Goal: Task Accomplishment & Management: Complete application form

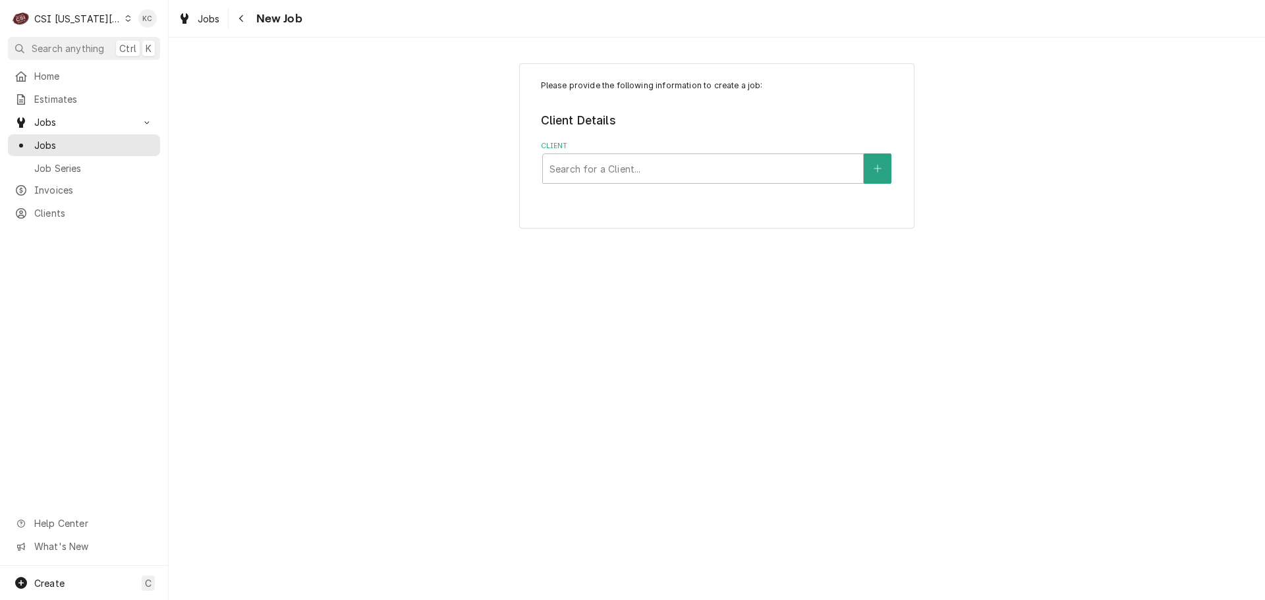
click at [125, 18] on div "Dynamic Content Wrapper" at bounding box center [128, 18] width 6 height 9
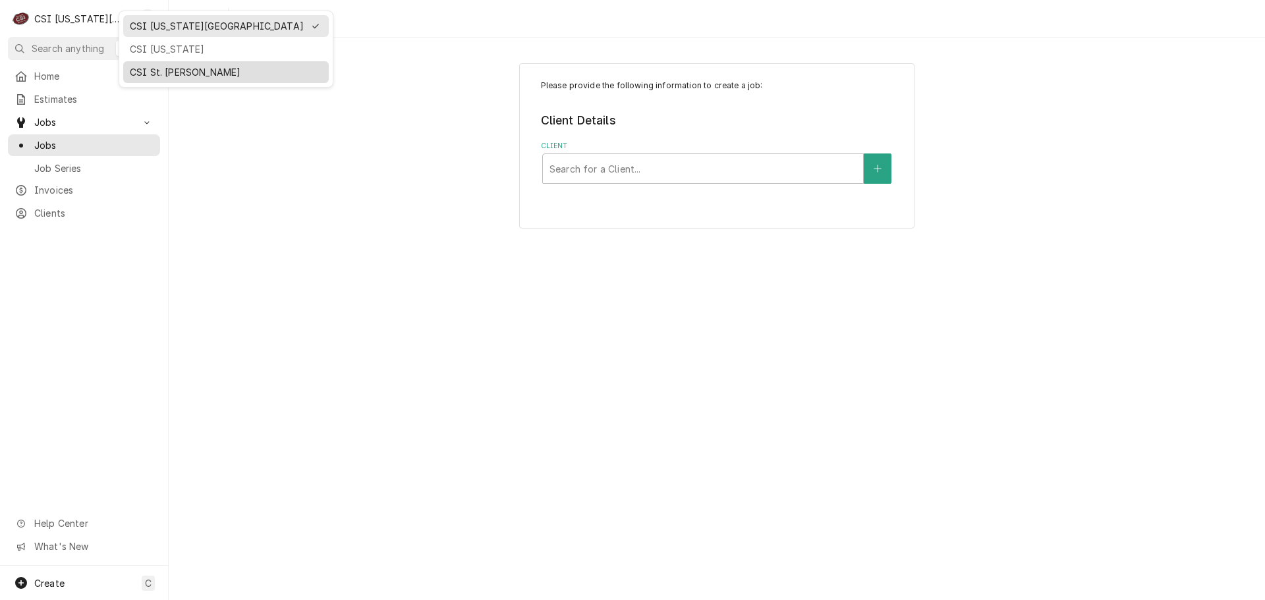
click at [169, 73] on div "CSI St. Louis" at bounding box center [226, 72] width 192 height 14
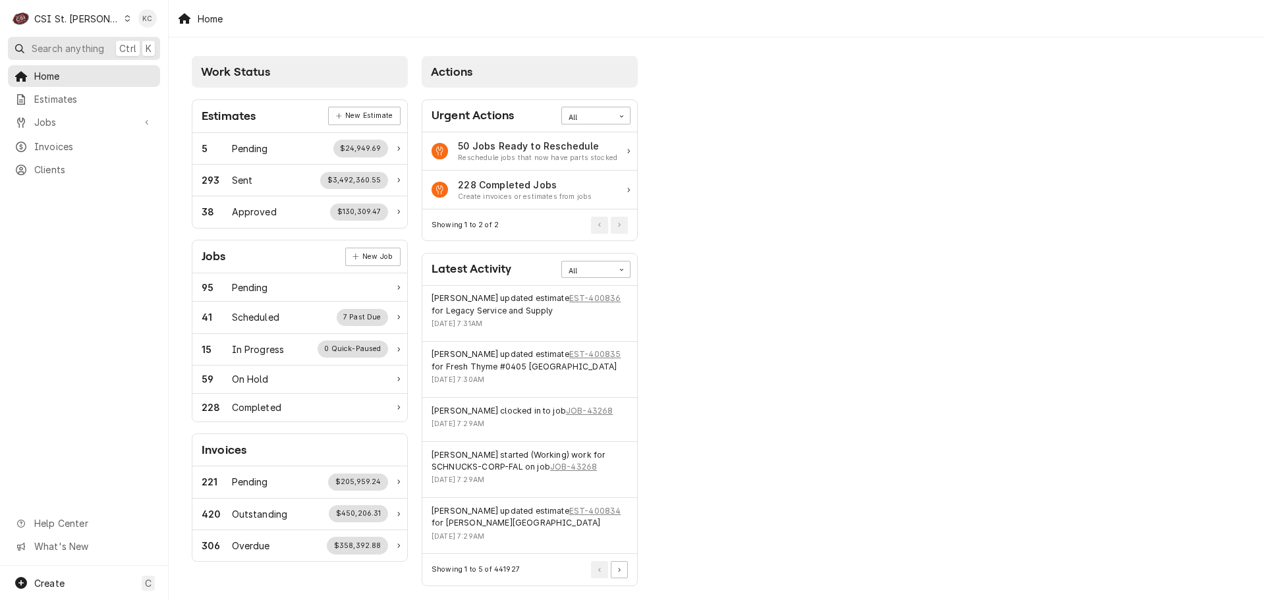
click at [94, 47] on span "Search anything" at bounding box center [68, 48] width 72 height 14
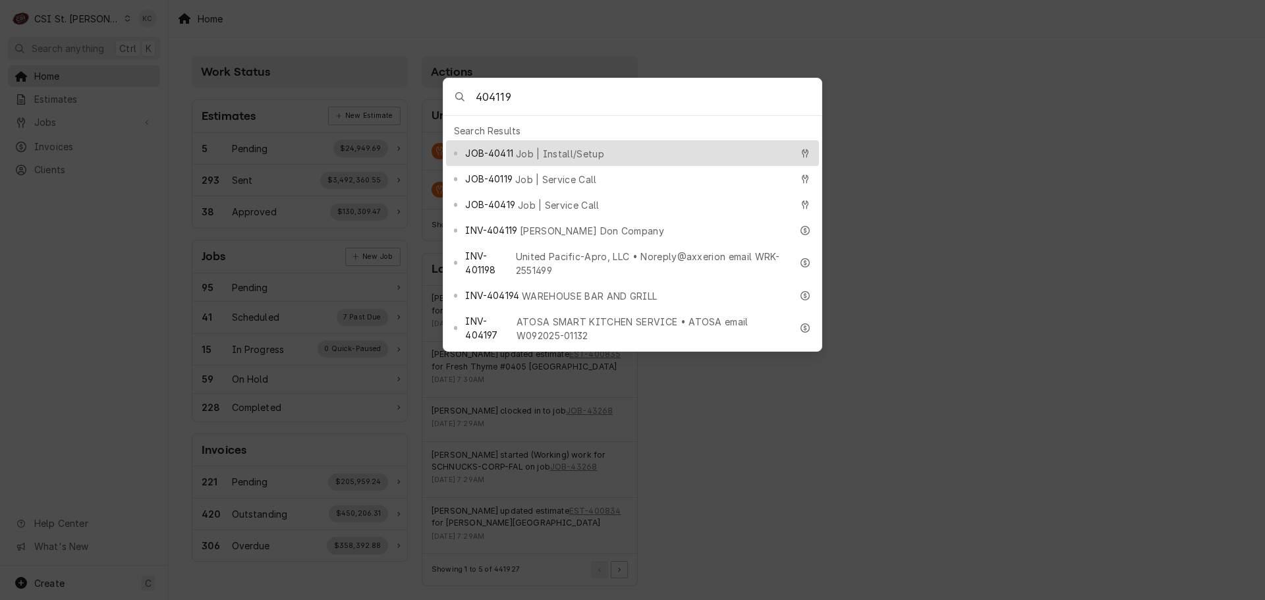
type input "404119"
click at [750, 111] on input "404119" at bounding box center [649, 96] width 346 height 37
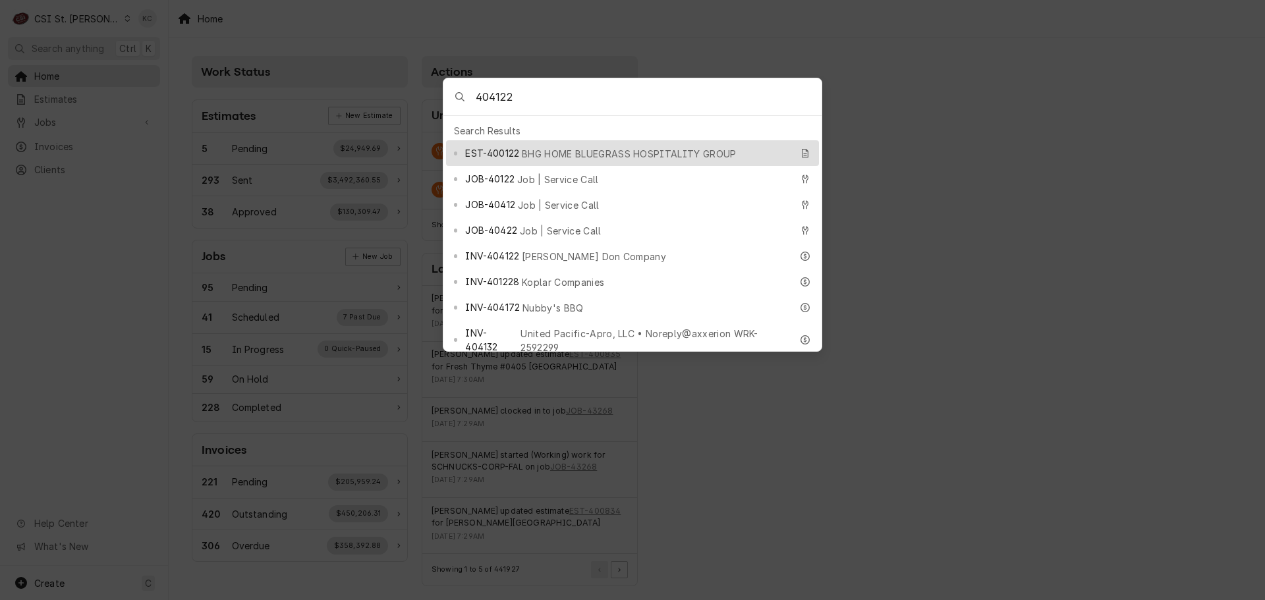
type input "404122"
click at [758, 101] on input "404122" at bounding box center [649, 96] width 346 height 37
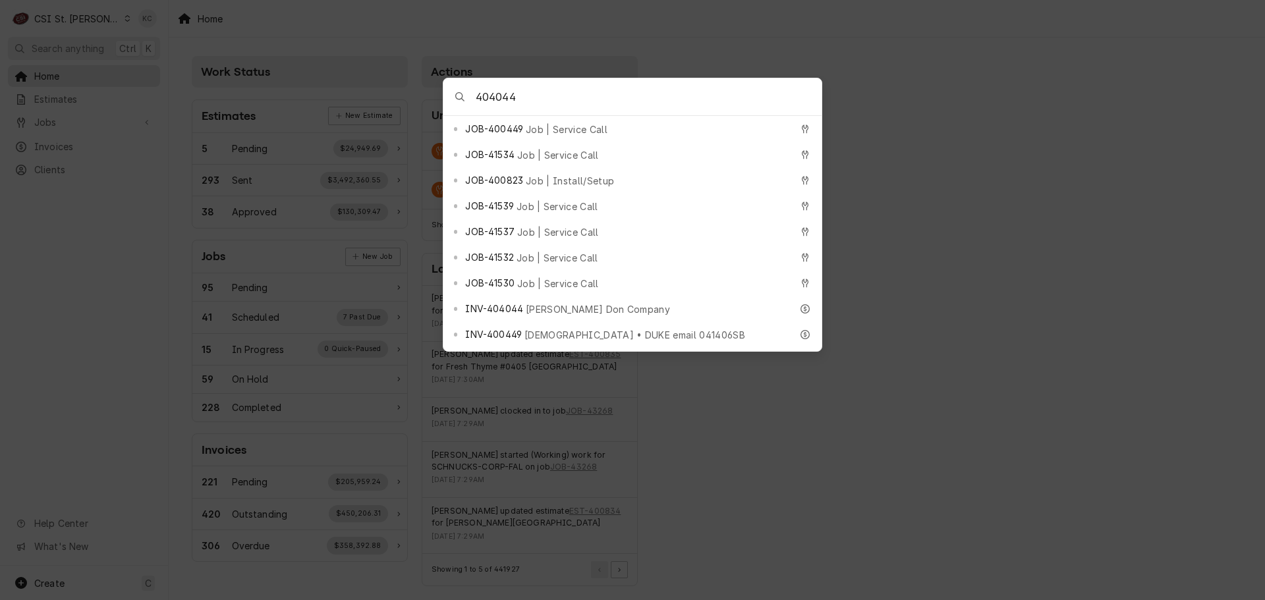
scroll to position [593, 0]
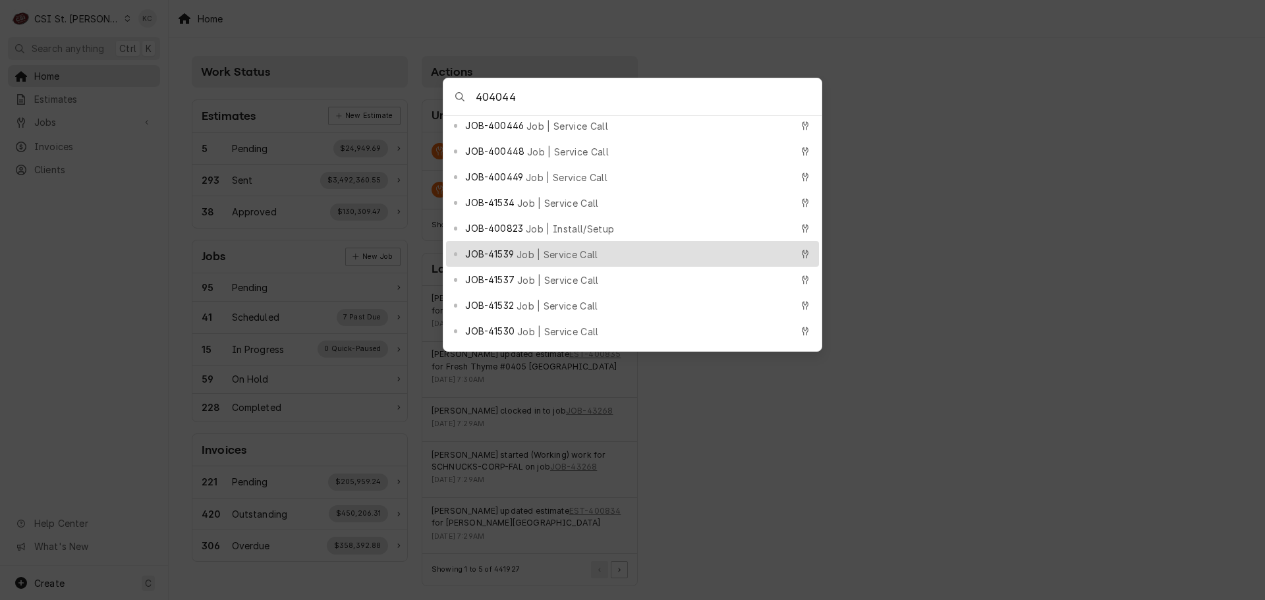
type input "404044"
click at [537, 99] on input "404044" at bounding box center [649, 96] width 346 height 37
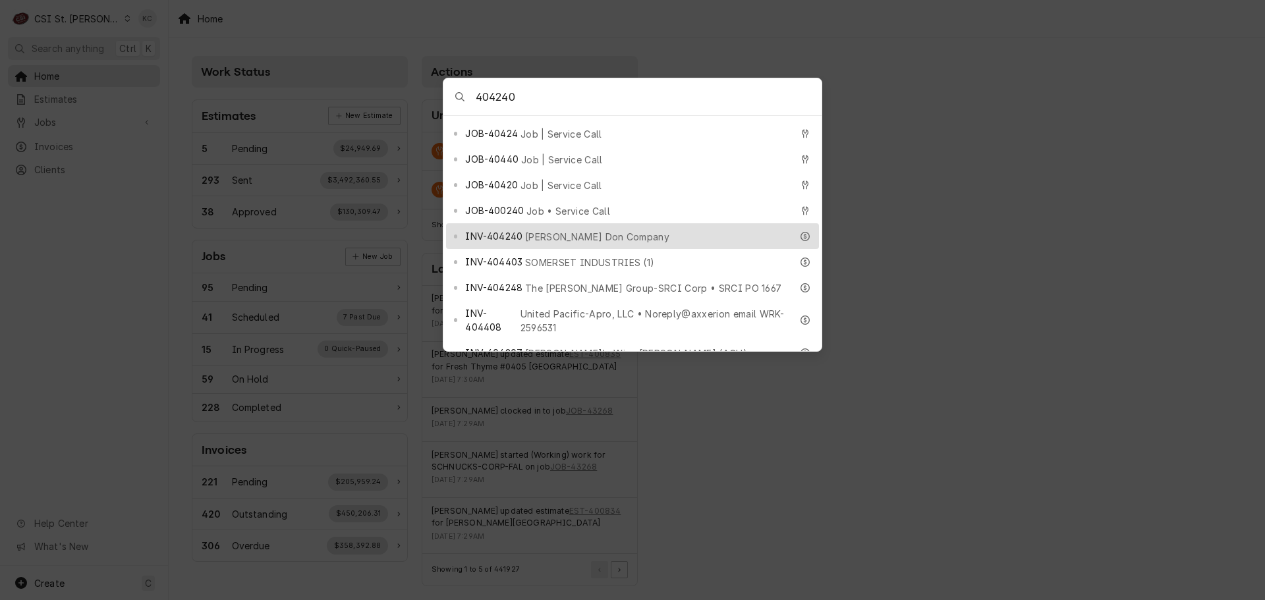
scroll to position [66, 0]
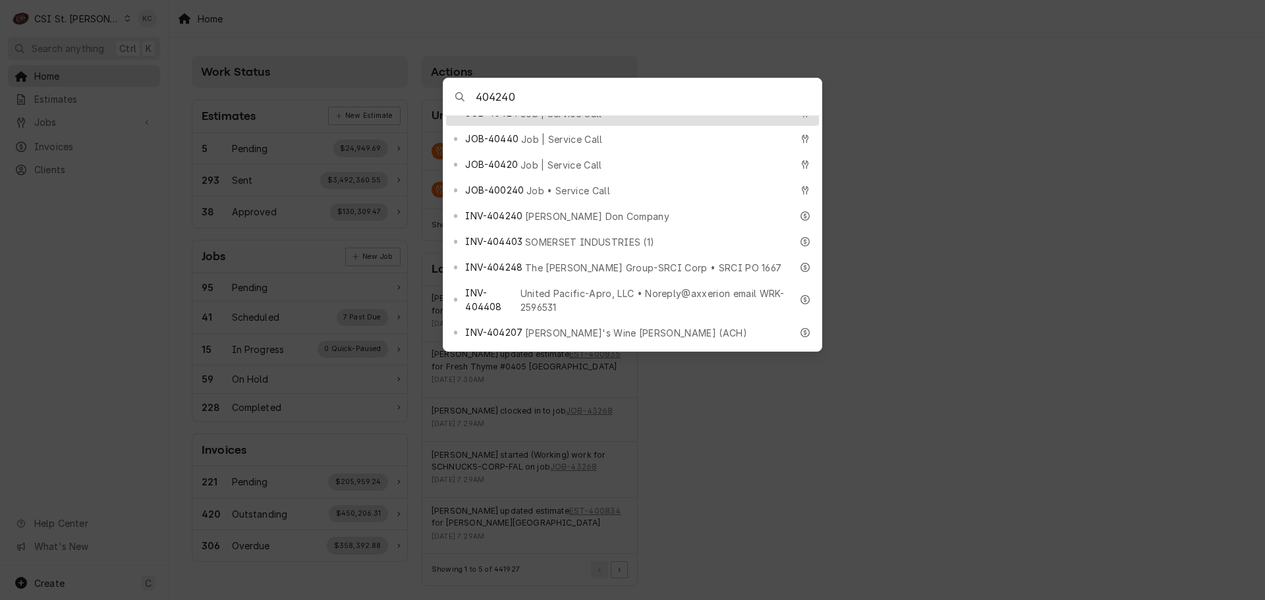
click at [643, 92] on input "404240" at bounding box center [649, 96] width 346 height 37
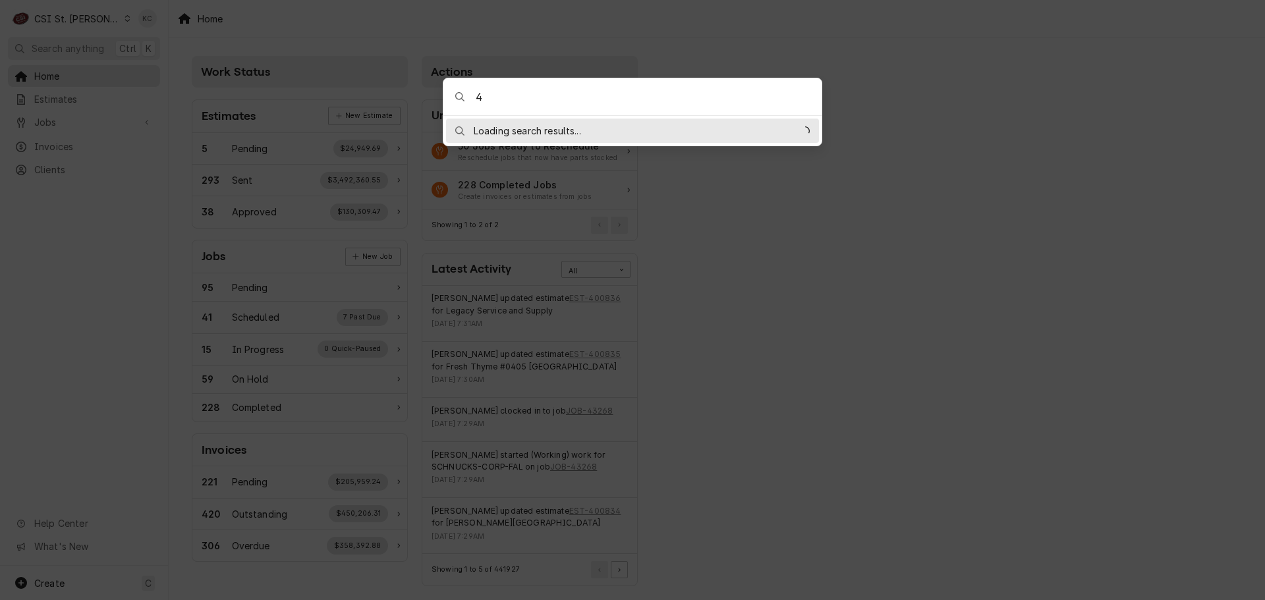
scroll to position [0, 0]
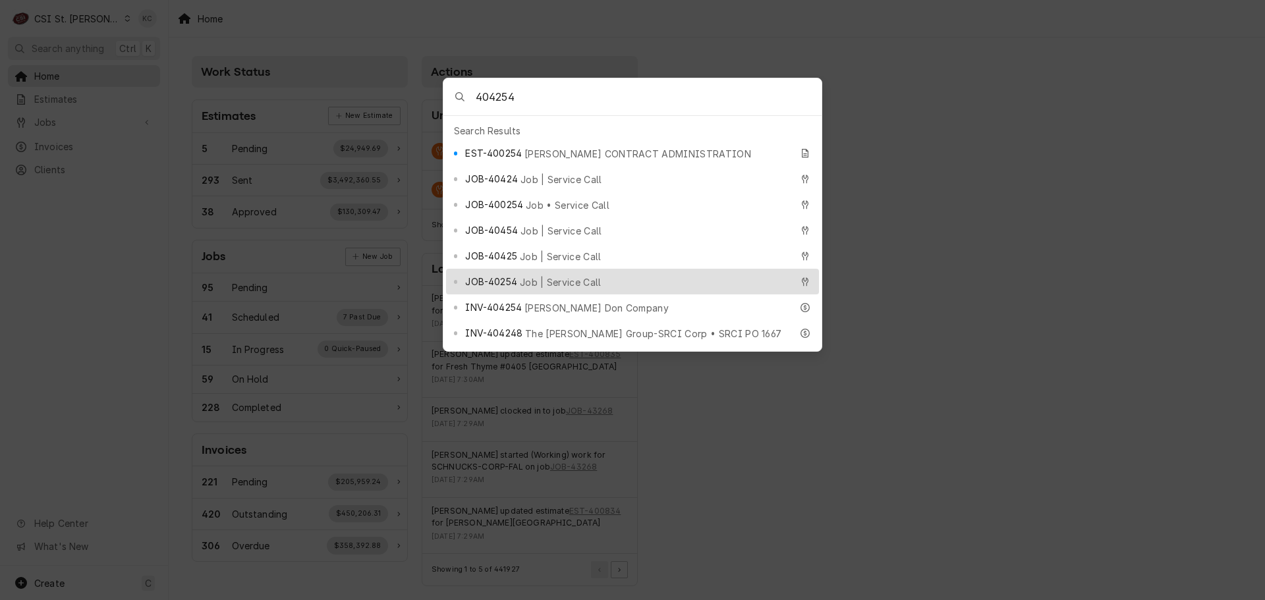
type input "404254"
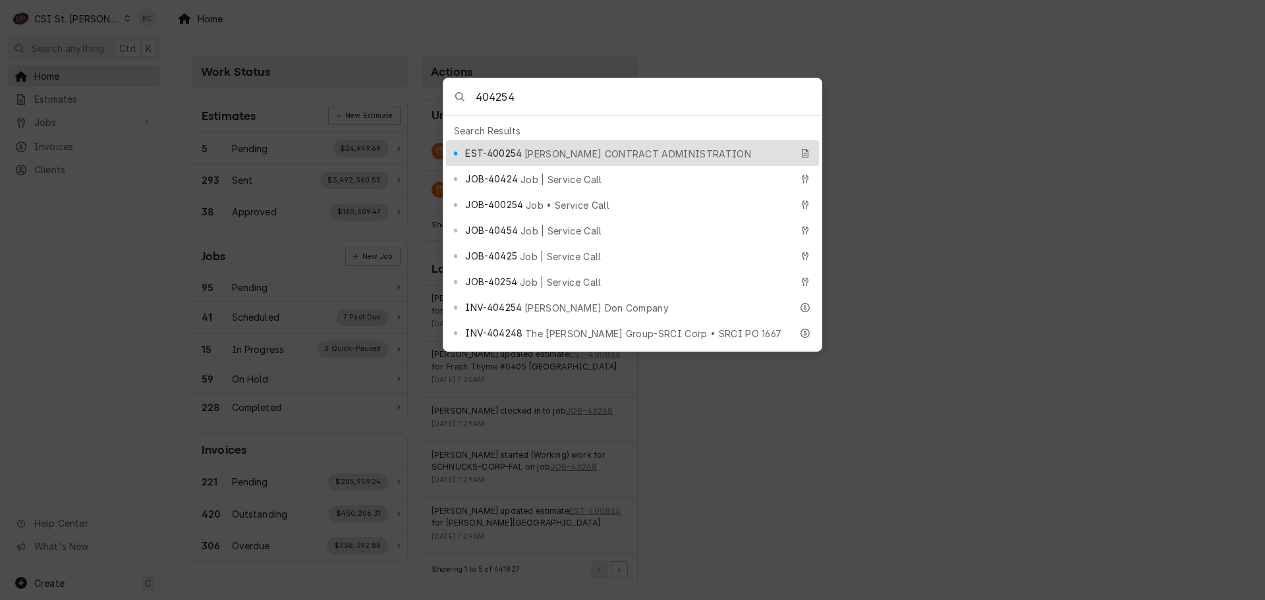
click at [654, 109] on input "404254" at bounding box center [649, 96] width 346 height 37
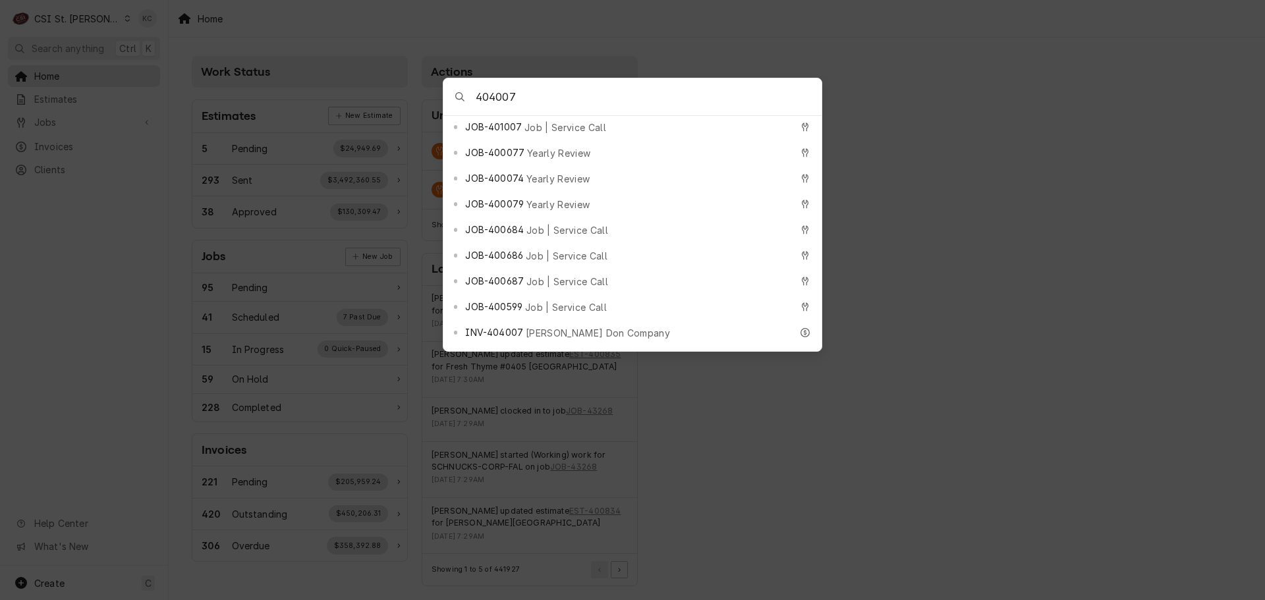
scroll to position [659, 0]
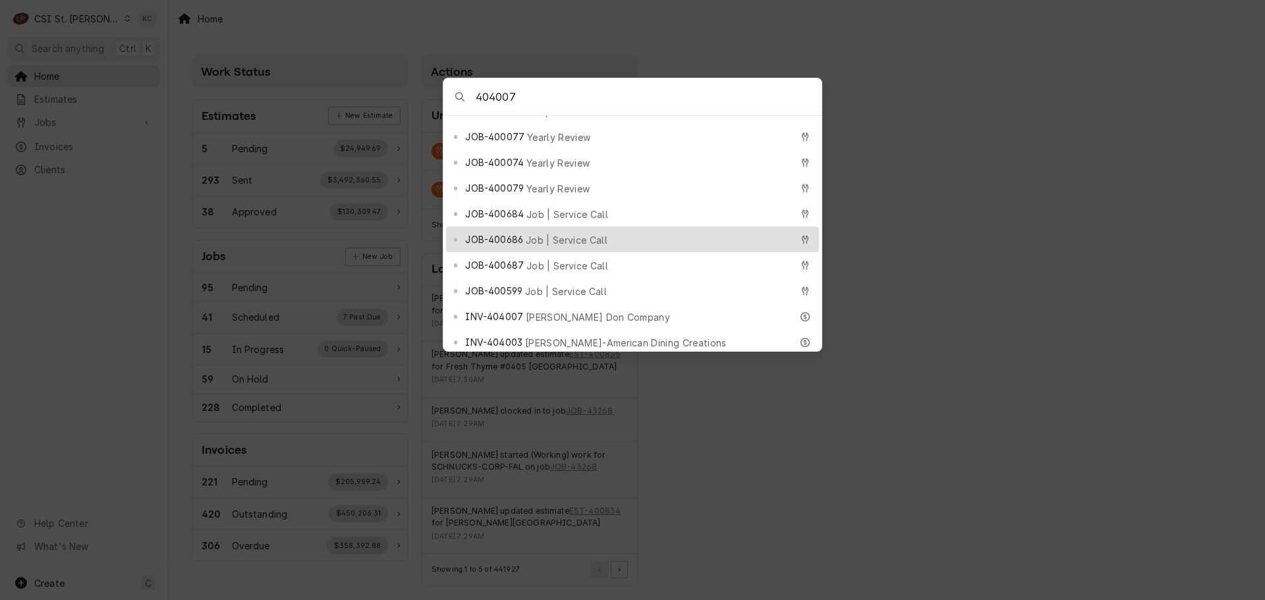
drag, startPoint x: 549, startPoint y: 105, endPoint x: 396, endPoint y: 80, distance: 155.4
click at [396, 80] on body "C CSI St. Louis KC Search anything Ctrl K Home Estimates Jobs Jobs Job Series I…" at bounding box center [632, 300] width 1265 height 600
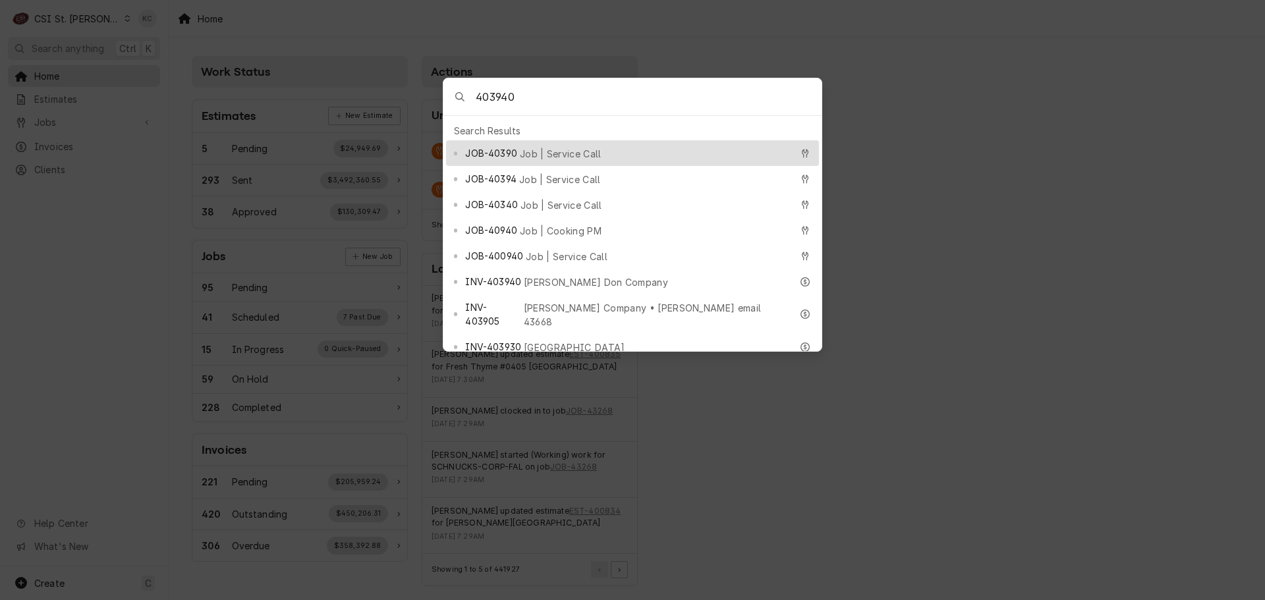
drag, startPoint x: 538, startPoint y: 97, endPoint x: 458, endPoint y: 99, distance: 79.7
click at [458, 99] on div "403940" at bounding box center [632, 97] width 378 height 38
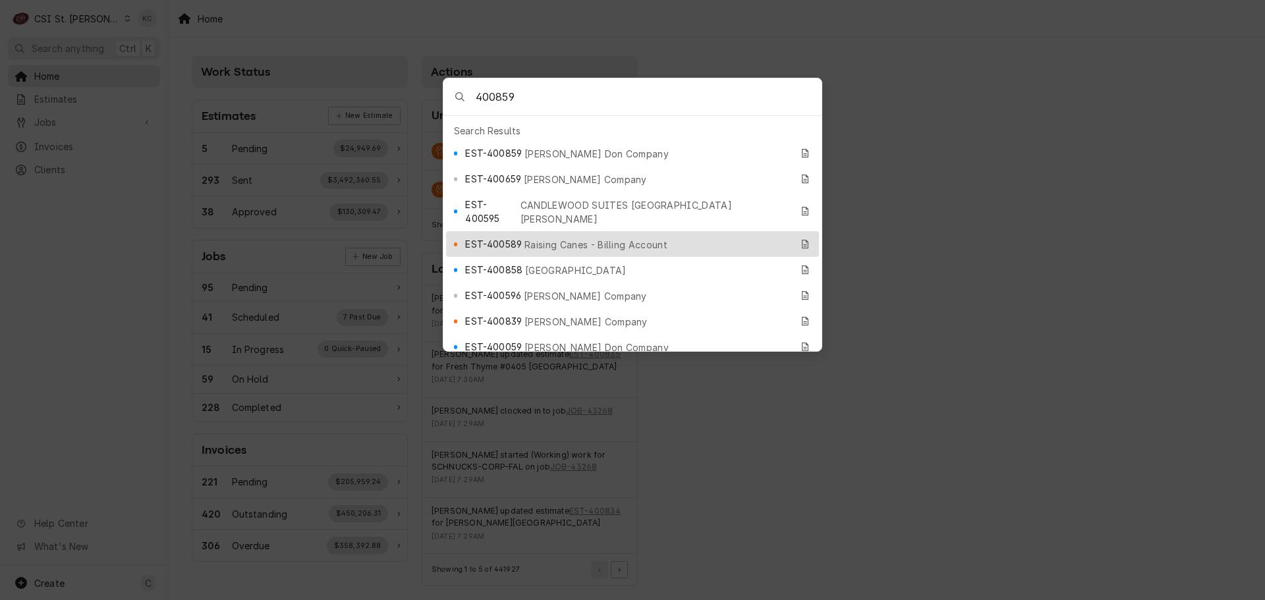
click at [555, 96] on input "400859" at bounding box center [649, 96] width 346 height 37
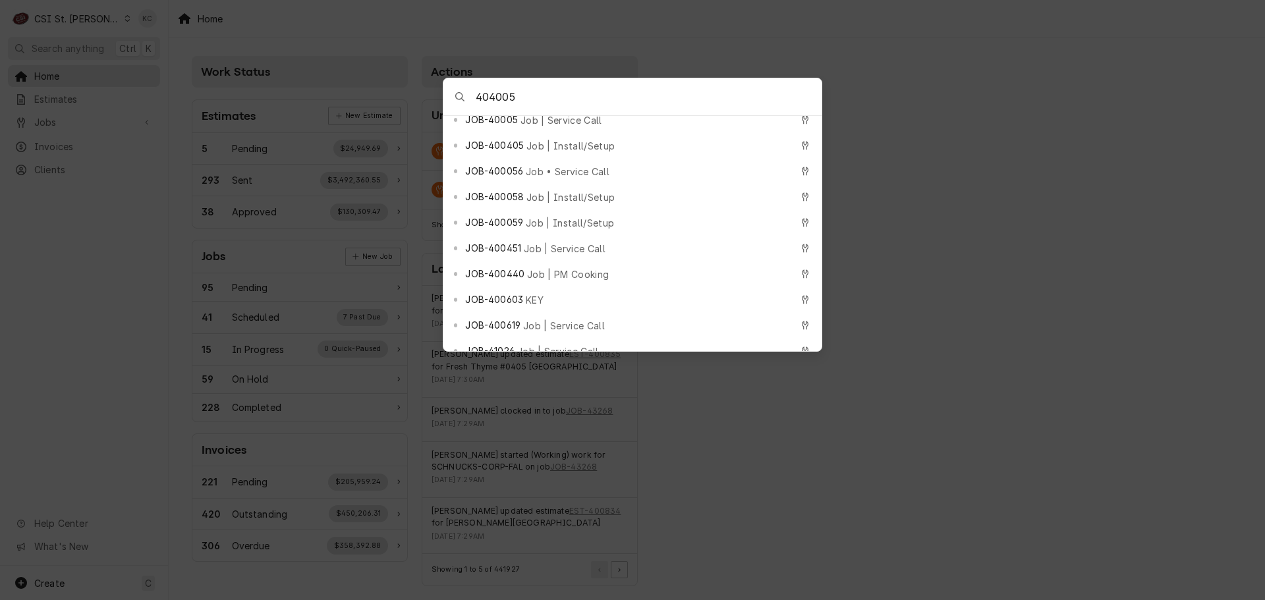
scroll to position [593, 0]
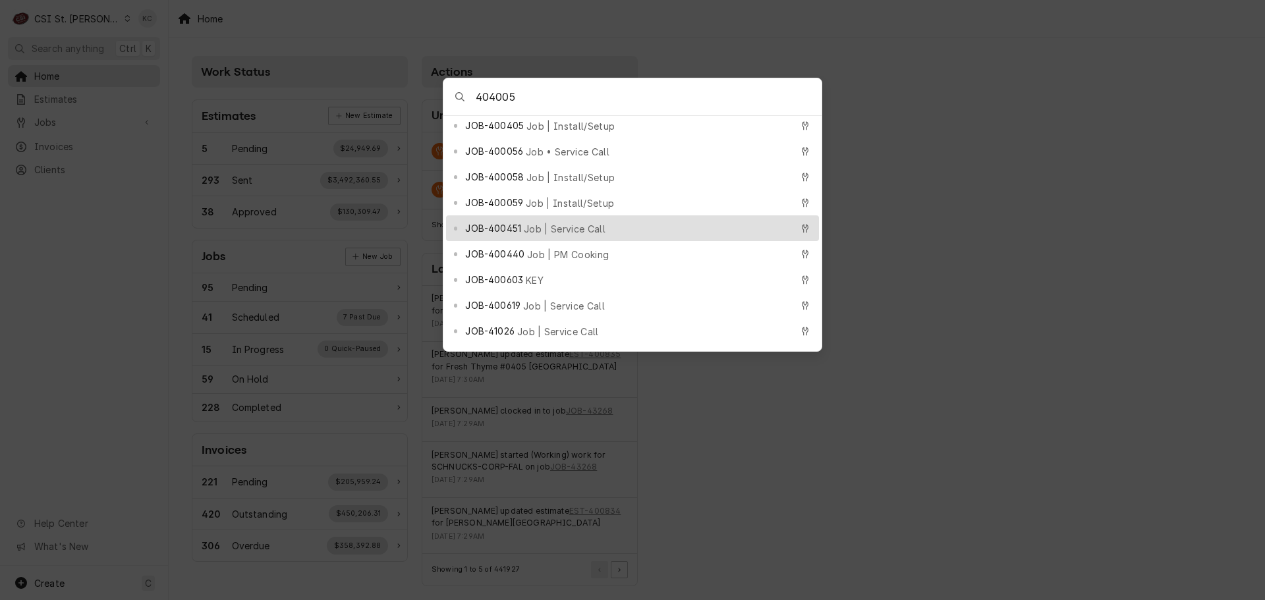
drag, startPoint x: 513, startPoint y: 98, endPoint x: 463, endPoint y: 101, distance: 50.2
click at [463, 101] on div "404005" at bounding box center [632, 97] width 378 height 38
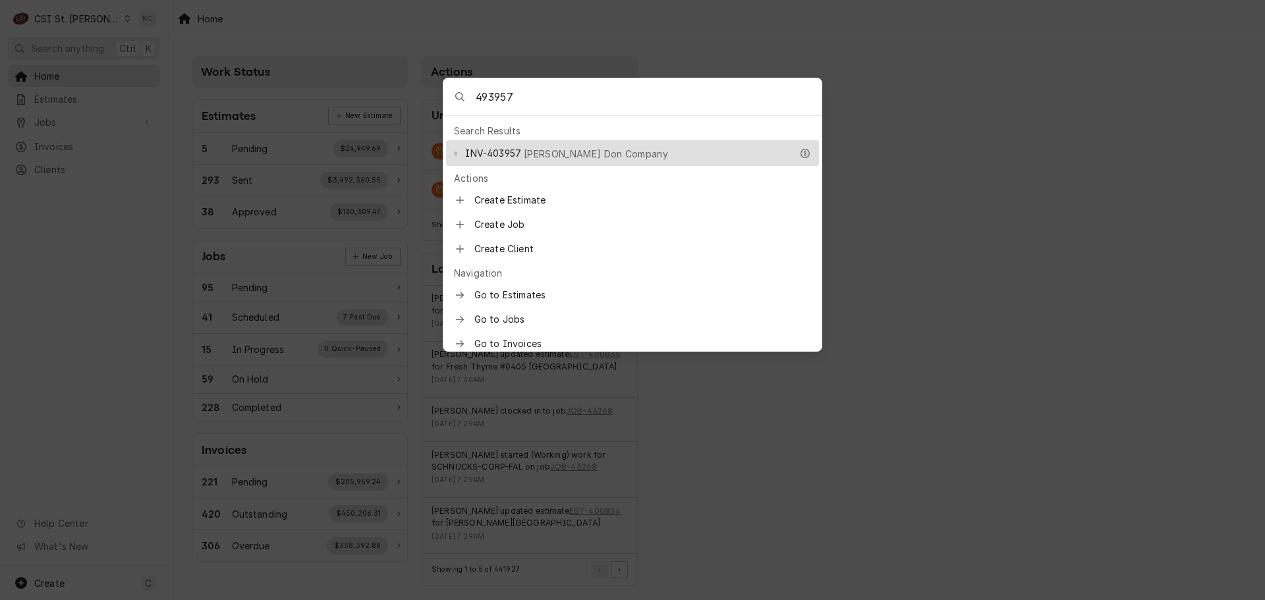
type input "493957"
click at [551, 150] on span "Edward Don Company" at bounding box center [596, 154] width 144 height 14
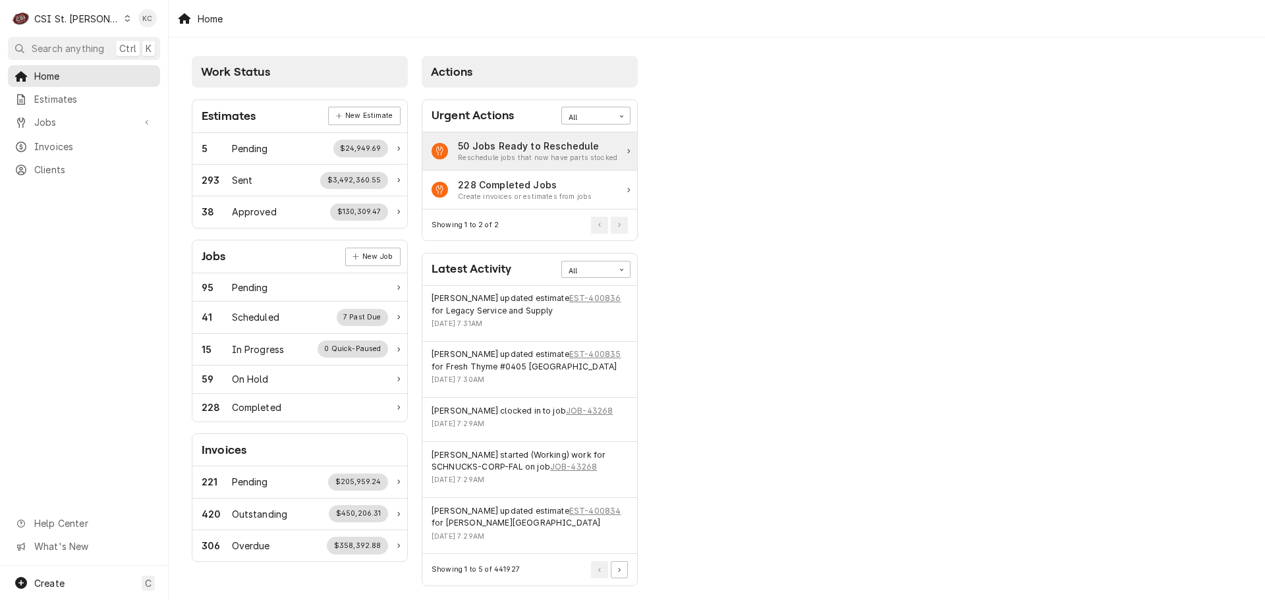
click at [551, 150] on div "50 Jobs Ready to Reschedule" at bounding box center [537, 146] width 159 height 14
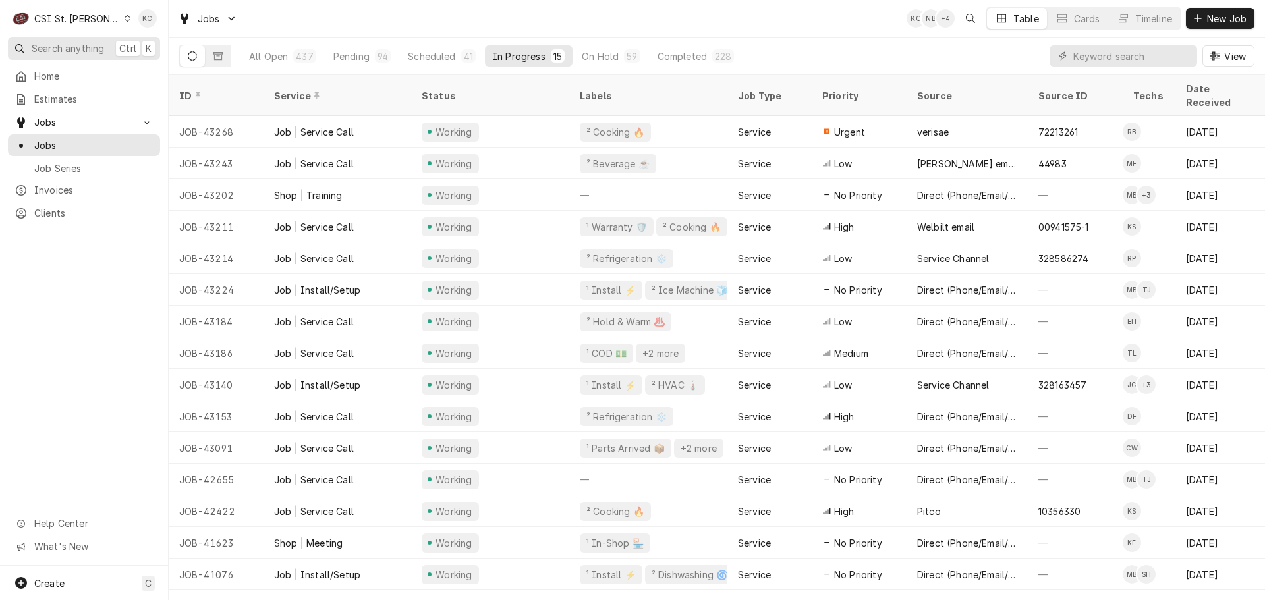
click at [76, 50] on span "Search anything" at bounding box center [68, 48] width 72 height 14
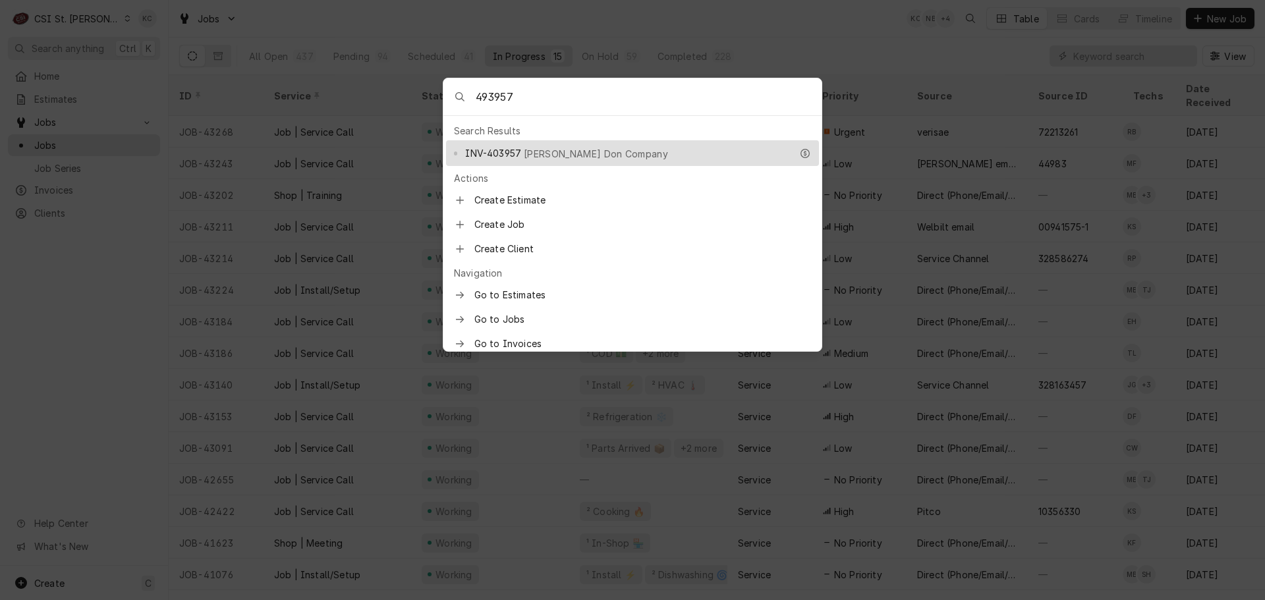
drag, startPoint x: 551, startPoint y: 92, endPoint x: 448, endPoint y: 92, distance: 103.4
click at [448, 92] on div "493957" at bounding box center [632, 97] width 378 height 38
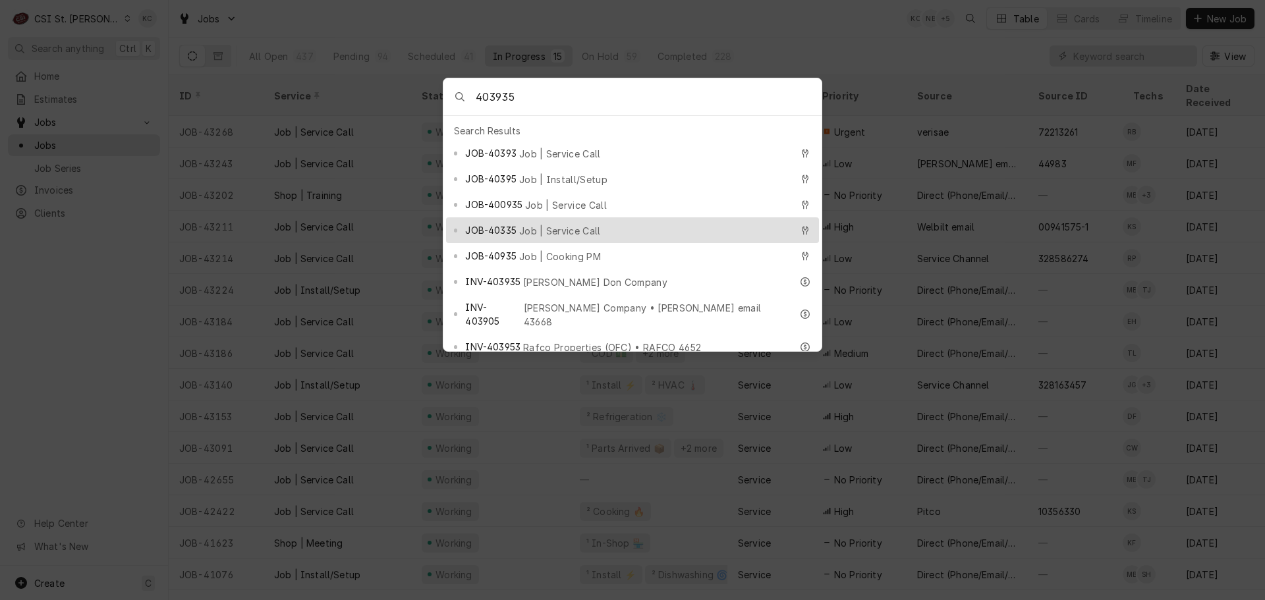
type input "403935"
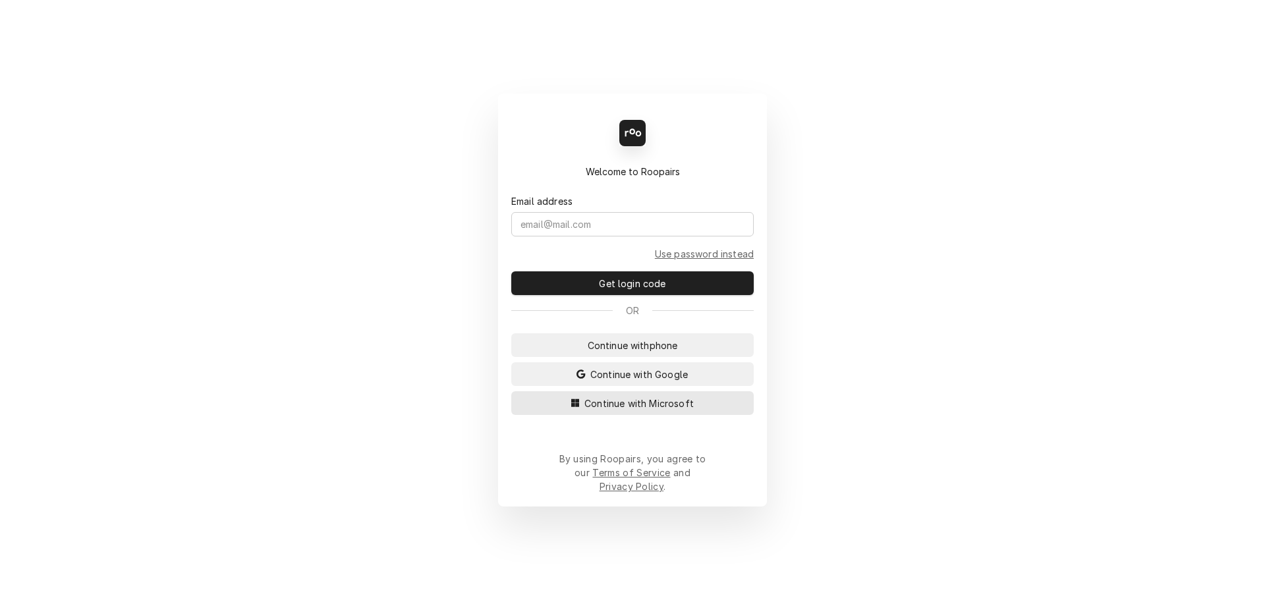
click at [637, 410] on span "Continue with Microsoft" at bounding box center [639, 404] width 115 height 14
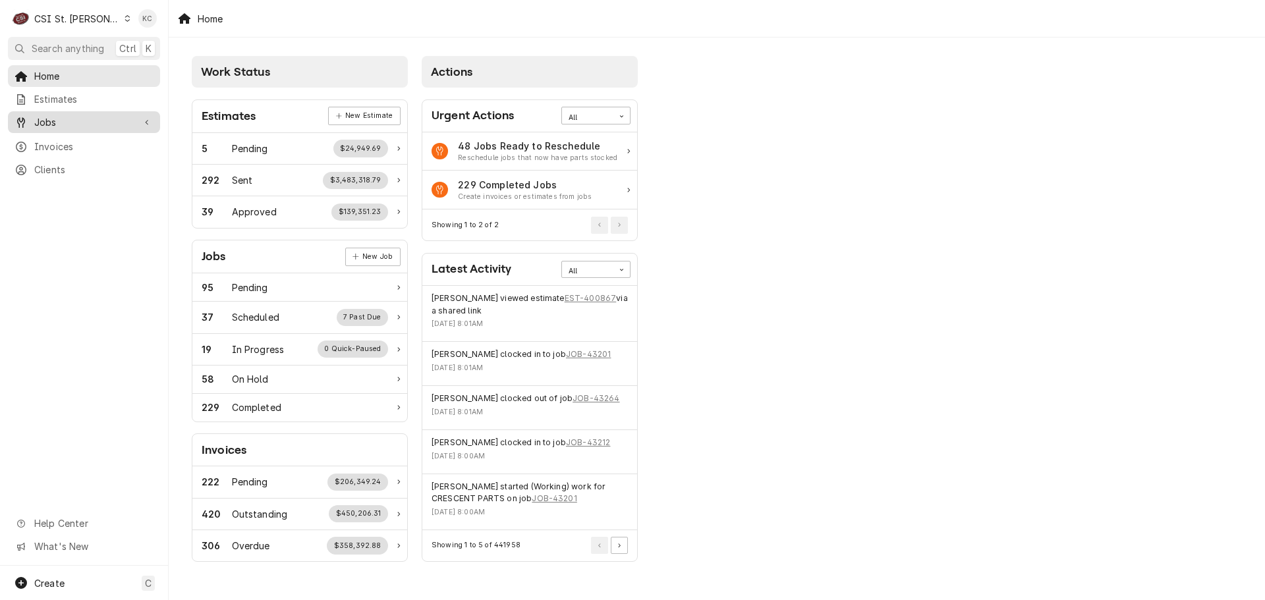
click at [46, 116] on span "Jobs" at bounding box center [83, 122] width 99 height 14
click at [46, 143] on span "Jobs" at bounding box center [93, 145] width 119 height 14
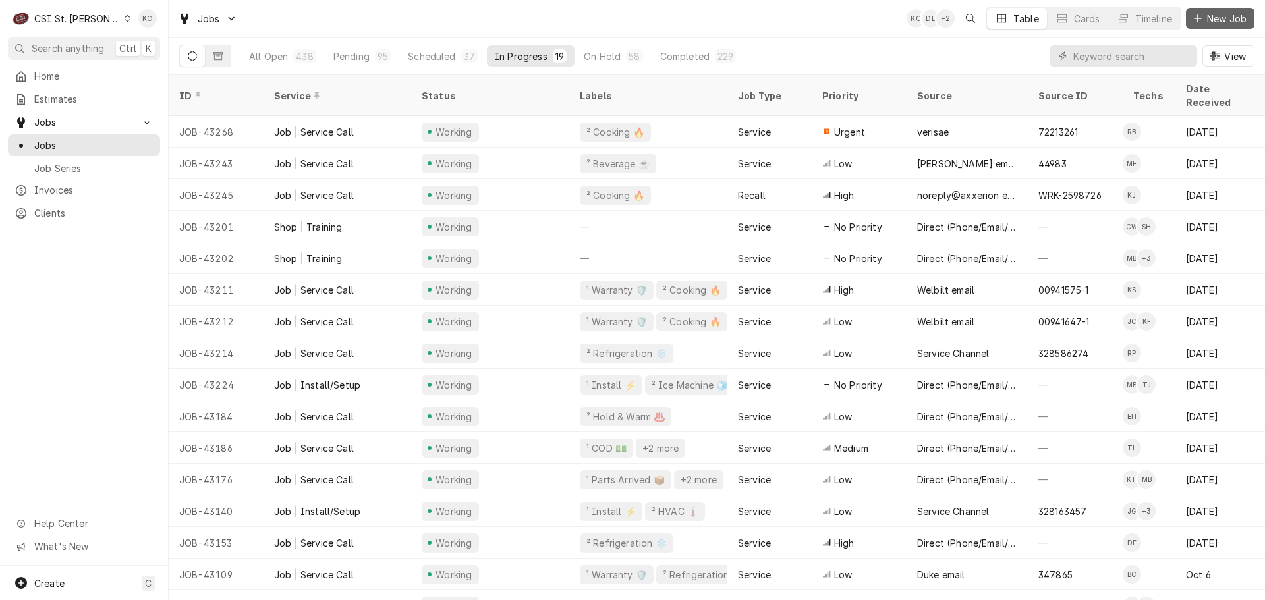
click at [1211, 23] on span "New Job" at bounding box center [1226, 19] width 45 height 14
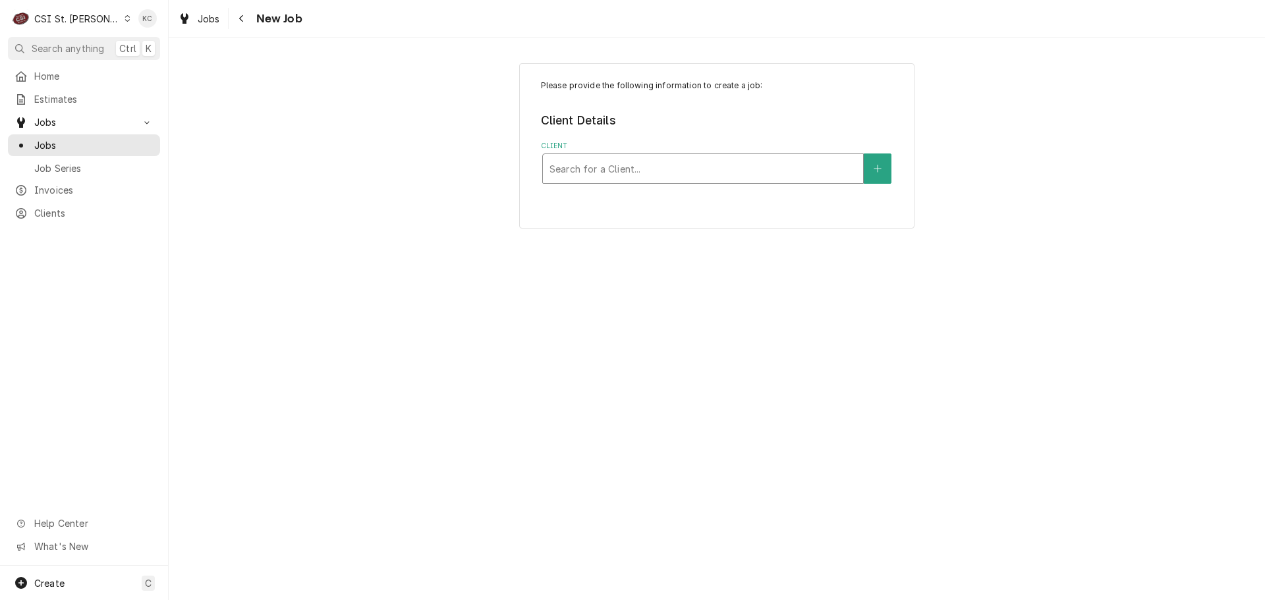
click at [748, 168] on div "Client" at bounding box center [702, 169] width 307 height 24
type input "sbarr"
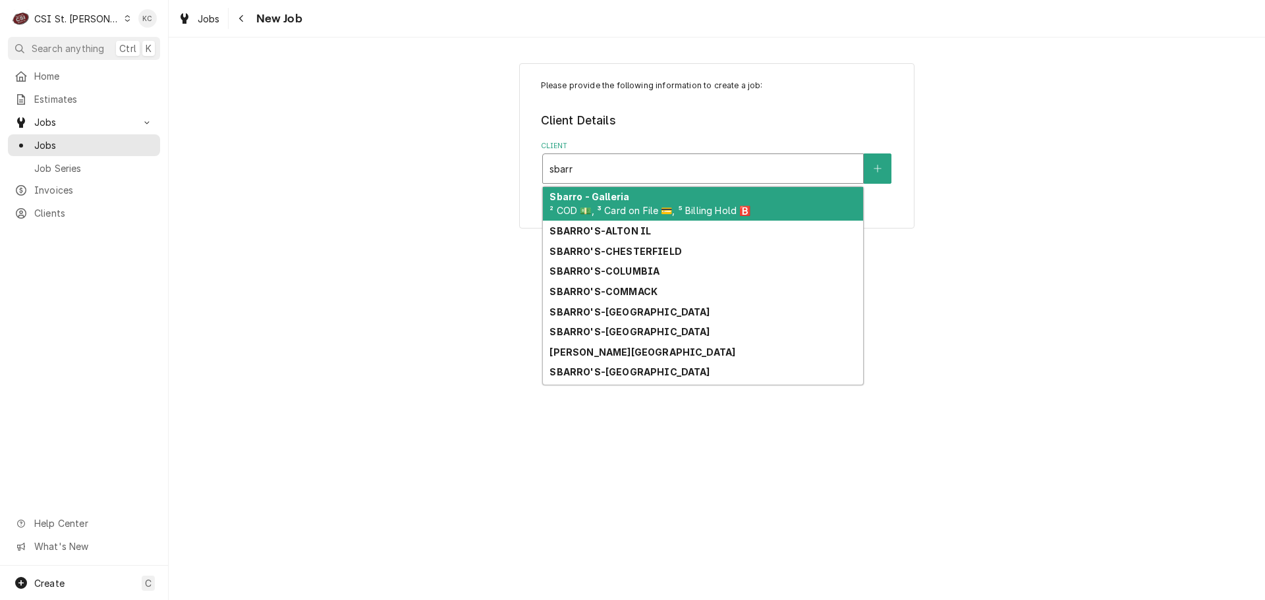
click at [671, 202] on div "Sbarro - Galleria ² COD 💵, ³ Card on File 💳, ⁵ Billing Hold 🅱️" at bounding box center [703, 204] width 320 height 34
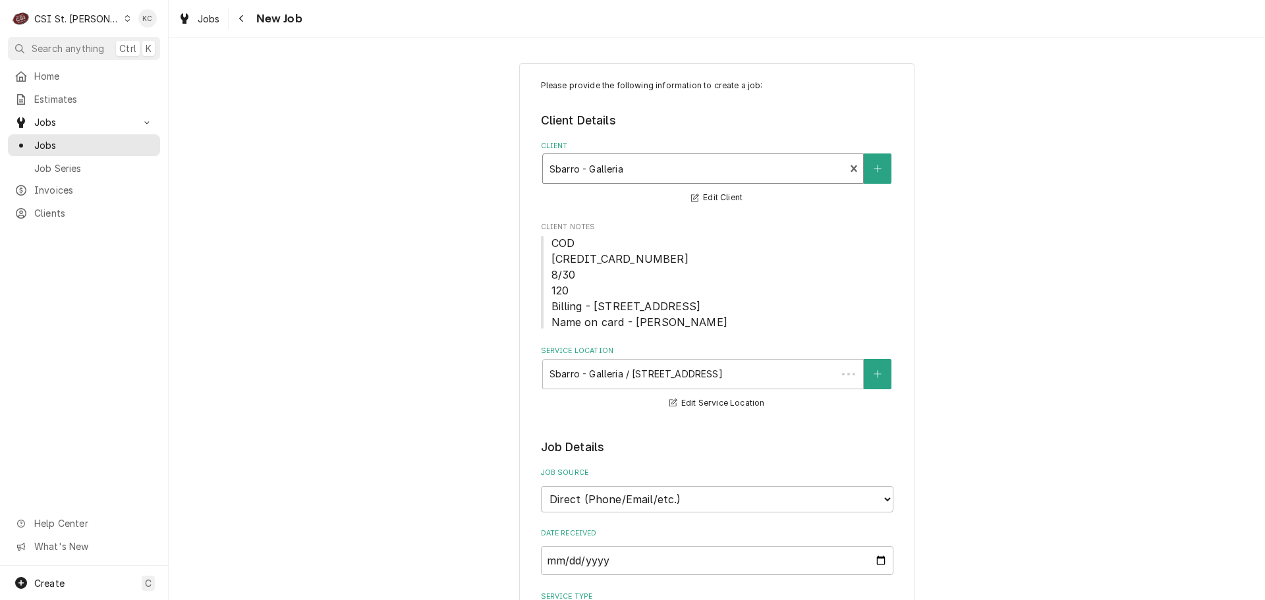
type textarea "x"
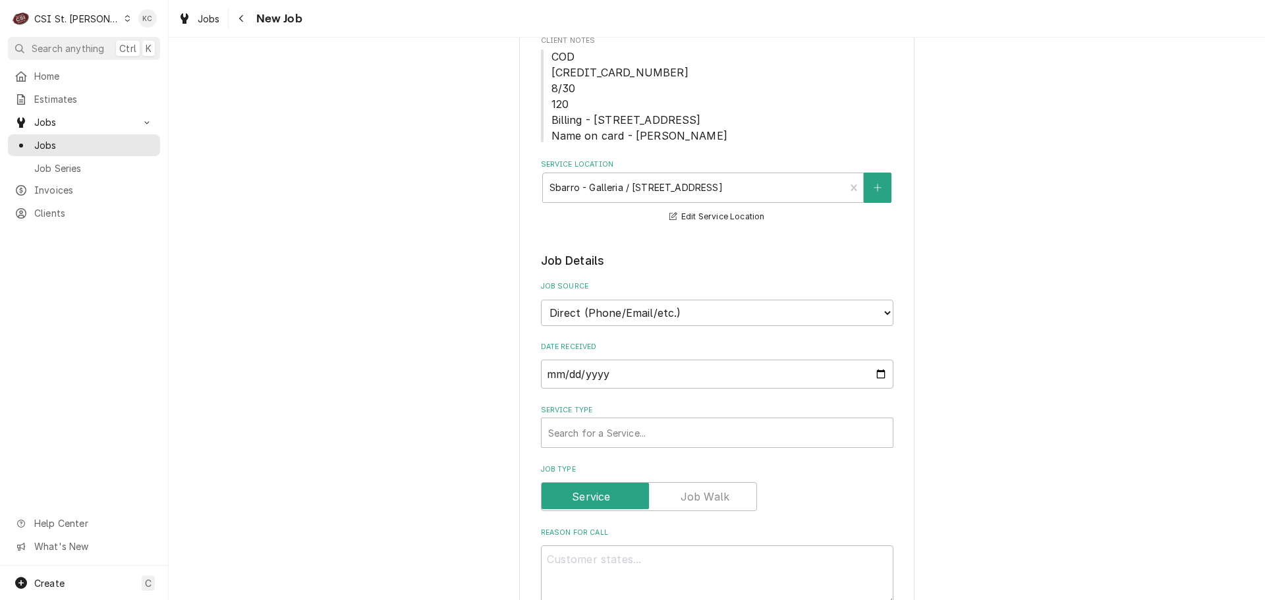
scroll to position [263, 0]
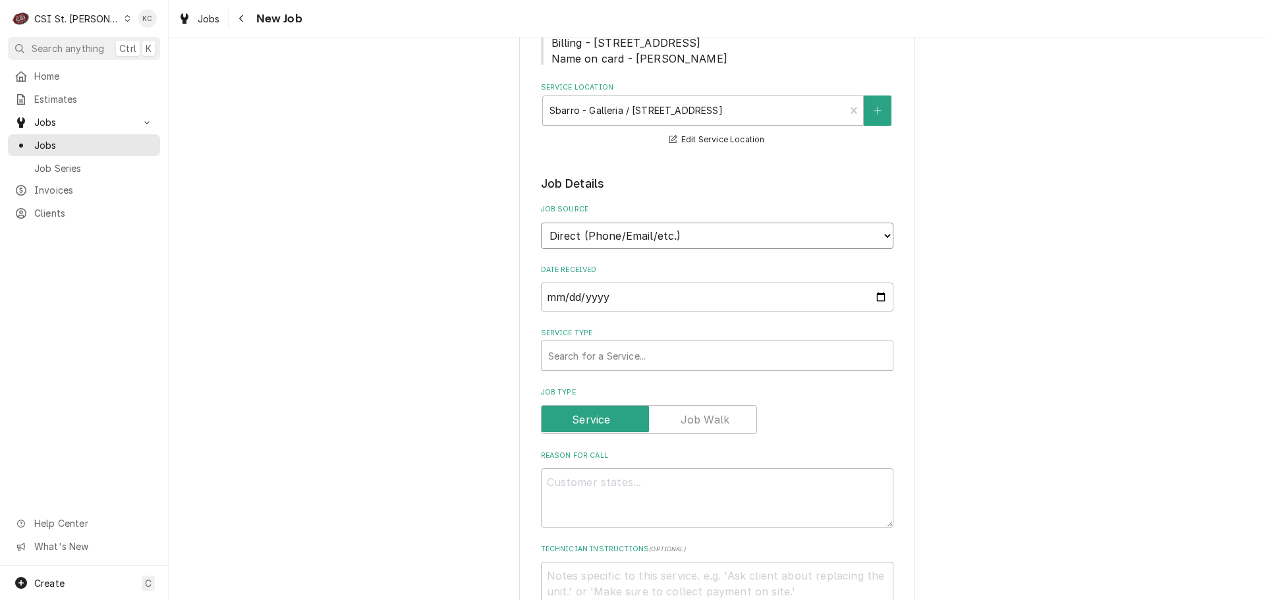
click at [655, 243] on select "Direct (Phone/Email/etc.) Service Channel Corrigo Ecotrak Other" at bounding box center [717, 236] width 352 height 26
select select "100"
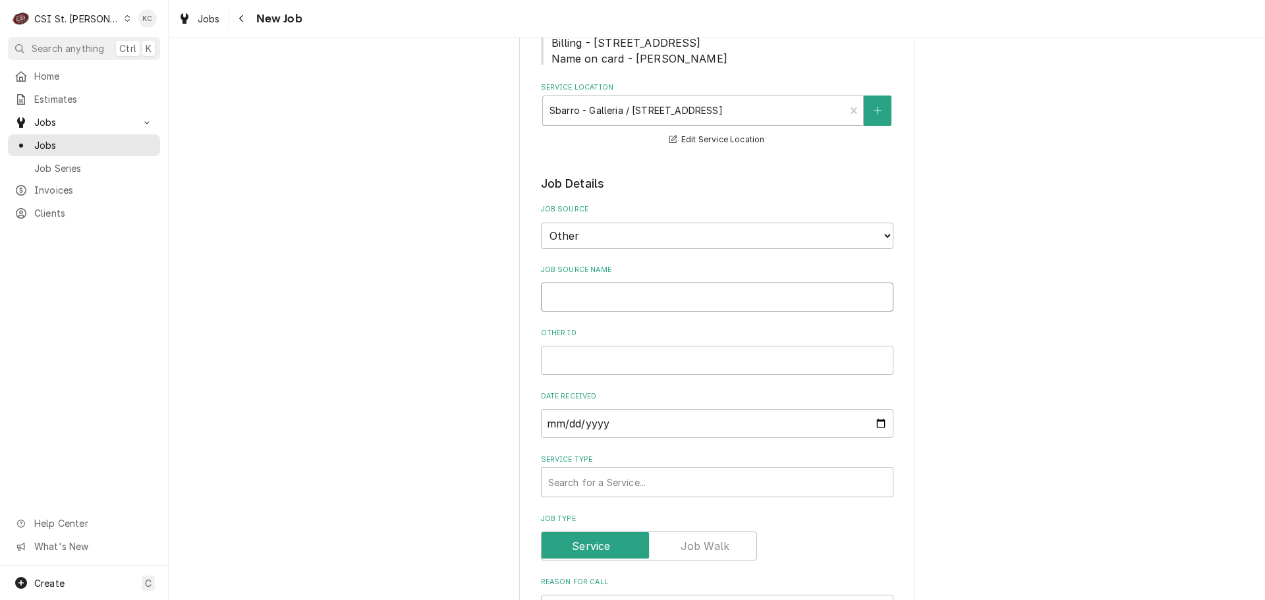
click at [632, 301] on input "Job Source Name" at bounding box center [717, 297] width 352 height 29
type textarea "x"
type input "8"
type textarea "x"
type input "86"
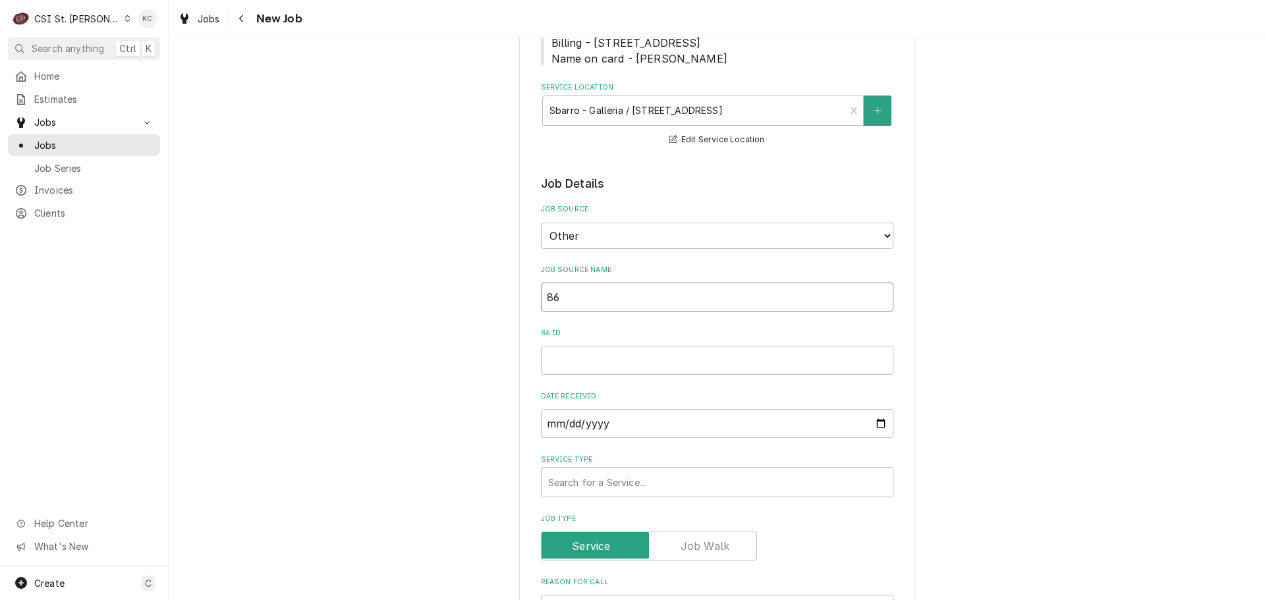
type textarea "x"
type input "86"
type textarea "x"
type input "86 R"
type textarea "x"
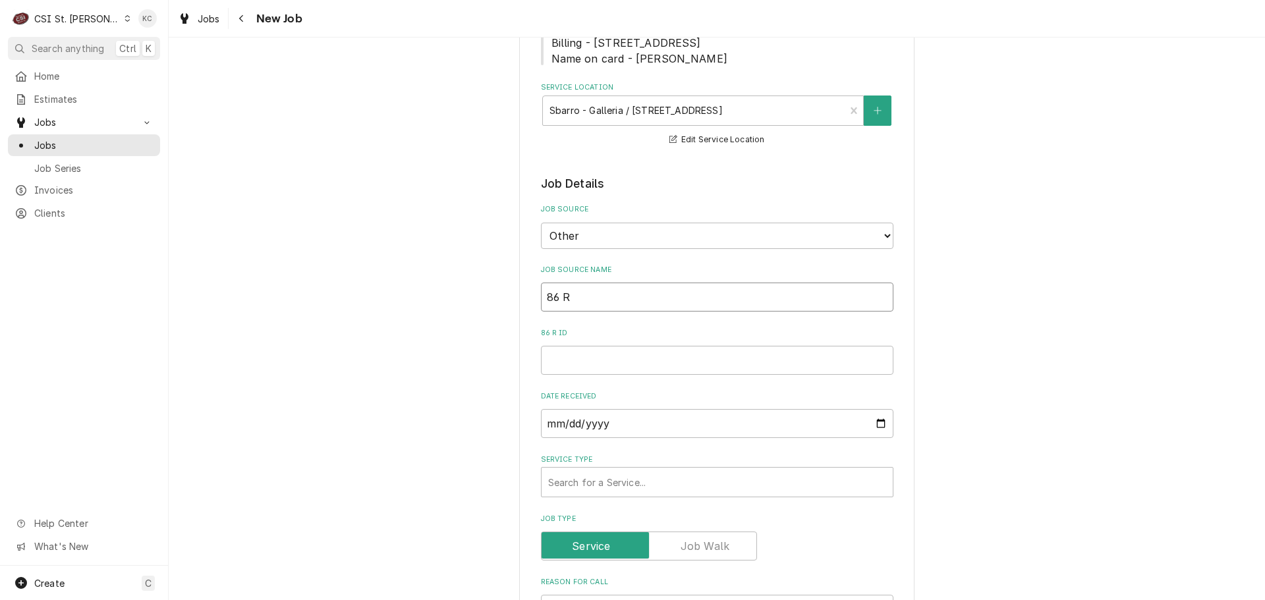
type input "86 Re"
type textarea "x"
type input "86 Rea"
type textarea "x"
type input "86 Re"
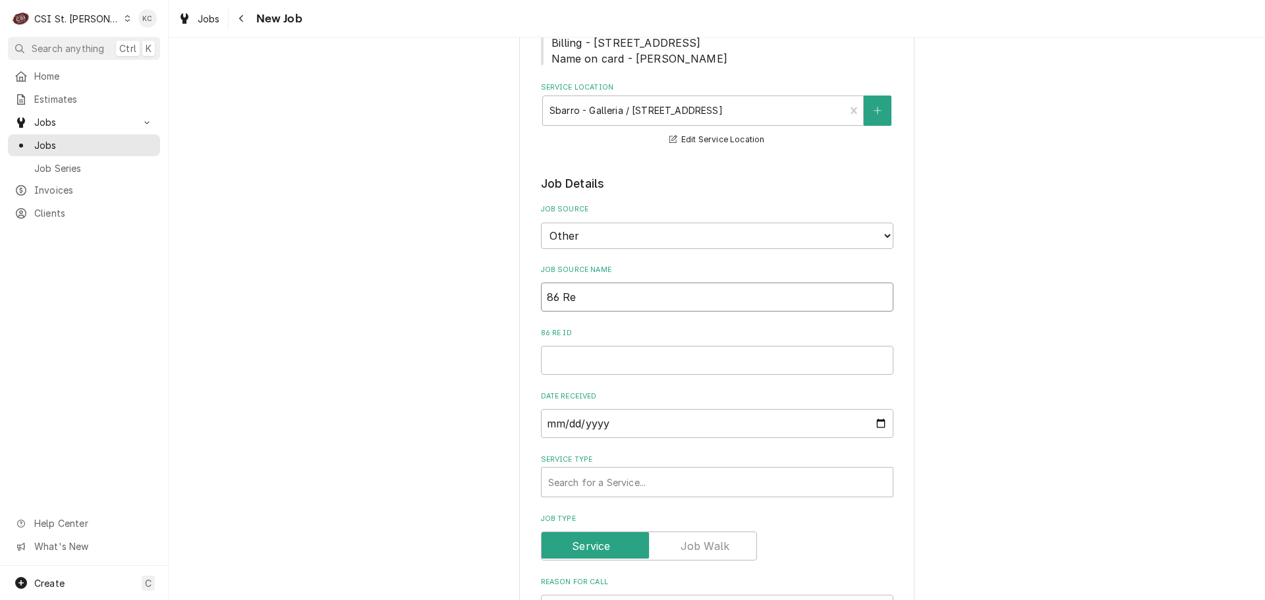
type textarea "x"
type input "86 Rep"
type textarea "x"
type input "86 Repa"
type textarea "x"
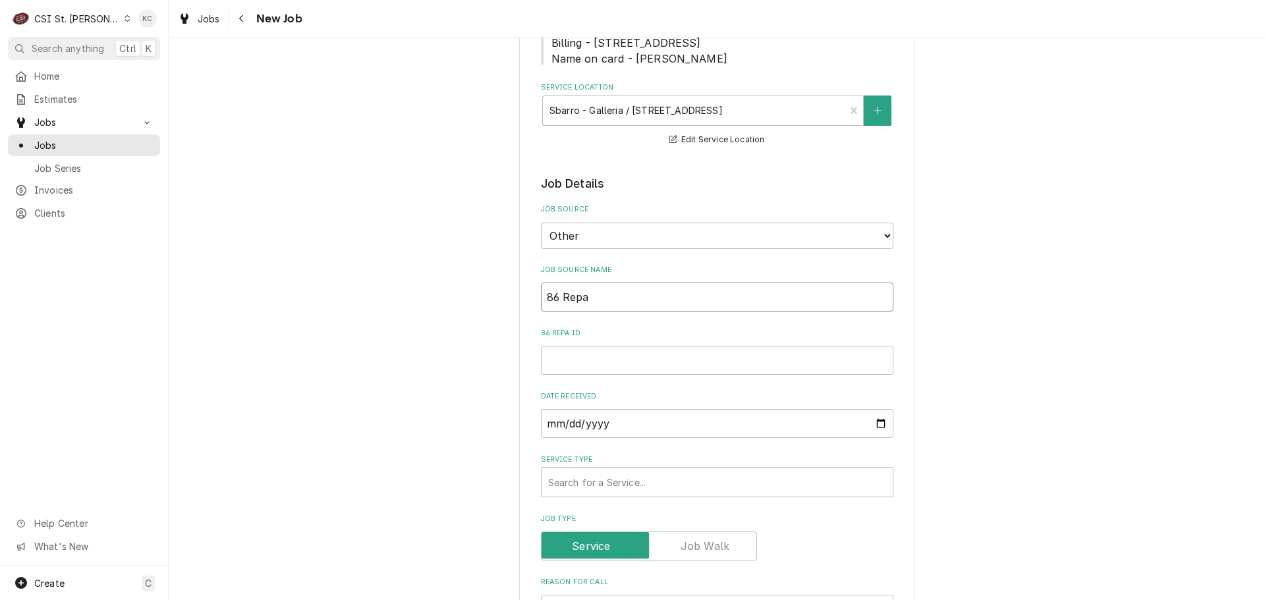
type input "86 Repai"
type textarea "x"
type input "86 Repair"
type textarea "x"
type input "86 Repairs"
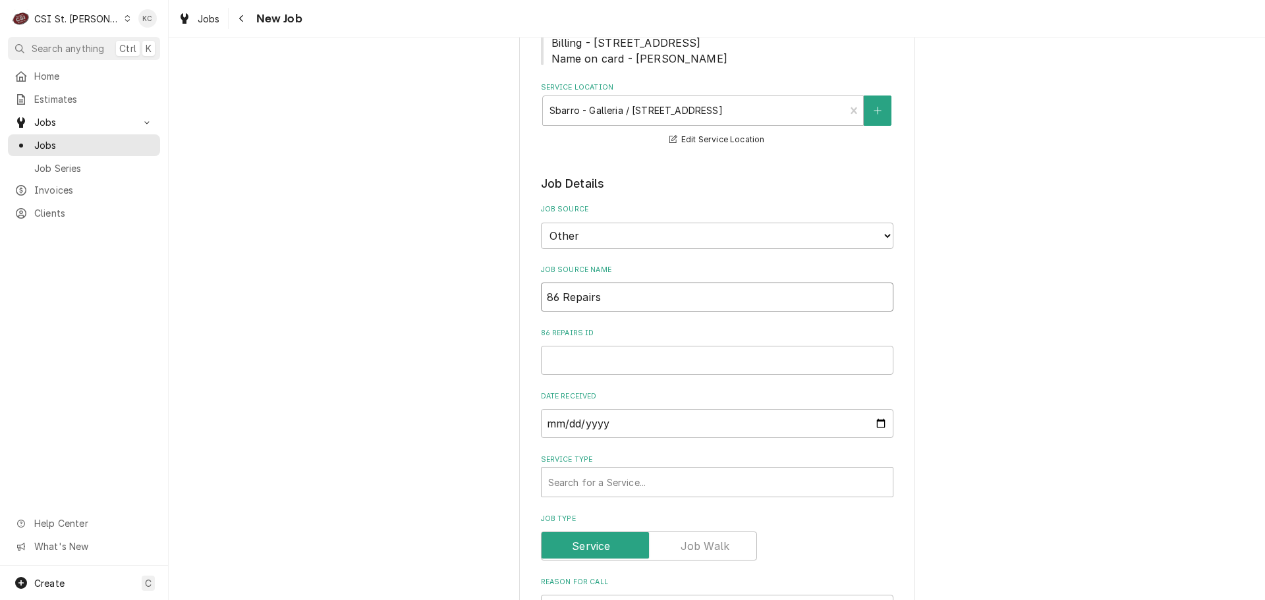
type textarea "x"
type input "86 Repairs"
type textarea "x"
type input "86 Repairs e"
type textarea "x"
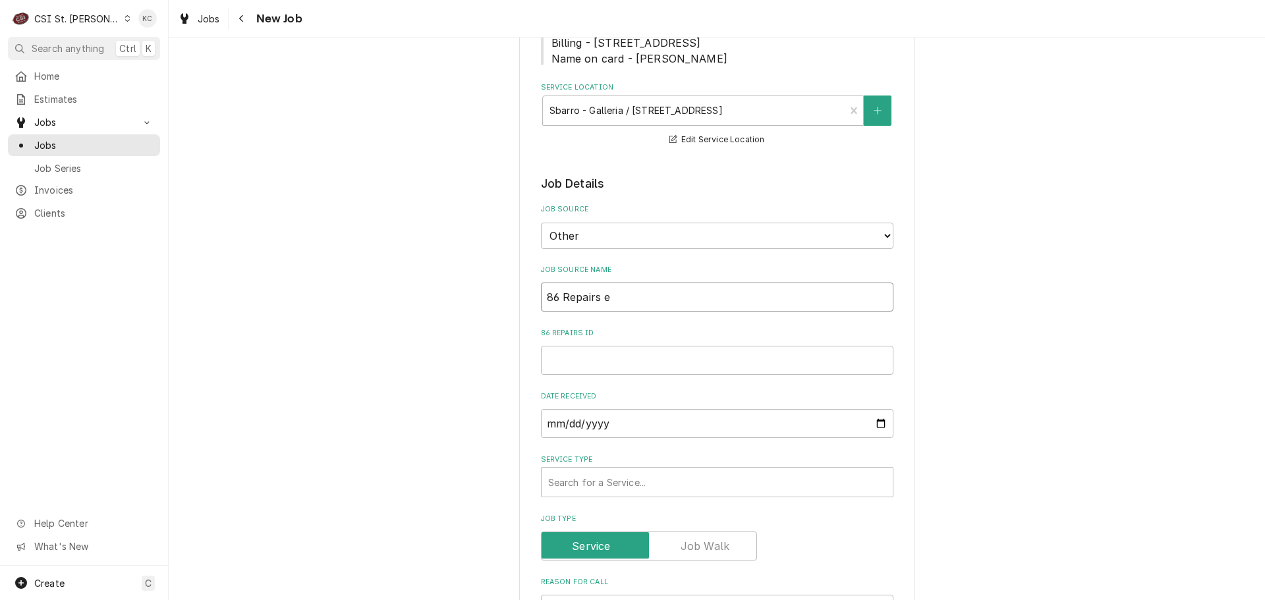
type input "86 Repairs em"
type textarea "x"
type input "86 Repairs ema"
type textarea "x"
type input "86 Repairs emai"
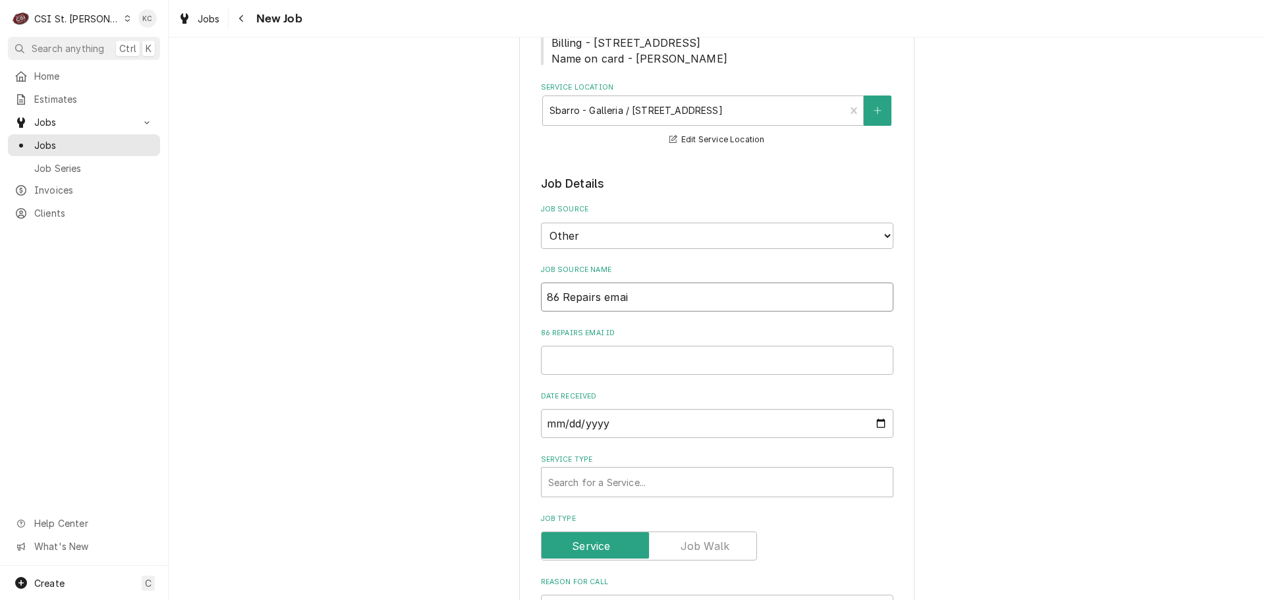
type textarea "x"
type input "86 Repairs email"
click at [668, 354] on input "86 Repairs email ID" at bounding box center [717, 360] width 352 height 29
paste input "SBAR-461125"
type textarea "x"
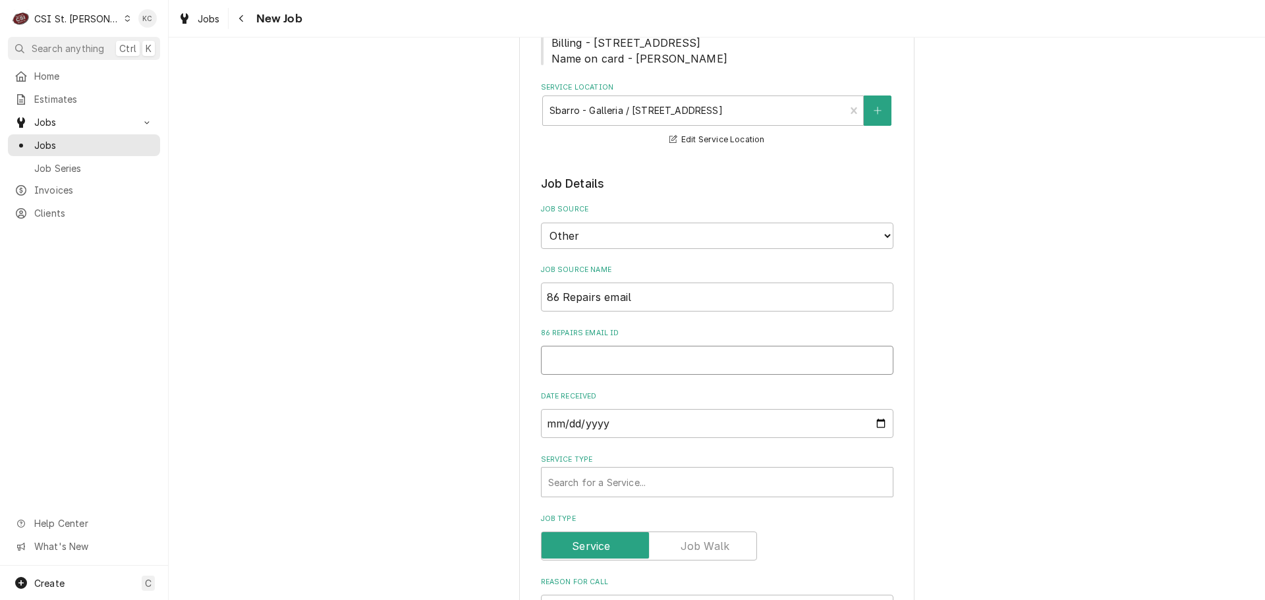
type input "SBAR-461125"
type textarea "x"
type input "SBAR-461125"
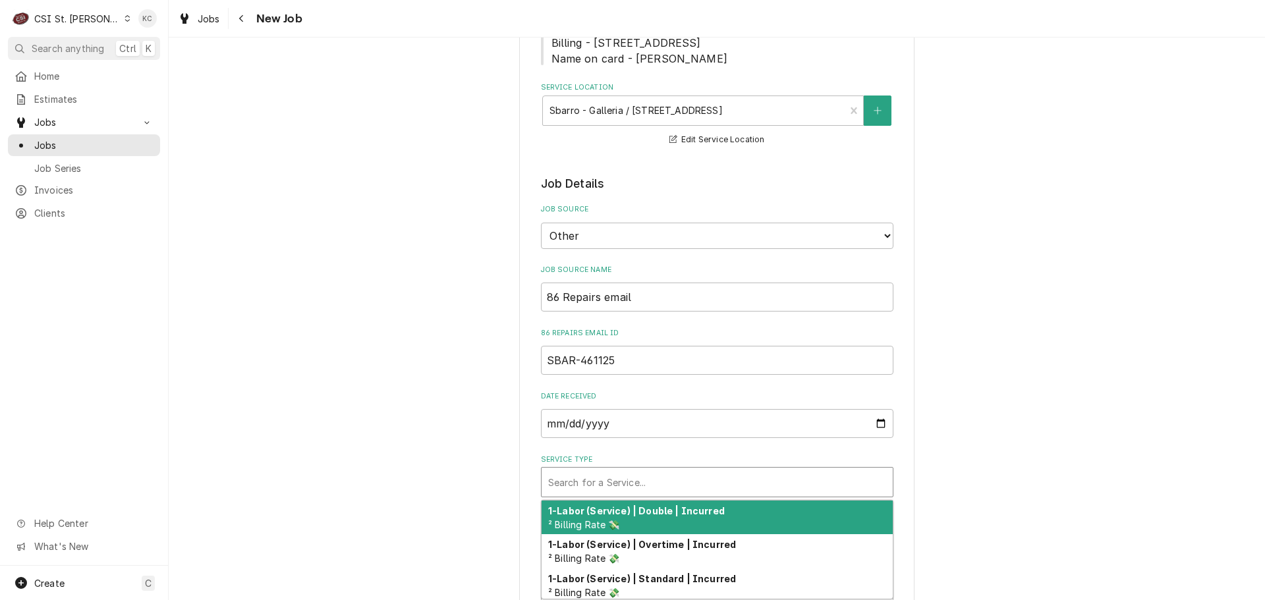
click at [592, 483] on div "Service Type" at bounding box center [717, 482] width 338 height 24
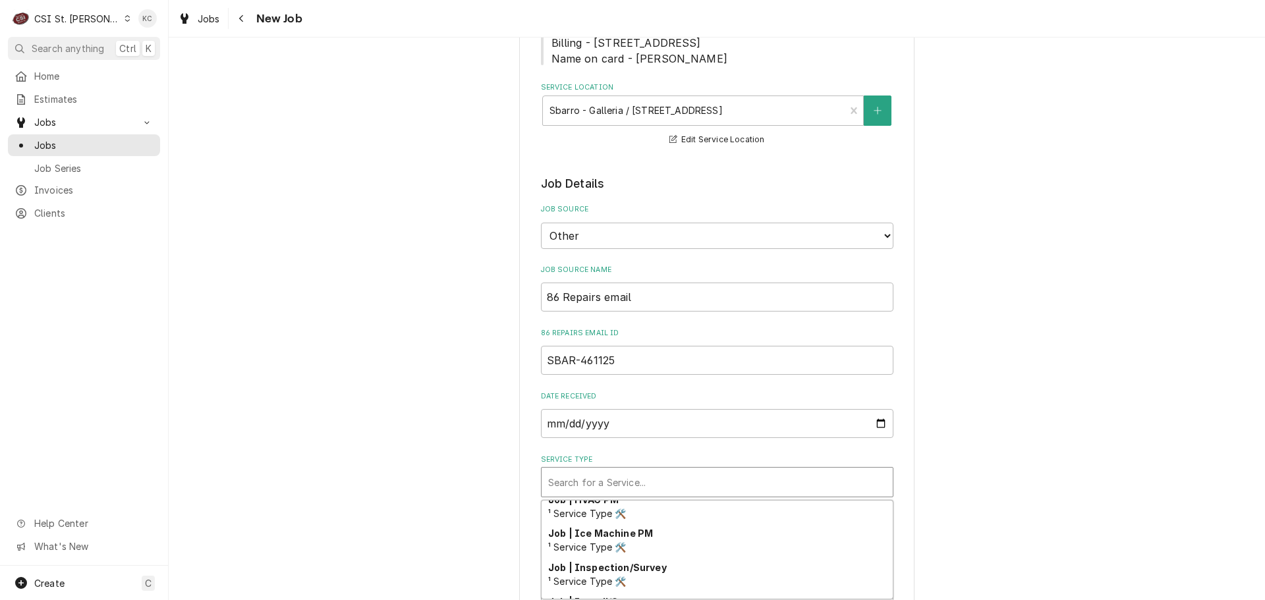
scroll to position [790, 0]
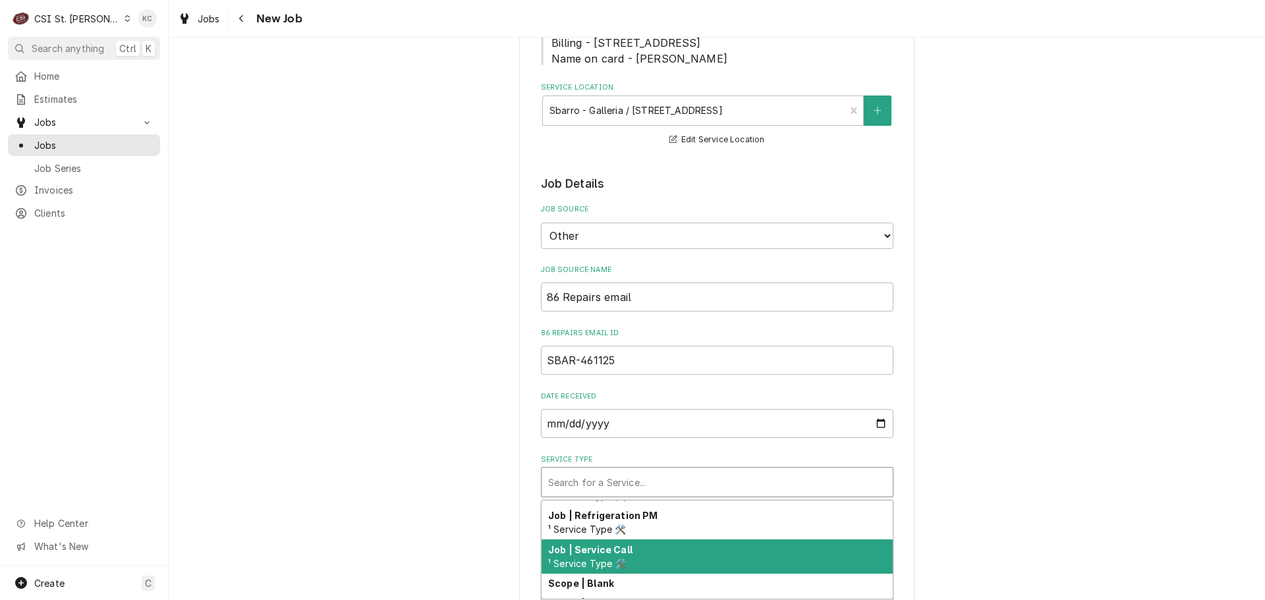
click at [657, 559] on div "Job | Service Call ¹ Service Type 🛠️" at bounding box center [716, 556] width 351 height 34
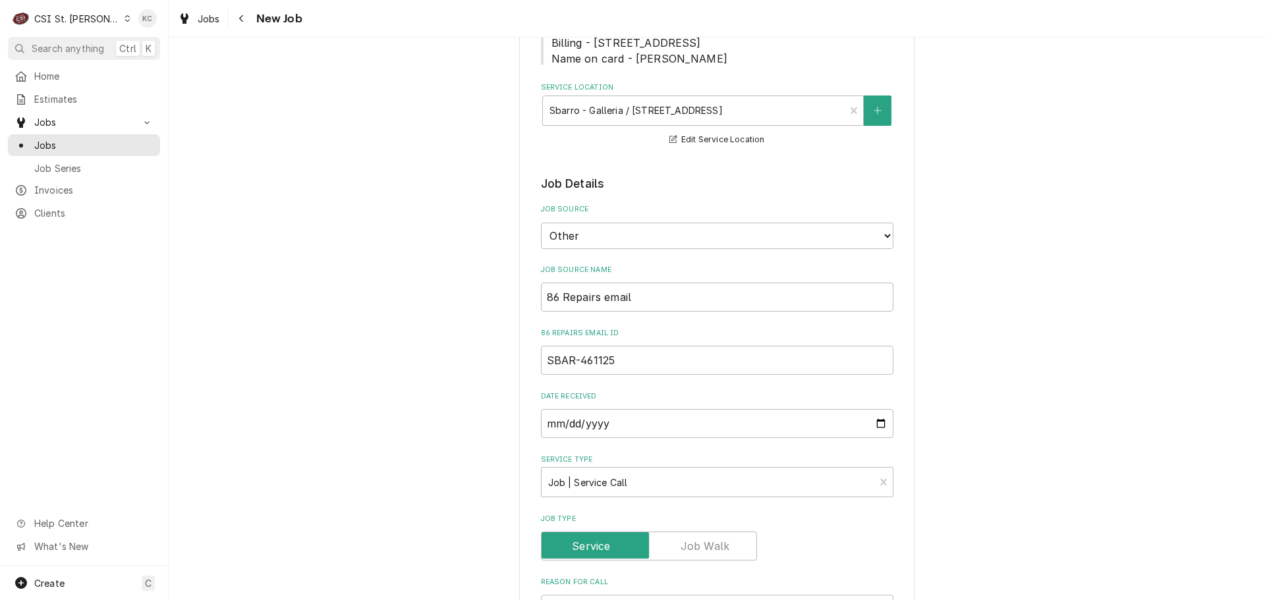
click at [1003, 476] on div "Please provide the following information to create a job: Client Details Client…" at bounding box center [717, 591] width 1096 height 1607
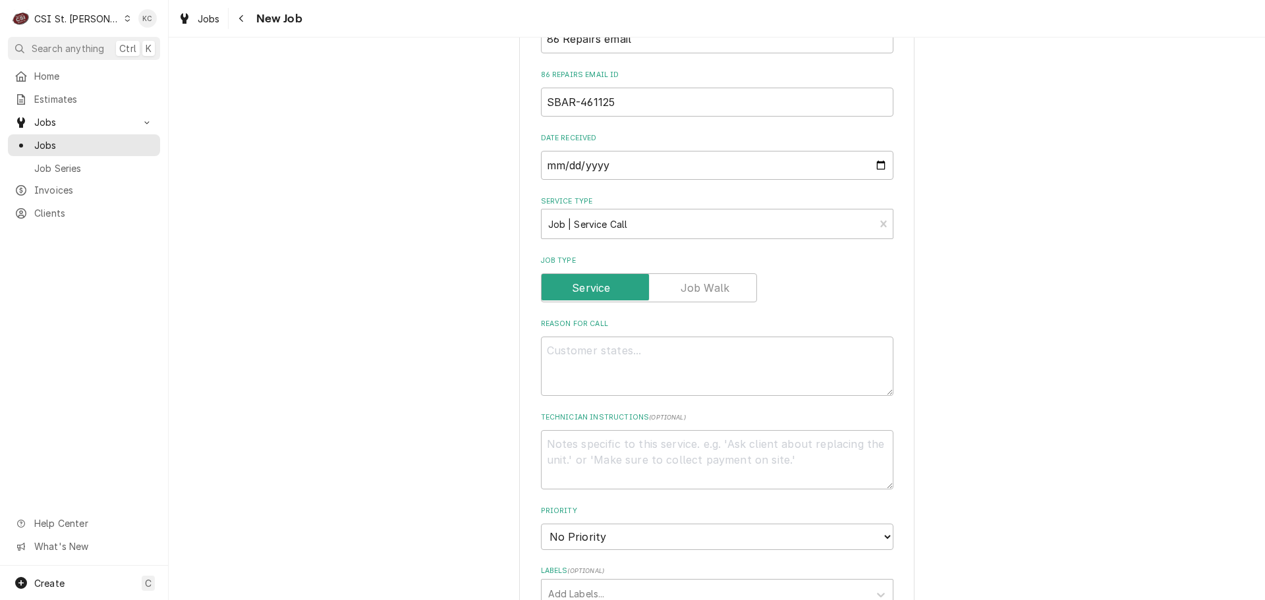
scroll to position [527, 0]
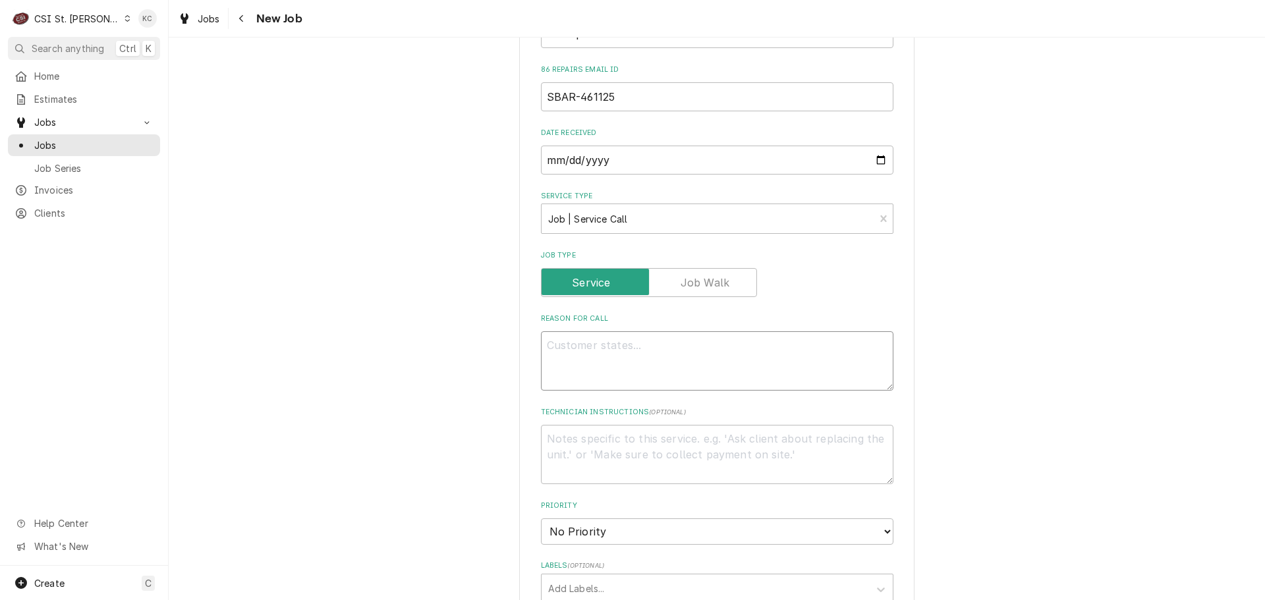
click at [634, 348] on textarea "Reason For Call" at bounding box center [717, 360] width 352 height 59
paste textarea "・ Make: Middleby Marshall ・ Model: PS638G ・ Serial Number: S720021020"
type textarea "x"
type textarea "・ Make: Middleby Marshall ・ Model: PS638G ・ Serial Number: S720021020"
drag, startPoint x: 587, startPoint y: 345, endPoint x: 501, endPoint y: 346, distance: 85.6
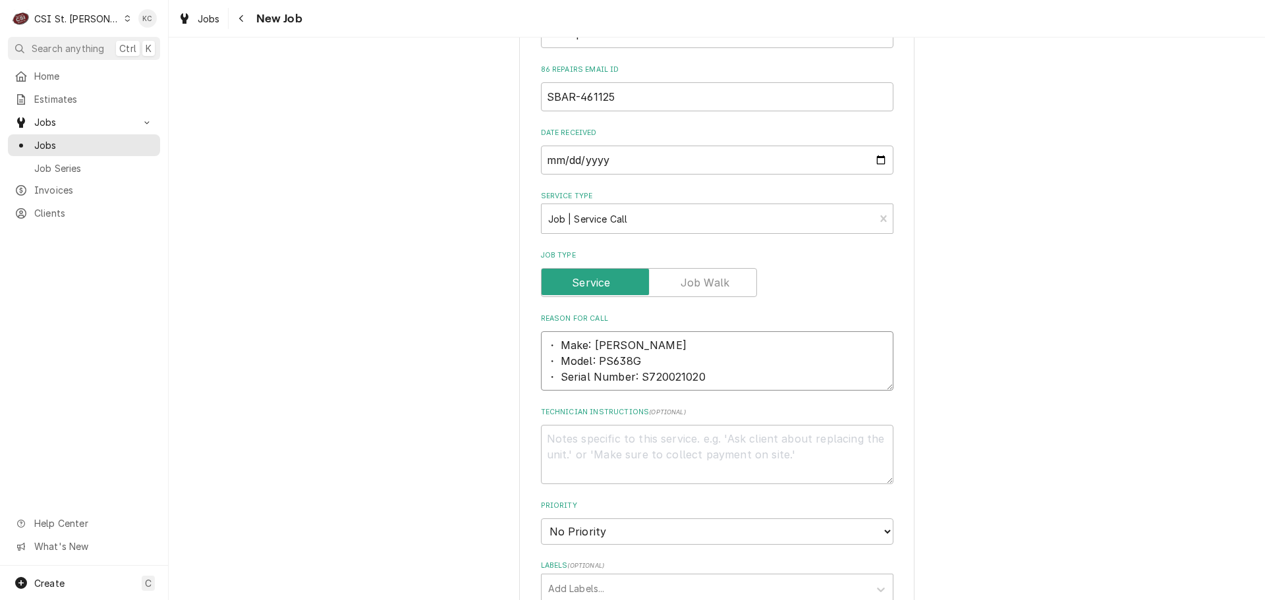
click at [501, 346] on div "Please provide the following information to create a job: Client Details Client…" at bounding box center [717, 327] width 1096 height 1607
type textarea "x"
type textarea "Middleby Marshall ・ Model: PS638G ・ Serial Number: S720021020"
click at [553, 361] on textarea "Middleby Marshall ・ Model: PS638G ・ Serial Number: S720021020" at bounding box center [717, 360] width 352 height 59
type textarea "x"
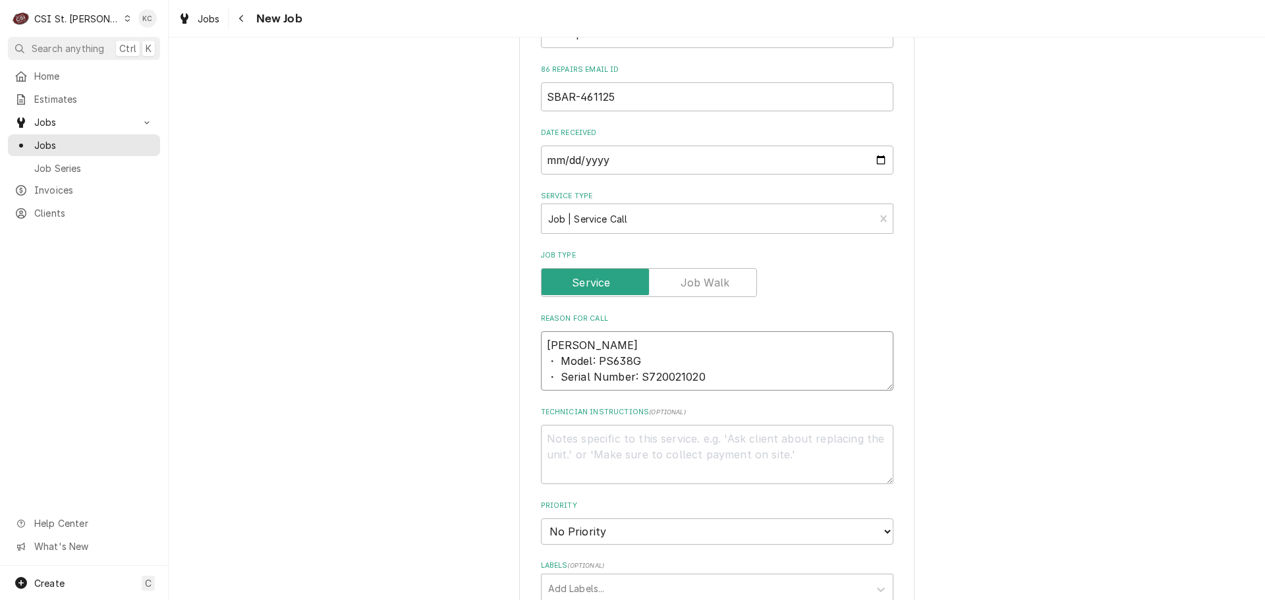
type textarea "Middleby Marshall Model: PS638G ・ Serial Number: S720021020"
click at [555, 382] on textarea "Middleby Marshall Model: PS638G ・ Serial Number: S720021020" at bounding box center [717, 360] width 352 height 59
type textarea "x"
type textarea "Middleby Marshall Model: PS638G ・Serial Number: S720021020"
type textarea "x"
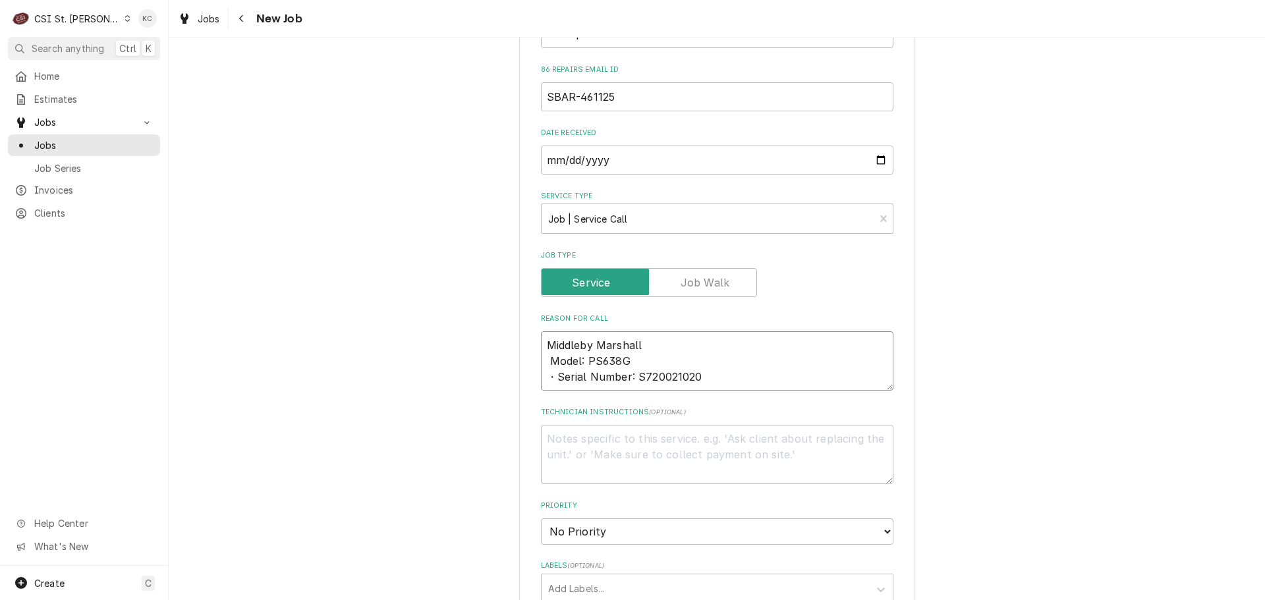
type textarea "Middleby Marshall Model: PS638G Serial Number: S720021020"
click at [546, 360] on textarea "Middleby Marshall Model: PS638G Serial Number: S720021020" at bounding box center [717, 360] width 352 height 59
type textarea "x"
type textarea "Middleby Marshall Model: PS638G Serial Number: S720021020"
click at [543, 345] on textarea "Middleby Marshall Model: PS638G Serial Number: S720021020" at bounding box center [717, 360] width 352 height 59
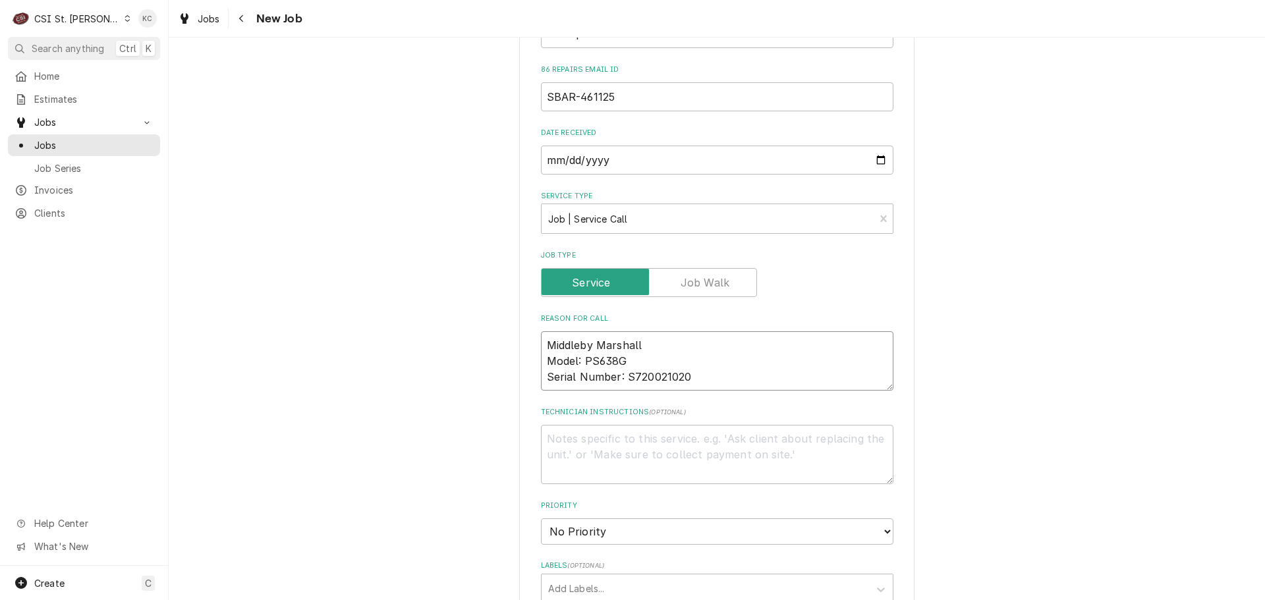
type textarea "x"
type textarea "Middleby Marshall Model: PS638G Serial Number: S720021020"
click at [725, 375] on textarea "Middleby Marshall Model: PS638G Serial Number: S720021020" at bounding box center [717, 360] width 352 height 59
type textarea "x"
type textarea "Middleby Marshall Model: PS638G Serial Number: S720021020"
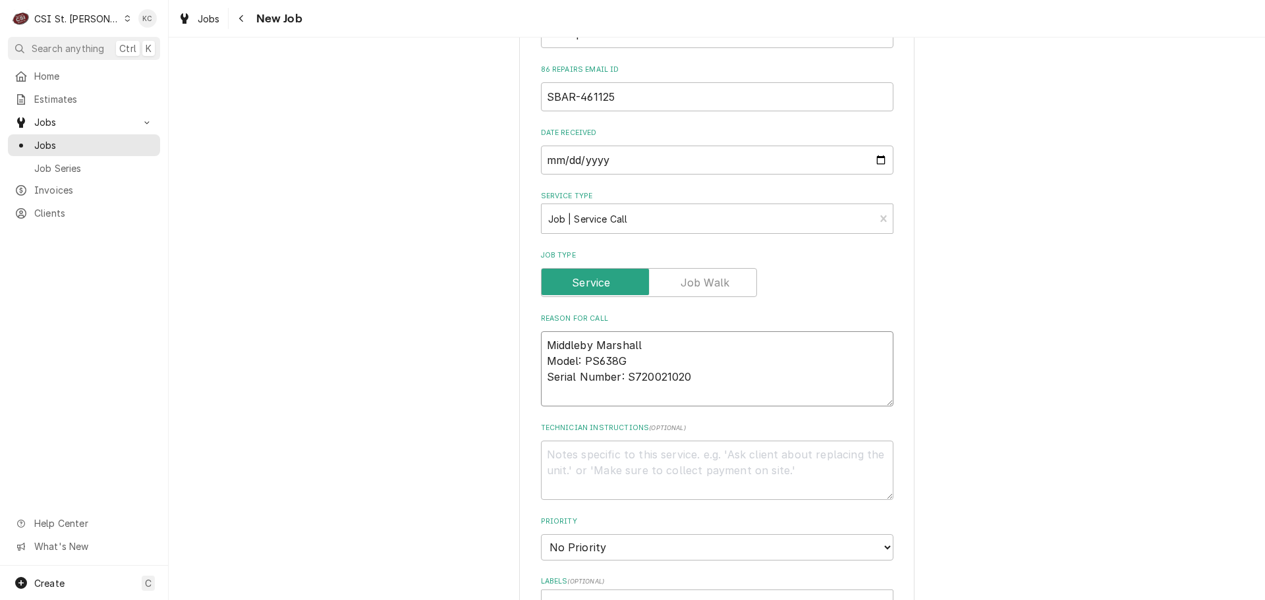
type textarea "x"
type textarea "Middleby Marshall Model: PS638G Serial Number: S720021020"
type textarea "x"
type textarea "Middleby Marshall Model: PS638G Serial Number: S720021020"
click at [646, 410] on textarea "Middleby Marshall Model: PS638G Serial Number: S720021020" at bounding box center [717, 376] width 352 height 91
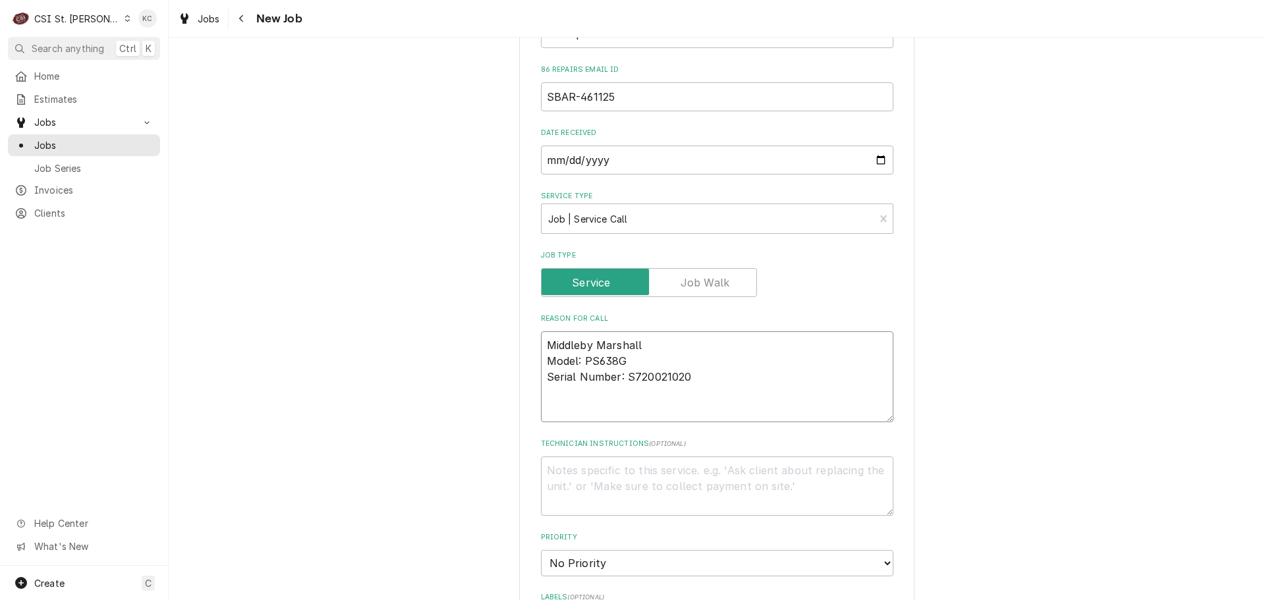
paste textarea "the CONVEYOR OVEN with the following issues: Temperature Issue. Additional deta…"
type textarea "x"
type textarea "Middleby Marshall Model: PS638G Serial Number: S720021020 the CONVEYOR OVEN wit…"
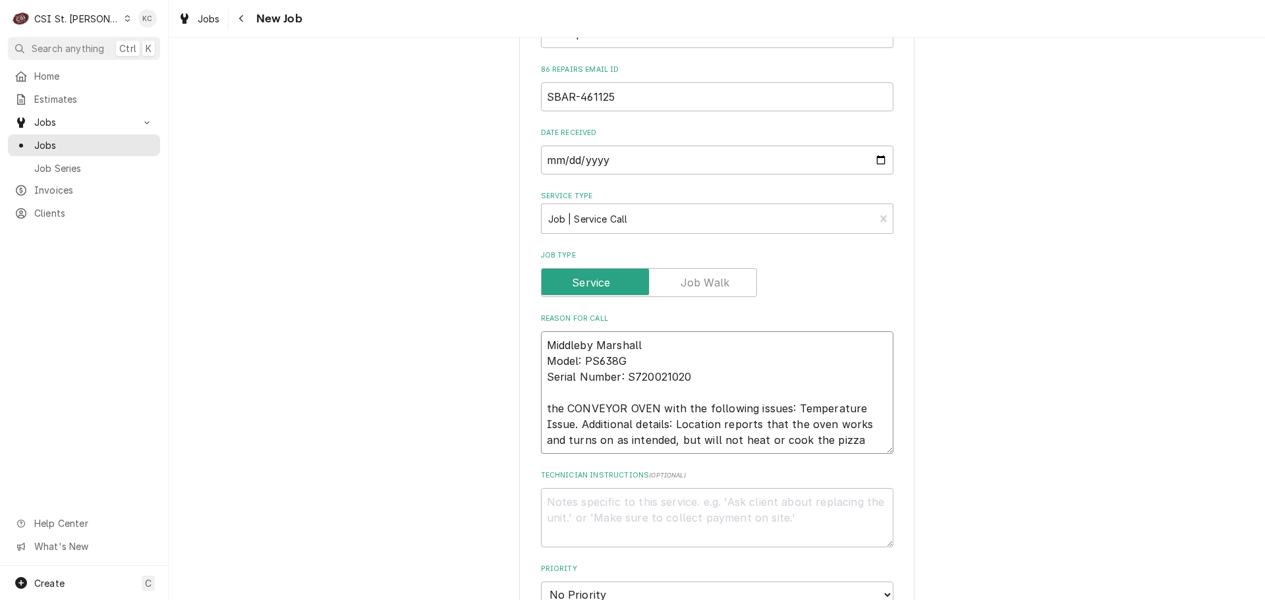
type textarea "x"
type textarea "Middleby Marshall Model: PS638G Serial Number: S720021020 the CONVEYOR OVEN wit…"
click at [598, 510] on textarea "Technician Instructions ( optional )" at bounding box center [717, 517] width 352 height 59
click at [570, 509] on textarea "Technician Instructions ( optional )" at bounding box center [717, 517] width 352 height 59
paste textarea "Approval will be required by 86 Repairs if the service exceeds $500. If service…"
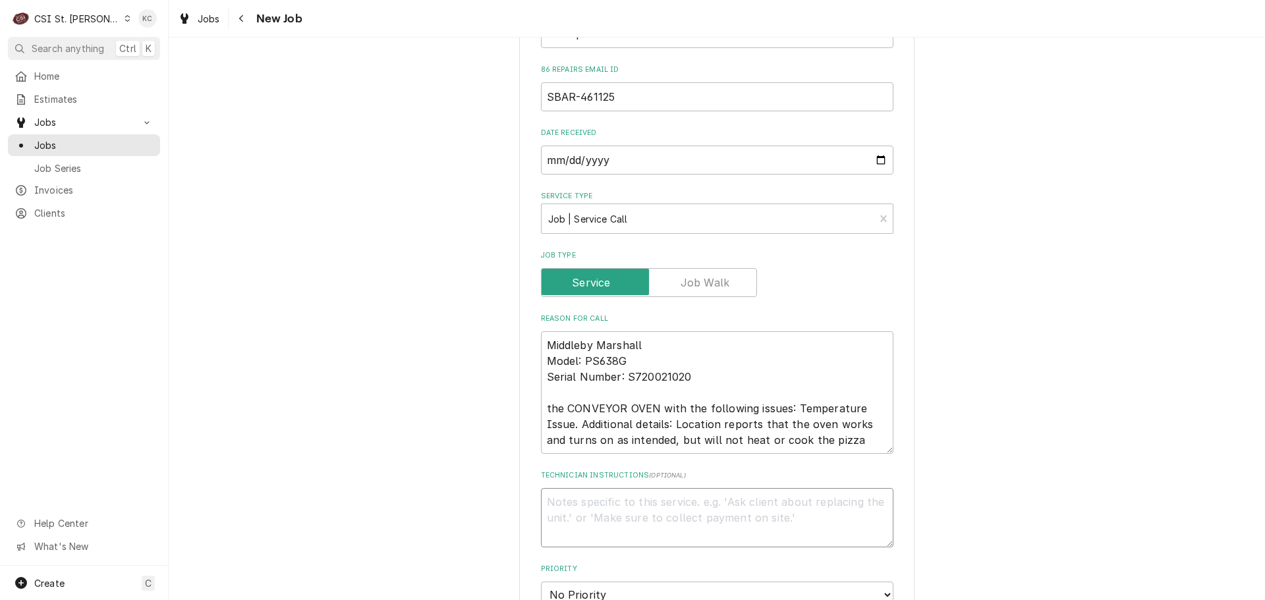
type textarea "x"
type textarea "Approval will be required by 86 Repairs if the service exceeds $500. If service…"
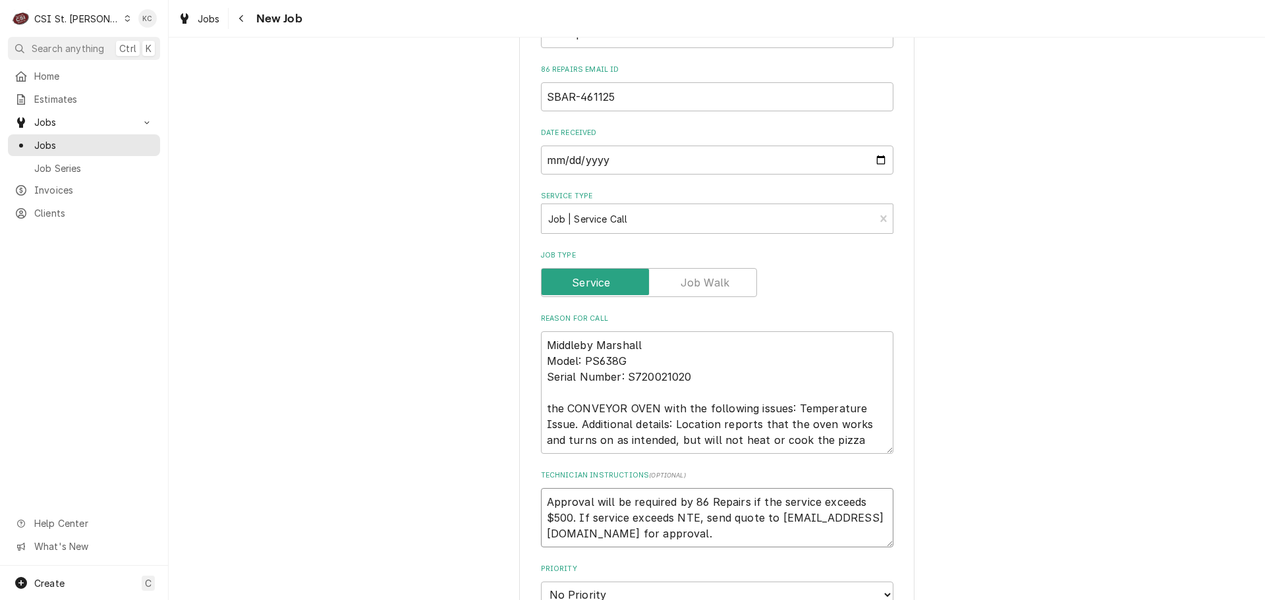
type textarea "x"
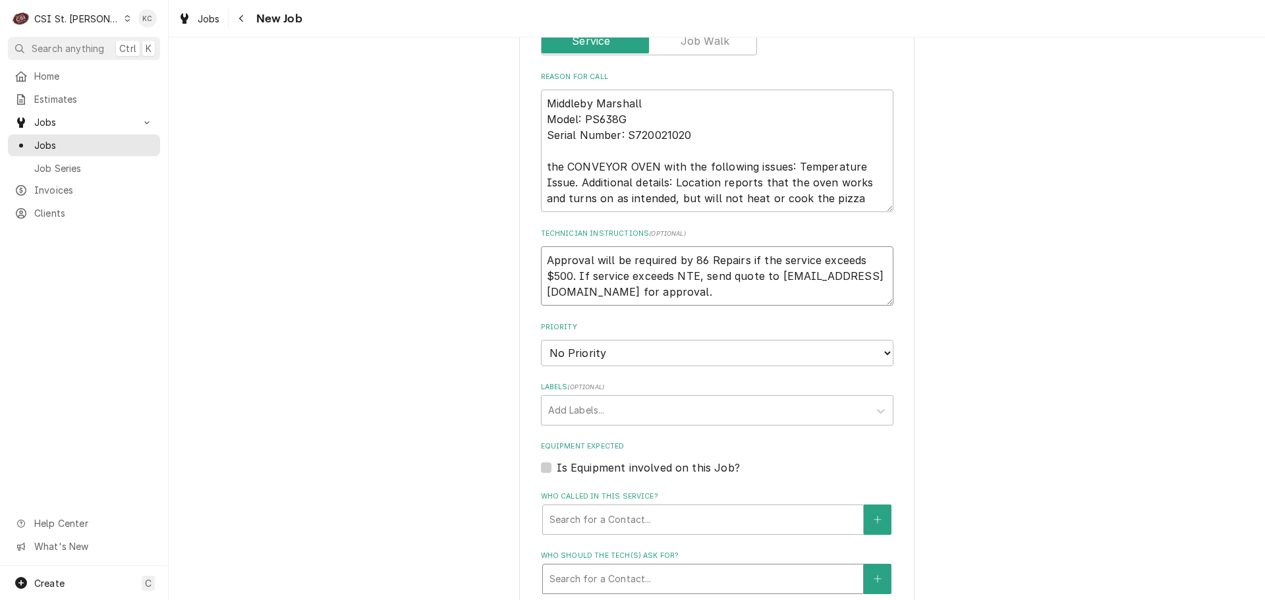
scroll to position [856, 0]
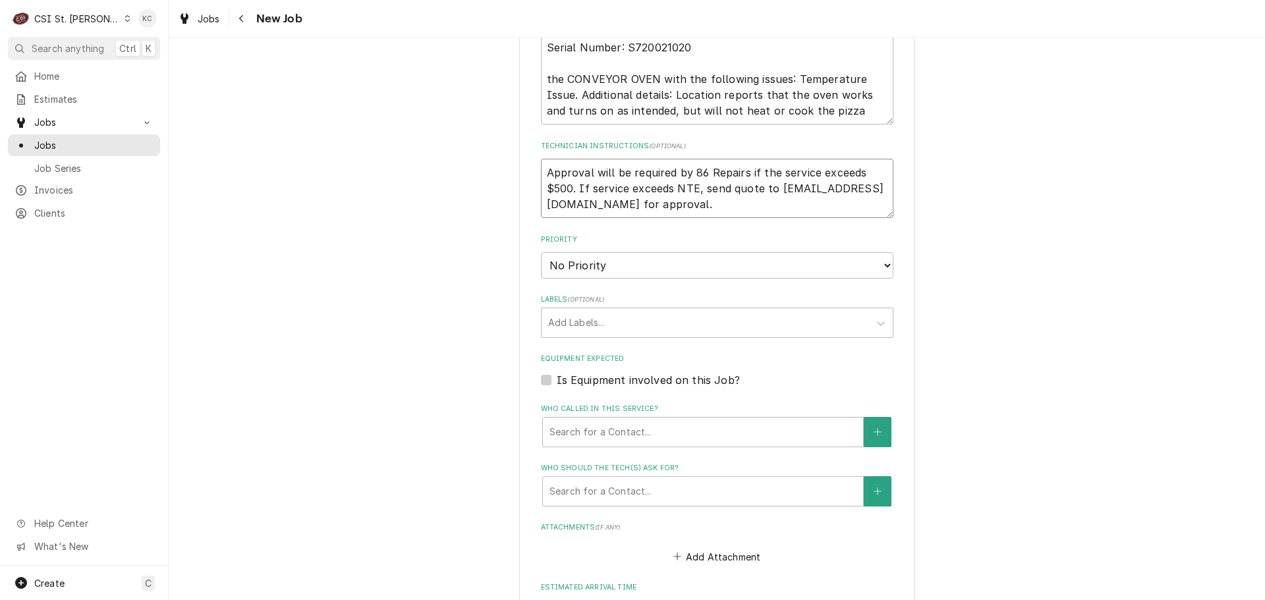
type textarea "Approval will be required by 86 Repairs if the service exceeds $500. If service…"
click at [591, 266] on select "No Priority Urgent High Medium Low" at bounding box center [717, 265] width 352 height 26
select select "2"
click at [541, 252] on select "No Priority Urgent High Medium Low" at bounding box center [717, 265] width 352 height 26
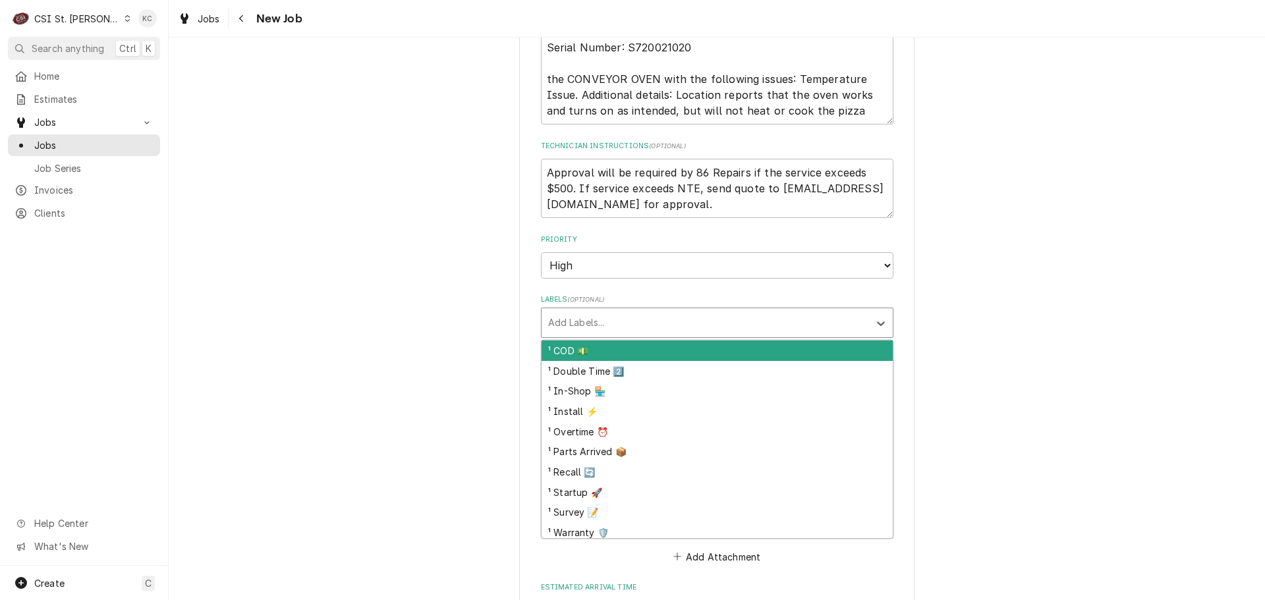
click at [586, 324] on div "Labels" at bounding box center [705, 323] width 314 height 24
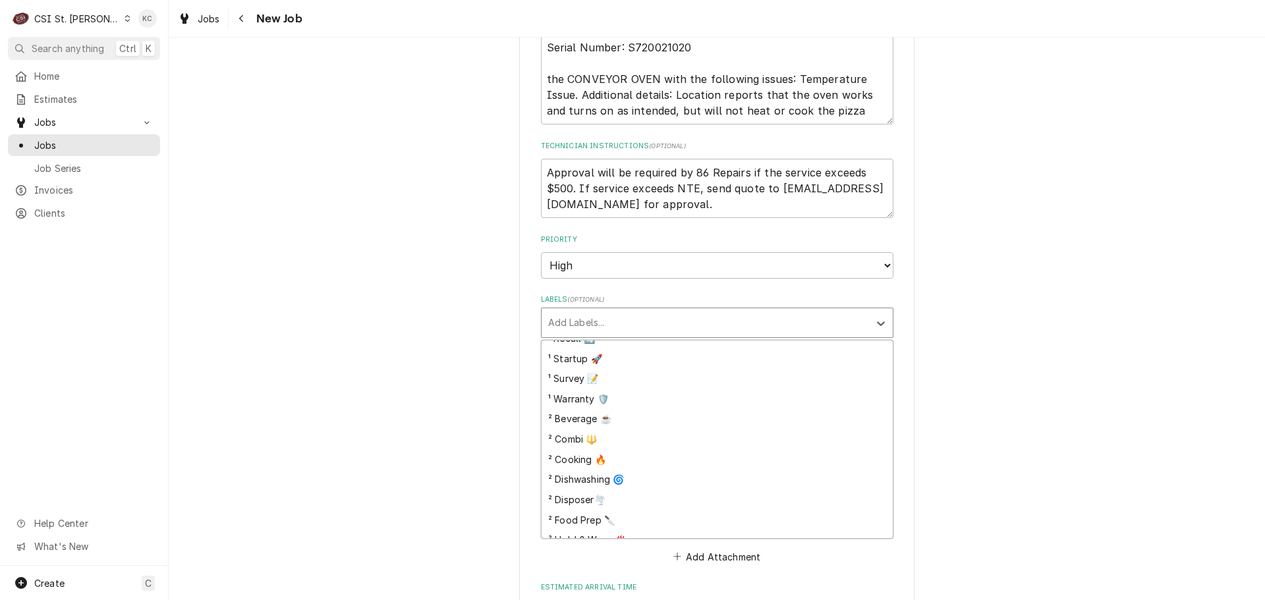
scroll to position [132, 0]
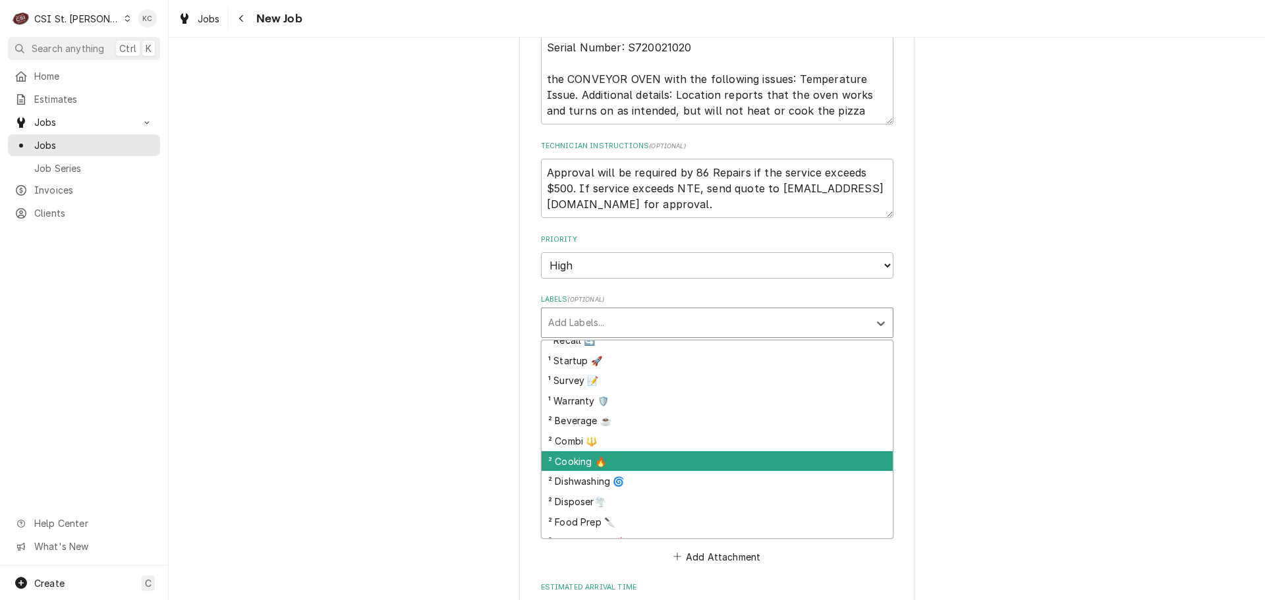
click at [615, 462] on div "² Cooking 🔥" at bounding box center [716, 461] width 351 height 20
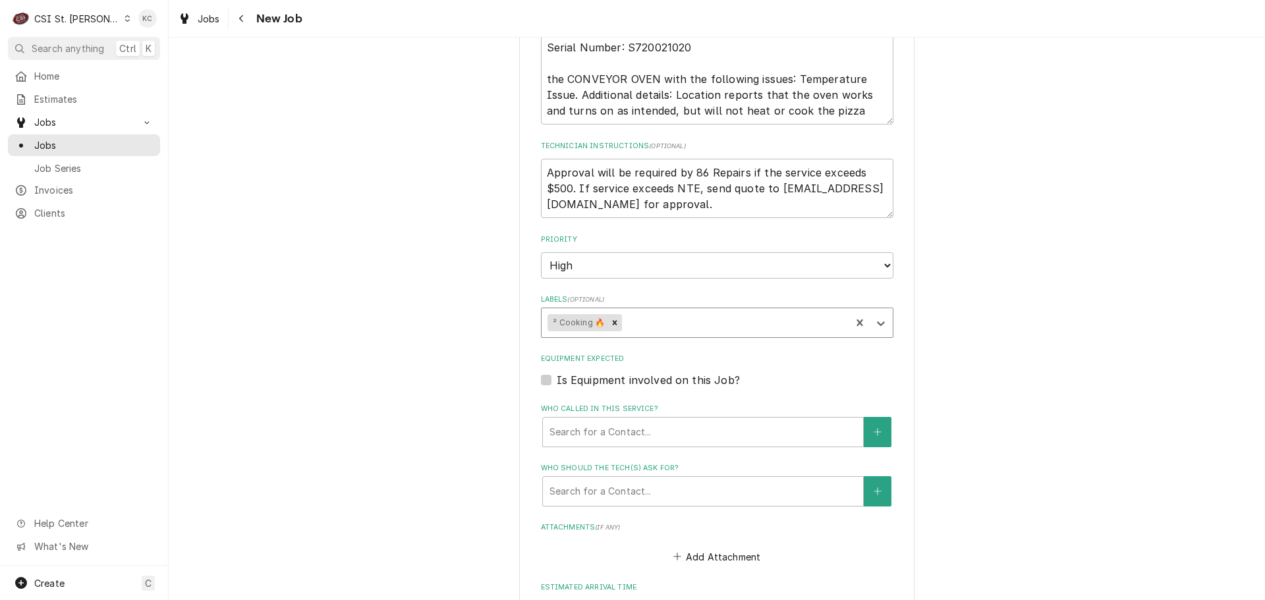
click at [1044, 390] on div "Please provide the following information to create a job: Client Details Client…" at bounding box center [717, 30] width 1096 height 1670
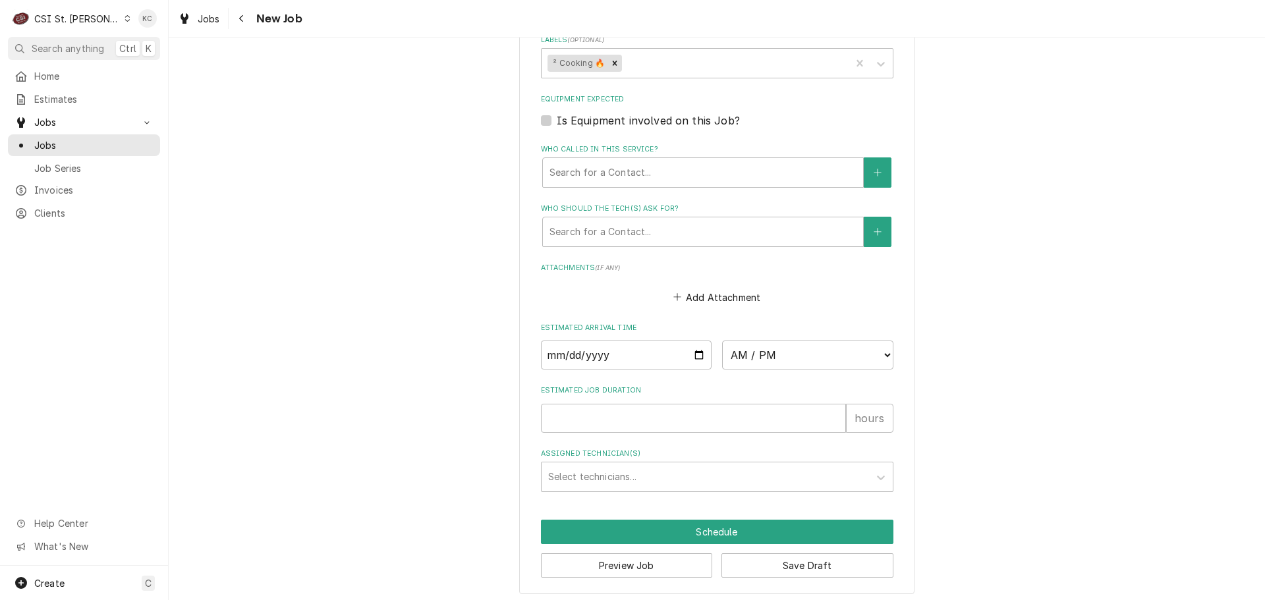
scroll to position [1122, 0]
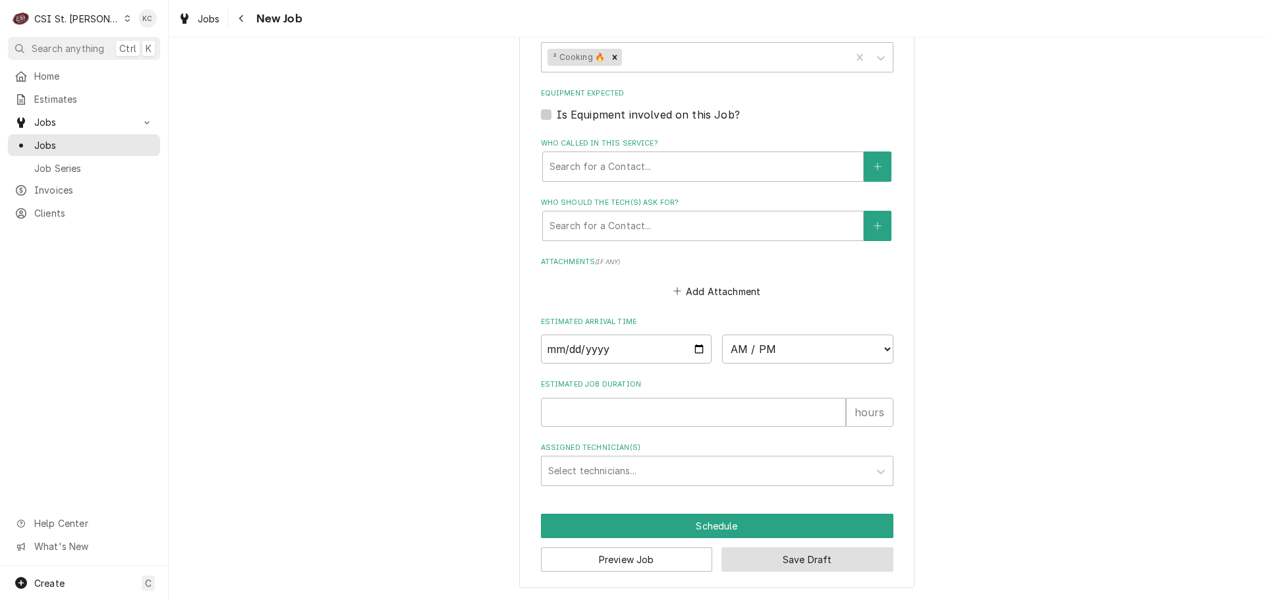
click at [877, 560] on button "Save Draft" at bounding box center [807, 559] width 172 height 24
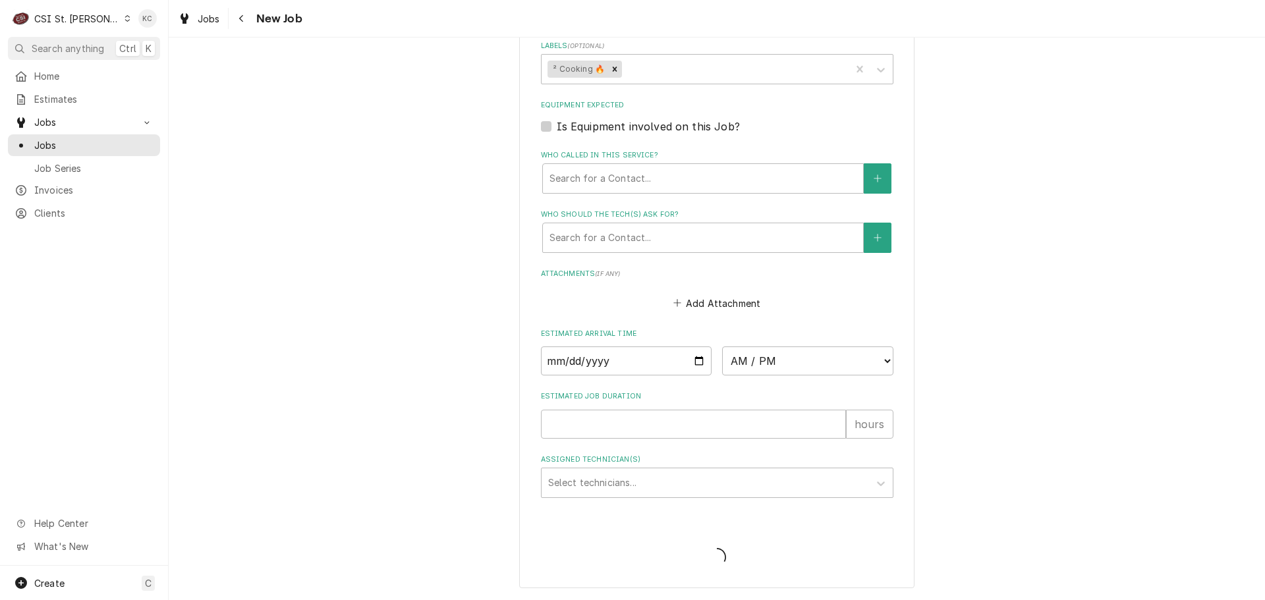
type textarea "x"
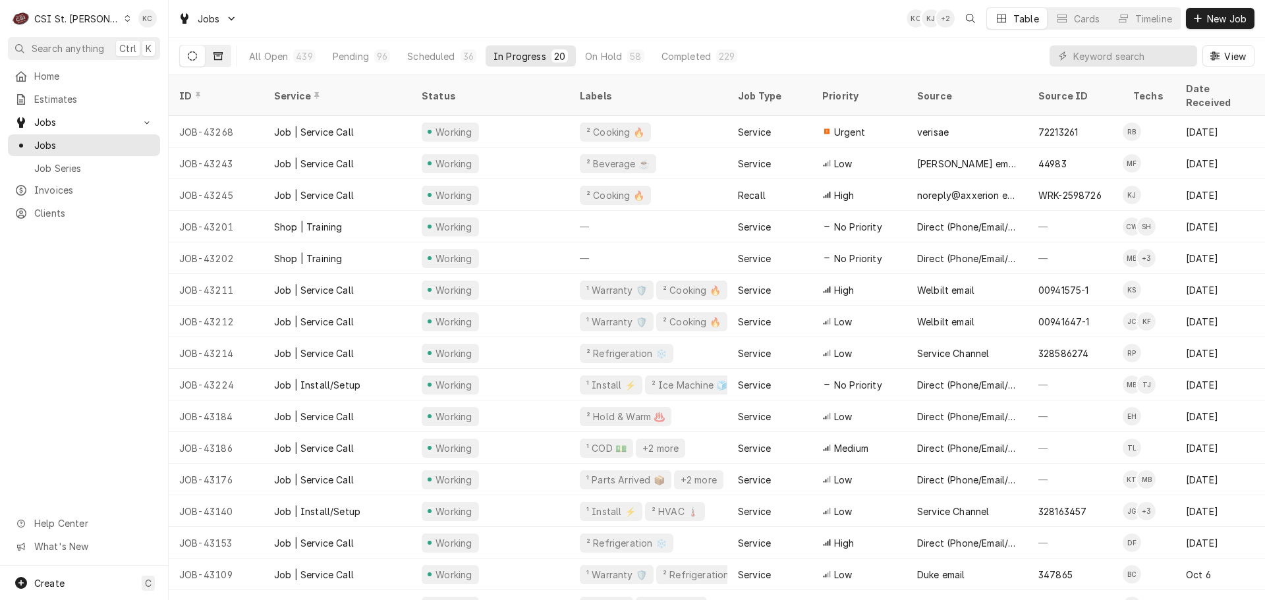
click at [222, 60] on icon "Dynamic Content Wrapper" at bounding box center [217, 56] width 9 height 8
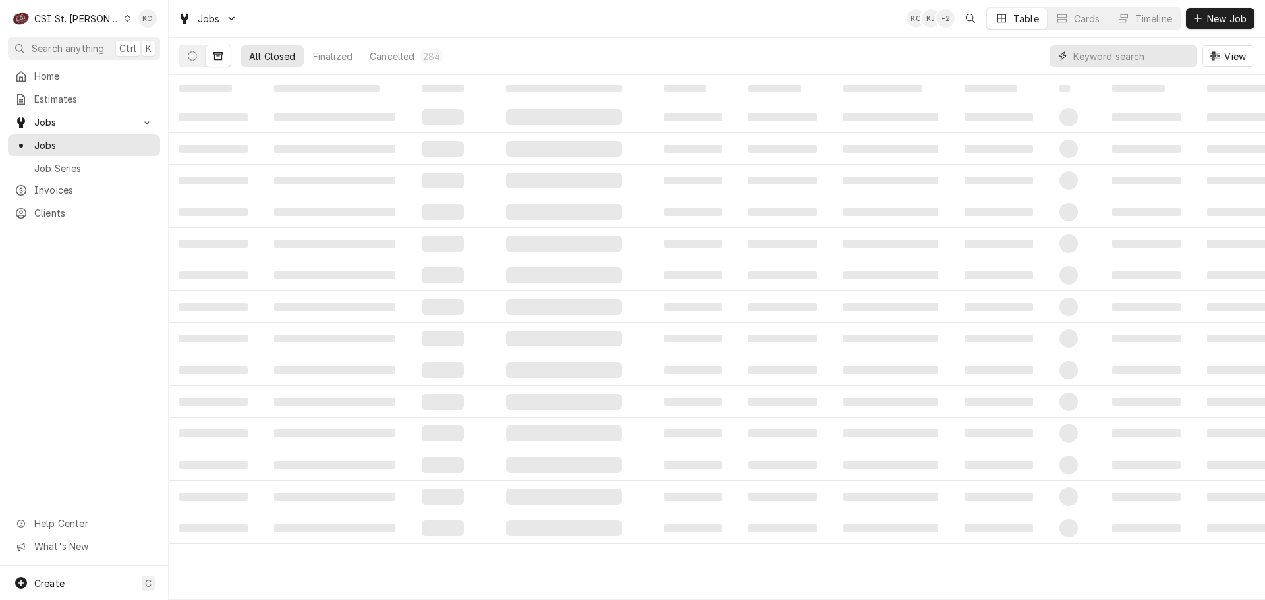
click at [1077, 57] on input "Dynamic Content Wrapper" at bounding box center [1131, 55] width 117 height 21
type input "sbarro"
click at [301, 50] on div "1" at bounding box center [307, 55] width 13 height 13
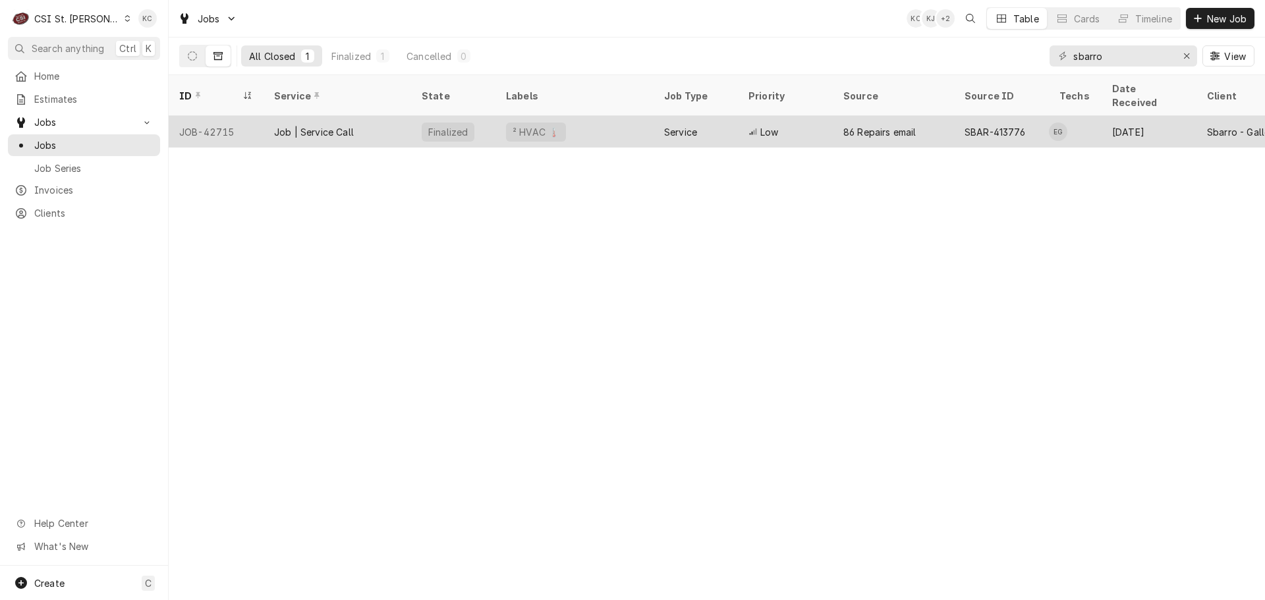
click at [588, 124] on div "² HVAC 🌡️" at bounding box center [574, 132] width 158 height 32
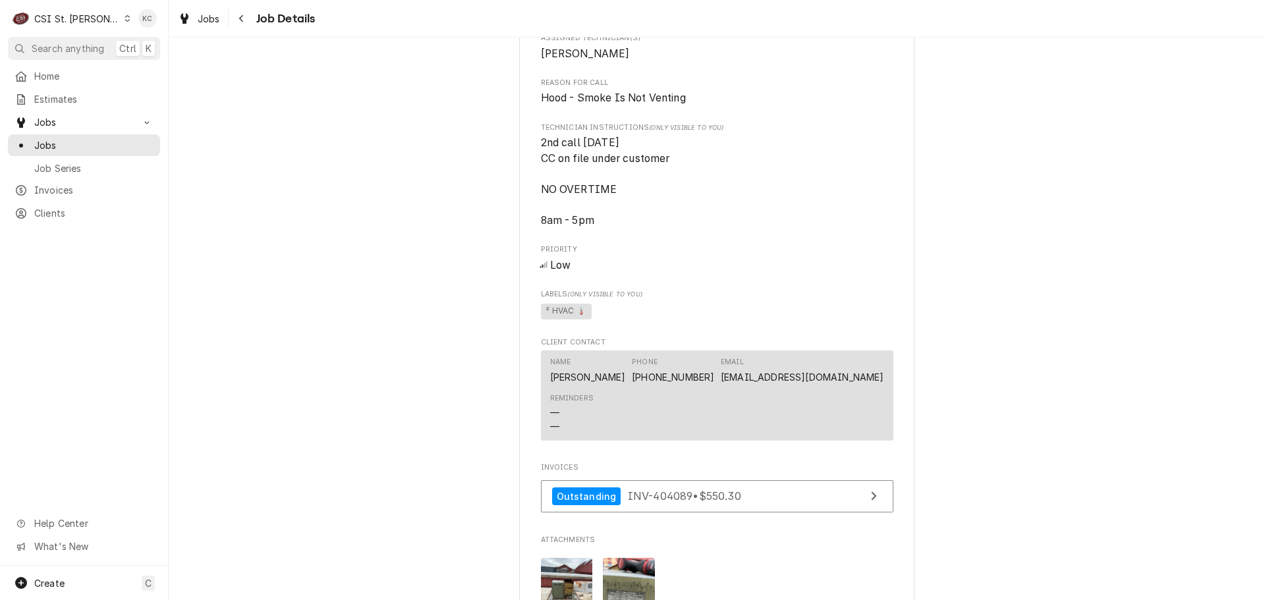
scroll to position [794, 0]
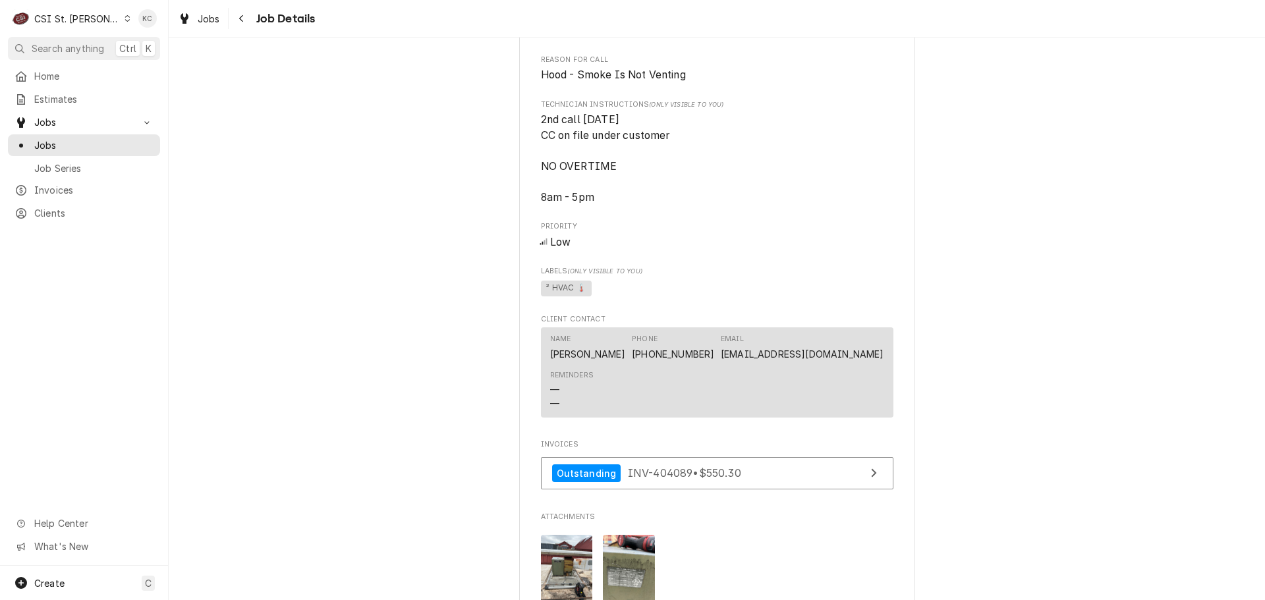
drag, startPoint x: 595, startPoint y: 208, endPoint x: 534, endPoint y: 212, distance: 61.4
click at [534, 212] on div "Sbarro - Galleria Sbarro - Galleria / 1155 St Louis Galleria St, Richmond Heigh…" at bounding box center [716, 20] width 395 height 1460
copy span "8am - 5pm"
click at [240, 18] on icon "Navigate back" at bounding box center [241, 18] width 4 height 7
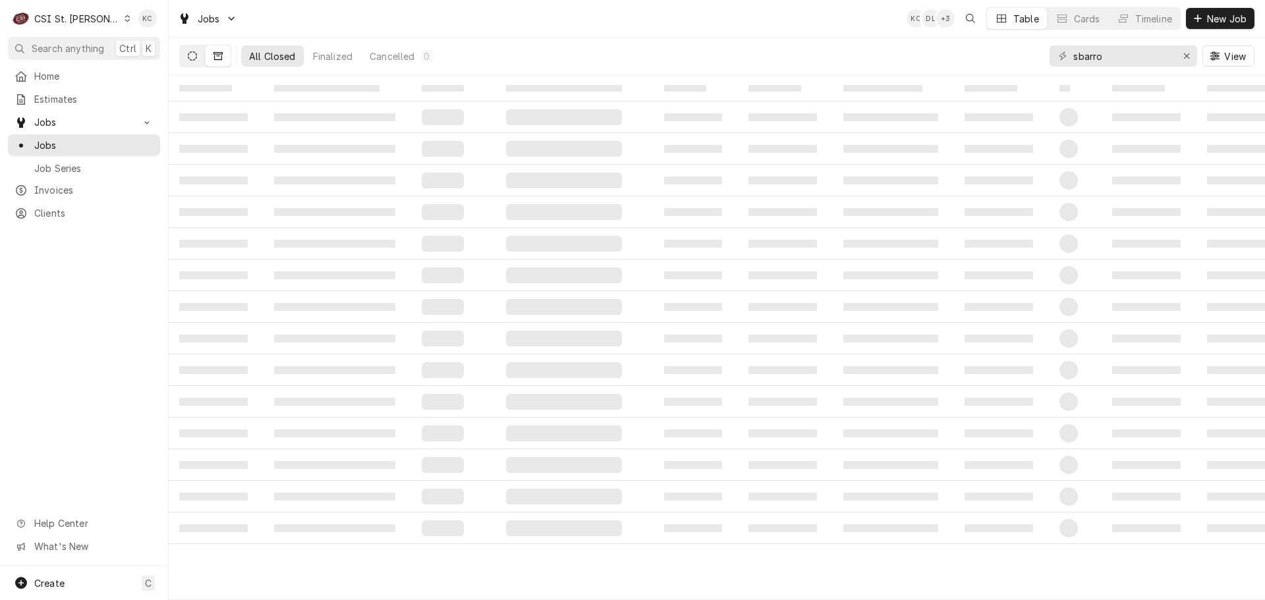
click at [188, 50] on button "Dynamic Content Wrapper" at bounding box center [192, 55] width 25 height 21
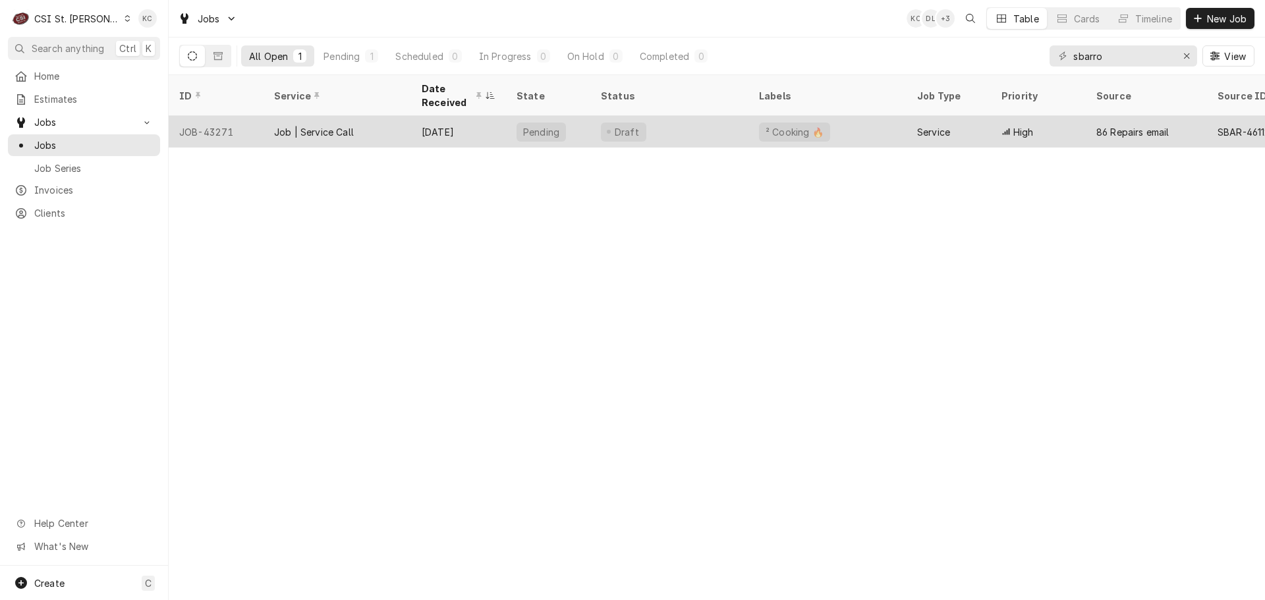
click at [737, 130] on div "Draft" at bounding box center [669, 132] width 158 height 32
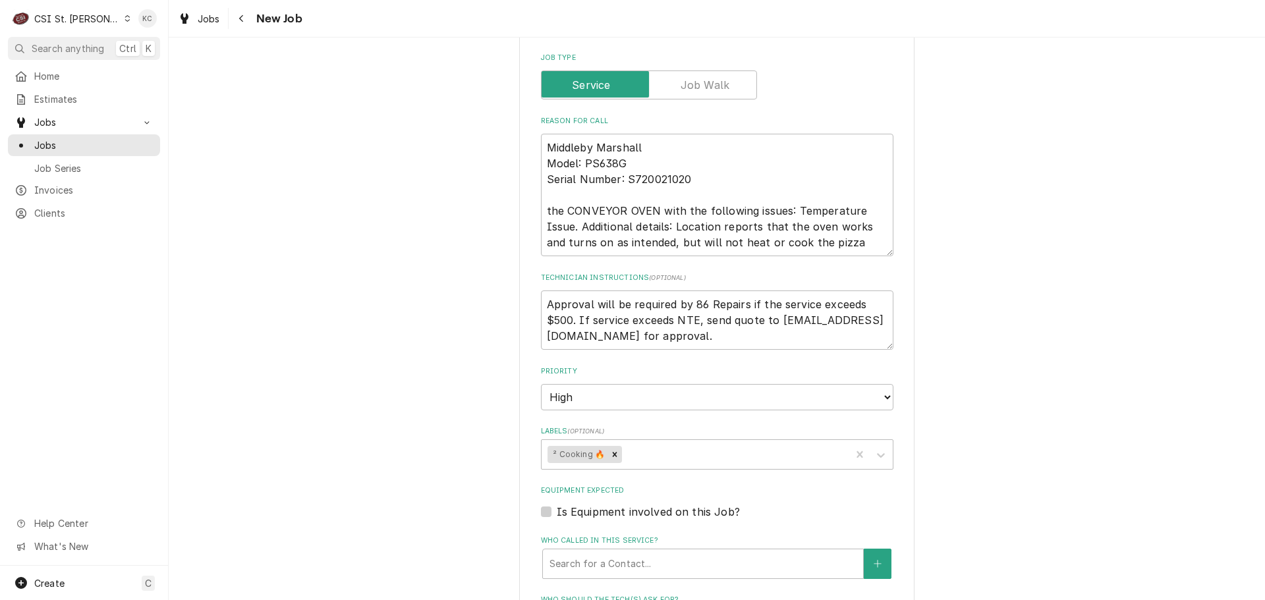
scroll to position [790, 0]
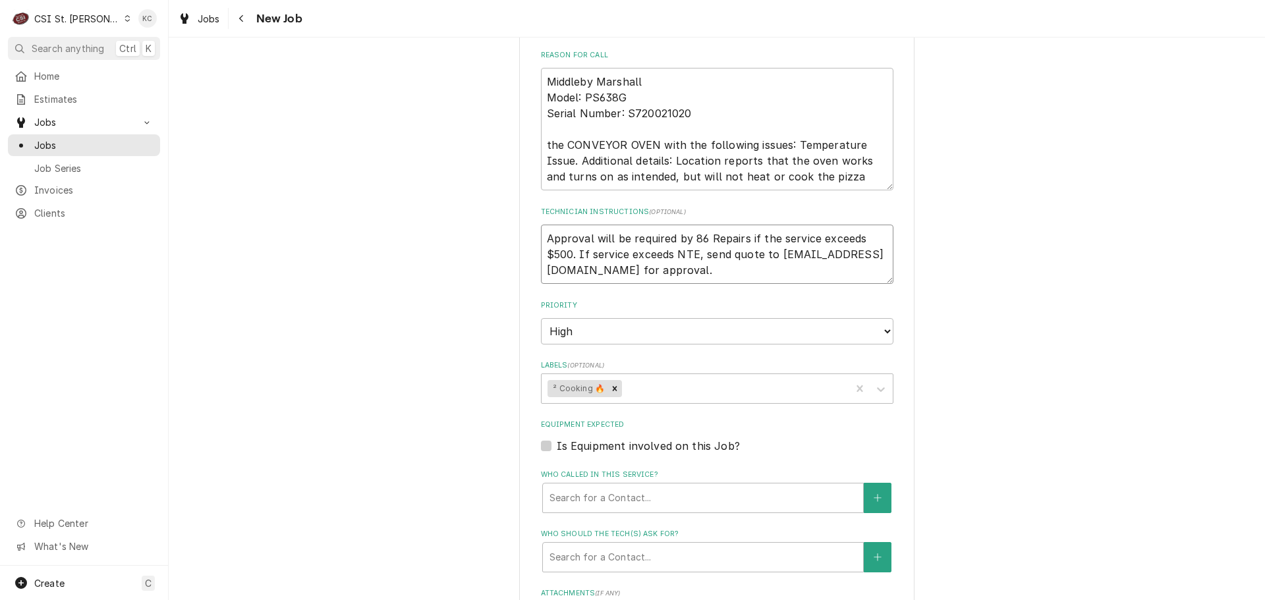
click at [541, 241] on textarea "Approval will be required by 86 Repairs if the service exceeds $500. If service…" at bounding box center [717, 254] width 352 height 59
type textarea "x"
type textarea "Approval will be required by 86 Repairs if the service exceeds $500. If service…"
type textarea "x"
type textarea "Approval will be required by 86 Repairs if the service exceeds $500. If service…"
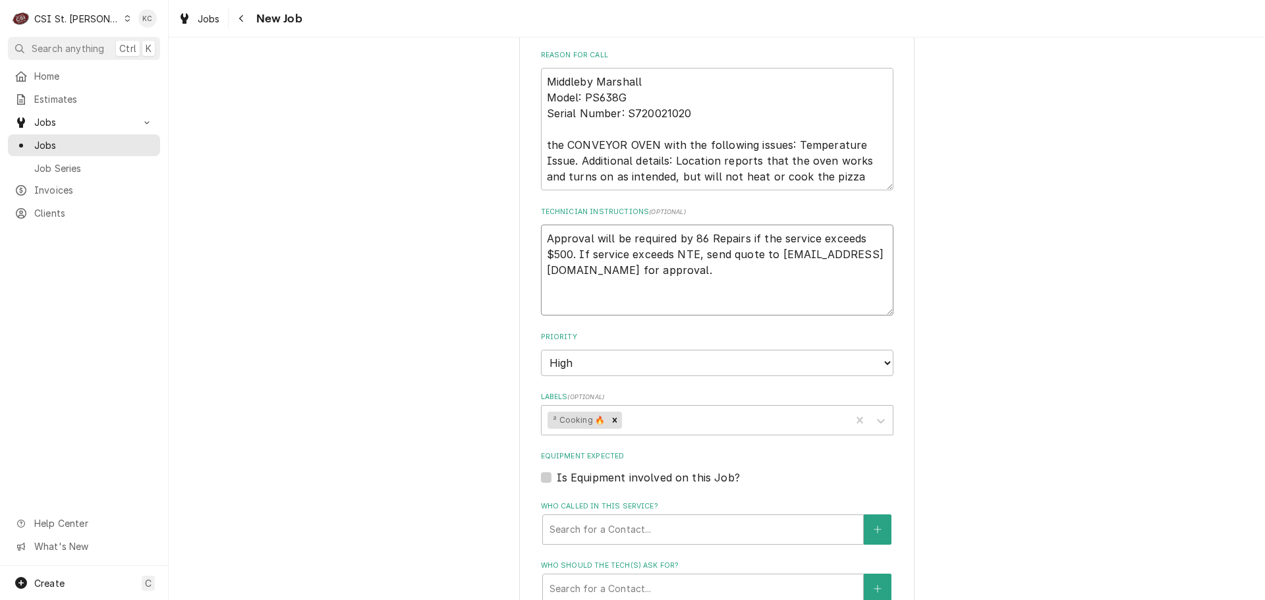
paste textarea "8am - 5pm"
type textarea "x"
type textarea "8am - 5pm Approval will be required by 86 Repairs if the service exceeds $500. …"
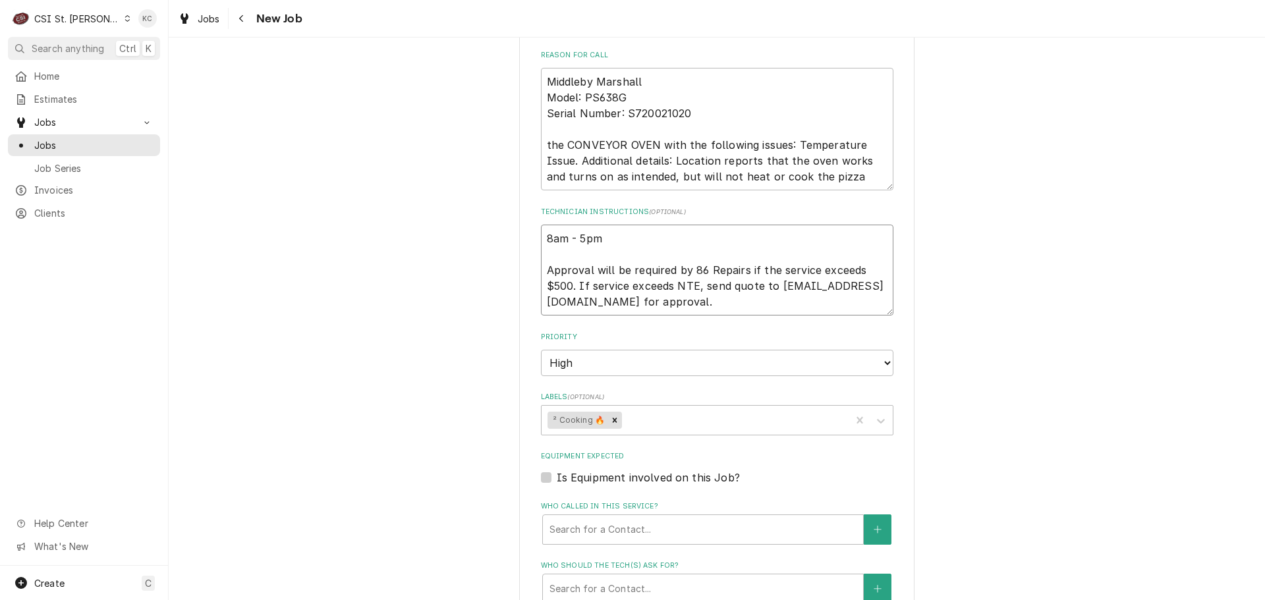
click at [541, 242] on textarea "8am - 5pm Approval will be required by 86 Repairs if the service exceeds $500. …" at bounding box center [717, 270] width 352 height 91
type textarea "x"
type textarea "8am - 5pm Approval will be required by 86 Repairs if the service exceeds $500. …"
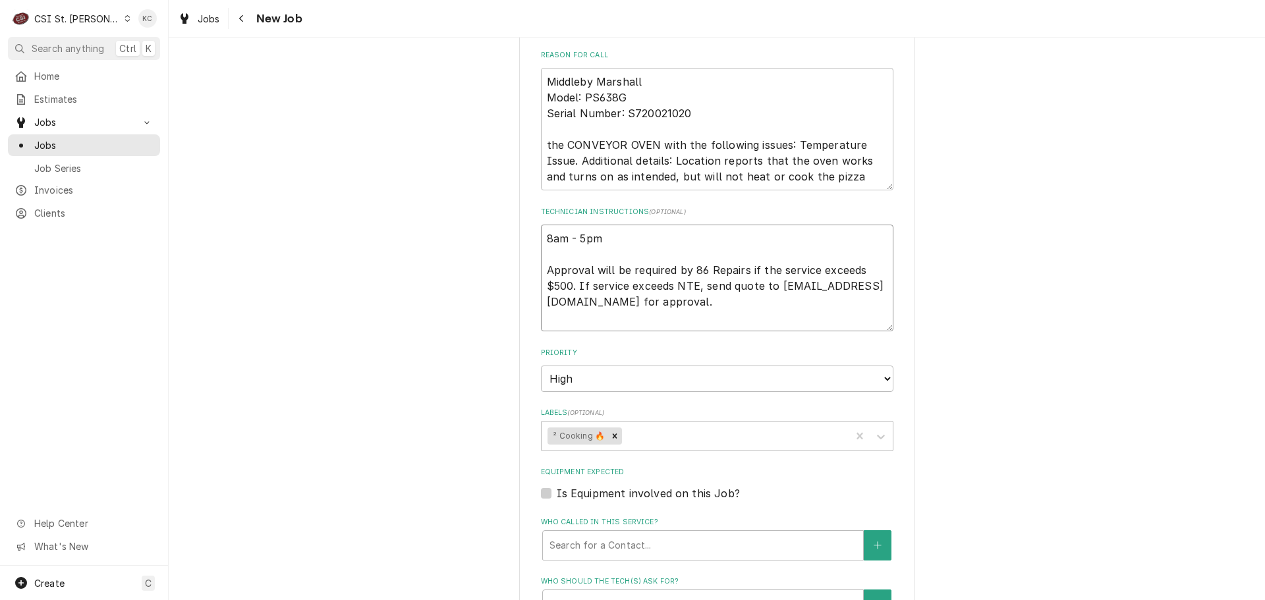
type textarea "x"
type textarea "8am - 5pm Approval will be required by 86 Repairs if the service exceeds $500. …"
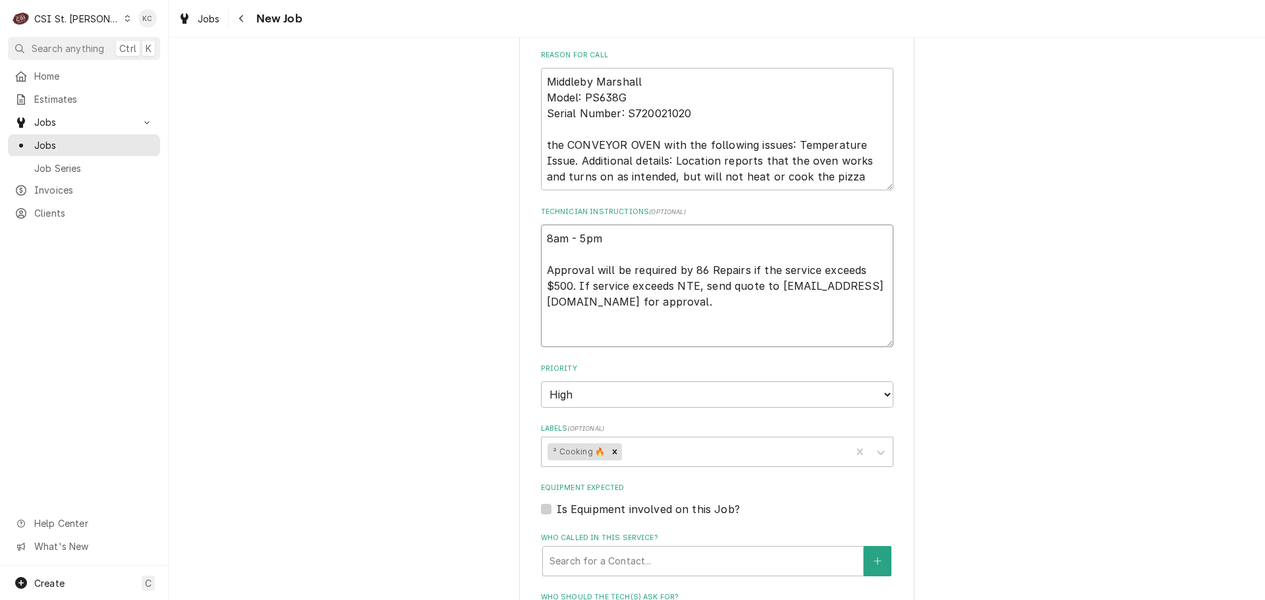
type textarea "x"
type textarea "C 8am - 5pm Approval will be required by 86 Repairs if the service exceeds $500…"
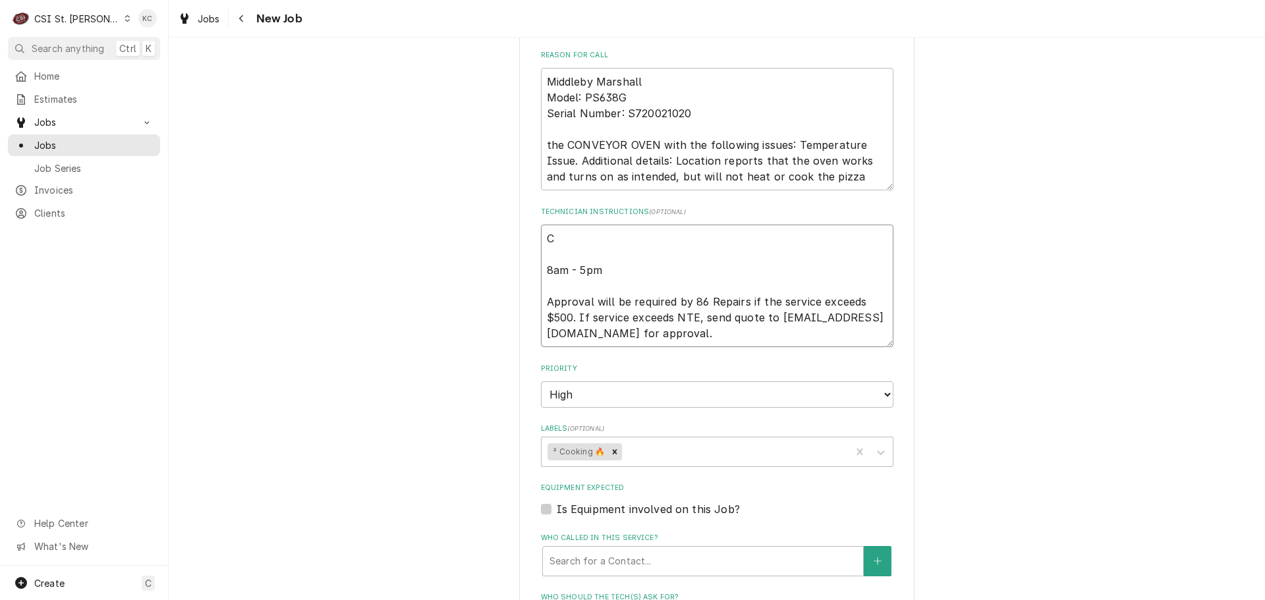
type textarea "x"
type textarea "CV 8am - 5pm Approval will be required by 86 Repairs if the service exceeds $50…"
type textarea "x"
type textarea "C 8am - 5pm Approval will be required by 86 Repairs if the service exceeds $500…"
type textarea "x"
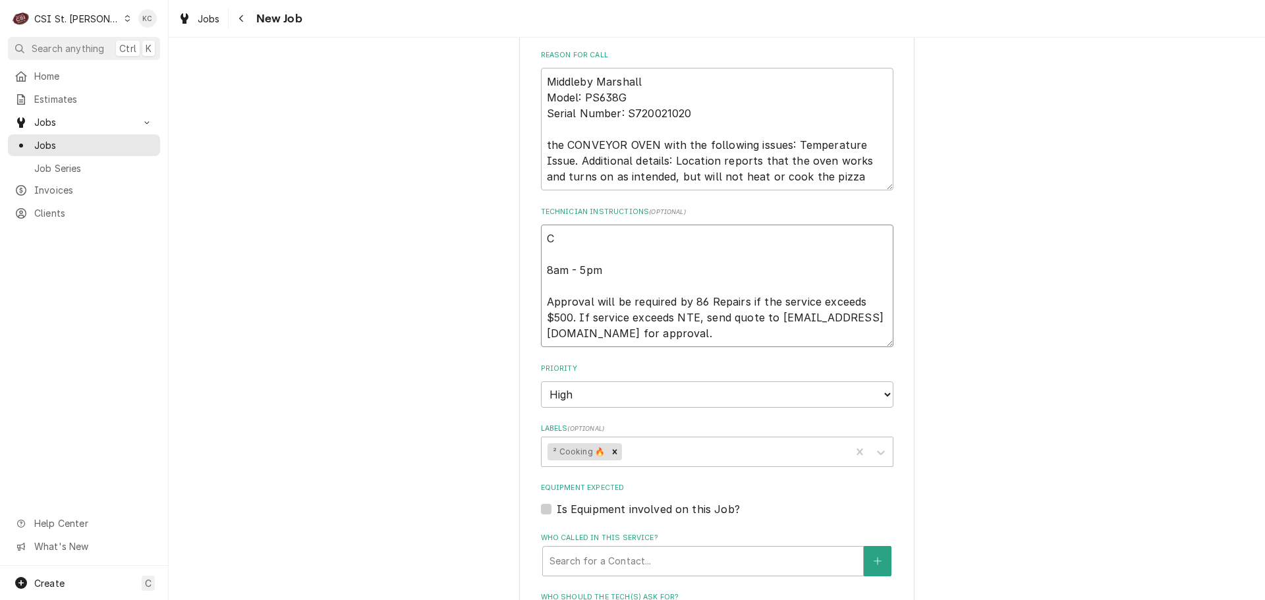
type textarea "8am - 5pm Approval will be required by 86 Repairs if the service exceeds $500. …"
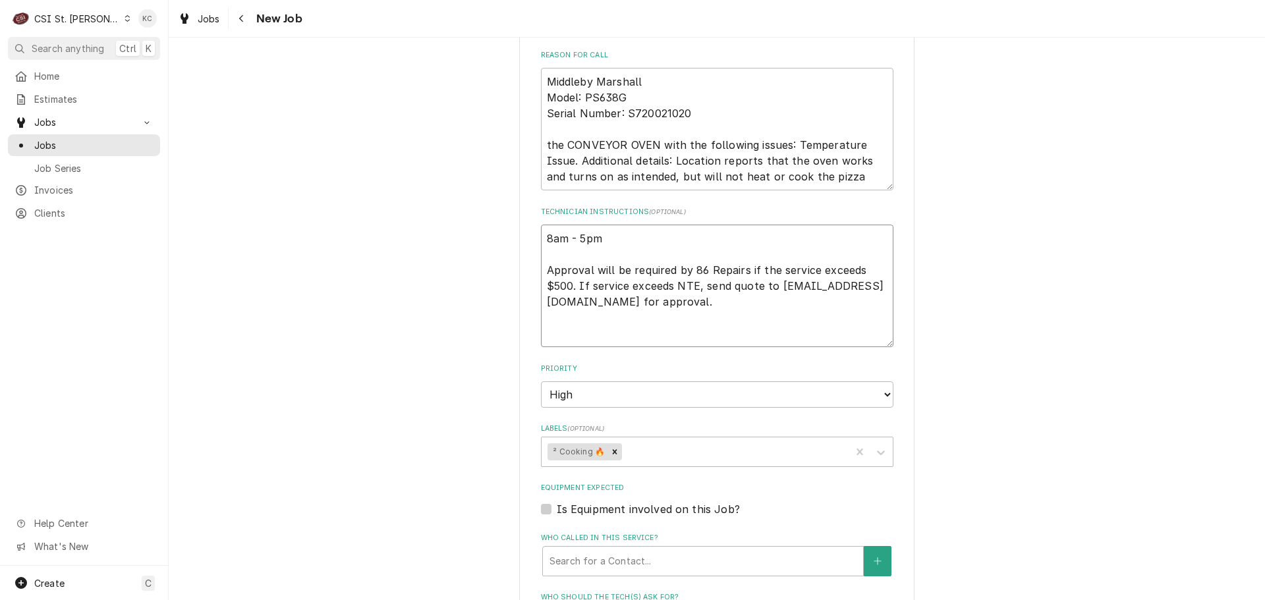
type textarea "x"
type textarea "V 8am - 5pm Approval will be required by 86 Repairs if the service exceeds $500…"
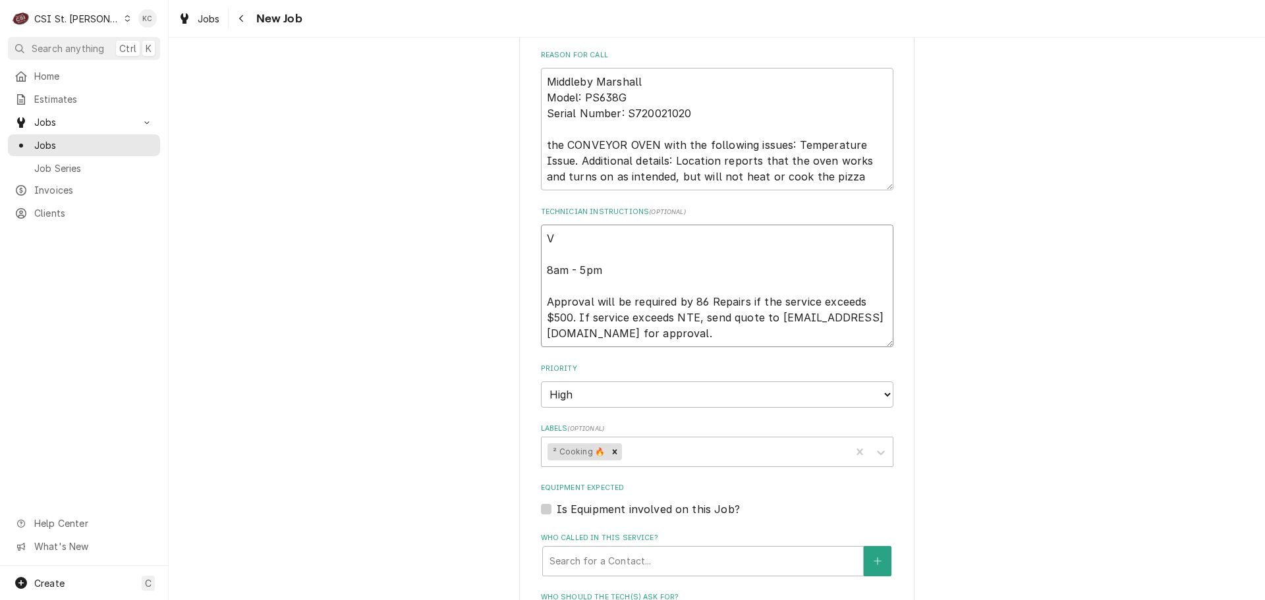
type textarea "x"
type textarea "Va 8am - 5pm Approval will be required by 86 Repairs if the service exceeds $50…"
type textarea "x"
type textarea "Van 8am - 5pm Approval will be required by 86 Repairs if the service exceeds $5…"
type textarea "x"
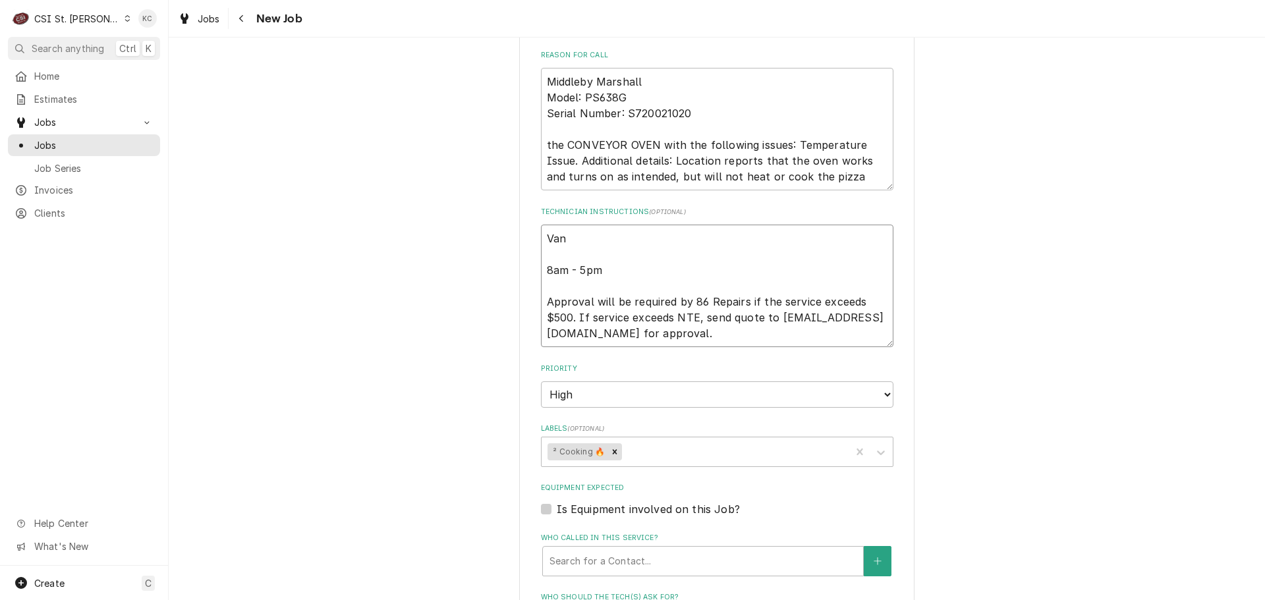
type textarea "Vane 8am - 5pm Approval will be required by 86 Repairs if the service exceeds $…"
type textarea "x"
type textarea "Vanes 8am - 5pm Approval will be required by 86 Repairs if the service exceeds …"
type textarea "x"
type textarea "Vaness 8am - 5pm Approval will be required by 86 Repairs if the service exceeds…"
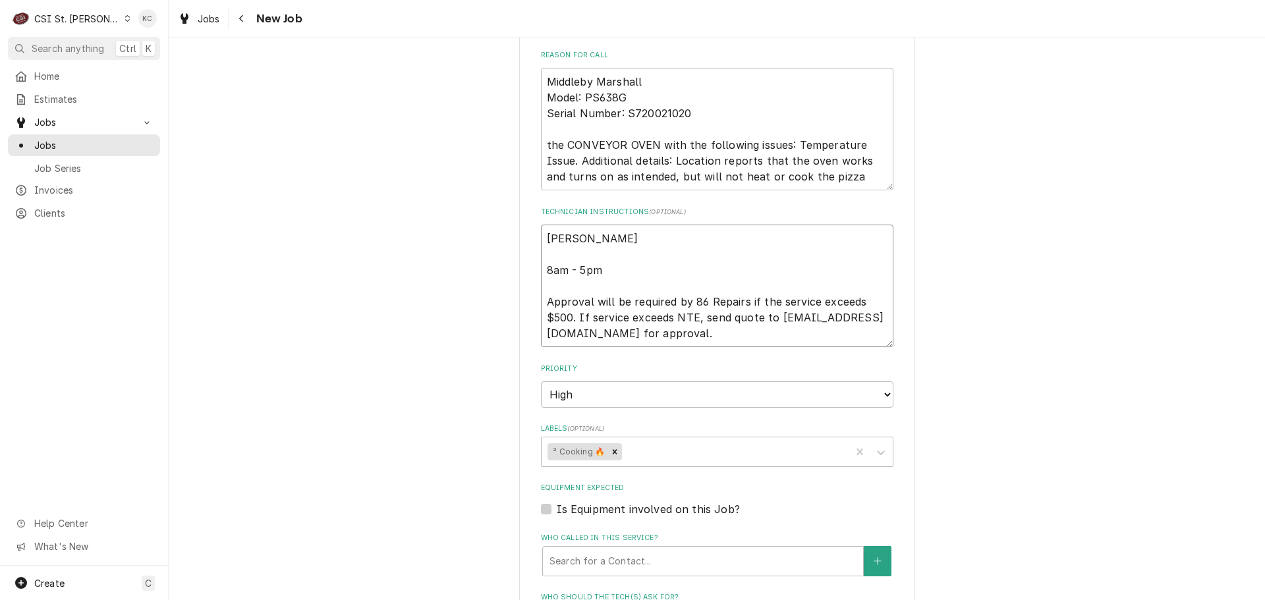
type textarea "x"
type textarea "Vanessa 8am - 5pm Approval will be required by 86 Repairs if the service exceed…"
type textarea "x"
type textarea "Vanessa 8am - 5pm Approval will be required by 86 Repairs if the service exceed…"
type textarea "x"
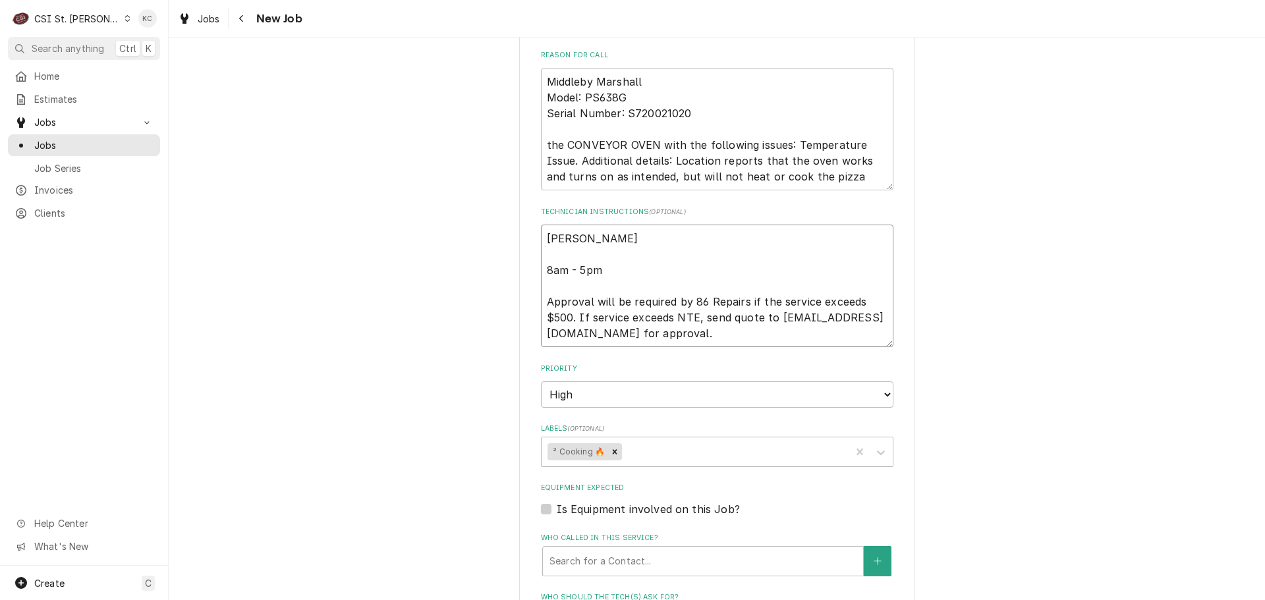
type textarea "Vanessa 3 8am - 5pm Approval will be required by 86 Repairs if the service exce…"
type textarea "x"
type textarea "Vanessa 31 8am - 5pm Approval will be required by 86 Repairs if the service exc…"
type textarea "x"
type textarea "Vanessa 314 8am - 5pm Approval will be required by 86 Repairs if the service ex…"
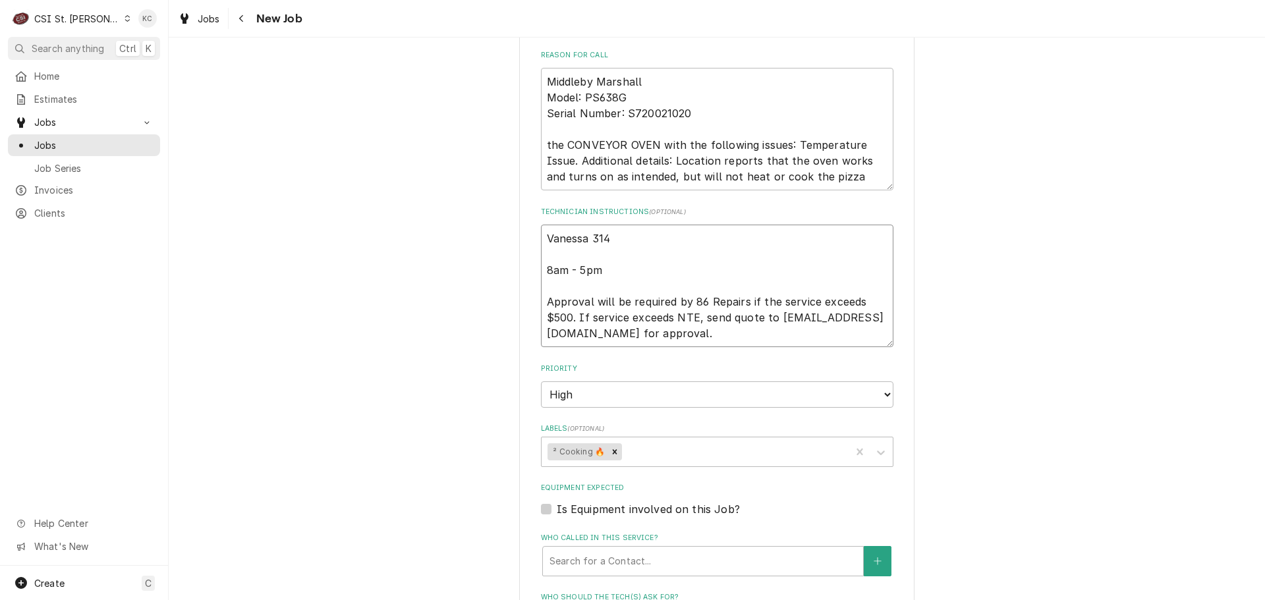
type textarea "x"
type textarea "Vanessa 314 8am - 5pm Approval will be required by 86 Repairs if the service ex…"
type textarea "x"
type textarea "Vanessa 314 3 8am - 5pm Approval will be required by 86 Repairs if the service …"
type textarea "x"
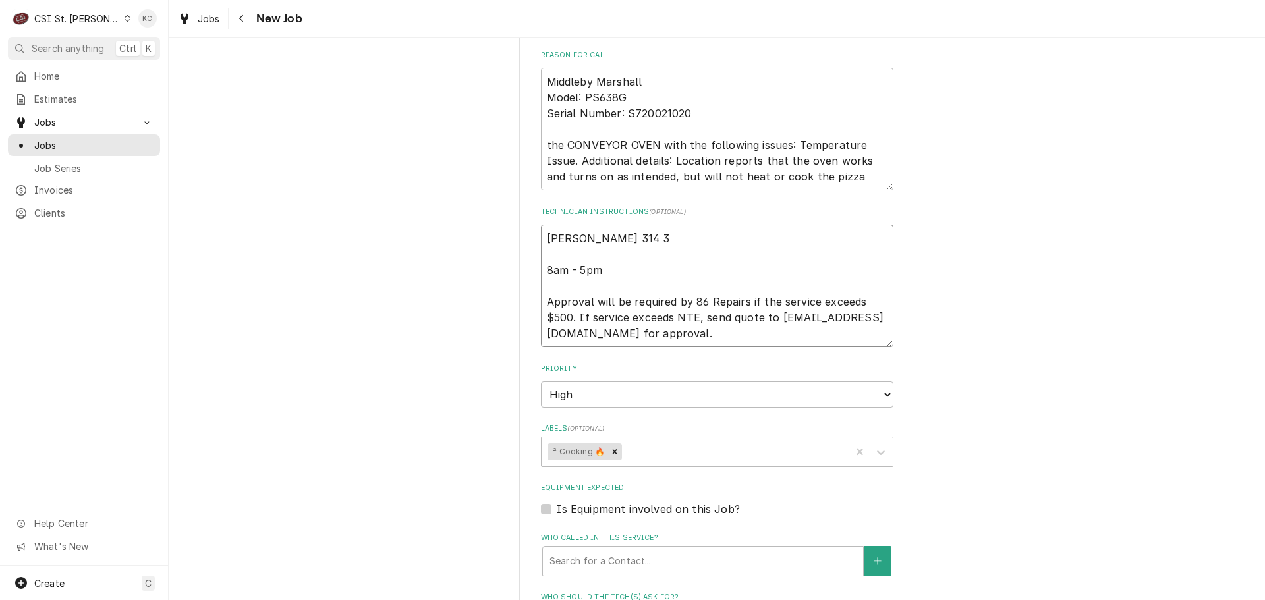
type textarea "Vanessa 314 32 8am - 5pm Approval will be required by 86 Repairs if the service…"
type textarea "x"
type textarea "Vanessa 314 323 8am - 5pm Approval will be required by 86 Repairs if the servic…"
type textarea "x"
type textarea "Vanessa 314 323- 8am - 5pm Approval will be required by 86 Repairs if the servi…"
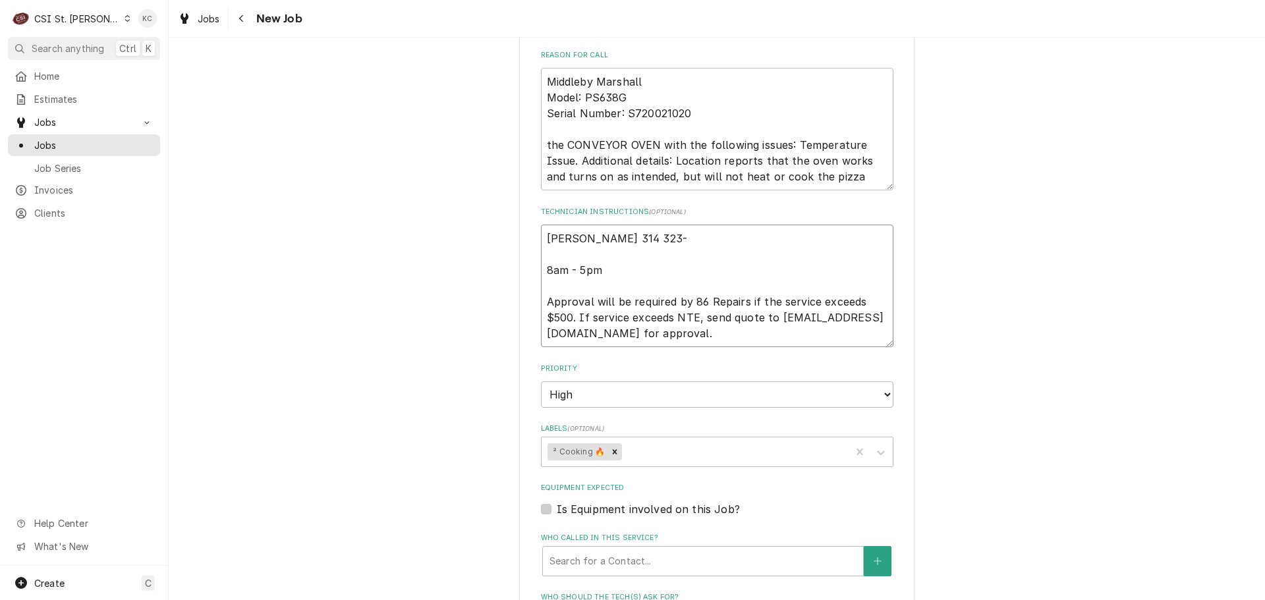
type textarea "x"
type textarea "Vanessa 314 323-2 8am - 5pm Approval will be required by 86 Repairs if the serv…"
type textarea "x"
type textarea "Vanessa 314 323-21 8am - 5pm Approval will be required by 86 Repairs if the ser…"
type textarea "x"
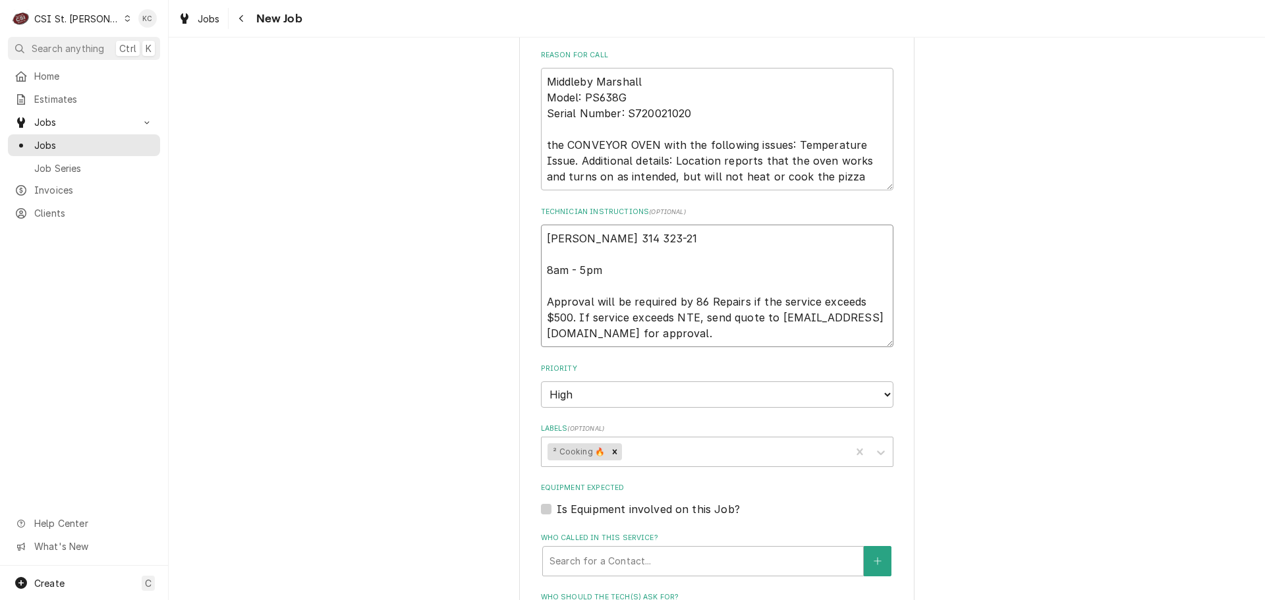
type textarea "Vanessa 314 323-216 8am - 5pm Approval will be required by 86 Repairs if the se…"
type textarea "x"
type textarea "Vanessa 314 323-2163 8am - 5pm Approval will be required by 86 Repairs if the s…"
type textarea "x"
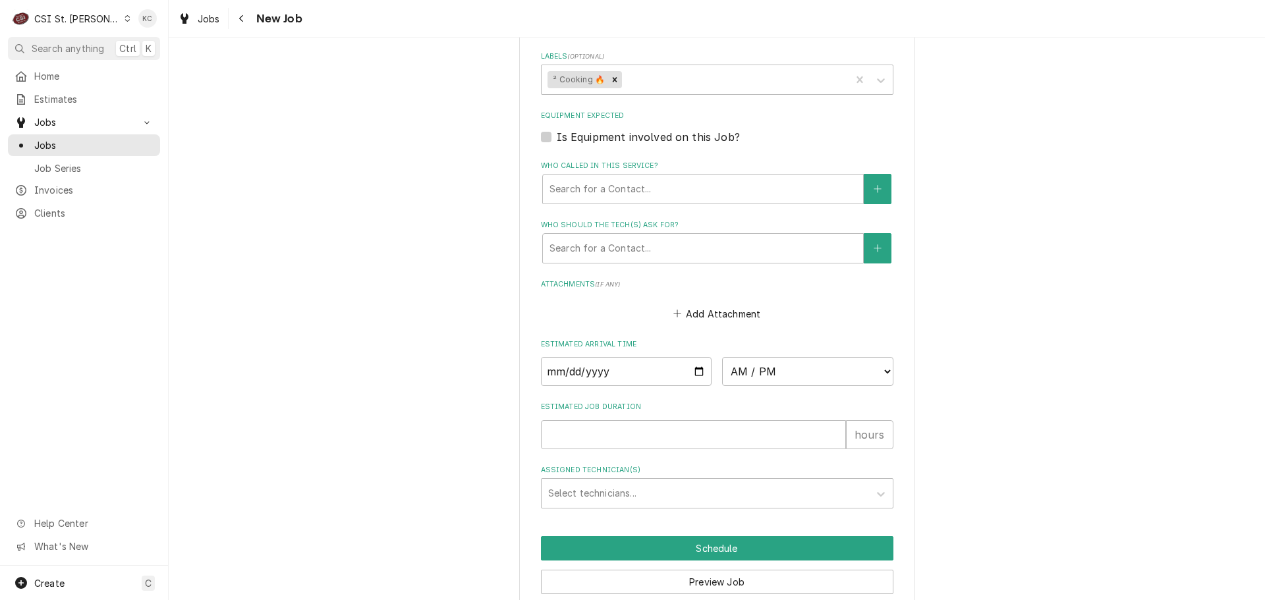
scroll to position [1186, 0]
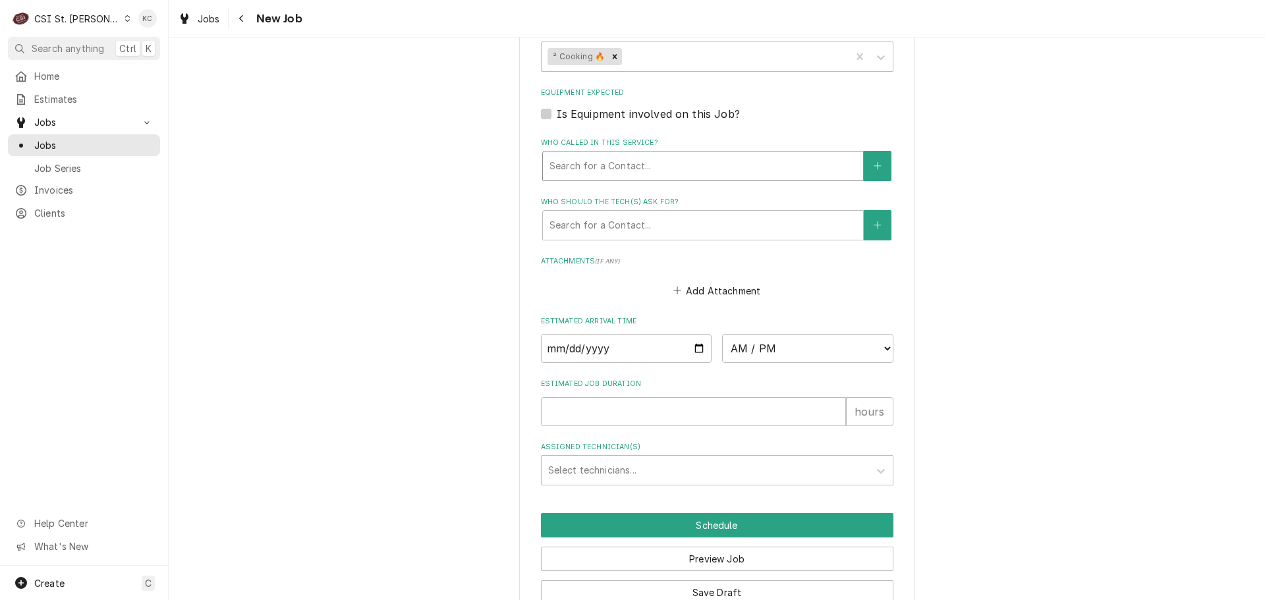
type textarea "Vanessa 314 323-2163 8am - 5pm Approval will be required by 86 Repairs if the s…"
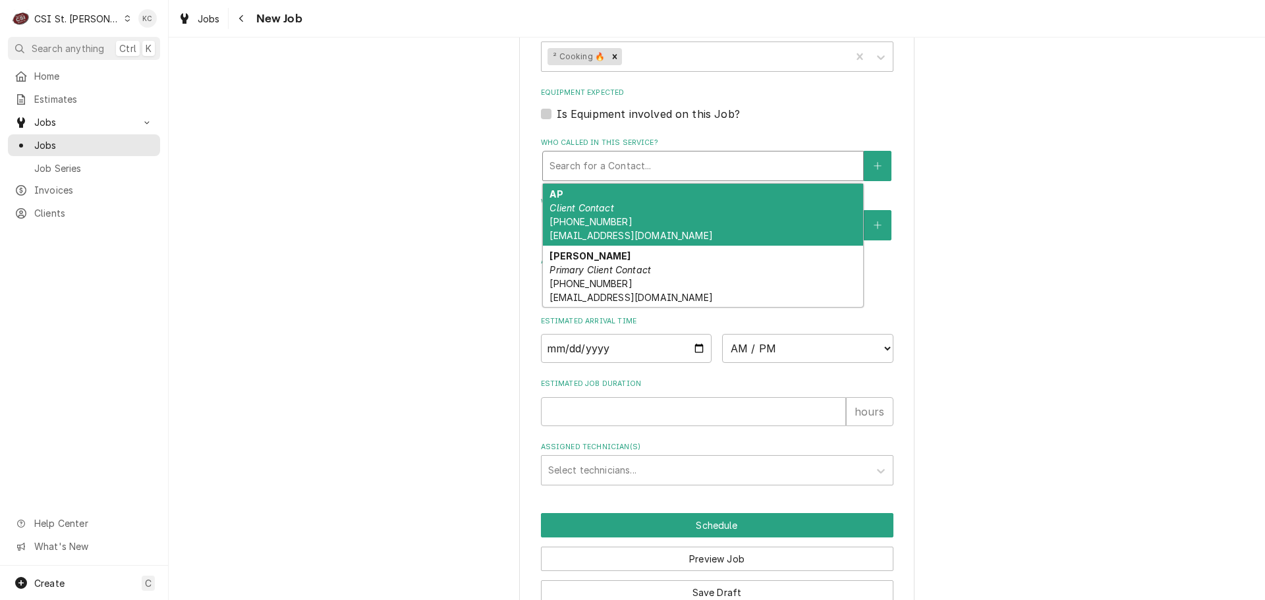
click at [657, 175] on div "Who called in this service?" at bounding box center [702, 166] width 307 height 24
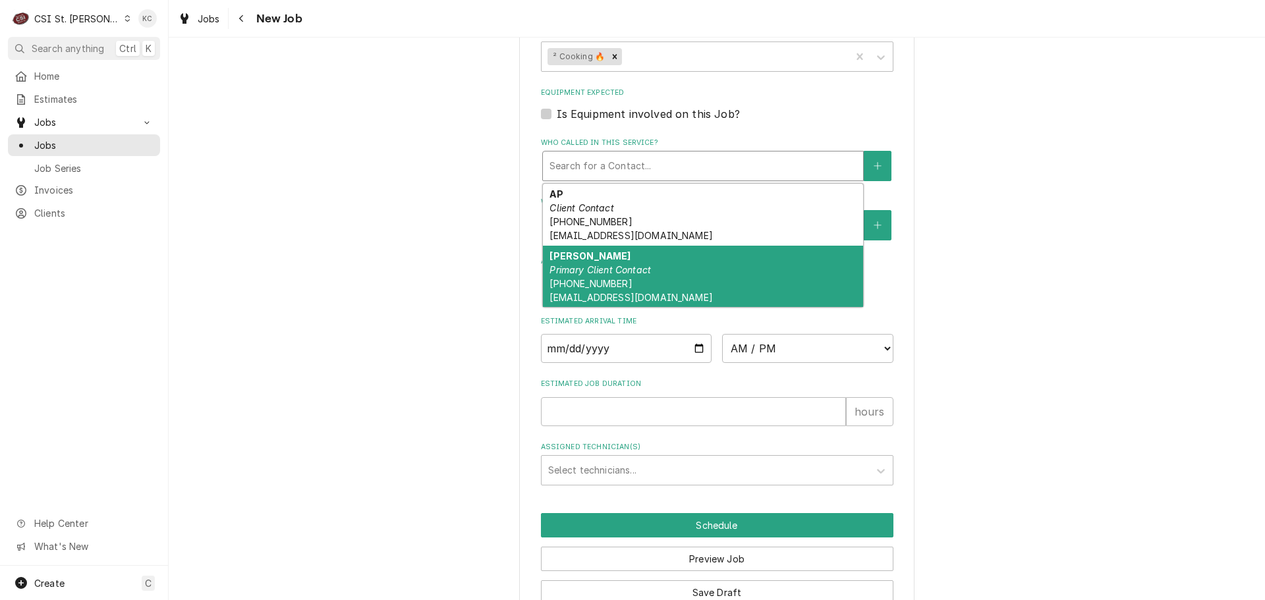
click at [601, 275] on em "Primary Client Contact" at bounding box center [599, 269] width 101 height 11
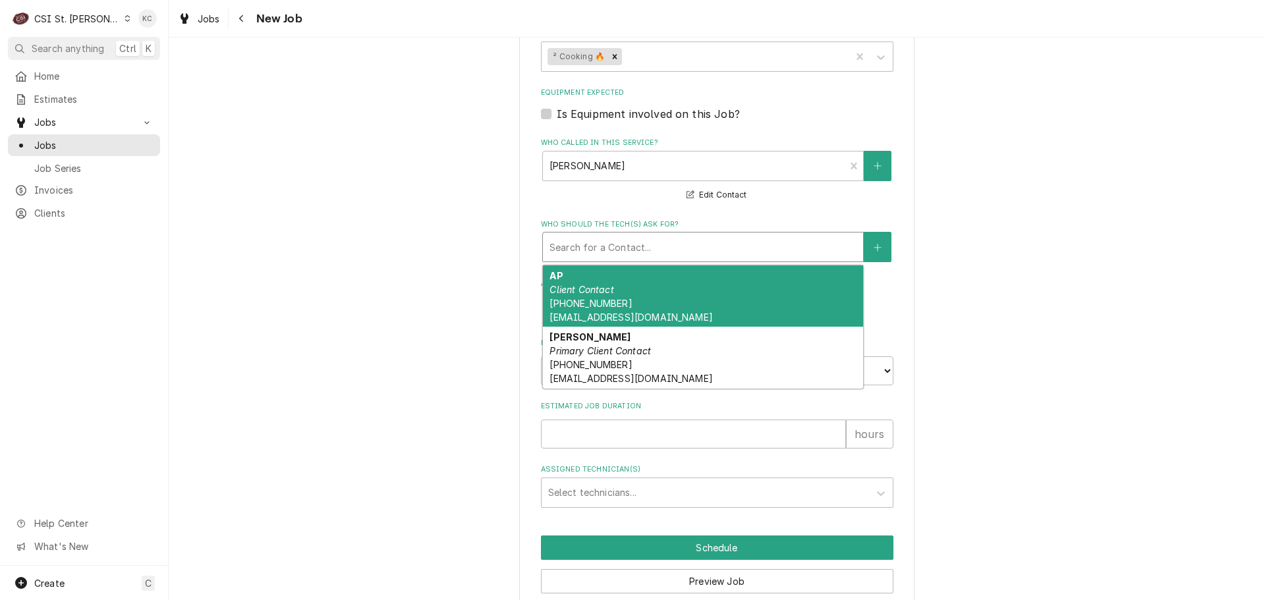
click at [620, 250] on div "Who should the tech(s) ask for?" at bounding box center [702, 247] width 307 height 24
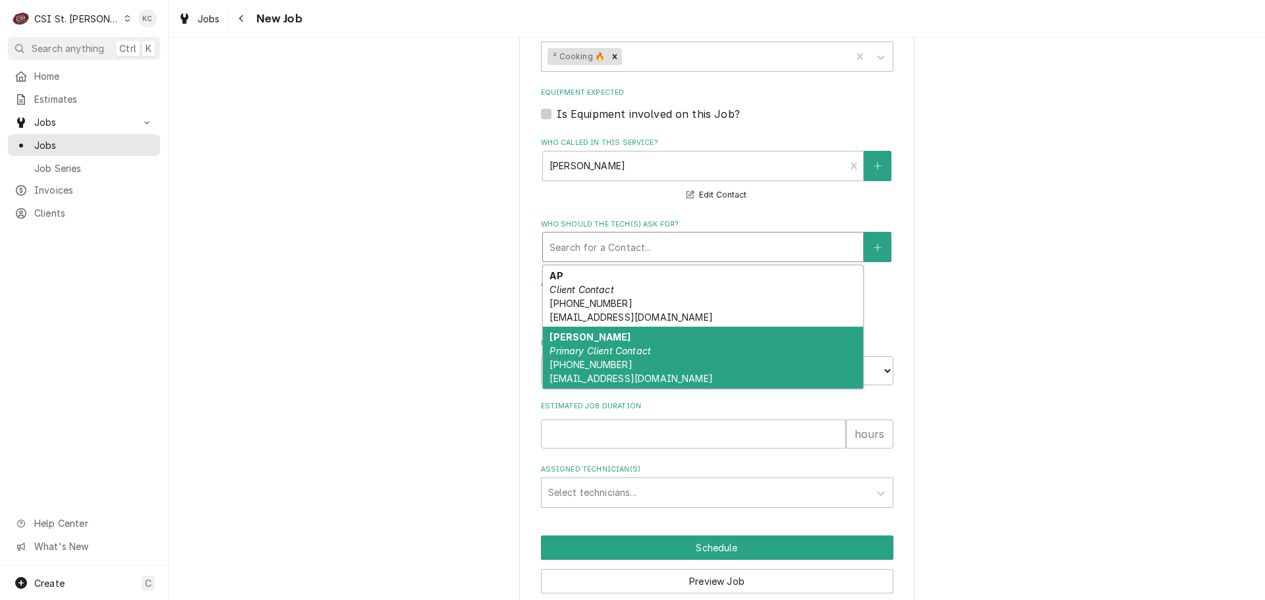
click at [598, 347] on em "Primary Client Contact" at bounding box center [599, 350] width 101 height 11
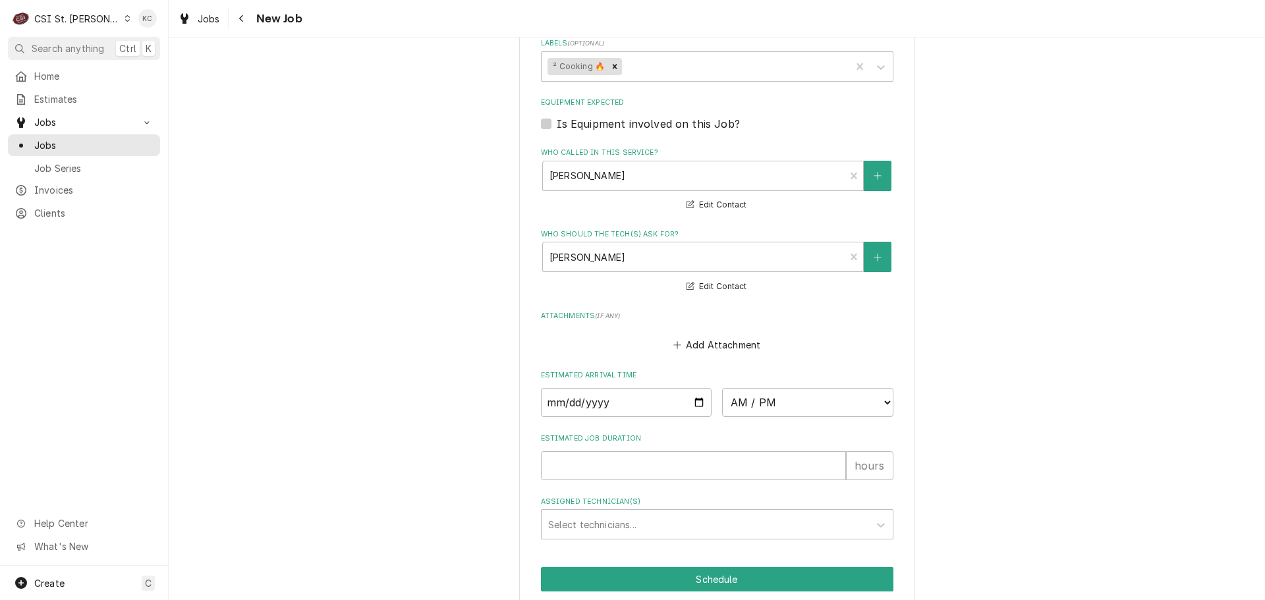
scroll to position [1263, 0]
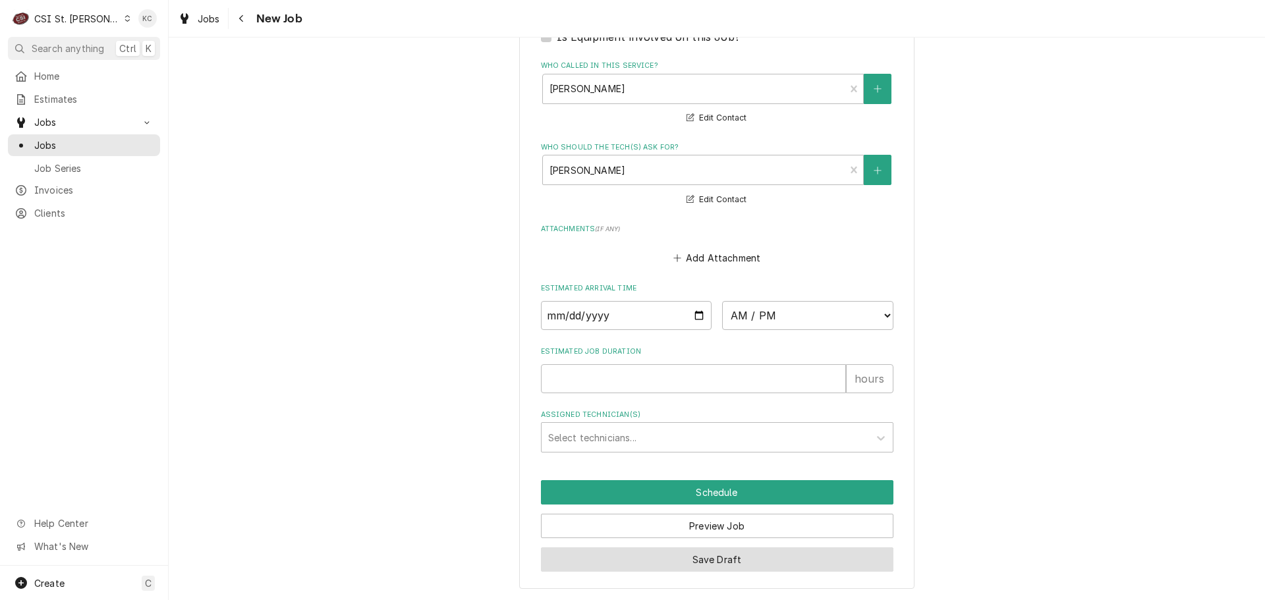
click at [792, 558] on button "Save Draft" at bounding box center [717, 559] width 352 height 24
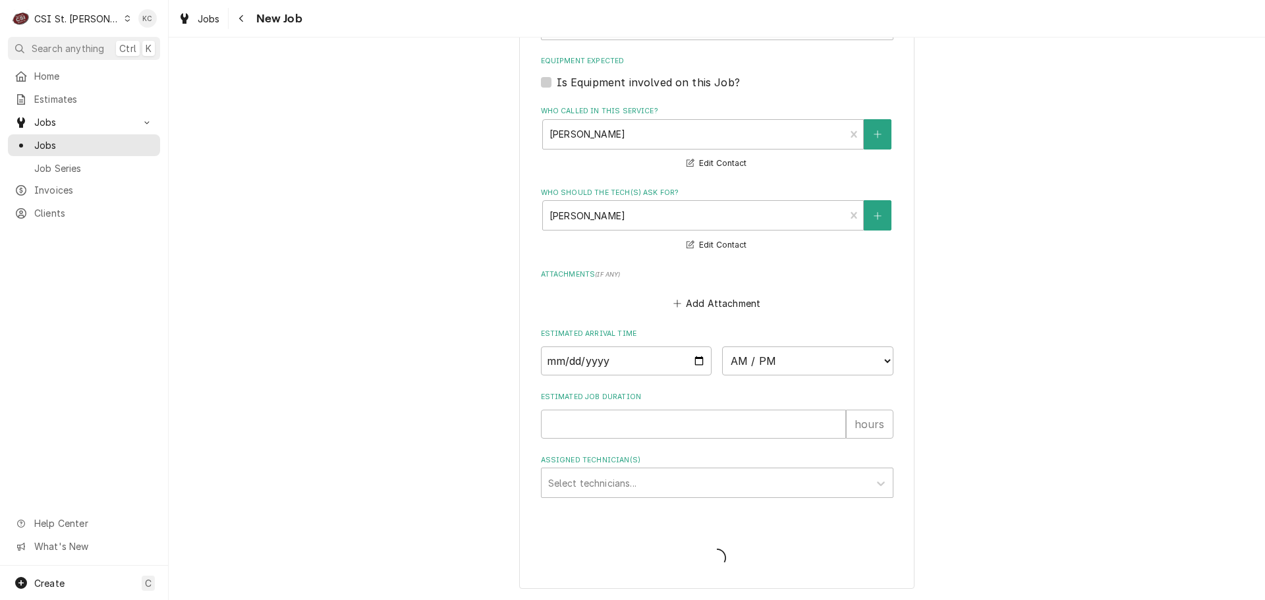
type textarea "x"
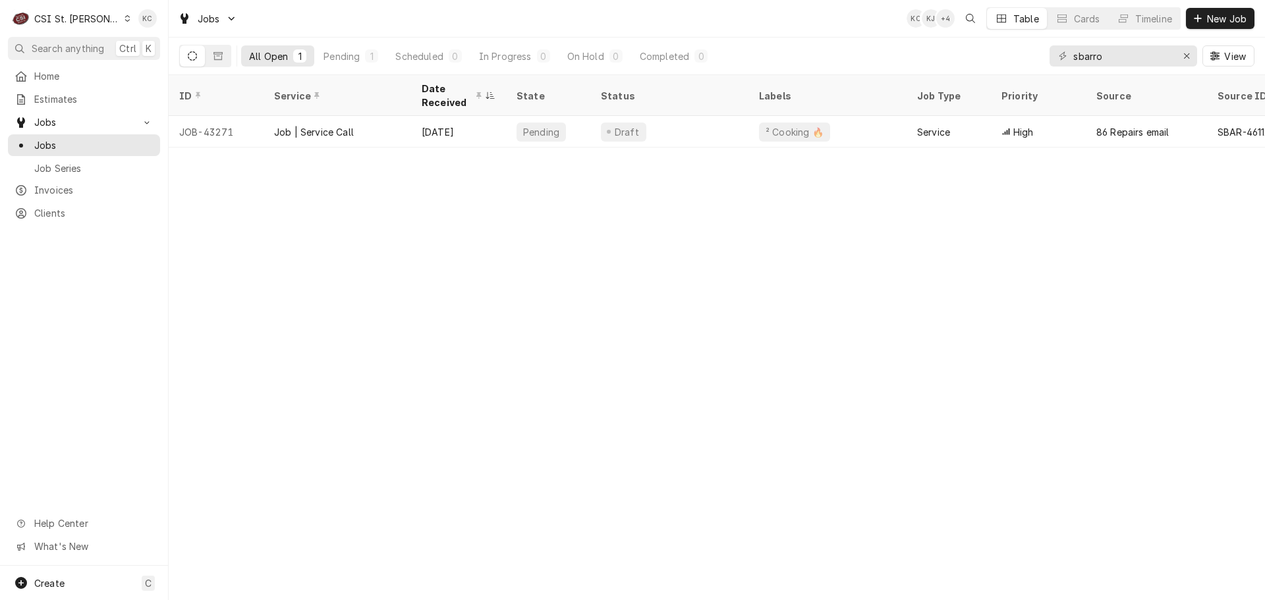
click at [72, 16] on div "CSI St. Louis" at bounding box center [77, 19] width 86 height 14
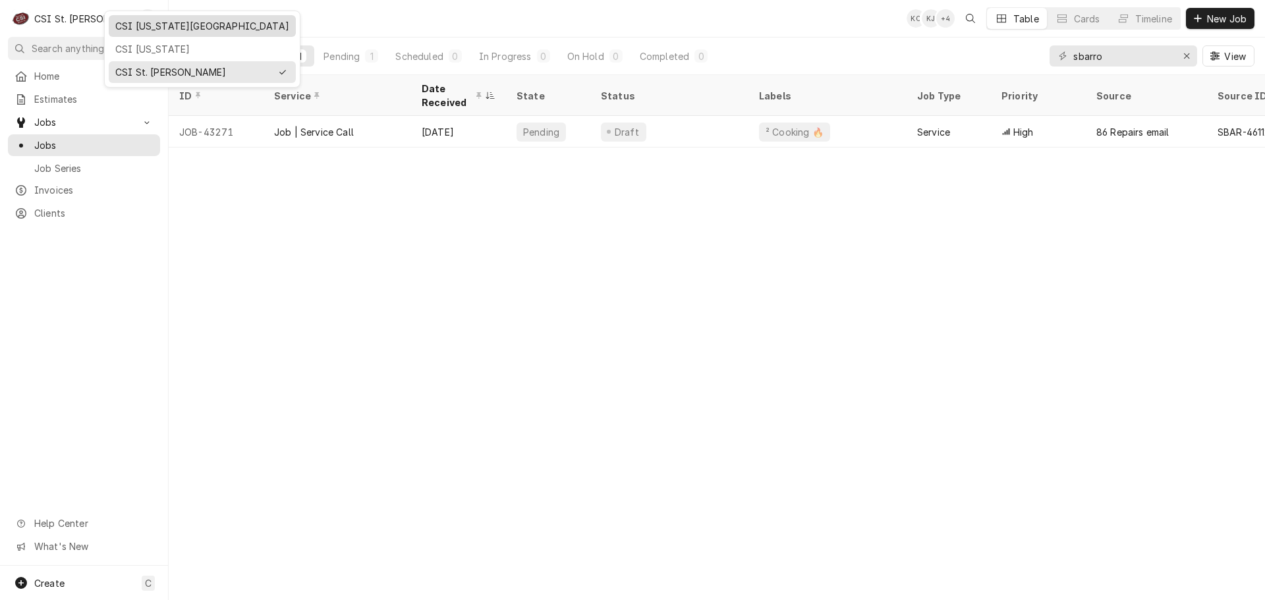
click at [178, 26] on div "CSI [US_STATE][GEOGRAPHIC_DATA]" at bounding box center [202, 26] width 174 height 14
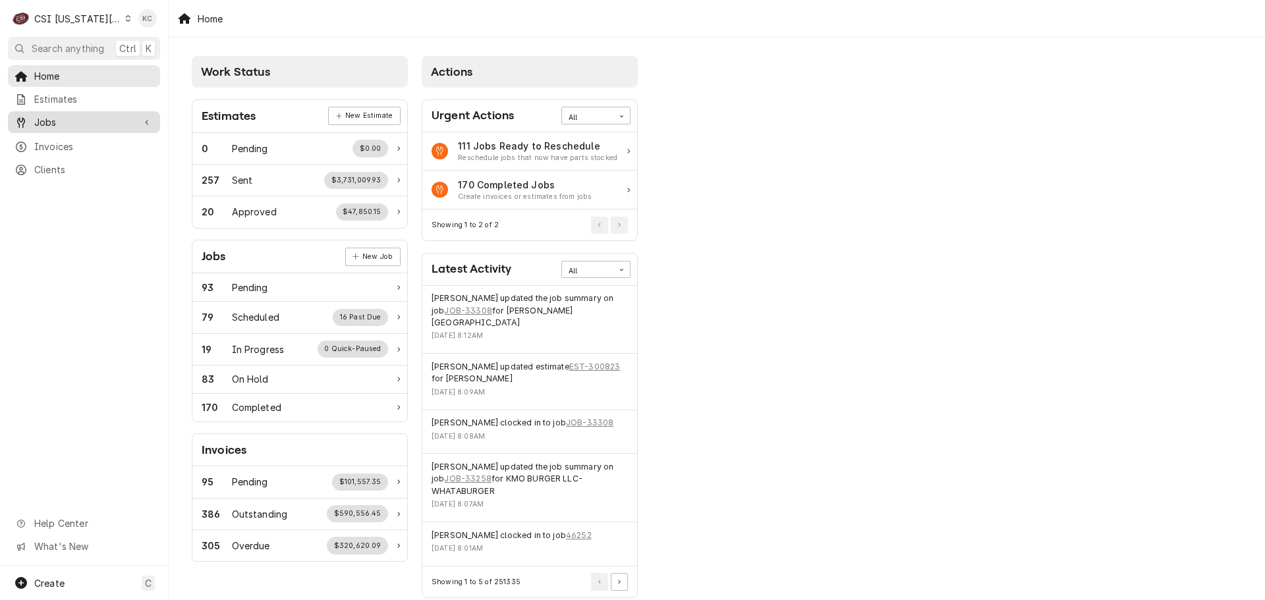
click at [64, 114] on div "Jobs" at bounding box center [84, 122] width 147 height 16
click at [63, 138] on span "Jobs" at bounding box center [93, 145] width 119 height 14
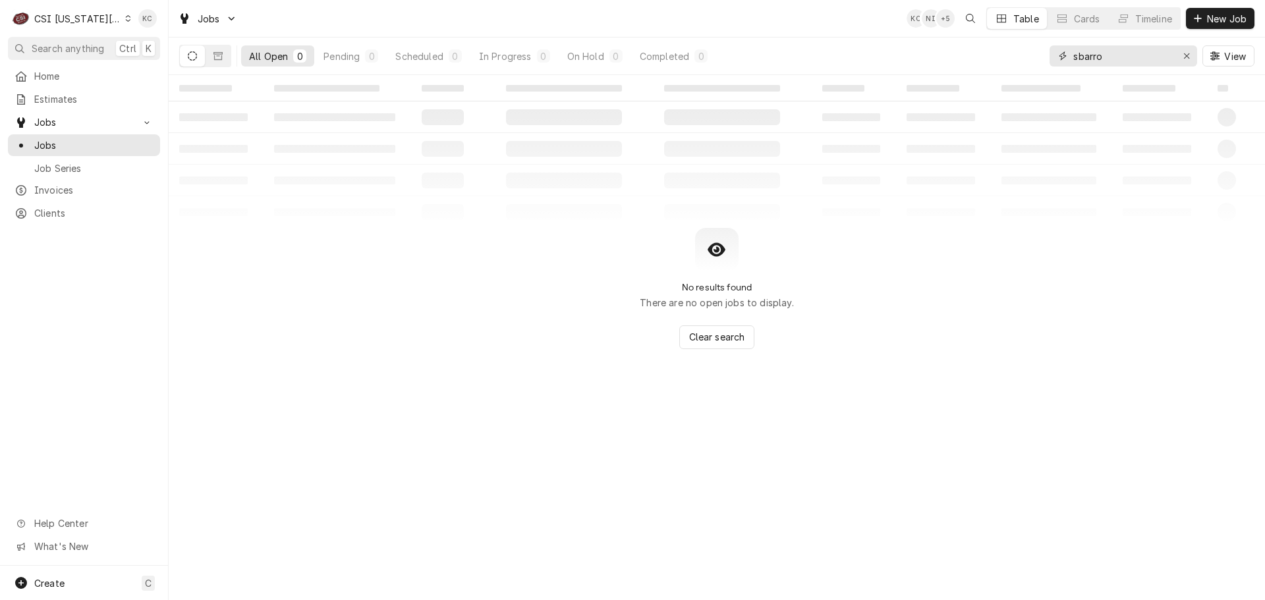
drag, startPoint x: 1115, startPoint y: 57, endPoint x: 1078, endPoint y: 60, distance: 37.0
click at [1078, 60] on input "sbarro" at bounding box center [1122, 55] width 99 height 21
type input "s"
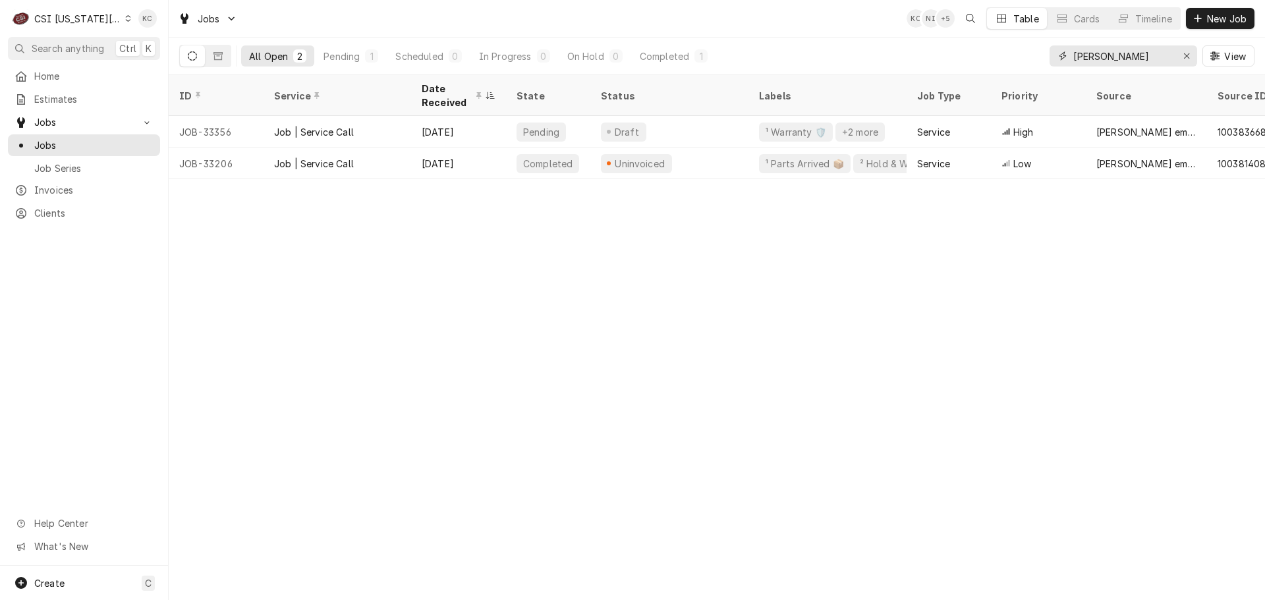
type input "[PERSON_NAME]"
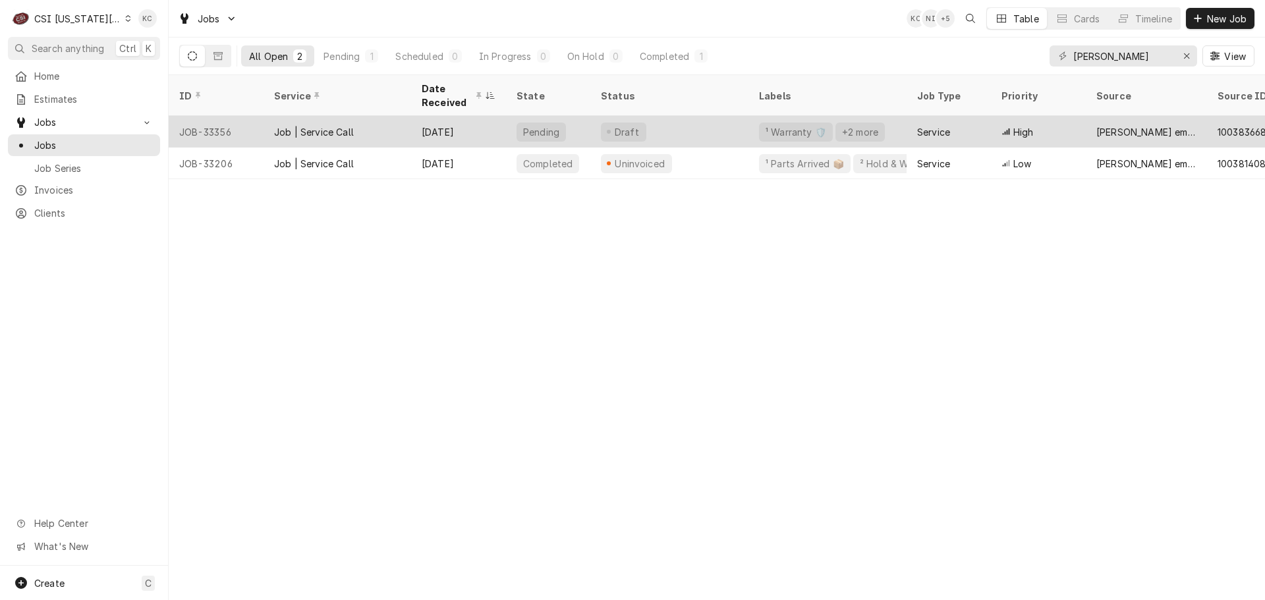
click at [485, 120] on div "[DATE]" at bounding box center [458, 132] width 95 height 32
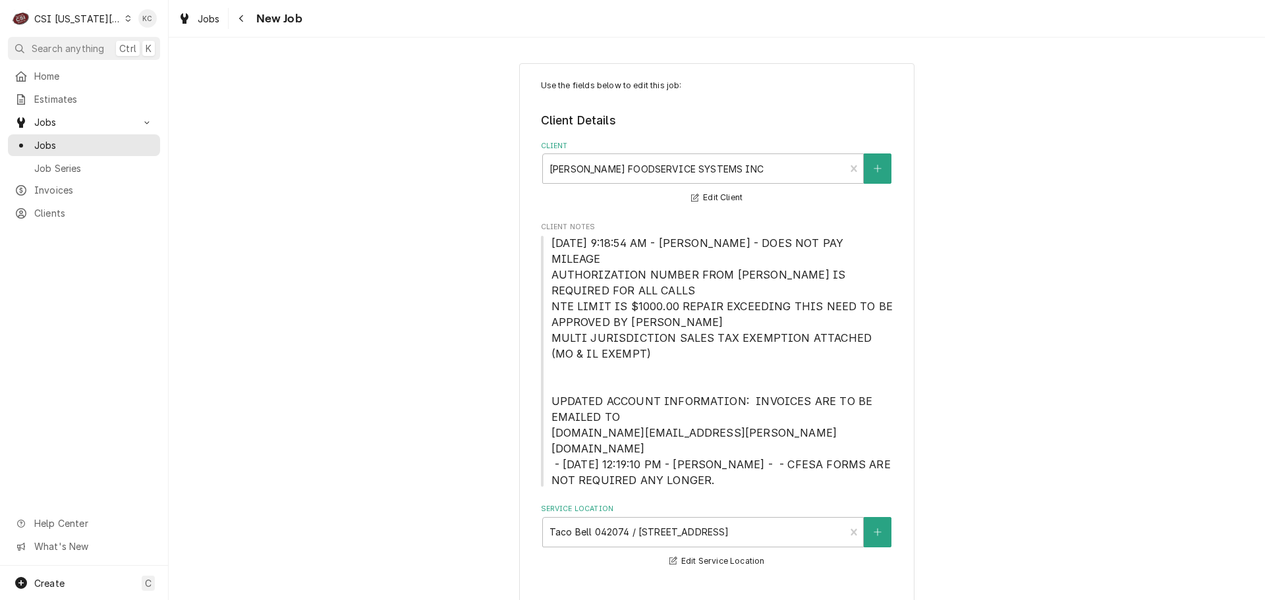
type textarea "x"
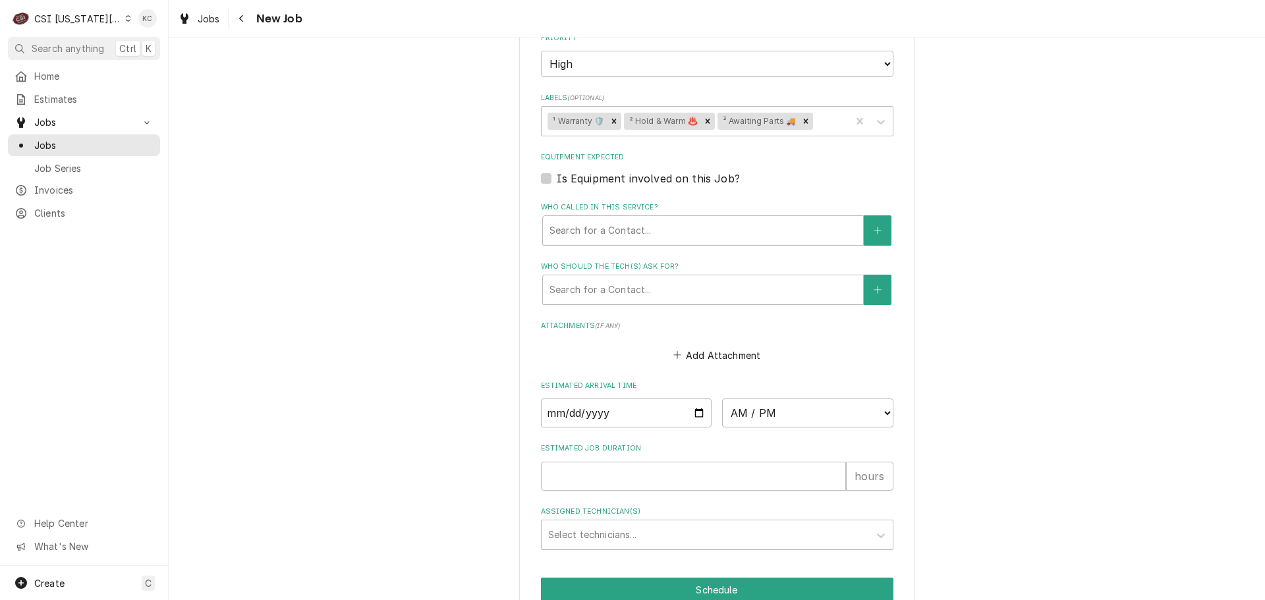
scroll to position [1377, 0]
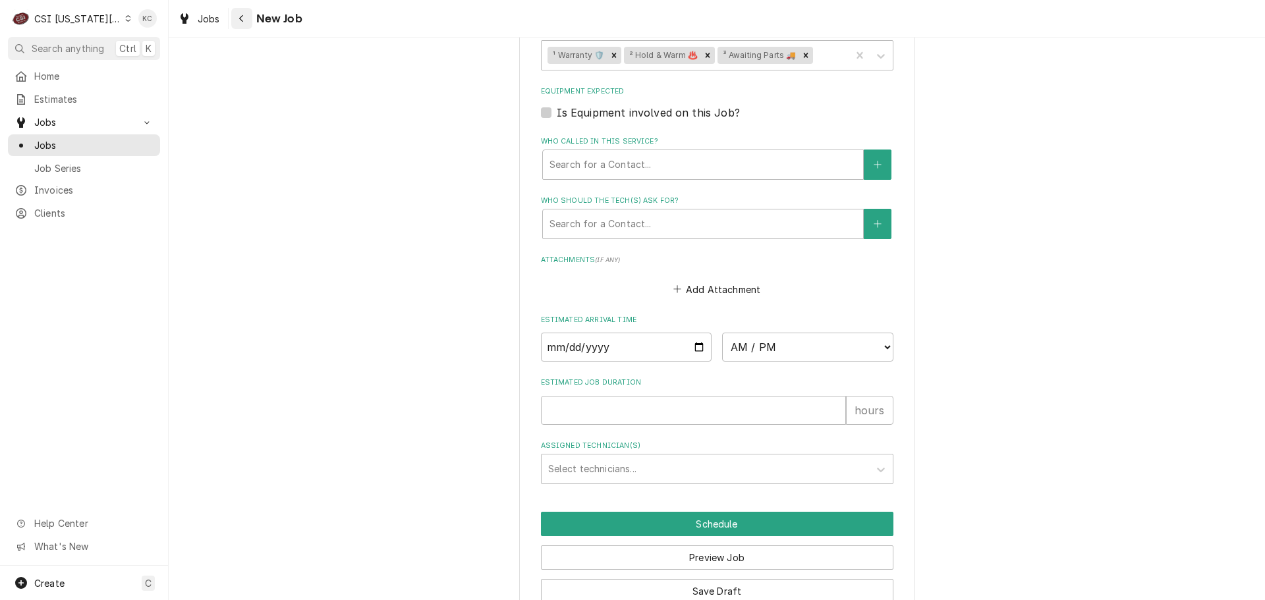
click at [236, 23] on div "Navigate back" at bounding box center [241, 18] width 13 height 13
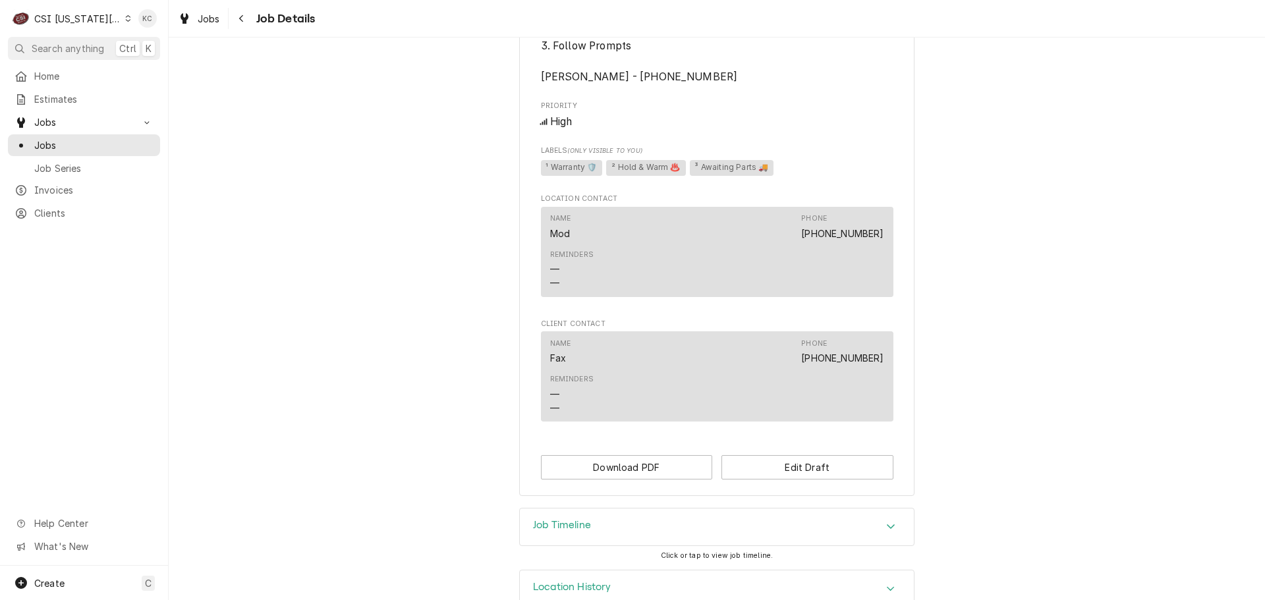
scroll to position [1005, 0]
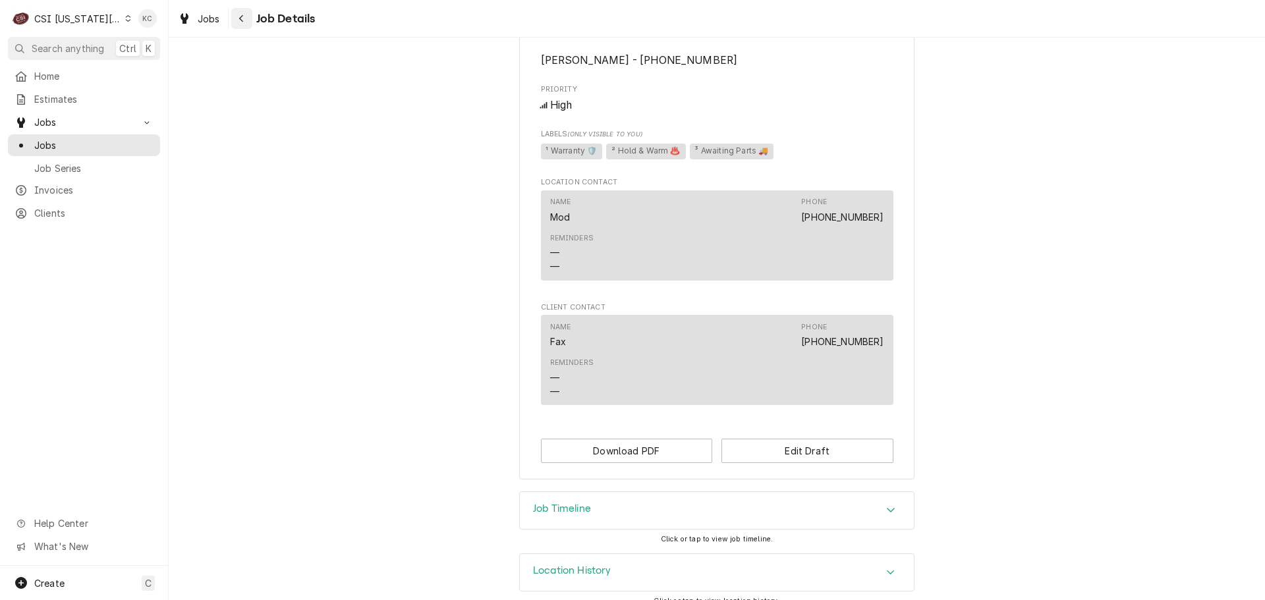
click at [236, 22] on div "Navigate back" at bounding box center [241, 18] width 13 height 13
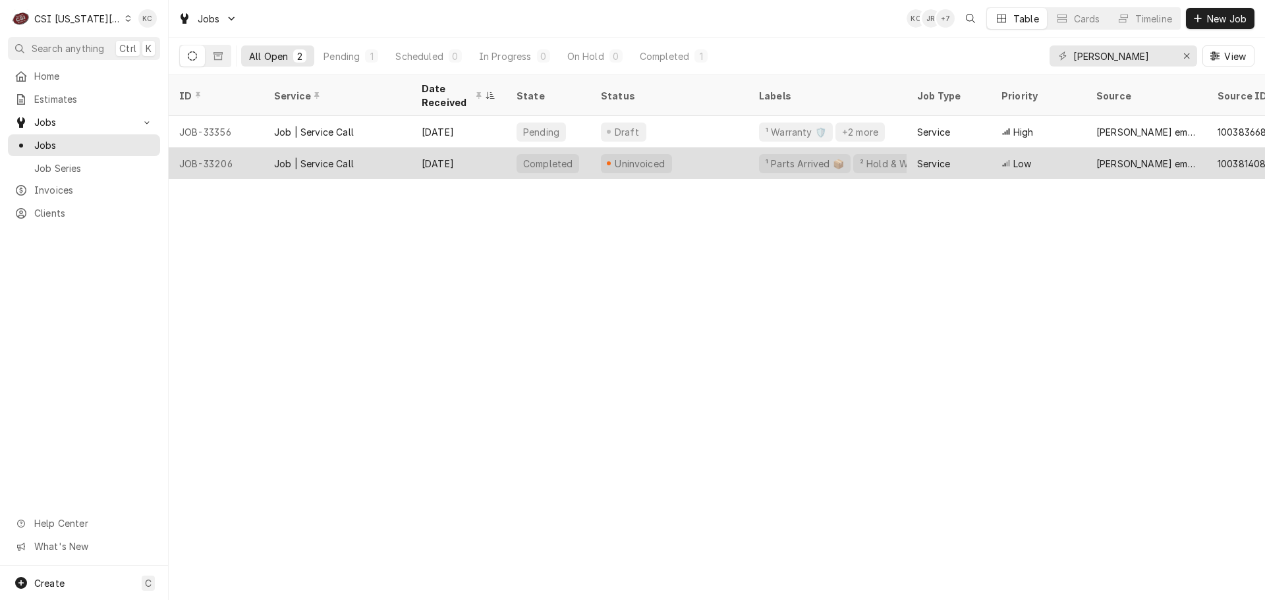
click at [412, 166] on div "Oct 2" at bounding box center [458, 164] width 95 height 32
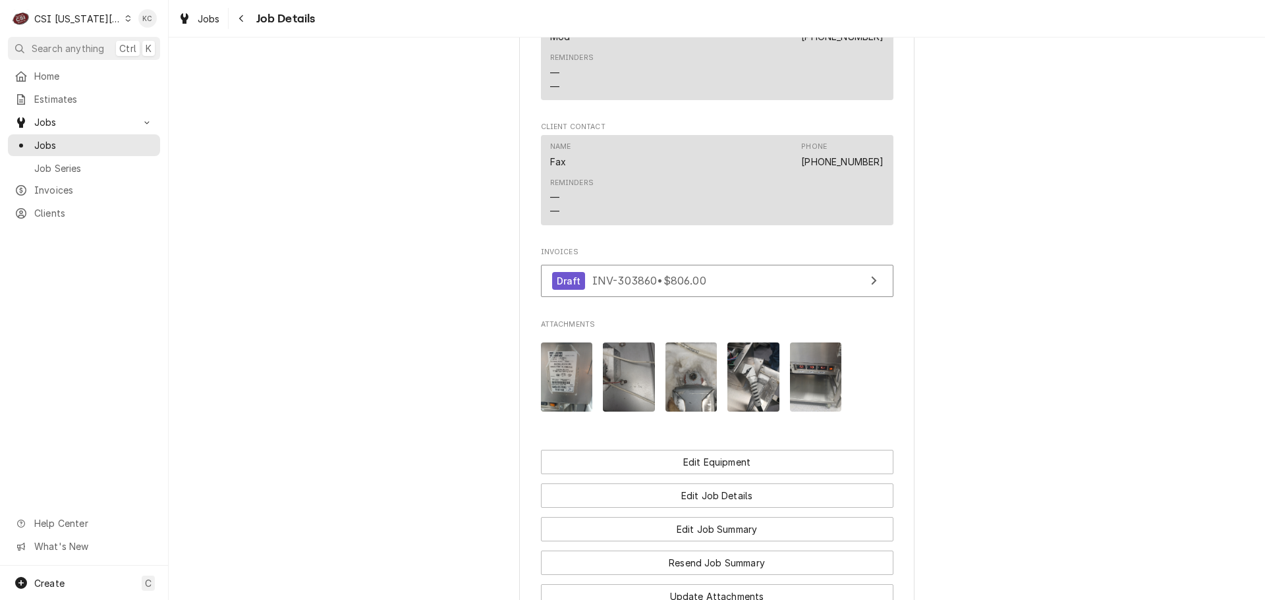
scroll to position [1581, 0]
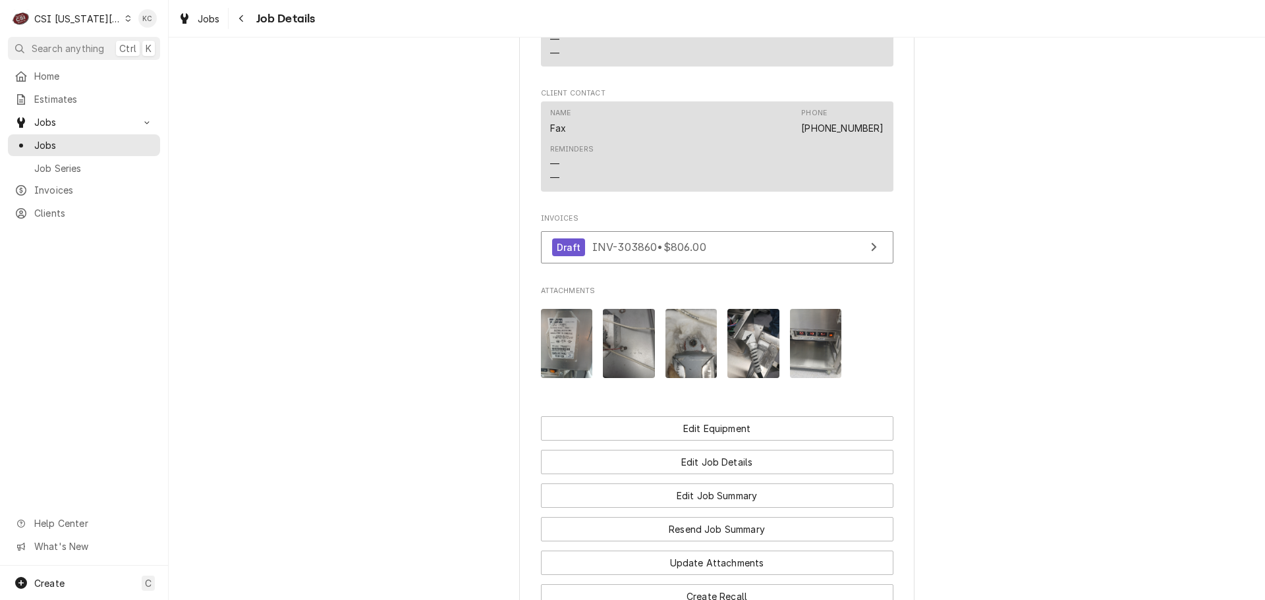
click at [551, 312] on img "Attachments" at bounding box center [567, 343] width 52 height 69
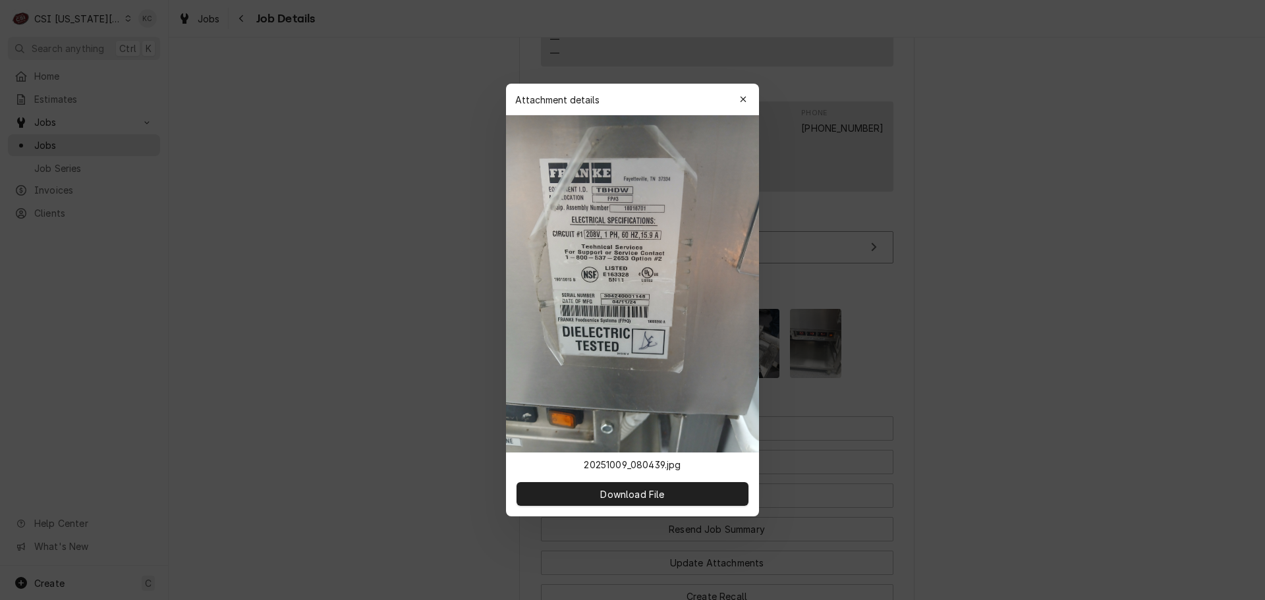
click at [605, 281] on img at bounding box center [632, 283] width 253 height 337
click at [614, 493] on span "Download File" at bounding box center [631, 494] width 69 height 14
click at [752, 96] on button "button" at bounding box center [742, 99] width 21 height 21
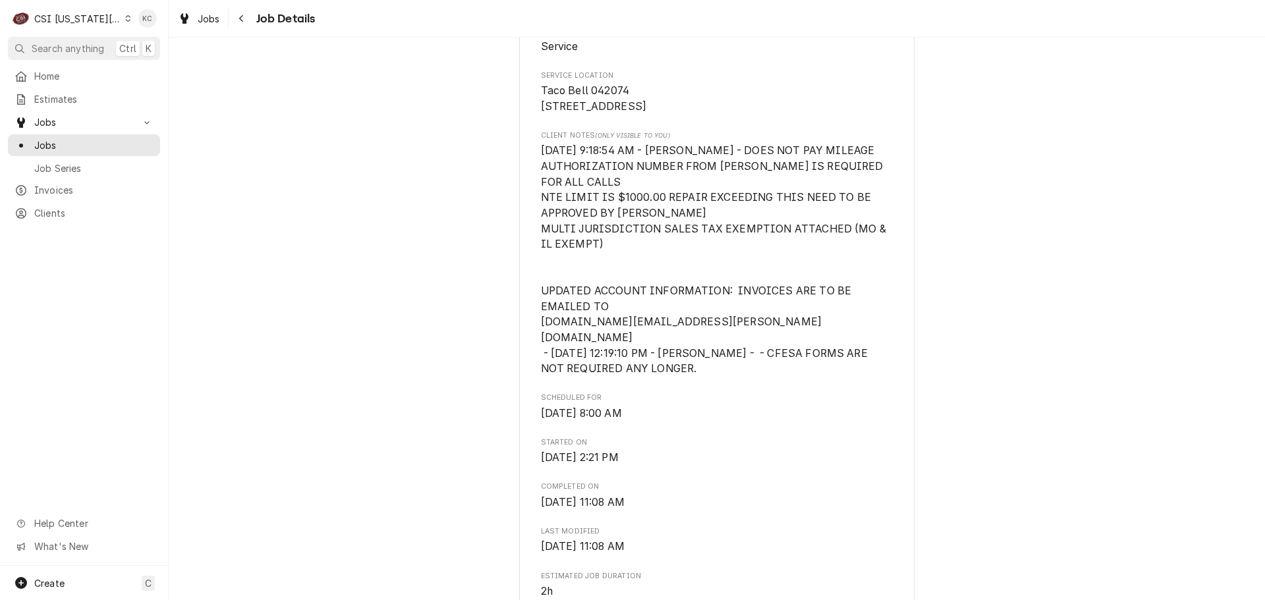
scroll to position [0, 0]
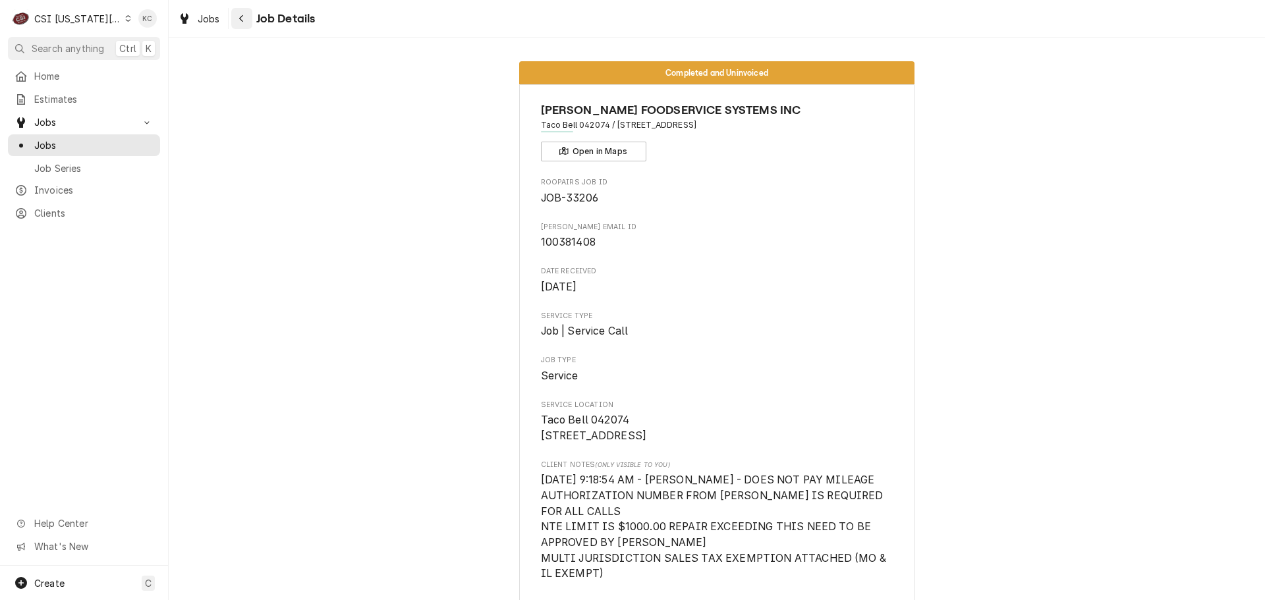
click at [243, 16] on icon "Navigate back" at bounding box center [241, 18] width 6 height 9
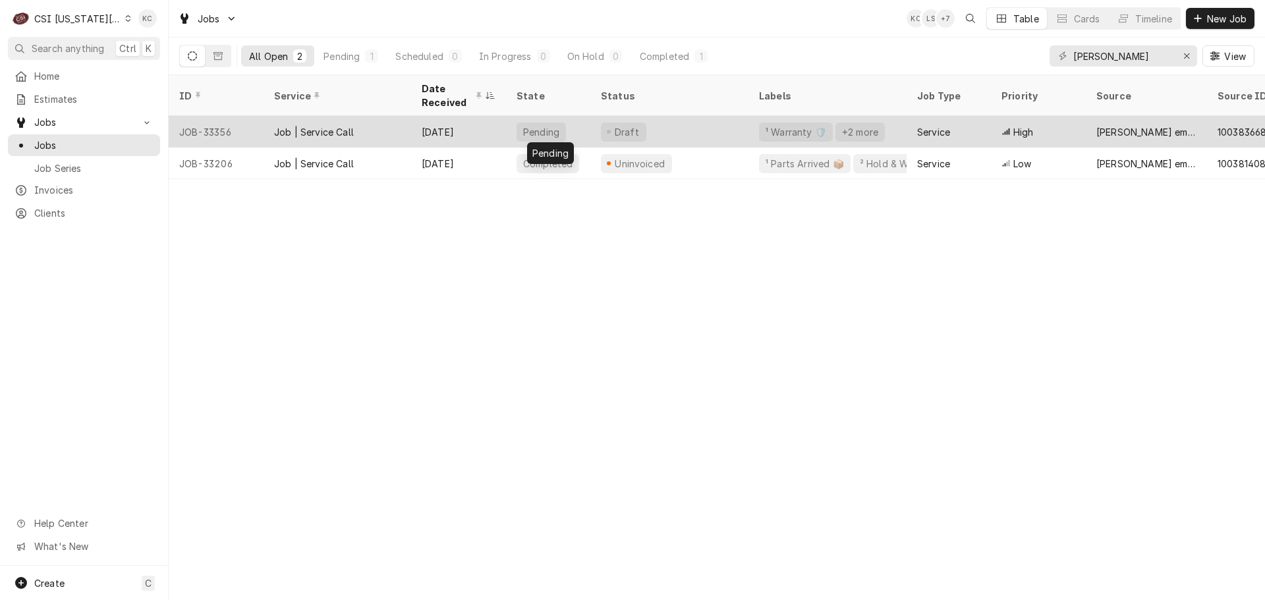
click at [578, 130] on div "Pending" at bounding box center [548, 132] width 84 height 32
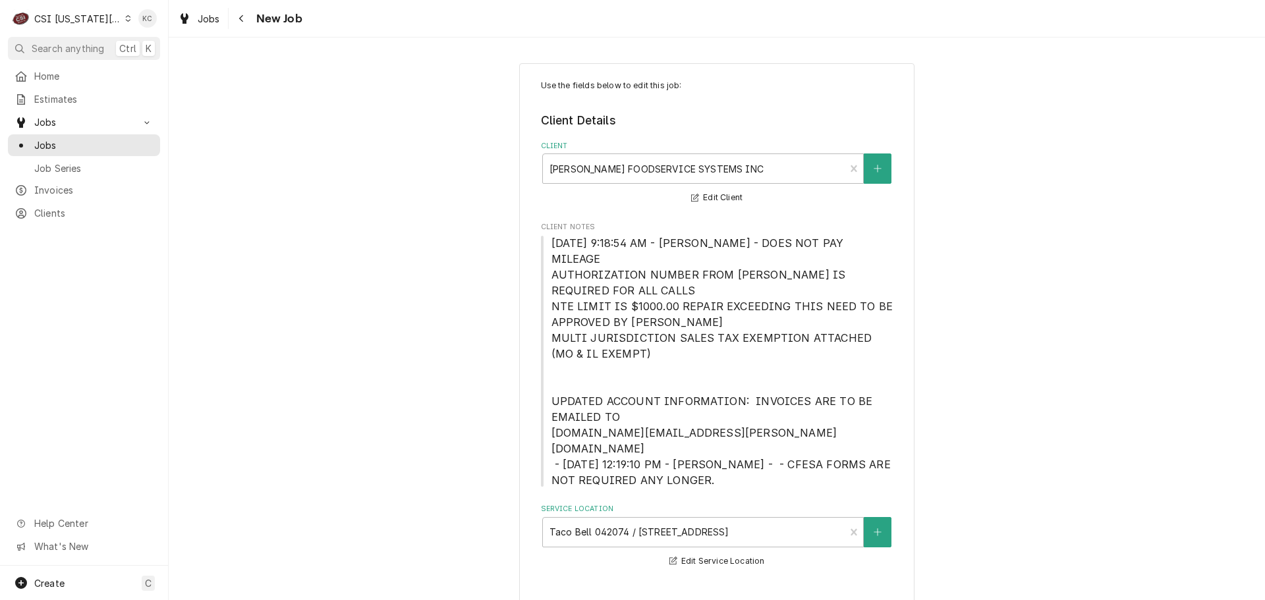
type textarea "x"
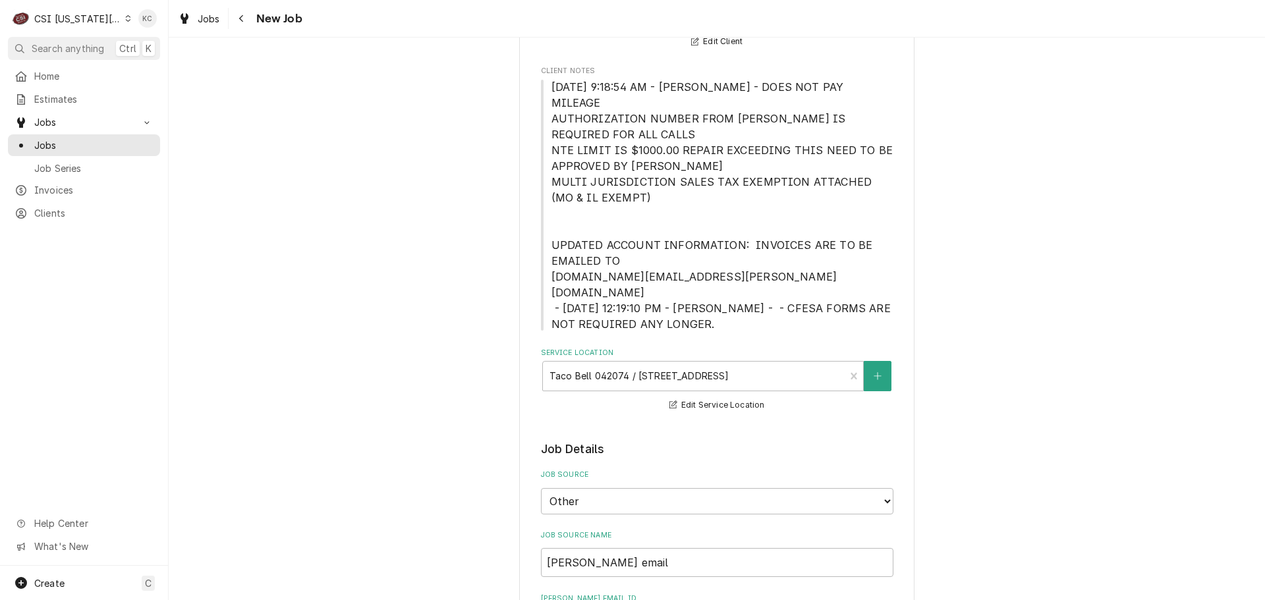
scroll to position [263, 0]
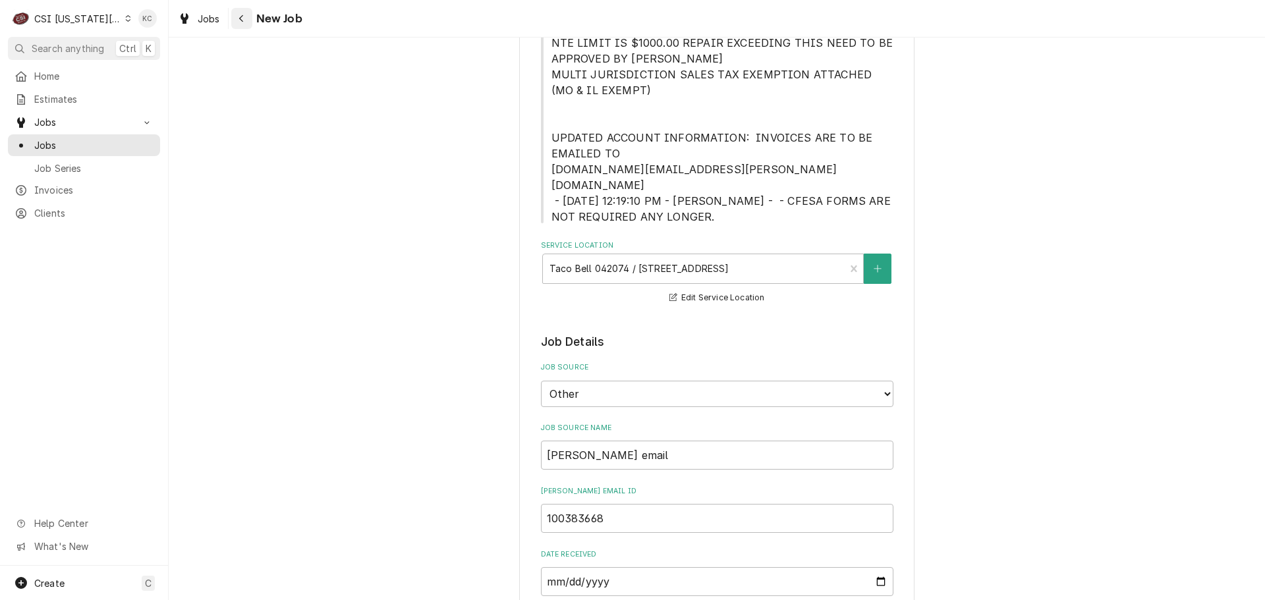
click at [240, 14] on icon "Navigate back" at bounding box center [241, 18] width 6 height 9
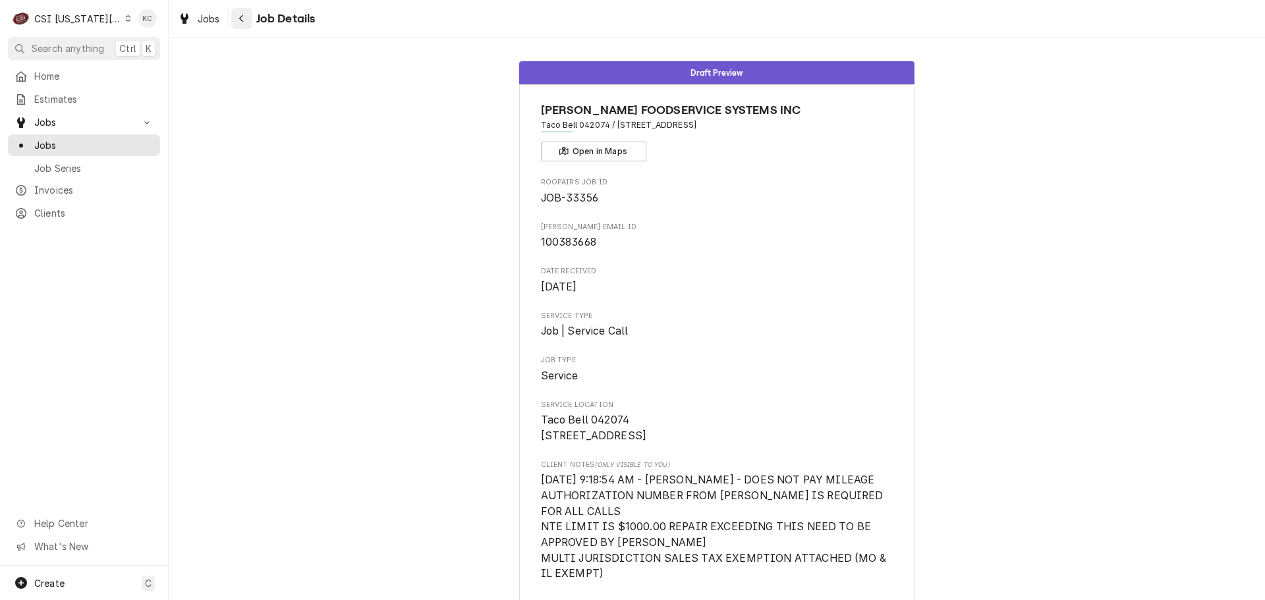
click at [244, 16] on icon "Navigate back" at bounding box center [241, 18] width 6 height 9
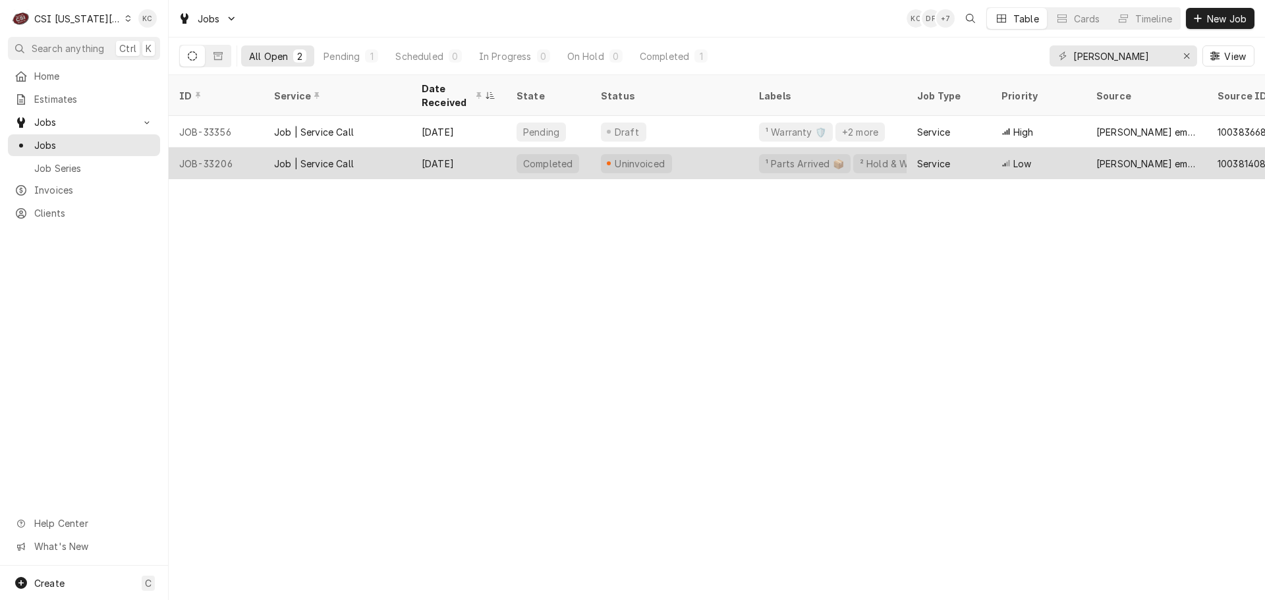
click at [462, 162] on div "[DATE]" at bounding box center [458, 164] width 95 height 32
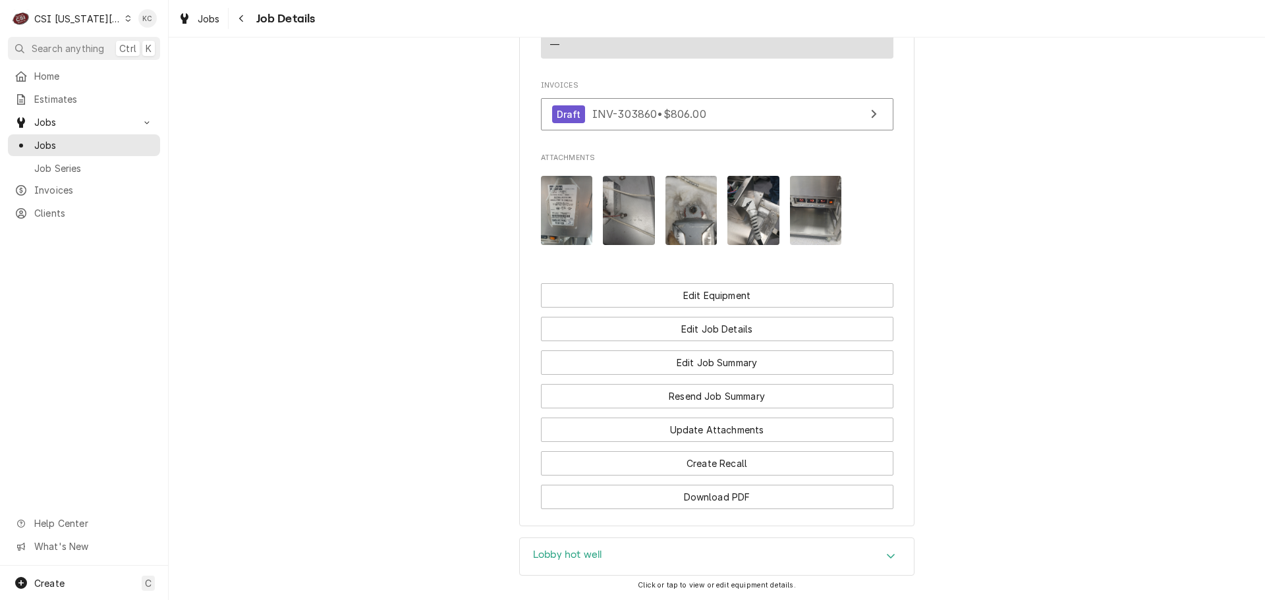
scroll to position [1738, 0]
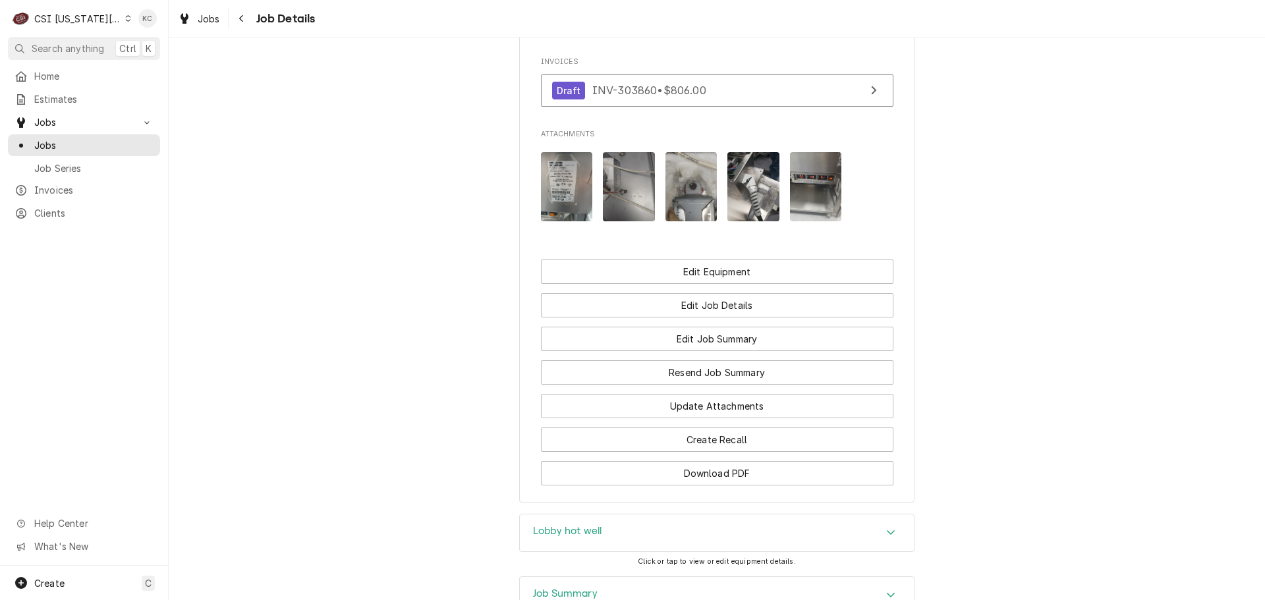
click at [564, 169] on img "Attachments" at bounding box center [567, 186] width 52 height 69
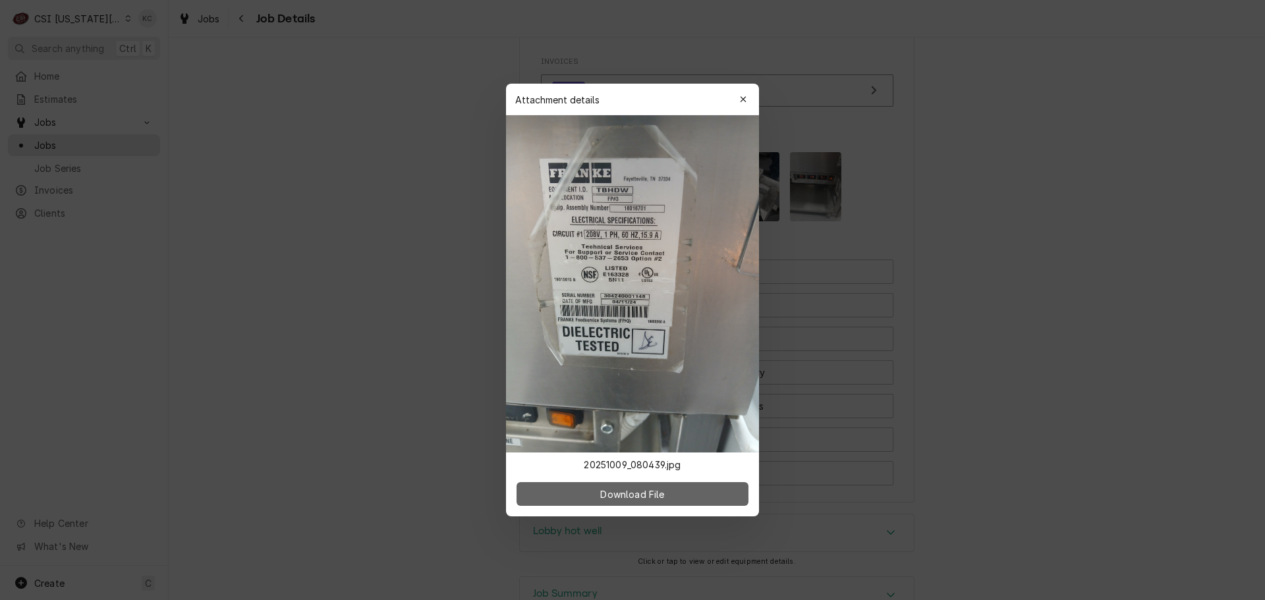
click at [657, 496] on span "Download File" at bounding box center [631, 494] width 69 height 14
click at [1101, 173] on div at bounding box center [632, 300] width 1265 height 600
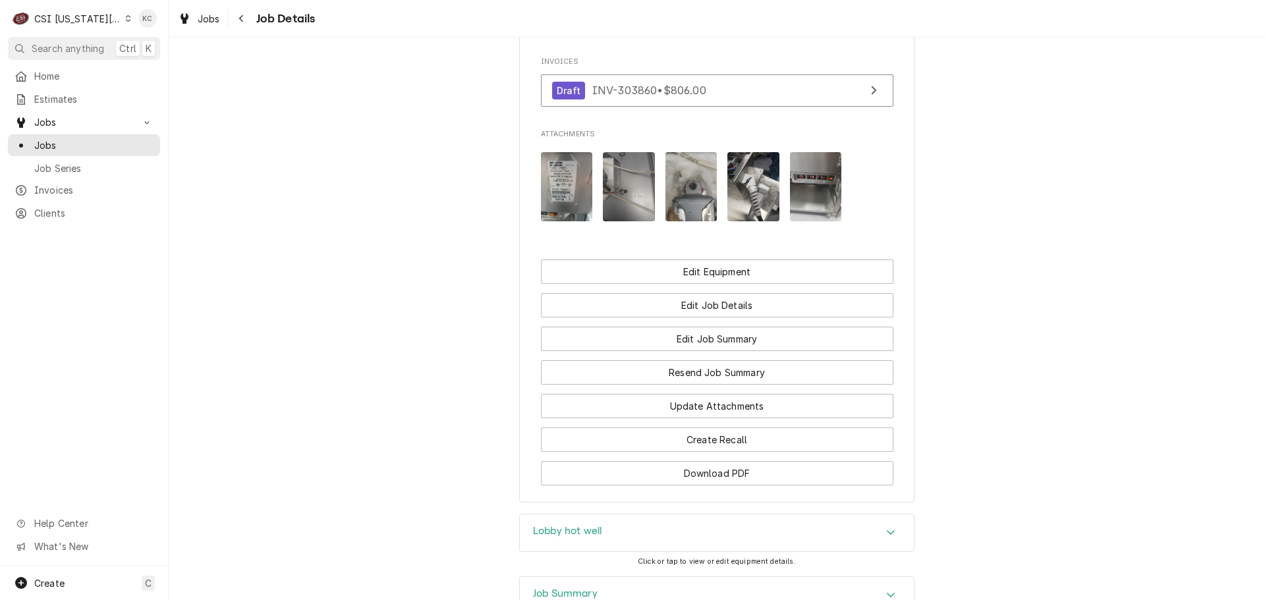
click at [598, 577] on div "Job Summary" at bounding box center [717, 595] width 394 height 37
click at [569, 588] on h3 "Job Summary" at bounding box center [565, 594] width 65 height 13
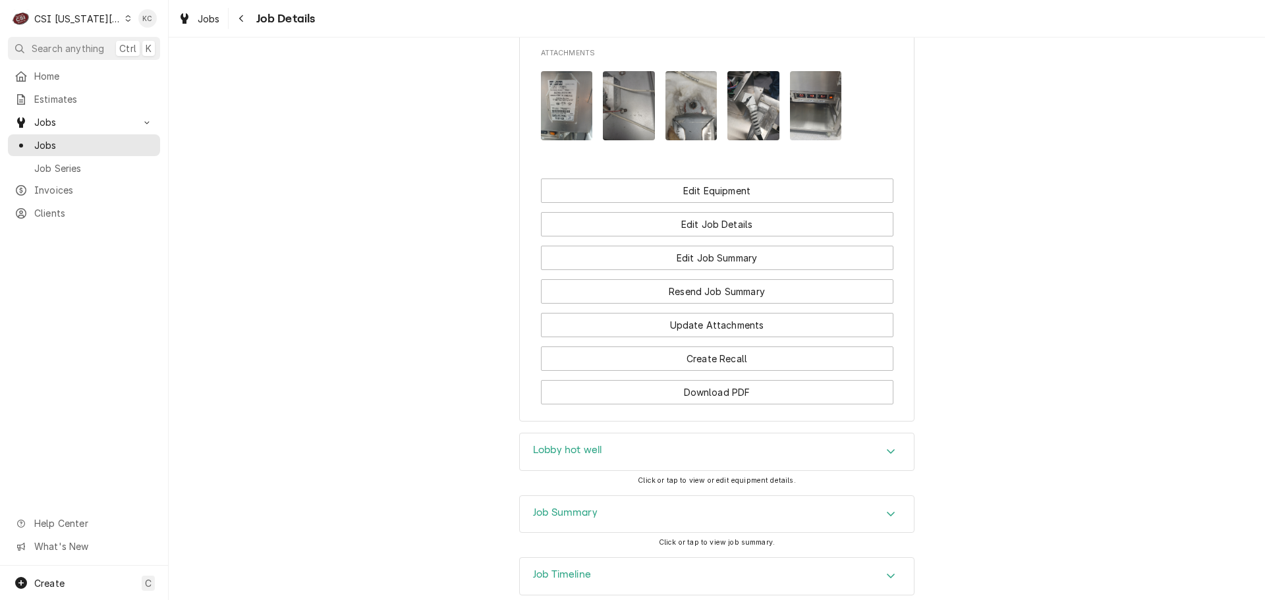
scroll to position [1885, 0]
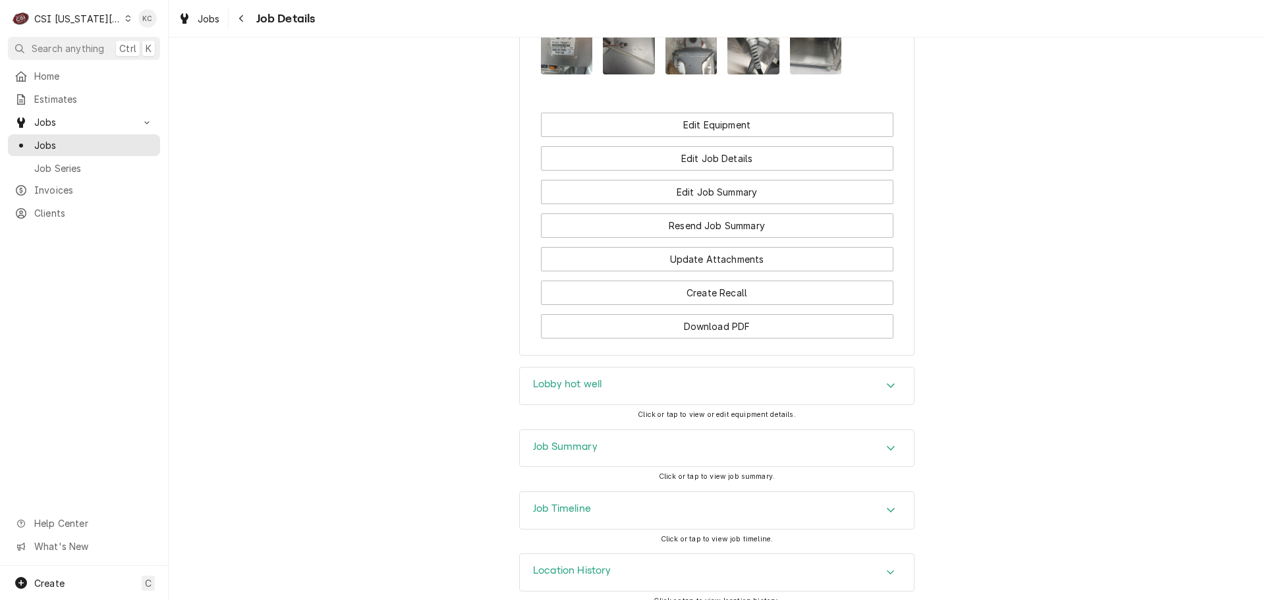
click at [559, 441] on h3 "Job Summary" at bounding box center [565, 447] width 65 height 13
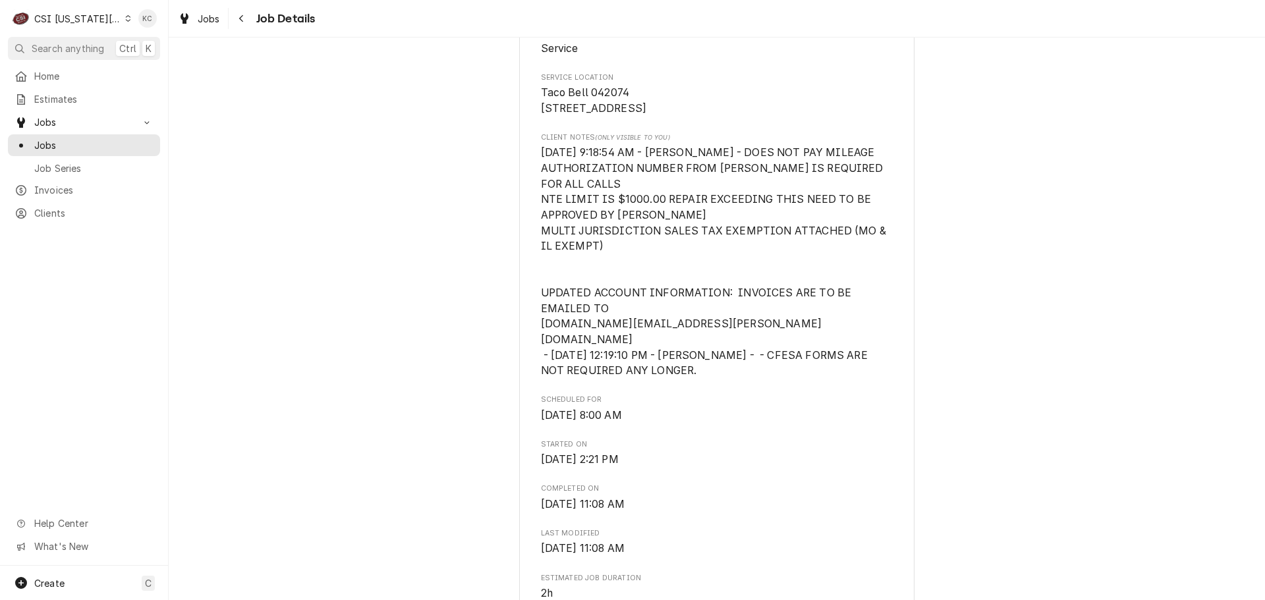
scroll to position [329, 0]
click at [70, 9] on div "C CSI Kansas City" at bounding box center [71, 18] width 127 height 26
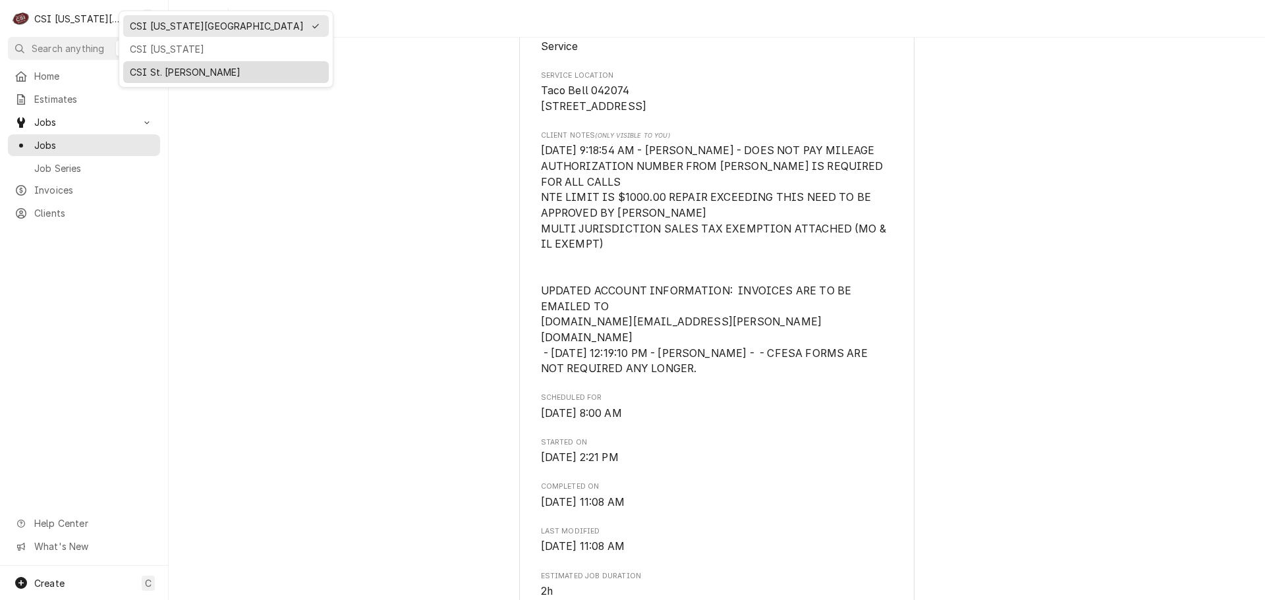
click at [142, 65] on div "CSI St. [PERSON_NAME]" at bounding box center [226, 72] width 192 height 14
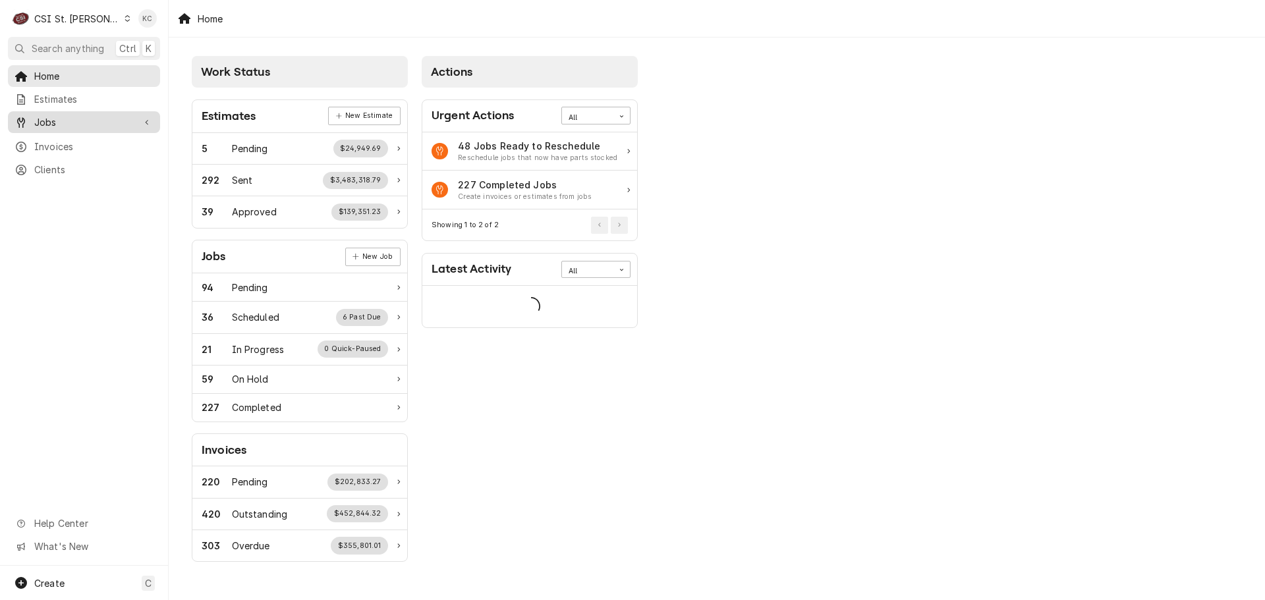
click at [97, 119] on span "Jobs" at bounding box center [83, 122] width 99 height 14
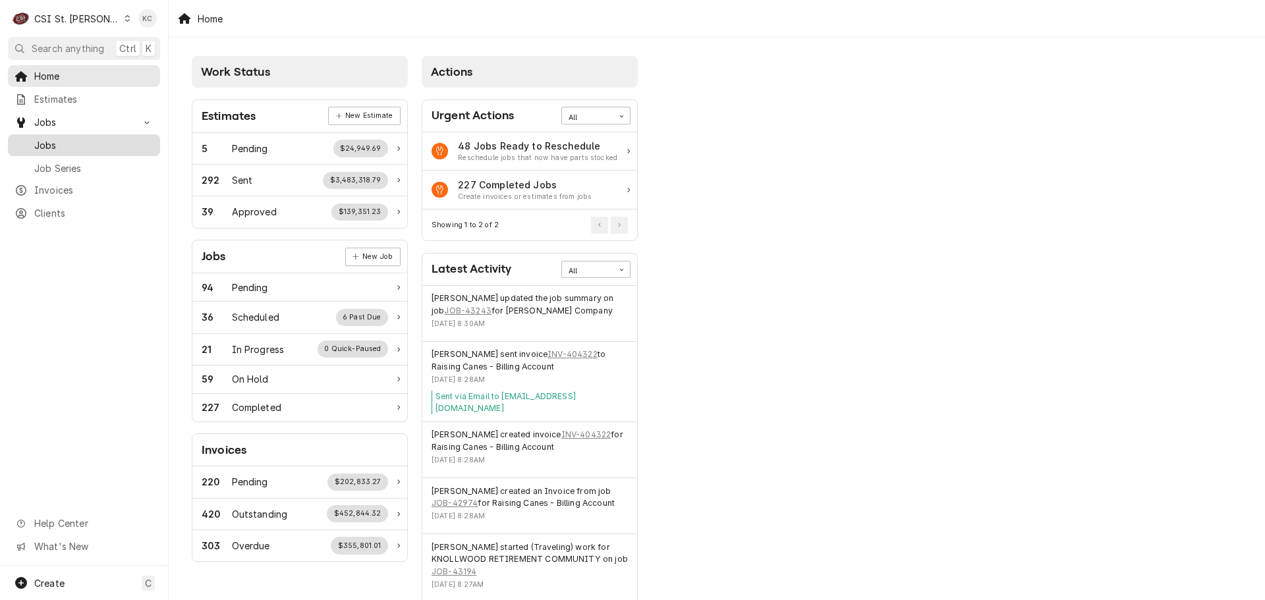
click at [90, 140] on span "Jobs" at bounding box center [93, 145] width 119 height 14
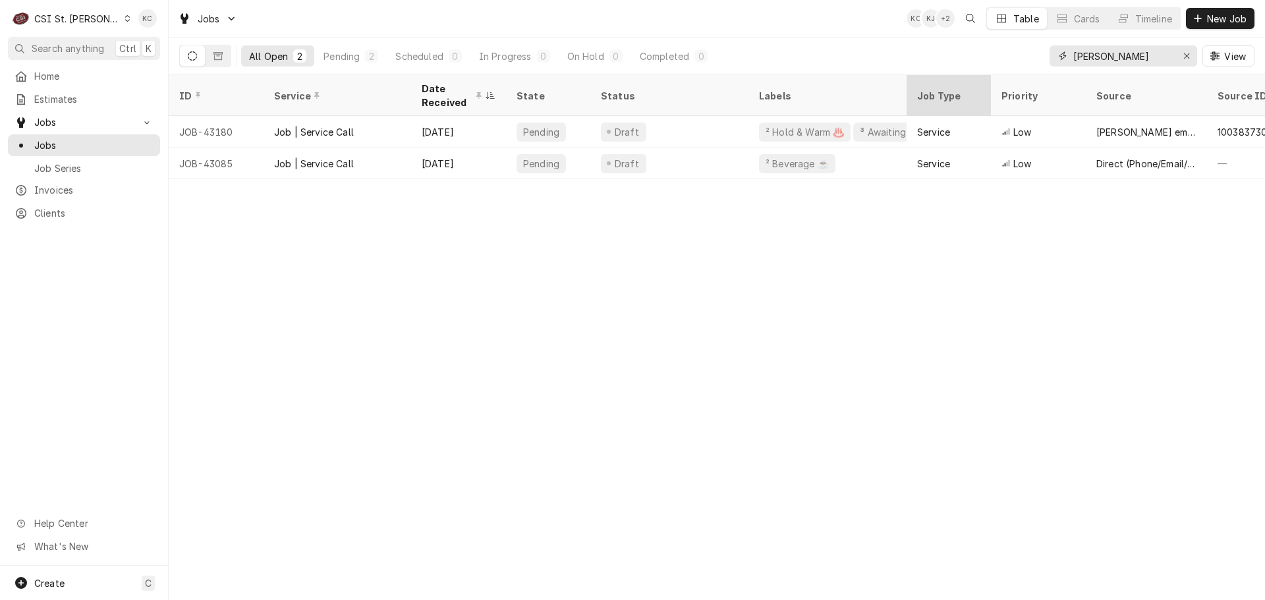
drag, startPoint x: 1055, startPoint y: 61, endPoint x: 947, endPoint y: 77, distance: 109.2
click at [947, 77] on div "Jobs KC KJ + 2 Table Cards Timeline New Job All Open 2 Pending 2 Scheduled 0 In…" at bounding box center [717, 300] width 1096 height 600
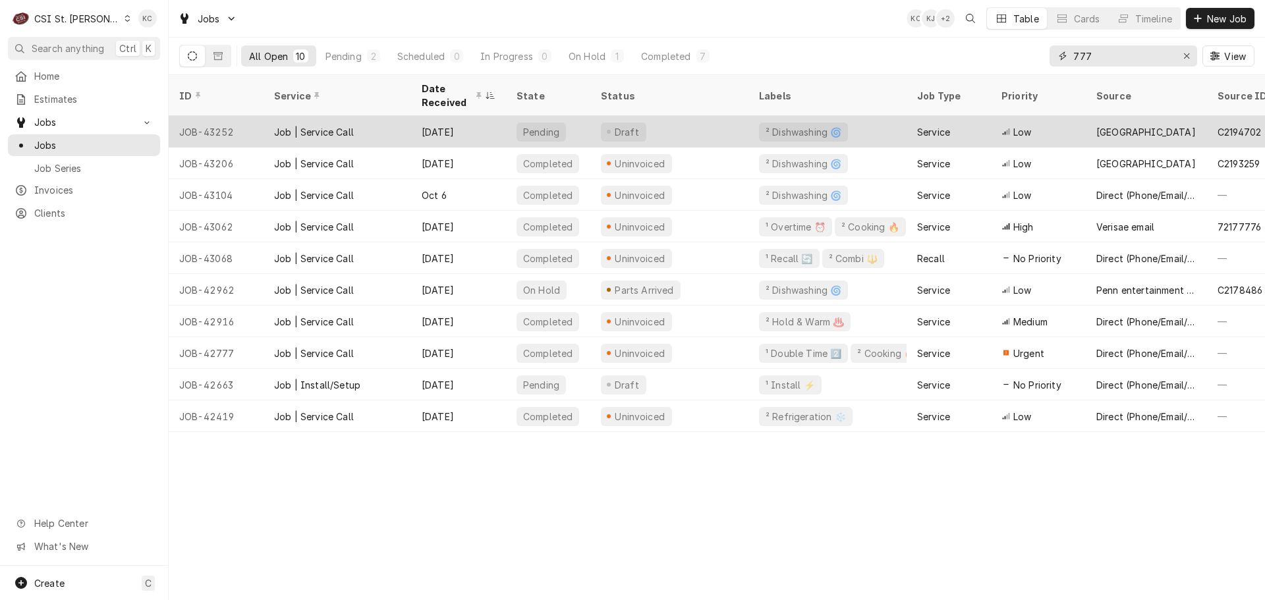
type input "777"
click at [640, 128] on div "Draft" at bounding box center [623, 132] width 45 height 19
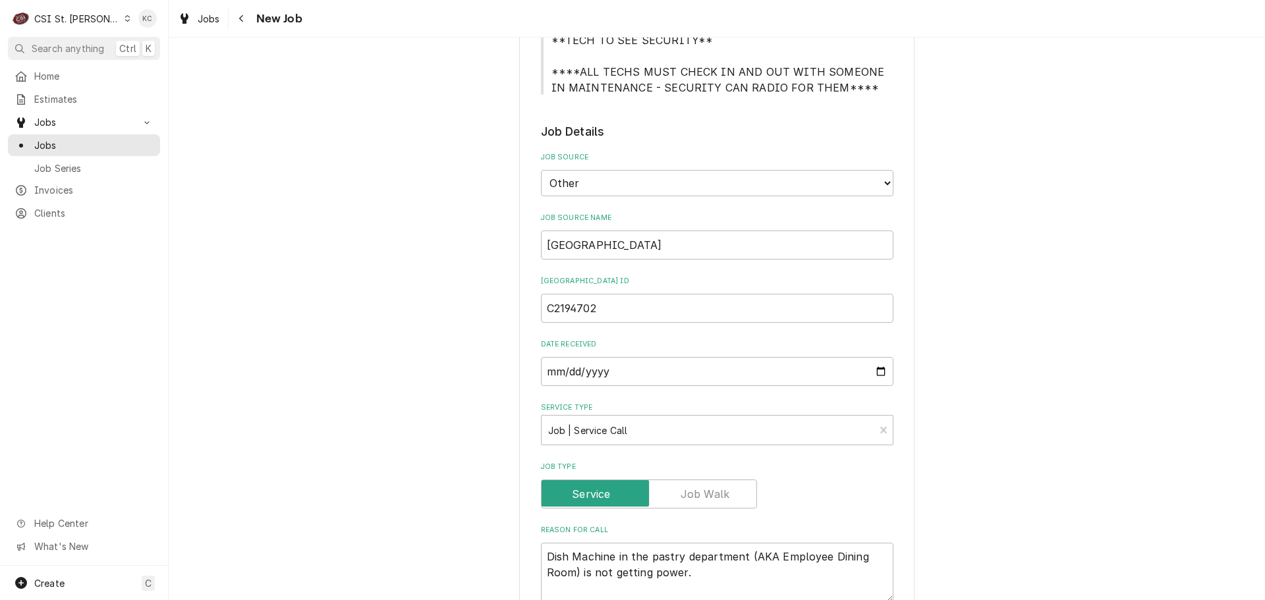
scroll to position [329, 0]
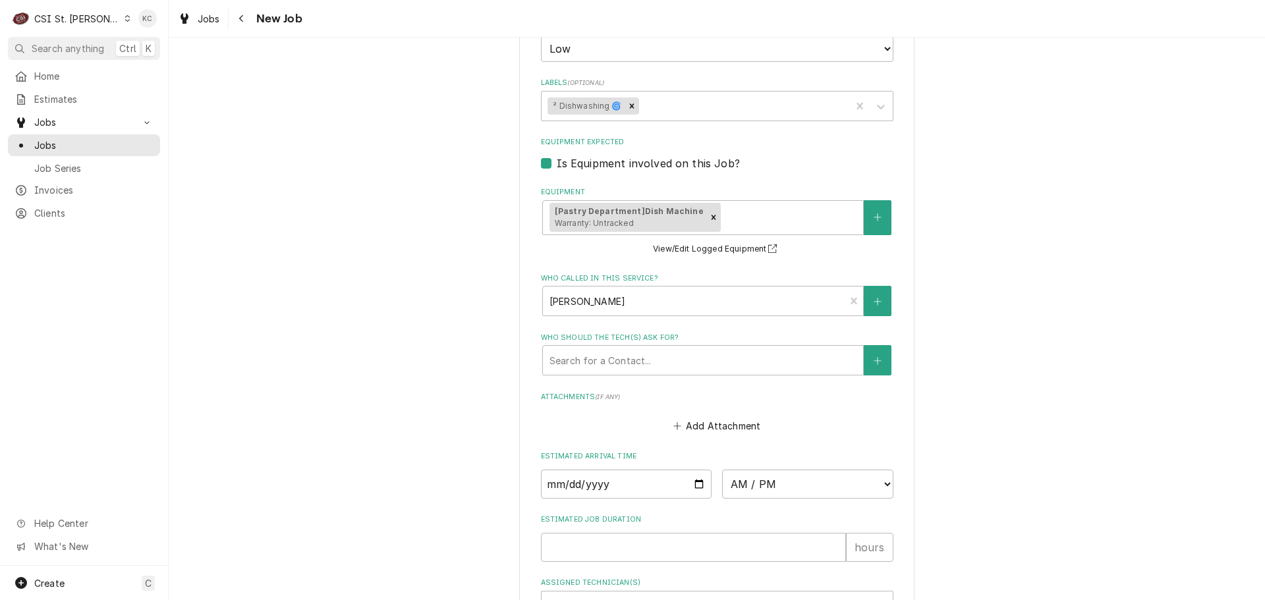
scroll to position [1120, 0]
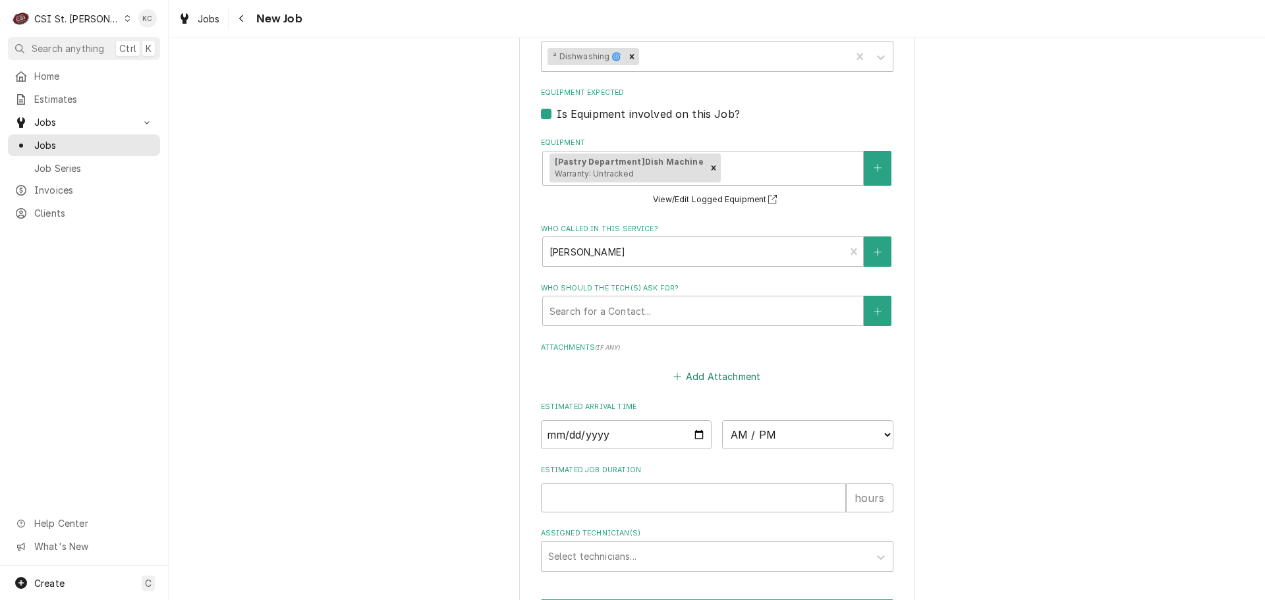
click at [696, 375] on button "Add Attachment" at bounding box center [717, 377] width 92 height 18
type textarea "x"
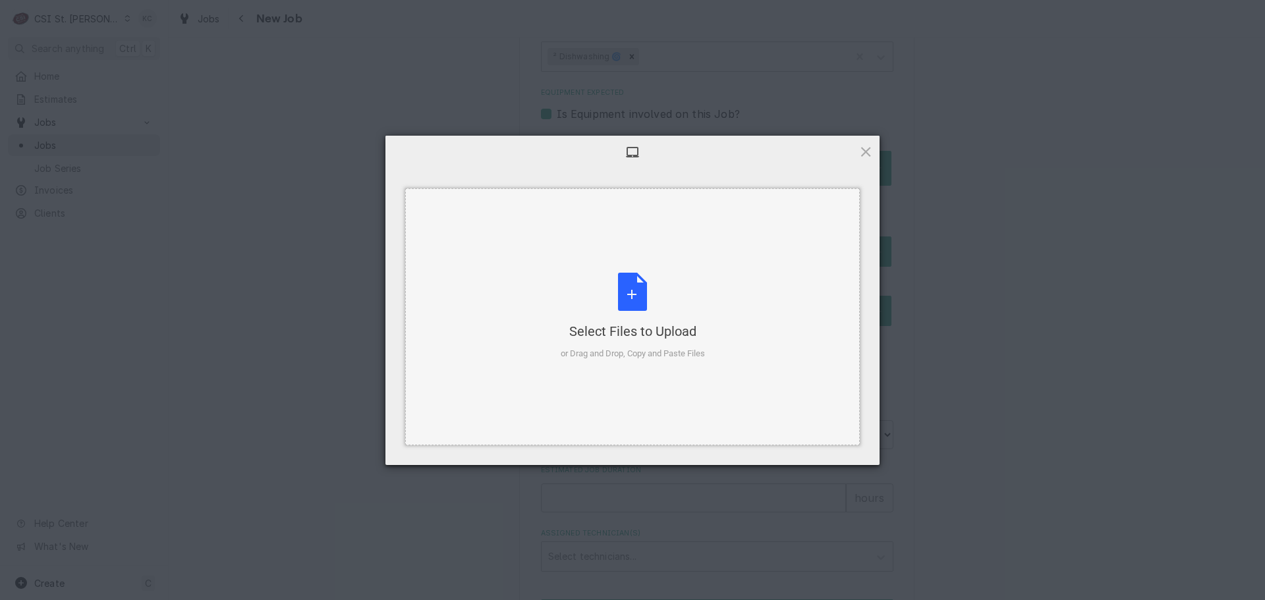
click at [639, 299] on div "Select Files to Upload or Drag and Drop, Copy and Paste Files" at bounding box center [633, 317] width 144 height 88
click at [596, 337] on div "Select Files to Upload" at bounding box center [633, 331] width 144 height 18
click at [632, 338] on div "Select Files to Upload" at bounding box center [633, 331] width 144 height 18
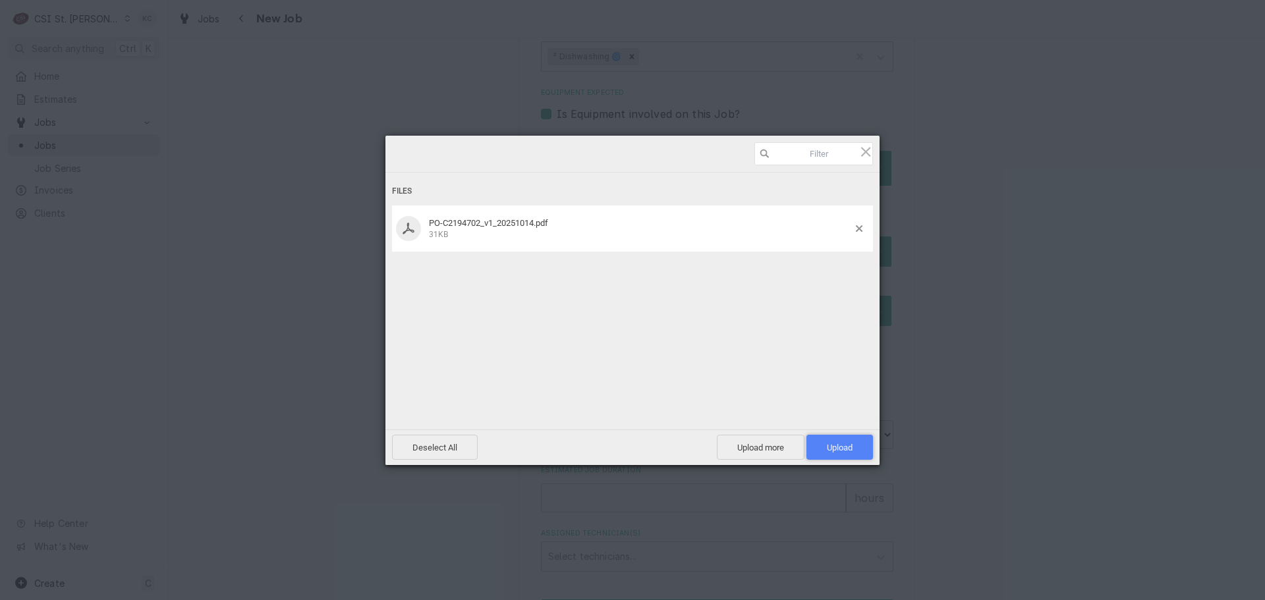
click at [822, 447] on span "Upload 1" at bounding box center [839, 447] width 67 height 25
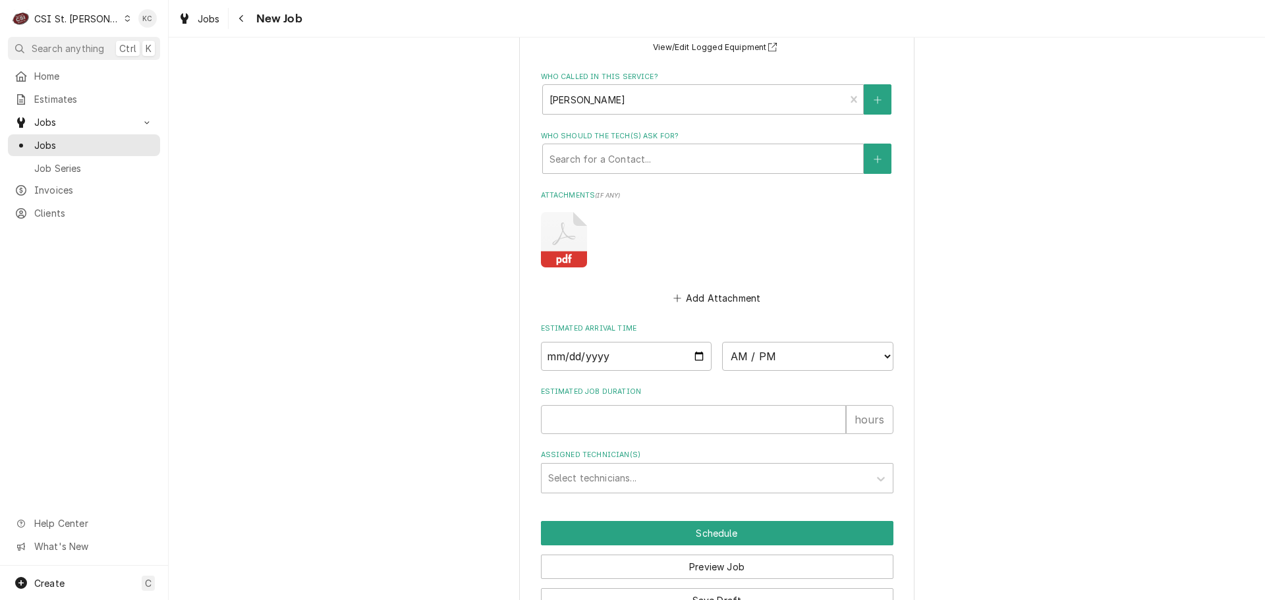
scroll to position [1313, 0]
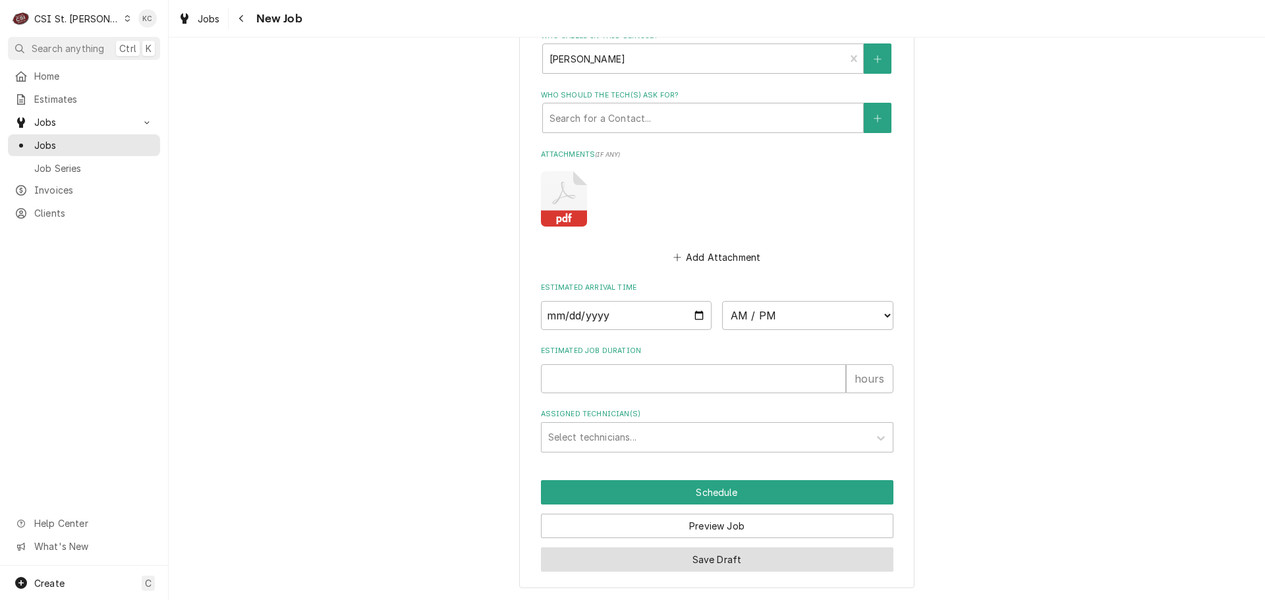
click at [763, 559] on button "Save Draft" at bounding box center [717, 559] width 352 height 24
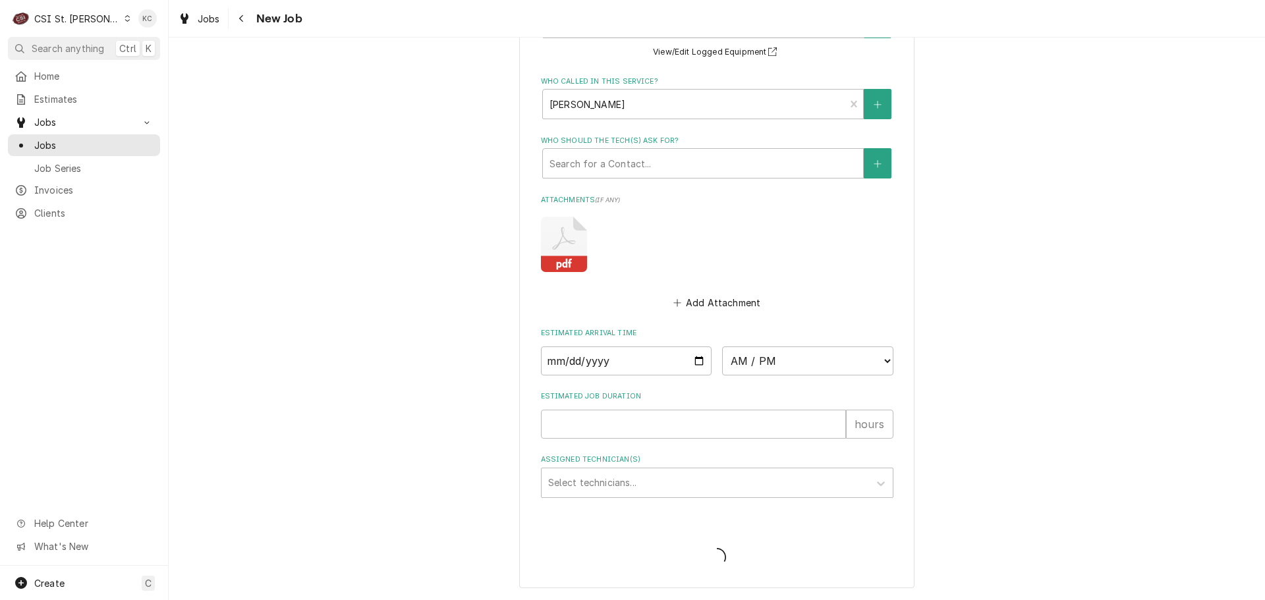
scroll to position [1267, 0]
type textarea "x"
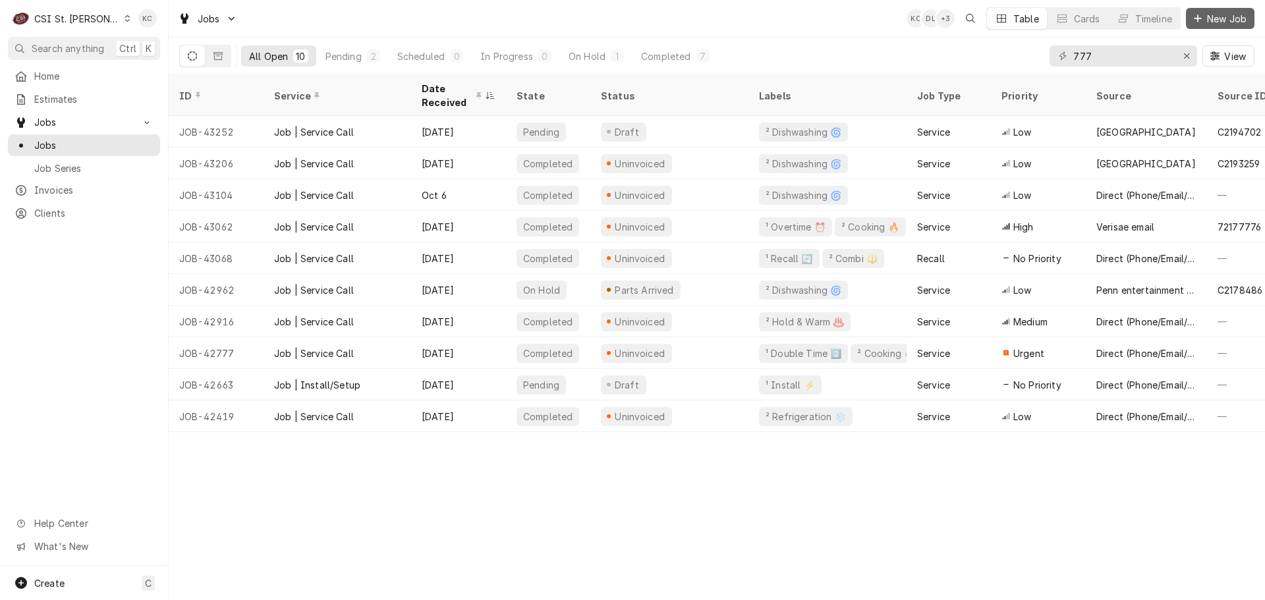
click at [1224, 26] on button "New Job" at bounding box center [1220, 18] width 69 height 21
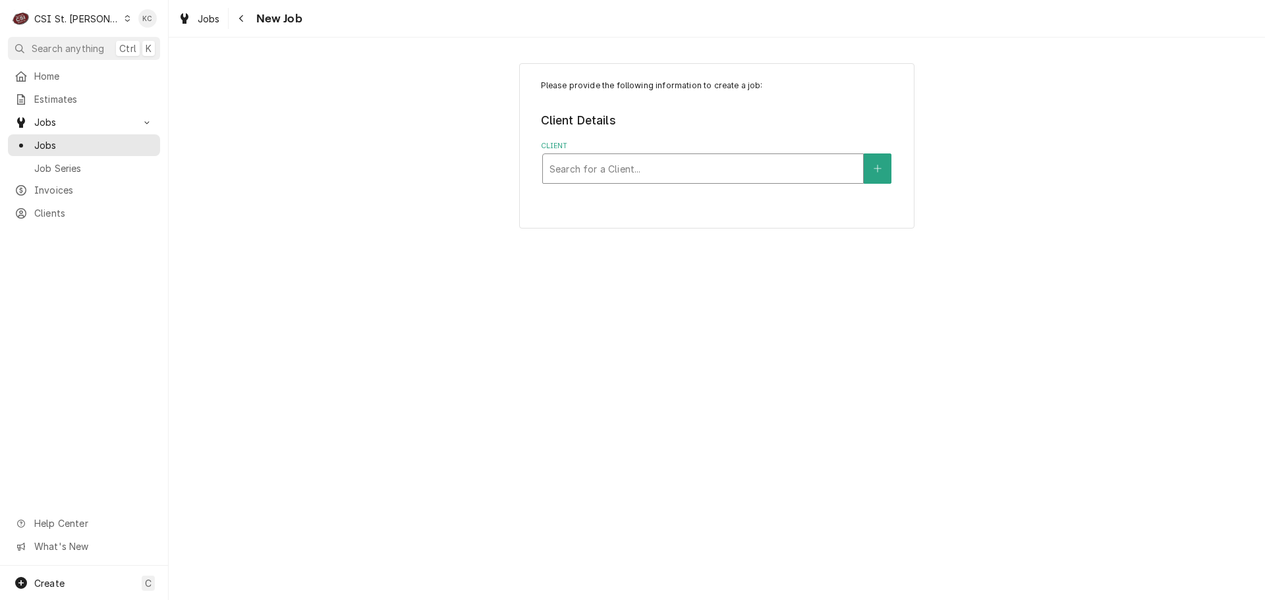
click at [588, 172] on div "Client" at bounding box center [702, 169] width 307 height 24
type input "welbilt fry"
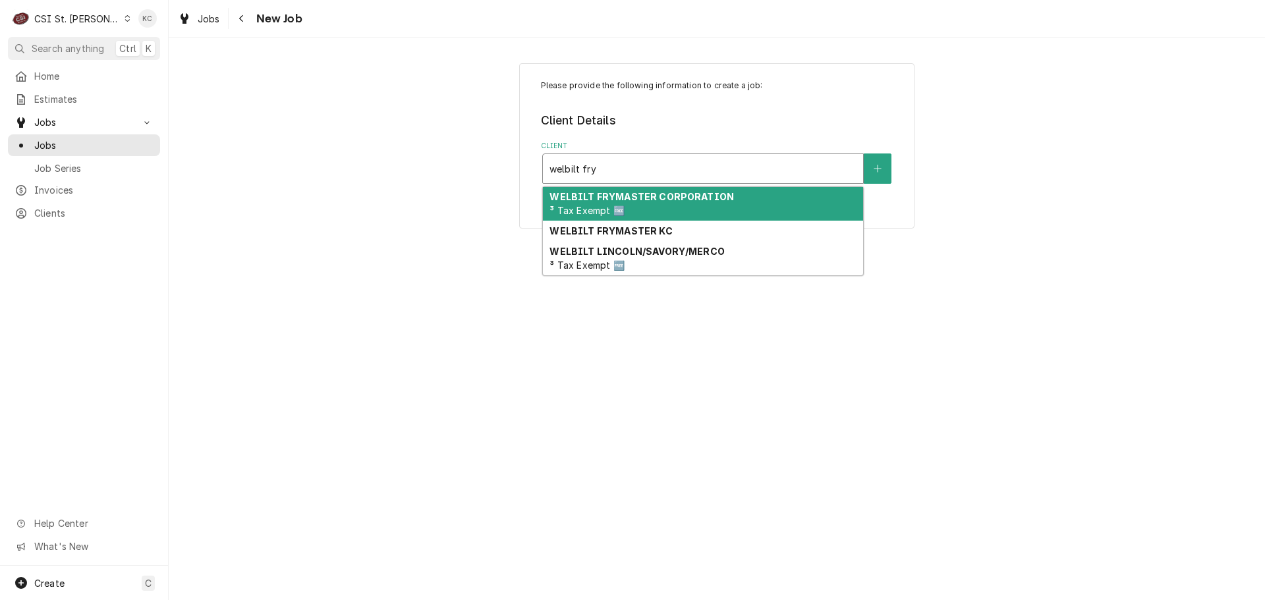
click at [615, 192] on strong "WELBILT FRYMASTER CORPORATION" at bounding box center [641, 196] width 184 height 11
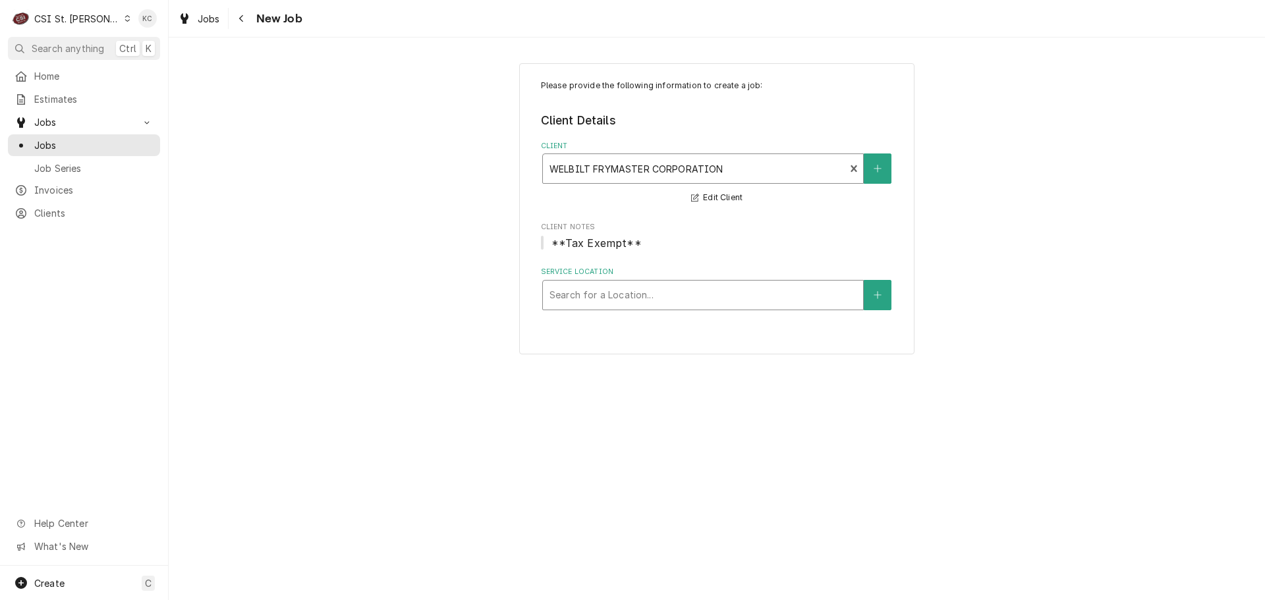
click at [632, 292] on div "Service Location" at bounding box center [702, 295] width 307 height 24
type input "yard"
click at [242, 24] on div "Navigate back" at bounding box center [241, 18] width 13 height 13
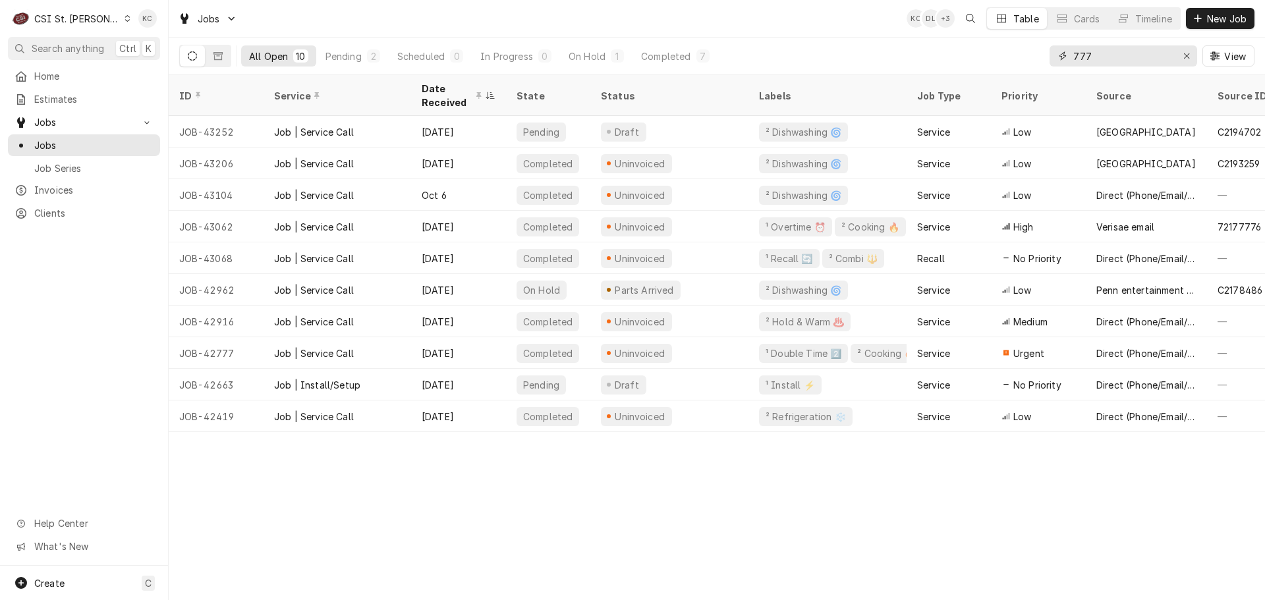
drag, startPoint x: 1107, startPoint y: 54, endPoint x: 1067, endPoint y: 54, distance: 39.5
click at [1067, 54] on div "777" at bounding box center [1123, 55] width 148 height 21
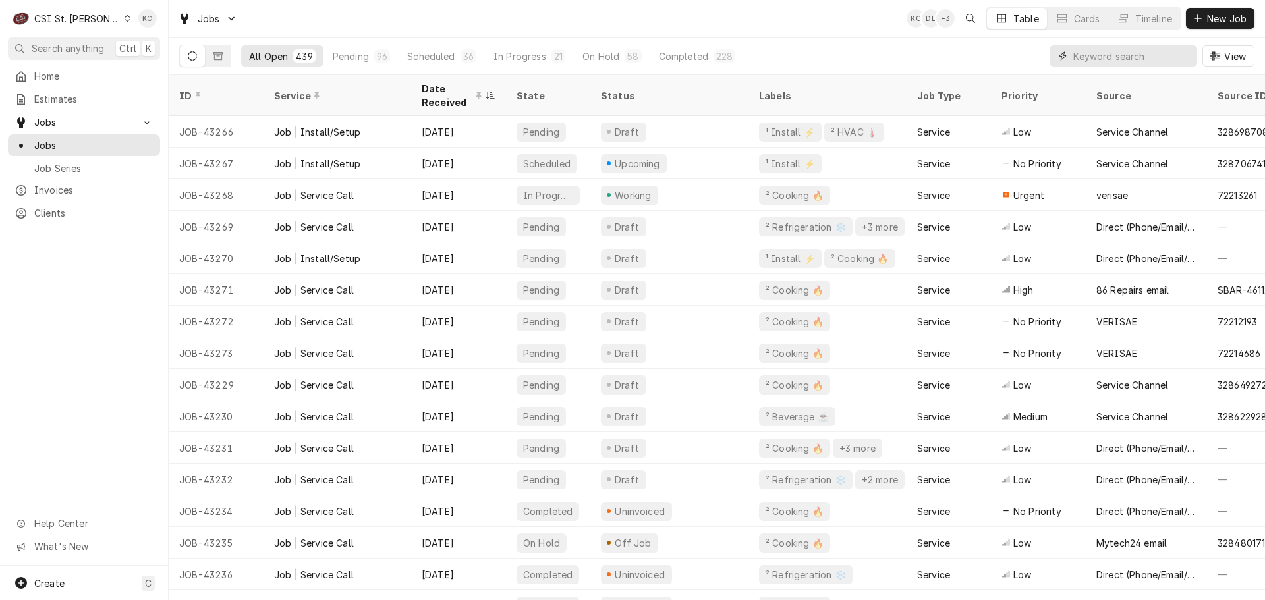
paste input "44889"
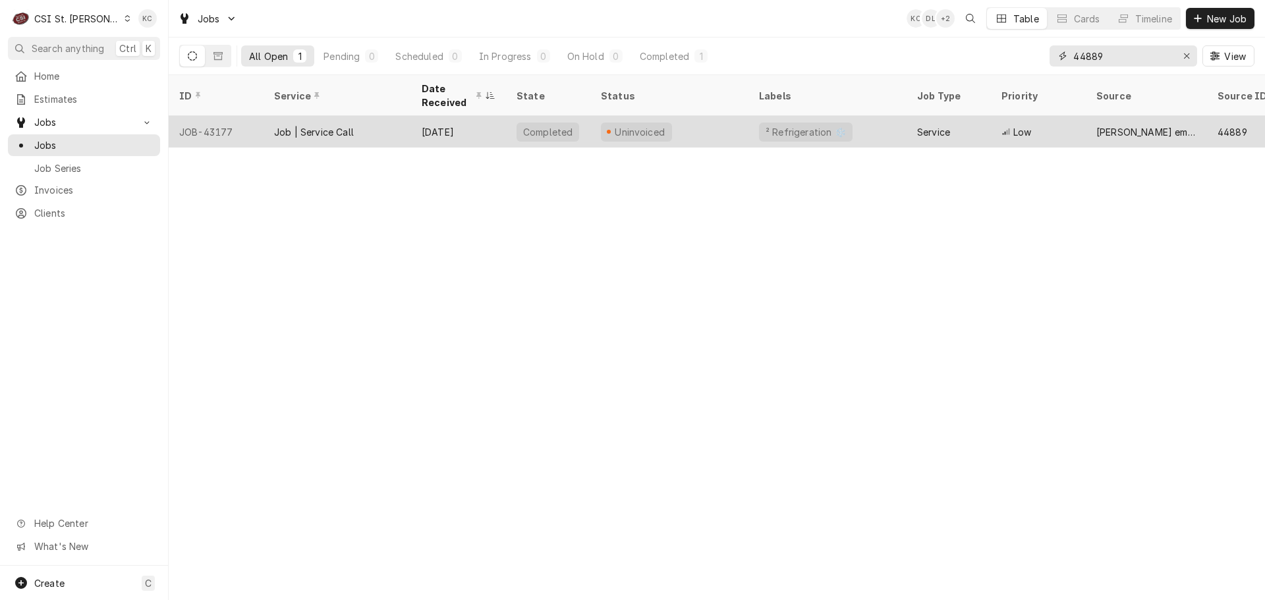
type input "44889"
click at [702, 136] on div "Uninvoiced" at bounding box center [669, 132] width 158 height 32
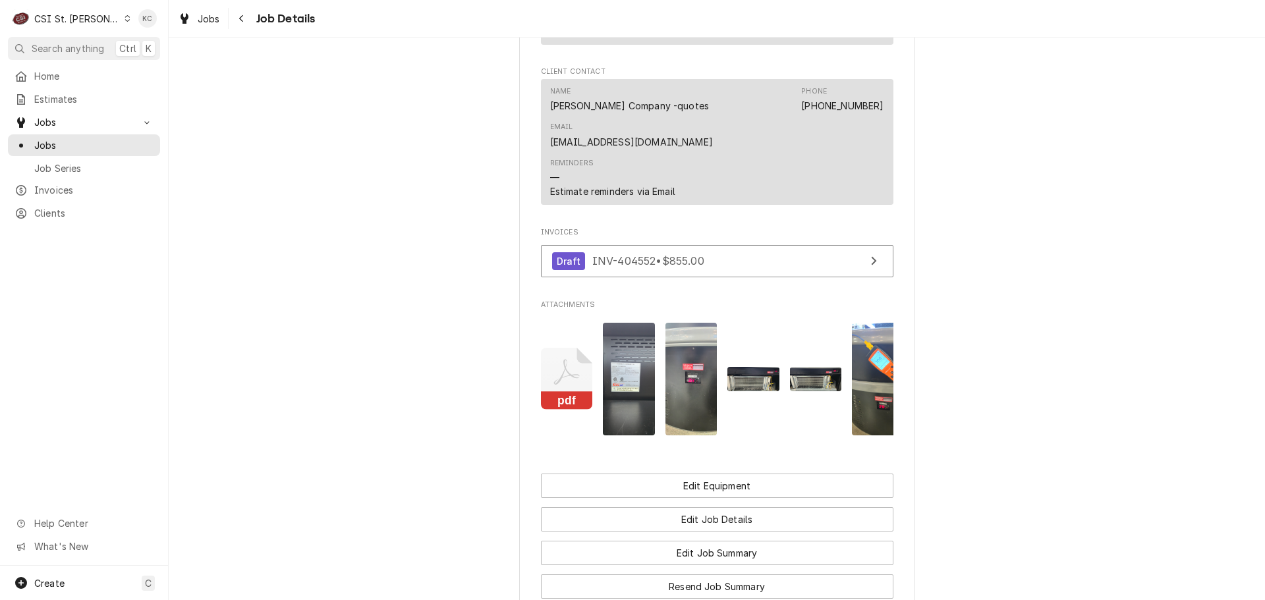
scroll to position [1449, 0]
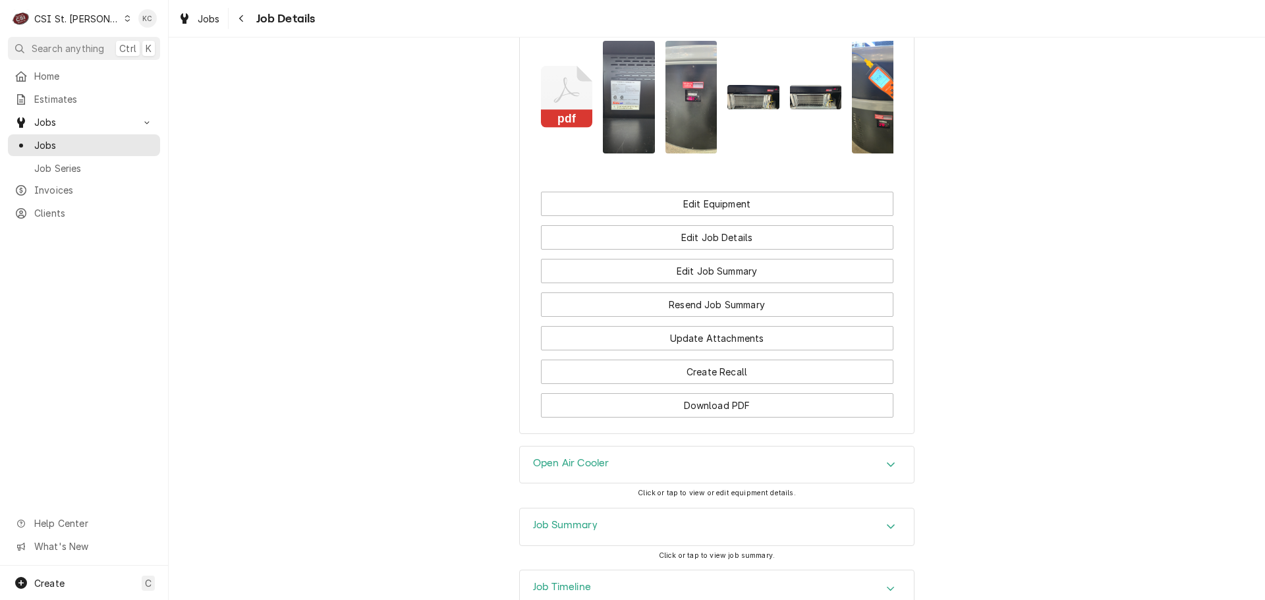
click at [630, 514] on div "Job Summary" at bounding box center [717, 527] width 394 height 37
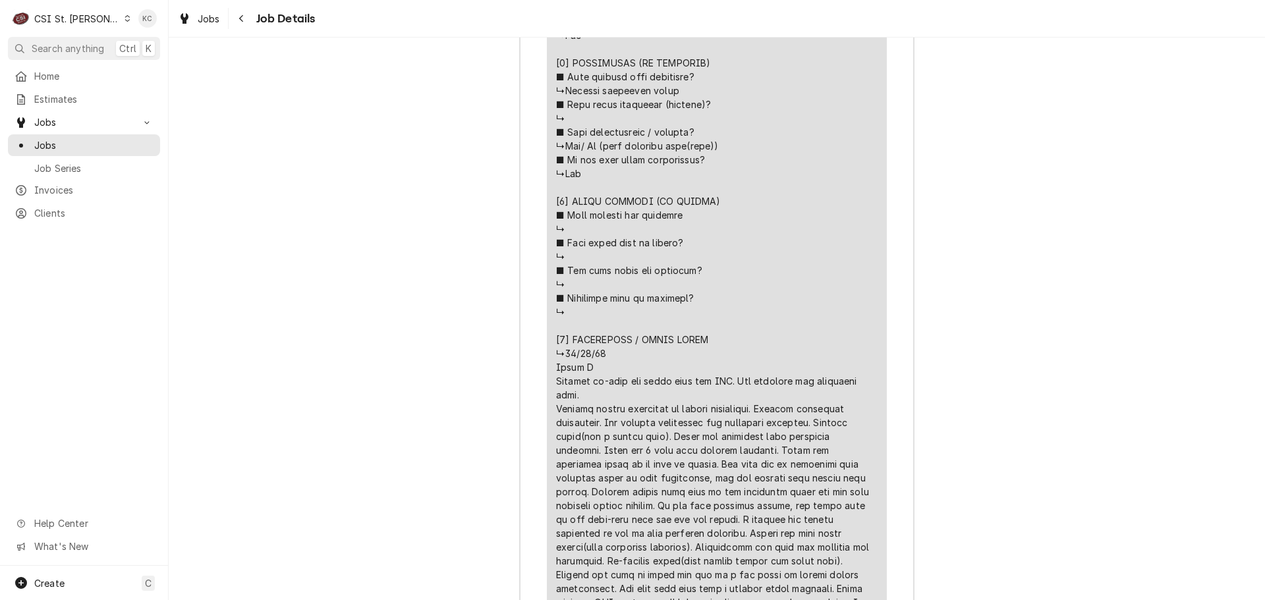
scroll to position [2832, 0]
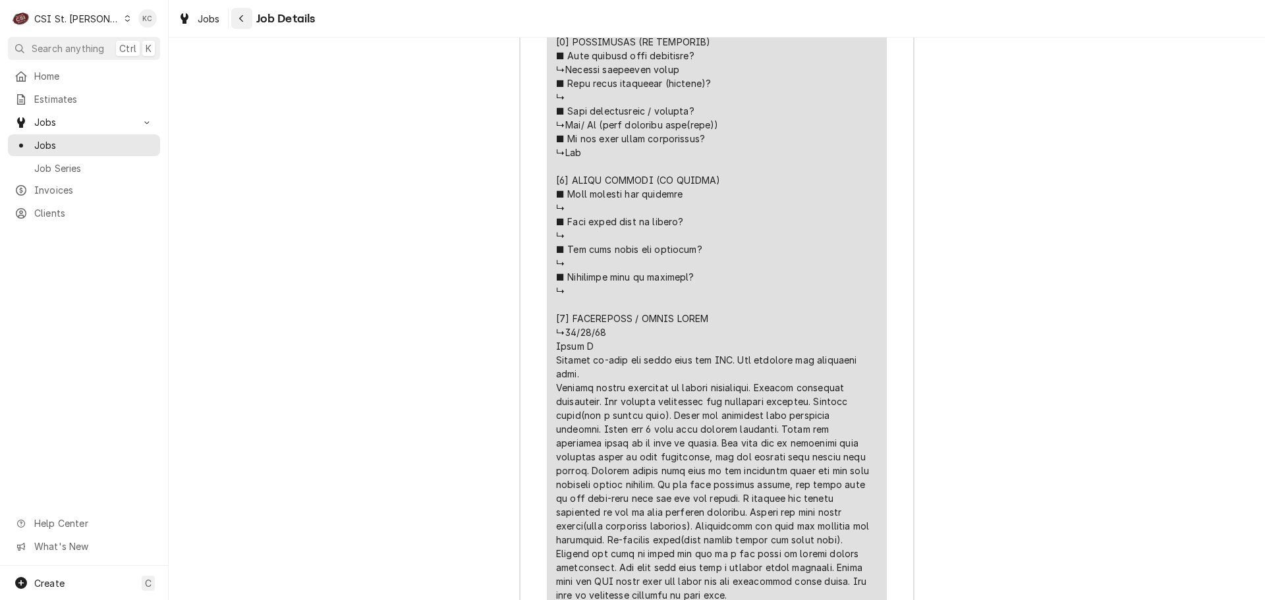
click at [240, 23] on div "Navigate back" at bounding box center [241, 18] width 13 height 13
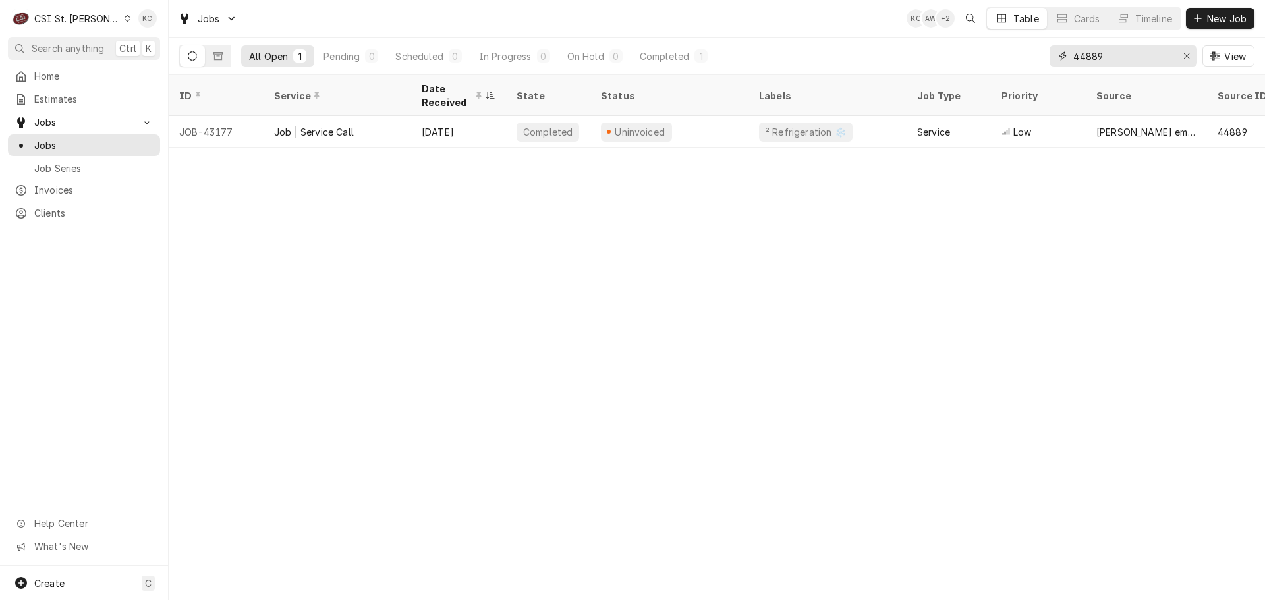
click at [1115, 64] on input "44889" at bounding box center [1122, 55] width 99 height 21
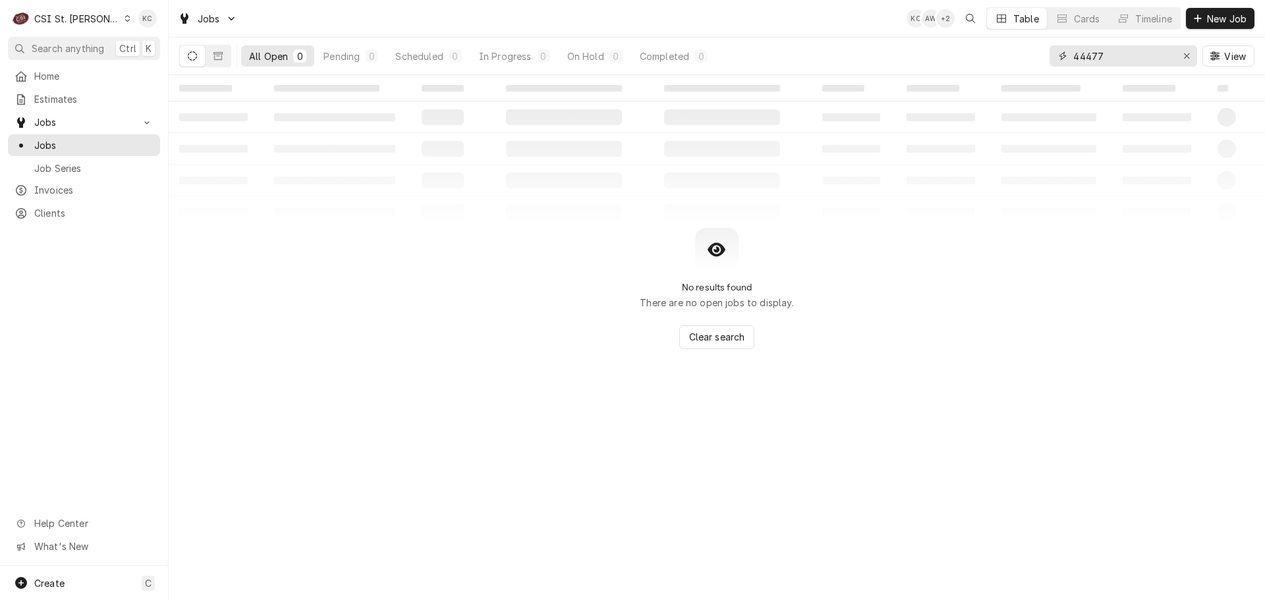
drag, startPoint x: 1135, startPoint y: 59, endPoint x: 1063, endPoint y: 48, distance: 72.6
click at [1063, 48] on div "44477" at bounding box center [1123, 55] width 148 height 21
type input "400797"
click at [61, 94] on span "Estimates" at bounding box center [93, 99] width 119 height 14
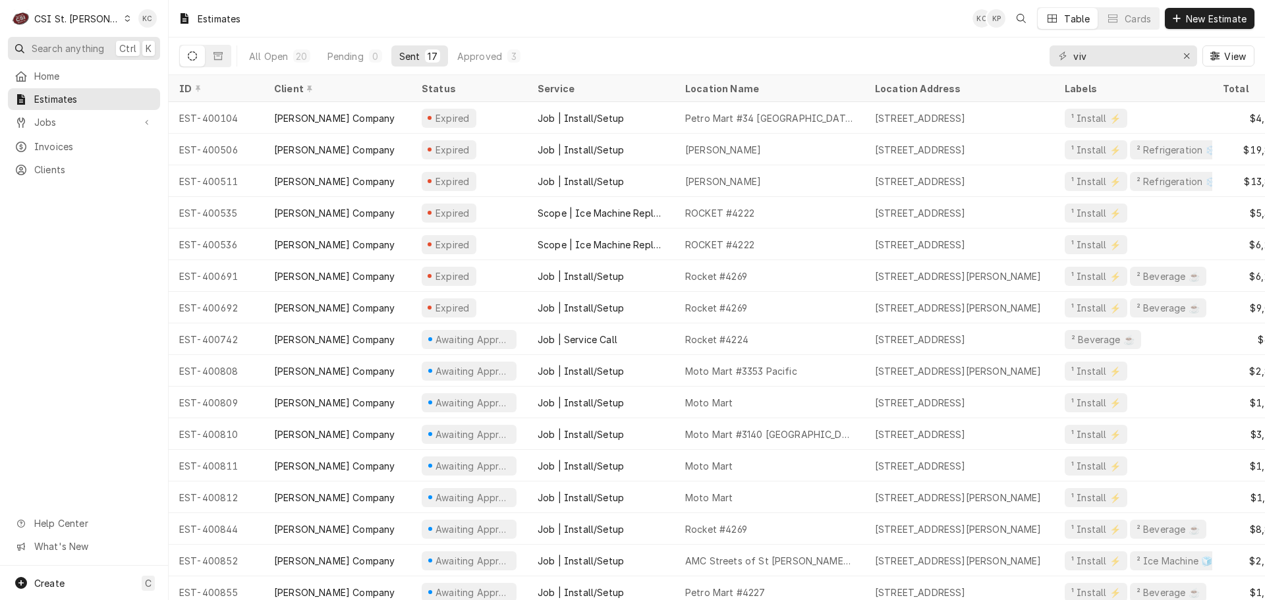
click at [88, 47] on span "Search anything" at bounding box center [68, 48] width 72 height 14
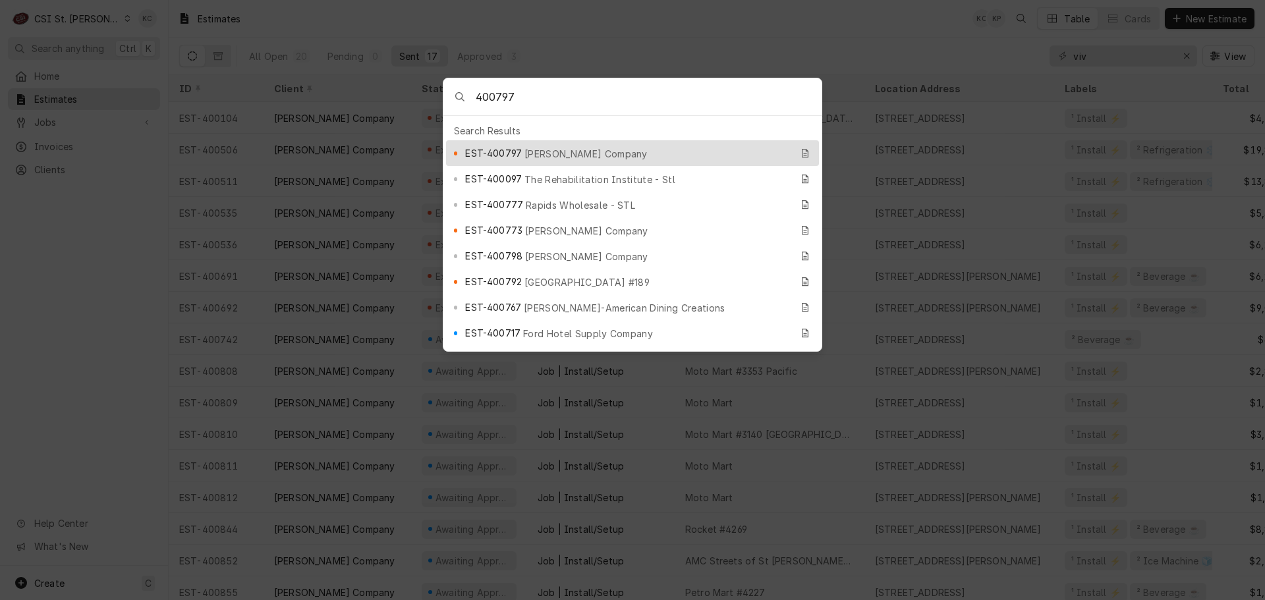
type input "400797"
click at [479, 146] on span "EST-400797" at bounding box center [493, 153] width 57 height 14
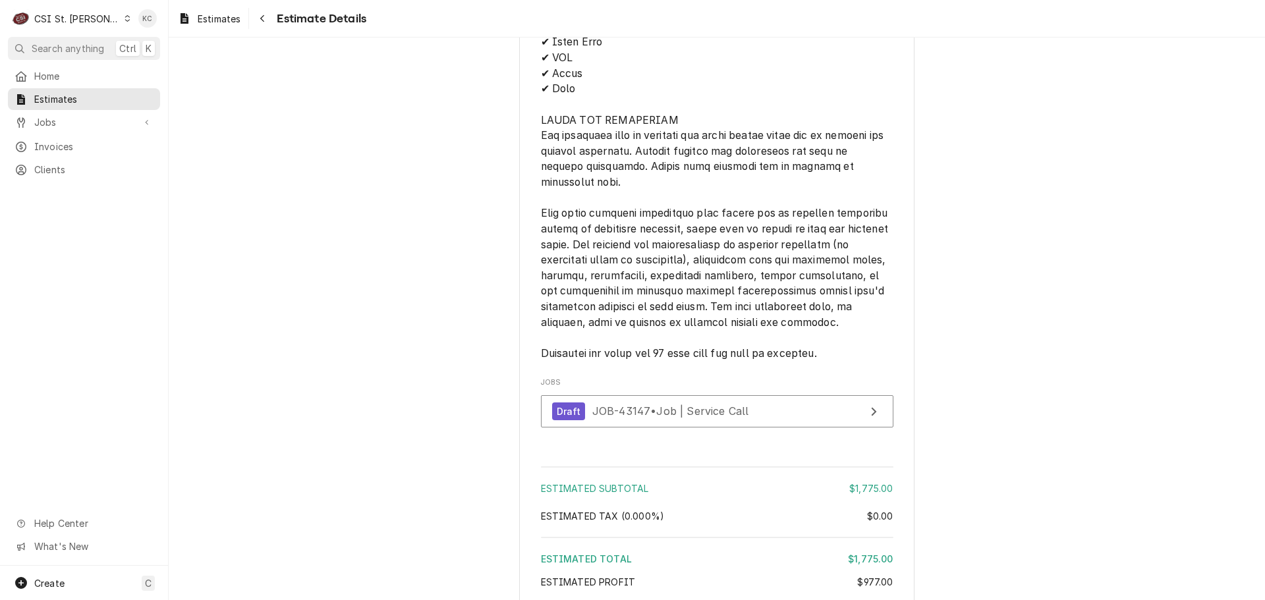
scroll to position [2579, 0]
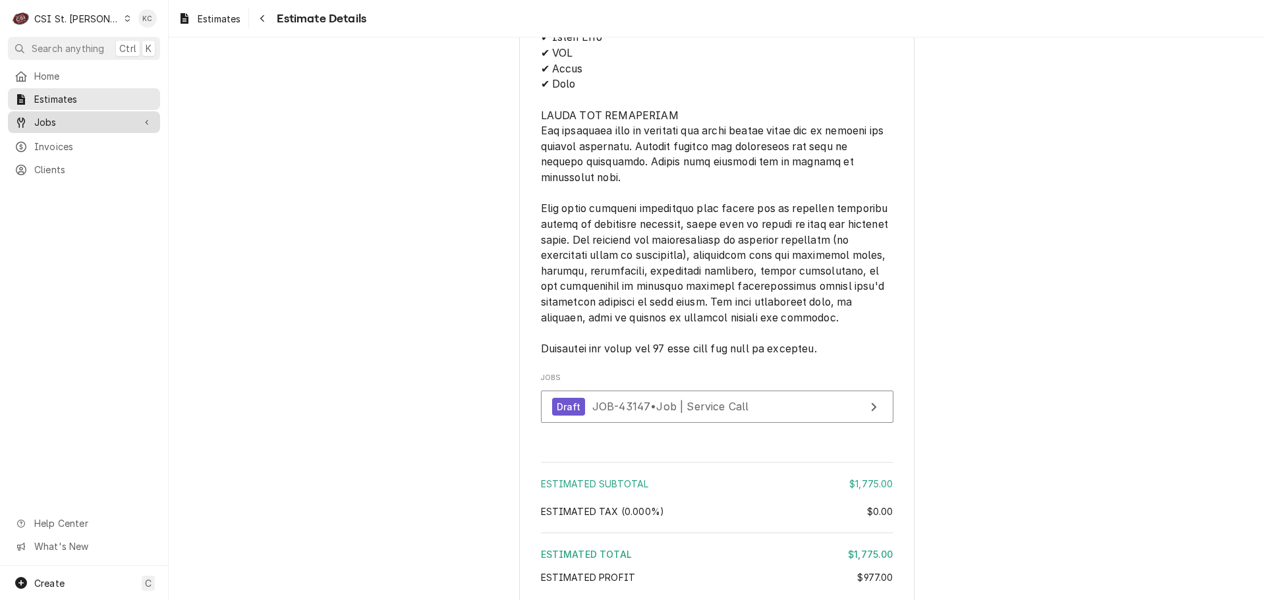
click at [64, 121] on span "Jobs" at bounding box center [83, 122] width 99 height 14
click at [51, 144] on span "Jobs" at bounding box center [93, 145] width 119 height 14
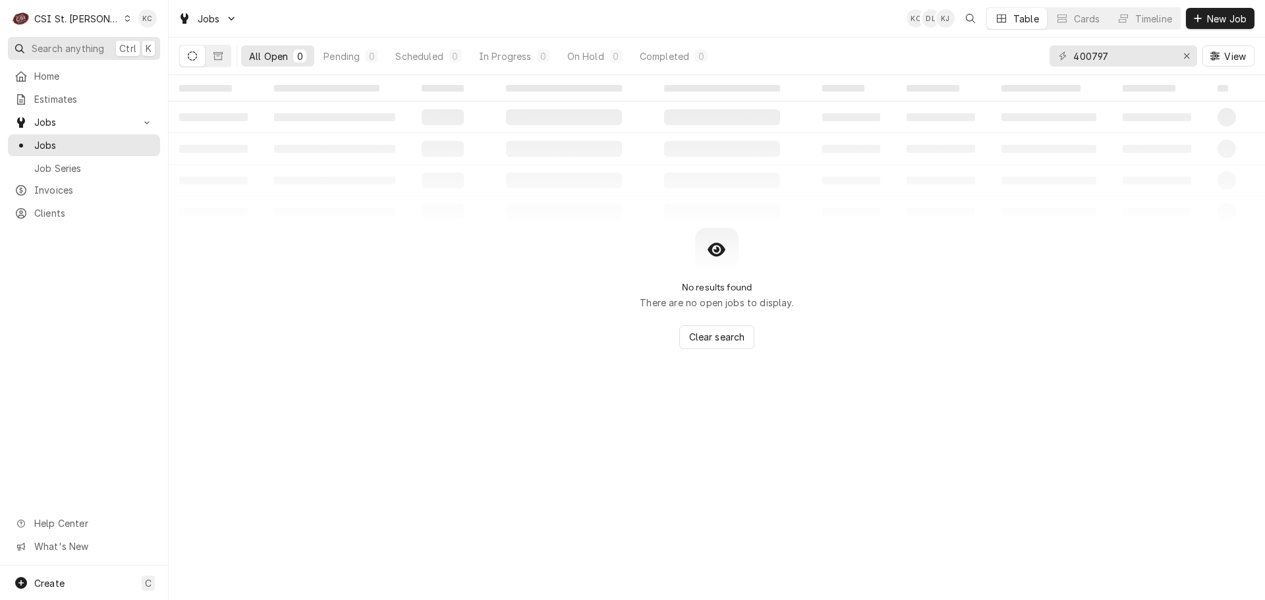
click at [75, 45] on span "Search anything" at bounding box center [68, 48] width 72 height 14
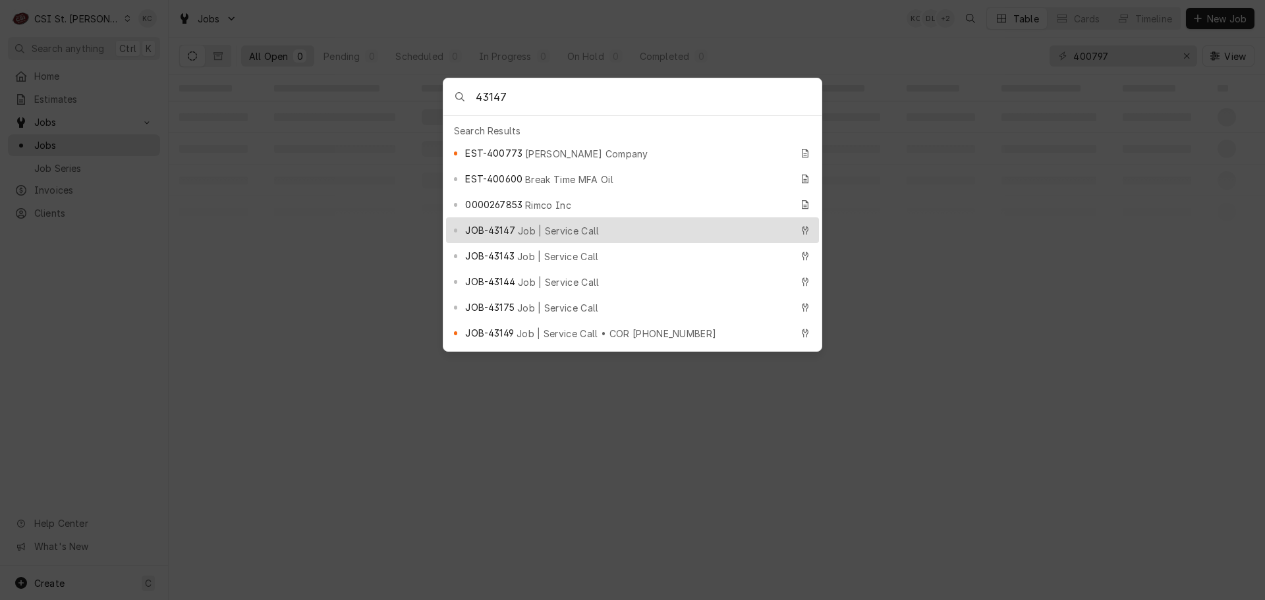
type input "43147"
click at [559, 224] on span "Job | Service Call" at bounding box center [559, 231] width 82 height 14
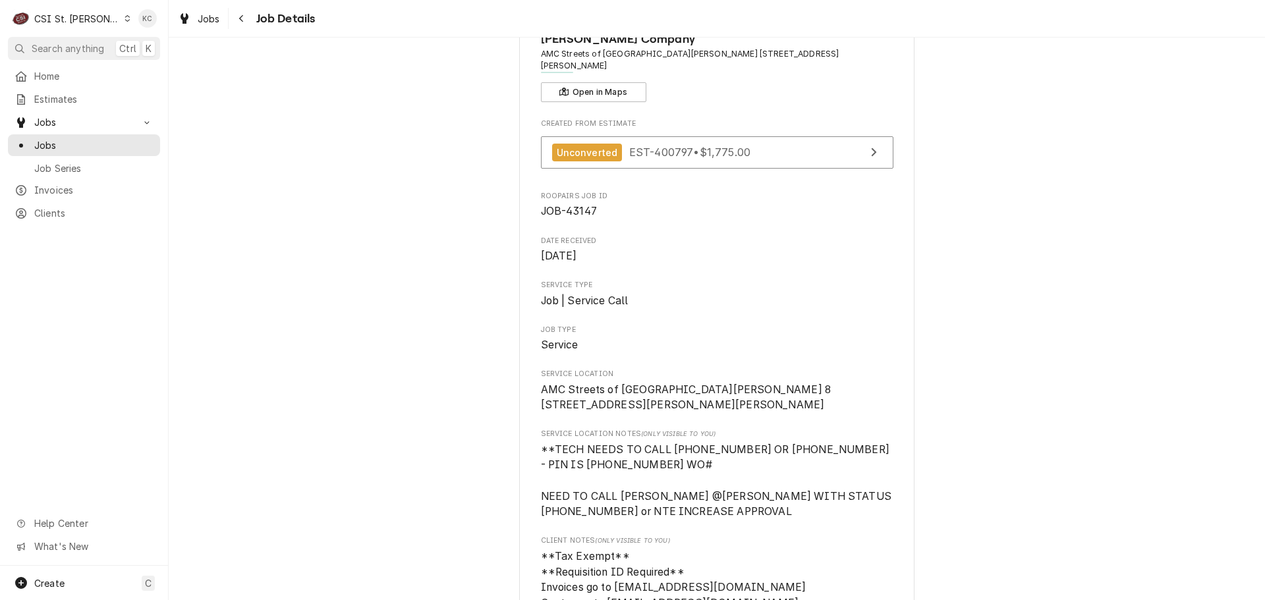
scroll to position [66, 0]
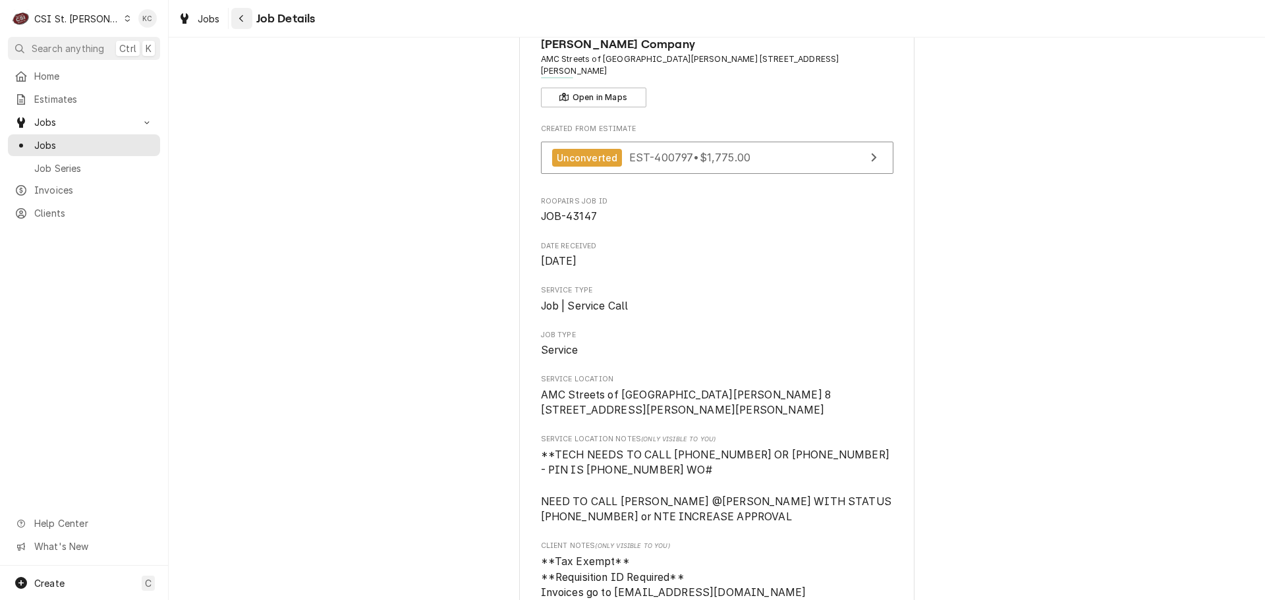
click at [244, 24] on div "Navigate back" at bounding box center [241, 18] width 13 height 13
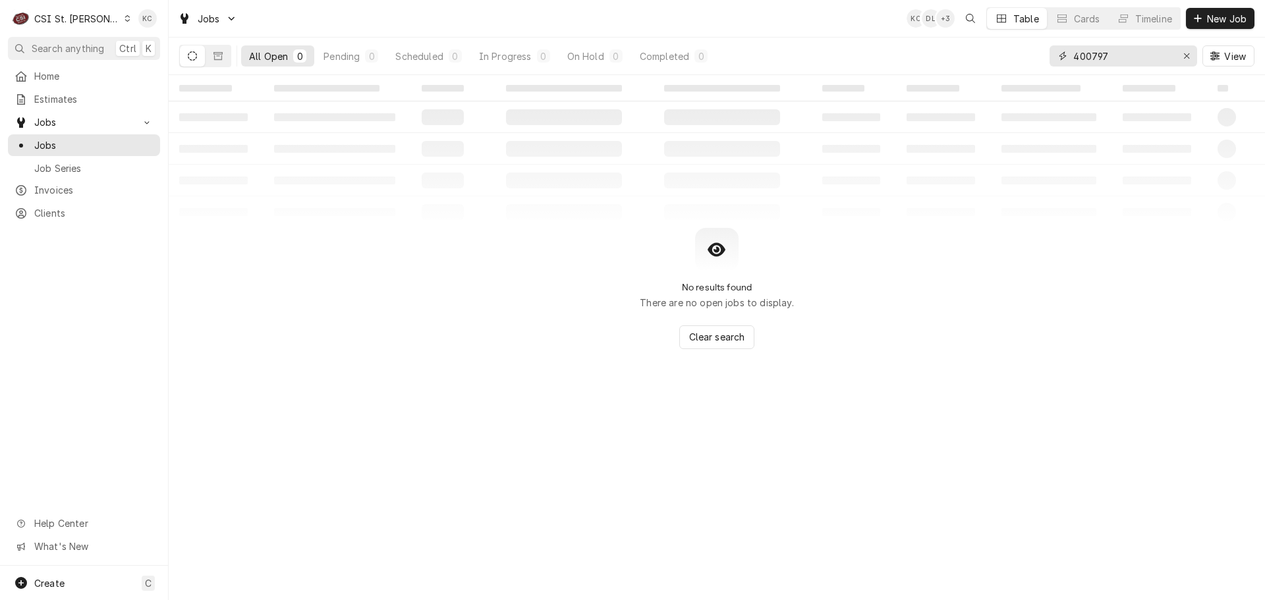
drag, startPoint x: 1127, startPoint y: 55, endPoint x: 1022, endPoint y: 57, distance: 105.4
click at [1022, 57] on div "All Open 0 Pending 0 Scheduled 0 In Progress 0 On Hold 0 Completed 0 400797 View" at bounding box center [716, 56] width 1075 height 37
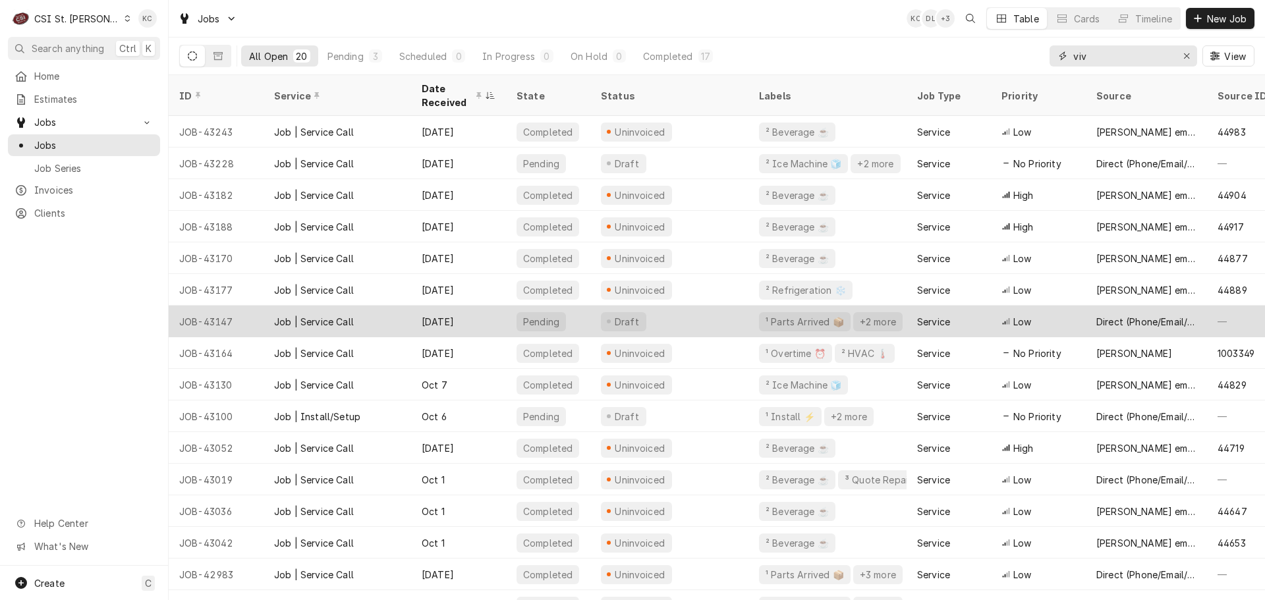
type input "viv"
click at [251, 309] on div "JOB-43147" at bounding box center [216, 322] width 95 height 32
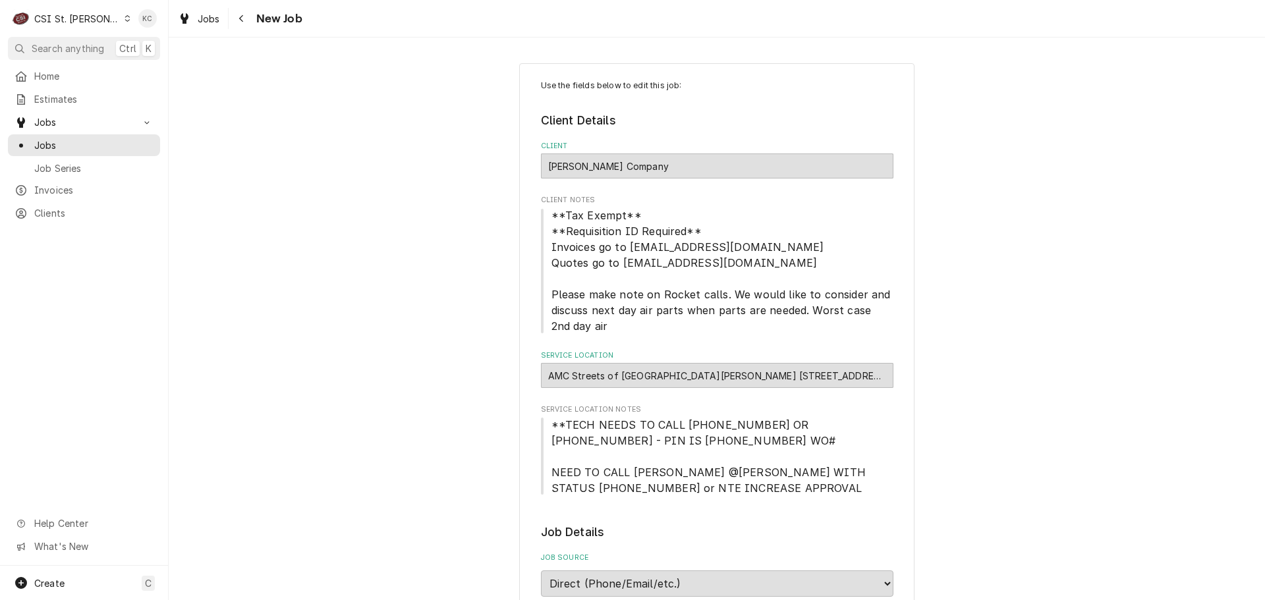
type textarea "x"
click at [242, 18] on icon "Navigate back" at bounding box center [241, 18] width 6 height 9
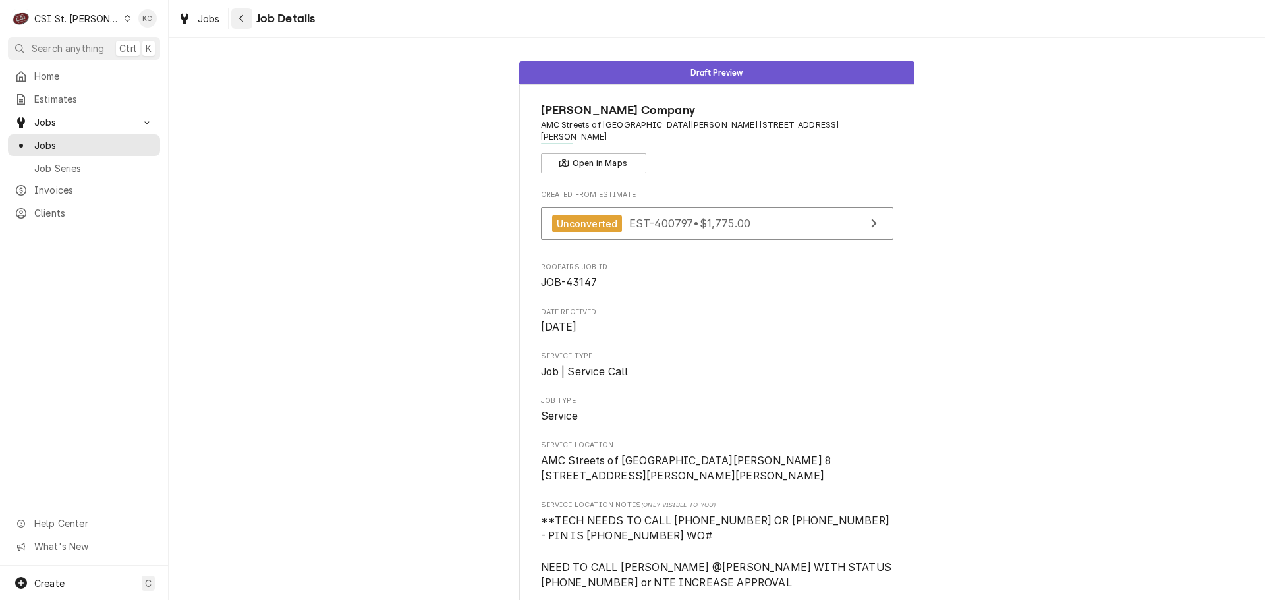
click at [242, 25] on button "Navigate back" at bounding box center [241, 18] width 21 height 21
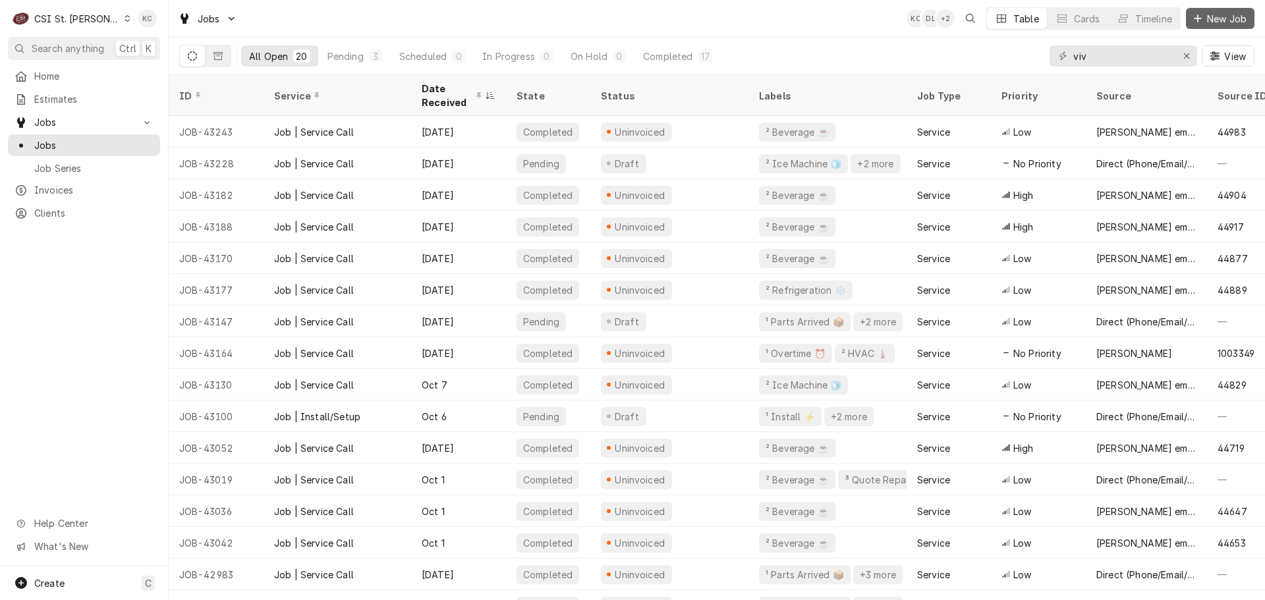
click at [1218, 11] on button "New Job" at bounding box center [1220, 18] width 69 height 21
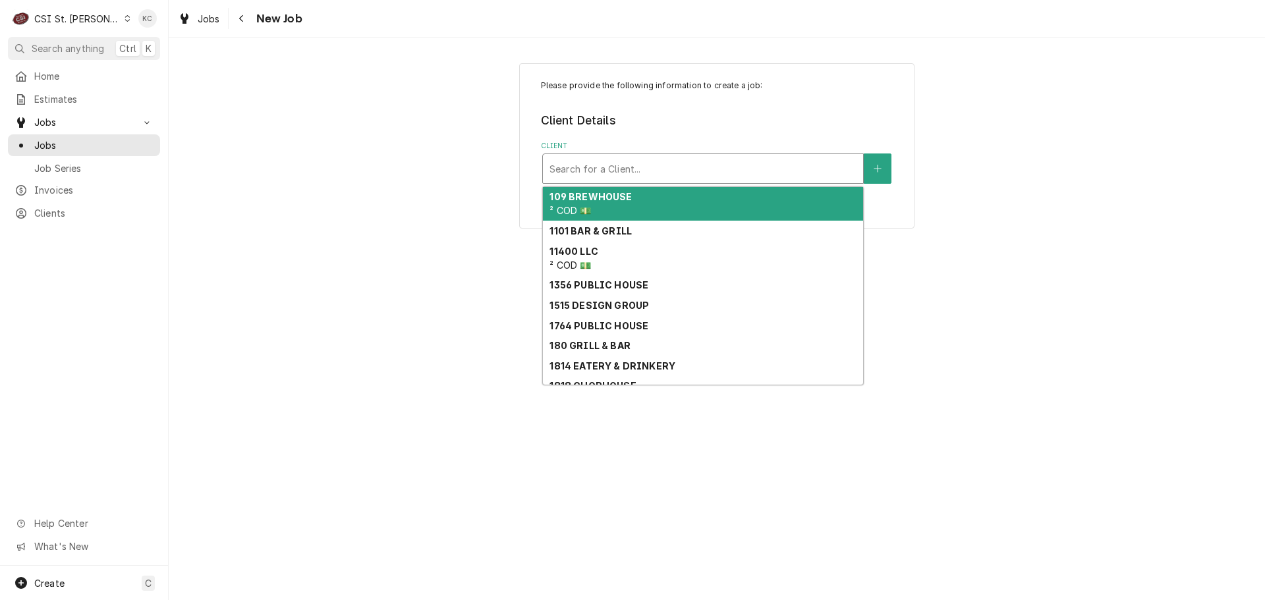
click at [722, 164] on div "Client" at bounding box center [702, 169] width 307 height 24
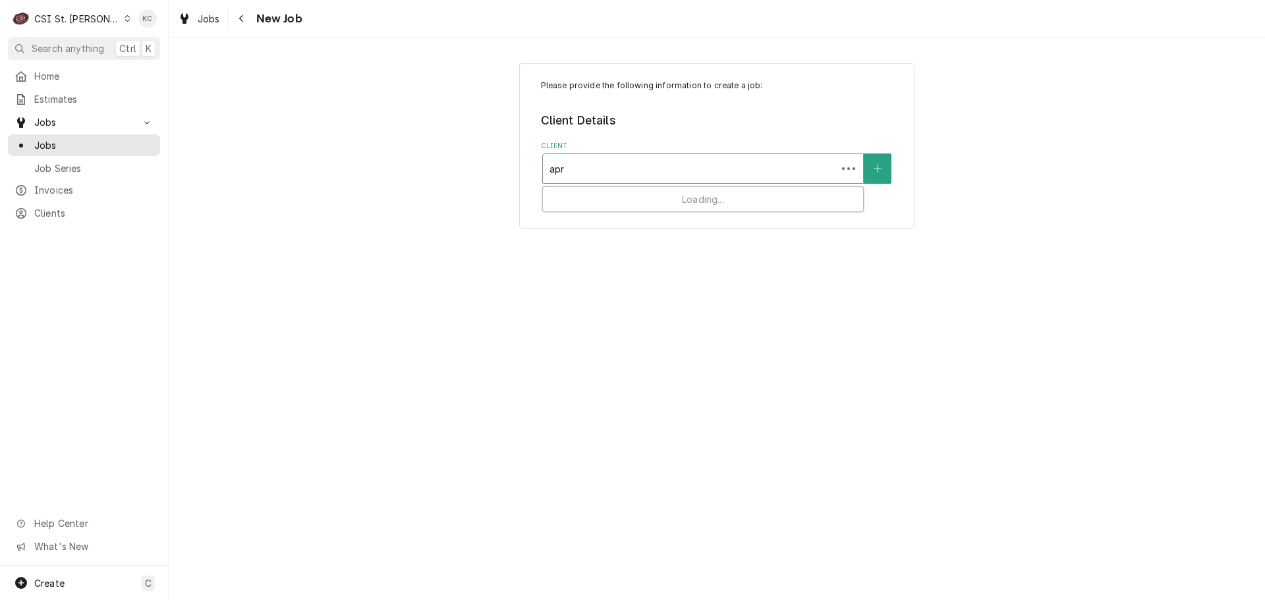
type input "apro"
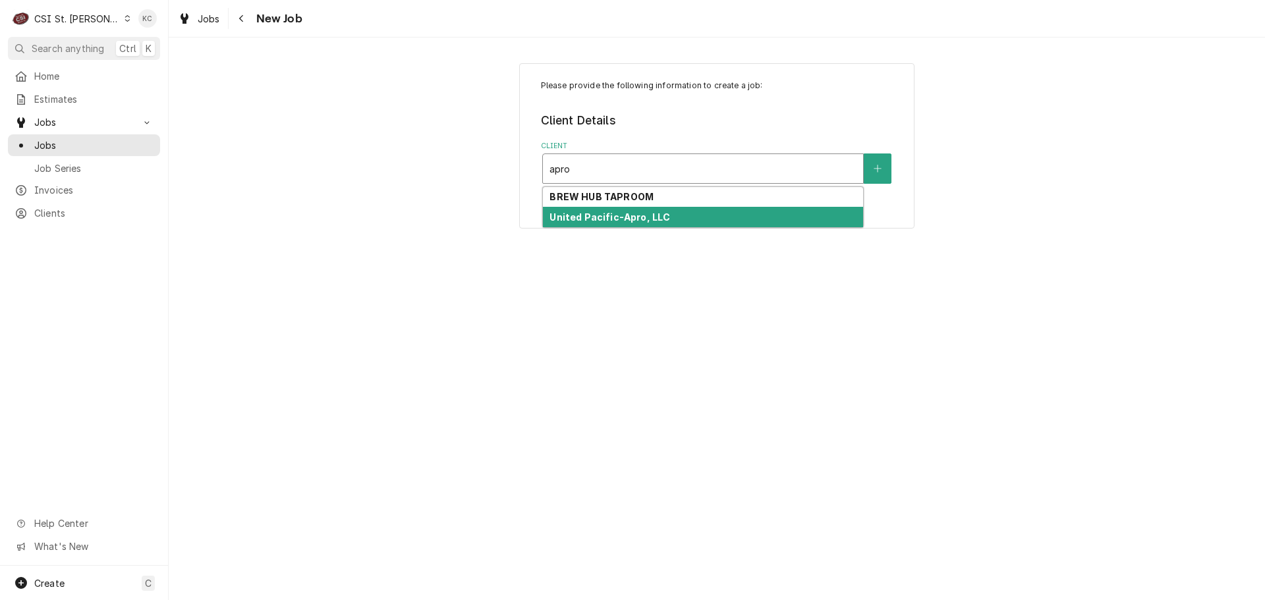
click at [687, 214] on div "United Pacific-Apro, LLC" at bounding box center [703, 217] width 320 height 20
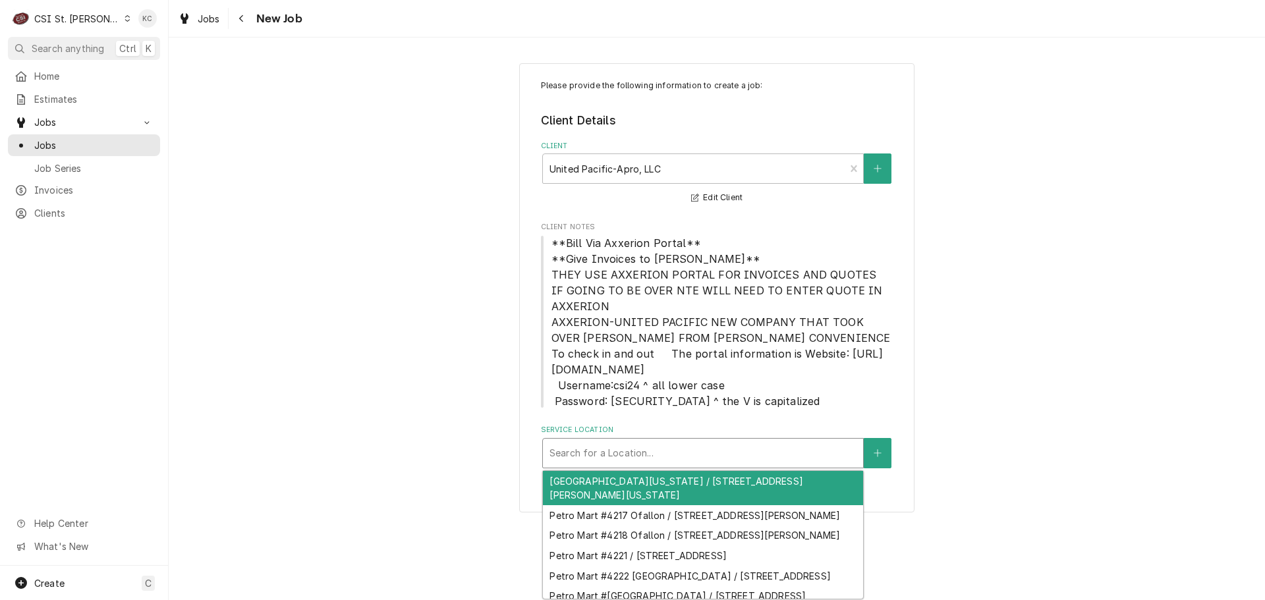
click at [764, 458] on div "Service Location" at bounding box center [702, 453] width 307 height 24
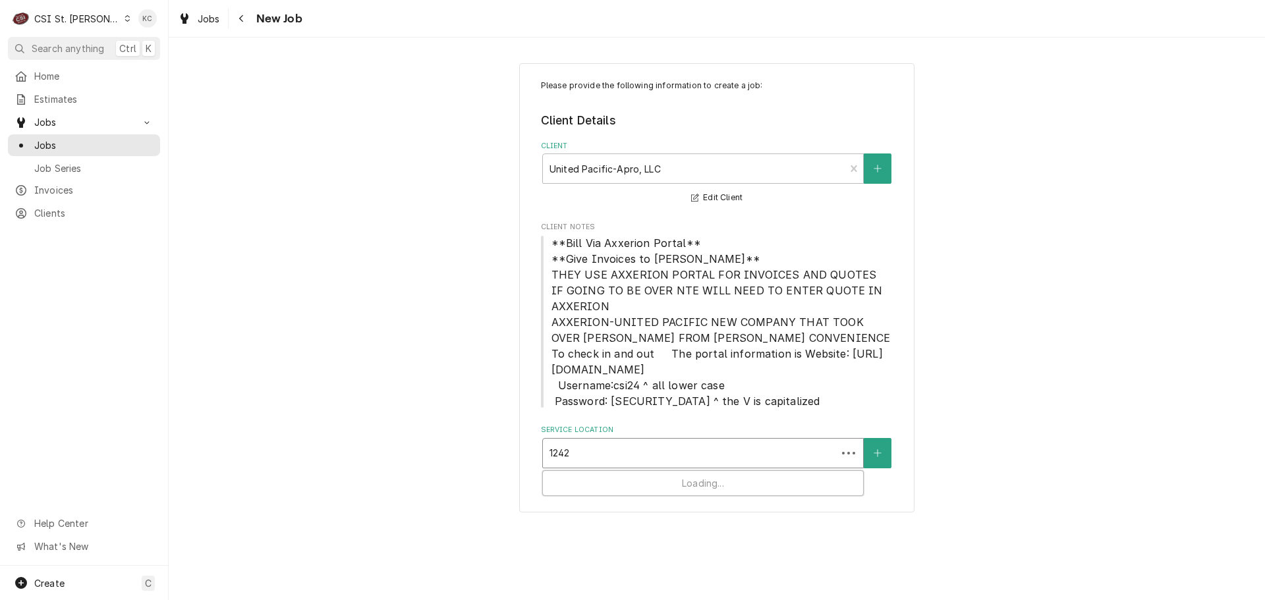
type input "12421"
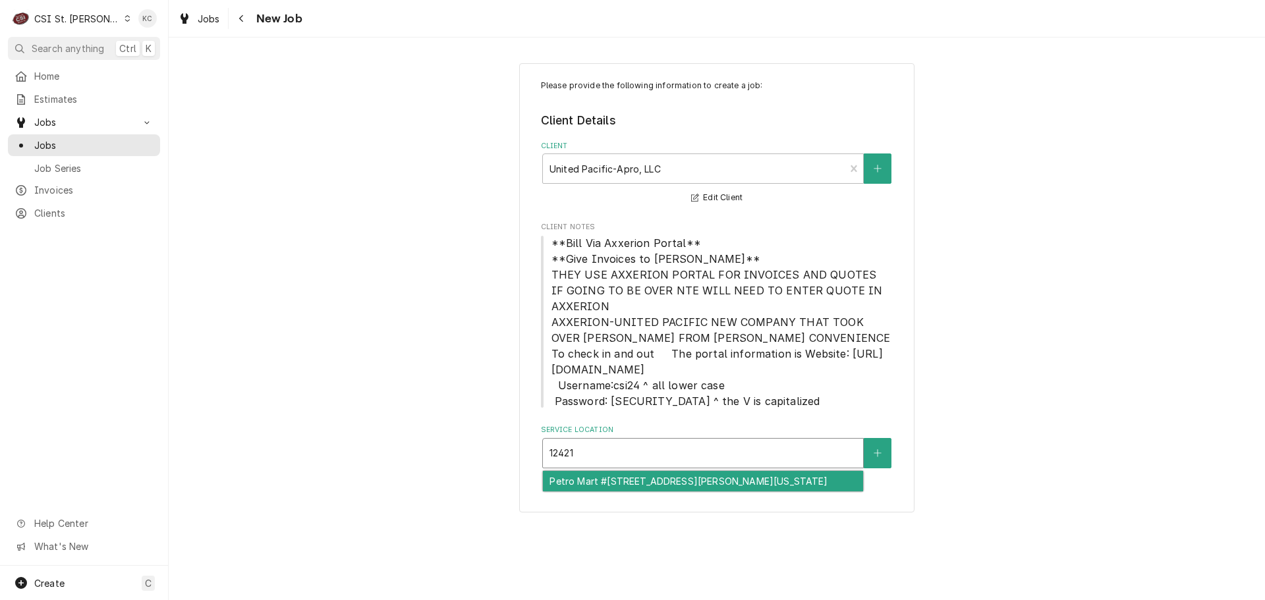
click at [740, 482] on div "Petro Mart #4261 / 12421 Dorsett Road, Maryland Heights, MO 63043" at bounding box center [703, 481] width 320 height 20
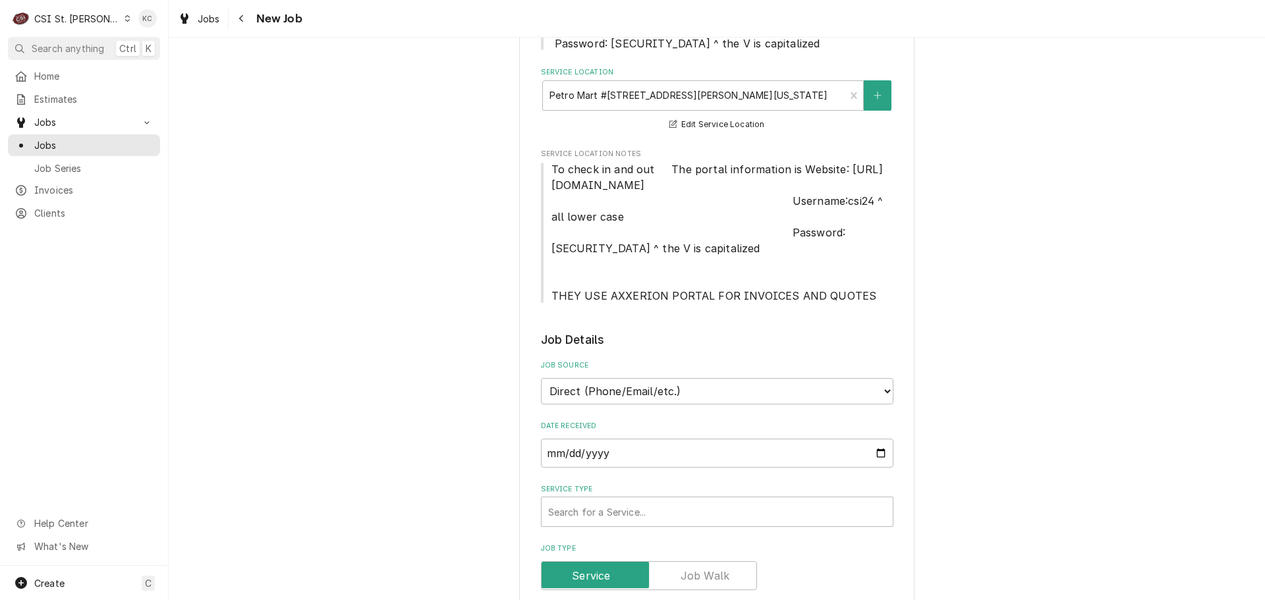
scroll to position [395, 0]
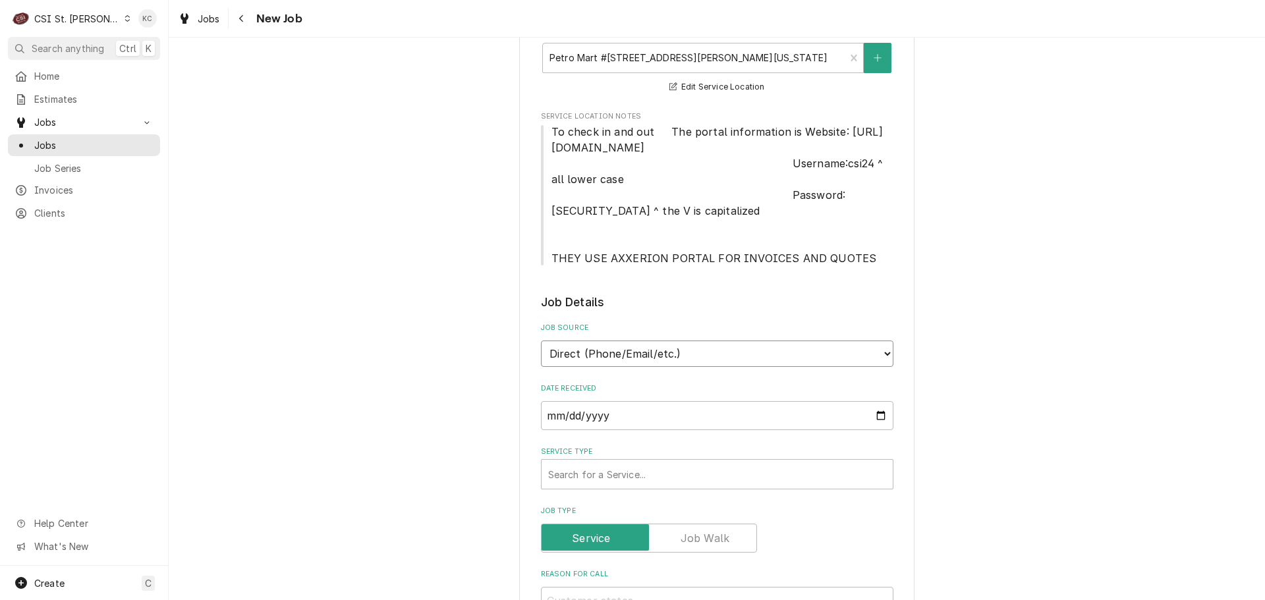
click at [713, 362] on select "Direct (Phone/Email/etc.) Service Channel Corrigo Ecotrak Other" at bounding box center [717, 354] width 352 height 26
select select "100"
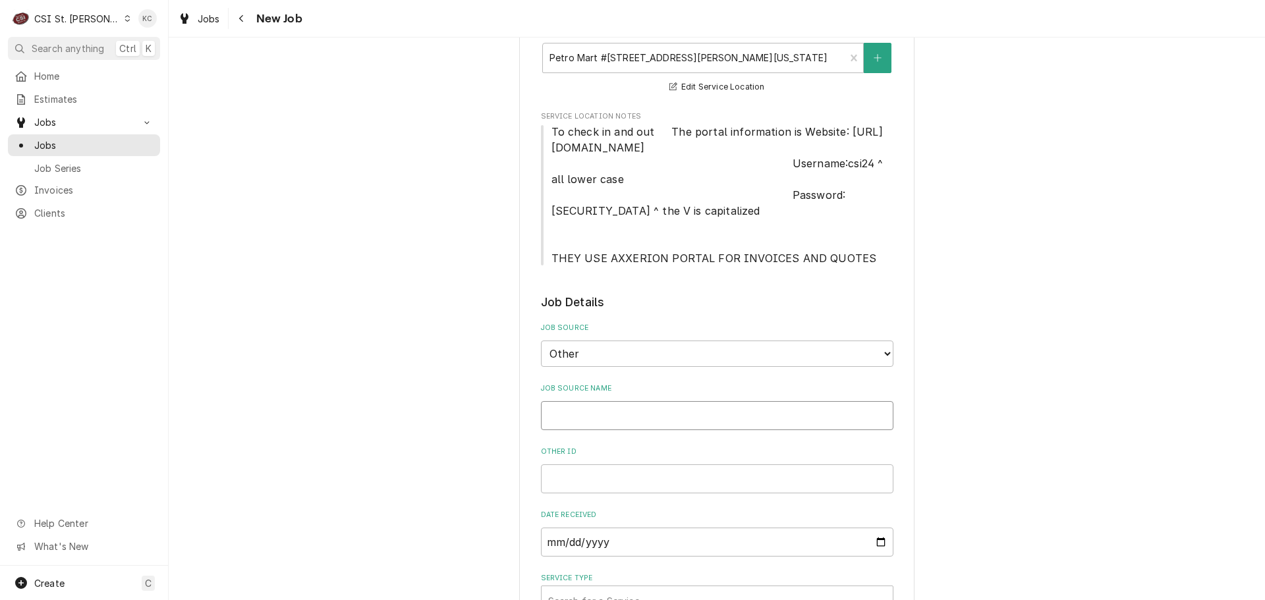
click at [692, 425] on input "Job Source Name" at bounding box center [717, 415] width 352 height 29
type textarea "x"
type input "n"
type textarea "x"
type input "no"
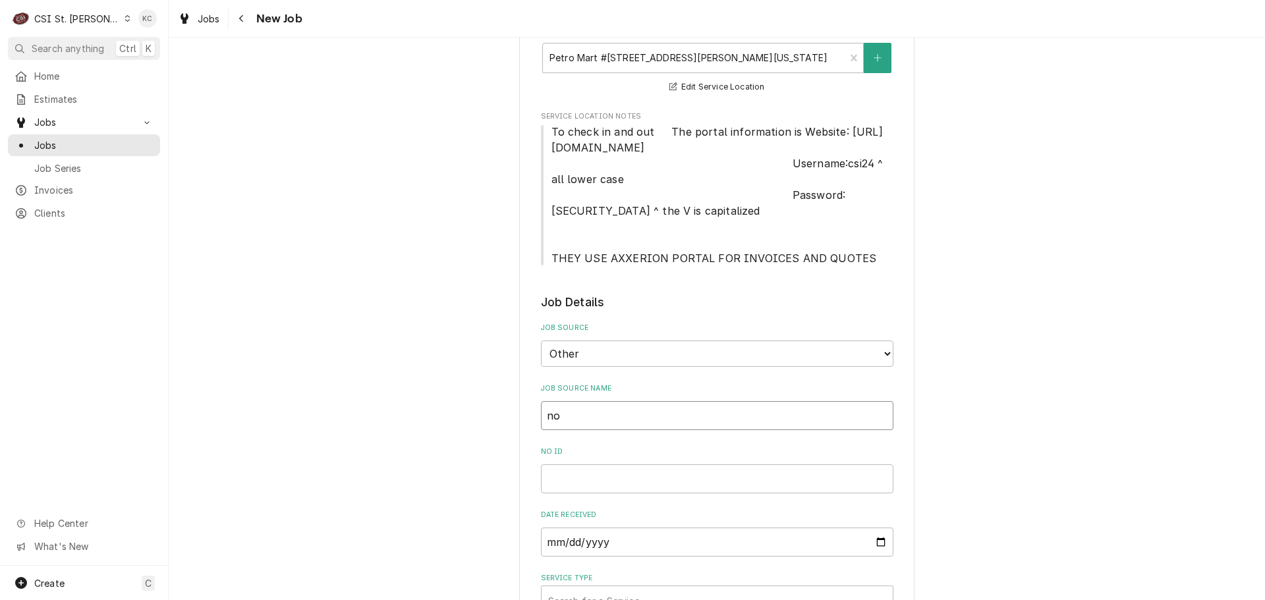
type textarea "x"
type input "nor"
type textarea "x"
type input "nore"
type textarea "x"
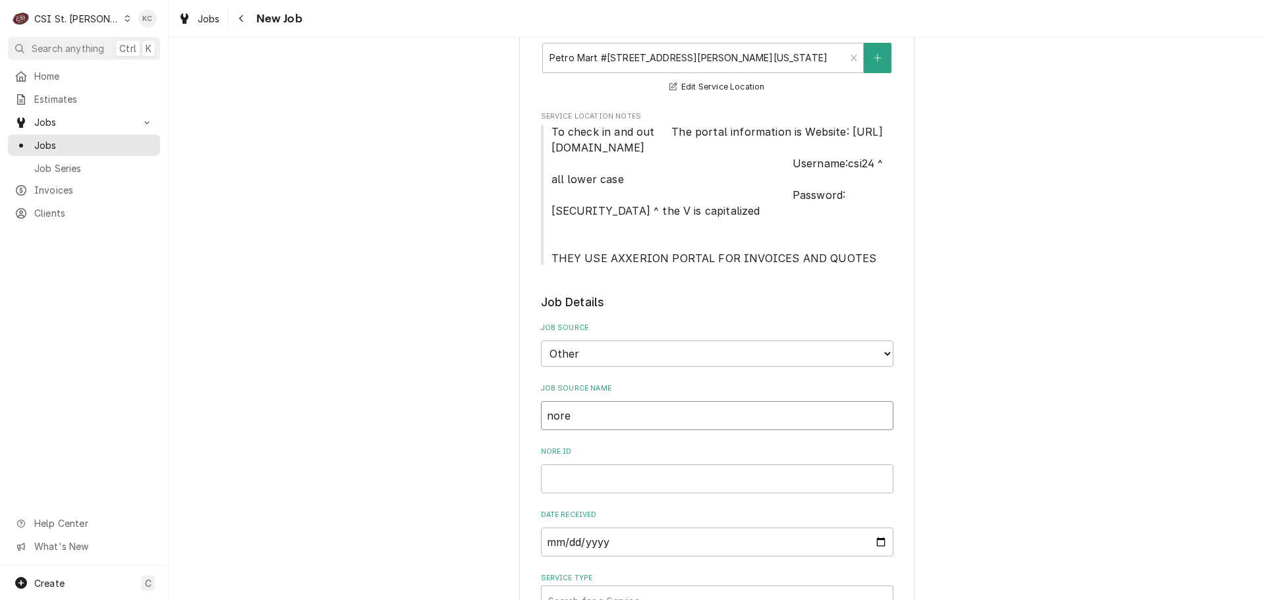
type input "norep"
type textarea "x"
type input "norepl"
type textarea "x"
type input "noreply"
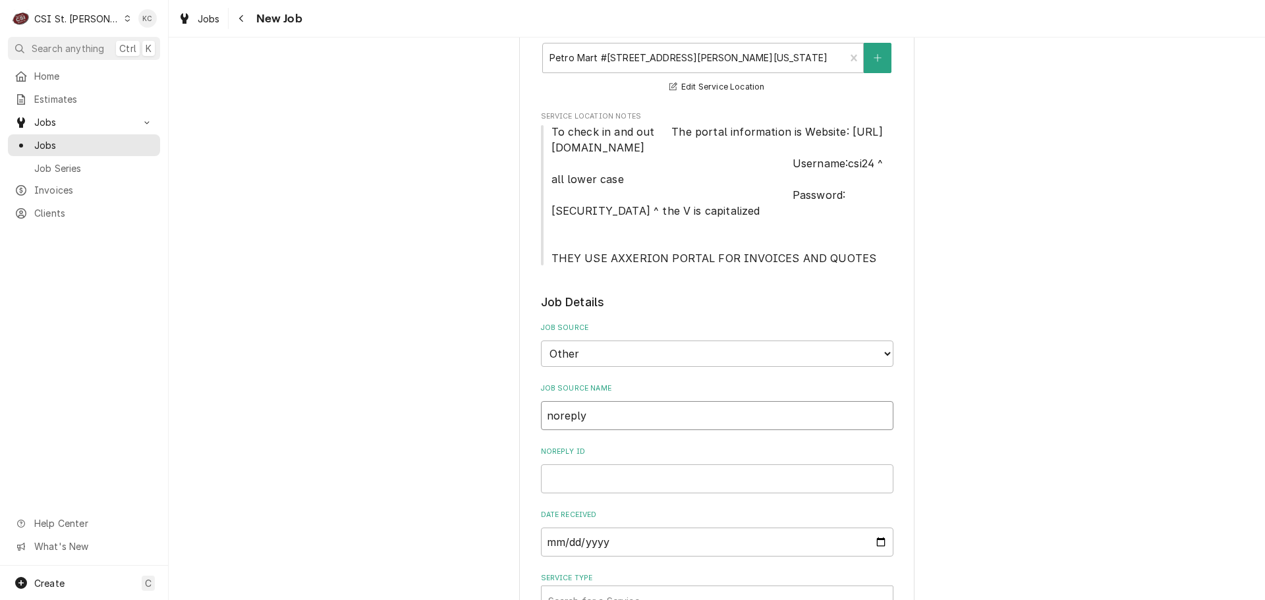
type textarea "x"
type input "noreply@"
type textarea "x"
type input "noreply@a"
type textarea "x"
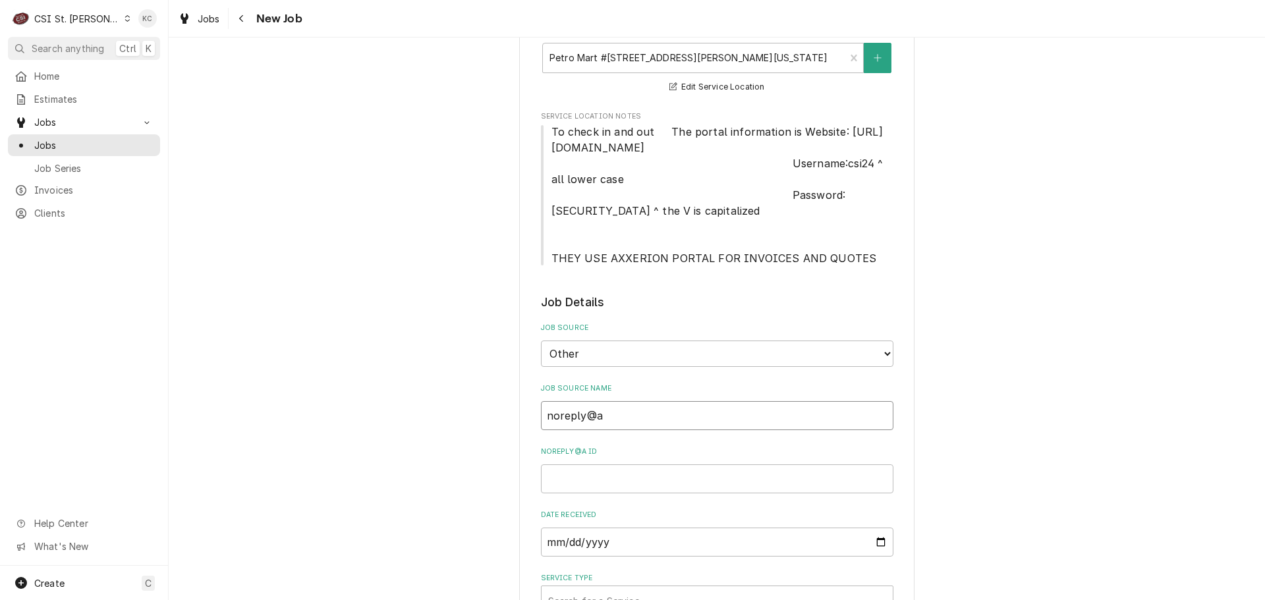
type input "noreply@ax"
type textarea "x"
type input "noreply@axx"
type textarea "x"
type input "noreply@axxe"
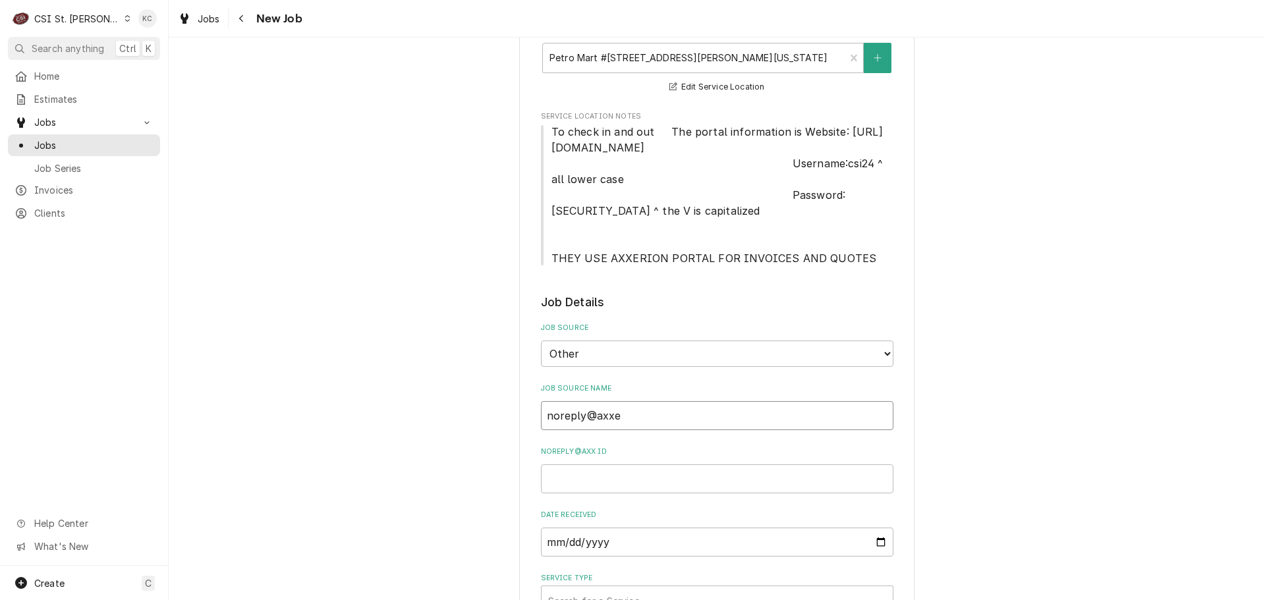
type textarea "x"
type input "noreply@axxer"
type textarea "x"
type input "noreply@axxeri"
type textarea "x"
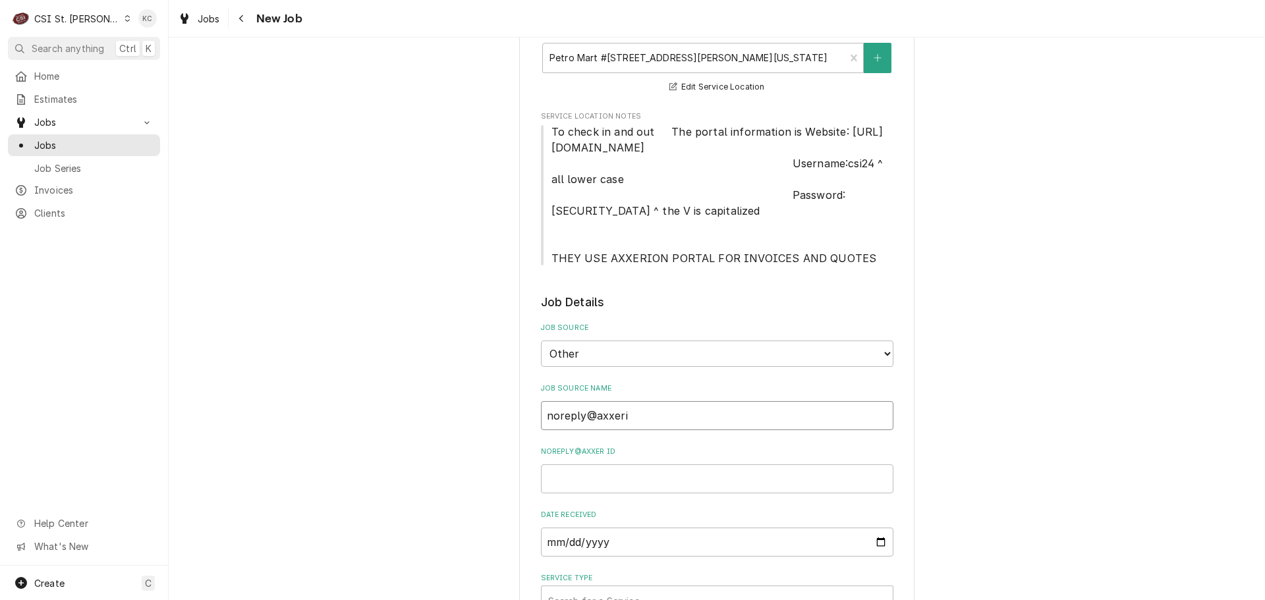
type input "noreply@axxerio"
type textarea "x"
type input "noreply@axxerion"
type textarea "x"
type input "noreply@axxerion"
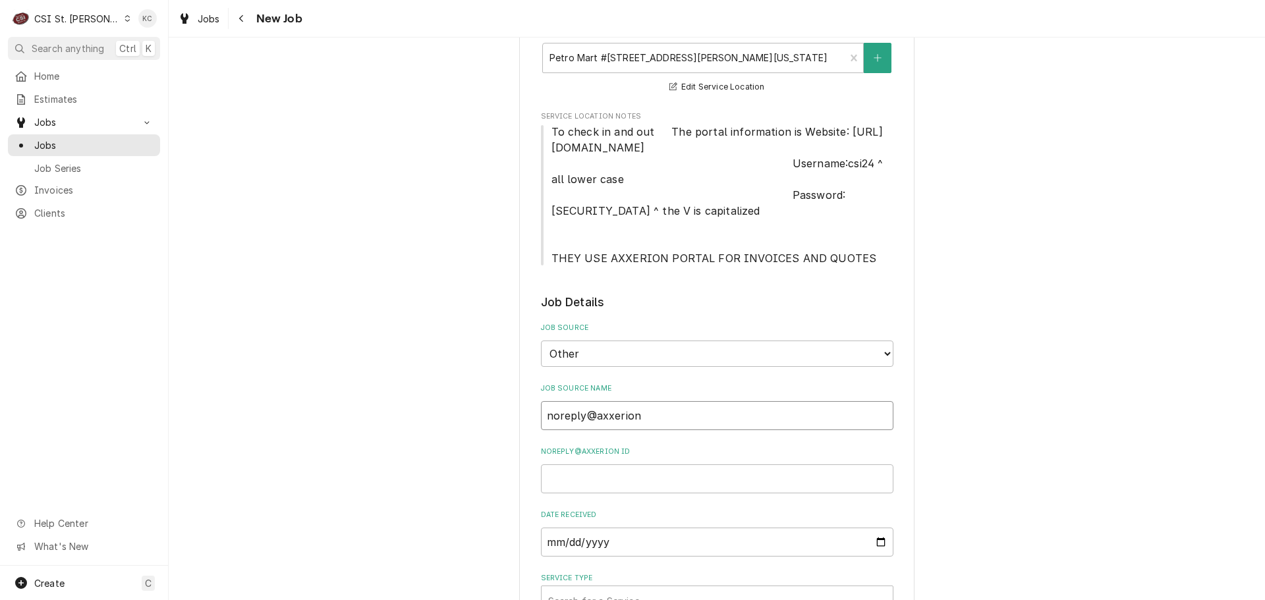
type textarea "x"
type input "noreply@axxerion e"
type textarea "x"
type input "noreply@axxerion em"
type textarea "x"
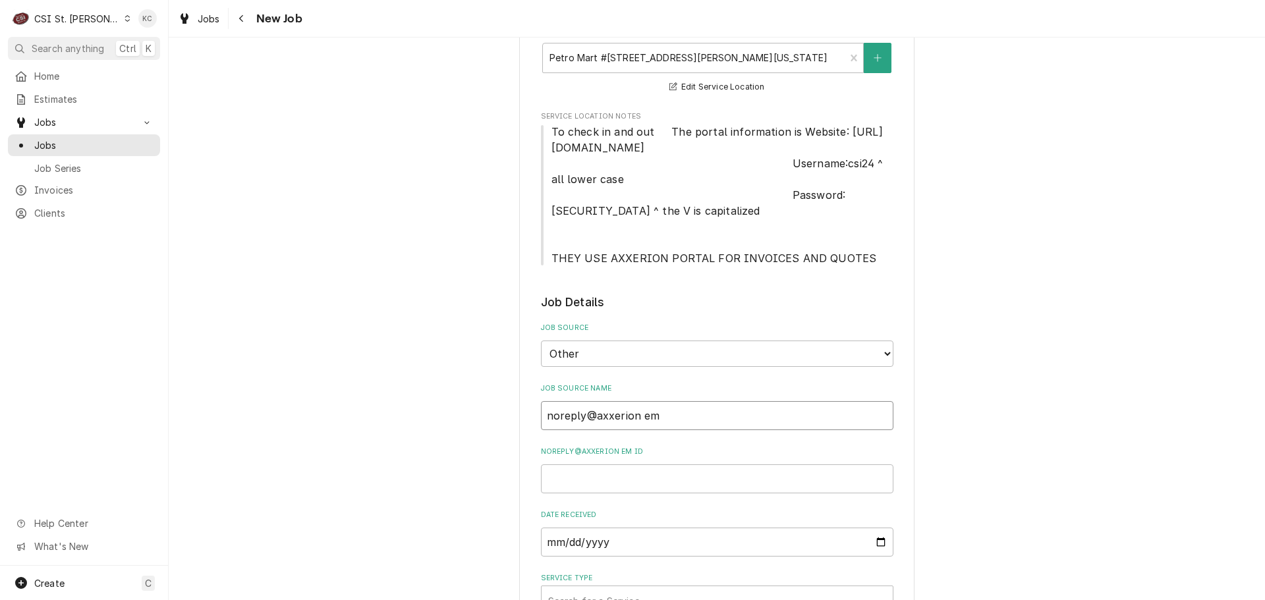
type input "noreply@axxerion ema"
type textarea "x"
type input "noreply@axxerion emai"
type textarea "x"
type input "noreply@axxerion email"
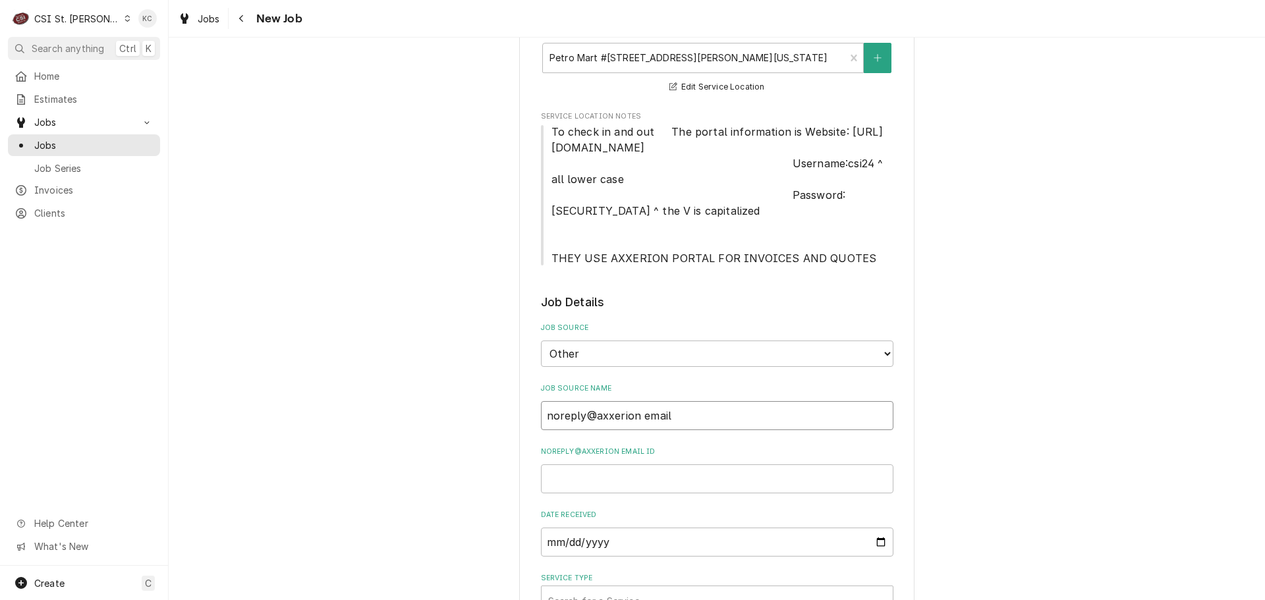
type textarea "x"
type input "noreply@axxerion email"
click at [577, 477] on input "noreply@axxerion email ID" at bounding box center [717, 478] width 352 height 29
paste input "WRK-2599304"
type textarea "x"
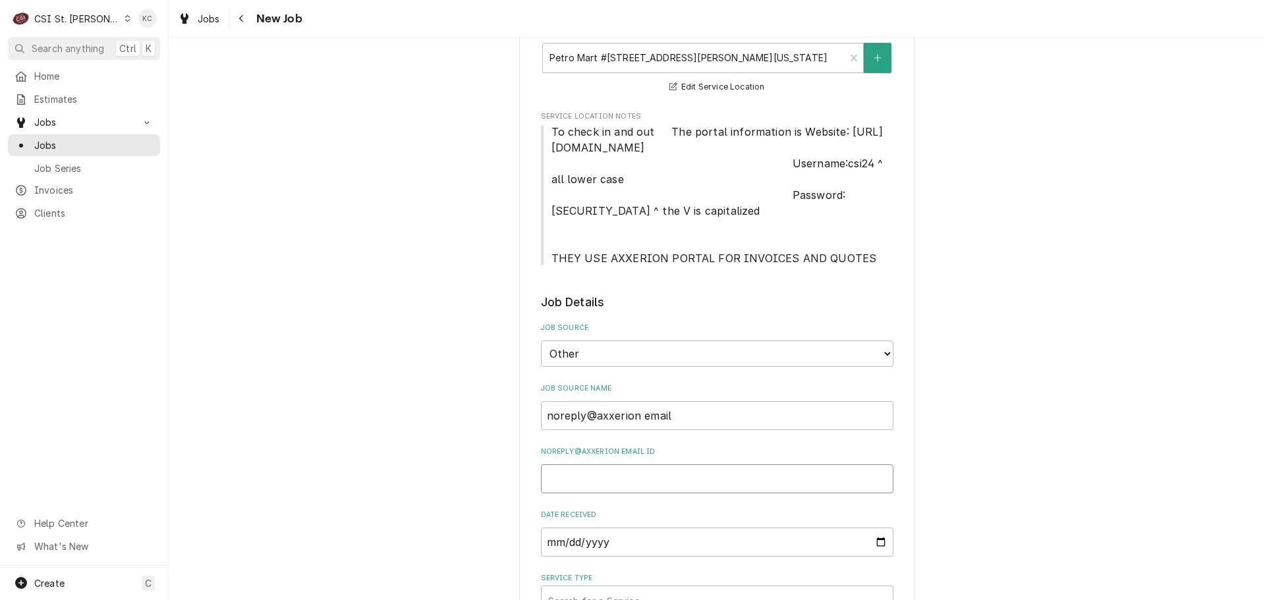
type input "WRK-2599304"
type textarea "x"
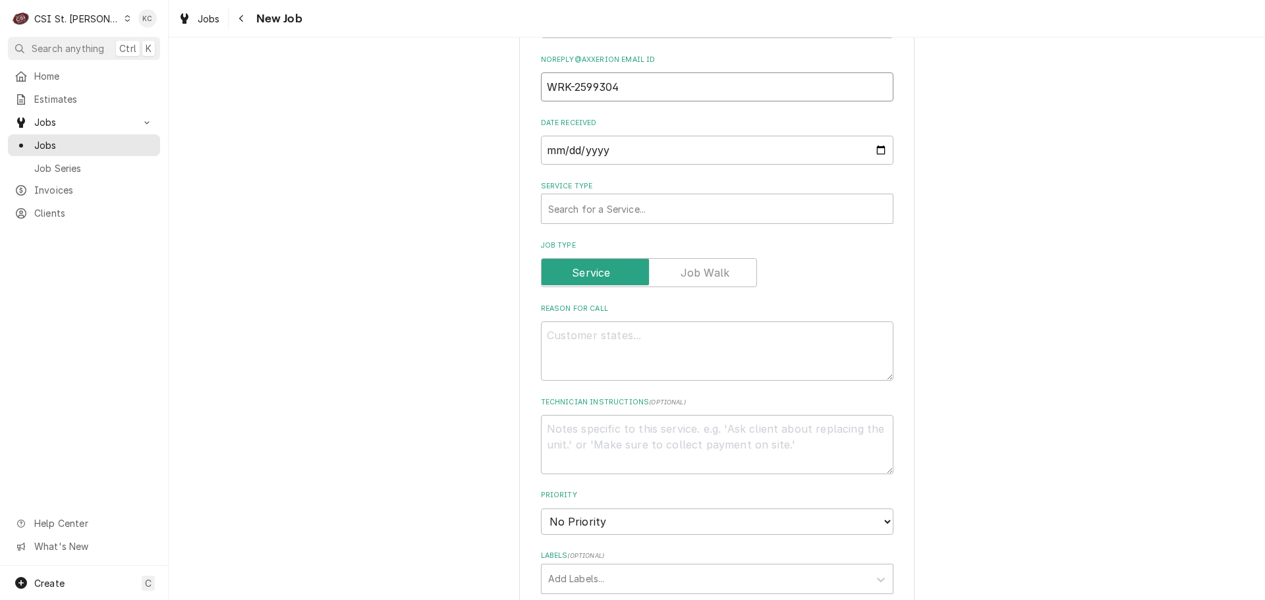
scroll to position [790, 0]
type input "WRK-2599304"
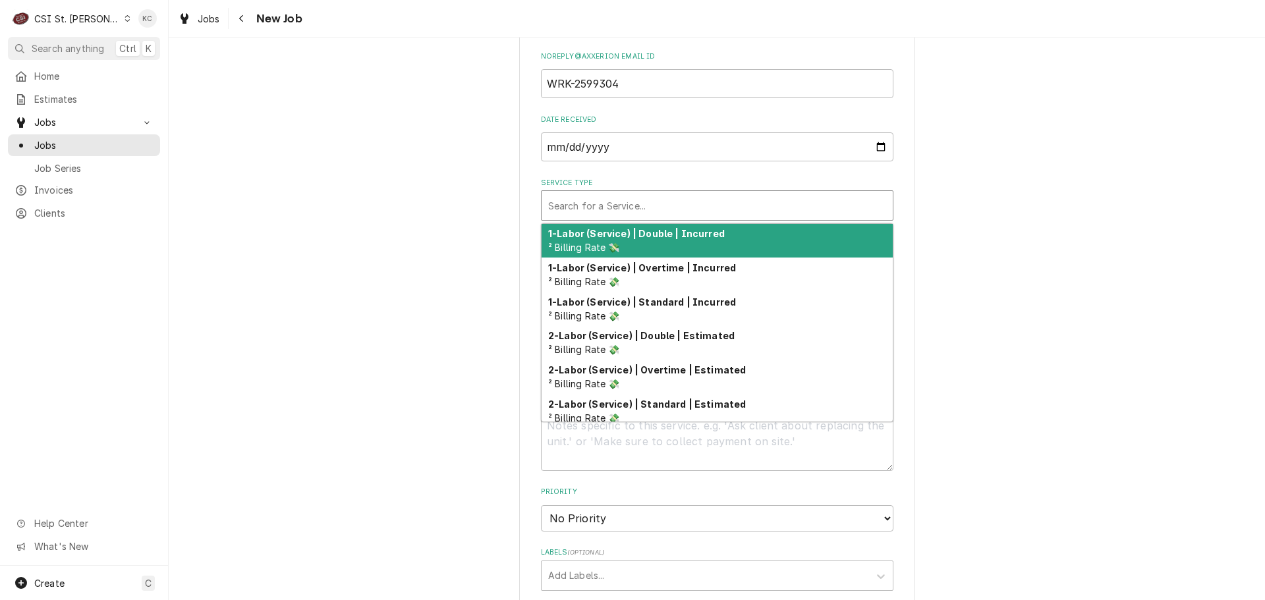
click at [614, 204] on div "Service Type" at bounding box center [717, 206] width 338 height 24
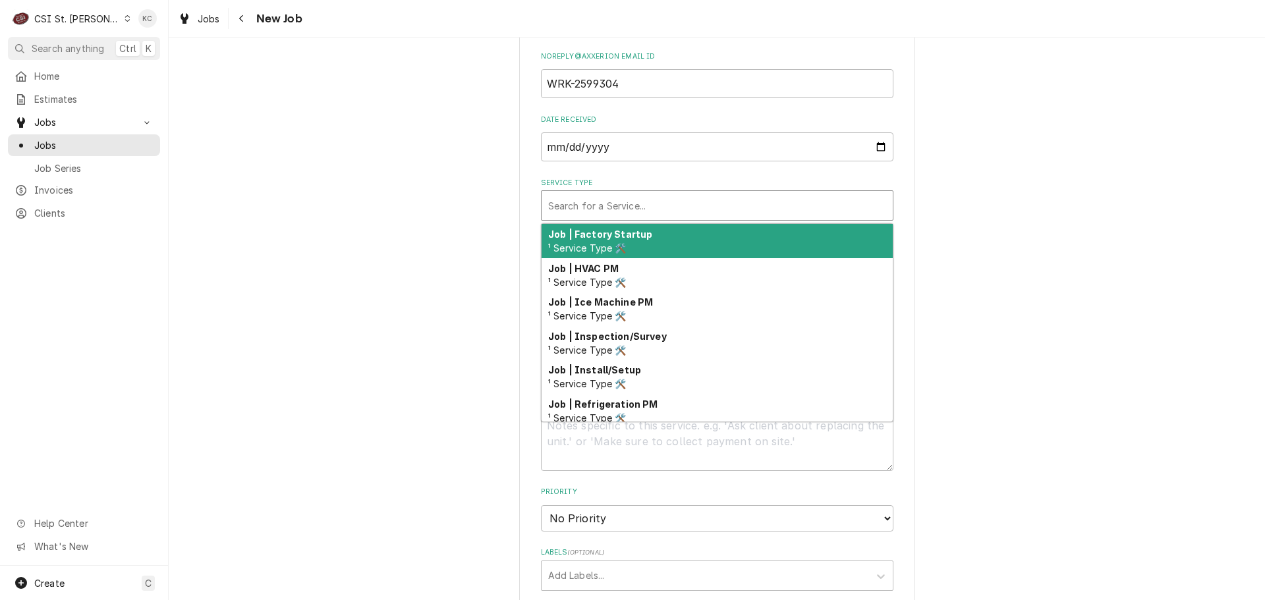
scroll to position [690, 0]
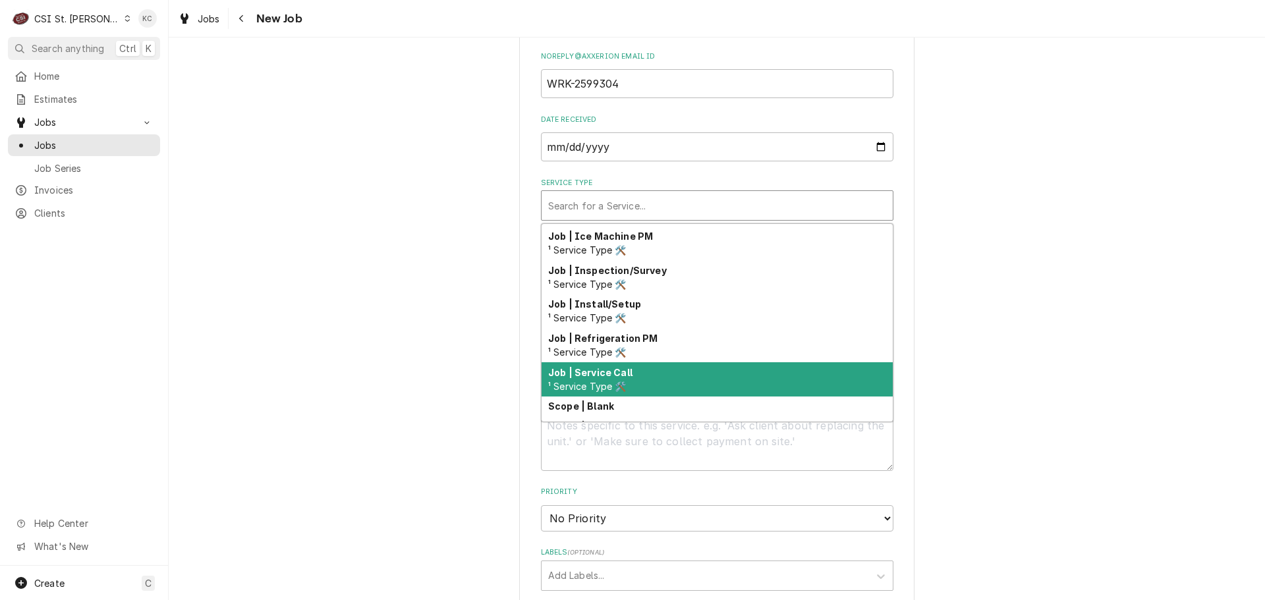
click at [649, 372] on div "Job | Service Call ¹ Service Type 🛠️" at bounding box center [716, 379] width 351 height 34
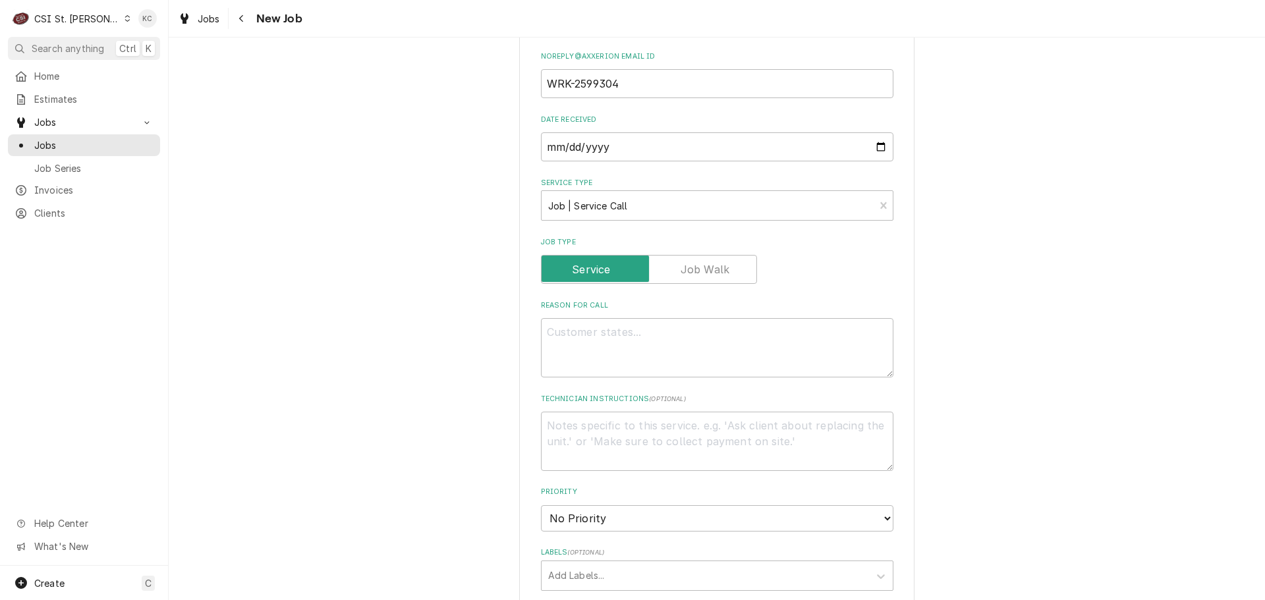
click at [959, 370] on div "Please provide the following information to create a job: Client Details Client…" at bounding box center [717, 190] width 1096 height 1858
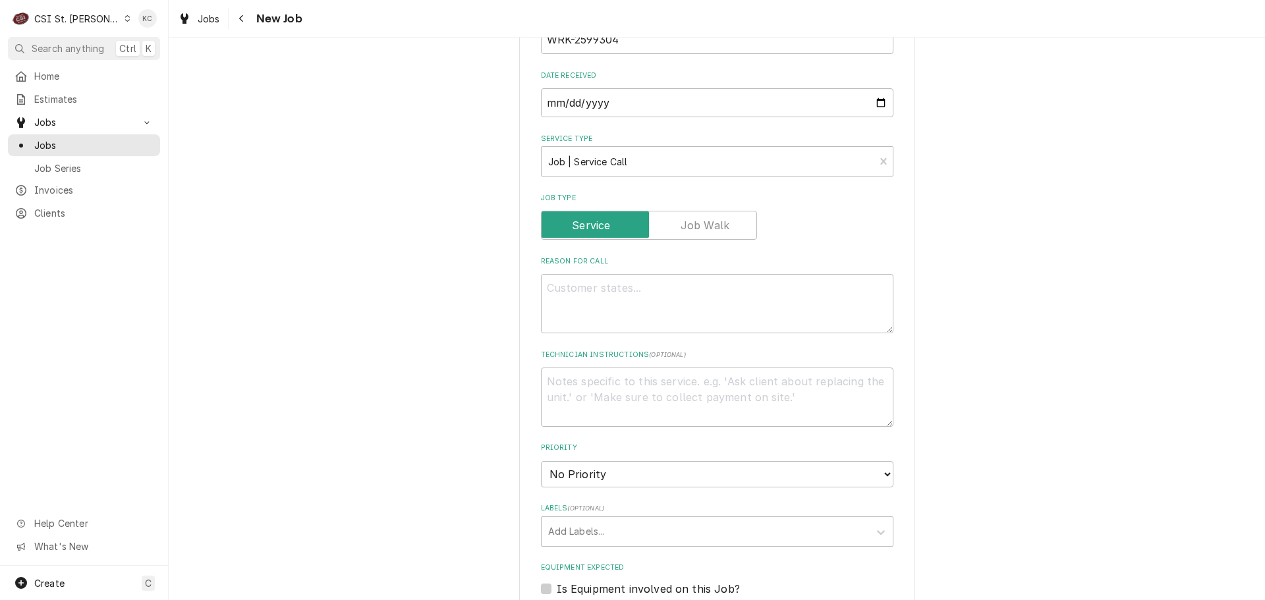
scroll to position [856, 0]
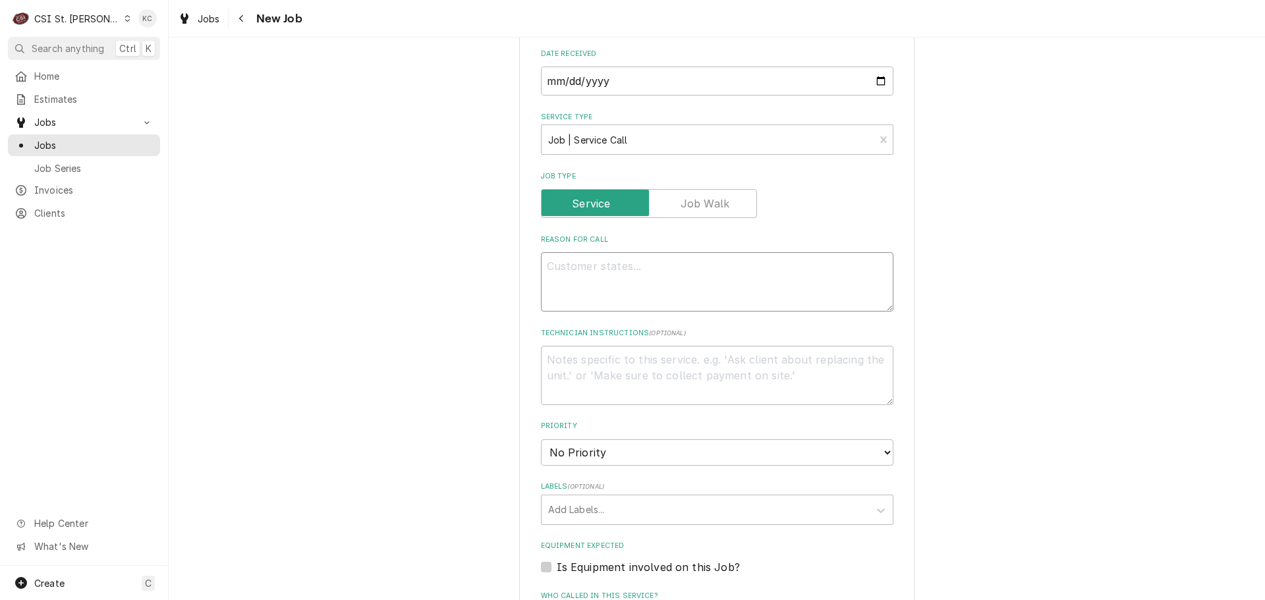
click at [767, 265] on textarea "Reason For Call" at bounding box center [717, 281] width 352 height 59
click at [573, 267] on textarea "Reason For Call" at bounding box center [717, 281] width 352 height 59
paste textarea "Pizza oven top rollers are not working to roll the pizza down the conveyor to e…"
type textarea "x"
type textarea "Pizza oven top rollers are not working to roll the pizza down the conveyor to e…"
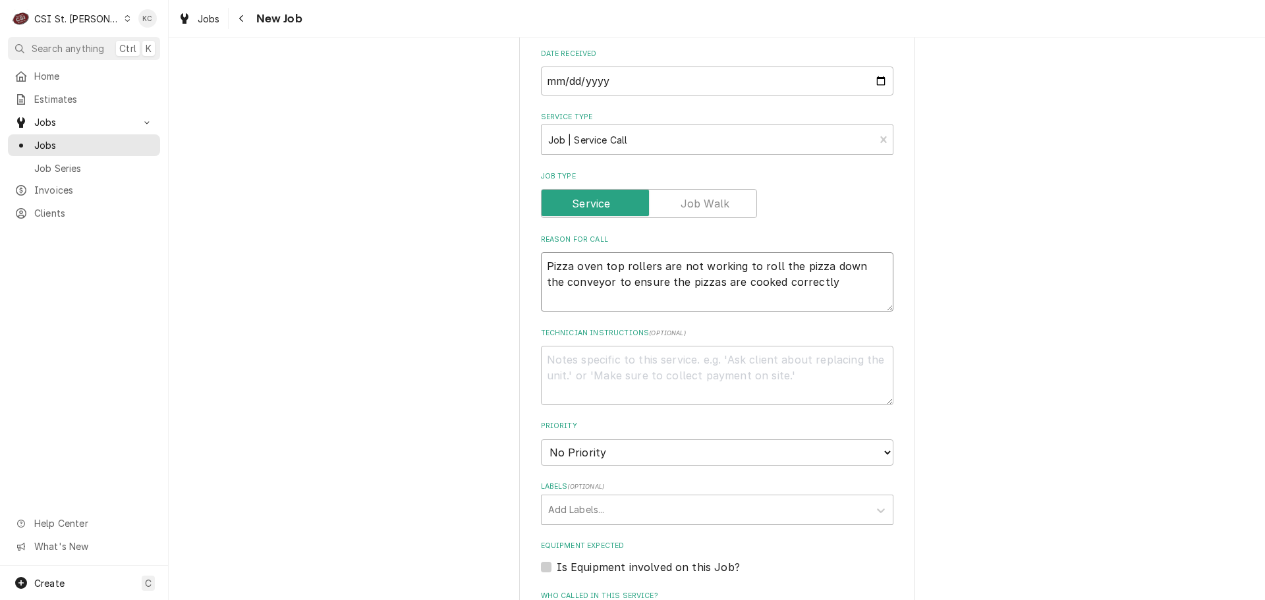
type textarea "x"
type textarea "Pizza oven top rollers are not working to roll the pizza down the conveyor to e…"
click at [592, 364] on textarea "Technician Instructions ( optional )" at bounding box center [717, 375] width 352 height 59
type textarea "x"
type textarea "N"
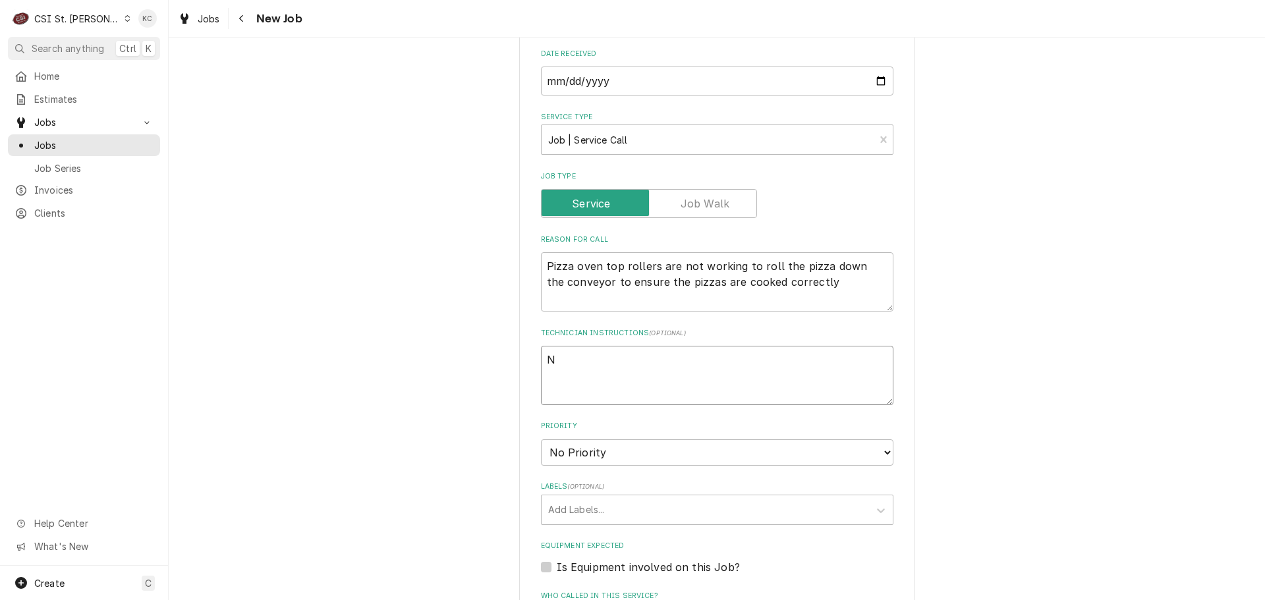
type textarea "x"
type textarea "NT"
type textarea "x"
type textarea "NTE"
type textarea "x"
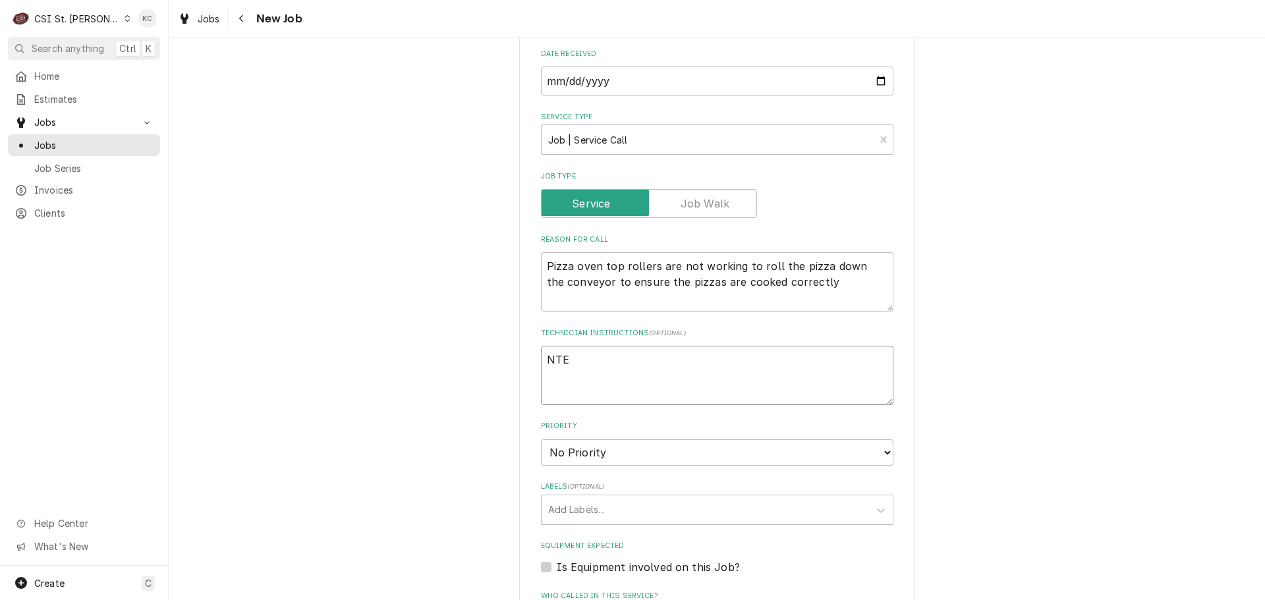
type textarea "NTE $"
type textarea "x"
type textarea "NTE $7"
type textarea "x"
type textarea "NTE $75"
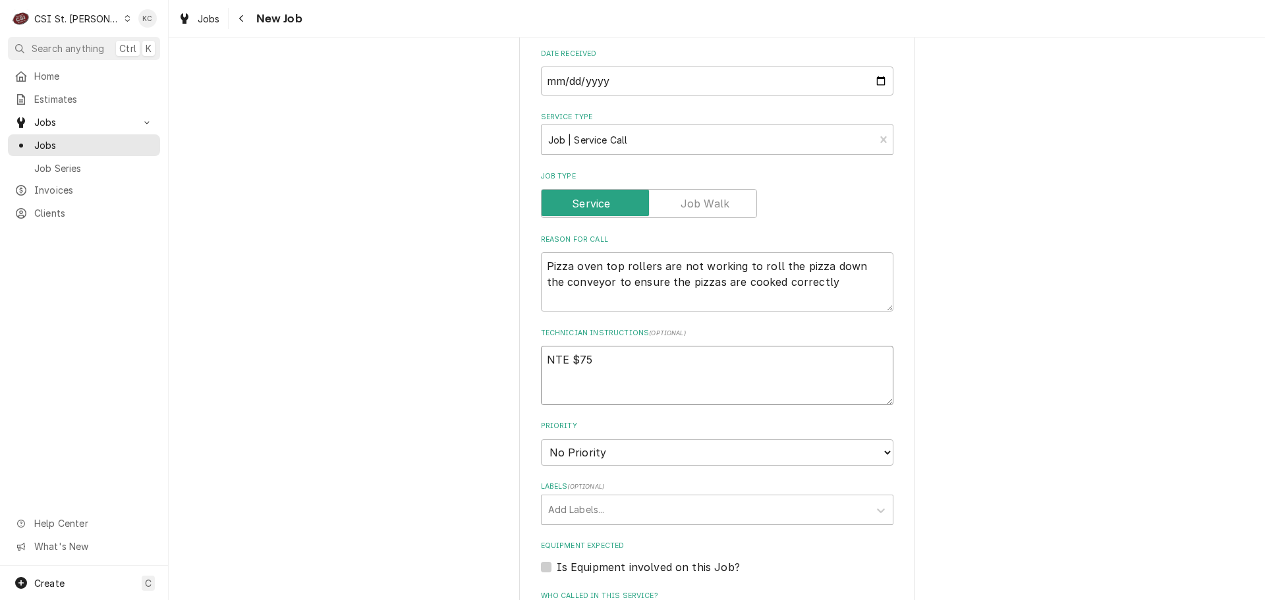
type textarea "x"
type textarea "NTE $750"
type textarea "x"
type textarea "NTE $75"
type textarea "x"
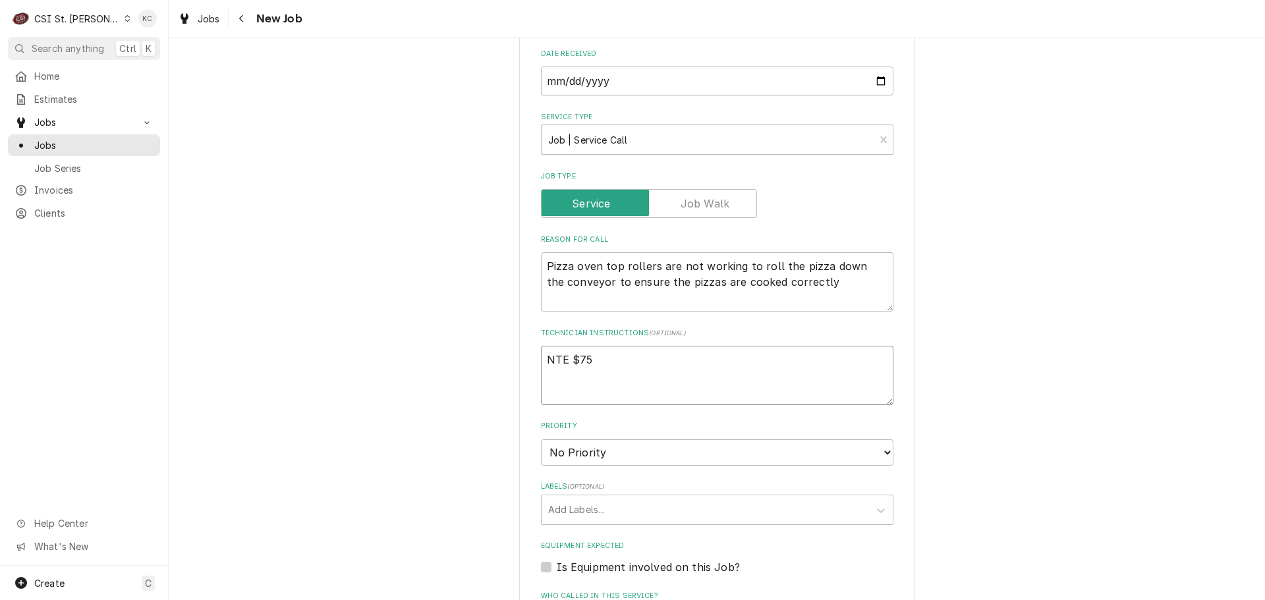
type textarea "NTE $7"
type textarea "x"
type textarea "NTE $"
type textarea "x"
type textarea "NTE $8"
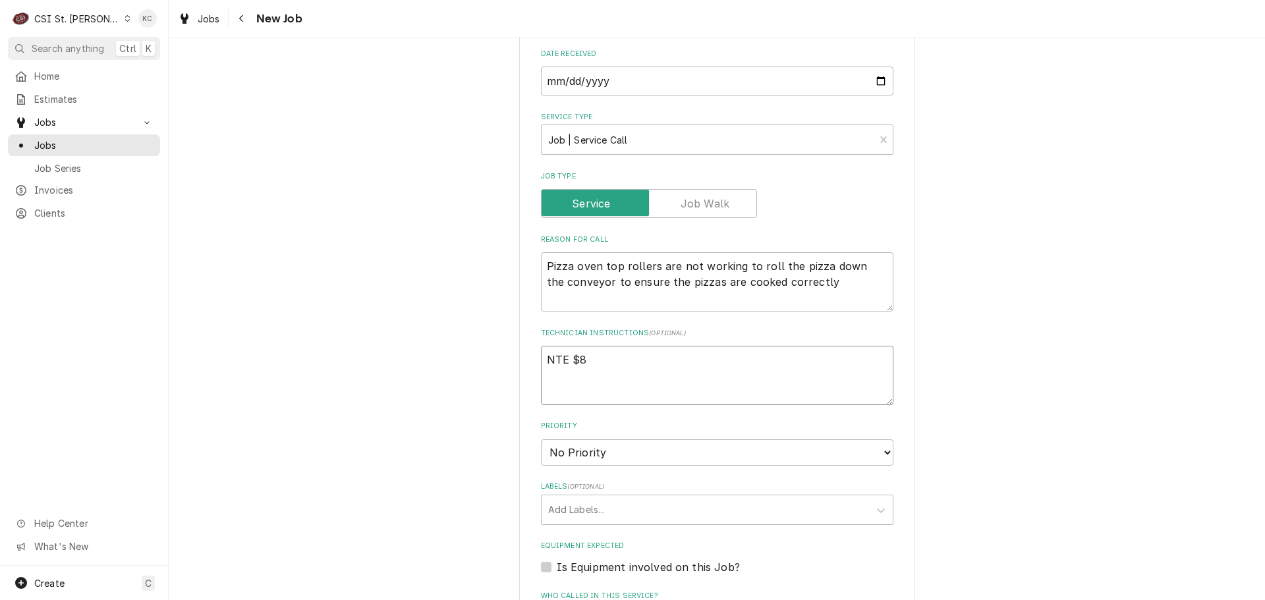
type textarea "x"
type textarea "NTE $85"
type textarea "x"
type textarea "NTE $850"
type textarea "x"
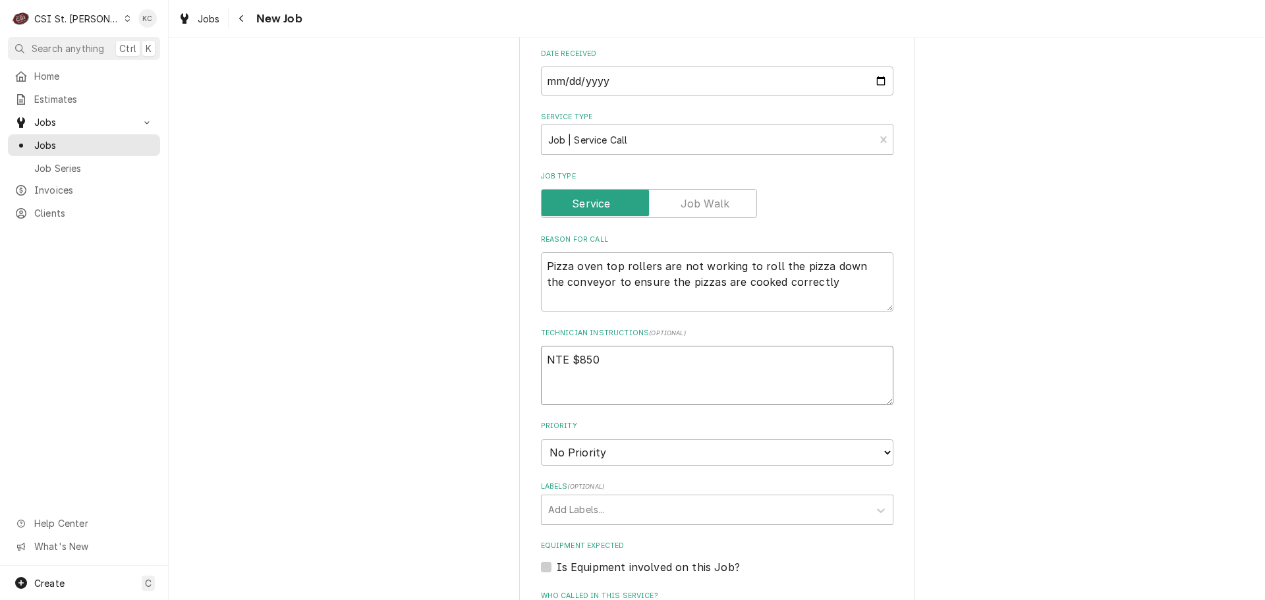
type textarea "NTE $850"
type textarea "x"
type textarea "NTE $850"
type textarea "x"
type textarea "NTE $850"
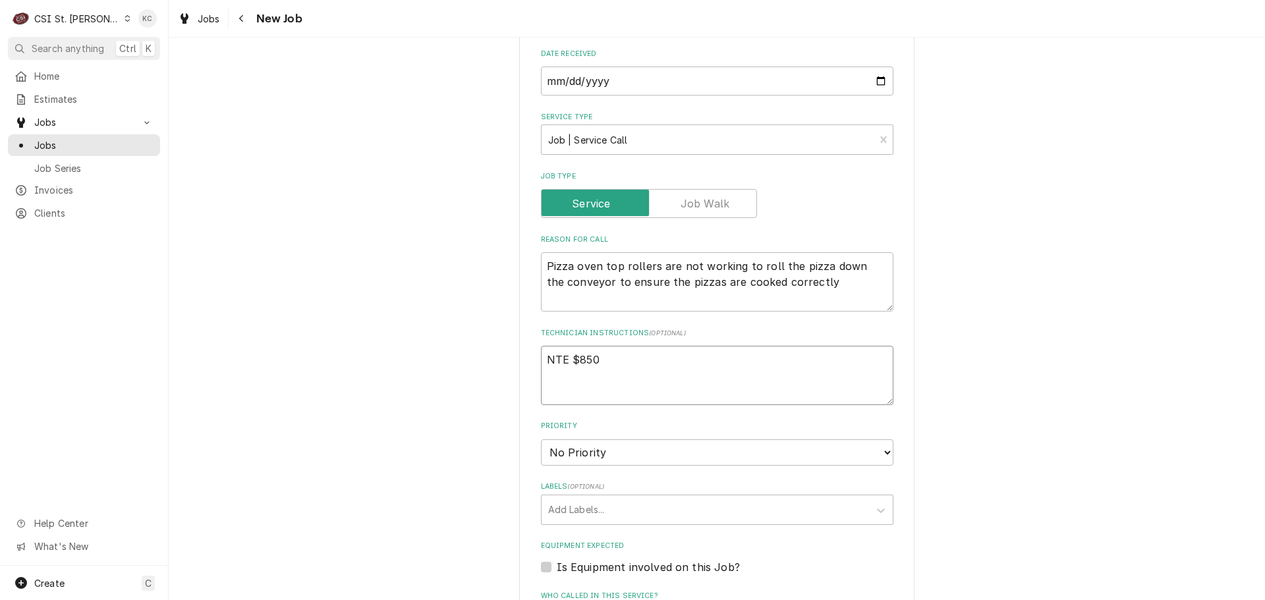
click at [574, 353] on textarea "NTE $850" at bounding box center [717, 375] width 352 height 59
paste textarea "Priority: P1 - 4 Hr Em. Resp"
type textarea "x"
type textarea "Priority: P1 - 4 Hr Em. Resp NTE $850"
click at [636, 388] on textarea "Priority: P1 - 4 Hr Em. Resp NTE $850" at bounding box center [717, 375] width 352 height 59
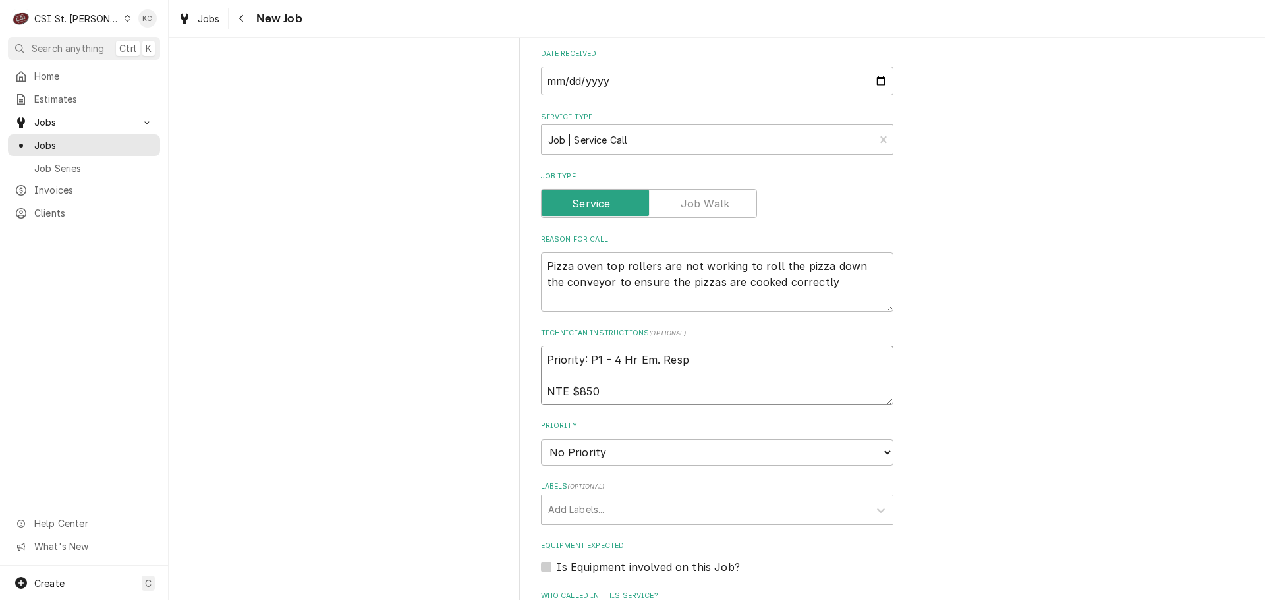
type textarea "x"
type textarea "Priority: P1 - 4 Hr Em. Resp NTE $850"
type textarea "x"
type textarea "Priority: P1 - 4 Hr Em. Resp NTE $850"
type textarea "x"
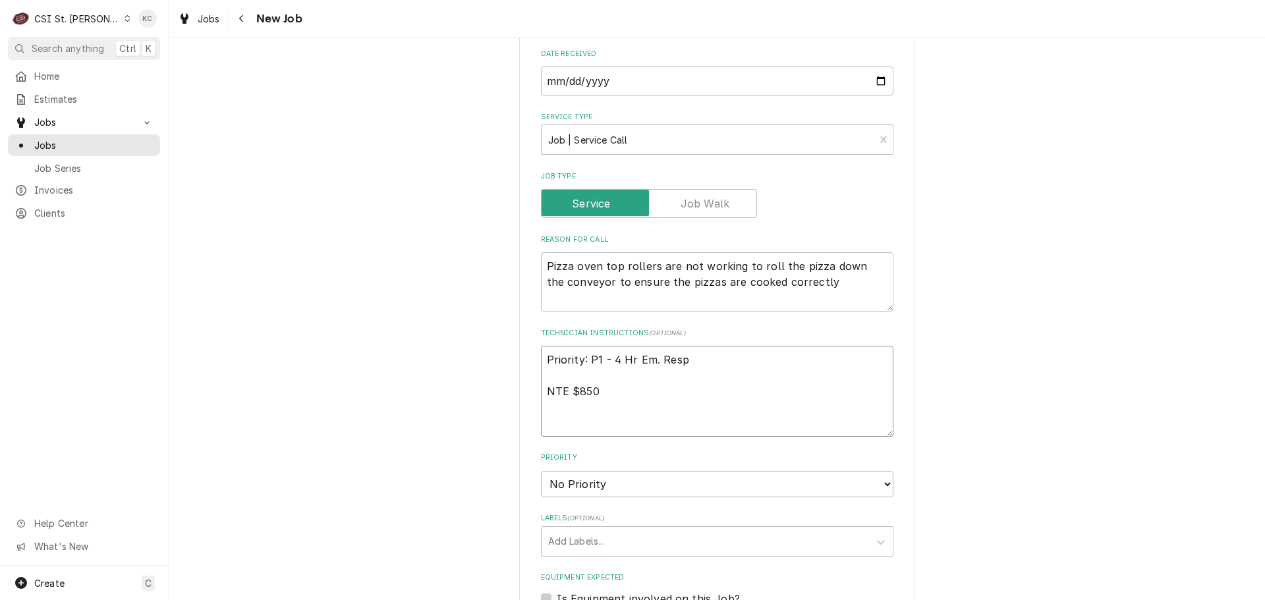
type textarea "Priority: P1 - 4 Hr Em. Resp NTE $850 M"
type textarea "x"
type textarea "Priority: P1 - 4 Hr Em. Resp NTE $850 MO"
type textarea "x"
type textarea "Priority: P1 - 4 Hr Em. Resp NTE $850 MOD"
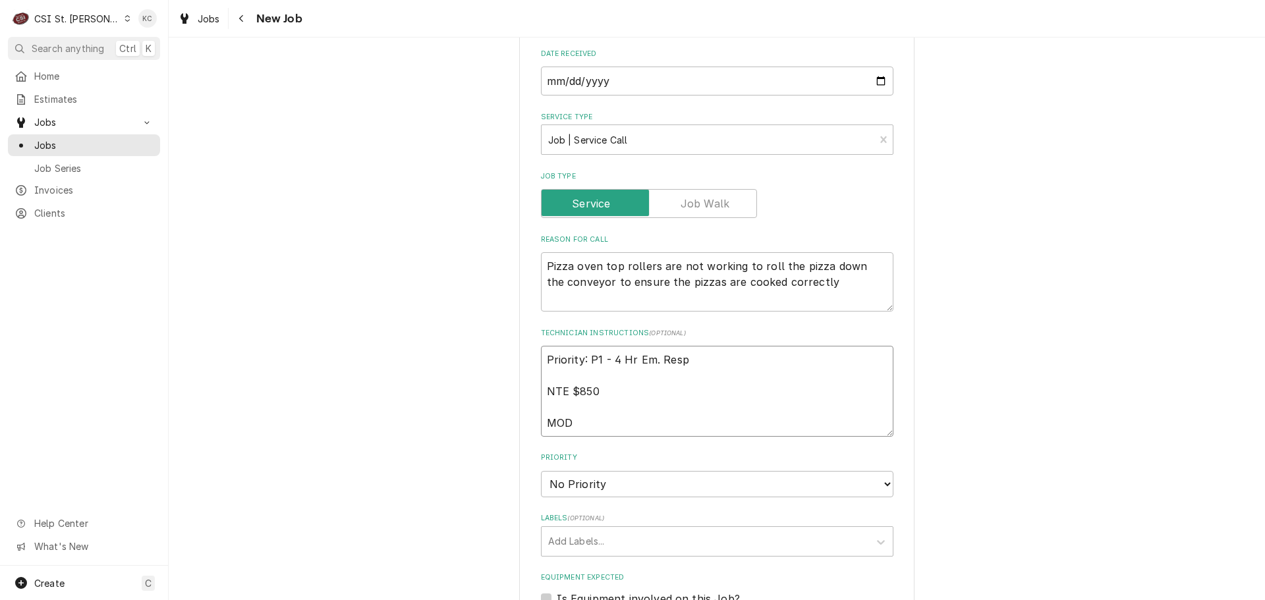
type textarea "x"
type textarea "Priority: P1 - 4 Hr Em. Resp NTE $850 MOD"
type textarea "x"
type textarea "Priority: P1 - 4 Hr Em. Resp NTE $850 MOD -"
type textarea "x"
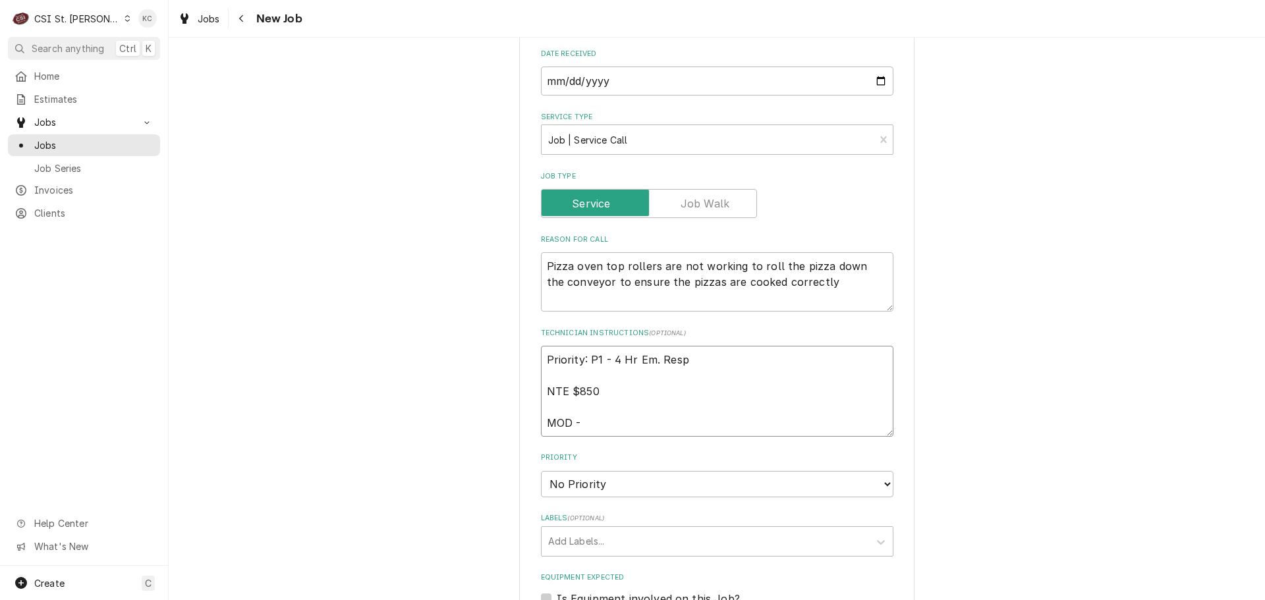
type textarea "Priority: P1 - 4 Hr Em. Resp NTE $850 MOD -"
type textarea "x"
type textarea "Priority: P1 - 4 Hr Em. Resp NTE $850 MOD - 3"
type textarea "x"
type textarea "Priority: P1 - 4 Hr Em. Resp NTE $850 MOD - 31"
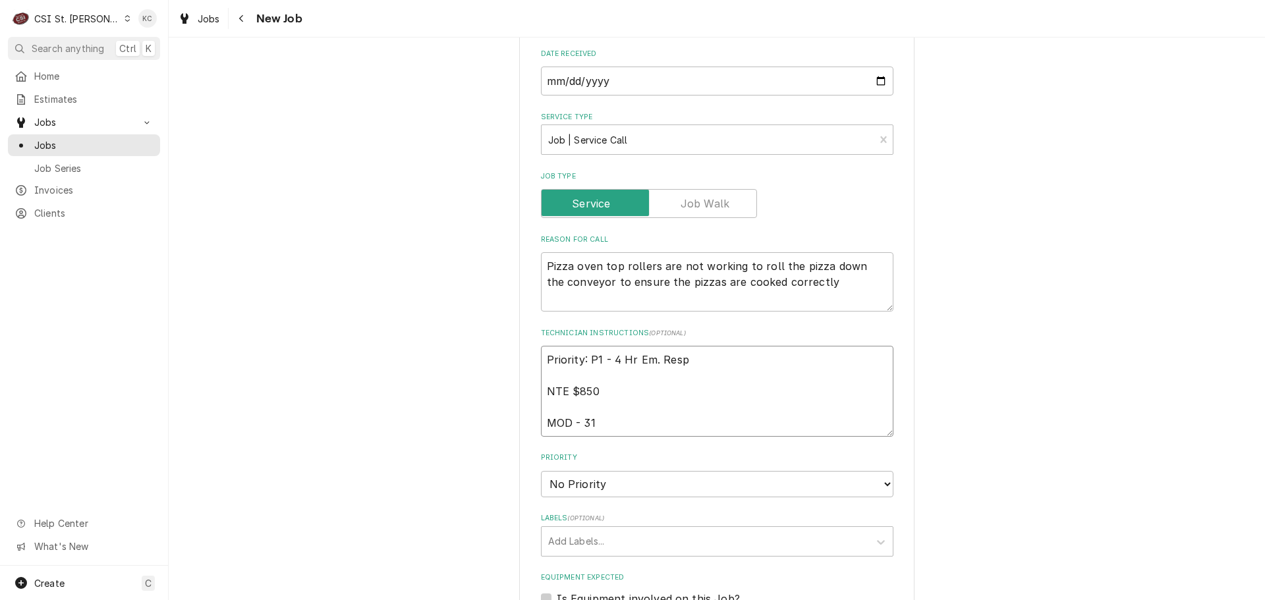
type textarea "x"
type textarea "Priority: P1 - 4 Hr Em. Resp NTE $850 MOD - 314"
type textarea "x"
type textarea "Priority: P1 - 4 Hr Em. Resp NTE $850 MOD - 314"
type textarea "x"
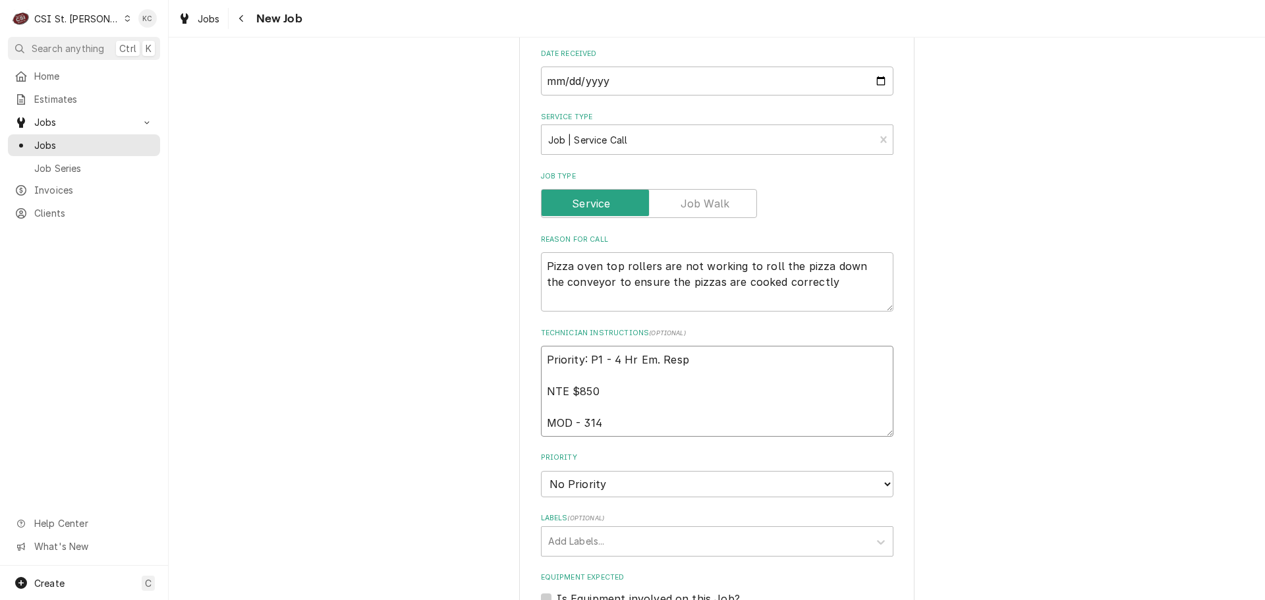
type textarea "Priority: P1 - 4 Hr Em. Resp NTE $850 MOD - 314 8"
type textarea "x"
type textarea "Priority: P1 - 4 Hr Em. Resp NTE $850 MOD - 314 89"
type textarea "x"
type textarea "Priority: P1 - 4 Hr Em. Resp NTE $850 MOD - 314 897"
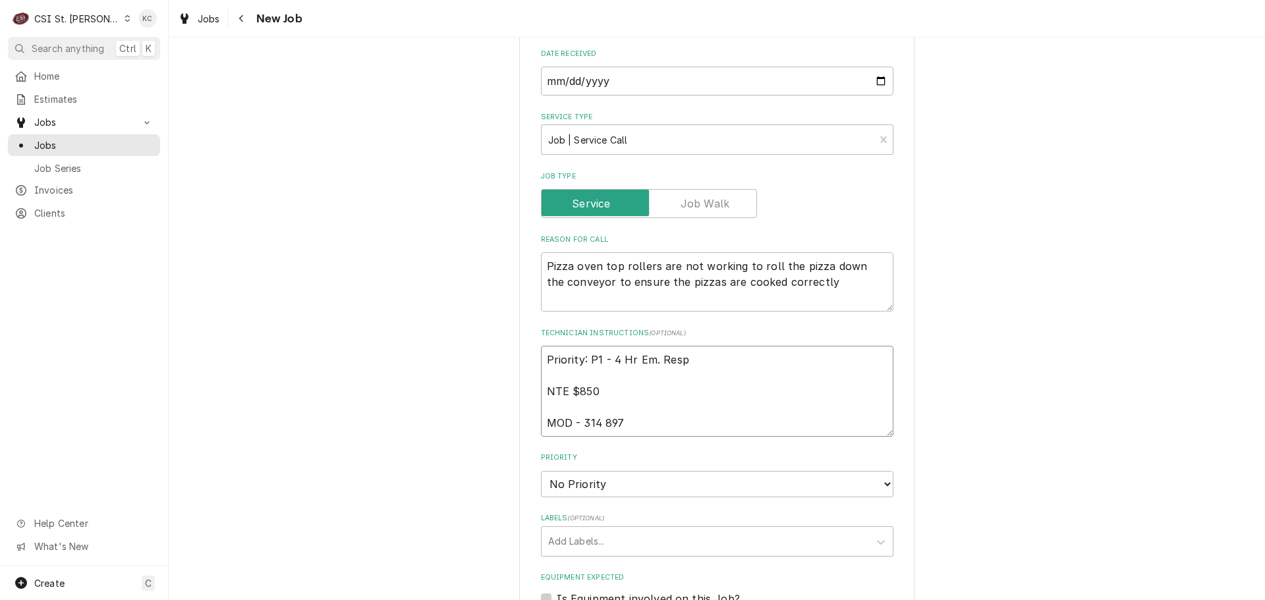
type textarea "x"
type textarea "Priority: P1 - 4 Hr Em. Resp NTE $850 MOD - 314 897-"
type textarea "x"
type textarea "Priority: P1 - 4 Hr Em. Resp NTE $850 MOD - 314 897-5"
type textarea "x"
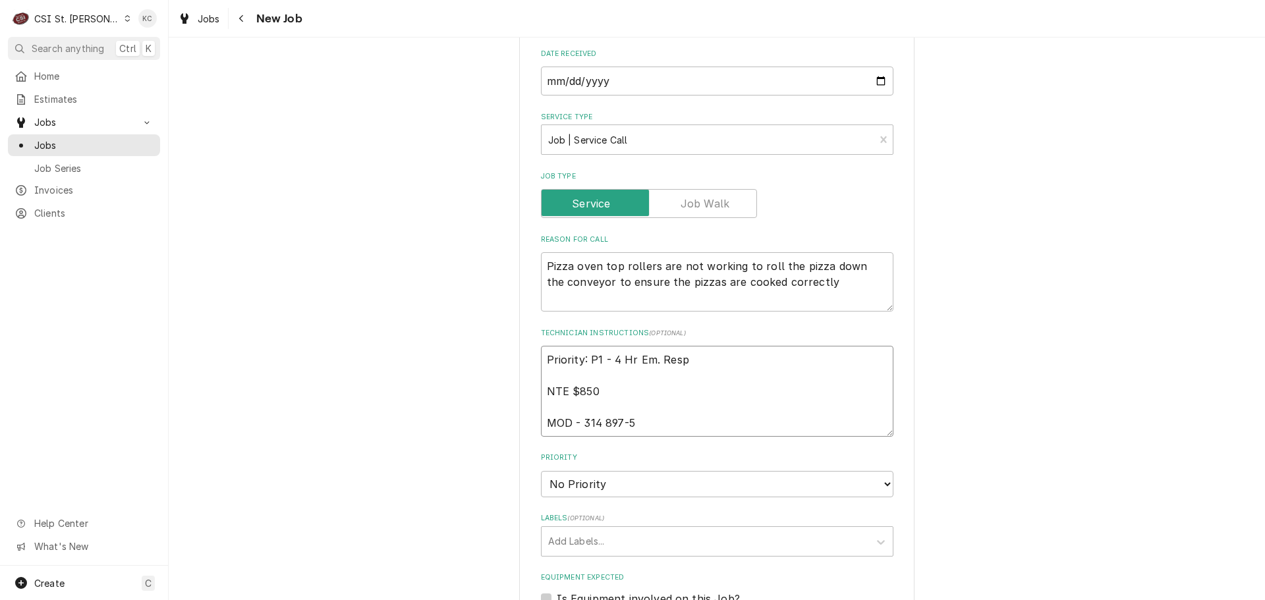
type textarea "Priority: P1 - 4 Hr Em. Resp NTE $850 MOD - 314 897-54"
type textarea "x"
type textarea "Priority: P1 - 4 Hr Em. Resp NTE $850 MOD - 314 897-545"
type textarea "x"
type textarea "Priority: P1 - 4 Hr Em. Resp NTE $850 MOD - 314 897-5451"
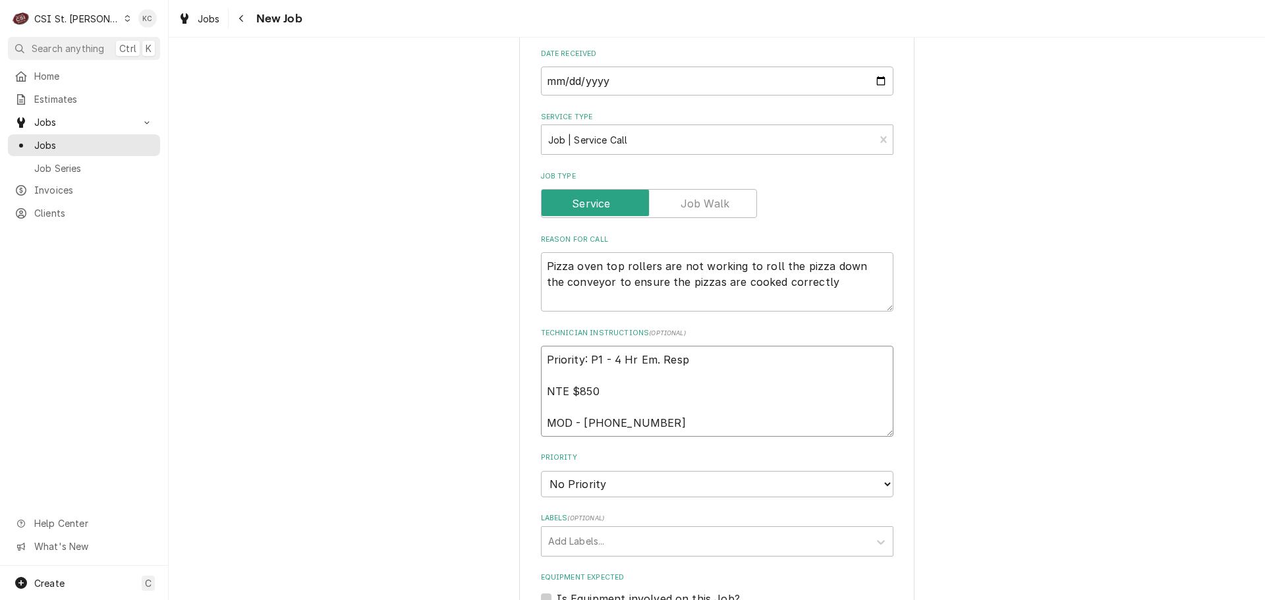
type textarea "x"
type textarea "Priority: P1 - 4 Hr Em. Resp NTE $850 MOD - 314 897-5451"
click at [705, 486] on select "No Priority Urgent High Medium Low" at bounding box center [717, 484] width 352 height 26
select select "2"
click at [541, 471] on select "No Priority Urgent High Medium Low" at bounding box center [717, 484] width 352 height 26
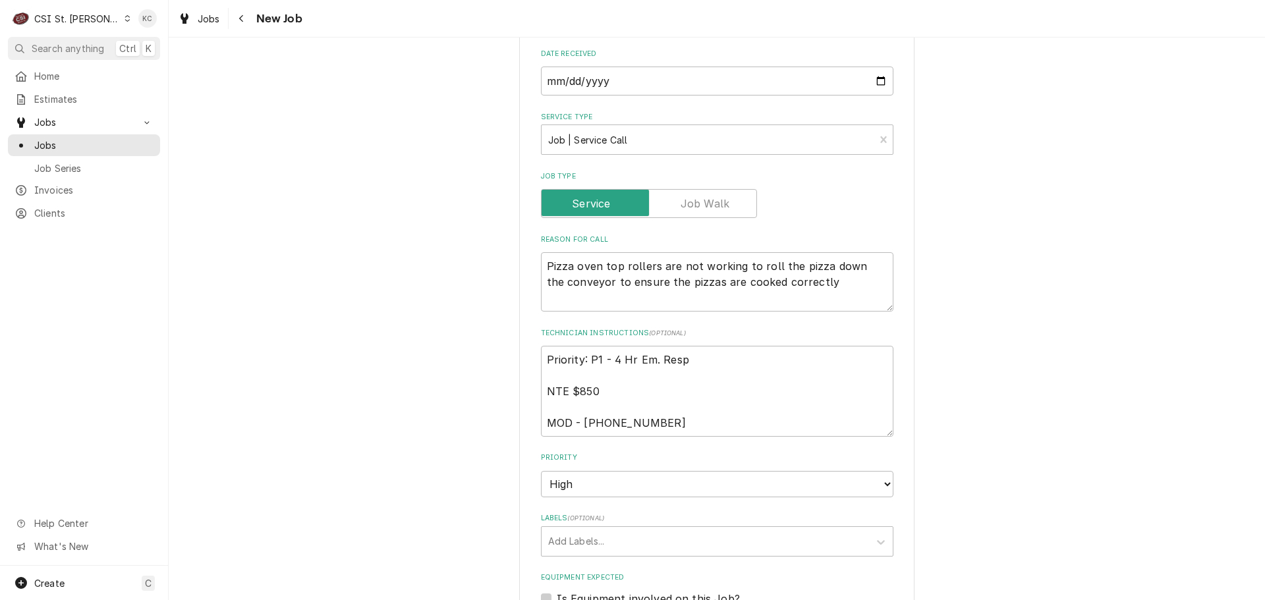
click at [951, 515] on div "Please provide the following information to create a job: Client Details Client…" at bounding box center [717, 219] width 1096 height 2049
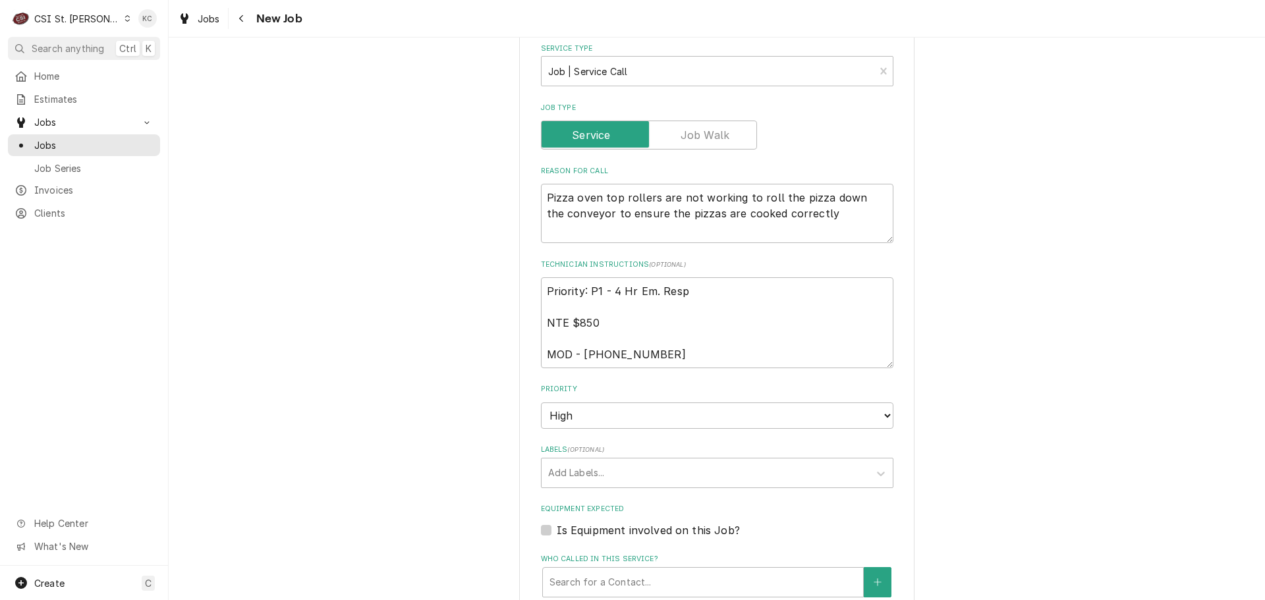
scroll to position [922, 0]
click at [569, 478] on div "Labels" at bounding box center [705, 476] width 314 height 24
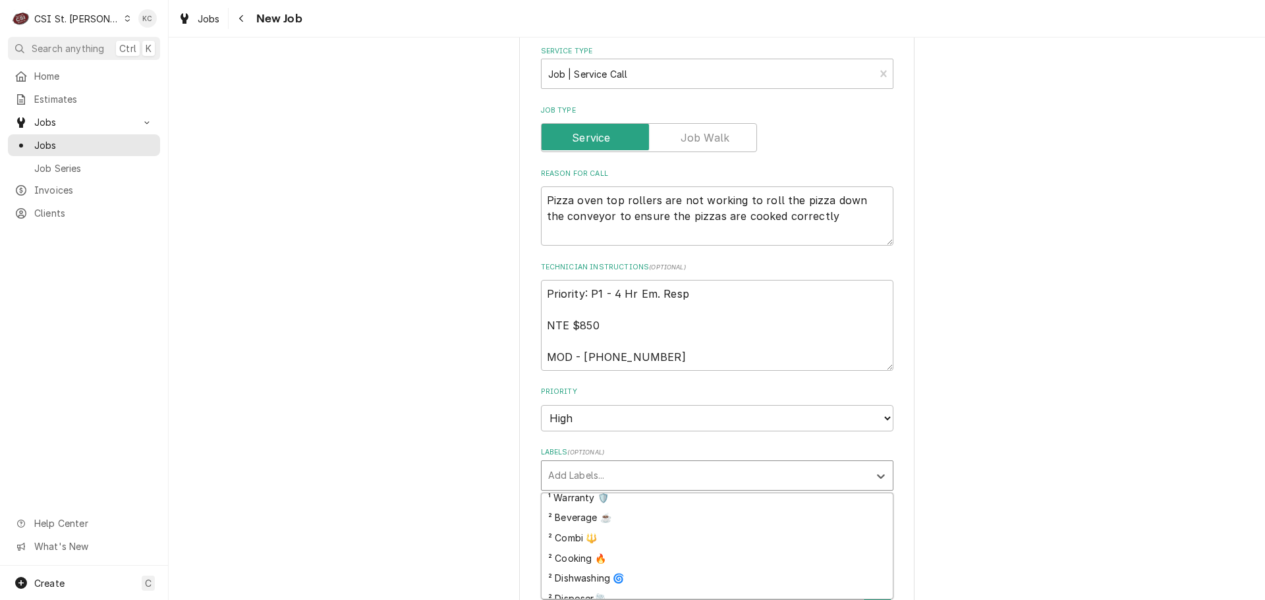
scroll to position [171, 0]
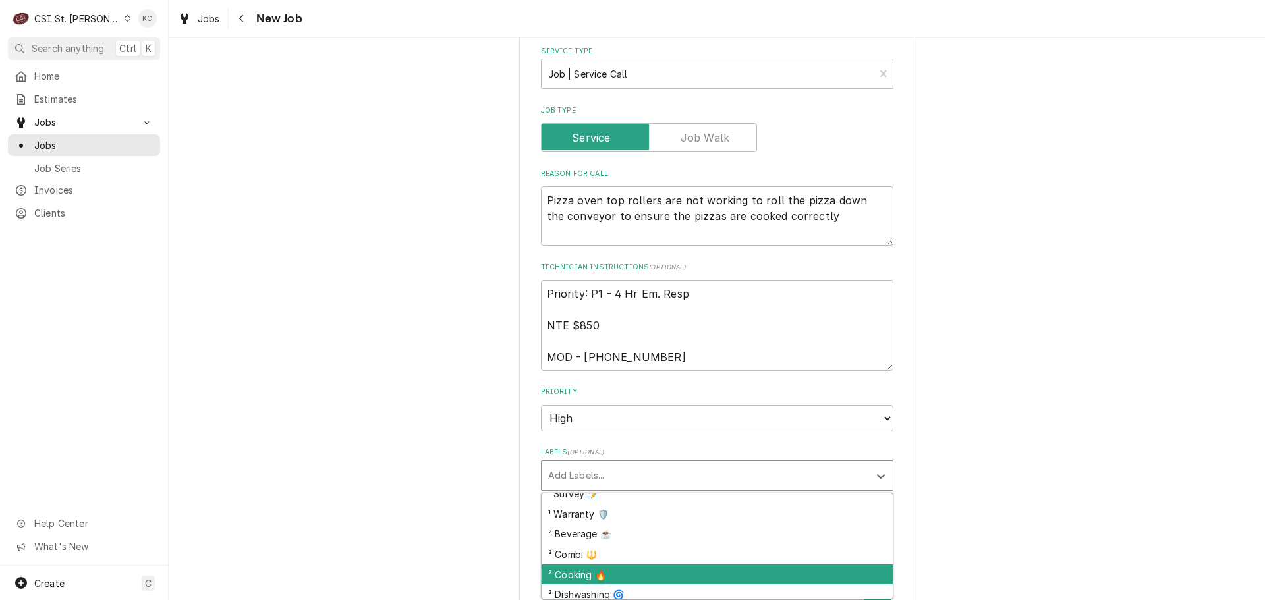
click at [590, 572] on div "² Cooking 🔥" at bounding box center [716, 575] width 351 height 20
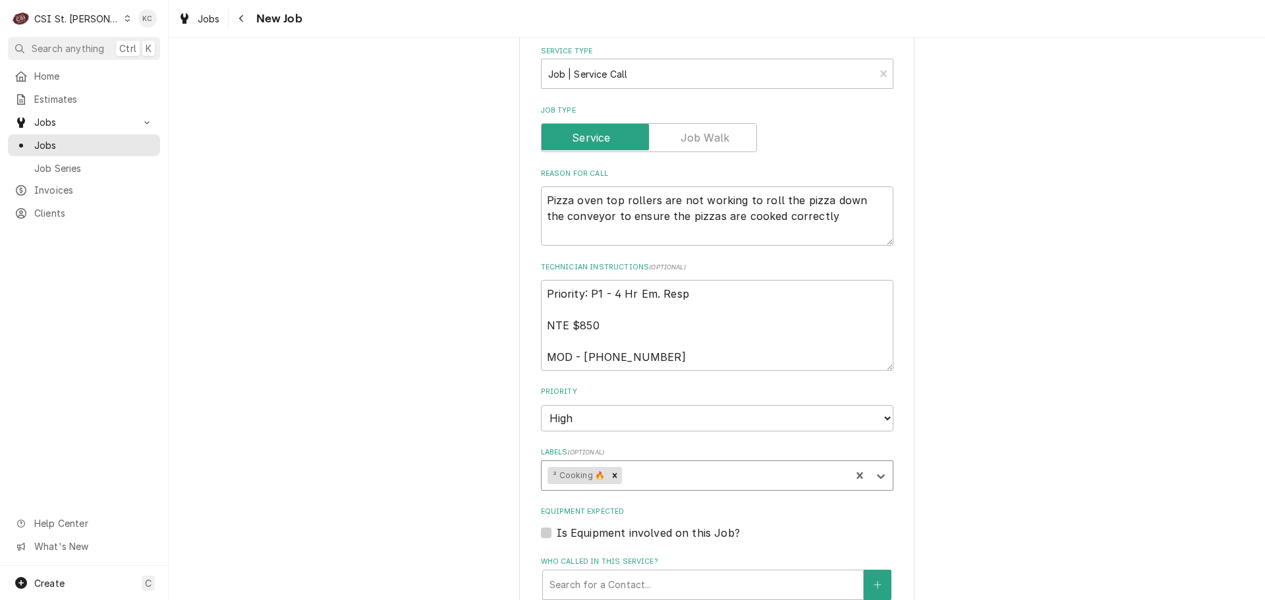
click at [939, 504] on div "Please provide the following information to create a job: Client Details Client…" at bounding box center [717, 153] width 1096 height 2049
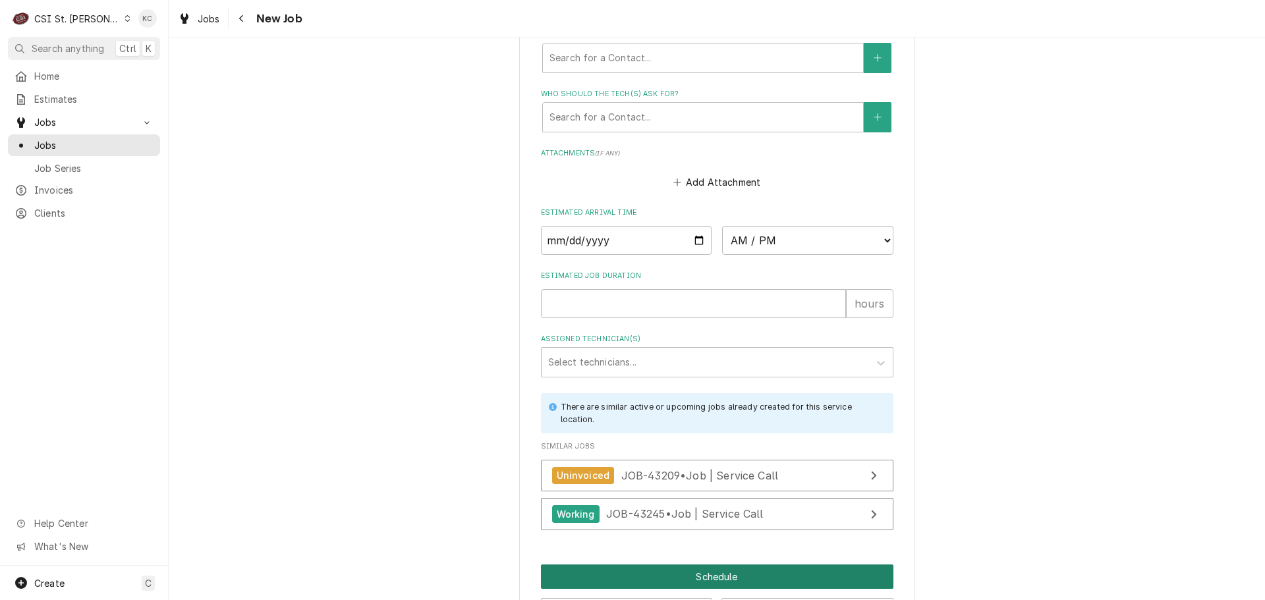
scroll to position [1500, 0]
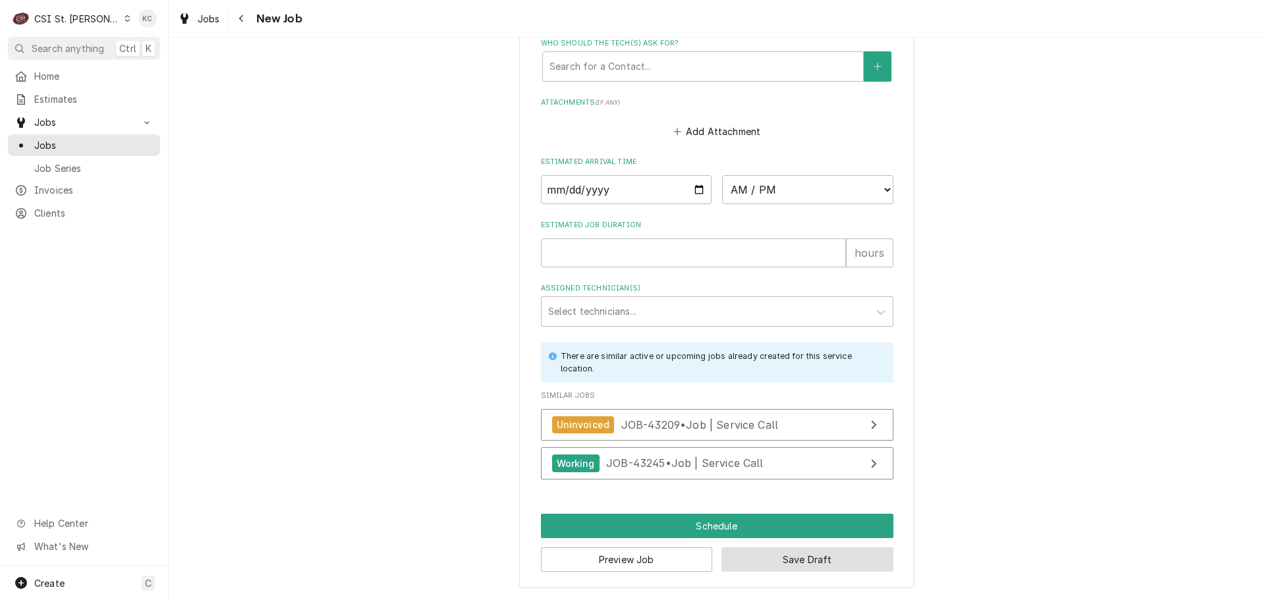
click at [802, 563] on button "Save Draft" at bounding box center [807, 559] width 172 height 24
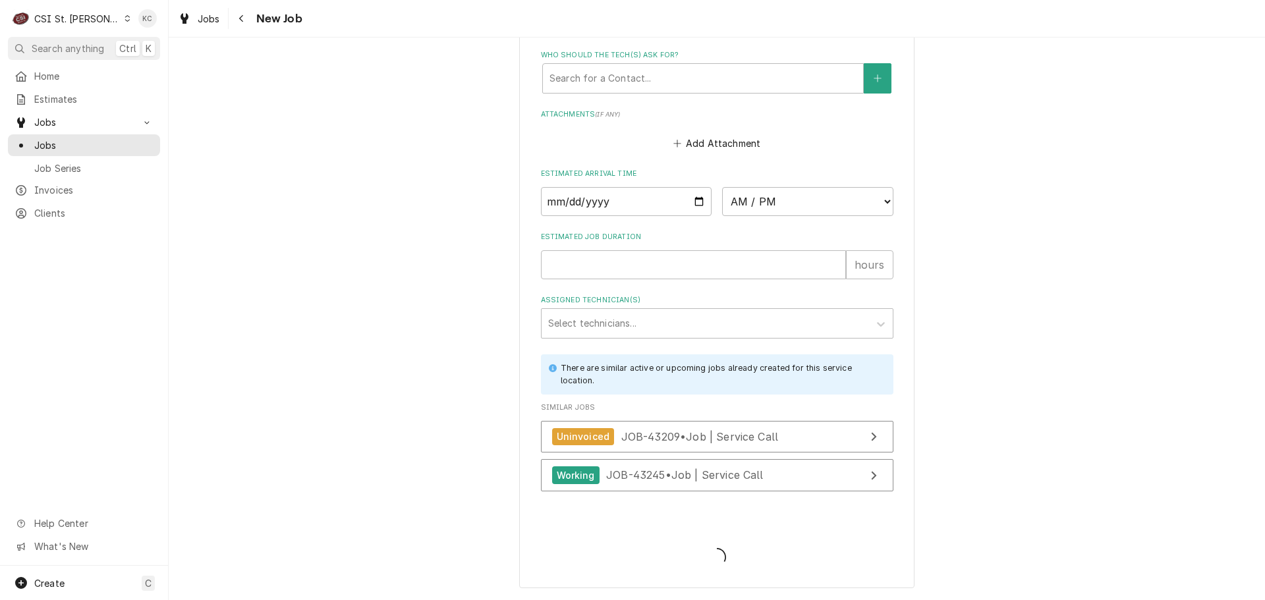
scroll to position [1488, 0]
type textarea "x"
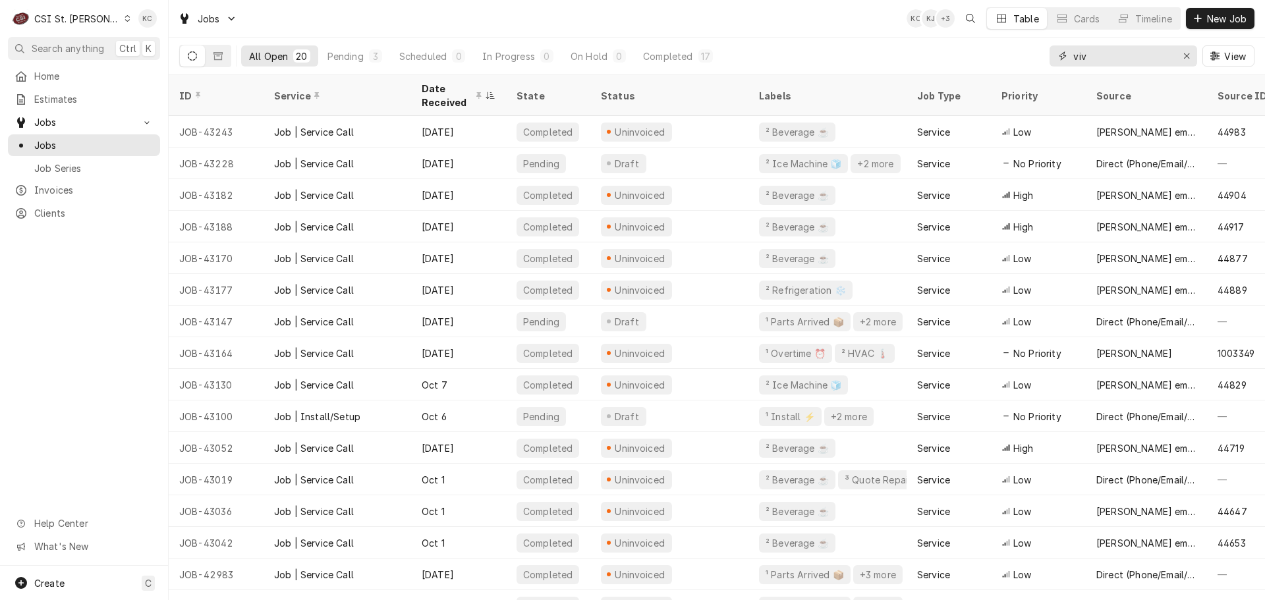
drag, startPoint x: 1103, startPoint y: 56, endPoint x: 1047, endPoint y: 57, distance: 56.0
click at [1047, 57] on div "All Open 20 Pending 3 Scheduled 0 In Progress 0 On Hold 0 Completed 17 viv View" at bounding box center [716, 56] width 1075 height 37
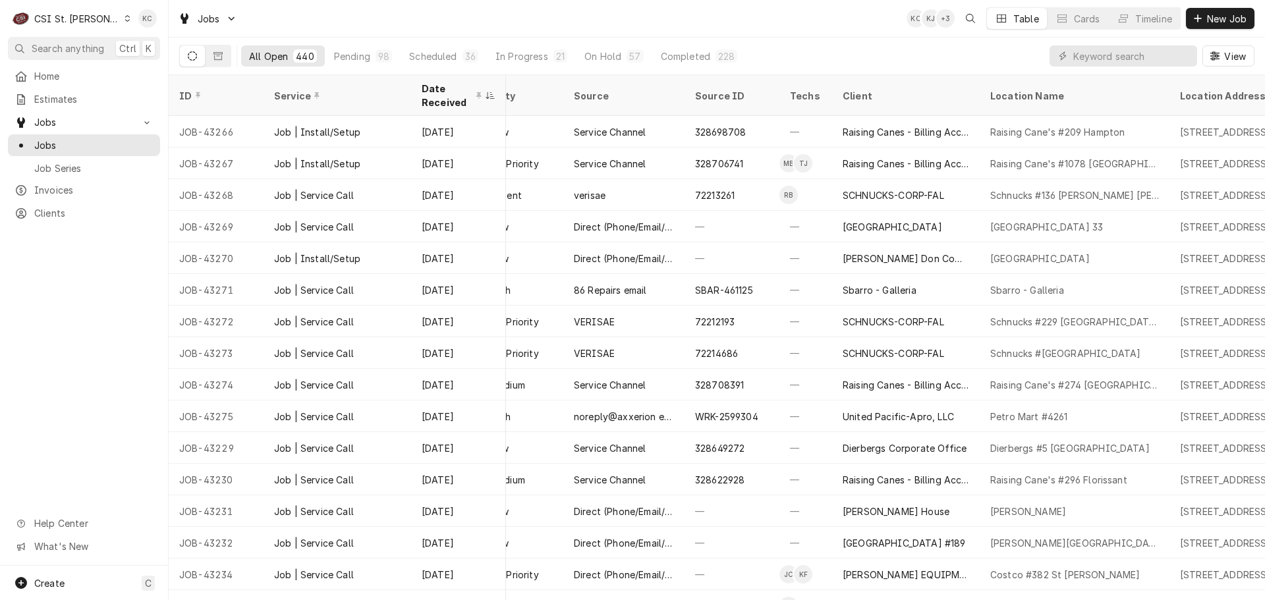
scroll to position [0, 549]
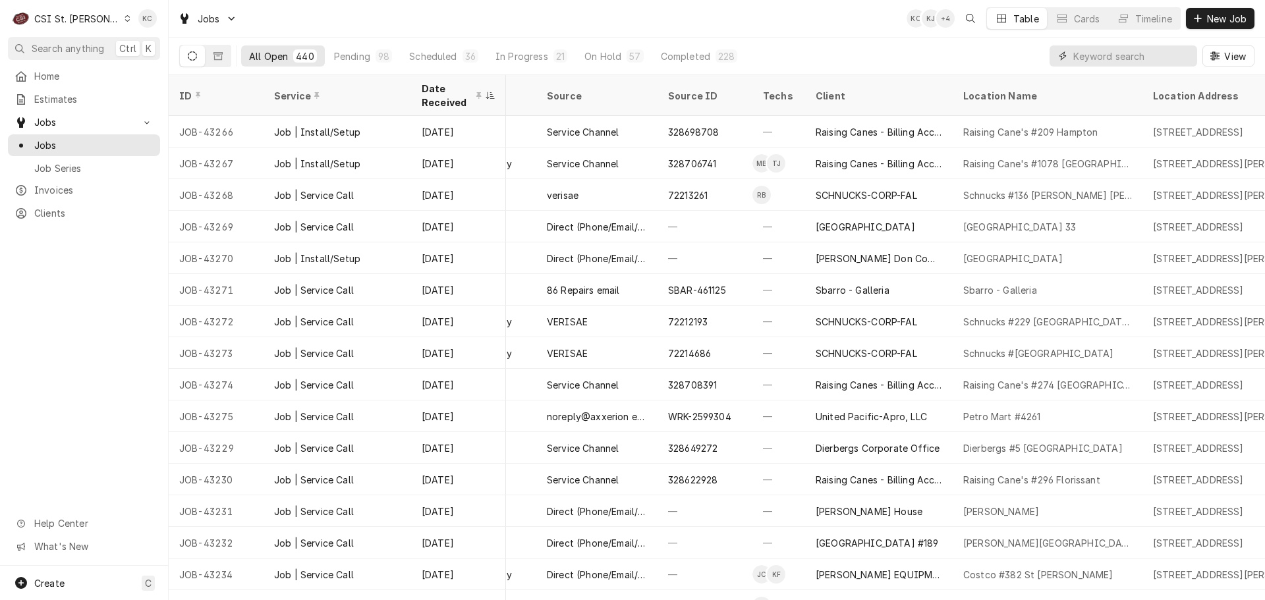
click at [1088, 57] on input "Dynamic Content Wrapper" at bounding box center [1131, 55] width 117 height 21
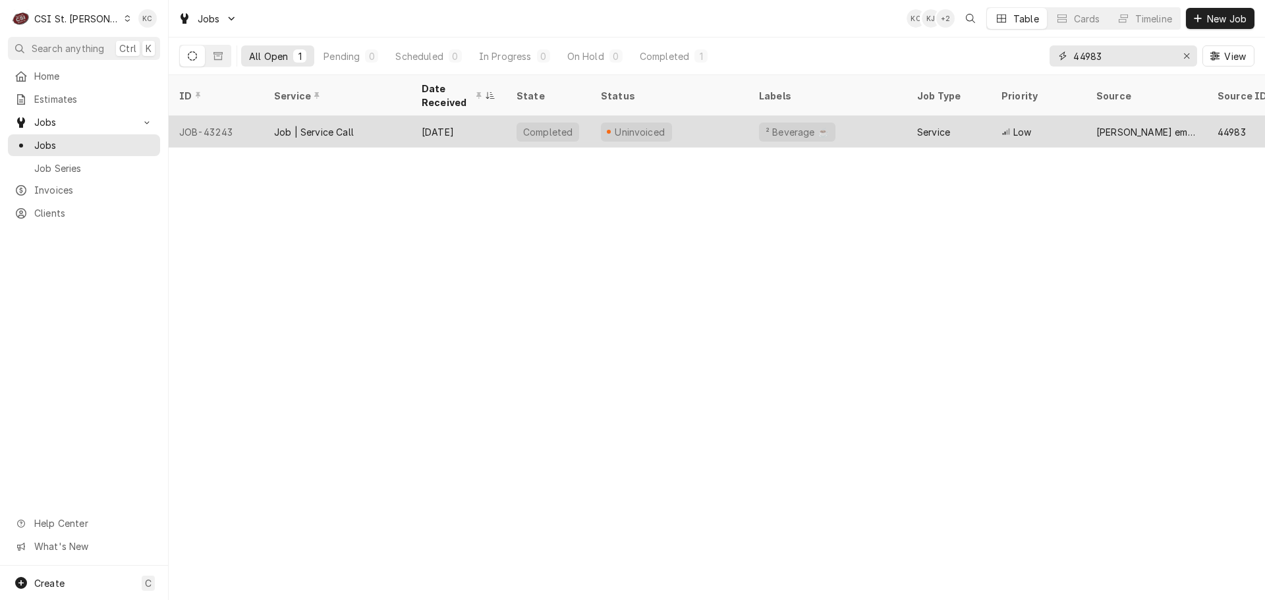
type input "44983"
click at [484, 128] on div "[DATE]" at bounding box center [458, 132] width 95 height 32
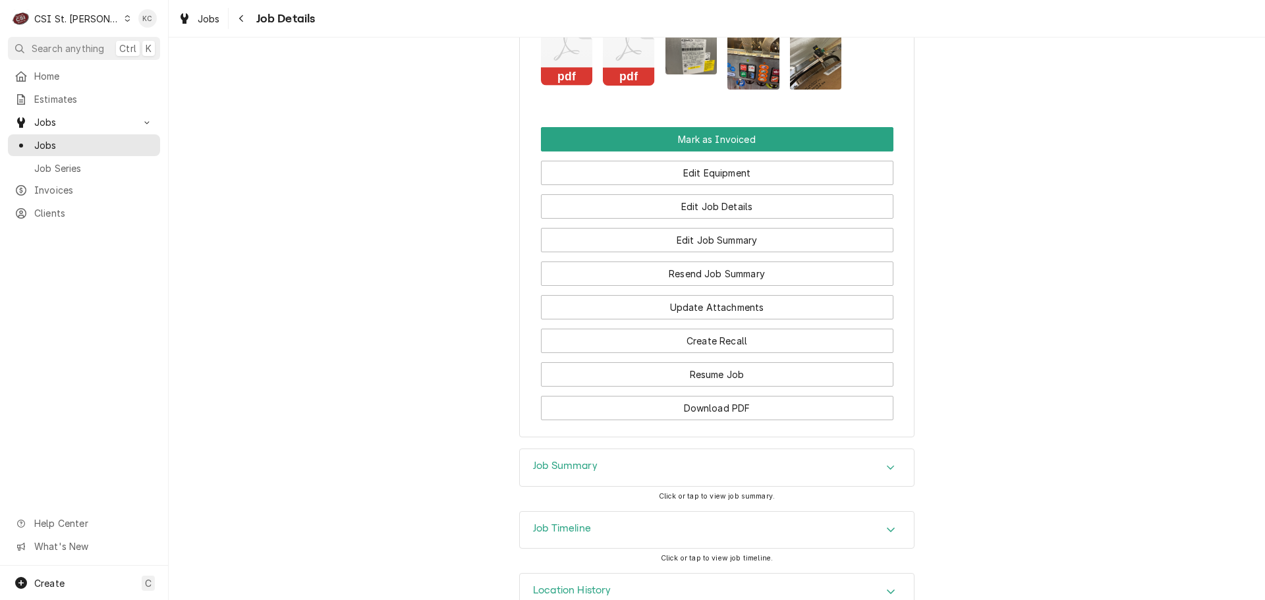
scroll to position [1503, 0]
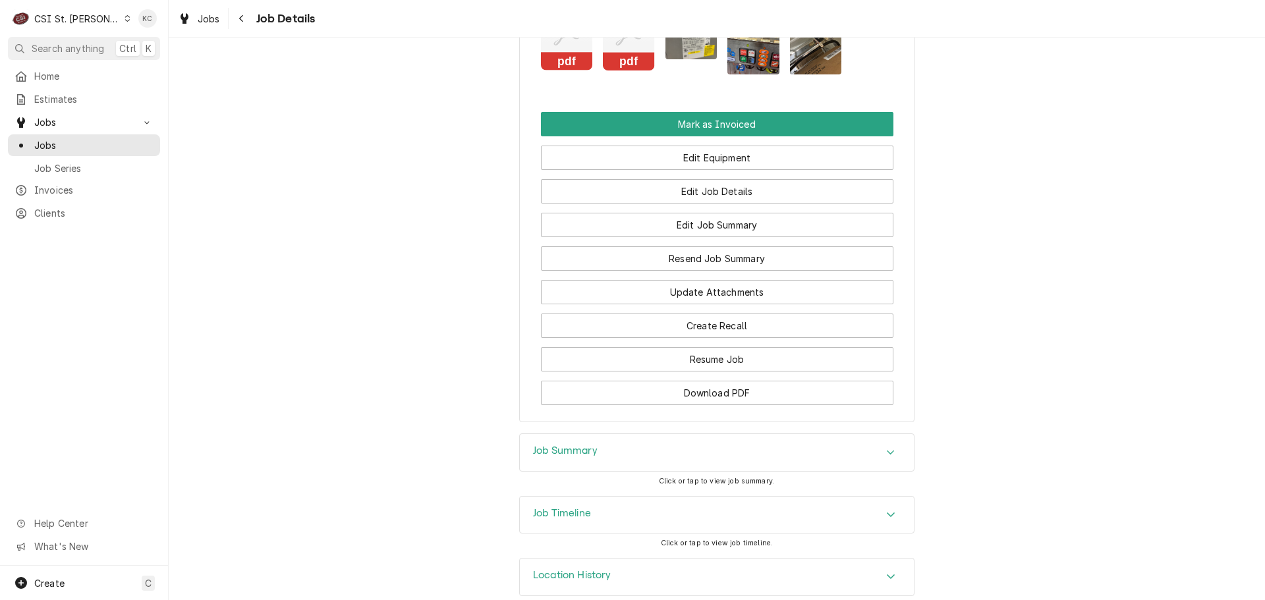
click at [543, 445] on h3 "Job Summary" at bounding box center [565, 451] width 65 height 13
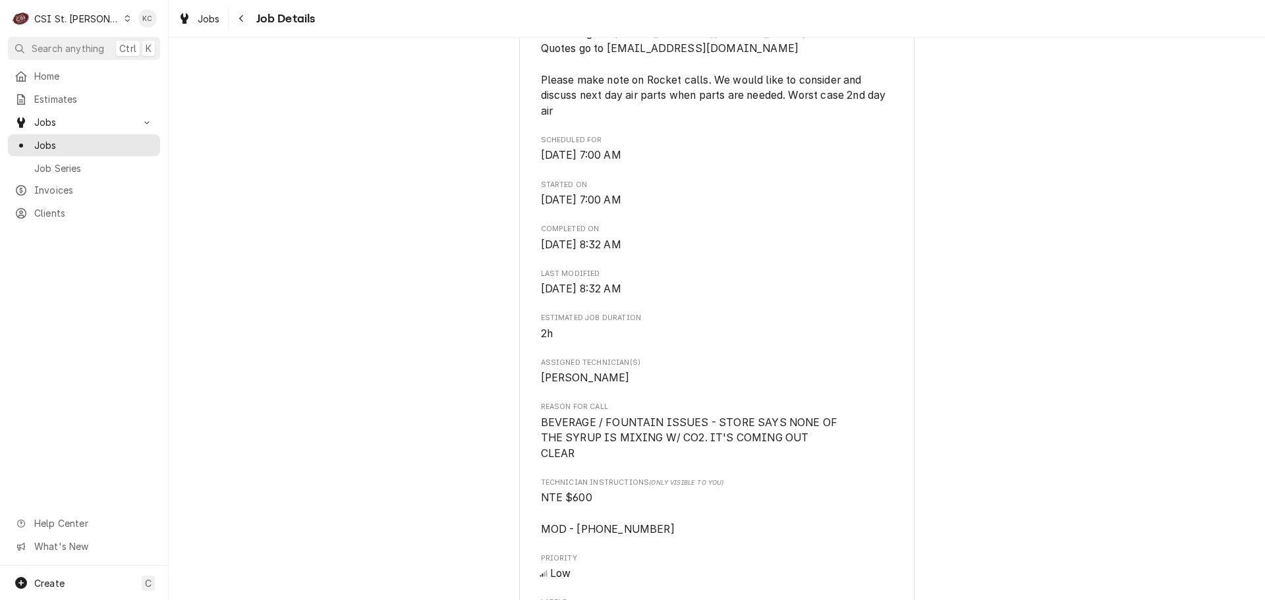
scroll to position [395, 0]
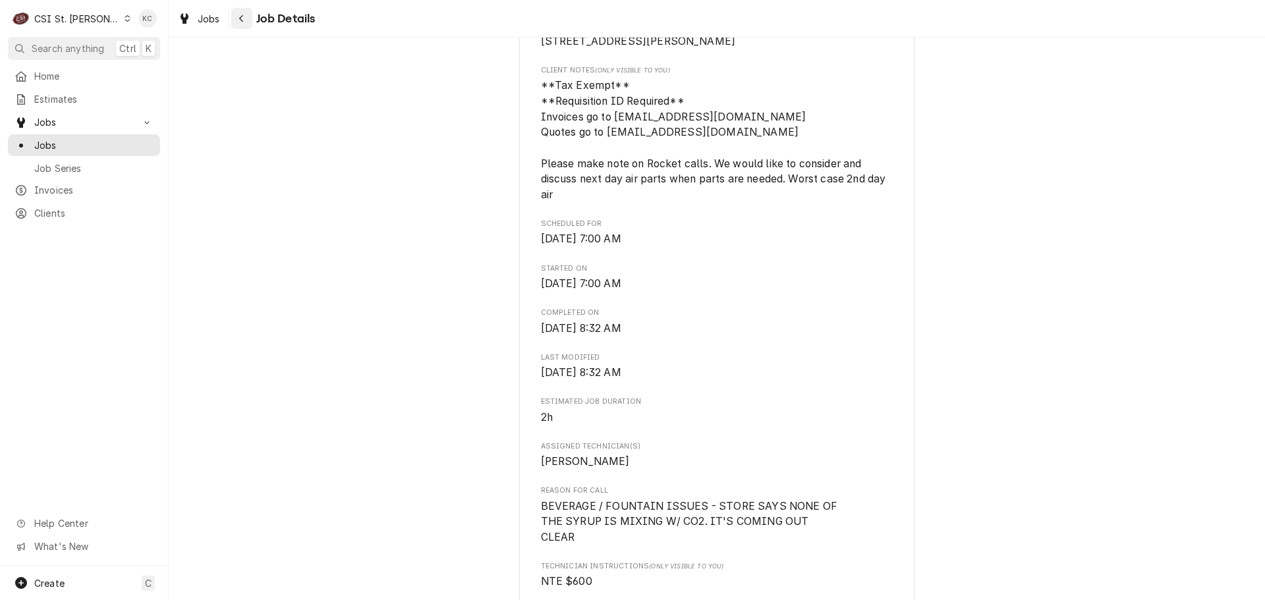
click at [244, 16] on div "Navigate back" at bounding box center [241, 18] width 13 height 13
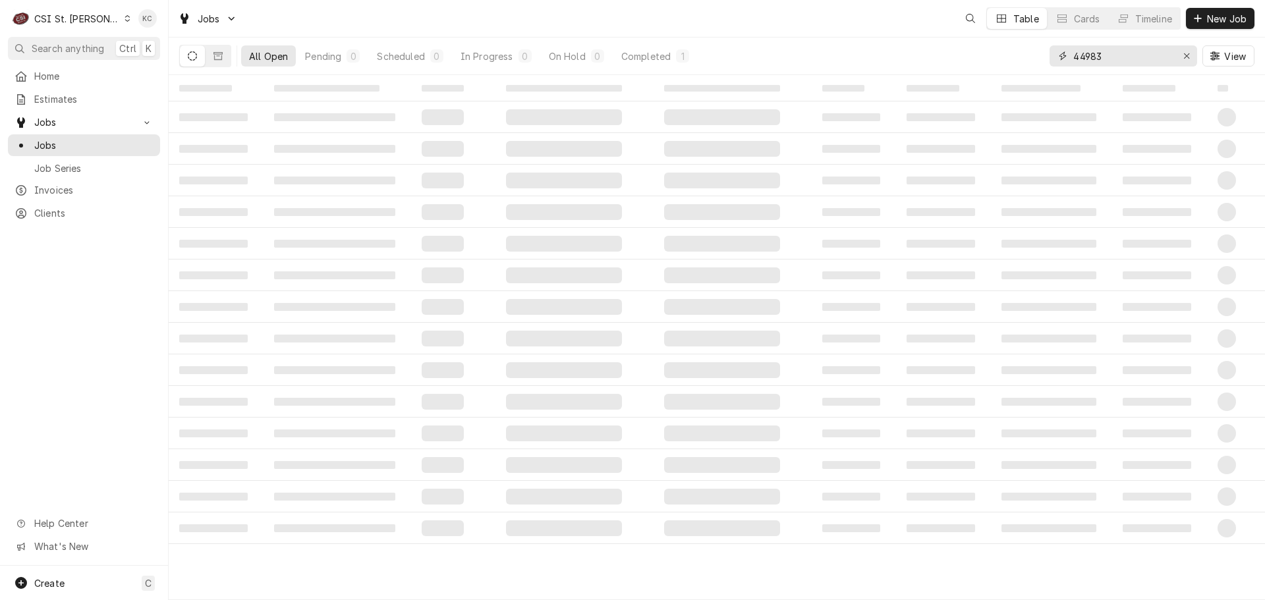
click at [1116, 59] on input "44983" at bounding box center [1122, 55] width 99 height 21
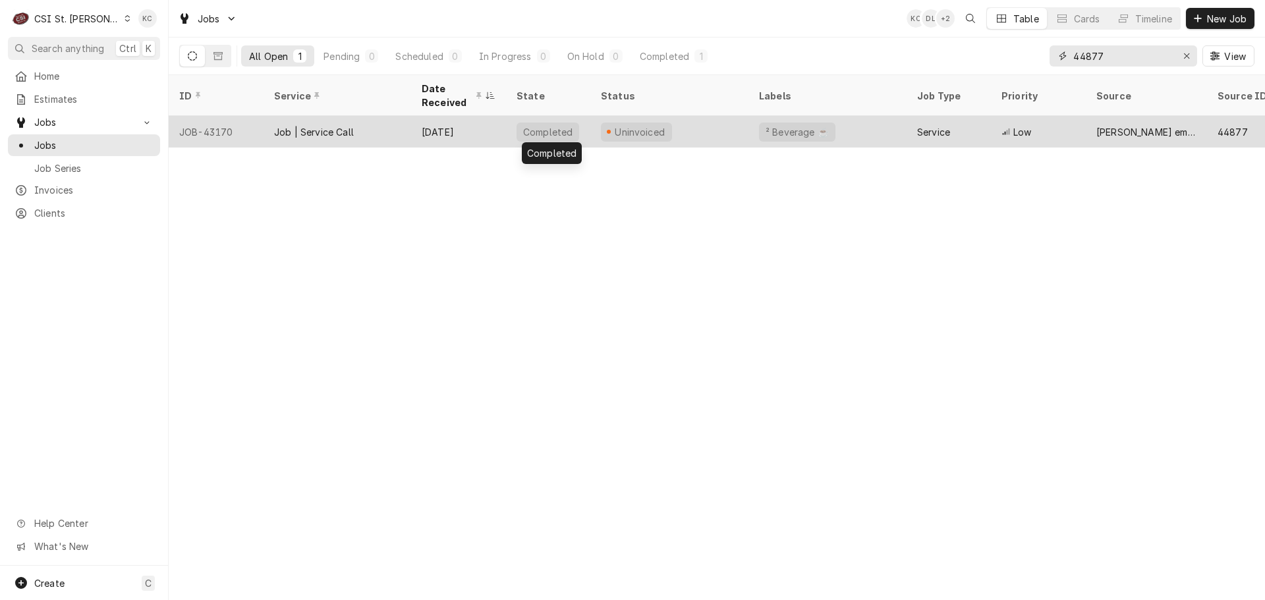
type input "44877"
click at [518, 126] on div "Completed" at bounding box center [547, 132] width 63 height 19
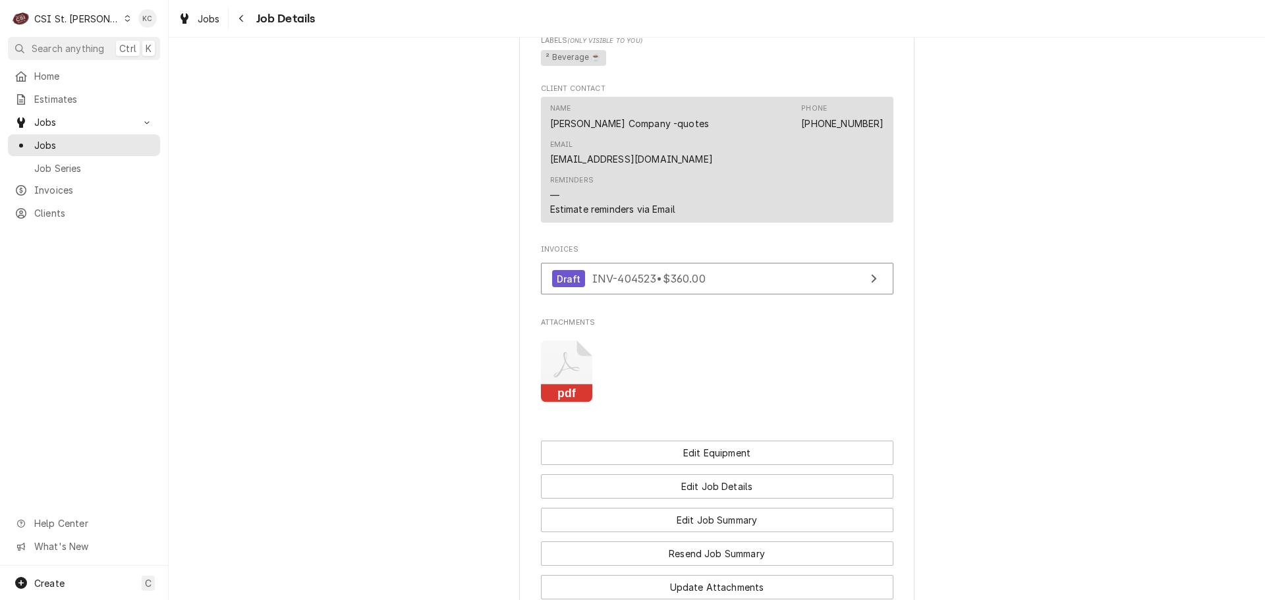
scroll to position [1364, 0]
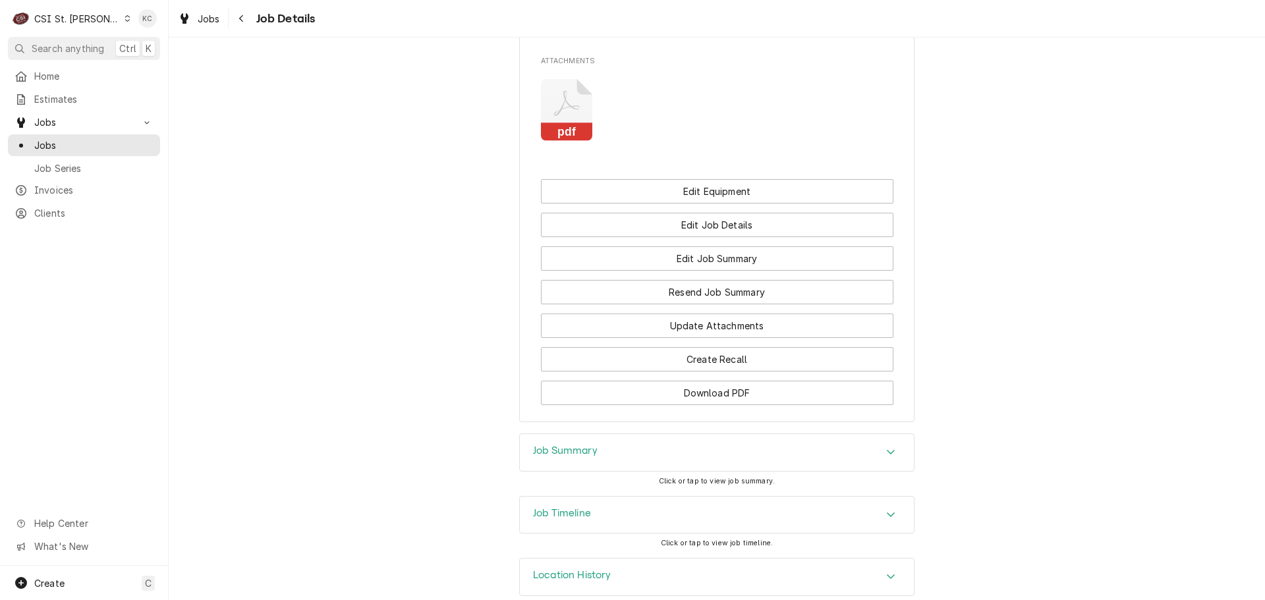
click at [553, 445] on h3 "Job Summary" at bounding box center [565, 451] width 65 height 13
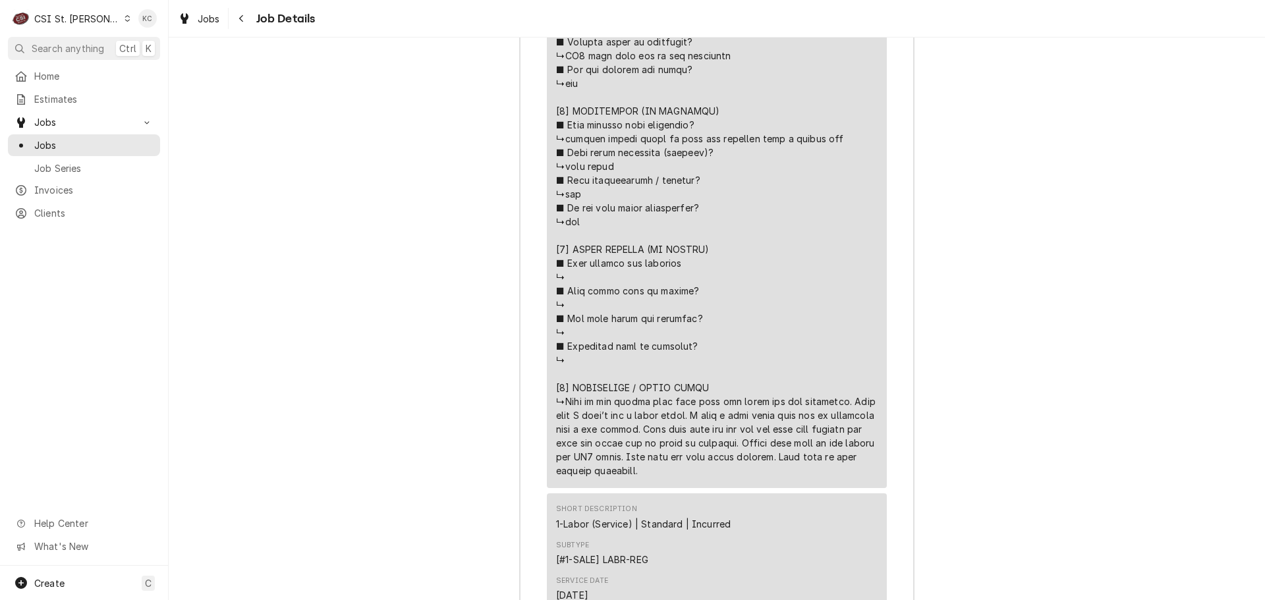
scroll to position [2605, 0]
drag, startPoint x: 666, startPoint y: 449, endPoint x: 562, endPoint y: 387, distance: 121.4
click at [562, 387] on div "Line Item" at bounding box center [716, 61] width 321 height 830
copy div "⚠️ 𝗙𝗢𝗥𝗠 𝗜𝗡𝗦𝗧𝗥𝗨𝗖𝗧𝗜𝗢𝗡𝗦 ⚠️ ✪ 𝗖𝗼𝗺𝗽𝗹𝗲𝘁𝗲 𝗮𝗹𝗹 𝗿𝗲𝗹𝗲𝘃𝗮𝗻𝘁 𝘀𝗲𝗰𝘁𝗶𝗼𝗻𝘀 ✪ 𝗣𝗿𝗼𝘃𝗶𝗱𝗲 𝗱𝗲𝘁𝗮𝗶𝗹𝗲𝗱 𝗮𝗻𝘀…"
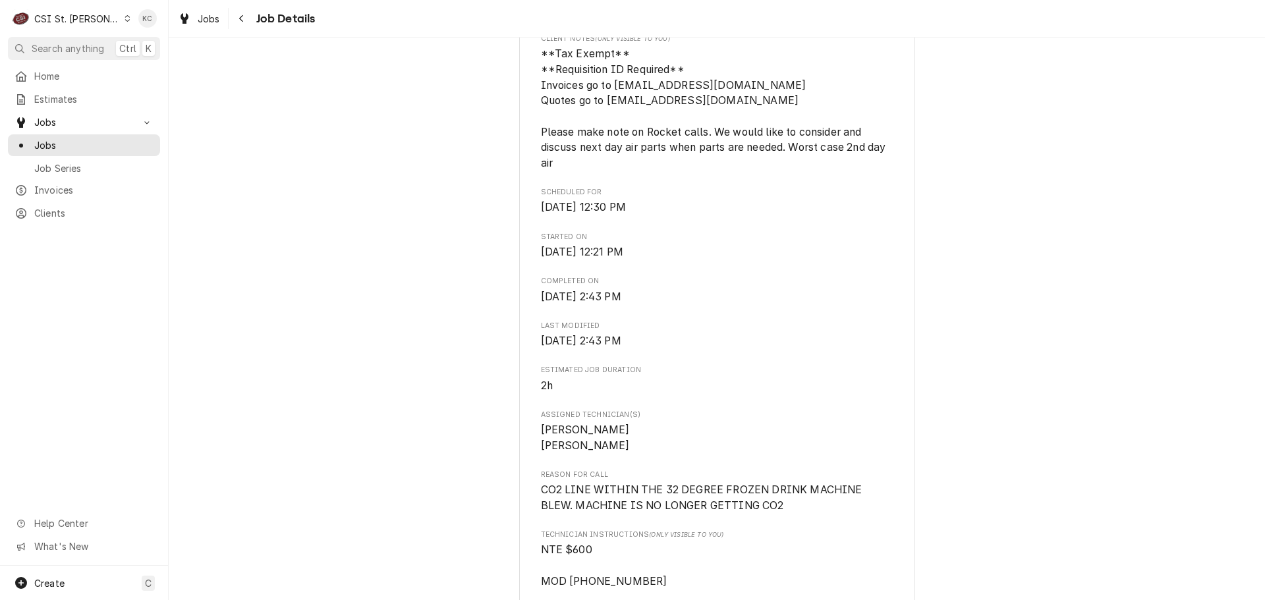
scroll to position [504, 0]
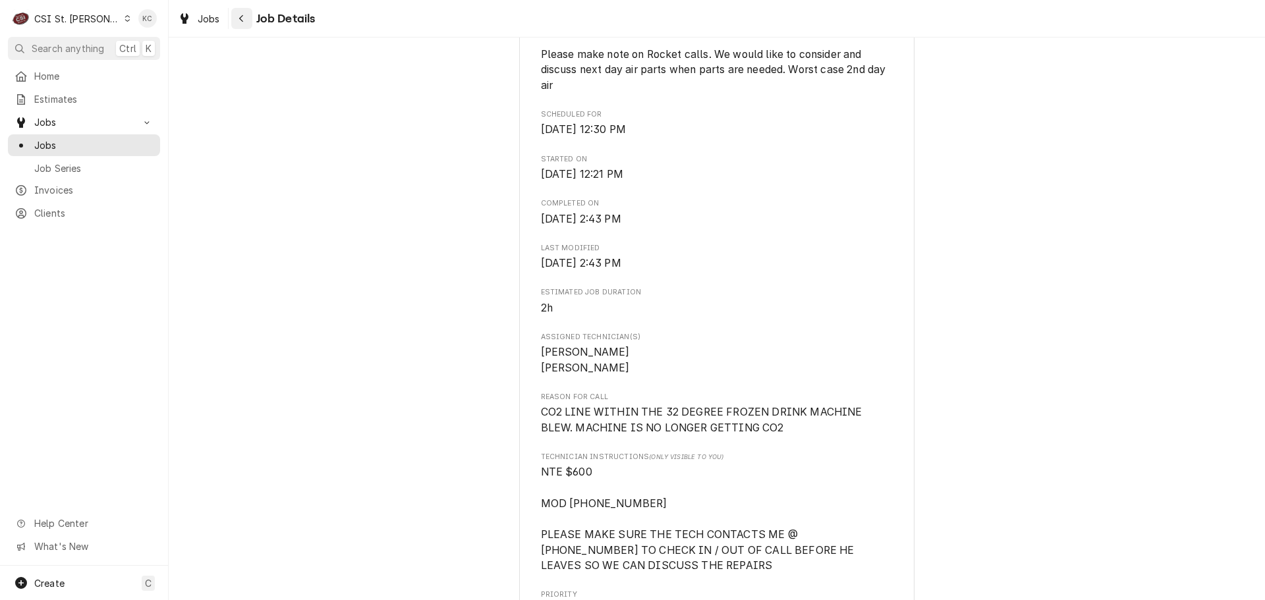
click at [252, 21] on button "Navigate back" at bounding box center [241, 18] width 21 height 21
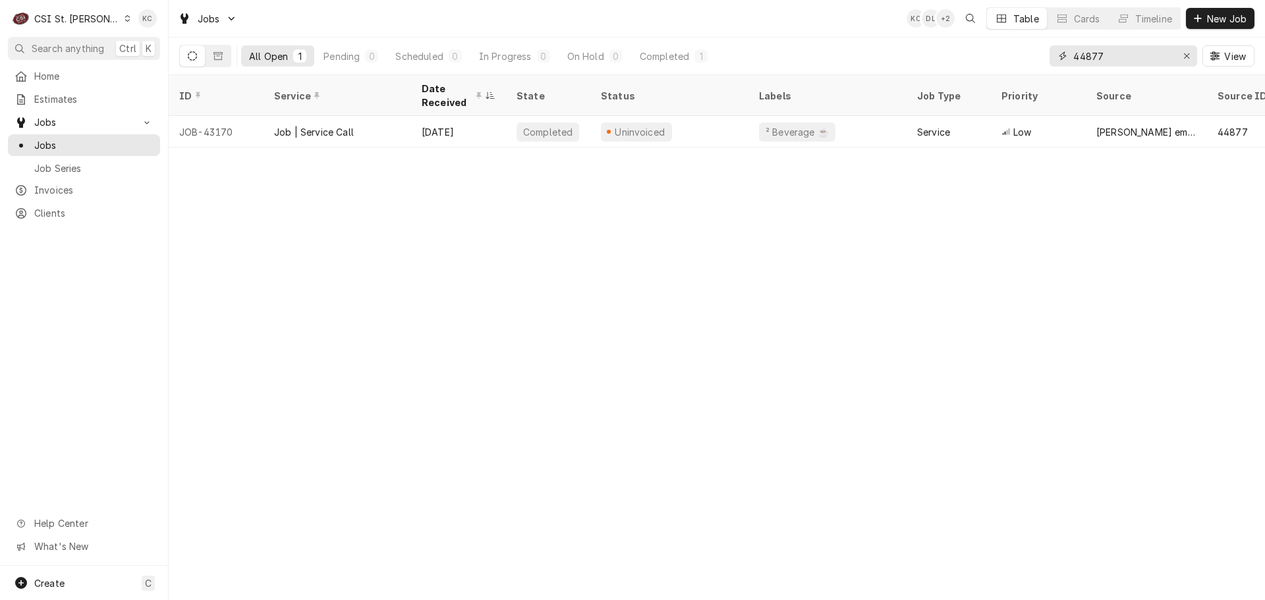
drag, startPoint x: 1124, startPoint y: 60, endPoint x: 1004, endPoint y: 63, distance: 119.9
click at [1004, 63] on div "All Open 1 Pending 0 Scheduled 0 In Progress 0 On Hold 0 Completed 1 44877 View" at bounding box center [716, 56] width 1075 height 37
type input "turbo"
click at [354, 58] on div "Pending" at bounding box center [341, 56] width 36 height 14
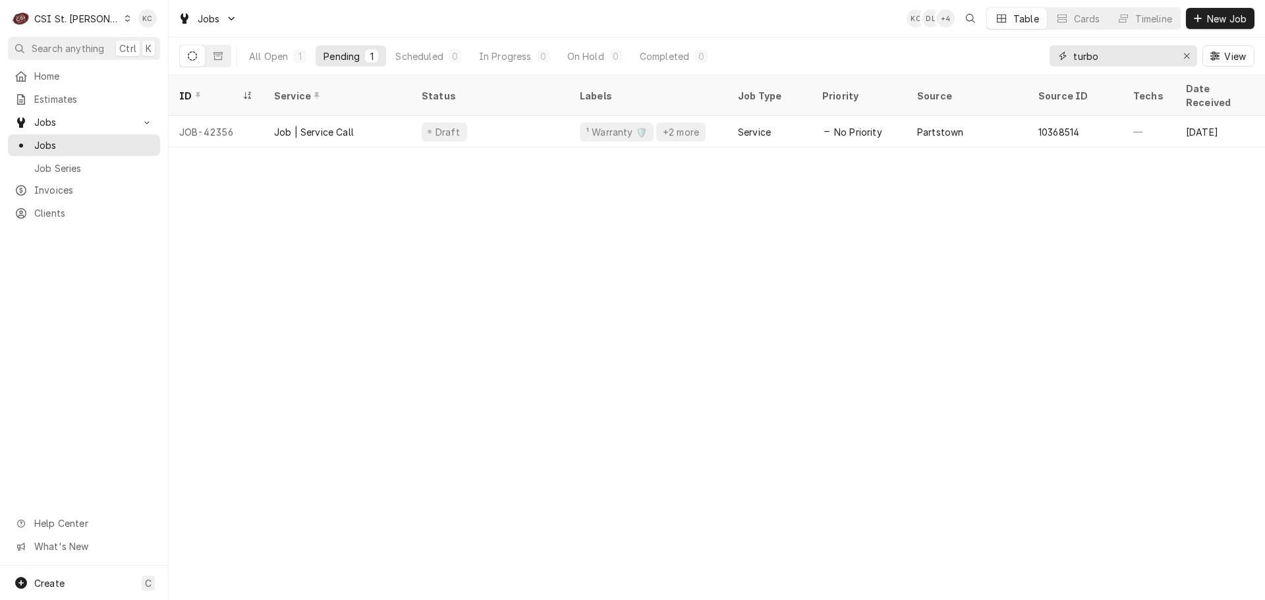
drag, startPoint x: 1110, startPoint y: 60, endPoint x: 1025, endPoint y: 61, distance: 85.0
click at [1025, 61] on div "All Open 1 Pending 1 Scheduled 0 In Progress 0 On Hold 0 Completed 0 turbo View" at bounding box center [716, 56] width 1075 height 37
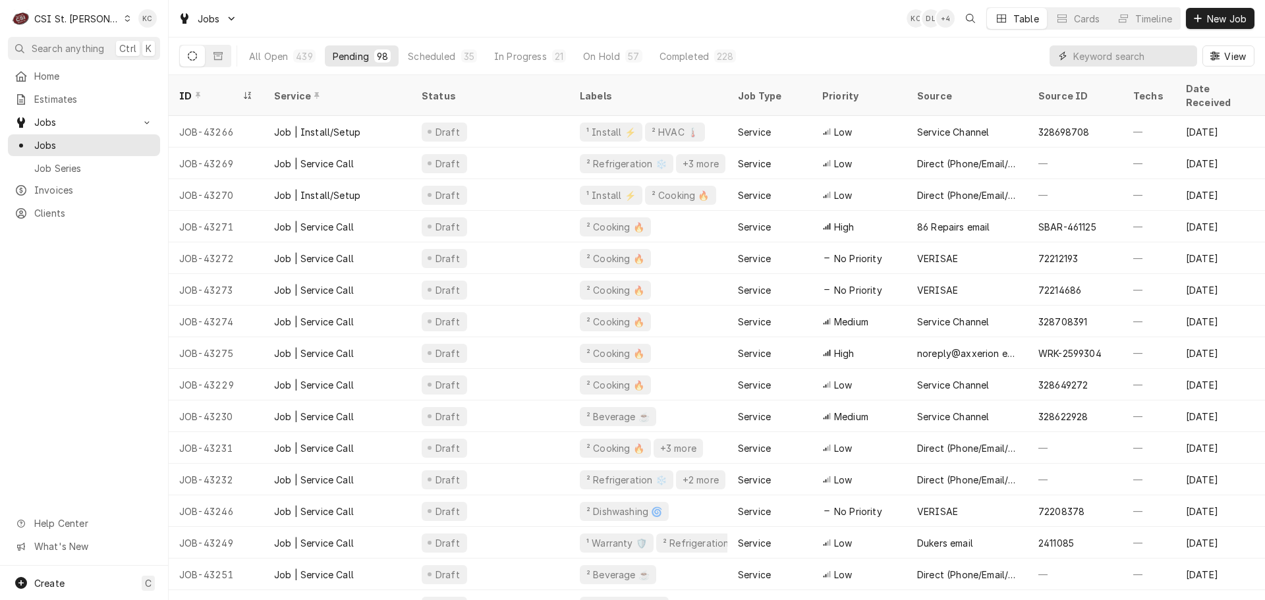
click at [1093, 57] on input "Dynamic Content Wrapper" at bounding box center [1131, 55] width 117 height 21
paste input "WO00136076"
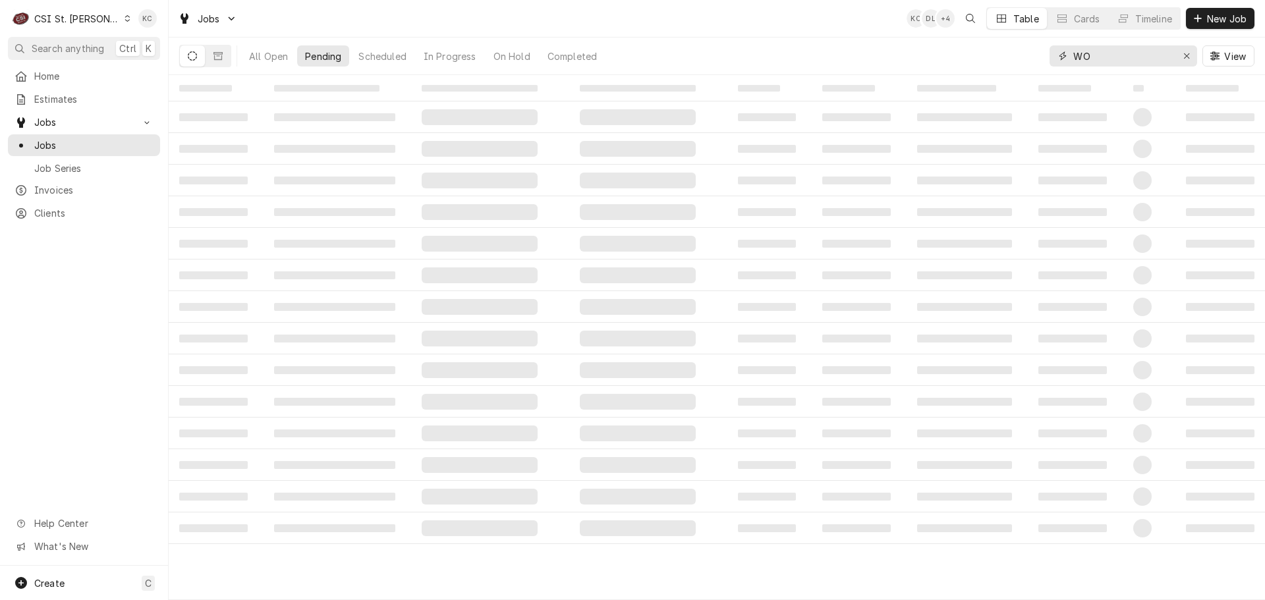
type input "W"
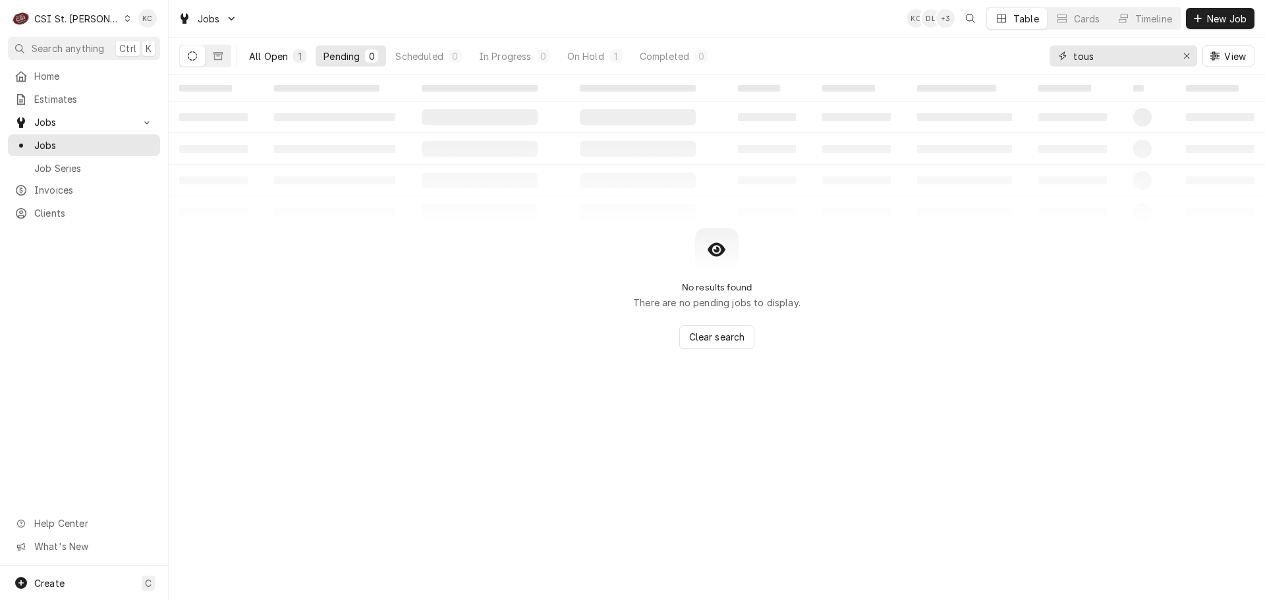
type input "tous"
click at [276, 59] on div "All Open" at bounding box center [268, 56] width 39 height 14
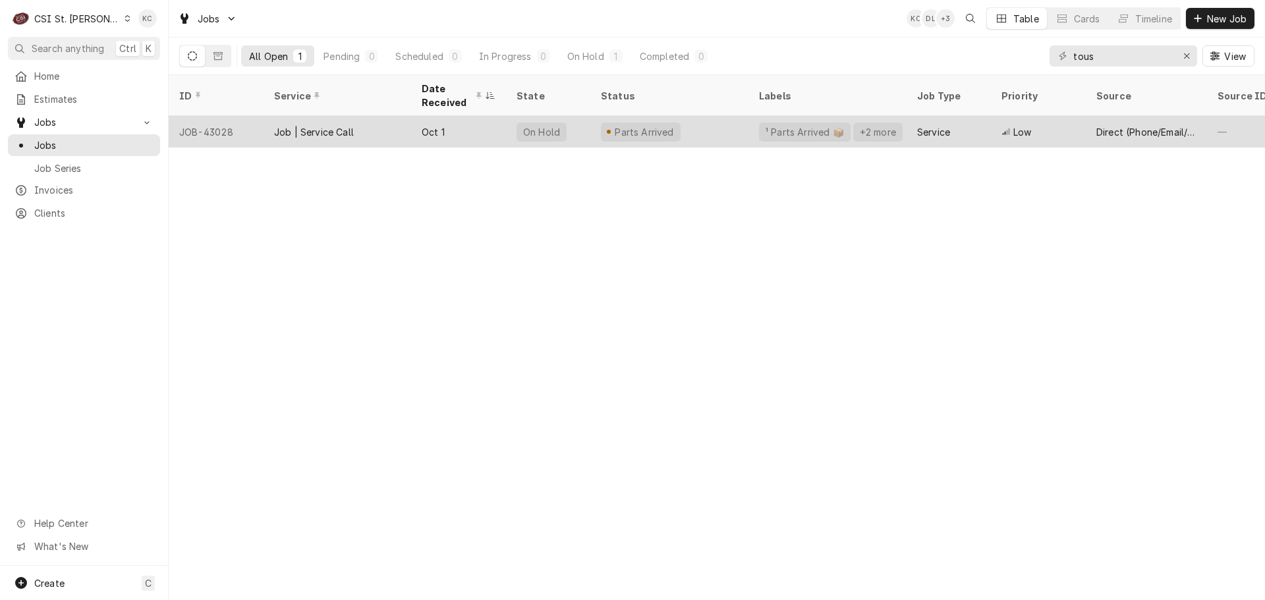
click at [493, 119] on div "Oct 1" at bounding box center [458, 132] width 95 height 32
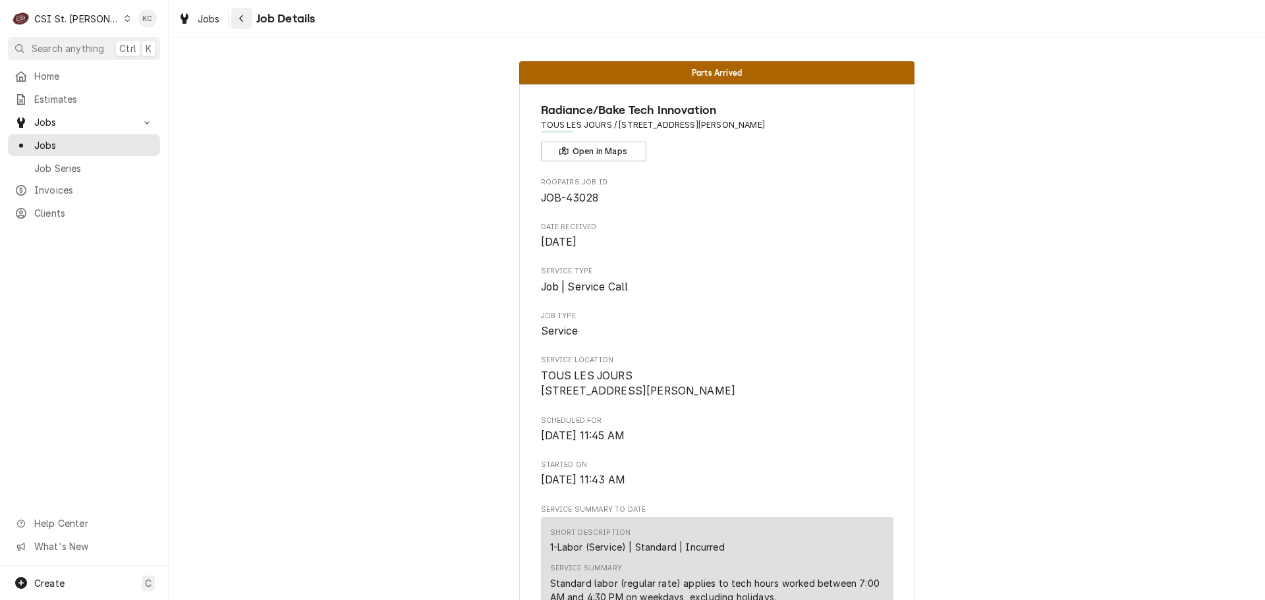
click at [242, 16] on icon "Navigate back" at bounding box center [241, 18] width 6 height 9
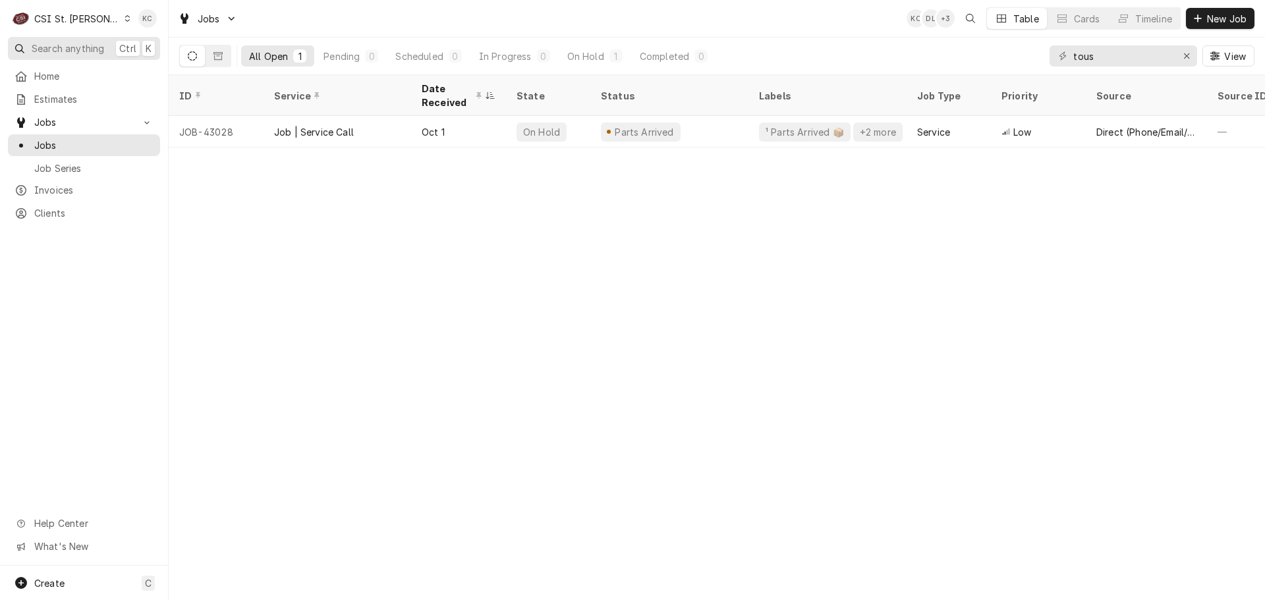
click at [76, 52] on span "Search anything" at bounding box center [68, 48] width 72 height 14
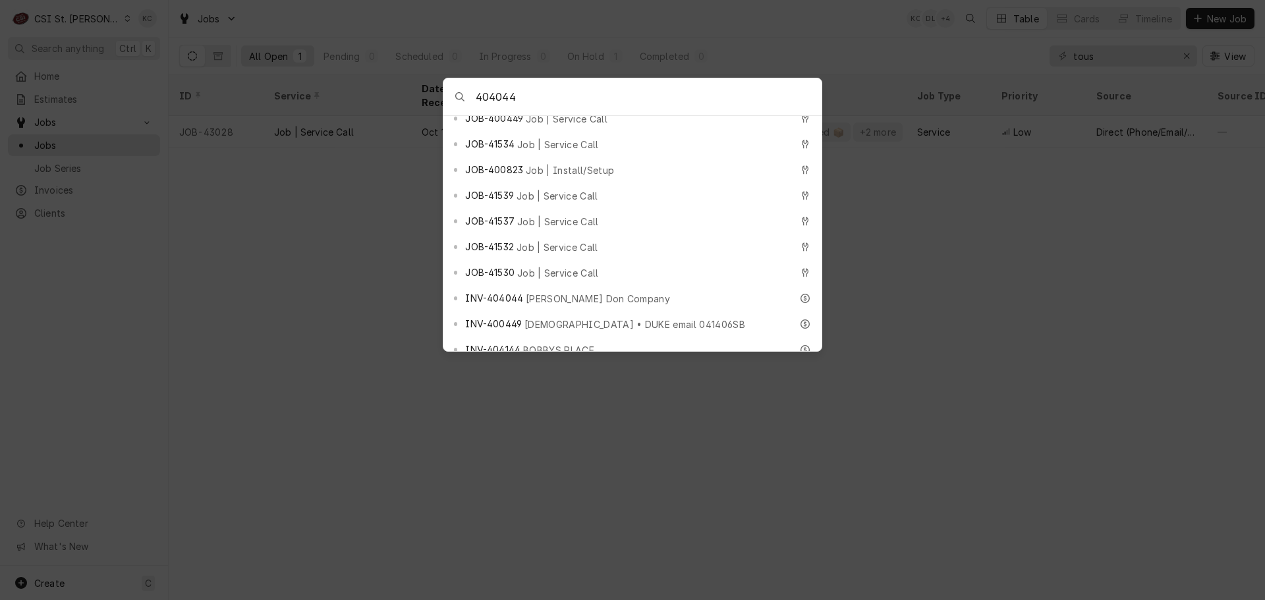
scroll to position [659, 0]
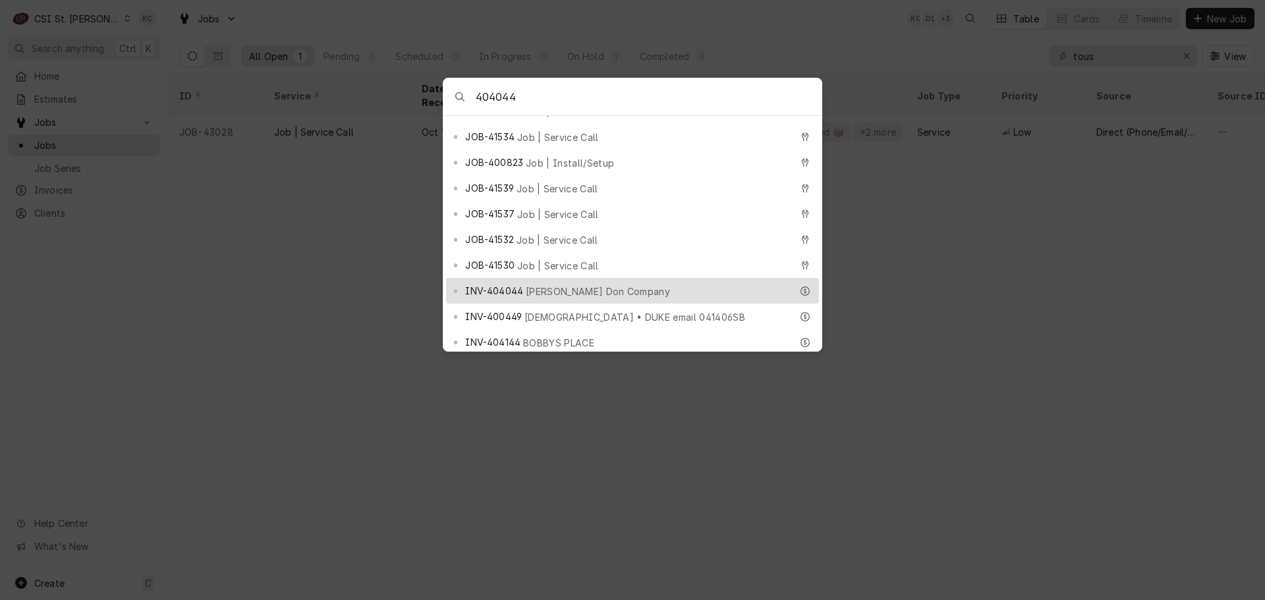
type input "404044"
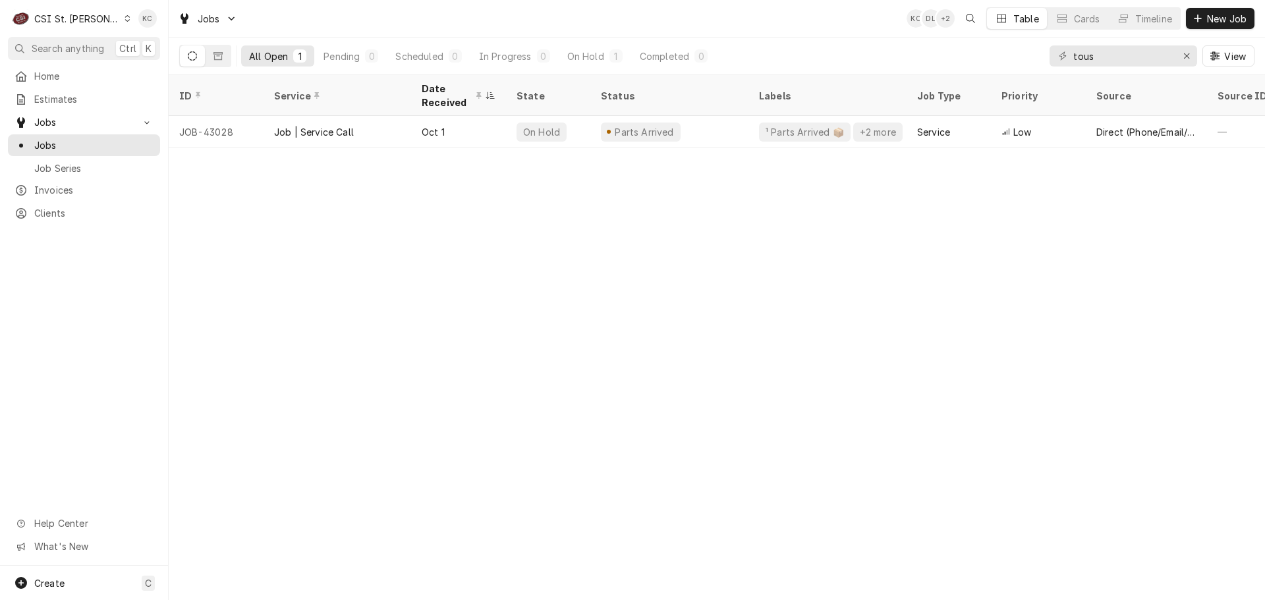
drag, startPoint x: 372, startPoint y: 416, endPoint x: 370, endPoint y: 399, distance: 16.5
click at [370, 399] on body "C CSI St. Louis KC Search anything Ctrl K Home Estimates Jobs Jobs Job Series I…" at bounding box center [632, 300] width 1265 height 600
drag, startPoint x: 1115, startPoint y: 61, endPoint x: 1030, endPoint y: 61, distance: 85.0
click at [1030, 61] on div "All Open 1 Pending 0 Scheduled 0 In Progress 0 On Hold 1 Completed 0 tous View" at bounding box center [716, 56] width 1075 height 37
type input "44904"
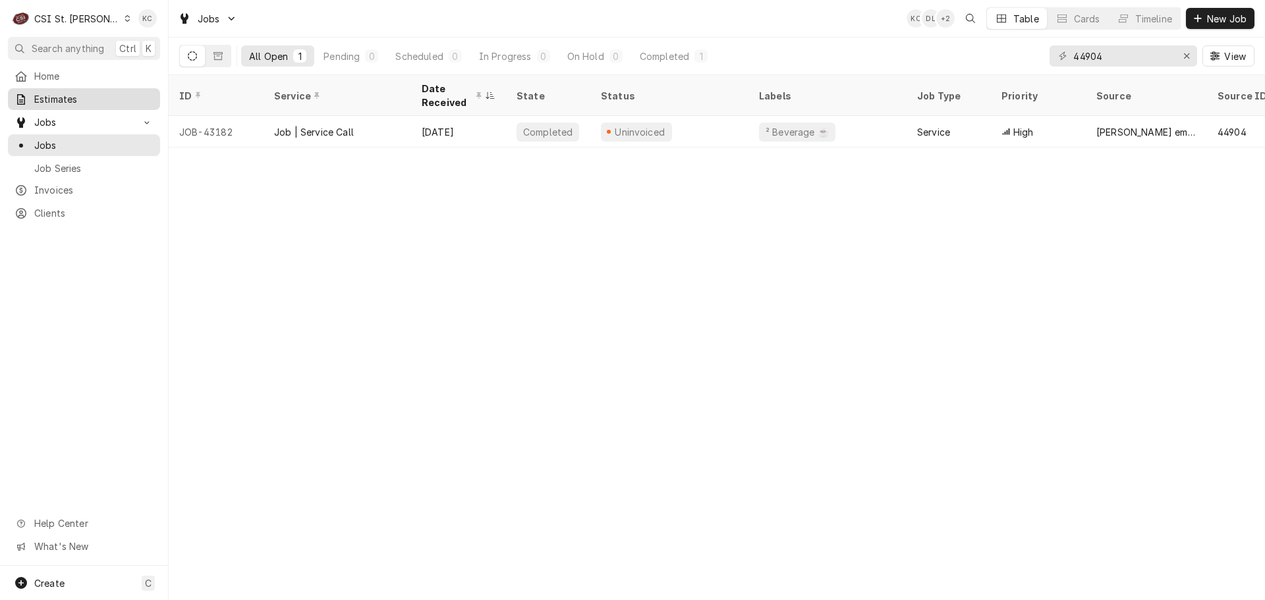
click at [49, 94] on span "Estimates" at bounding box center [93, 99] width 119 height 14
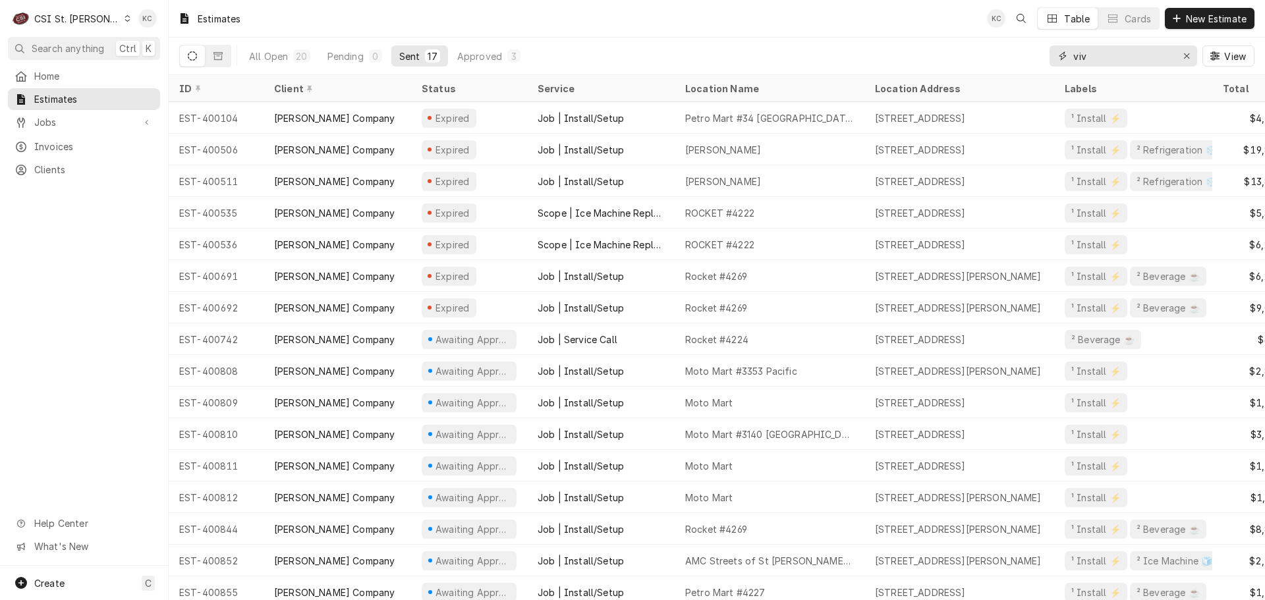
click at [1138, 51] on input "viv" at bounding box center [1122, 55] width 99 height 21
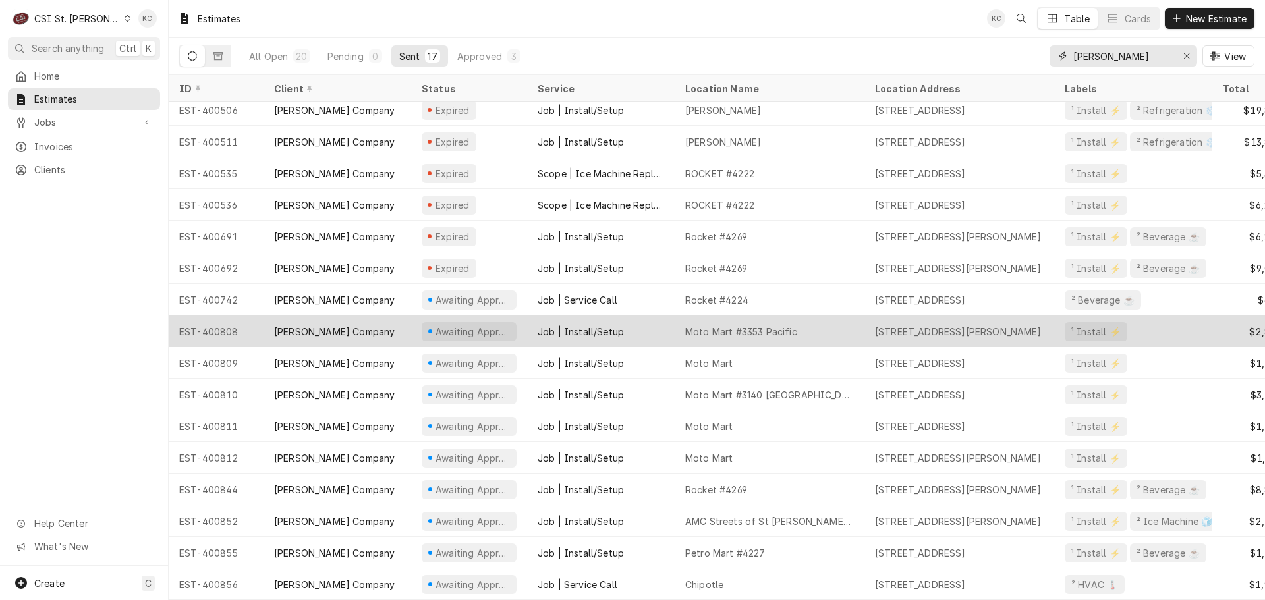
scroll to position [47, 0]
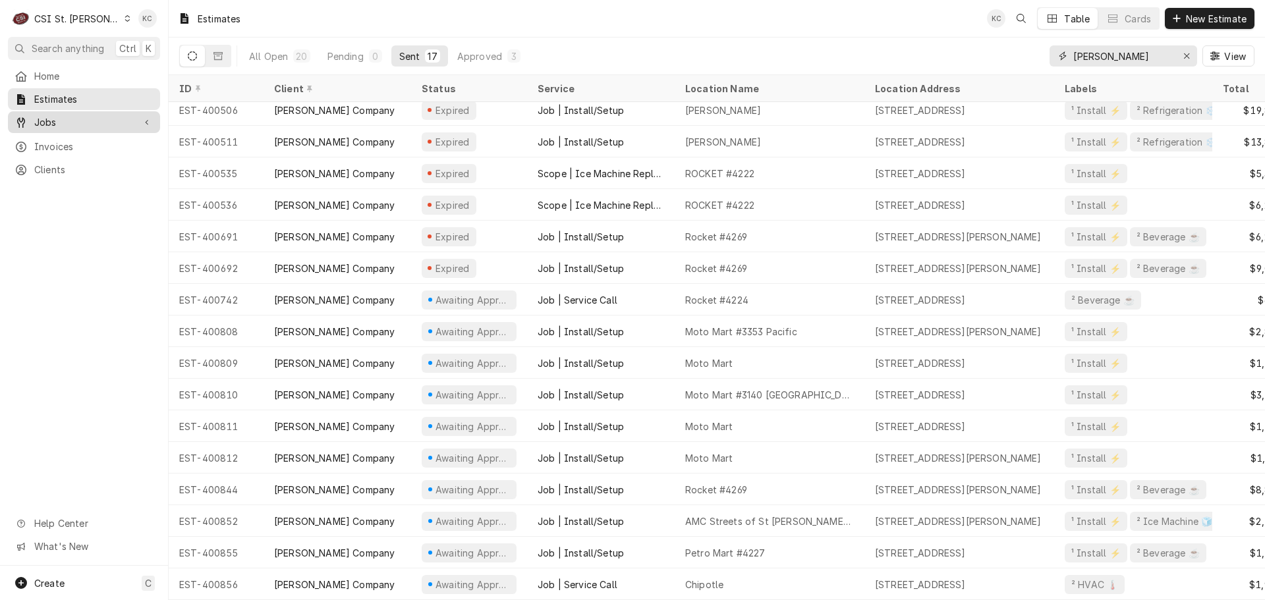
type input "[PERSON_NAME]"
click at [49, 122] on span "Jobs" at bounding box center [83, 122] width 99 height 14
click at [47, 143] on span "Jobs" at bounding box center [93, 145] width 119 height 14
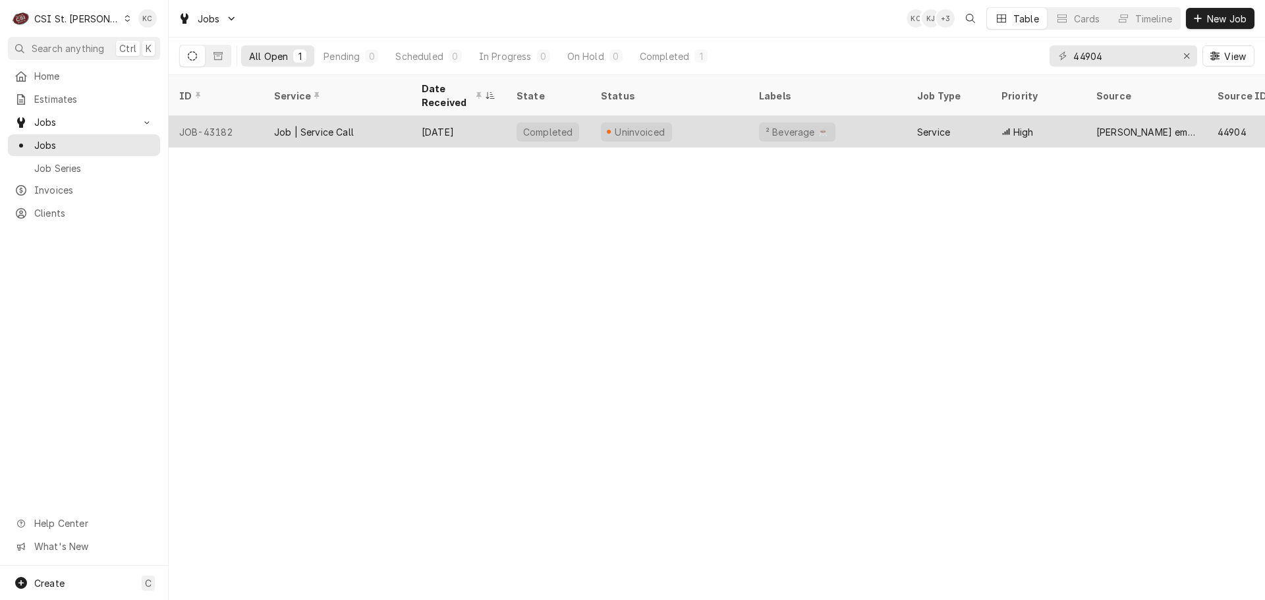
click at [317, 117] on div "Job | Service Call" at bounding box center [337, 132] width 148 height 32
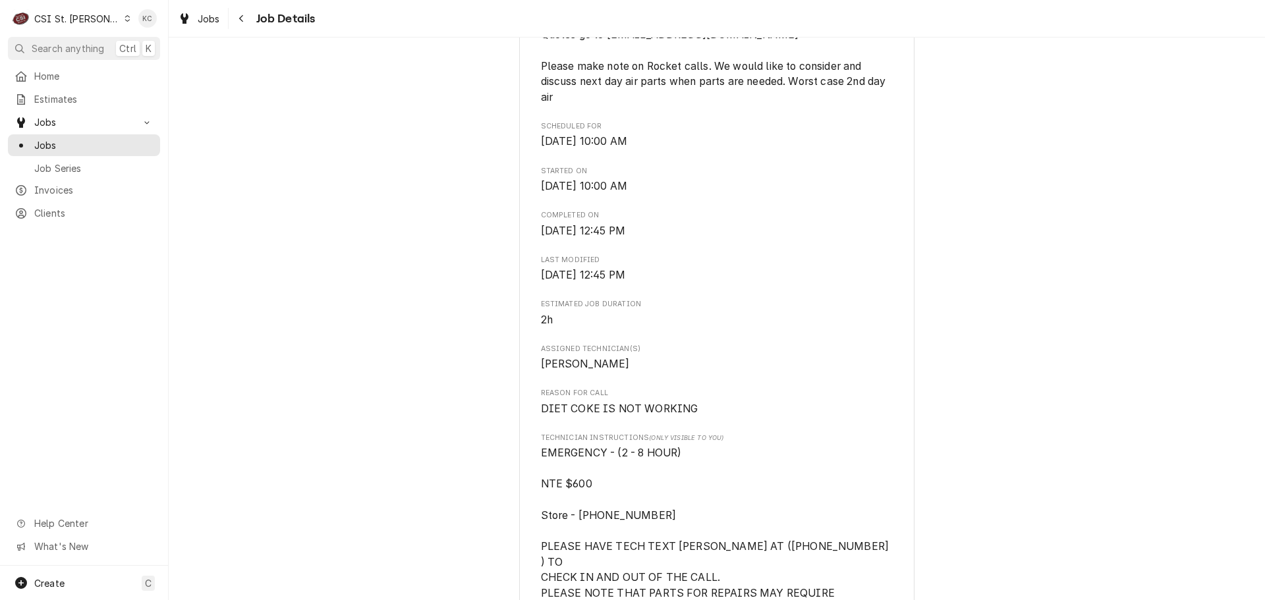
scroll to position [527, 0]
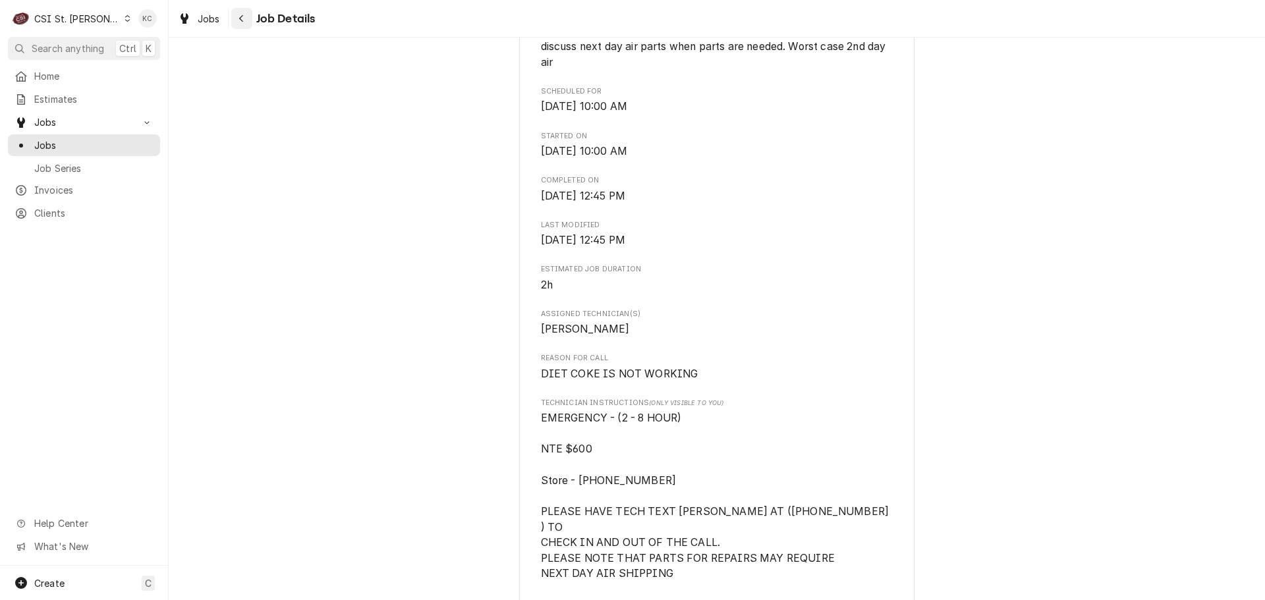
click at [244, 23] on div "Navigate back" at bounding box center [241, 18] width 13 height 13
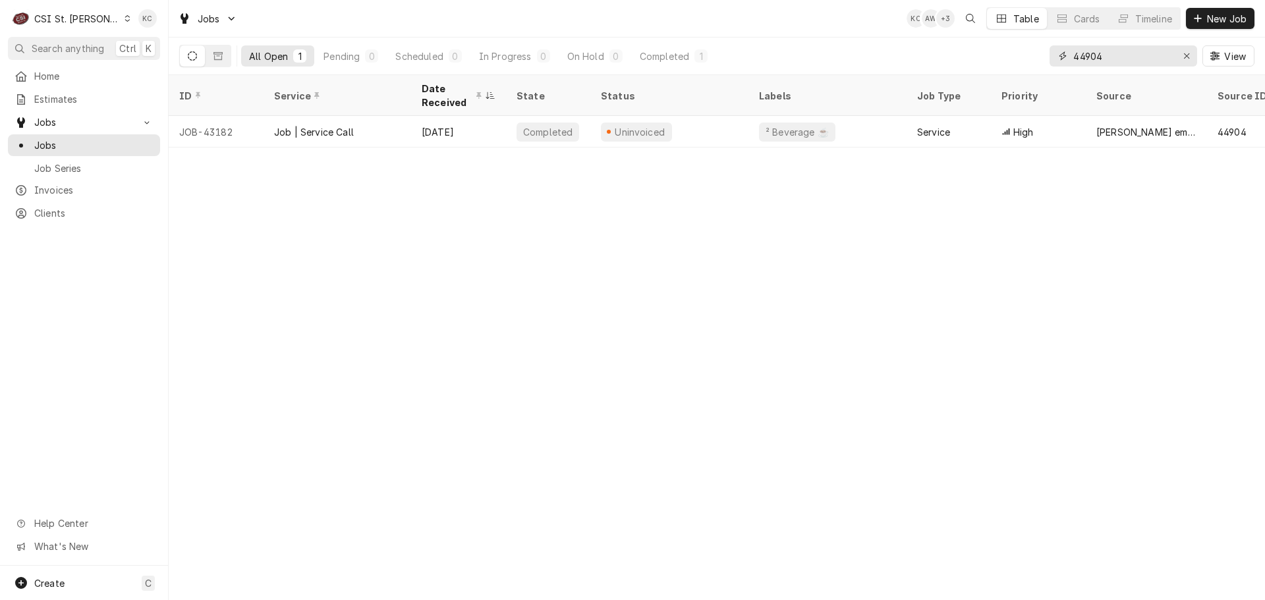
click at [1110, 57] on input "44904" at bounding box center [1122, 55] width 99 height 21
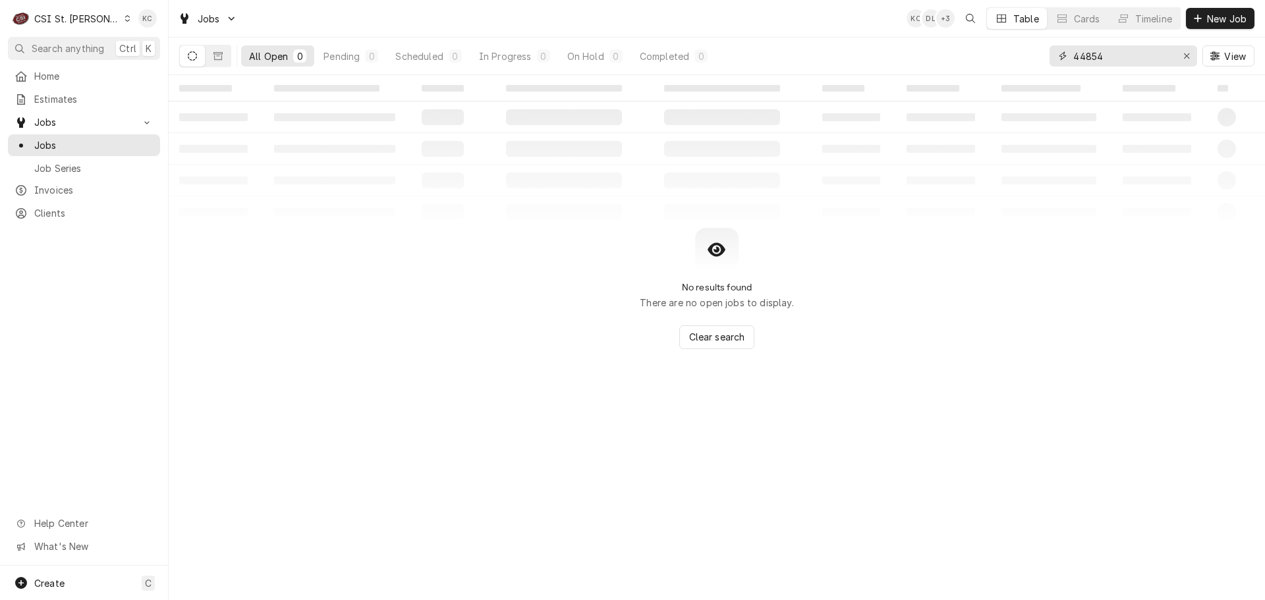
type input "44854"
drag, startPoint x: 1159, startPoint y: 313, endPoint x: 1145, endPoint y: 281, distance: 34.3
click at [1155, 299] on div "No results found There are no open jobs to display. Clear search" at bounding box center [717, 288] width 1096 height 121
click at [1216, 20] on span "New Job" at bounding box center [1226, 19] width 45 height 14
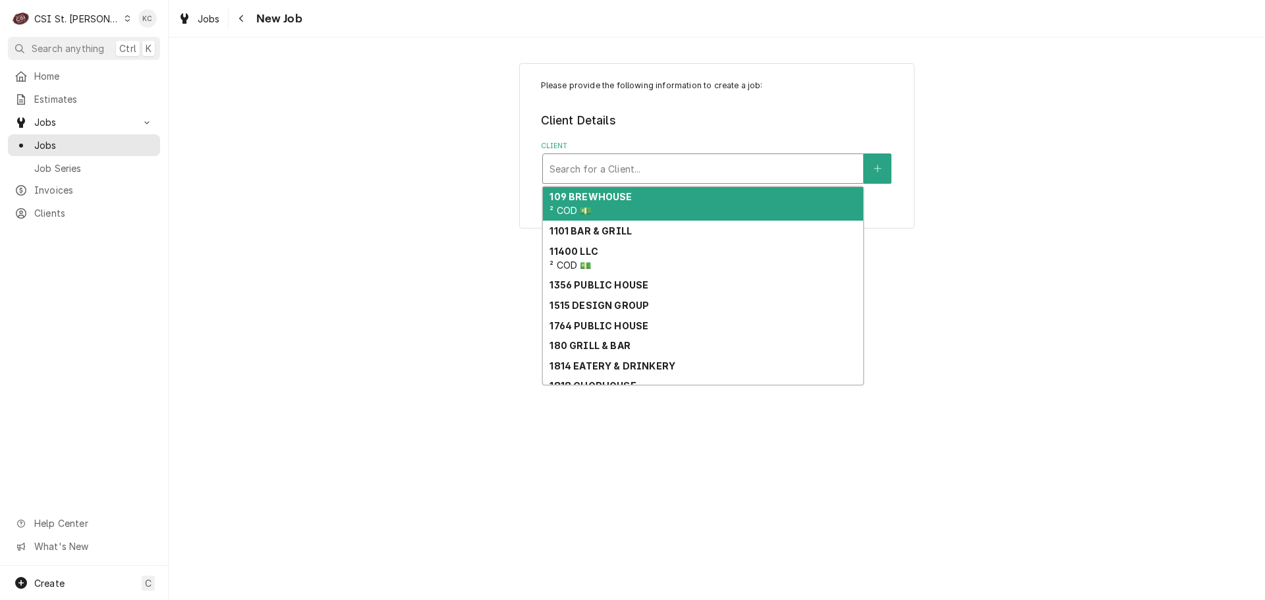
click at [805, 167] on div "Client" at bounding box center [702, 169] width 307 height 24
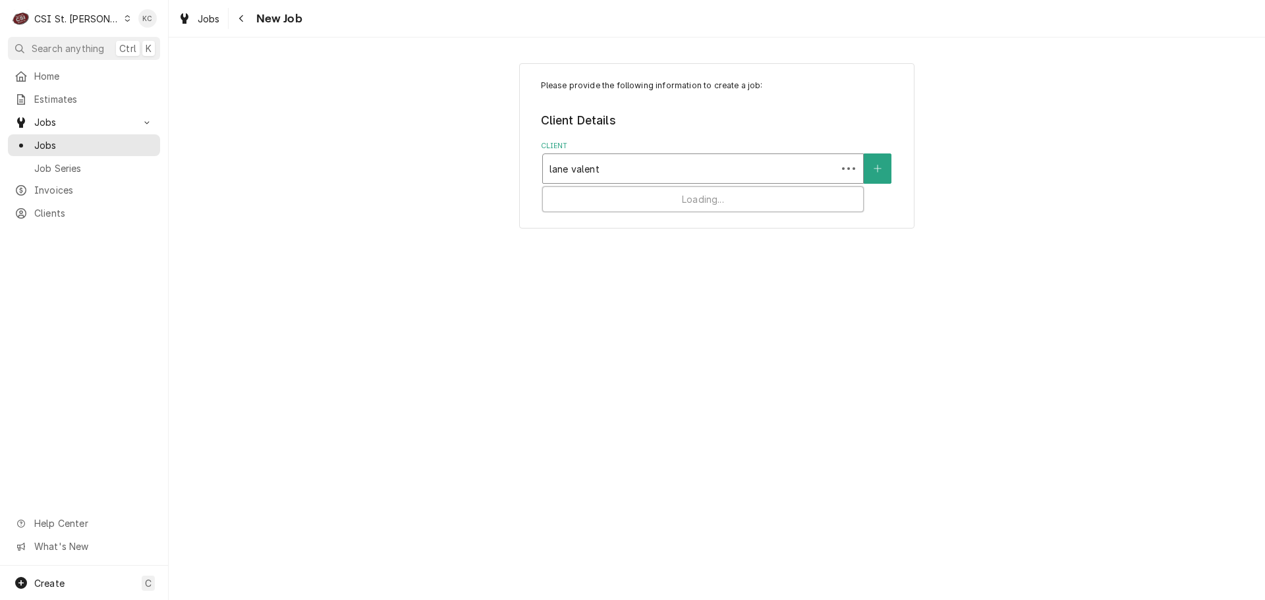
type input "[PERSON_NAME]"
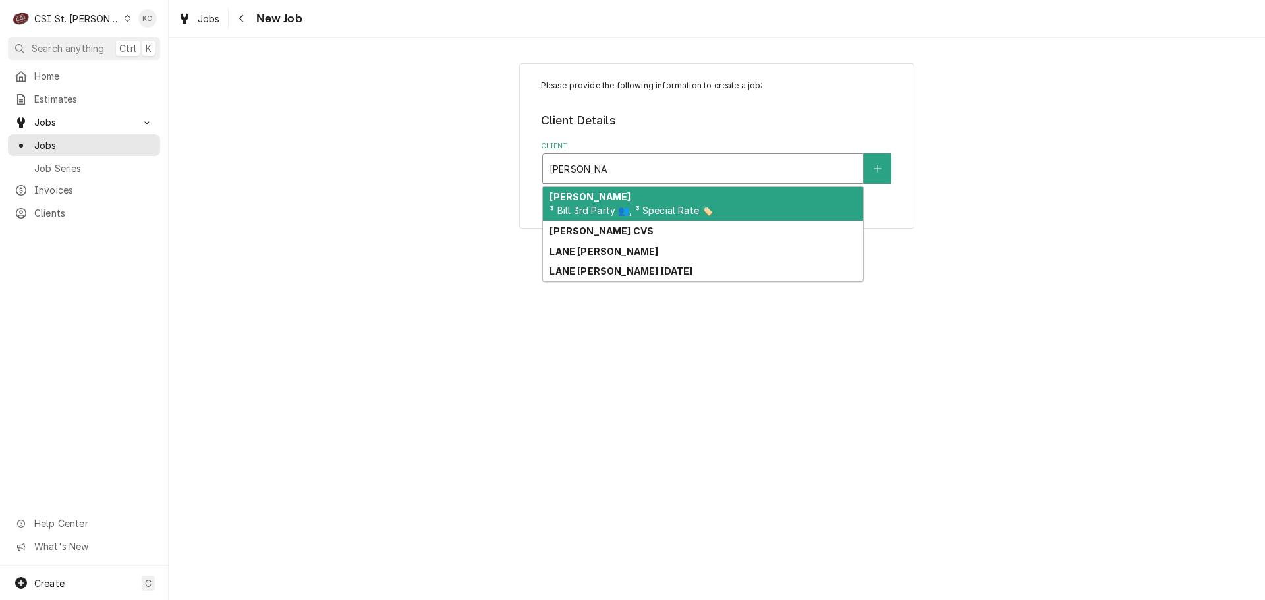
click at [684, 207] on span "³ Bill 3rd Party 👥, ³ Special Rate 🏷️" at bounding box center [630, 210] width 163 height 11
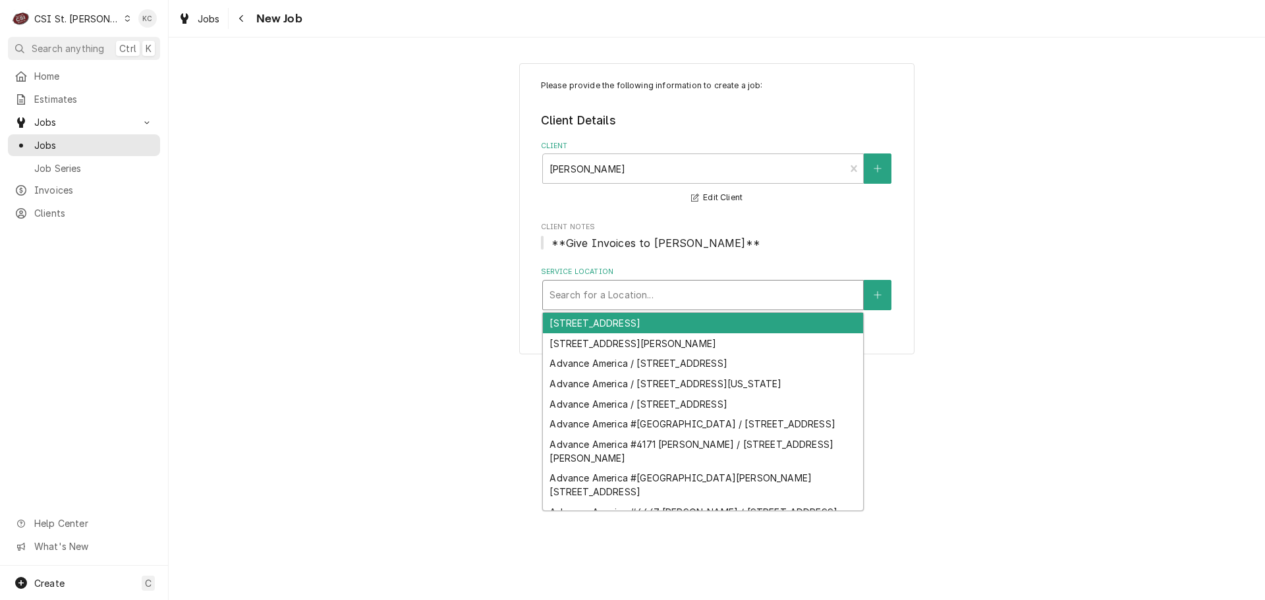
click at [655, 310] on div "Search for a Location..." at bounding box center [702, 295] width 321 height 30
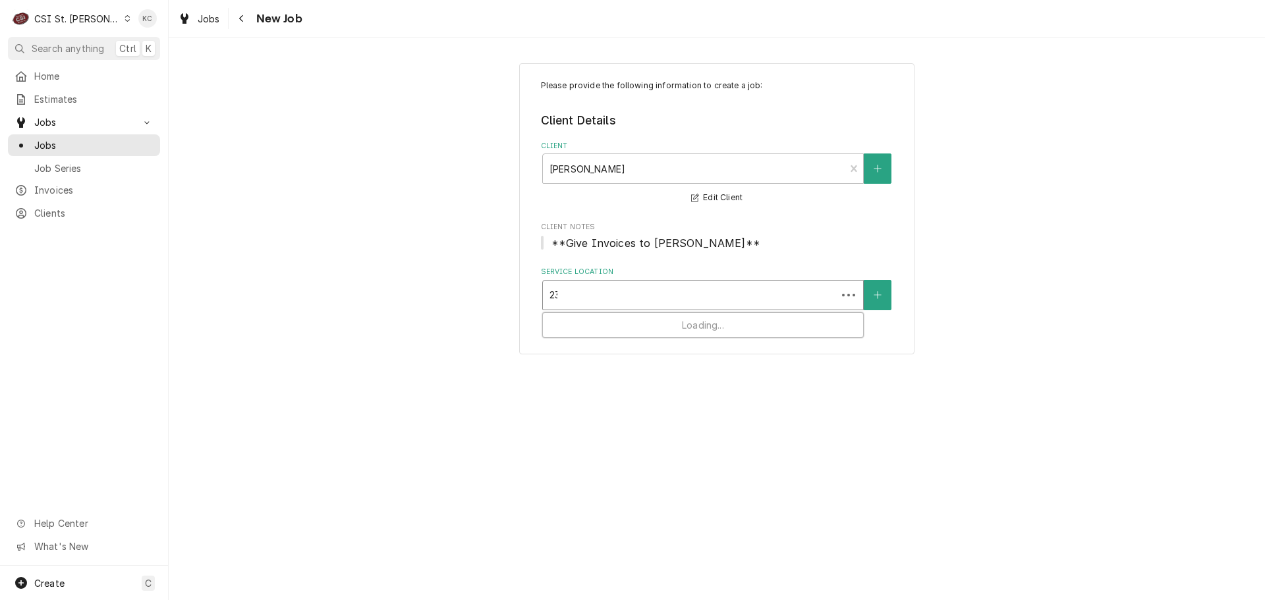
type input "232"
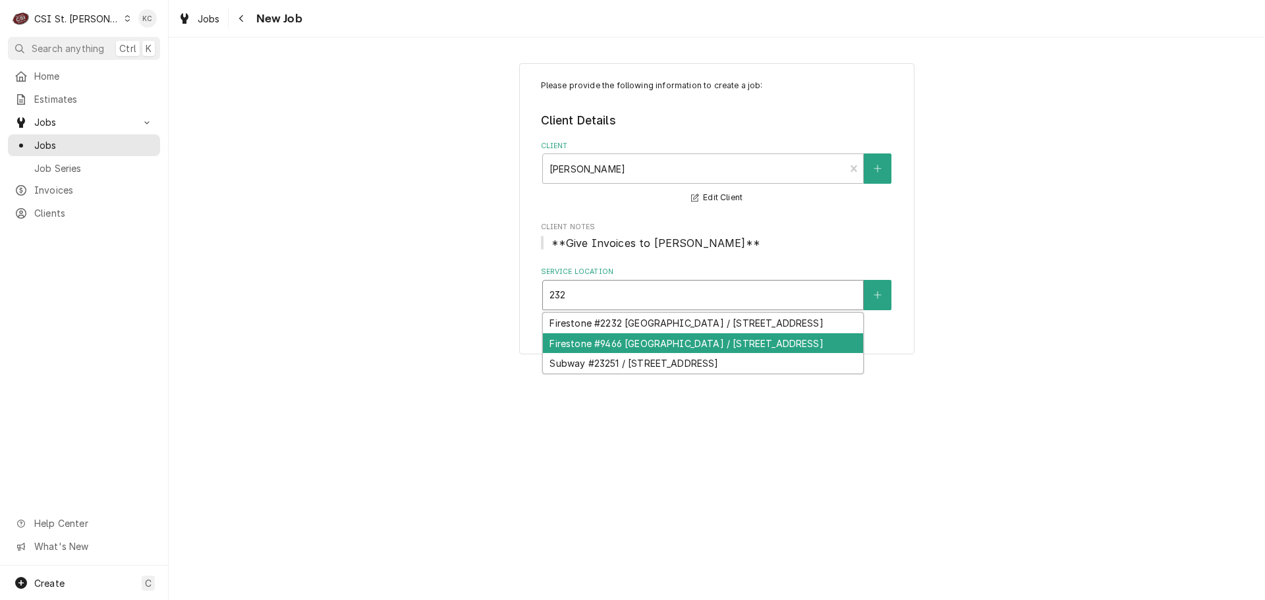
click at [696, 343] on div "Firestone #9466 [GEOGRAPHIC_DATA] / [STREET_ADDRESS]" at bounding box center [703, 343] width 320 height 20
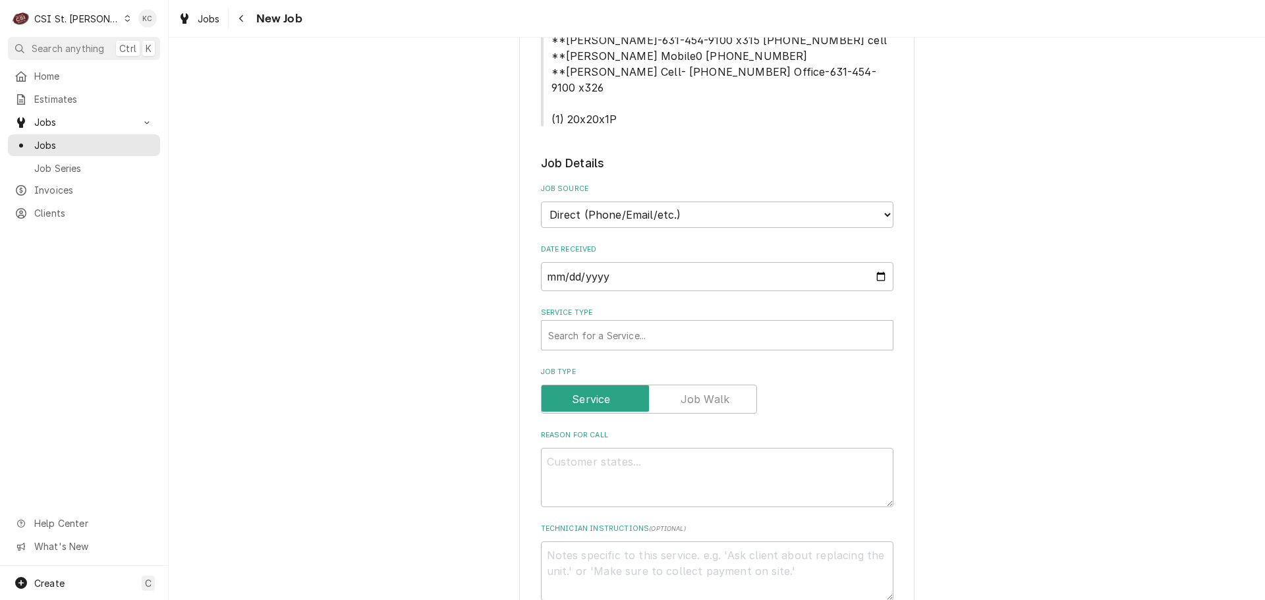
scroll to position [329, 0]
click at [668, 201] on select "Direct (Phone/Email/etc.) Service Channel Corrigo Ecotrak Other" at bounding box center [717, 214] width 352 height 26
select select "100"
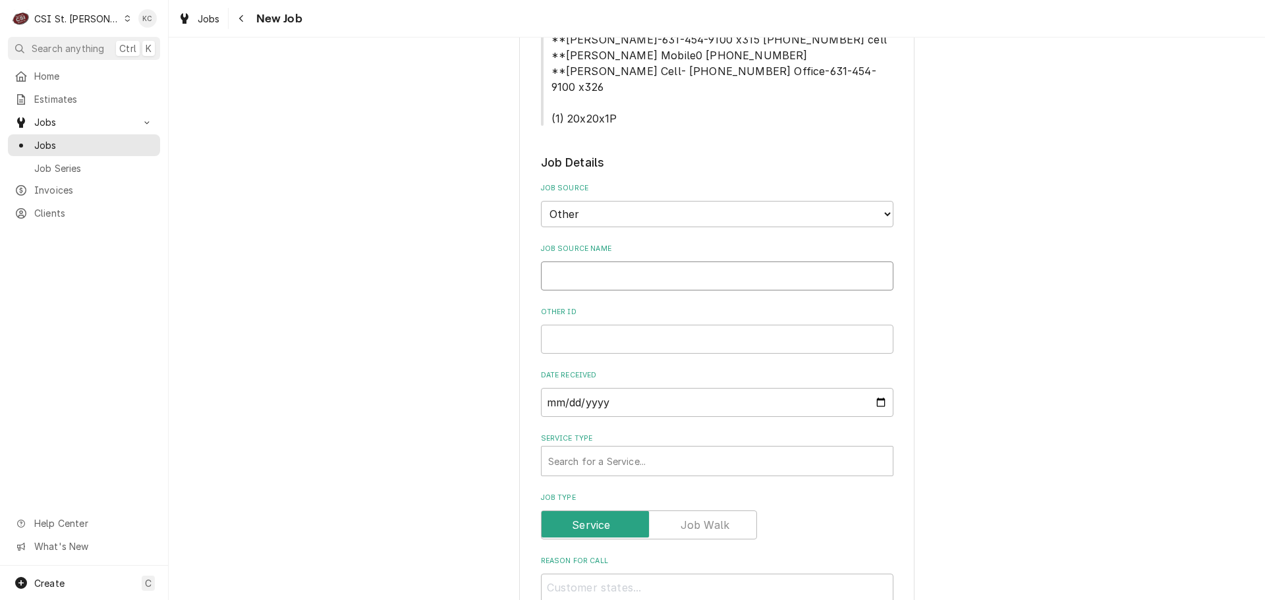
click at [657, 262] on input "Job Source Name" at bounding box center [717, 276] width 352 height 29
type textarea "x"
type input "L"
type textarea "x"
type input "La"
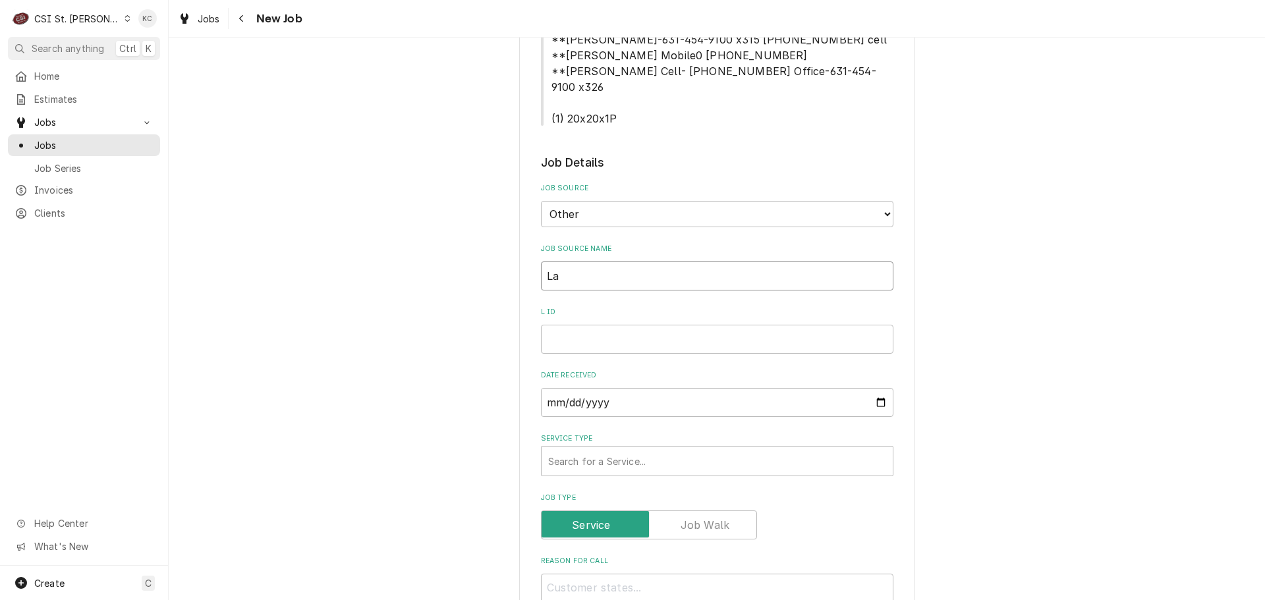
type textarea "x"
type input "Lan"
type textarea "x"
type input "Lane"
type textarea "x"
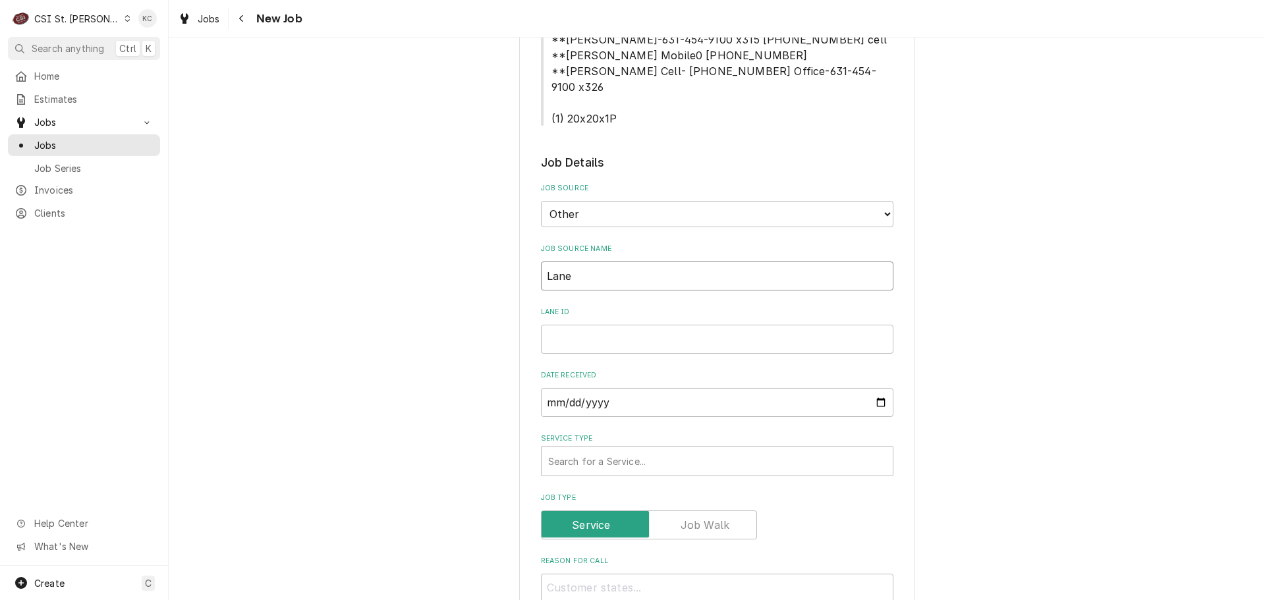
type input "Lane"
type textarea "x"
type input "Lane V"
type textarea "x"
type input "Lane Va"
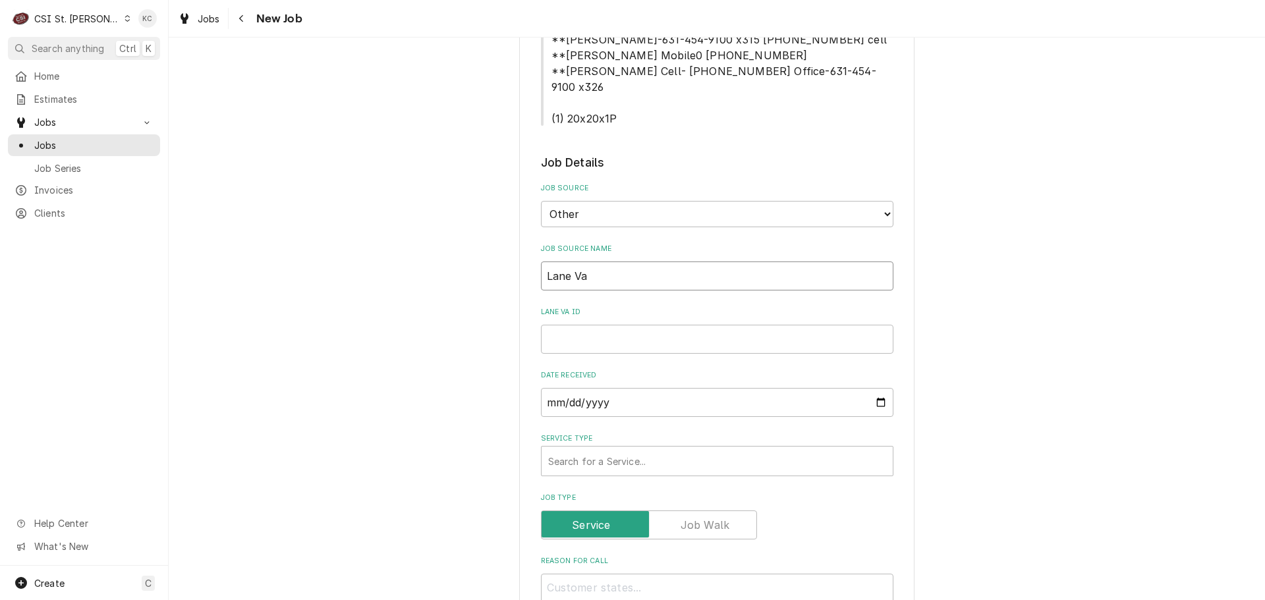
type textarea "x"
type input "[PERSON_NAME]"
type textarea "x"
type input "Lane Vale"
type textarea "x"
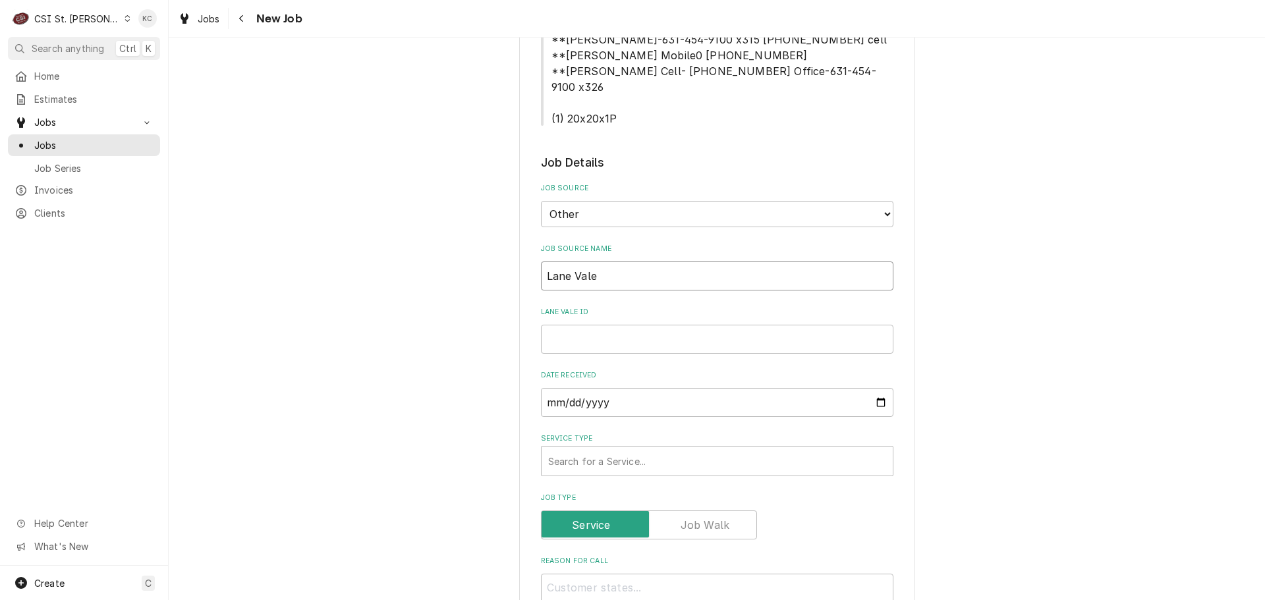
type input "[PERSON_NAME]"
type textarea "x"
type input "Lane Valent"
type textarea "x"
type input "[PERSON_NAME]"
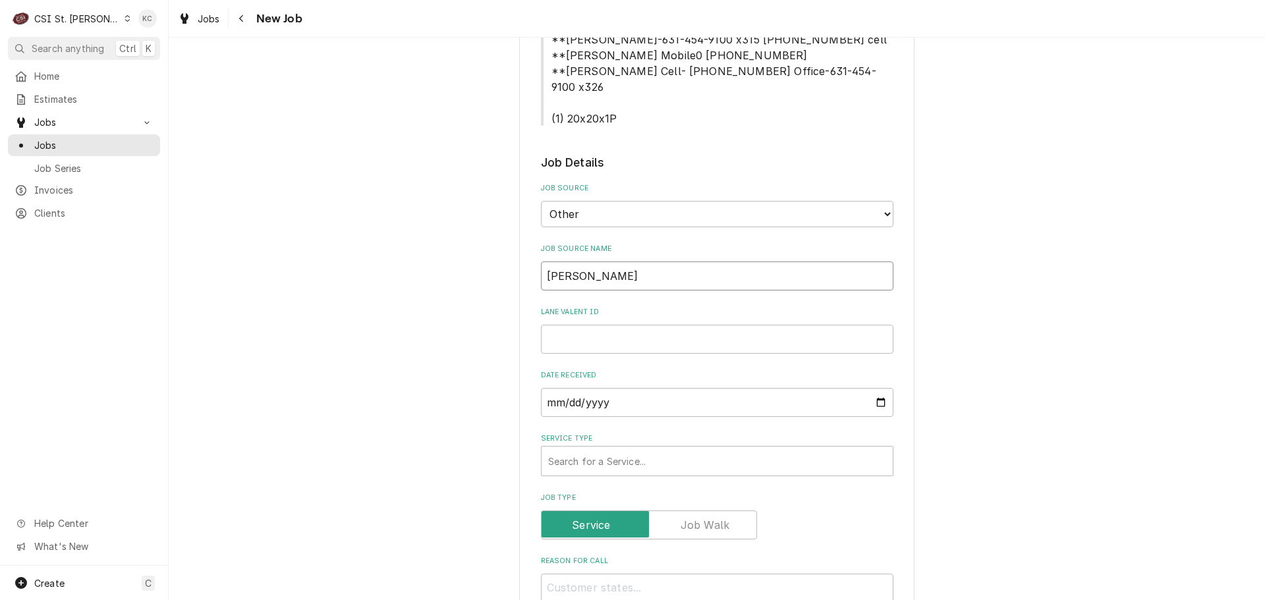
type textarea "x"
type input "[PERSON_NAME]"
type textarea "x"
type input "[PERSON_NAME] e"
type textarea "x"
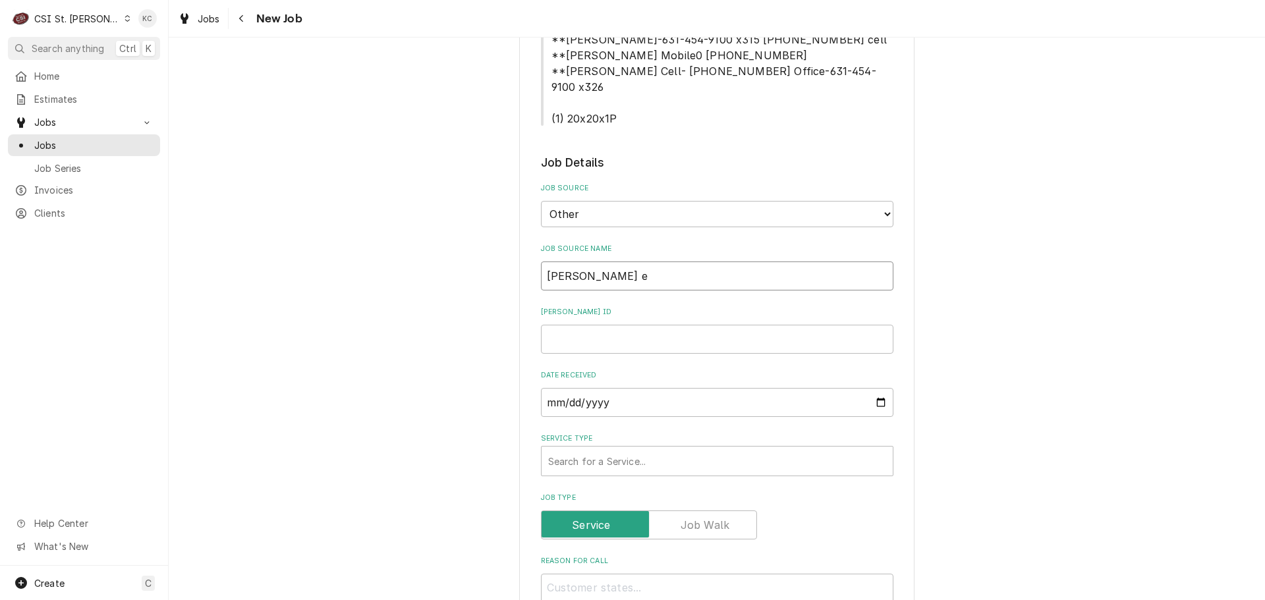
type input "Lane [PERSON_NAME]"
type textarea "x"
type input "[PERSON_NAME] ema"
type textarea "x"
type input "[PERSON_NAME] emai"
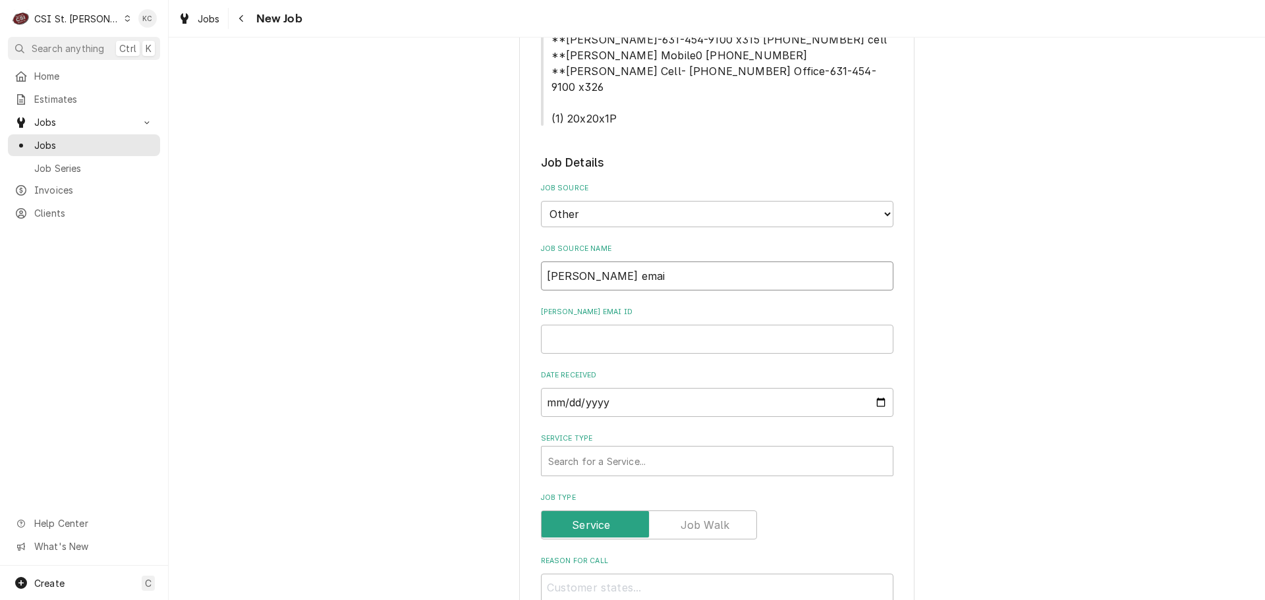
type textarea "x"
type input "[PERSON_NAME] email"
type textarea "x"
type input "[PERSON_NAME] email"
click at [642, 325] on input "Lane Valente email ID" at bounding box center [717, 339] width 352 height 29
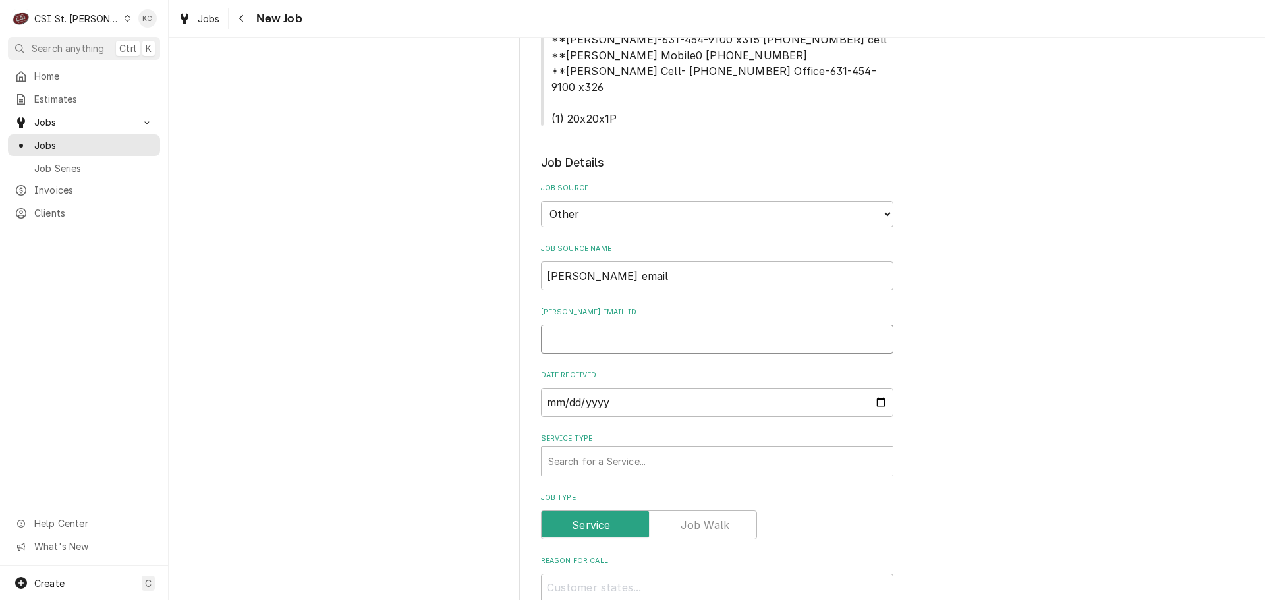
paste input "2379522"
type textarea "x"
type input "2379522"
type textarea "x"
type input "2379522"
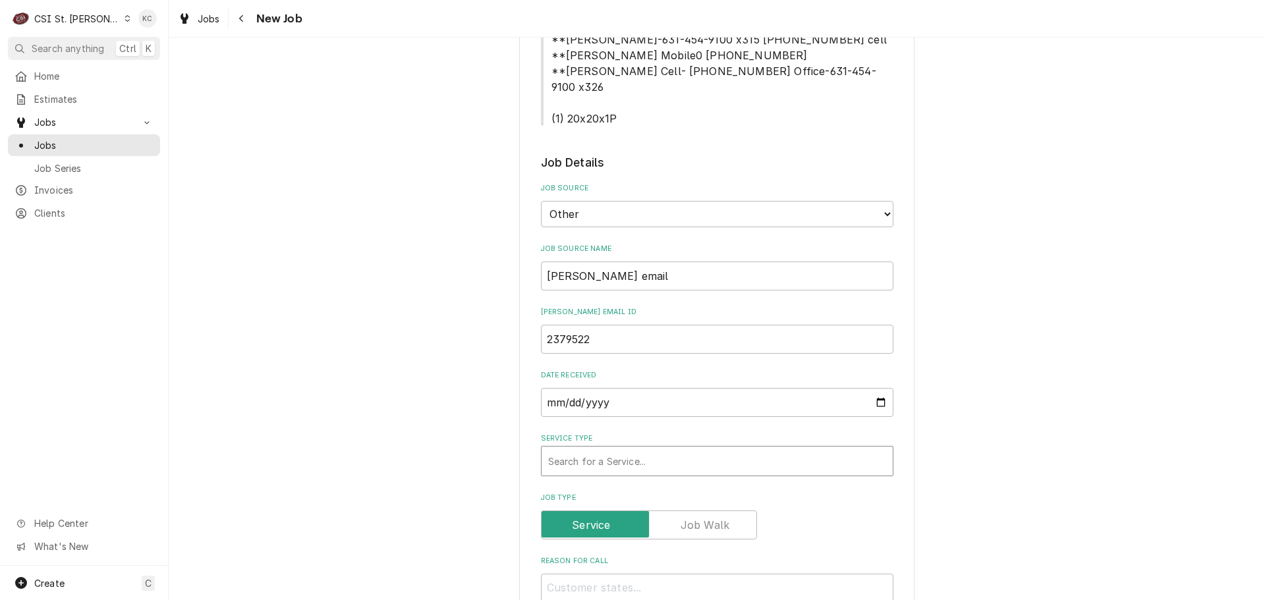
click at [626, 449] on div "Service Type" at bounding box center [717, 461] width 338 height 24
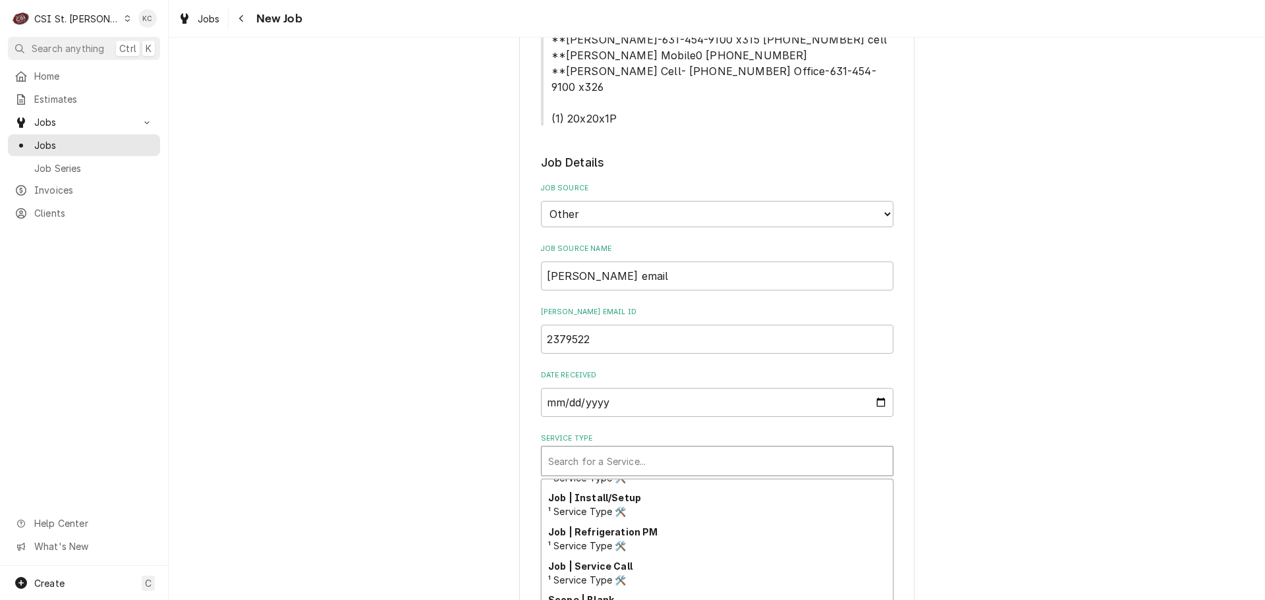
scroll to position [753, 0]
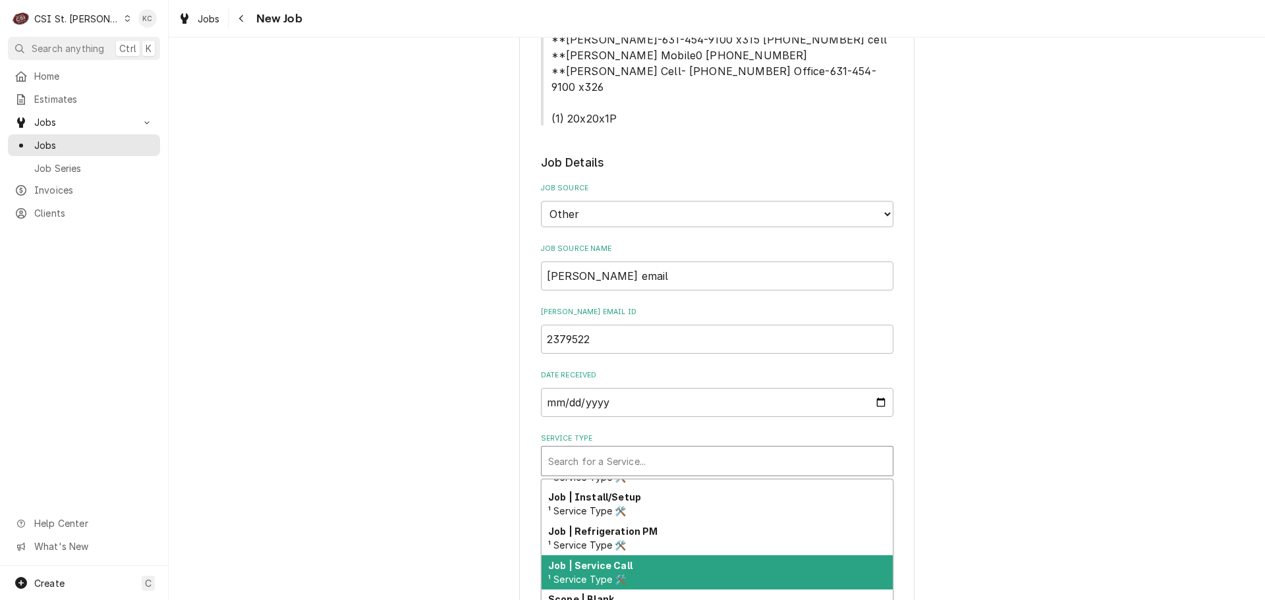
click at [620, 560] on strong "Job | Service Call" at bounding box center [590, 565] width 84 height 11
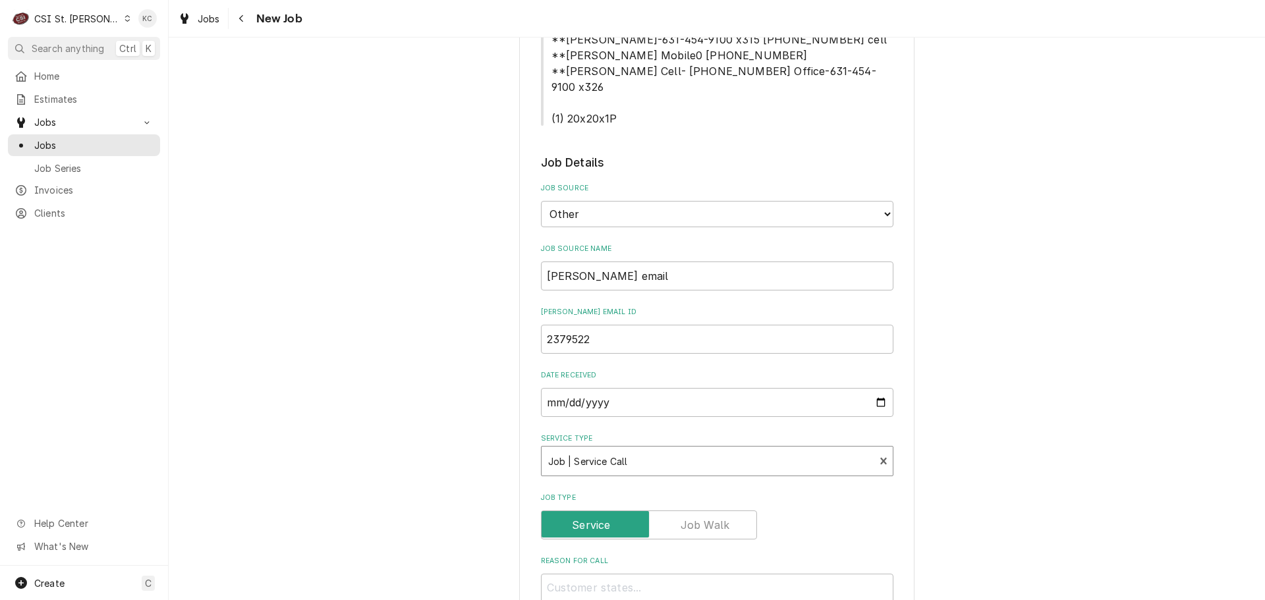
click at [994, 483] on div "Please provide the following information to create a job: Client Details Client…" at bounding box center [717, 548] width 1096 height 1652
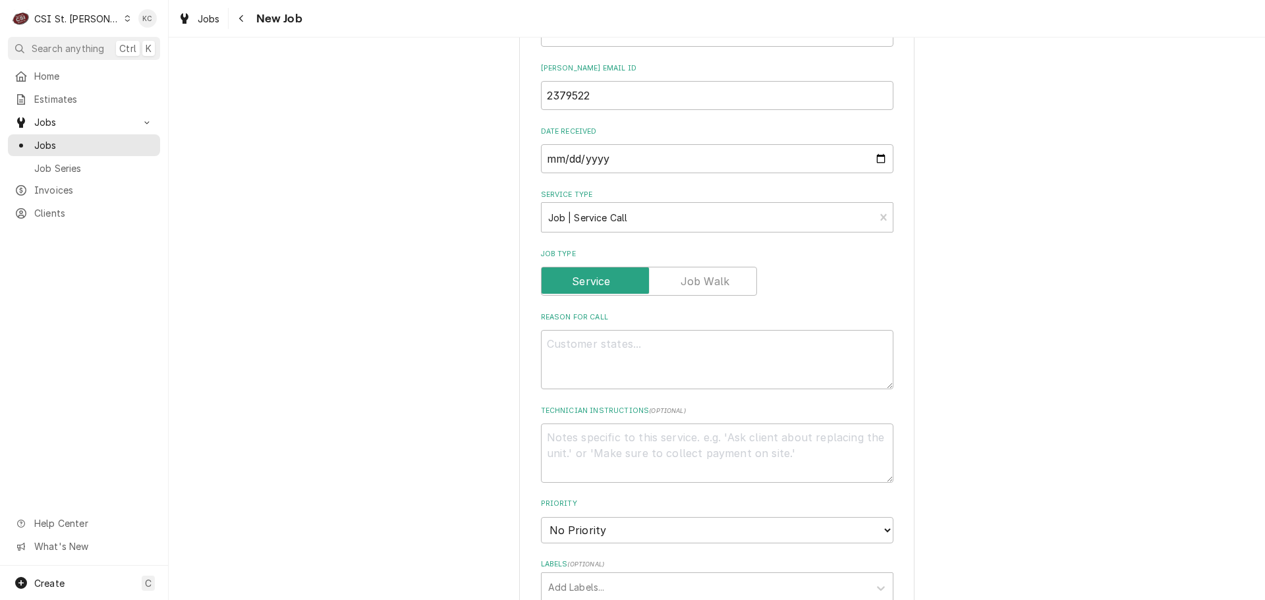
scroll to position [593, 0]
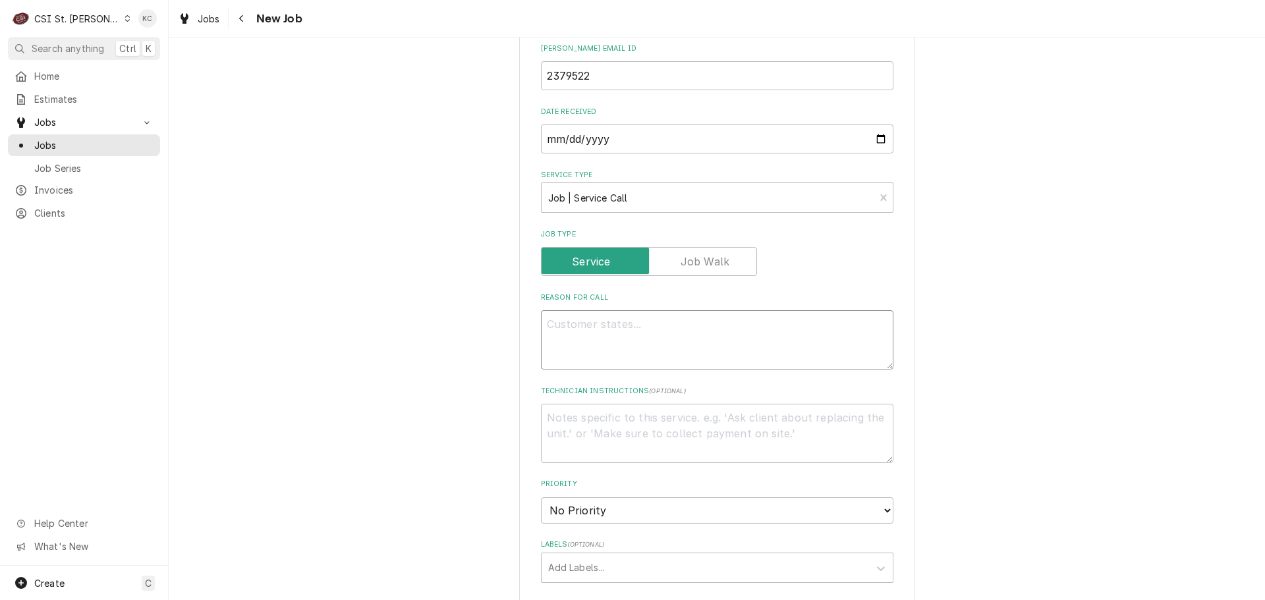
click at [637, 315] on textarea "Reason For Call" at bounding box center [717, 339] width 352 height 59
click at [593, 310] on textarea "Reason For Call" at bounding box center [717, 339] width 352 height 59
paste textarea "thermostat not working for the heat. We have two separate thermostats, one for …"
type textarea "x"
type textarea "thermostat not working for the heat. We have two separate thermostats, one for …"
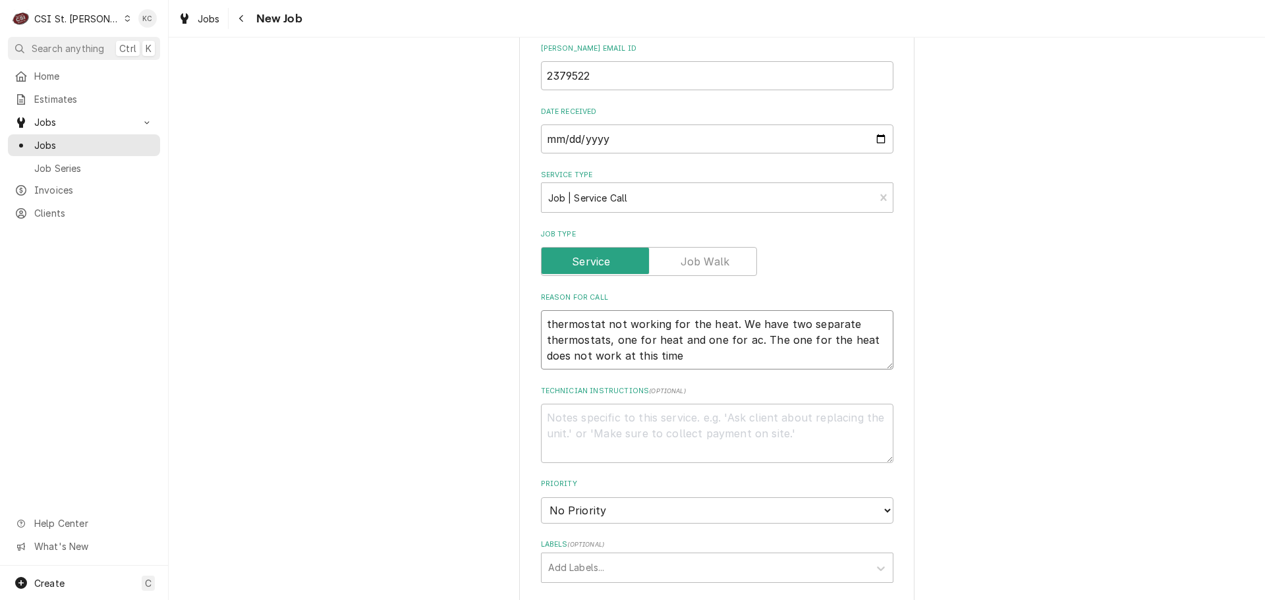
type textarea "x"
type textarea "thermostat not working for the heat. We have two separate thermostats, one for …"
click at [656, 404] on textarea "Technician Instructions ( optional )" at bounding box center [717, 433] width 352 height 59
click at [711, 404] on textarea "Technician Instructions ( optional )" at bounding box center [717, 433] width 352 height 59
type textarea "x"
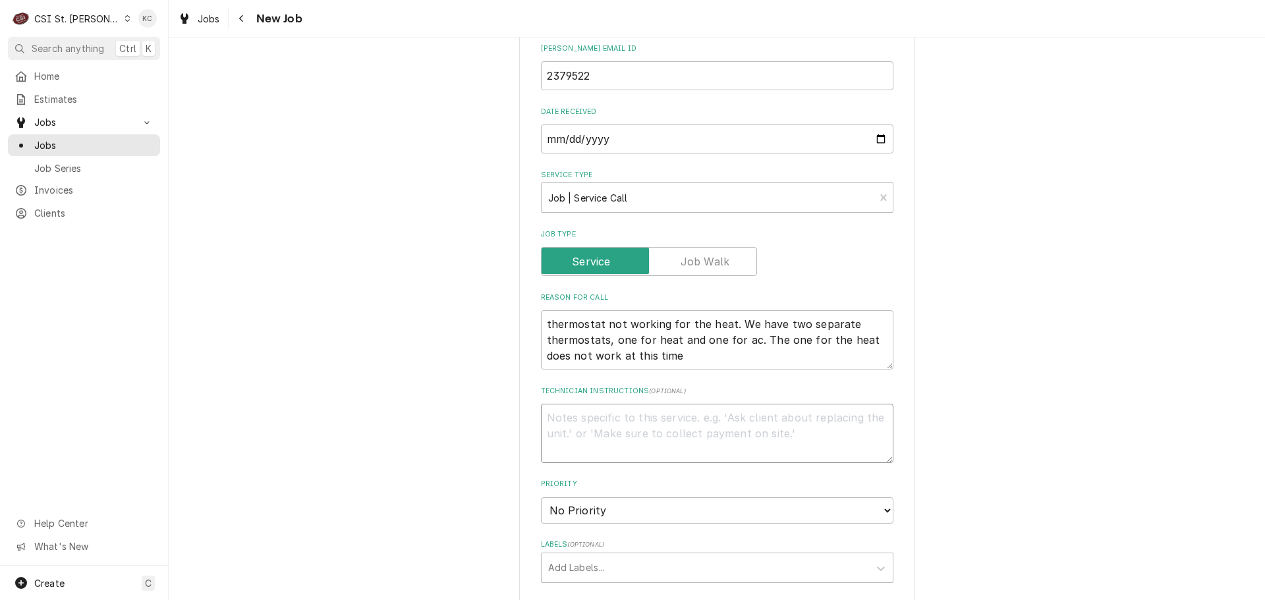
type textarea "N"
type textarea "x"
type textarea "NT"
type textarea "x"
type textarea "NTE"
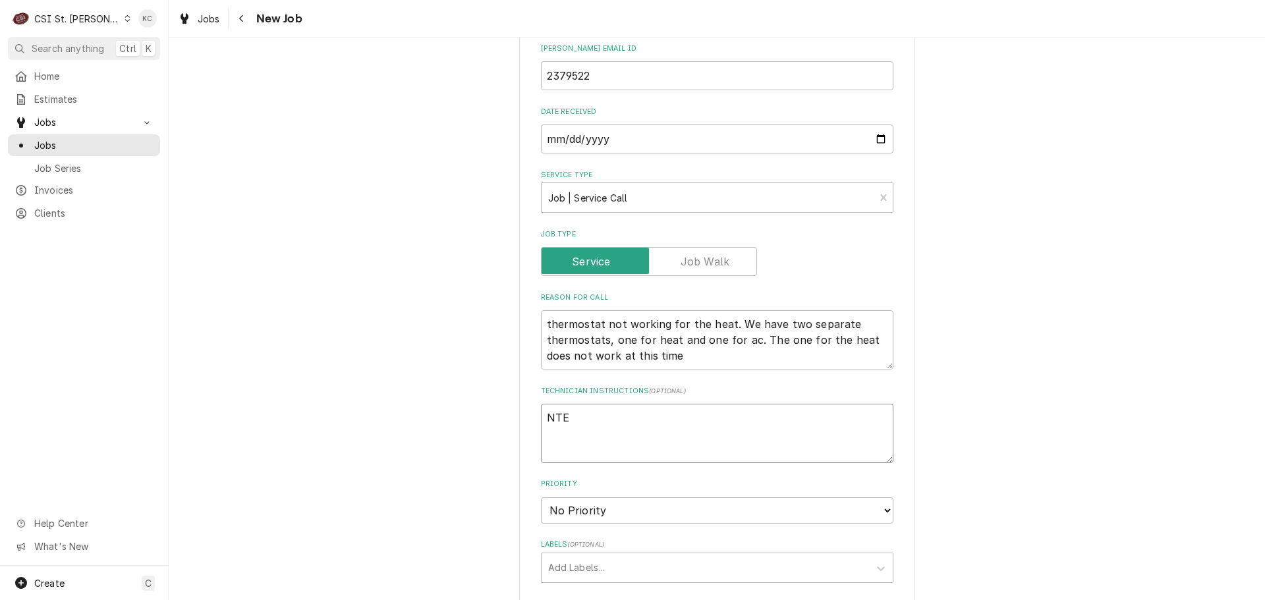
type textarea "x"
type textarea "NTE"
type textarea "x"
type textarea "NTE $"
type textarea "x"
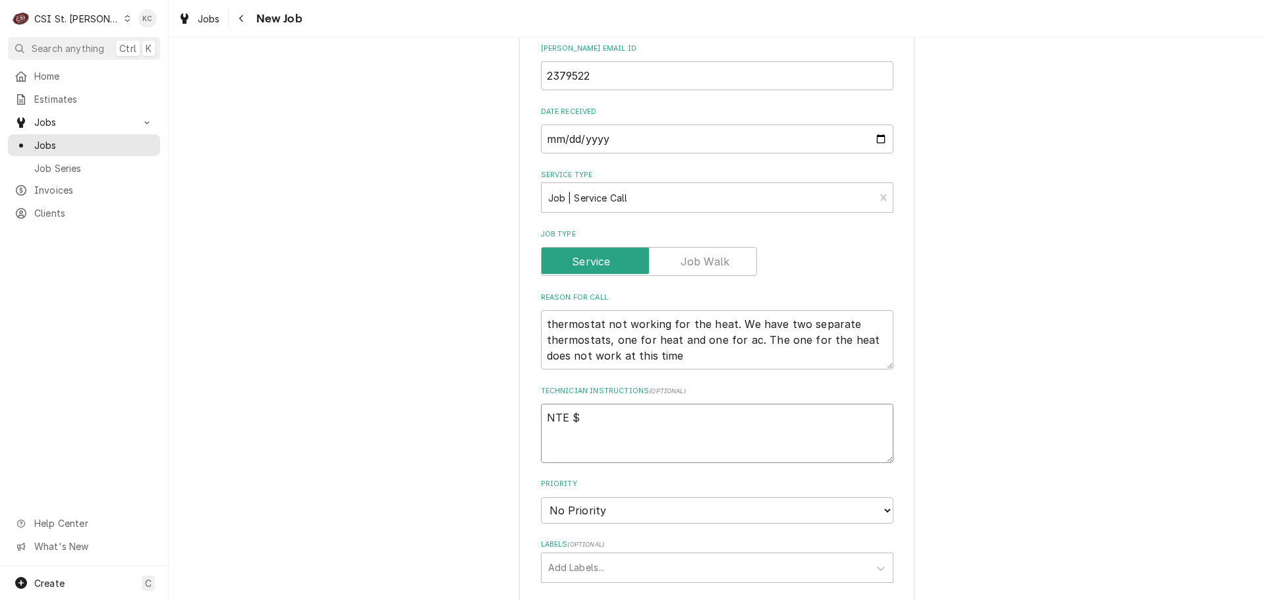
type textarea "NTE $8"
type textarea "x"
type textarea "NTE $80"
type textarea "x"
type textarea "NTE $800"
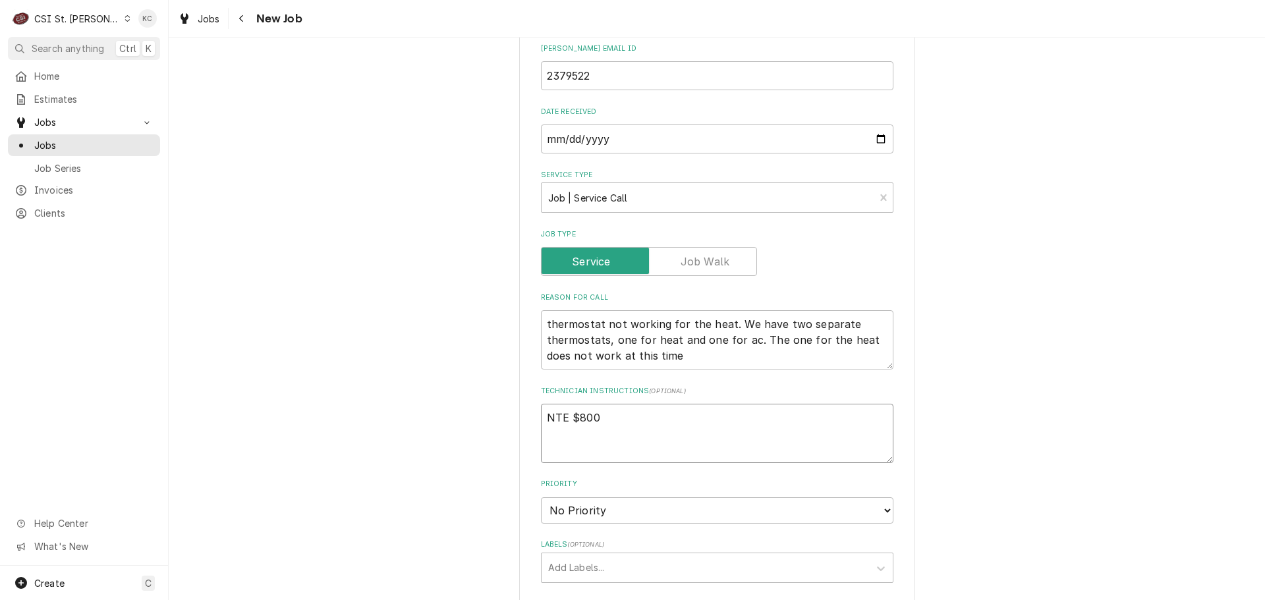
type textarea "x"
type textarea "NTE $800"
type textarea "x"
type textarea "NTE $800 T"
type textarea "x"
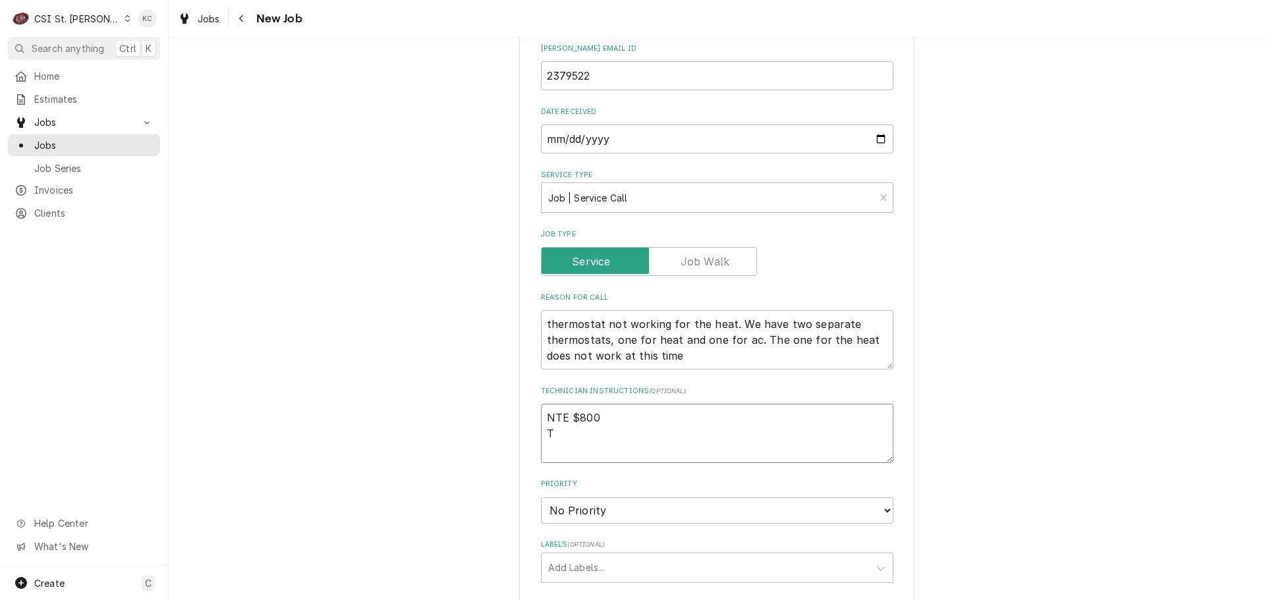
type textarea "NTE $800 TE"
type textarea "x"
type textarea "NTE $800 TEC"
type textarea "x"
type textarea "NTE $800 TECH"
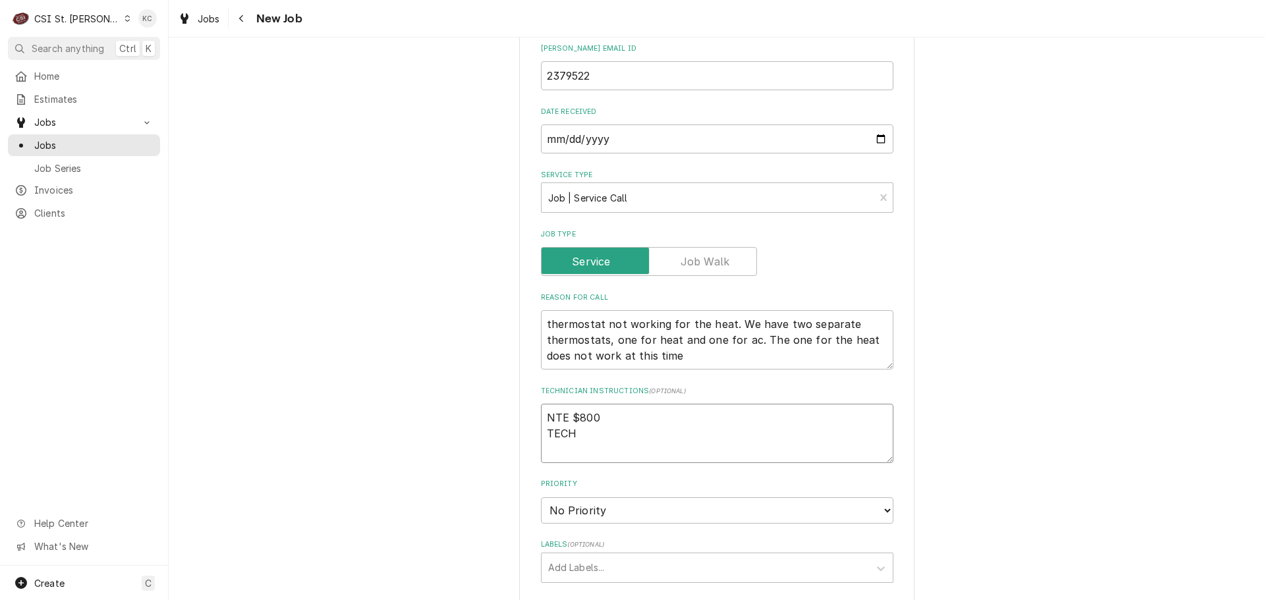
type textarea "x"
type textarea "NTE $800 TECH"
type textarea "x"
type textarea "NTE $800 TECH C"
type textarea "x"
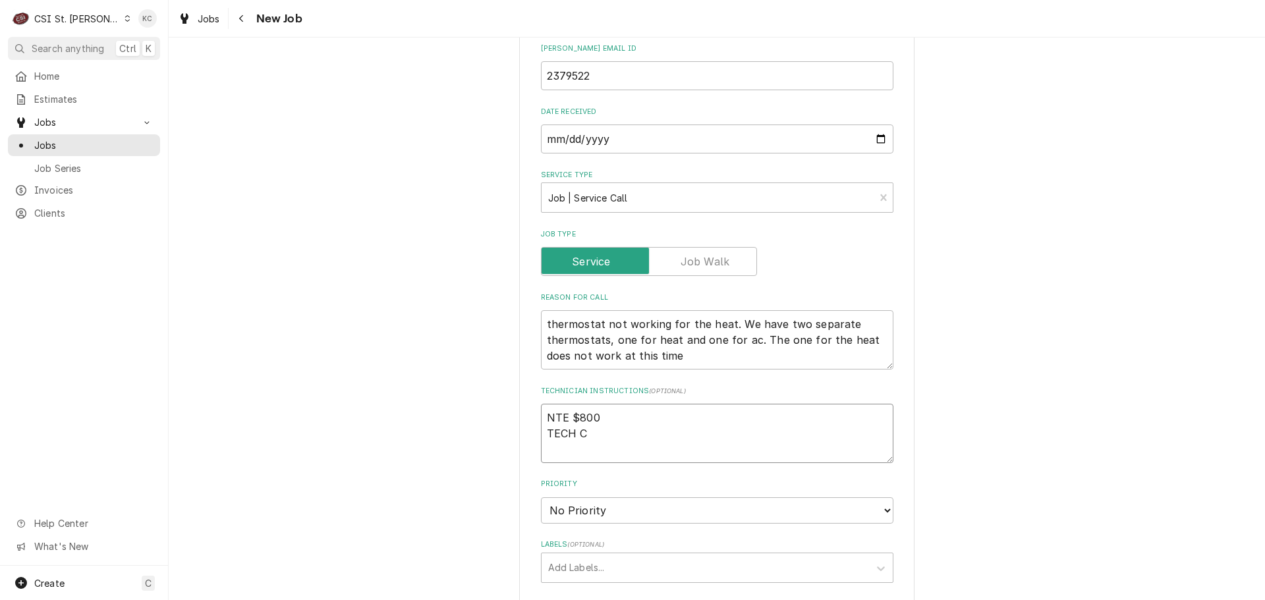
type textarea "NTE $800 TECH CH"
type textarea "x"
type textarea "NTE $800 TECH CHE"
type textarea "x"
type textarea "NTE $800 TECH CHEC"
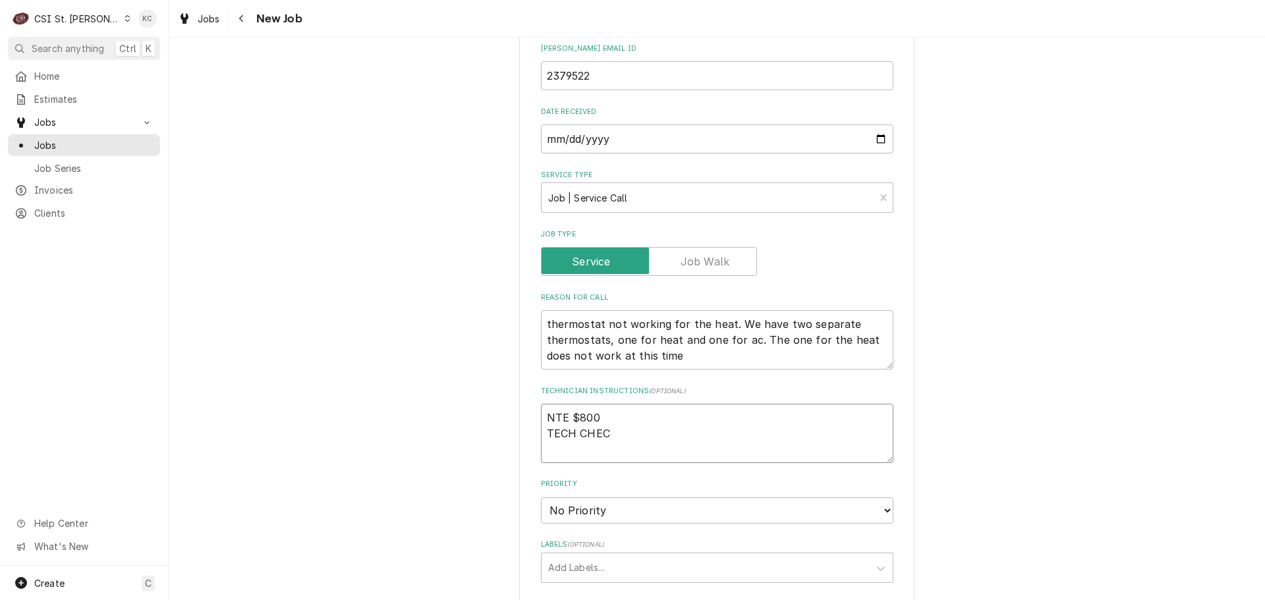
type textarea "x"
type textarea "NTE $800 TECH CHECK"
type textarea "x"
type textarea "NTE $800 TECH CHECK"
type textarea "x"
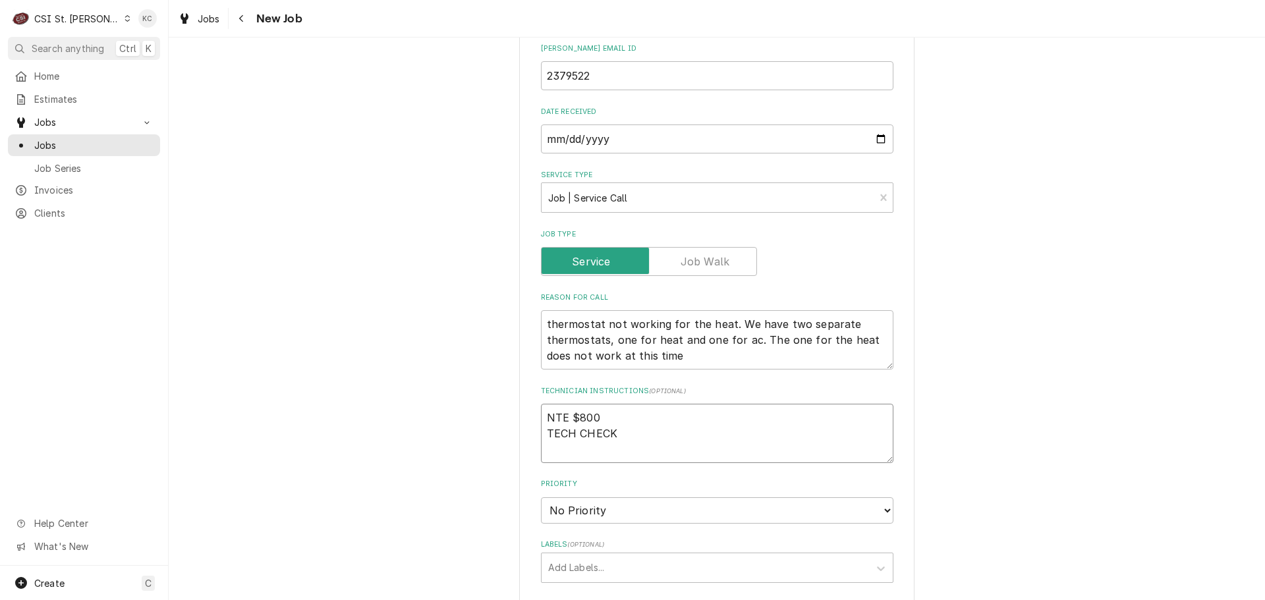
type textarea "NTE $800 TECH CHECK I"
type textarea "x"
type textarea "NTE $800 TECH CHECK IN"
type textarea "x"
type textarea "NTE $800 TECH CHECK IN/"
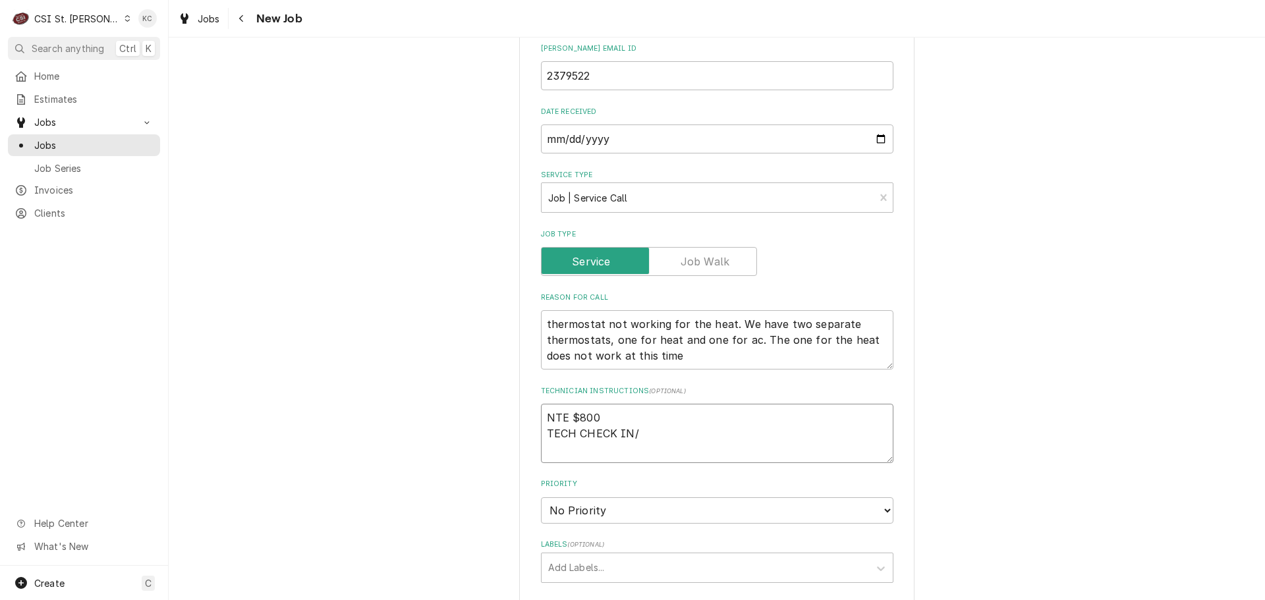
type textarea "x"
type textarea "NTE $800 TECH CHECK IN/O"
type textarea "x"
type textarea "NTE $800 TECH CHECK IN/OUR"
type textarea "x"
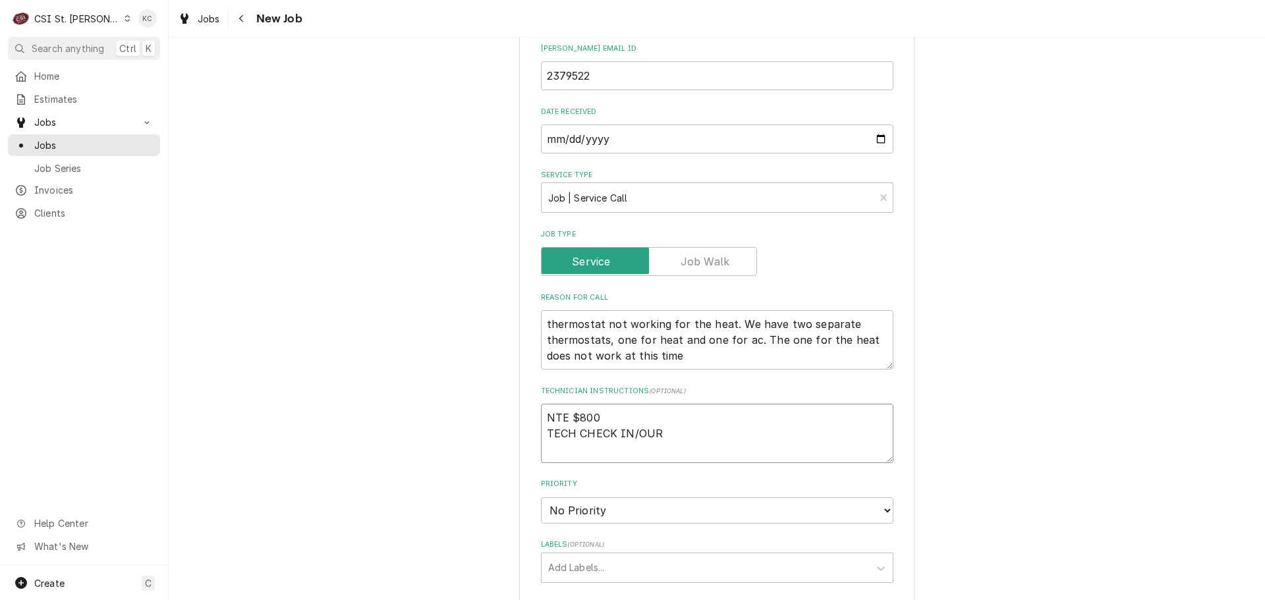
type textarea "NTE $800 TECH CHECK IN/OURT"
type textarea "x"
type textarea "NTE $800 TECH CHECK IN/OUR"
type textarea "x"
type textarea "NTE $800 TECH CHECK IN/OU"
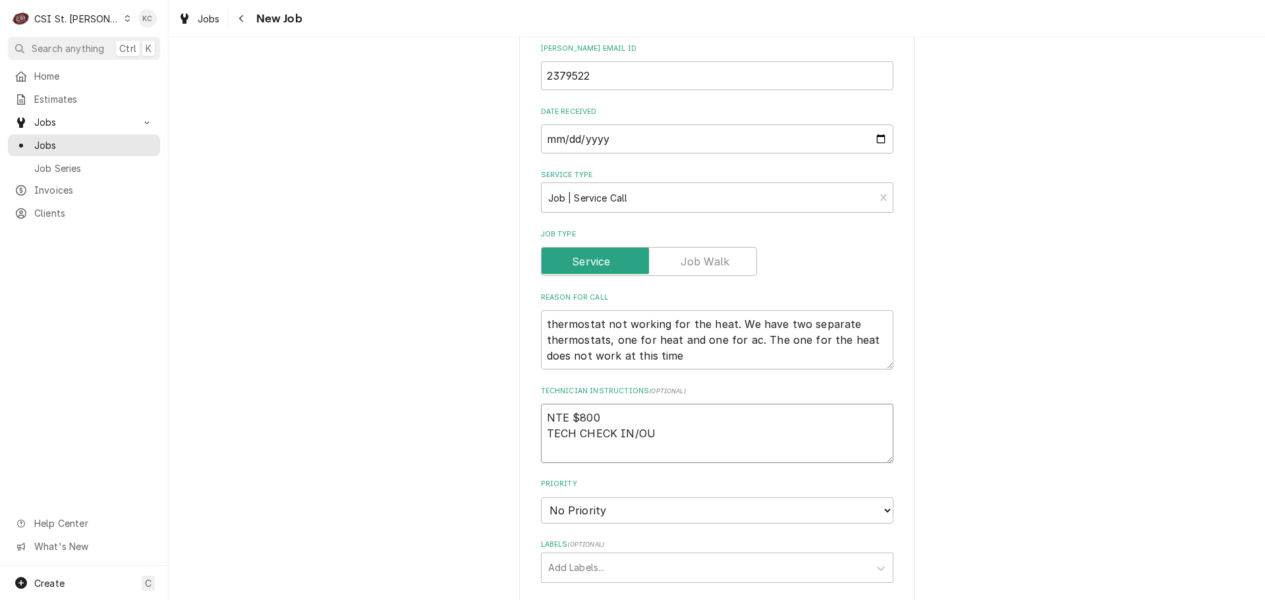
type textarea "x"
type textarea "NTE $800 TECH CHECK IN/OUT"
type textarea "x"
type textarea "NTE $800 TECH CHECK IN/OUT"
type textarea "x"
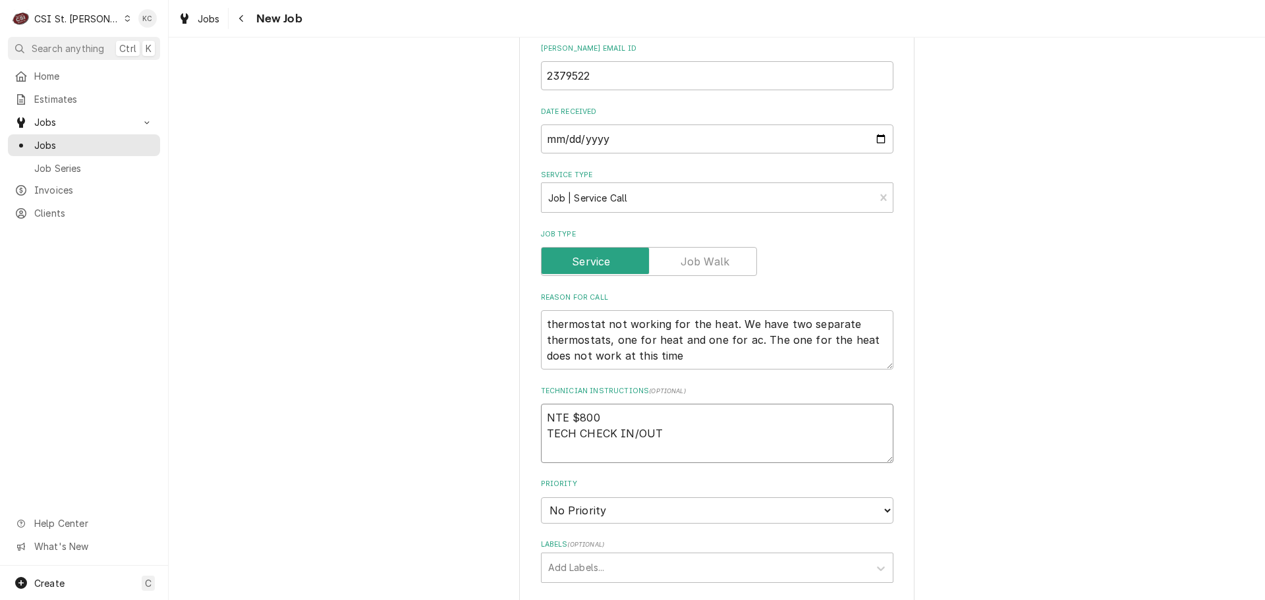
type textarea "NTE $800 TECH CHECK IN/OUT 6"
type textarea "x"
type textarea "NTE $800 TECH CHECK IN/OUT 63"
type textarea "x"
type textarea "NTE $800 TECH CHECK IN/OUT 636"
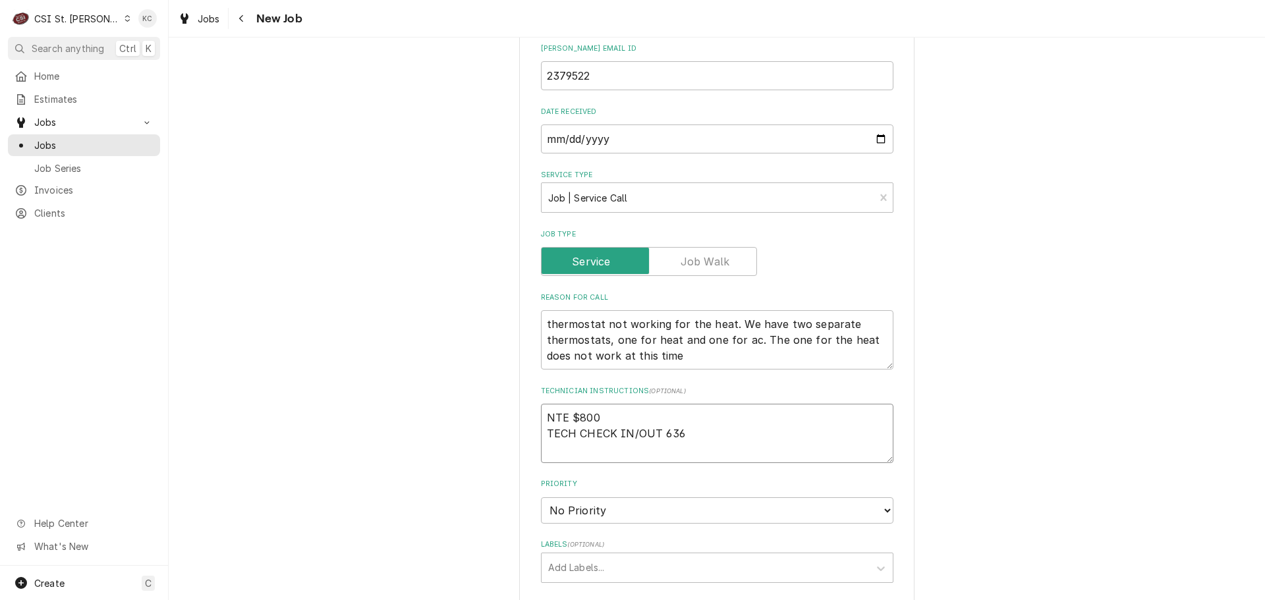
type textarea "x"
type textarea "NTE $800 TECH CHECK IN/OUT 636"
type textarea "x"
type textarea "NTE $800 TECH CHECK IN/OUT 636 4"
type textarea "x"
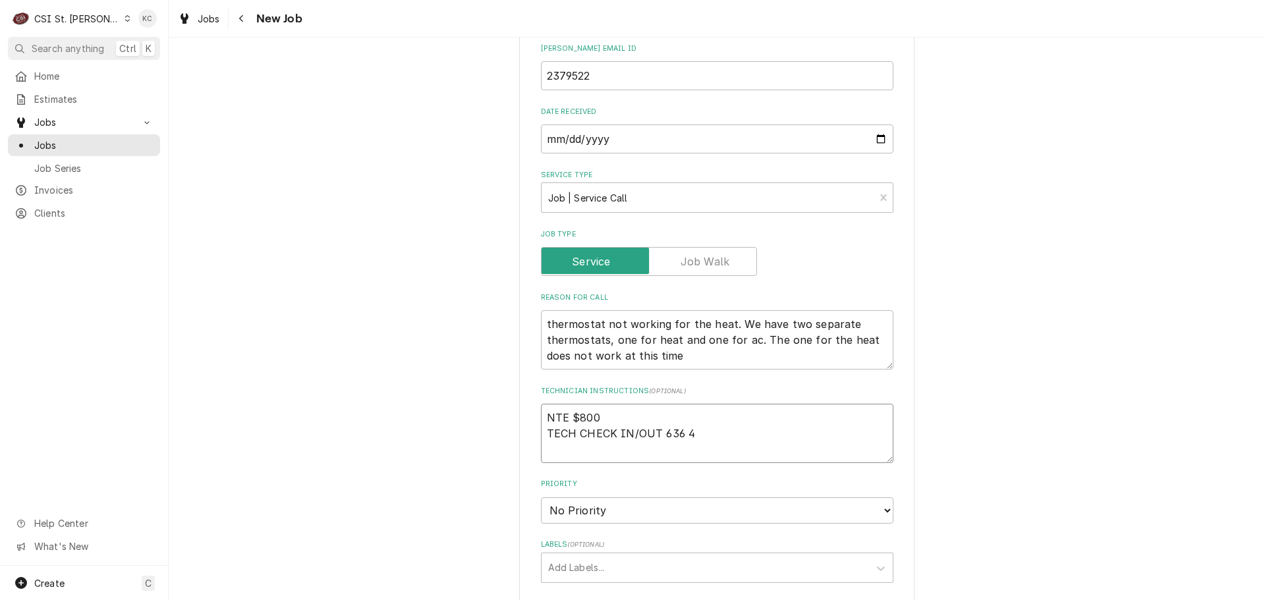
type textarea "NTE $800 TECH CHECK IN/OUT 636 45"
type textarea "x"
type textarea "NTE $800 TECH CHECK IN/OUT 636 454"
type textarea "x"
type textarea "NTE $800 TECH CHECK IN/OUT 636 454-"
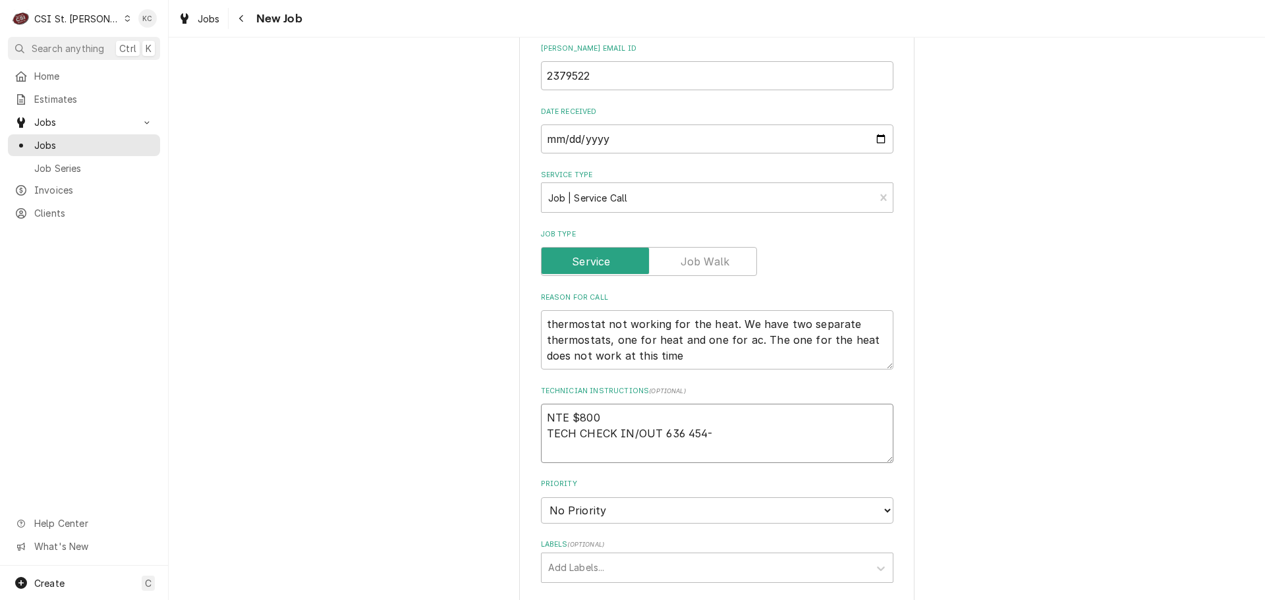
type textarea "x"
type textarea "NTE $800 TECH CHECK IN/OUT 636 454-9"
type textarea "x"
type textarea "NTE $800 TECH CHECK IN/OUT 636 454-91"
type textarea "x"
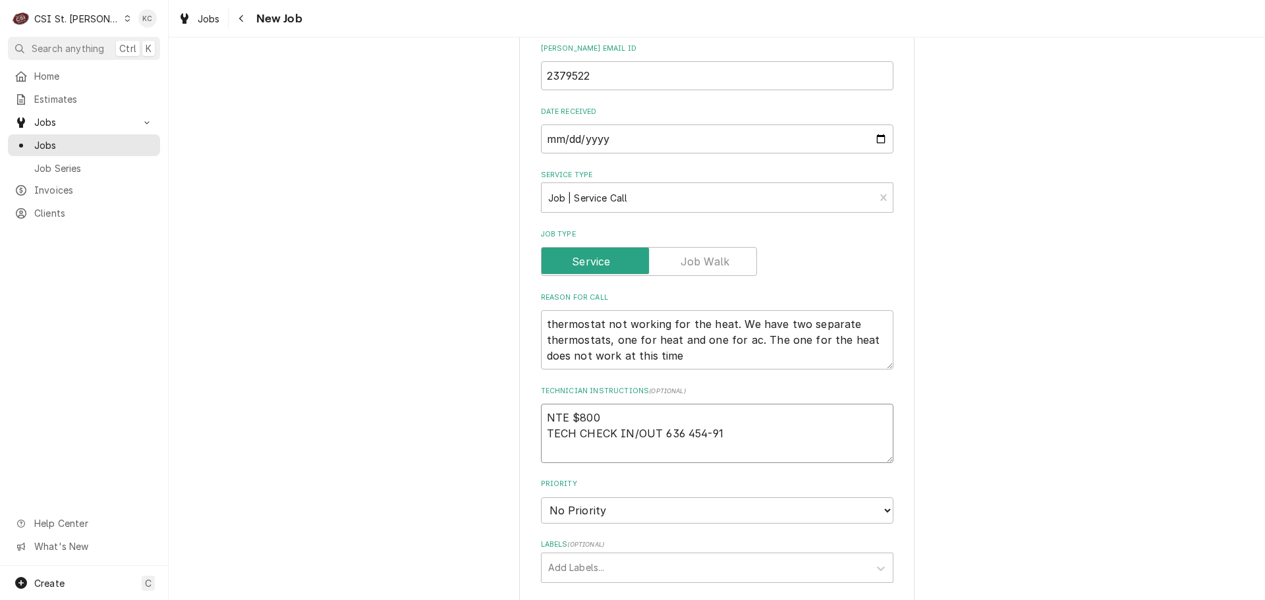
type textarea "NTE $800 TECH CHECK IN/OUT 636 454-910"
type textarea "x"
type textarea "NTE $800 TECH CHECK IN/OUT 636 454-9100"
type textarea "x"
type textarea "NTE $800 TECH CHECK IN/OUT 636 454-9100"
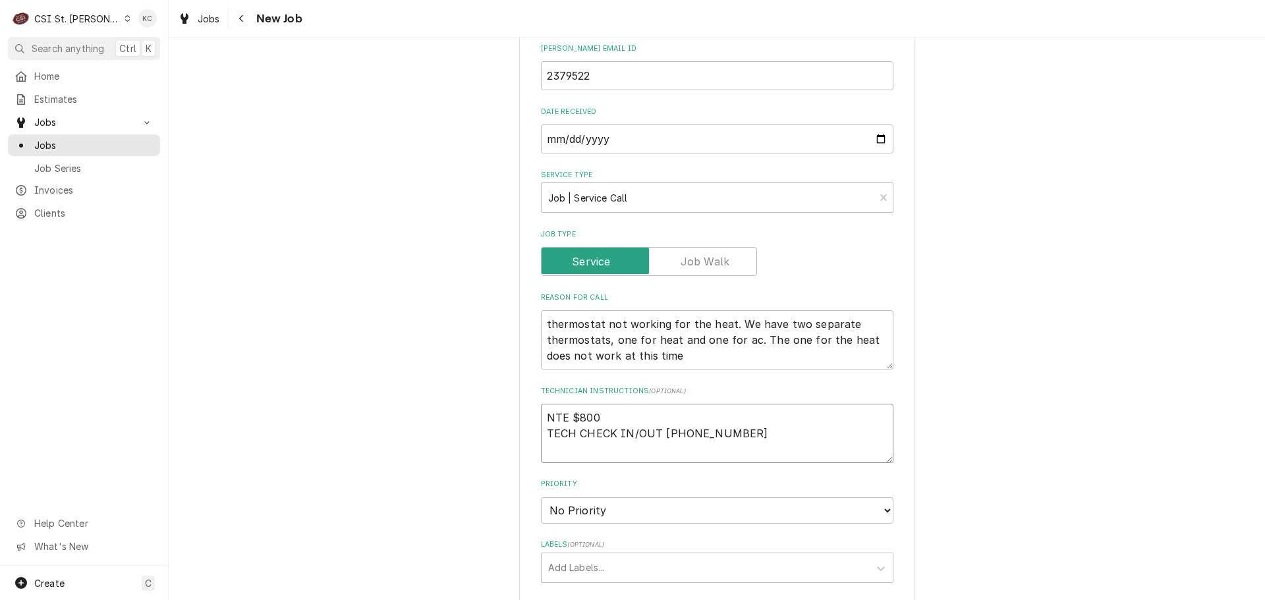
type textarea "x"
type textarea "NTE $800 TECH CHECK IN/OUT 636 454-9100 X"
type textarea "x"
type textarea "NTE $800 TECH CHECK IN/OUT 636 454-9100 X"
type textarea "x"
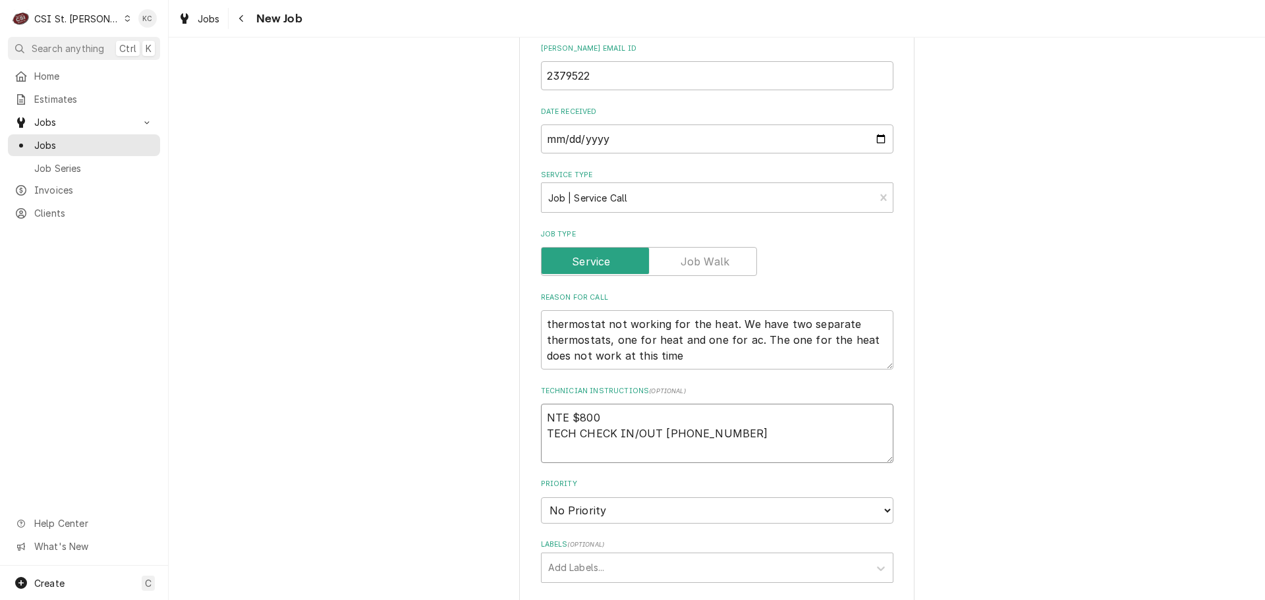
type textarea "NTE $800 TECH CHECK IN/OUT 636 454-9100 X O"
type textarea "x"
type textarea "NTE $800 TECH CHECK IN/OUT 636 454-9100 X O"
type textarea "x"
type textarea "NTE $800 TECH CHECK IN/OUT 636 454-9100 X O ("
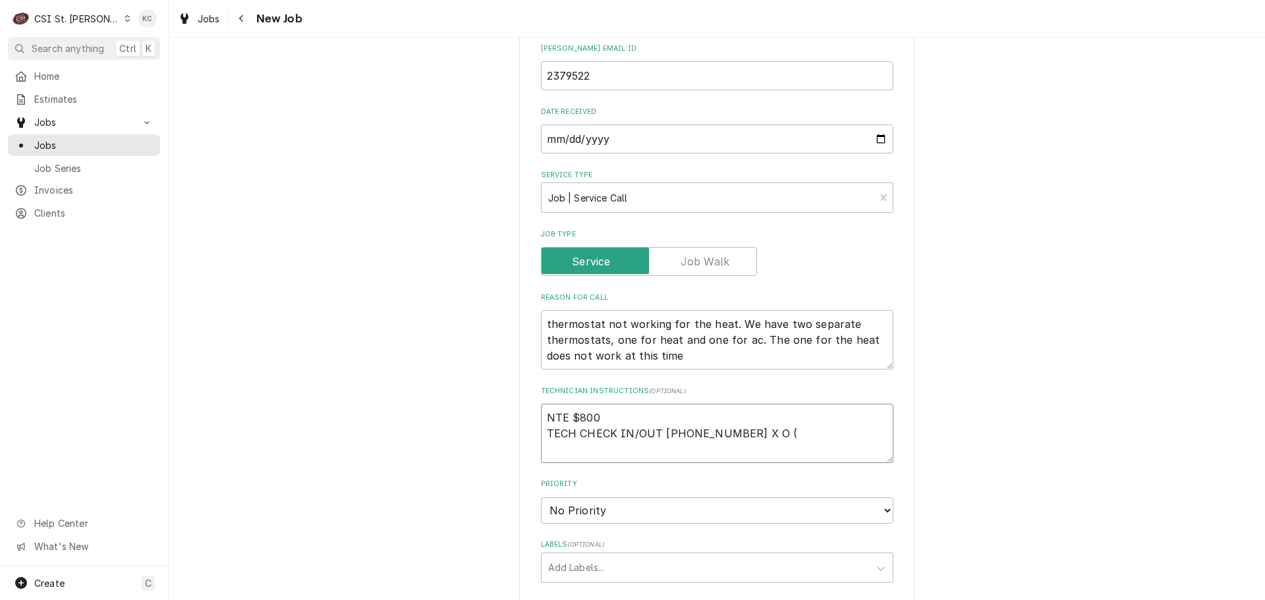
type textarea "x"
type textarea "NTE $800 TECH CHECK IN/OUT 636 454-9100 X O (Z"
type textarea "x"
type textarea "NTE $800 TECH CHECK IN/OUT 636 454-9100 X O (ZE"
type textarea "x"
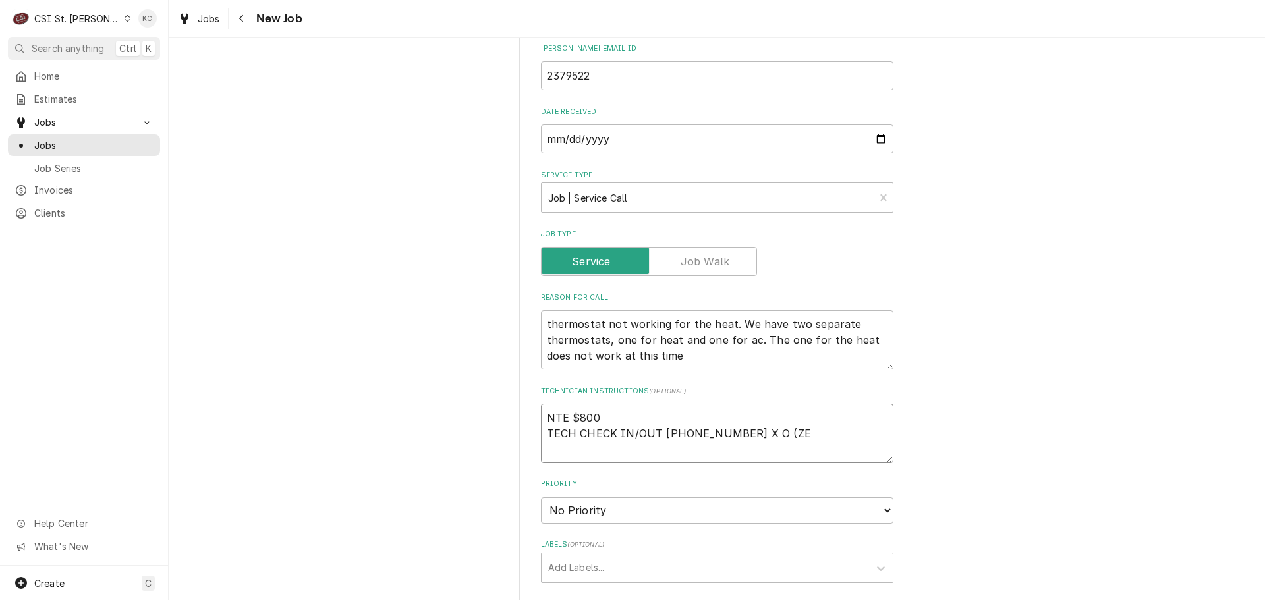
type textarea "NTE $800 TECH CHECK IN/OUT 636 454-9100 X O (ZER"
type textarea "x"
type textarea "NTE $800 TECH CHECK IN/OUT 636 454-9100 X O (ZERO"
type textarea "x"
type textarea "NTE $800 TECH CHECK IN/OUT 636 454-9100 X O (ZEROZ"
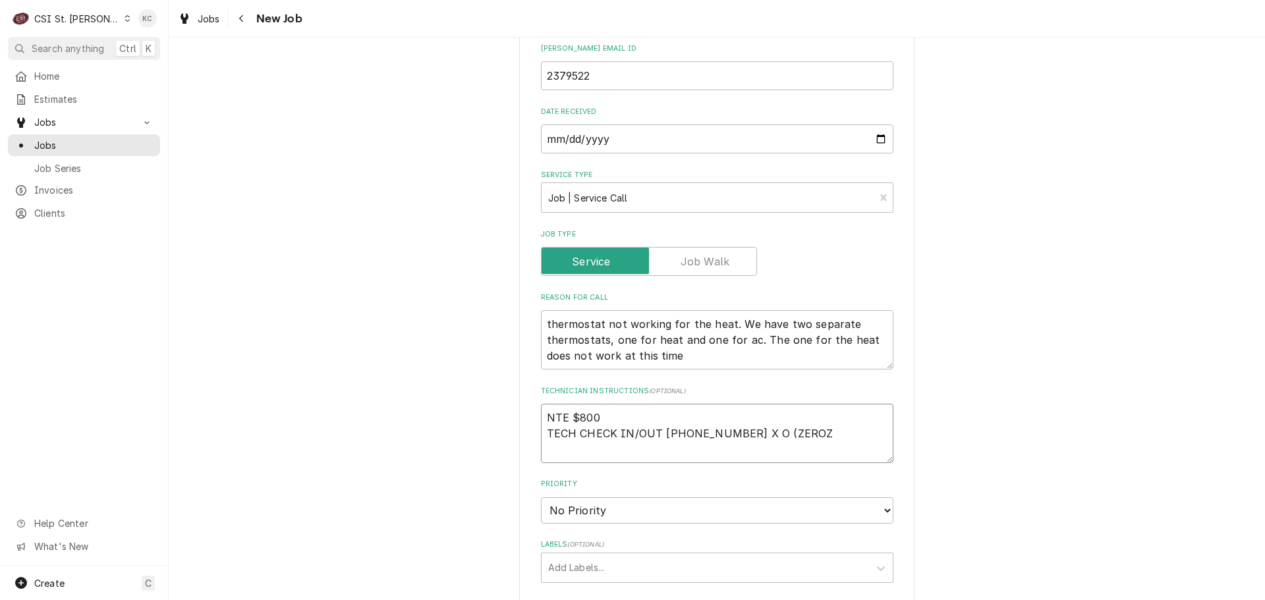
type textarea "x"
type textarea "NTE $800 TECH CHECK IN/OUT 636 454-9100 X O (ZEROZ0"
type textarea "x"
type textarea "NTE $800 TECH CHECK IN/OUT 636 454-9100 X O (ZEROZ0"
type textarea "x"
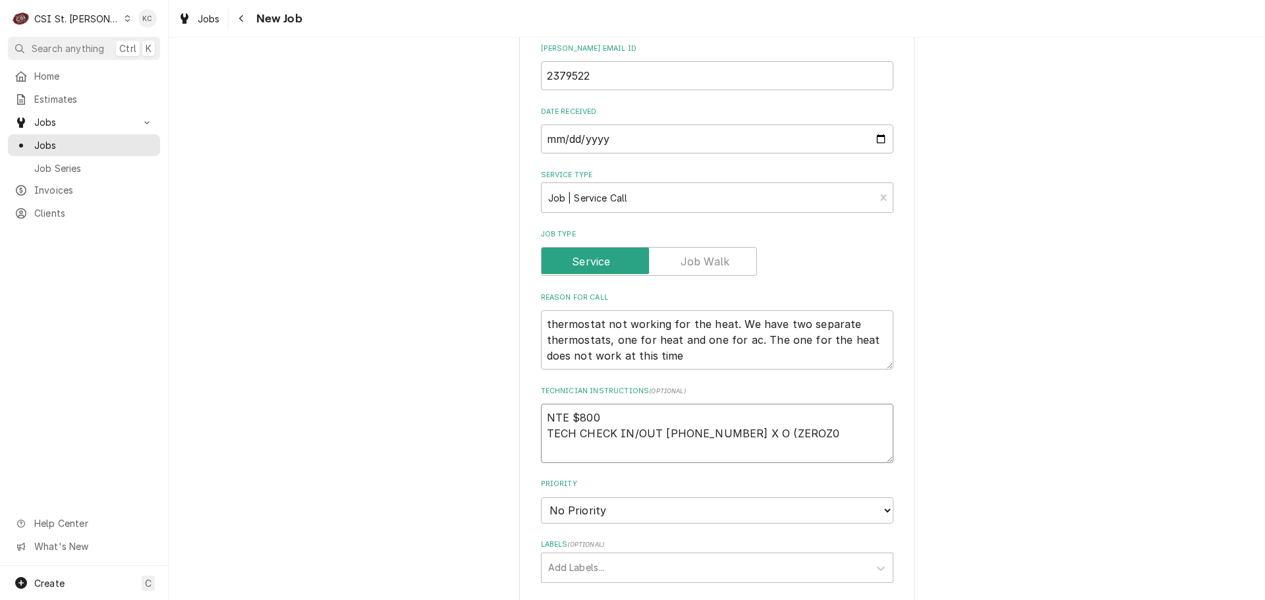
type textarea "NTE $800 TECH CHECK IN/OUT 636 454-9100 X O (ZEROZ0"
type textarea "x"
type textarea "NTE $800 TECH CHECK IN/OUT 636 454-9100 X O (ZEROZ"
type textarea "x"
type textarea "NTE $800 TECH CHECK IN/OUT 636 454-9100 X O (ZERO"
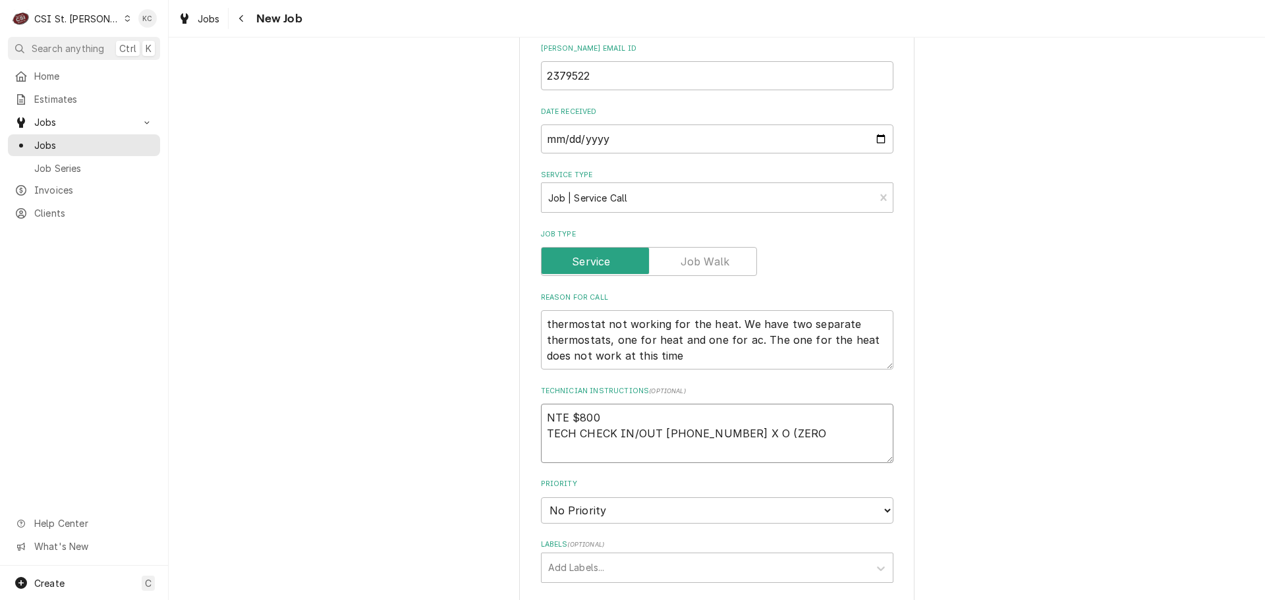
type textarea "x"
type textarea "NTE $800 TECH CHECK IN/OUT 636 454-9100 X O (ZEROZ"
type textarea "x"
type textarea "NTE $800 TECH CHECK IN/OUT 636 454-9100 X O (ZEROZ0"
type textarea "x"
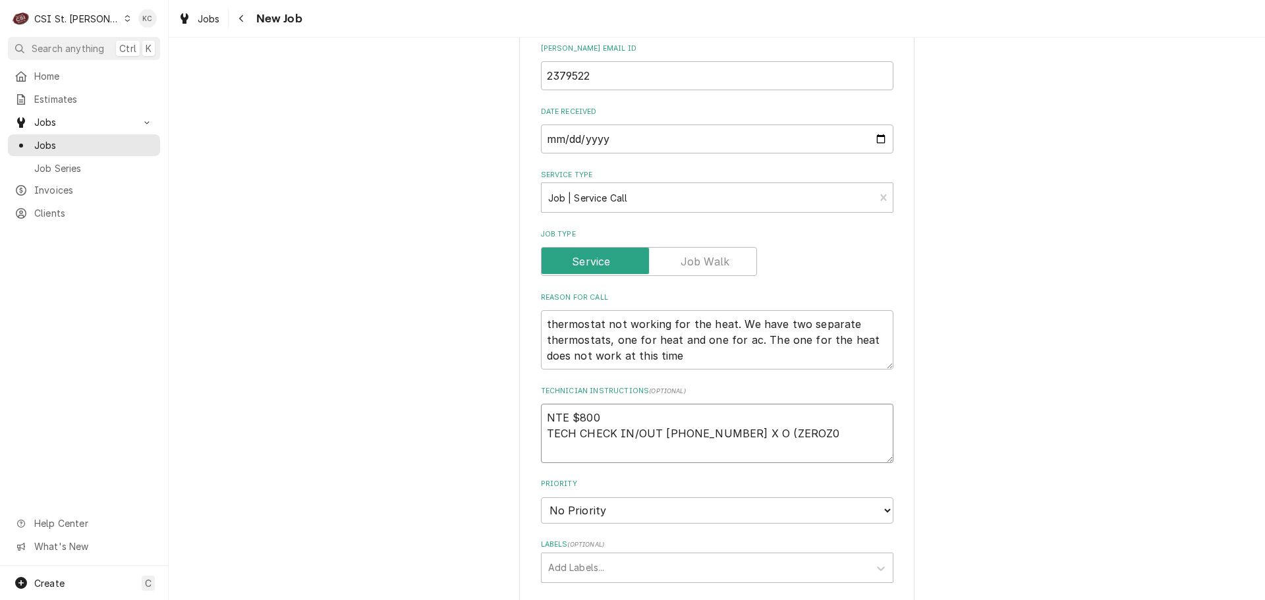
type textarea "NTE $800 TECH CHECK IN/OUT 636 454-9100 X O (ZEROZ"
type textarea "x"
type textarea "NTE $800 TECH CHECK IN/OUT 636 454-9100 X O (ZERO"
type textarea "x"
type textarea "NTE $800 TECH CHECK IN/OUT 636 454-9100 X O (ZERO0"
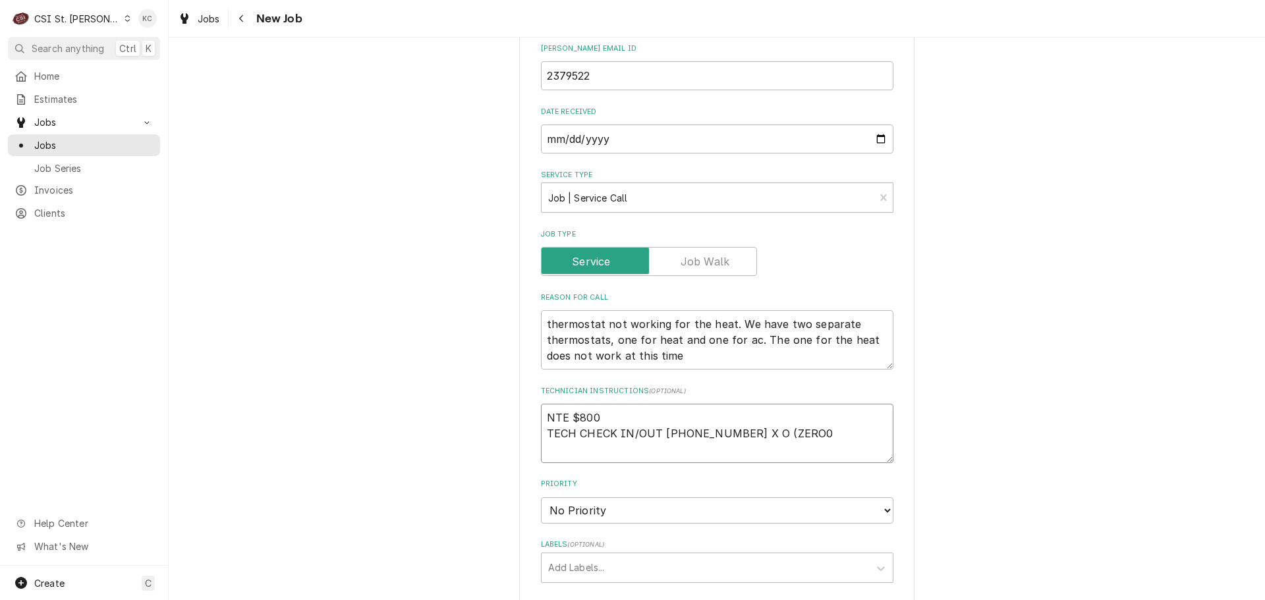
type textarea "x"
type textarea "NTE $800 TECH CHECK IN/OUT 636 454-9100 X O (ZERO"
type textarea "x"
type textarea "NTE $800 TECH CHECK IN/OUT 636 454-9100 X O (ZER"
type textarea "x"
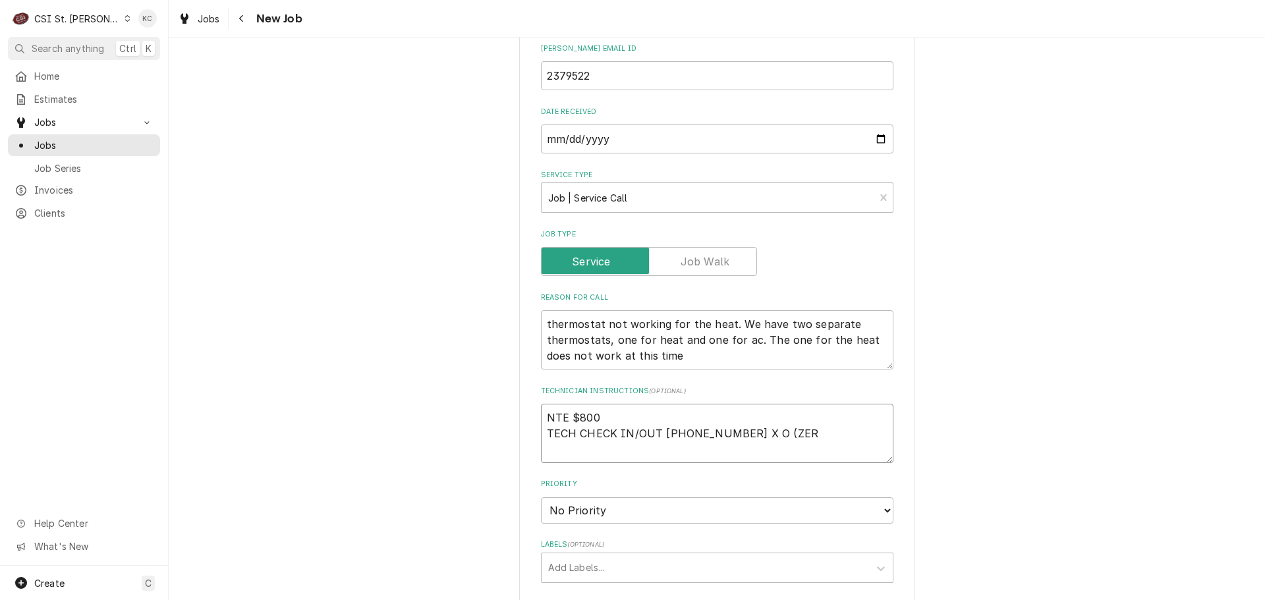
type textarea "NTE $800 TECH CHECK IN/OUT 636 454-9100 X O (ZERO"
type textarea "x"
type textarea "NTE $800 TECH CHECK IN/OUT 636 454-9100 X O (ZERO)"
type textarea "x"
type textarea "NTE $800 TECH CHECK IN/OUT 636 454-9100 X O (ZERO)"
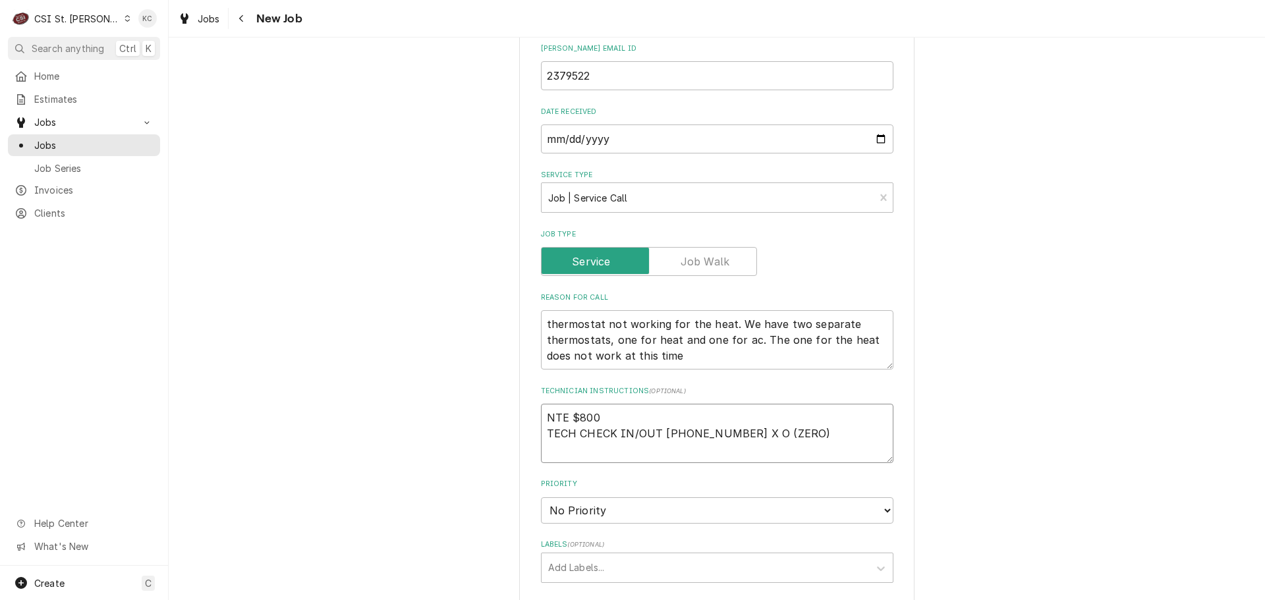
type textarea "x"
type textarea "NTE $800 TECH CHECK IN/OUT 636 454-9100 X O (ZERO)"
click at [819, 417] on textarea "NTE $800 TECH CHECK IN/OUT 636 454-9100 X O (ZERO)" at bounding box center [717, 433] width 352 height 59
paste textarea "*****BEFORE AND AFTER PICTURES ARE REQUIRED IN ORDER FOR YOUR INVOICE TO BE PAI…"
type textarea "x"
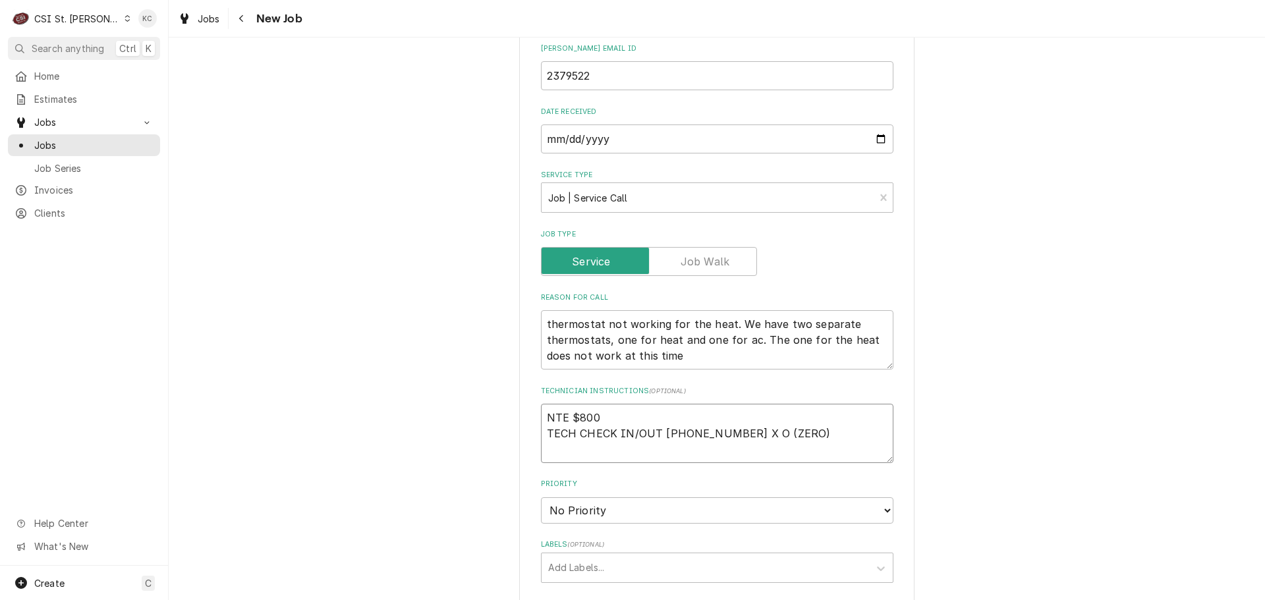
type textarea "NTE $800 TECH CHECK IN/OUT 636 454-9100 X O (ZERO) *****BEFORE AND AFTER PICTUR…"
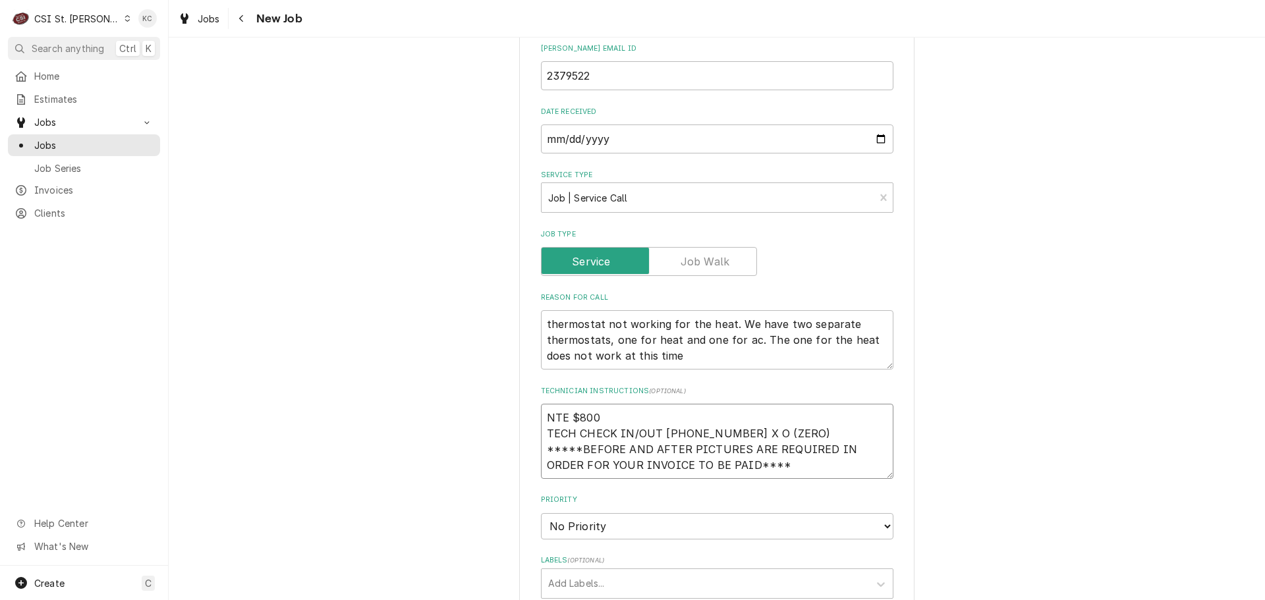
type textarea "x"
type textarea "NTE $800 TECH CHECK IN/OUT 636 454-9100 X O (ZERO) *****BEFORE AND AFTER PICTUR…"
click at [1006, 289] on div "Please provide the following information to create a job: Client Details Client…" at bounding box center [717, 293] width 1096 height 1668
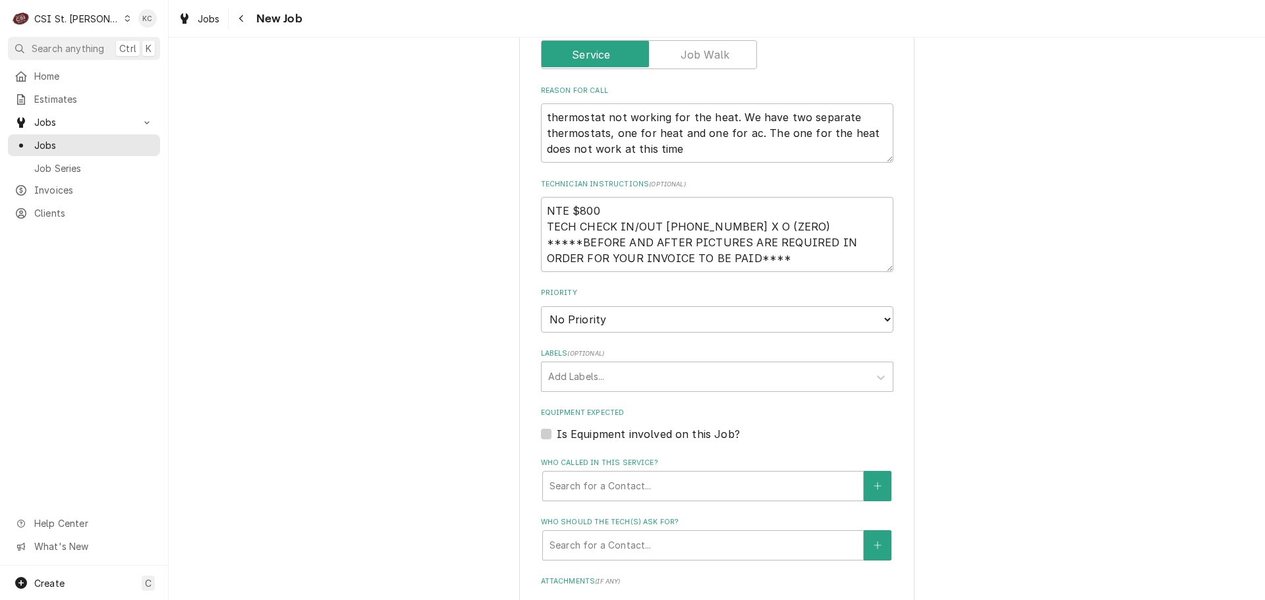
scroll to position [856, 0]
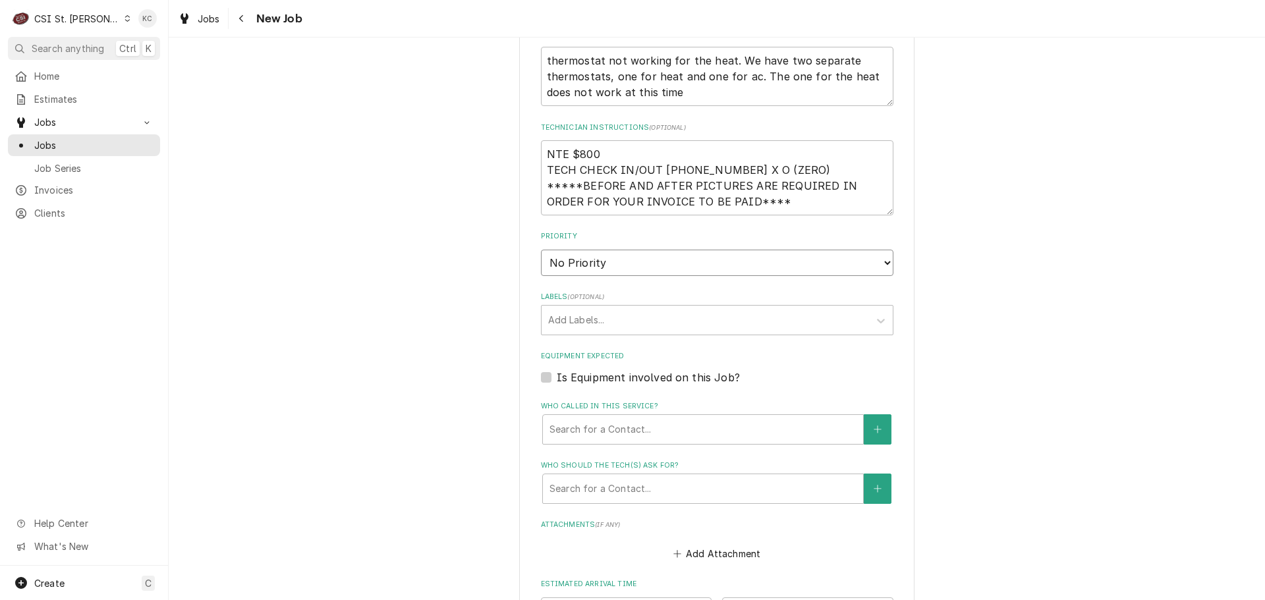
click at [685, 250] on select "No Priority Urgent High Medium Low" at bounding box center [717, 263] width 352 height 26
select select "2"
click at [541, 250] on select "No Priority Urgent High Medium Low" at bounding box center [717, 263] width 352 height 26
click at [606, 311] on div "Labels" at bounding box center [705, 320] width 314 height 24
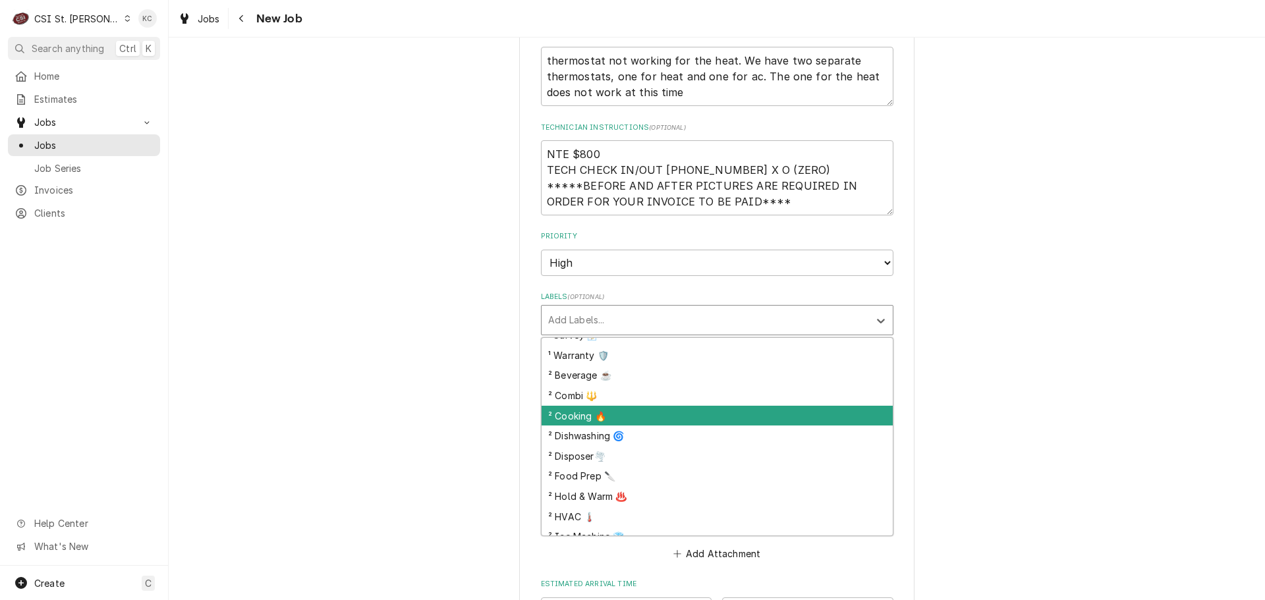
scroll to position [198, 0]
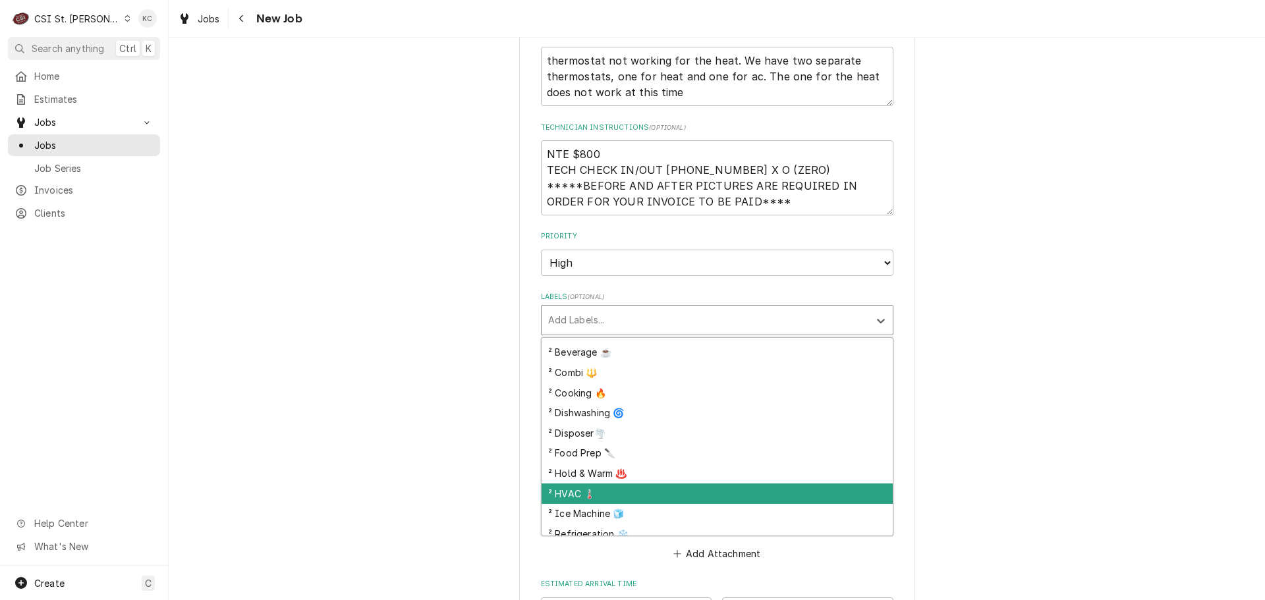
click at [622, 483] on div "² HVAC 🌡️" at bounding box center [716, 493] width 351 height 20
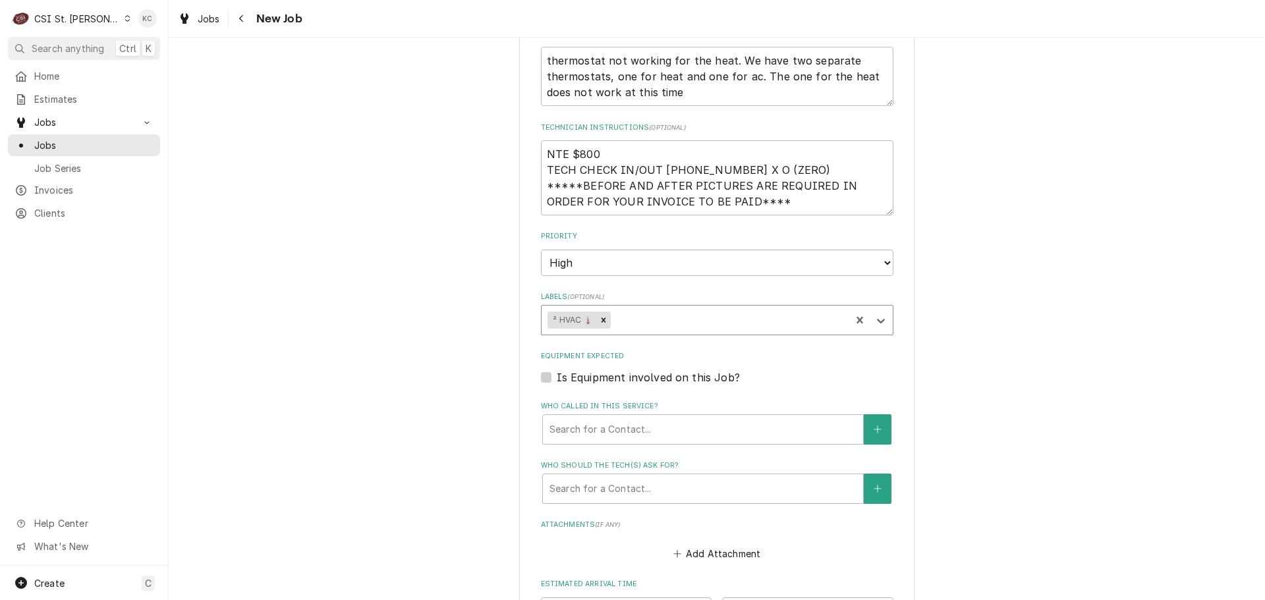
click at [1227, 453] on div "Please provide the following information to create a job: Client Details Client…" at bounding box center [717, 29] width 1096 height 1668
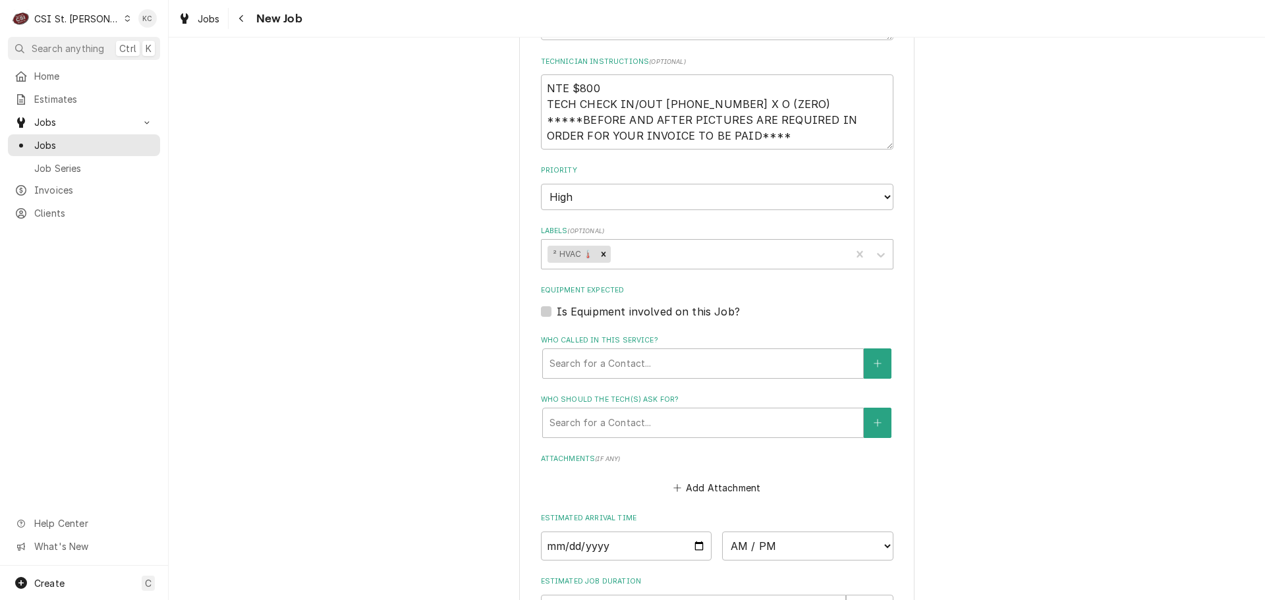
scroll to position [659, 0]
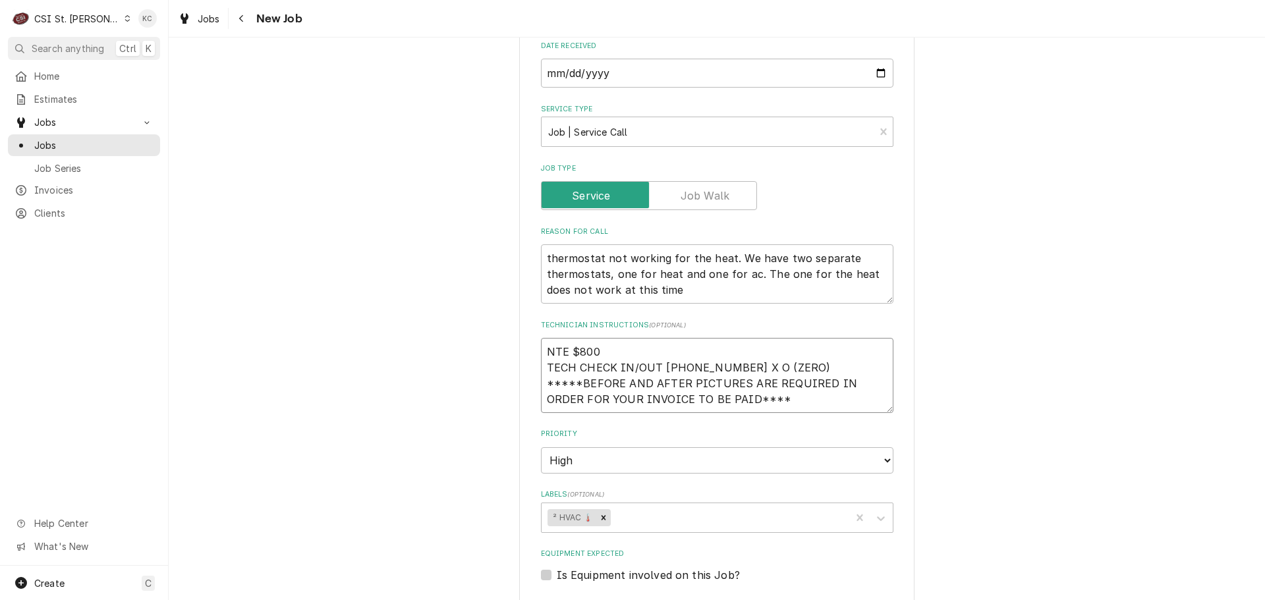
click at [541, 338] on textarea "NTE $800 TECH CHECK IN/OUT 636 454-9100 X O (ZERO) *****BEFORE AND AFTER PICTUR…" at bounding box center [717, 375] width 352 height 75
type textarea "x"
type textarea "NTE $800 TECH CHECK IN/OUT 636 454-9100 X O (ZERO) *****BEFORE AND AFTER PICTUR…"
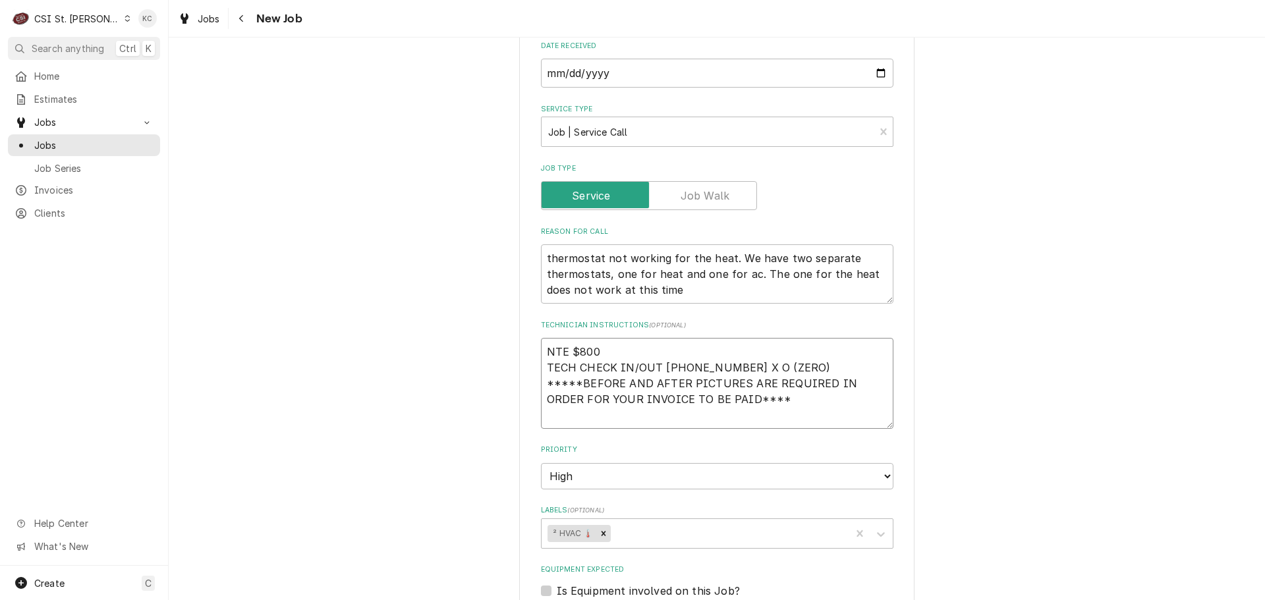
type textarea "x"
type textarea "NTE $800 TECH CHECK IN/OUT 636 454-9100 X O (ZERO) *****BEFORE AND AFTER PICTUR…"
type textarea "x"
type textarea "E NTE $800 TECH CHECK IN/OUT 636 454-9100 X O (ZERO) *****BEFORE AND AFTER PICT…"
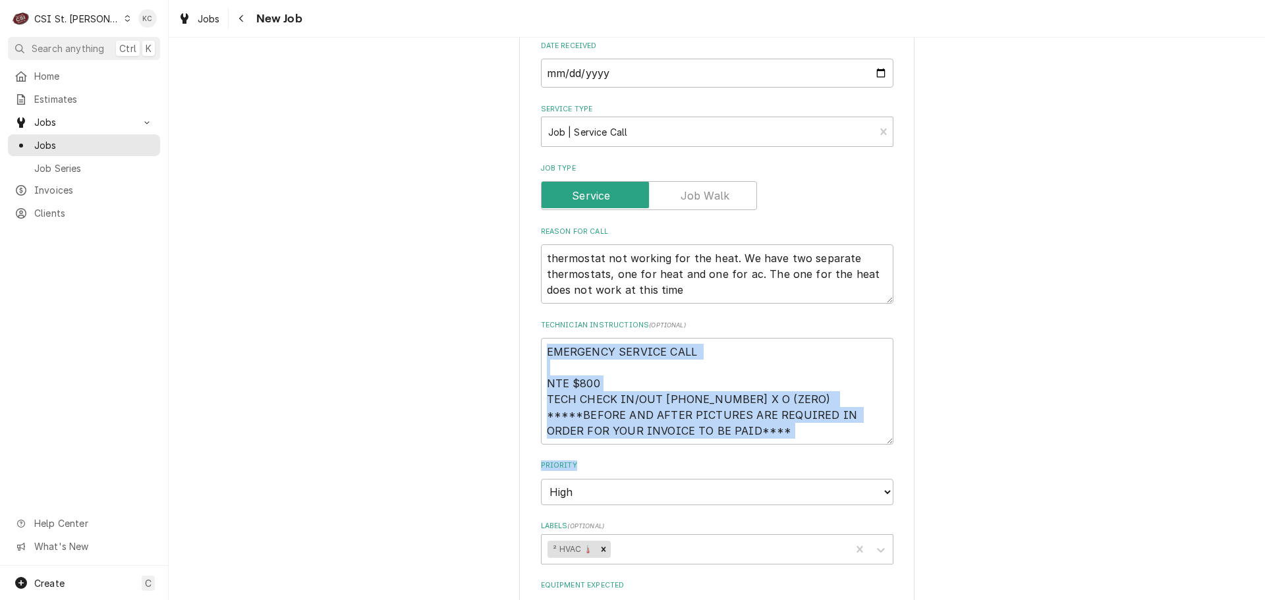
drag, startPoint x: 1249, startPoint y: 401, endPoint x: 1257, endPoint y: 418, distance: 18.6
click at [1254, 434] on div "Please provide the following information to create a job: Client Details Client…" at bounding box center [717, 242] width 1096 height 1699
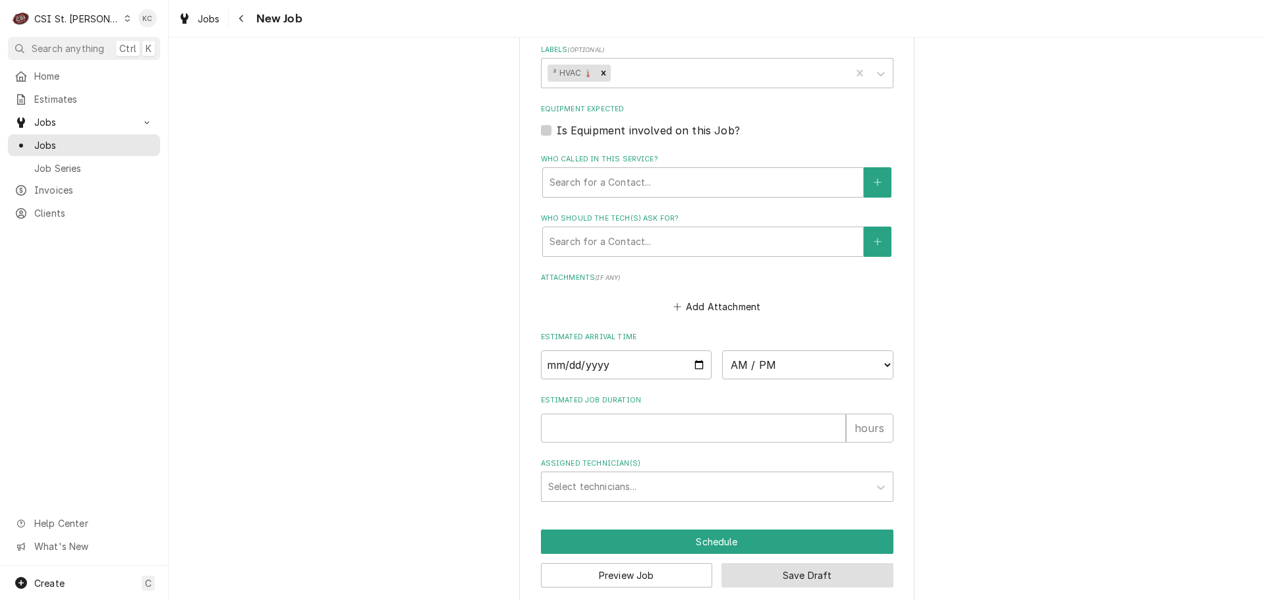
click at [806, 565] on button "Save Draft" at bounding box center [807, 575] width 172 height 24
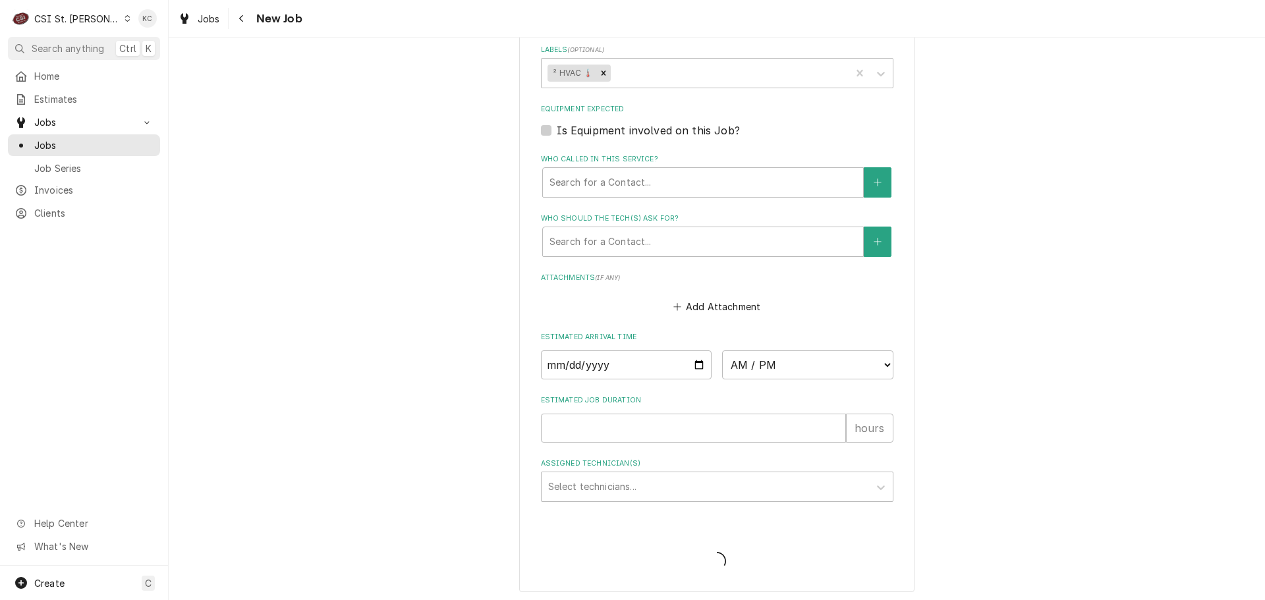
scroll to position [1123, 0]
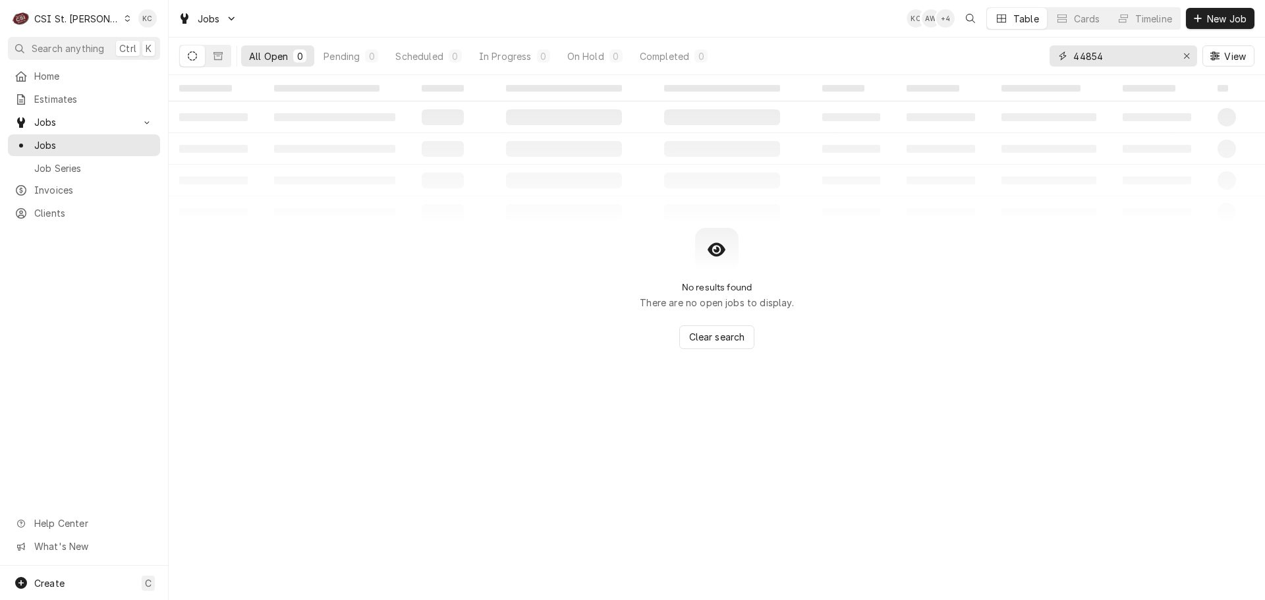
drag, startPoint x: 1109, startPoint y: 54, endPoint x: 1055, endPoint y: 61, distance: 55.1
click at [1055, 61] on div "44854" at bounding box center [1123, 55] width 148 height 21
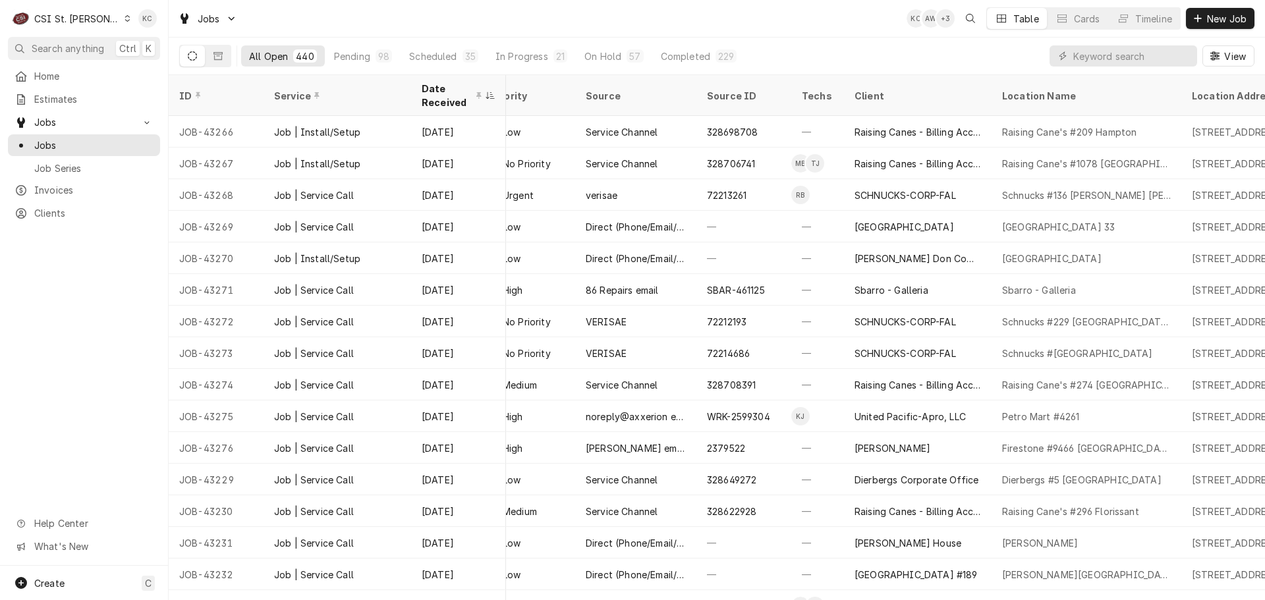
scroll to position [0, 639]
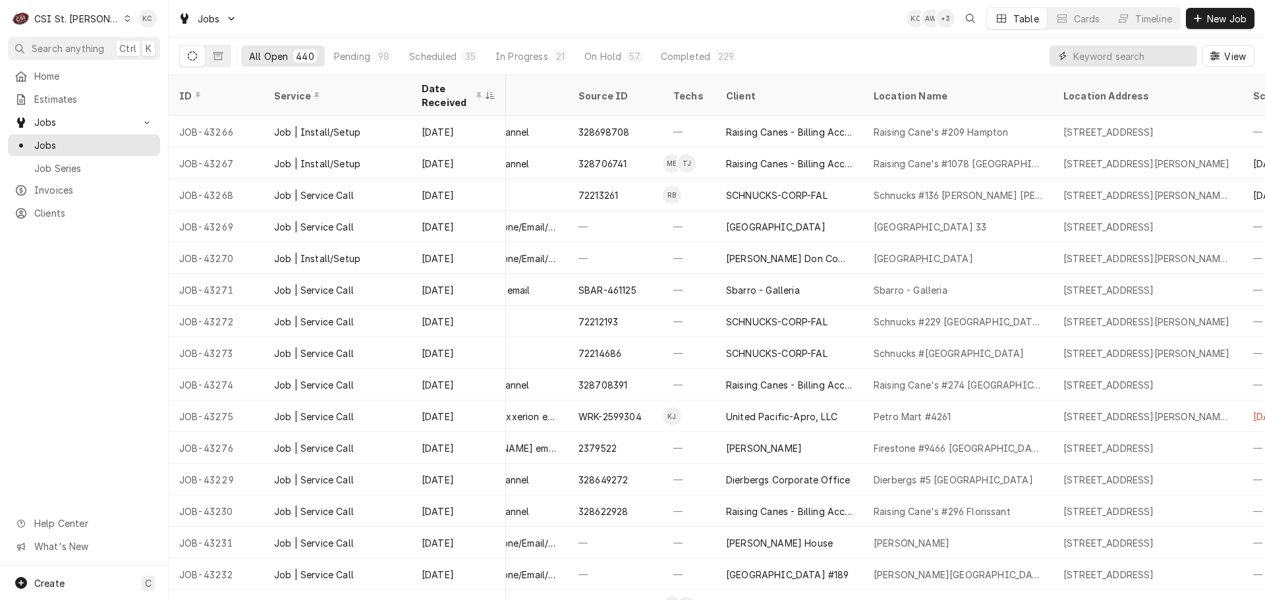
click at [1128, 56] on input "Dynamic Content Wrapper" at bounding box center [1131, 55] width 117 height 21
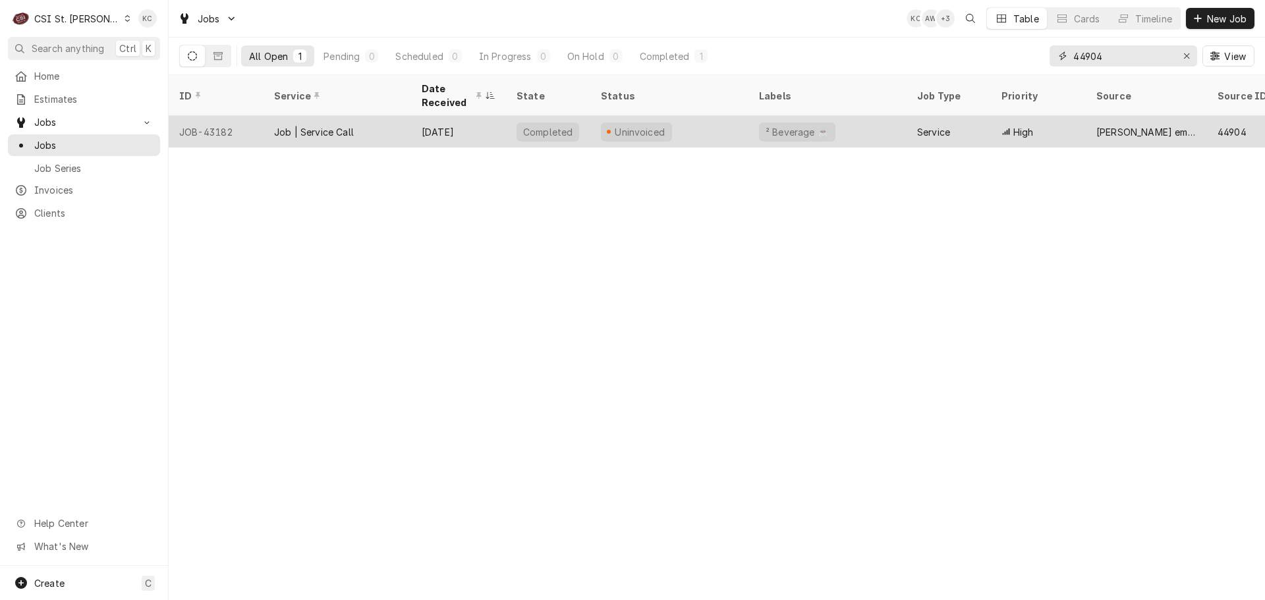
type input "44904"
click at [253, 126] on div "JOB-43182" at bounding box center [216, 132] width 95 height 32
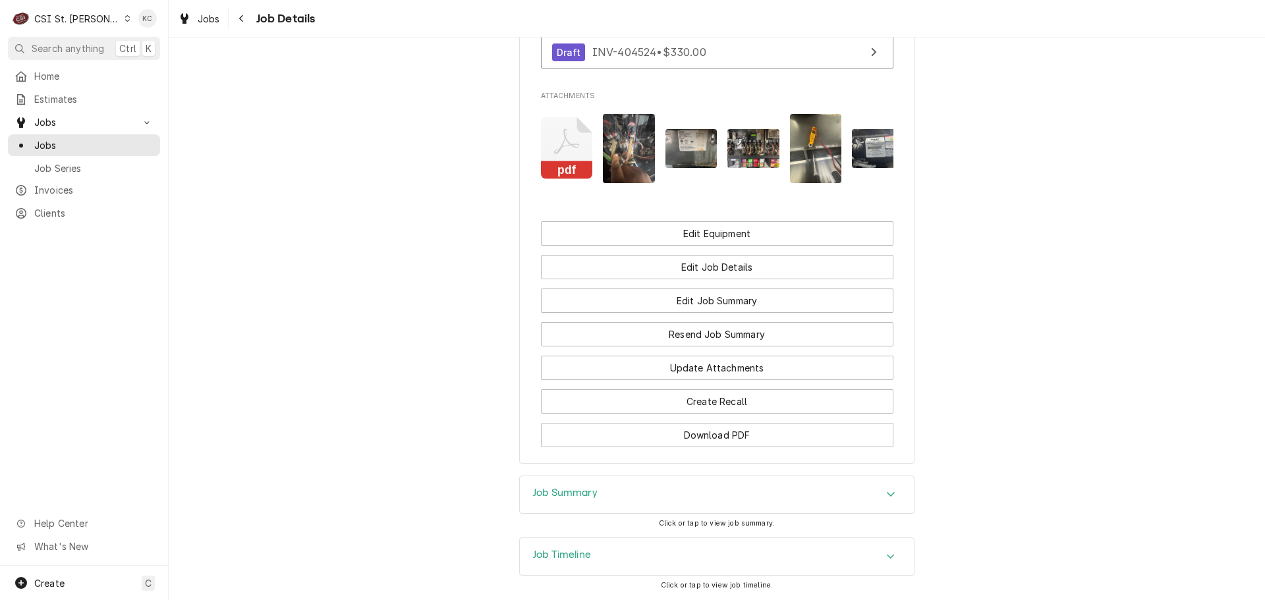
scroll to position [1396, 0]
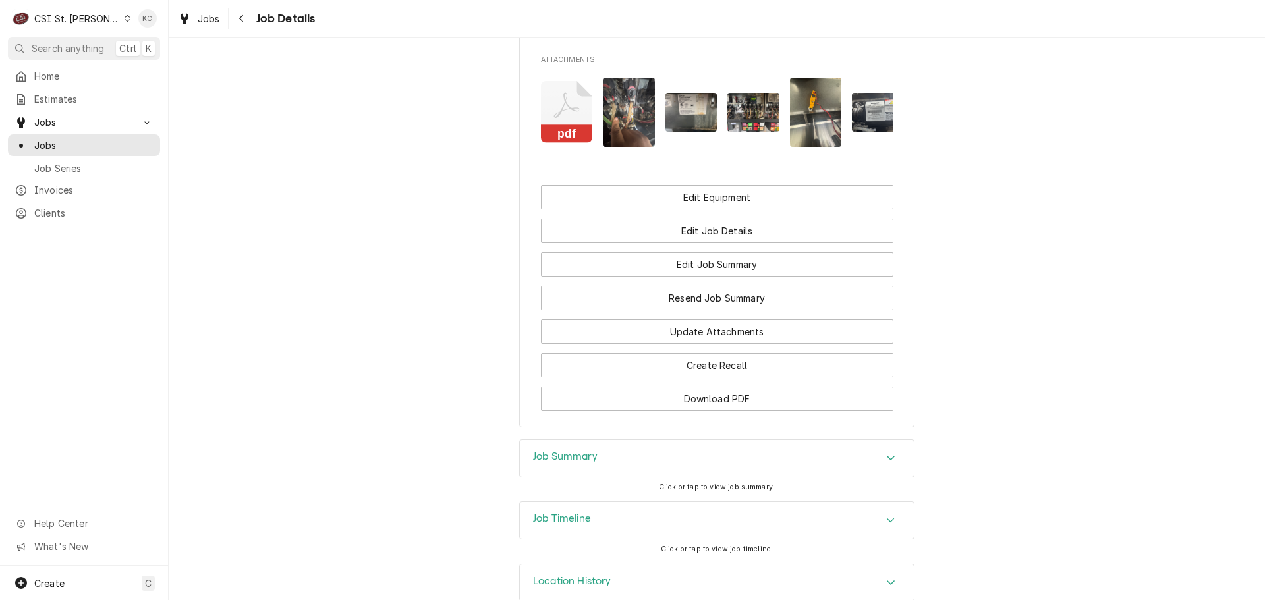
click at [557, 451] on h3 "Job Summary" at bounding box center [565, 457] width 65 height 13
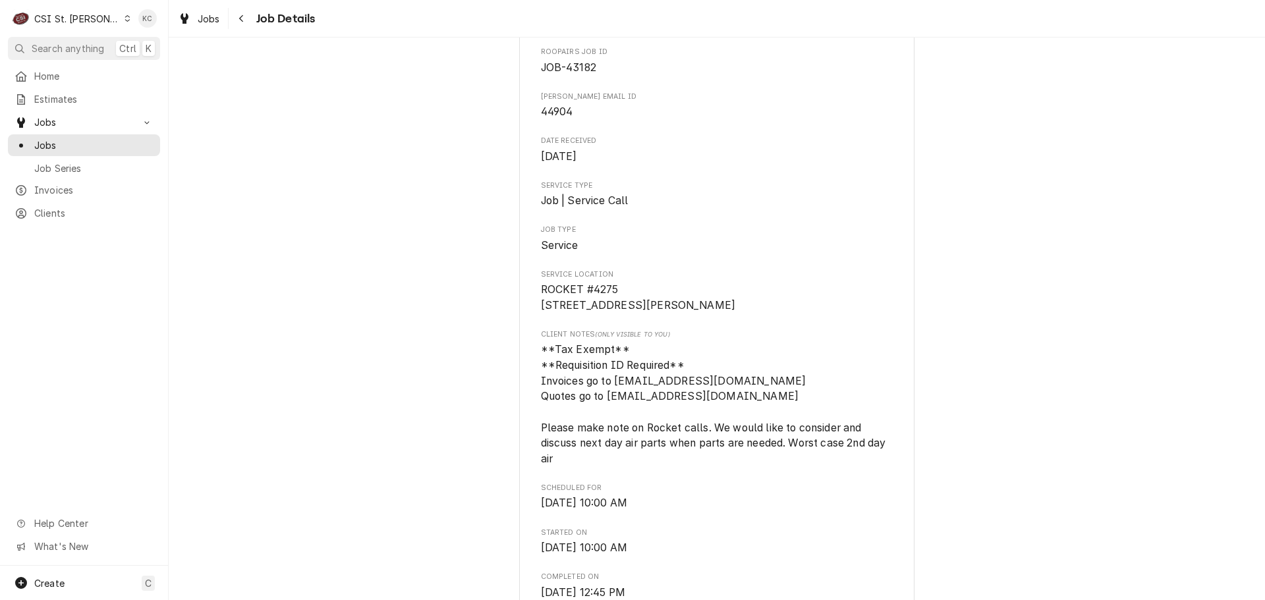
scroll to position [72, 0]
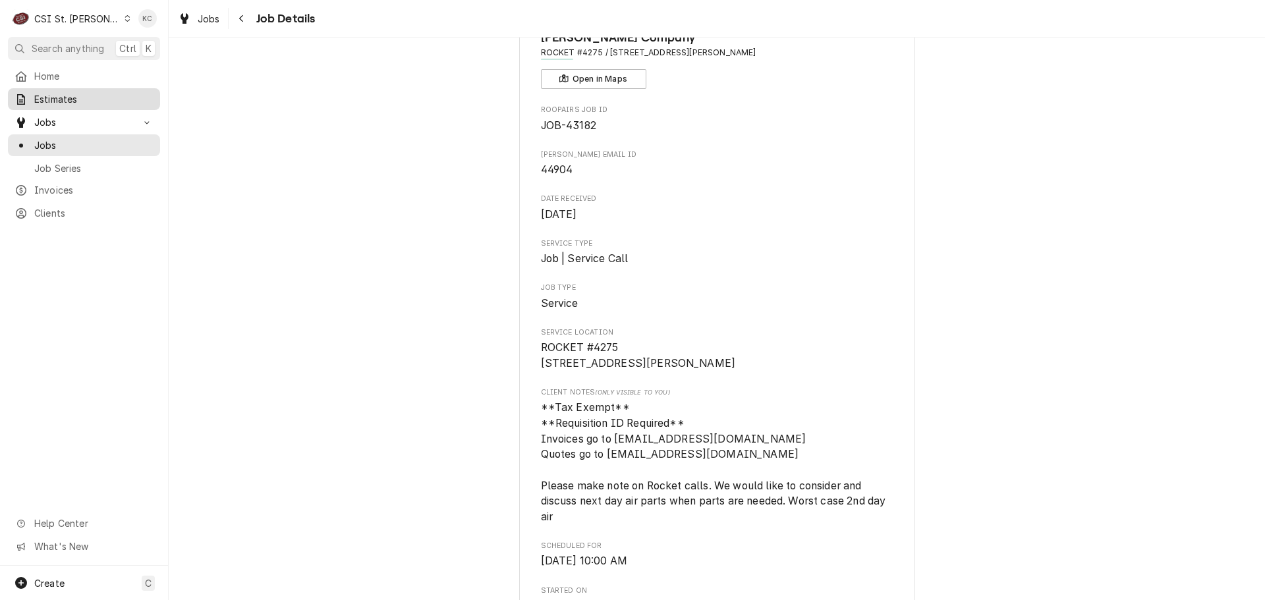
click at [75, 101] on span "Estimates" at bounding box center [93, 99] width 119 height 14
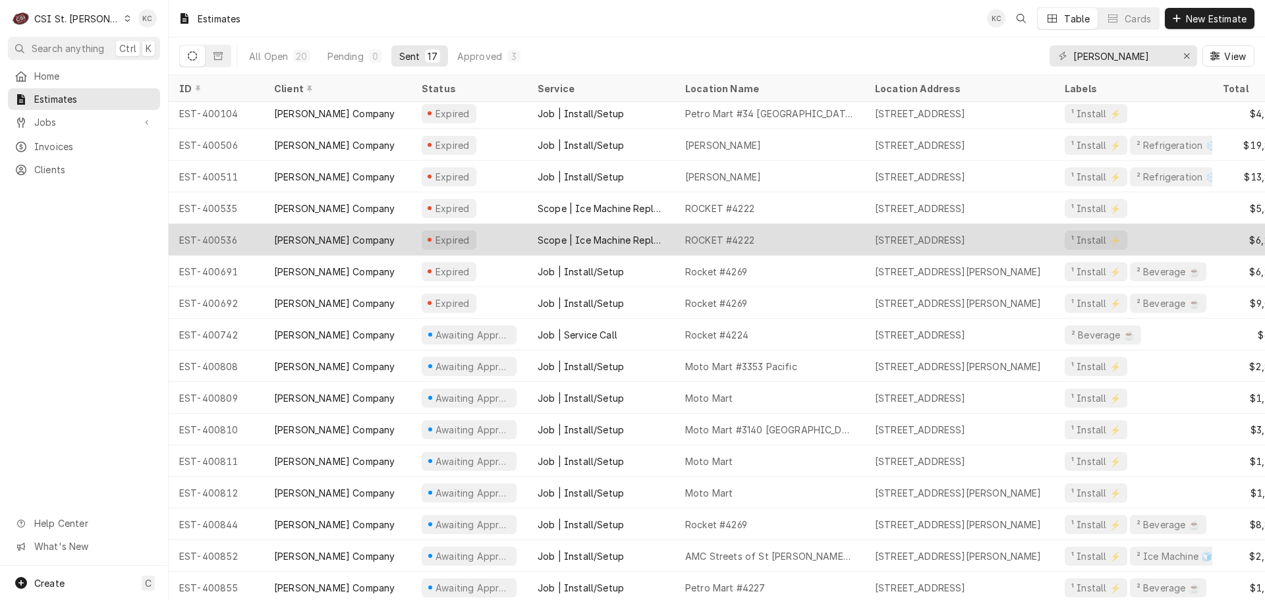
scroll to position [47, 0]
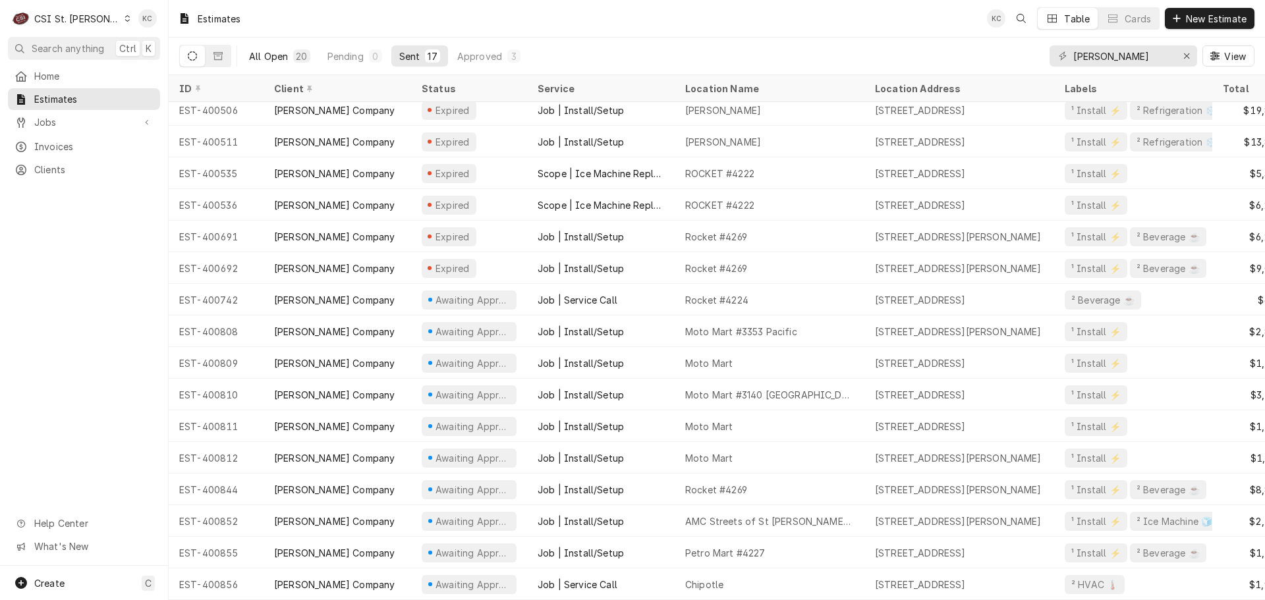
click at [285, 55] on div "All Open" at bounding box center [268, 56] width 39 height 14
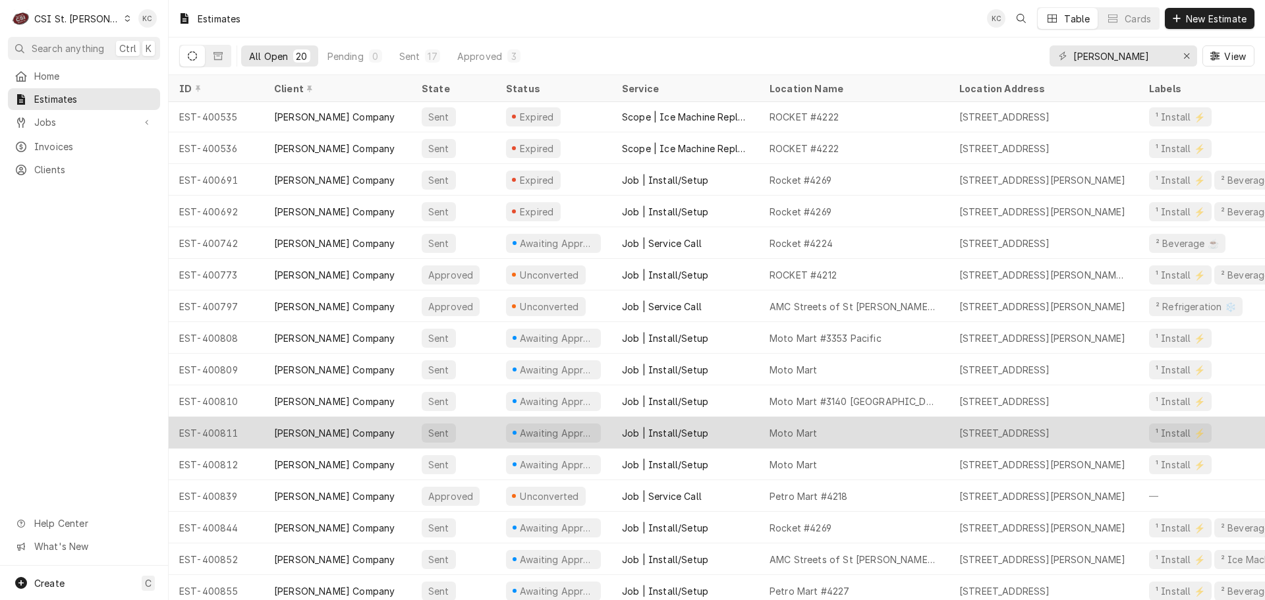
scroll to position [142, 0]
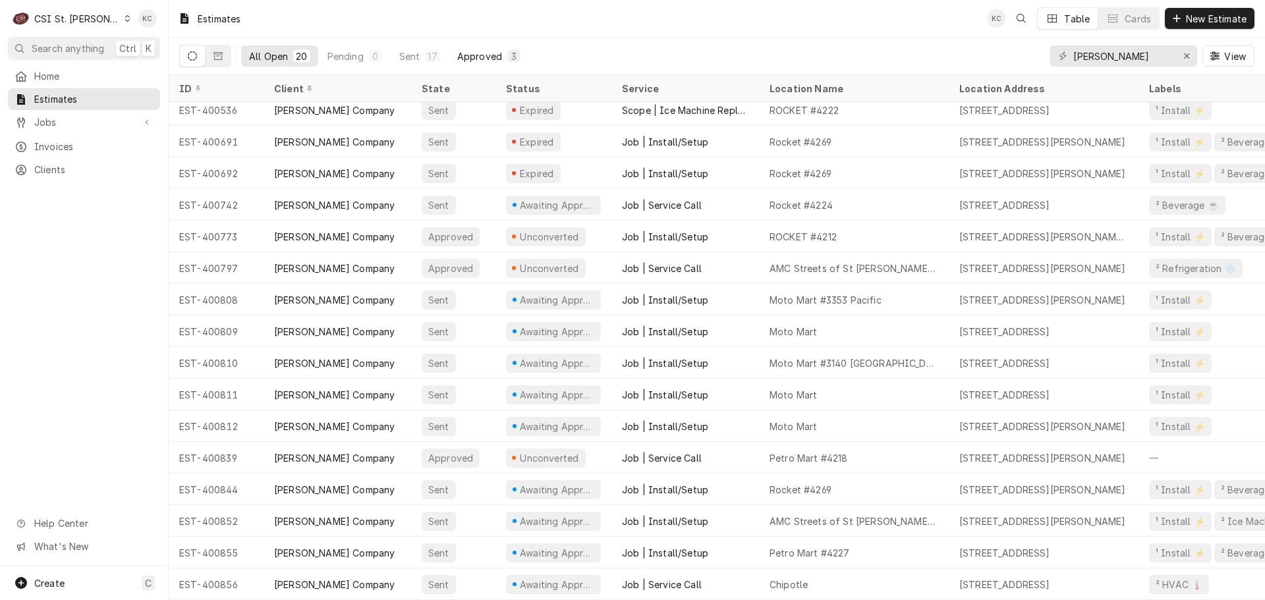
click at [481, 47] on button "Approved 3" at bounding box center [488, 55] width 79 height 21
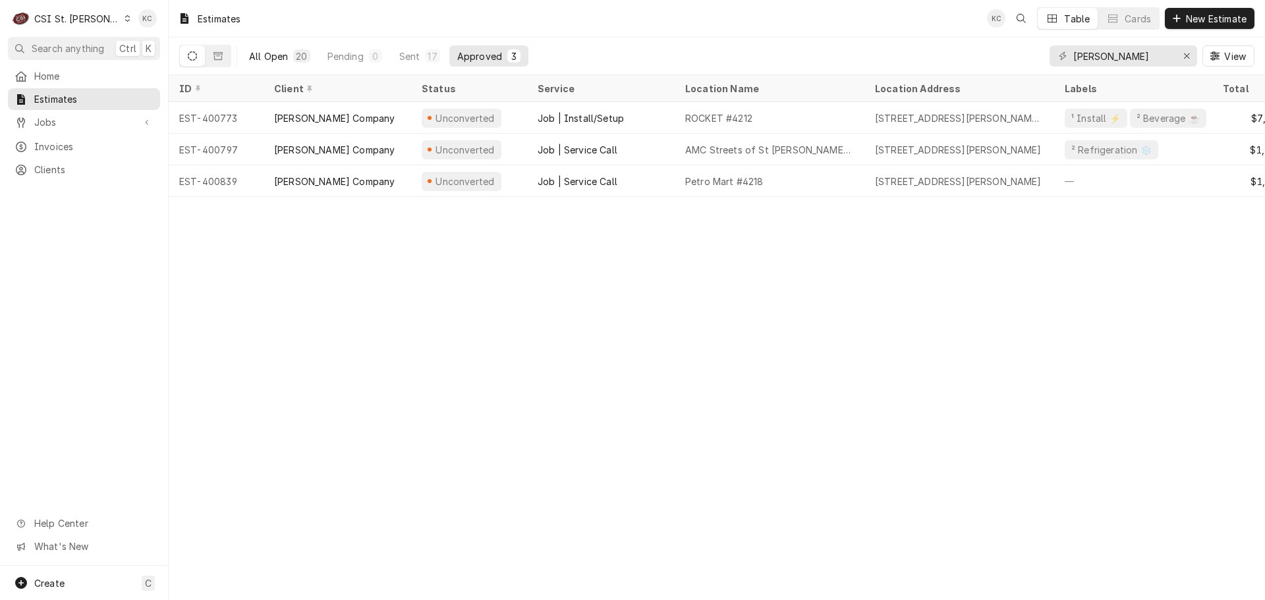
click at [273, 49] on button "All Open 20" at bounding box center [279, 55] width 77 height 21
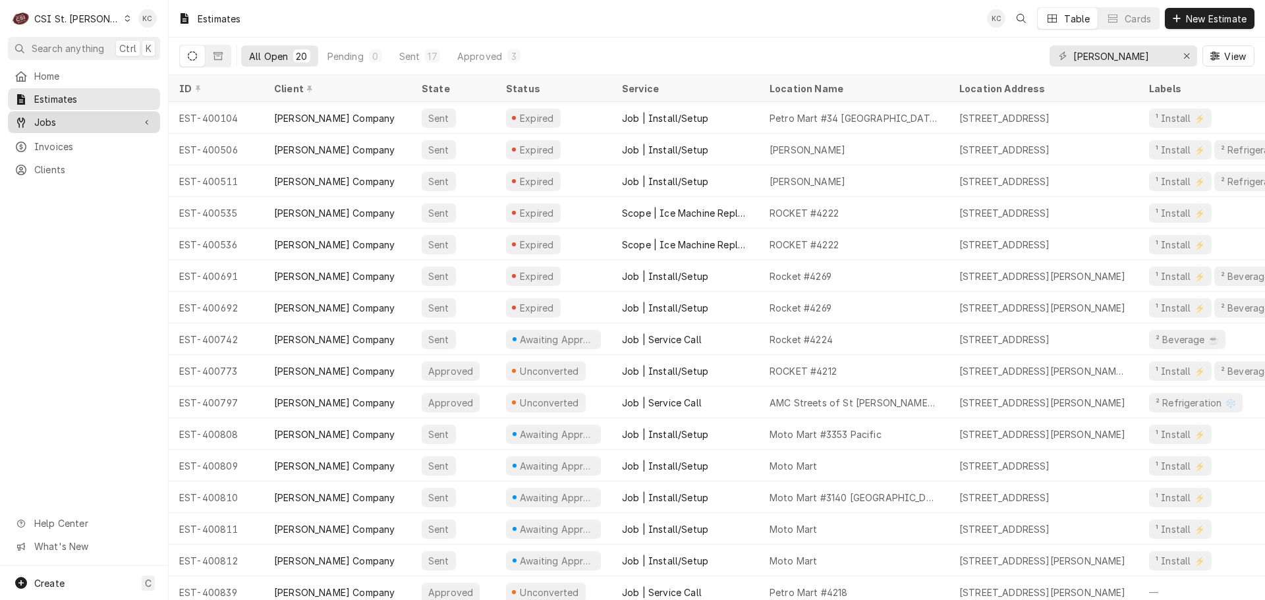
click at [60, 116] on span "Jobs" at bounding box center [83, 122] width 99 height 14
click at [58, 143] on span "Jobs" at bounding box center [93, 145] width 119 height 14
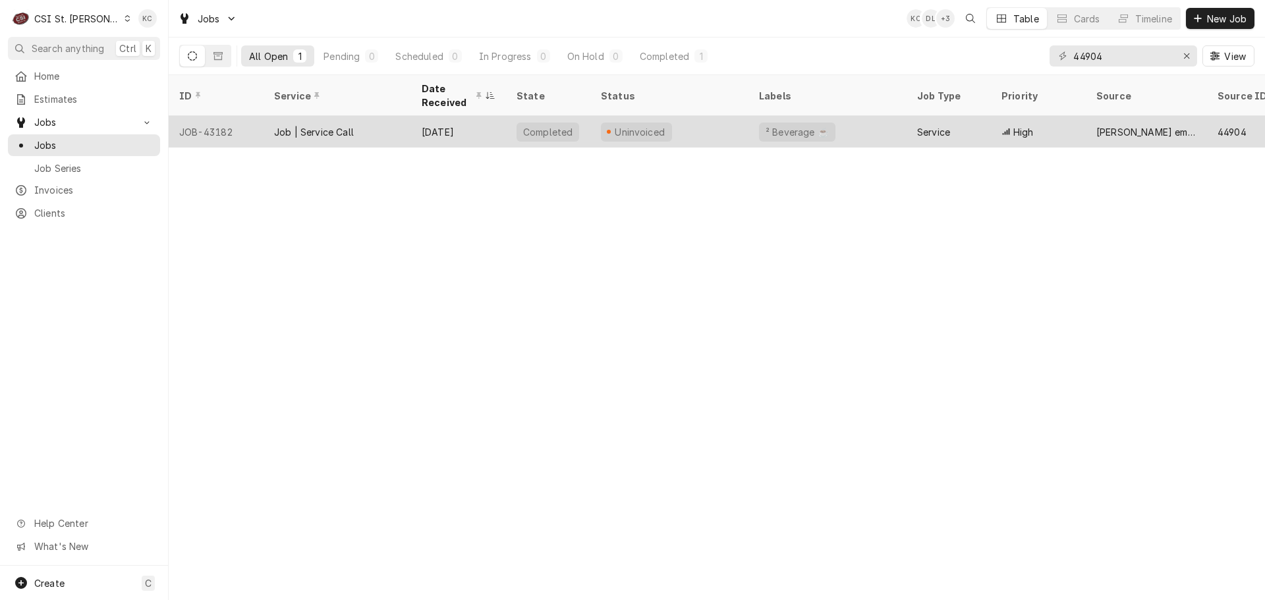
click at [704, 121] on div "Uninvoiced" at bounding box center [669, 132] width 158 height 32
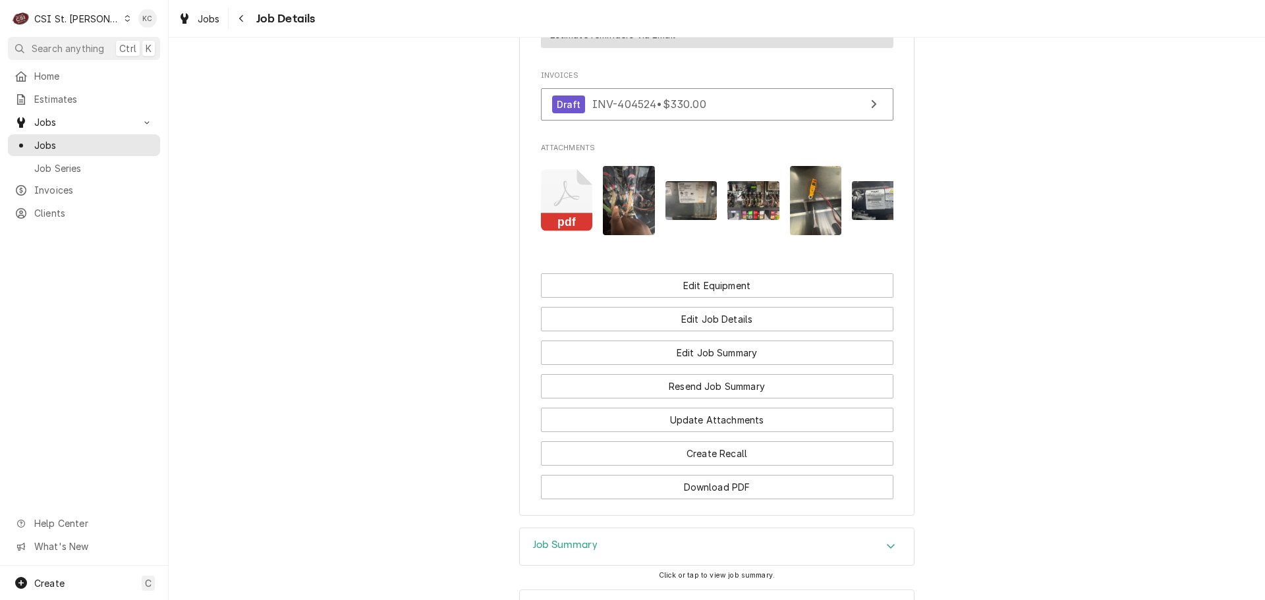
scroll to position [1317, 0]
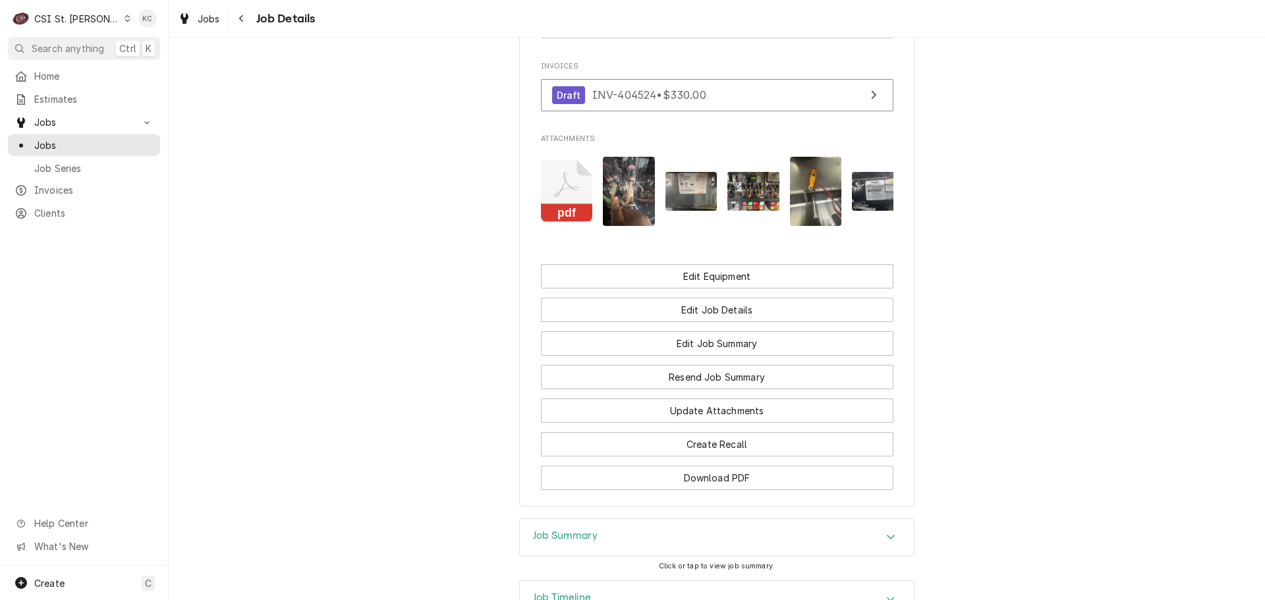
click at [670, 519] on div "Job Summary" at bounding box center [717, 537] width 394 height 37
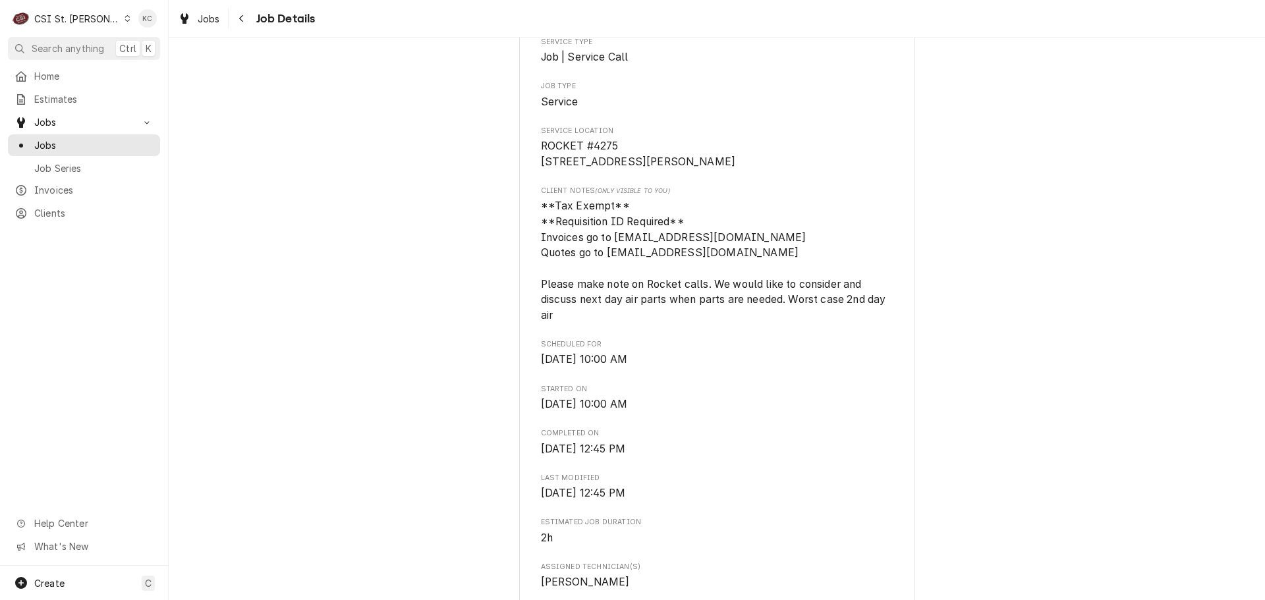
scroll to position [237, 0]
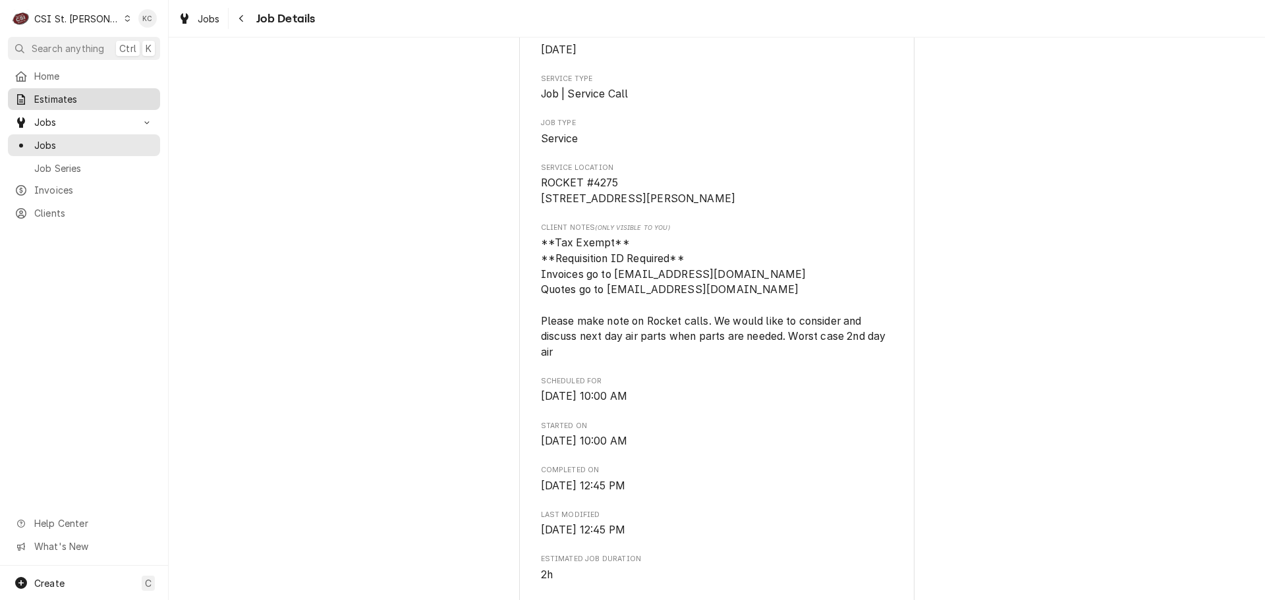
click at [64, 102] on span "Estimates" at bounding box center [93, 99] width 119 height 14
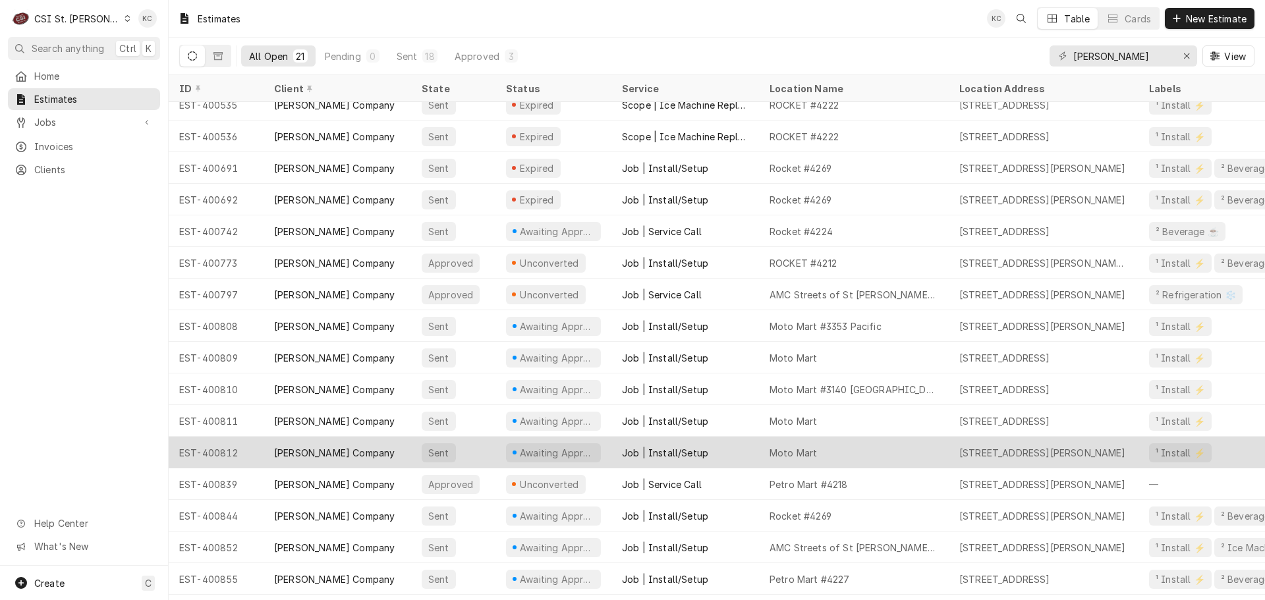
scroll to position [174, 0]
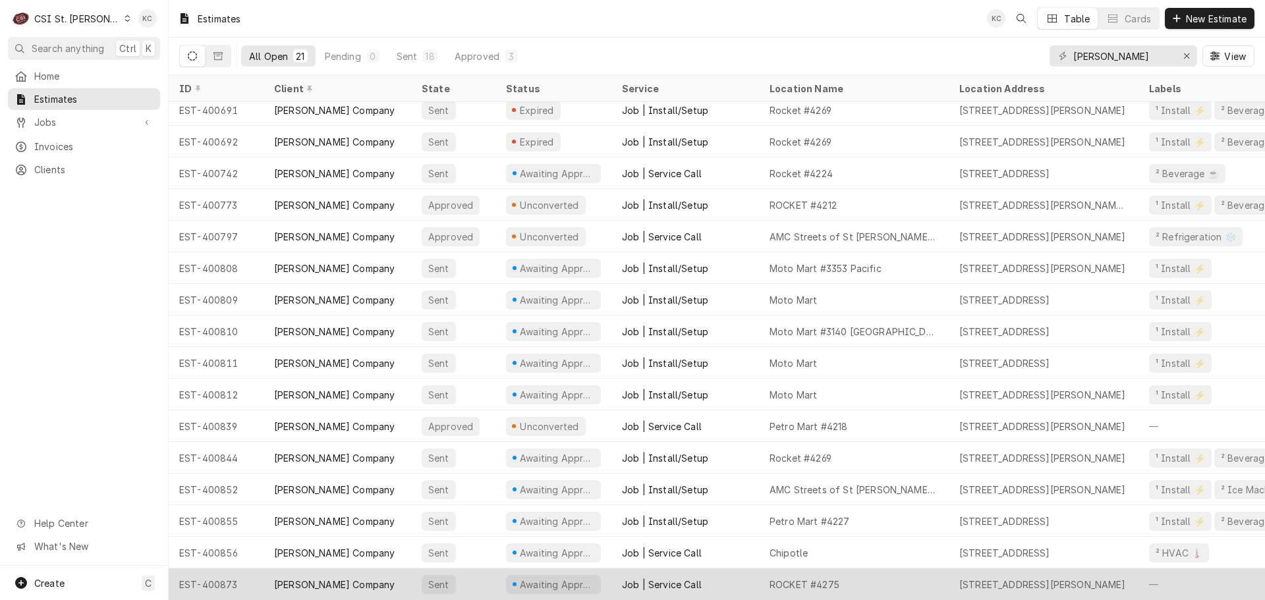
click at [676, 578] on div "Job | Service Call" at bounding box center [662, 585] width 80 height 14
click at [786, 578] on div "ROCKET #4275" at bounding box center [804, 585] width 70 height 14
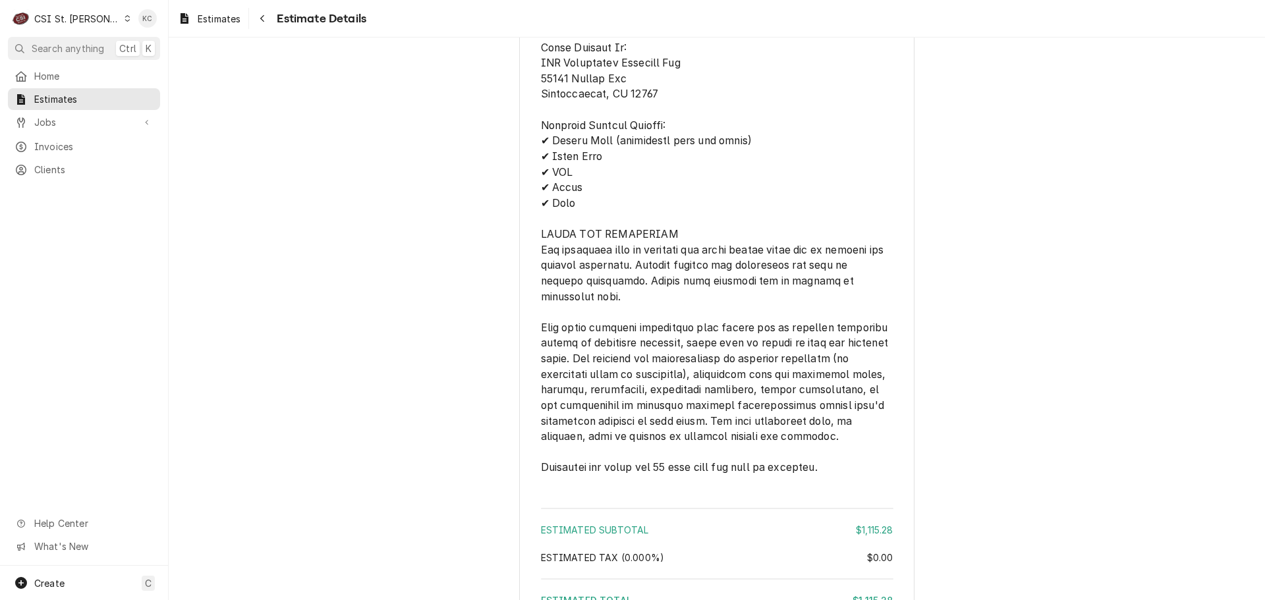
scroll to position [2629, 0]
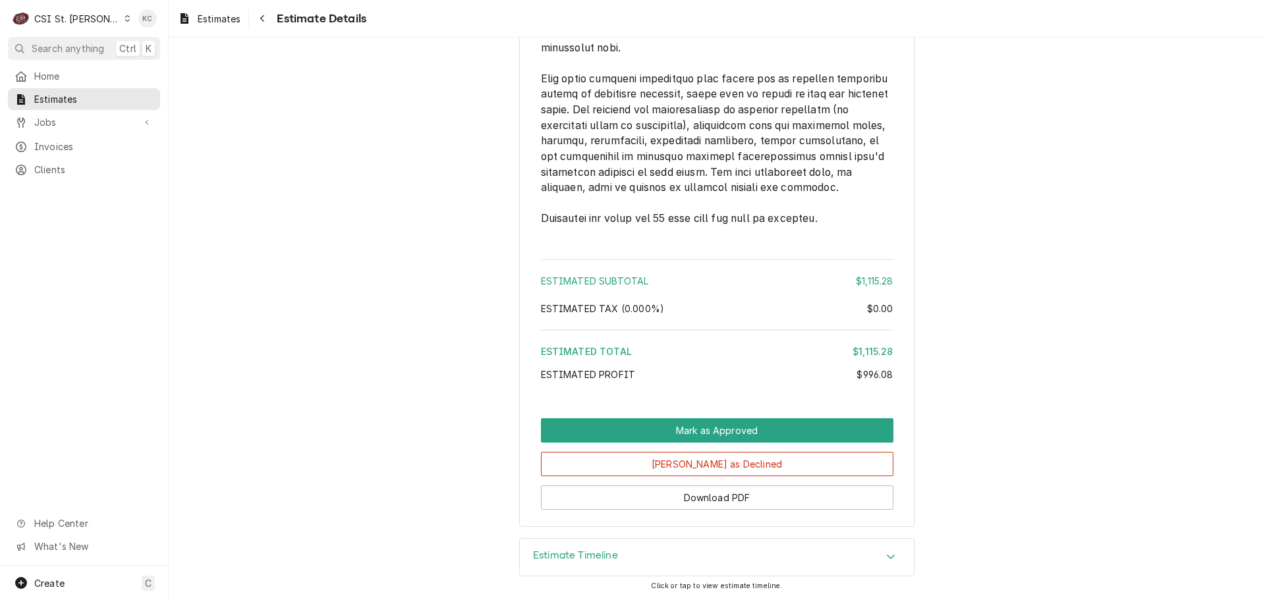
click at [646, 556] on div "Estimate Timeline" at bounding box center [717, 557] width 394 height 37
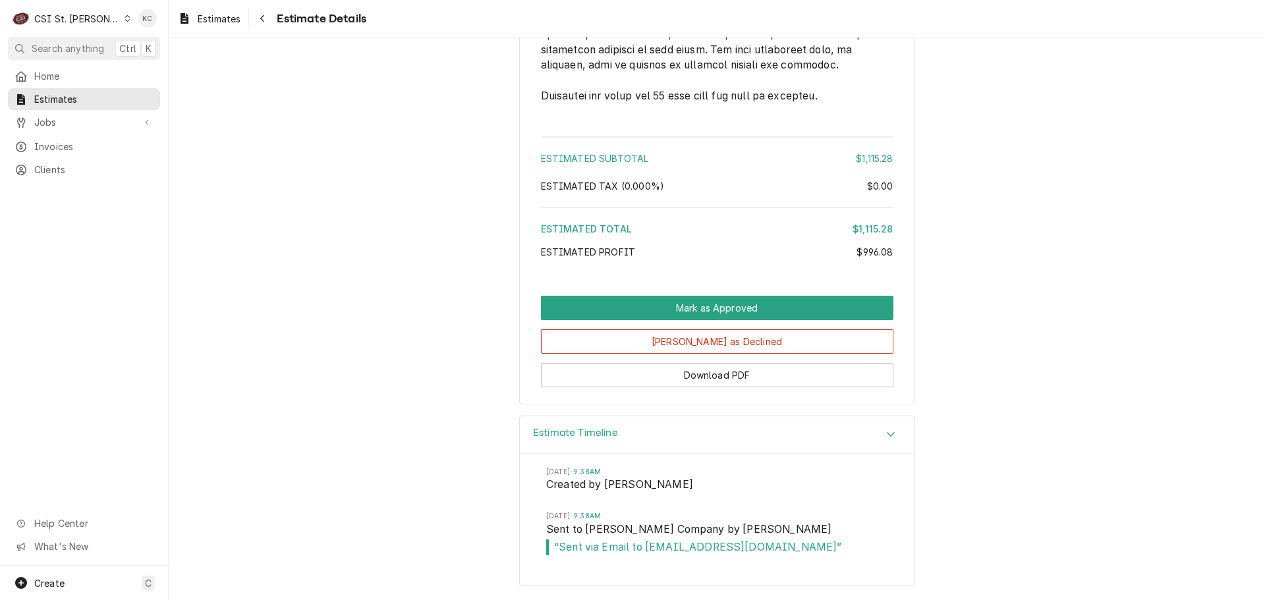
scroll to position [2665, 0]
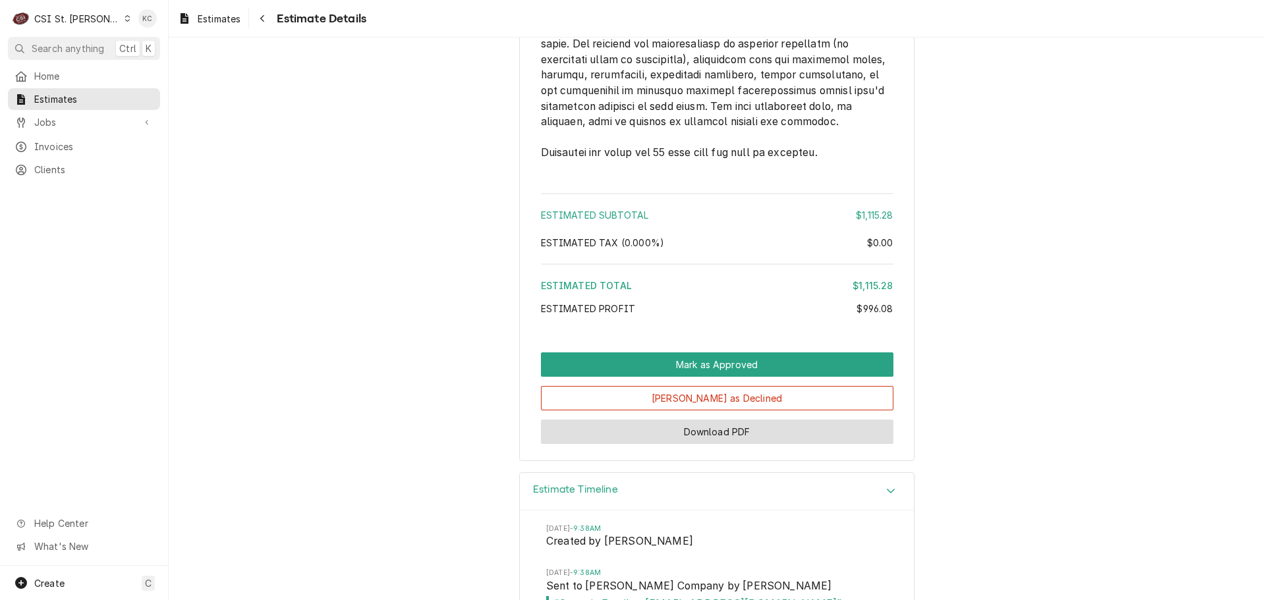
click at [728, 444] on button "Download PDF" at bounding box center [717, 432] width 352 height 24
drag, startPoint x: 262, startPoint y: 22, endPoint x: 251, endPoint y: 20, distance: 11.4
click at [262, 22] on icon "Navigate back" at bounding box center [263, 18] width 6 height 9
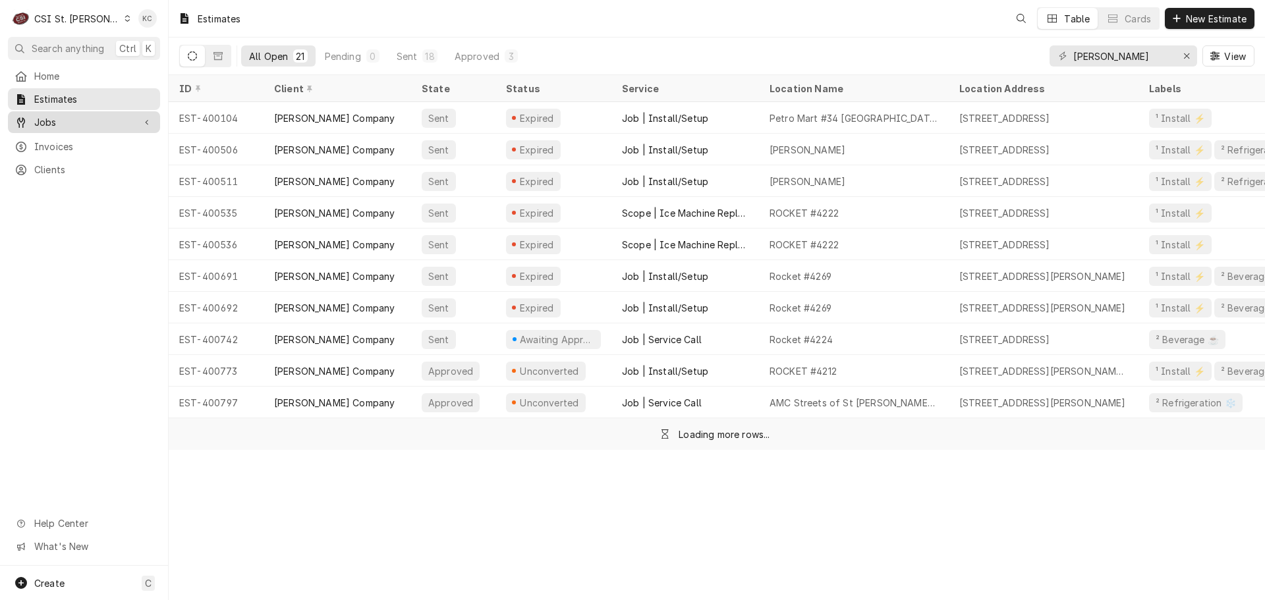
click at [53, 123] on span "Jobs" at bounding box center [83, 122] width 99 height 14
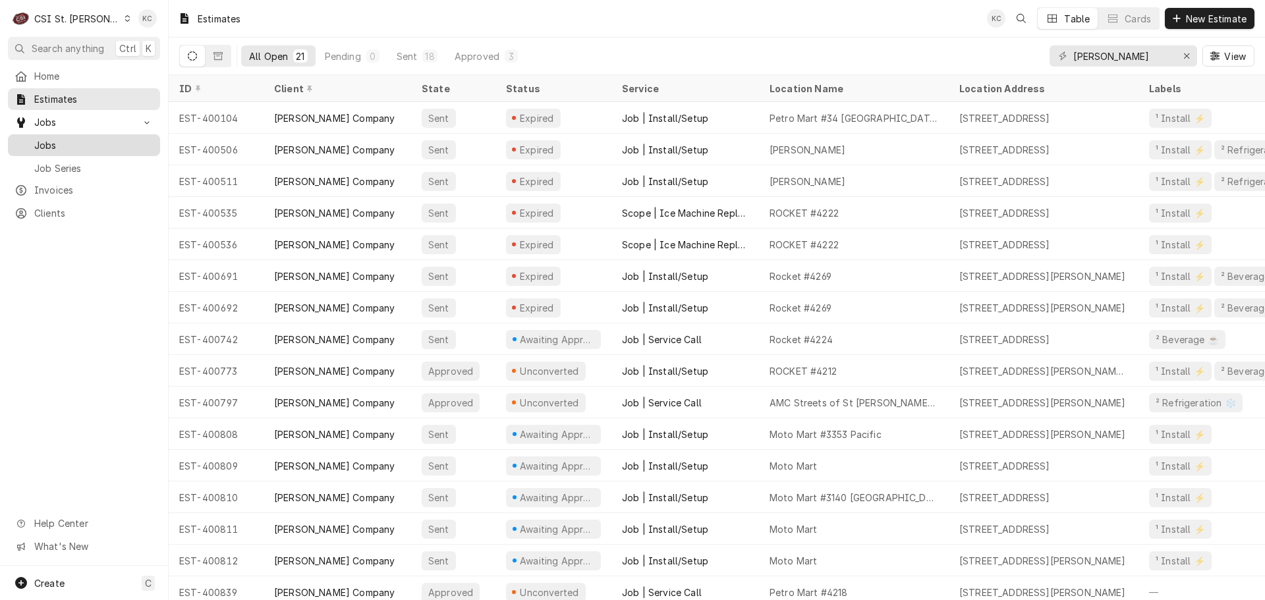
click at [85, 138] on span "Jobs" at bounding box center [93, 145] width 119 height 14
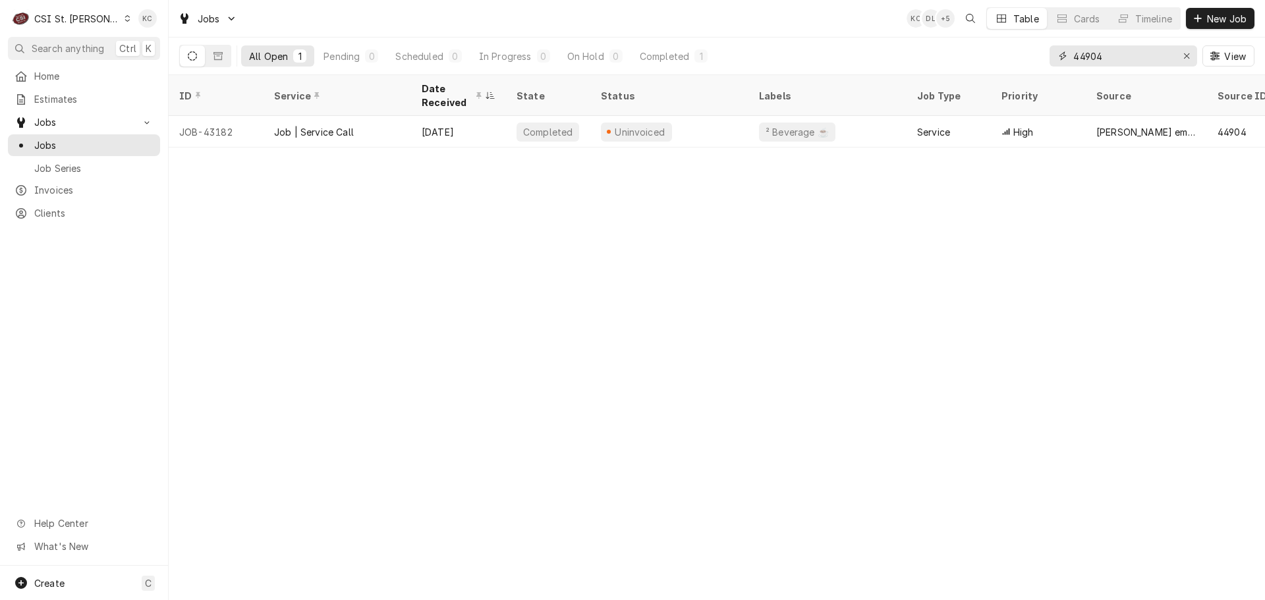
click at [1137, 54] on input "44904" at bounding box center [1122, 55] width 99 height 21
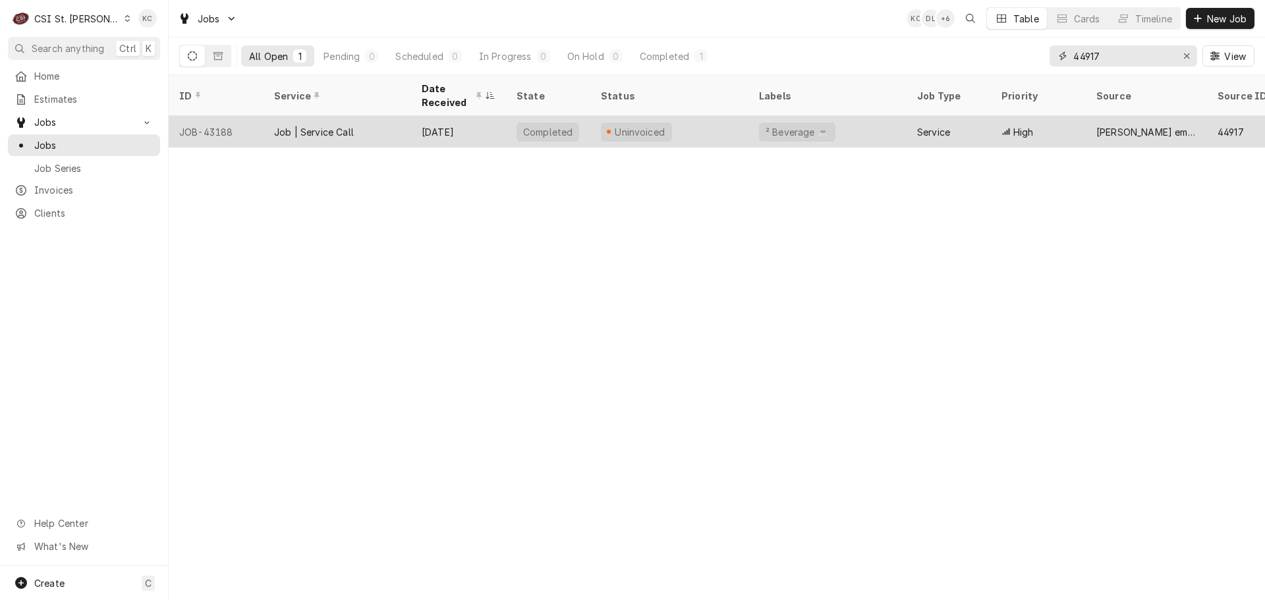
type input "44917"
click at [368, 128] on div "Job | Service Call" at bounding box center [337, 132] width 148 height 32
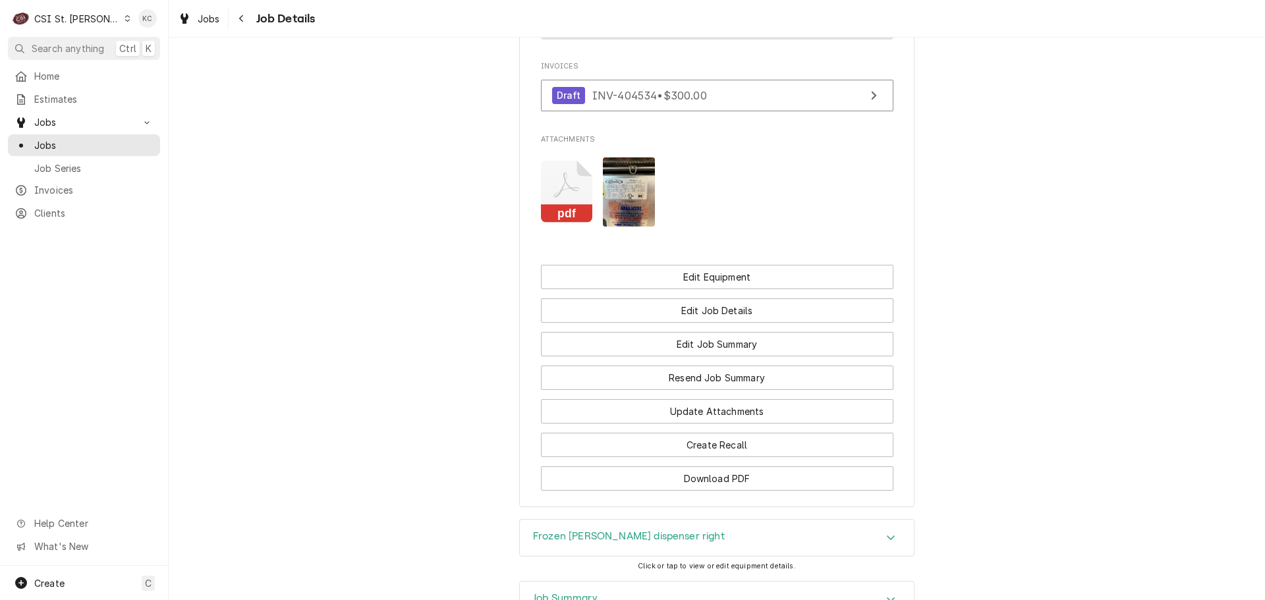
scroll to position [1539, 0]
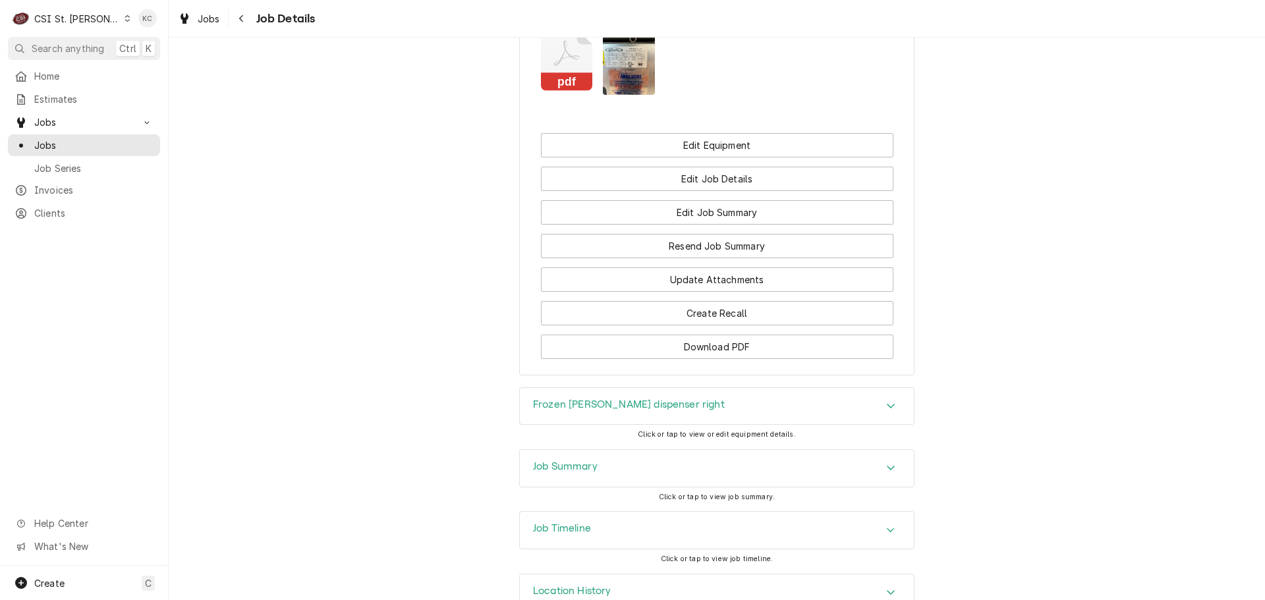
click at [628, 450] on div "Job Summary" at bounding box center [717, 468] width 394 height 37
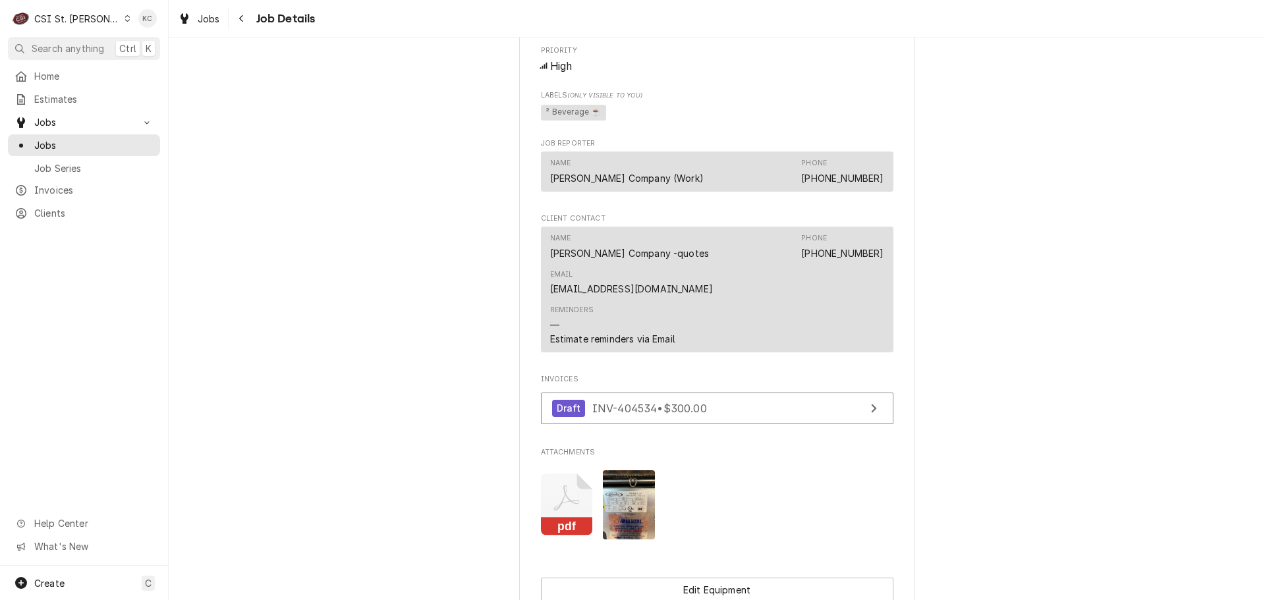
scroll to position [6, 0]
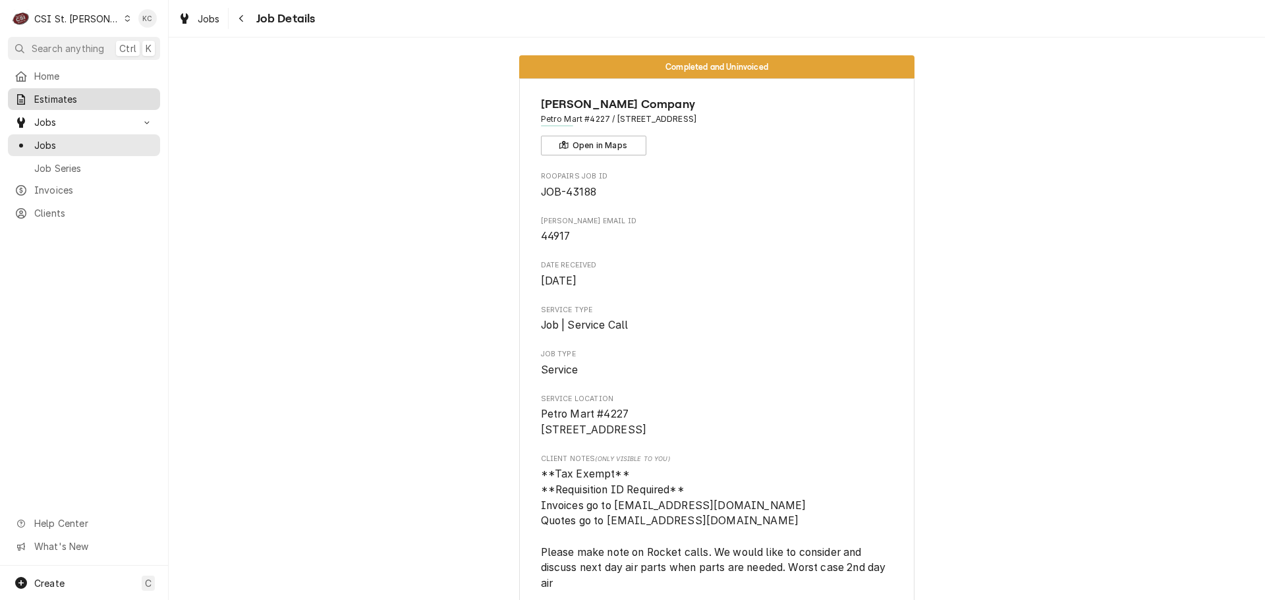
click at [59, 96] on span "Estimates" at bounding box center [93, 99] width 119 height 14
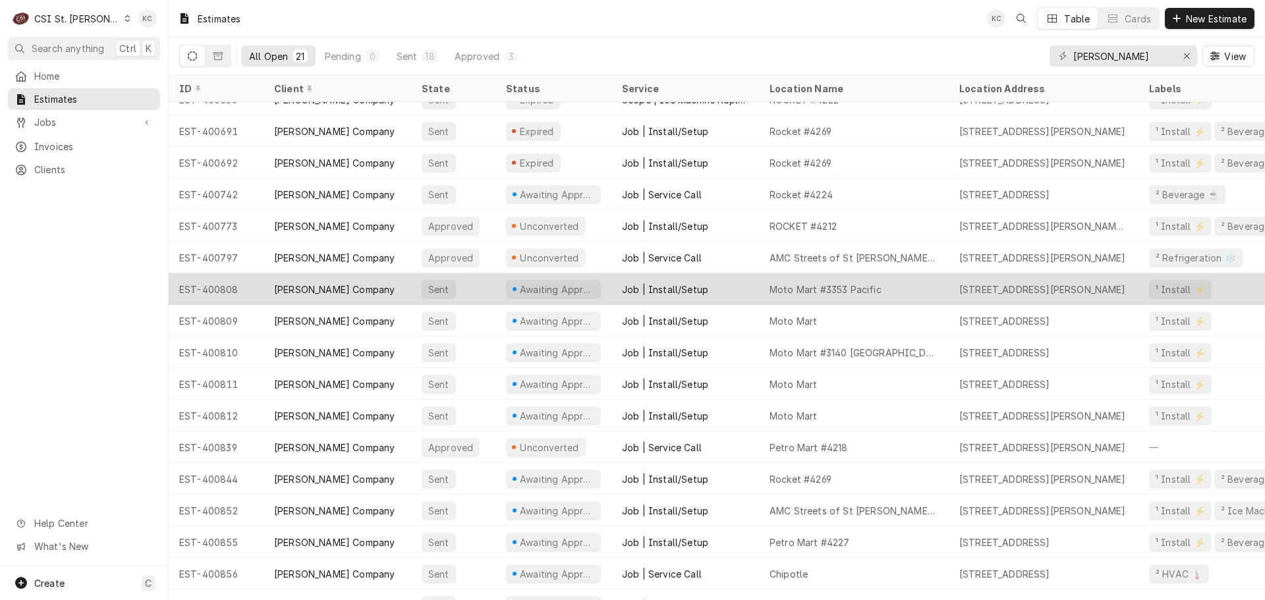
scroll to position [174, 0]
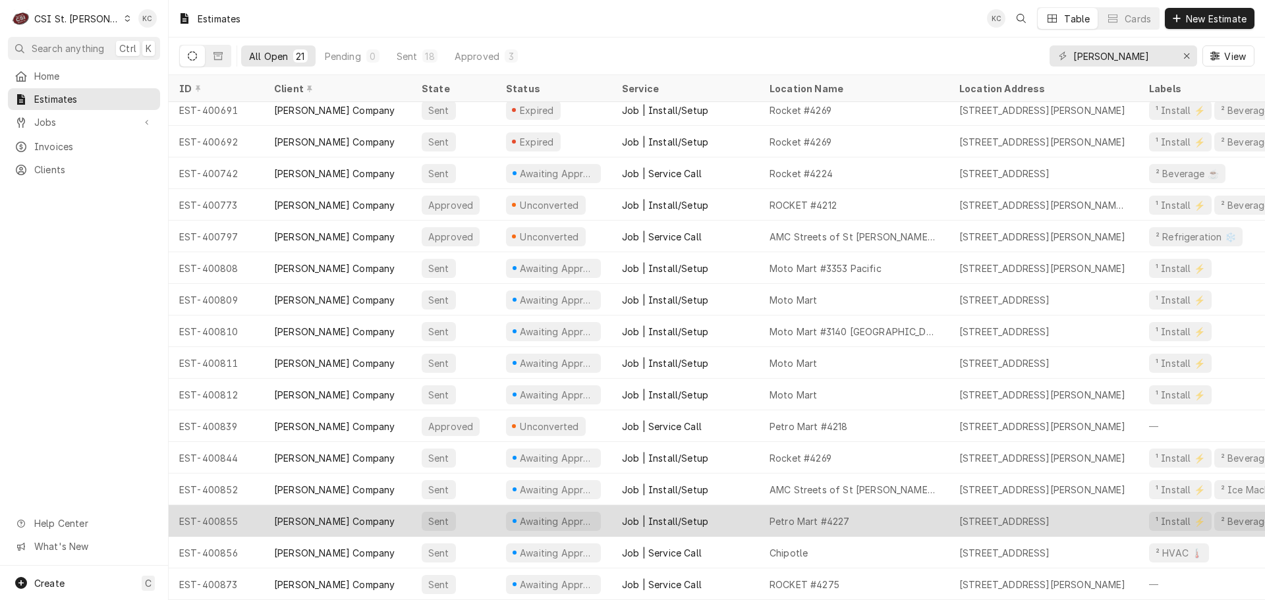
click at [833, 514] on div "Petro Mart #4227" at bounding box center [809, 521] width 80 height 14
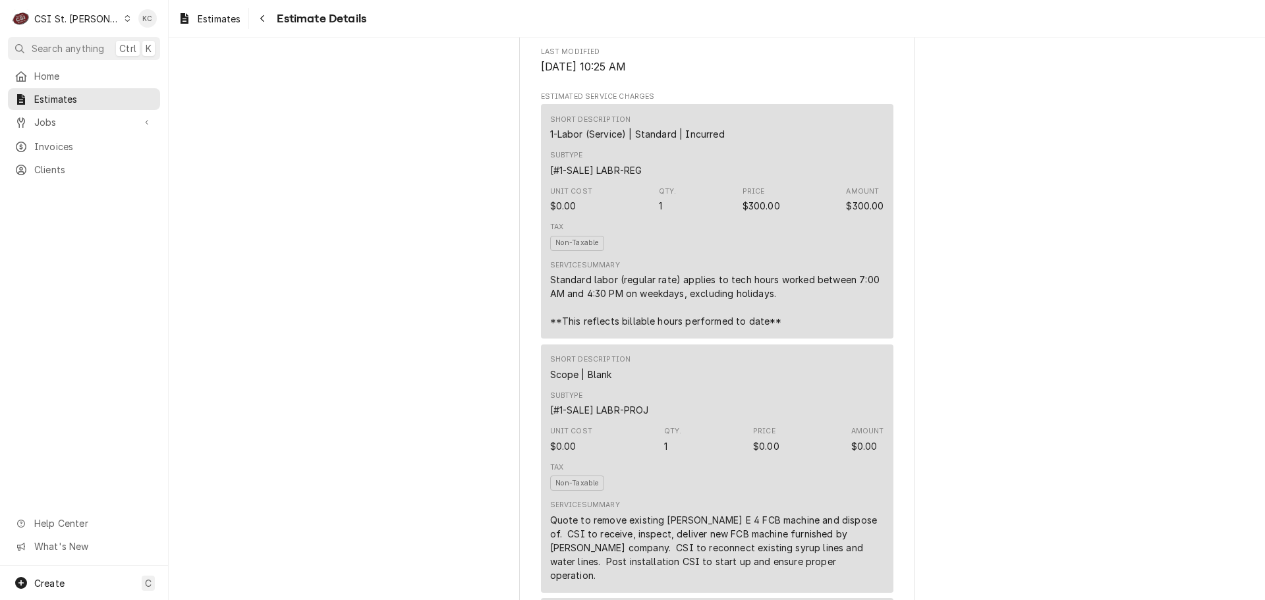
scroll to position [659, 0]
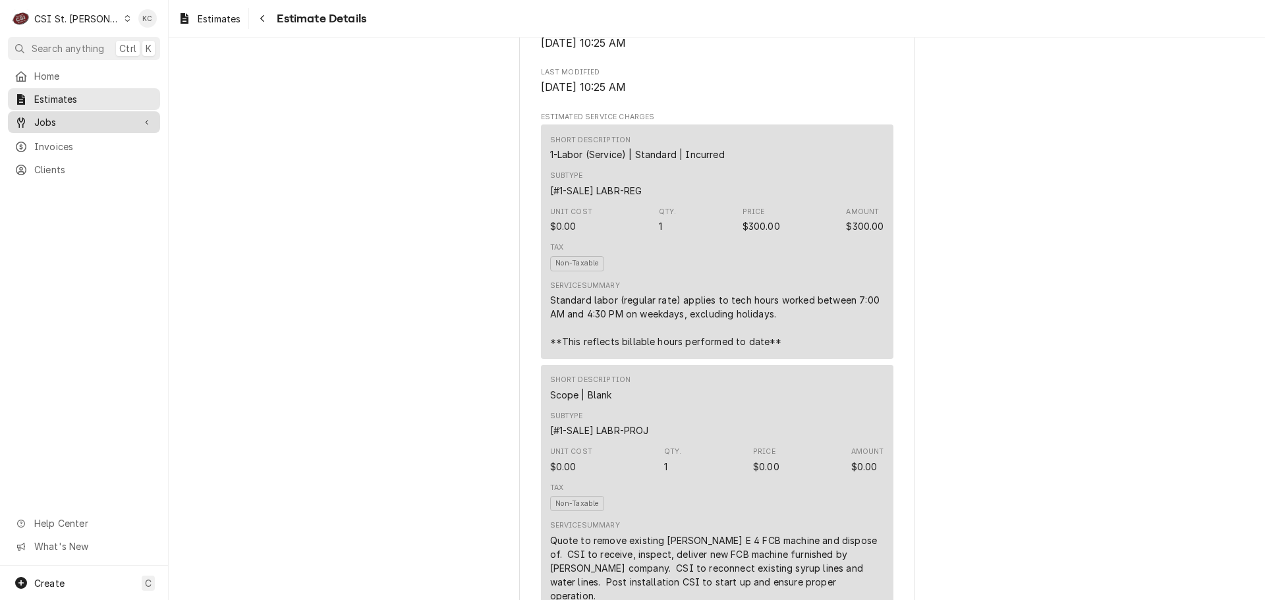
click at [76, 124] on span "Jobs" at bounding box center [83, 122] width 99 height 14
click at [73, 142] on span "Jobs" at bounding box center [93, 145] width 119 height 14
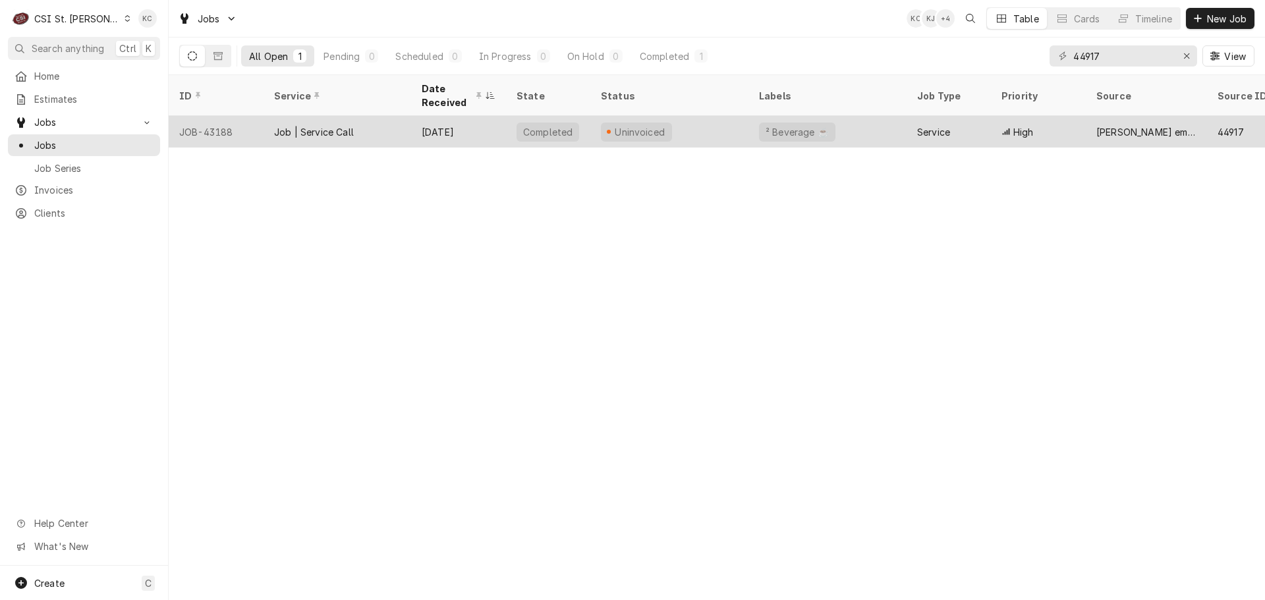
click at [526, 125] on div "Completed" at bounding box center [548, 132] width 52 height 14
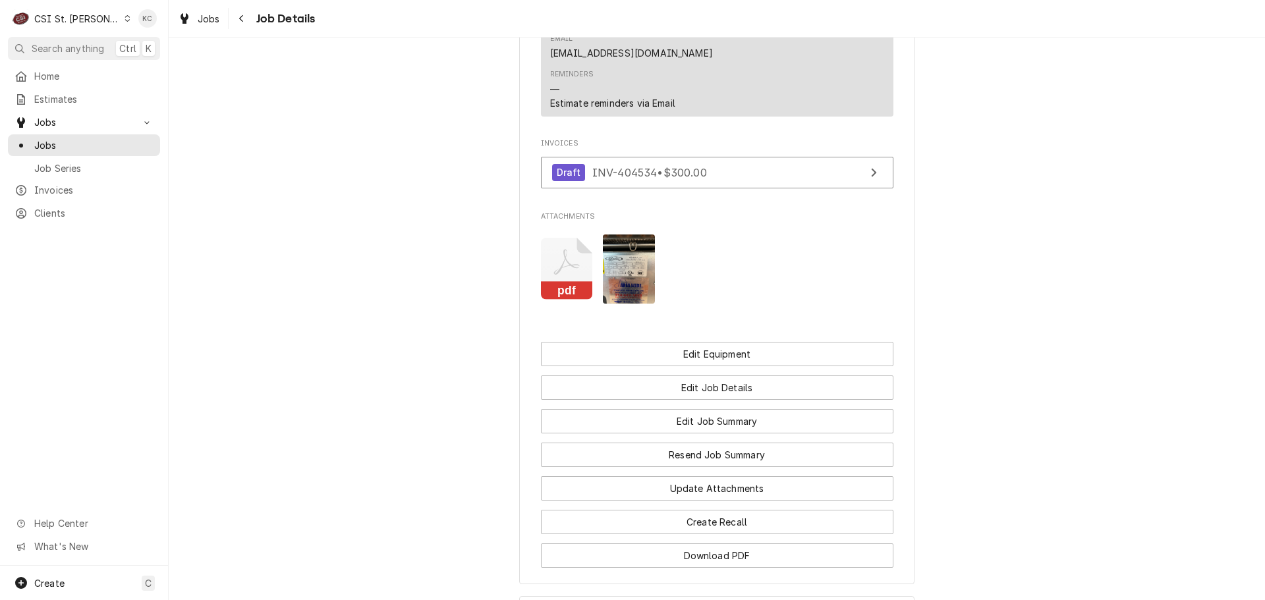
scroll to position [1539, 0]
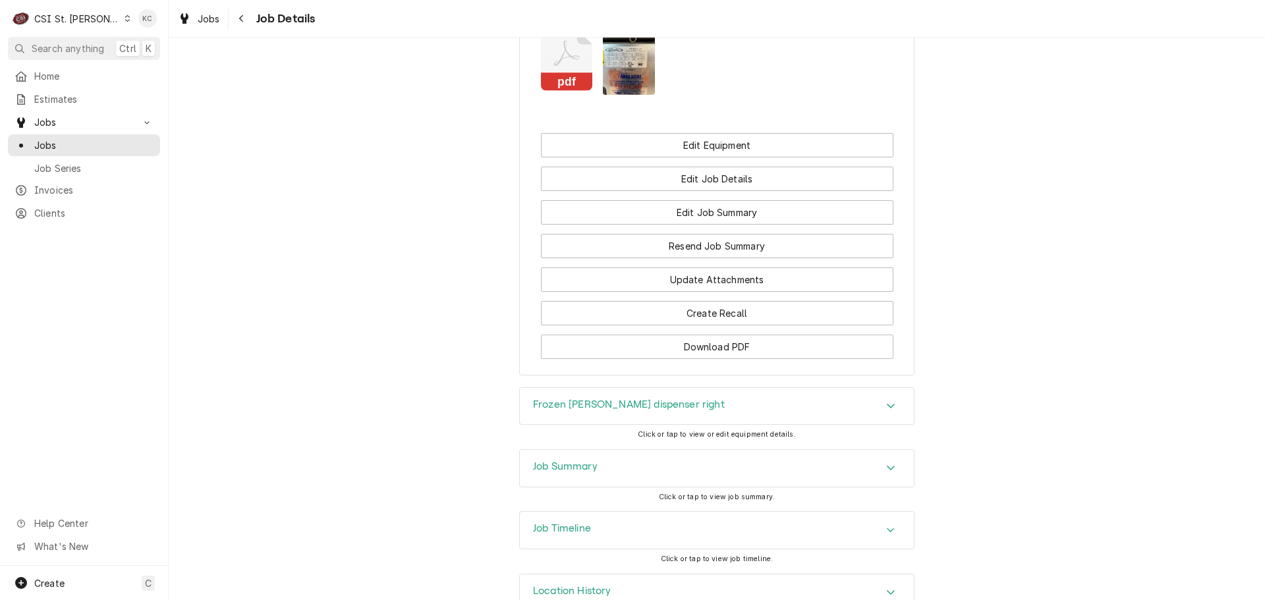
click at [595, 450] on div "Job Summary" at bounding box center [717, 468] width 394 height 37
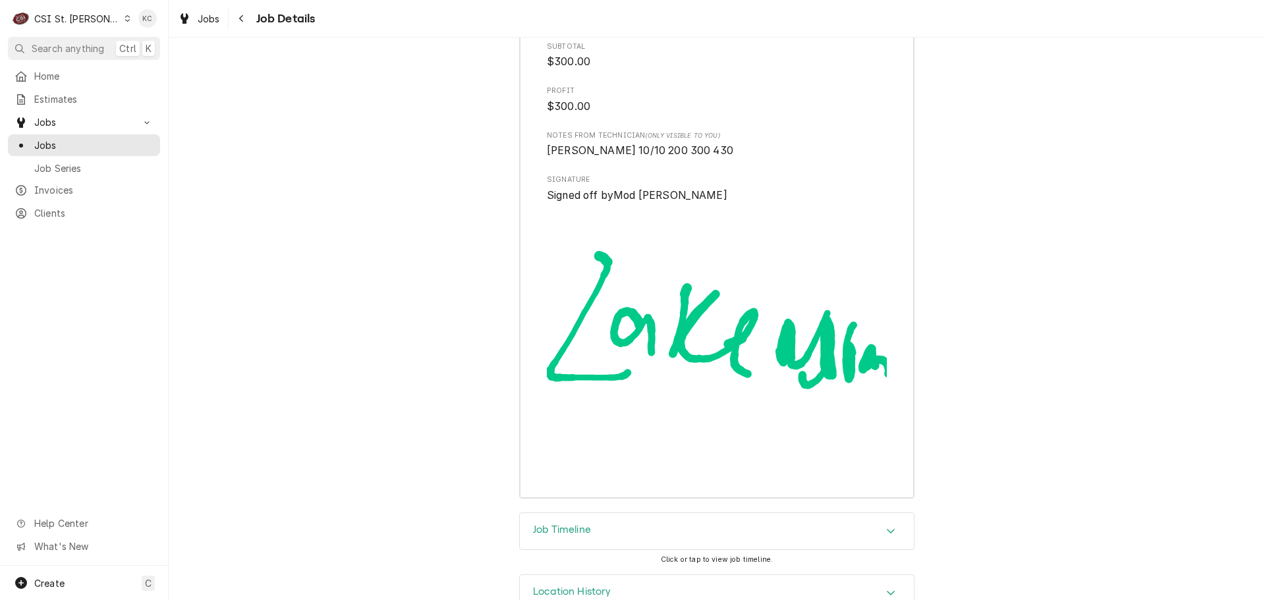
scroll to position [3984, 0]
click at [69, 101] on span "Estimates" at bounding box center [93, 99] width 119 height 14
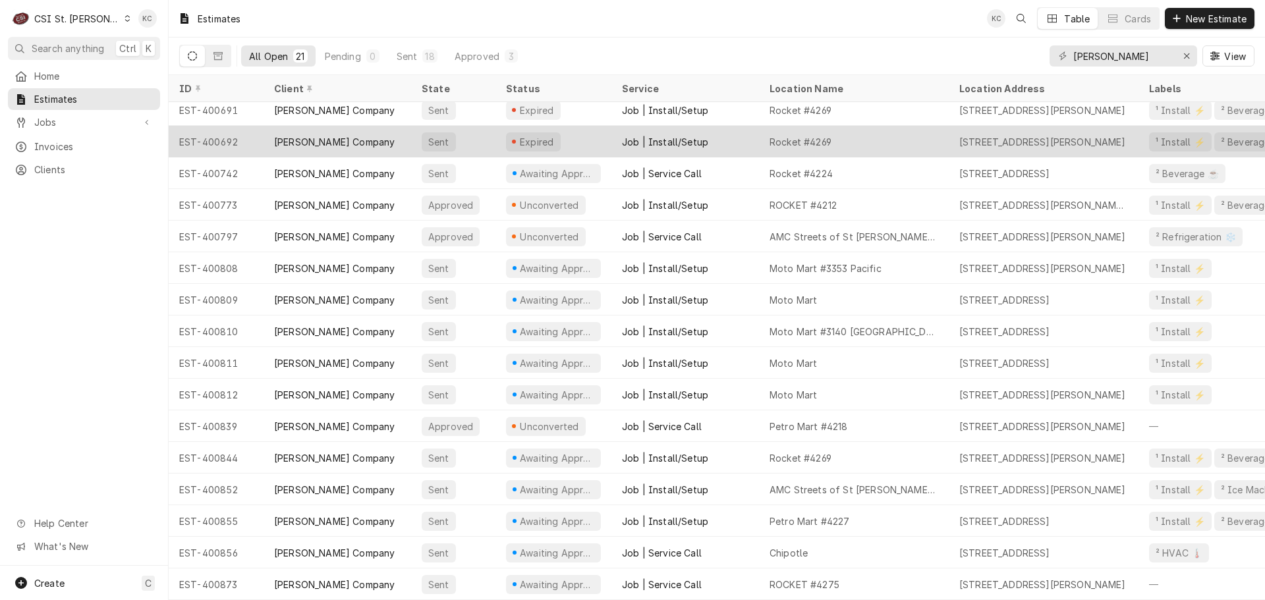
scroll to position [174, 0]
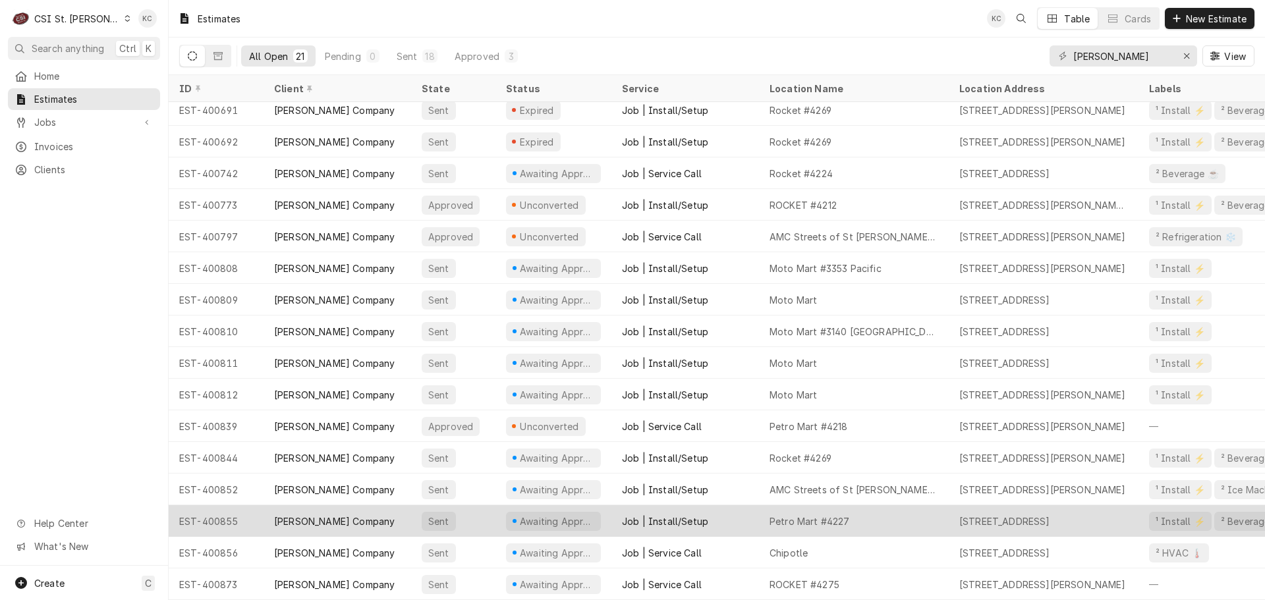
click at [729, 510] on div "Job | Install/Setup" at bounding box center [685, 521] width 148 height 32
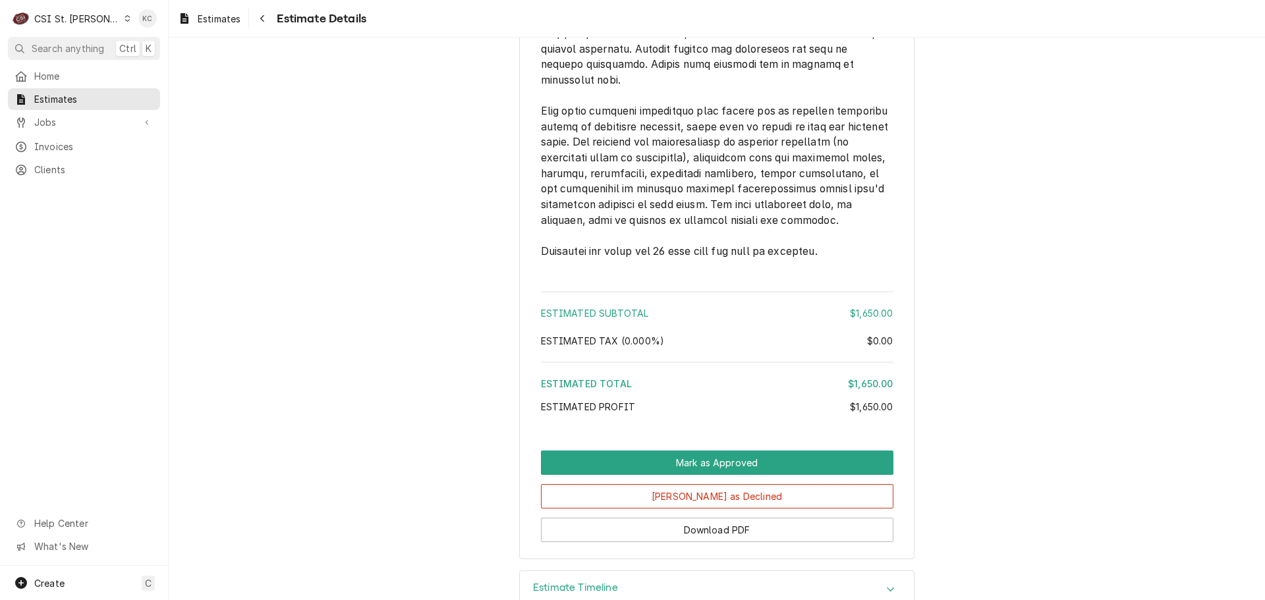
scroll to position [2288, 0]
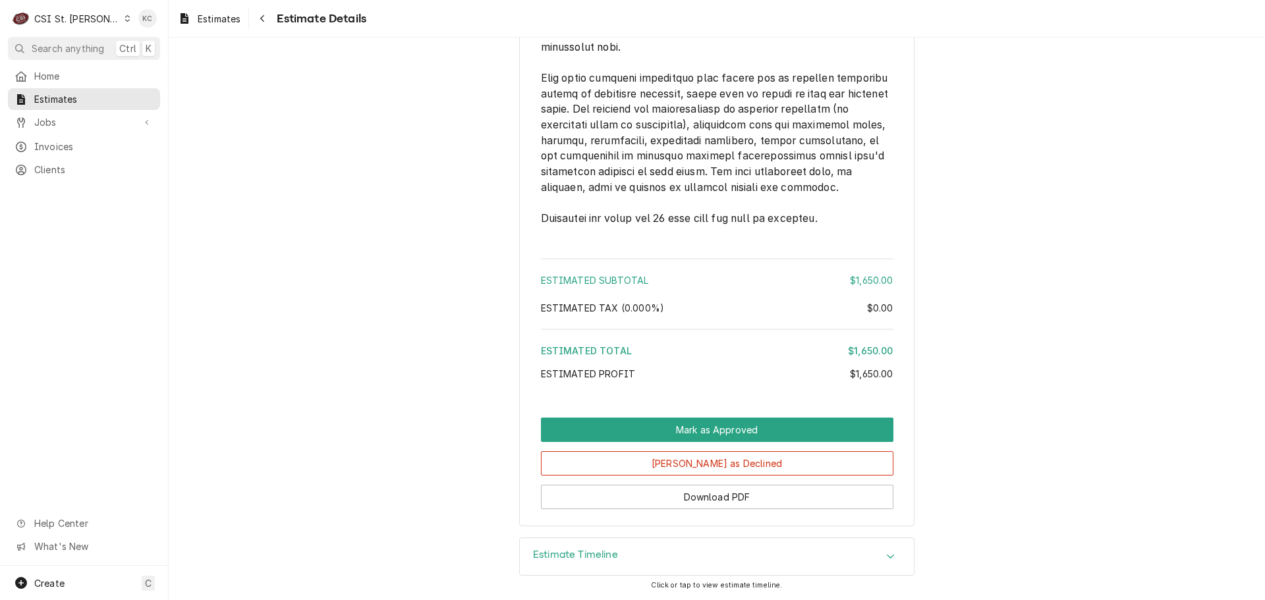
click at [763, 552] on div "Estimate Timeline" at bounding box center [717, 556] width 394 height 37
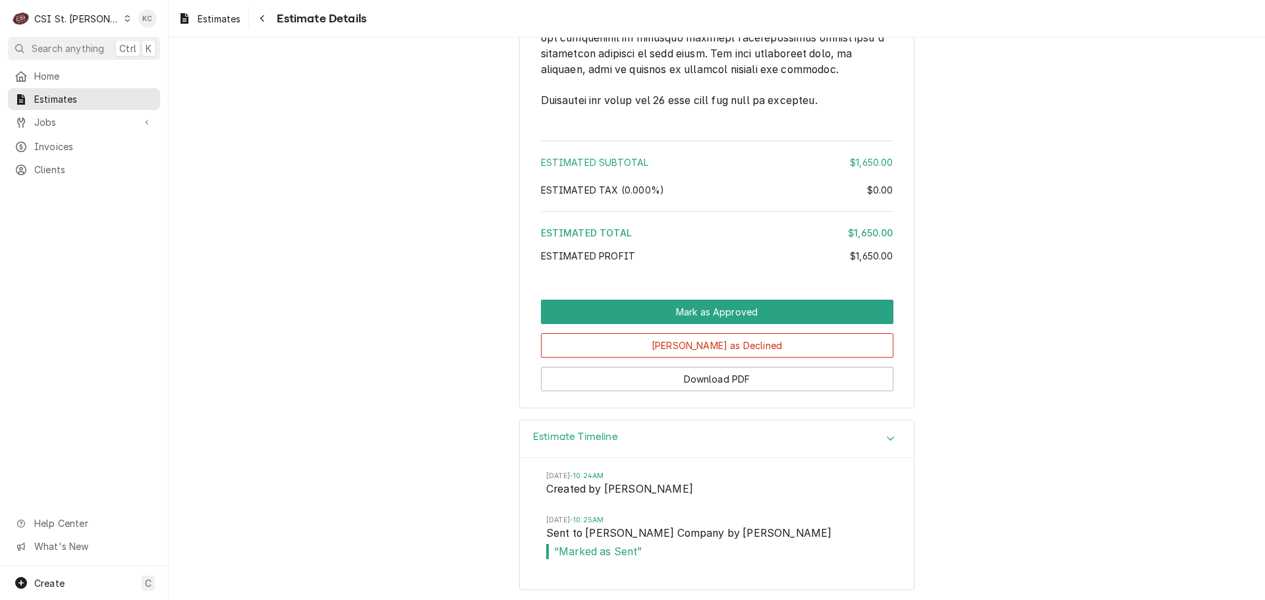
scroll to position [2410, 0]
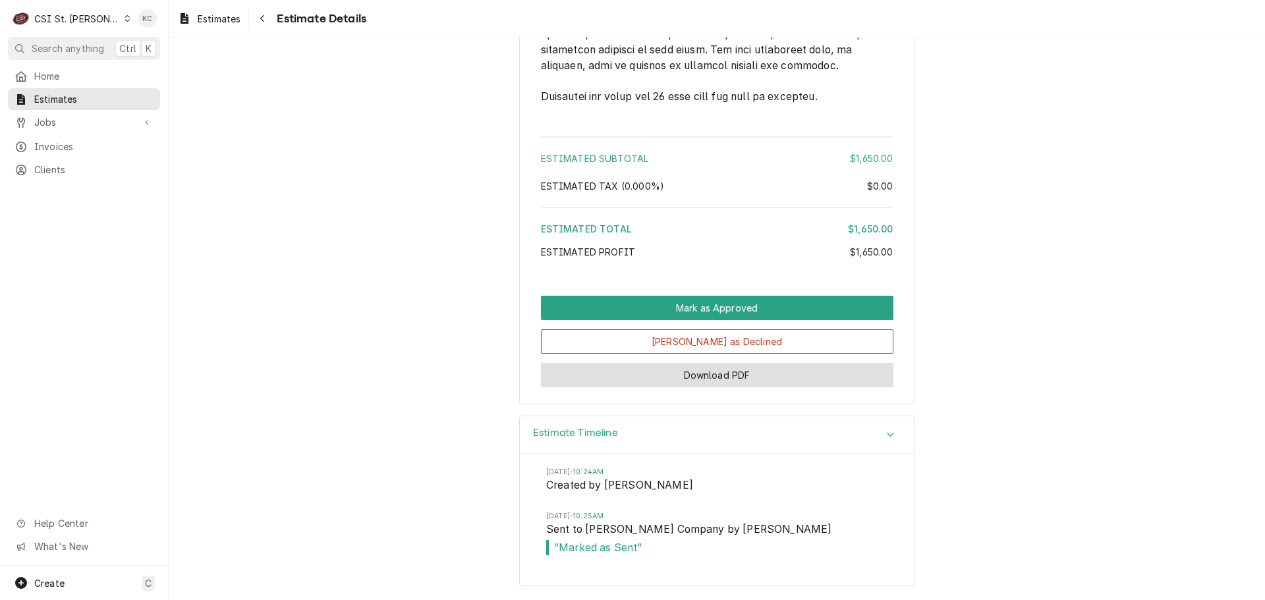
click at [753, 383] on button "Download PDF" at bounding box center [717, 375] width 352 height 24
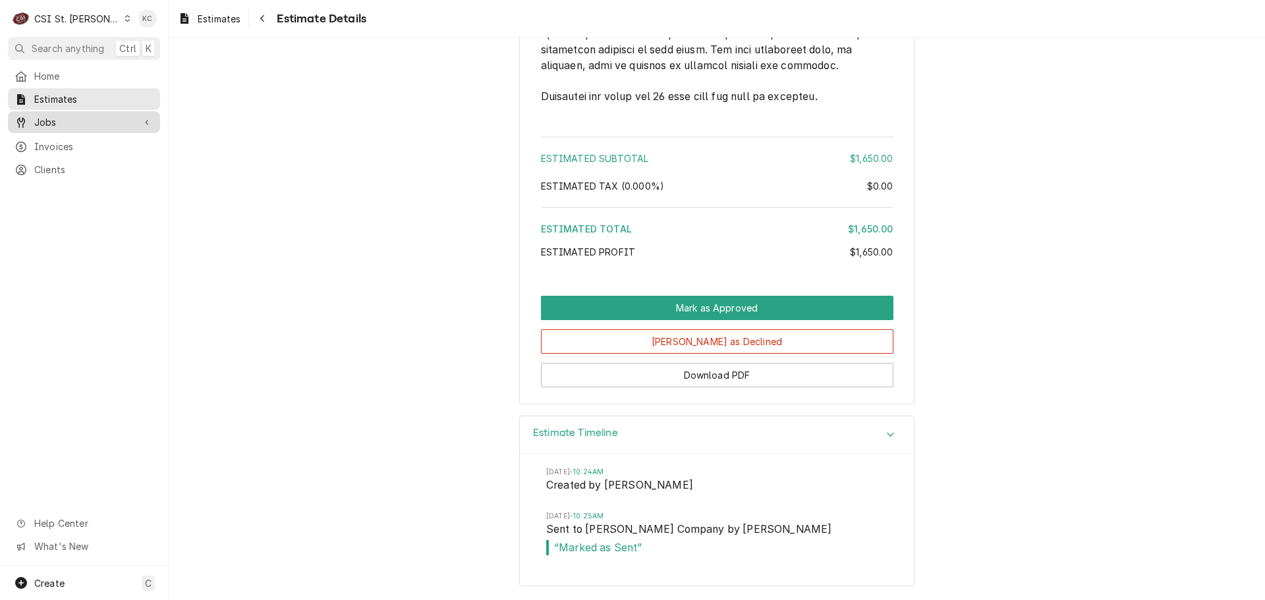
click at [57, 118] on span "Jobs" at bounding box center [83, 122] width 99 height 14
click at [55, 150] on link "Jobs" at bounding box center [84, 145] width 152 height 22
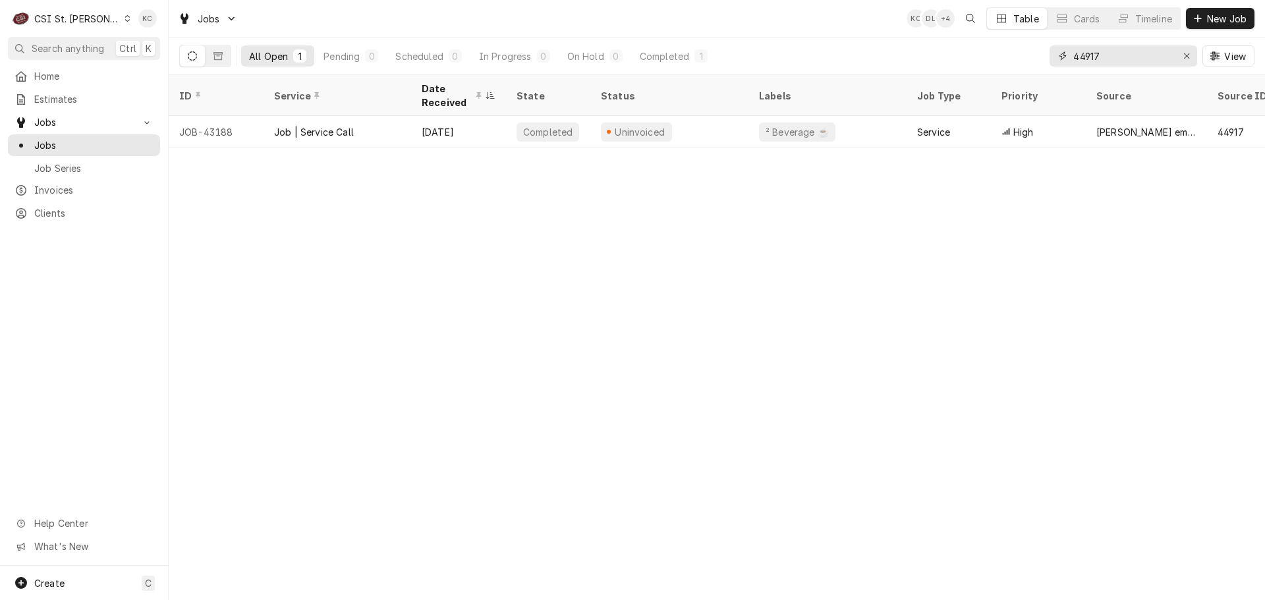
drag, startPoint x: 1131, startPoint y: 59, endPoint x: 1021, endPoint y: 61, distance: 110.0
click at [1021, 61] on div "All Open 1 Pending 0 Scheduled 0 In Progress 0 On Hold 0 Completed 1 44917 View" at bounding box center [716, 56] width 1075 height 37
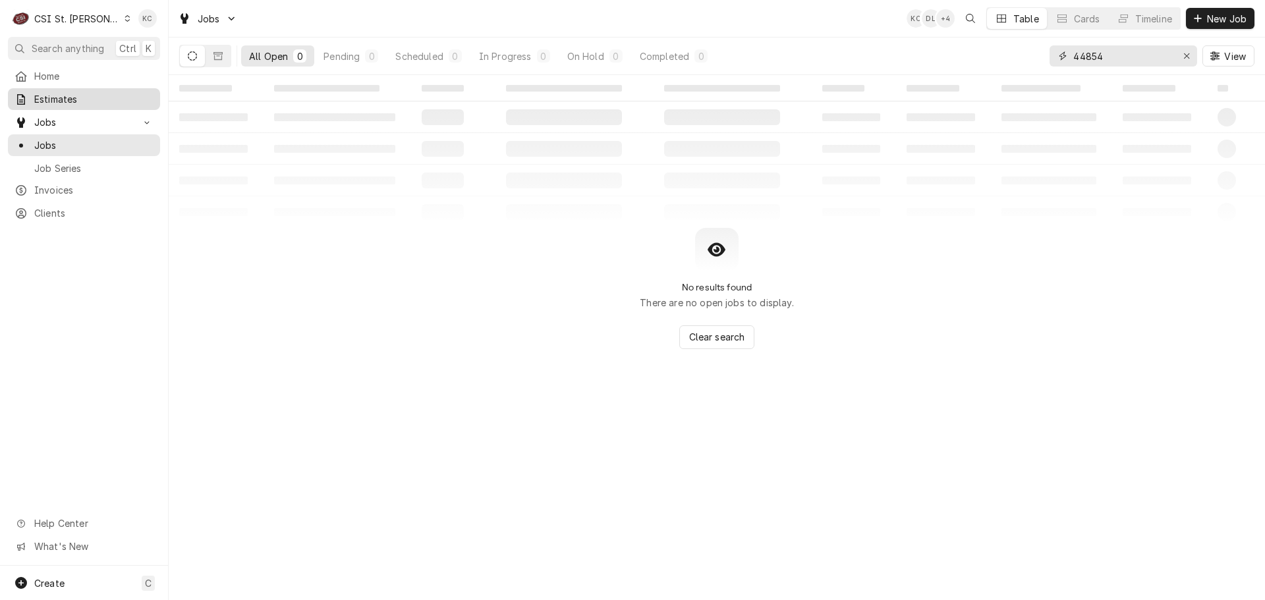
type input "44854"
click at [75, 93] on span "Estimates" at bounding box center [93, 99] width 119 height 14
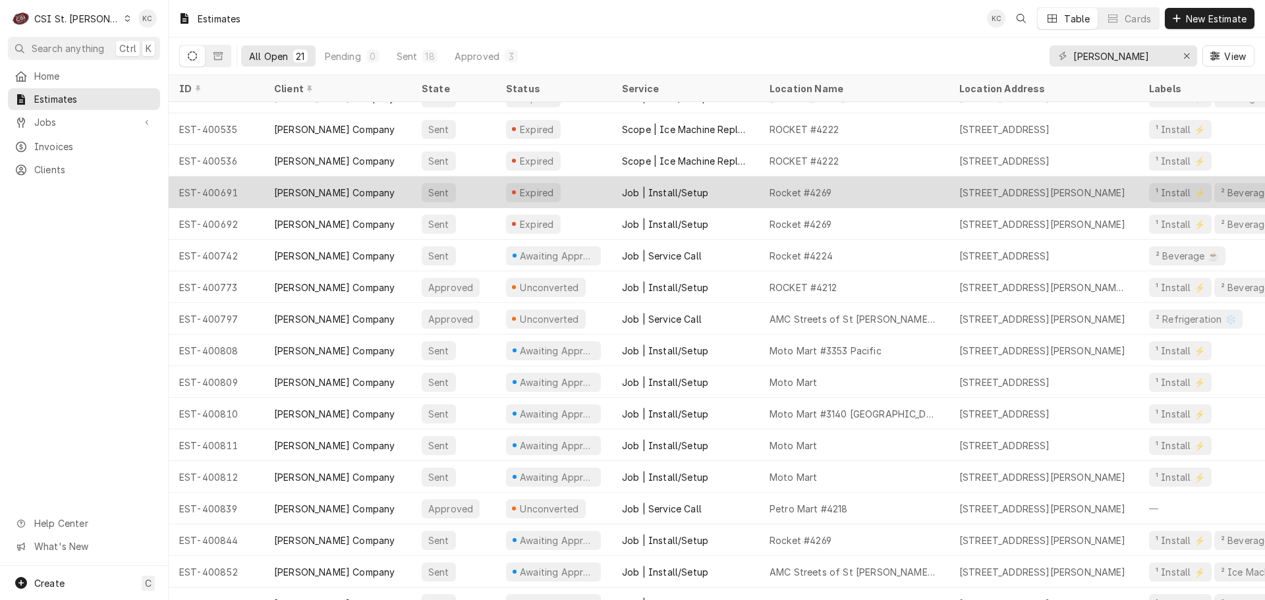
scroll to position [132, 0]
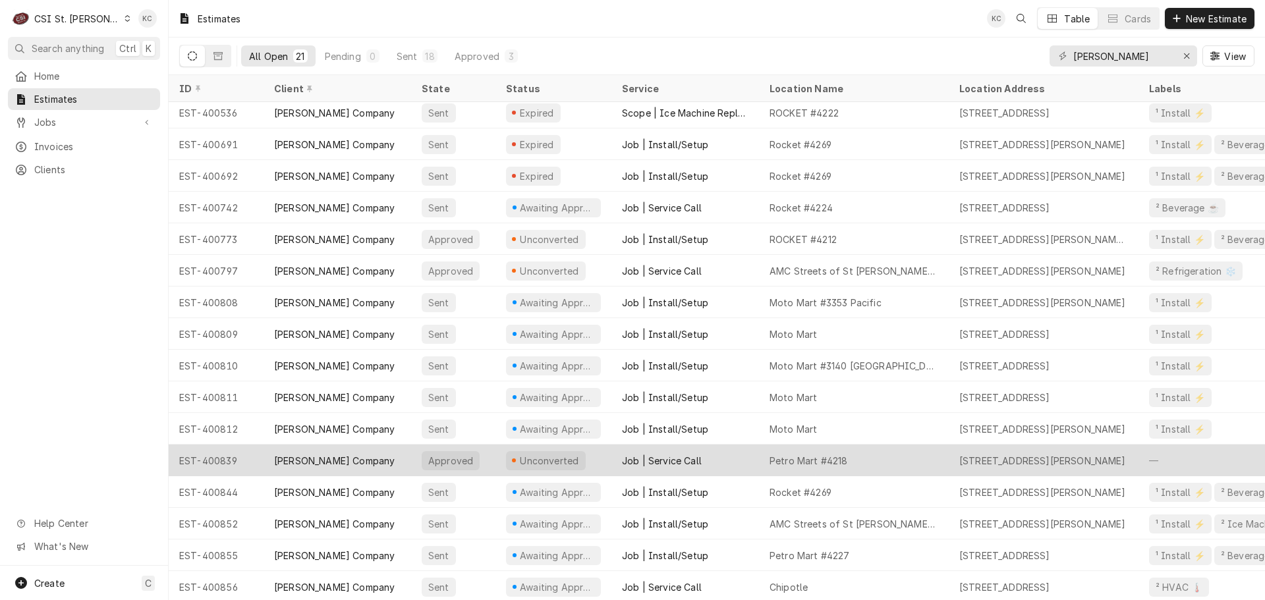
click at [319, 462] on div "[PERSON_NAME] Company" at bounding box center [334, 461] width 121 height 14
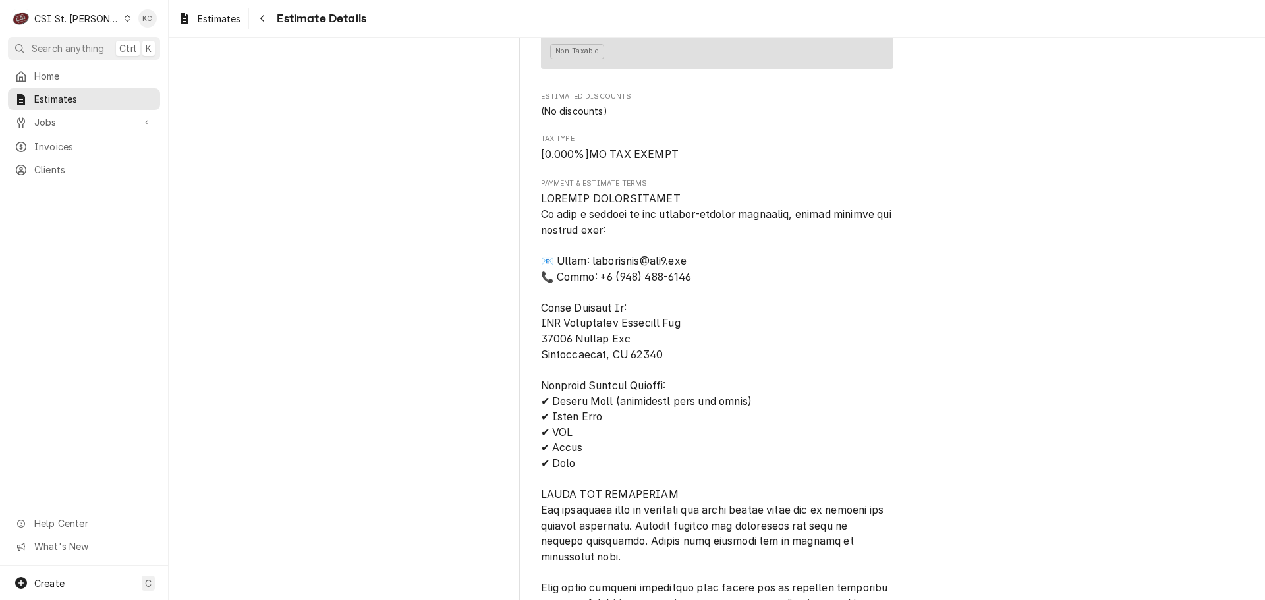
scroll to position [2569, 0]
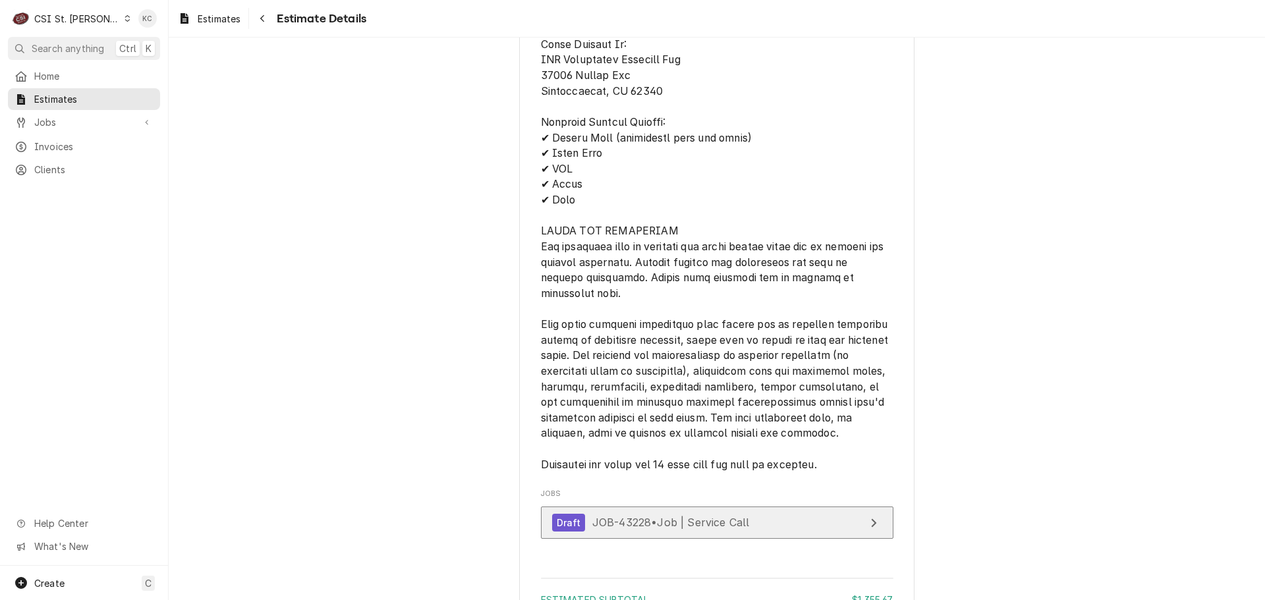
click at [747, 539] on link "Draft JOB-43228 • Job | Service Call" at bounding box center [717, 523] width 352 height 32
click at [71, 96] on span "Estimates" at bounding box center [93, 99] width 119 height 14
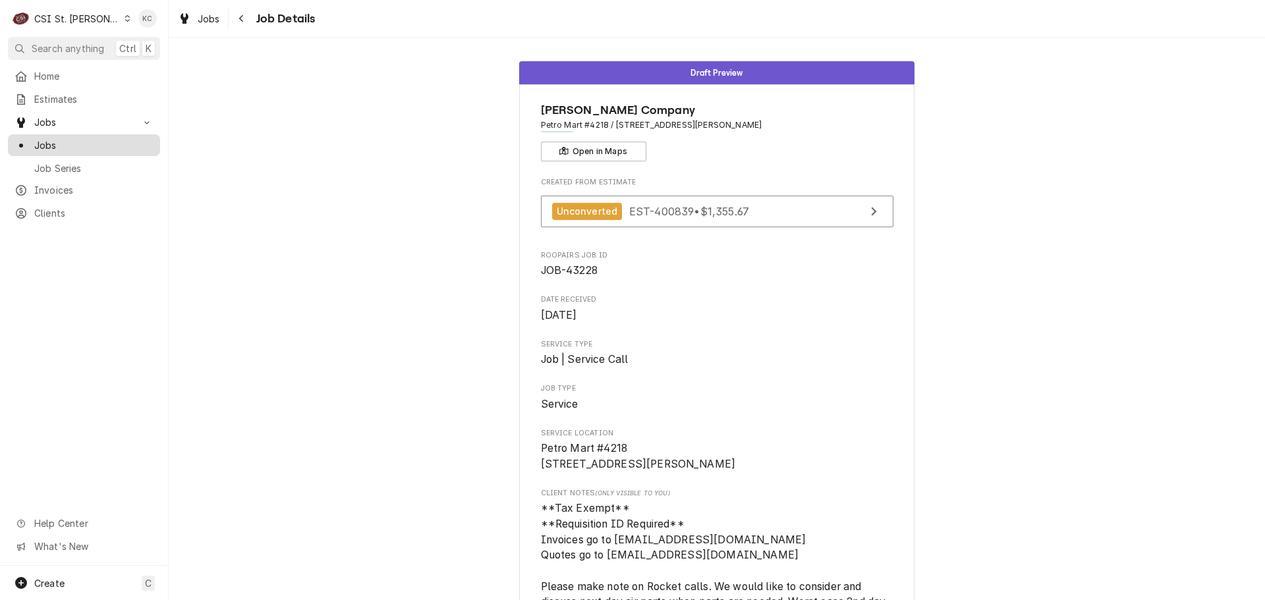
click at [55, 142] on span "Jobs" at bounding box center [93, 145] width 119 height 14
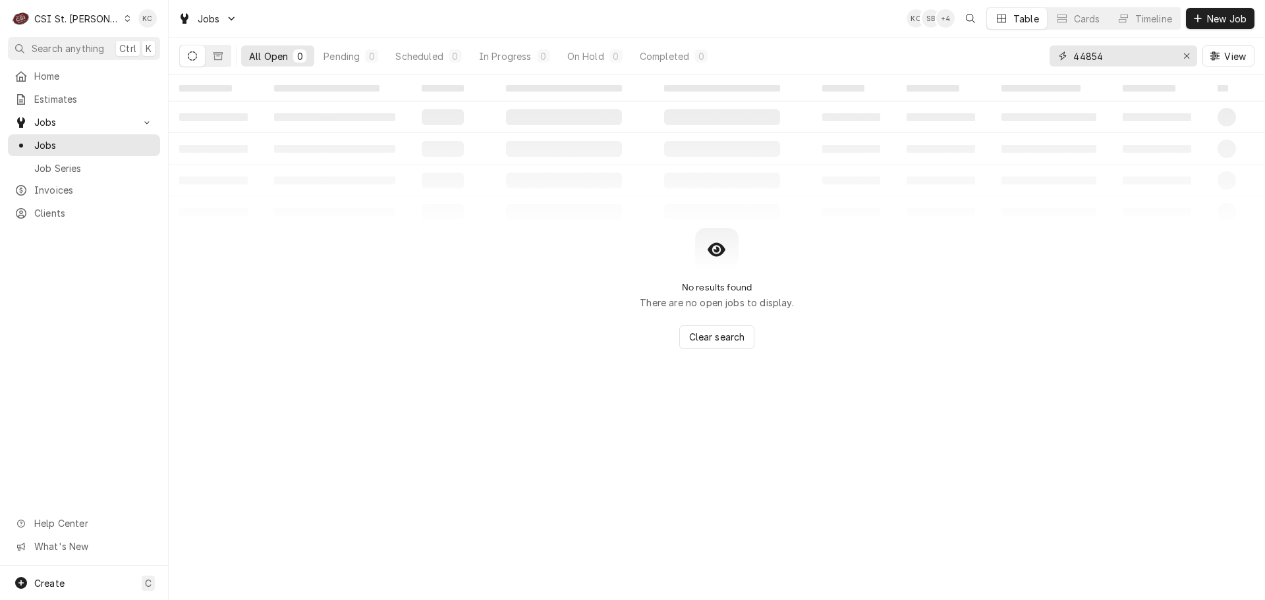
drag, startPoint x: 1132, startPoint y: 54, endPoint x: 1066, endPoint y: 61, distance: 65.6
click at [1066, 61] on div "44854" at bounding box center [1123, 55] width 148 height 21
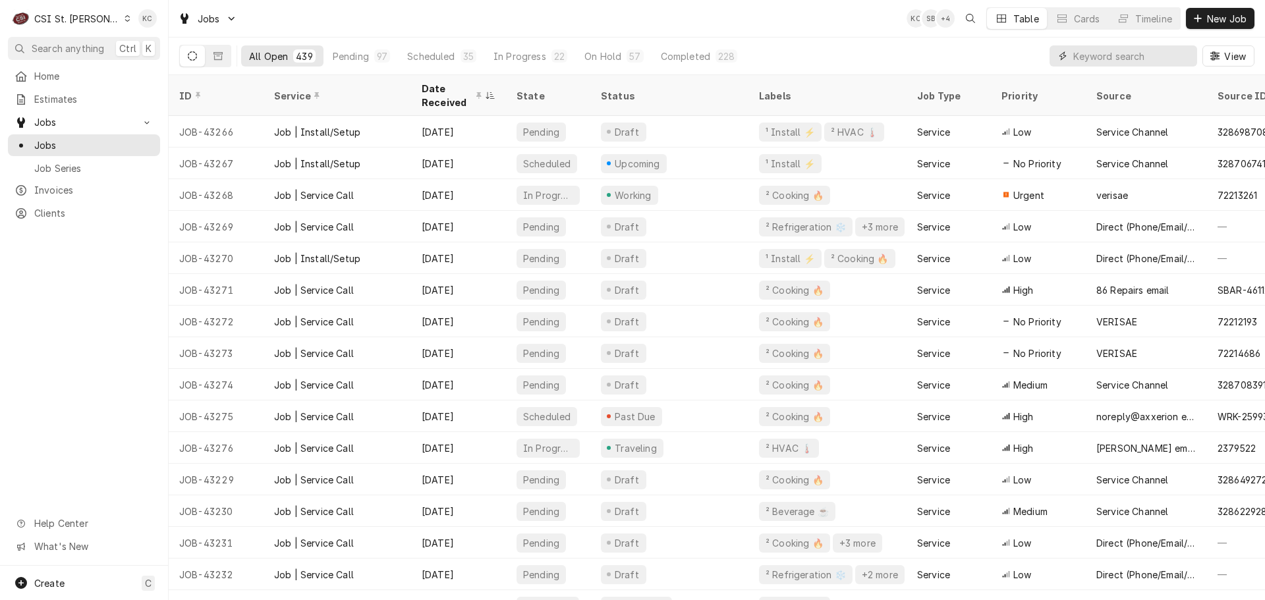
scroll to position [66, 0]
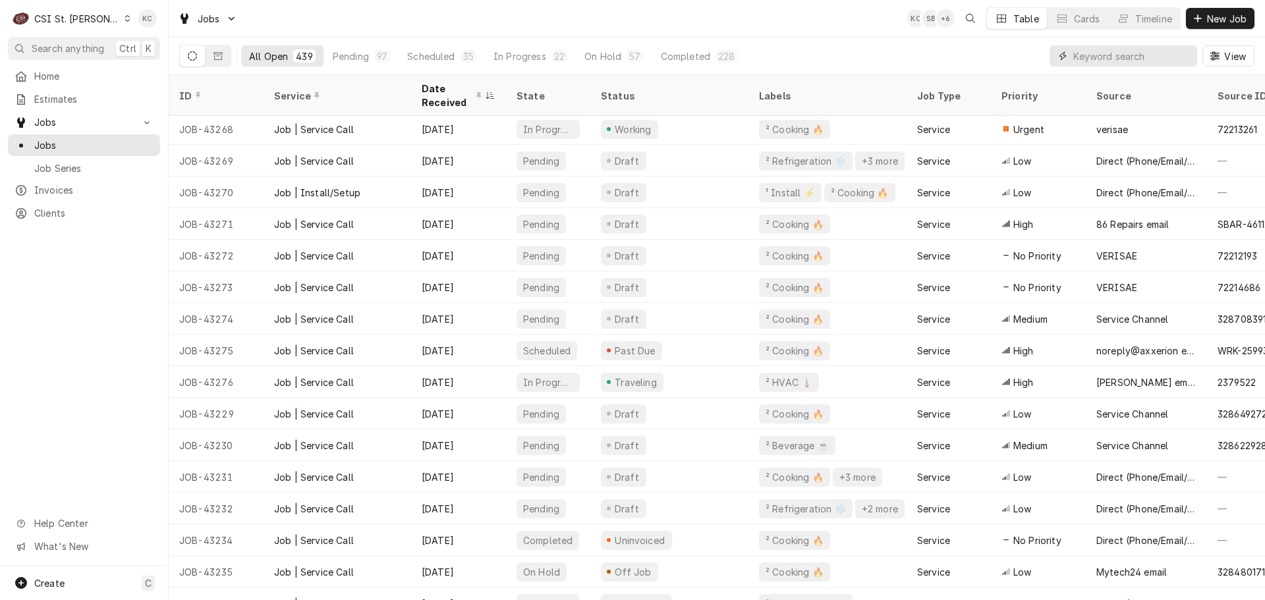
click at [1130, 57] on input "Dynamic Content Wrapper" at bounding box center [1131, 55] width 117 height 21
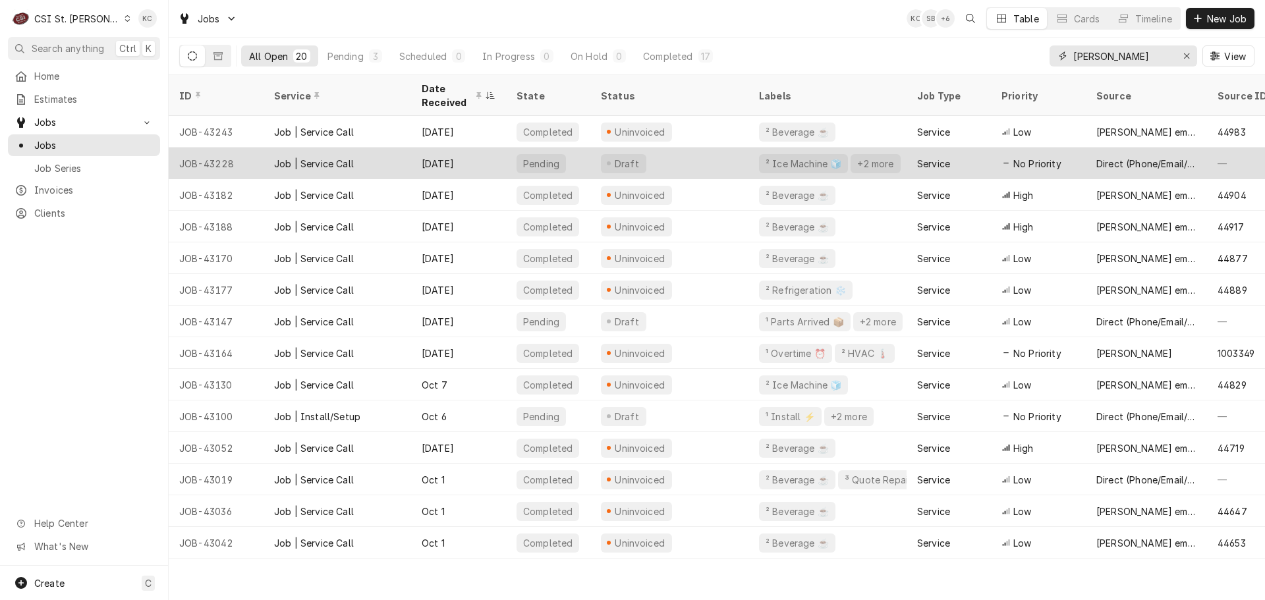
type input "vivian"
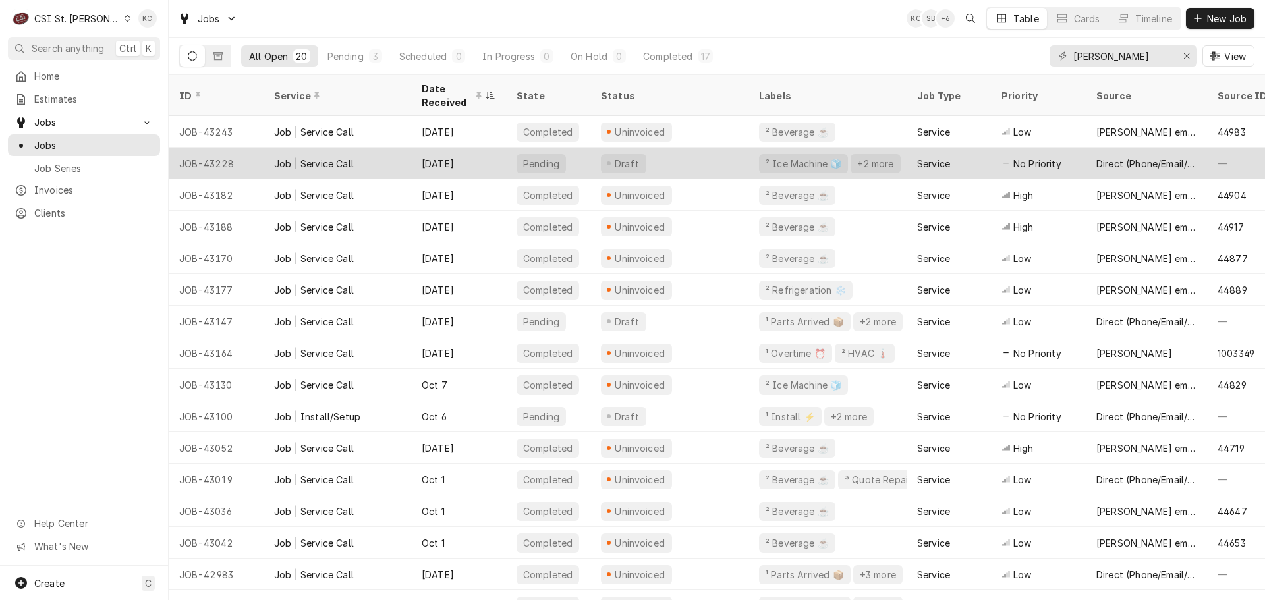
click at [260, 155] on div "JOB-43228" at bounding box center [216, 164] width 95 height 32
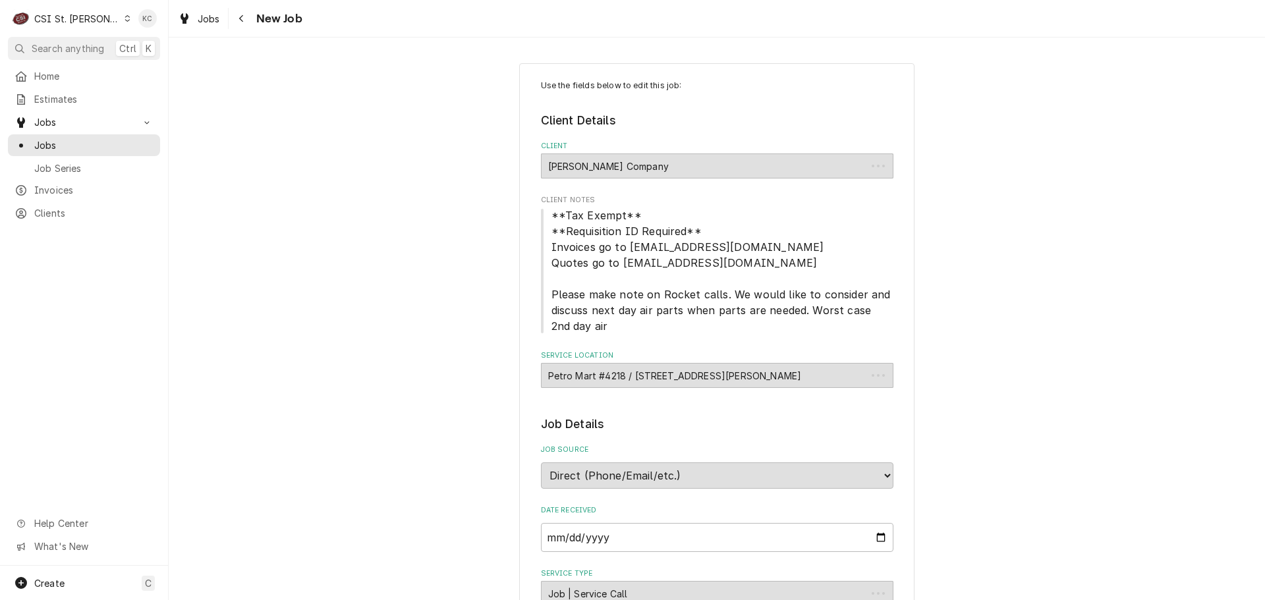
type textarea "x"
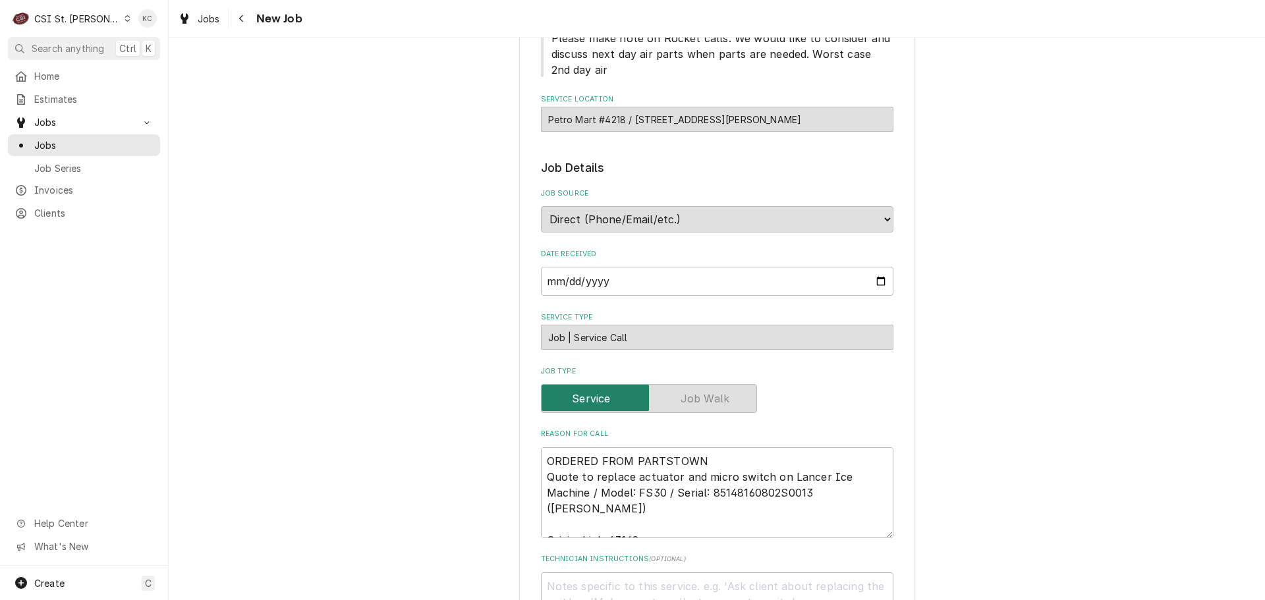
scroll to position [263, 0]
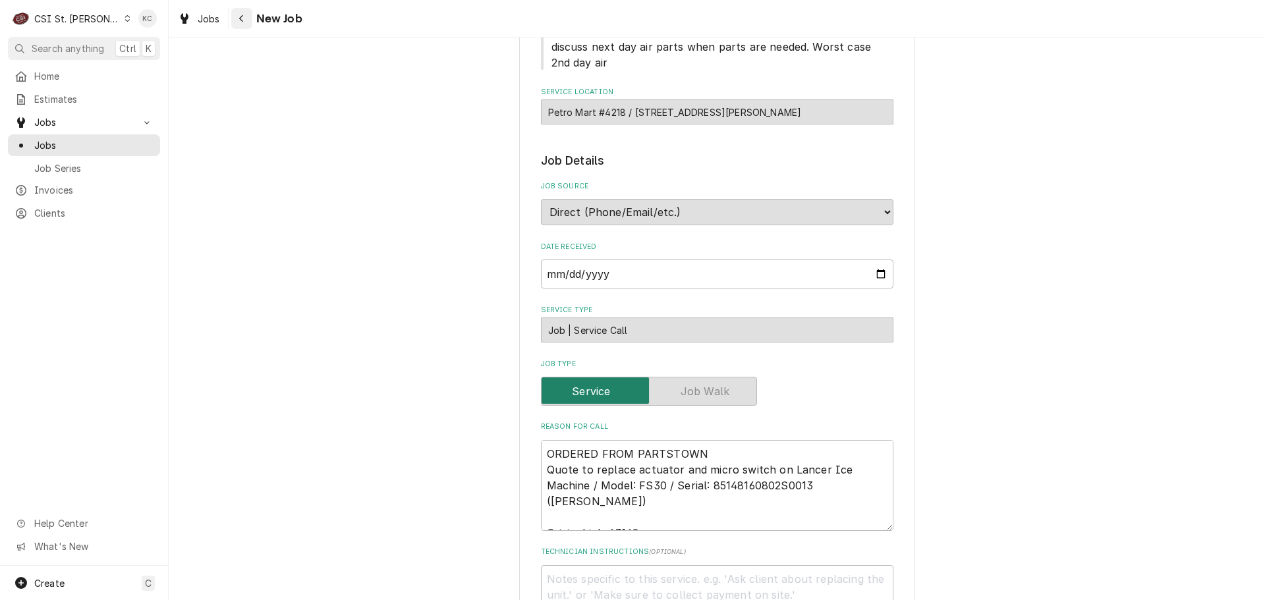
click at [247, 21] on div "Navigate back" at bounding box center [241, 18] width 13 height 13
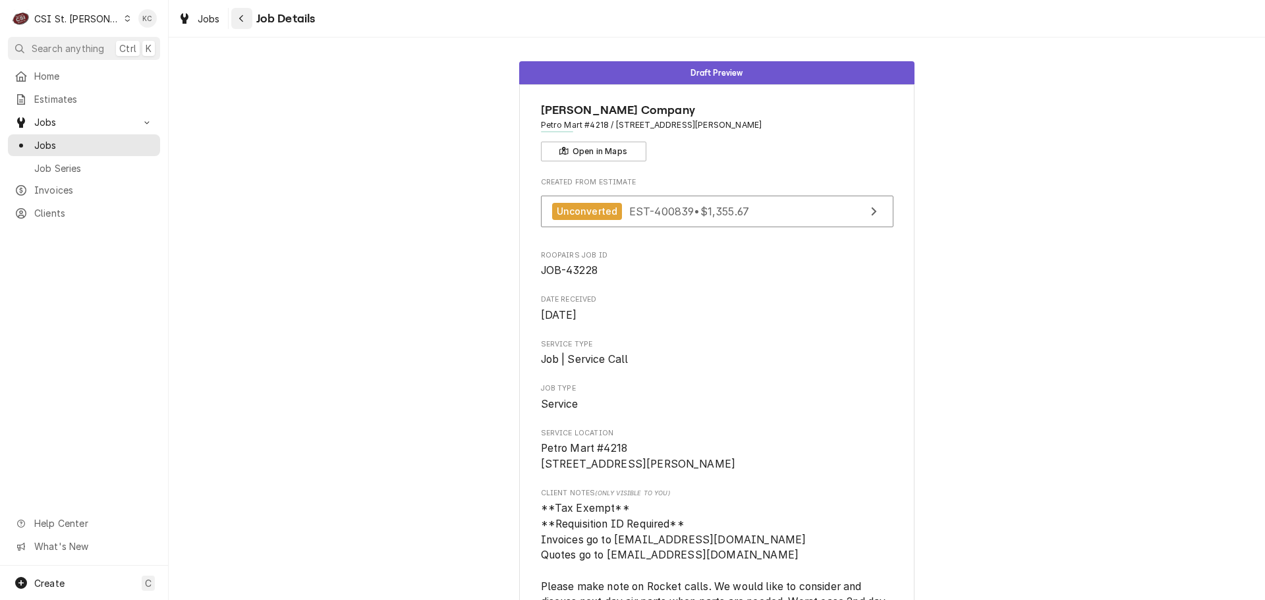
click at [232, 25] on button "Navigate back" at bounding box center [241, 18] width 21 height 21
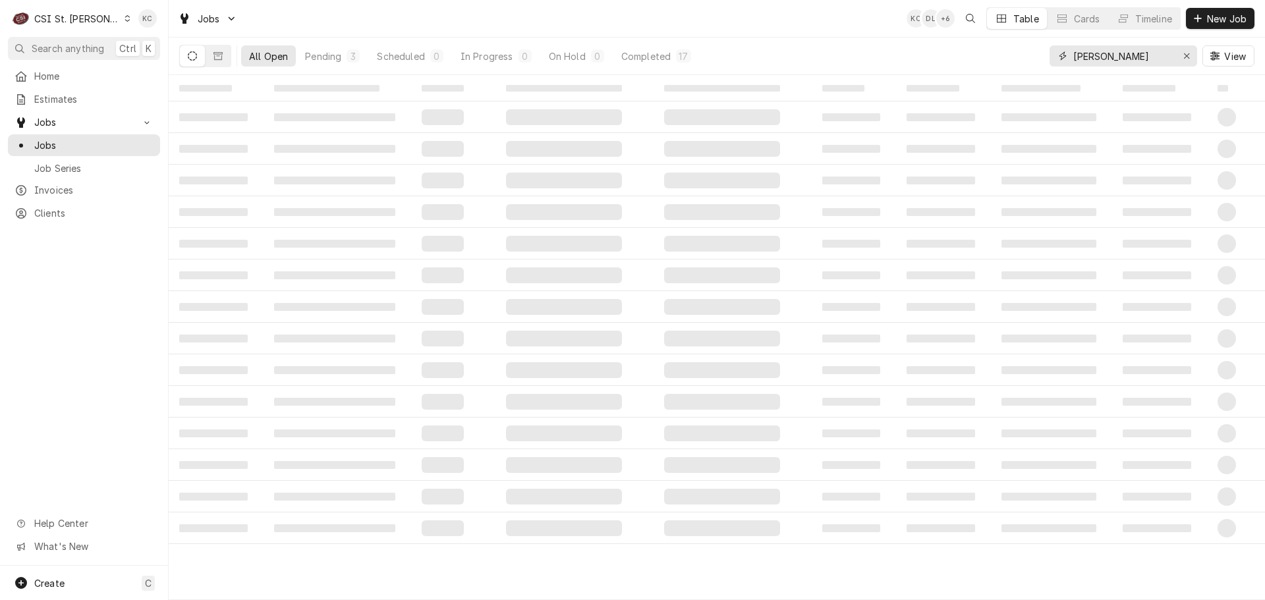
drag, startPoint x: 1108, startPoint y: 65, endPoint x: 1053, endPoint y: 56, distance: 56.0
click at [1056, 57] on div "vivian" at bounding box center [1123, 55] width 148 height 21
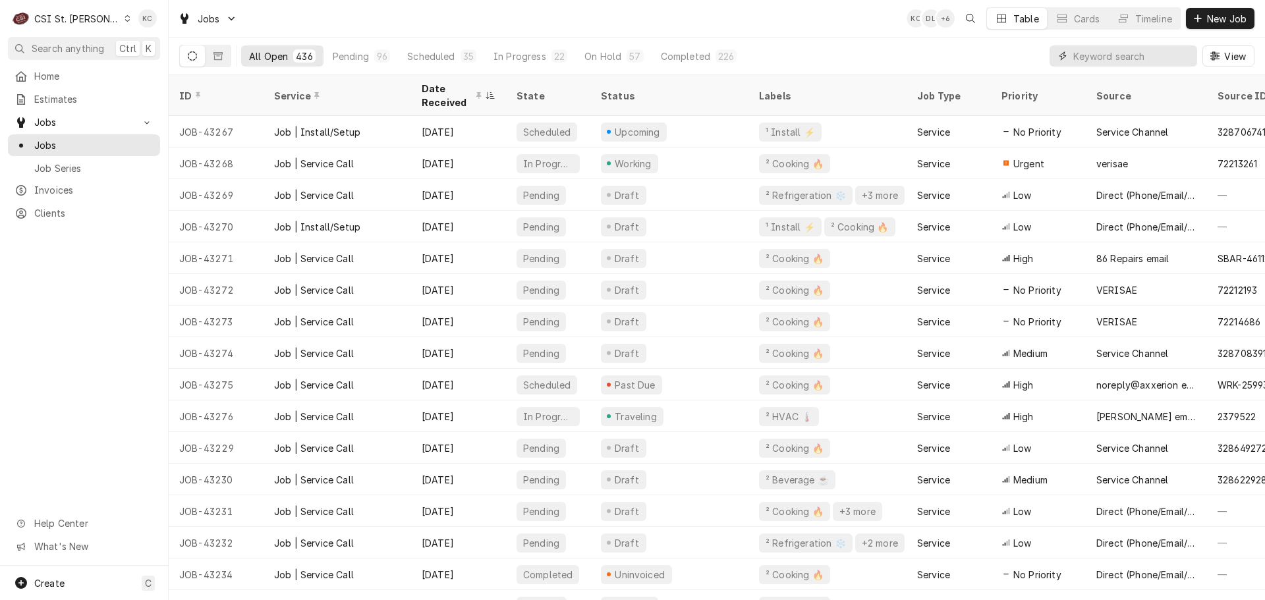
click at [1109, 63] on input "Dynamic Content Wrapper" at bounding box center [1131, 55] width 117 height 21
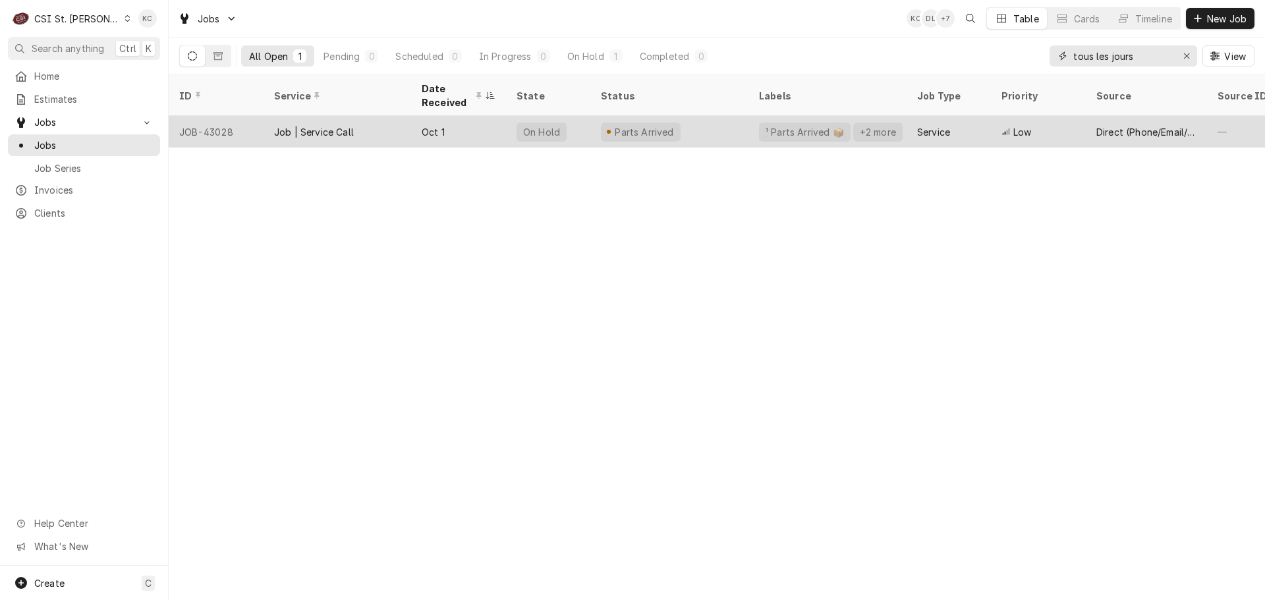
type input "tous les jours"
click at [368, 124] on div "Job | Service Call" at bounding box center [337, 132] width 148 height 32
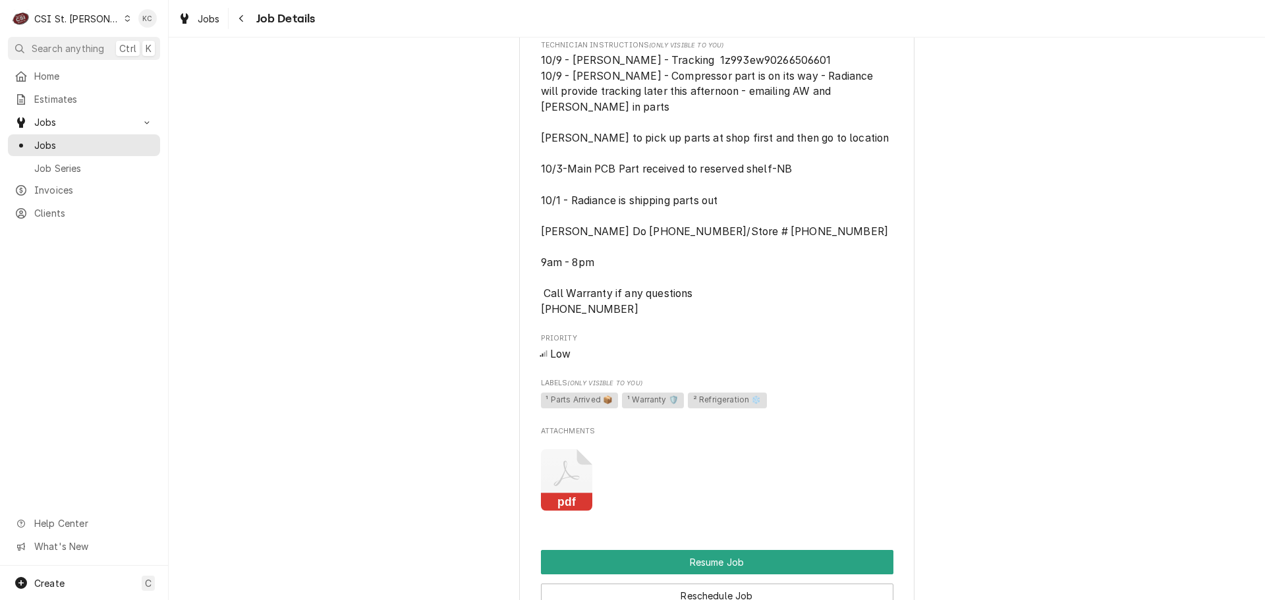
scroll to position [1120, 0]
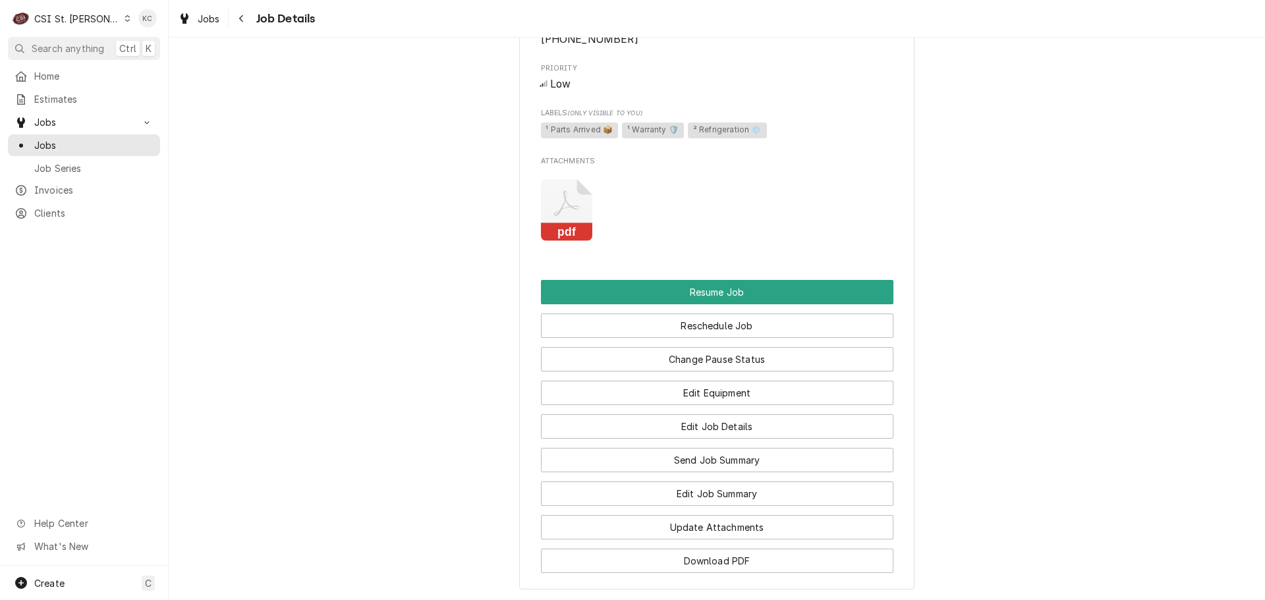
scroll to position [1443, 0]
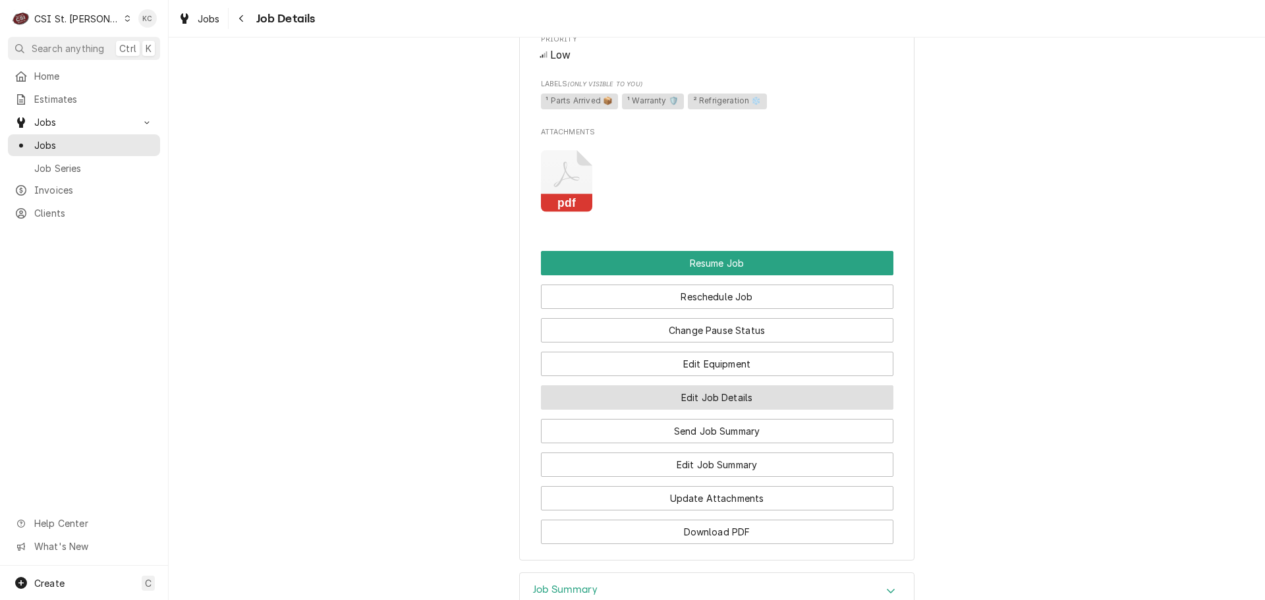
click at [709, 390] on button "Edit Job Details" at bounding box center [717, 397] width 352 height 24
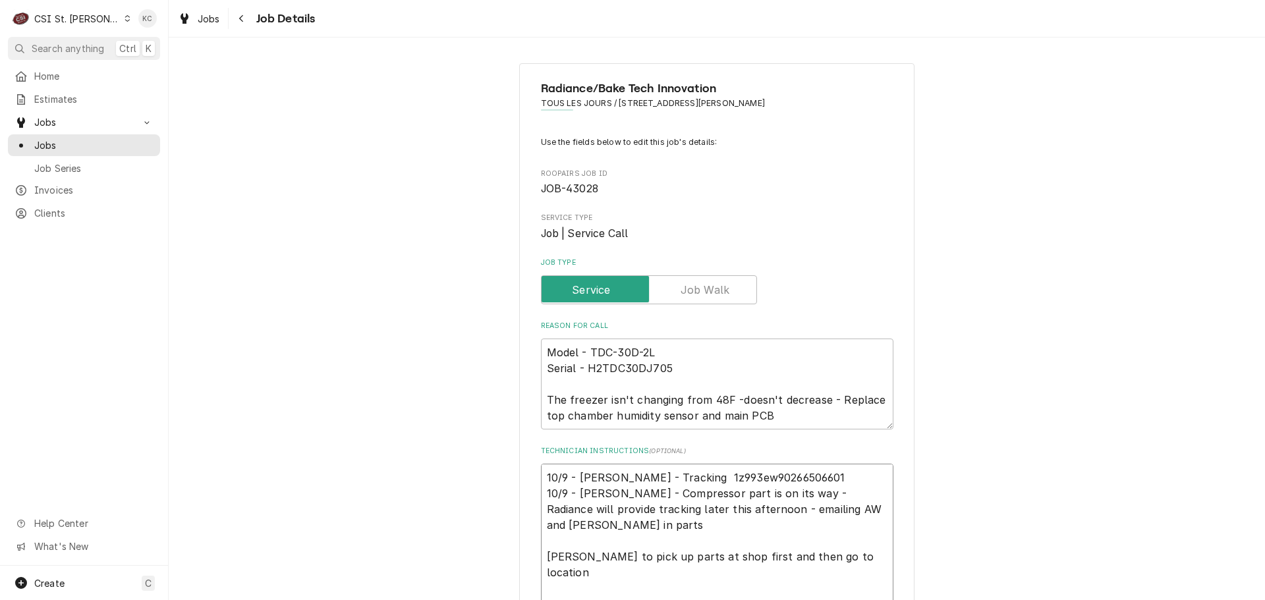
click at [541, 478] on textarea "10/9 - [PERSON_NAME] - Tracking 1z993ew90266506601 10/9 - [PERSON_NAME] - Compr…" at bounding box center [717, 596] width 352 height 265
type textarea "x"
type textarea "10/9 - [PERSON_NAME] - Tracking 1z993ew90266506601 10/9 - [PERSON_NAME] - Compr…"
type textarea "x"
type textarea "1 10/9 - [PERSON_NAME] - Tracking 1z993ew90266506601 10/9 - [PERSON_NAME] - Com…"
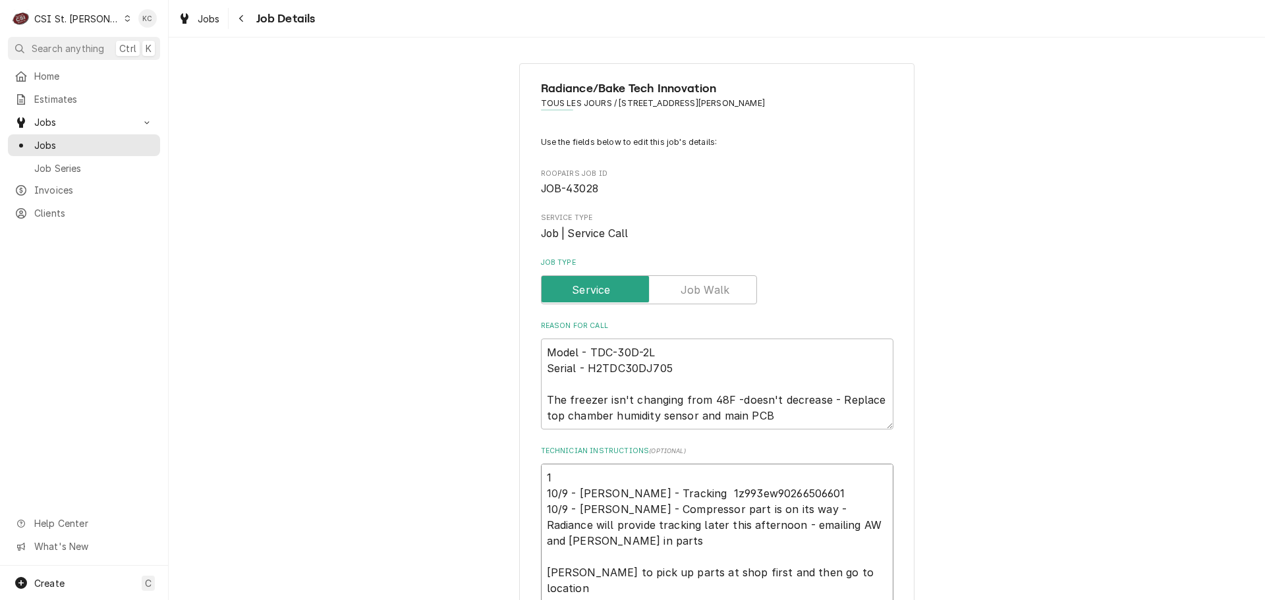
type textarea "x"
type textarea "10 10/9 - [PERSON_NAME] - Tracking 1z993ew90266506601 10/9 - [PERSON_NAME] - Co…"
type textarea "x"
type textarea "10/ 10/9 - [PERSON_NAME] - Tracking 1z993ew90266506601 10/9 - [PERSON_NAME] - C…"
type textarea "x"
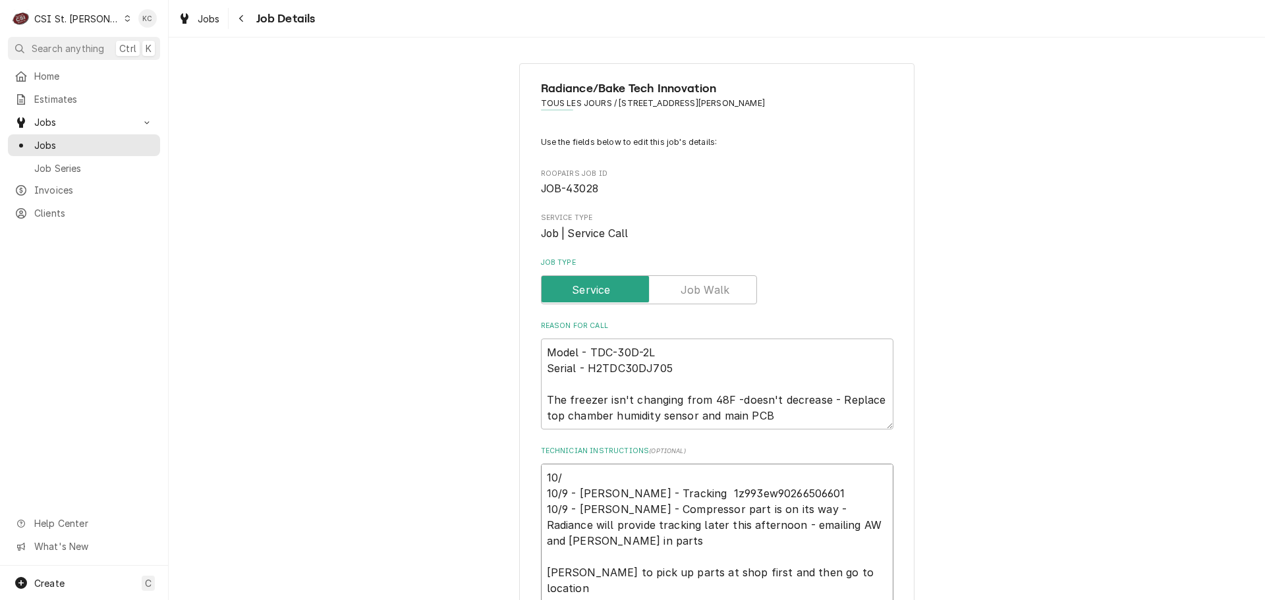
type textarea "10/1 10/9 - [PERSON_NAME] - Tracking 1z993ew90266506601 10/9 - [PERSON_NAME] - …"
type textarea "x"
type textarea "10/15 10/9 - [PERSON_NAME] - Tracking 1z993ew90266506601 10/9 - [PERSON_NAME] -…"
type textarea "x"
type textarea "10/15 10/9 - [PERSON_NAME] - Tracking 1z993ew90266506601 10/9 - [PERSON_NAME] -…"
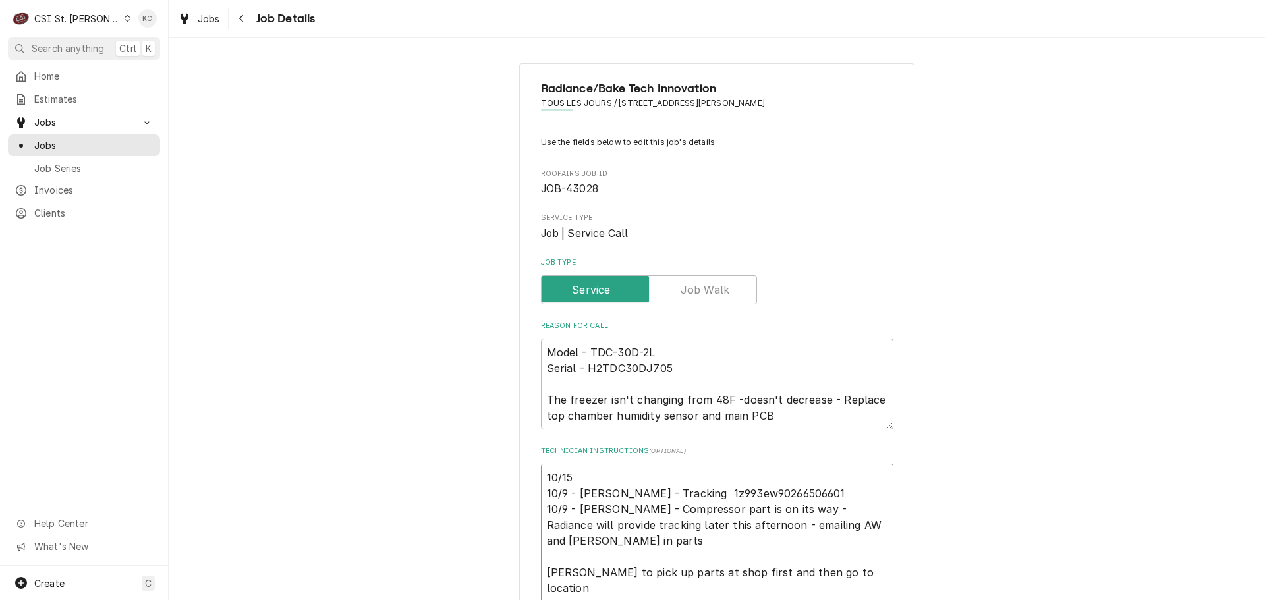
type textarea "x"
type textarea "10/15 - 10/9 - [PERSON_NAME] - Tracking 1z993ew90266506601 10/9 - [PERSON_NAME]…"
type textarea "x"
type textarea "10/15 - 10/9 - [PERSON_NAME] - Tracking 1z993ew90266506601 10/9 - [PERSON_NAME]…"
type textarea "x"
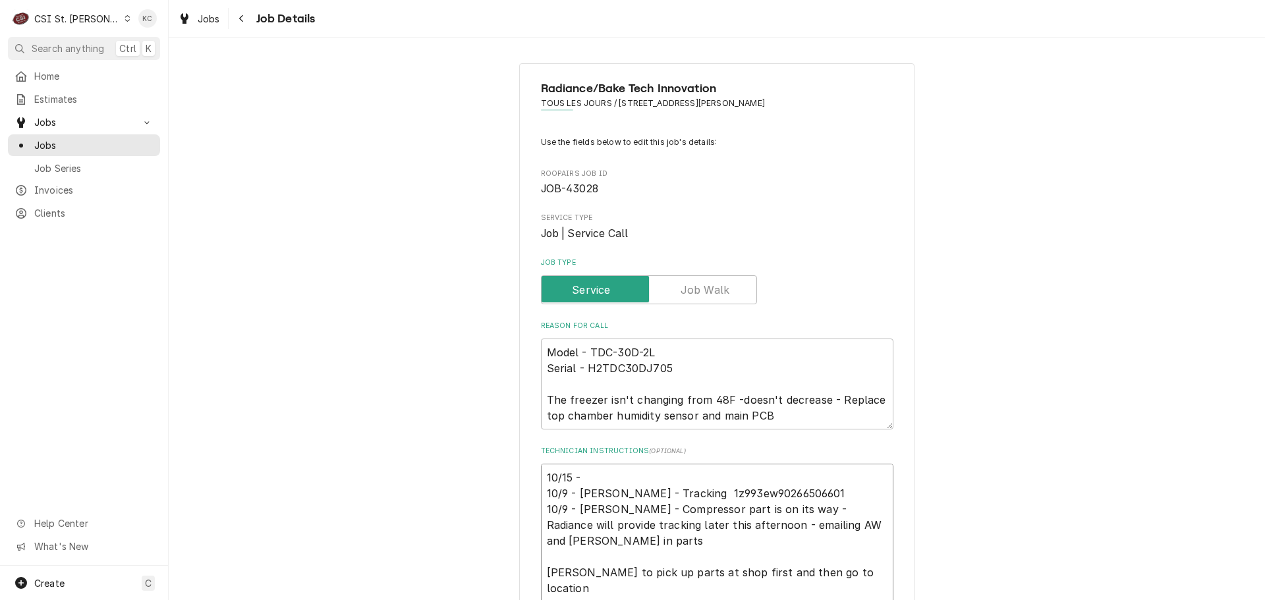
type textarea "10/15 - K 10/9 - [PERSON_NAME] - Tracking 1z993ew90266506601 10/9 - [PERSON_NAM…"
type textarea "x"
type textarea "10/15 - Ke 10/9 - [PERSON_NAME] - Tracking 1z993ew90266506601 10/9 - [PERSON_NA…"
type textarea "x"
type textarea "10/15 - Kel 10/9 - [PERSON_NAME] - Tracking 1z993ew90266506601 10/9 - [PERSON_N…"
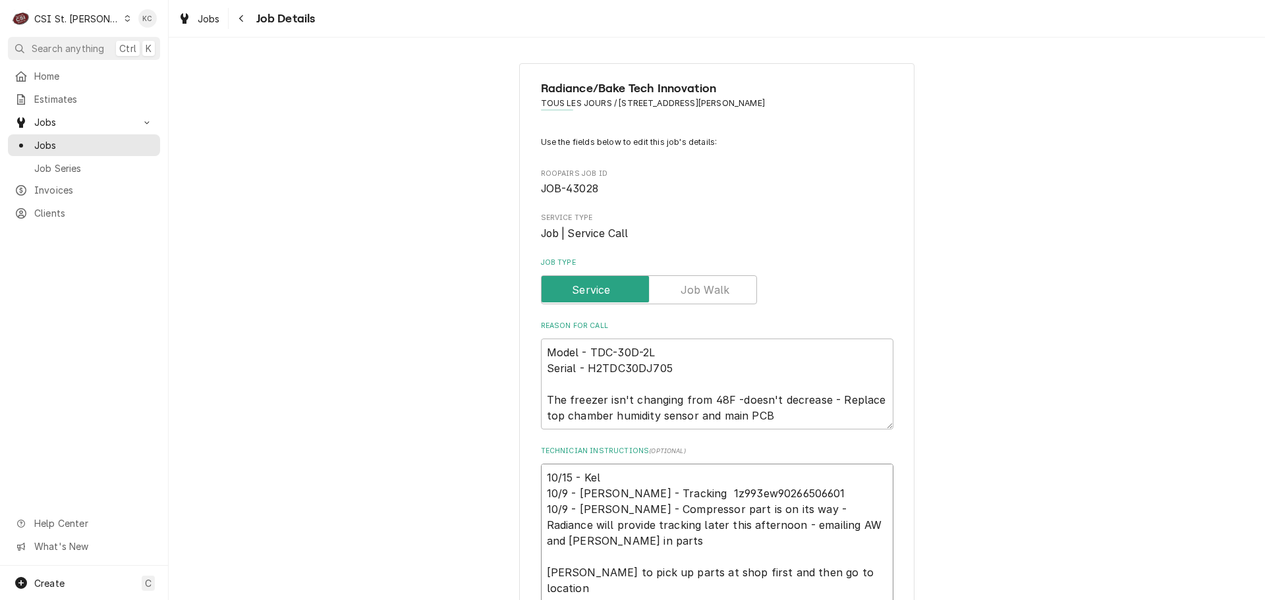
type textarea "x"
type textarea "10/15 - [PERSON_NAME] 10/9 - [PERSON_NAME] - Tracking 1z993ew90266506601 10/9 -…"
type textarea "x"
type textarea "10/15 - [PERSON_NAME] 10/9 - [PERSON_NAME] - Tracking 1z993ew90266506601 10/9 -…"
type textarea "x"
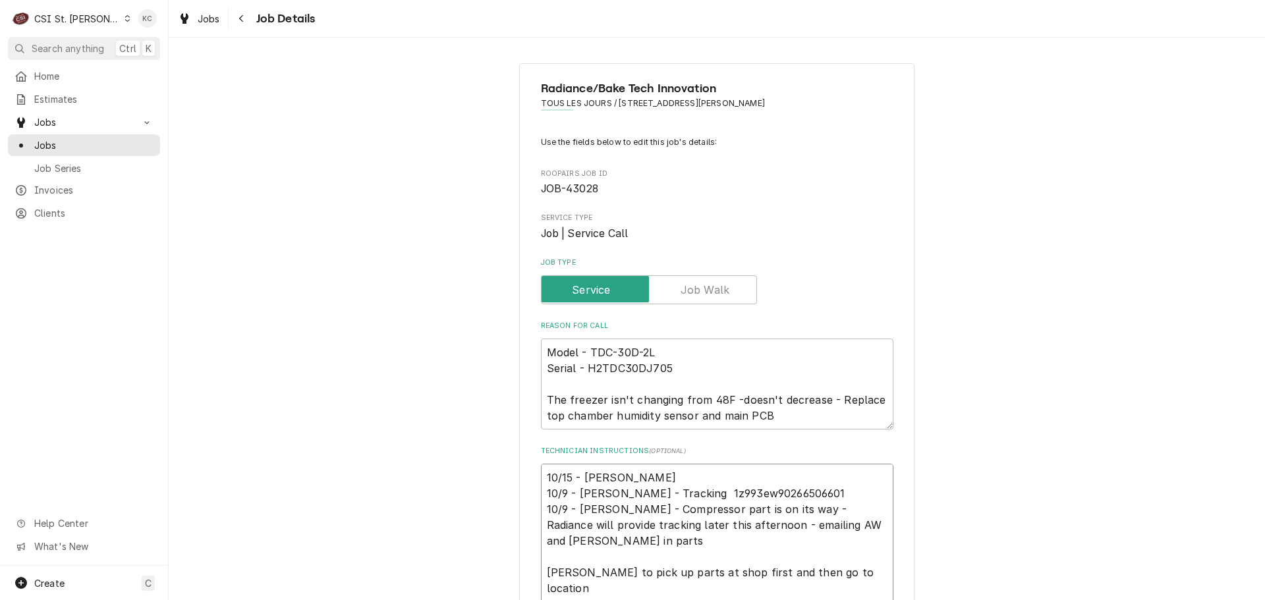
type textarea "10/15 - [PERSON_NAME] 10/9 - [PERSON_NAME] - Tracking 1z993ew90266506601 10/9 -…"
type textarea "x"
type textarea "10/15 - [PERSON_NAME] 10/9 - [PERSON_NAME] - Tracking 1z993ew90266506601 10/9 -…"
type textarea "x"
type textarea "10/15 - [PERSON_NAME] 10/9 - [PERSON_NAME] - Tracking 1z993ew90266506601 10/9 -…"
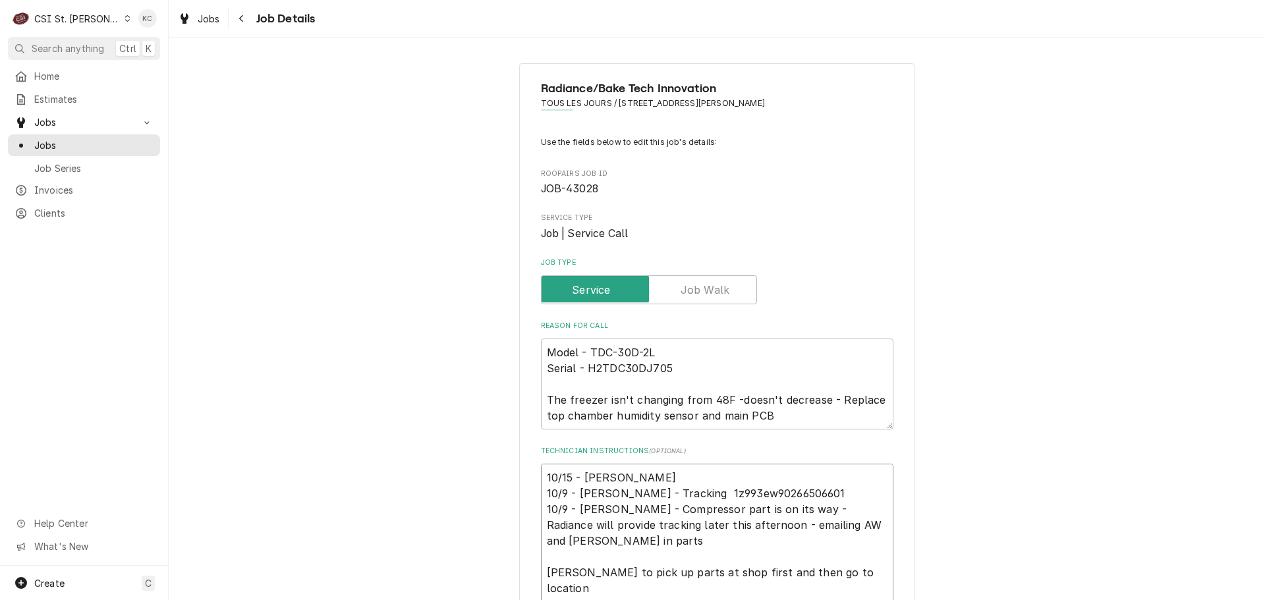
type textarea "x"
type textarea "10/15 - [PERSON_NAME] - 10/9 - [PERSON_NAME] - Tracking 1z993ew90266506601 10/9…"
type textarea "x"
type textarea "10/15 - [PERSON_NAME] - 10/9 - [PERSON_NAME] - Tracking 1z993ew90266506601 10/9…"
type textarea "x"
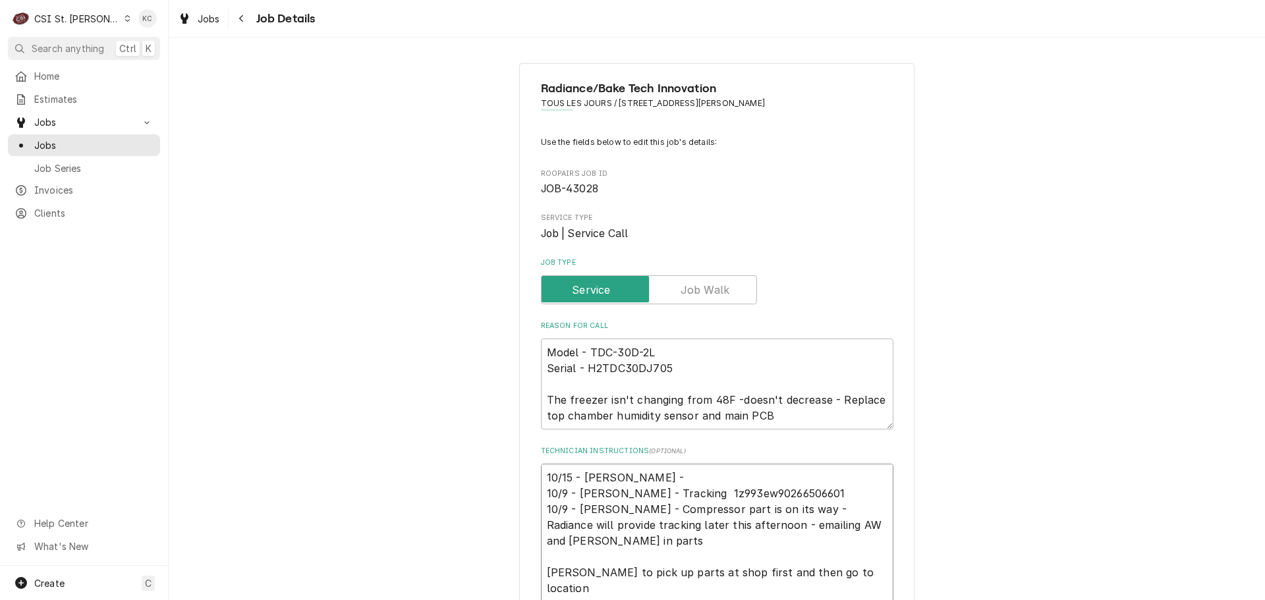
type textarea "10/15 - [PERSON_NAME] - 10/9 - [PERSON_NAME] - Tracking 1z993ew90266506601 10/9…"
click at [665, 477] on textarea "10/15 - [PERSON_NAME] - 10/9 - [PERSON_NAME] - Tracking 1z993ew90266506601 10/9…" at bounding box center [717, 604] width 352 height 281
paste textarea "Spoke to [PERSON_NAME] at location and they can't do 1st call as they start bak…"
type textarea "x"
type textarea "10/15 - [PERSON_NAME] to [PERSON_NAME] at location and they can't do 1st call a…"
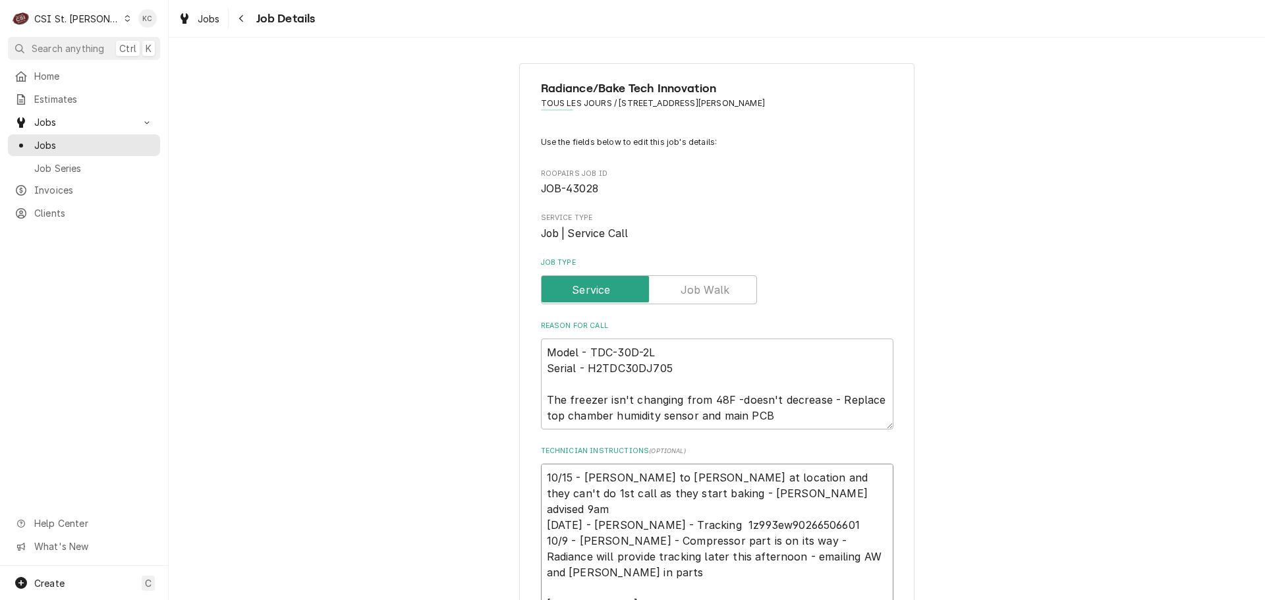
type textarea "x"
type textarea "10/15 - [PERSON_NAME] to [PERSON_NAME] at location and they can't do 1st call a…"
type textarea "x"
type textarea "10/15 - Kelly - Spoke to David at location and they can't do 1st call as they s…"
type textarea "x"
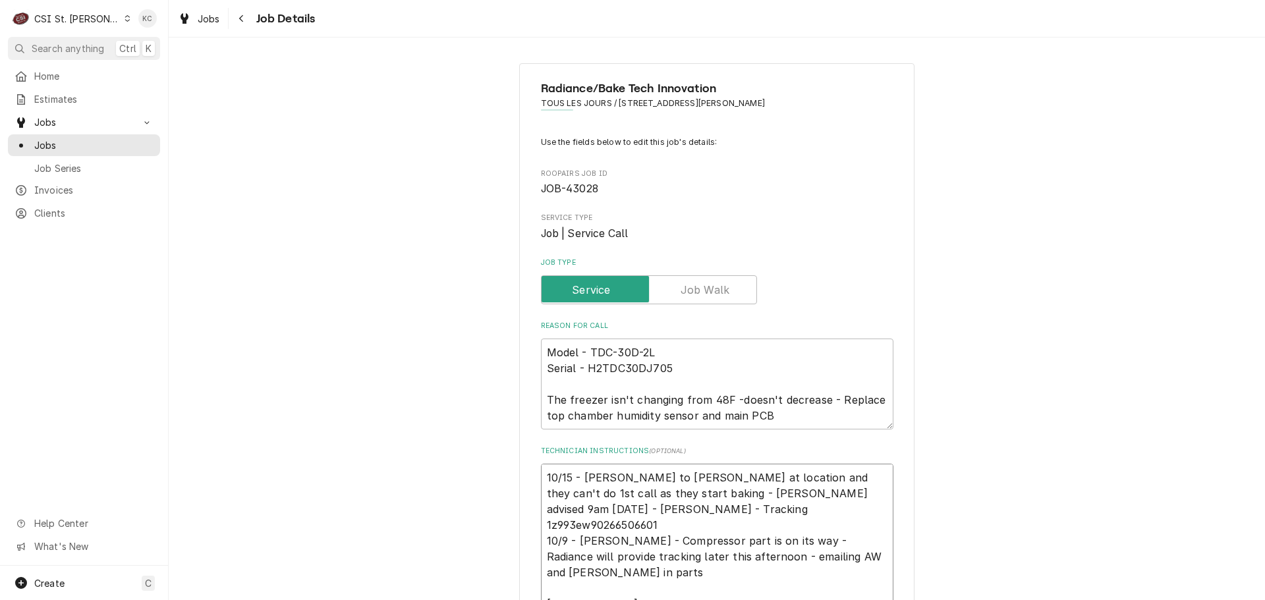
type textarea "10/15 - Kelly - Spoke to David at location and they can't do 1st call as they s…"
type textarea "x"
type textarea "10/15 - Kelly - Spoke to David at location and they can't do 1st call as they s…"
type textarea "x"
type textarea "10/15 - Kelly - Spoke to David at location and they can't do 1st call as they s…"
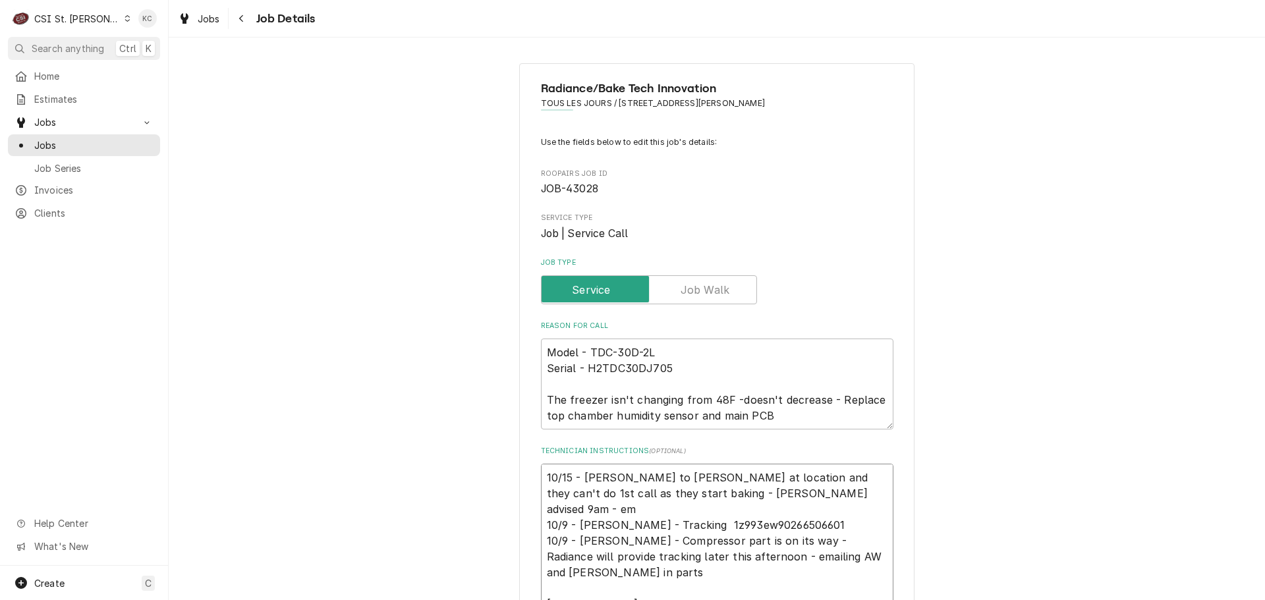
type textarea "x"
type textarea "10/15 - Kelly - Spoke to David at location and they can't do 1st call as they s…"
type textarea "x"
type textarea "10/15 - Kelly - Spoke to David at location and they can't do 1st call as they s…"
type textarea "x"
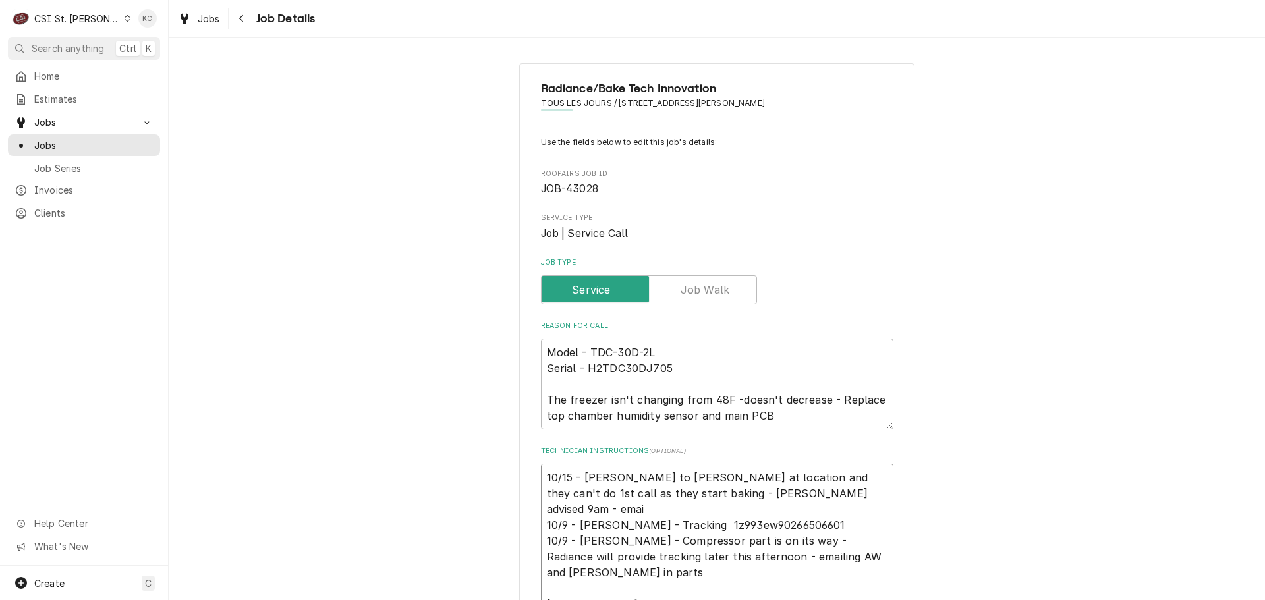
type textarea "10/15 - Kelly - Spoke to David at location and they can't do 1st call as they s…"
type textarea "x"
type textarea "10/15 - Kelly - Spoke to David at location and they can't do 1st call as they s…"
type textarea "x"
type textarea "10/15 - Kelly - Spoke to David at location and they can't do 1st call as they s…"
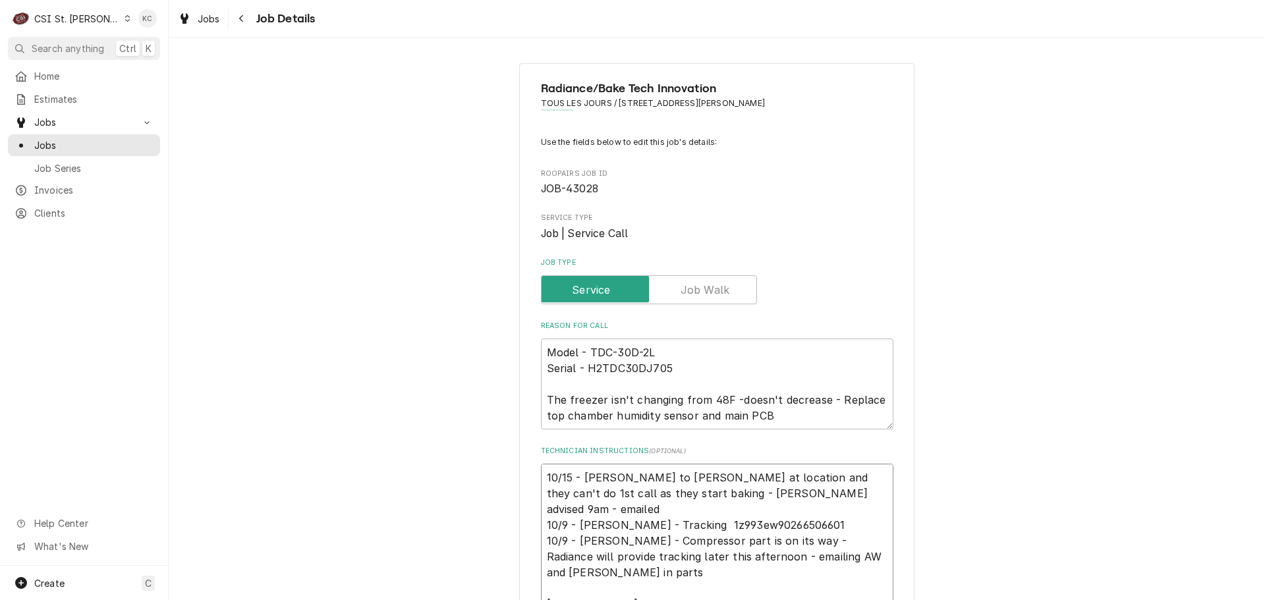
type textarea "x"
type textarea "10/15 - Kelly - Spoke to David at location and they can't do 1st call as they s…"
type textarea "x"
type textarea "10/15 - Kelly - Spoke to David at location and they can't do 1st call as they s…"
type textarea "x"
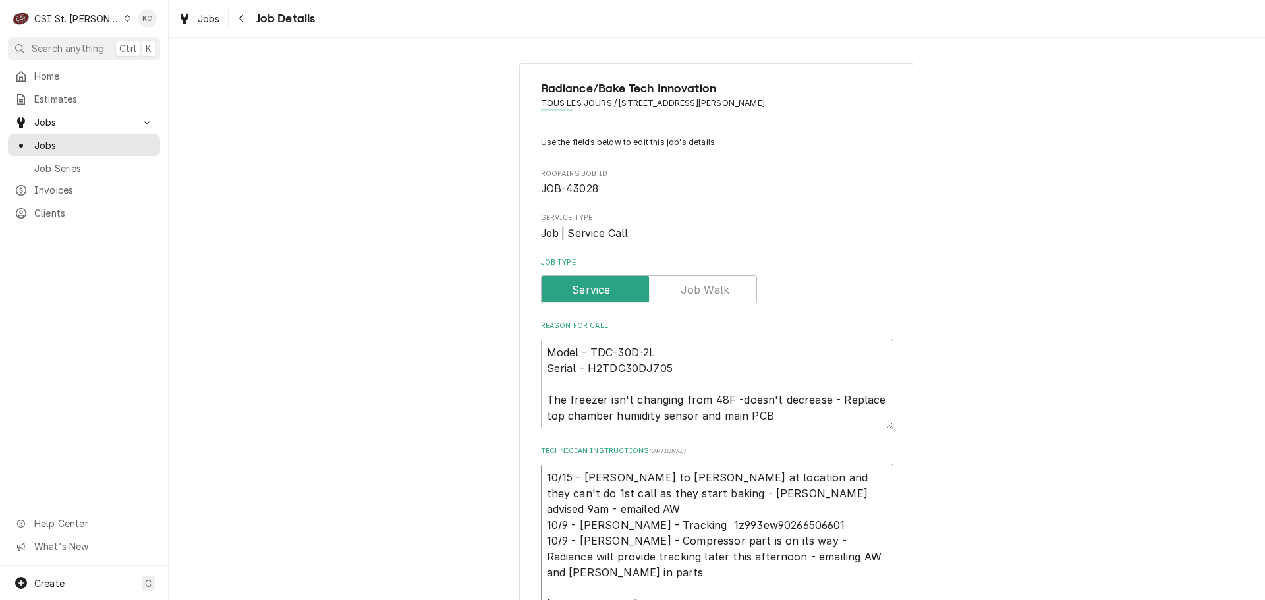
type textarea "10/15 - Kelly - Spoke to David at location and they can't do 1st call as they s…"
type textarea "x"
type textarea "10/15 - Kelly - Spoke to David at location and they can't do 1st call as they s…"
type textarea "x"
type textarea "10/15 - Kelly - Spoke to David at location and they can't do 1st call as they s…"
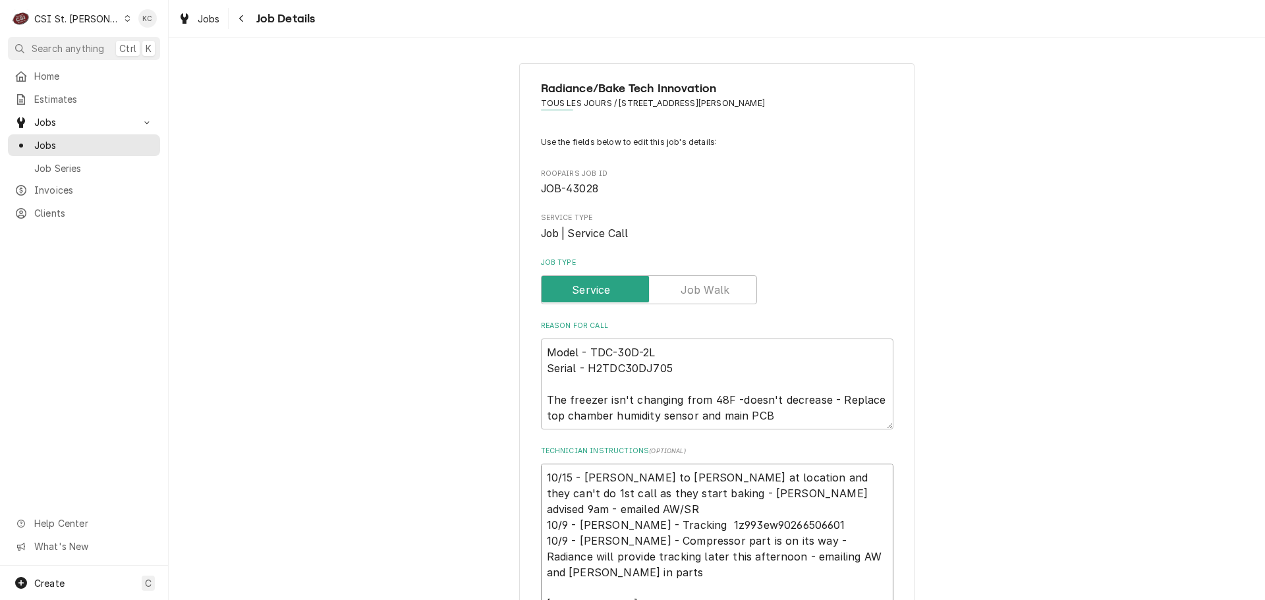
type textarea "x"
type textarea "10/15 - Kelly - Spoke to David at location and they can't do 1st call as they s…"
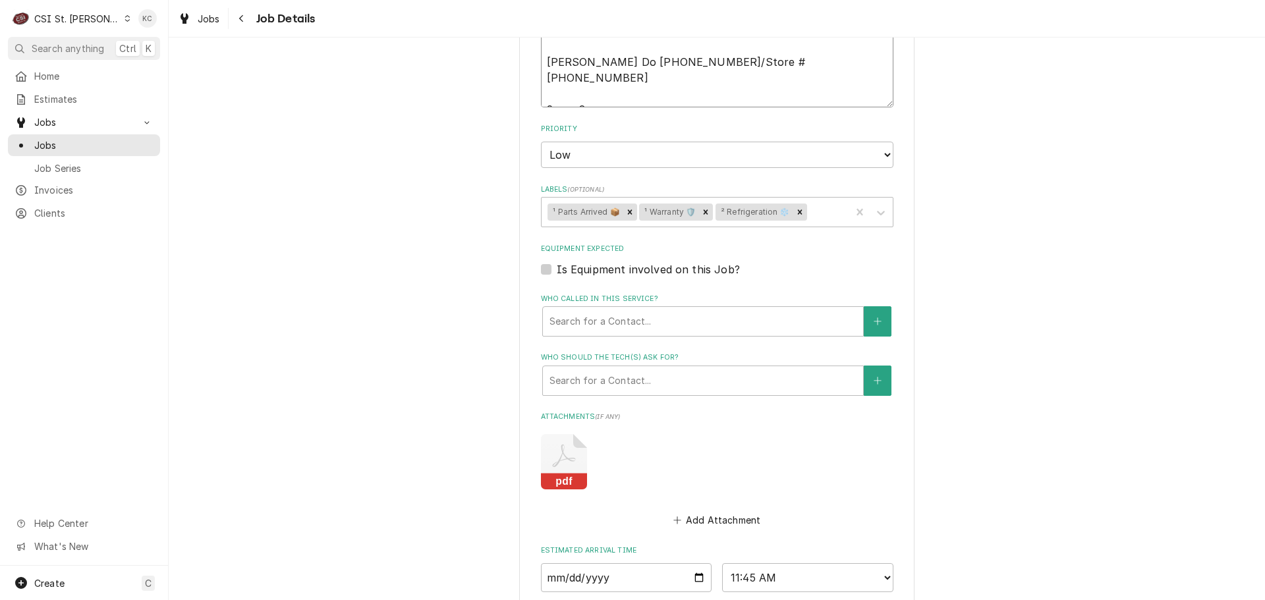
scroll to position [848, 0]
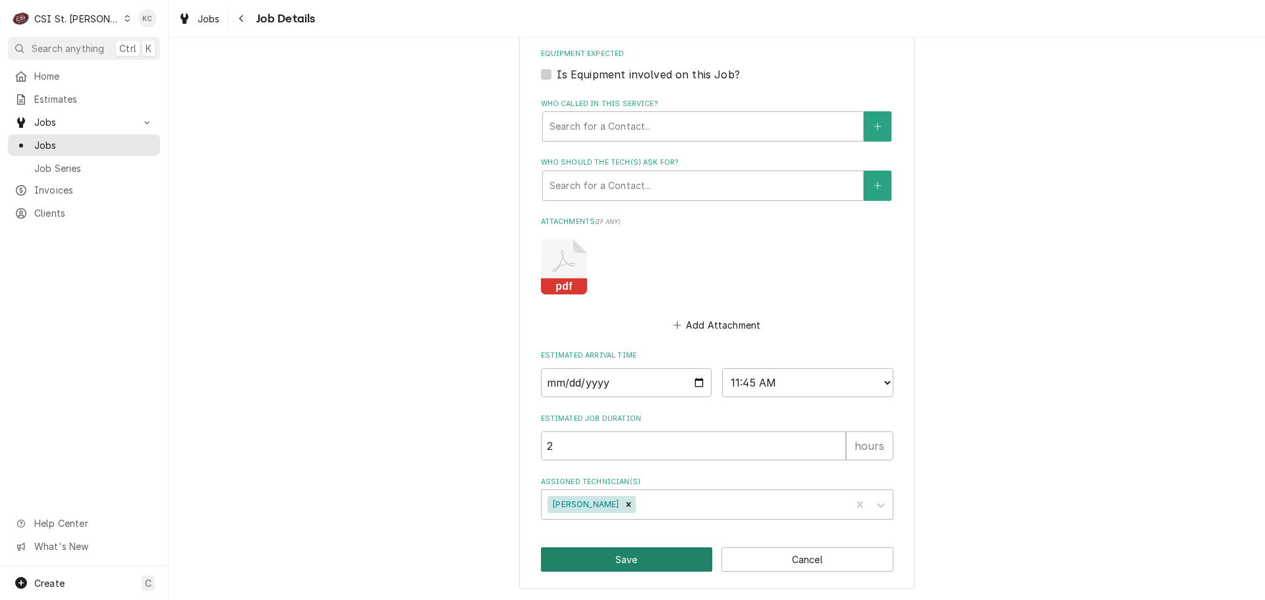
click at [623, 549] on button "Save" at bounding box center [627, 559] width 172 height 24
type textarea "x"
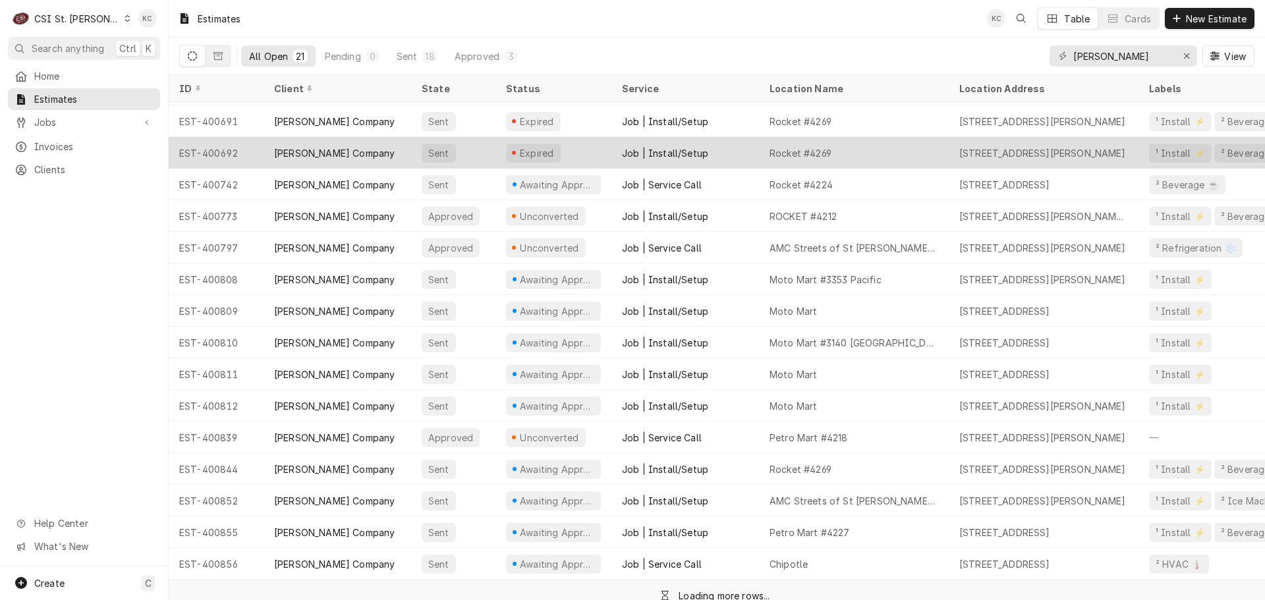
scroll to position [174, 0]
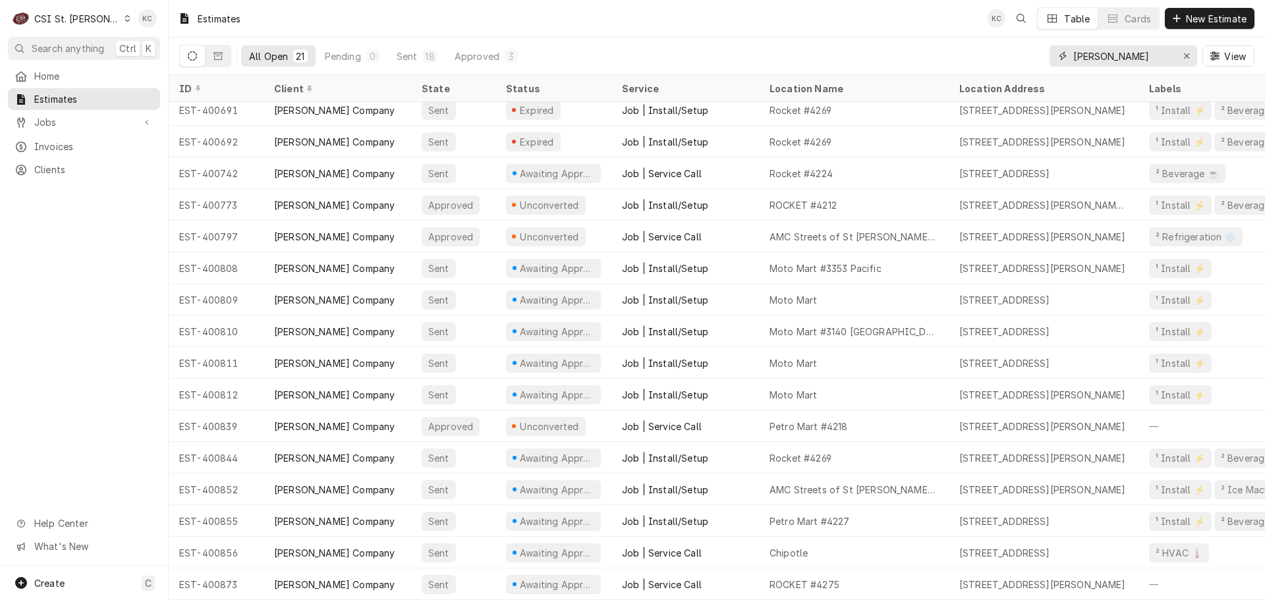
click at [1135, 61] on input "[PERSON_NAME]" at bounding box center [1122, 55] width 99 height 21
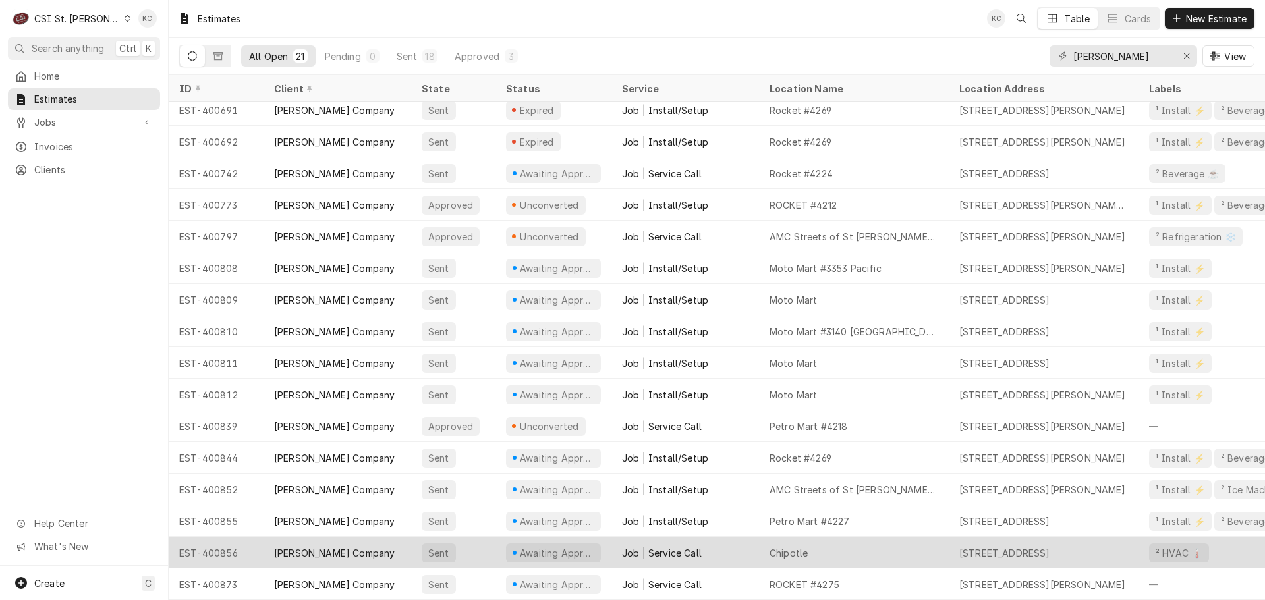
click at [871, 540] on div "Chipotle" at bounding box center [854, 553] width 190 height 32
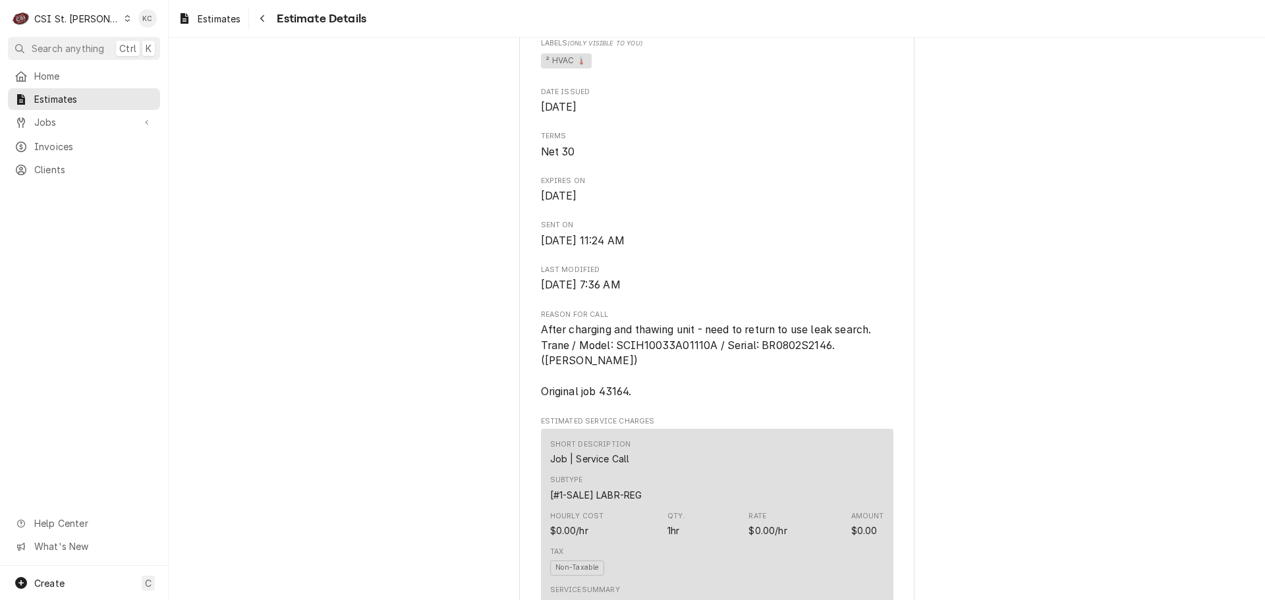
scroll to position [527, 0]
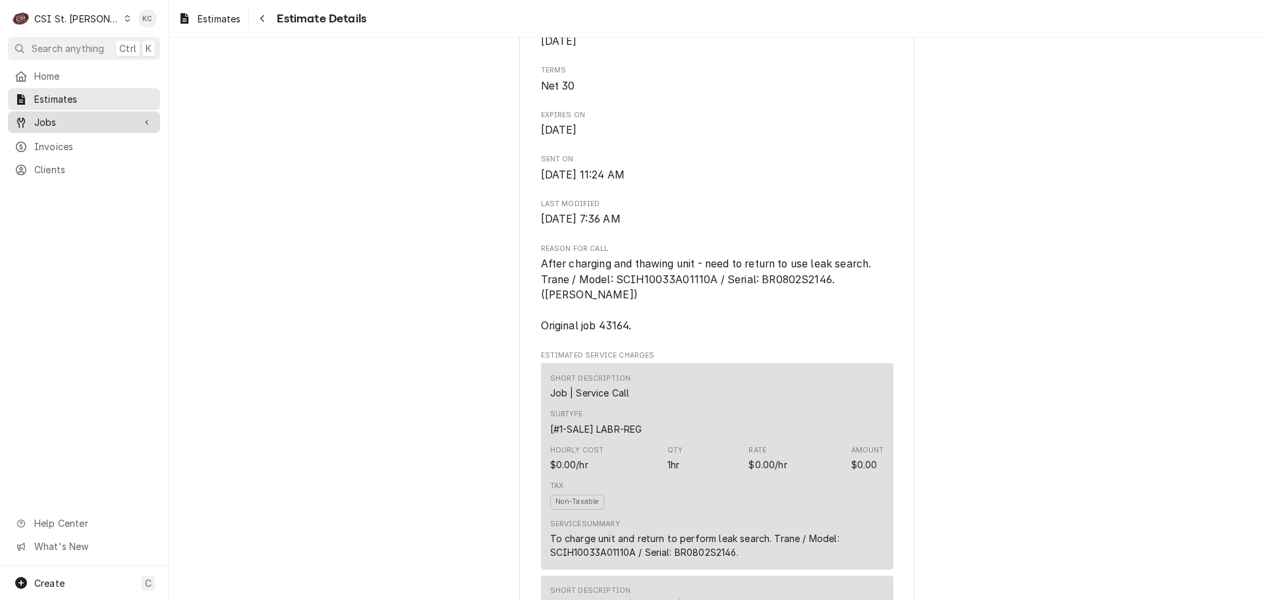
click at [40, 121] on span "Jobs" at bounding box center [83, 122] width 99 height 14
click at [53, 146] on span "Jobs" at bounding box center [93, 145] width 119 height 14
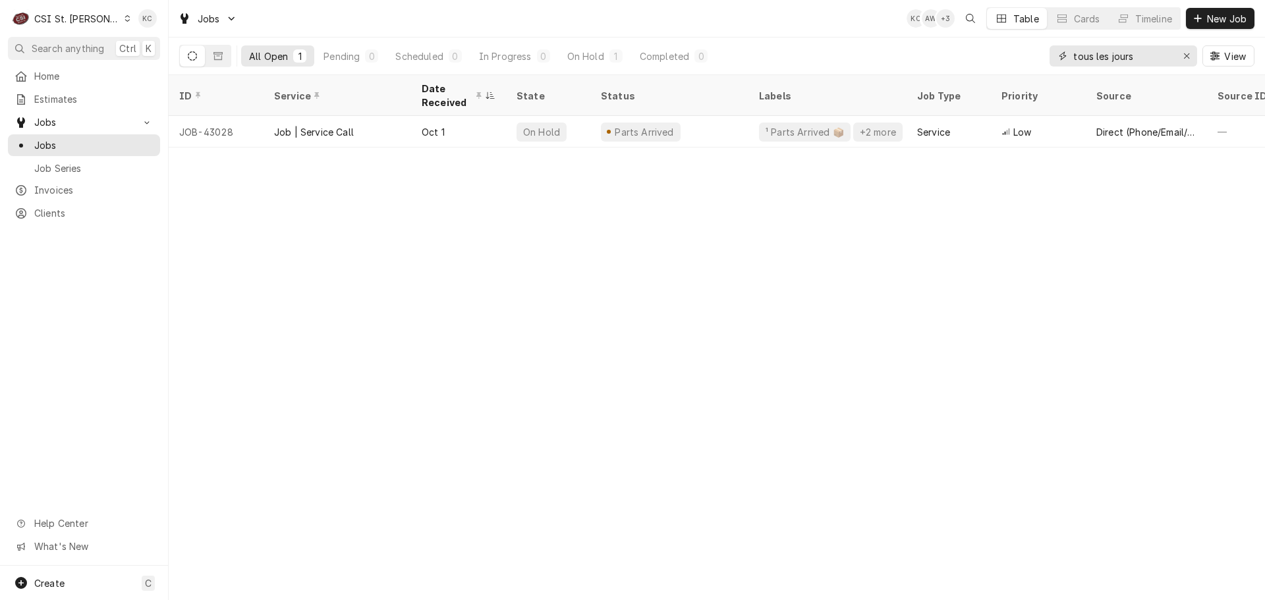
drag, startPoint x: 1160, startPoint y: 65, endPoint x: 1032, endPoint y: 54, distance: 128.3
click at [1032, 54] on div "All Open 1 Pending 0 Scheduled 0 In Progress 0 On Hold 1 Completed 0 tous les j…" at bounding box center [716, 56] width 1075 height 37
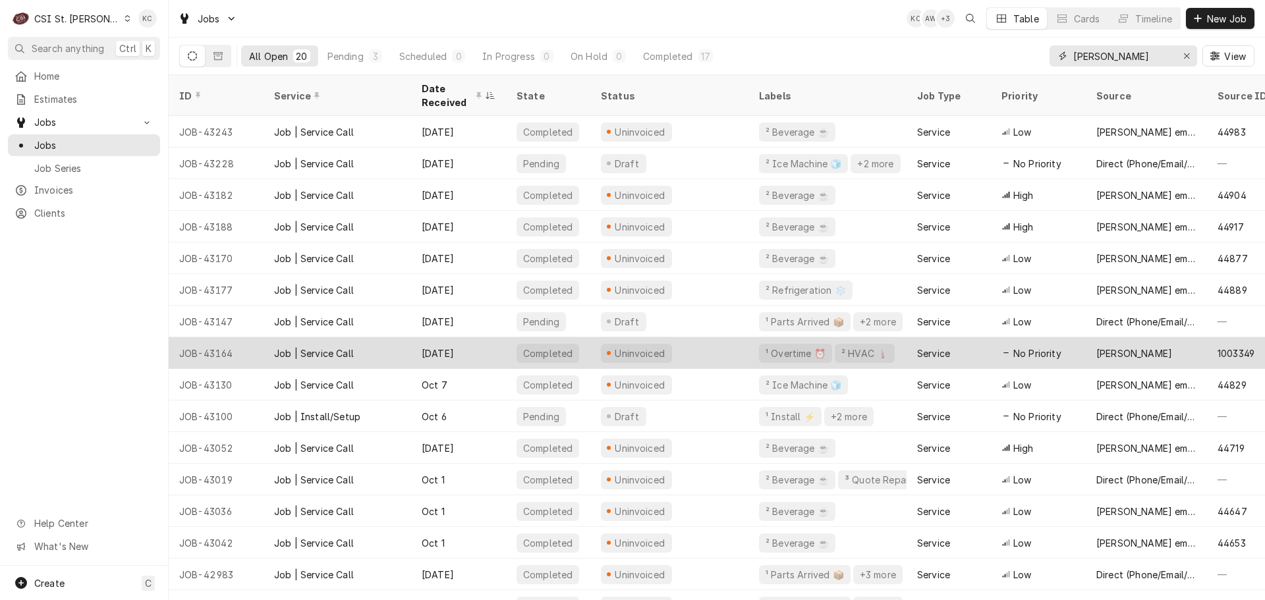
type input "[PERSON_NAME]"
click at [246, 340] on div "JOB-43164" at bounding box center [216, 353] width 95 height 32
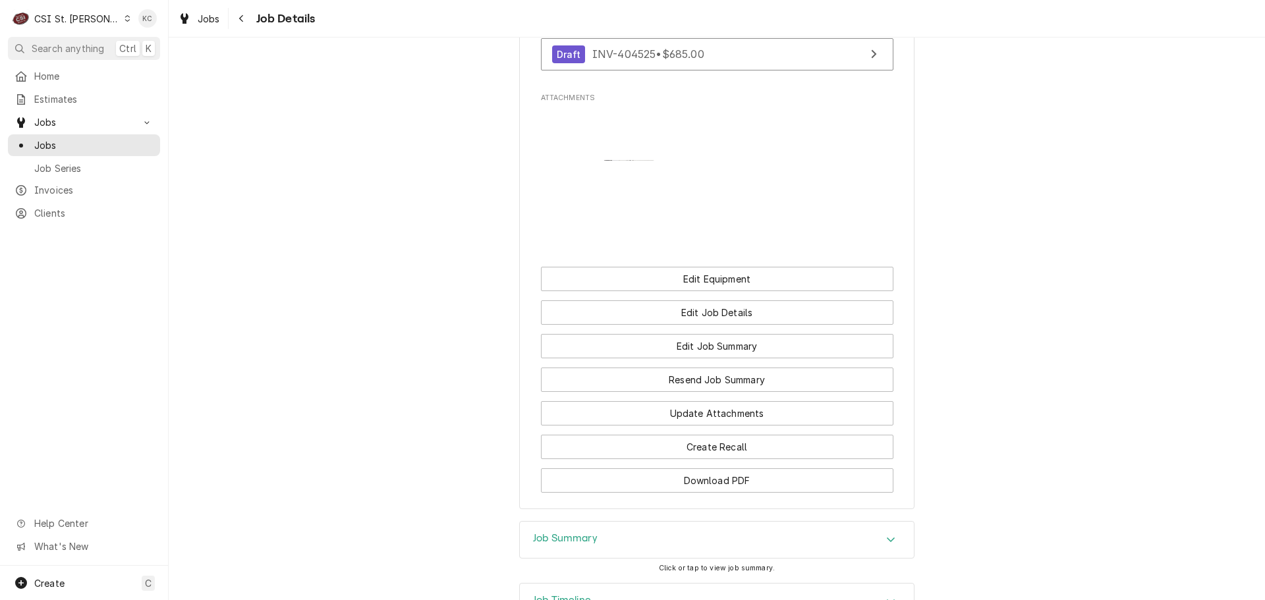
scroll to position [1449, 0]
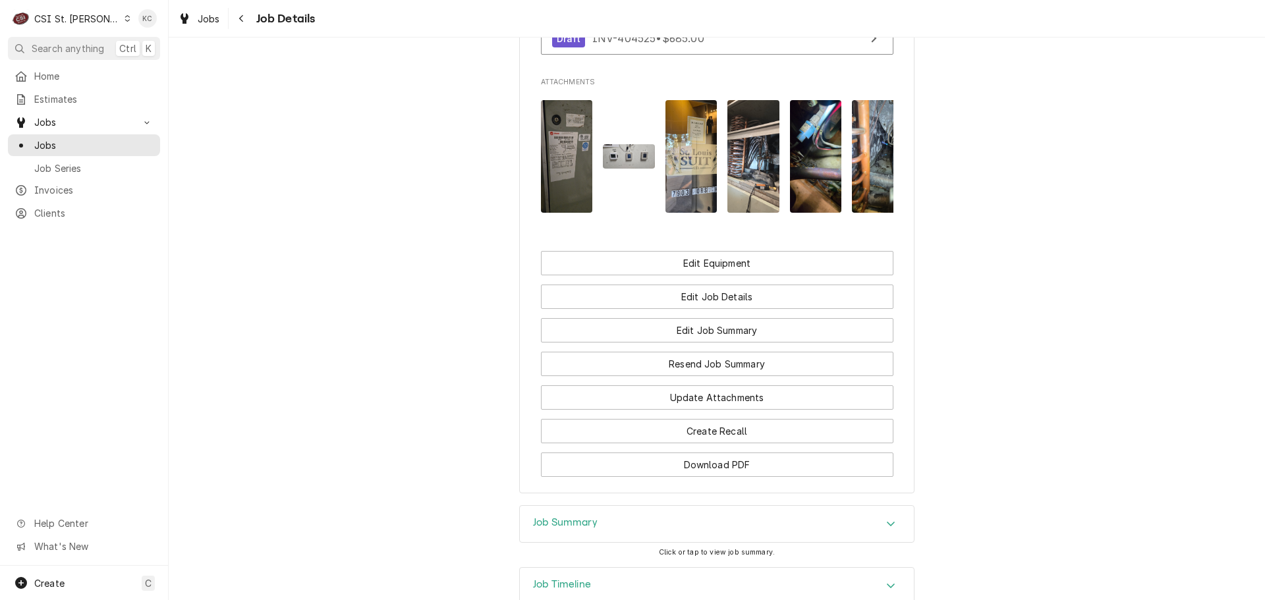
click at [707, 520] on div "Job Summary" at bounding box center [717, 524] width 394 height 37
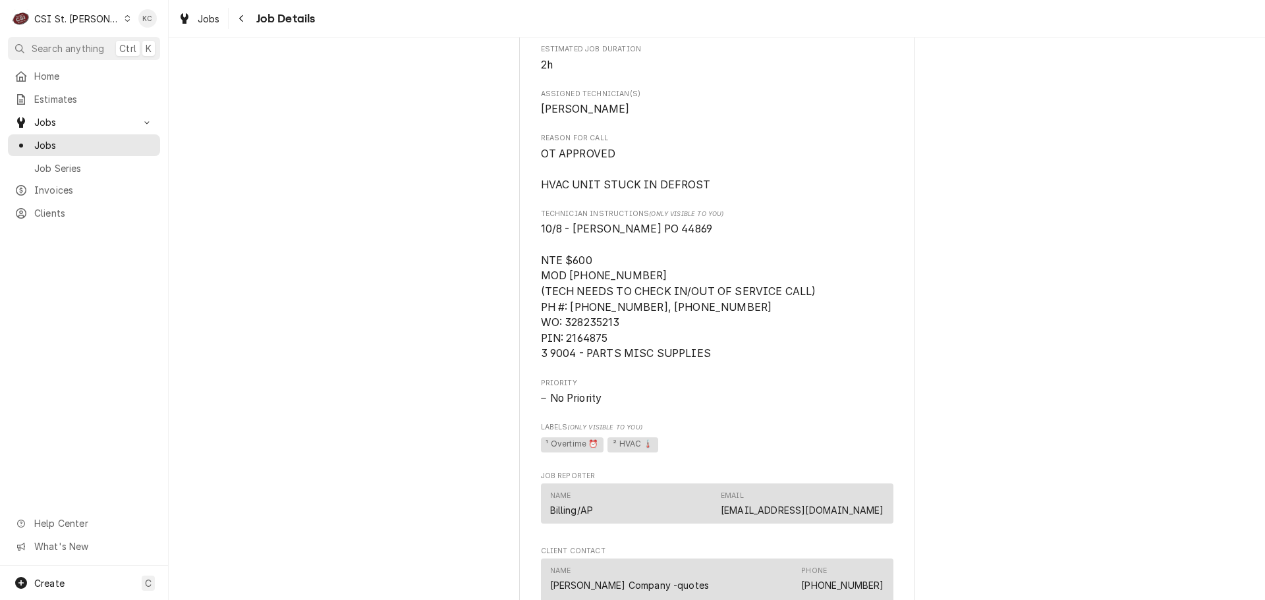
scroll to position [578, 0]
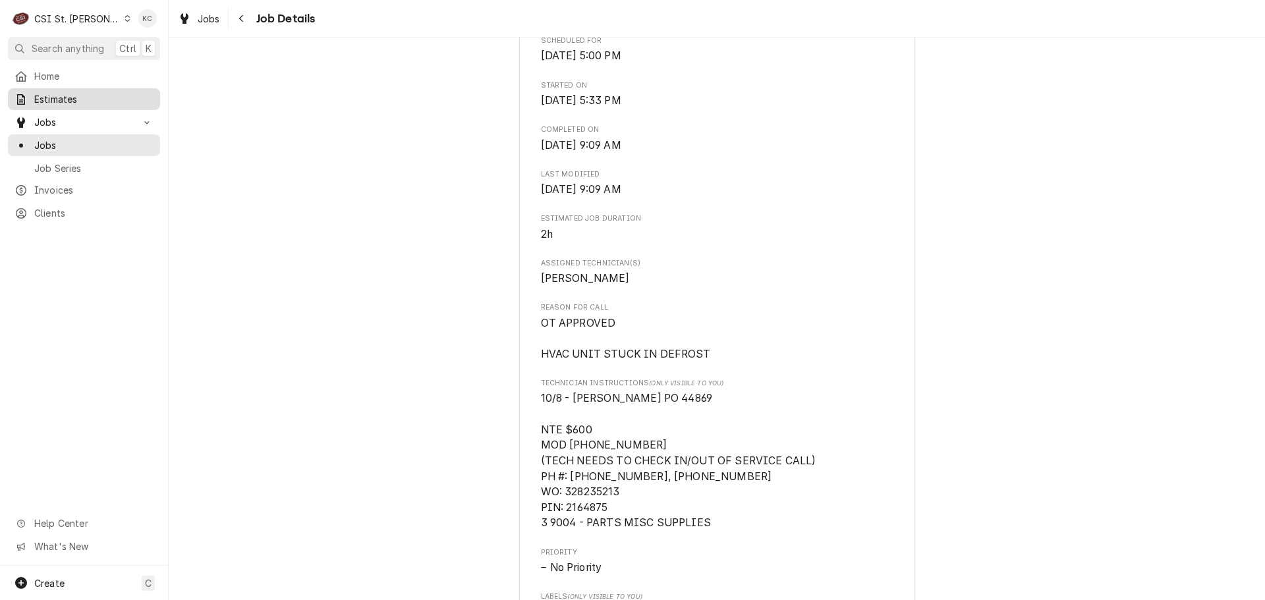
click at [61, 99] on span "Estimates" at bounding box center [93, 99] width 119 height 14
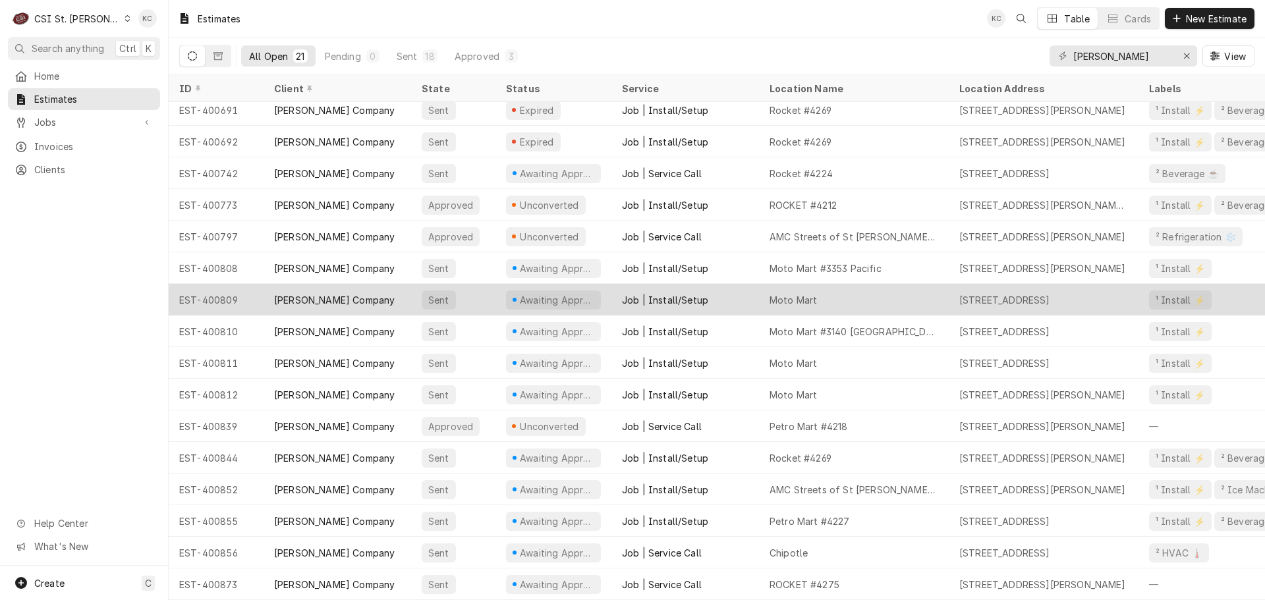
scroll to position [174, 0]
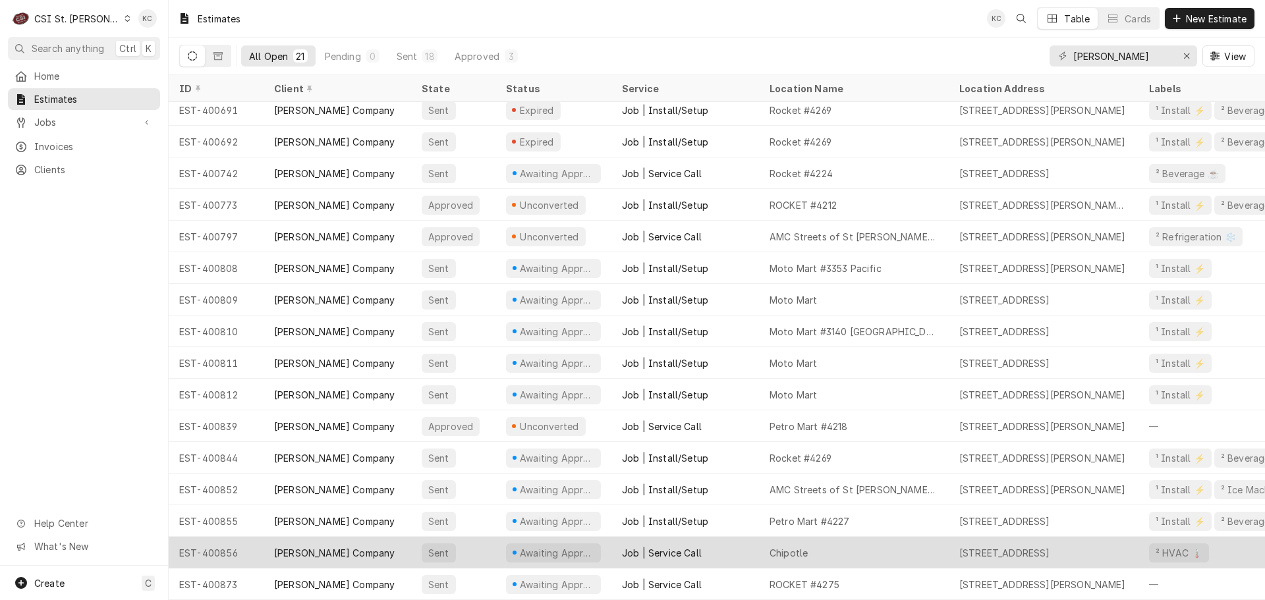
click at [823, 543] on div "Chipotle" at bounding box center [854, 553] width 190 height 32
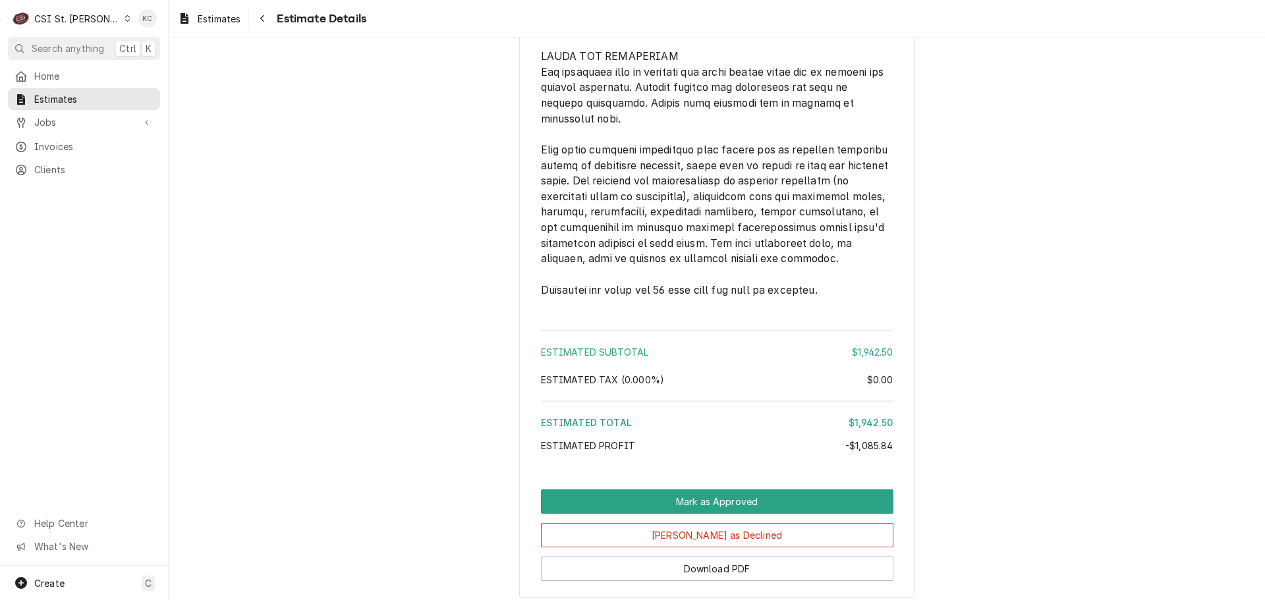
scroll to position [2884, 0]
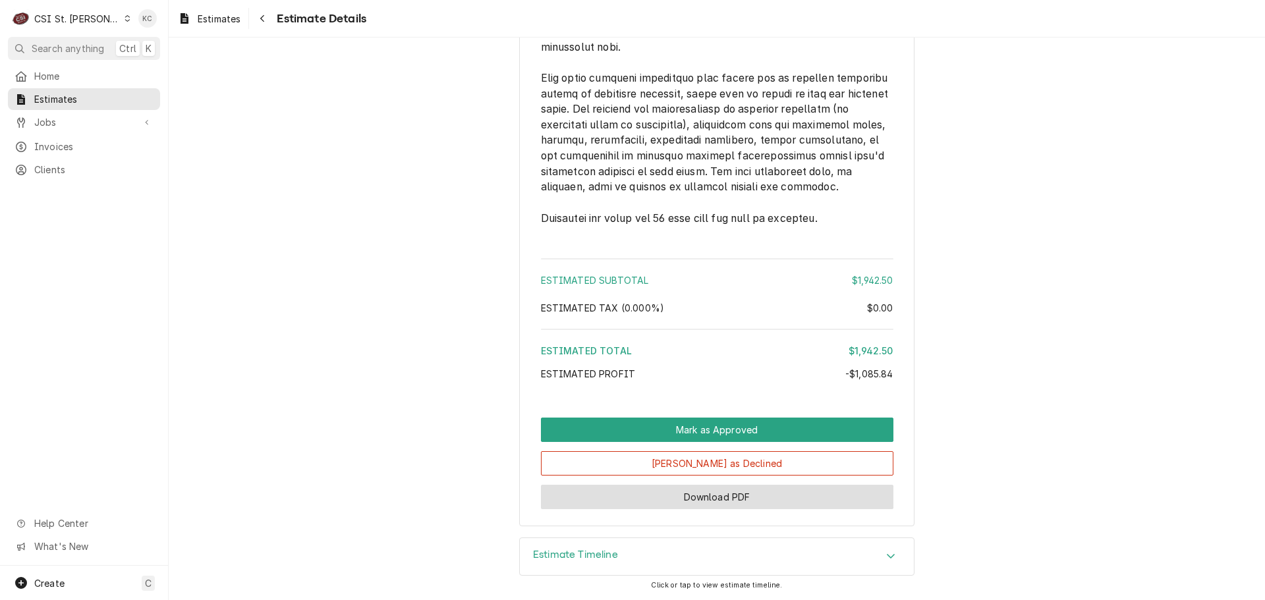
click at [634, 497] on button "Download PDF" at bounding box center [717, 497] width 352 height 24
drag, startPoint x: 657, startPoint y: 555, endPoint x: 659, endPoint y: 547, distance: 9.0
click at [657, 555] on div "Estimate Timeline" at bounding box center [717, 556] width 394 height 37
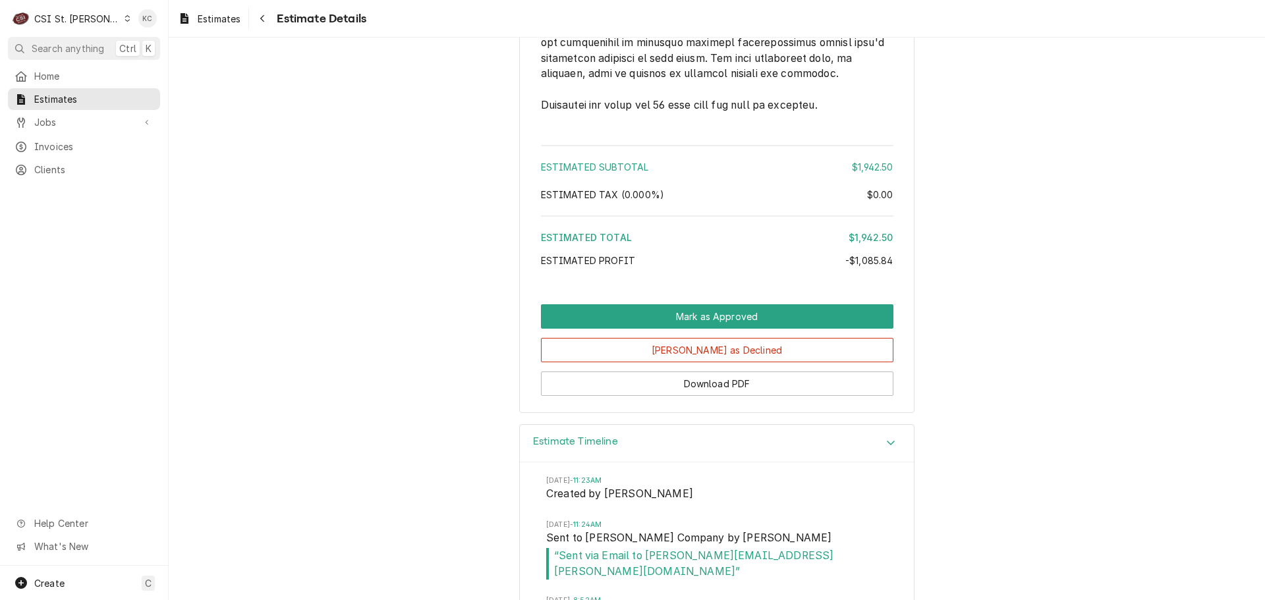
scroll to position [3081, 0]
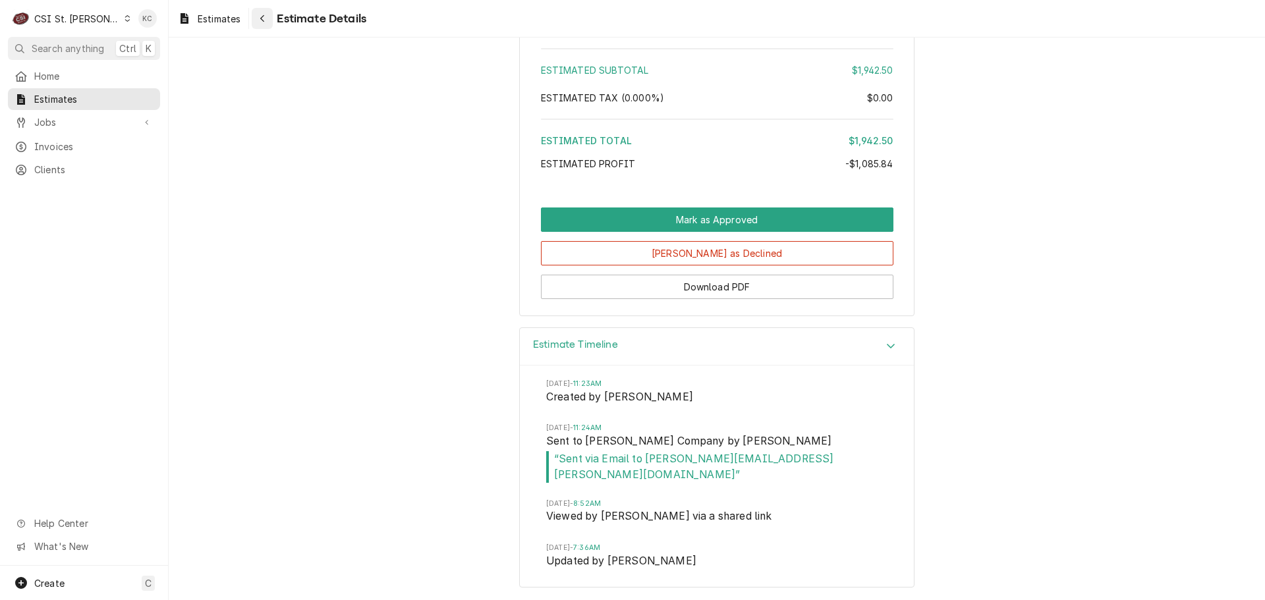
click at [269, 16] on div "Navigate back" at bounding box center [262, 18] width 13 height 13
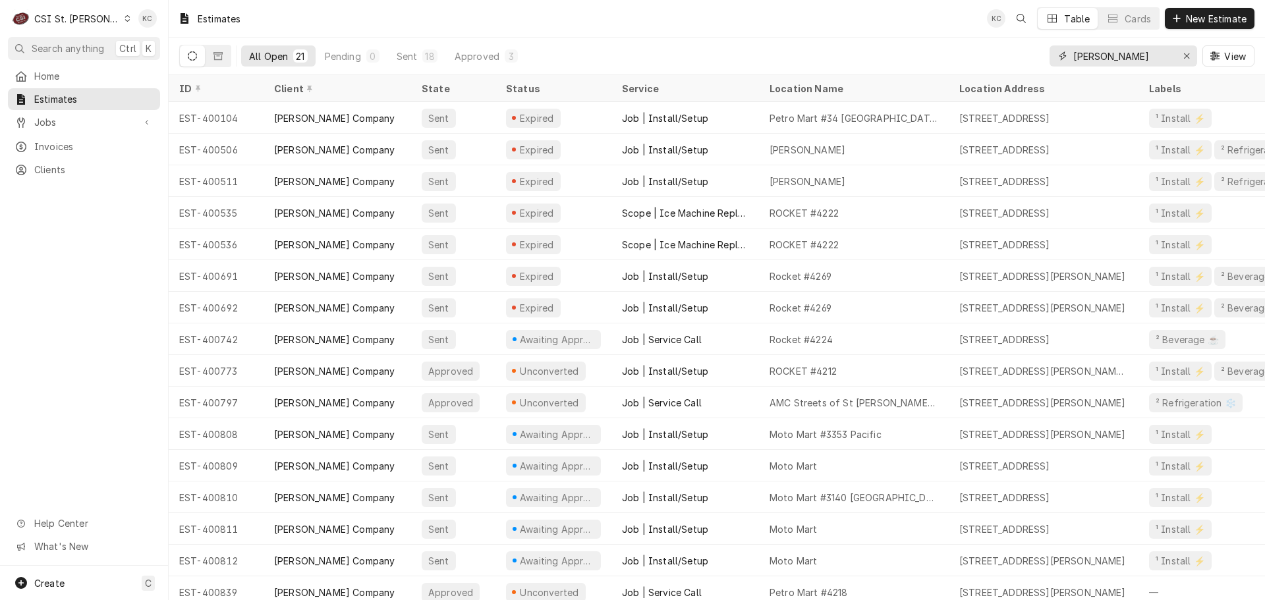
drag, startPoint x: 1142, startPoint y: 60, endPoint x: 1026, endPoint y: 59, distance: 115.3
click at [1026, 59] on div "All Open 21 Pending 0 Sent 18 Approved 3 vivian View" at bounding box center [716, 56] width 1075 height 37
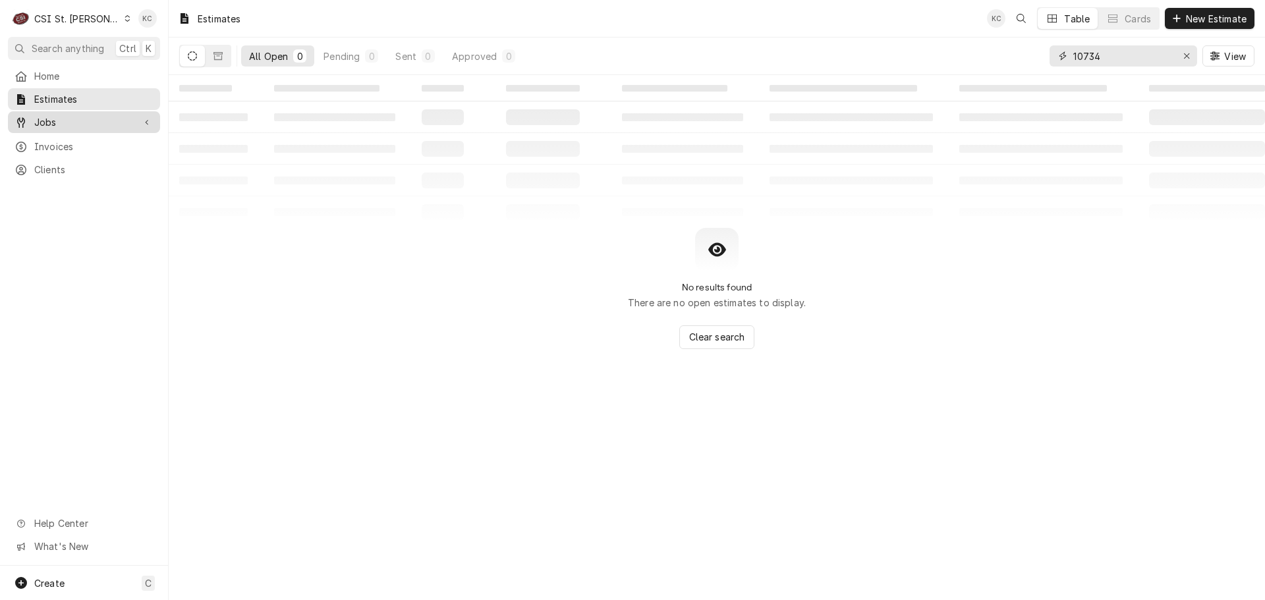
type input "10734"
click at [66, 118] on span "Jobs" at bounding box center [83, 122] width 99 height 14
click at [65, 149] on link "Jobs" at bounding box center [84, 145] width 152 height 22
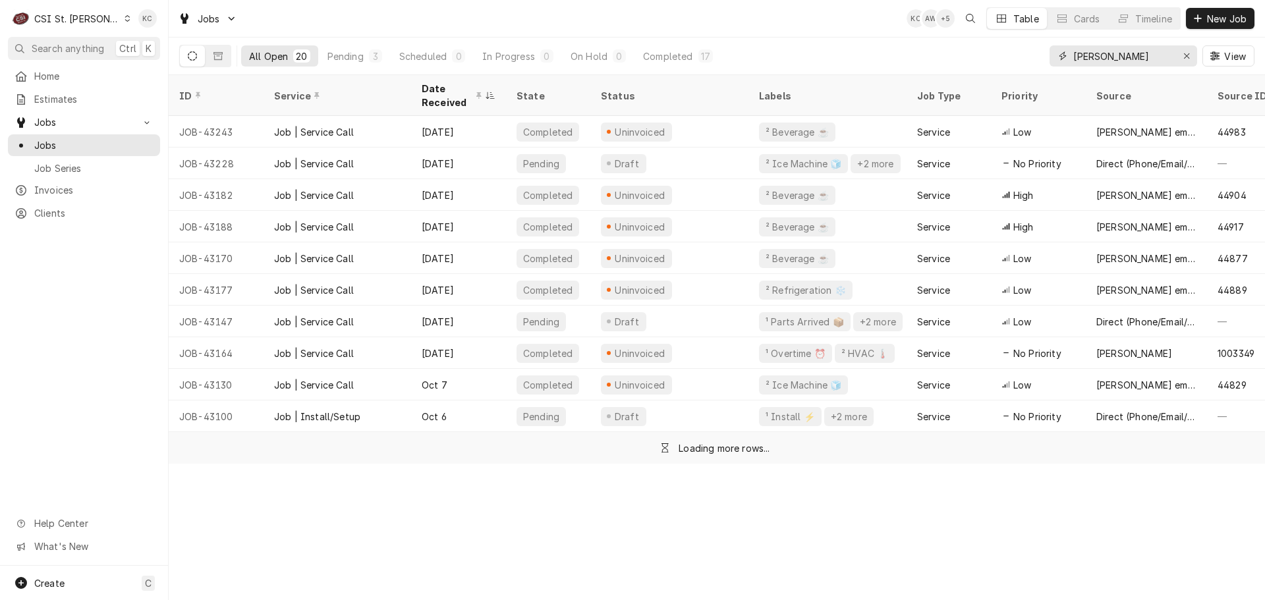
drag, startPoint x: 1116, startPoint y: 60, endPoint x: 993, endPoint y: 60, distance: 123.8
click at [993, 60] on div "All Open 20 Pending 3 Scheduled 0 In Progress 0 On Hold 0 Completed 17 [PERSON_…" at bounding box center [716, 56] width 1075 height 37
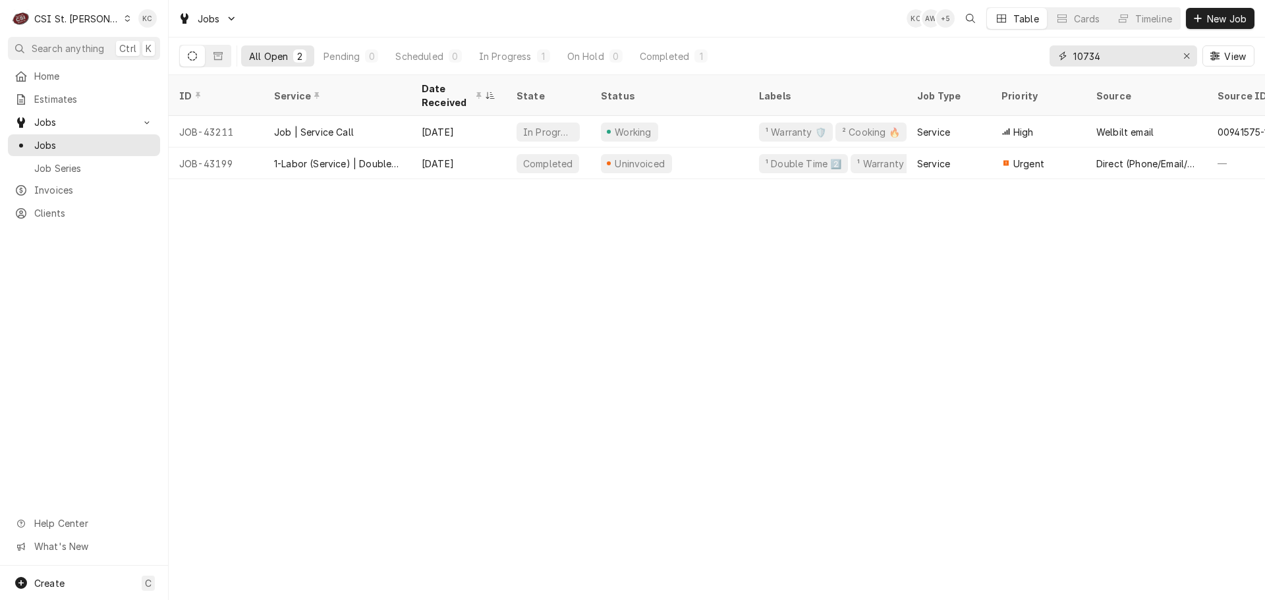
type input "10734"
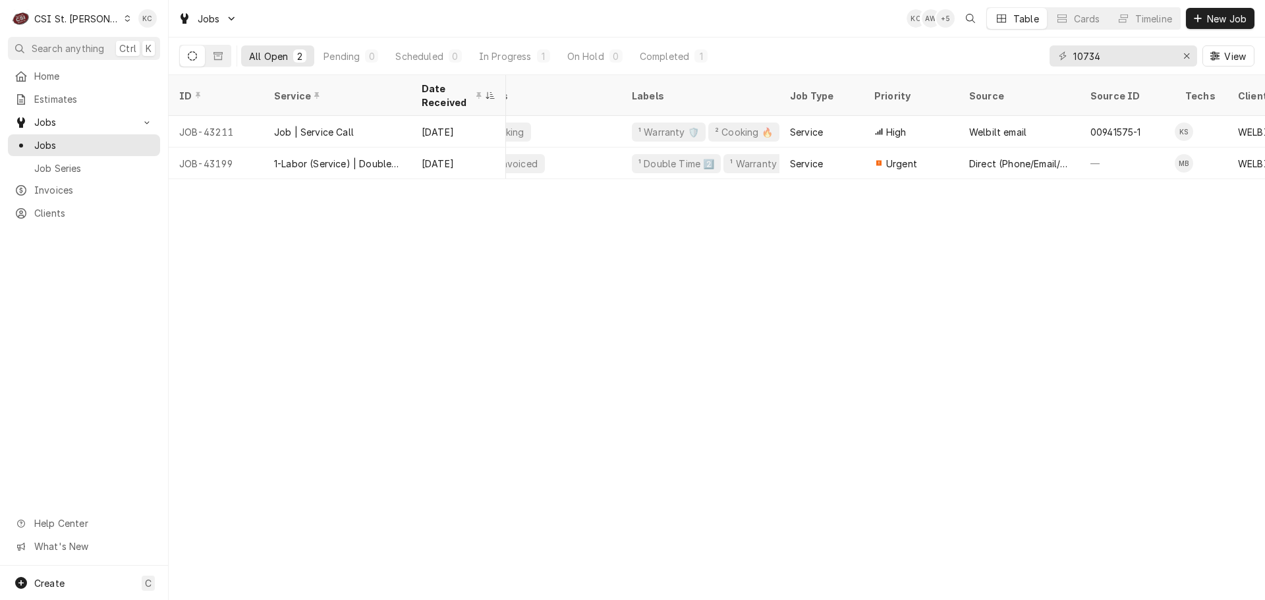
scroll to position [0, 1]
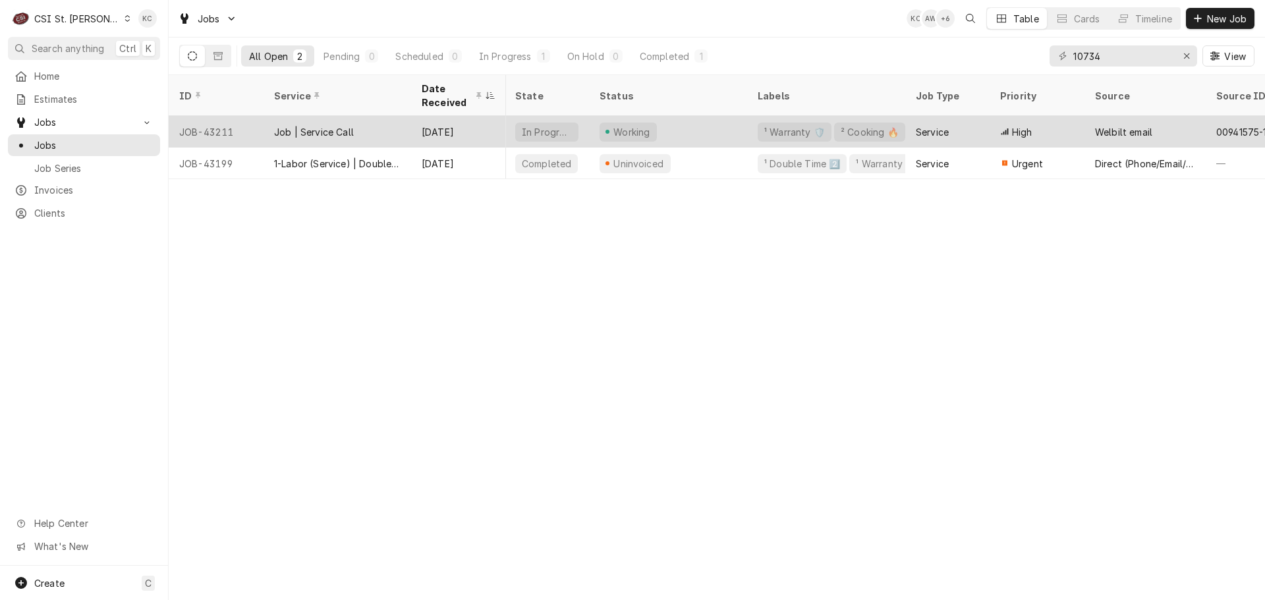
click at [572, 132] on div "In Progress" at bounding box center [546, 132] width 63 height 19
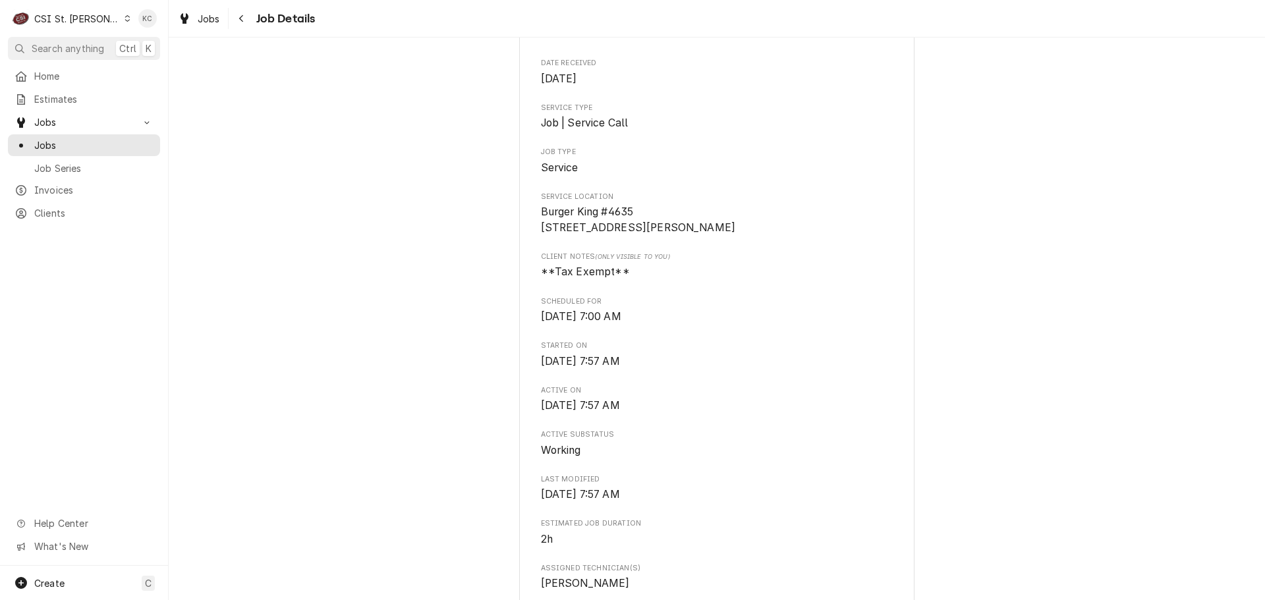
scroll to position [263, 0]
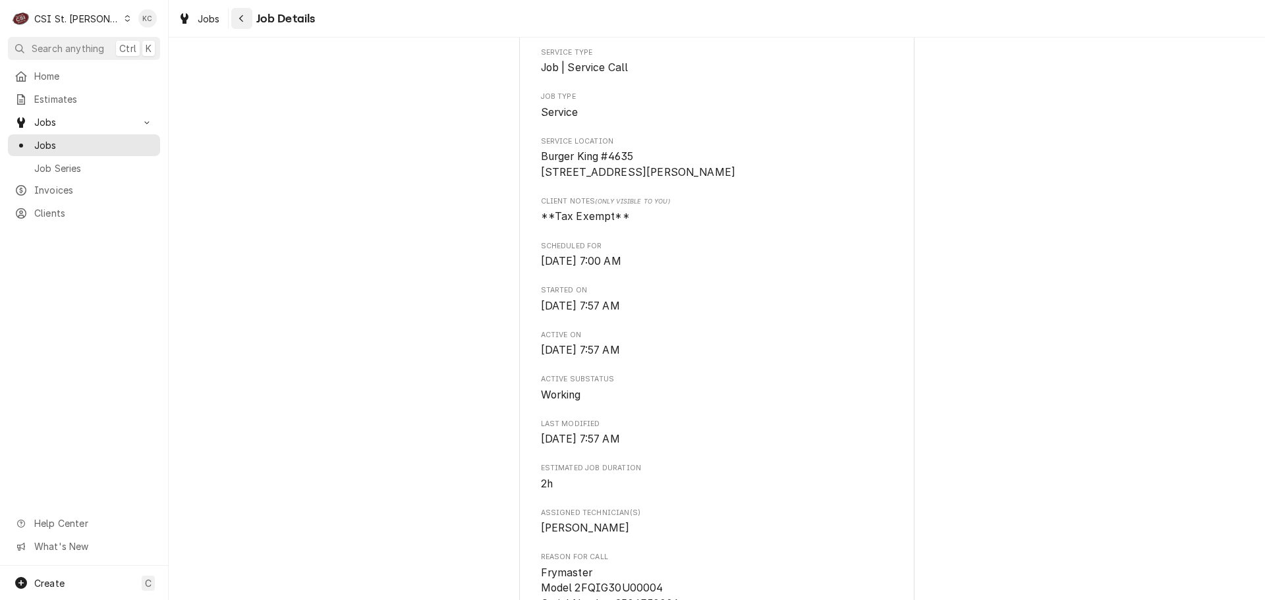
click at [247, 19] on div "Navigate back" at bounding box center [241, 18] width 13 height 13
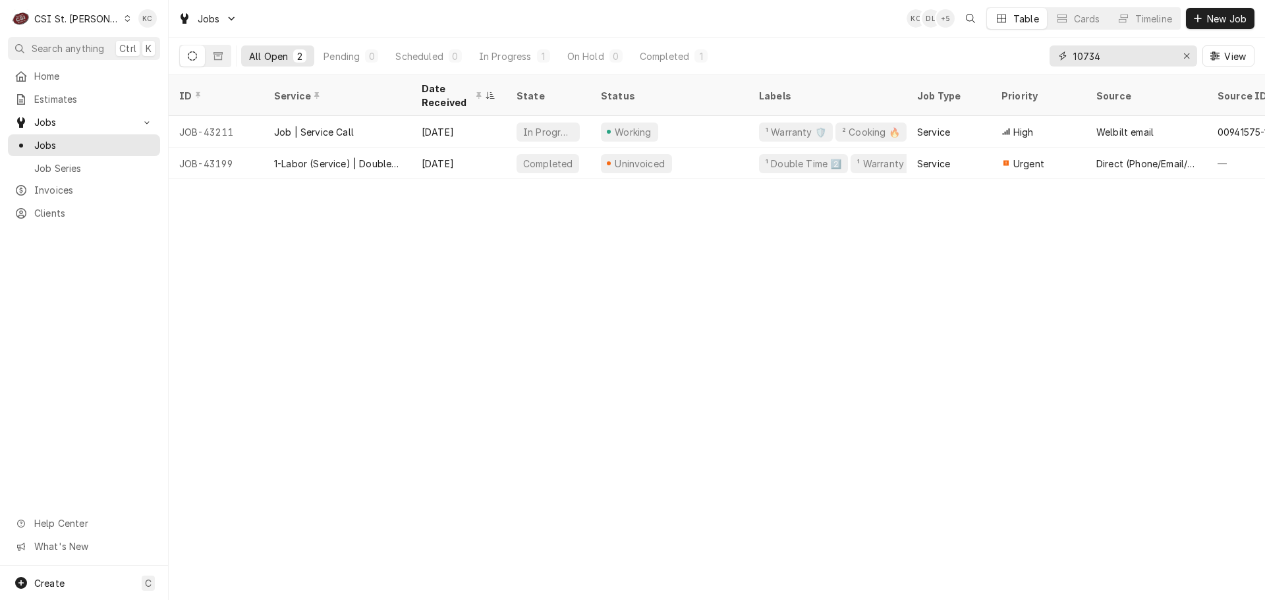
drag, startPoint x: 1135, startPoint y: 58, endPoint x: 990, endPoint y: 63, distance: 145.0
click at [990, 63] on div "All Open 2 Pending 0 Scheduled 0 In Progress 1 On Hold 0 Completed 1 10734 View" at bounding box center [716, 56] width 1075 height 37
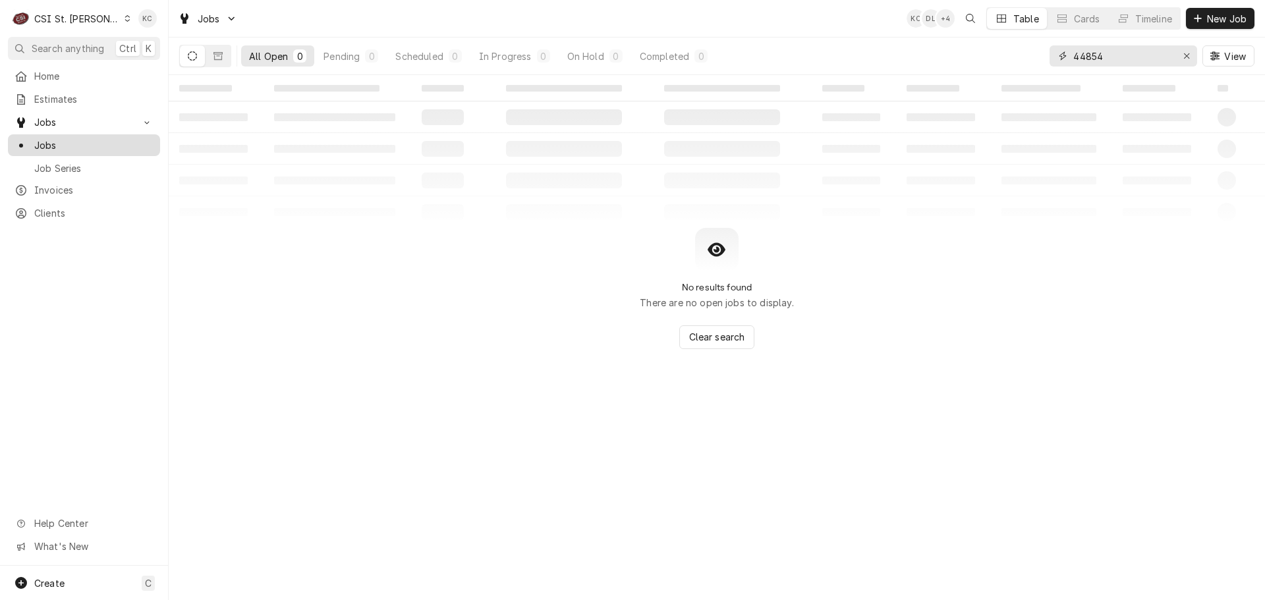
type input "44854"
click at [78, 144] on span "Jobs" at bounding box center [93, 145] width 119 height 14
click at [78, 146] on span "Jobs" at bounding box center [93, 145] width 119 height 14
drag, startPoint x: 1120, startPoint y: 63, endPoint x: 1046, endPoint y: 55, distance: 74.1
click at [1046, 55] on div "All Open 0 Pending 0 Scheduled 0 In Progress 0 On Hold 0 Completed 0 44854 View" at bounding box center [716, 56] width 1075 height 37
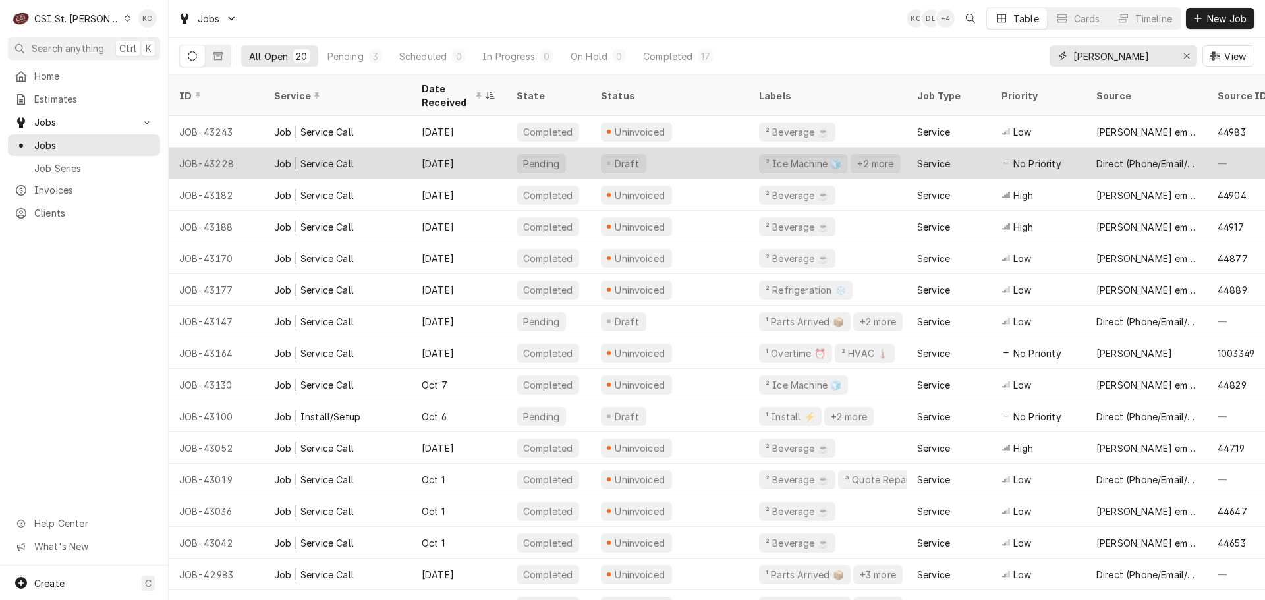
type input "vivian"
click at [466, 159] on div "Oct 13" at bounding box center [458, 164] width 95 height 32
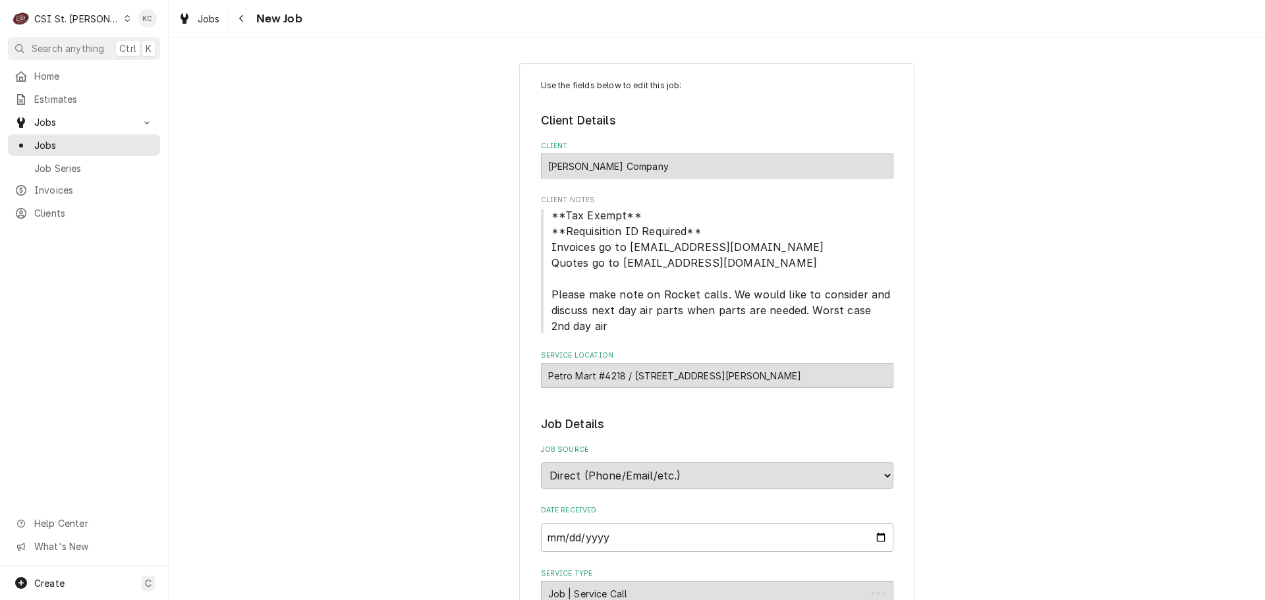
type textarea "x"
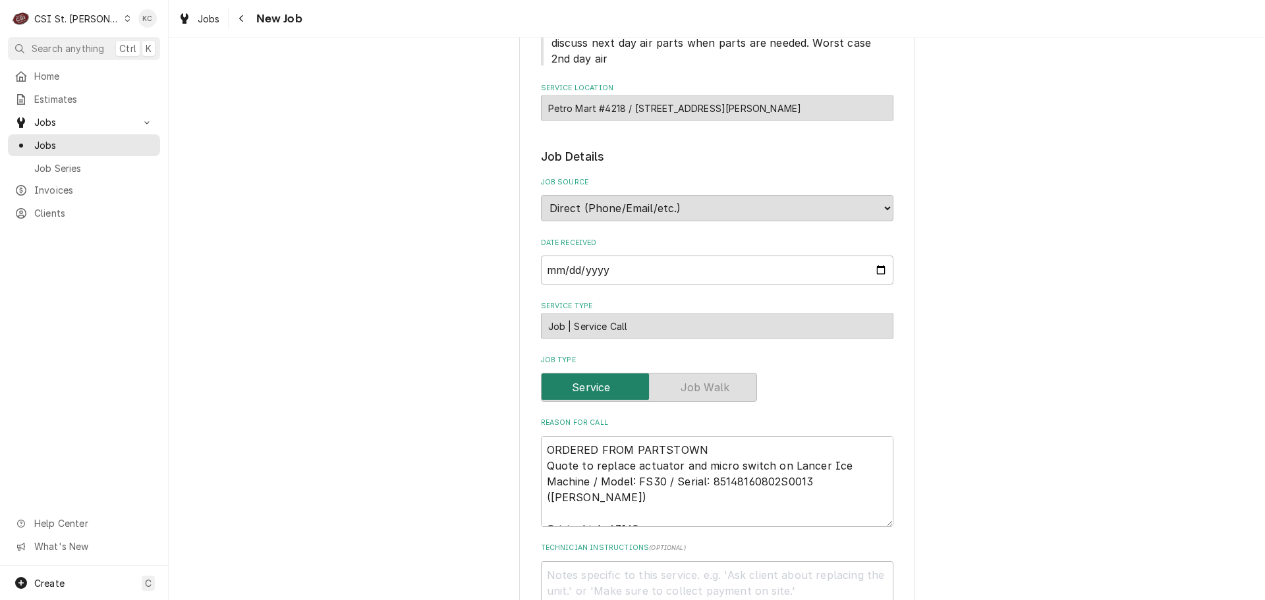
scroll to position [263, 0]
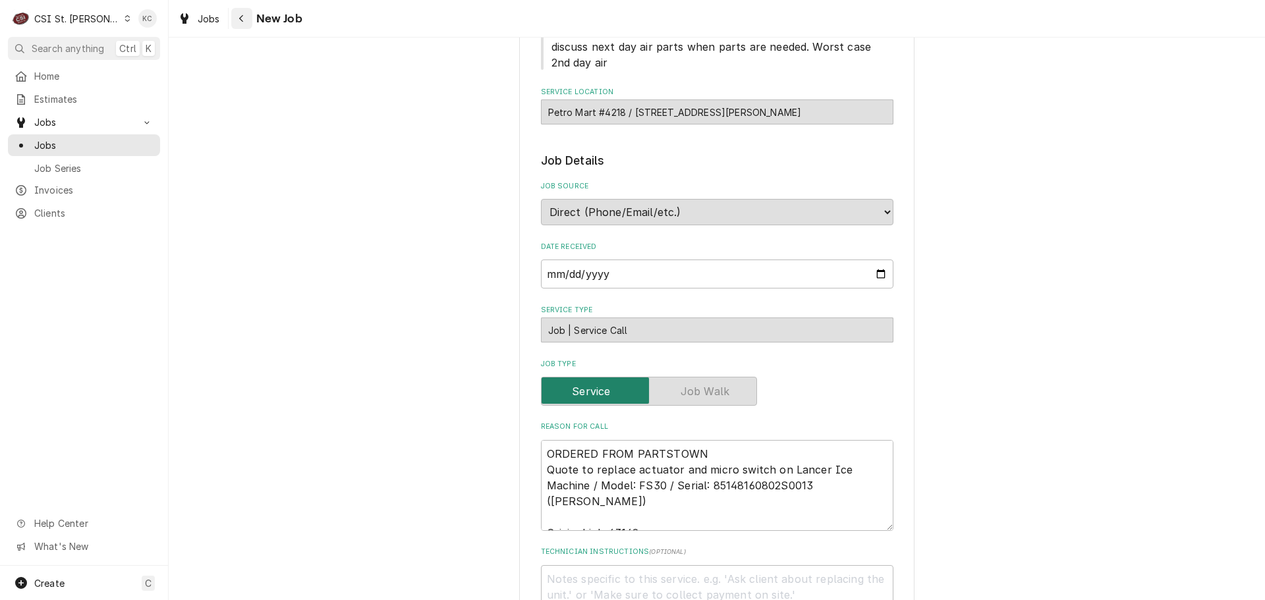
click at [246, 23] on div "Navigate back" at bounding box center [241, 18] width 13 height 13
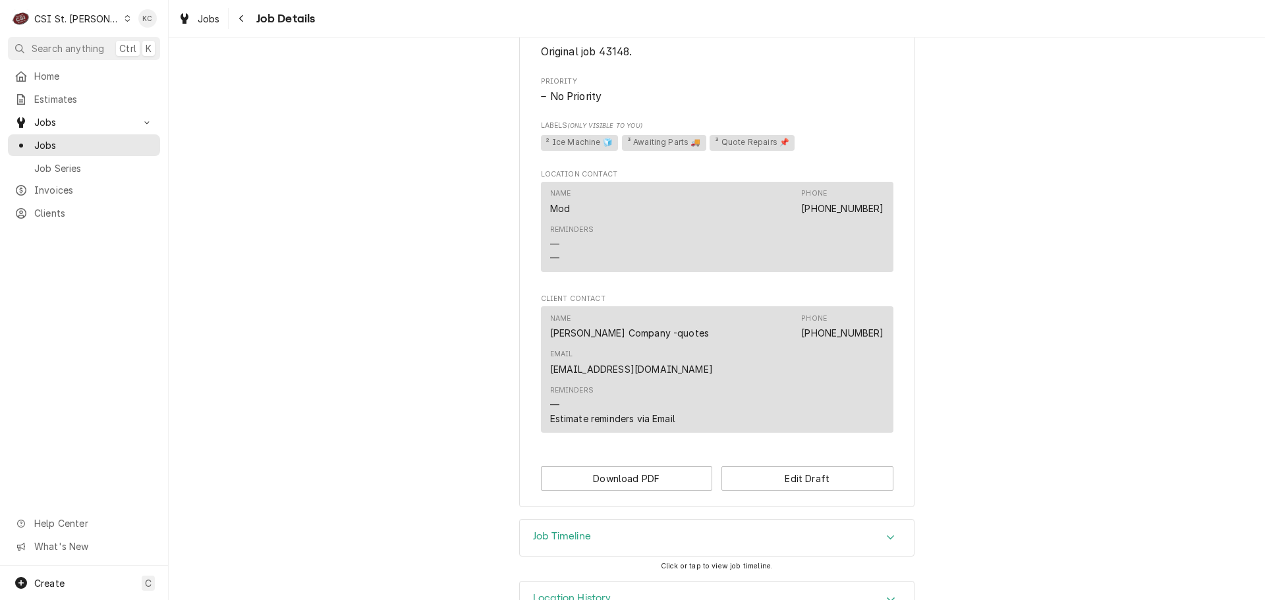
scroll to position [739, 0]
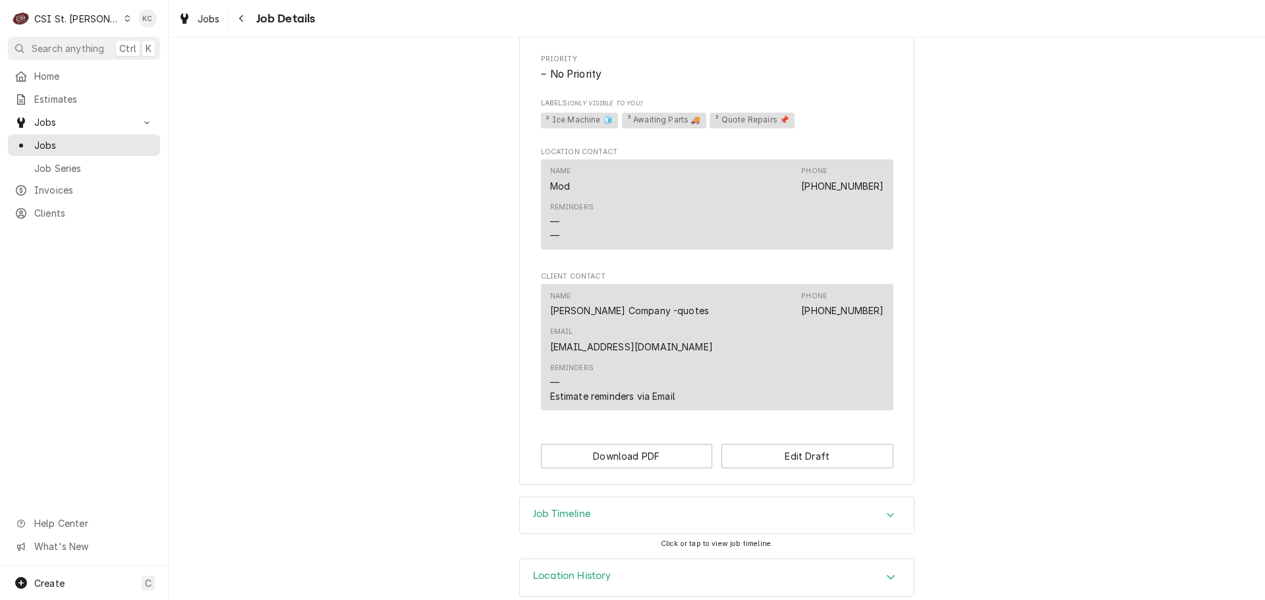
click at [593, 497] on div "Job Timeline" at bounding box center [717, 515] width 394 height 37
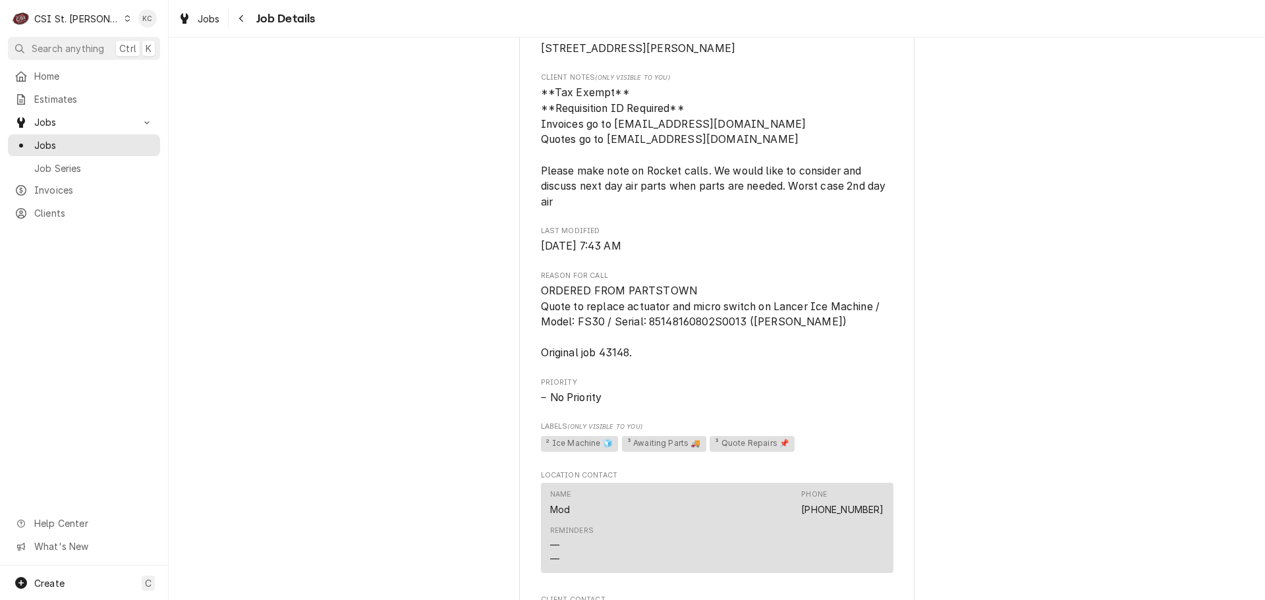
scroll to position [350, 0]
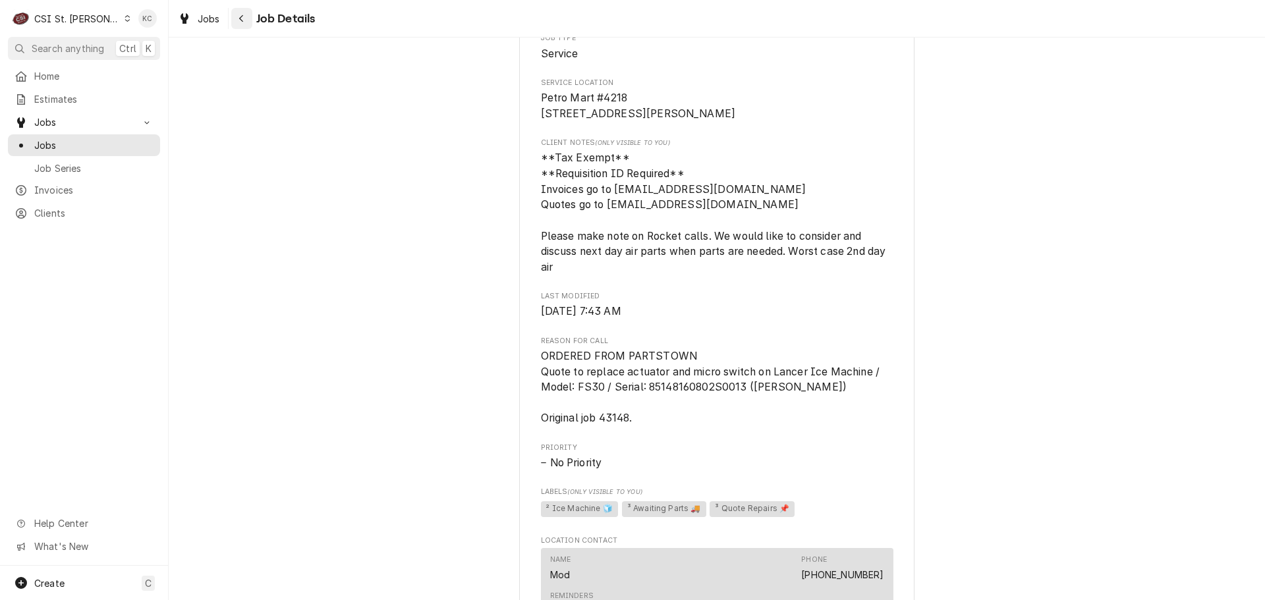
click at [244, 19] on div "Navigate back" at bounding box center [241, 18] width 13 height 13
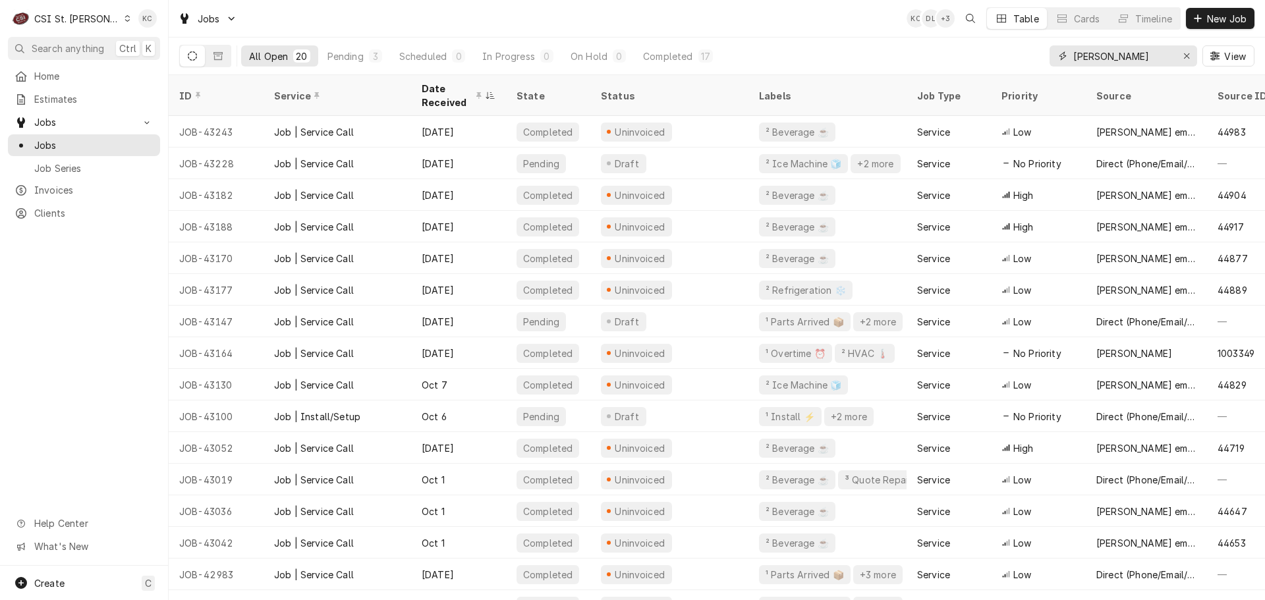
drag, startPoint x: 1145, startPoint y: 61, endPoint x: 1018, endPoint y: 59, distance: 127.1
click at [1018, 59] on div "All Open 20 Pending 3 Scheduled 0 In Progress 0 On Hold 0 Completed 17 [PERSON_…" at bounding box center [716, 56] width 1075 height 37
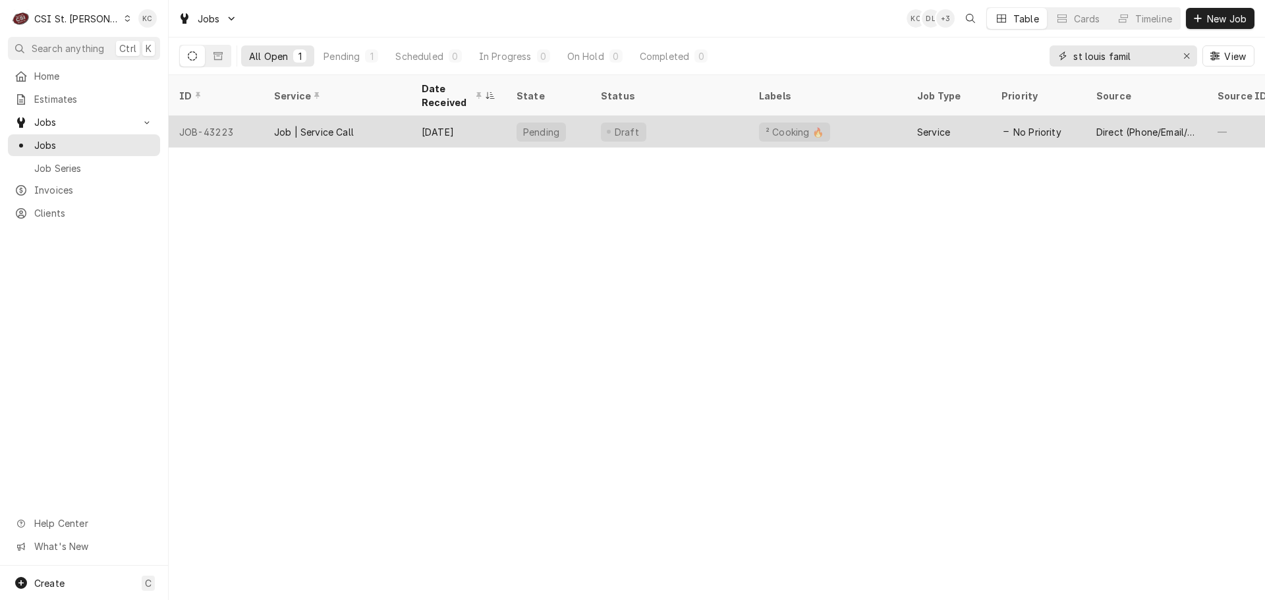
type input "st louis famil"
click at [639, 126] on div "Draft" at bounding box center [623, 132] width 45 height 19
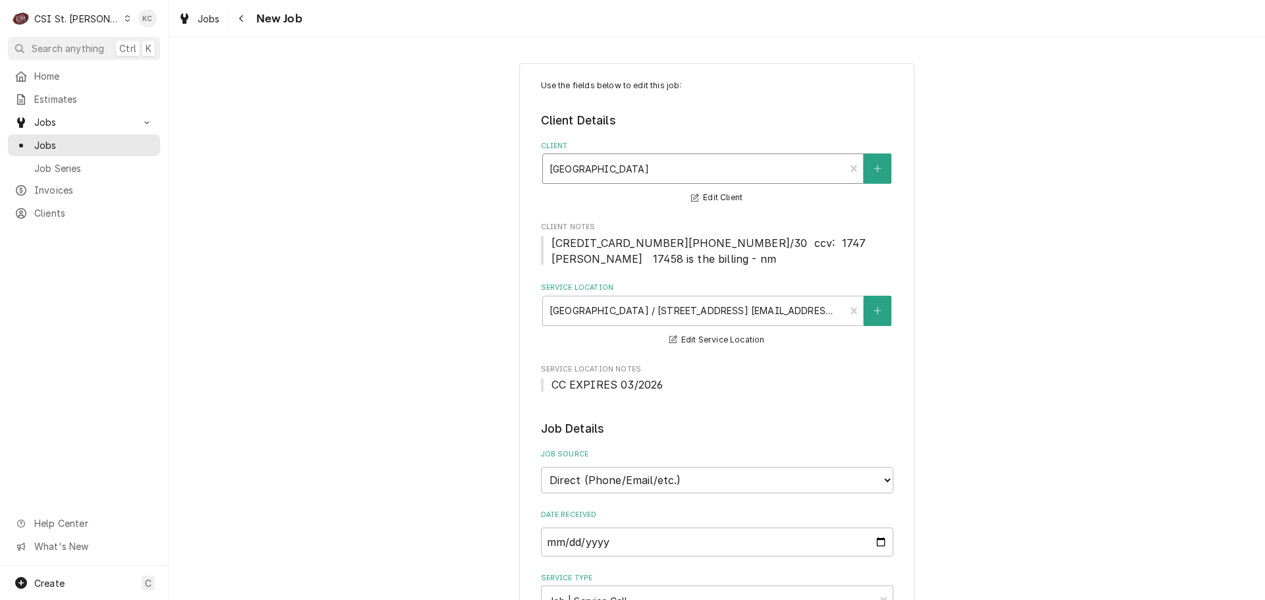
type textarea "x"
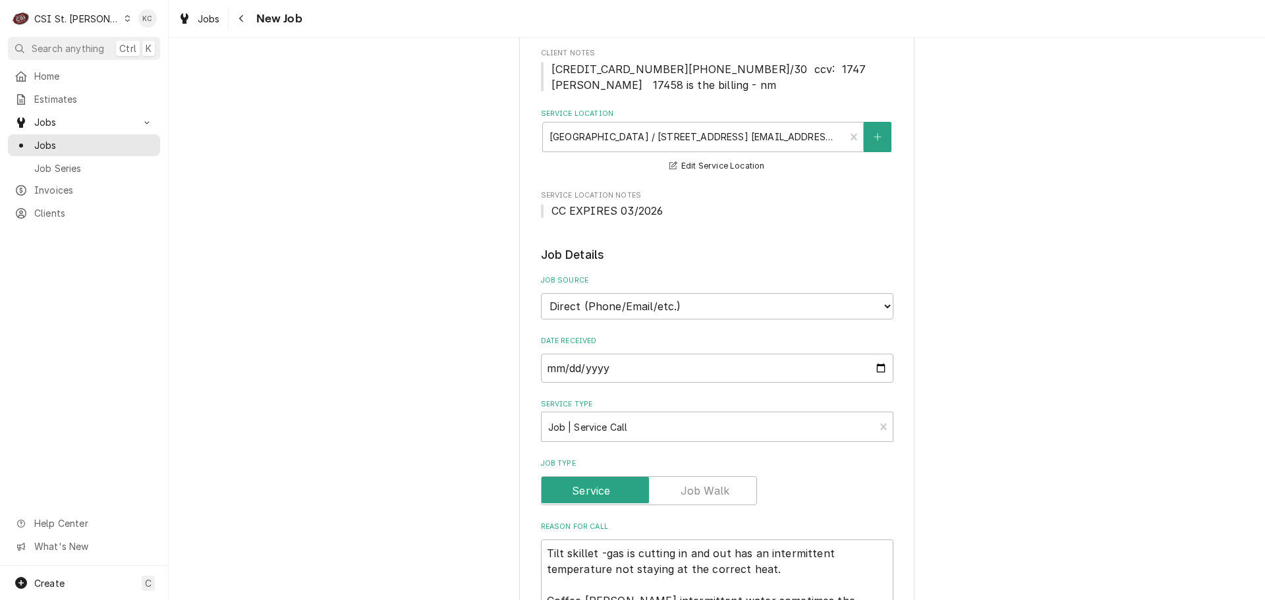
scroll to position [22, 0]
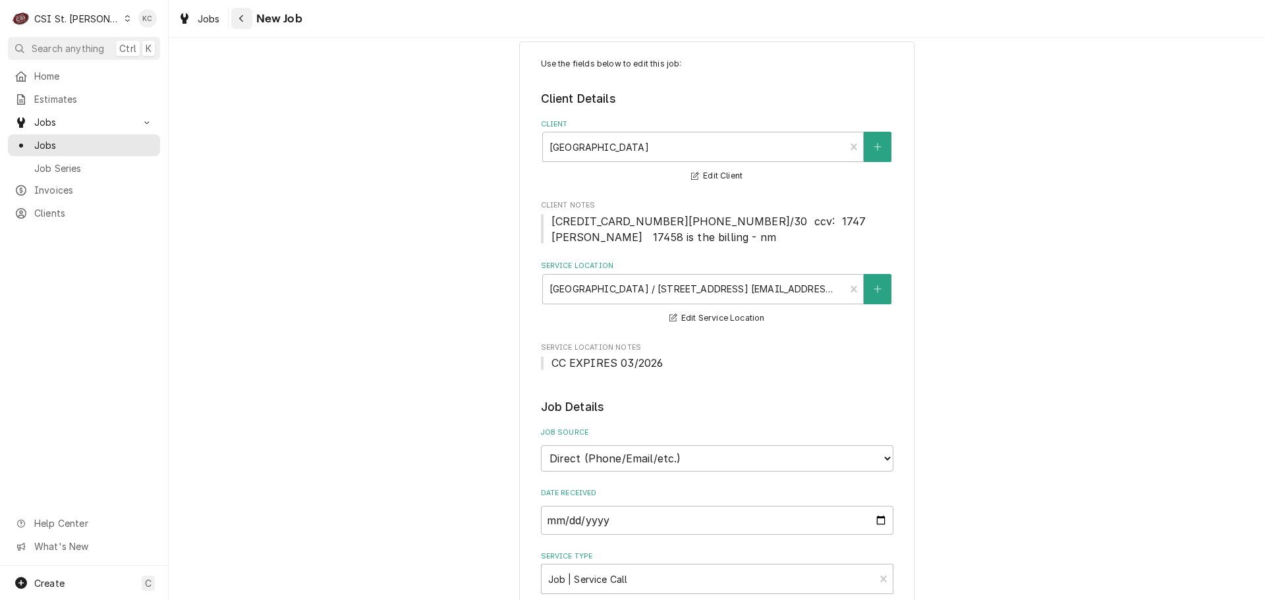
click at [236, 18] on div "Navigate back" at bounding box center [241, 18] width 13 height 13
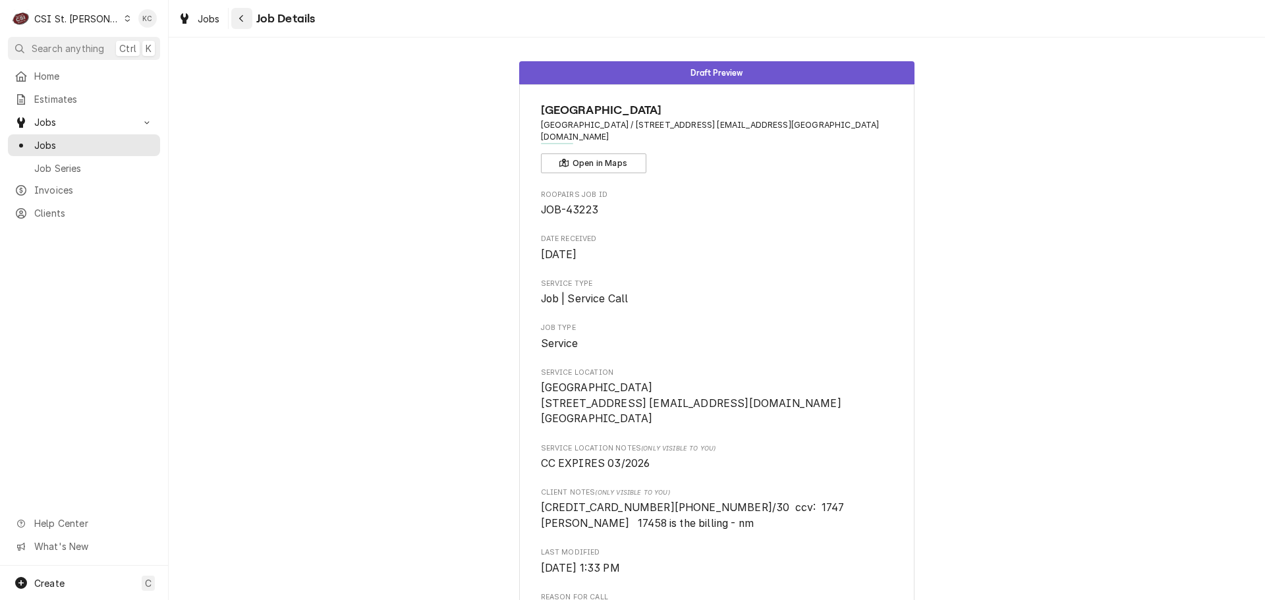
click at [242, 20] on icon "Navigate back" at bounding box center [241, 18] width 6 height 9
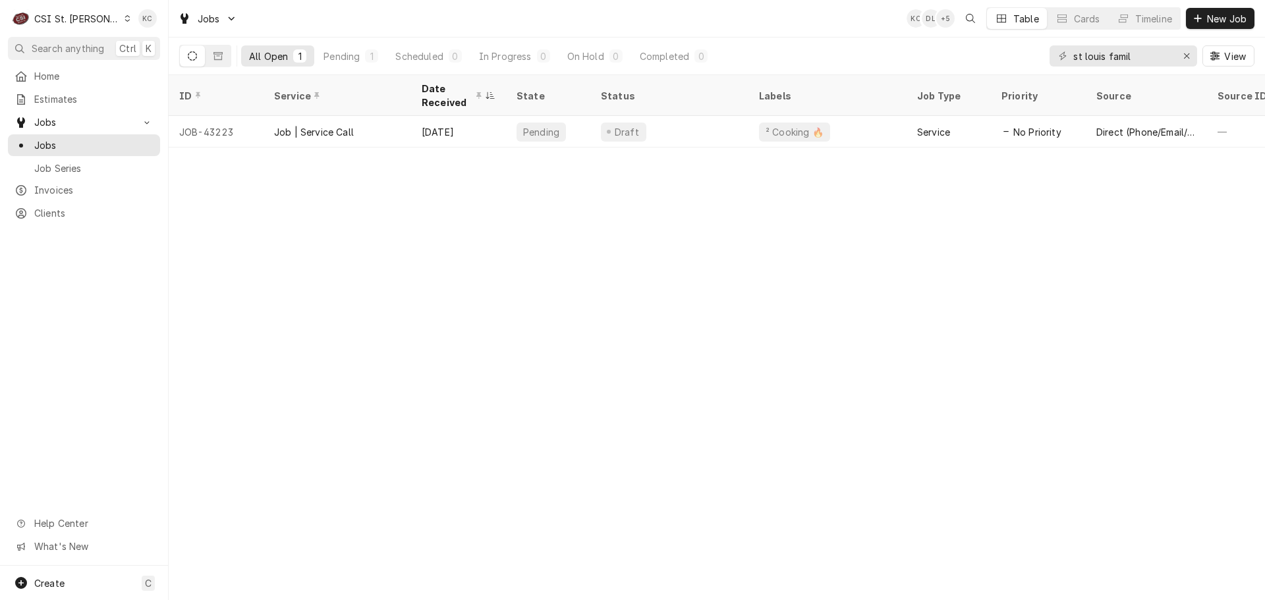
click at [62, 22] on div "CSI St. [PERSON_NAME]" at bounding box center [77, 19] width 86 height 14
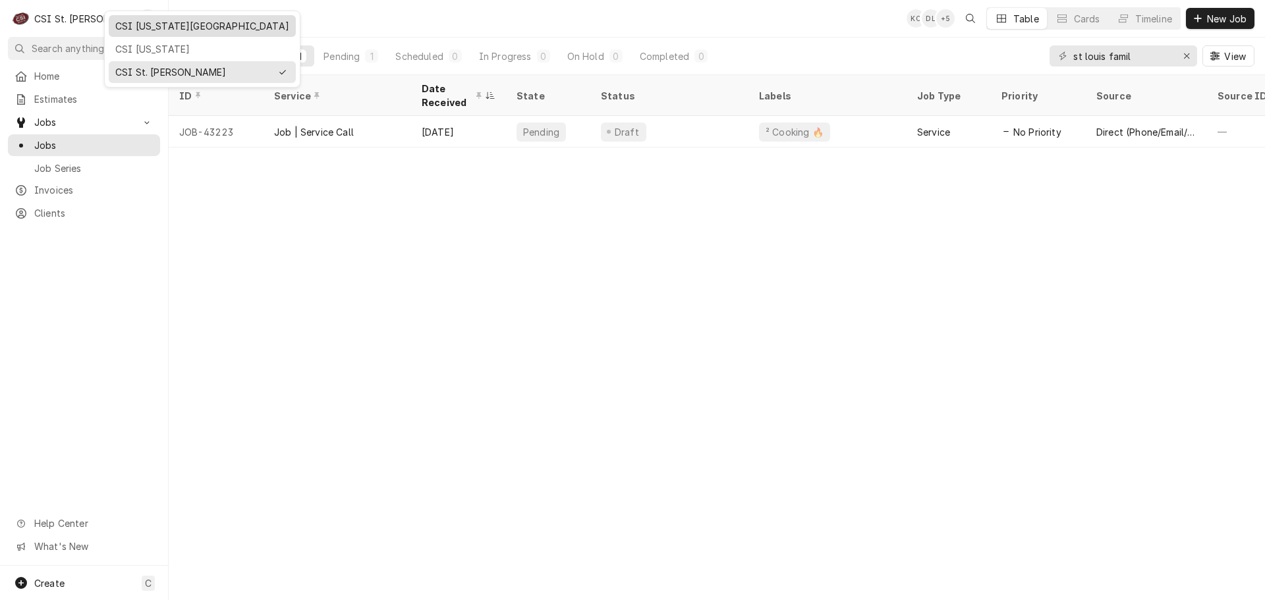
click at [123, 26] on div "CSI Kansas City" at bounding box center [202, 26] width 174 height 14
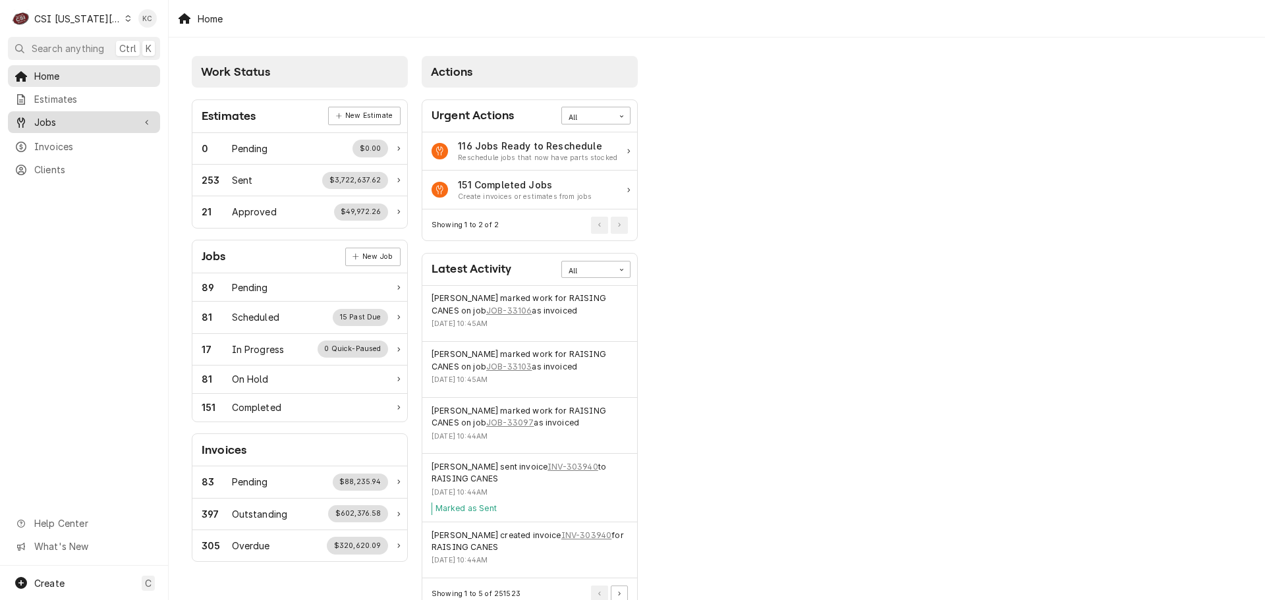
click at [88, 117] on span "Jobs" at bounding box center [83, 122] width 99 height 14
click at [69, 141] on span "Jobs" at bounding box center [93, 145] width 119 height 14
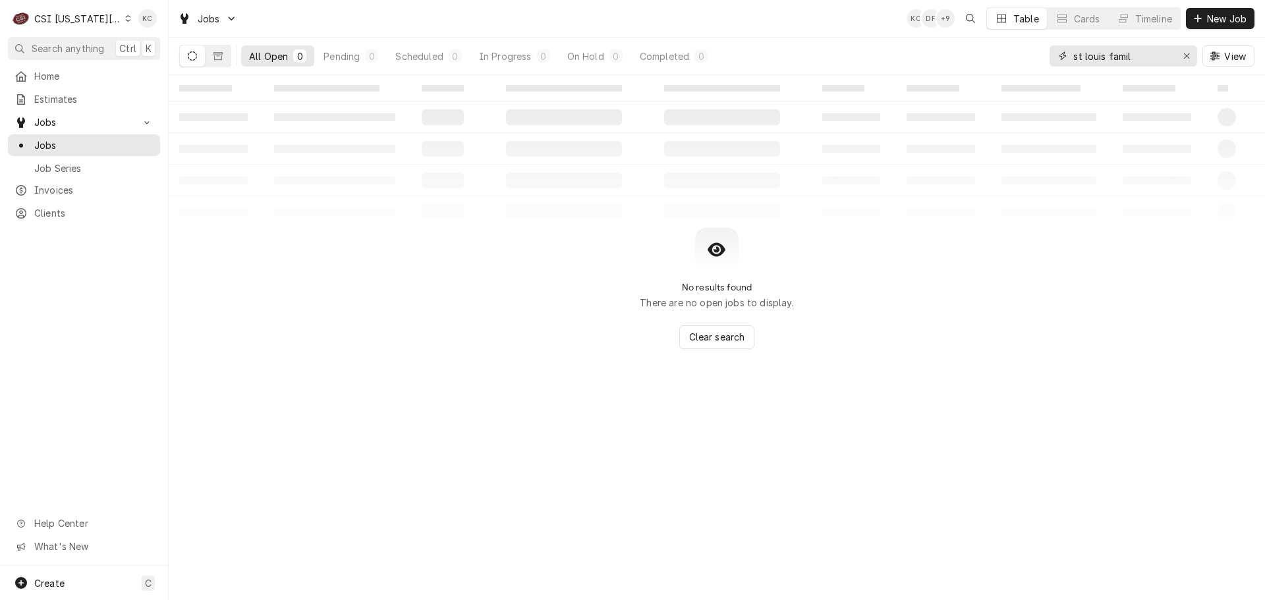
drag, startPoint x: 1151, startPoint y: 57, endPoint x: 1022, endPoint y: 57, distance: 129.8
click at [1022, 57] on div "All Open 0 Pending 0 Scheduled 0 In Progress 0 On Hold 0 Completed 0 st louis f…" at bounding box center [716, 56] width 1075 height 37
type input "kc current"
click at [219, 50] on button "Dynamic Content Wrapper" at bounding box center [218, 55] width 25 height 21
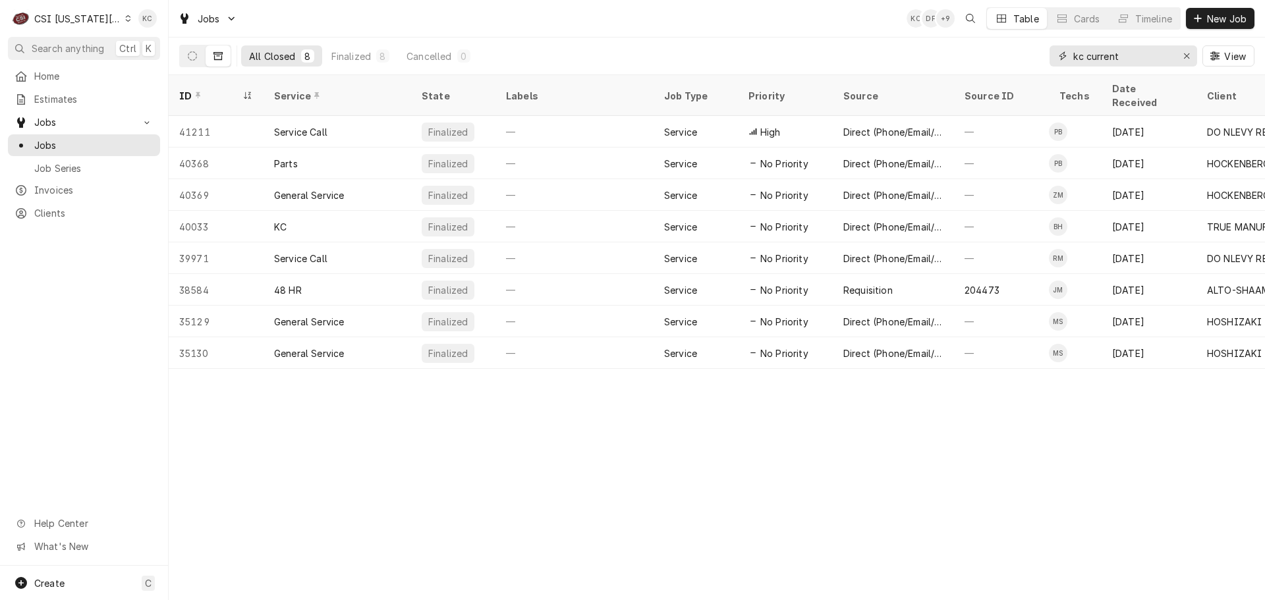
drag, startPoint x: 1132, startPoint y: 62, endPoint x: 1020, endPoint y: 57, distance: 112.8
click at [1020, 57] on div "All Closed 8 Finalized 8 Cancelled 0 kc current View" at bounding box center [716, 56] width 1075 height 37
click at [1205, 13] on span "New Job" at bounding box center [1226, 19] width 45 height 14
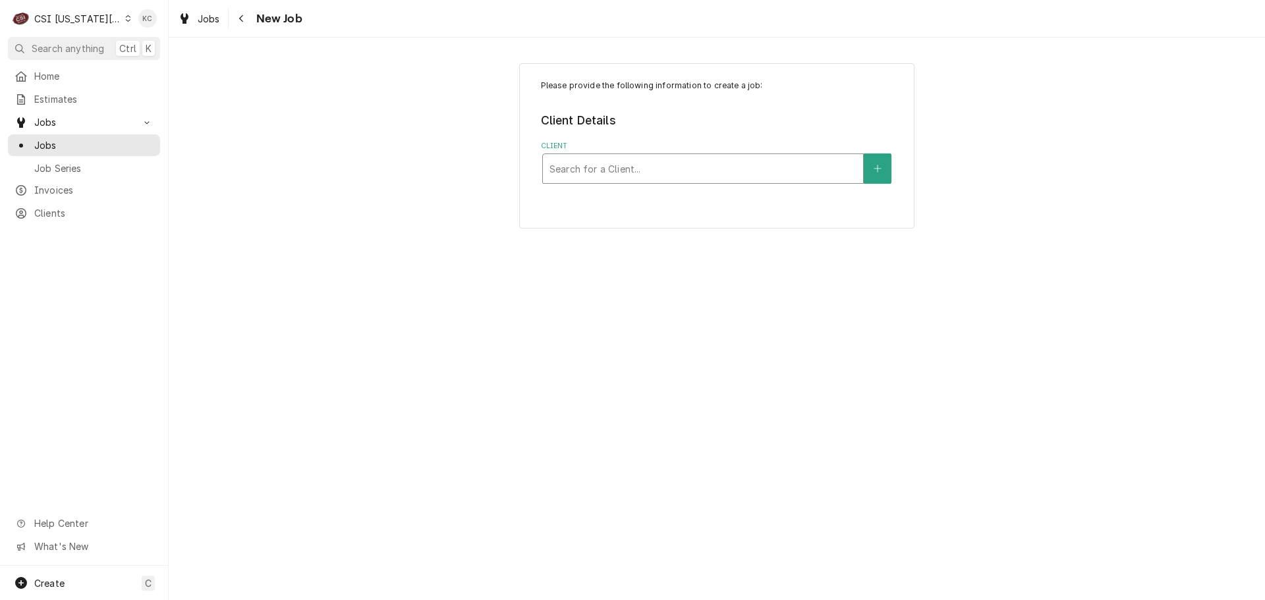
click at [645, 162] on div "Client" at bounding box center [702, 169] width 307 height 24
type input "1460 e front"
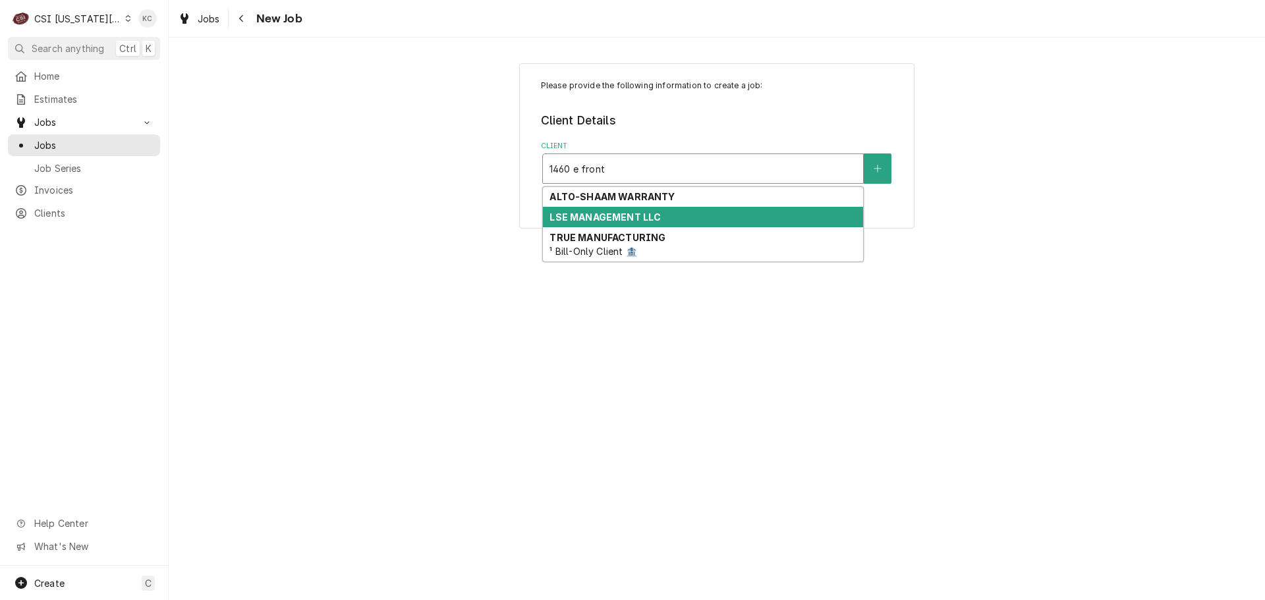
click at [635, 215] on strong "LSE MANAGEMENT LLC" at bounding box center [604, 216] width 111 height 11
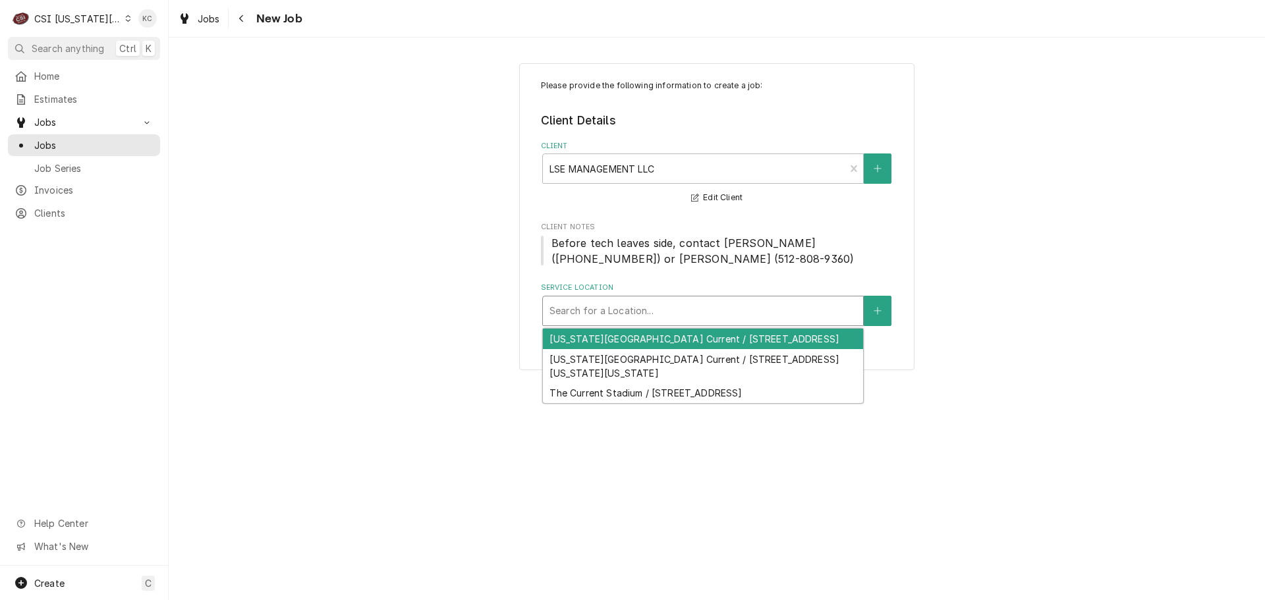
click at [679, 317] on div "Service Location" at bounding box center [702, 311] width 307 height 24
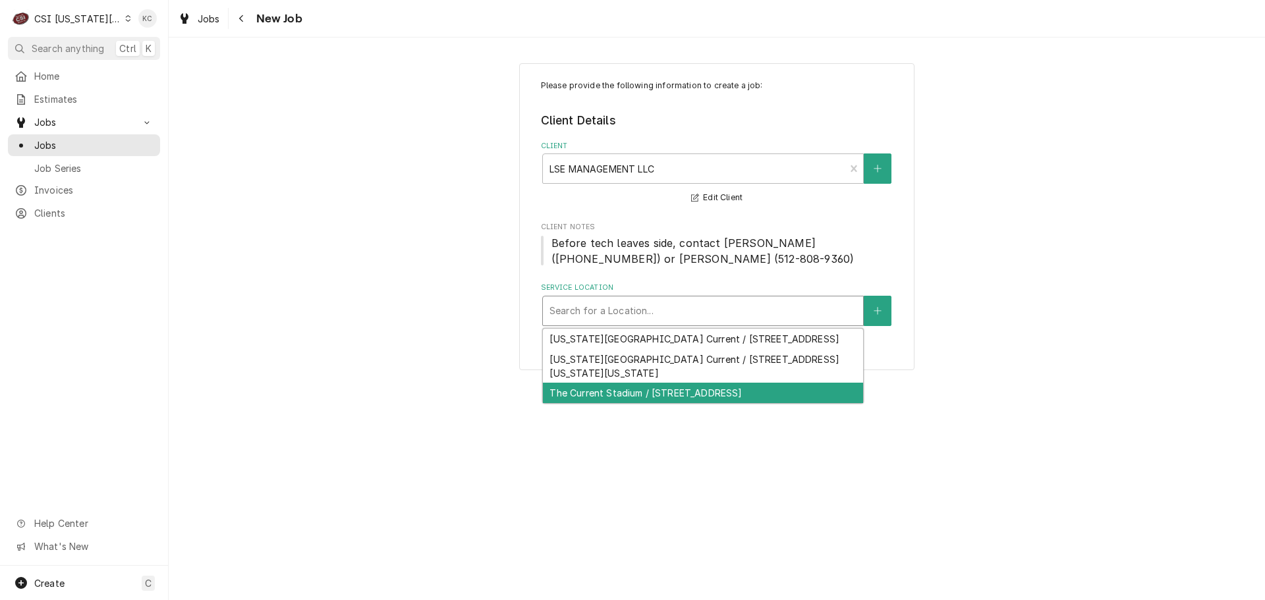
click at [720, 390] on div "The Current Stadium / [STREET_ADDRESS]" at bounding box center [703, 393] width 320 height 20
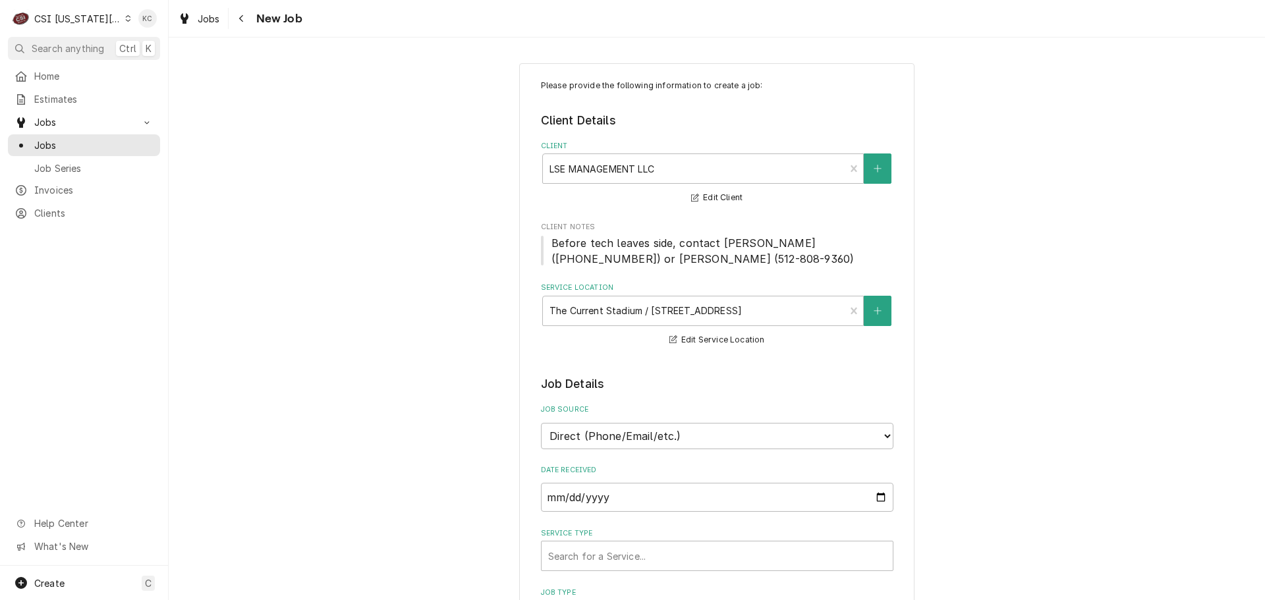
click at [236, 18] on div "Navigate back" at bounding box center [241, 18] width 13 height 13
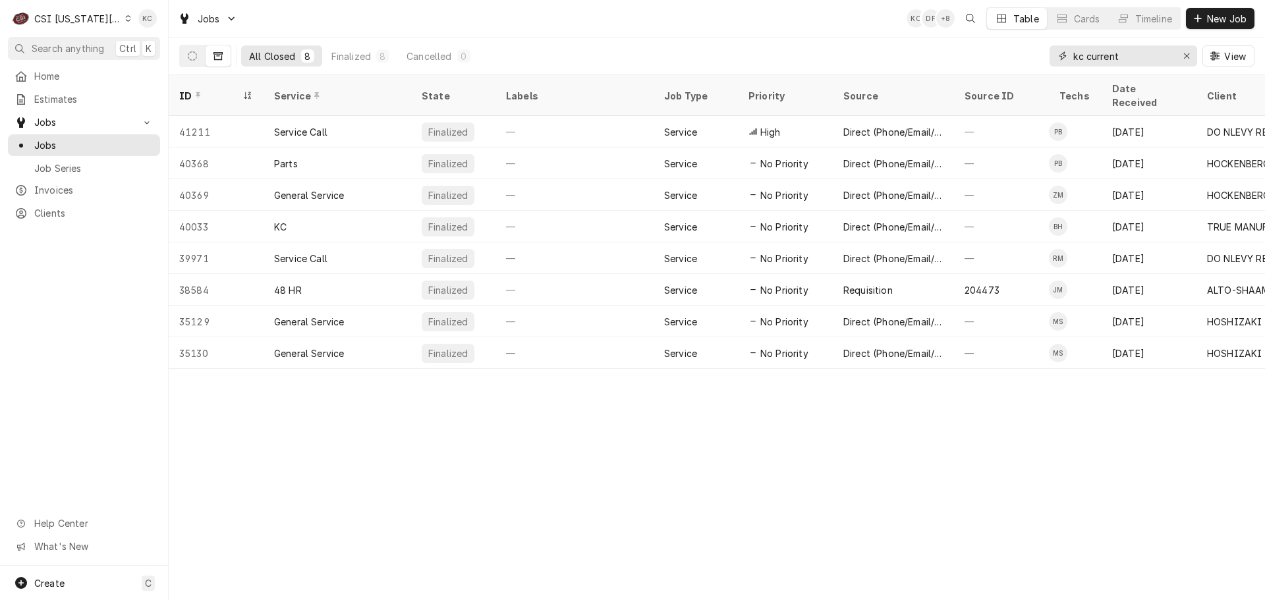
drag, startPoint x: 1146, startPoint y: 57, endPoint x: 1009, endPoint y: 55, distance: 137.0
click at [1009, 55] on div "All Closed 8 Finalized 8 Cancelled 0 kc current View" at bounding box center [716, 56] width 1075 height 37
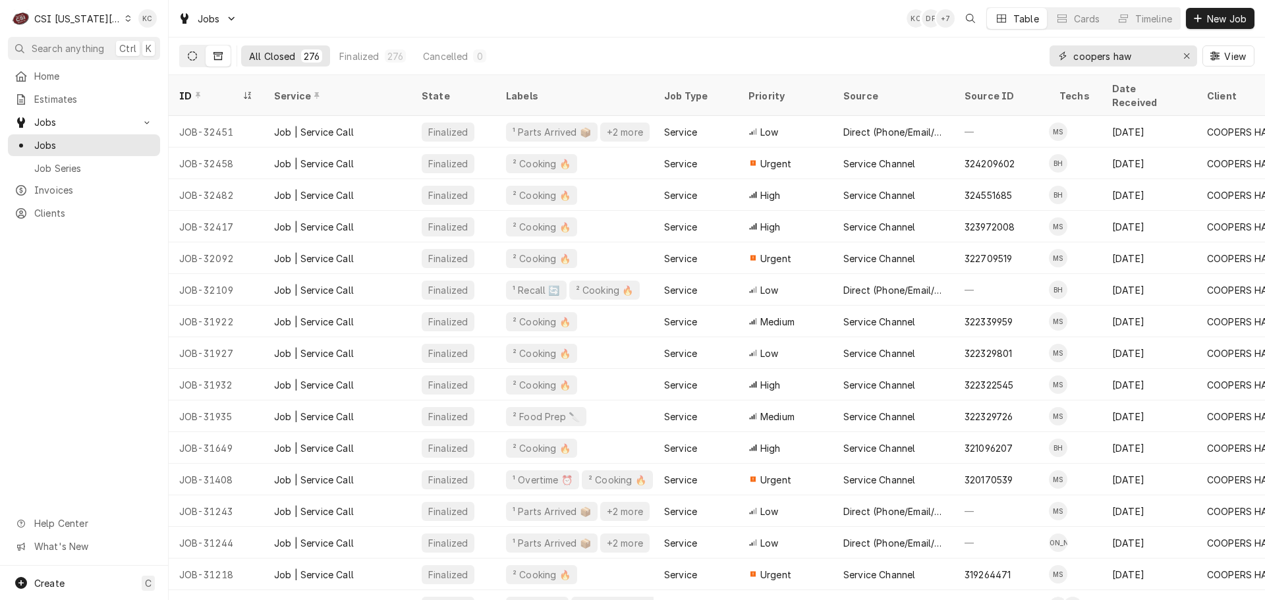
type input "coopers haw"
click at [198, 49] on button "Dynamic Content Wrapper" at bounding box center [192, 55] width 25 height 21
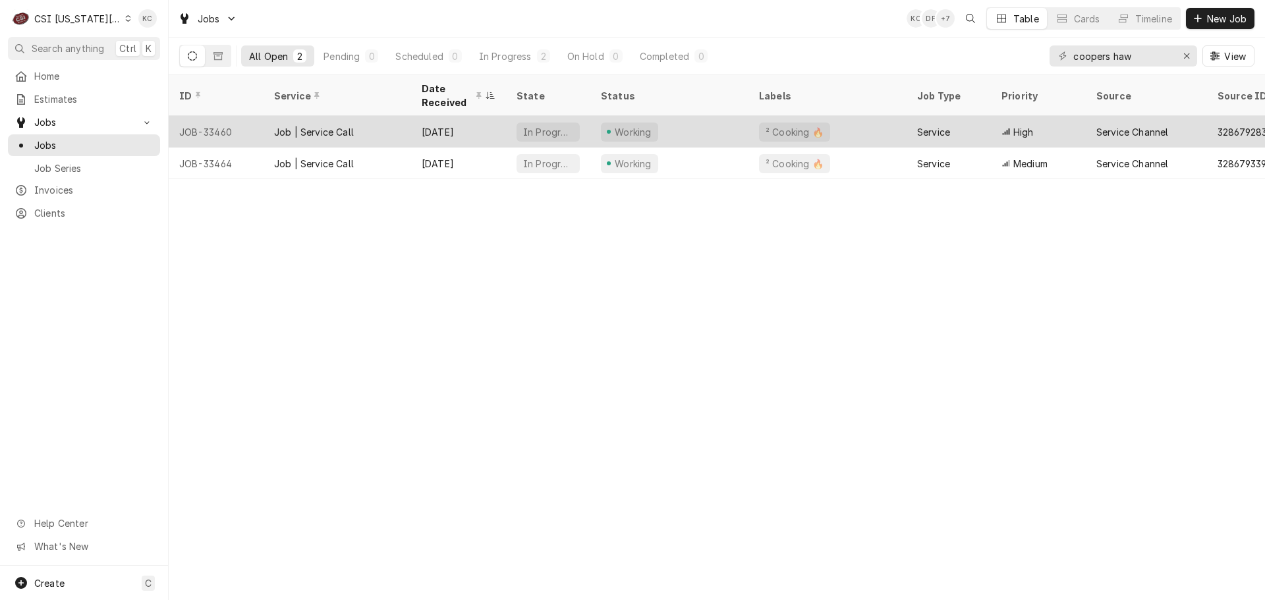
click at [402, 116] on div "Job | Service Call" at bounding box center [337, 132] width 148 height 32
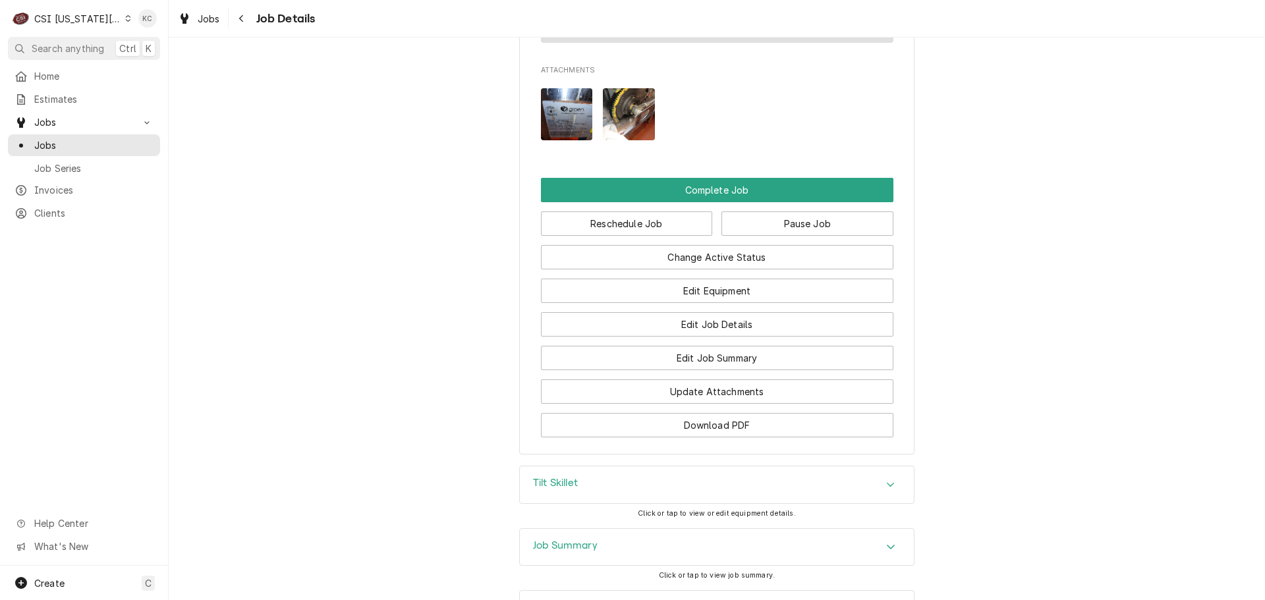
scroll to position [2569, 0]
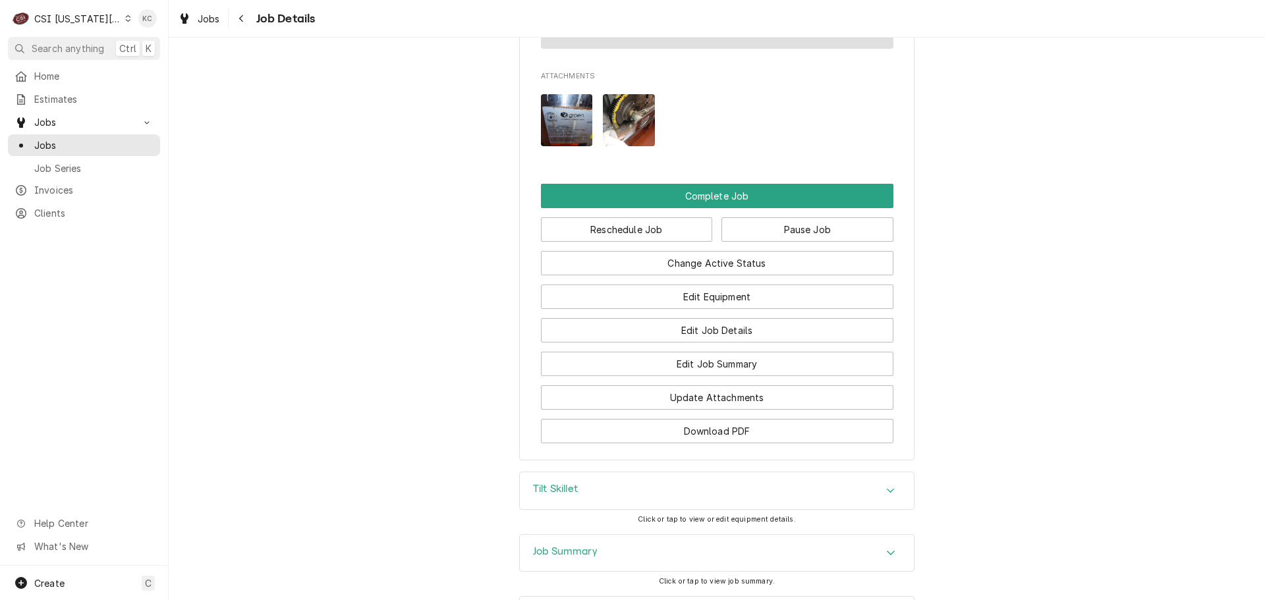
click at [591, 554] on h3 "Job Summary" at bounding box center [565, 551] width 65 height 13
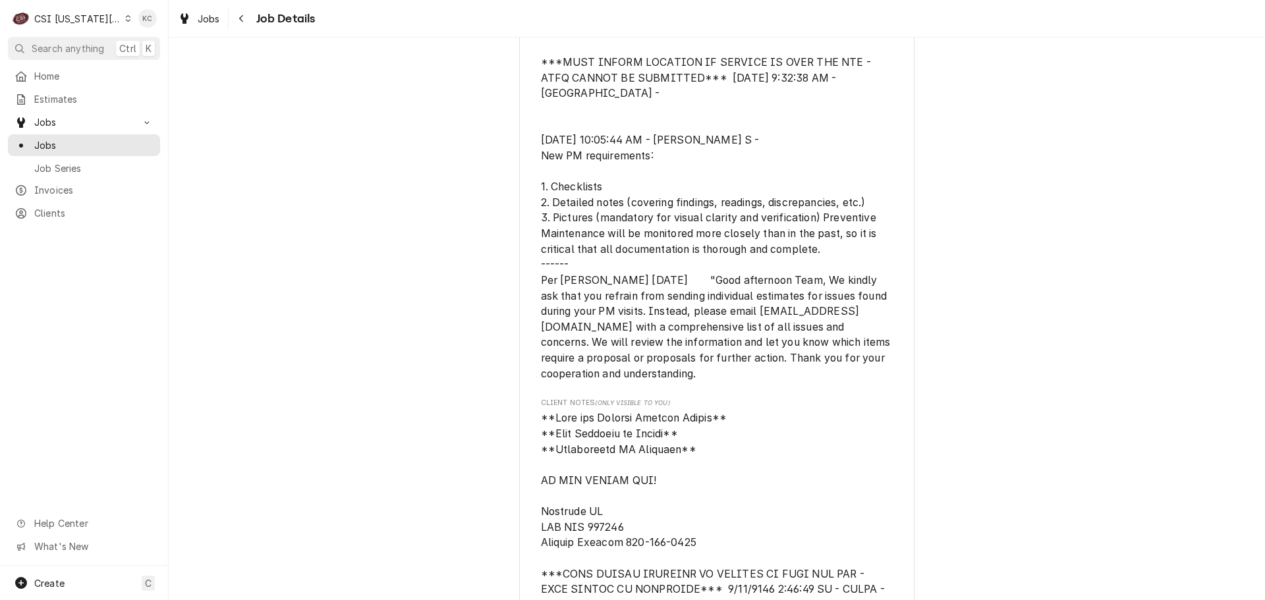
scroll to position [235, 0]
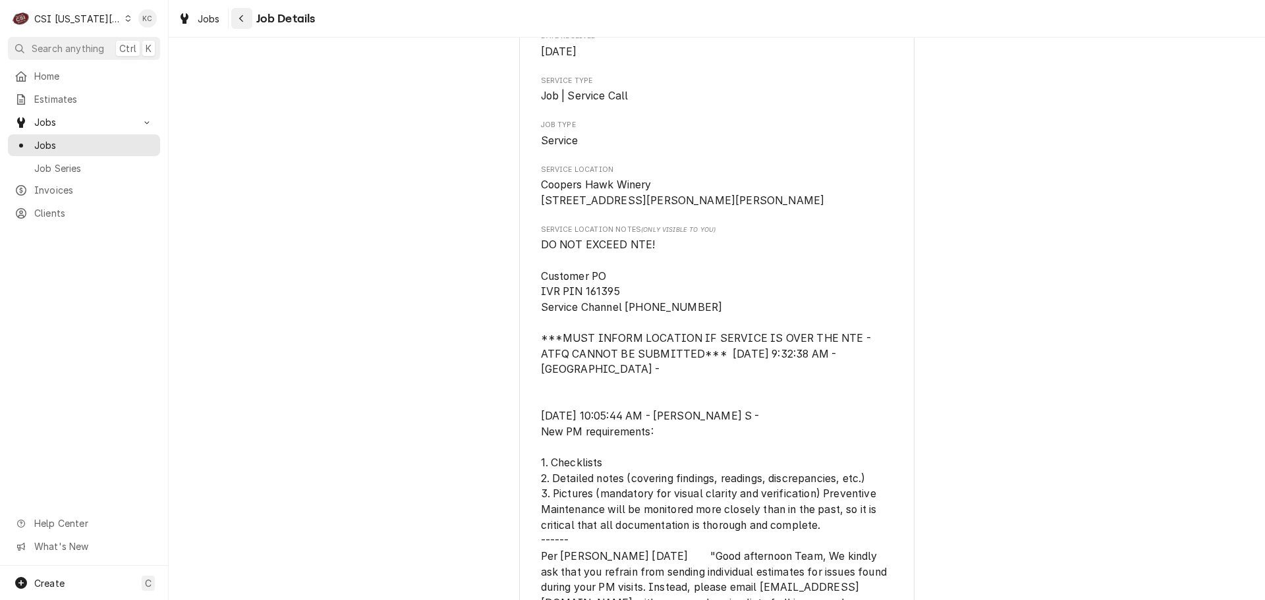
click at [245, 26] on button "Navigate back" at bounding box center [241, 18] width 21 height 21
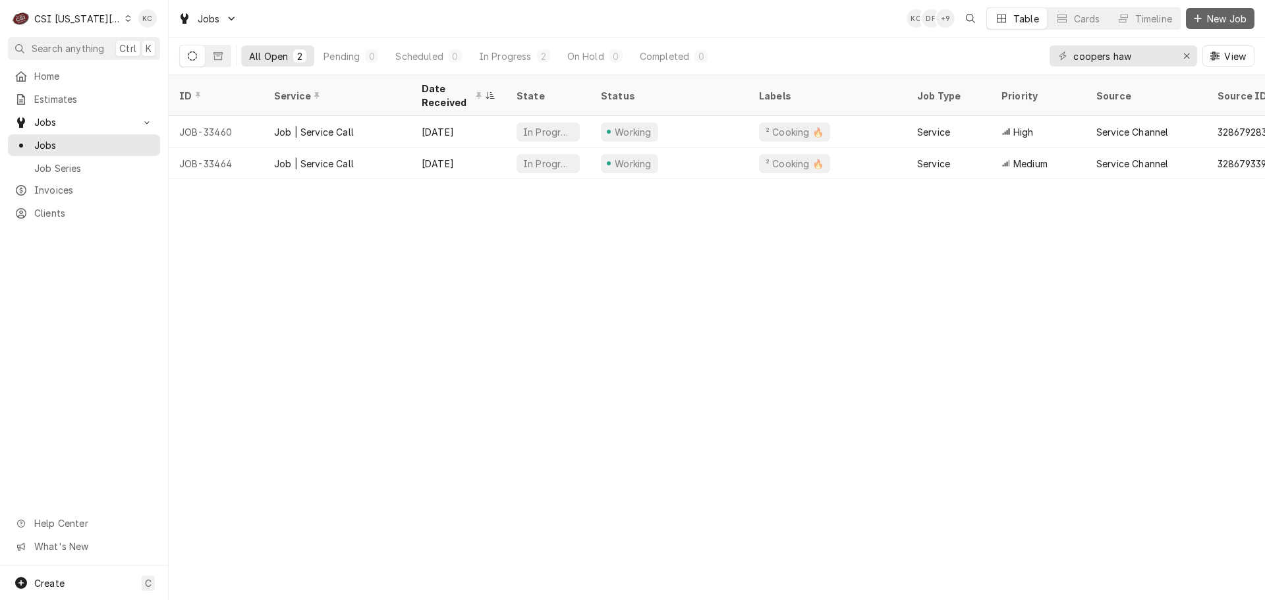
click at [1217, 11] on button "New Job" at bounding box center [1220, 18] width 69 height 21
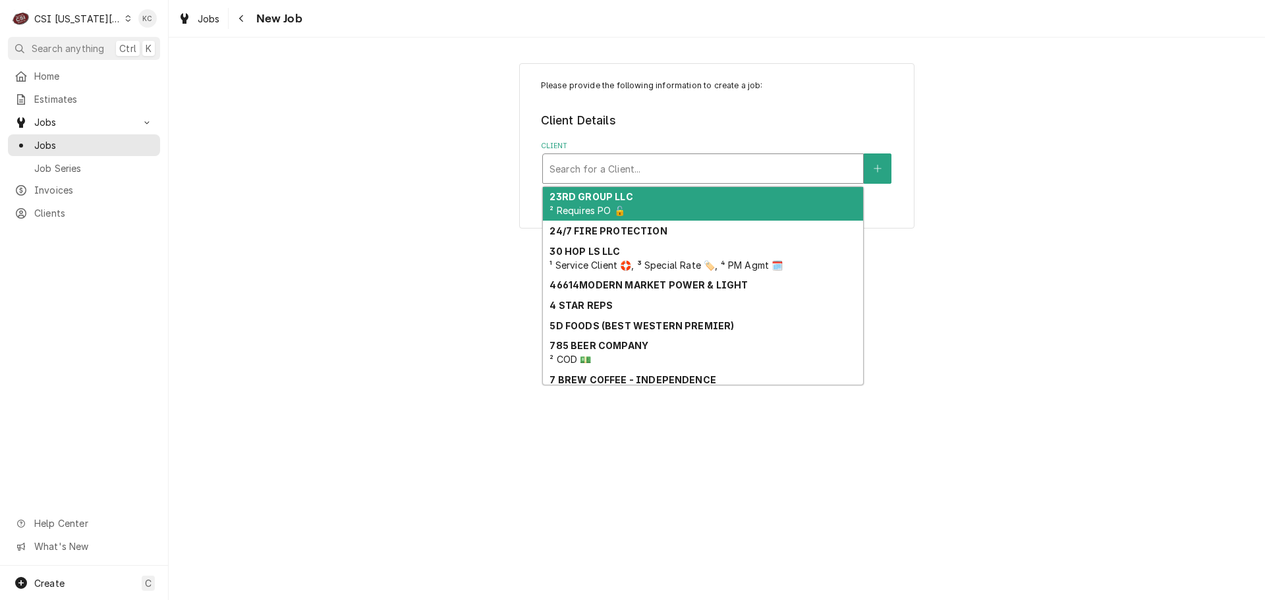
click at [802, 175] on div "Client" at bounding box center [702, 169] width 307 height 24
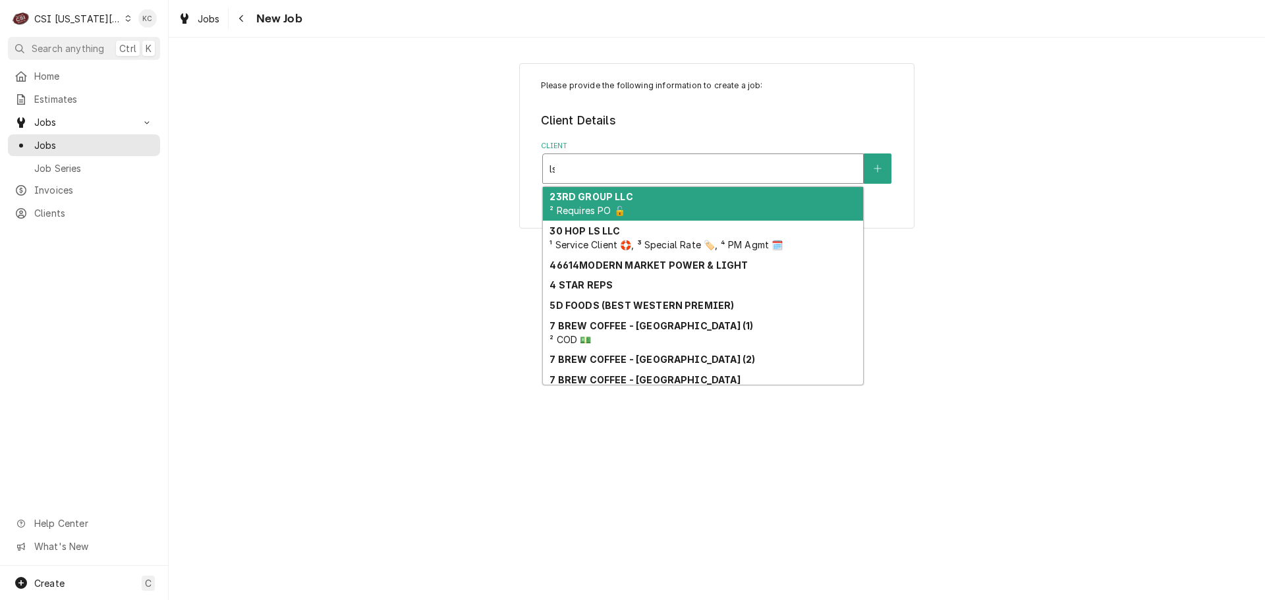
type input "lse"
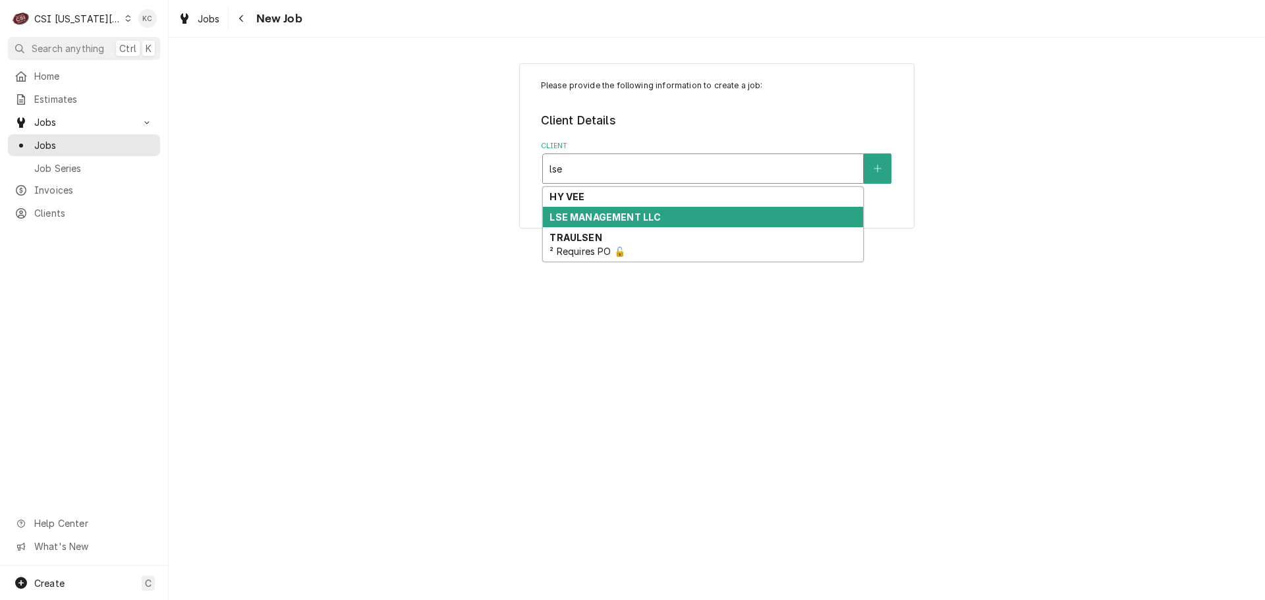
click at [566, 220] on strong "LSE MANAGEMENT LLC" at bounding box center [604, 216] width 111 height 11
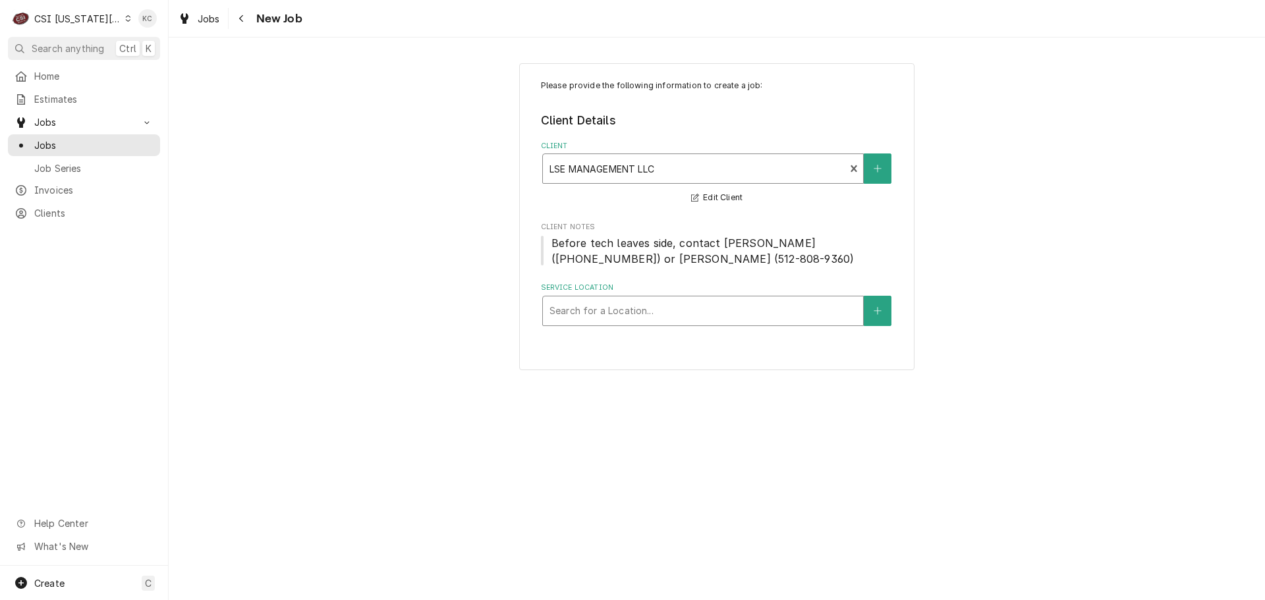
click at [637, 306] on div "Service Location" at bounding box center [702, 311] width 307 height 24
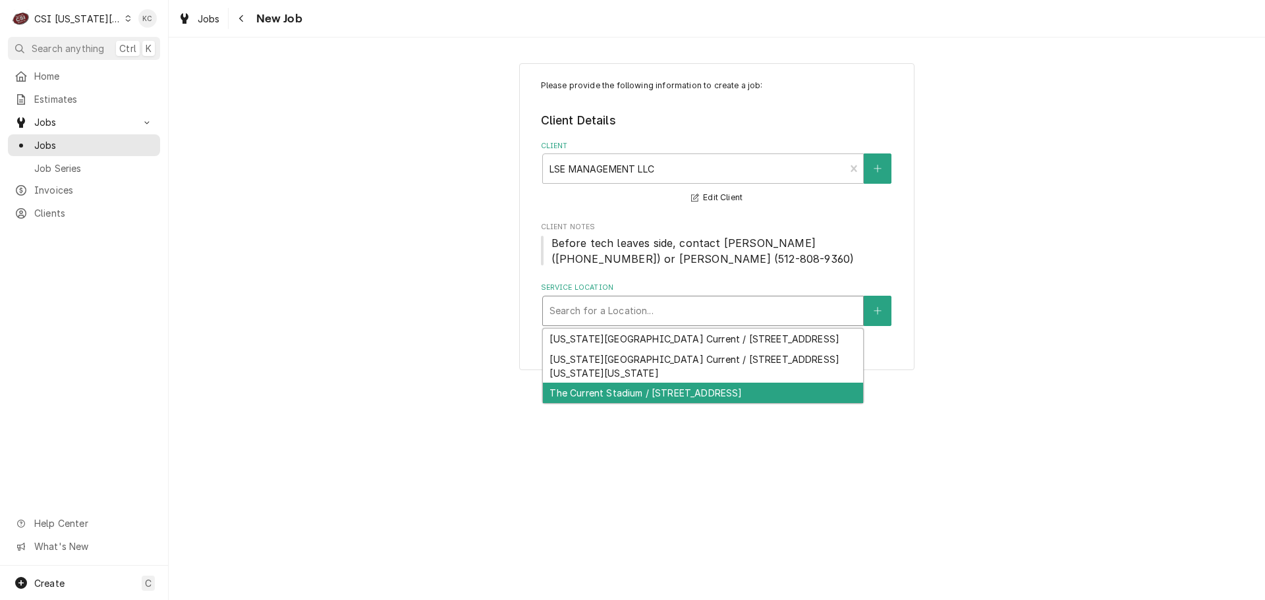
click at [648, 395] on div "The Current Stadium / 1460 E Front St, KCMO, MO 64120" at bounding box center [703, 393] width 320 height 20
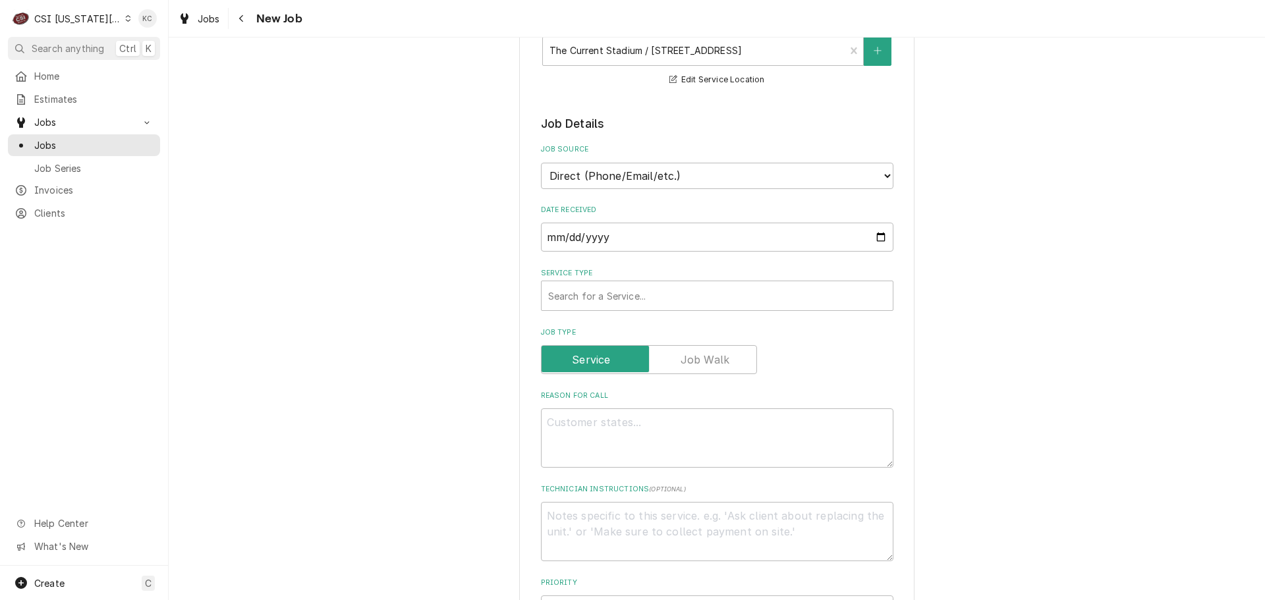
scroll to position [263, 0]
click at [636, 292] on div "Service Type" at bounding box center [717, 293] width 338 height 24
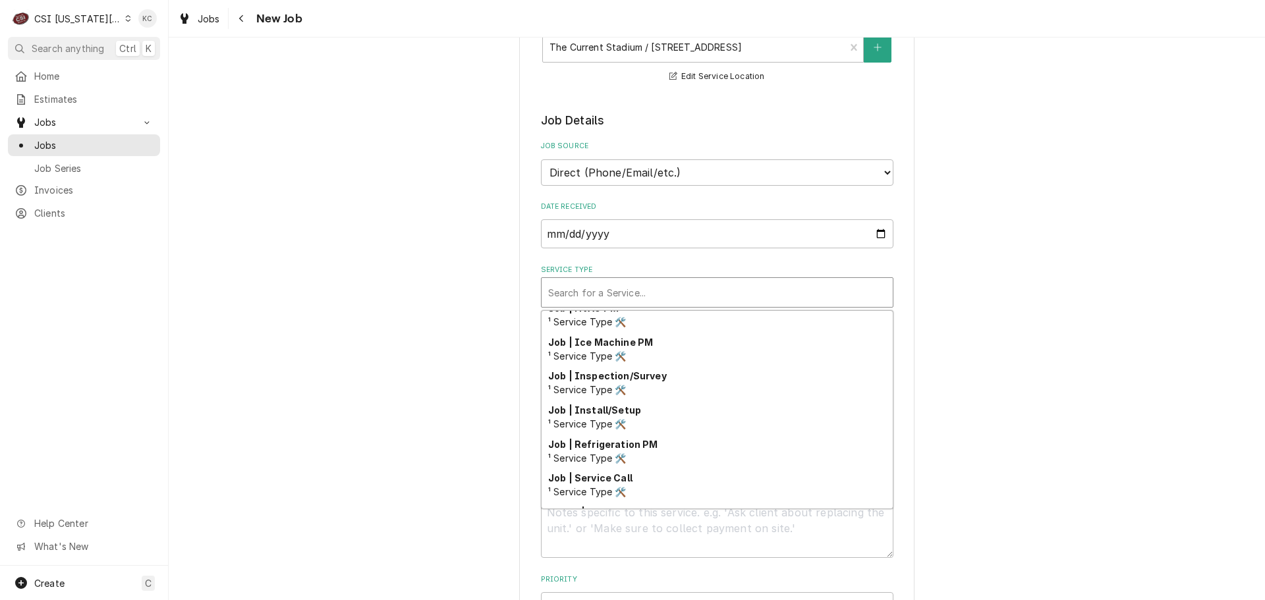
scroll to position [812, 0]
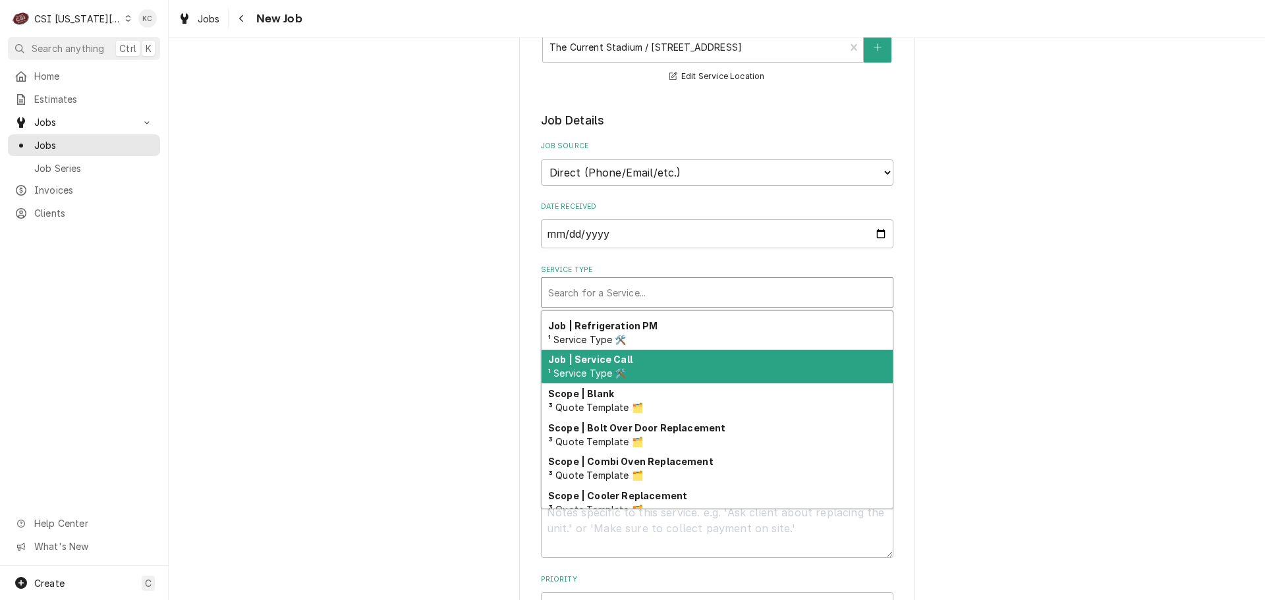
click at [652, 357] on div "Job | Service Call ¹ Service Type 🛠️" at bounding box center [716, 367] width 351 height 34
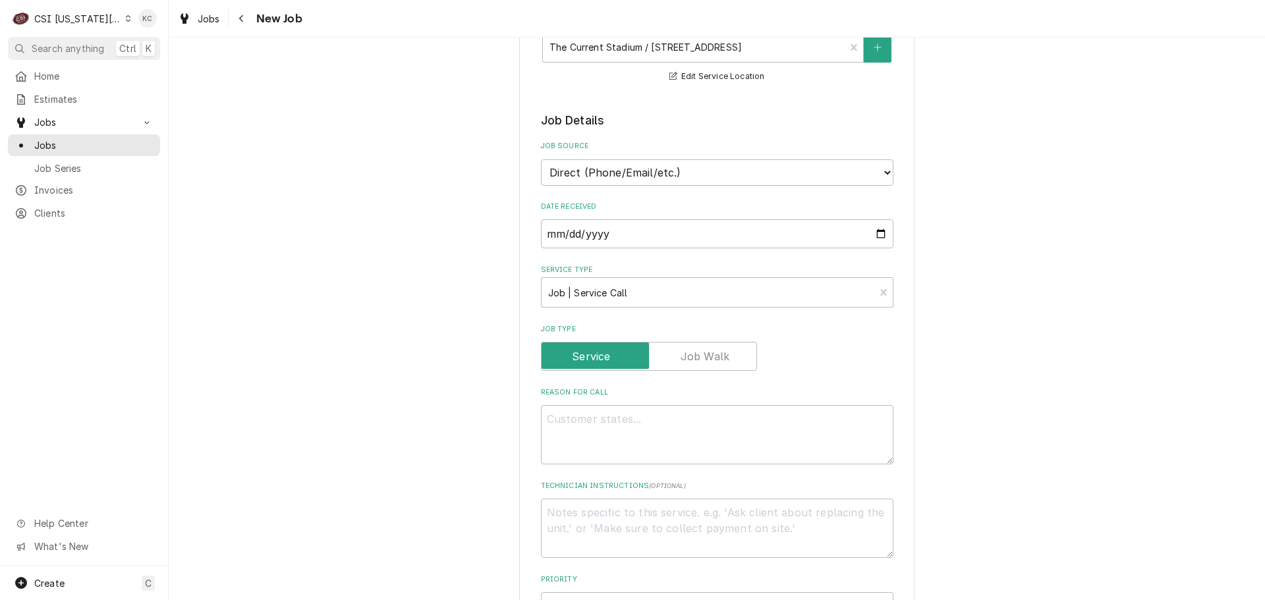
click at [1037, 357] on div "Please provide the following information to create a job: Client Details Client…" at bounding box center [717, 497] width 1096 height 1418
click at [786, 430] on textarea "Reason For Call" at bounding box center [717, 434] width 352 height 59
type textarea "x"
type textarea "F"
type textarea "x"
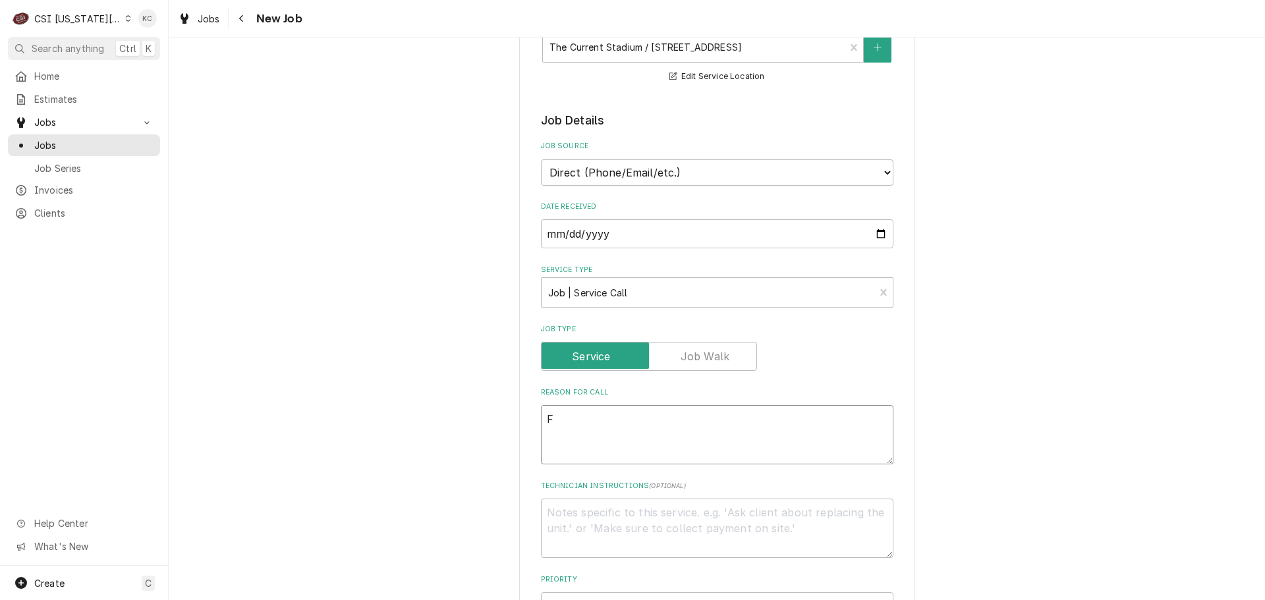
type textarea "Fr"
type textarea "x"
type textarea "Fre"
type textarea "x"
type textarea "Frey"
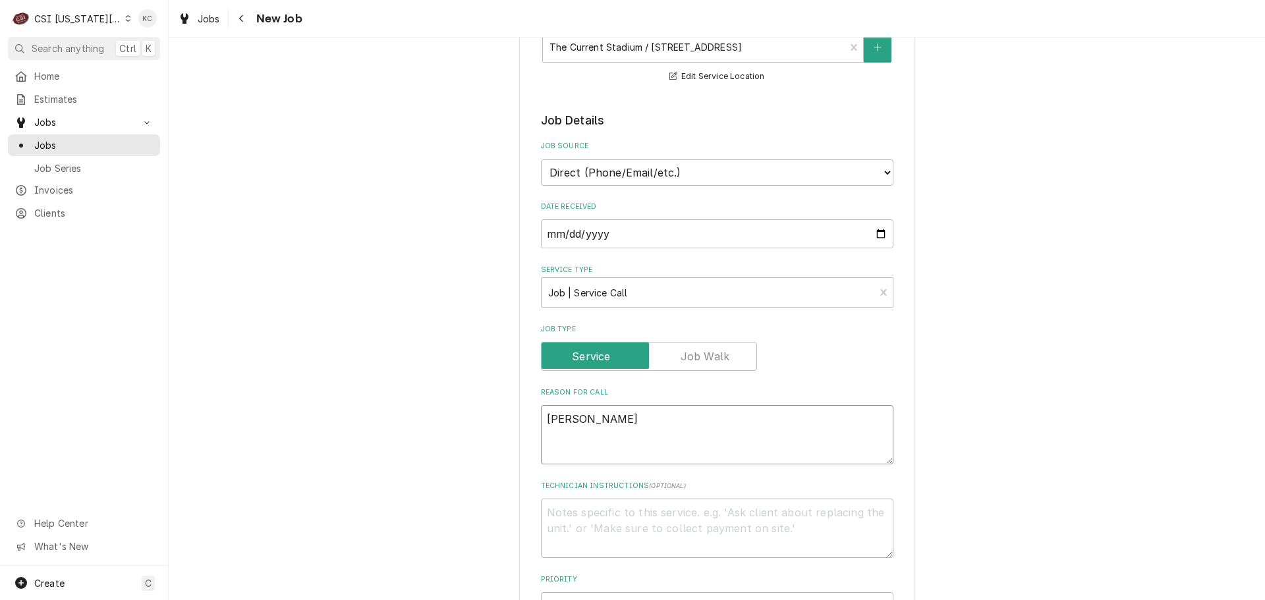
type textarea "x"
type textarea "Freye"
type textarea "x"
type textarea "Freyer"
type textarea "x"
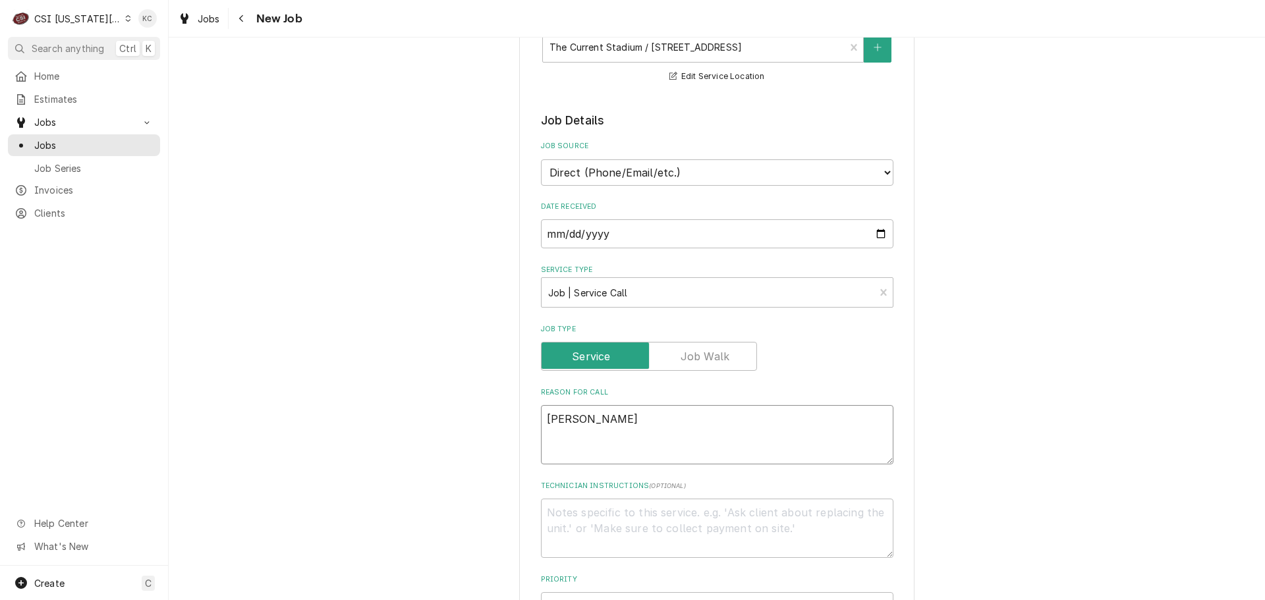
type textarea "Freye"
type textarea "x"
type textarea "Frey"
type textarea "x"
type textarea "Fre"
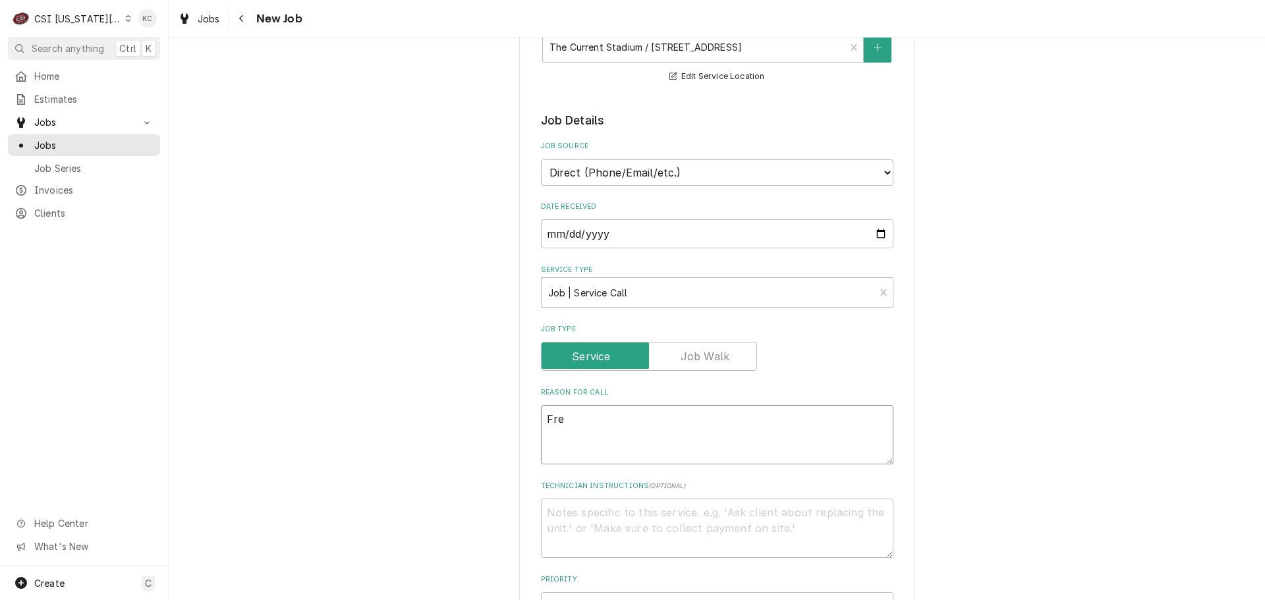
type textarea "x"
type textarea "Fr"
type textarea "x"
type textarea "Fry"
type textarea "x"
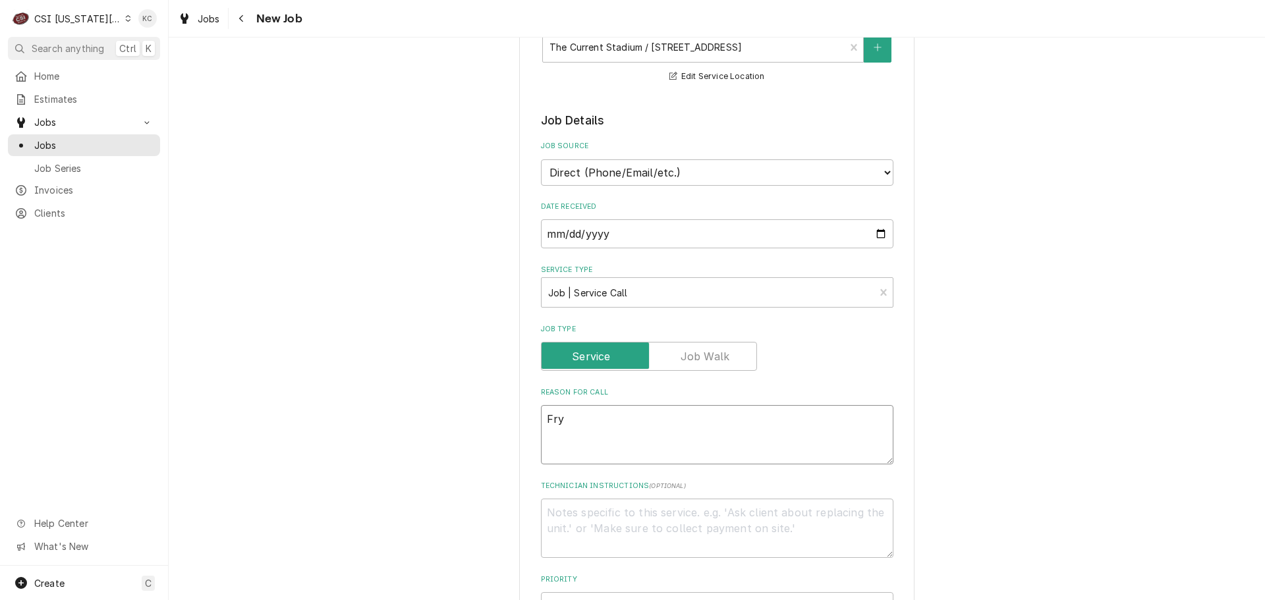
type textarea "Frye"
type textarea "x"
type textarea "Fryer"
type textarea "x"
type textarea "Fryer"
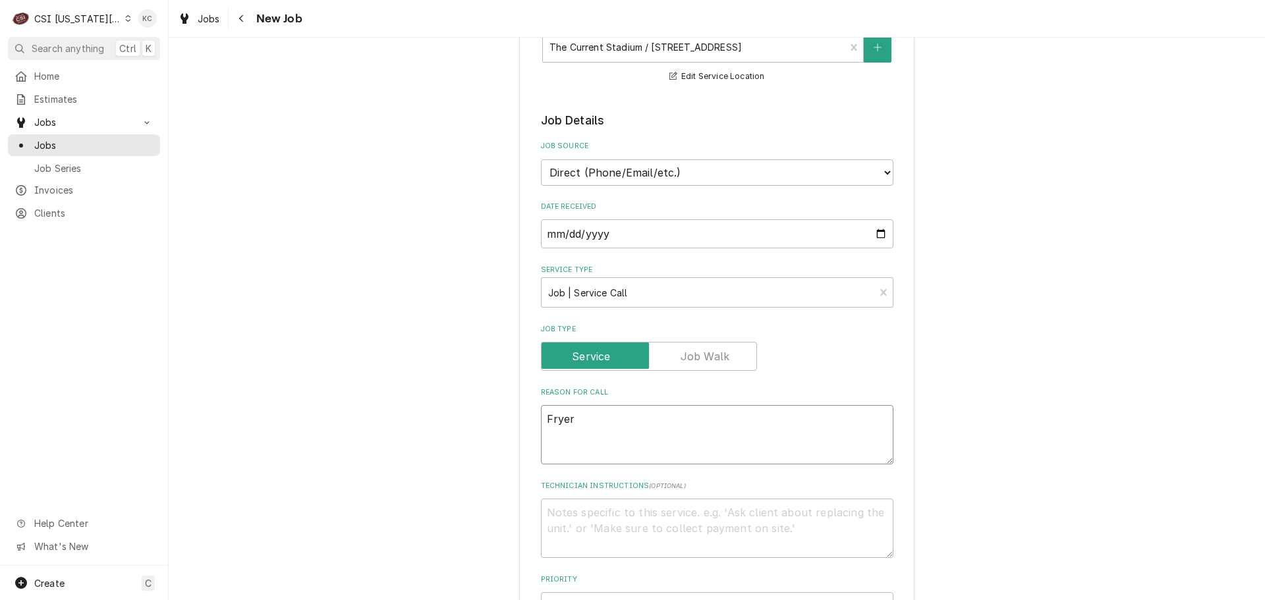
type textarea "x"
type textarea "Fryer t"
type textarea "x"
type textarea "Fryer th"
type textarea "x"
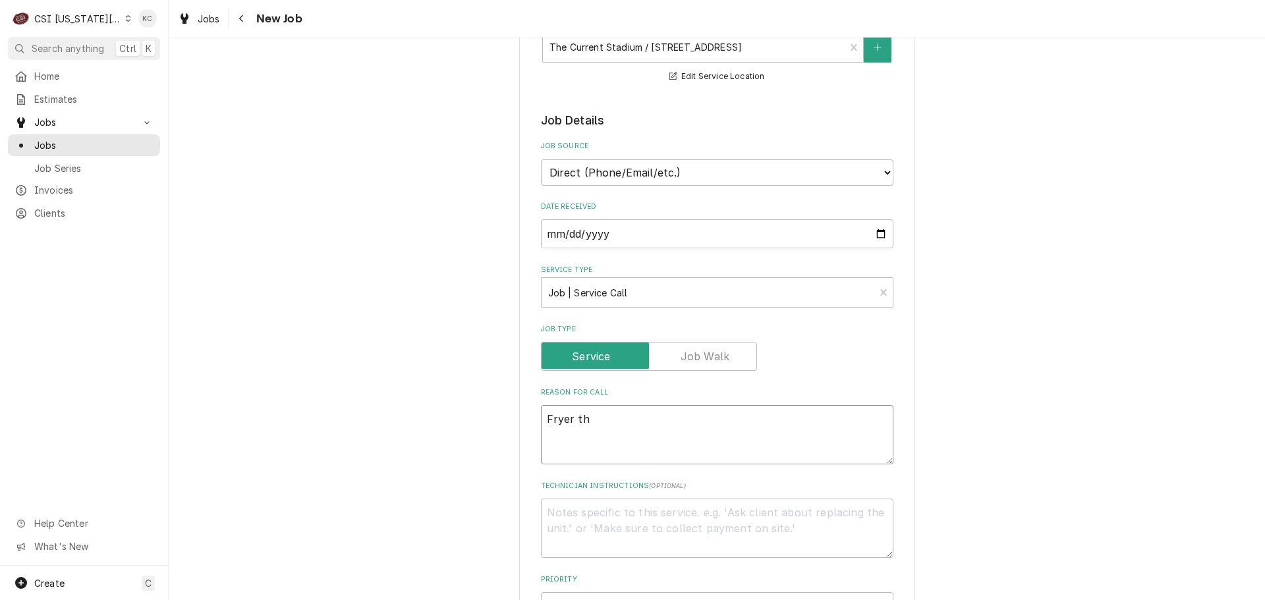
type textarea "Fryer the"
type textarea "x"
type textarea "Fryer ther"
type textarea "x"
type textarea "Fryer therm"
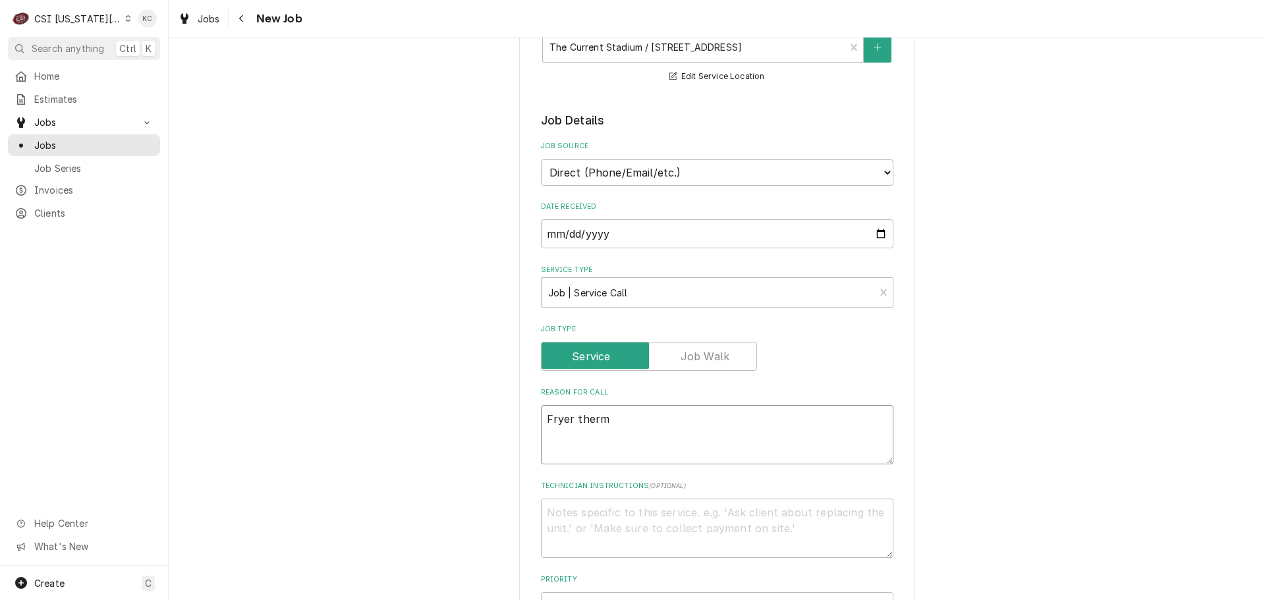
type textarea "x"
type textarea "Fryer thermo"
type textarea "x"
type textarea "Fryer thermoc"
type textarea "x"
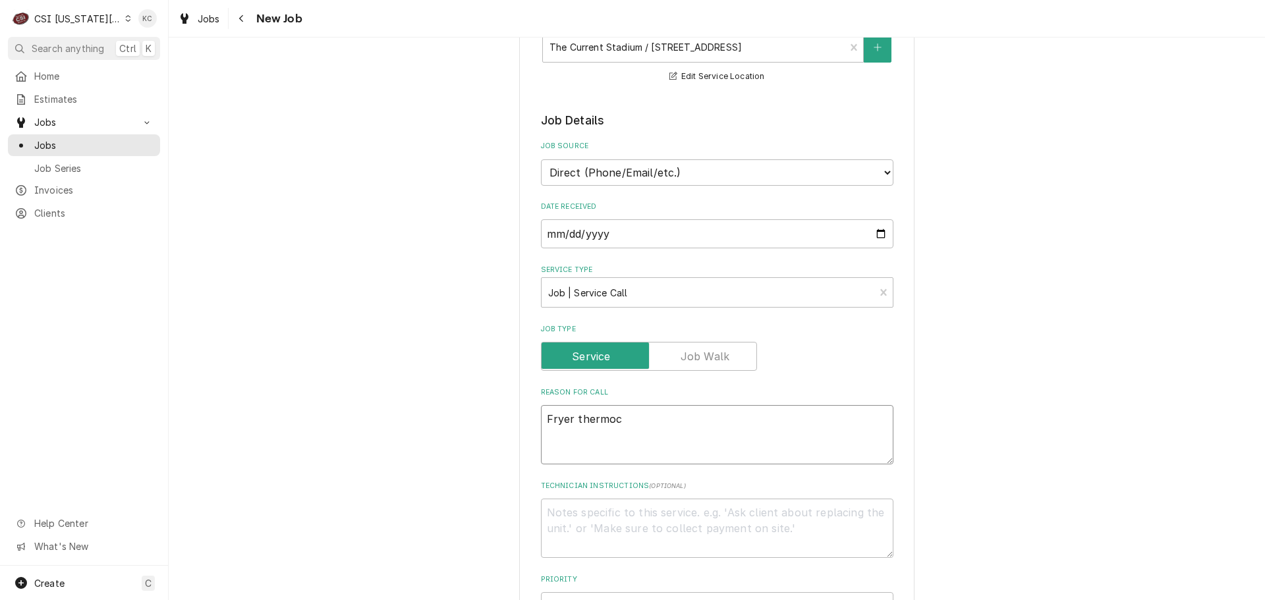
type textarea "Fryer thermocp"
type textarea "x"
type textarea "Fryer thermoc"
type textarea "x"
type textarea "Fryer thermoco"
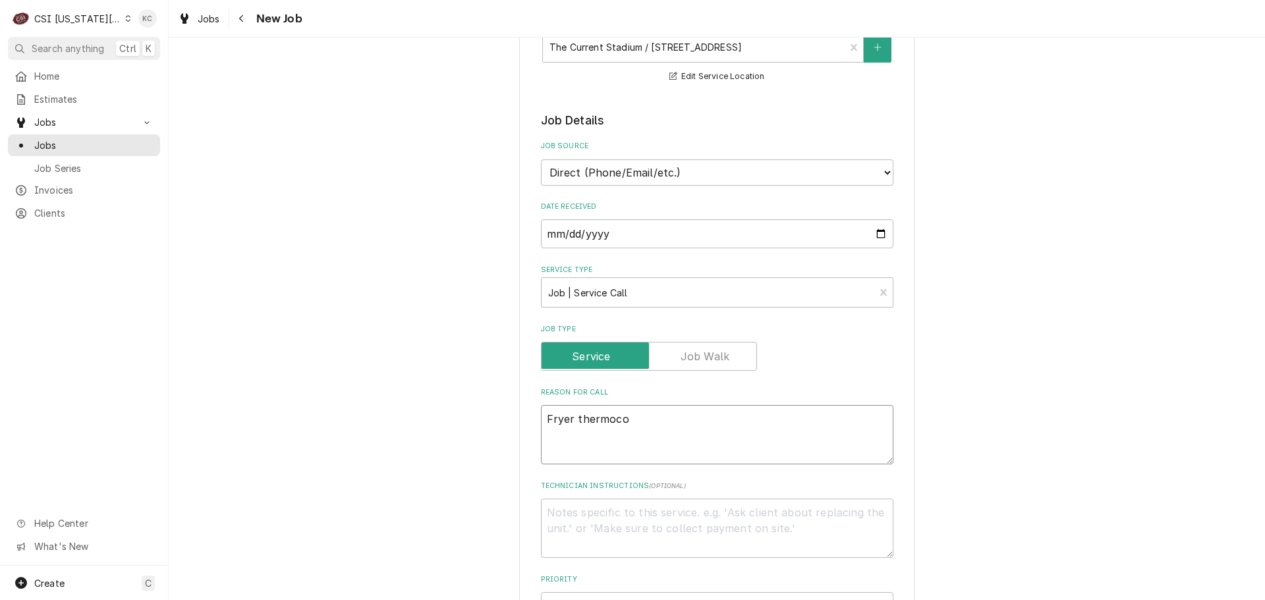
type textarea "x"
type textarea "Fryer thermocou"
type textarea "x"
type textarea "Fryer thermocoup"
type textarea "x"
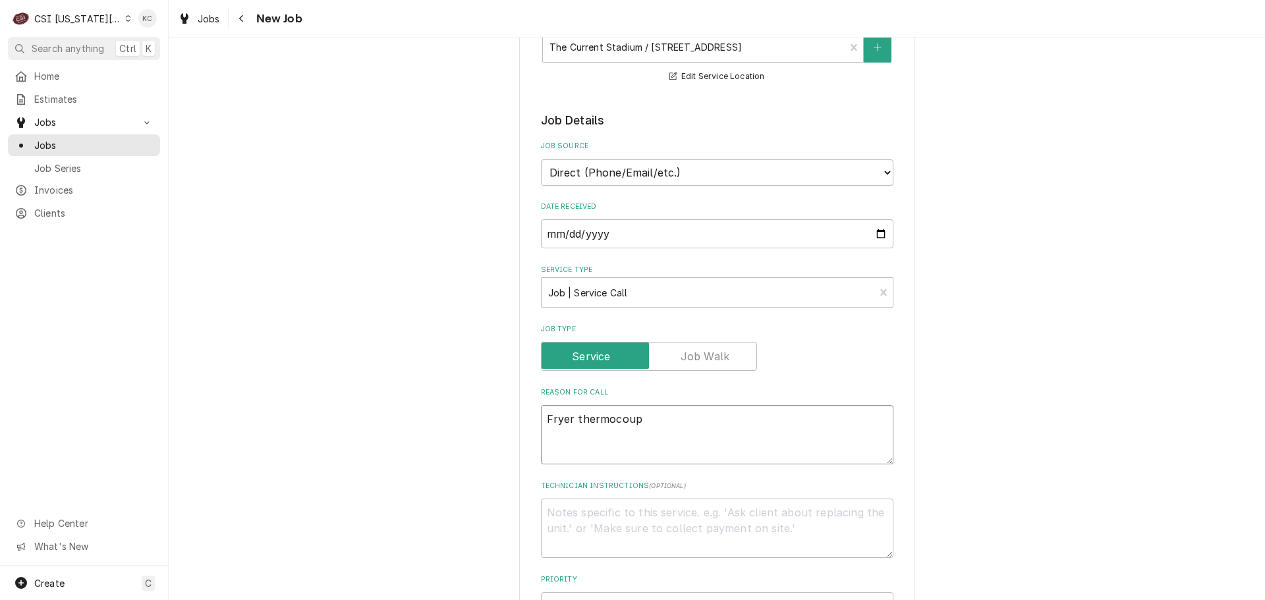
type textarea "Fryer thermocoupl"
type textarea "x"
type textarea "Fryer thermocouple"
type textarea "x"
type textarea "Fryer thermocouple"
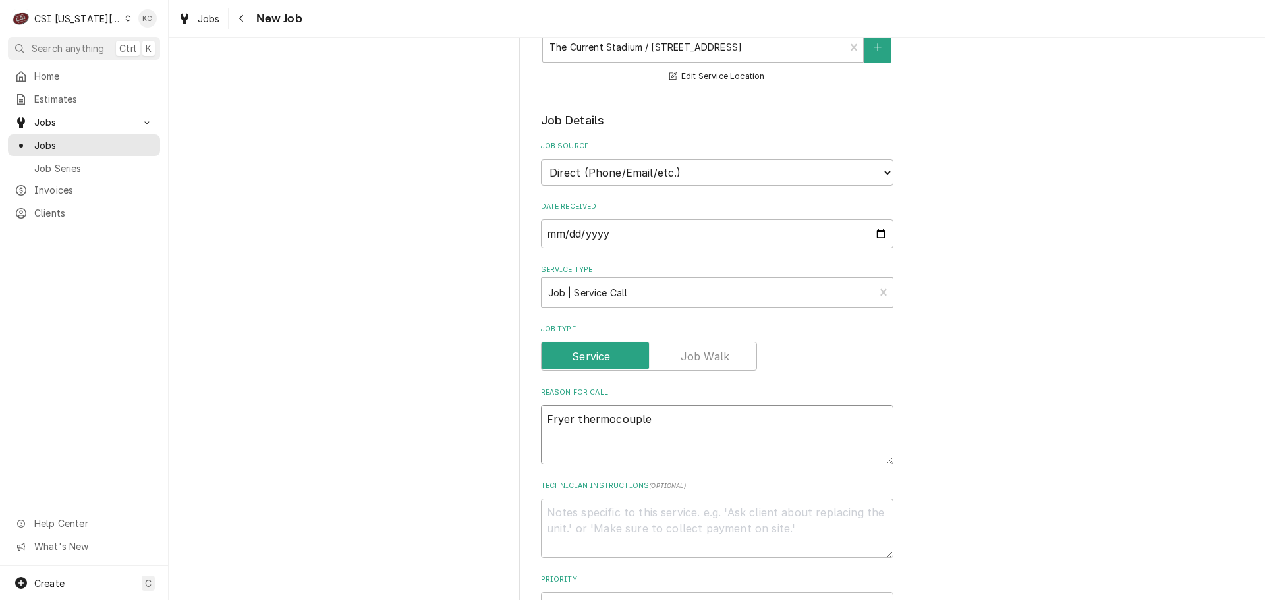
type textarea "x"
type textarea "Fryer thermocouple s"
type textarea "x"
type textarea "Fryer thermocouple se"
type textarea "x"
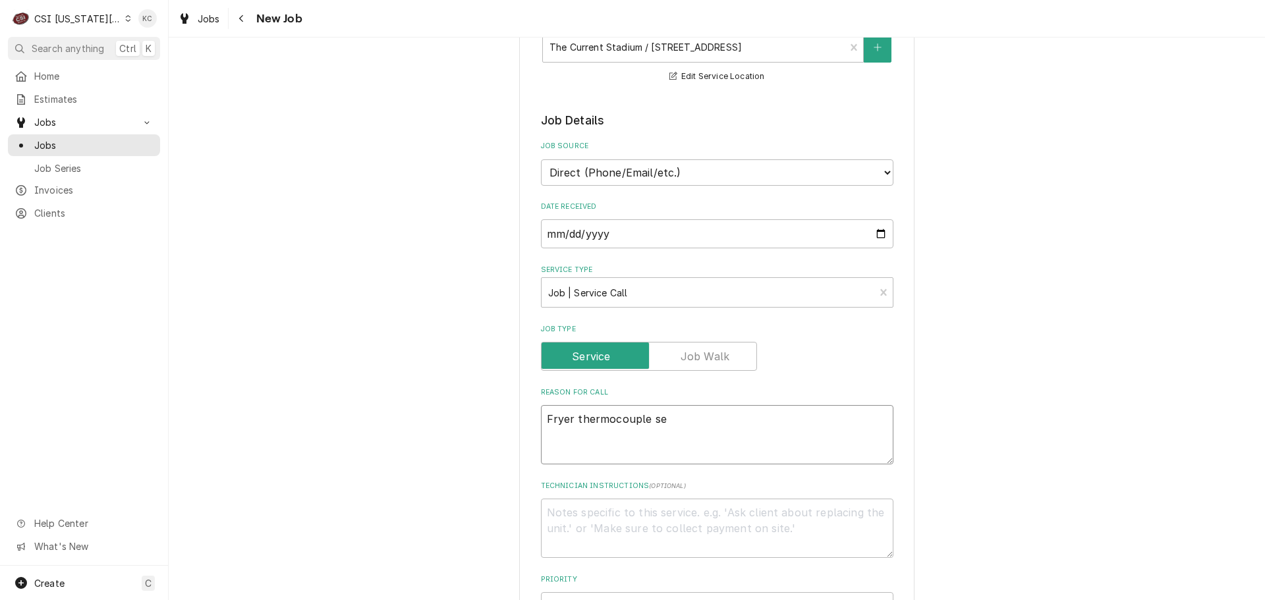
type textarea "Fryer thermocouple sen"
type textarea "x"
type textarea "Fryer thermocouple sens"
type textarea "x"
type textarea "Fryer thermocouple sensi"
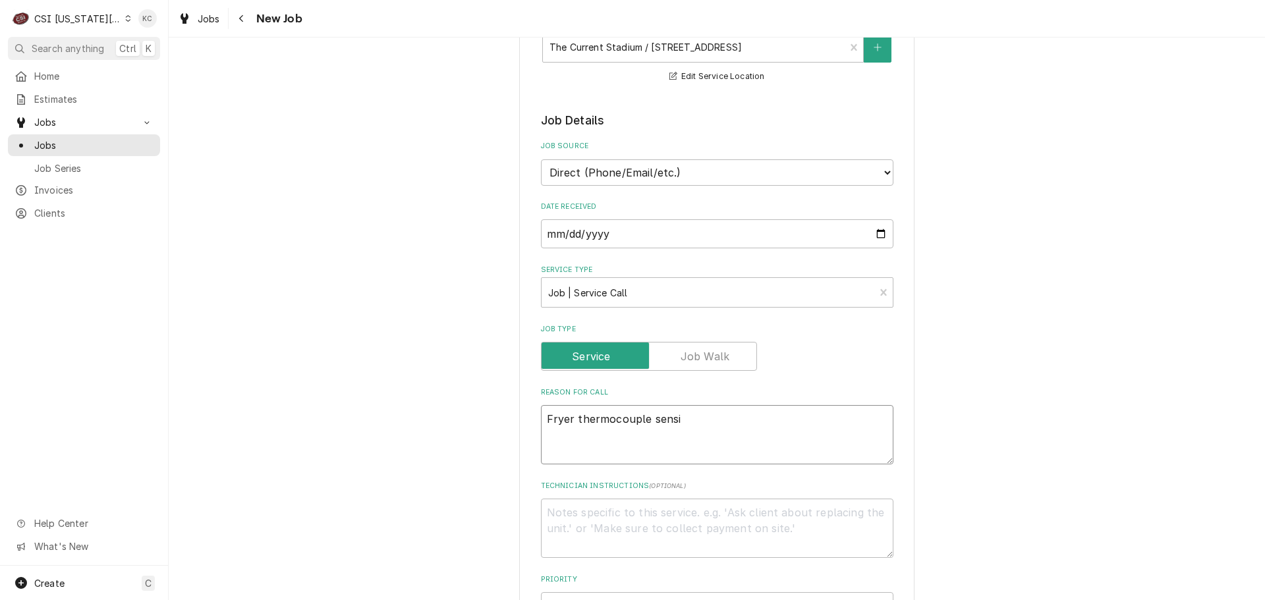
type textarea "x"
type textarea "Fryer thermocouple sensit"
type textarea "x"
type textarea "Fryer thermocouple sensiti"
type textarea "x"
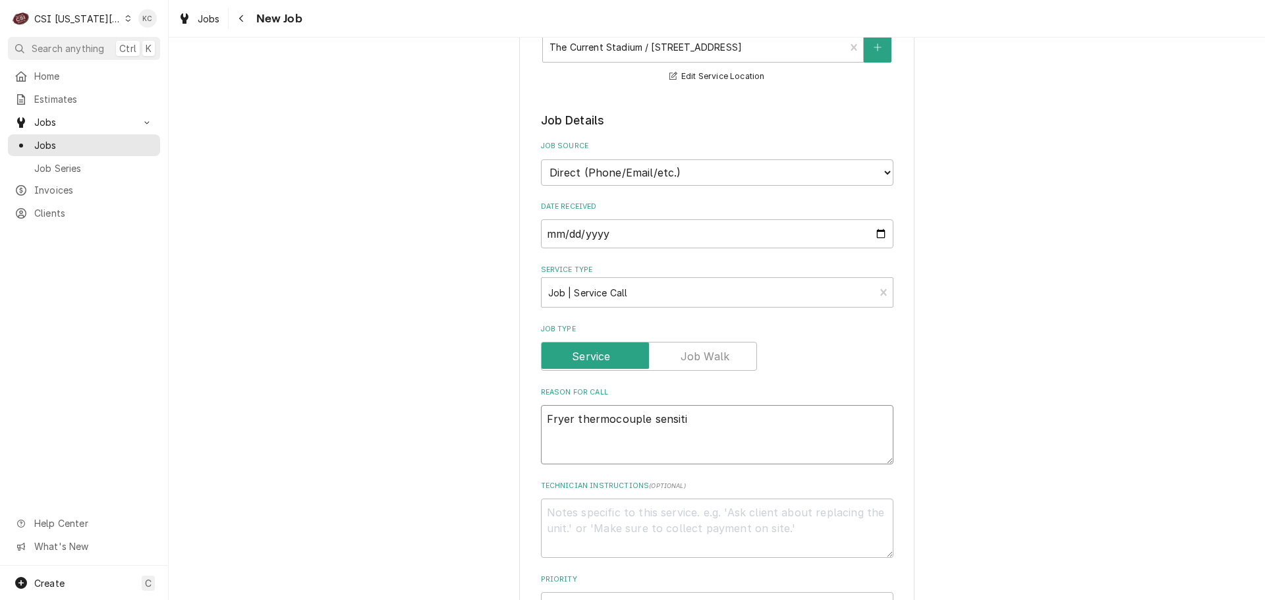
type textarea "Fryer thermocouple sensitiv"
type textarea "x"
type textarea "Fryer thermocouple sensitivi"
type textarea "x"
type textarea "Fryer thermocouple sensitivit"
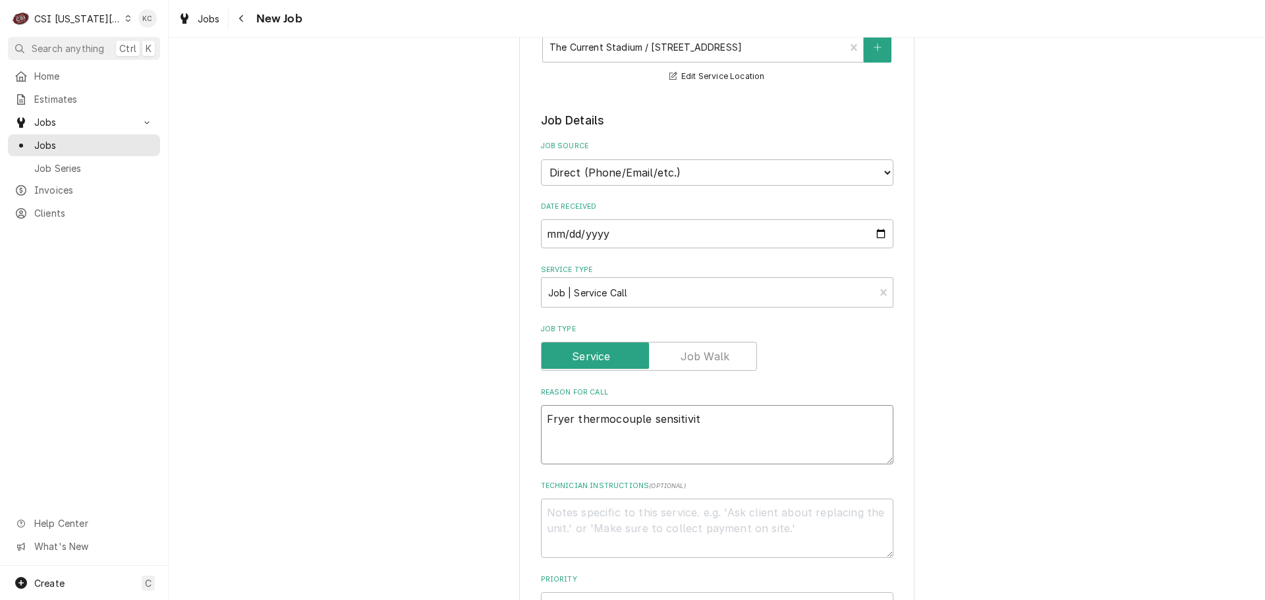
type textarea "x"
type textarea "Fryer thermocouple sensitivity"
type textarea "x"
type textarea "Fryer thermocouple sensitivity"
type textarea "x"
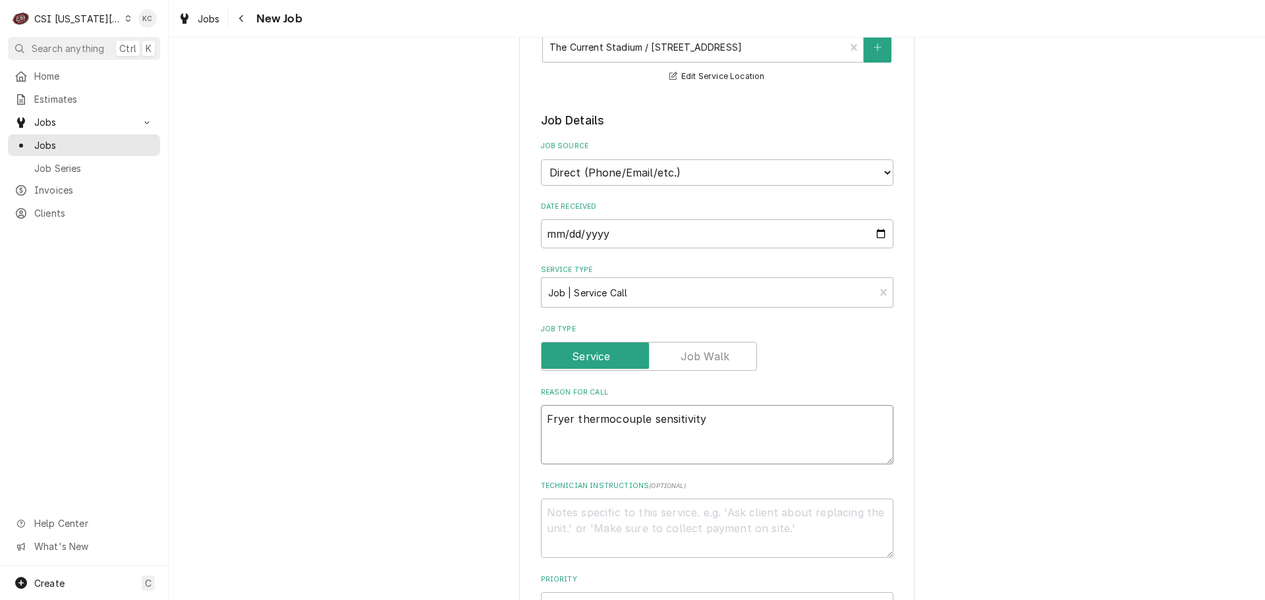
type textarea "Fryer thermocouple sensitivity i"
type textarea "x"
type textarea "Fryer thermocouple sensitivity is"
type textarea "x"
type textarea "Fryer thermocouple sensitivity is"
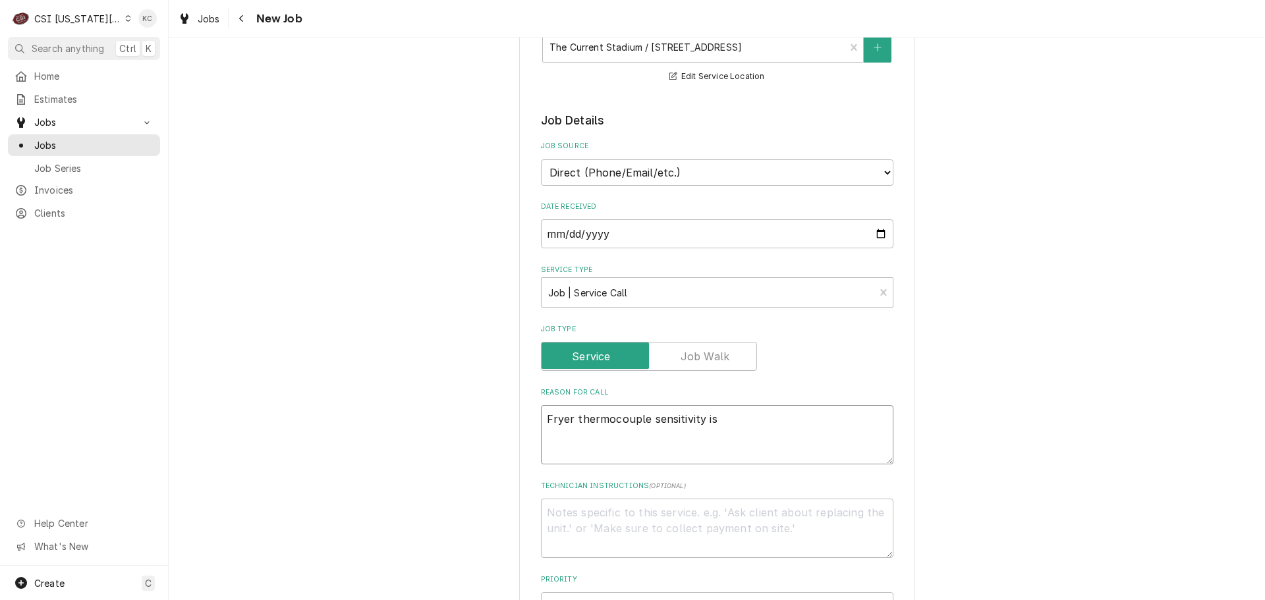
type textarea "x"
type textarea "Fryer thermocouple sensitivity is o"
type textarea "x"
type textarea "Fryer thermocouple sensitivity is ou"
type textarea "x"
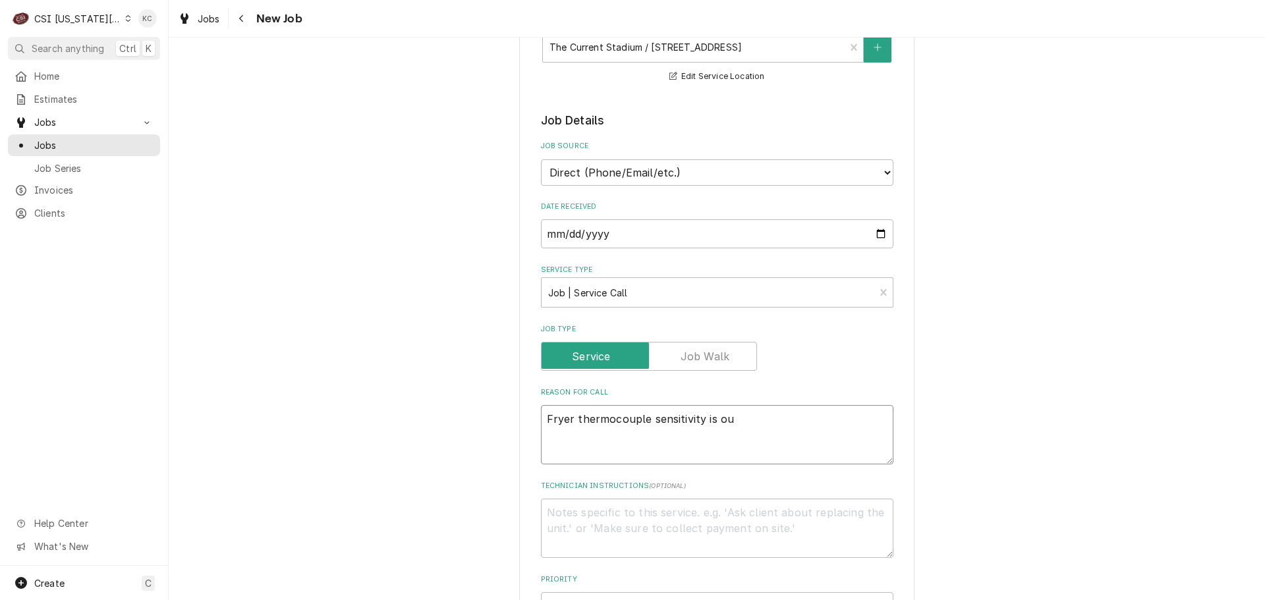
type textarea "Fryer thermocouple sensitivity is out"
type textarea "x"
type textarea "Fryer thermocouple sensitivity is out"
type textarea "x"
type textarea "Fryer thermocouple sensitivity is out o"
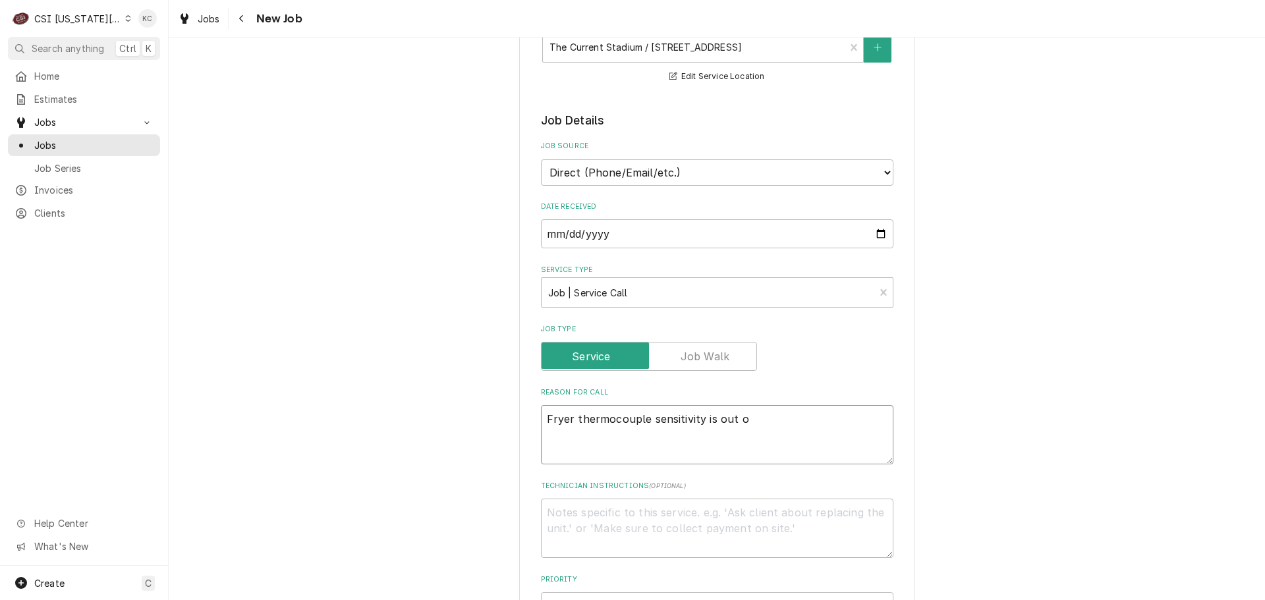
type textarea "x"
type textarea "Fryer thermocouple sensitivity is out of"
type textarea "x"
type textarea "Fryer thermocouple sensitivity is out of"
type textarea "x"
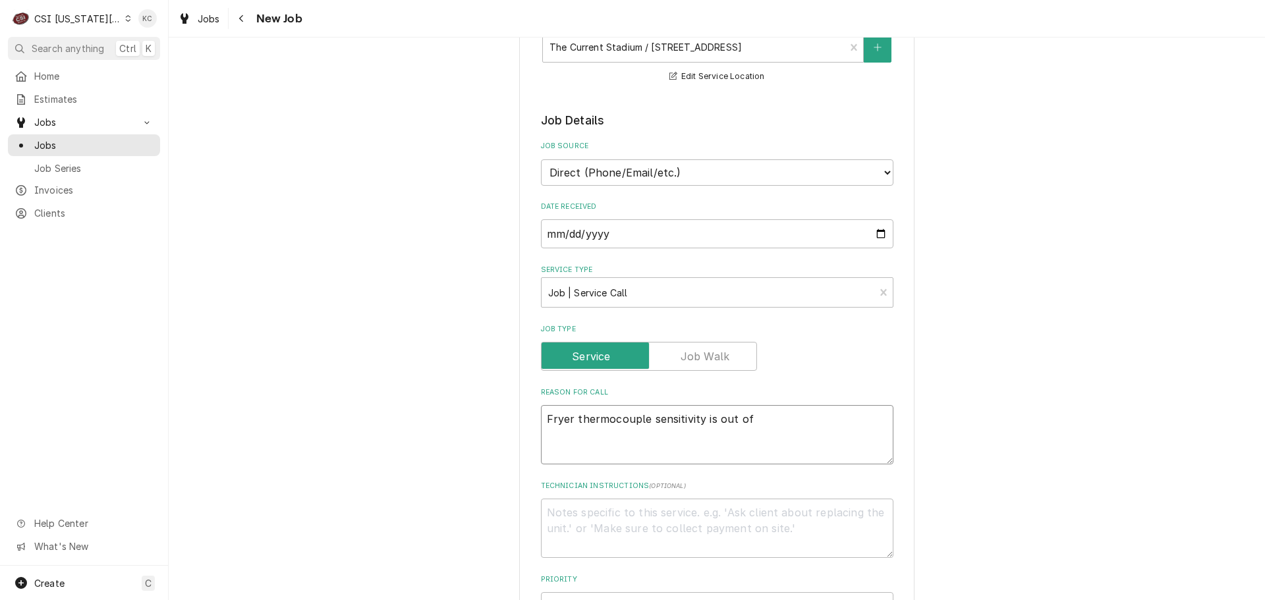
type textarea "Fryer thermocouple sensitivity is out of r"
type textarea "x"
type textarea "Fryer thermocouple sensitivity is out of re"
type textarea "x"
type textarea "Fryer thermocouple sensitivity is out of rea"
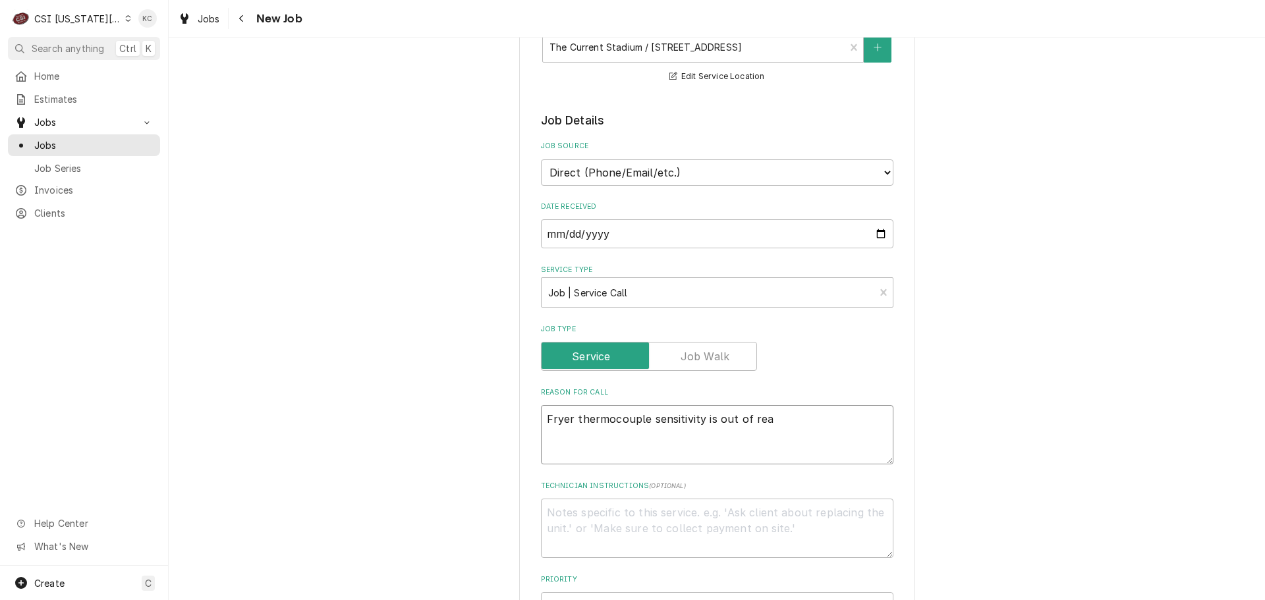
type textarea "x"
type textarea "Fryer thermocouple sensitivity is out of rean"
type textarea "x"
type textarea "Fryer thermocouple sensitivity is out of reang"
type textarea "x"
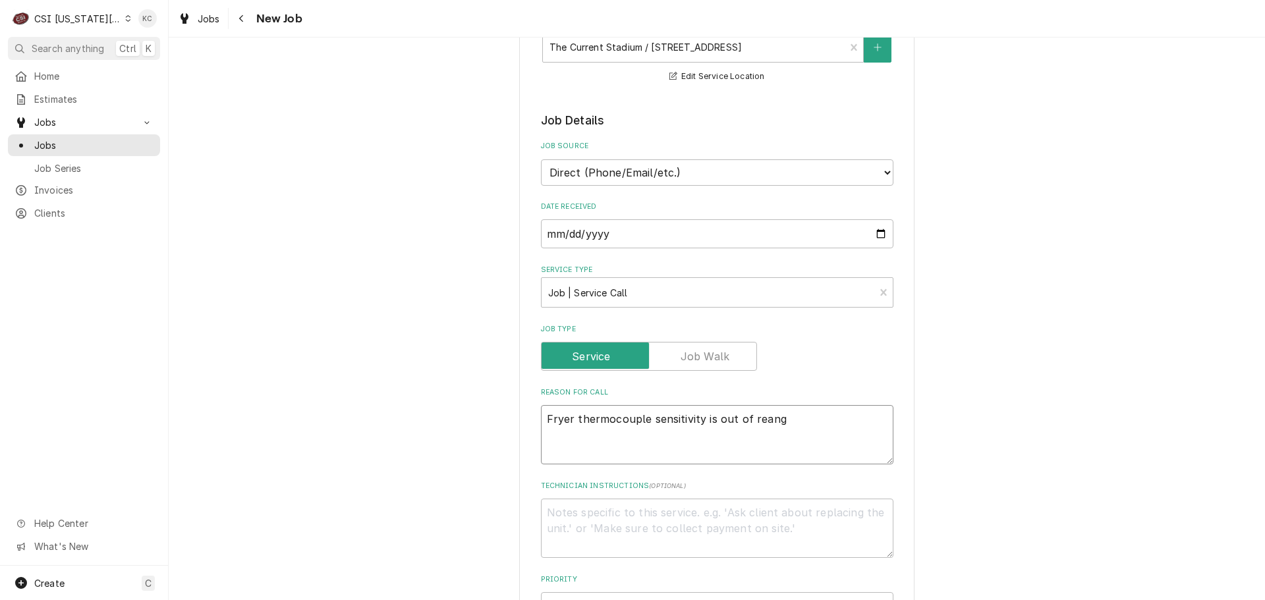
type textarea "Fryer thermocouple sensitivity is out of reange"
type textarea "x"
type textarea "Fryer thermocouple sensitivity is out of reange"
type textarea "x"
type textarea "Fryer thermocouple sensitivity is out of reang"
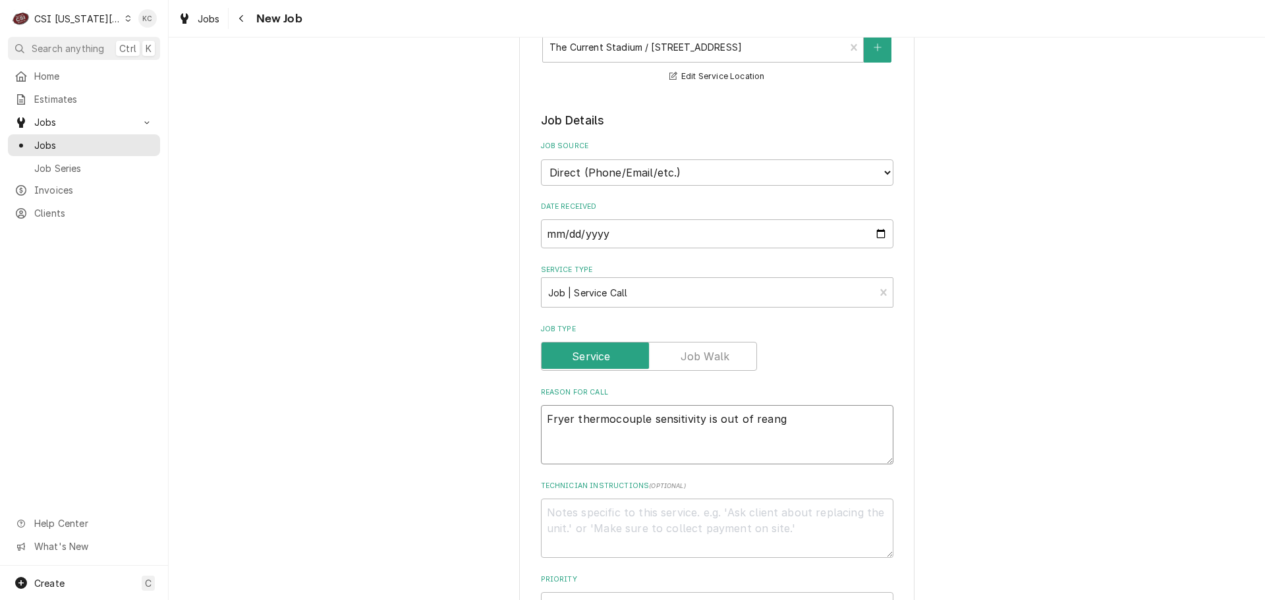
type textarea "x"
type textarea "Fryer thermocouple sensitivity is out of rean"
type textarea "x"
type textarea "Fryer thermocouple sensitivity is out of rea"
type textarea "x"
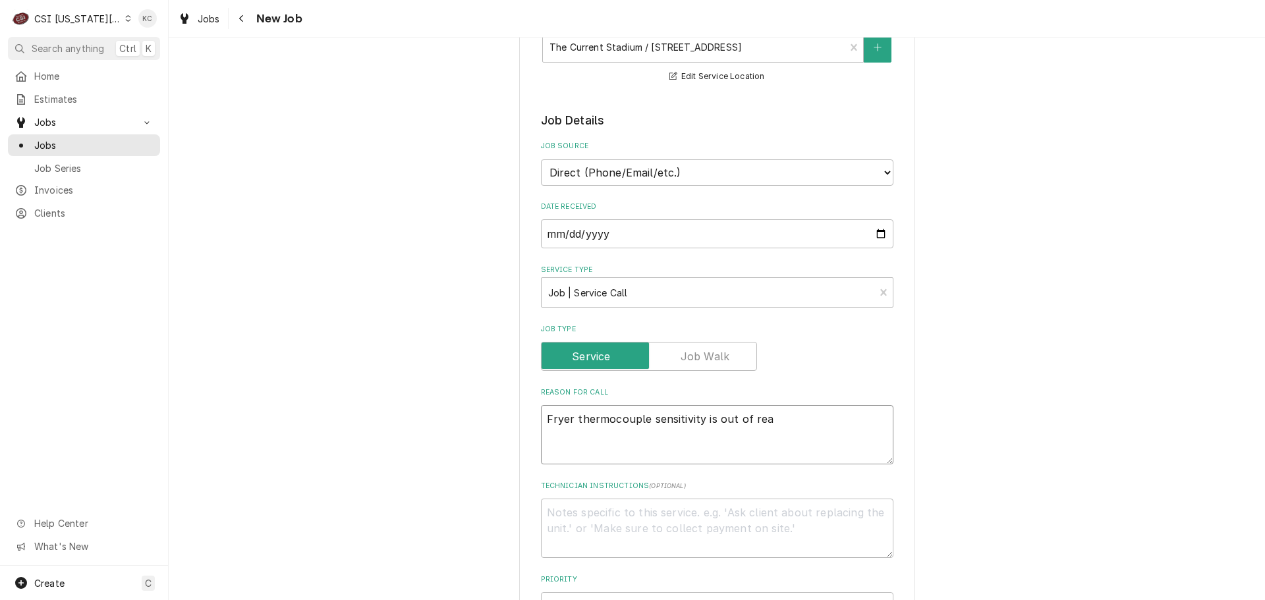
type textarea "Fryer thermocouple sensitivity is out of re"
type textarea "x"
type textarea "Fryer thermocouple sensitivity is out of r"
type textarea "x"
type textarea "Fryer thermocouple sensitivity is out of ra"
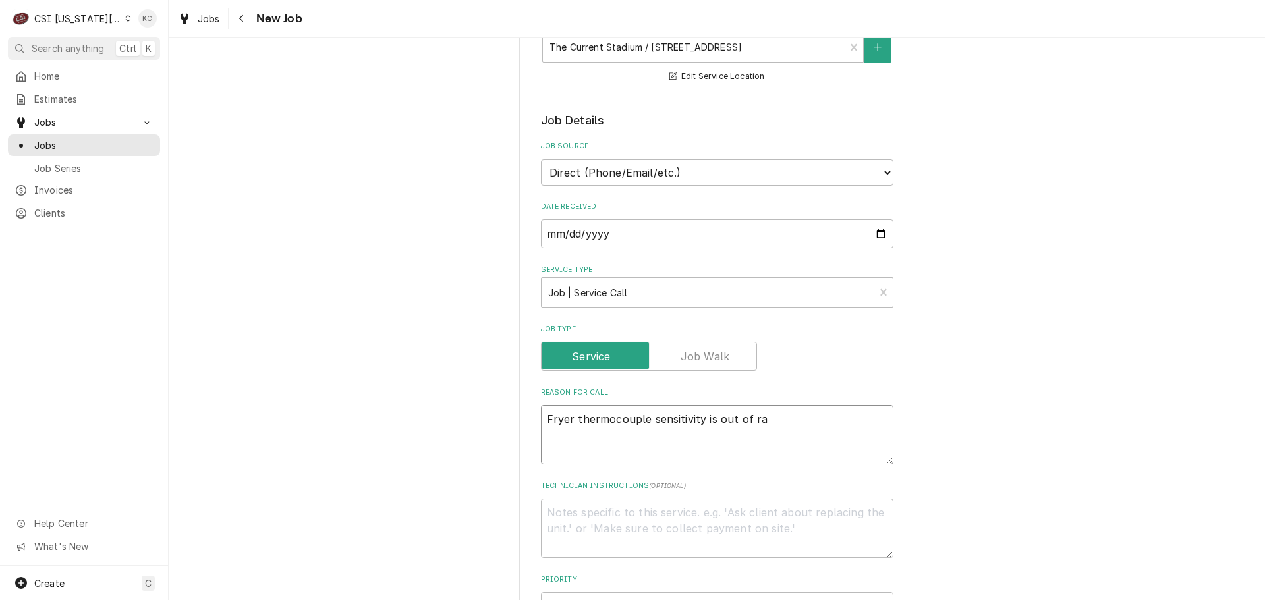
type textarea "x"
type textarea "Fryer thermocouple sensitivity is out of ran"
type textarea "x"
type textarea "Fryer thermocouple sensitivity is out of rang"
type textarea "x"
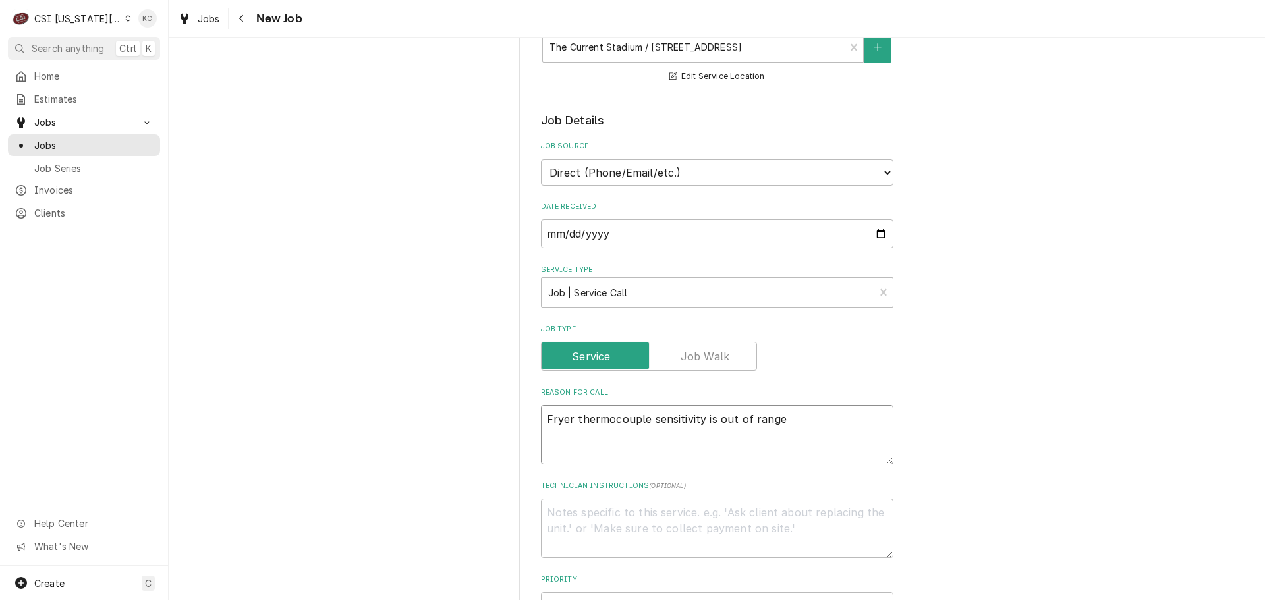
type textarea "Fryer thermocouple sensitivity is out of range"
type textarea "x"
type textarea "D"
type textarea "x"
type textarea "Da"
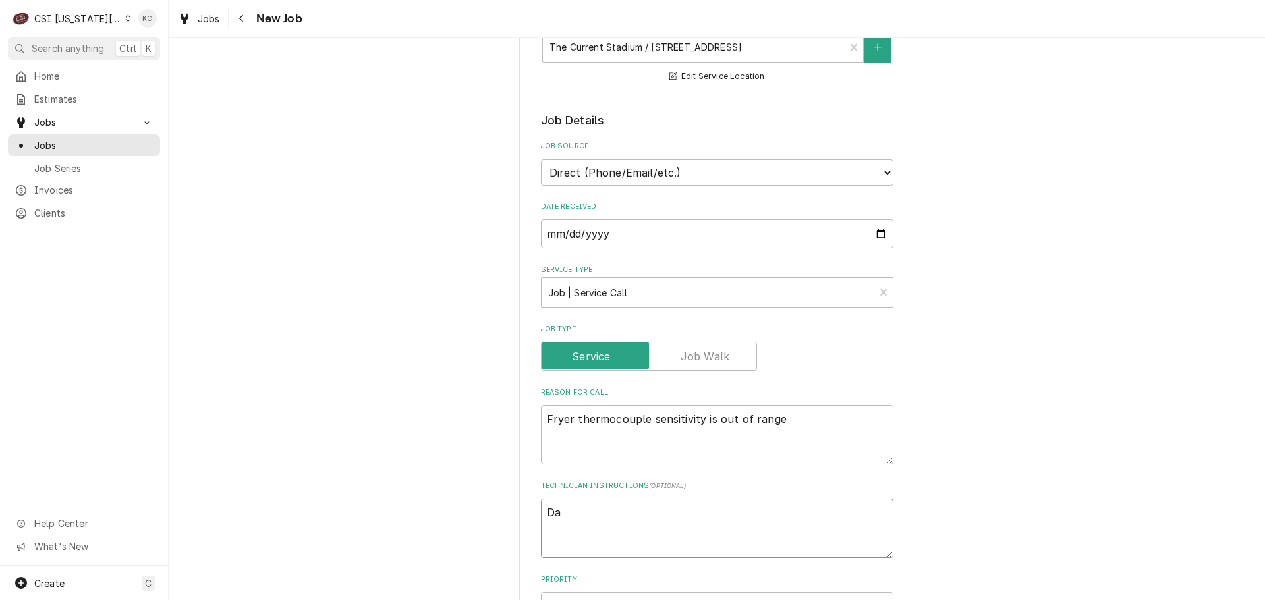
type textarea "x"
type textarea "Dan"
type textarea "x"
type textarea "Dan"
type textarea "x"
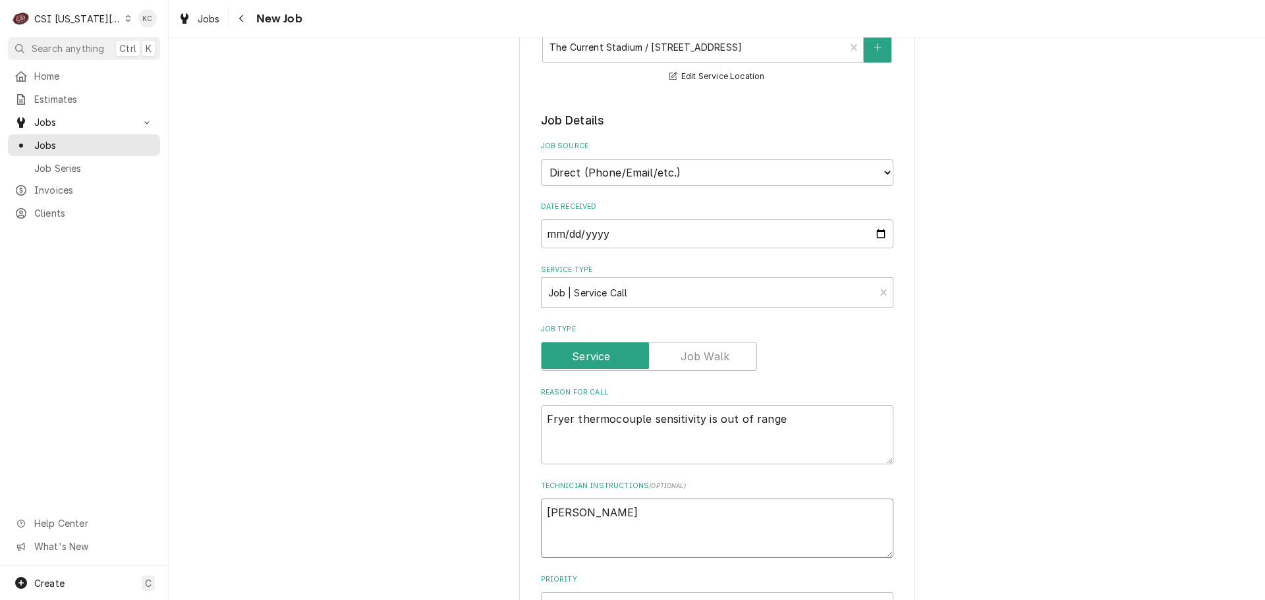
type textarea "Dan -"
type textarea "x"
type textarea "Dan -"
type textarea "x"
type textarea "Dan - 8"
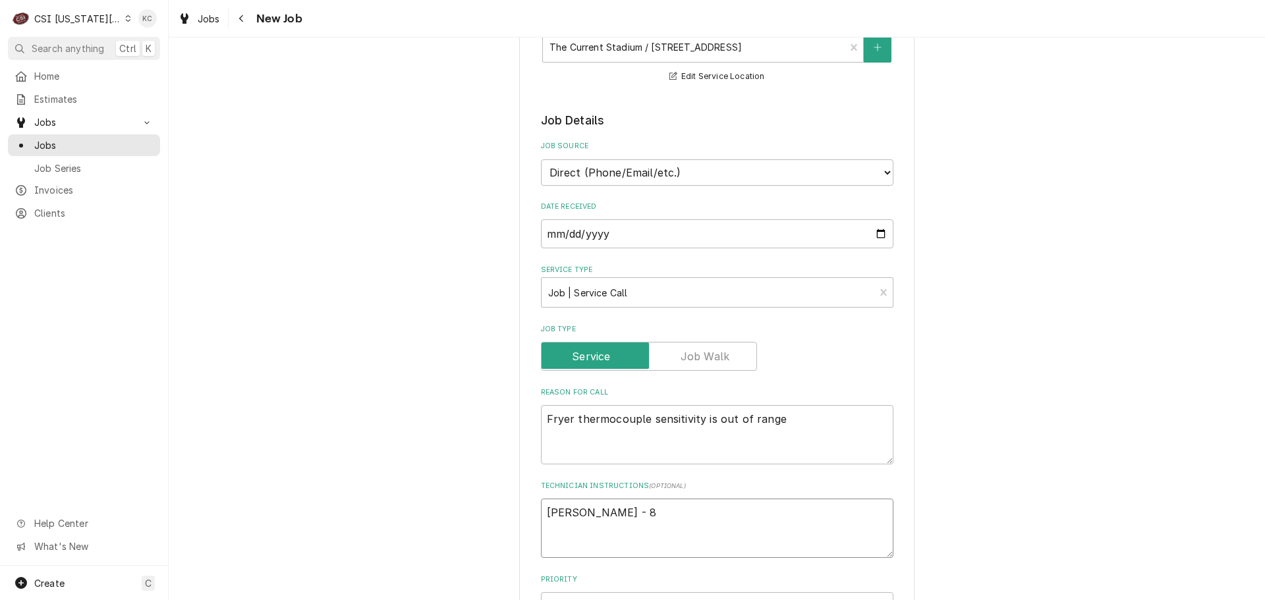
type textarea "x"
type textarea "Dan - 81"
type textarea "x"
type textarea "Dan - 816"
type textarea "x"
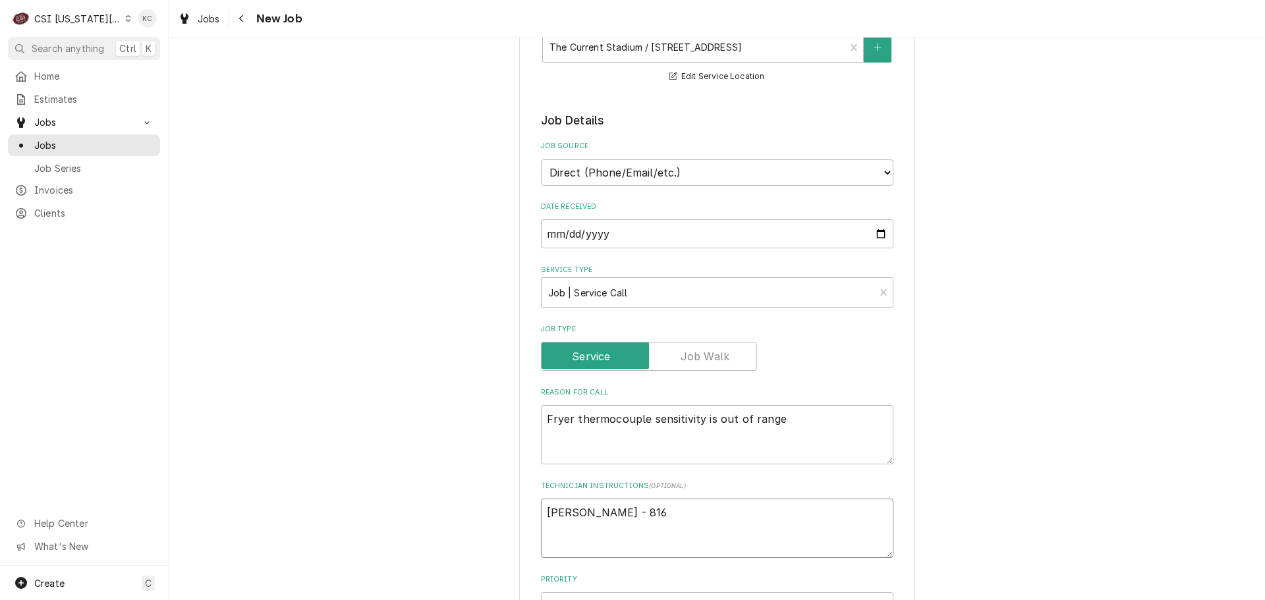
type textarea "Dan - 816"
type textarea "x"
type textarea "Dan - 816 8"
type textarea "x"
type textarea "Dan - 816 88"
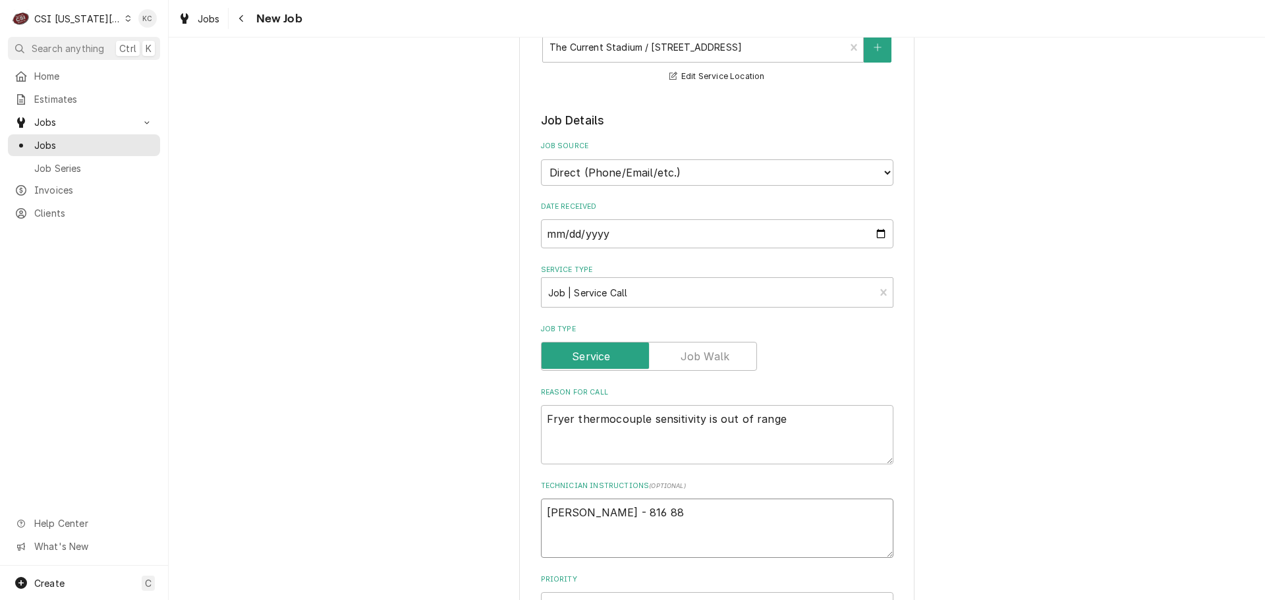
type textarea "x"
type textarea "Dan - 816 885"
type textarea "x"
type textarea "Dan - 816 885-"
type textarea "x"
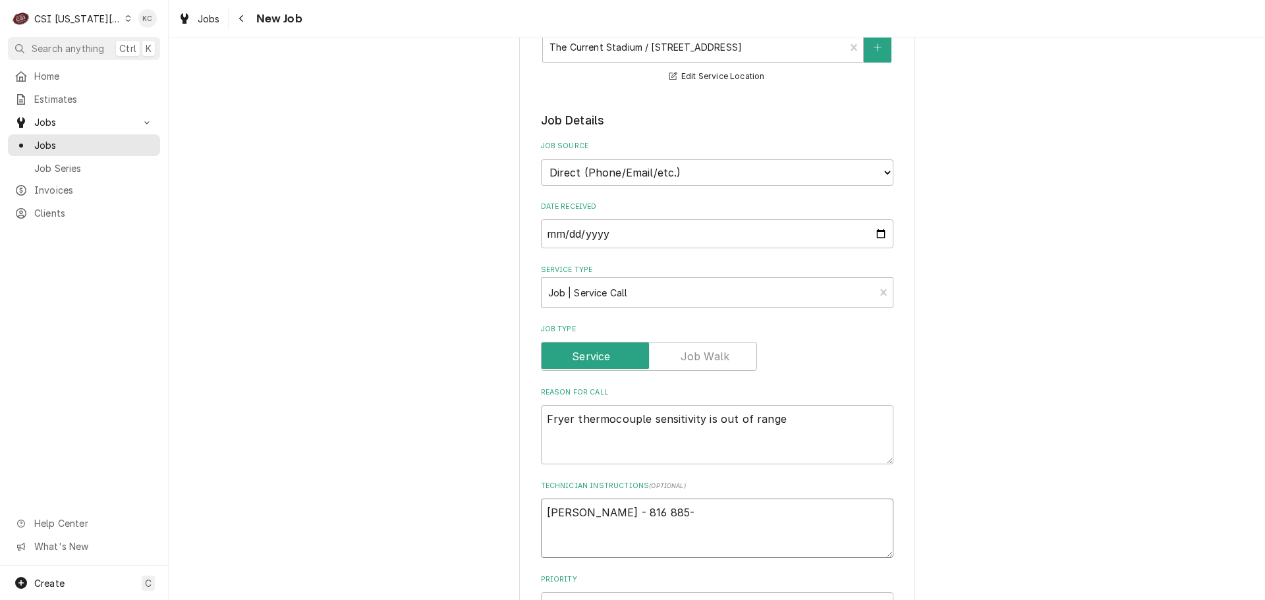
type textarea "Dan - 816 885-3"
type textarea "x"
type textarea "Dan - 816 885-36"
type textarea "x"
type textarea "Dan - 816 885-364"
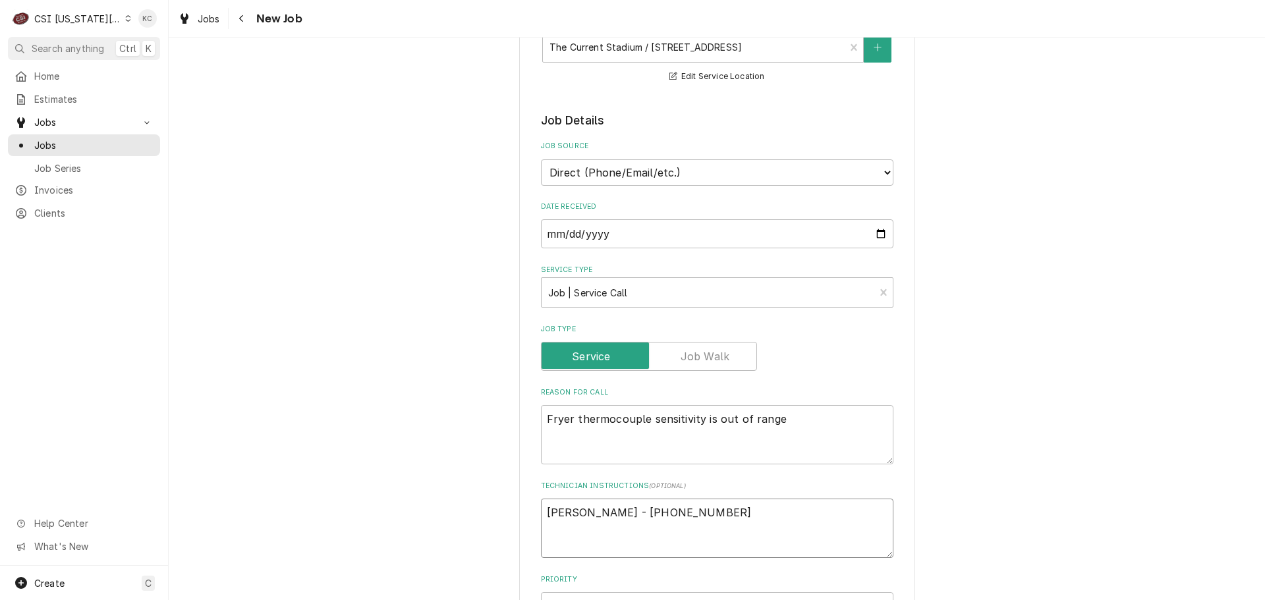
type textarea "x"
type textarea "Dan - 816 885-3640"
type textarea "x"
type textarea "Dan - 816 885-3640"
type textarea "x"
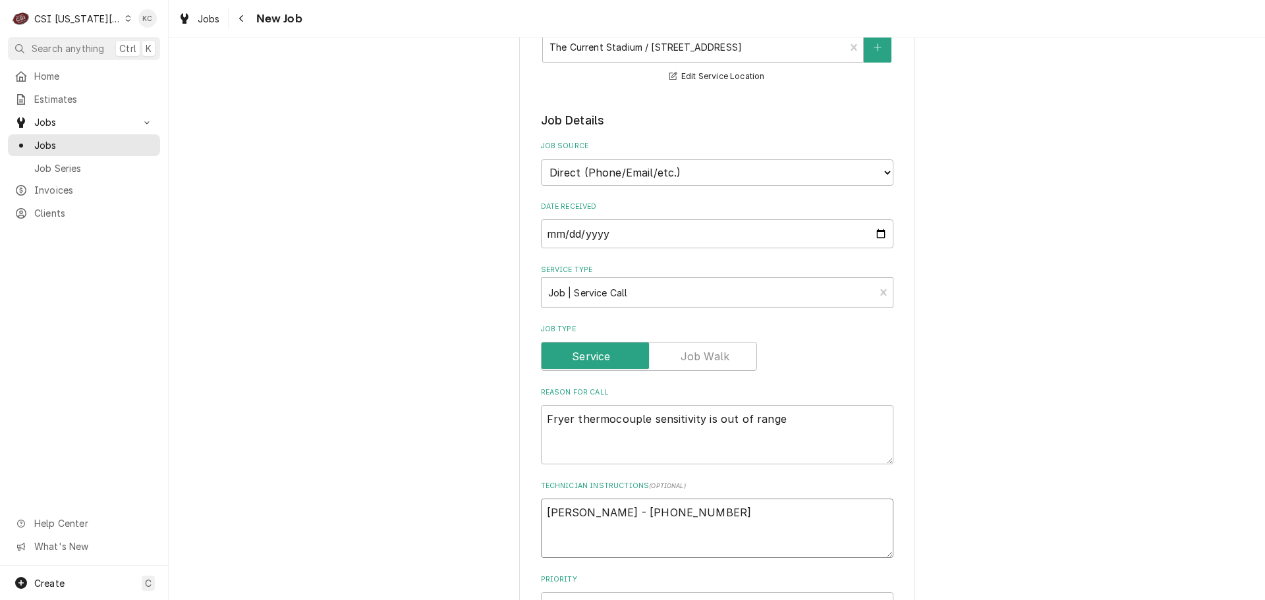
type textarea "Dan - 816 885-3640"
type textarea "x"
type textarea "Dan - 816 885-3640 9"
type textarea "x"
type textarea "Dan - 816 885-3640 9a"
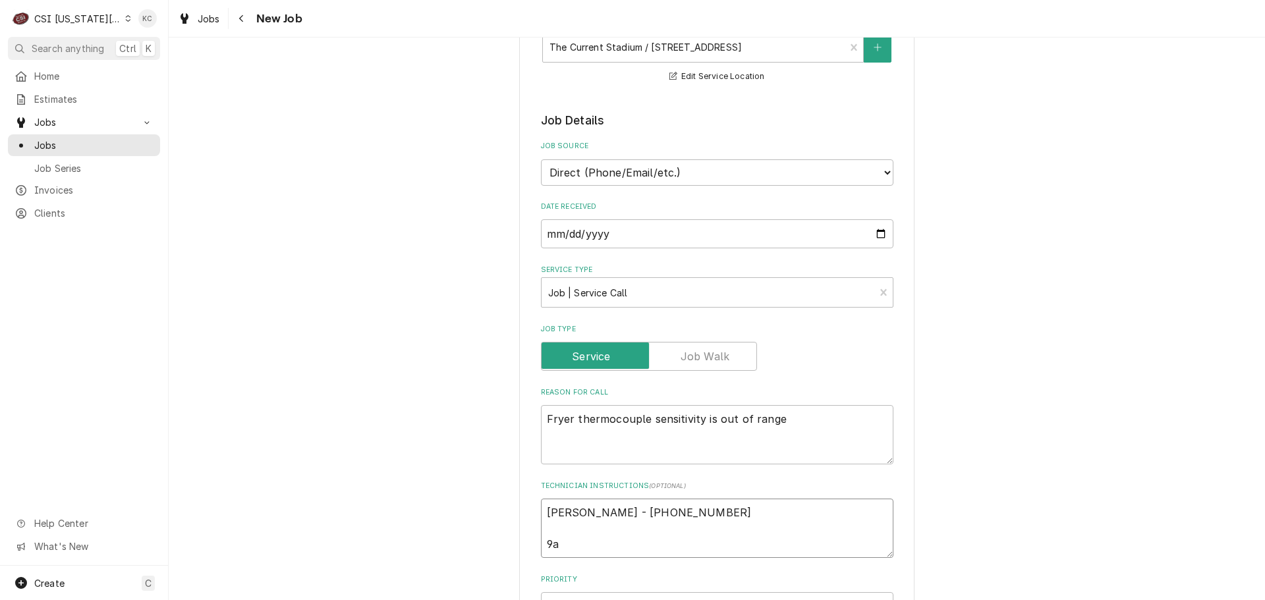
type textarea "x"
type textarea "Dan - 816 885-3640 9am"
type textarea "x"
type textarea "Dan - 816 885-3640 9am"
type textarea "x"
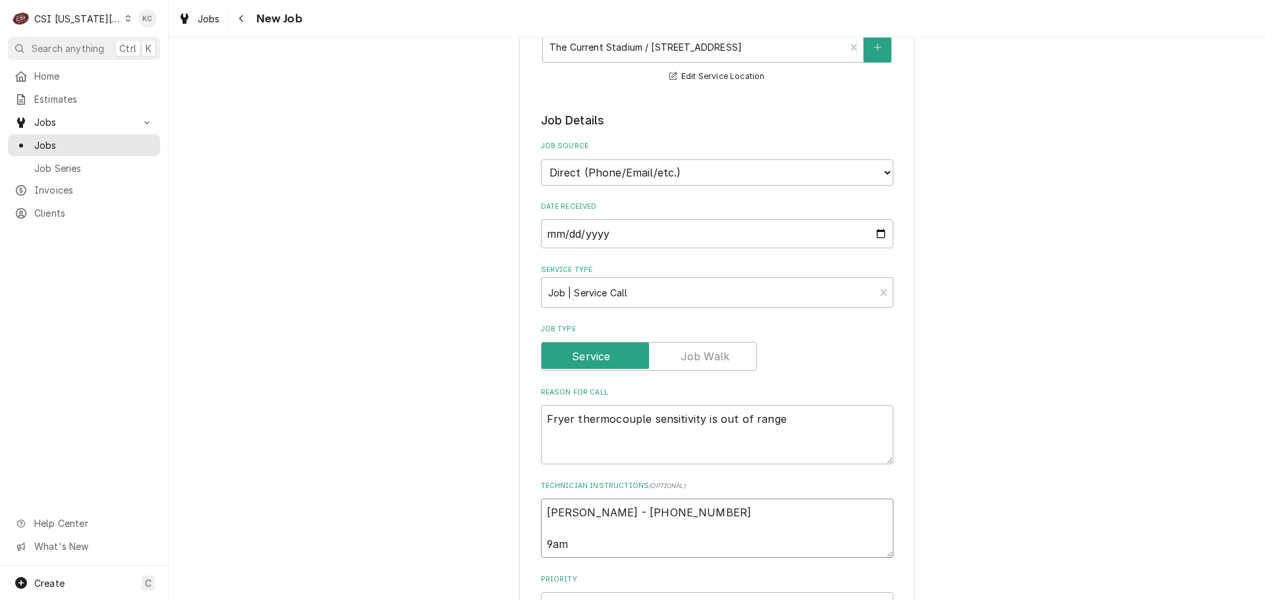
type textarea "Dan - 816 885-3640 9am -"
type textarea "x"
type textarea "Dan - 816 885-3640 9am -"
type textarea "x"
type textarea "Dan - 816 885-3640 9am - 5"
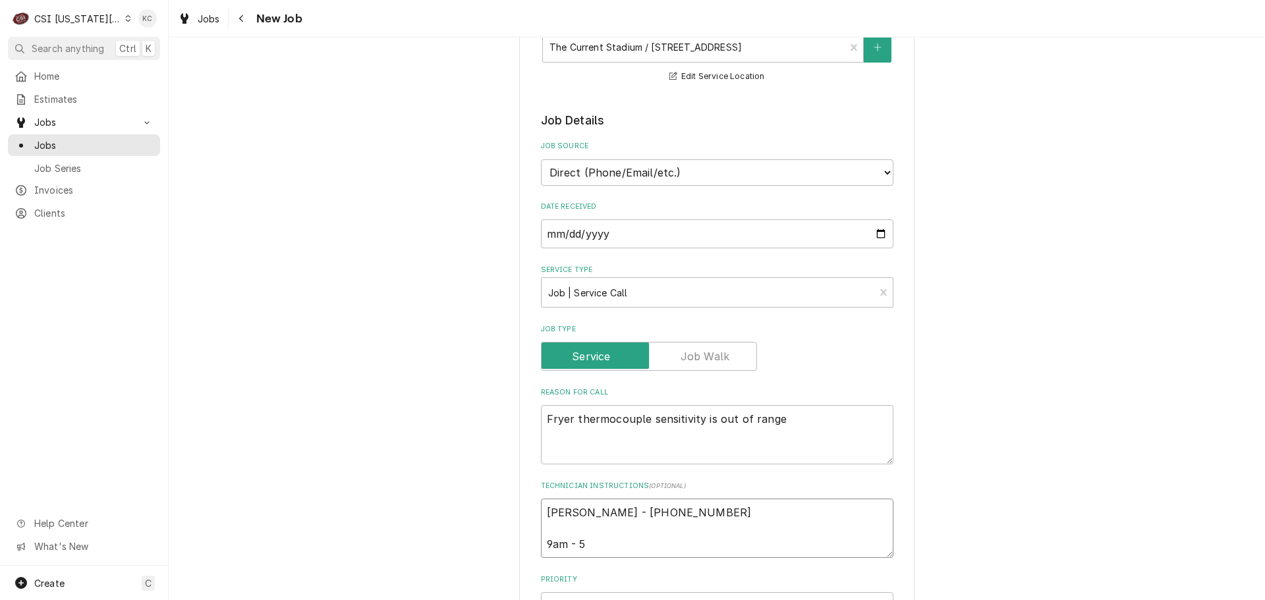
type textarea "x"
type textarea "Dan - 816 885-3640 9am - 5p"
type textarea "x"
type textarea "Dan - 816 885-3640 9am - 5pm"
type textarea "x"
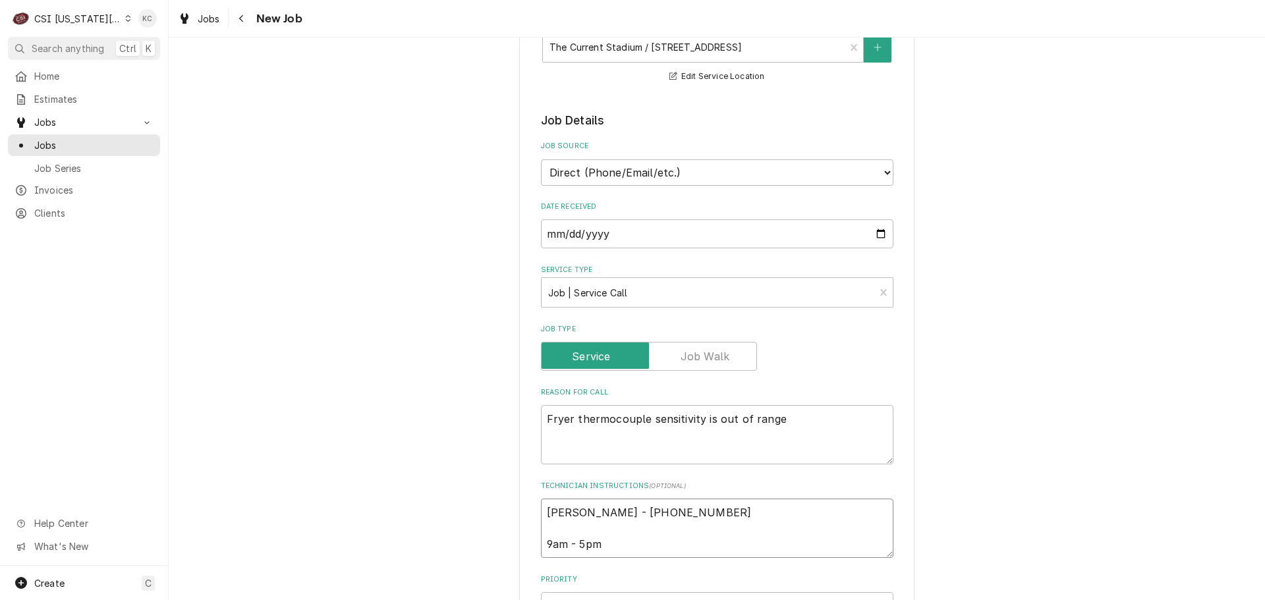
type textarea "Dan - 816 885-3640 9am - 5pm"
type textarea "x"
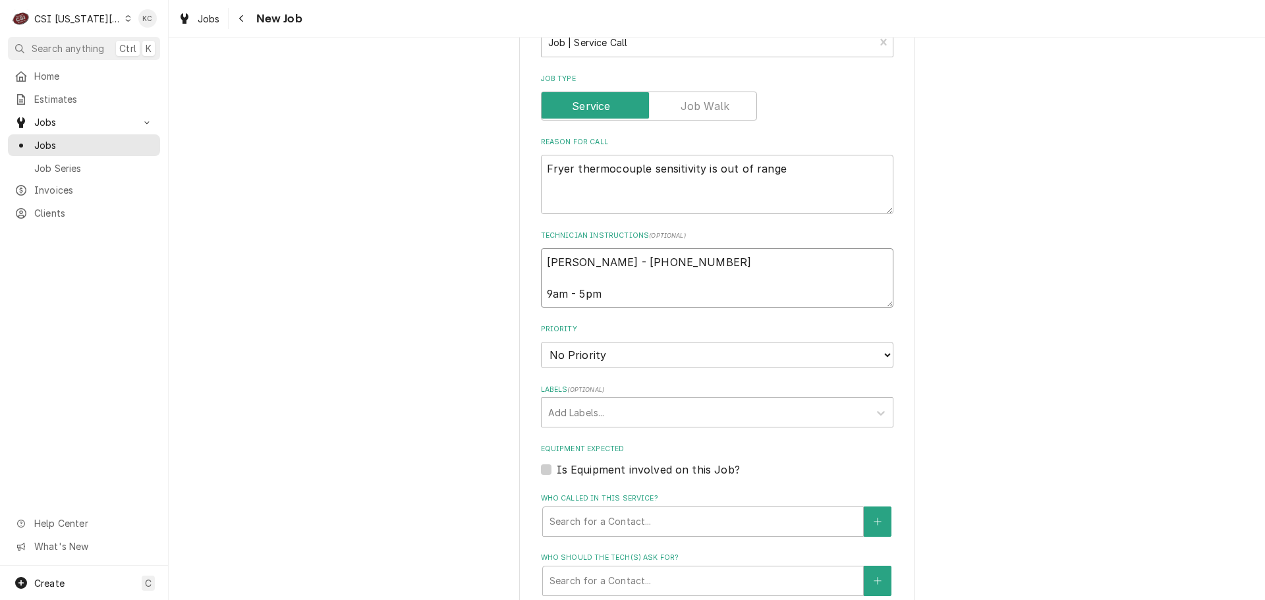
scroll to position [527, 0]
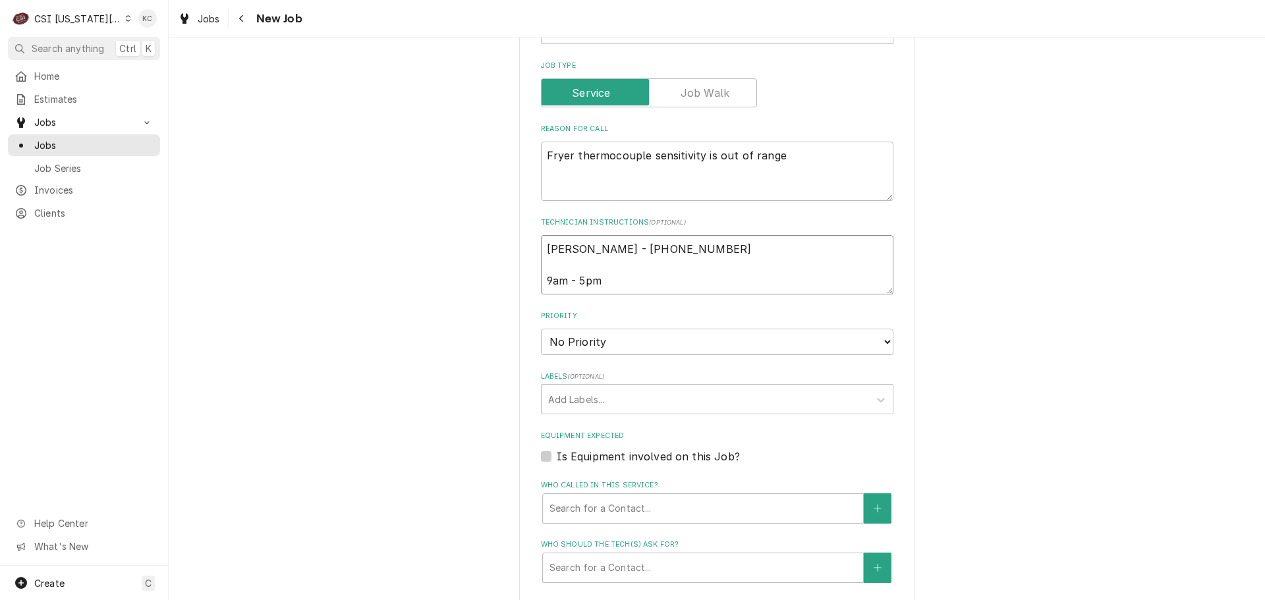
type textarea "Dan - 816 885-3640 9am - 5pm"
click at [646, 345] on select "No Priority Urgent High Medium Low" at bounding box center [717, 342] width 352 height 26
select select "4"
click at [541, 329] on select "No Priority Urgent High Medium Low" at bounding box center [717, 342] width 352 height 26
click at [651, 397] on div "Labels" at bounding box center [705, 399] width 314 height 24
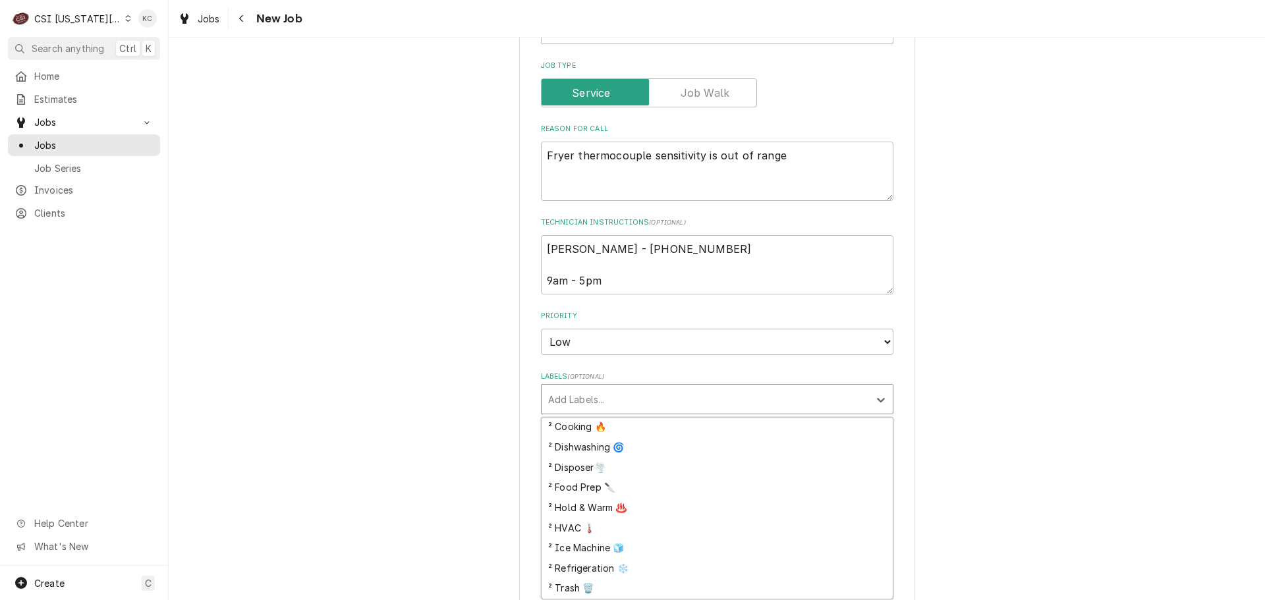
scroll to position [263, 0]
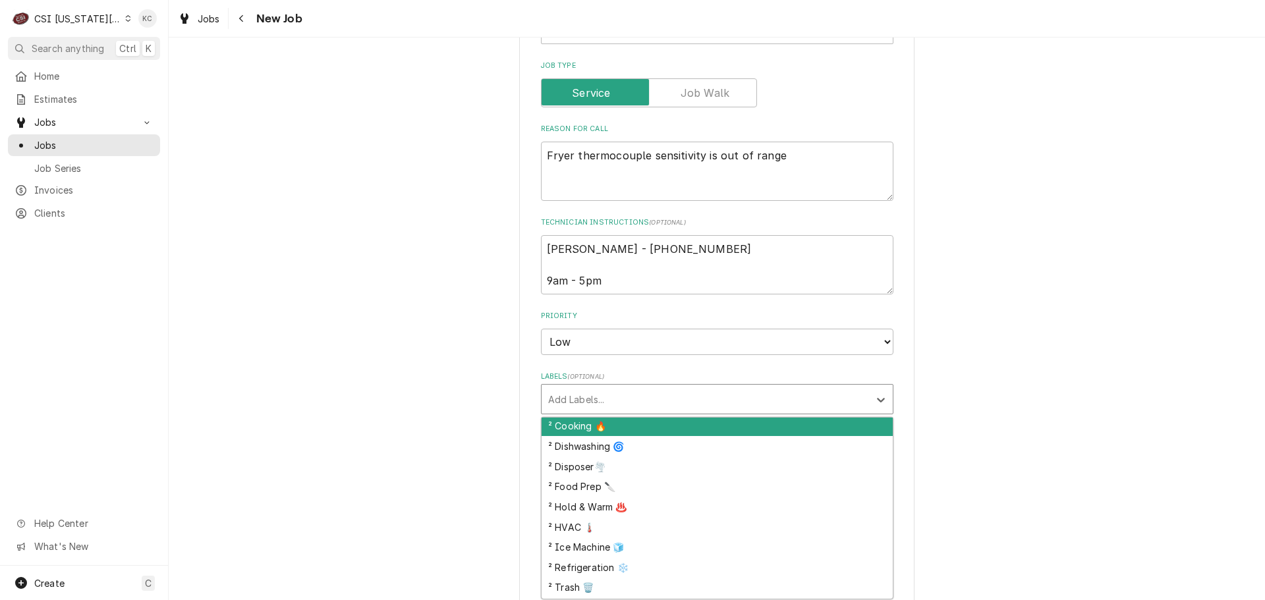
click at [665, 434] on div "² Cooking 🔥" at bounding box center [716, 426] width 351 height 20
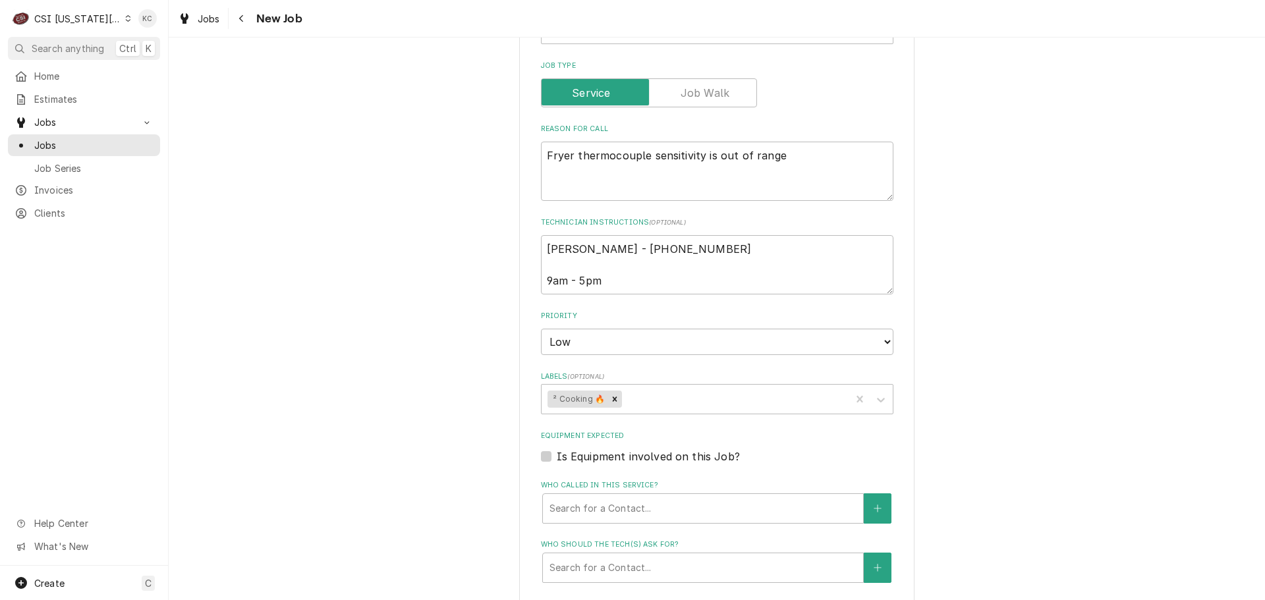
click at [950, 450] on div "Please provide the following information to create a job: Client Details Client…" at bounding box center [717, 312] width 1096 height 1577
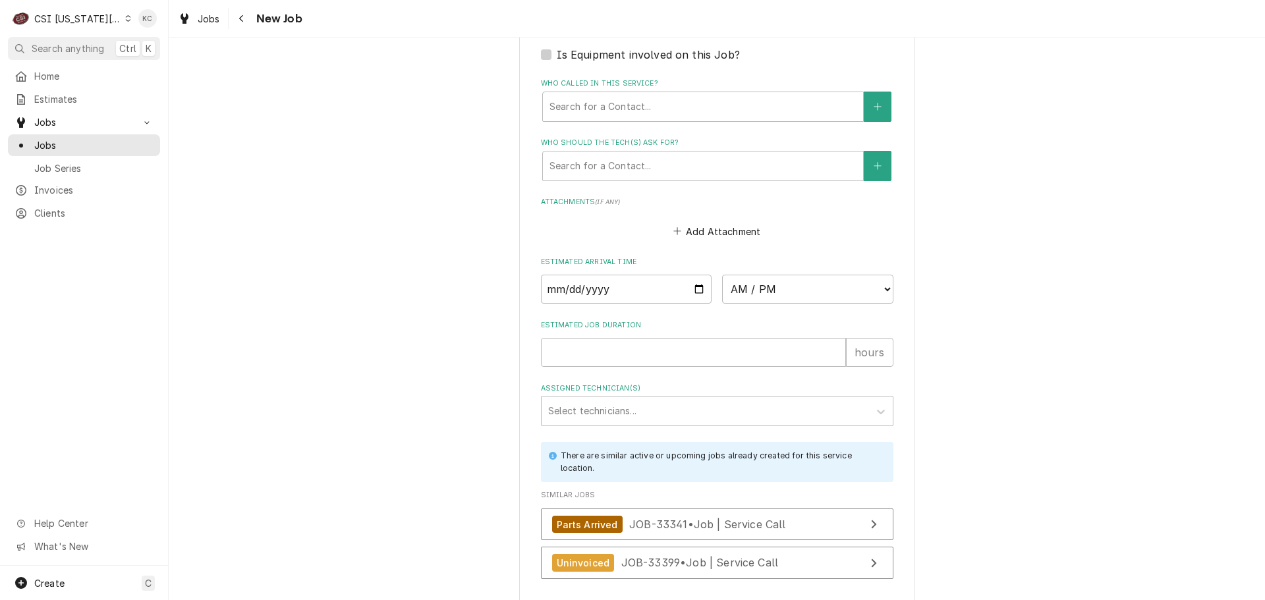
scroll to position [1028, 0]
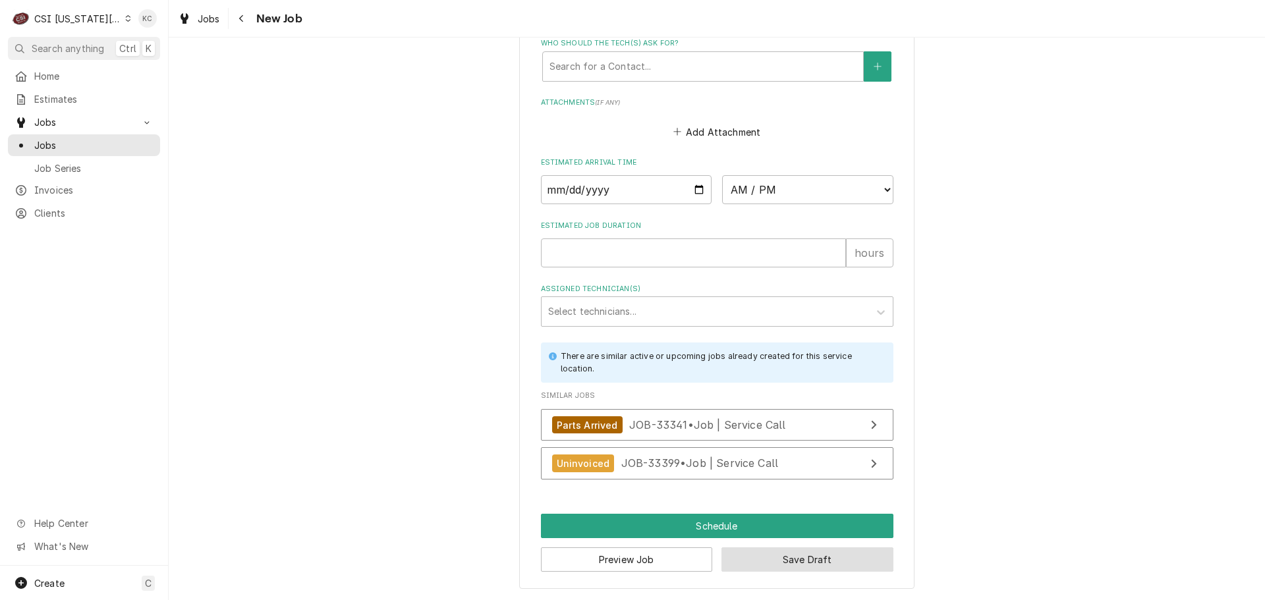
click at [730, 559] on button "Save Draft" at bounding box center [807, 559] width 172 height 24
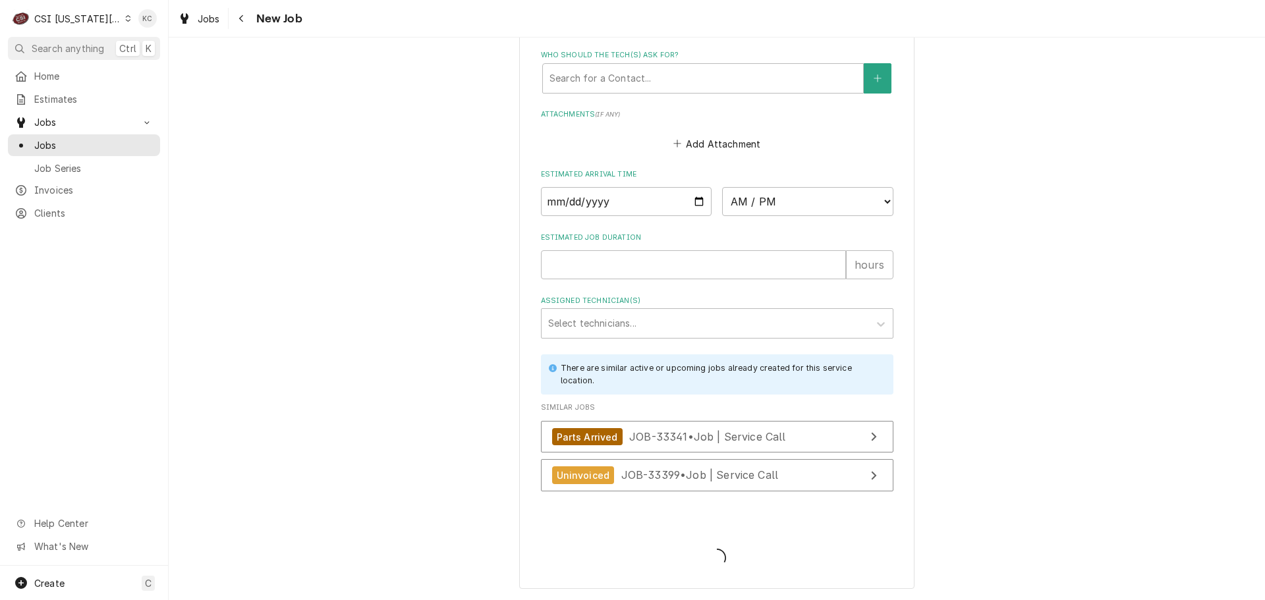
type textarea "x"
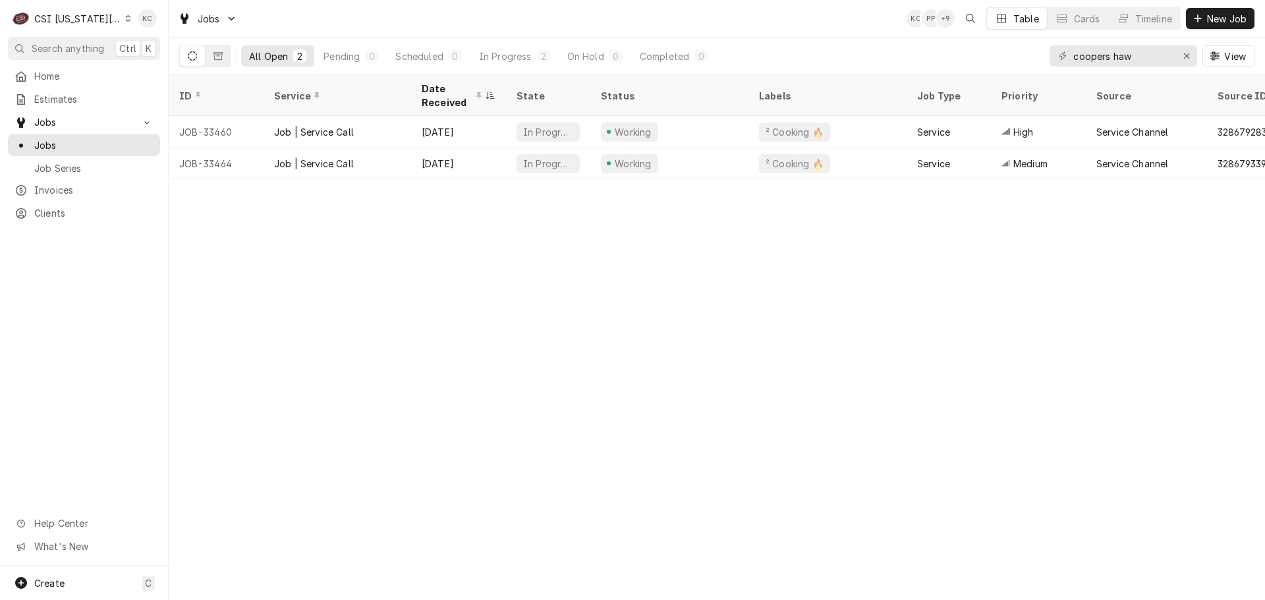
click at [57, 17] on div "CSI [US_STATE][GEOGRAPHIC_DATA]" at bounding box center [77, 19] width 87 height 14
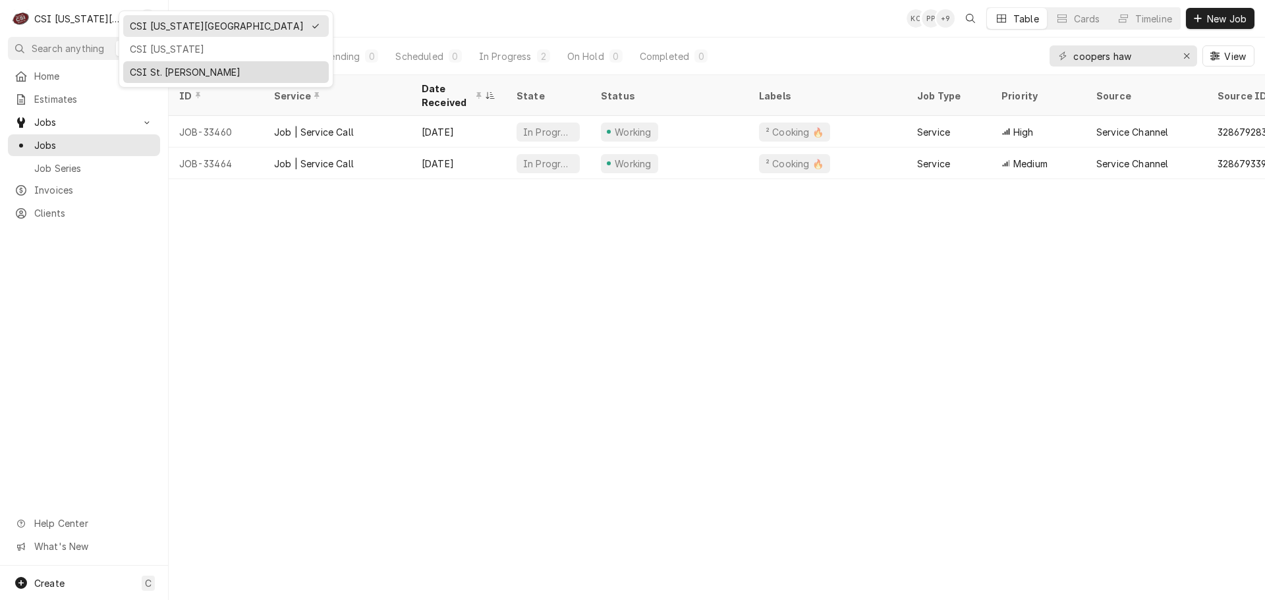
click at [181, 78] on div "CSI St. [PERSON_NAME]" at bounding box center [226, 72] width 200 height 16
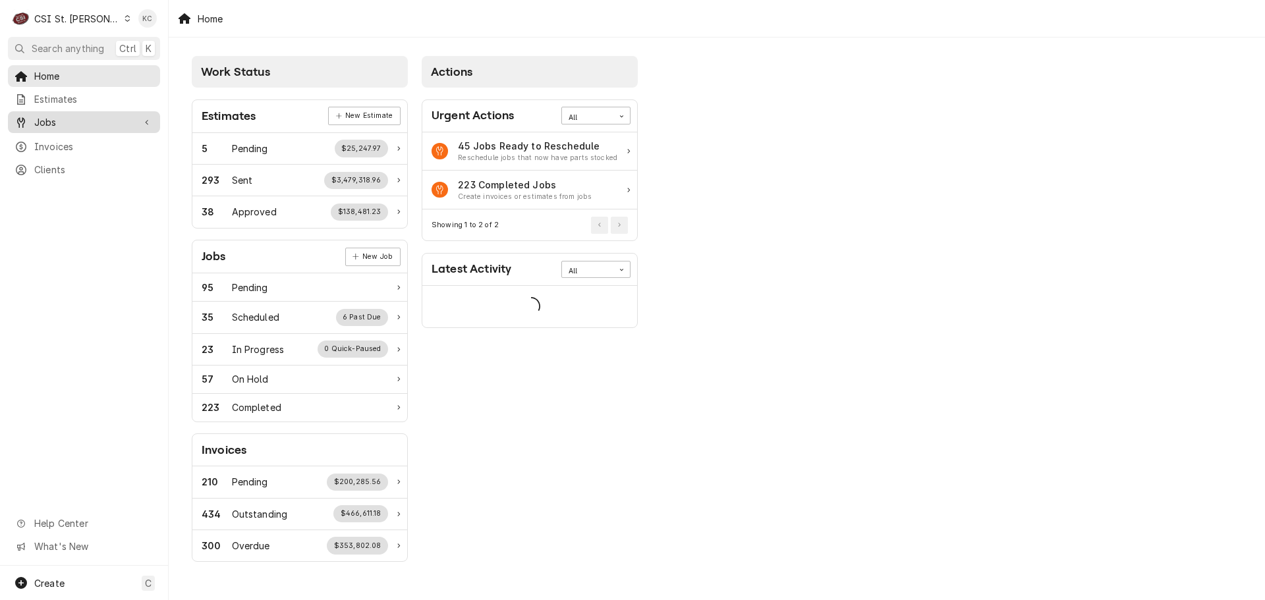
click at [50, 115] on span "Jobs" at bounding box center [83, 122] width 99 height 14
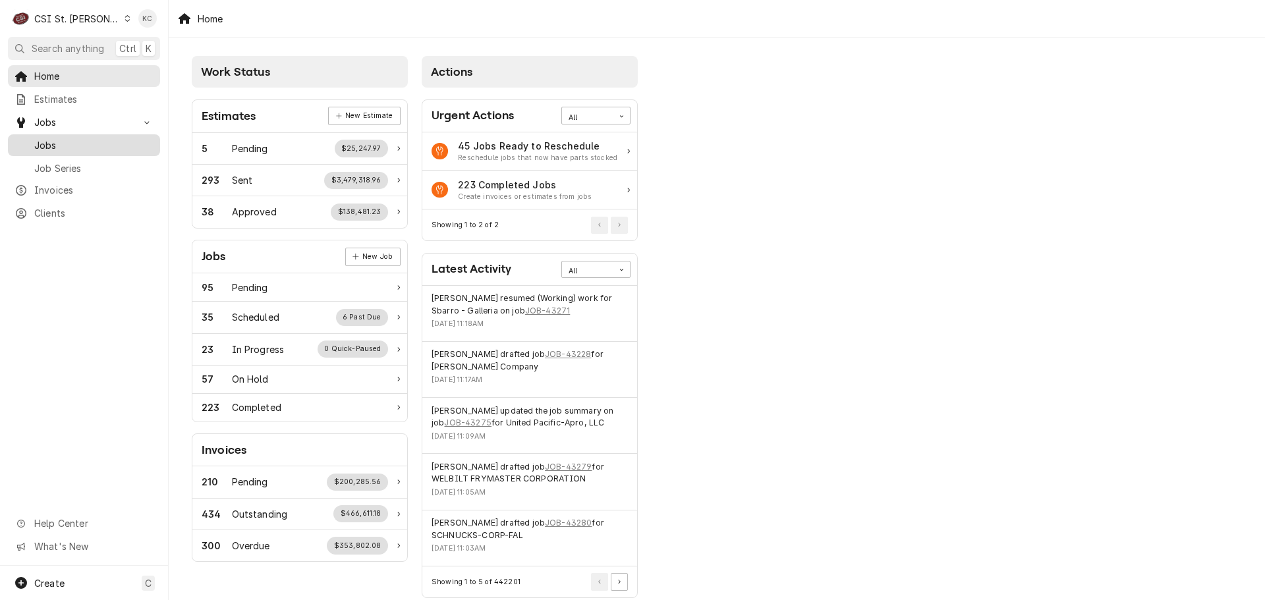
click at [53, 138] on span "Jobs" at bounding box center [93, 145] width 119 height 14
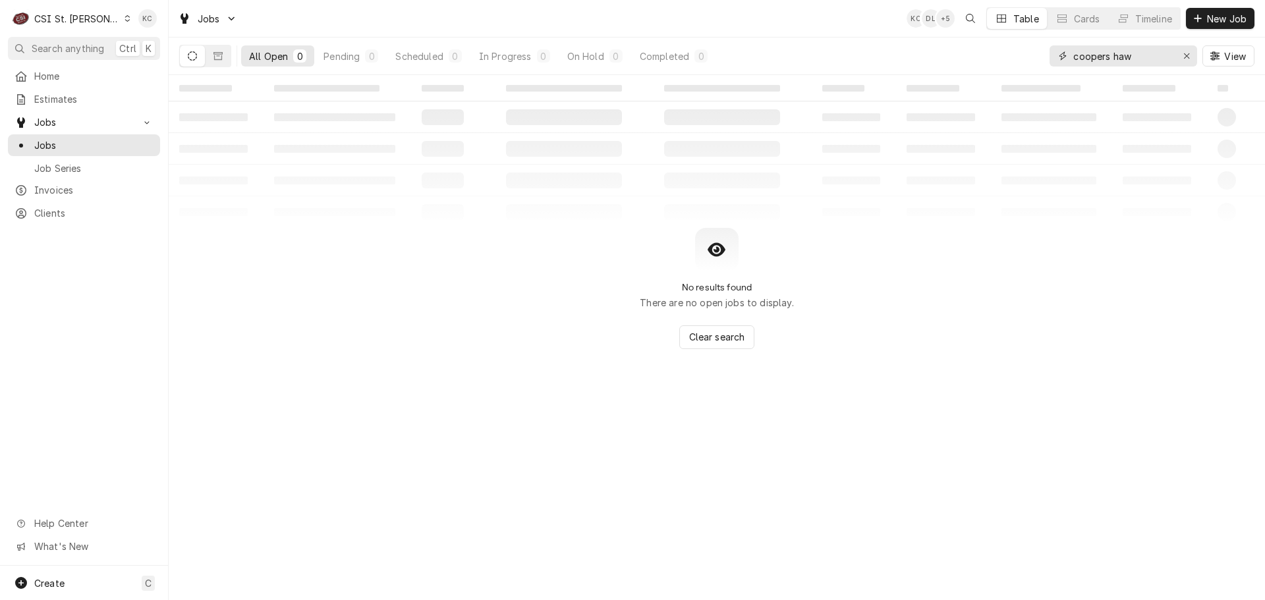
drag, startPoint x: 1143, startPoint y: 53, endPoint x: 1059, endPoint y: 77, distance: 87.0
click at [1059, 77] on div "Jobs KC DL + 5 Table Cards Timeline New Job All Open 0 Pending 0 Scheduled 0 In…" at bounding box center [717, 300] width 1096 height 600
type input "228491"
click at [216, 61] on button "Dynamic Content Wrapper" at bounding box center [218, 55] width 25 height 21
click at [52, 20] on div "CSI St. [PERSON_NAME]" at bounding box center [77, 19] width 86 height 14
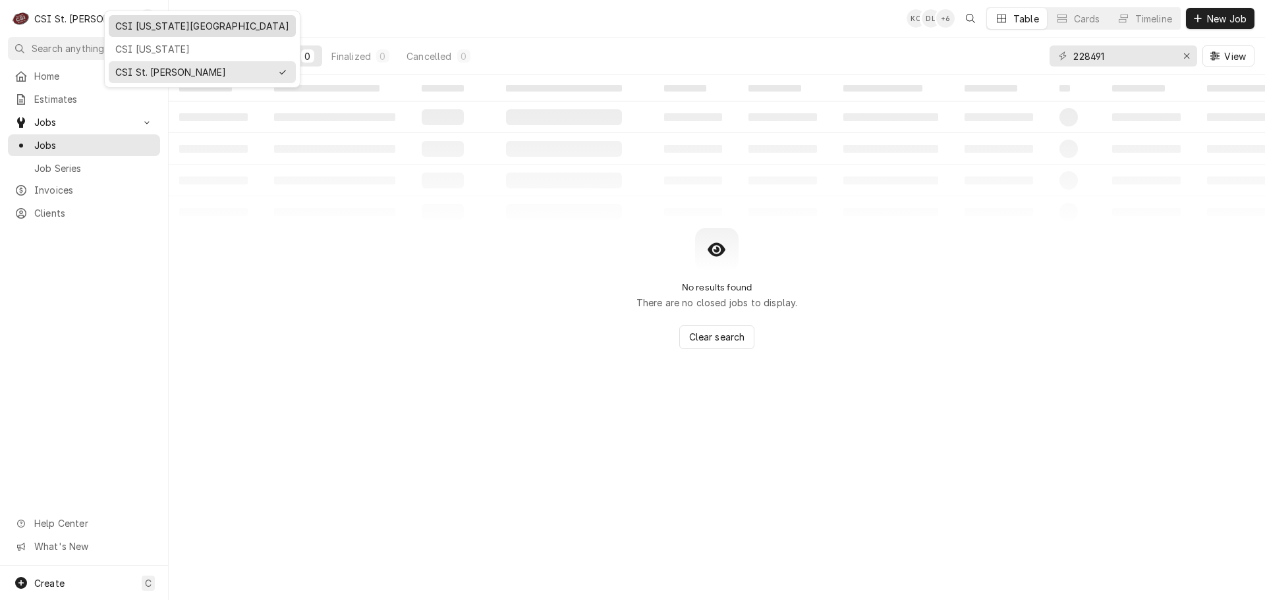
click at [124, 31] on div "CSI Kansas City" at bounding box center [202, 26] width 174 height 14
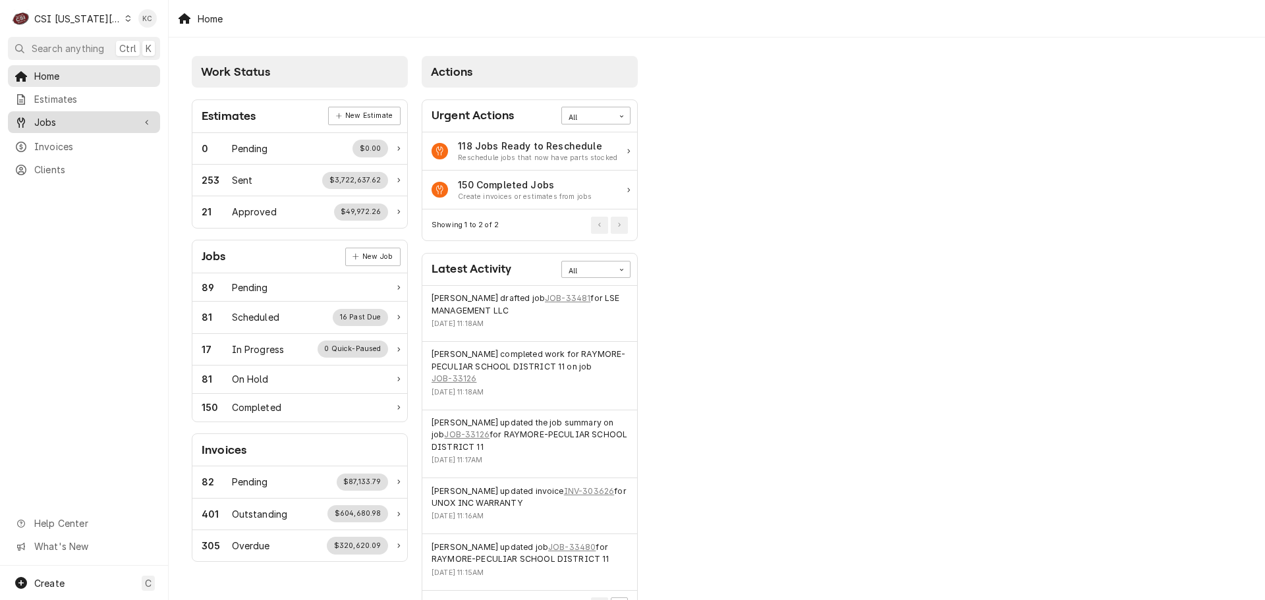
click at [76, 115] on span "Jobs" at bounding box center [83, 122] width 99 height 14
click at [48, 147] on span "Jobs" at bounding box center [93, 145] width 119 height 14
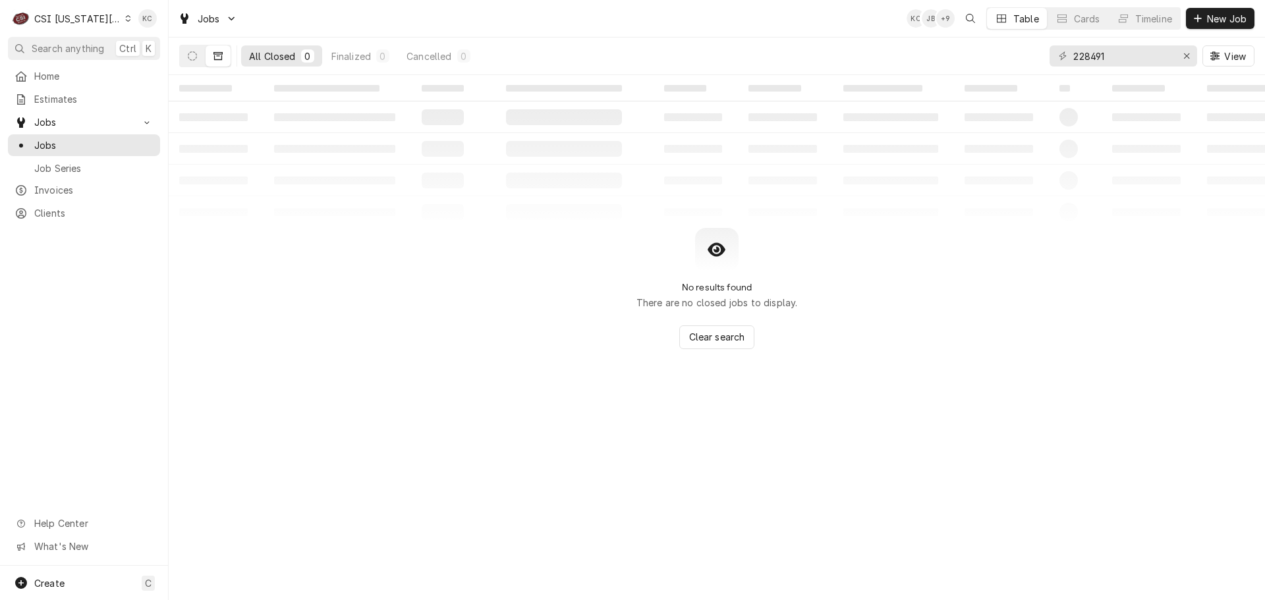
drag, startPoint x: 1125, startPoint y: 60, endPoint x: 63, endPoint y: 23, distance: 1063.1
click at [63, 23] on div "CSI Kansas City" at bounding box center [77, 19] width 87 height 14
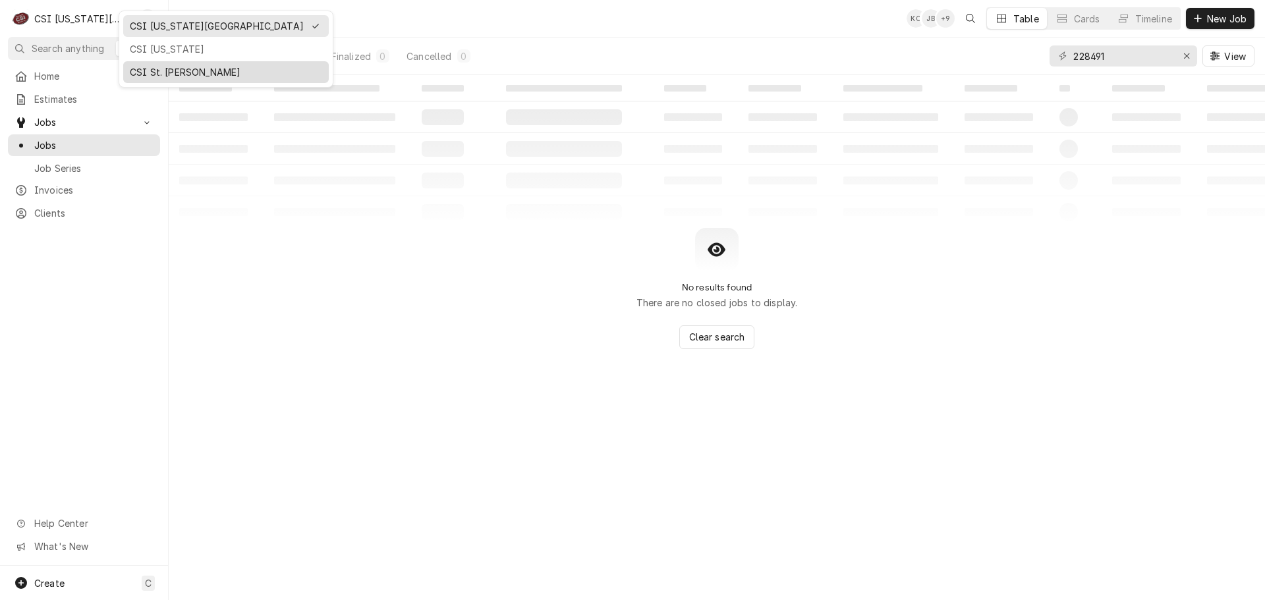
click at [167, 73] on div "CSI St. [PERSON_NAME]" at bounding box center [226, 72] width 192 height 14
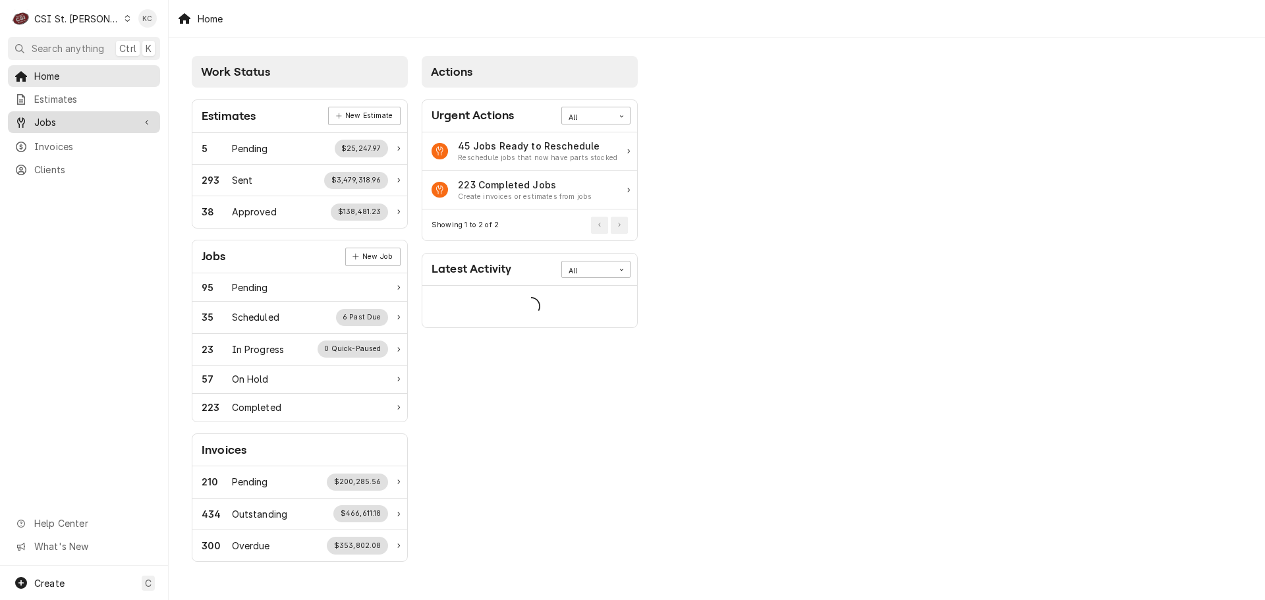
click at [61, 116] on span "Jobs" at bounding box center [83, 122] width 99 height 14
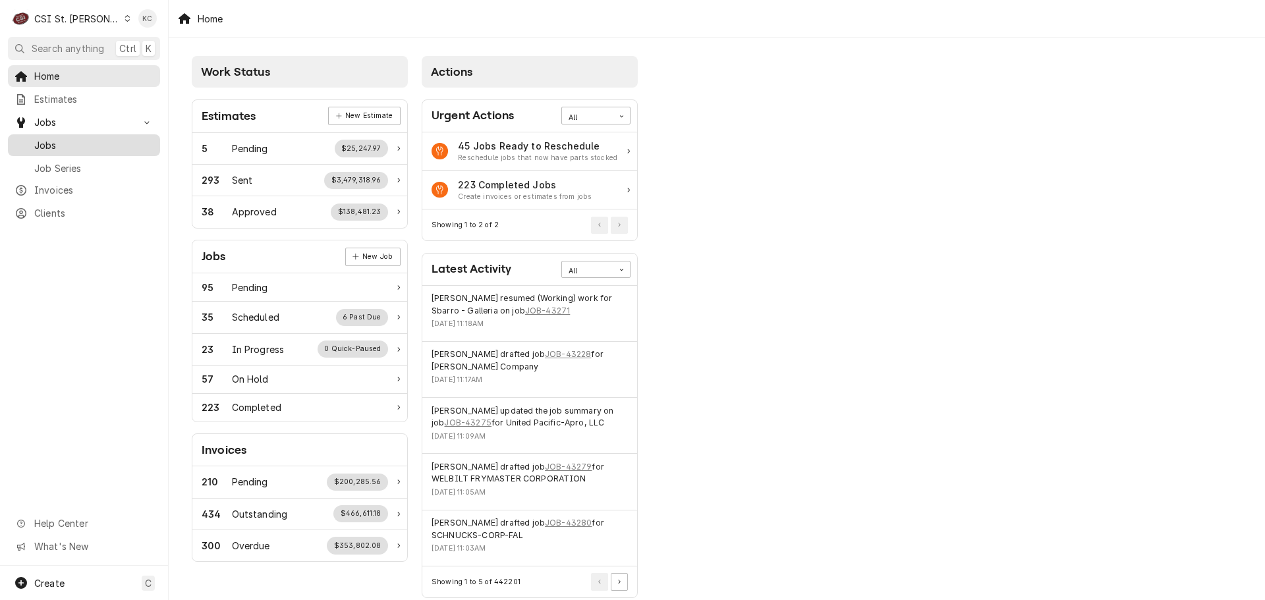
click at [61, 138] on span "Jobs" at bounding box center [93, 145] width 119 height 14
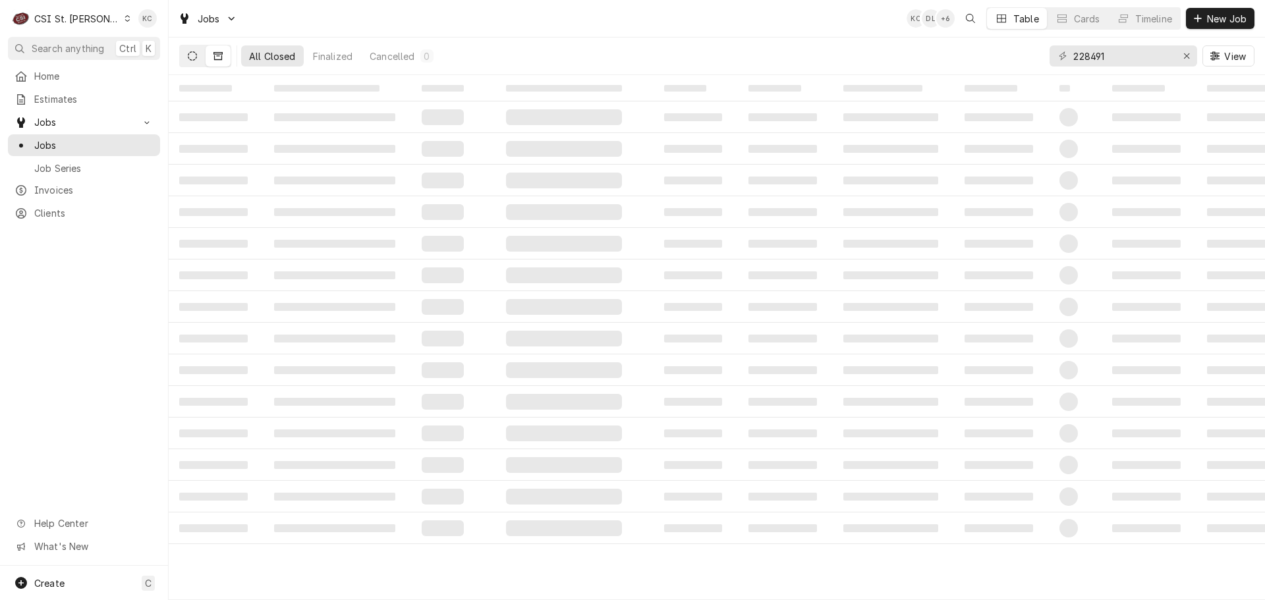
click at [198, 59] on button "Dynamic Content Wrapper" at bounding box center [192, 55] width 25 height 21
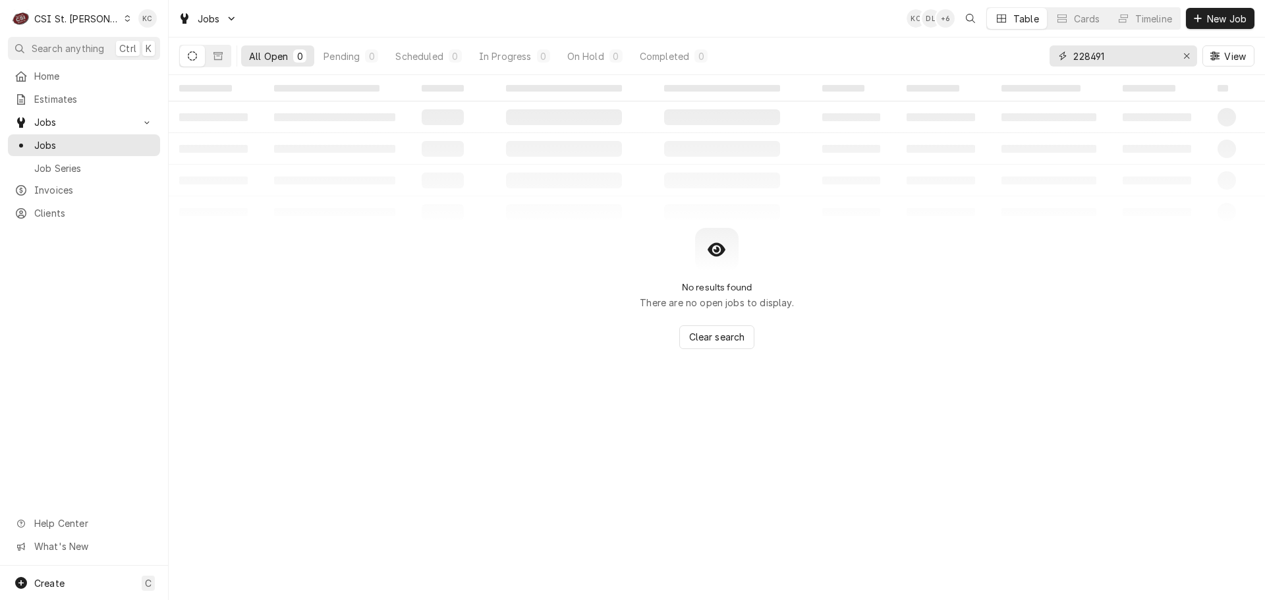
drag, startPoint x: 1167, startPoint y: 55, endPoint x: 1052, endPoint y: 51, distance: 114.7
click at [1052, 51] on div "228491" at bounding box center [1123, 55] width 148 height 21
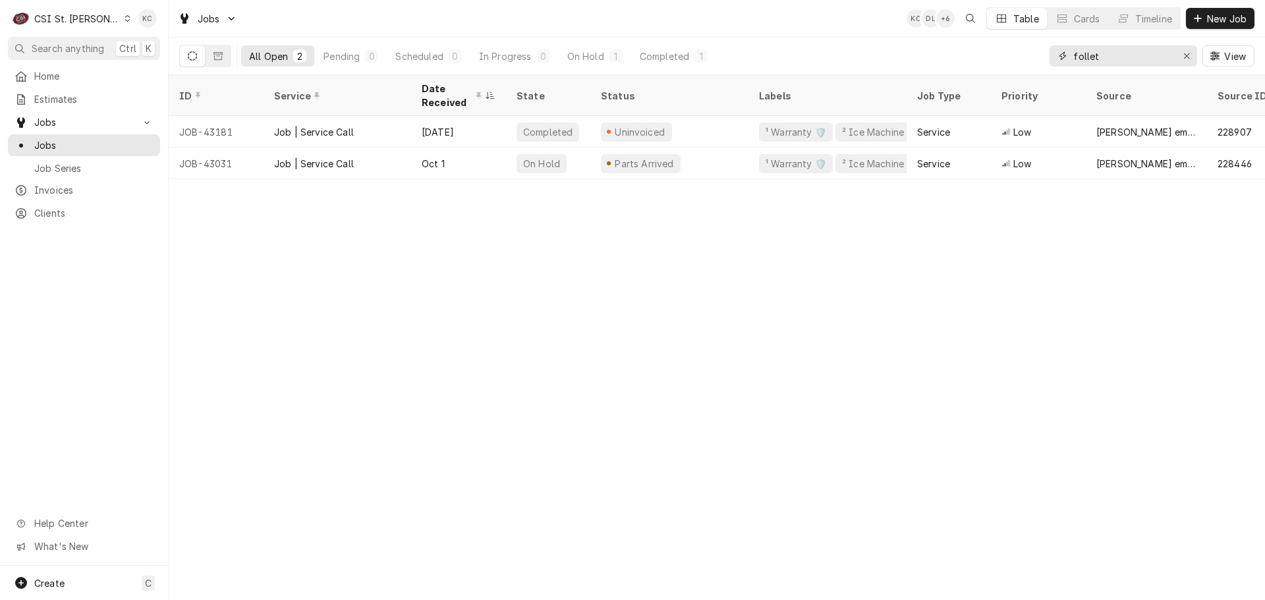
type input "follet"
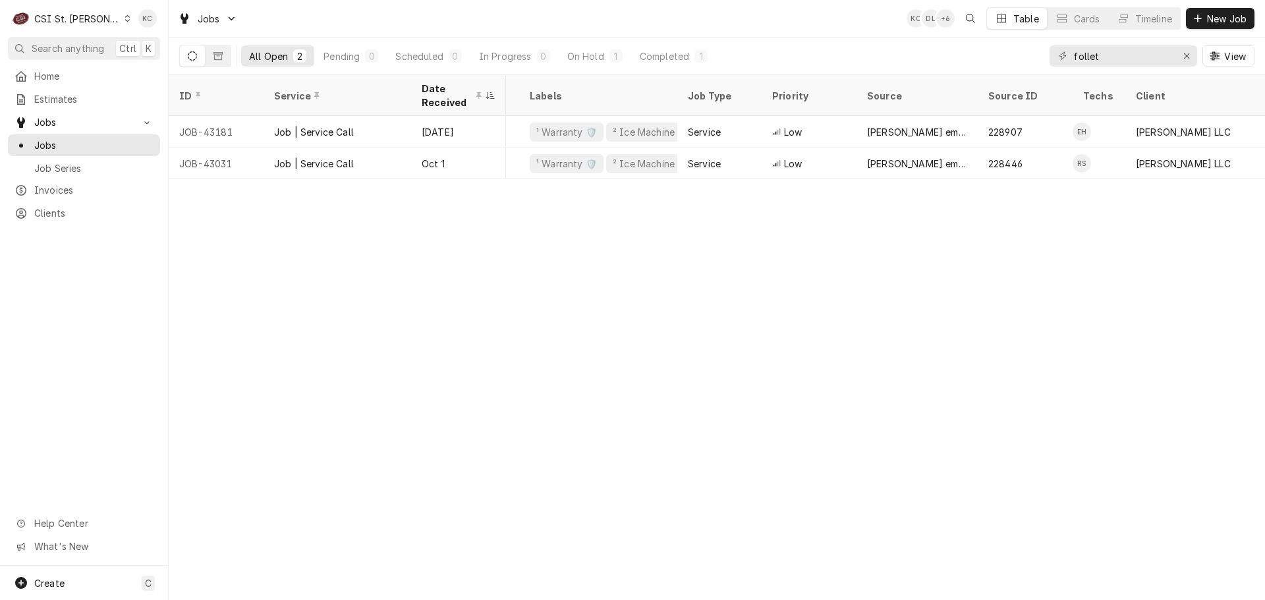
scroll to position [0, 323]
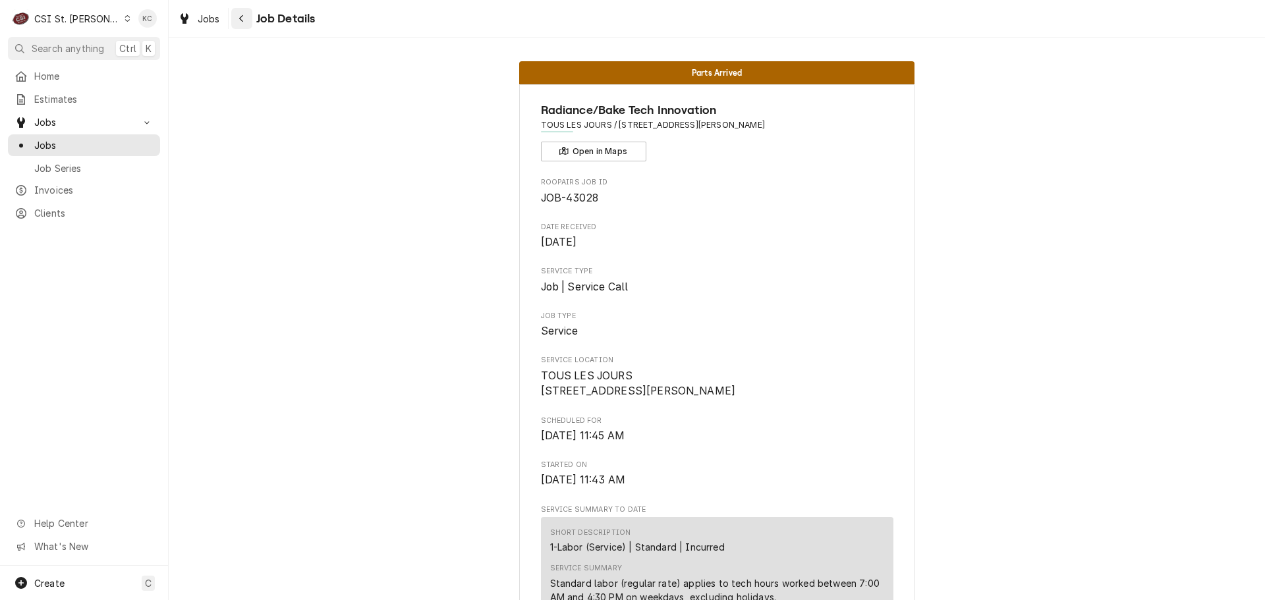
click at [243, 20] on icon "Navigate back" at bounding box center [241, 18] width 6 height 9
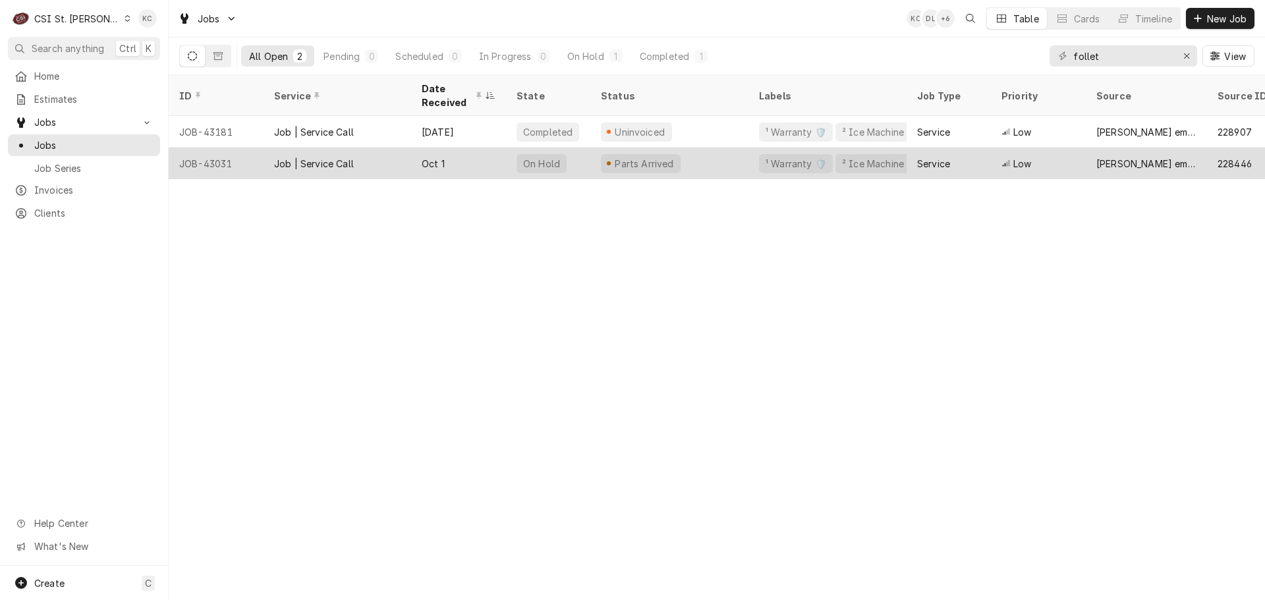
click at [475, 151] on div "Oct 1" at bounding box center [458, 164] width 95 height 32
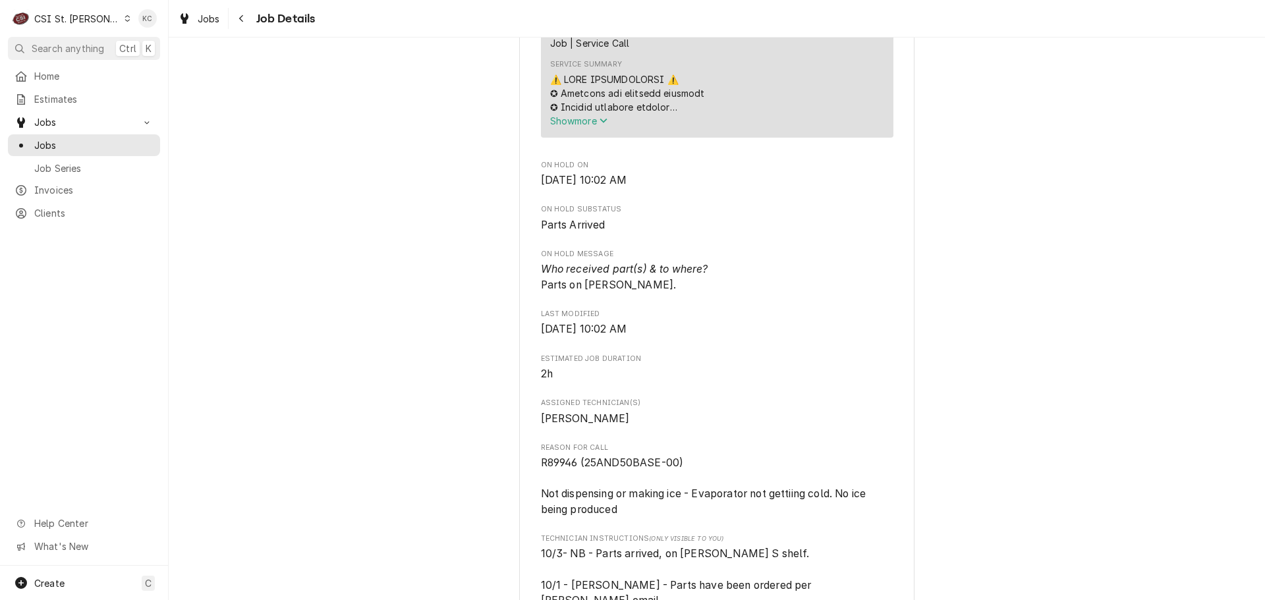
scroll to position [659, 0]
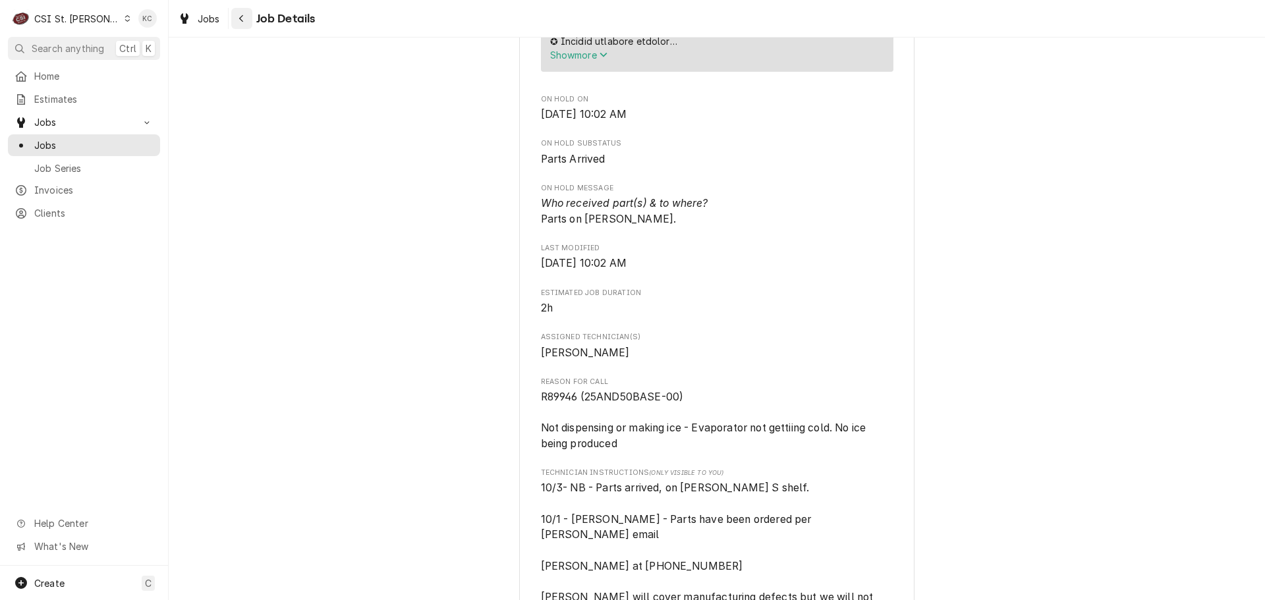
click at [235, 20] on div "Navigate back" at bounding box center [241, 18] width 13 height 13
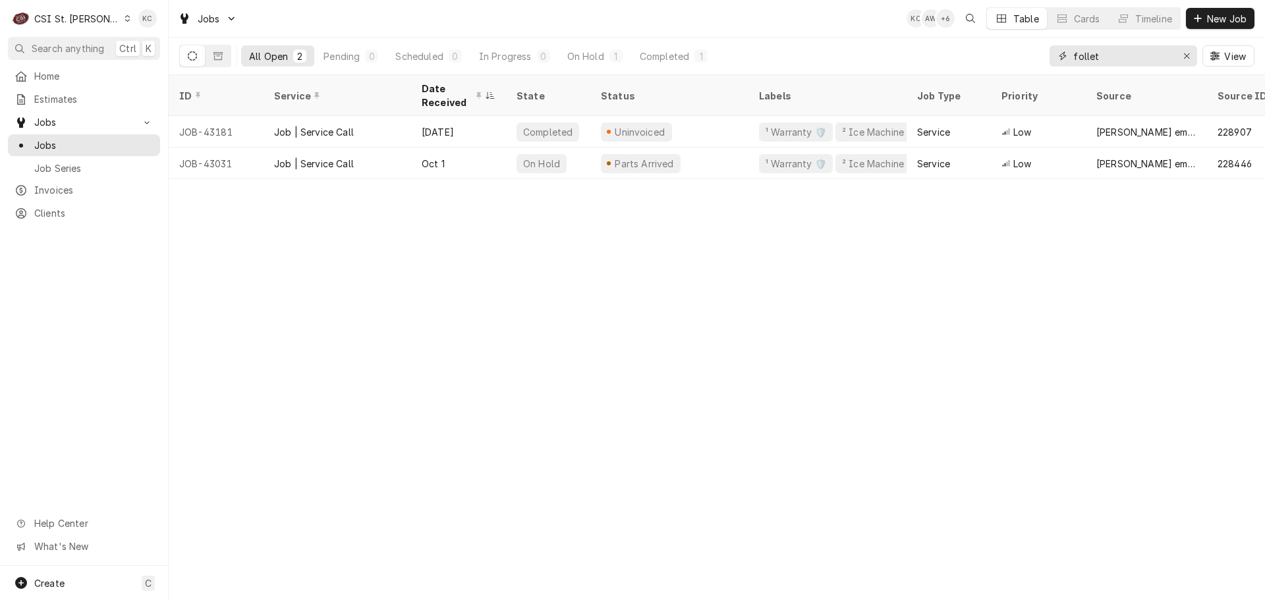
drag, startPoint x: 1106, startPoint y: 49, endPoint x: 1038, endPoint y: 60, distance: 68.7
click at [1038, 60] on div "All Open 2 Pending 0 Scheduled 0 In Progress 0 On Hold 1 Completed 1 follet View" at bounding box center [716, 56] width 1075 height 37
type input "00941647-1"
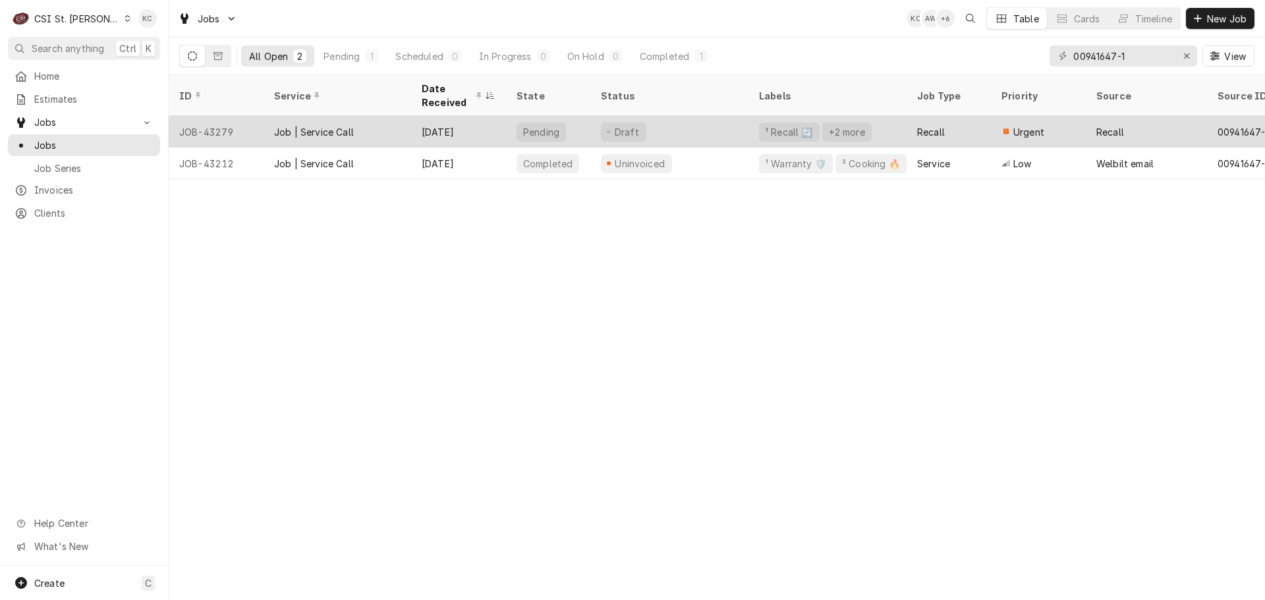
click at [690, 128] on div "Draft" at bounding box center [669, 132] width 158 height 32
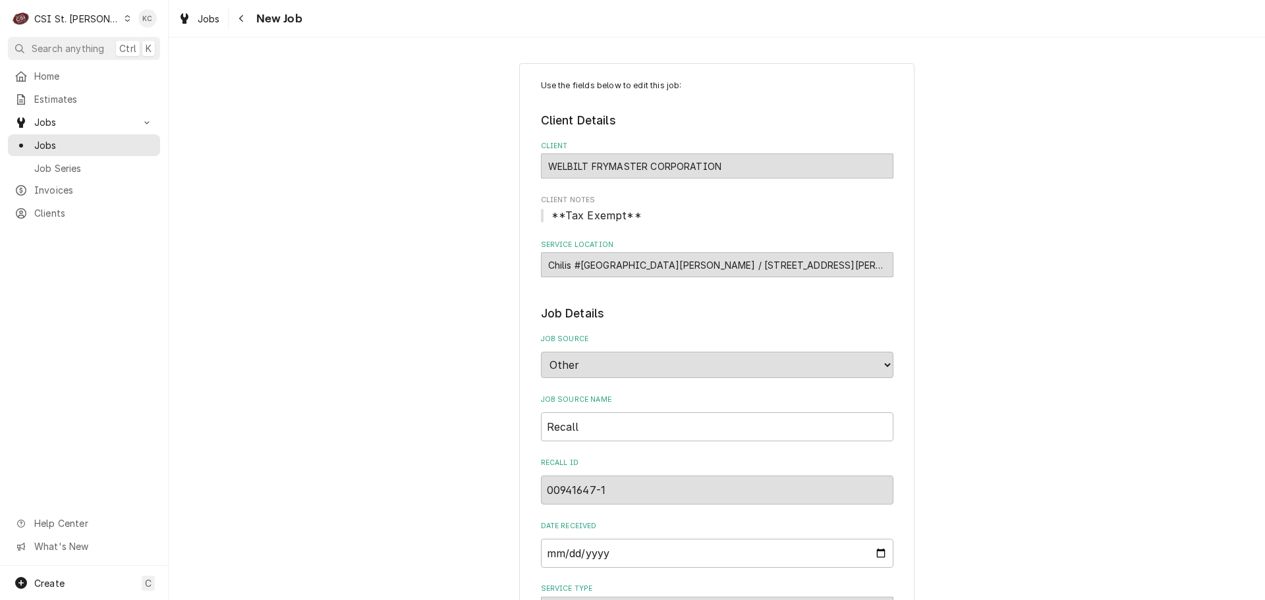
type textarea "x"
click at [241, 20] on icon "Navigate back" at bounding box center [241, 18] width 4 height 7
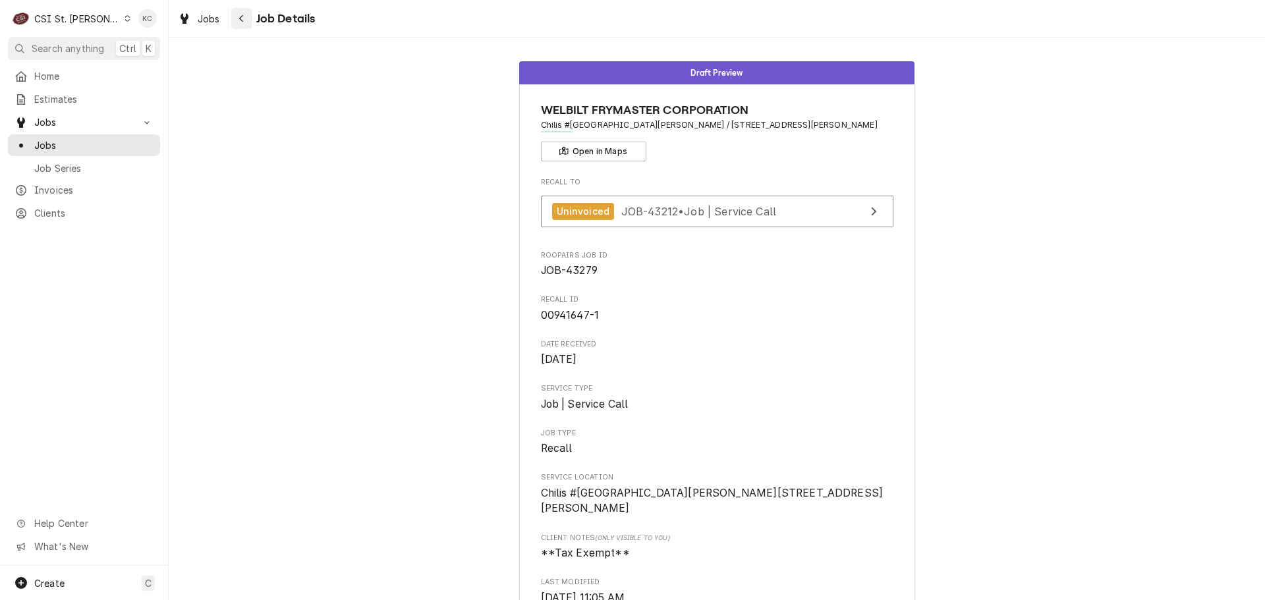
click at [247, 24] on div "Navigate back" at bounding box center [241, 18] width 13 height 13
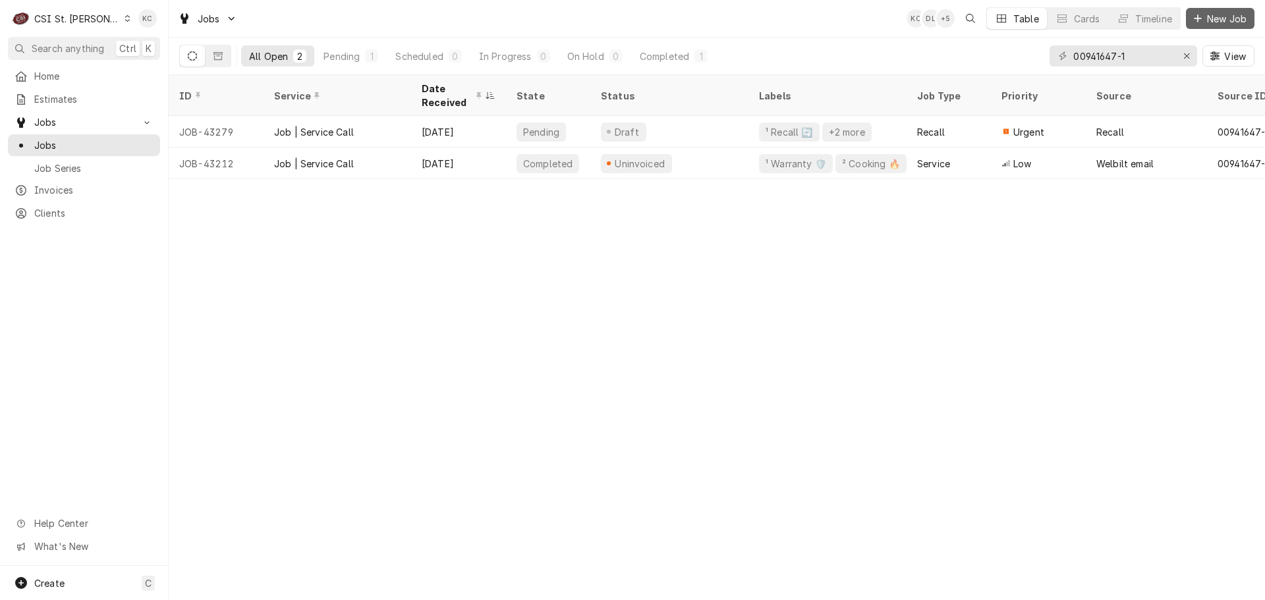
click at [1225, 24] on span "New Job" at bounding box center [1226, 19] width 45 height 14
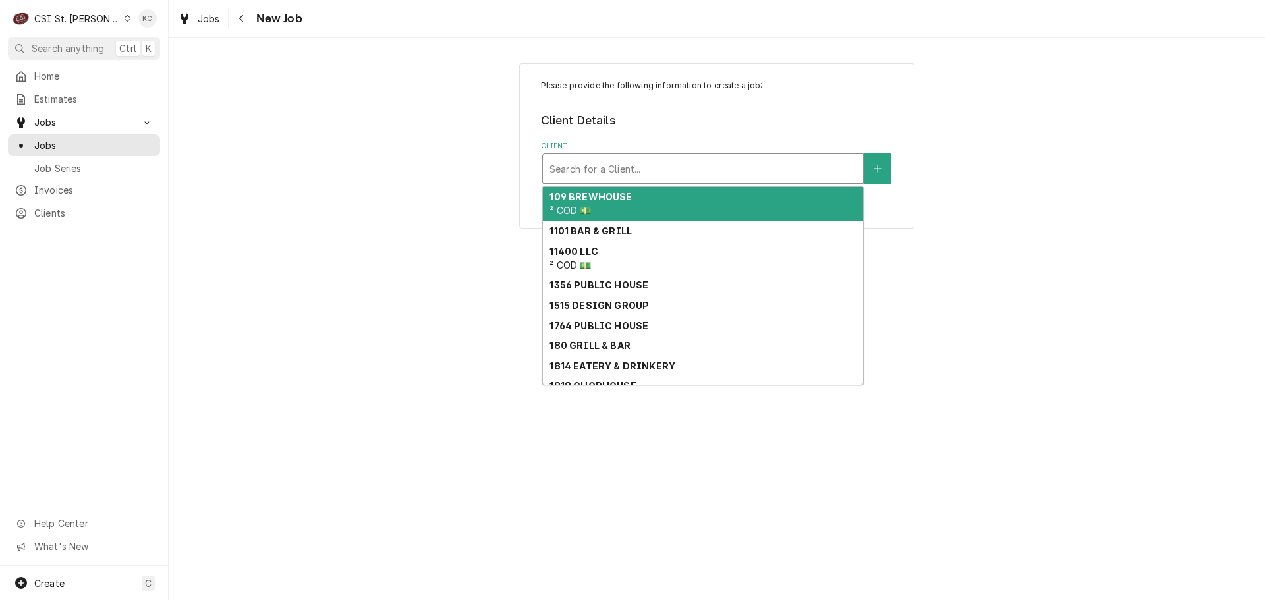
click at [632, 163] on div "Client" at bounding box center [702, 169] width 307 height 24
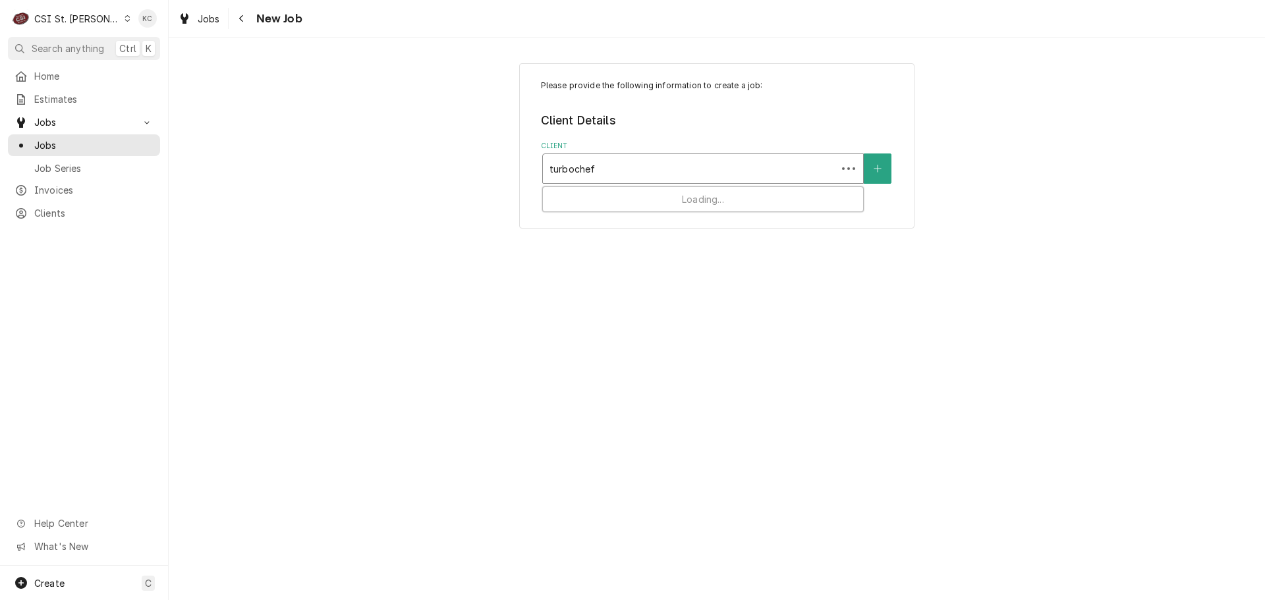
type input "turbochef"
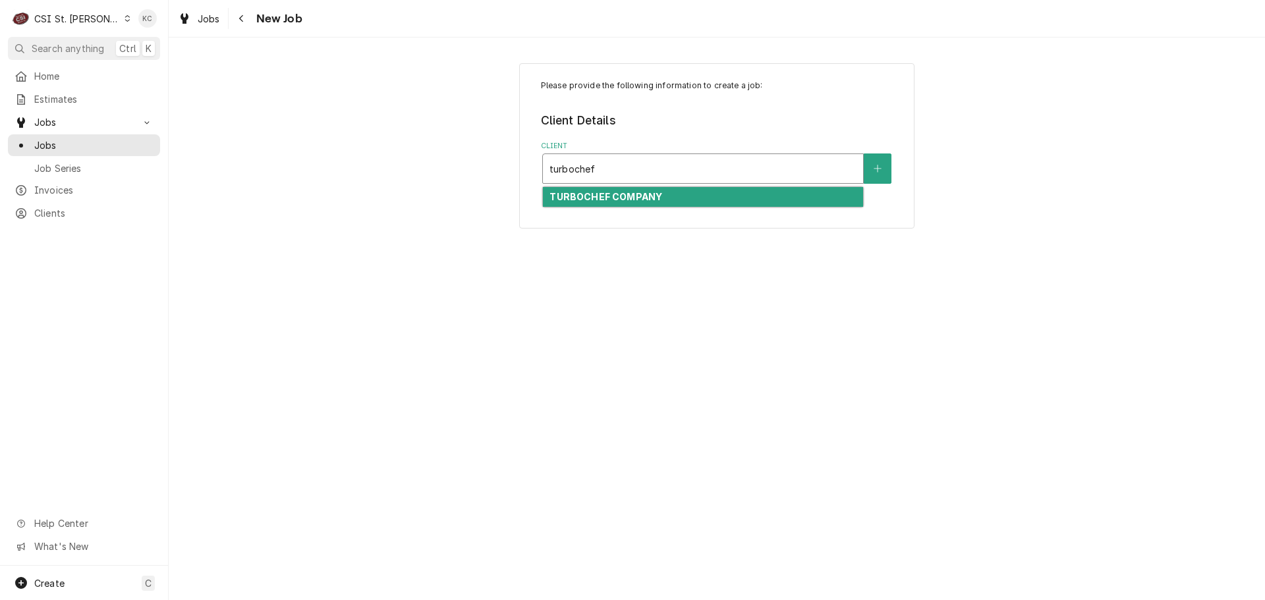
click at [676, 193] on div "TURBOCHEF COMPANY" at bounding box center [703, 197] width 320 height 20
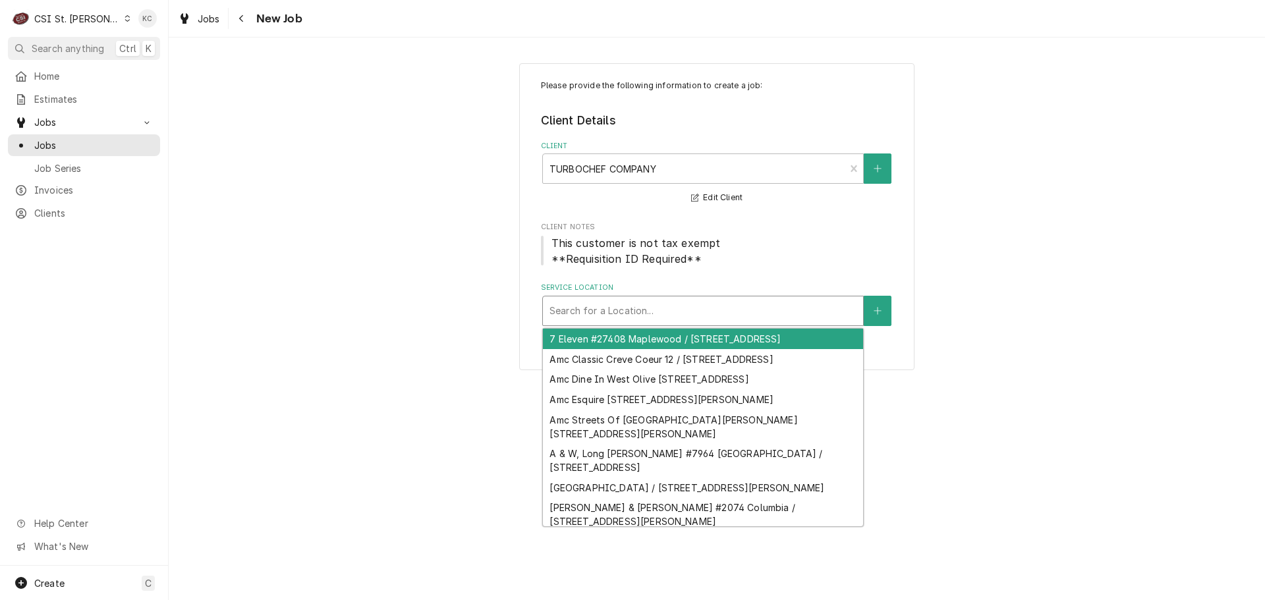
click at [680, 312] on div "Service Location" at bounding box center [702, 311] width 307 height 24
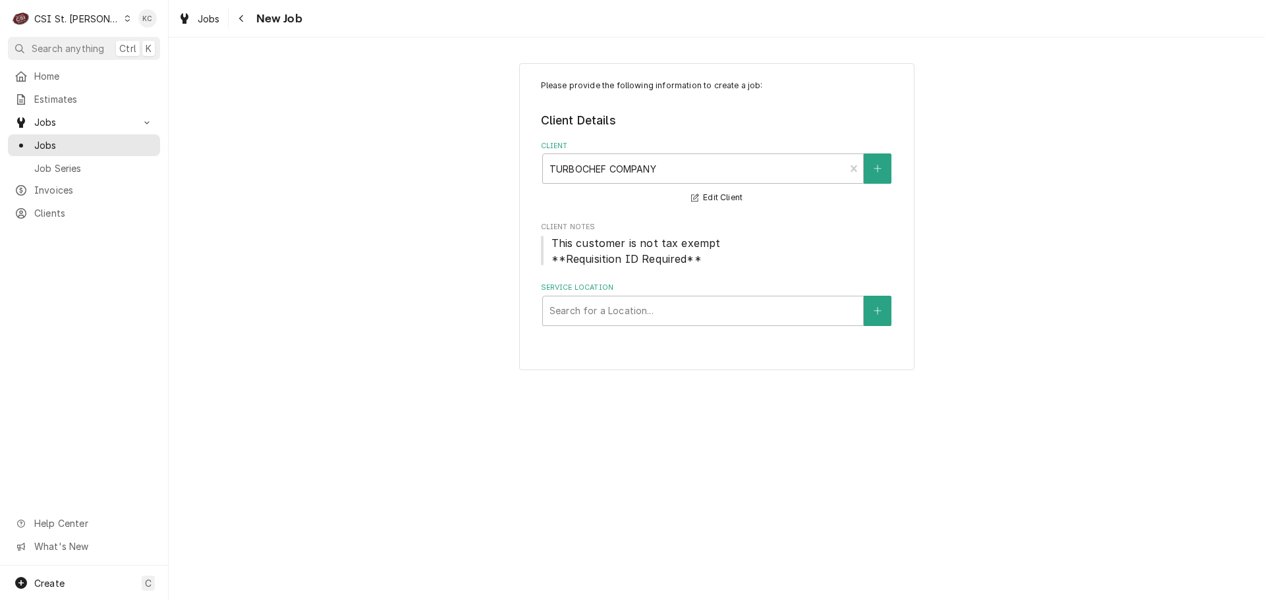
click at [90, 22] on div "CSI St. Louis" at bounding box center [77, 19] width 86 height 14
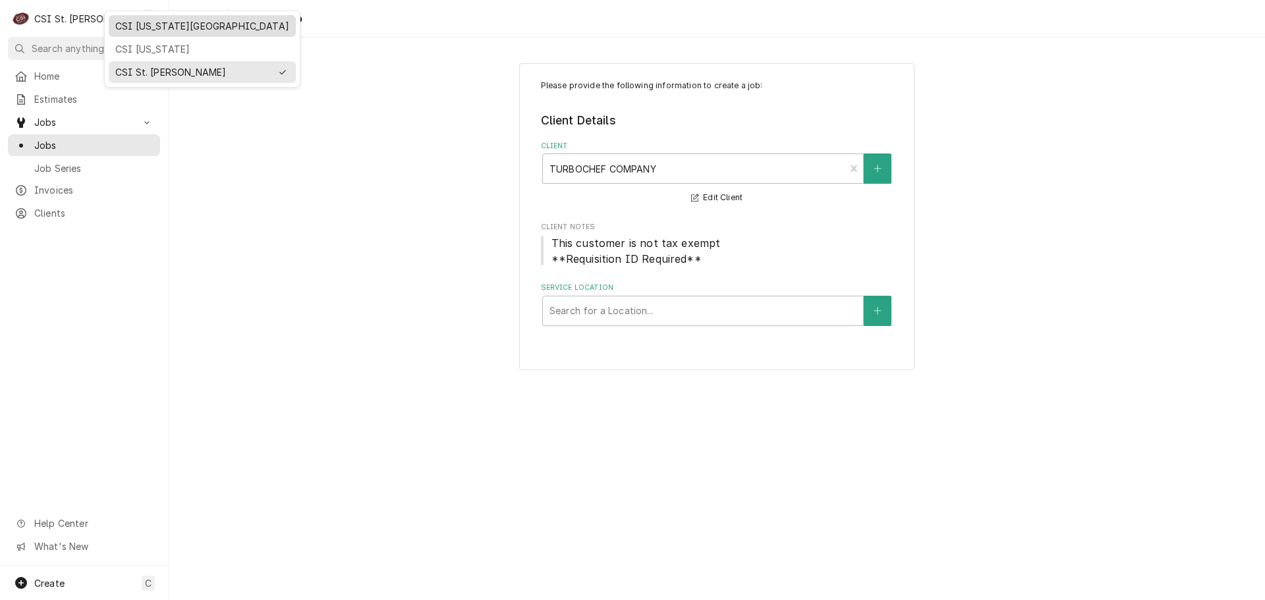
click at [128, 26] on div "CSI [US_STATE][GEOGRAPHIC_DATA]" at bounding box center [202, 26] width 174 height 14
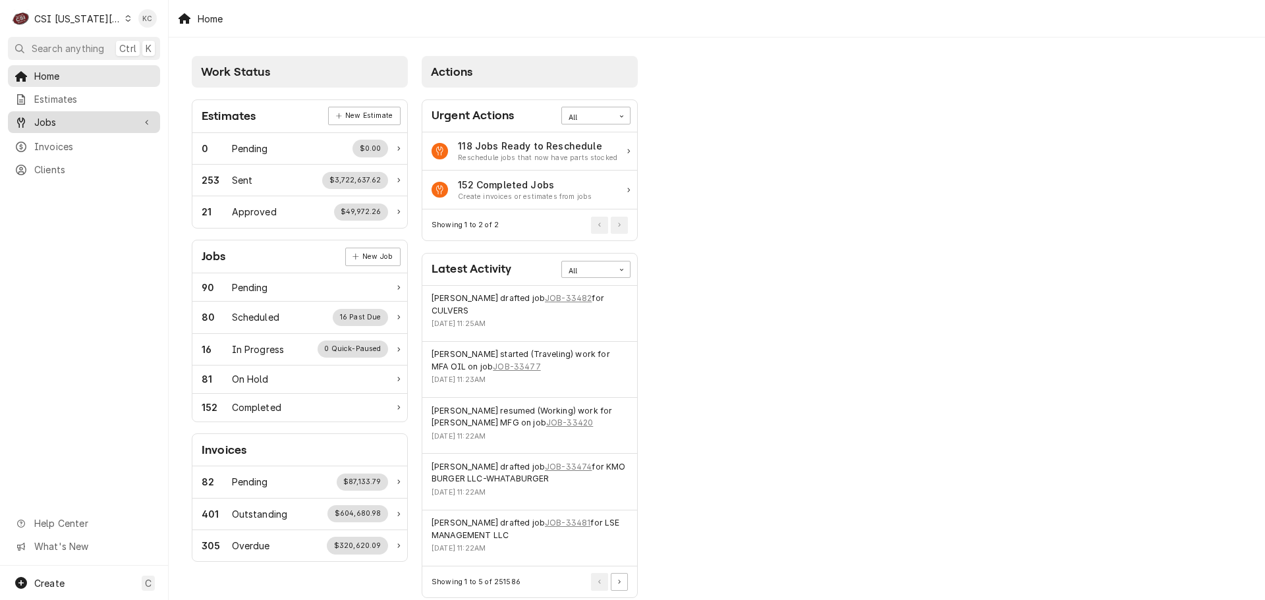
click at [84, 119] on span "Jobs" at bounding box center [83, 122] width 99 height 14
click at [76, 138] on span "Jobs" at bounding box center [93, 145] width 119 height 14
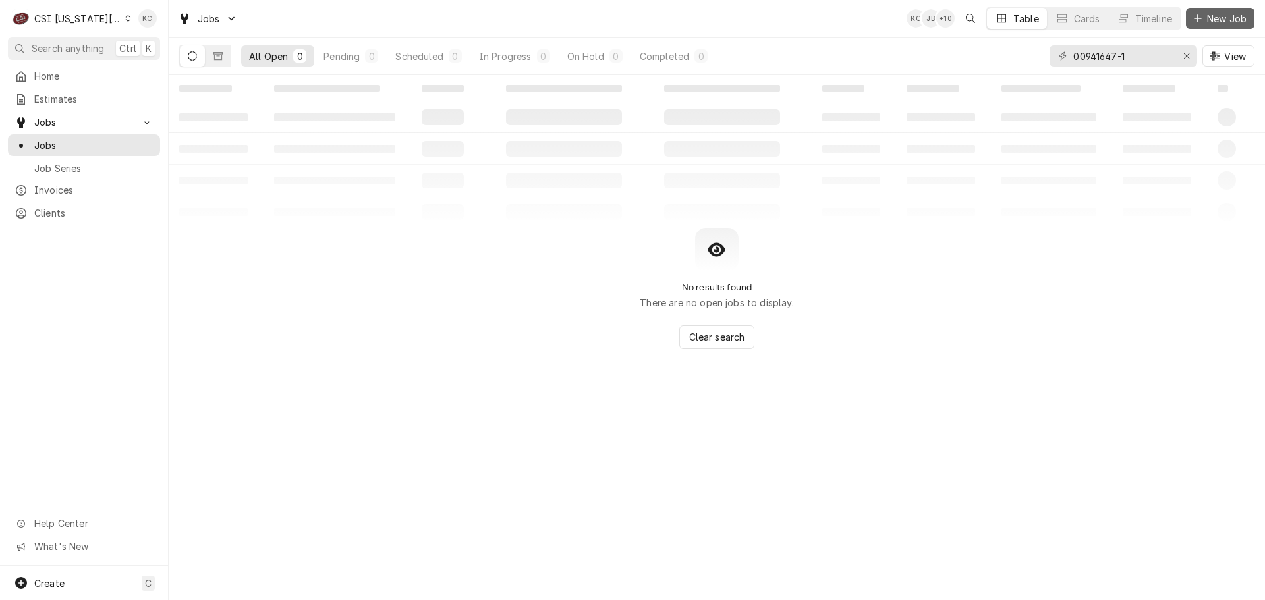
click at [1196, 20] on icon "Dynamic Content Wrapper" at bounding box center [1198, 18] width 8 height 9
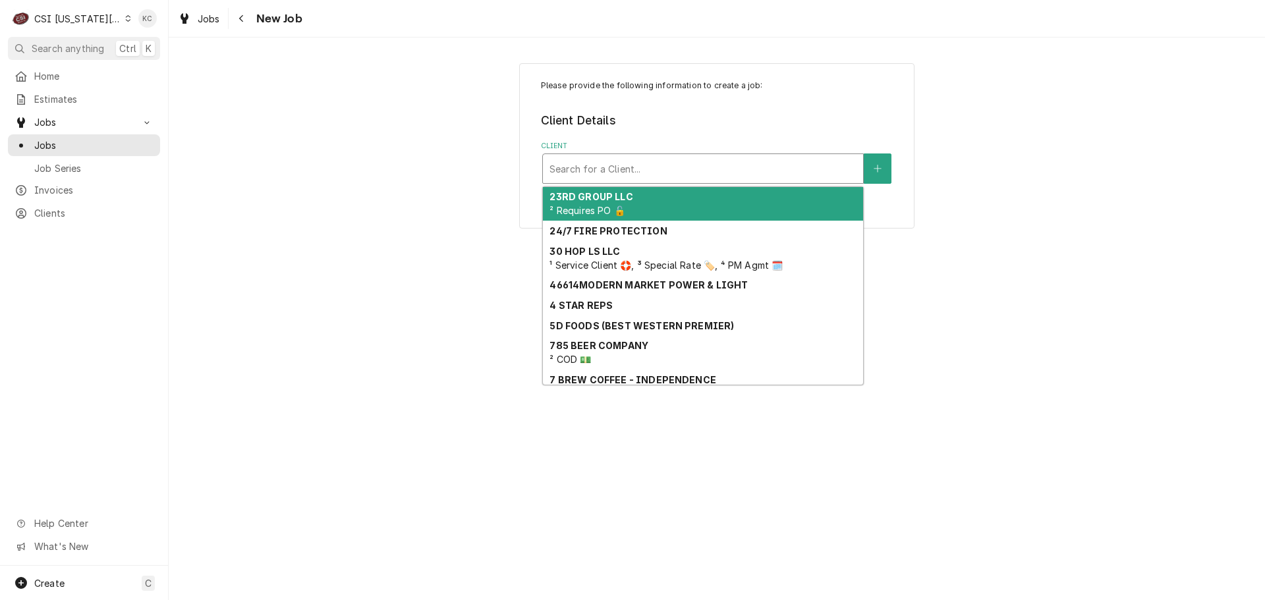
click at [648, 161] on div "Client" at bounding box center [702, 169] width 307 height 24
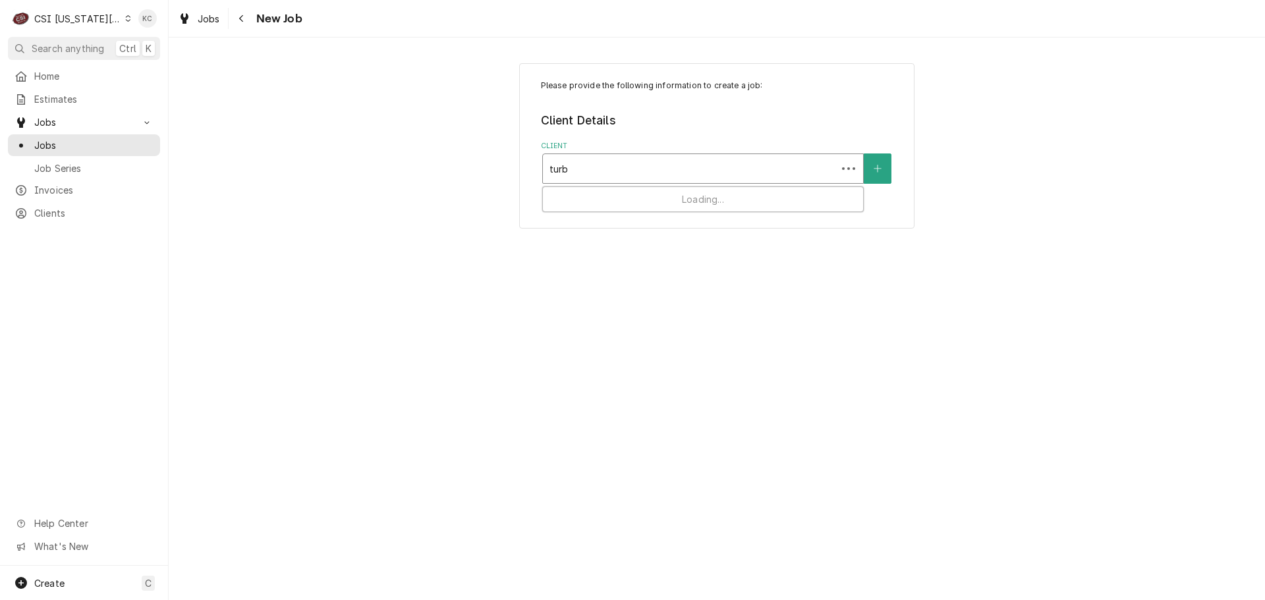
type input "turbo"
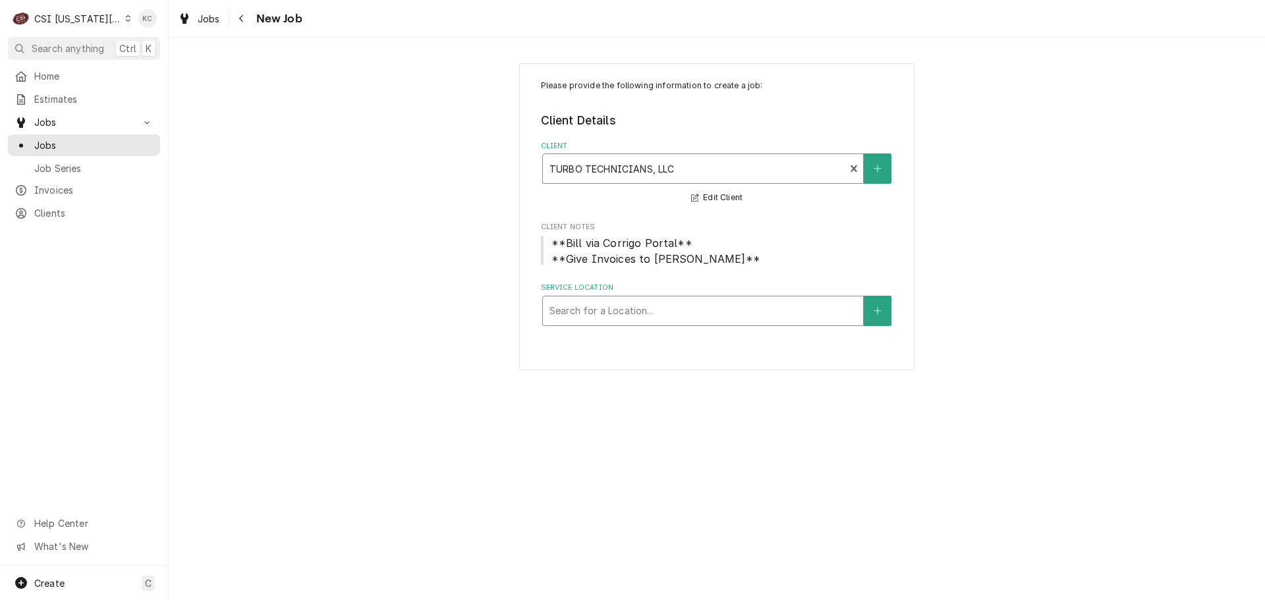
click at [672, 312] on div "Service Location" at bounding box center [702, 311] width 307 height 24
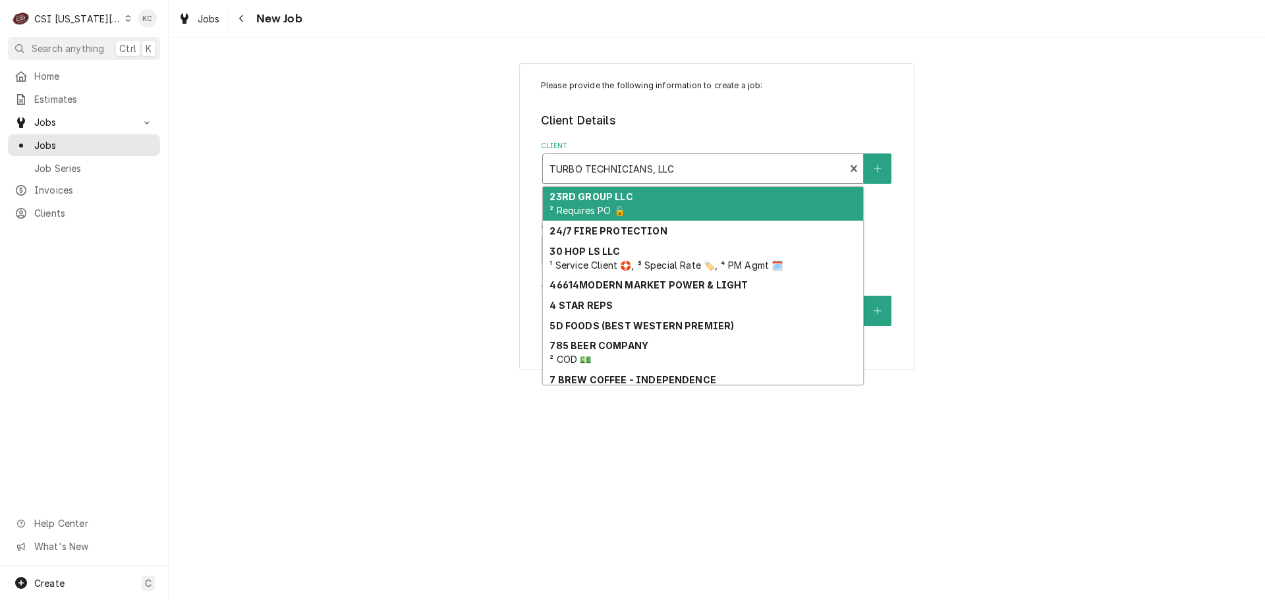
click at [688, 168] on div "Client" at bounding box center [693, 169] width 289 height 24
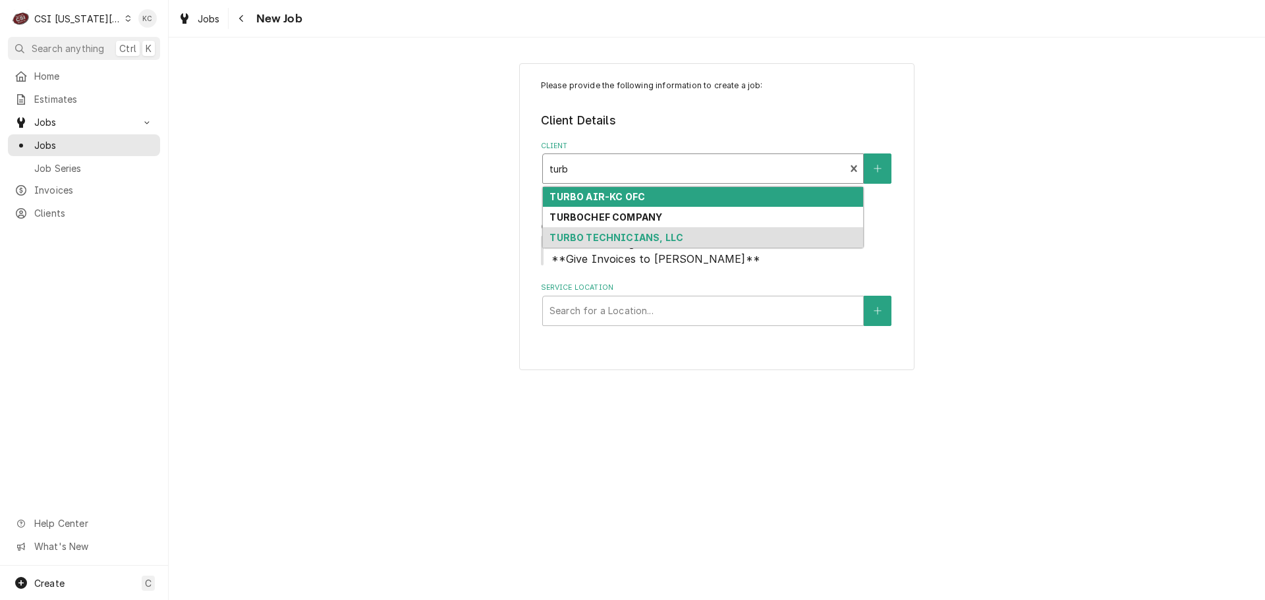
type input "turbo"
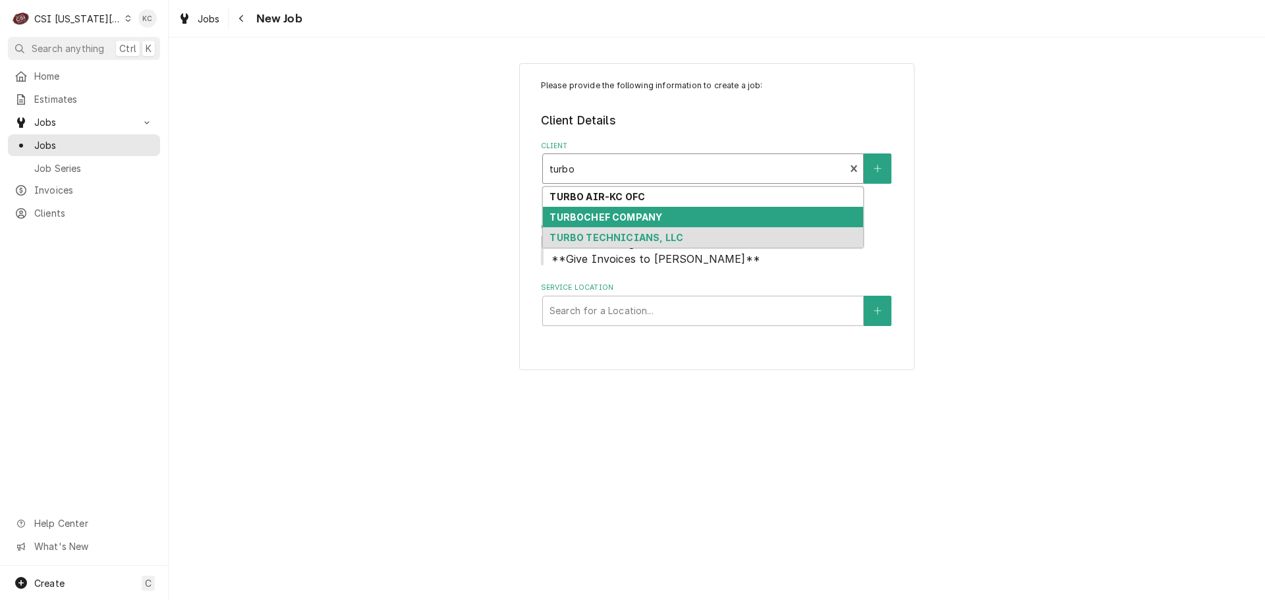
click at [673, 219] on div "TURBOCHEF COMPANY" at bounding box center [703, 217] width 320 height 20
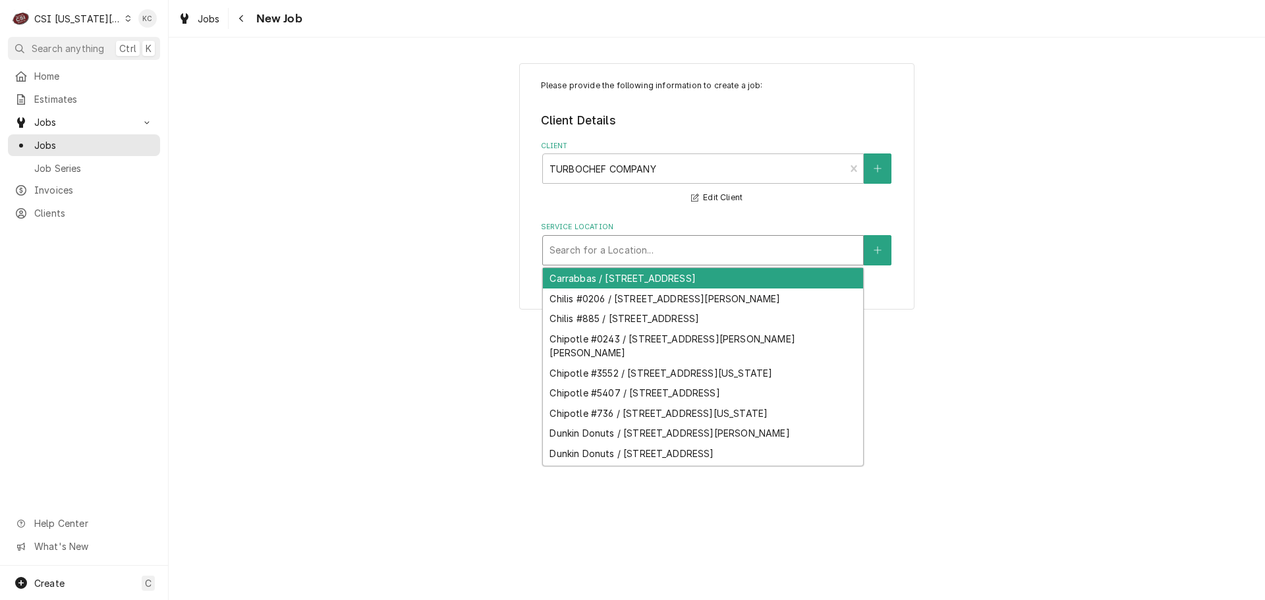
click at [648, 240] on div "Service Location" at bounding box center [702, 250] width 307 height 24
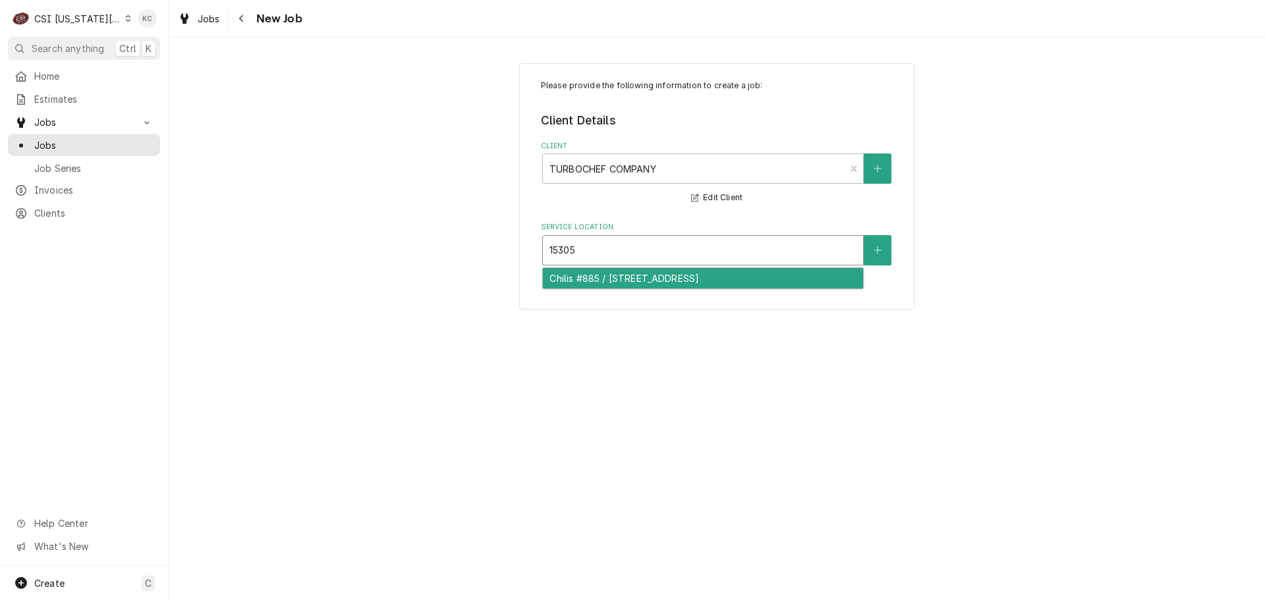
type input "15305"
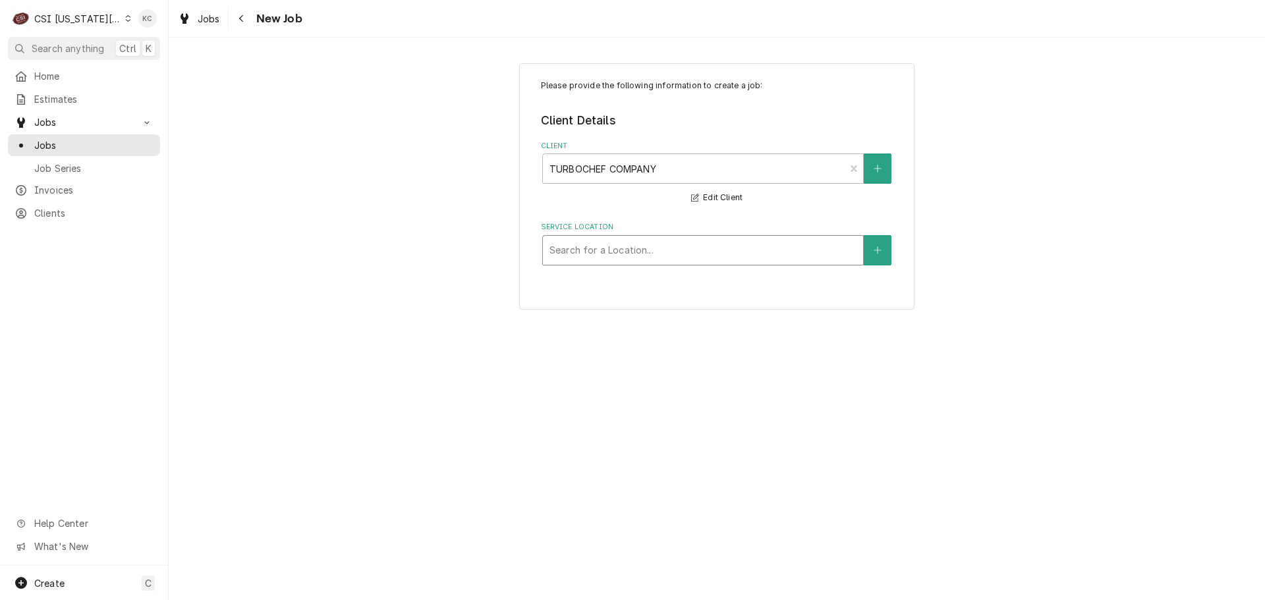
click at [89, 20] on div "CSI Kansas City" at bounding box center [77, 19] width 87 height 14
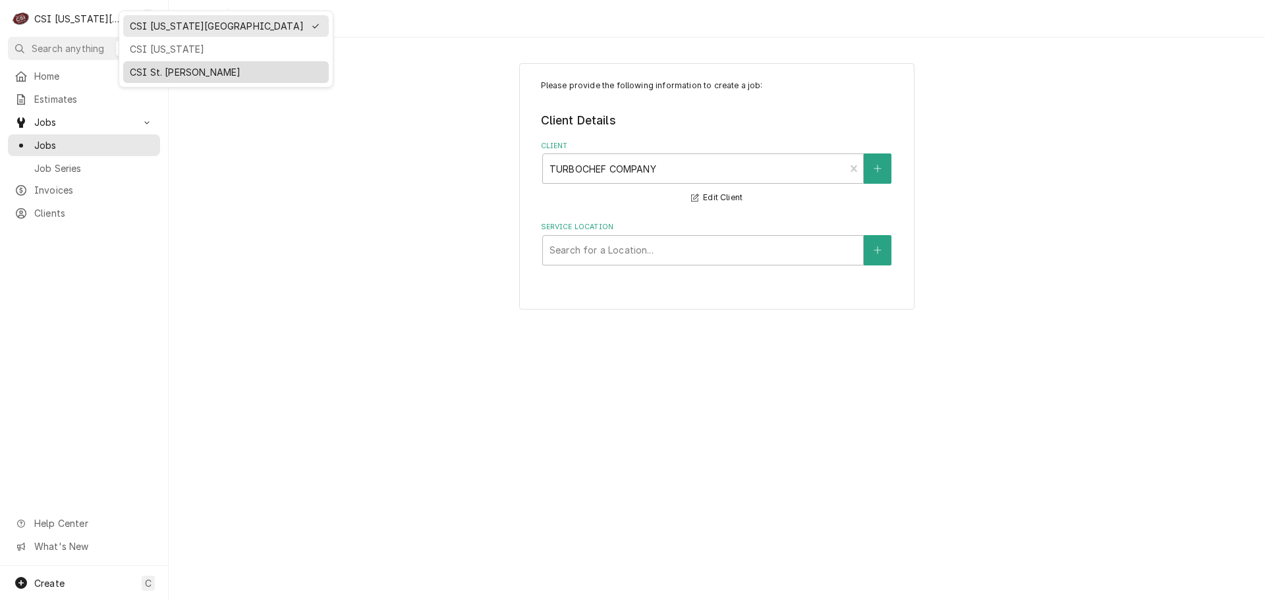
click at [169, 68] on div "CSI St. [PERSON_NAME]" at bounding box center [226, 72] width 192 height 14
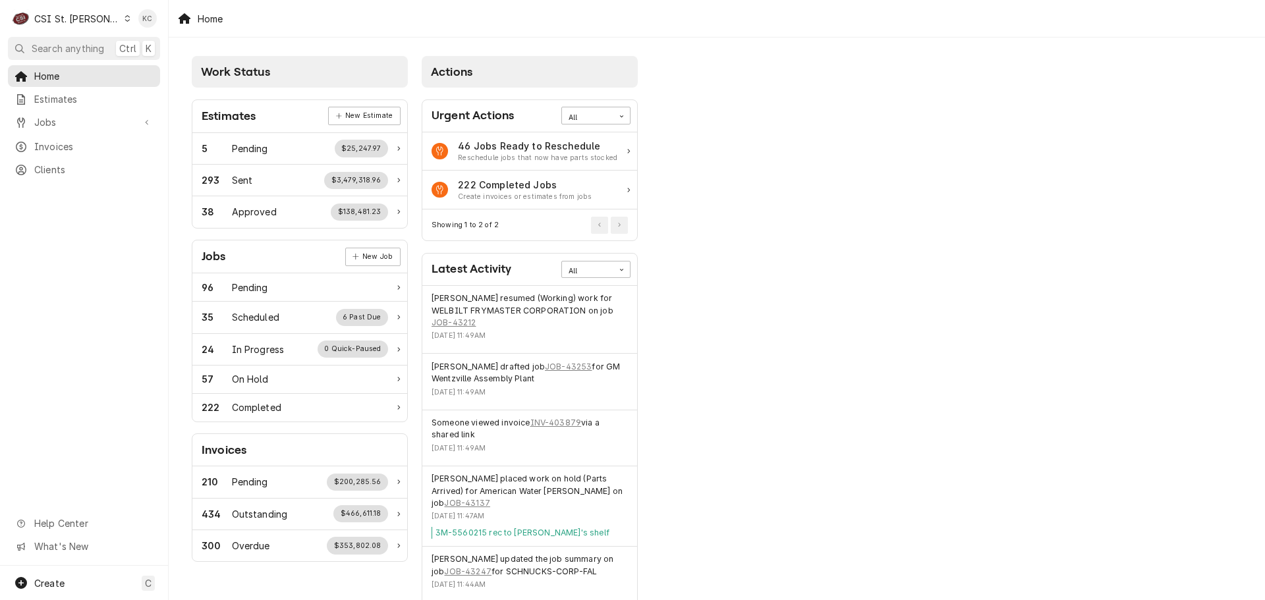
click at [45, 129] on div "Jobs Jobs Job Series" at bounding box center [84, 122] width 152 height 23
click at [49, 114] on div "Jobs" at bounding box center [84, 122] width 147 height 16
click at [39, 134] on link "Jobs" at bounding box center [84, 145] width 152 height 22
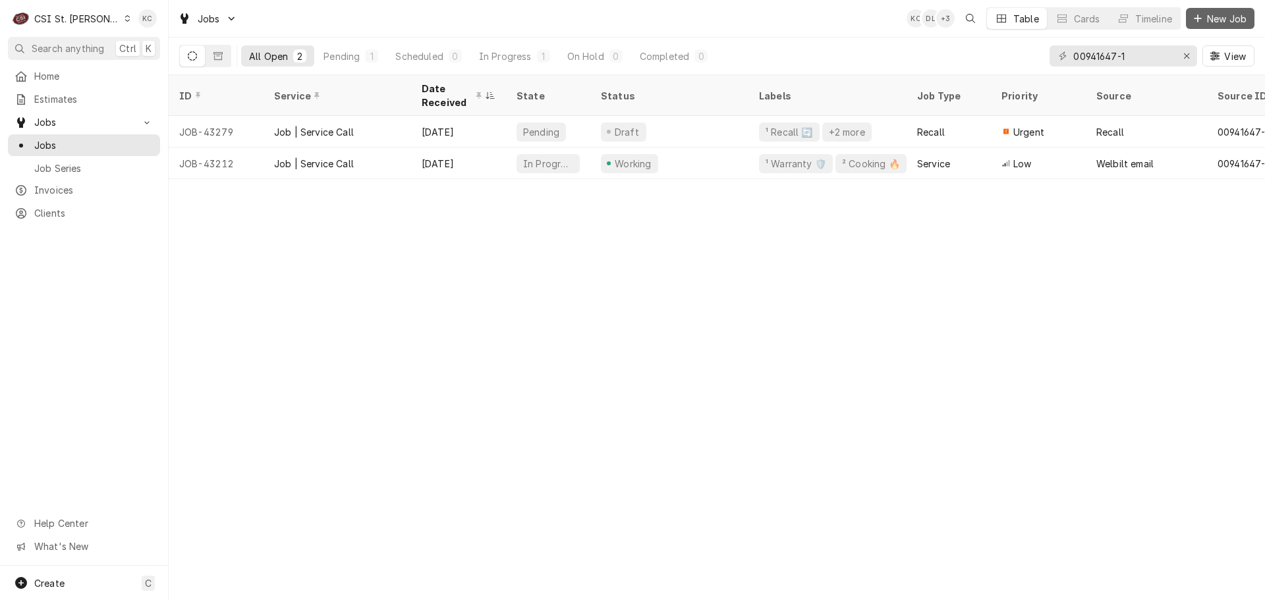
click at [1204, 13] on span "New Job" at bounding box center [1226, 19] width 45 height 14
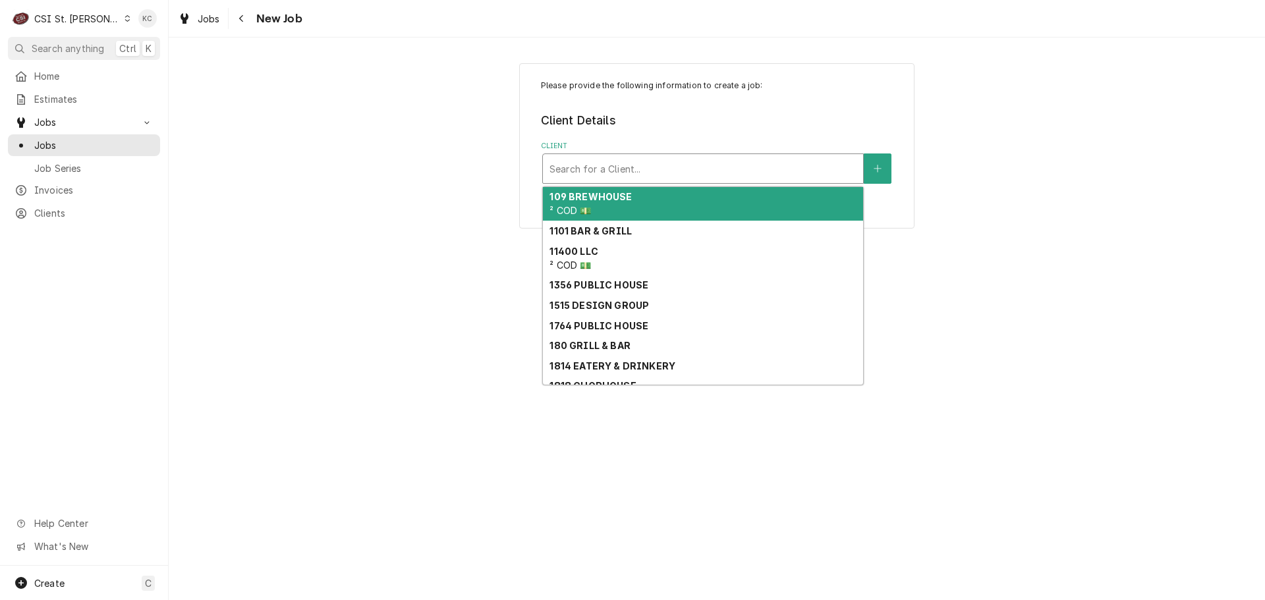
click at [690, 166] on div "Client" at bounding box center [702, 169] width 307 height 24
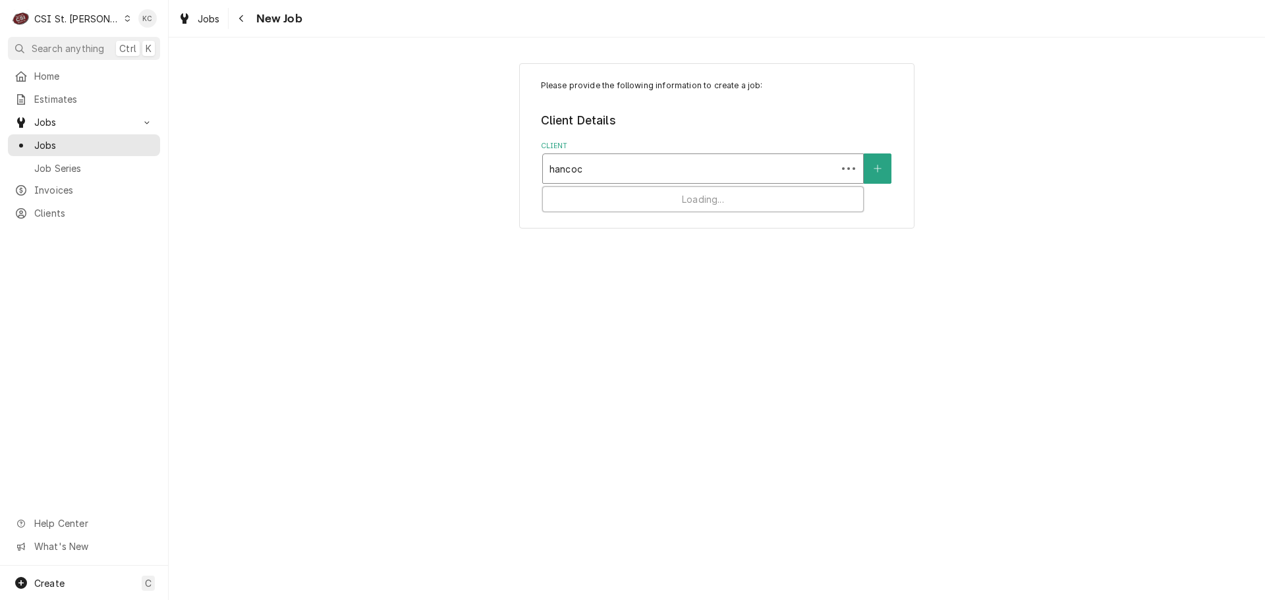
type input "hancock"
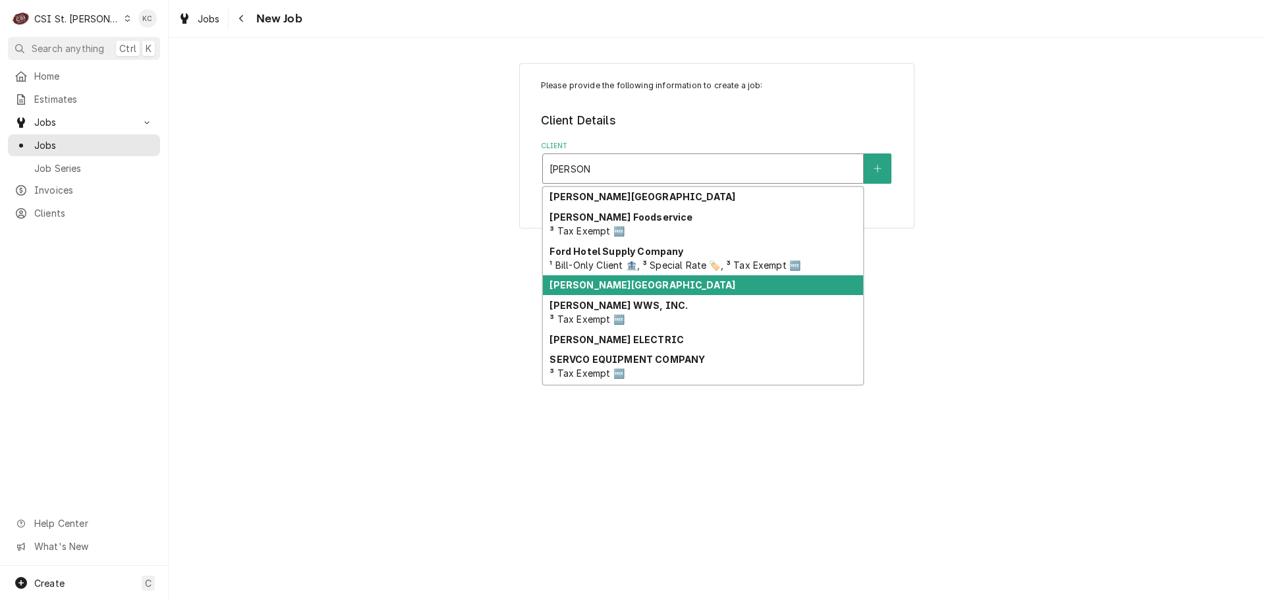
click at [671, 285] on strong "Hancock Place School District" at bounding box center [642, 284] width 186 height 11
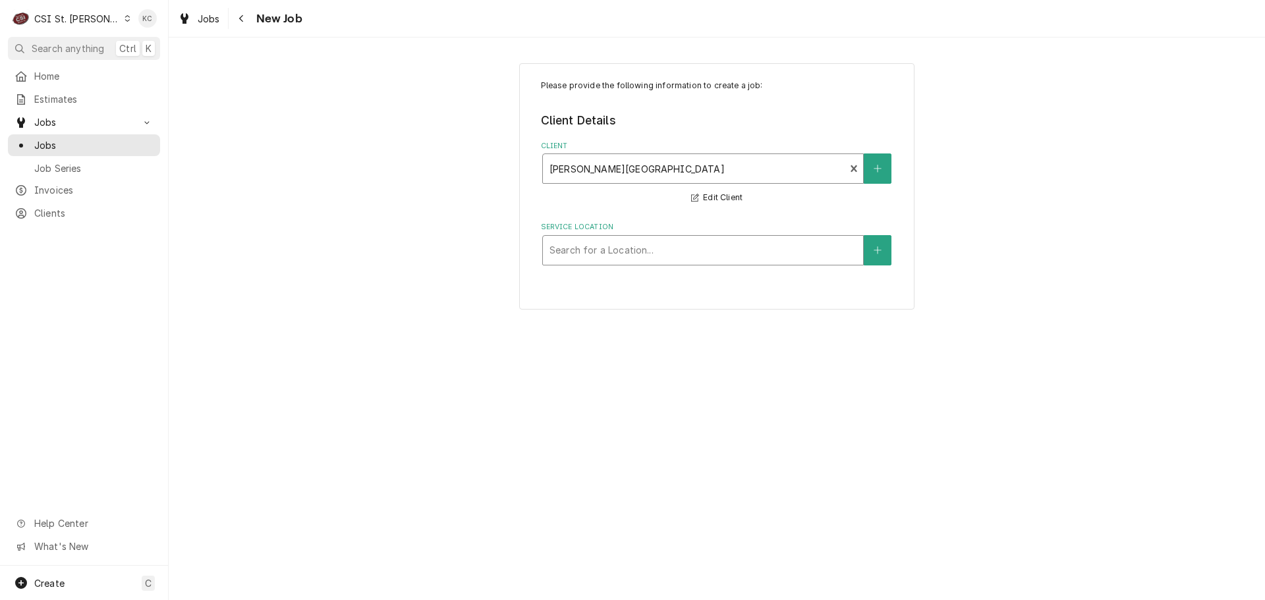
click at [711, 250] on div "Service Location" at bounding box center [702, 250] width 307 height 24
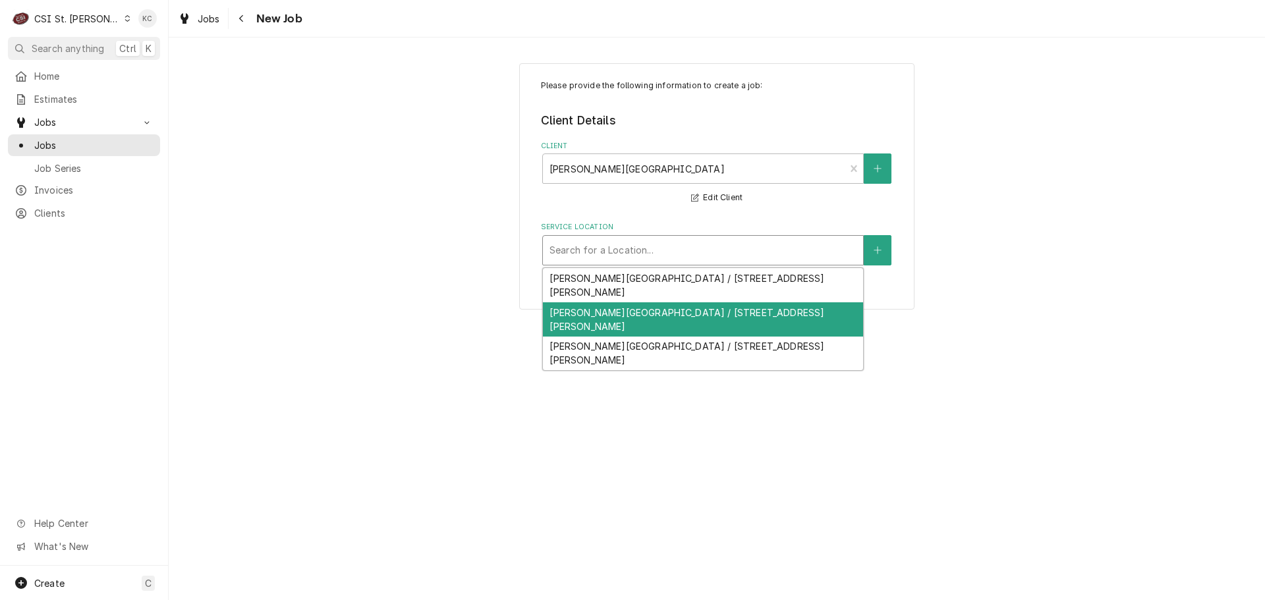
click at [723, 302] on div "Hancock Place Elementary / 9101 S Broadway, St. Louis, MO 63125" at bounding box center [703, 319] width 320 height 34
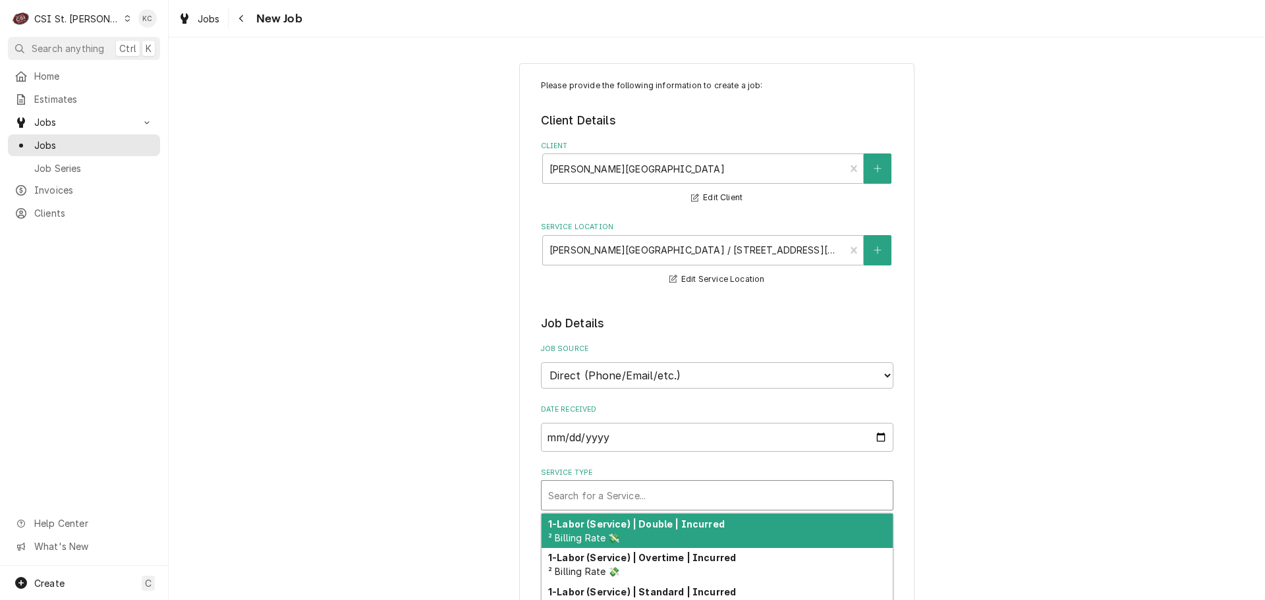
click at [653, 487] on div "Service Type" at bounding box center [717, 495] width 338 height 24
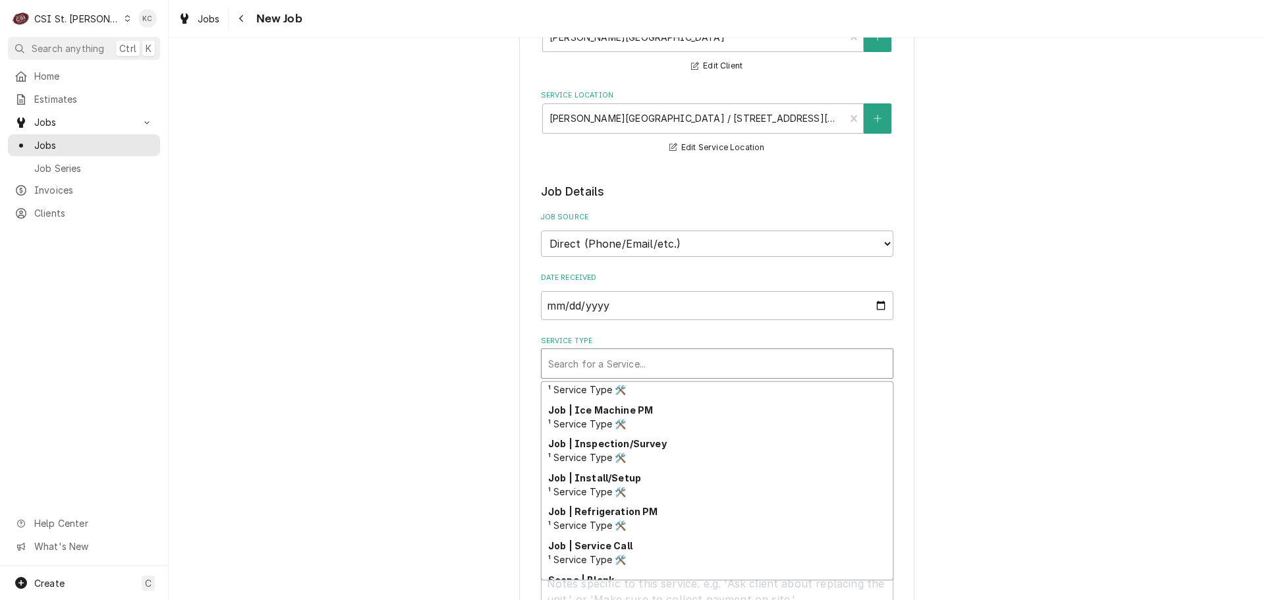
scroll to position [692, 0]
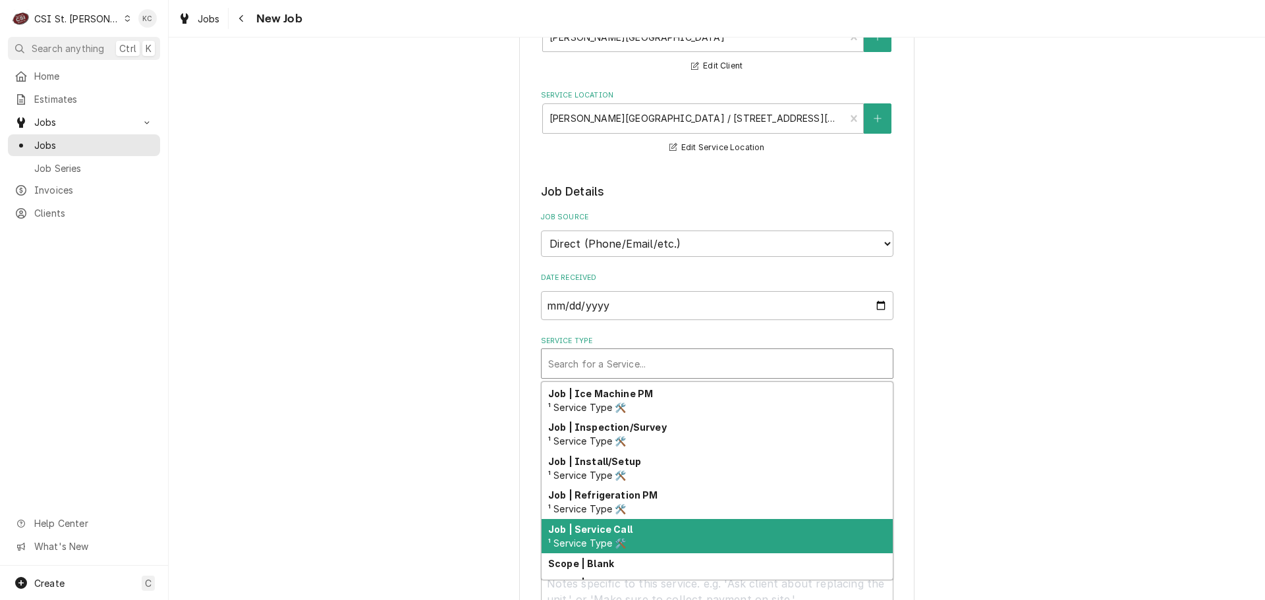
click at [682, 539] on div "Job | Service Call ¹ Service Type 🛠️" at bounding box center [716, 536] width 351 height 34
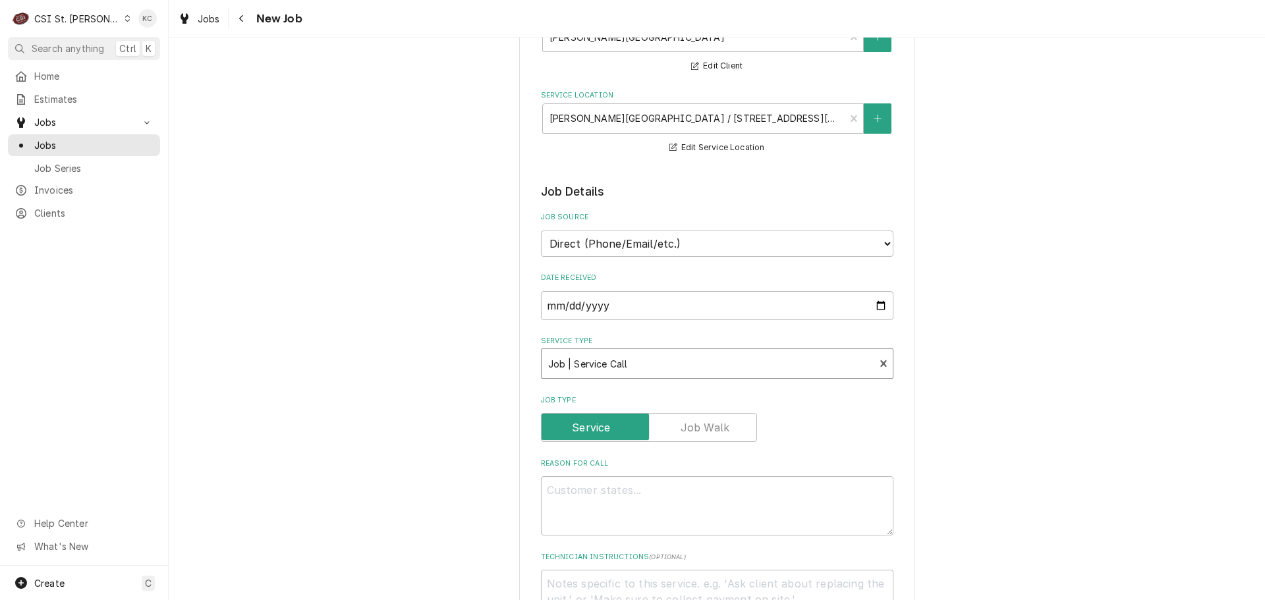
drag, startPoint x: 1040, startPoint y: 476, endPoint x: 893, endPoint y: 449, distance: 150.0
click at [1039, 474] on div "Please provide the following information to create a job: Client Details Client…" at bounding box center [717, 598] width 1096 height 1357
click at [771, 482] on textarea "Reason For Call" at bounding box center [717, 505] width 352 height 59
type textarea "x"
type textarea "C"
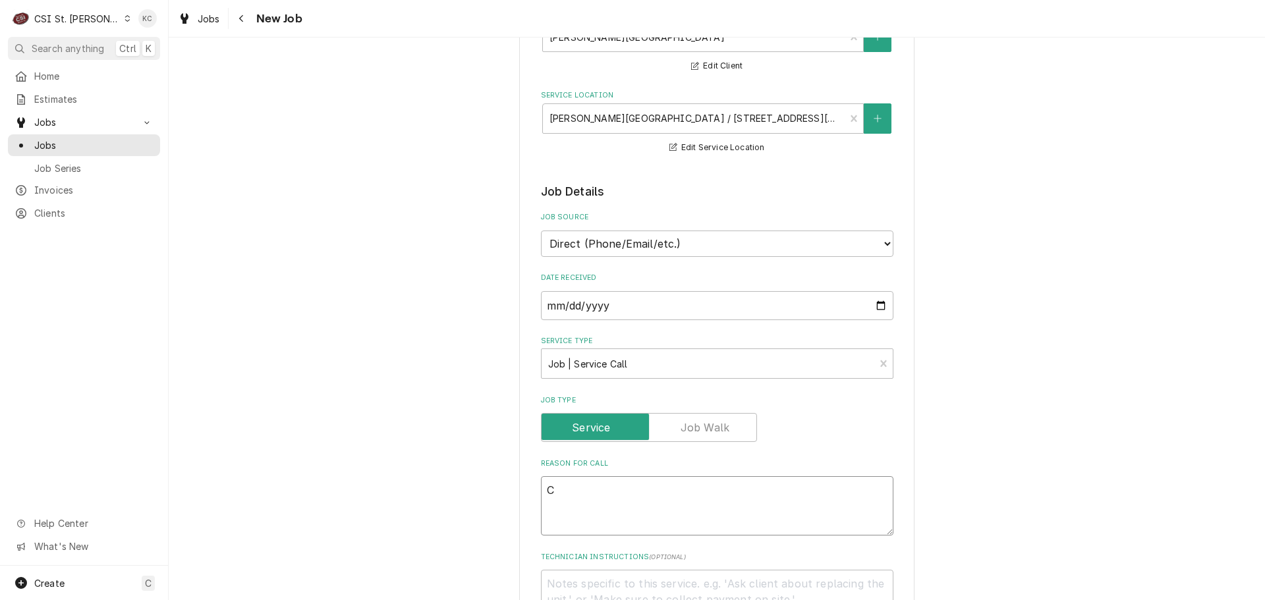
type textarea "x"
type textarea "Co"
type textarea "x"
type textarea "Comv"
type textarea "x"
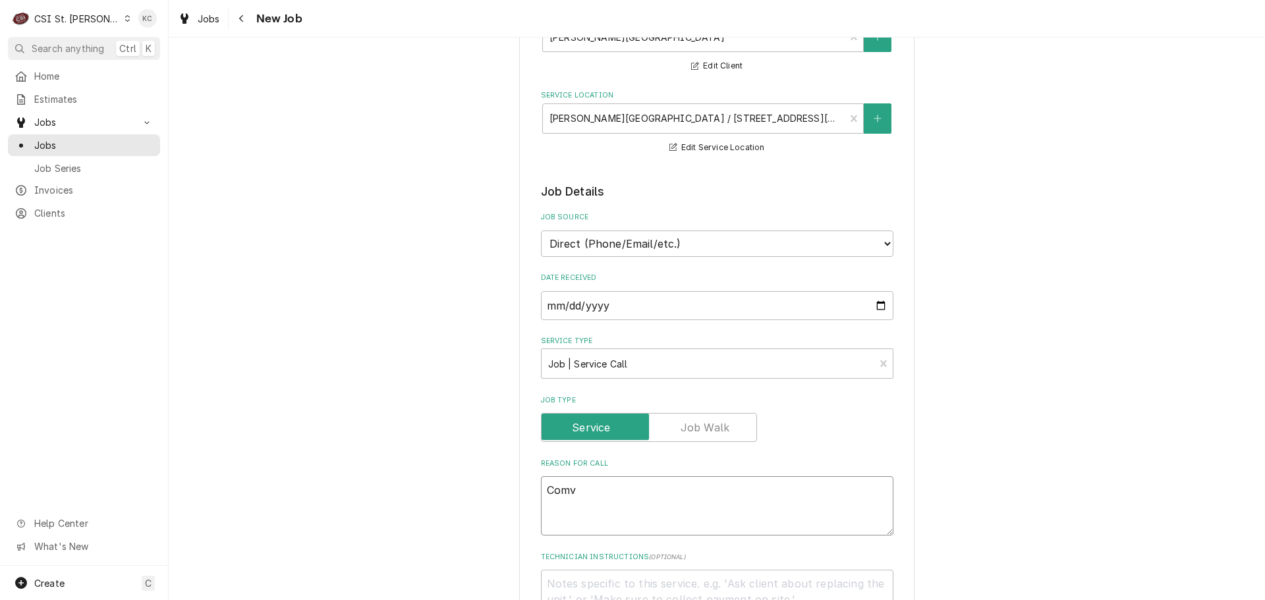
type textarea "Comvb"
type textarea "x"
type textarea "Comv"
type textarea "x"
type textarea "Com"
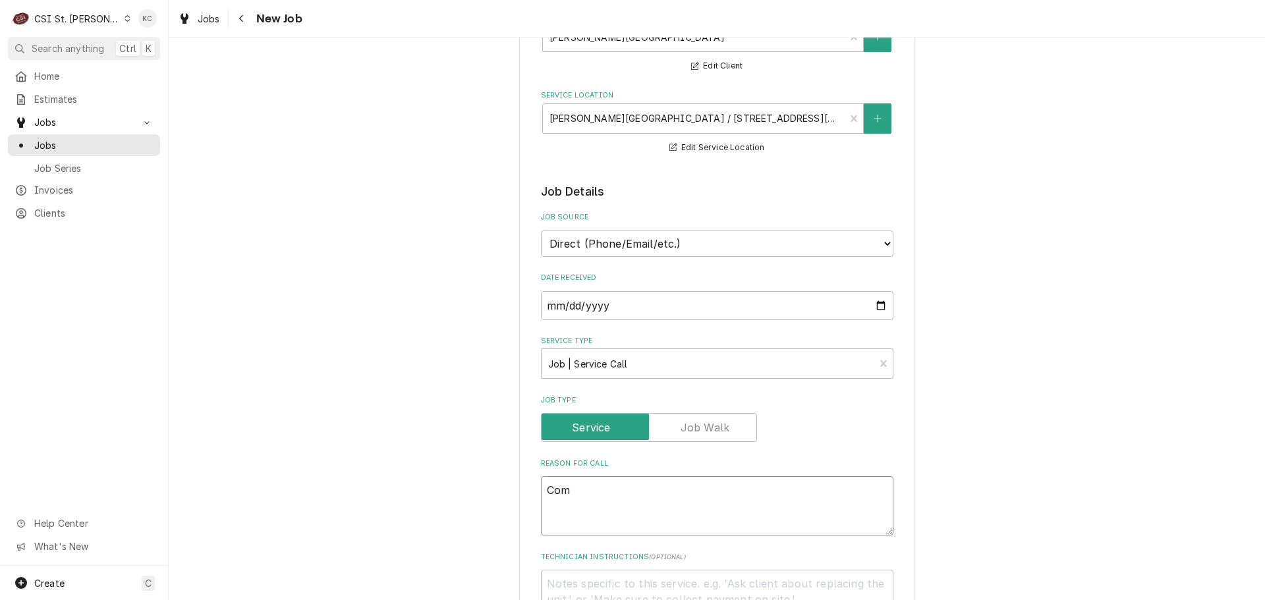
type textarea "x"
type textarea "Comb"
type textarea "x"
type textarea "Combi"
type textarea "x"
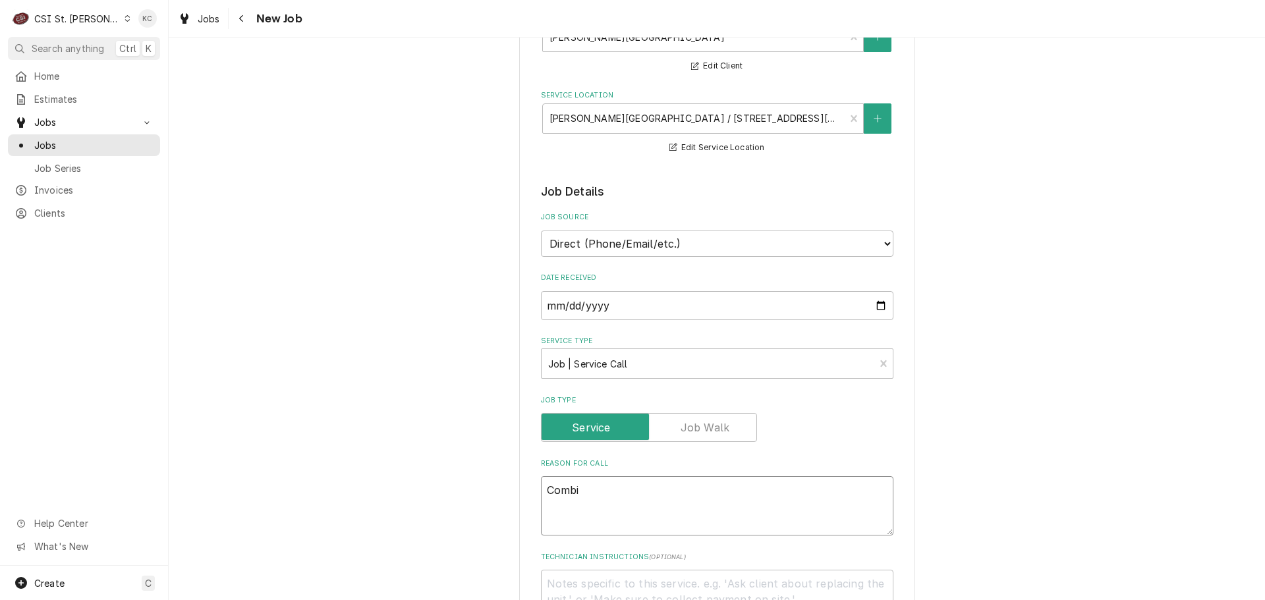
type textarea "Combi"
type textarea "x"
type textarea "Combi o"
type textarea "x"
type textarea "Combi ob"
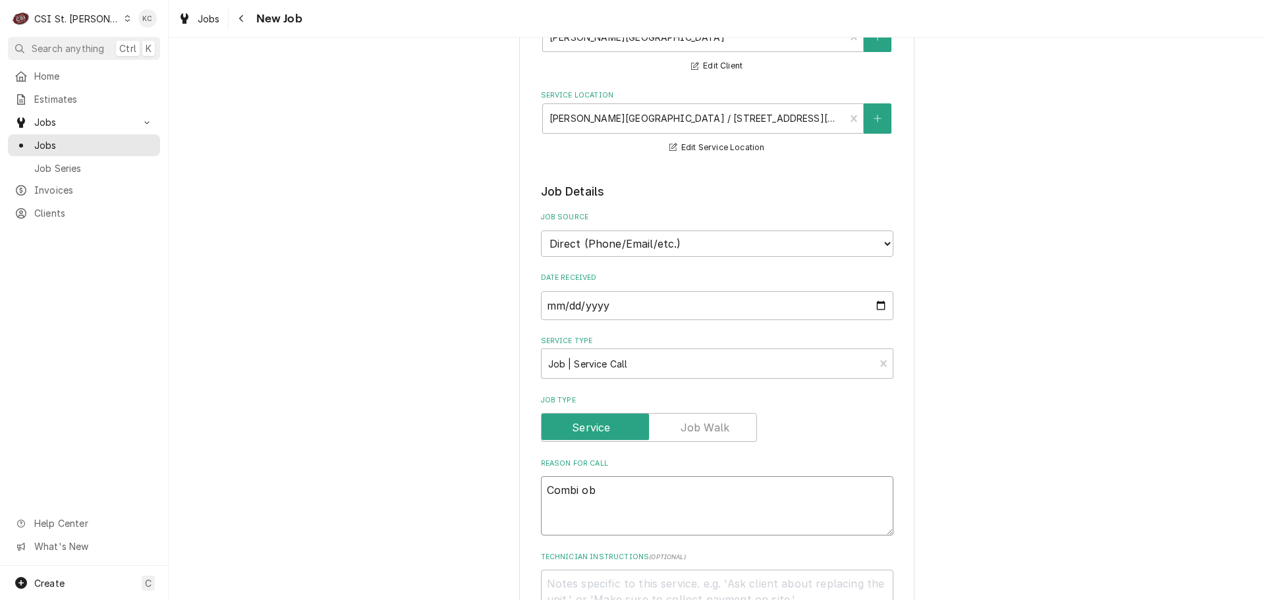
type textarea "x"
type textarea "Combi o"
type textarea "x"
type textarea "Combi ov"
type textarea "x"
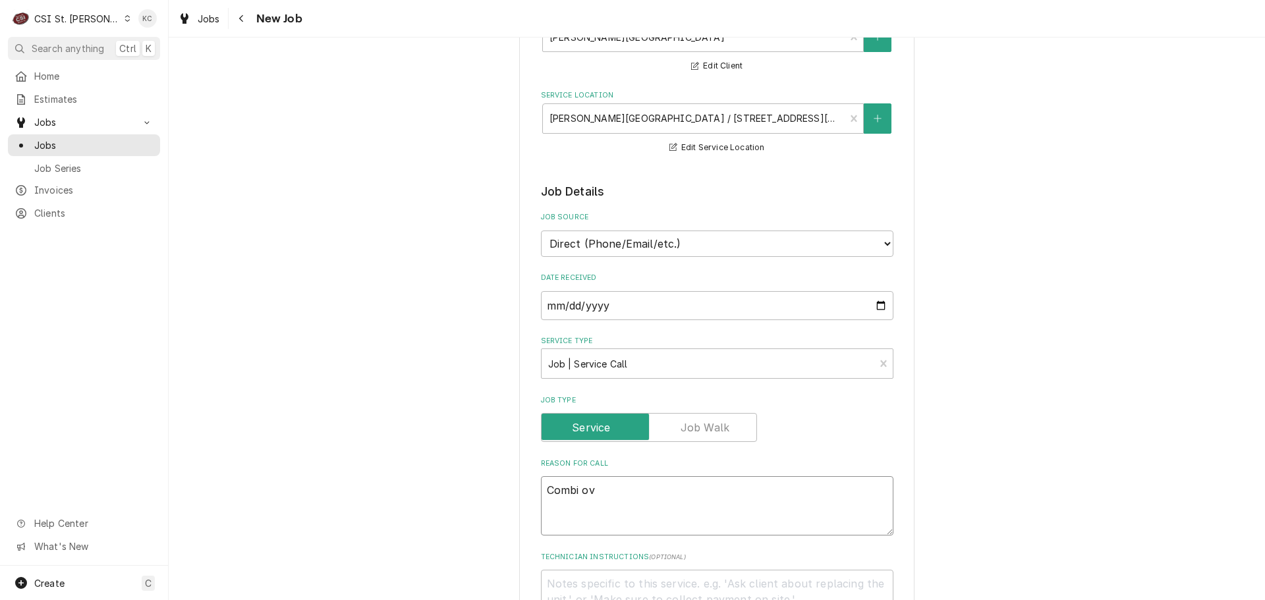
type textarea "Combi ove"
type textarea "x"
type textarea "Combi oven"
type textarea "x"
type textarea "Combi oven"
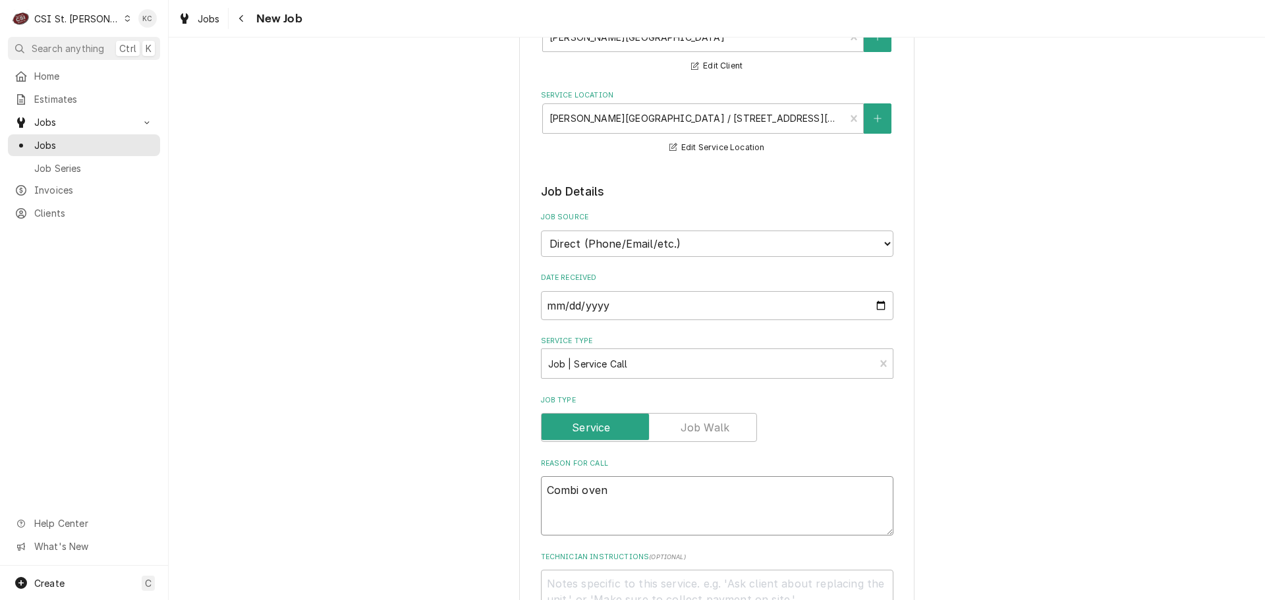
type textarea "x"
type textarea "Combi oven g"
type textarea "x"
type textarea "Combi oven"
type textarea "x"
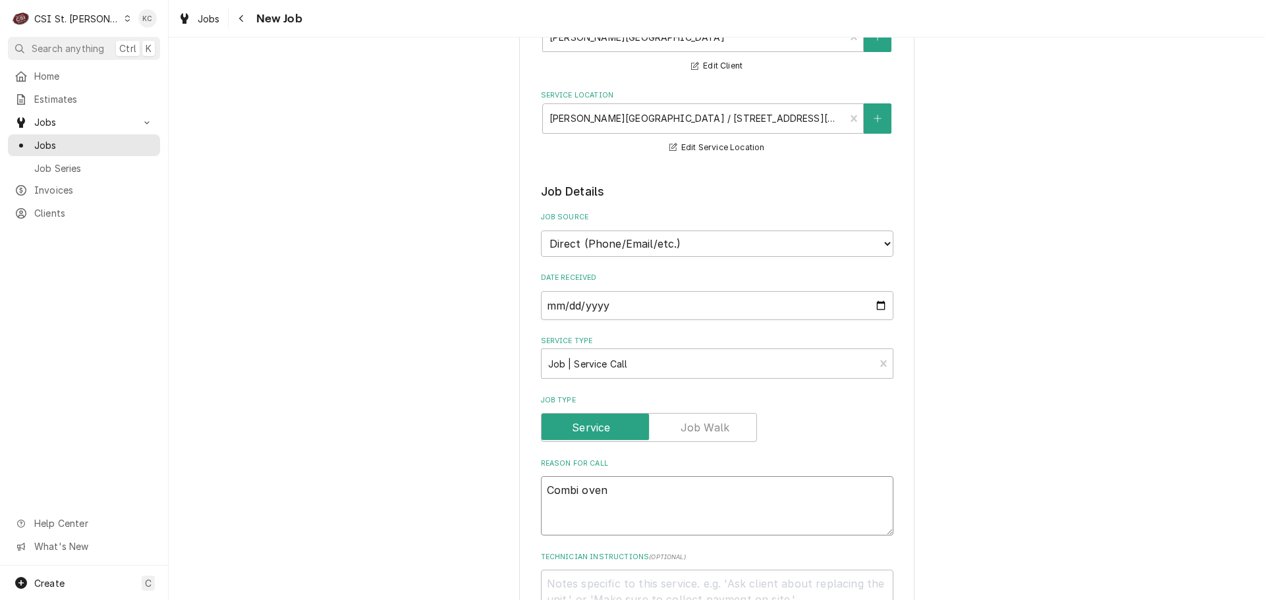
type textarea "Combi oven d"
type textarea "x"
type textarea "Combi oven do"
type textarea "x"
type textarea "Combi oven doo"
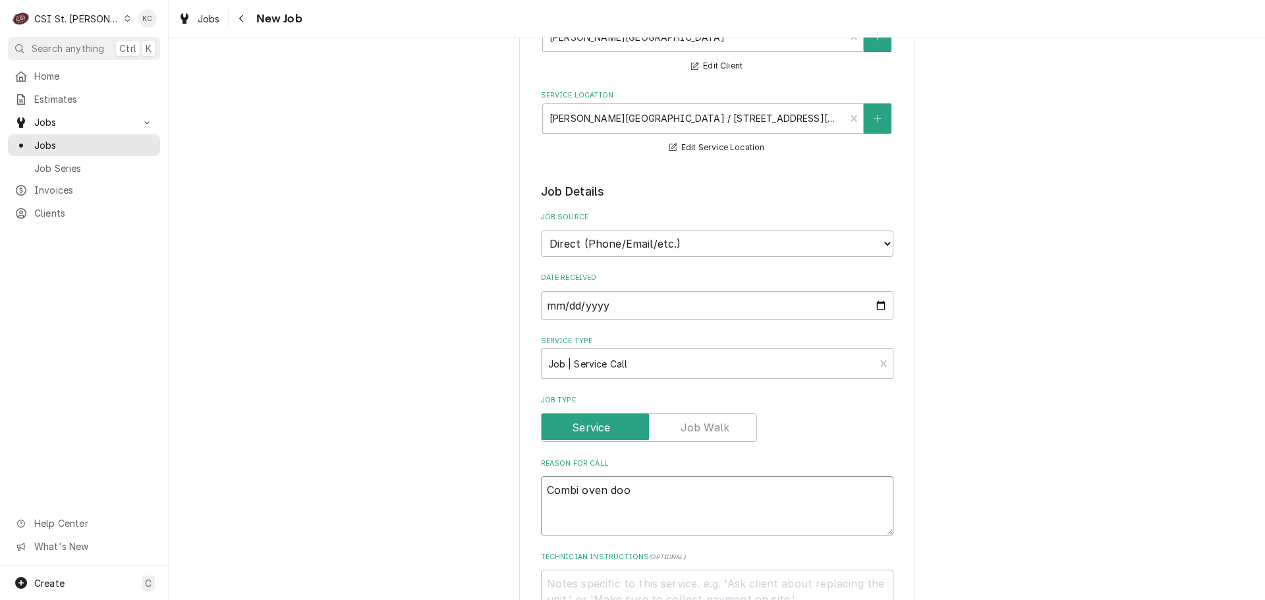
type textarea "x"
type textarea "Combi oven door"
type textarea "x"
type textarea "Combi oven doors"
type textarea "x"
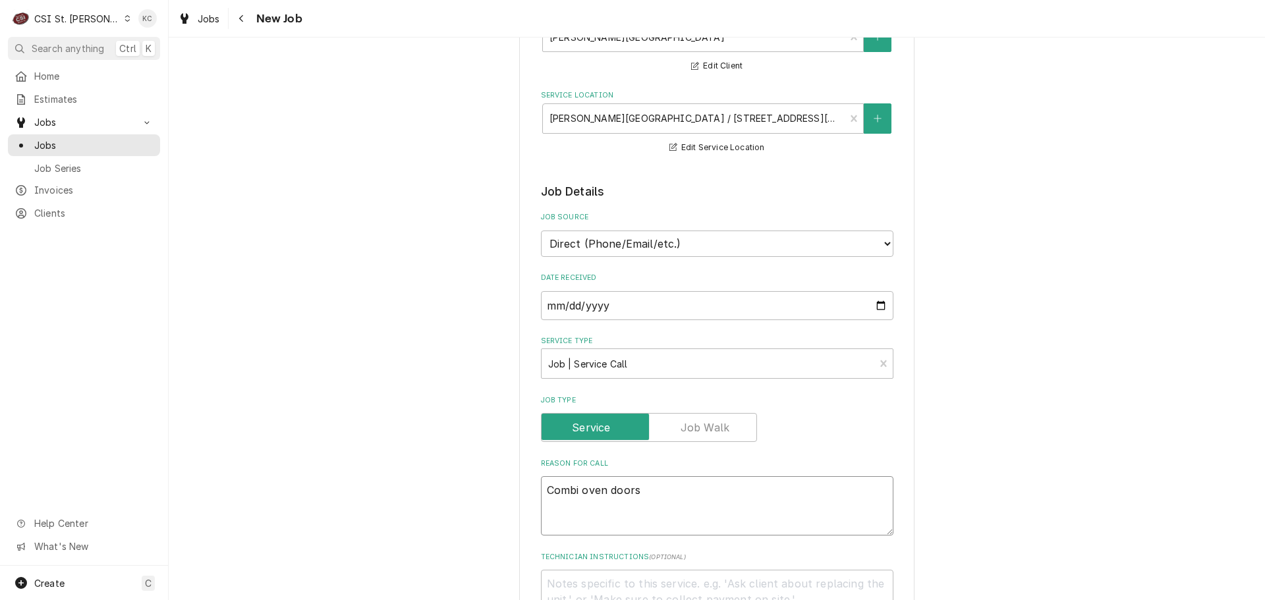
type textarea "Combi oven doors"
type textarea "x"
type textarea "Combi oven doors h"
type textarea "x"
type textarea "Combi oven doors ha"
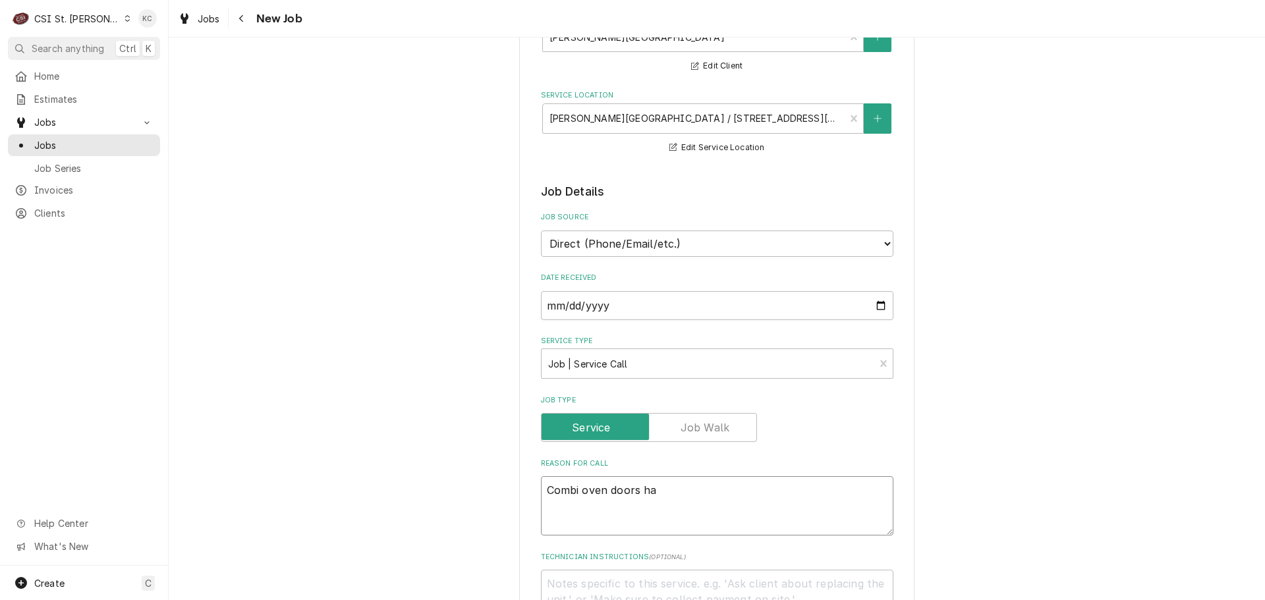
type textarea "x"
type textarea "Combi oven doors hav"
type textarea "x"
type textarea "Combi oven doors have"
type textarea "x"
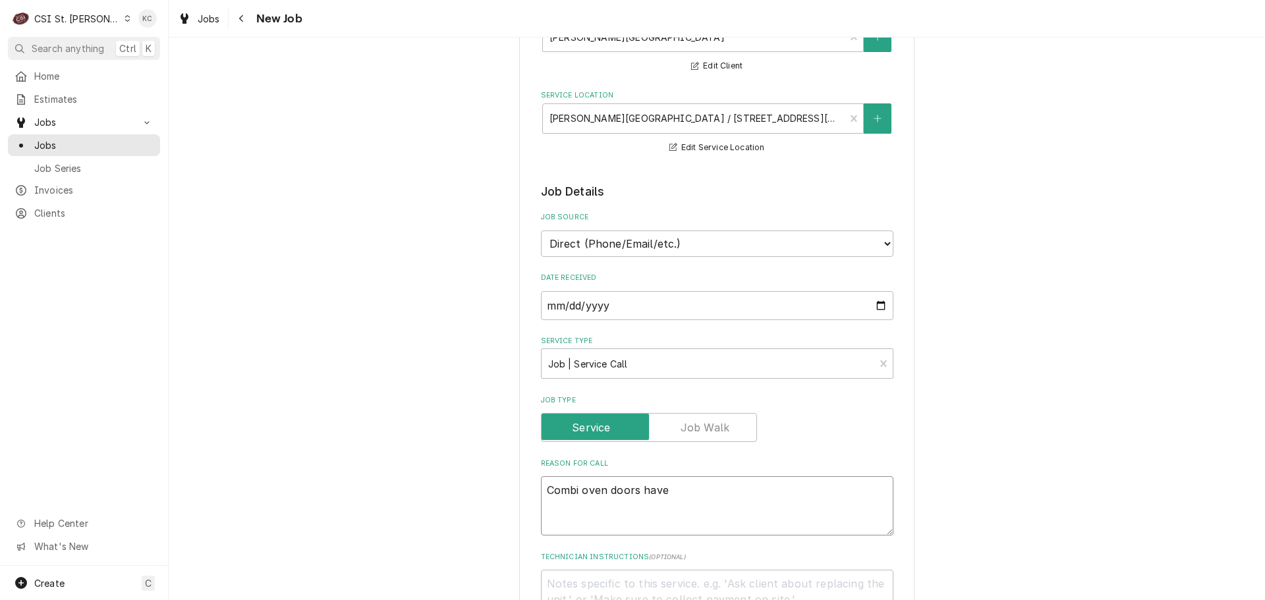
type textarea "Combi oven doors have"
type textarea "x"
type textarea "Combi oven doors have m"
type textarea "x"
type textarea "Combi oven doors have mi"
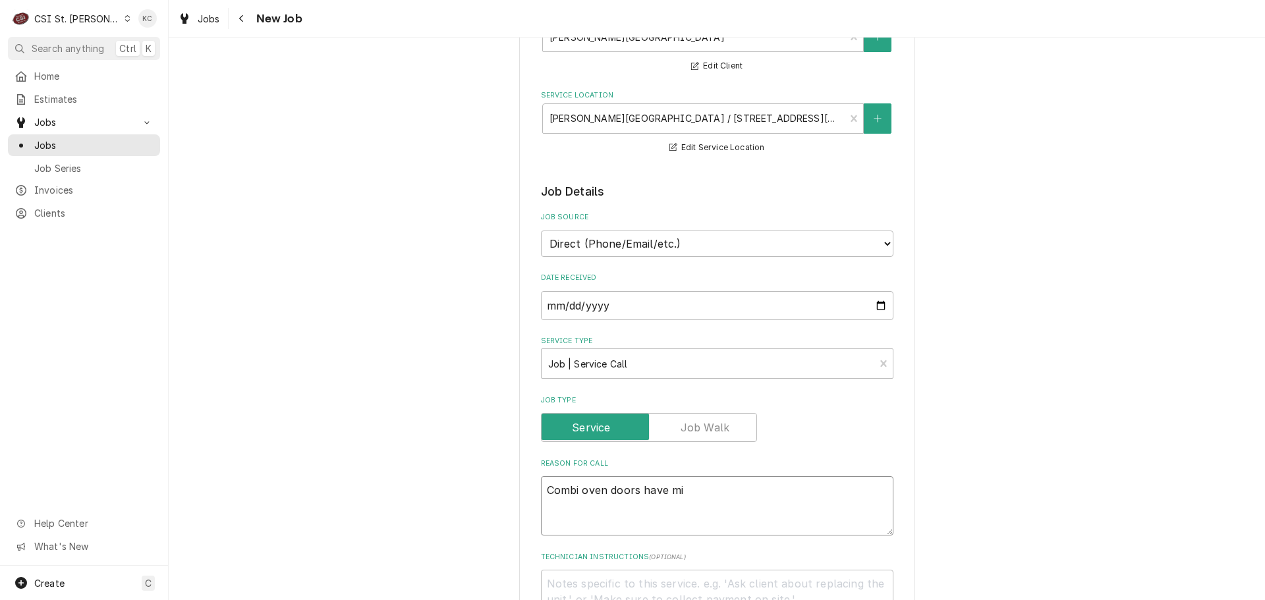
type textarea "x"
type textarea "Combi oven doors have mis"
type textarea "x"
type textarea "Combi oven doors have miss"
type textarea "x"
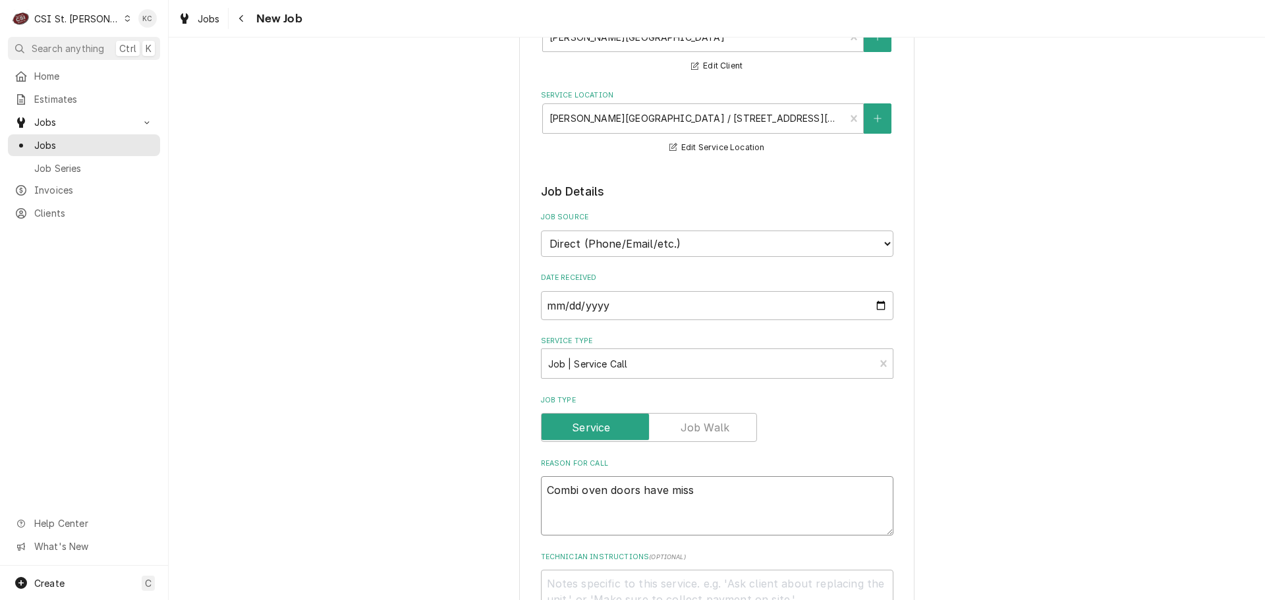
type textarea "Combi oven doors have missi"
type textarea "x"
type textarea "Combi oven doors have missin"
type textarea "x"
type textarea "Combi oven doors have missing"
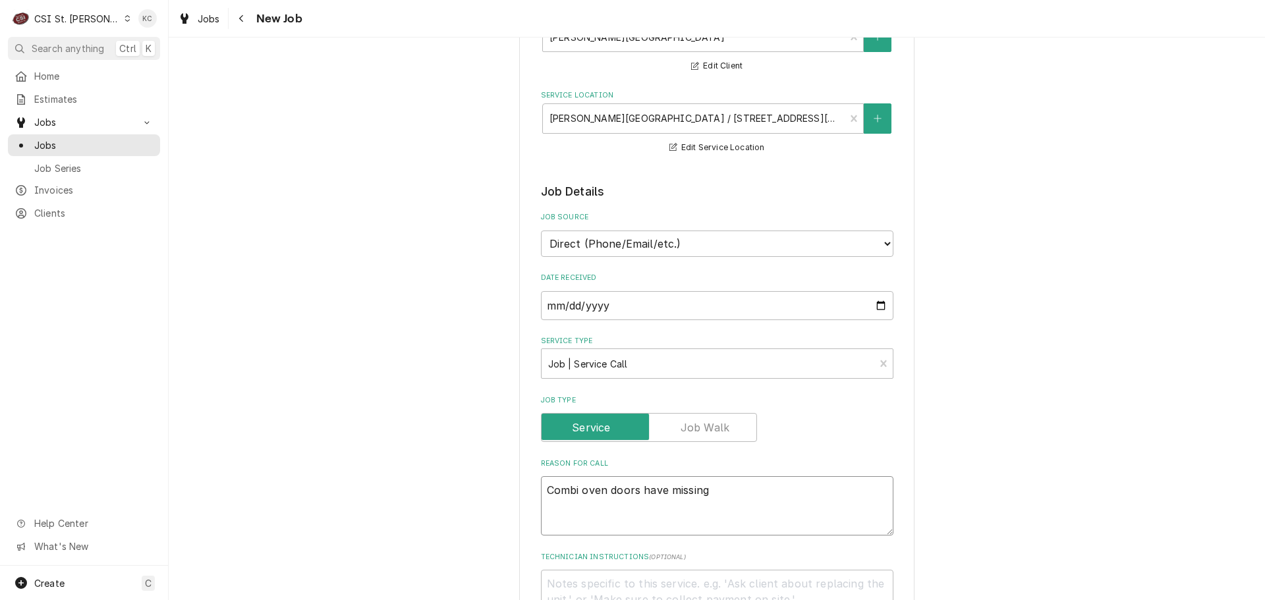
type textarea "x"
type textarea "Combi oven doors have missing"
type textarea "x"
type textarea "Combi oven doors have missing p"
type textarea "x"
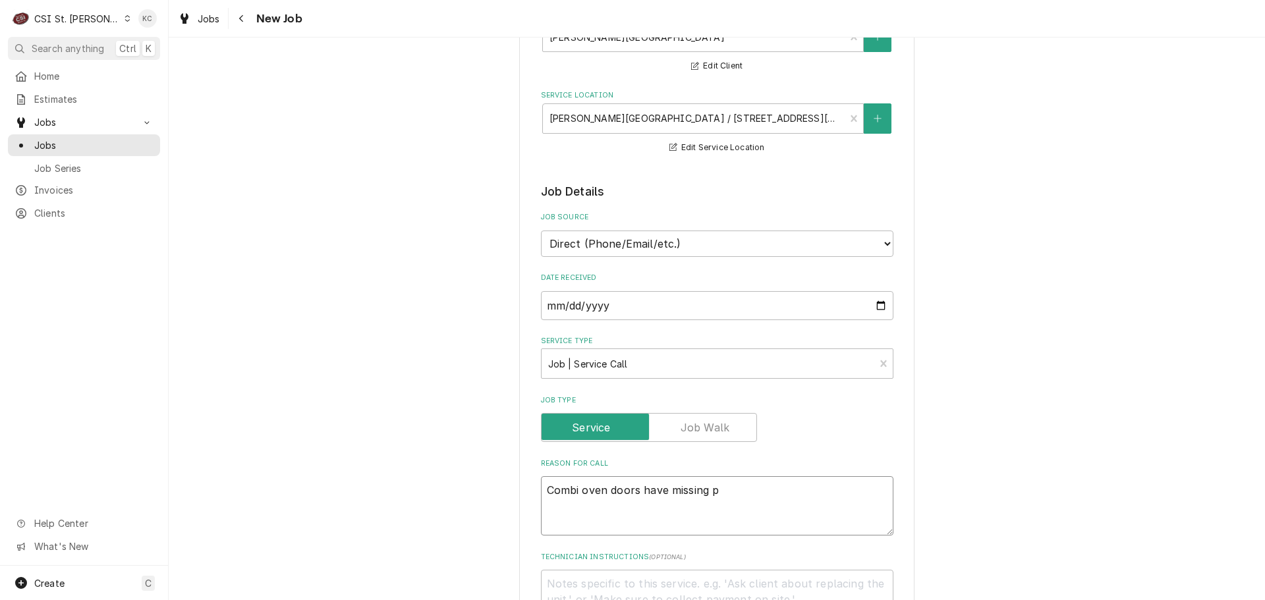
type textarea "Combi oven doors have missing pa"
type textarea "x"
type textarea "Combi oven doors have missing par"
type textarea "x"
type textarea "Combi oven doors have missing part"
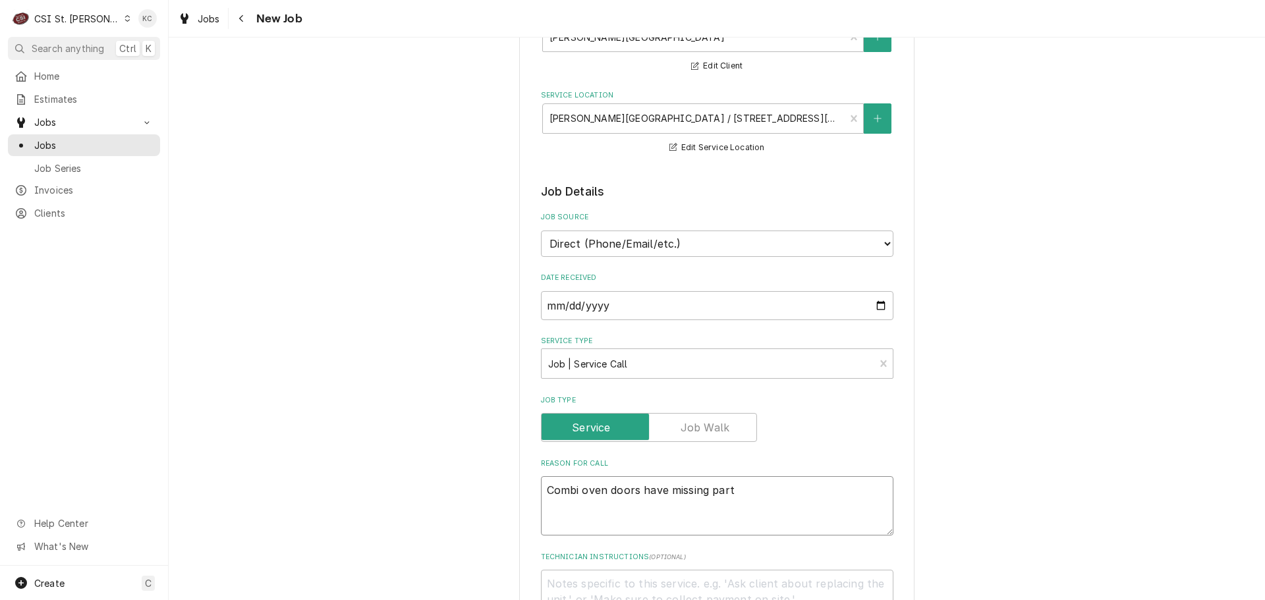
type textarea "x"
type textarea "Combi oven doors have missing parts"
type textarea "x"
type textarea "Combi oven doors have missing parts"
type textarea "x"
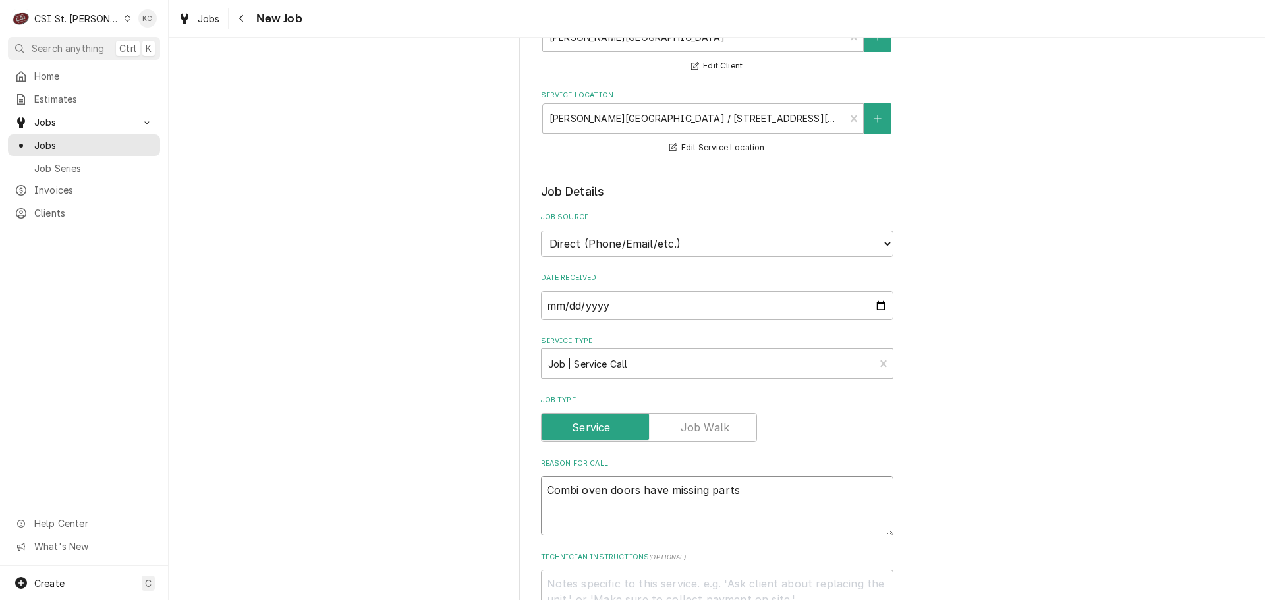
type textarea "Combi oven doors have missing parts f"
type textarea "x"
type textarea "Combi oven doors have missing parts fo"
type textarea "x"
type textarea "Combi oven doors have missing parts for"
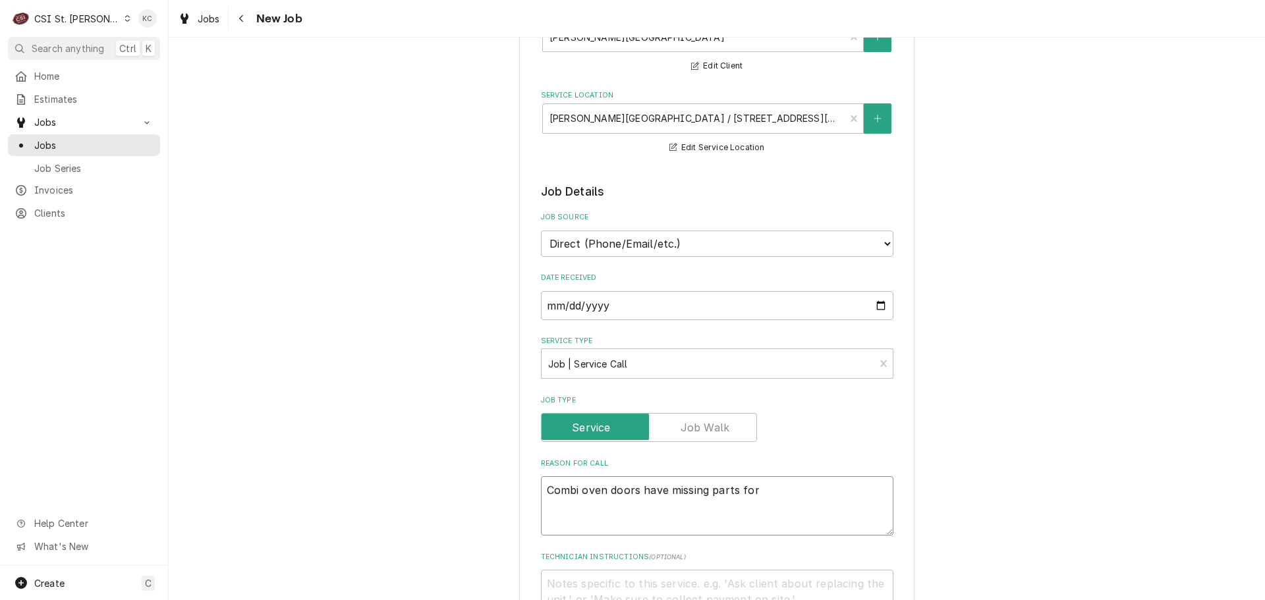
type textarea "x"
type textarea "Combi oven doors have missing parts for"
type textarea "x"
type textarea "Combi oven doors have missing parts for t"
type textarea "x"
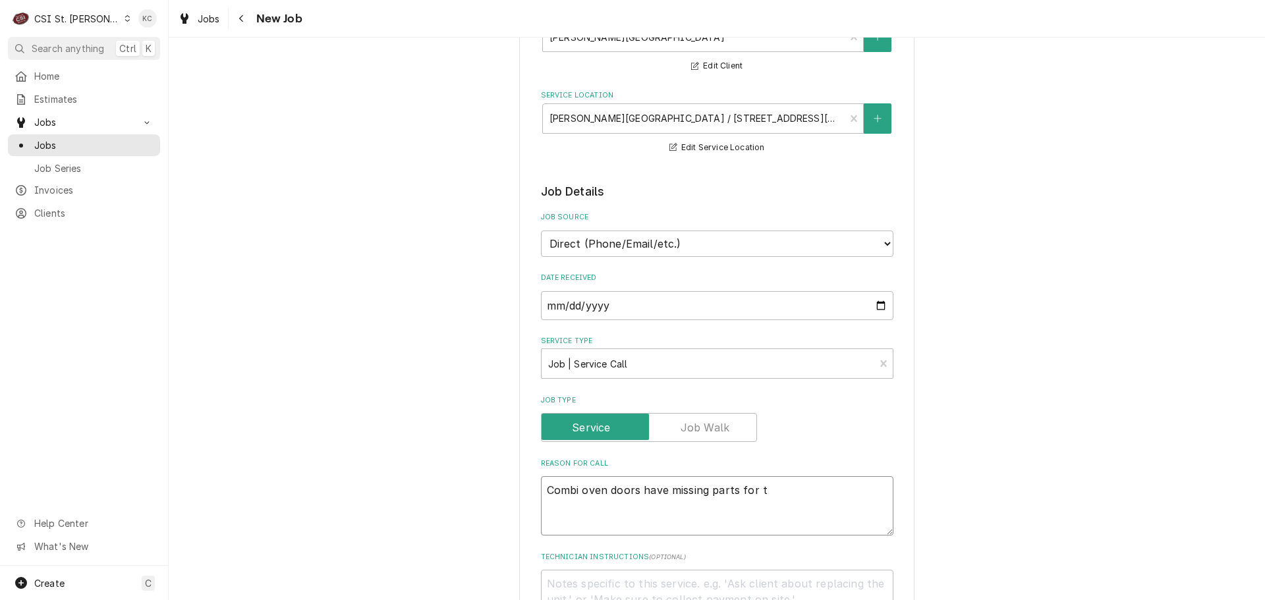
type textarea "Combi oven doors have missing parts for th"
type textarea "x"
type textarea "Combi oven doors have missing parts for the"
type textarea "x"
type textarea "Combi oven doors have missing parts for the"
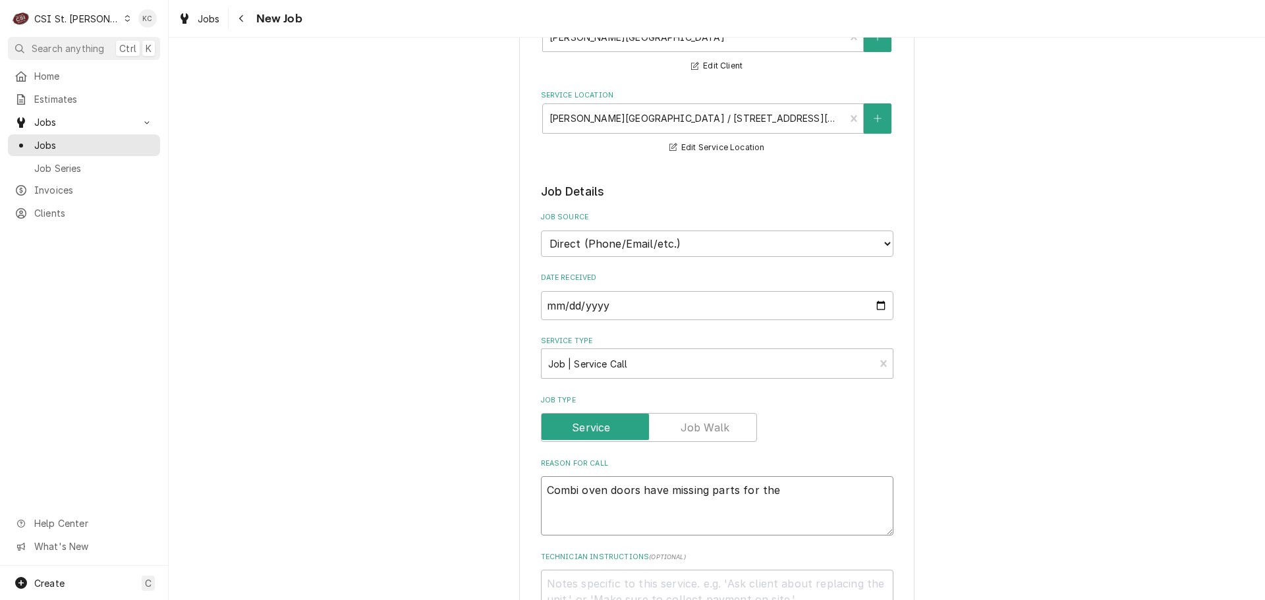
type textarea "x"
type textarea "Combi oven doors have missing parts for the p"
type textarea "x"
type textarea "Combi oven doors have missing parts for the pa"
type textarea "x"
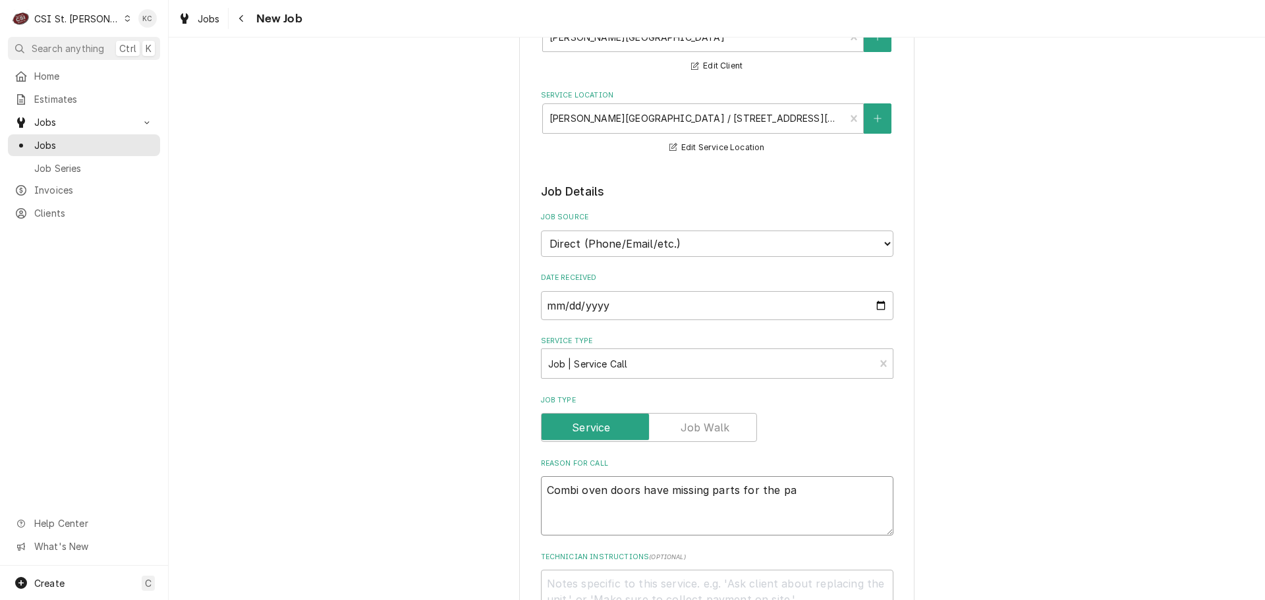
type textarea "Combi oven doors have missing parts for the pan"
type textarea "x"
type textarea "Combi oven doors have missing parts for the pane"
type textarea "x"
type textarea "Combi oven doors have missing parts for the panel"
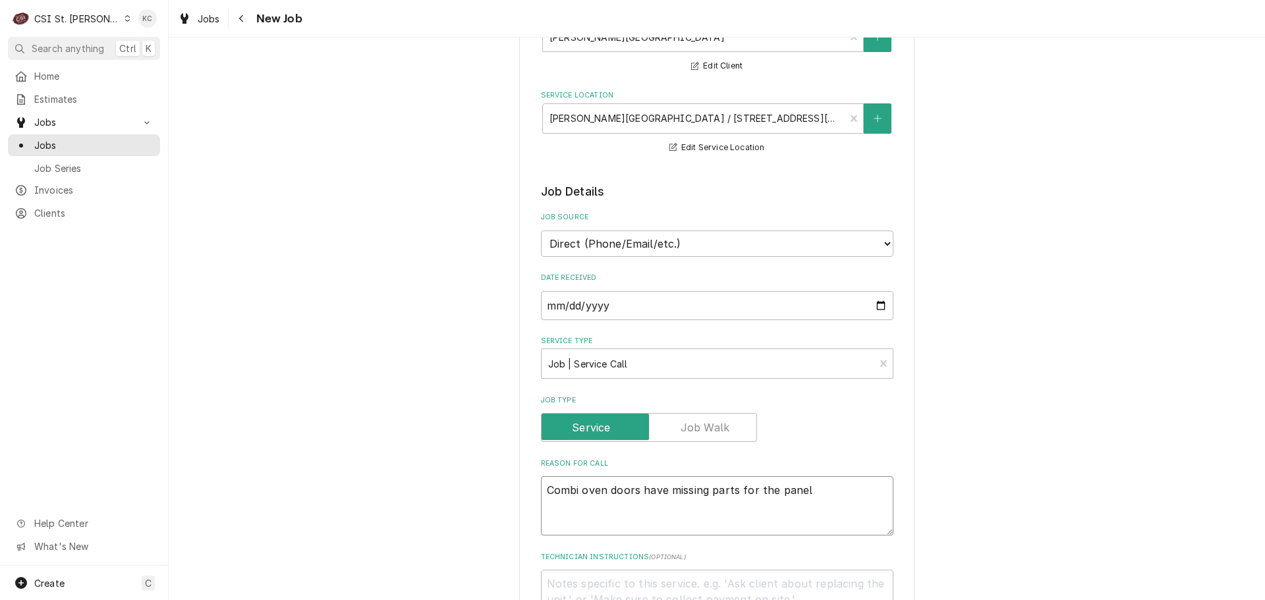
type textarea "x"
type textarea "Combi oven doors have missing parts for the panels"
type textarea "x"
type textarea "Combi oven doors have missing parts for the panels"
type textarea "x"
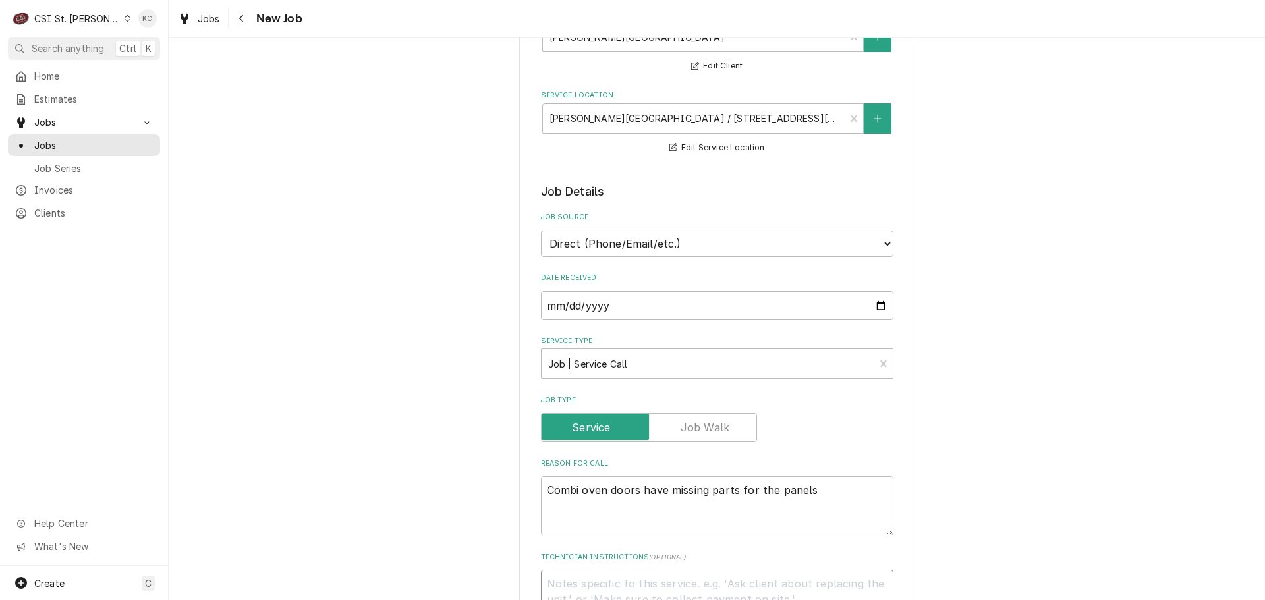
type textarea "R"
type textarea "x"
type textarea "Ro"
type textarea "x"
type textarea "Rob"
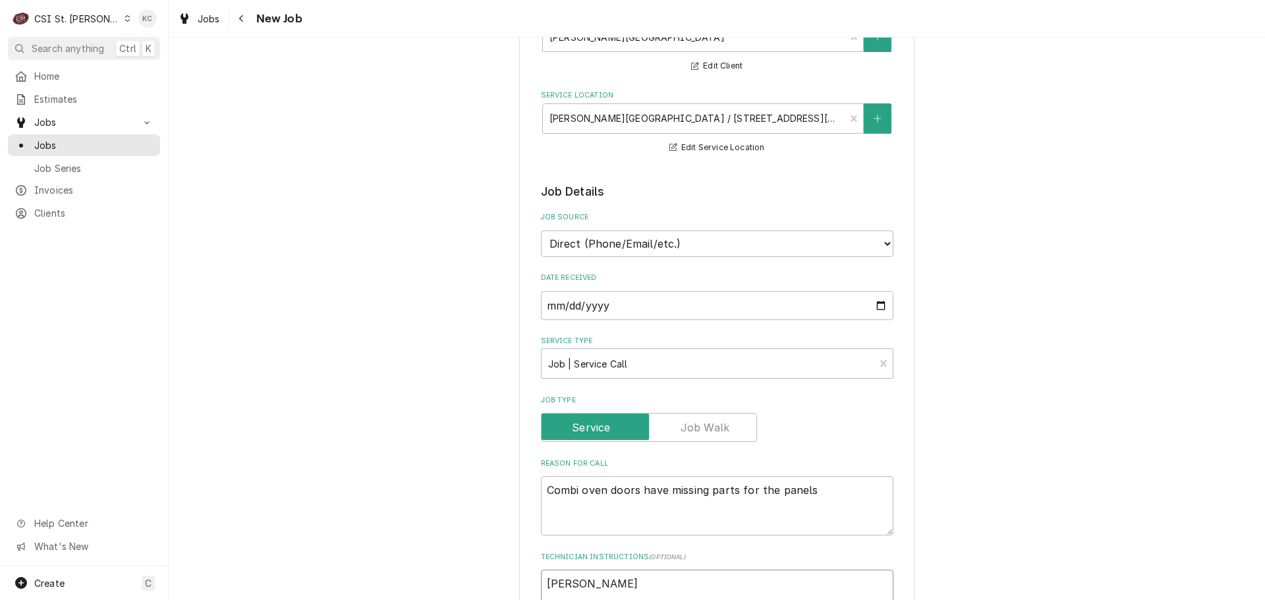
type textarea "x"
type textarea "Robi"
type textarea "x"
type textarea "Robin"
type textarea "x"
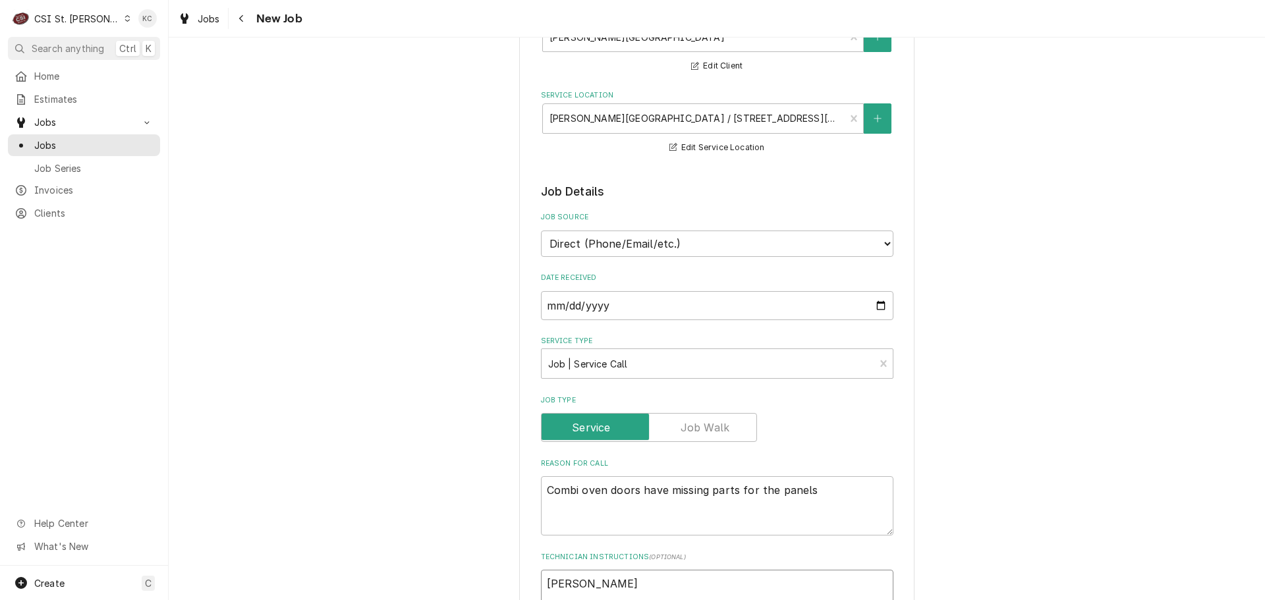
type textarea "Robin"
type textarea "x"
type textarea "Robin S"
type textarea "x"
type textarea "Robin Su"
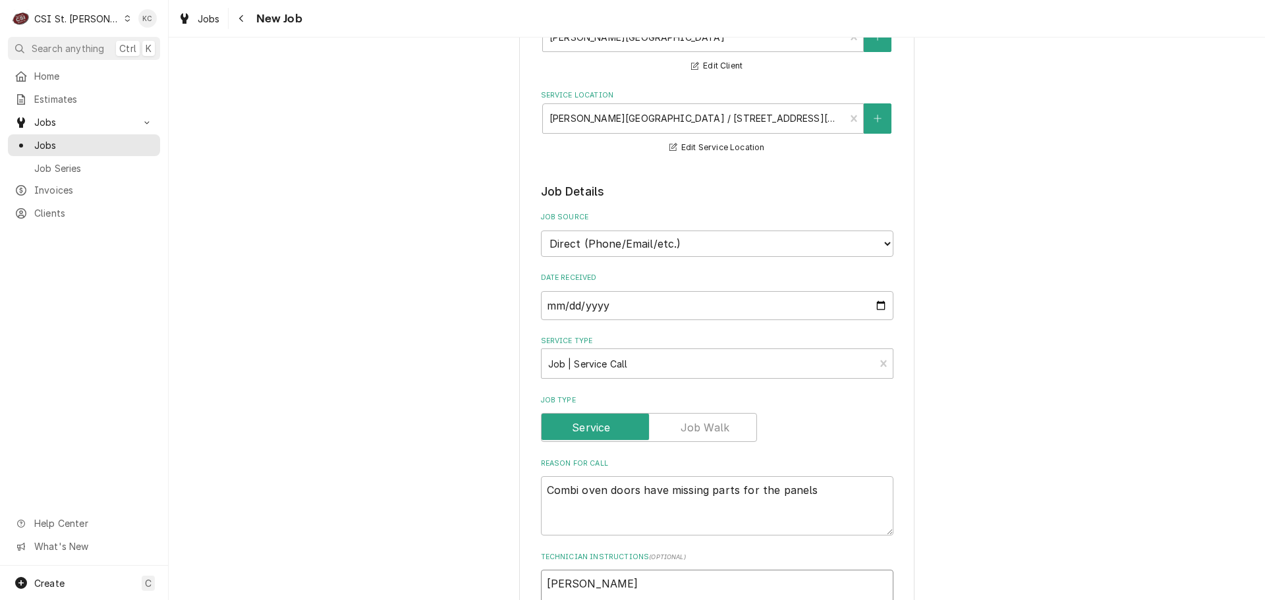
type textarea "x"
type textarea "Robin Sut"
type textarea "x"
type textarea "Robin Sutt"
type textarea "x"
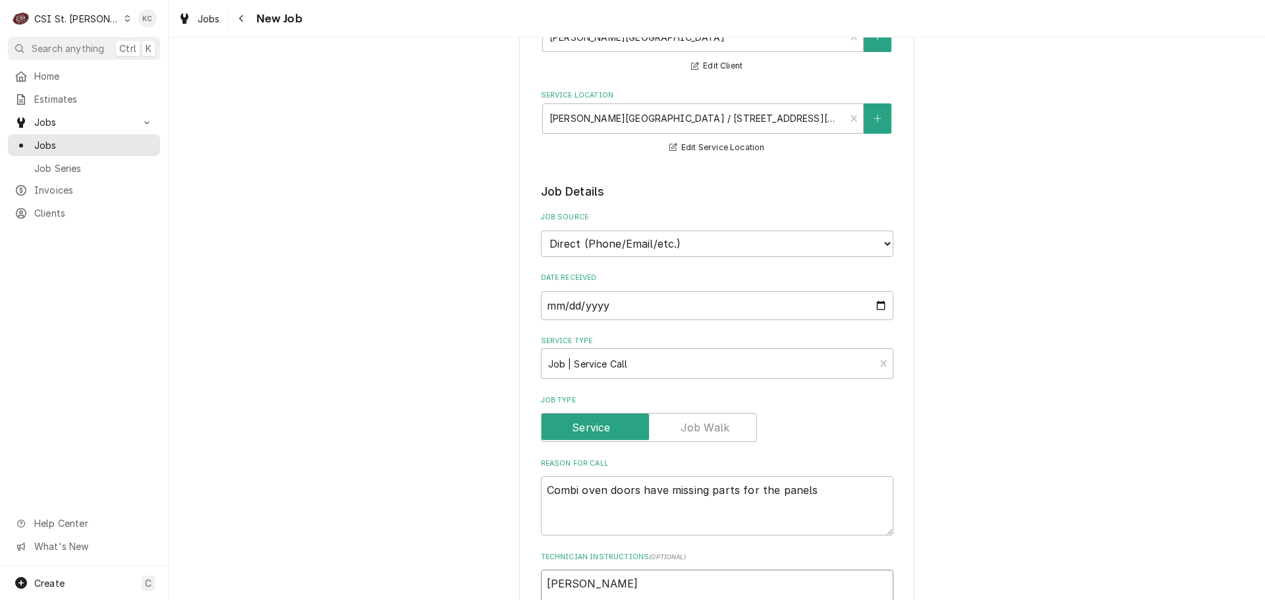
type textarea "Robin Sutto"
type textarea "x"
type textarea "Robin Sutton"
type textarea "x"
type textarea "Robin Sutton"
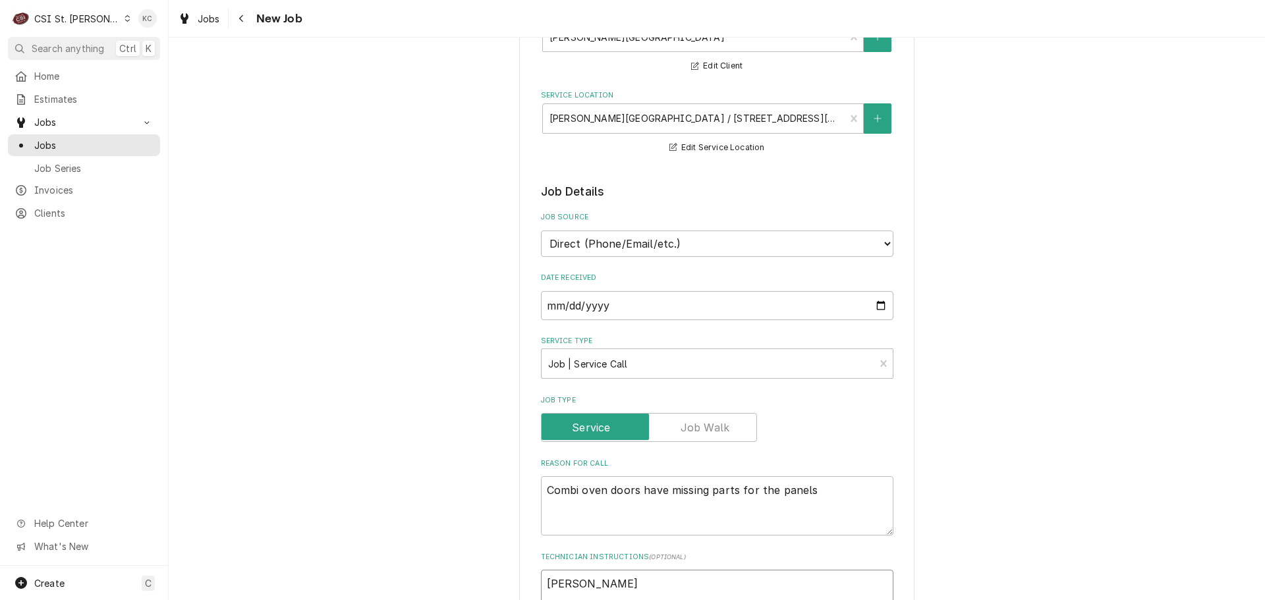
type textarea "x"
type textarea "Robin Sutton -"
type textarea "x"
type textarea "Robin Sutton -"
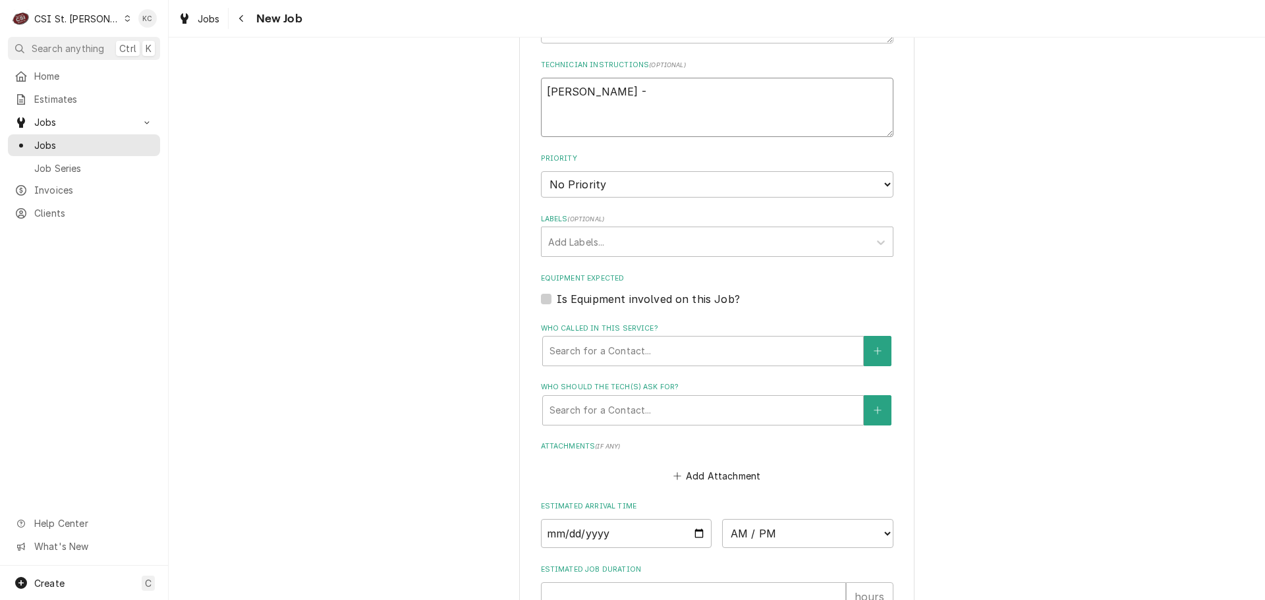
type textarea "x"
type textarea "Robin Sutton -"
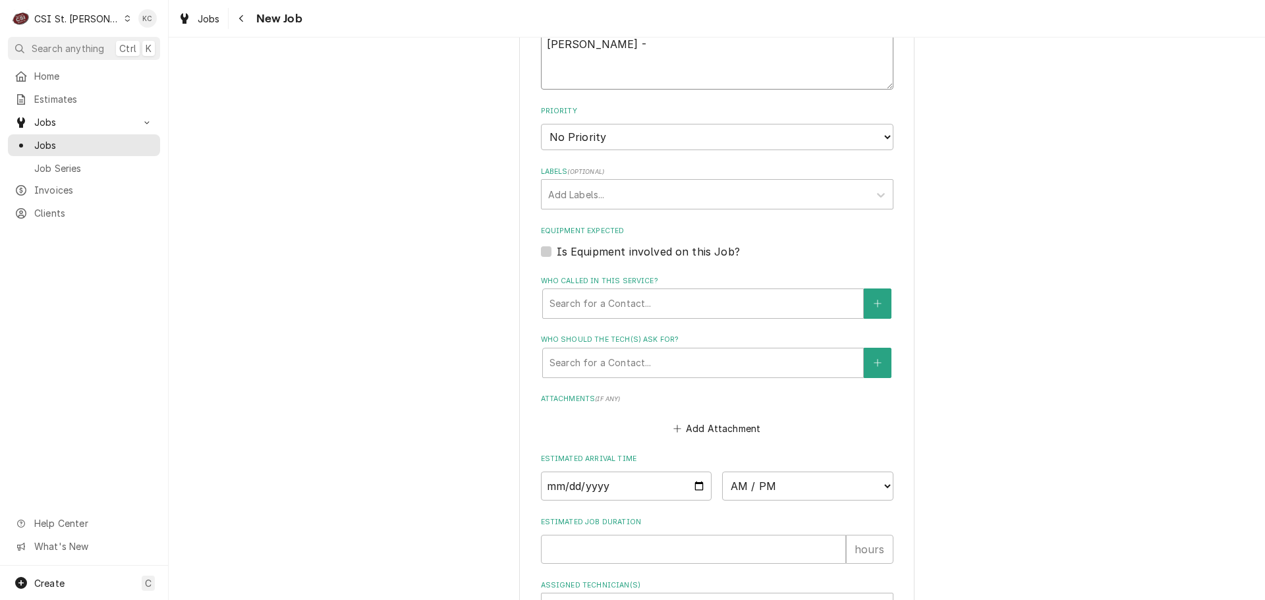
type textarea "x"
type textarea "Robin Sutton - 3"
type textarea "x"
type textarea "Robin Sutton - 31"
type textarea "x"
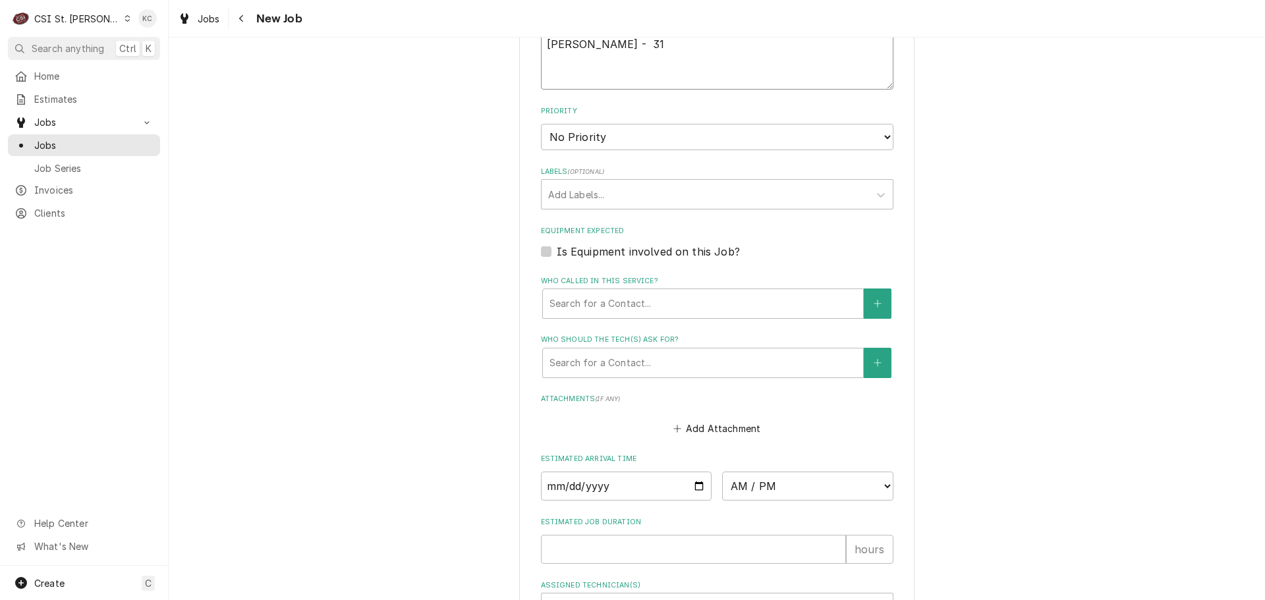
type textarea "Robin Sutton - 314"
type textarea "x"
type textarea "Robin Sutton - 314"
type textarea "x"
type textarea "Robin Sutton - 314 9"
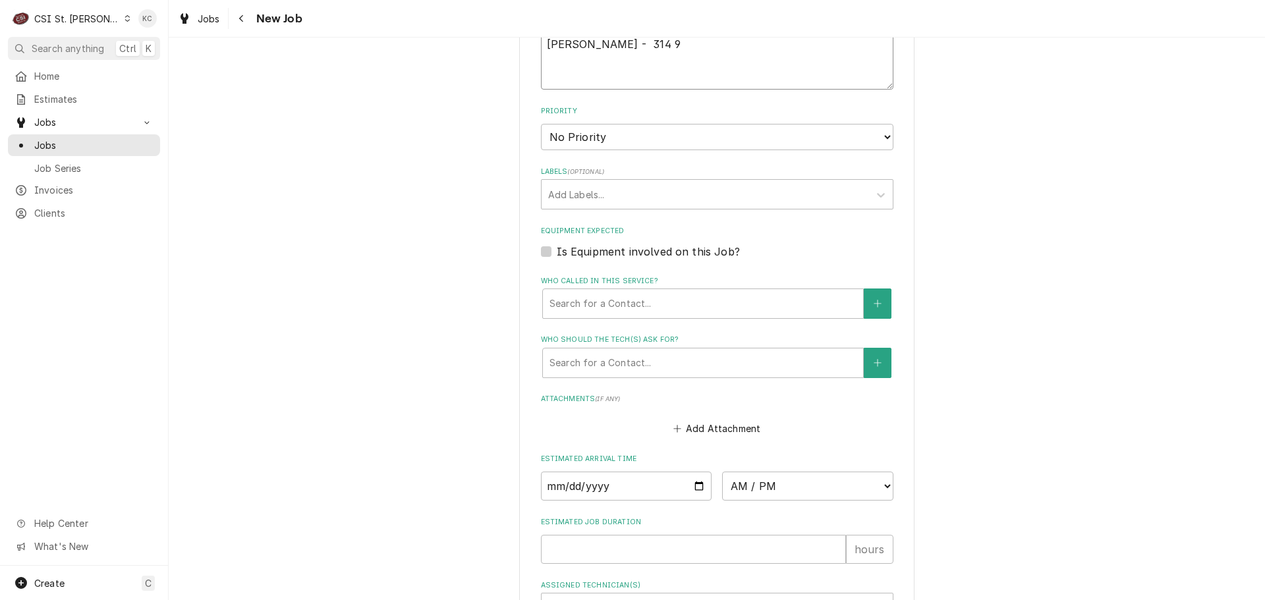
type textarea "x"
type textarea "Robin Sutton - 314 96"
type textarea "x"
type textarea "Robin Sutton - 314 960"
type textarea "x"
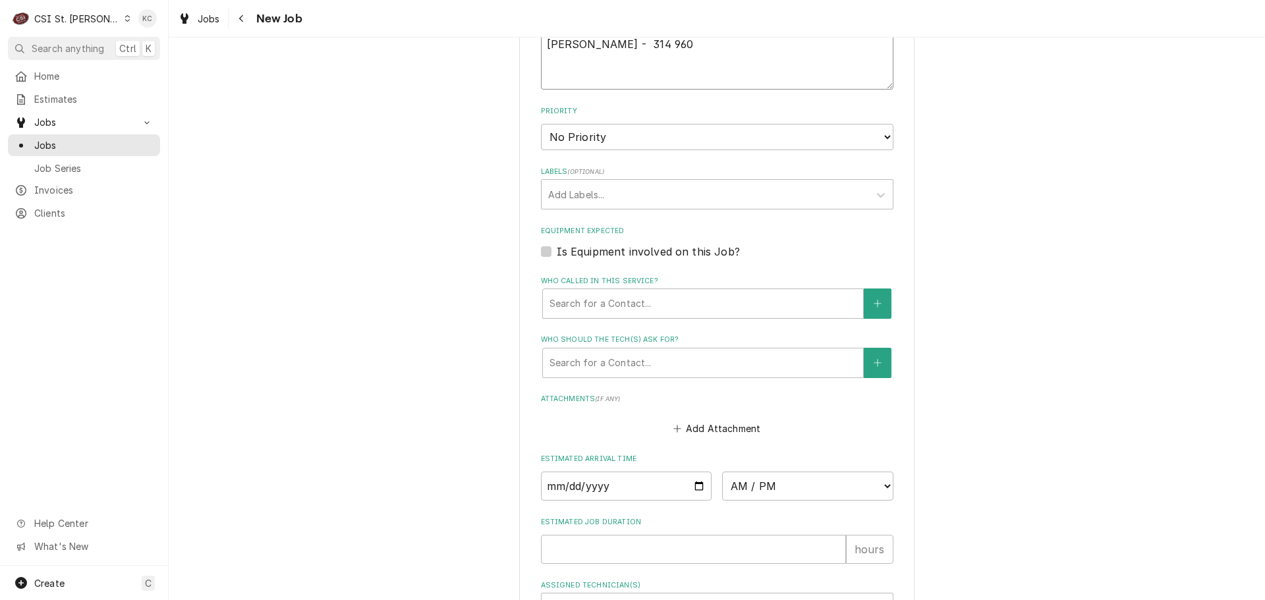
type textarea "Robin Sutton - 314 960-"
type textarea "x"
type textarea "Robin Sutton - 314 960-3"
type textarea "x"
type textarea "Robin Sutton - 314 960-34"
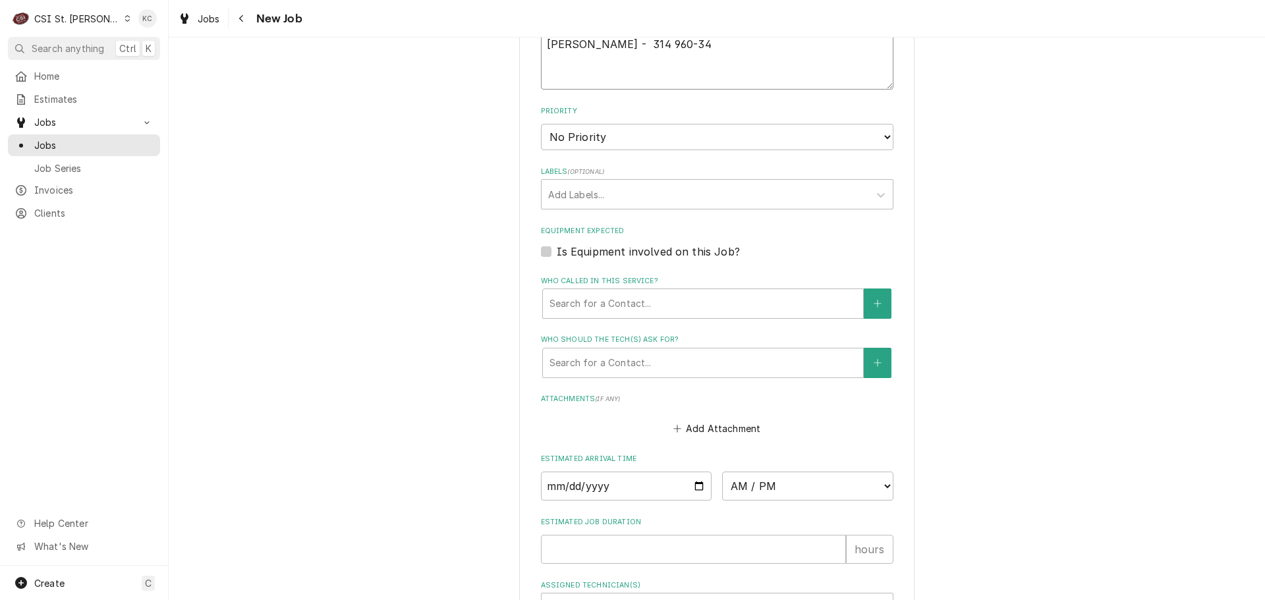
type textarea "x"
type textarea "Robin Sutton - 314 960-342"
type textarea "x"
type textarea "Robin Sutton - 314 960-3420"
type textarea "x"
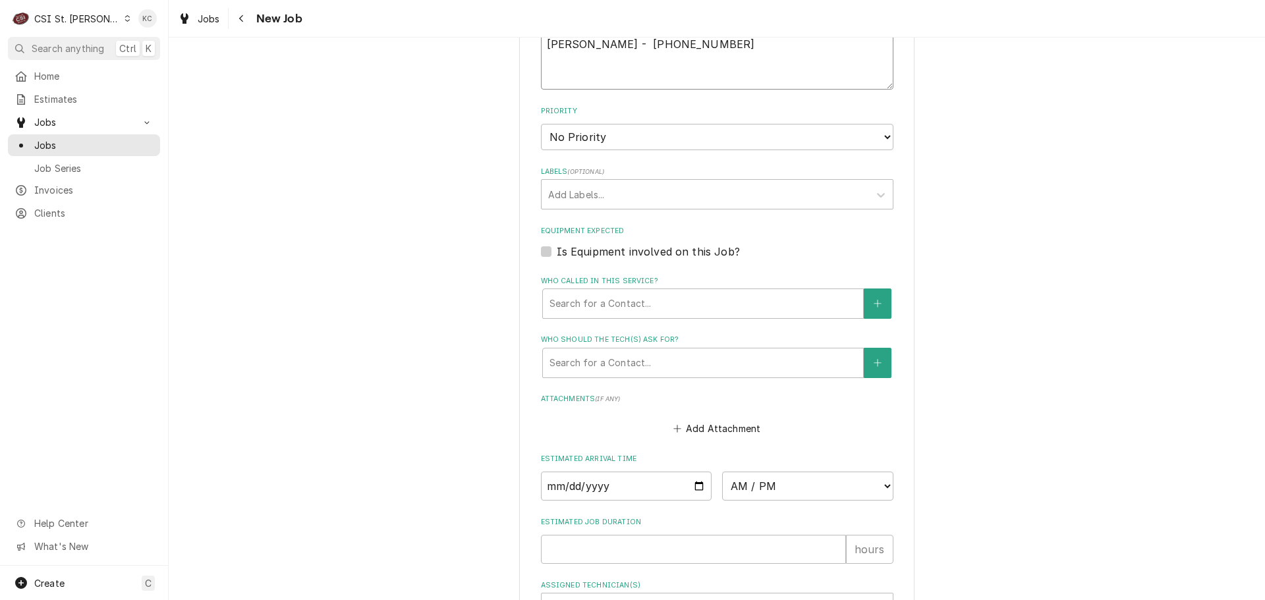
type textarea "Robin Sutton - 314 960-3420"
type textarea "x"
type textarea "Robin Sutton - 314 960-3420"
type textarea "x"
type textarea "Robin Sutton - 314 960-3420 5"
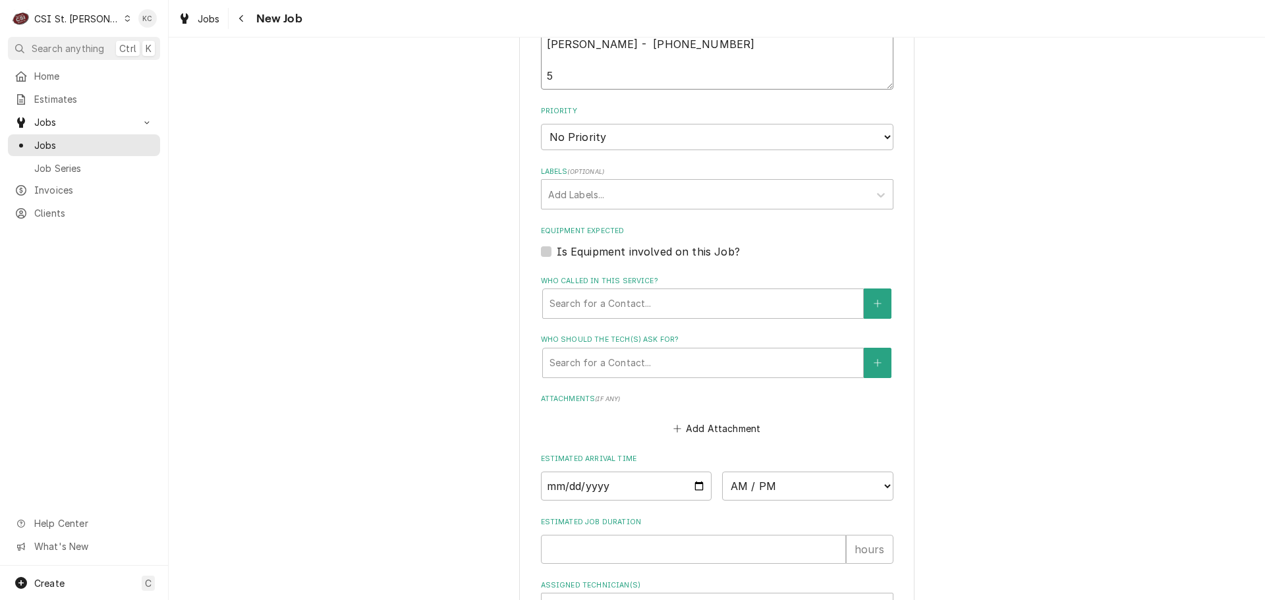
type textarea "x"
type textarea "Robin Sutton - 314 960-3420 5a"
type textarea "x"
type textarea "Robin Sutton - 314 960-3420 5am"
type textarea "x"
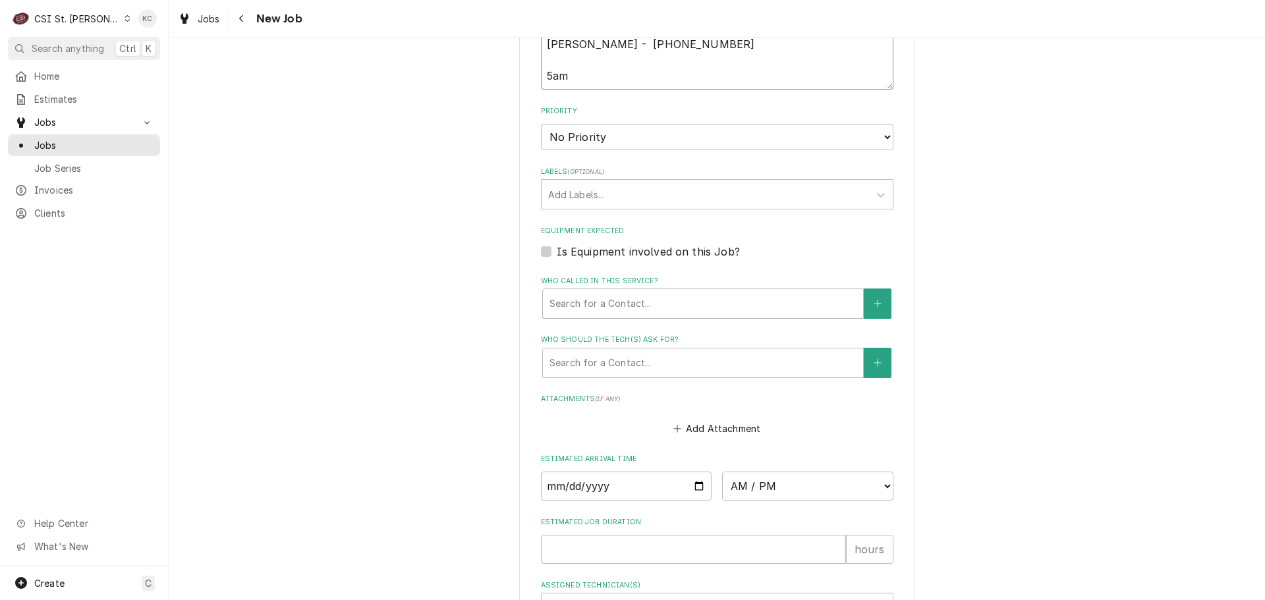
type textarea "Robin Sutton - 314 960-3420 5am"
type textarea "x"
type textarea "Robin Sutton - 314 960-3420 5am -"
type textarea "x"
type textarea "Robin Sutton - 314 960-3420 5am -"
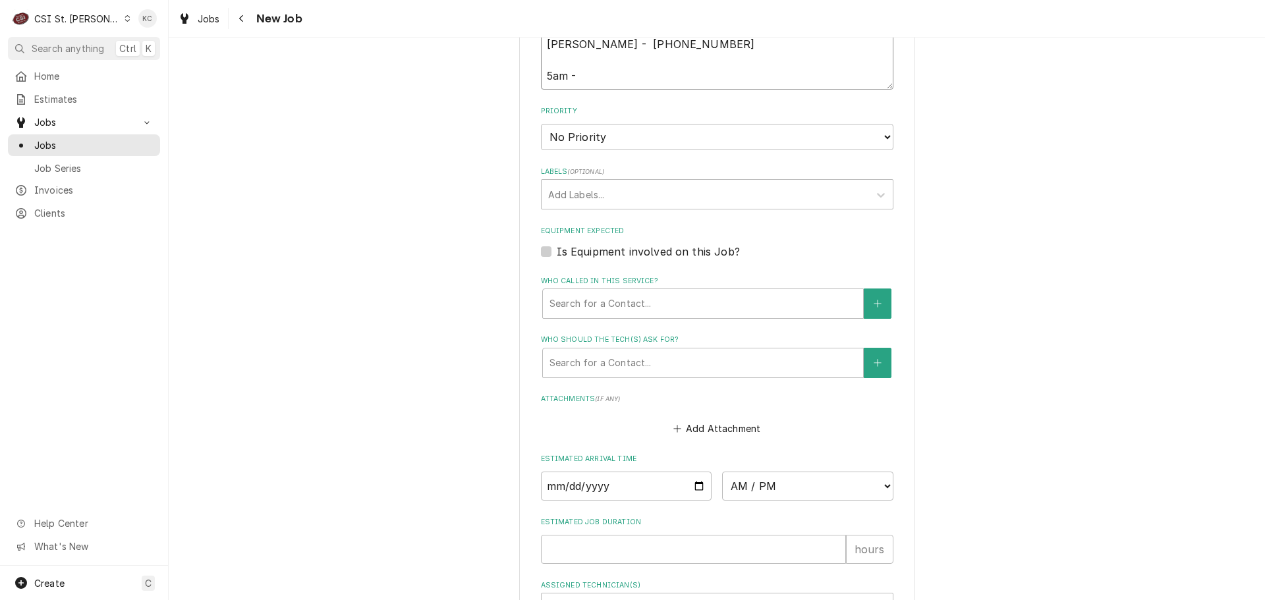
type textarea "x"
type textarea "Robin Sutton - 314 960-3420 5am - 3"
type textarea "x"
type textarea "Robin Sutton - 314 960-3420 5am - 3p"
type textarea "x"
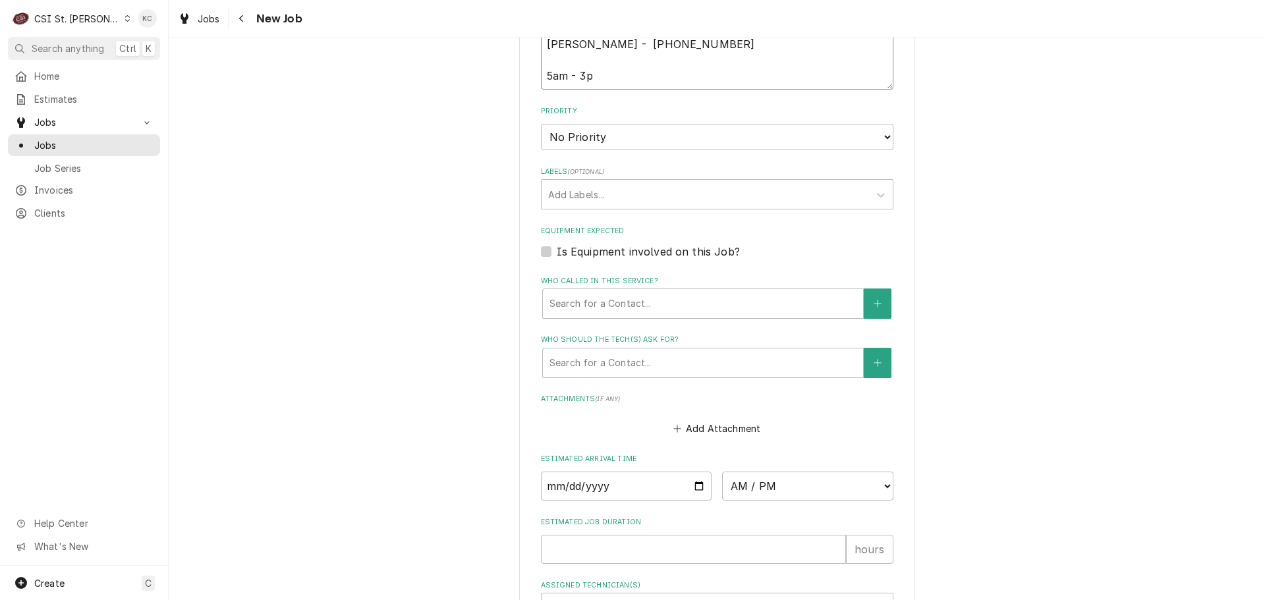
type textarea "Robin Sutton - 314 960-3420 5am - 3pm"
type textarea "x"
type textarea "Robin Sutton - 314 960-3420 5am - 3pm"
click at [575, 129] on select "No Priority Urgent High Medium Low" at bounding box center [717, 137] width 352 height 26
select select "4"
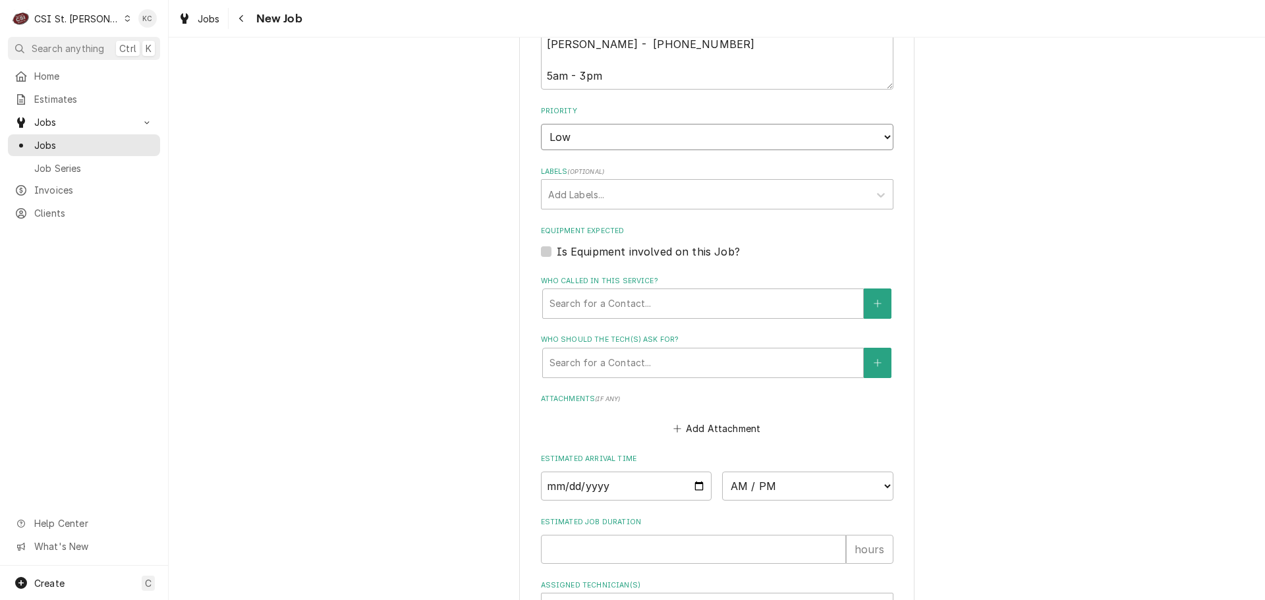
click at [541, 124] on select "No Priority Urgent High Medium Low" at bounding box center [717, 137] width 352 height 26
click at [639, 198] on div "Labels" at bounding box center [705, 194] width 314 height 24
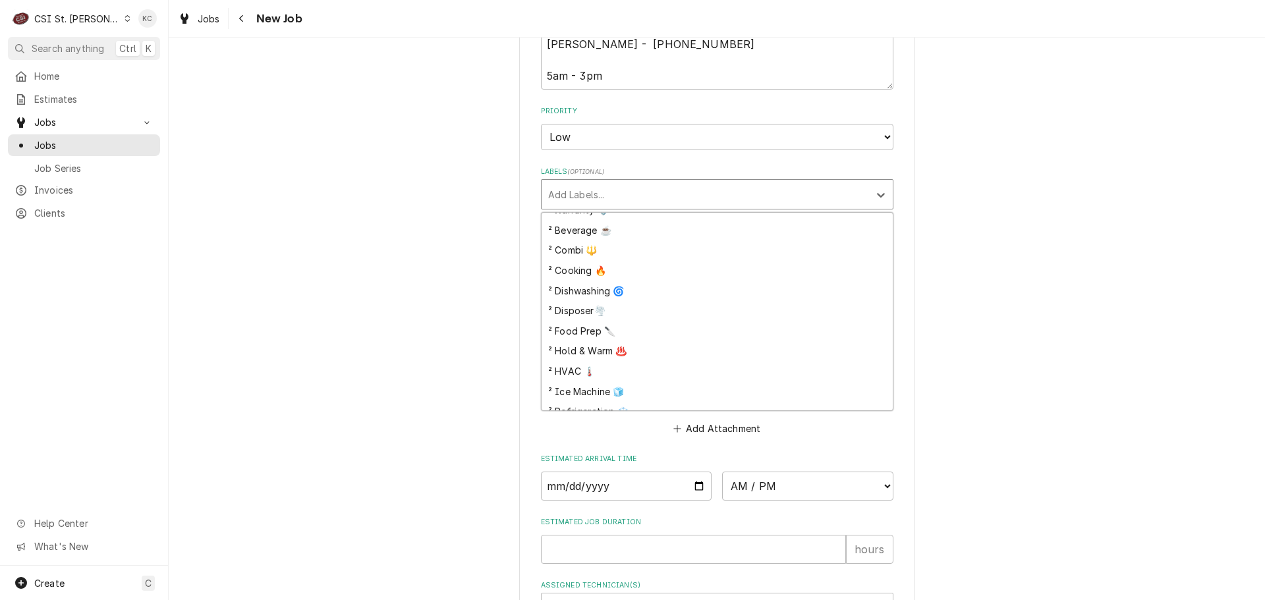
scroll to position [198, 0]
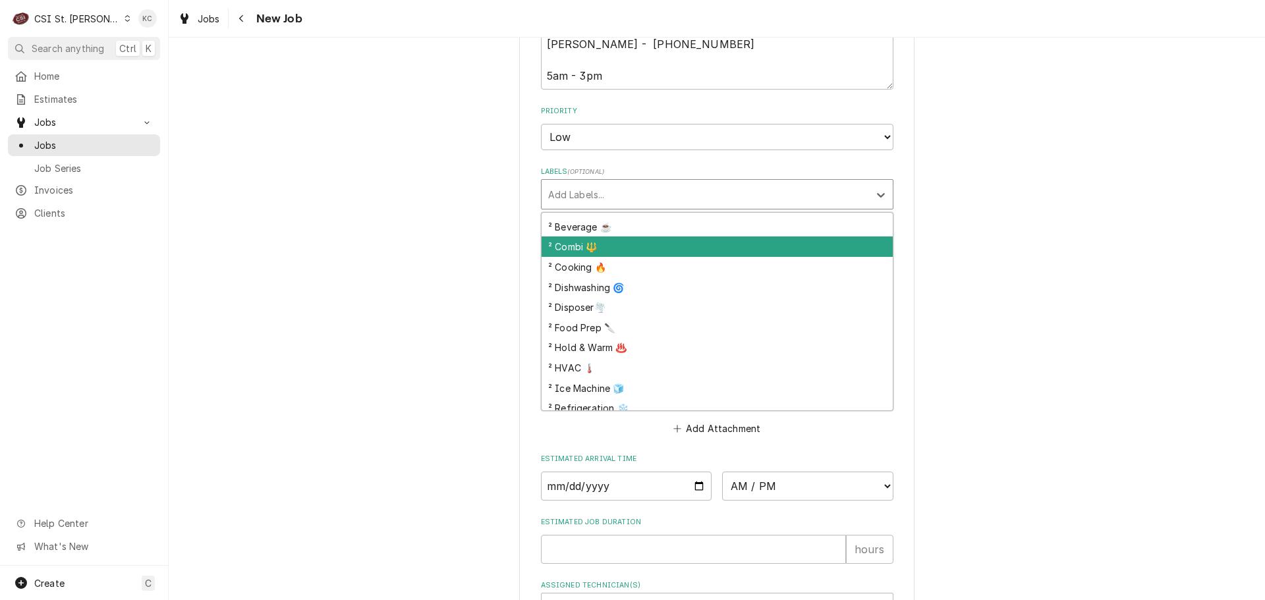
click at [649, 254] on div "² Combi 🔱" at bounding box center [716, 246] width 351 height 20
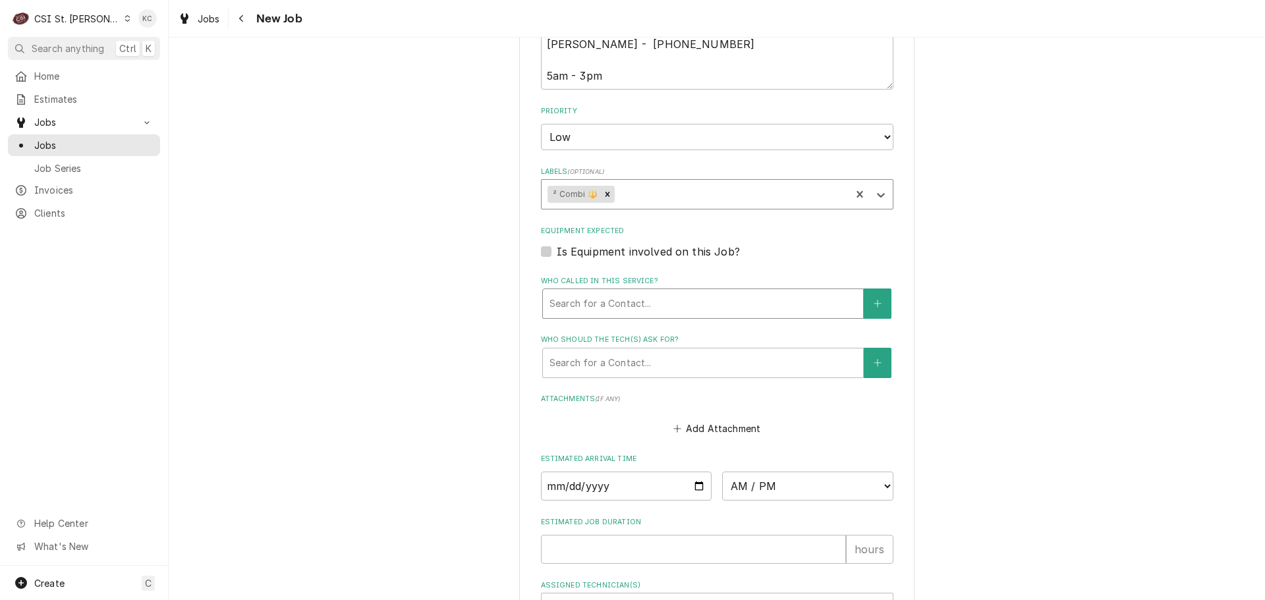
click at [659, 301] on div "Who called in this service?" at bounding box center [702, 304] width 307 height 24
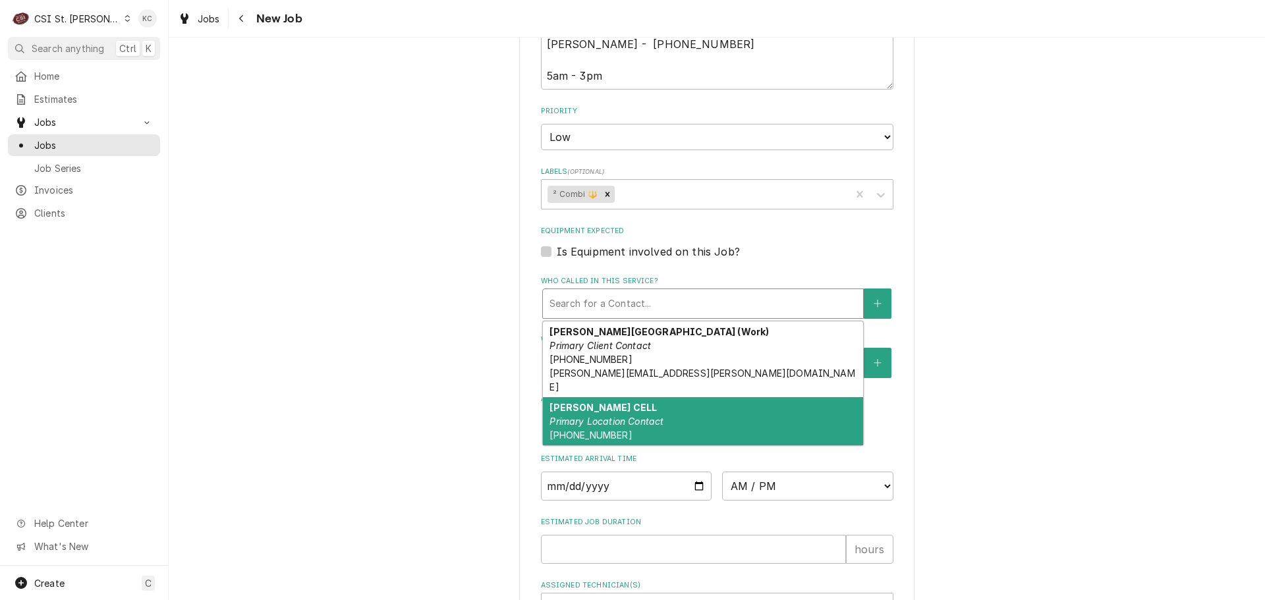
click at [642, 416] on em "Primary Location Contact" at bounding box center [606, 421] width 114 height 11
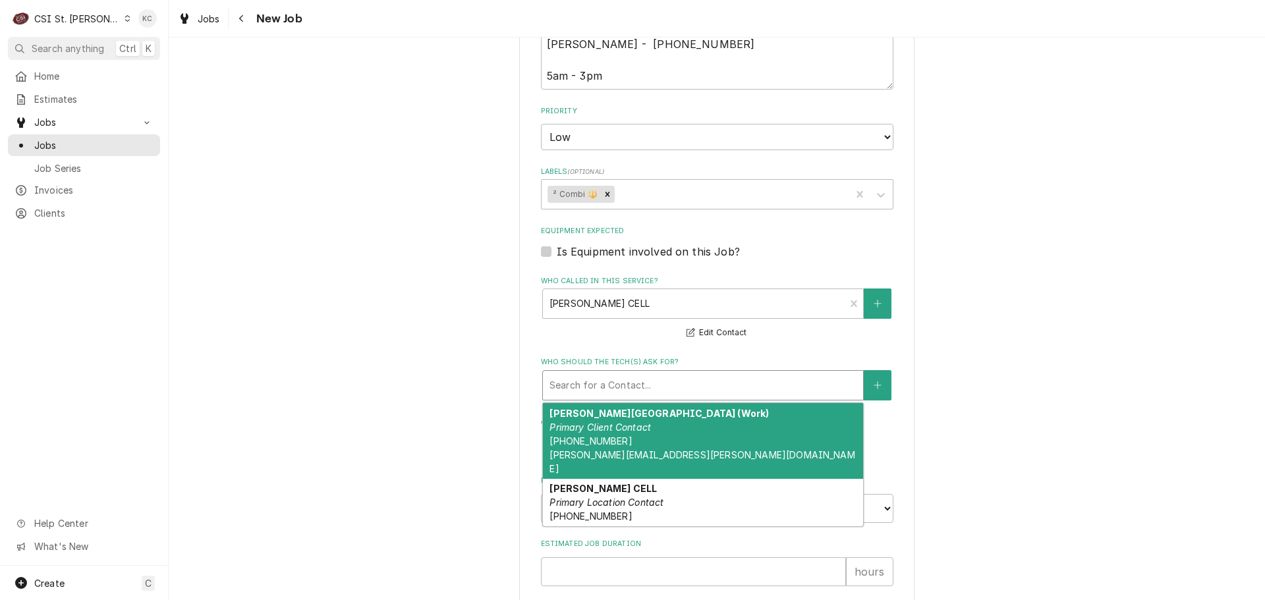
click at [643, 392] on div "Who should the tech(s) ask for?" at bounding box center [702, 385] width 307 height 24
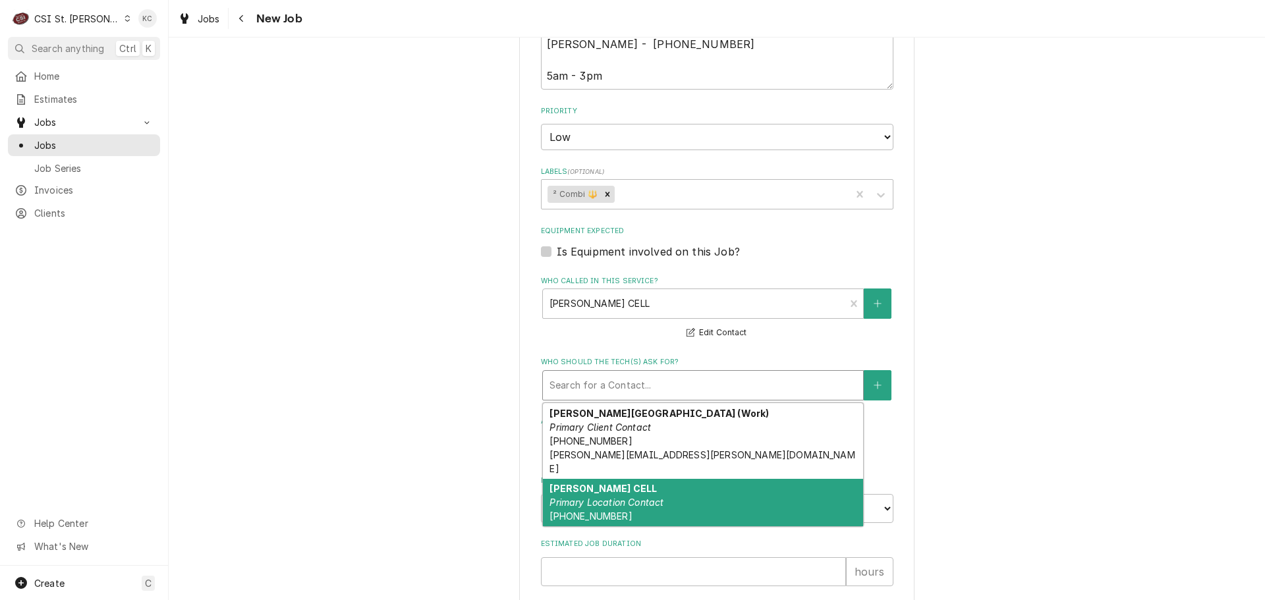
click at [635, 500] on div "ROBIN SUTTON CELL Primary Location Contact (314) 960-3420" at bounding box center [703, 503] width 320 height 48
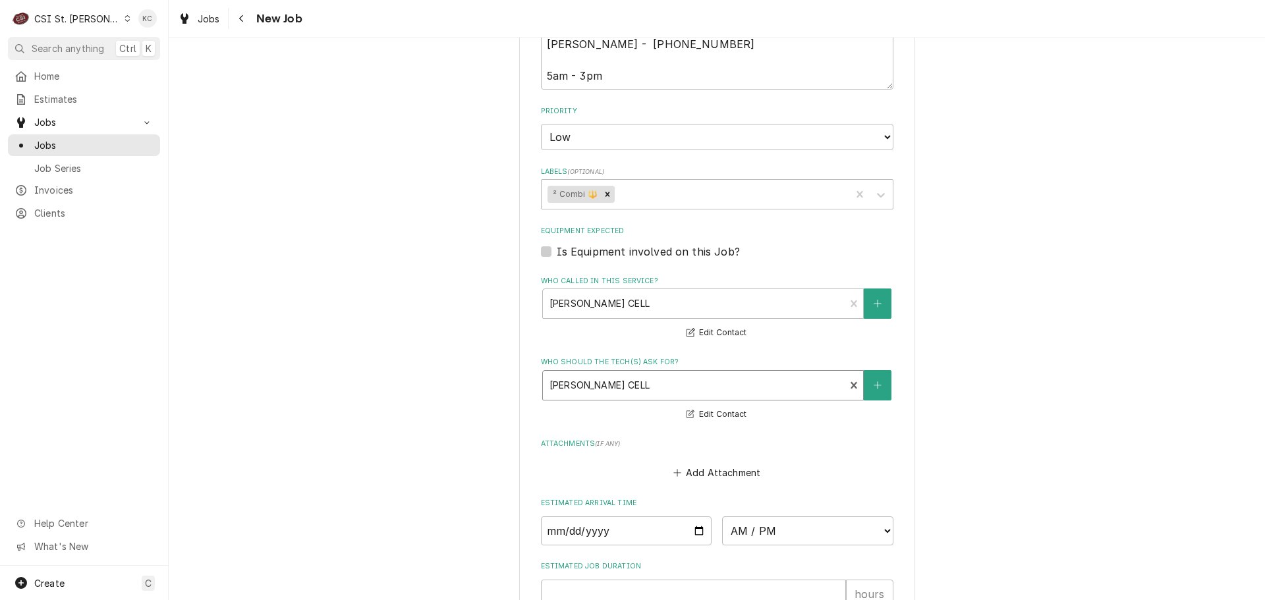
click at [949, 414] on div "Please provide the following information to create a job: Client Details Client…" at bounding box center [717, 80] width 1096 height 1401
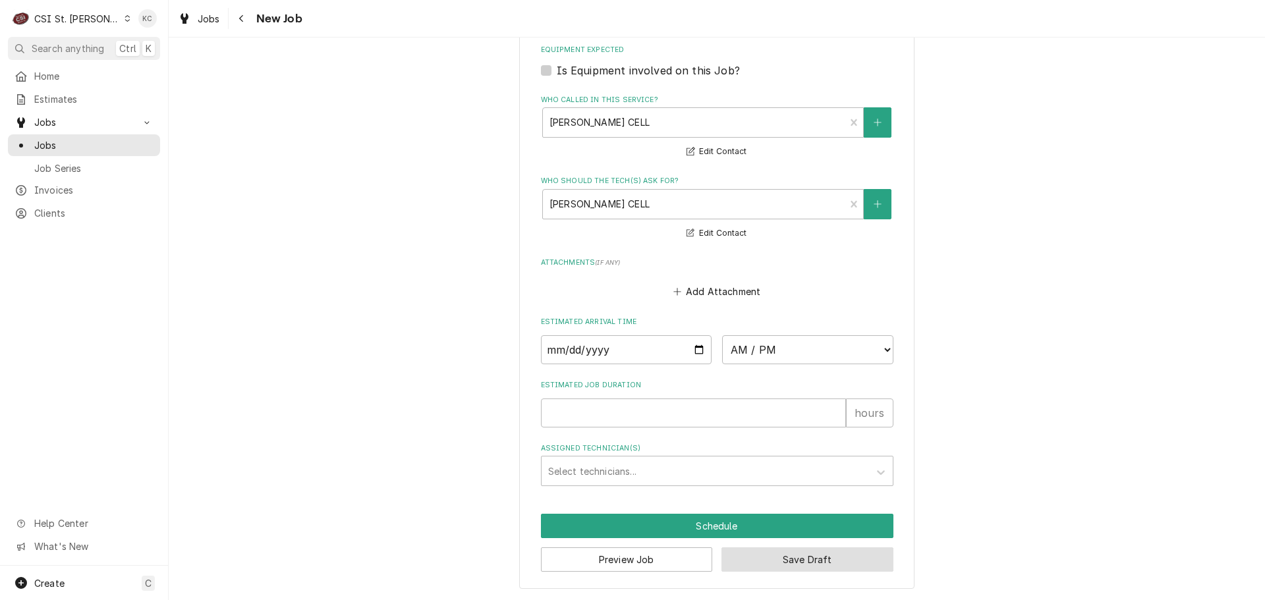
click at [873, 558] on button "Save Draft" at bounding box center [807, 559] width 172 height 24
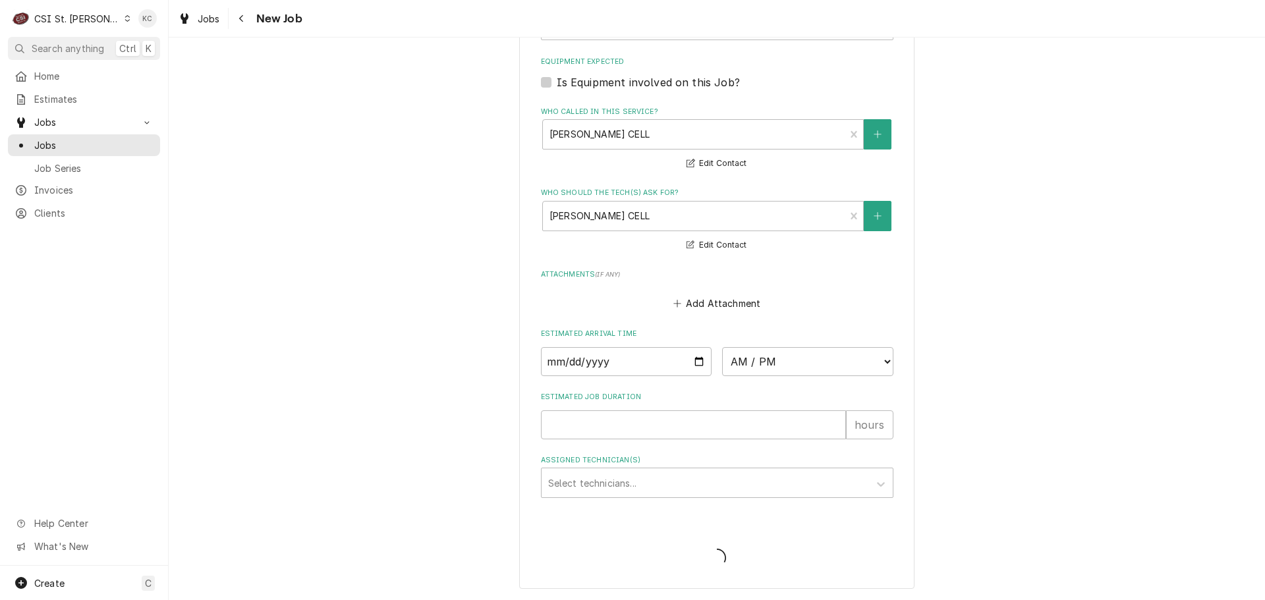
scroll to position [841, 0]
type textarea "x"
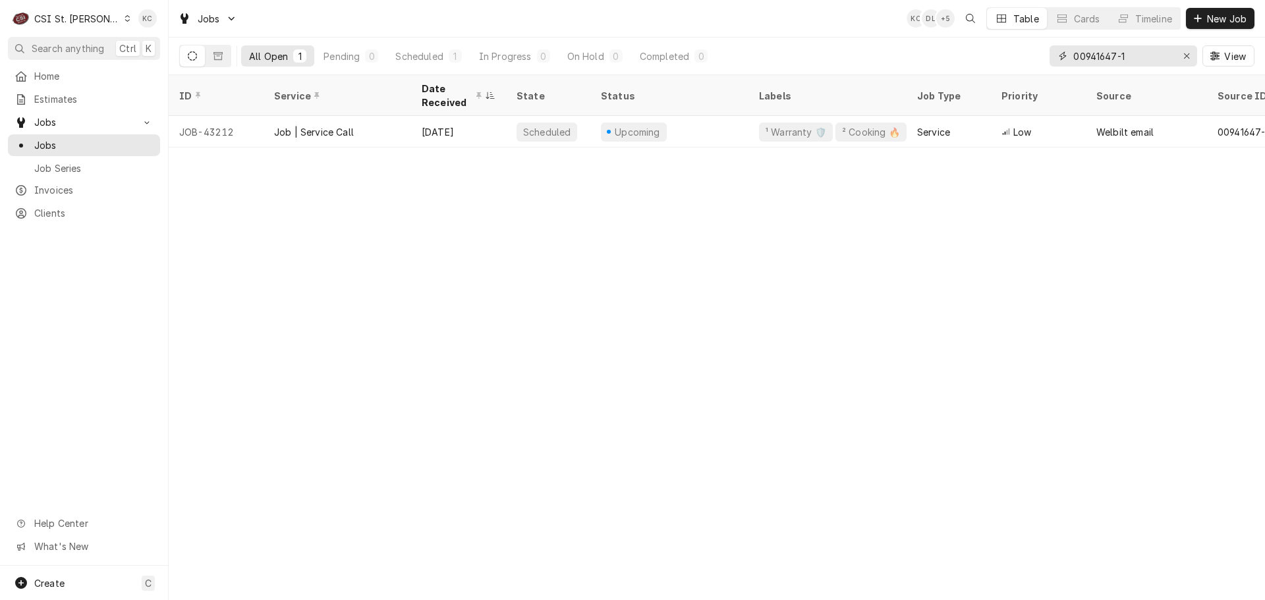
drag, startPoint x: 1157, startPoint y: 56, endPoint x: 1058, endPoint y: 56, distance: 99.5
click at [1058, 56] on div "00941647-1" at bounding box center [1123, 55] width 148 height 21
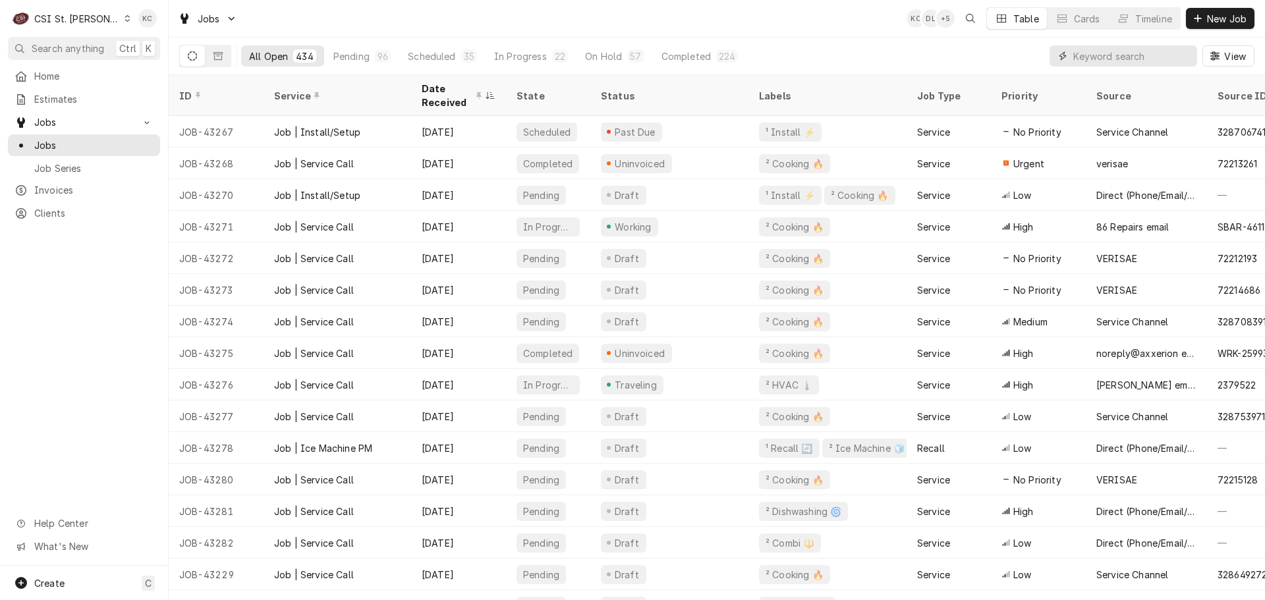
paste input "327171439"
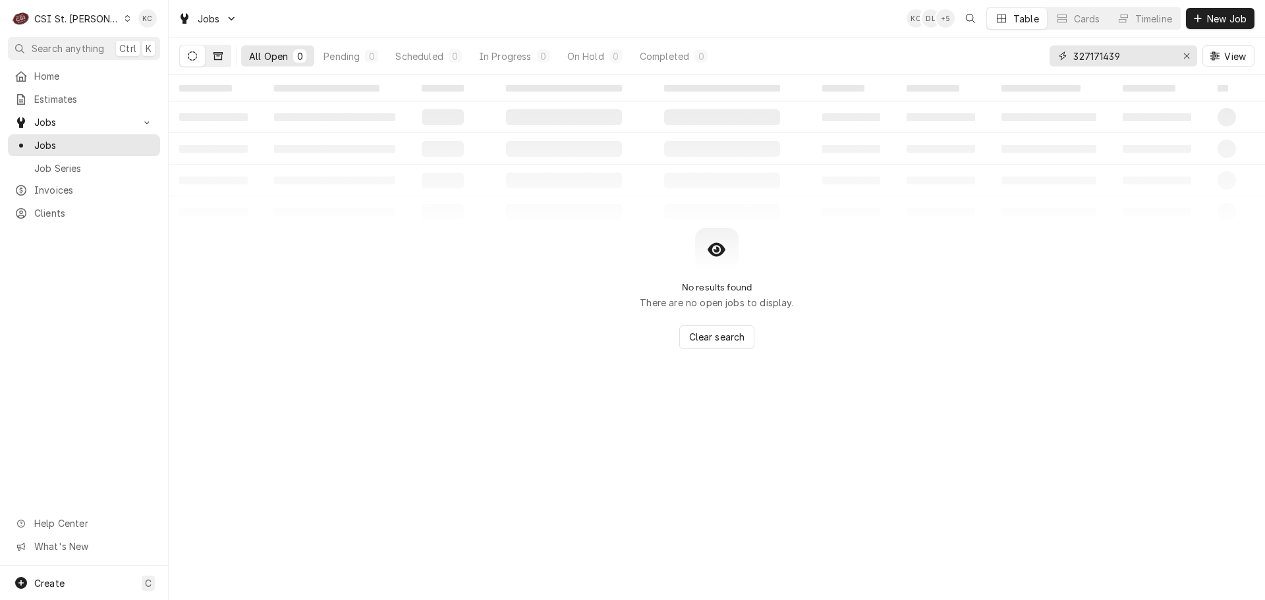
type input "327171439"
click at [221, 59] on icon "Dynamic Content Wrapper" at bounding box center [217, 55] width 9 height 9
click at [1194, 24] on div "Dynamic Content Wrapper" at bounding box center [1197, 18] width 13 height 13
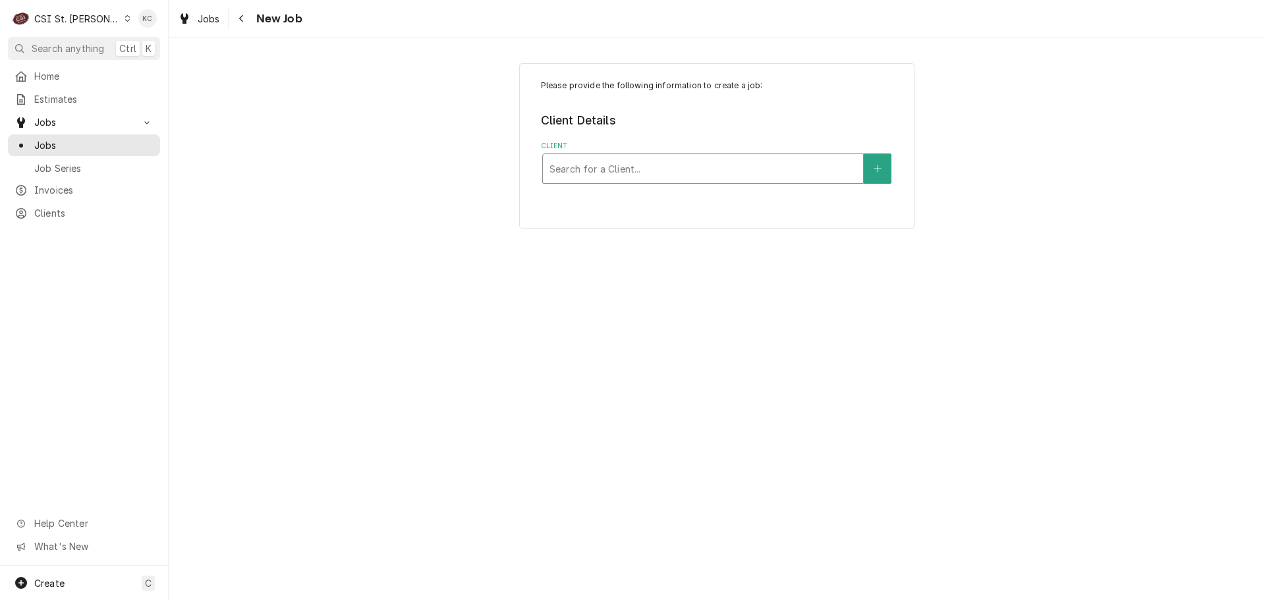
click at [800, 168] on div "Client" at bounding box center [702, 169] width 307 height 24
type input "trimark"
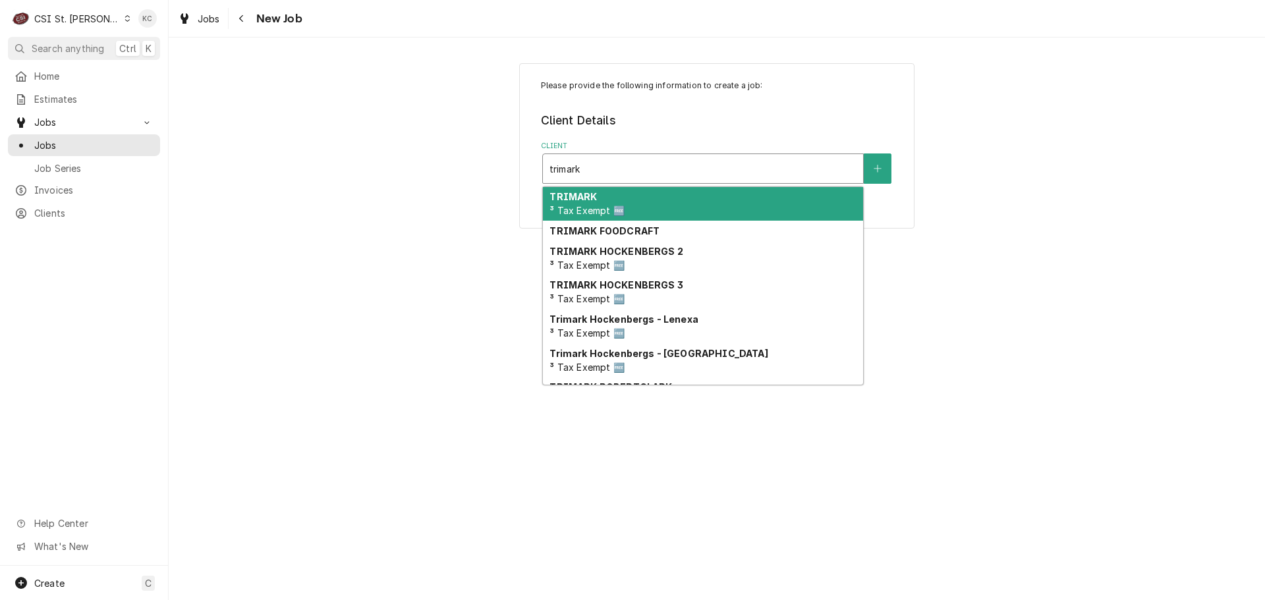
click at [723, 191] on div "TRIMARK ³ Tax Exempt 🆓" at bounding box center [703, 204] width 320 height 34
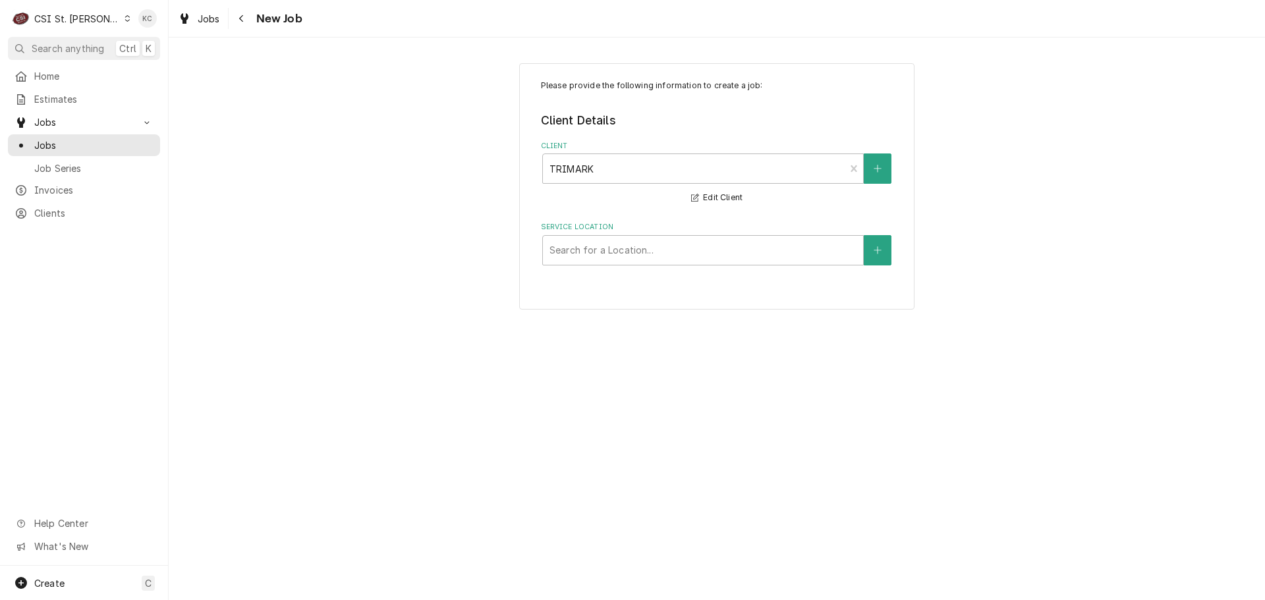
click at [938, 234] on div "Please provide the following information to create a job: Client Details Client…" at bounding box center [717, 186] width 1096 height 270
click at [823, 247] on div "Service Location" at bounding box center [702, 250] width 307 height 24
type input "2333 missouri"
click at [879, 250] on icon "Create New Location" at bounding box center [876, 249] width 7 height 7
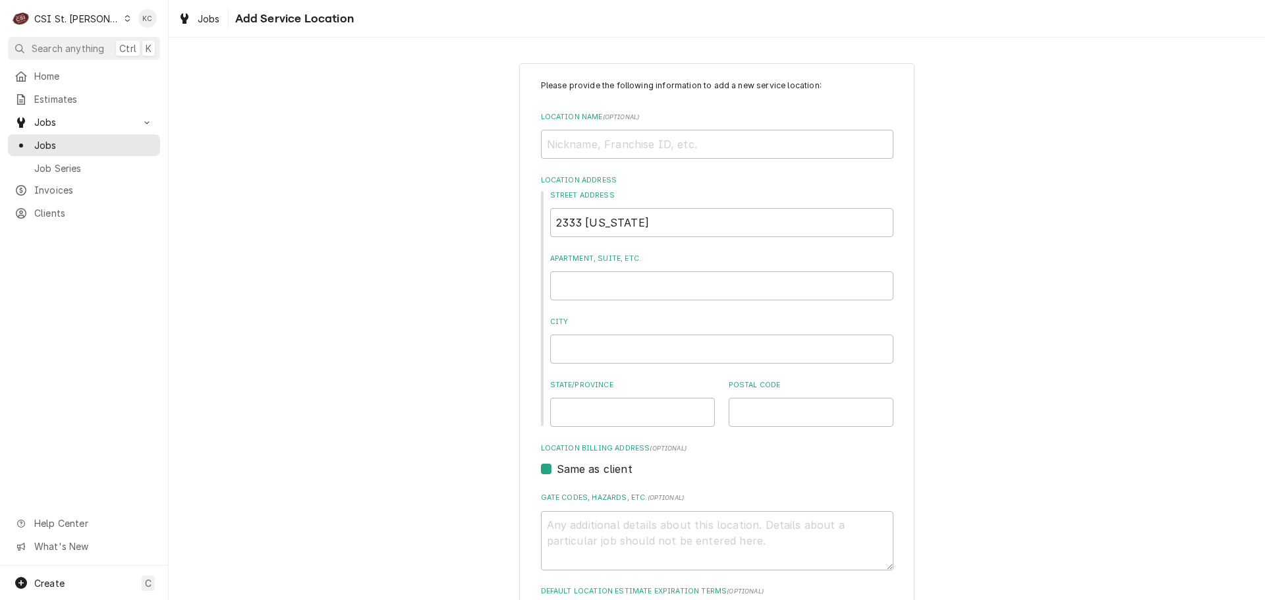
click at [90, 19] on div "CSI St. [PERSON_NAME]" at bounding box center [77, 19] width 86 height 14
click at [155, 32] on div "CSI Kansas City" at bounding box center [202, 26] width 182 height 16
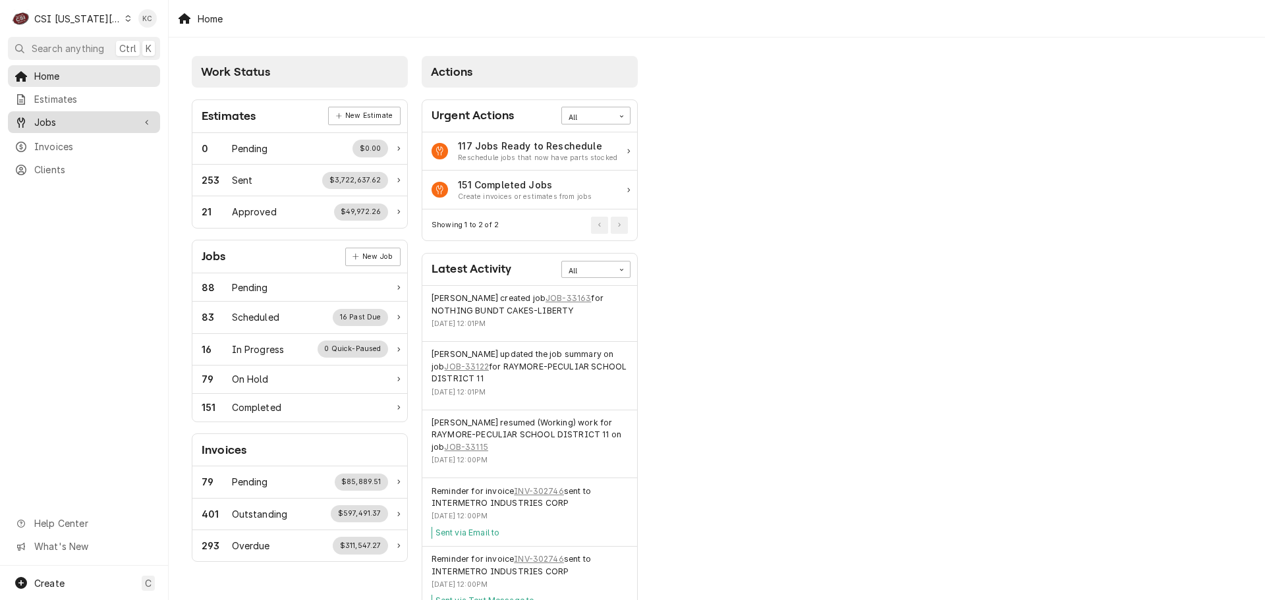
click at [55, 126] on link "Jobs" at bounding box center [84, 122] width 152 height 22
click at [58, 144] on span "Jobs" at bounding box center [93, 145] width 119 height 14
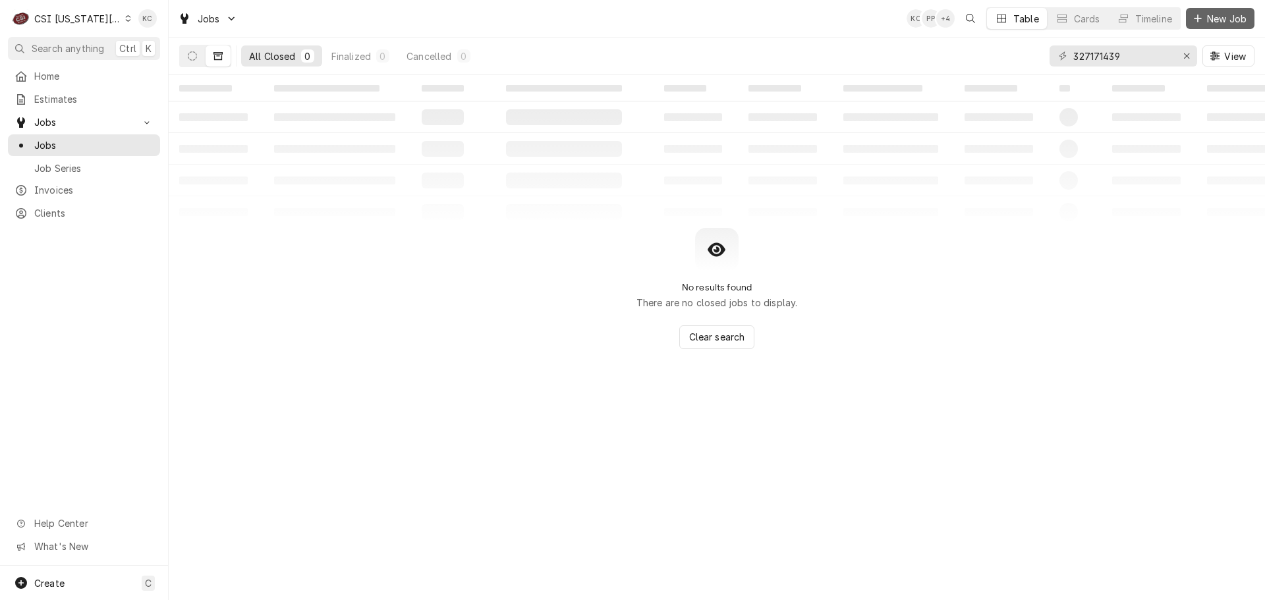
click at [1237, 16] on span "New Job" at bounding box center [1226, 19] width 45 height 14
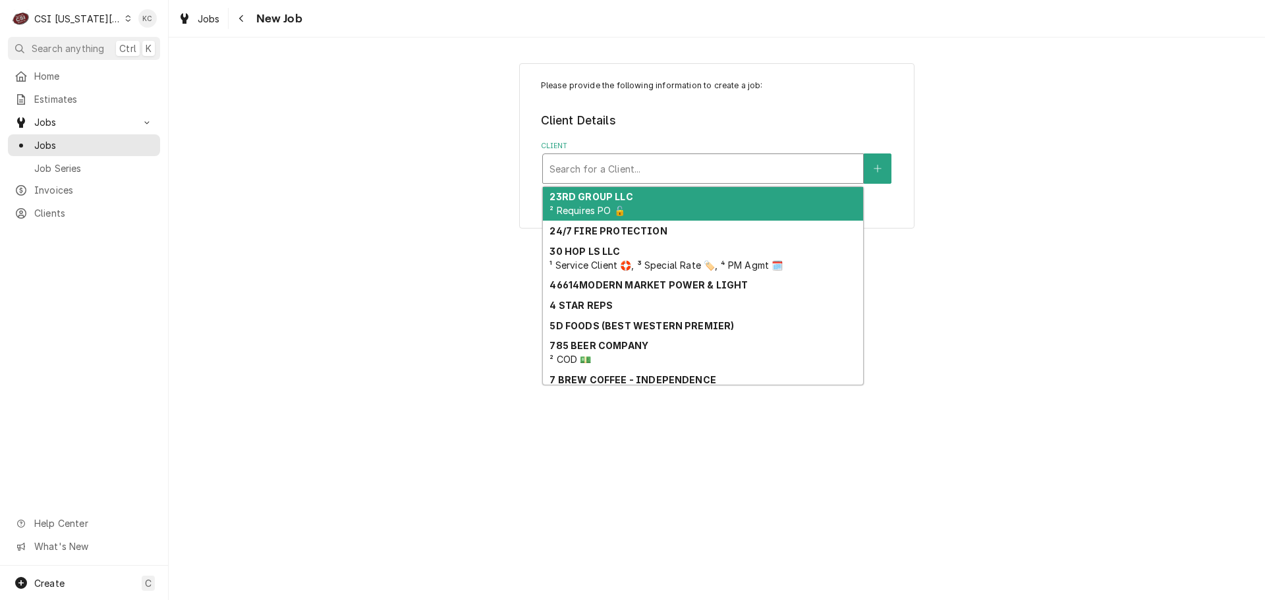
click at [826, 168] on div "Client" at bounding box center [702, 169] width 307 height 24
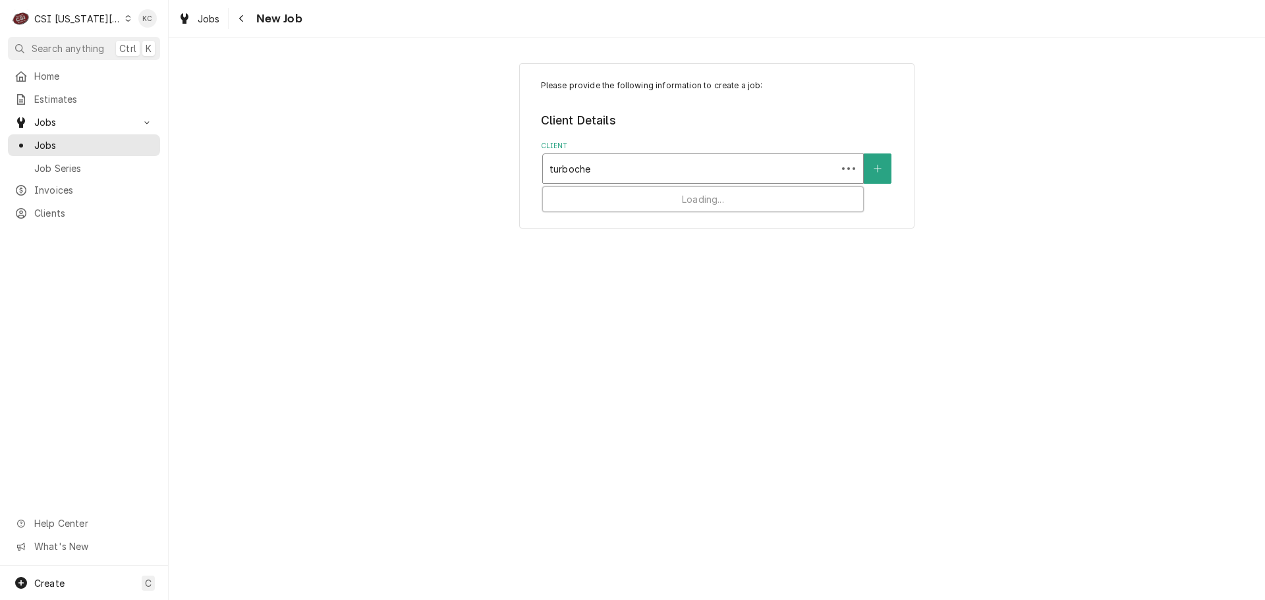
type input "turbochef"
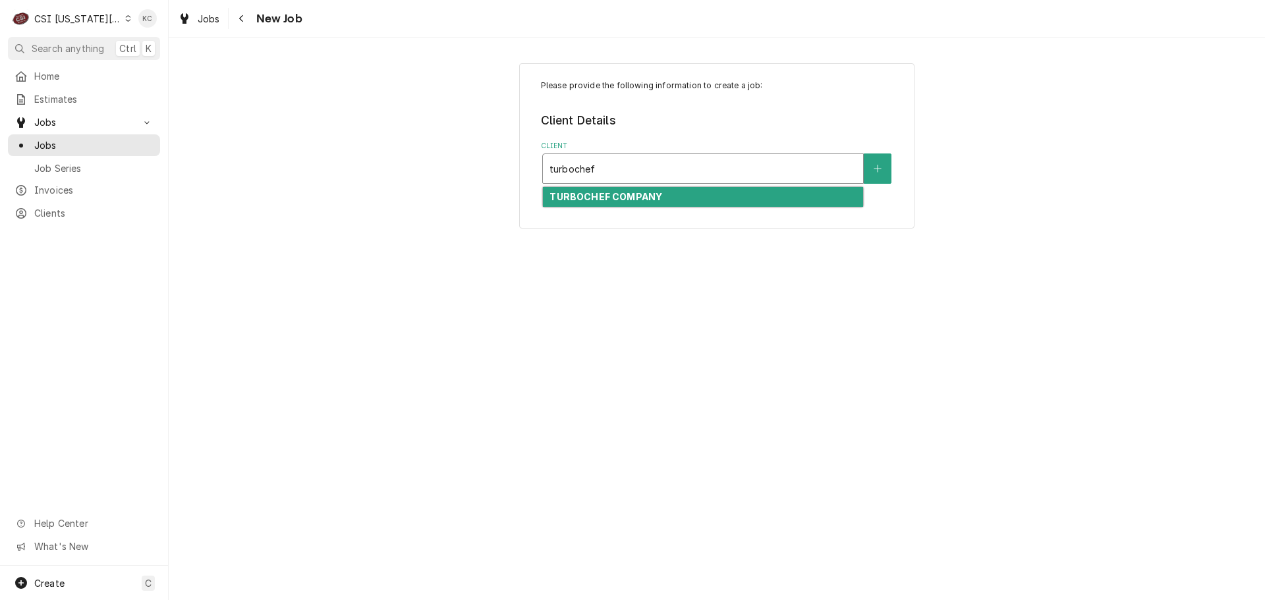
click at [825, 194] on div "TURBOCHEF COMPANY" at bounding box center [703, 197] width 320 height 20
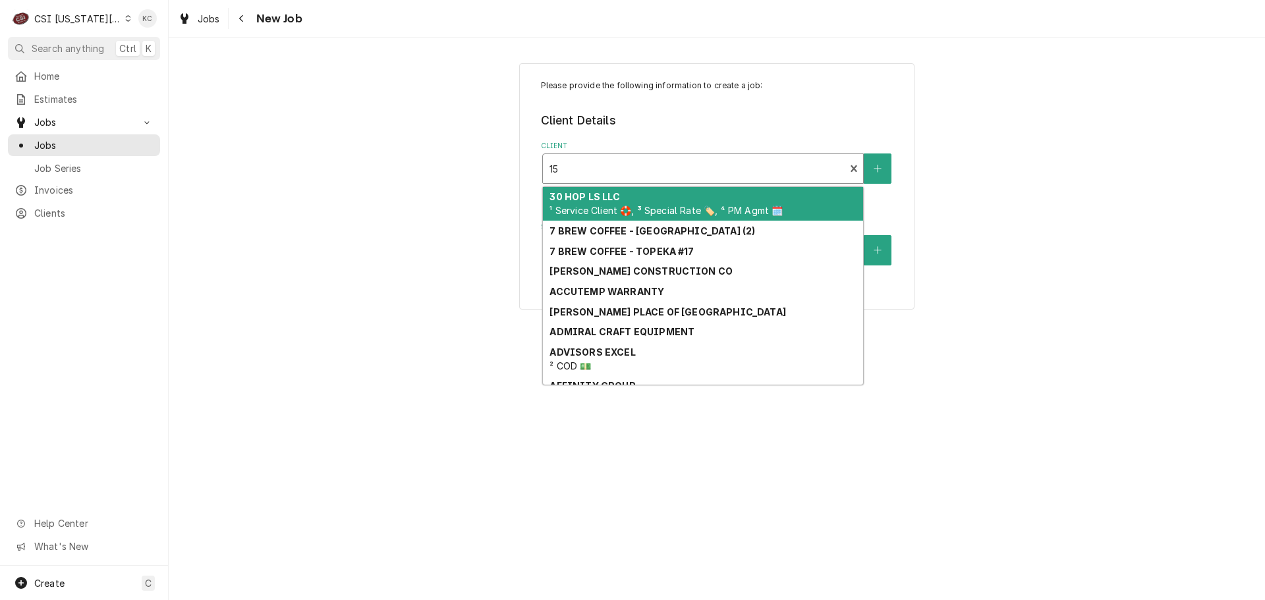
type input "1"
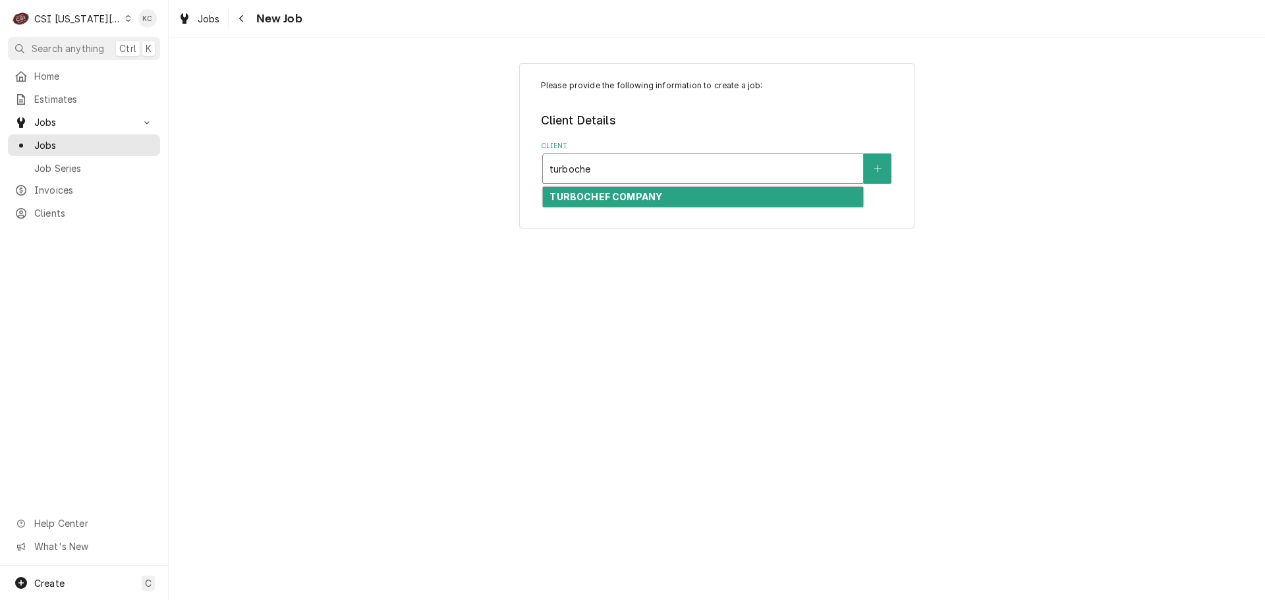
type input "turbochef"
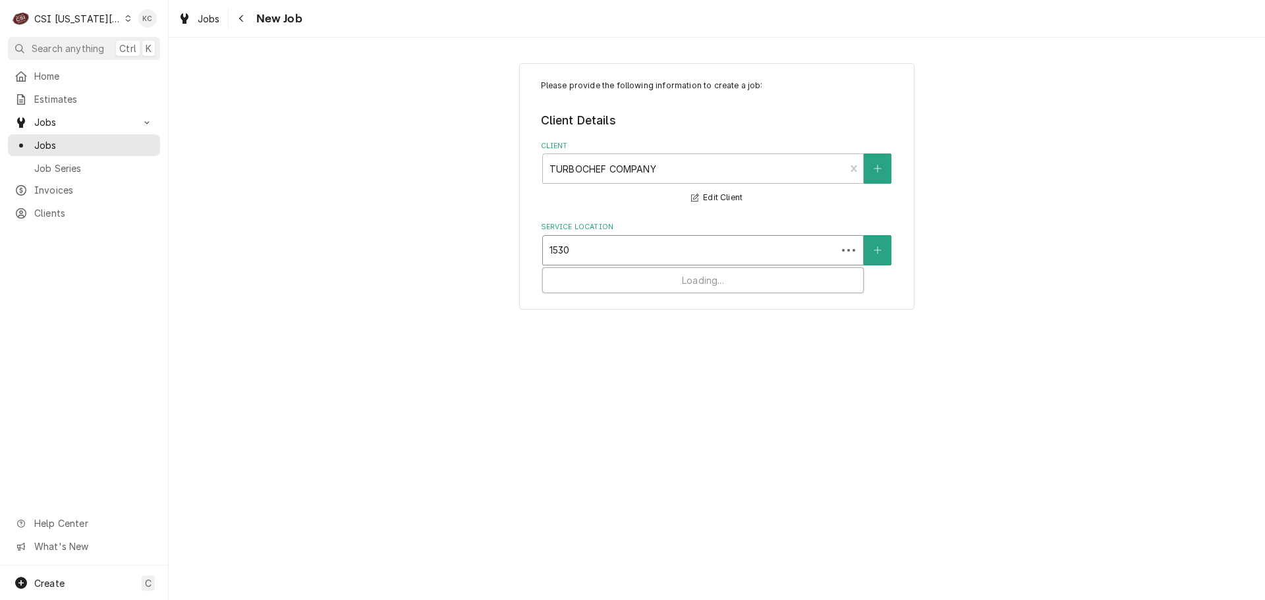
type input "15305"
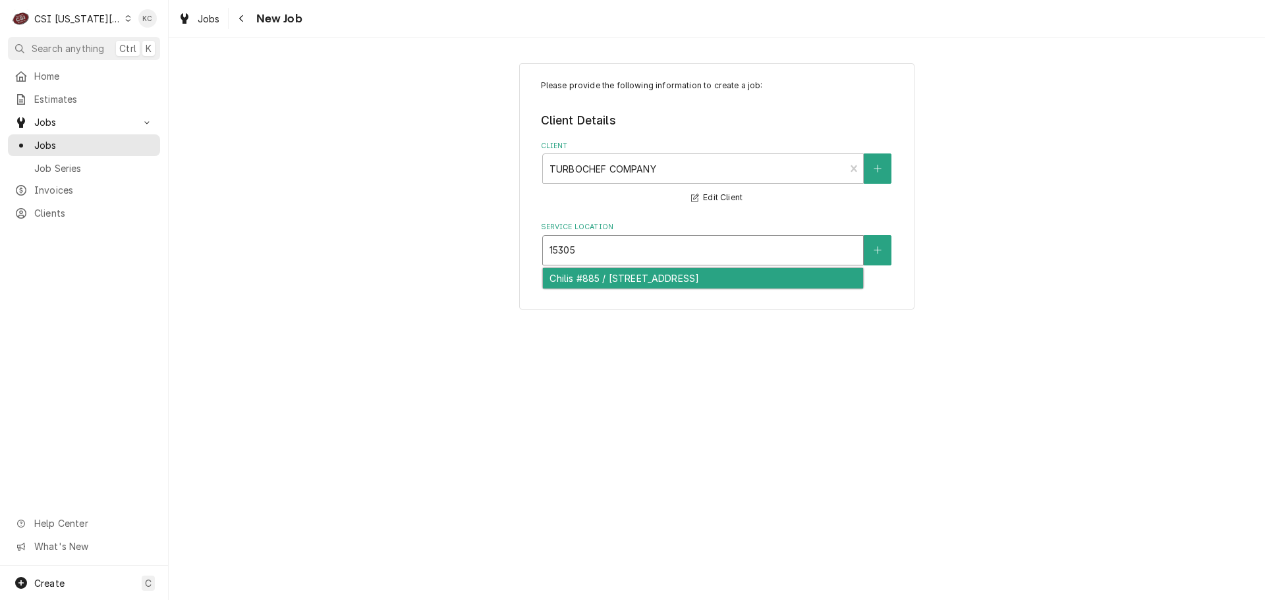
click at [783, 269] on div "Chilis #885 / 15305 W 67th St, Shawnee, KS 66217" at bounding box center [703, 278] width 320 height 20
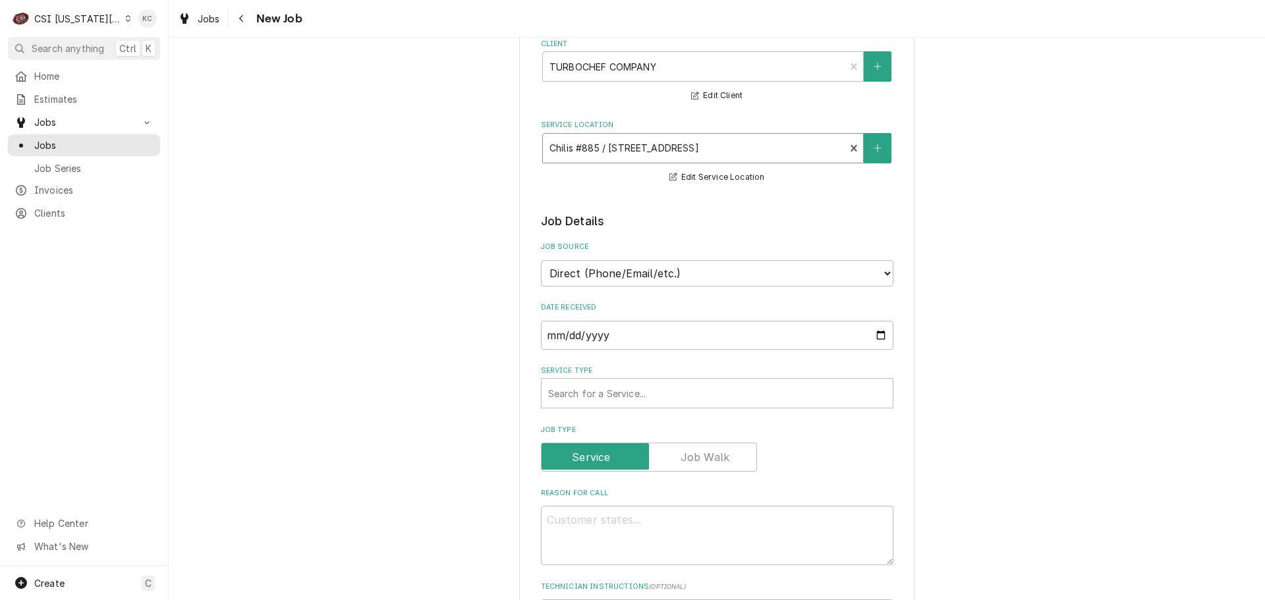
scroll to position [132, 0]
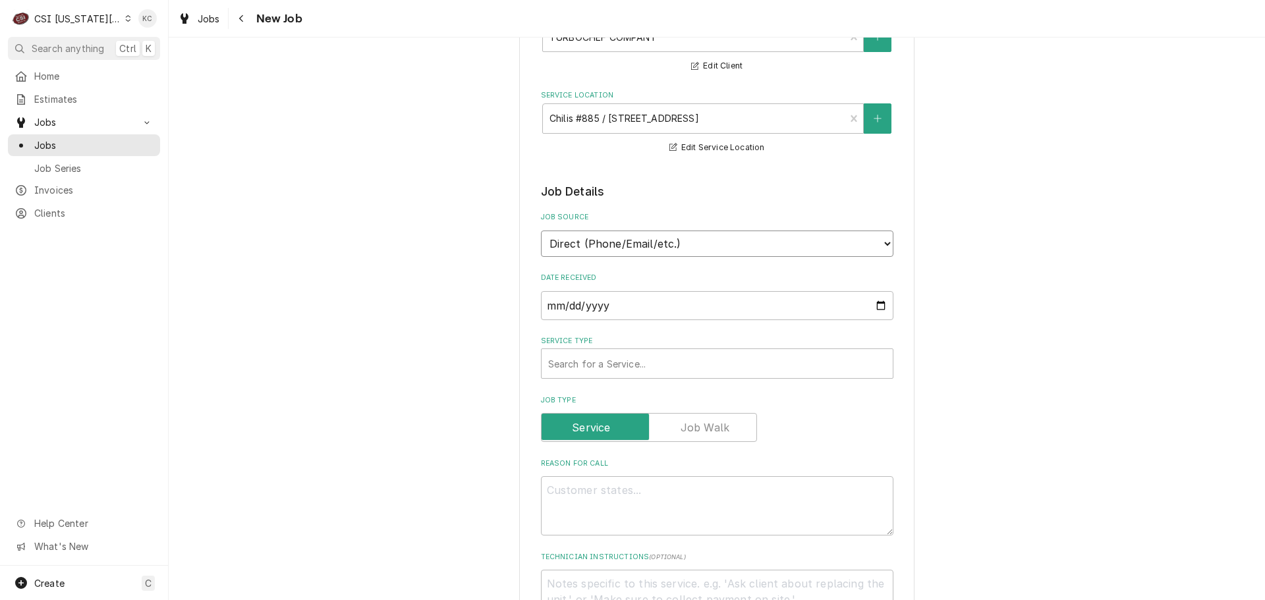
click at [708, 245] on select "Direct (Phone/Email/etc.) Service Channel Corrigo Ecotrak Other" at bounding box center [717, 244] width 352 height 26
select select "100"
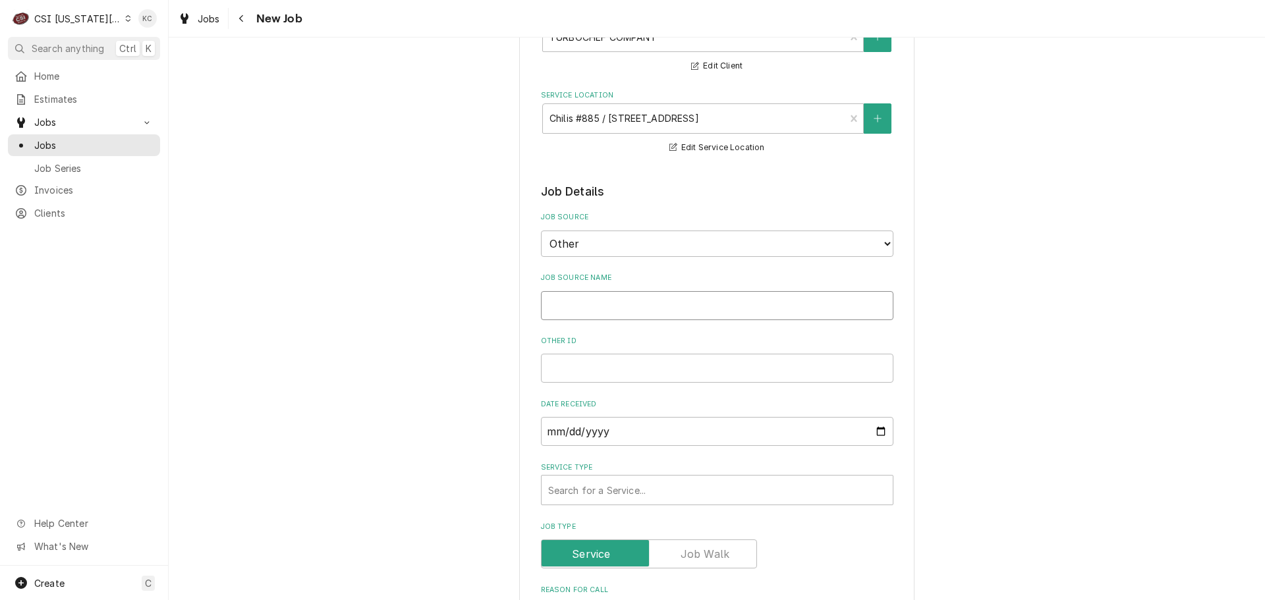
click at [672, 298] on input "Job Source Name" at bounding box center [717, 305] width 352 height 29
type textarea "x"
type input "T"
type textarea "x"
type input "T"
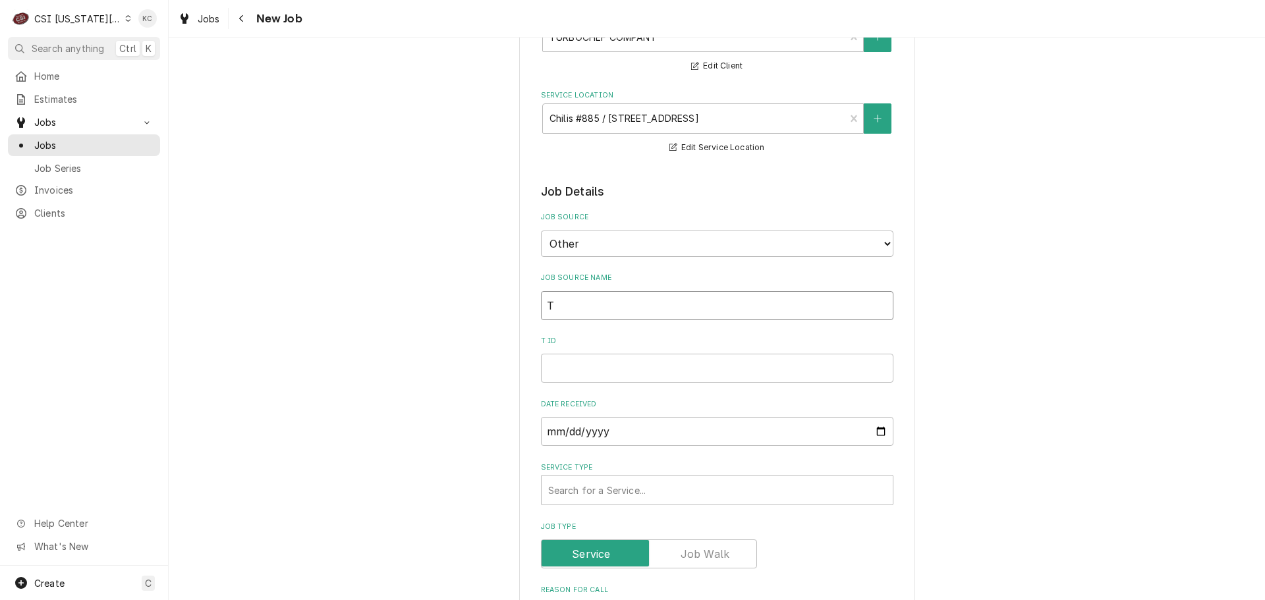
click at [714, 308] on input "T" at bounding box center [717, 305] width 352 height 29
type textarea "x"
type input "Tu"
type textarea "x"
type input "Tur"
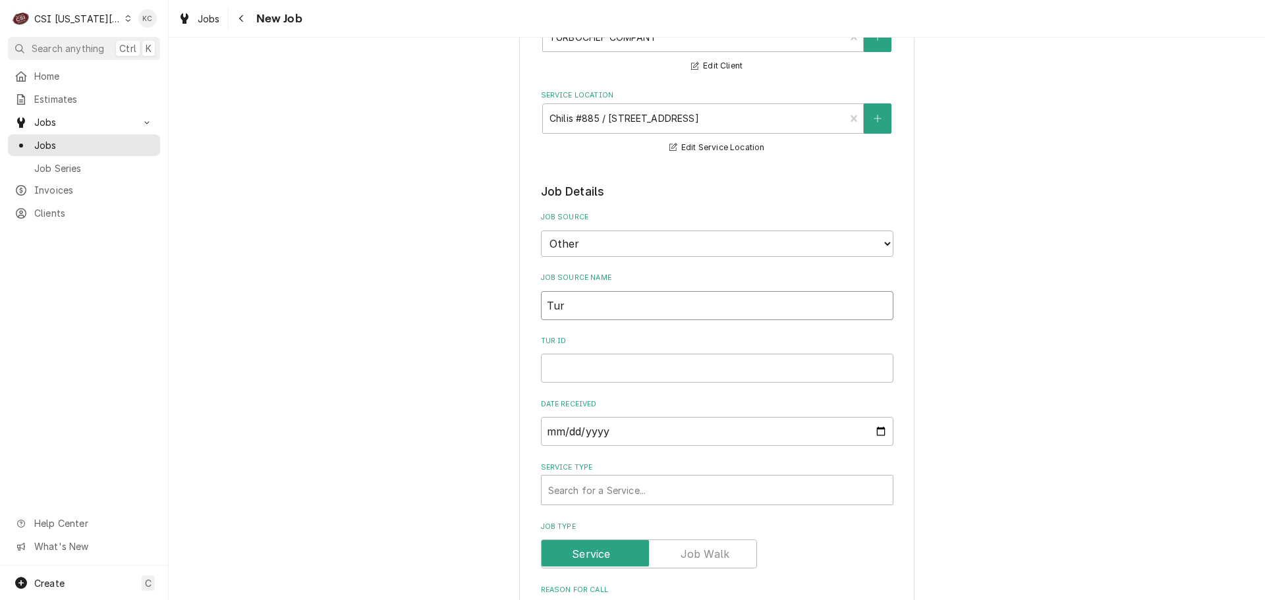
type textarea "x"
type input "Turb"
type textarea "x"
type input "Turbo"
type textarea "x"
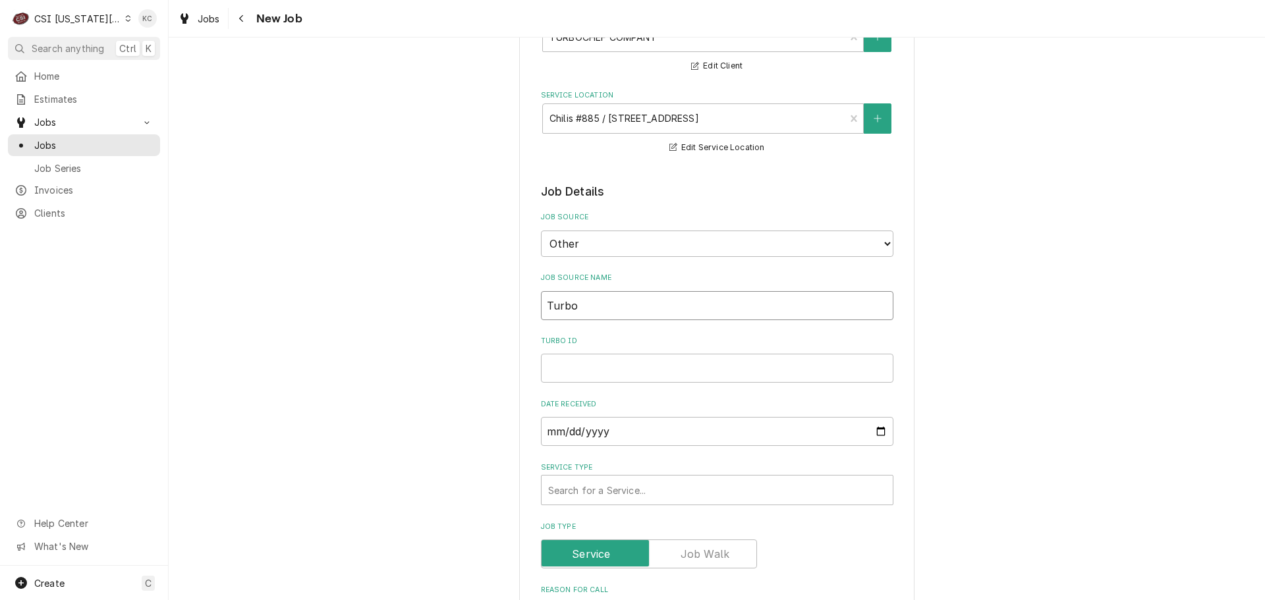
type input "Turboc"
type textarea "x"
type input "Turboch"
type textarea "x"
type input "Turboche"
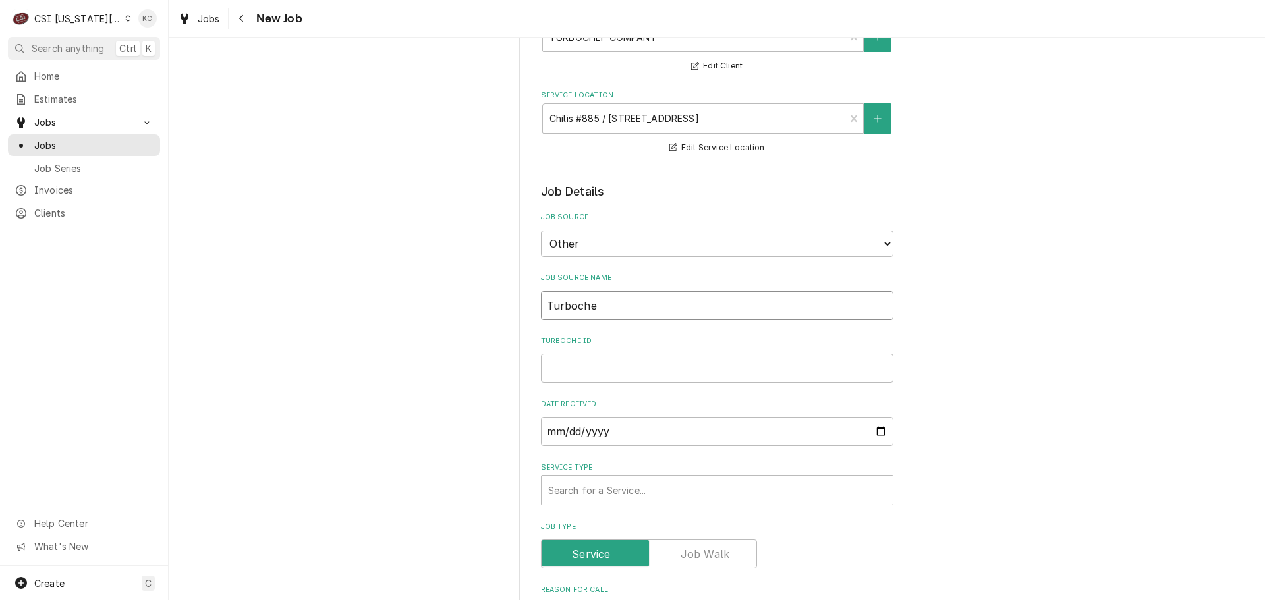
type textarea "x"
type input "Turbochef"
type textarea "x"
type input "Turbochef"
type textarea "x"
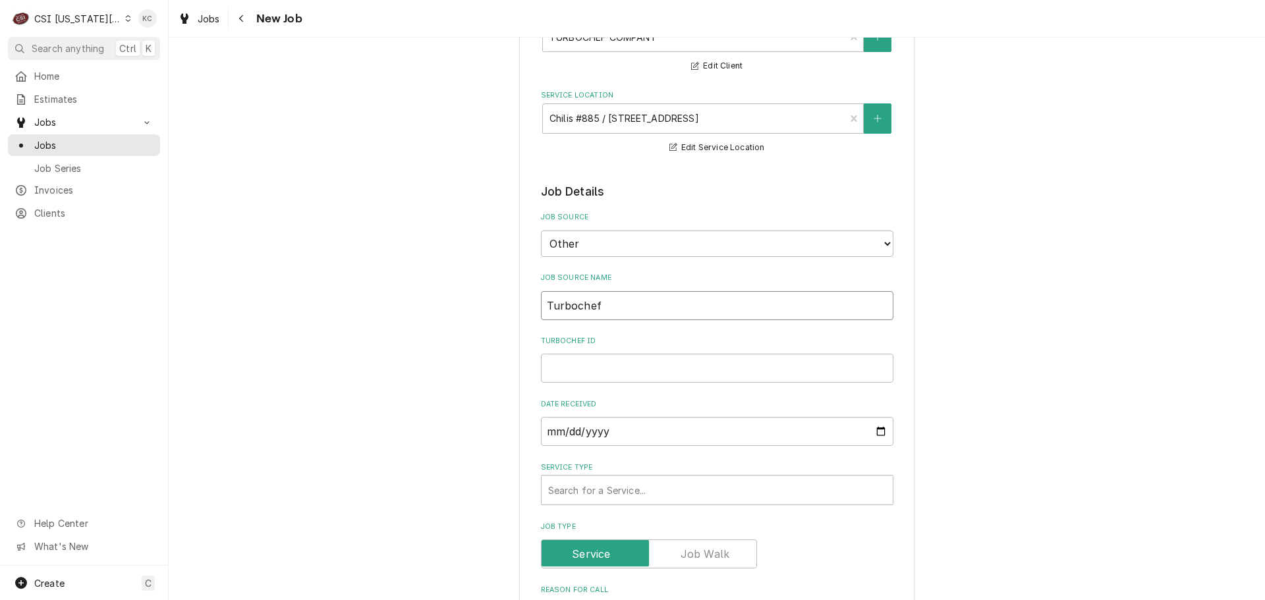
type input "Turbochef e"
type textarea "x"
type input "Turbochef em"
type textarea "x"
type input "Turbochef ema"
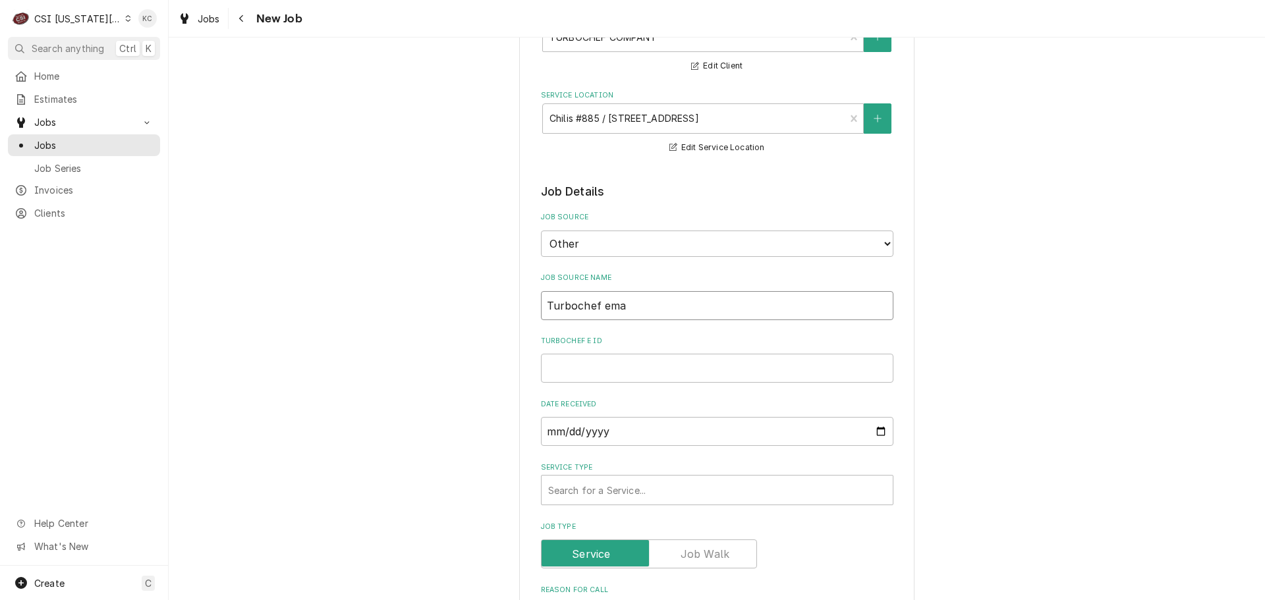
type textarea "x"
type input "Turbochef emai"
type textarea "x"
type input "Turbochef email"
type textarea "x"
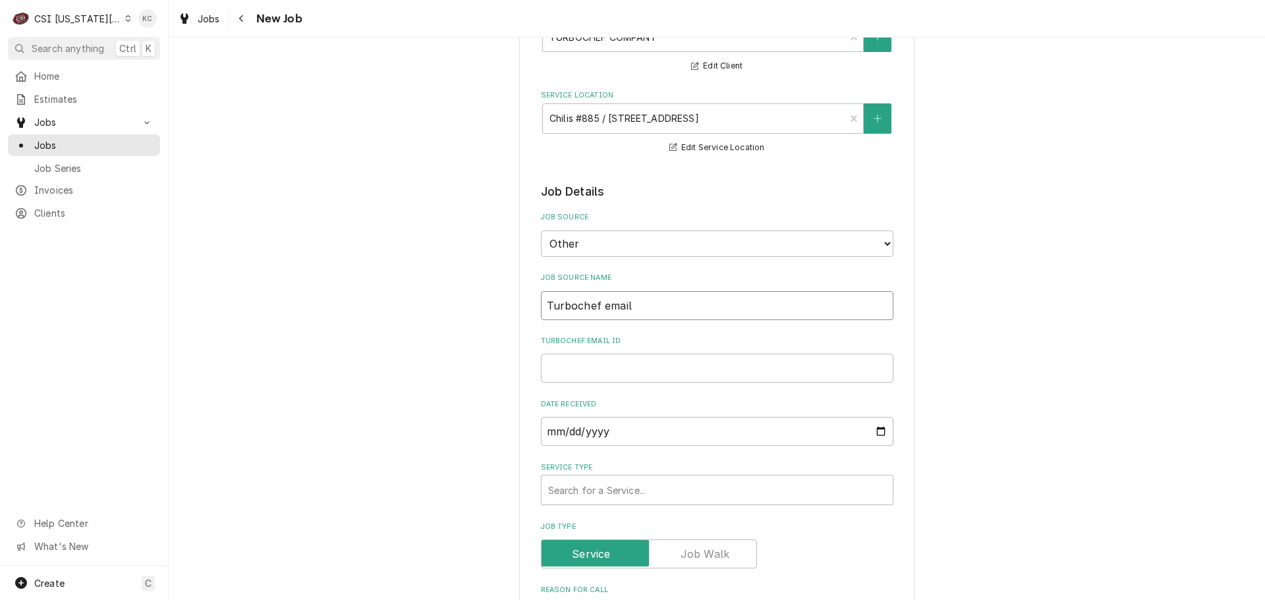
type input "Turbochef email"
type textarea "x"
type input "Turbochef email"
click at [595, 372] on input "Turbochef email ID" at bounding box center [717, 368] width 352 height 29
paste input "PT10449505"
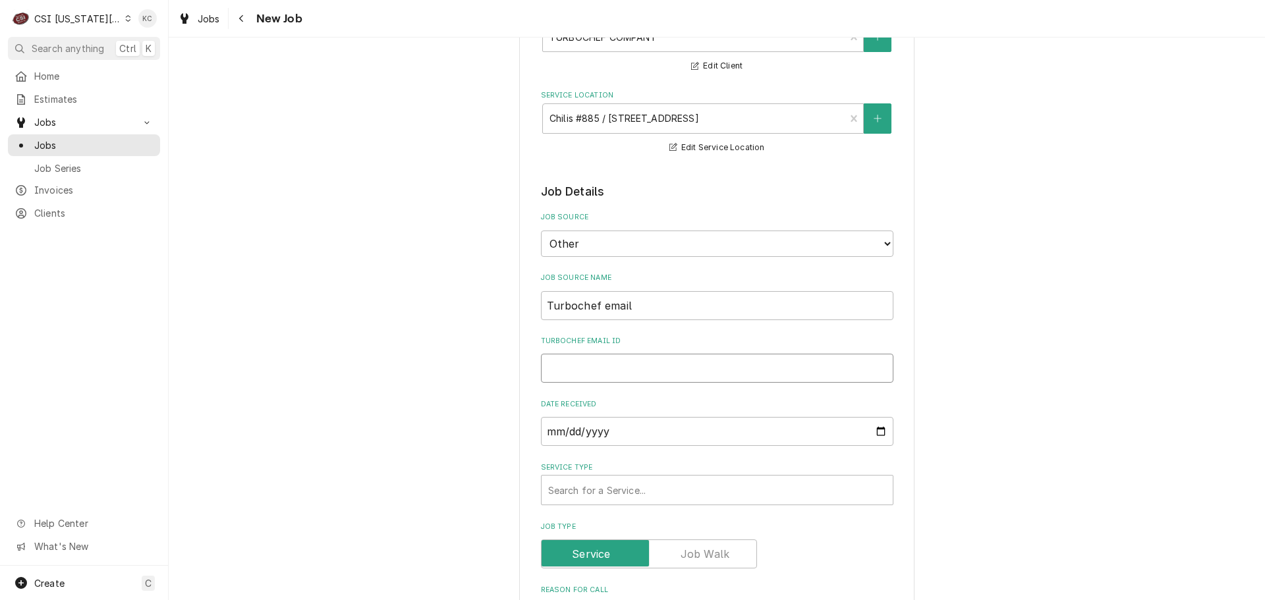
type textarea "x"
type input "PT10449505"
type textarea "x"
type input "PT10449505"
click at [609, 481] on div "Service Type" at bounding box center [717, 490] width 338 height 24
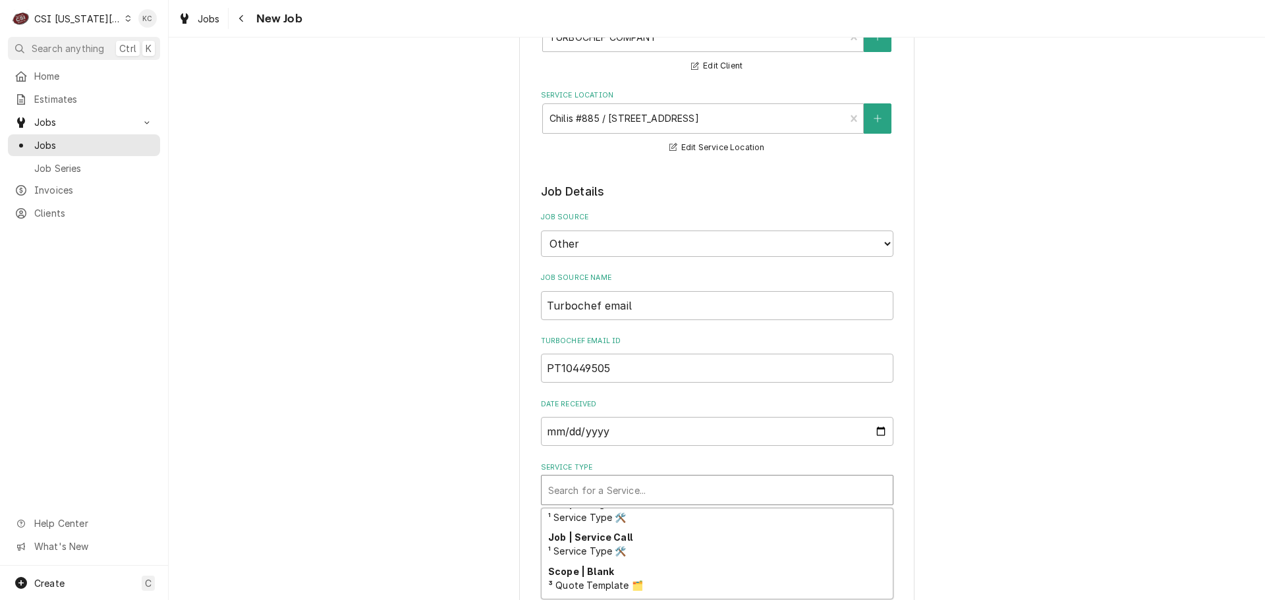
scroll to position [854, 0]
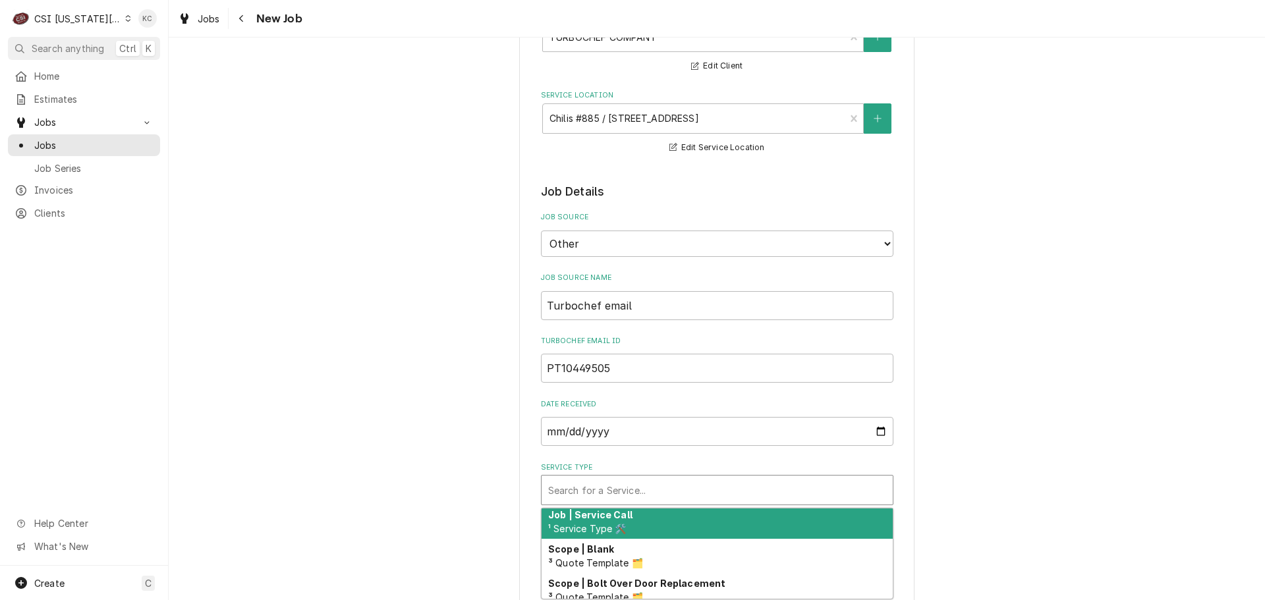
click at [678, 520] on div "Job | Service Call ¹ Service Type 🛠️" at bounding box center [716, 522] width 351 height 34
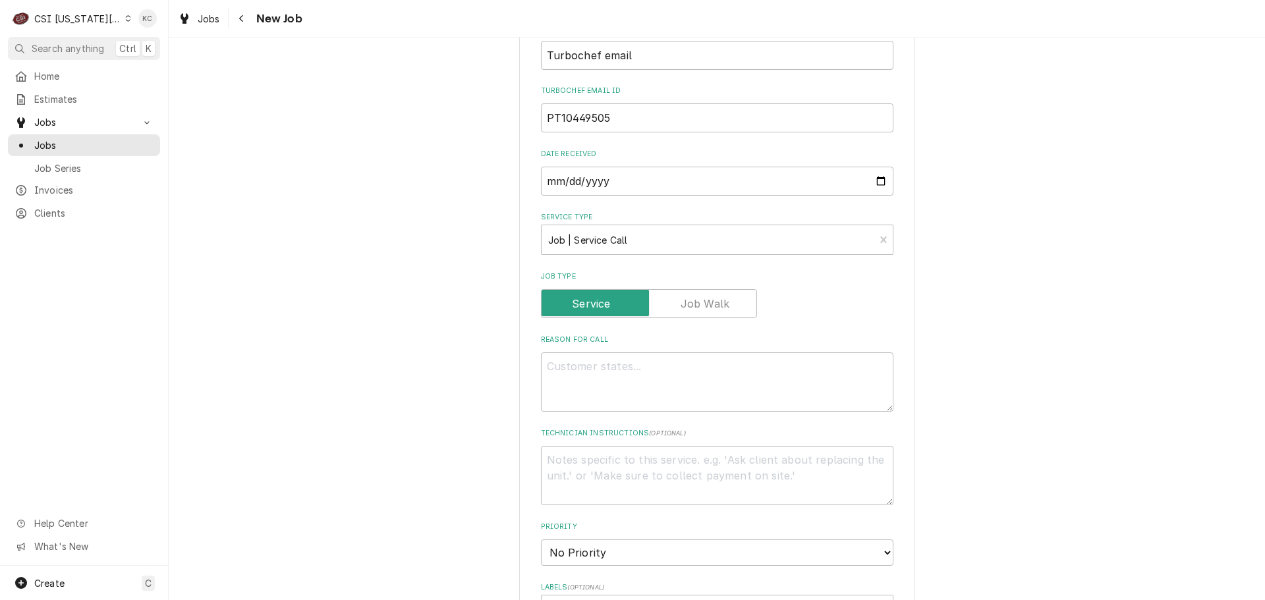
scroll to position [395, 0]
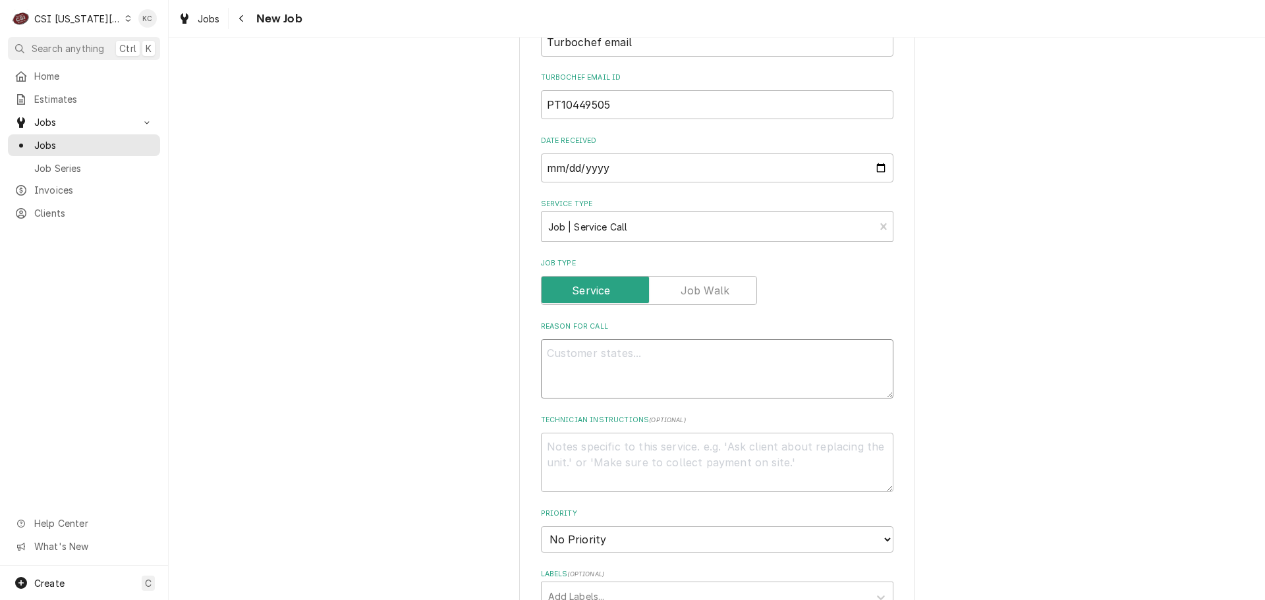
click at [648, 368] on textarea "Reason For Call" at bounding box center [717, 368] width 352 height 59
click at [532, 458] on div "Please provide the following information to create a job: Client Details Client…" at bounding box center [716, 398] width 395 height 1460
click at [545, 453] on textarea "Technician Instructions ( optional )" at bounding box center [717, 462] width 352 height 59
type textarea "x"
type textarea "M"
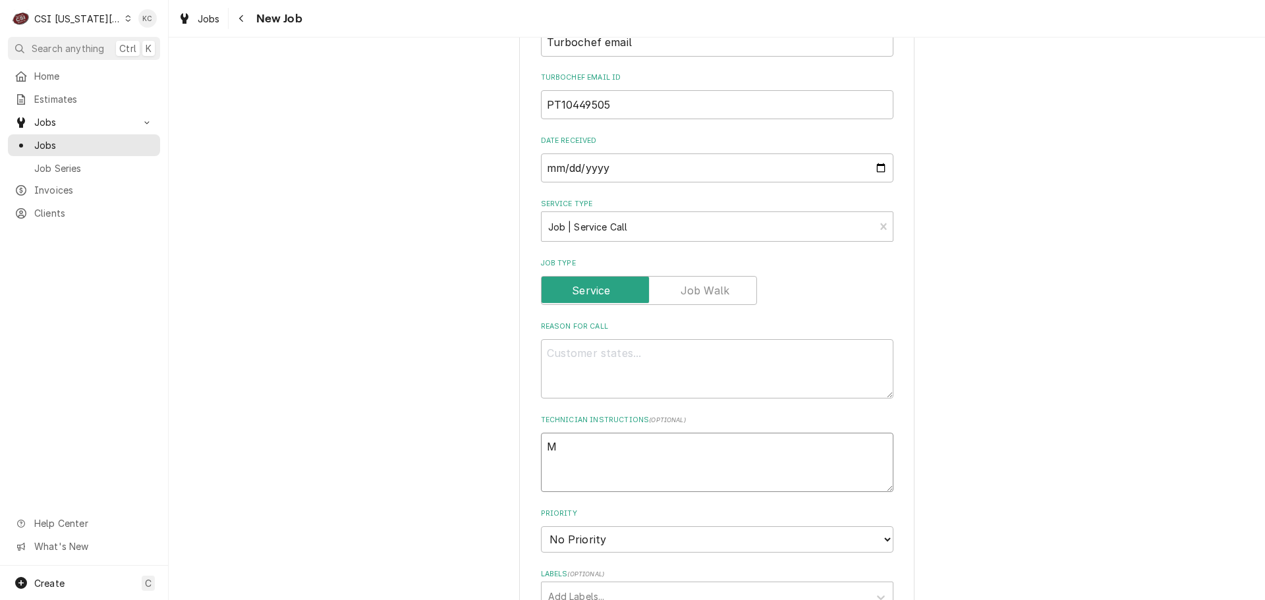
type textarea "x"
type textarea "MO"
type textarea "x"
type textarea "MOD"
type textarea "x"
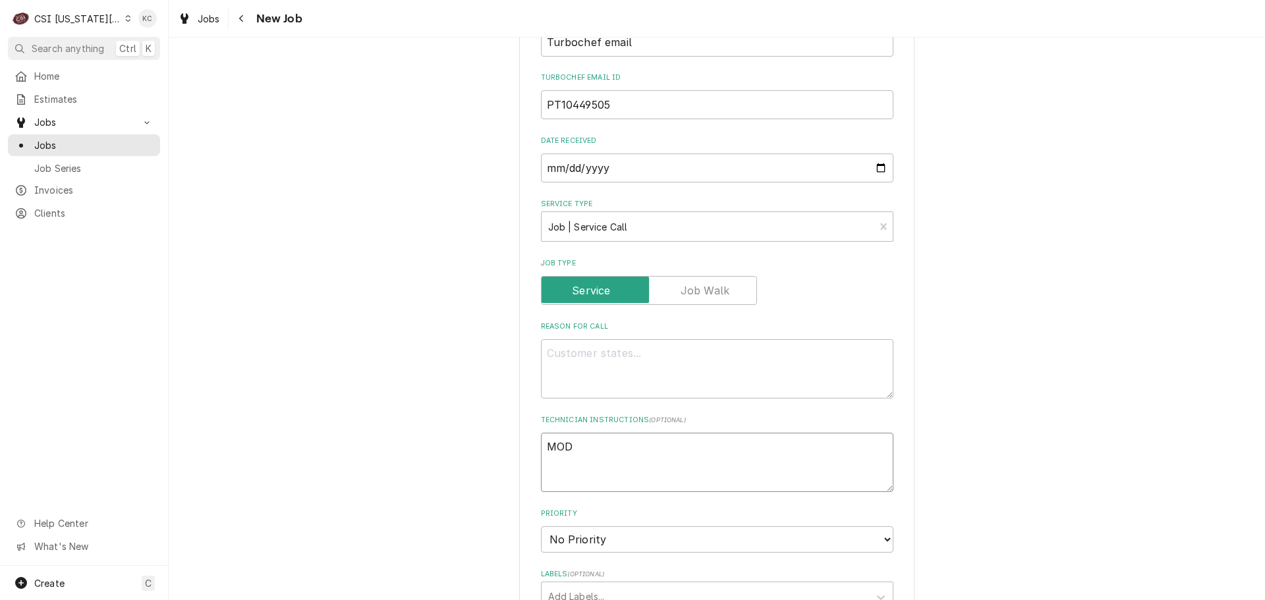
type textarea "MOD"
type textarea "x"
type textarea "MOD 6"
type textarea "x"
type textarea "MOD 63"
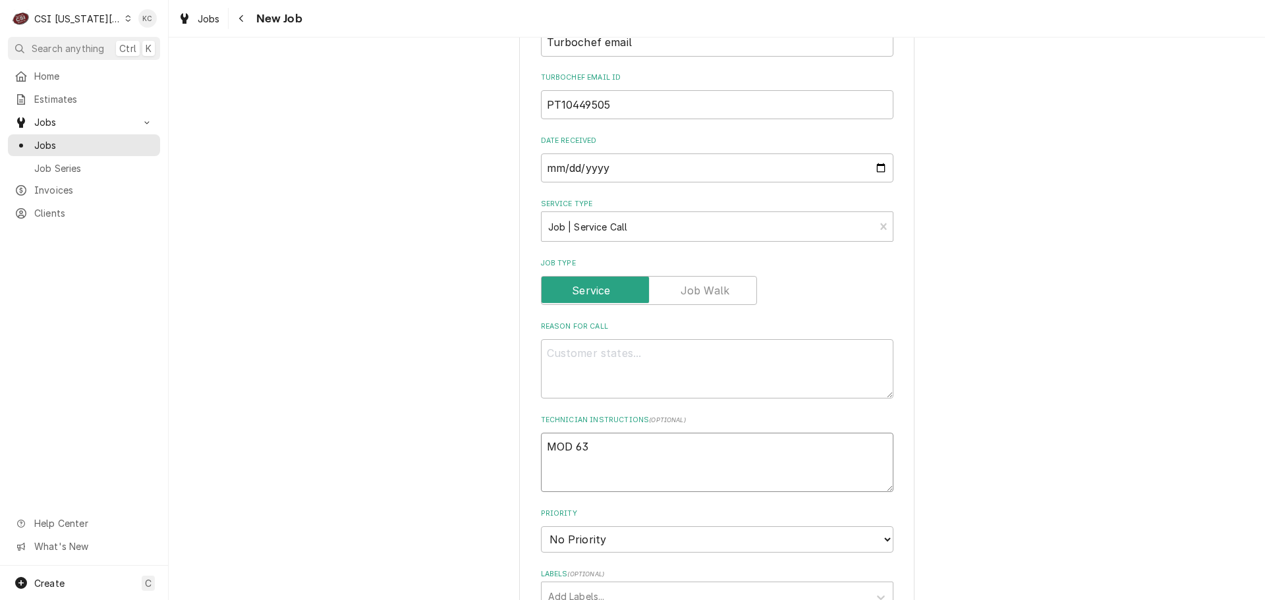
type textarea "x"
type textarea "MOD 636"
type textarea "x"
type textarea "MOD 636"
type textarea "x"
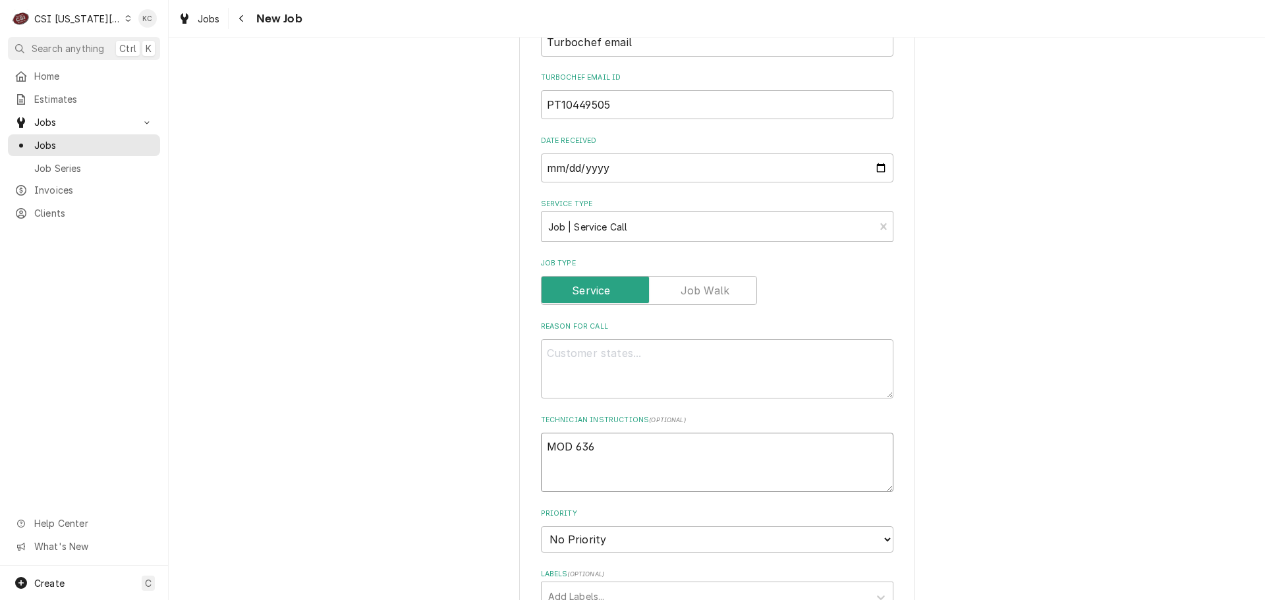
type textarea "MOD 636 6"
type textarea "x"
type textarea "MOD 636 68"
type textarea "x"
type textarea "MOD 636 680"
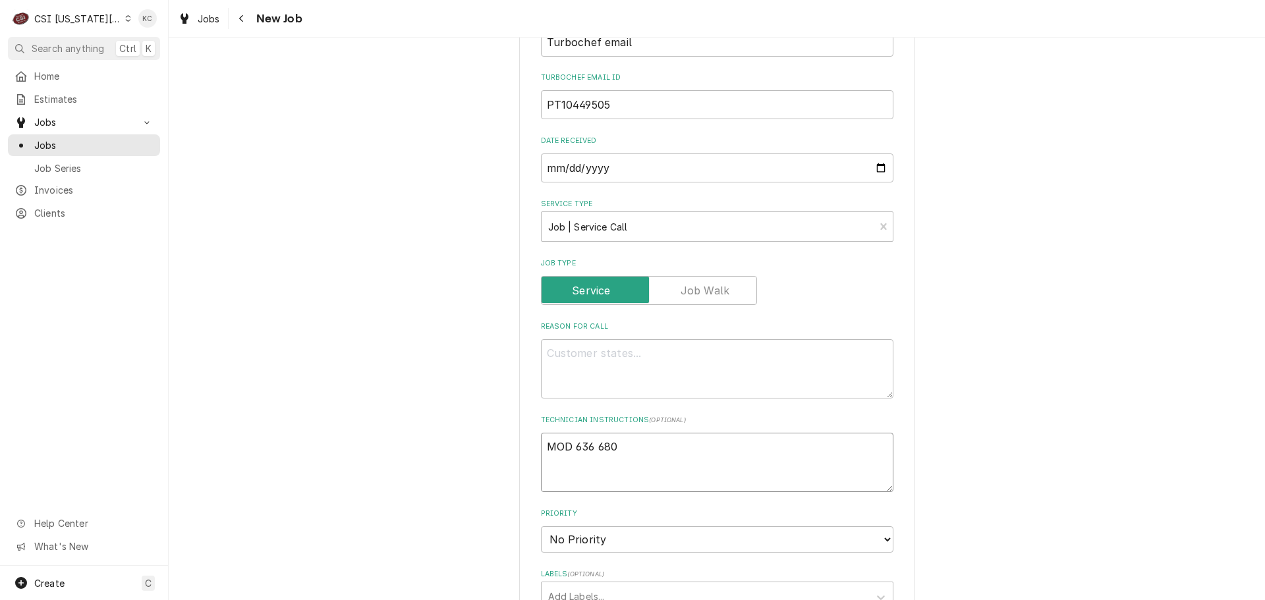
type textarea "x"
type textarea "MOD 636 680-"
type textarea "x"
type textarea "MOD 636 680-0"
type textarea "x"
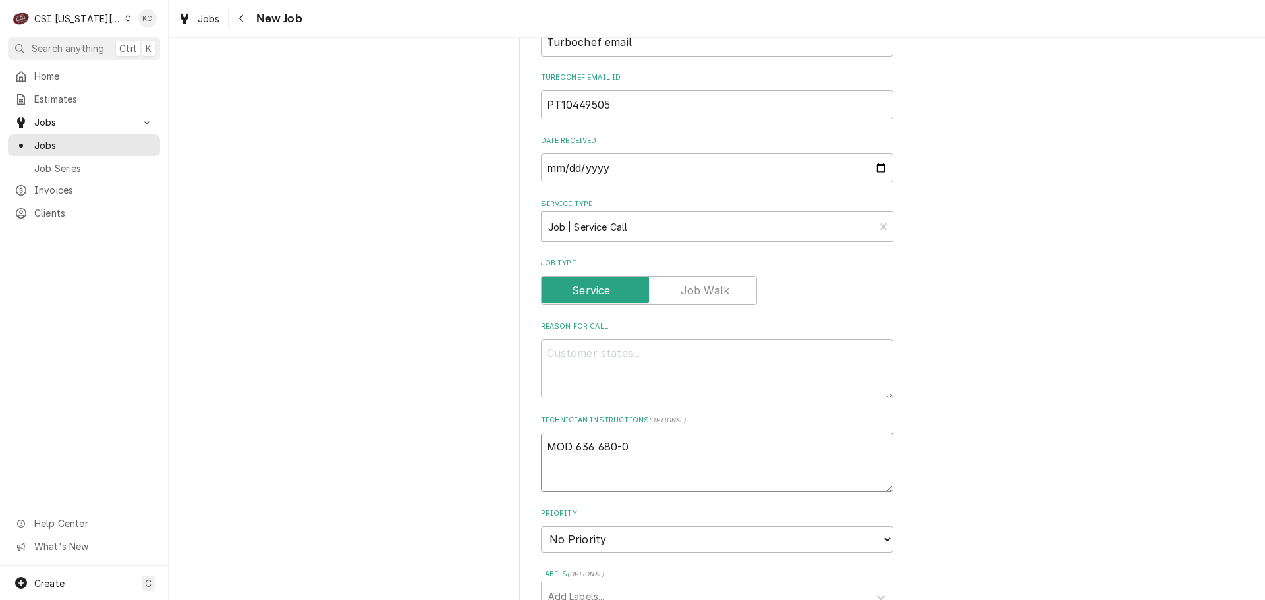
type textarea "MOD 636 680-08"
type textarea "x"
type textarea "MOD 636 680-080"
type textarea "x"
type textarea "MOD 636 680-0800"
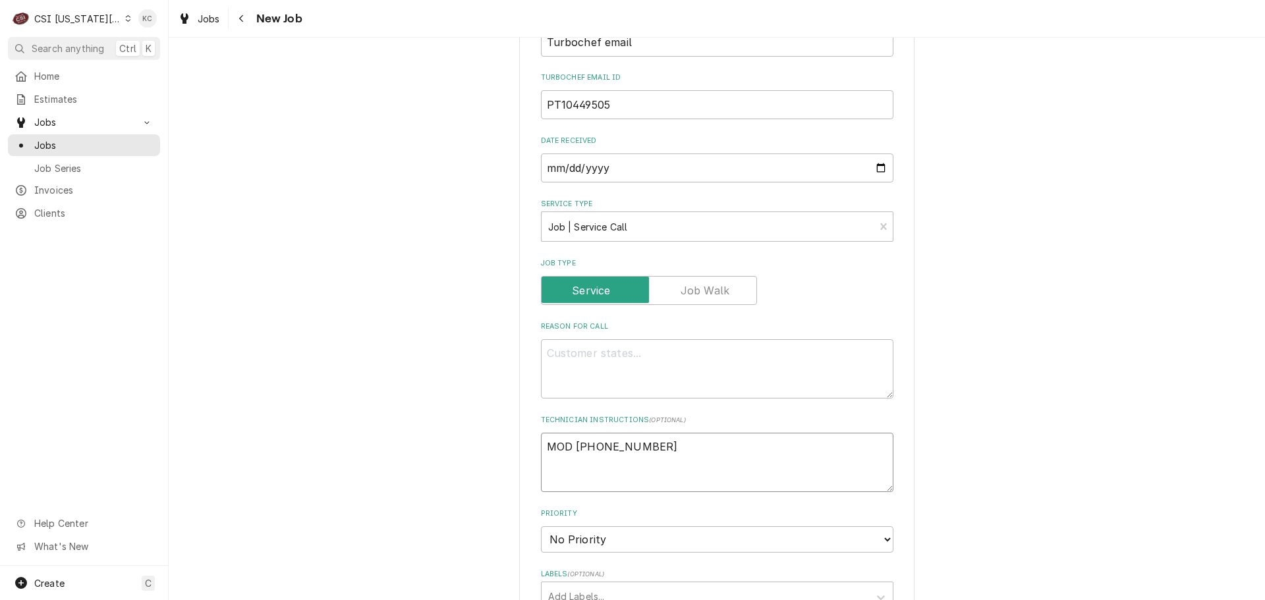
type textarea "x"
type textarea "MOD 636 680-0800"
click at [607, 351] on textarea "Reason For Call" at bounding box center [717, 368] width 352 height 59
paste textarea "HHD-9500-956-DL HHDHDLD04662"
type textarea "x"
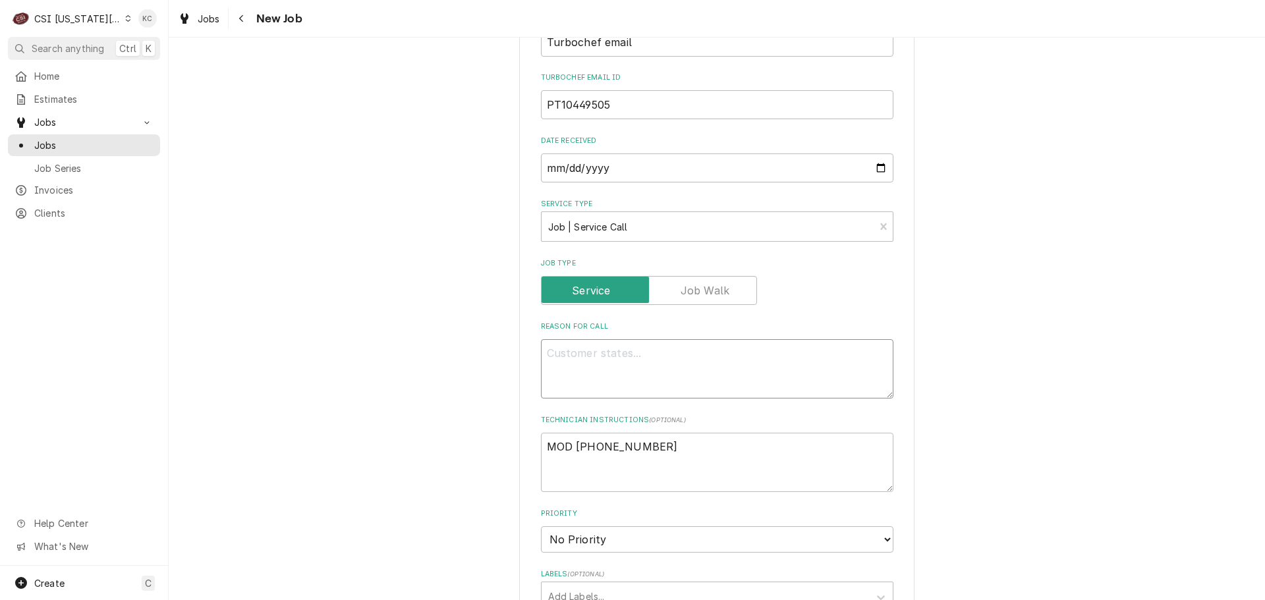
type textarea "HHD-9500-956-DL HHDHDLD04662"
click at [638, 353] on textarea "HHD-9500-956-DL HHDHDLD04662" at bounding box center [717, 368] width 352 height 59
type textarea "x"
type textarea "HHD-9500-956-DL HHDHDLD04662"
type textarea "x"
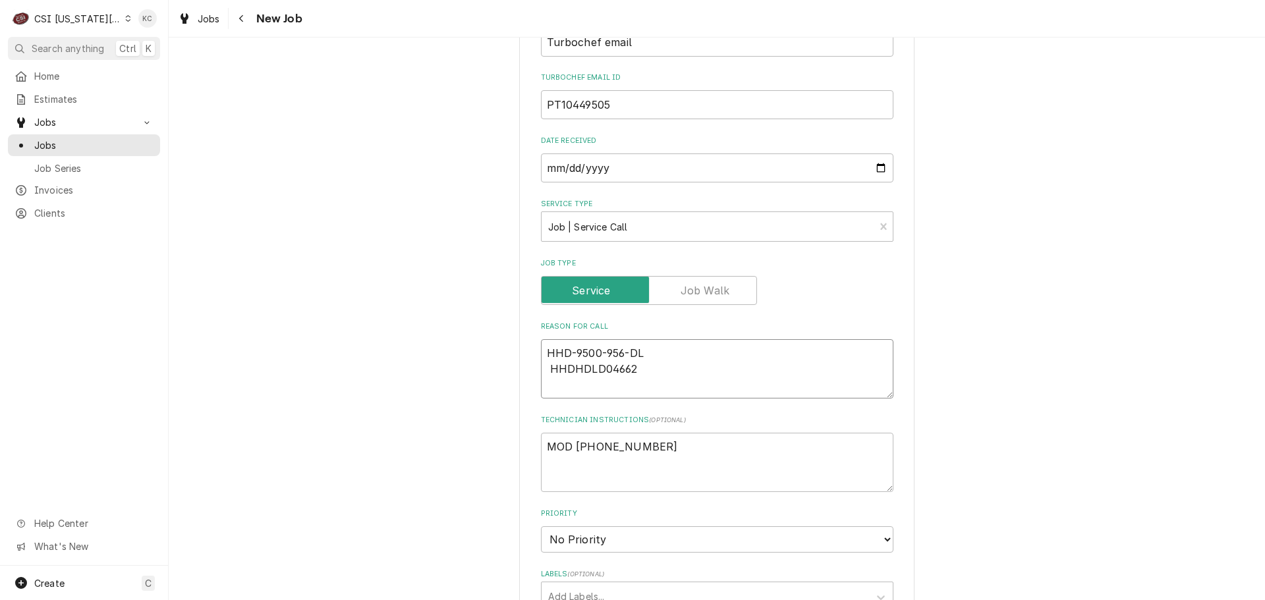
type textarea "HHD-9500-956-DL HHDHDLD04662"
type textarea "x"
type textarea "HHD-9500-956-DLHHDHDLD04662"
type textarea "x"
type textarea "HHD-9500-956-DL HHDHDLD04662"
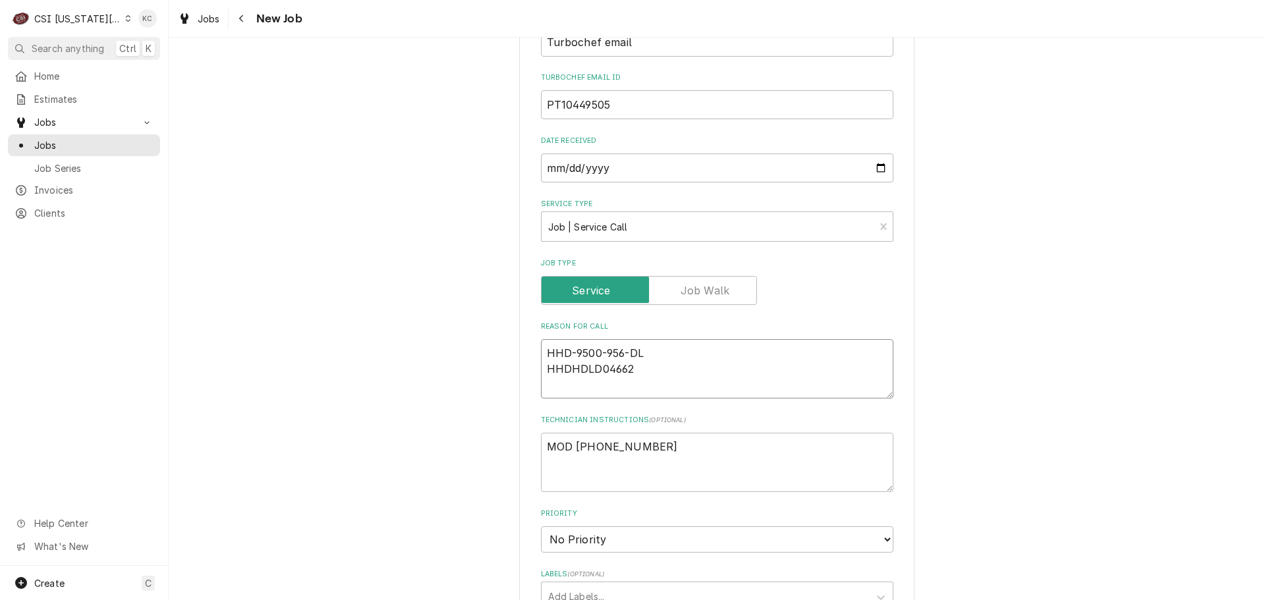
type textarea "x"
type textarea "HHD-9500-956-DL SHHDHDLD04662"
type textarea "x"
type textarea "HHD-9500-956-DL SeHHDHDLD04662"
type textarea "x"
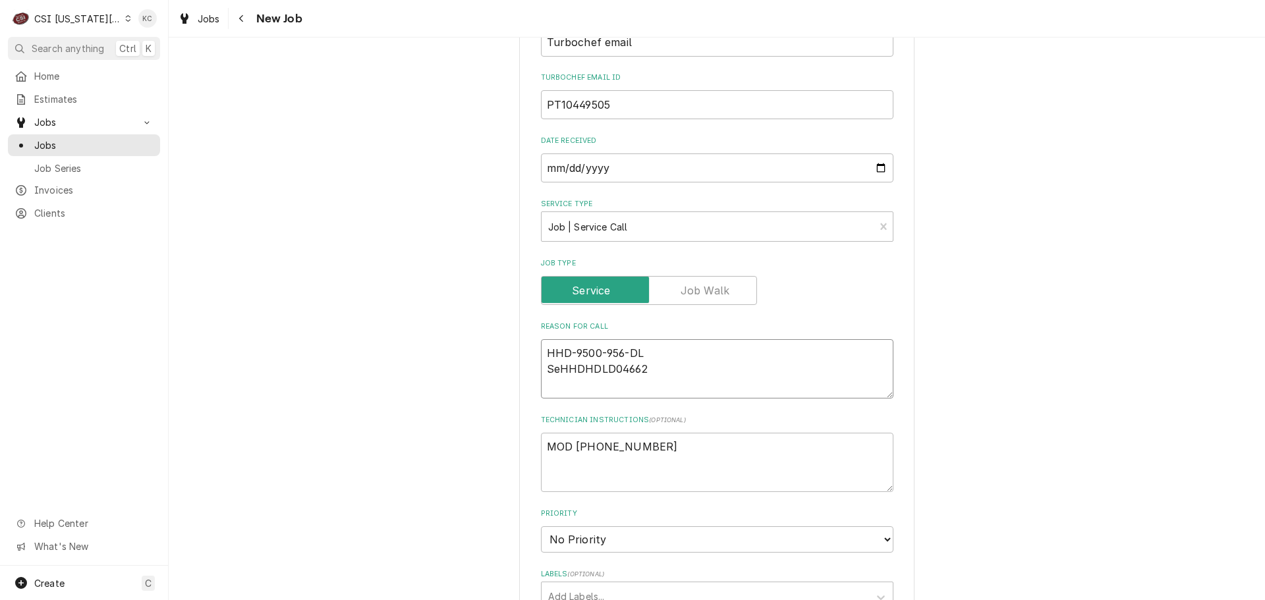
type textarea "HHD-9500-956-DL SerHHDHDLD04662"
type textarea "x"
type textarea "HHD-9500-956-DL SeruHHDHDLD04662"
type textarea "x"
type textarea "HHD-9500-956-DL SeruaHHDHDLD04662"
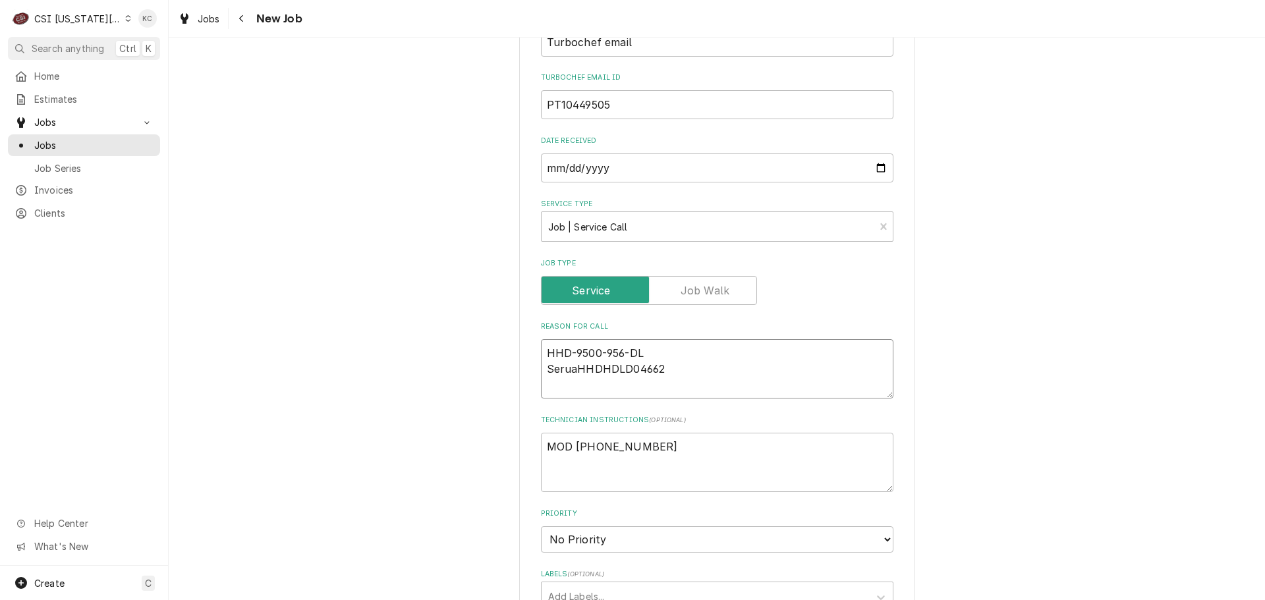
type textarea "x"
type textarea "HHD-9500-956-DL SeruakHHDHDLD04662"
type textarea "x"
type textarea "HHD-9500-956-DL Seruak HHDHDLD04662"
type textarea "x"
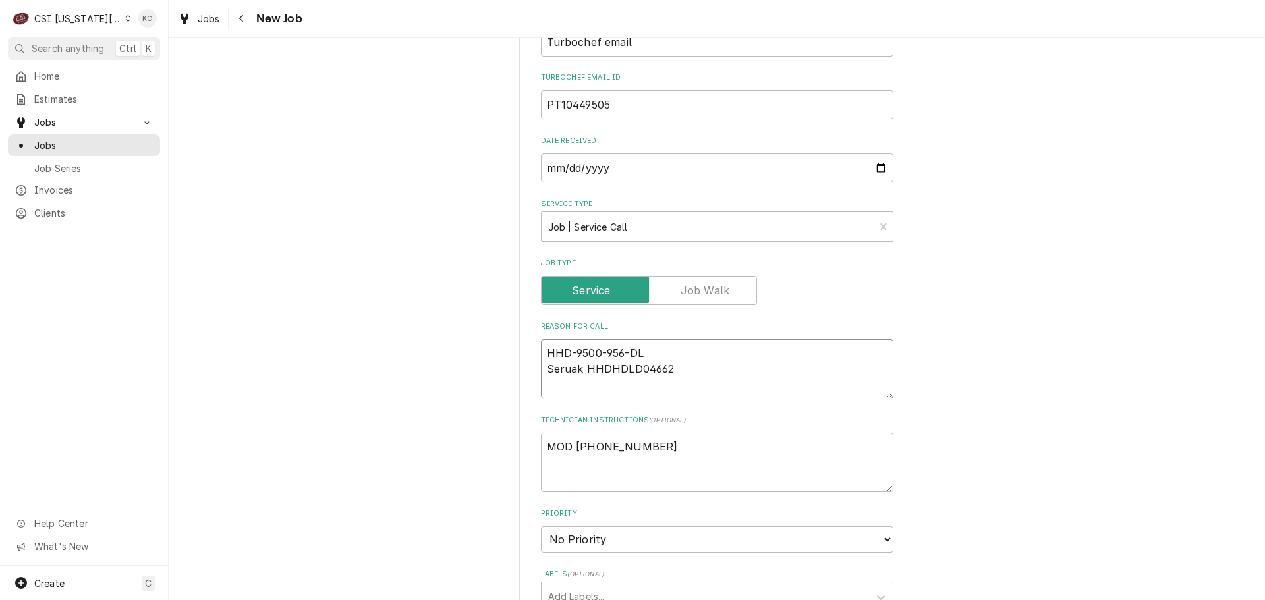
type textarea "HHD-9500-956-DL SeruakHHDHDLD04662"
type textarea "x"
type textarea "HHD-9500-956-DL SeruaHHDHDLD04662"
type textarea "x"
type textarea "HHD-9500-956-DL SeruHHDHDLD04662"
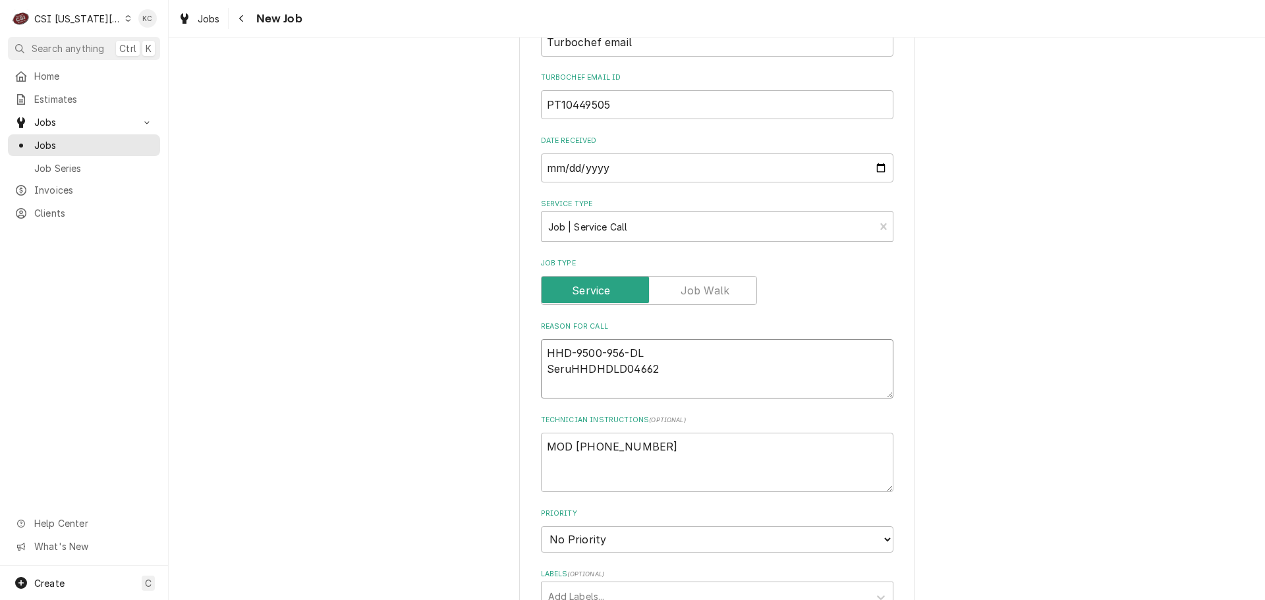
type textarea "x"
type textarea "HHD-9500-956-DL SerHHDHDLD04662"
type textarea "x"
type textarea "HHD-9500-956-DL SeHHDHDLD04662"
type textarea "x"
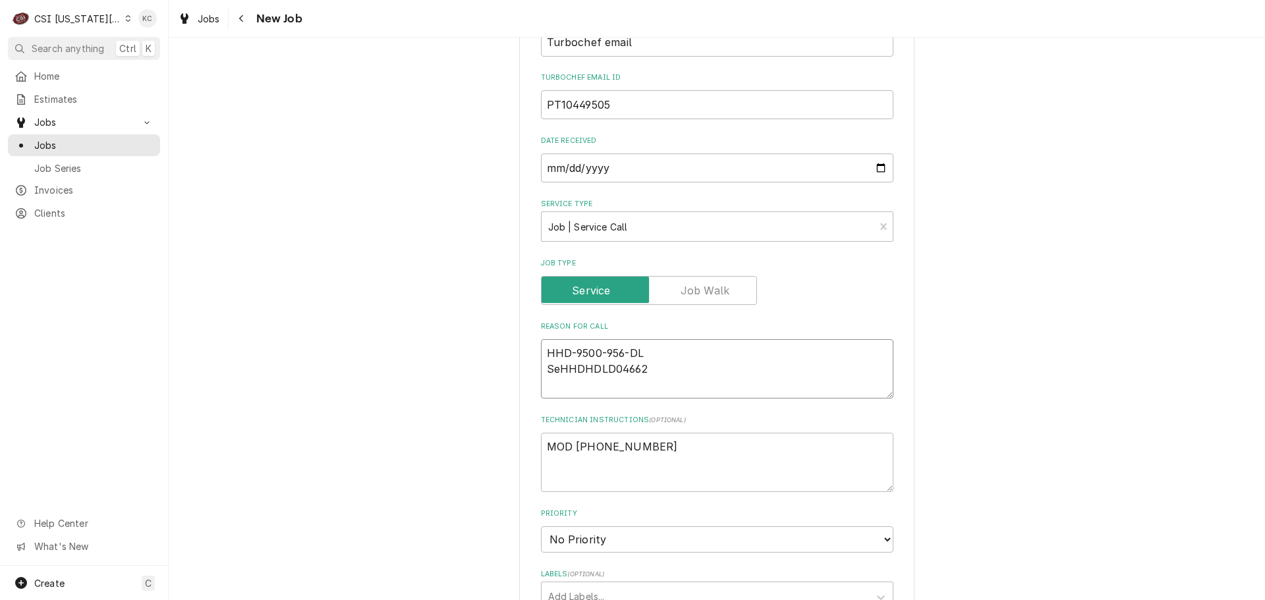
type textarea "HHD-9500-956-DL SerHHDHDLD04662"
type textarea "x"
type textarea "HHD-9500-956-DL SeriaHHDHDLD04662"
type textarea "x"
type textarea "HHD-9500-956-DL SerialHHDHDLD04662"
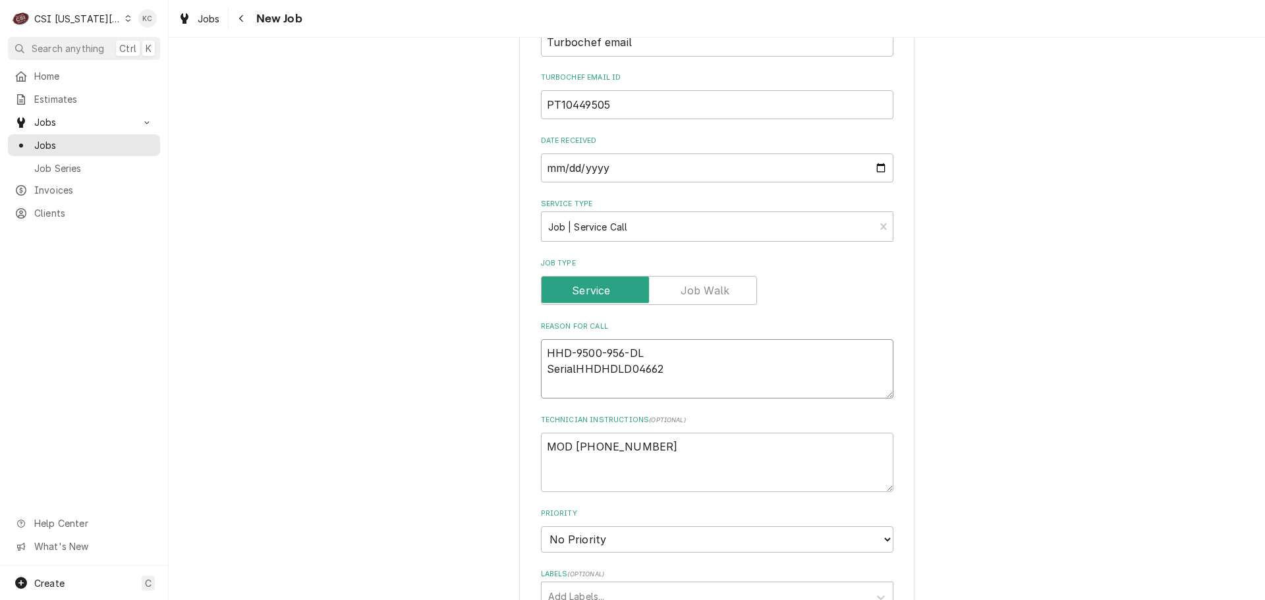
type textarea "x"
type textarea "HHD-9500-956-DL Serial HHDHDLD04662"
type textarea "x"
type textarea "HHD-9500-956-DL Serial -HHDHDLD04662"
type textarea "x"
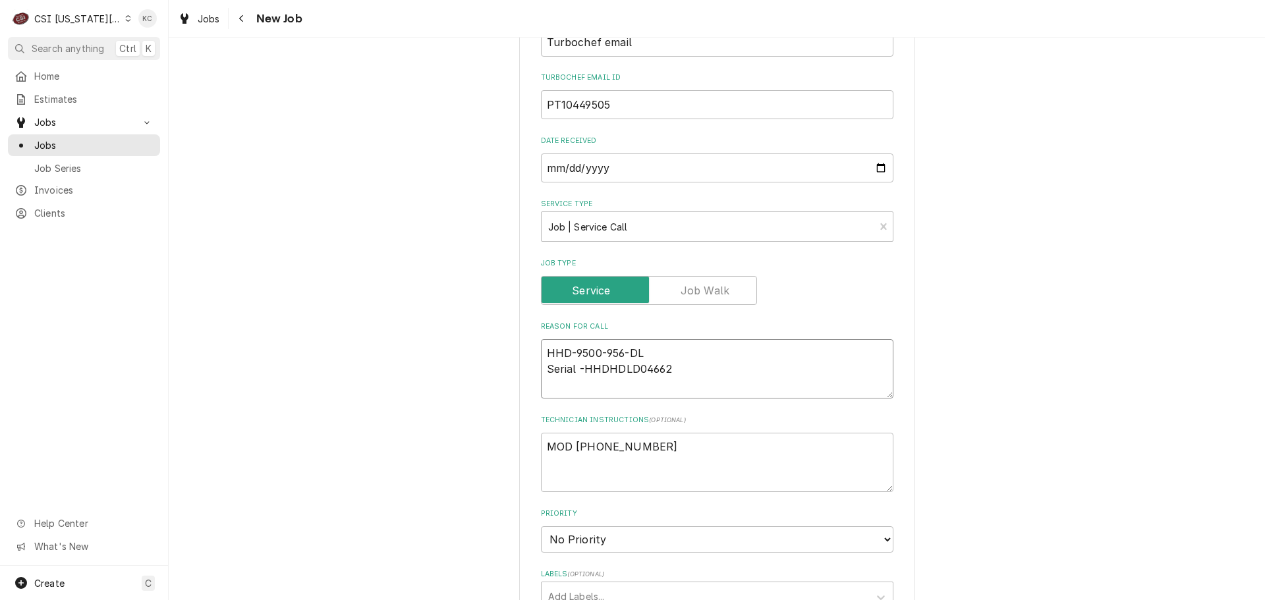
type textarea "HHD-9500-956-DL Serial - HHDHDLD04662"
type textarea "x"
type textarea "HHD-9500-956-DL Serial - HHDHDLD04662"
click at [541, 351] on textarea "HHD-9500-956-DL Serial - HHDHDLD04662" at bounding box center [717, 368] width 352 height 59
type textarea "x"
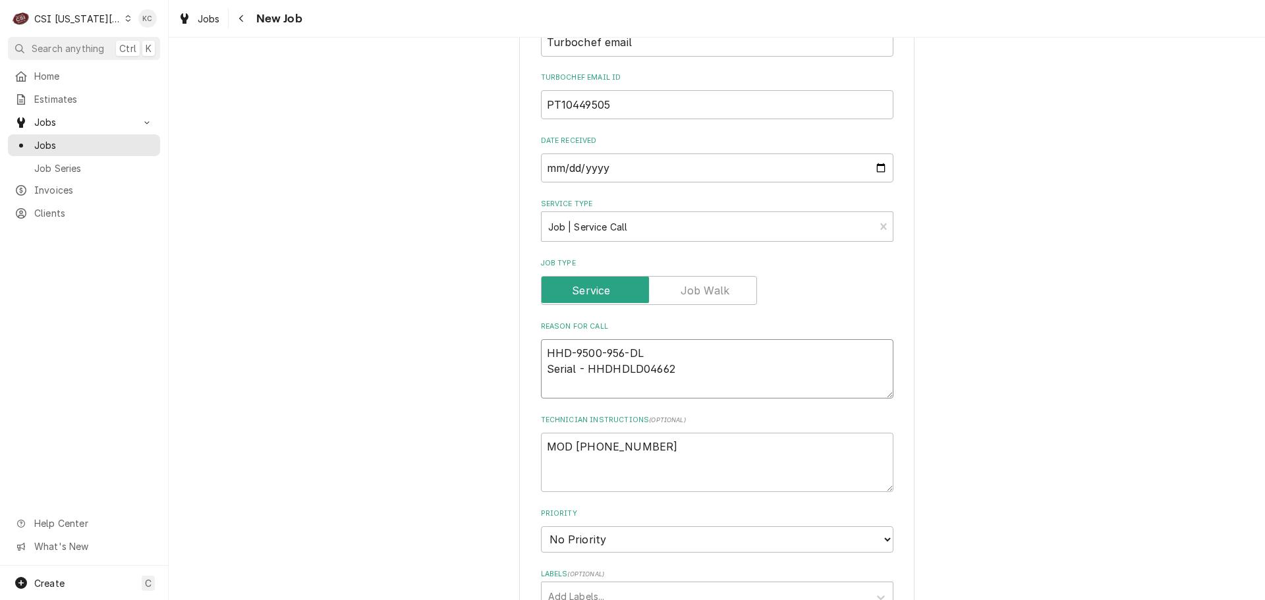
type textarea "MHHD-9500-956-DL Serial - HHDHDLD04662"
type textarea "x"
type textarea "MoHHD-9500-956-DL Serial - HHDHDLD04662"
type textarea "x"
type textarea "ModHHD-9500-956-DL Serial - HHDHDLD04662"
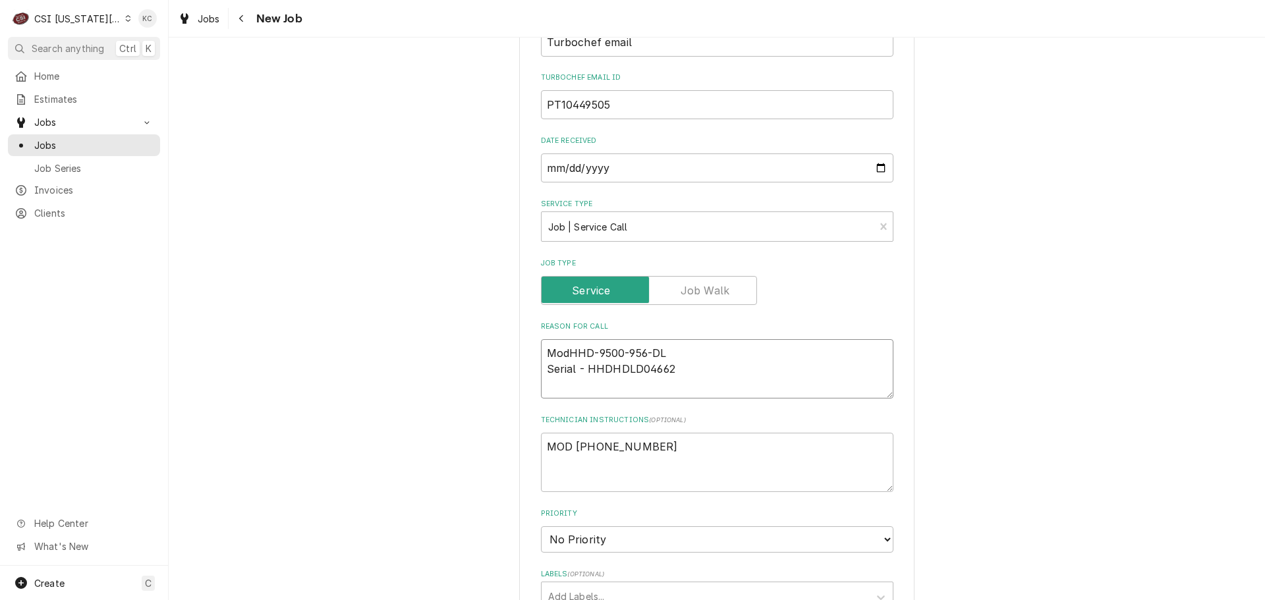
type textarea "x"
type textarea "ModeHHD-9500-956-DL Serial - HHDHDLD04662"
type textarea "x"
type textarea "ModelHHD-9500-956-DL Serial - HHDHDLD04662"
type textarea "x"
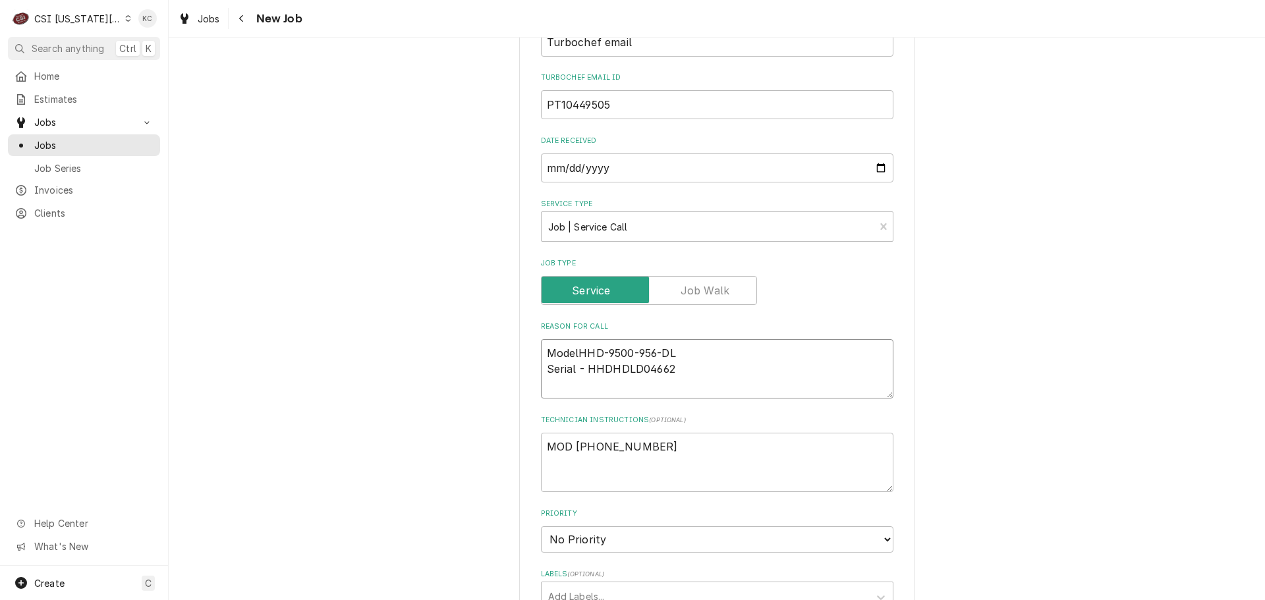
type textarea "Model HHD-9500-956-DL Serial - HHDHDLD04662"
type textarea "x"
type textarea "Model -HHD-9500-956-DL Serial - HHDHDLD04662"
type textarea "x"
type textarea "Model - HHD-9500-956-DL Serial - HHDHDLD04662"
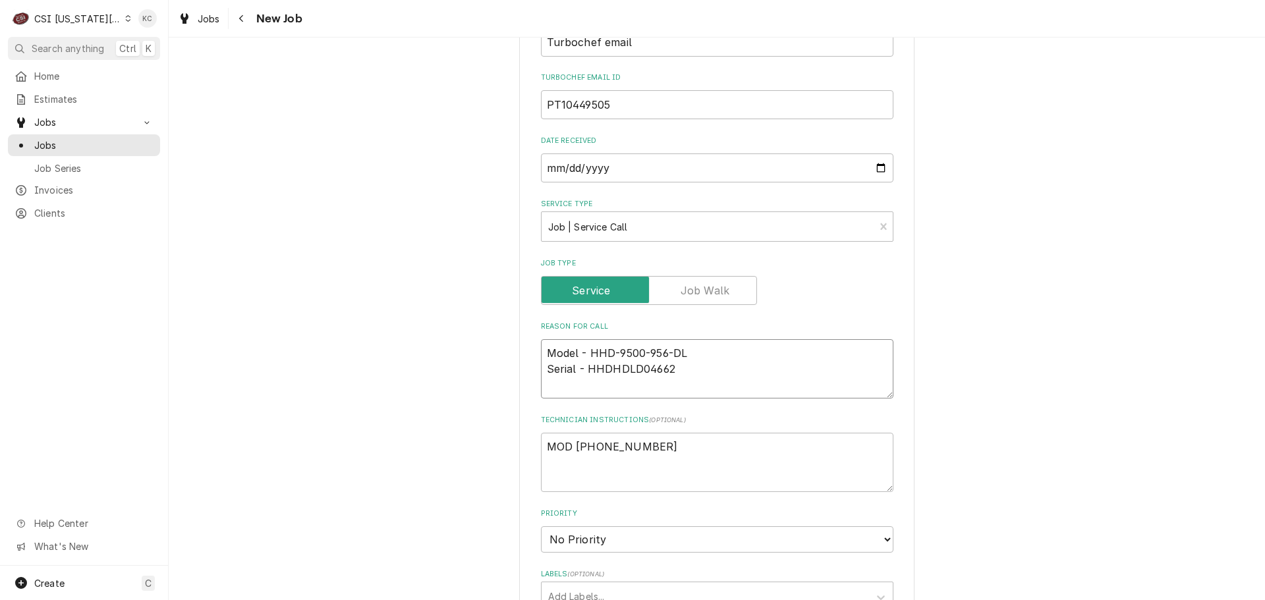
click at [704, 352] on textarea "Model - HHD-9500-956-DL Serial - HHDHDLD04662" at bounding box center [717, 368] width 352 height 59
type textarea "x"
type textarea "Model - HHD-9500-956-D Serial - HHDHDLD04662"
click at [690, 372] on textarea "Model - HHD-9500-956-D Serial - HHDHDLD04662" at bounding box center [717, 368] width 352 height 59
type textarea "x"
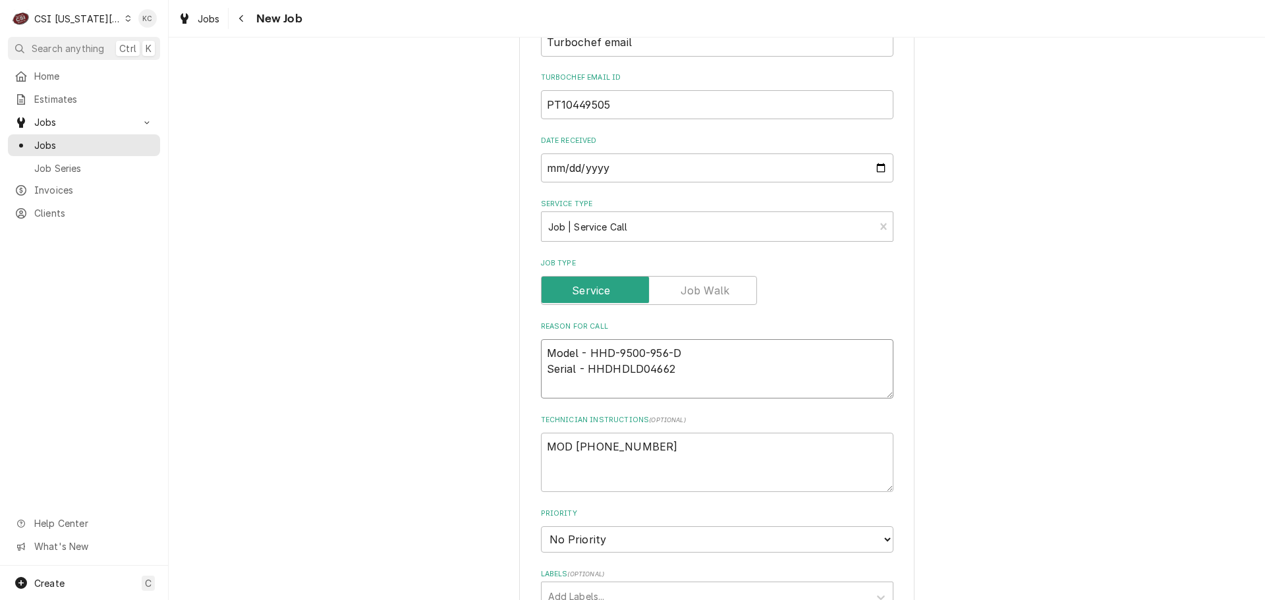
type textarea "Model - HHD-9500-956-D Serial - HHDHDLD04662"
type textarea "x"
type textarea "Model - HHD-9500-956-D Serial - HHDHDLD04662"
type textarea "x"
type textarea "Model - HHD-9500-956-D Serial - HHDHDLD04662"
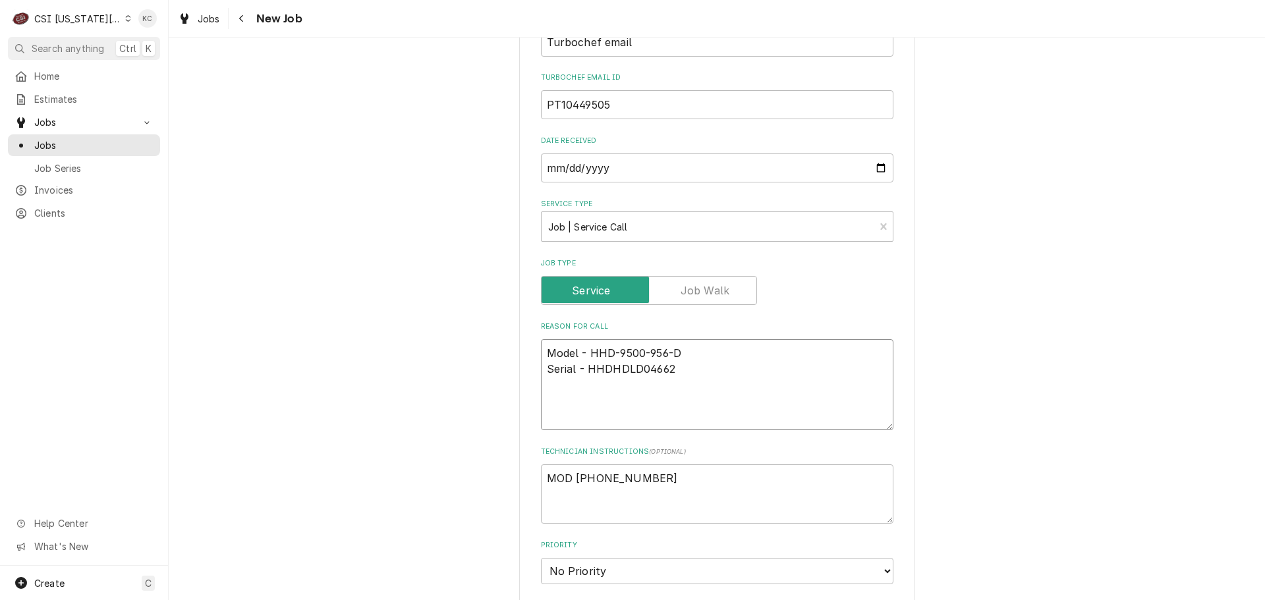
click at [562, 397] on textarea "Model - HHD-9500-956-D Serial - HHDHDLD04662" at bounding box center [717, 384] width 352 height 91
paste textarea "Issue: It stays "cooling" all night and it also states that it is ready to cook…"
type textarea "x"
type textarea "Model - HHD-9500-956-D Serial - HHDHDLD04662 Issue: It stays "cooling" all nigh…"
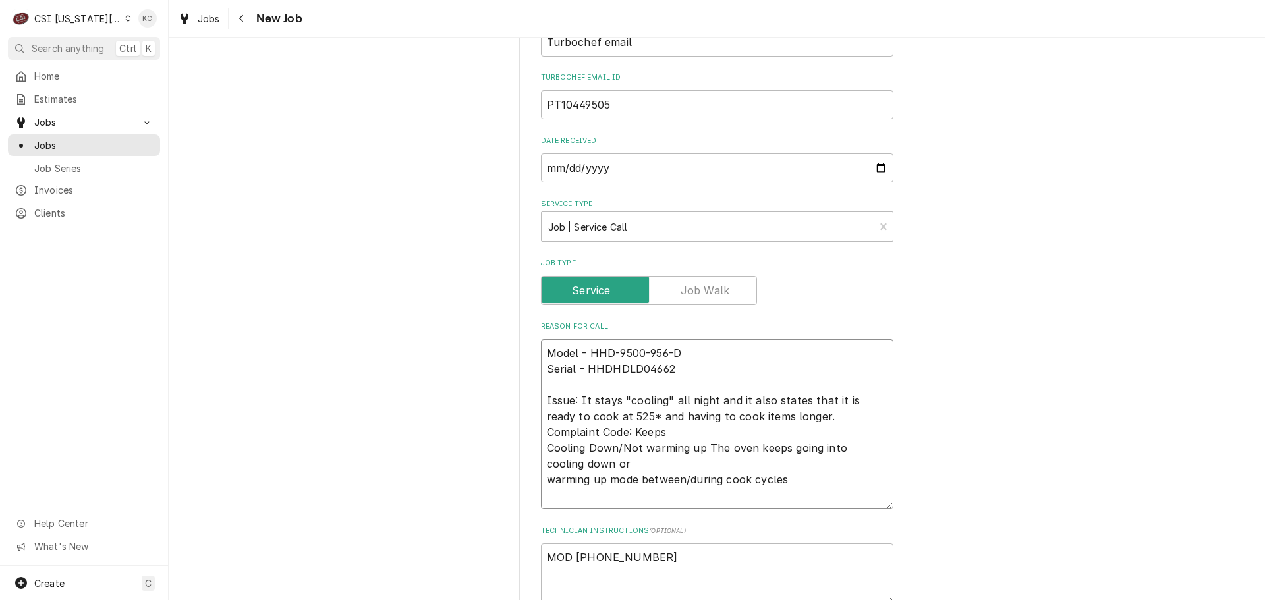
click at [541, 480] on textarea "Model - HHD-9500-956-D Serial - HHDHDLD04662 Issue: It stays "cooling" all nigh…" at bounding box center [717, 424] width 352 height 170
type textarea "x"
type textarea "Model - HHD-9500-956-D Serial - HHDHDLD04662 Issue: It stays "cooling" all nigh…"
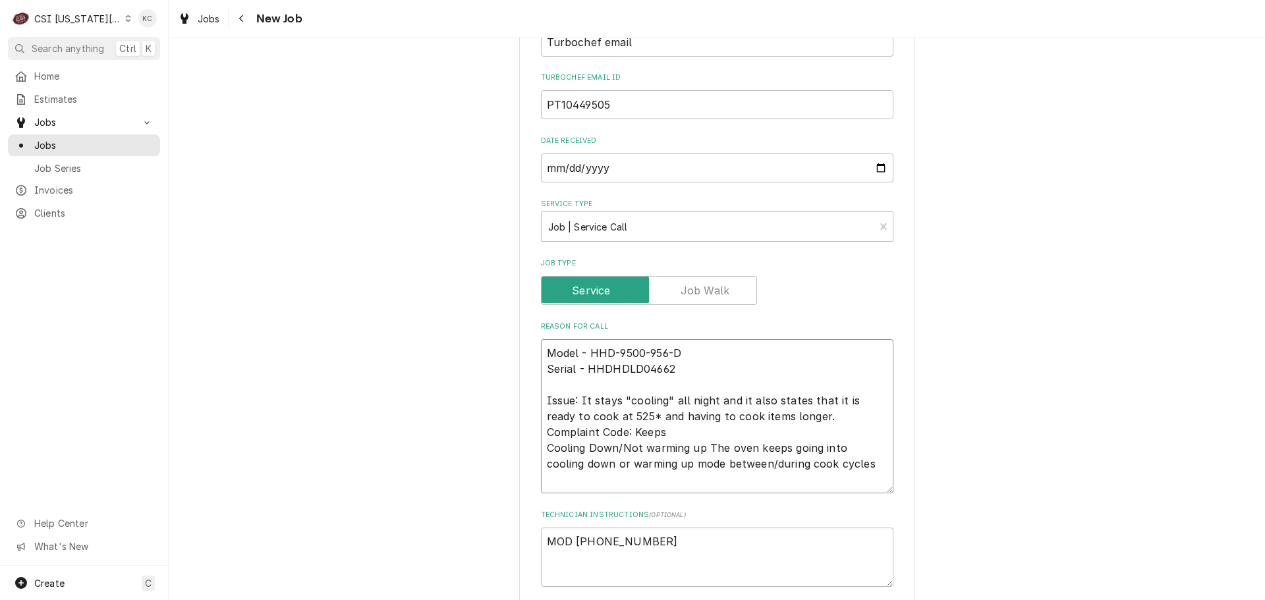
type textarea "x"
type textarea "Model - HHD-9500-956-D Serial - HHDHDLD04662 Issue: It stays "cooling" all nigh…"
click at [1005, 476] on div "Please provide the following information to create a job: Client Details Client…" at bounding box center [717, 445] width 1096 height 1578
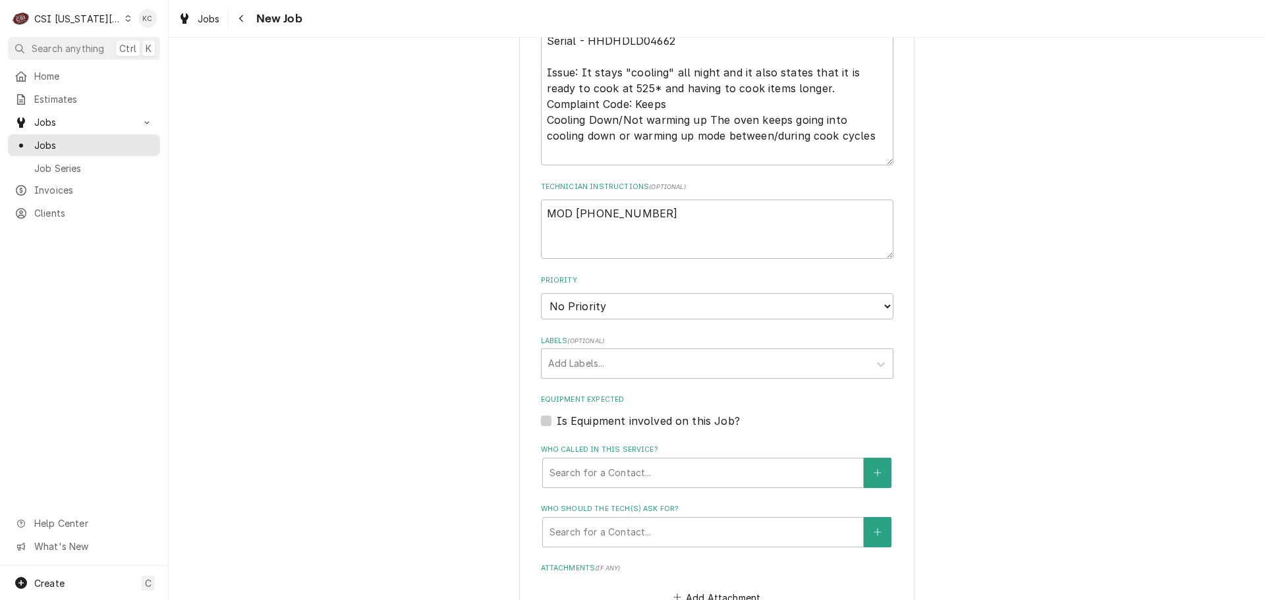
scroll to position [725, 0]
click at [559, 308] on select "No Priority Urgent High Medium Low" at bounding box center [717, 305] width 352 height 26
select select "4"
click at [541, 292] on select "No Priority Urgent High Medium Low" at bounding box center [717, 305] width 352 height 26
click at [594, 366] on div "Labels" at bounding box center [705, 362] width 314 height 24
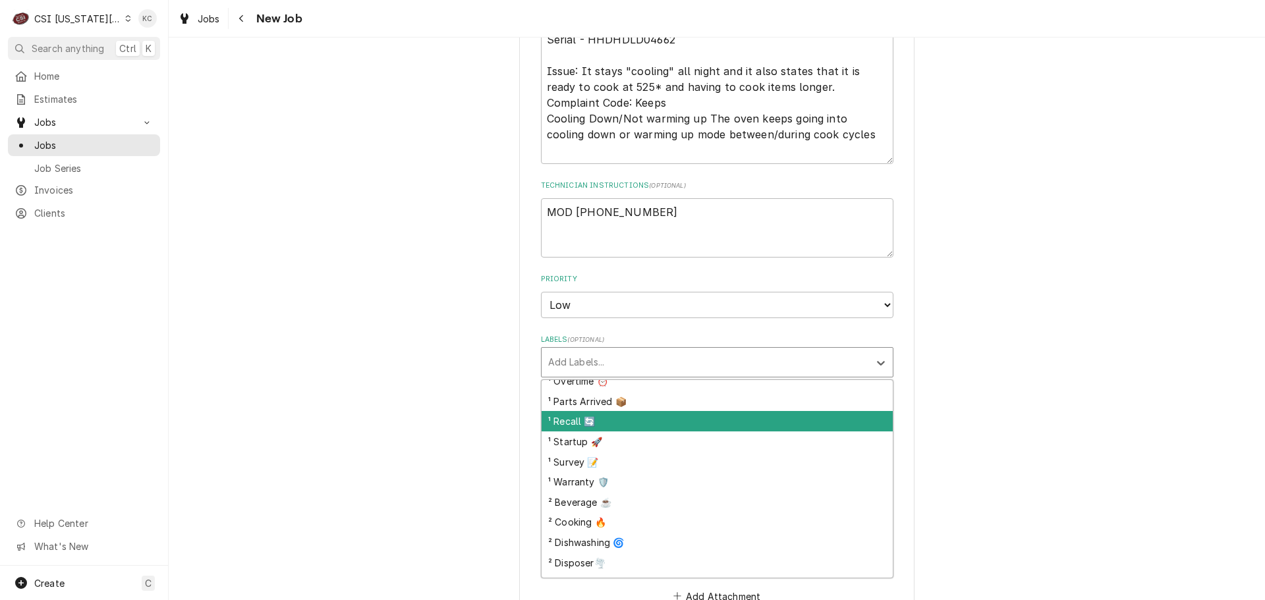
scroll to position [132, 0]
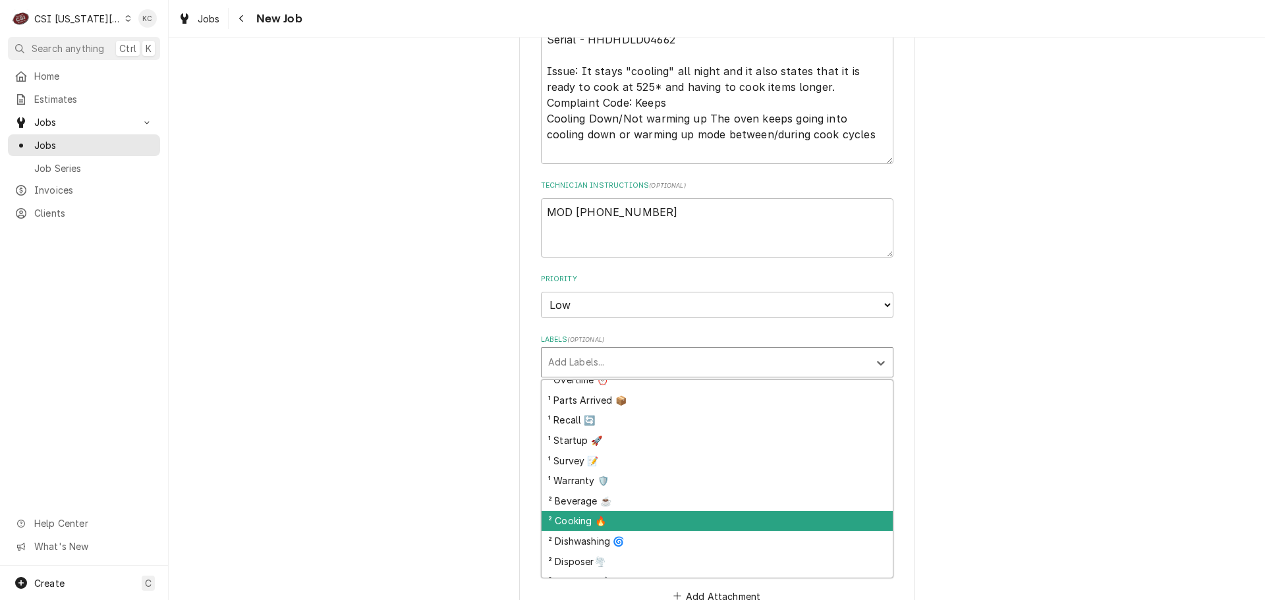
click at [649, 515] on div "² Cooking 🔥" at bounding box center [716, 521] width 351 height 20
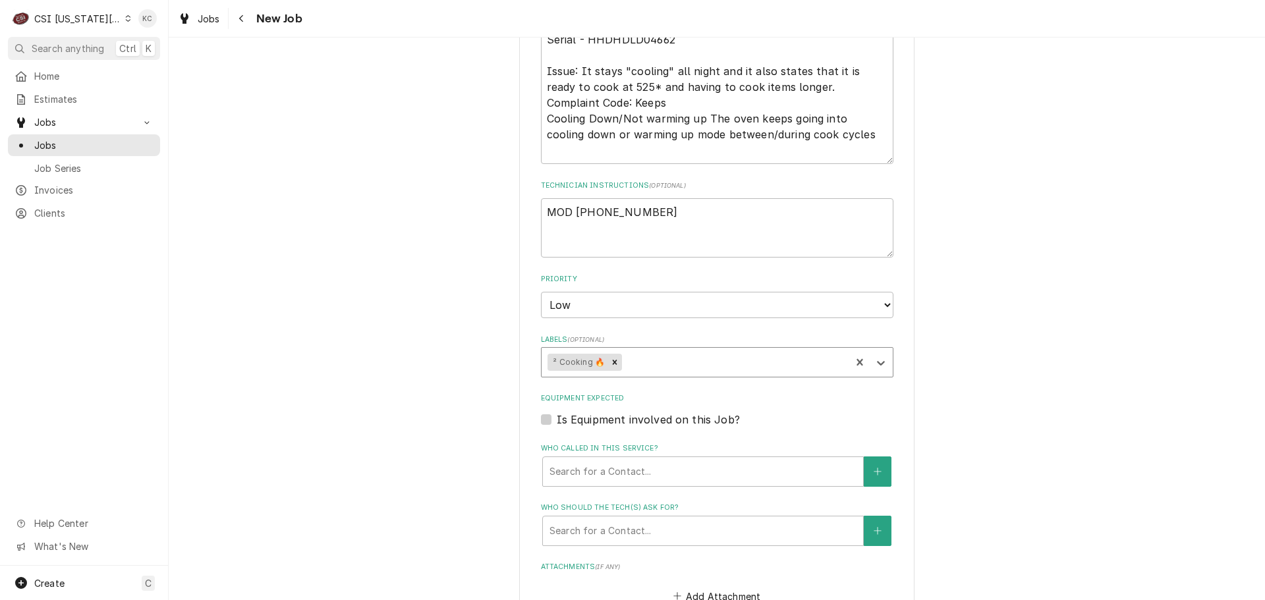
click at [960, 497] on div "Please provide the following information to create a job: Client Details Client…" at bounding box center [717, 116] width 1096 height 1578
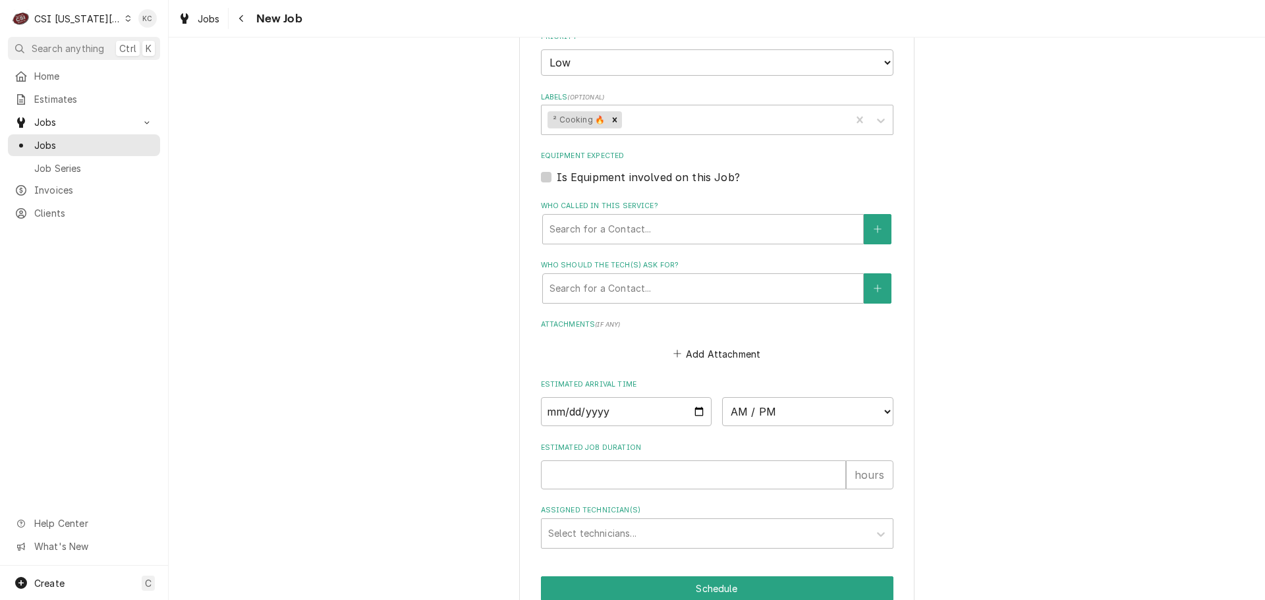
scroll to position [988, 0]
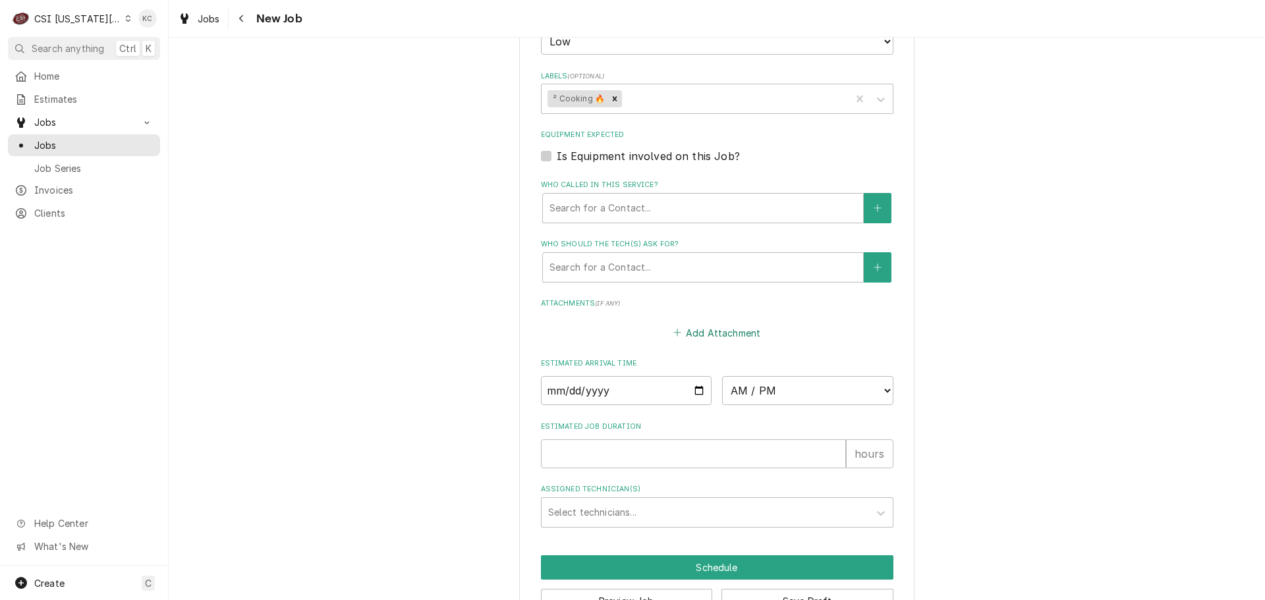
click at [721, 338] on button "Add Attachment" at bounding box center [717, 332] width 92 height 18
type textarea "x"
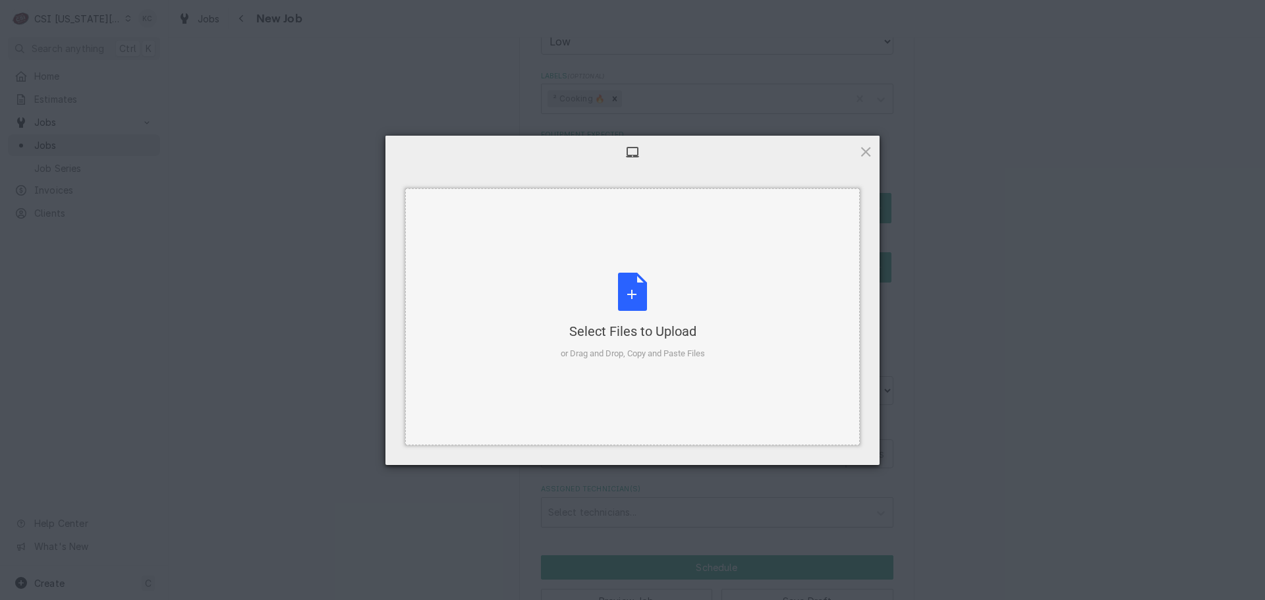
click at [634, 304] on div "Select Files to Upload or Drag and Drop, Copy and Paste Files" at bounding box center [633, 317] width 144 height 88
click at [640, 294] on div "Select Files to Upload or Drag and Drop, Copy and Paste Files" at bounding box center [633, 317] width 144 height 88
click at [626, 298] on div "Select Files to Upload or Drag and Drop, Copy and Paste Files" at bounding box center [633, 317] width 144 height 88
click at [860, 146] on span at bounding box center [865, 151] width 14 height 14
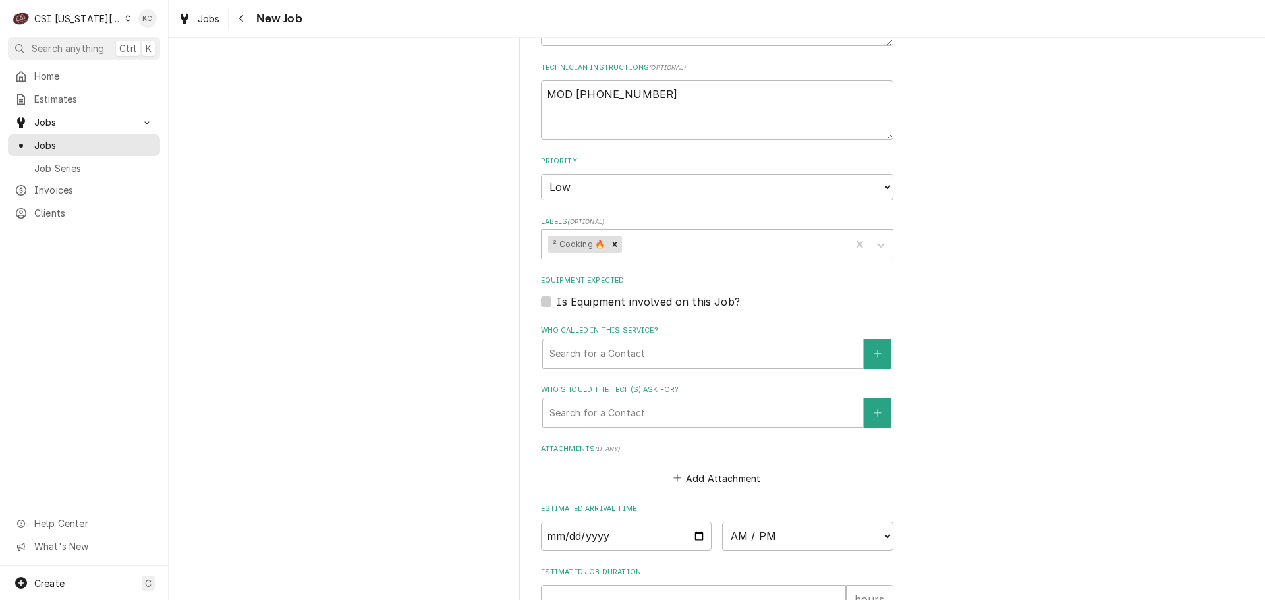
scroll to position [832, 0]
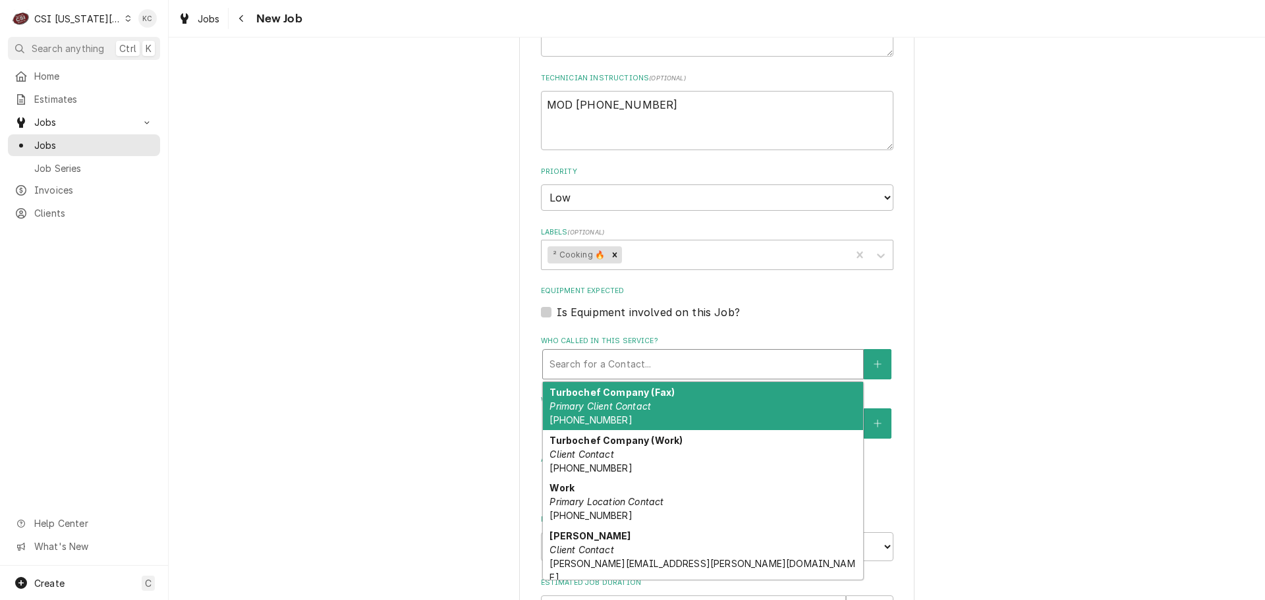
click at [601, 370] on div "Who called in this service?" at bounding box center [702, 364] width 307 height 24
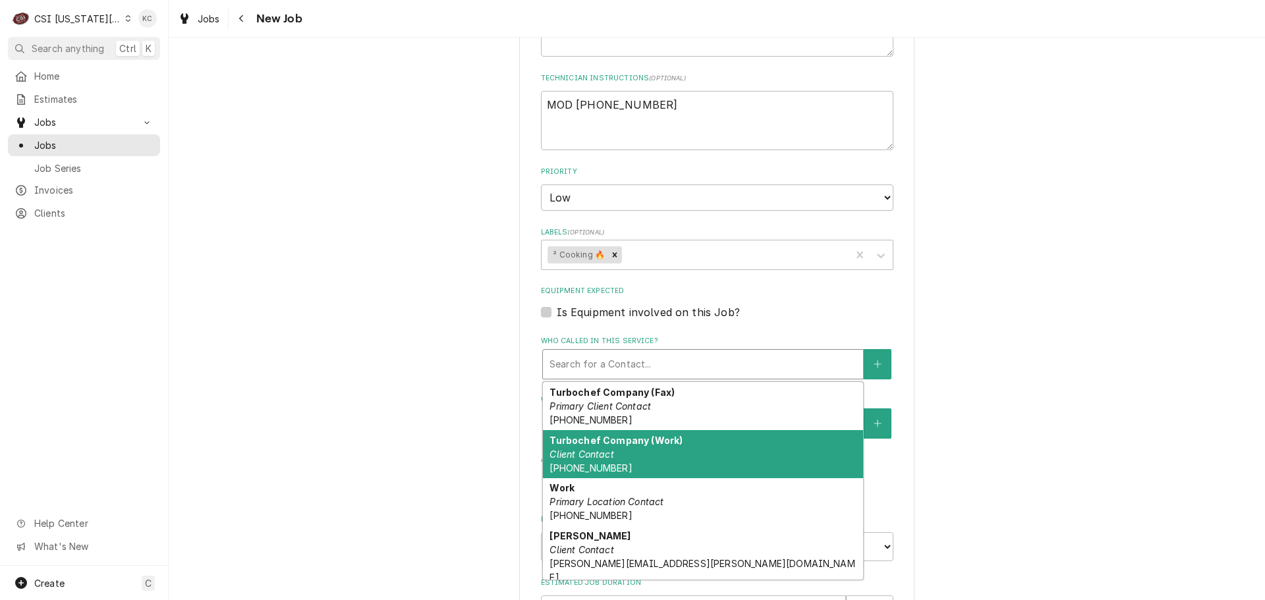
click at [624, 445] on strong "Turbochef Company (Work)" at bounding box center [615, 440] width 133 height 11
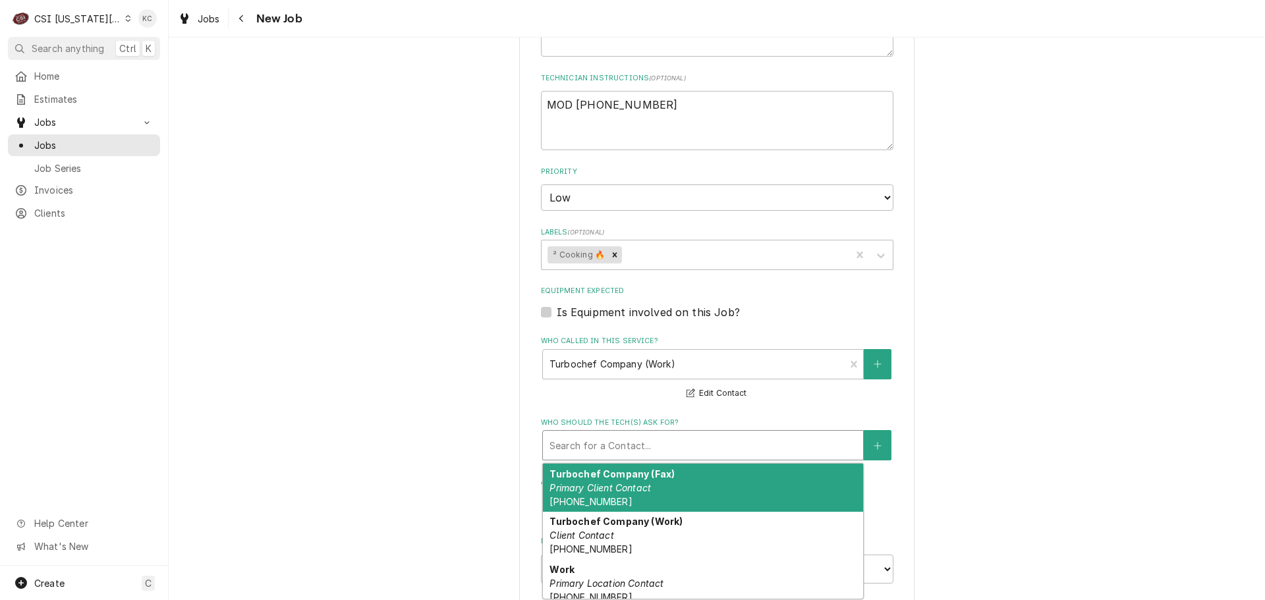
click at [624, 445] on div "Who should the tech(s) ask for?" at bounding box center [702, 445] width 307 height 24
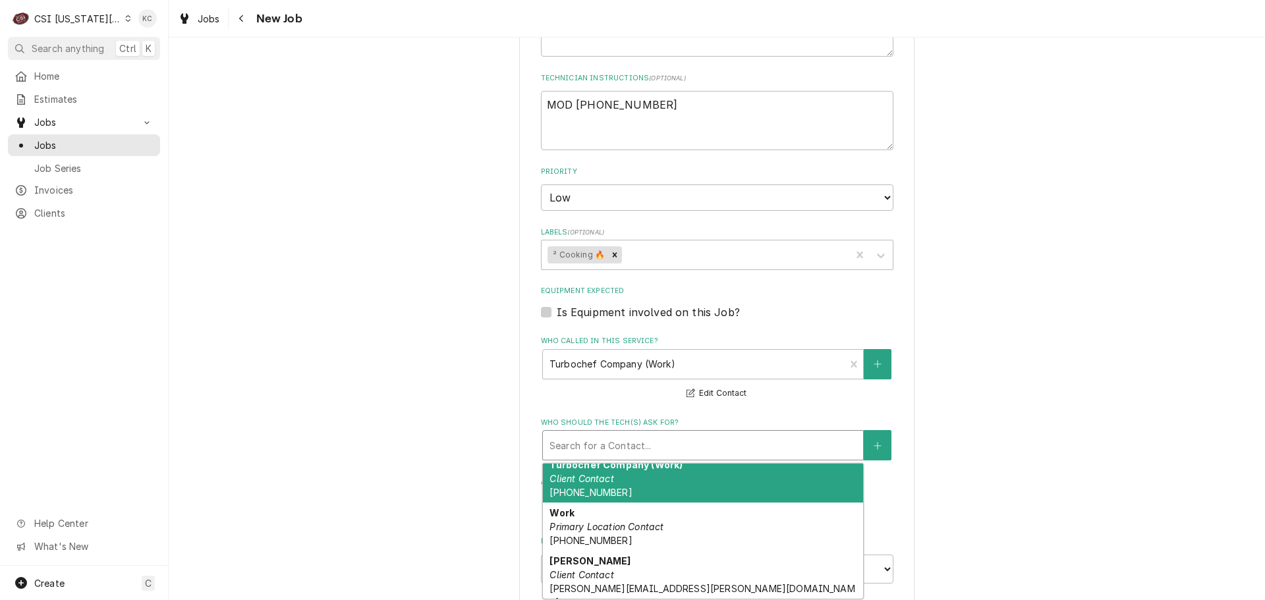
scroll to position [57, 0]
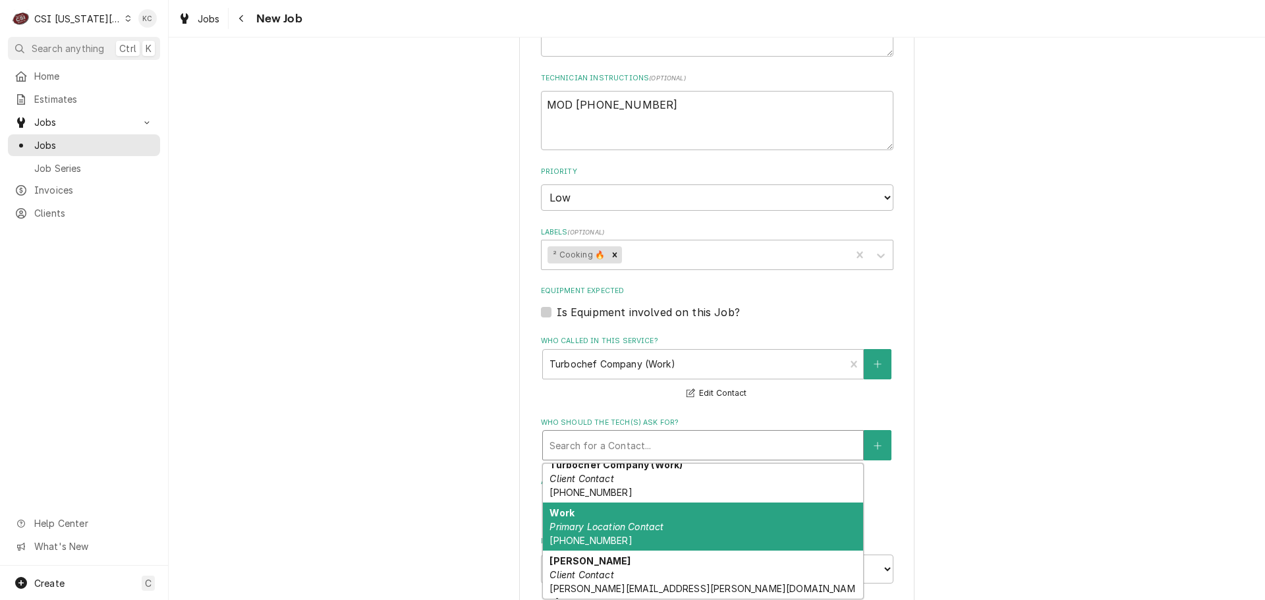
click at [617, 521] on em "Primary Location Contact" at bounding box center [606, 526] width 114 height 11
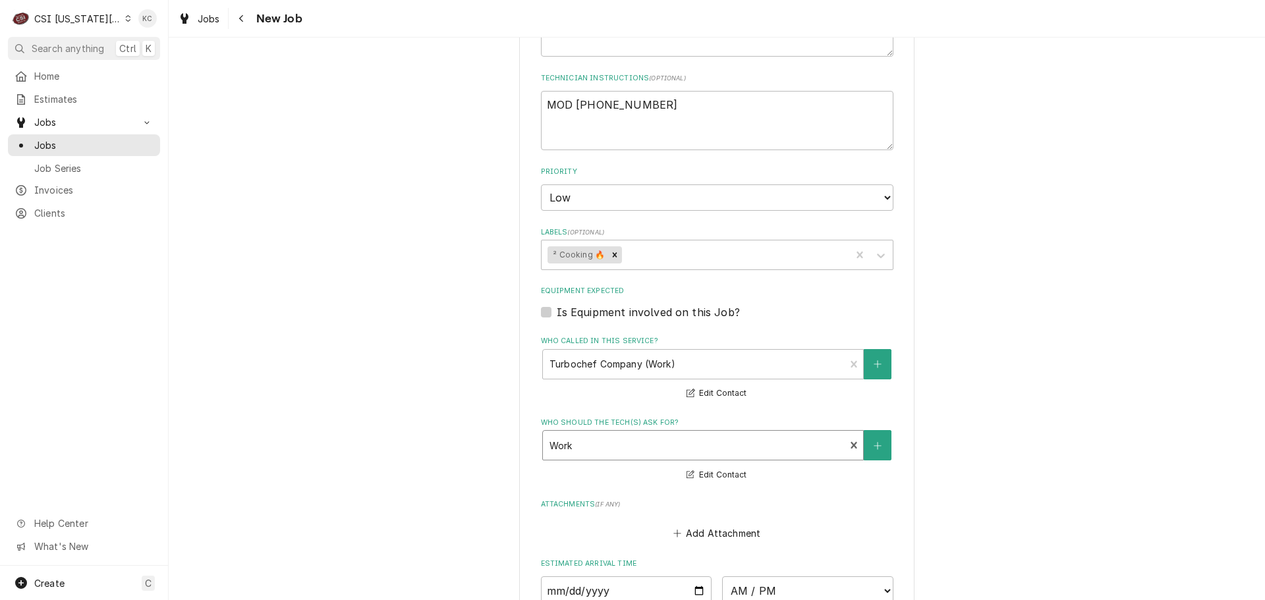
click at [1041, 514] on div "Please provide the following information to create a job: Client Details Client…" at bounding box center [717, 30] width 1096 height 1622
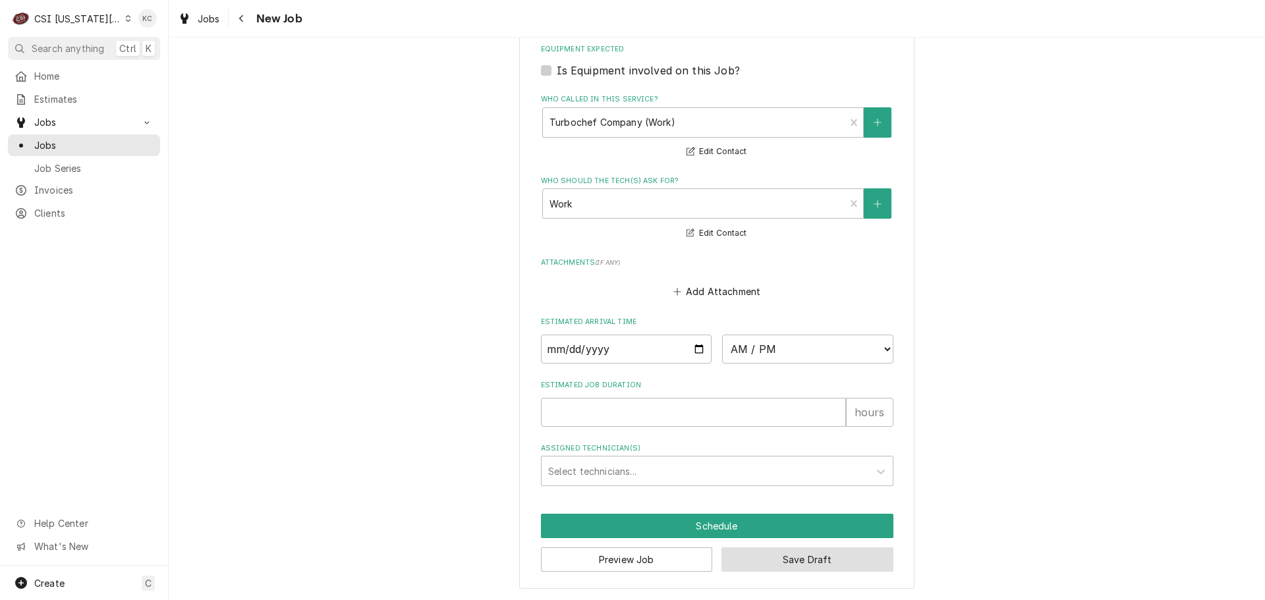
click at [854, 553] on button "Save Draft" at bounding box center [807, 559] width 172 height 24
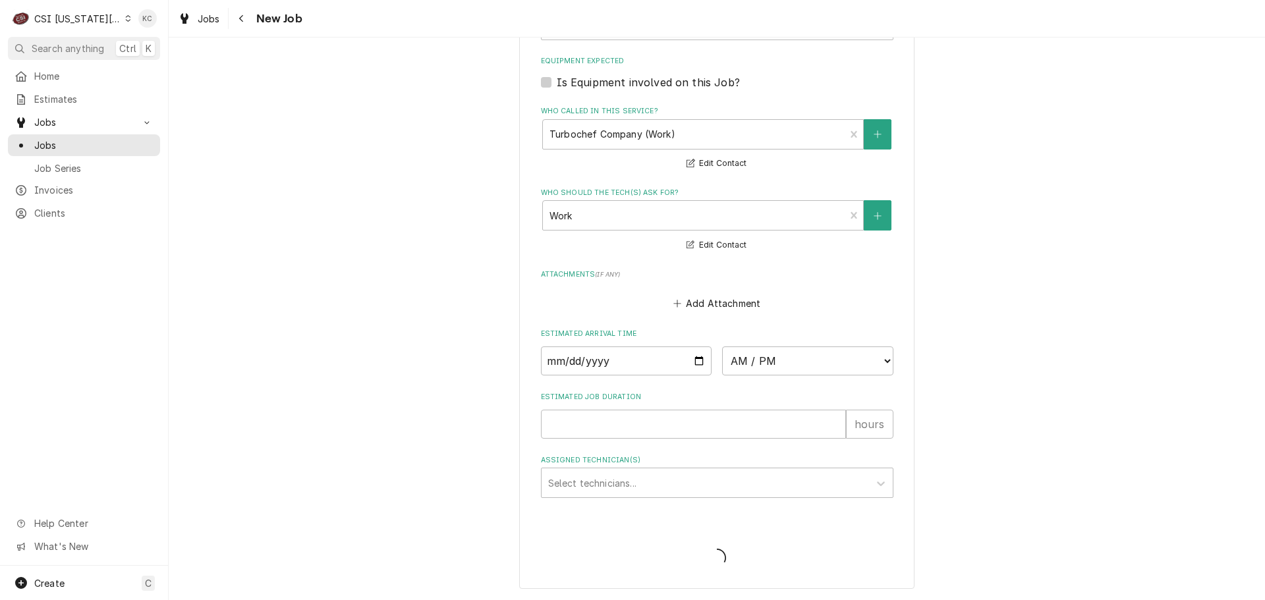
type textarea "x"
